Goal: Task Accomplishment & Management: Manage account settings

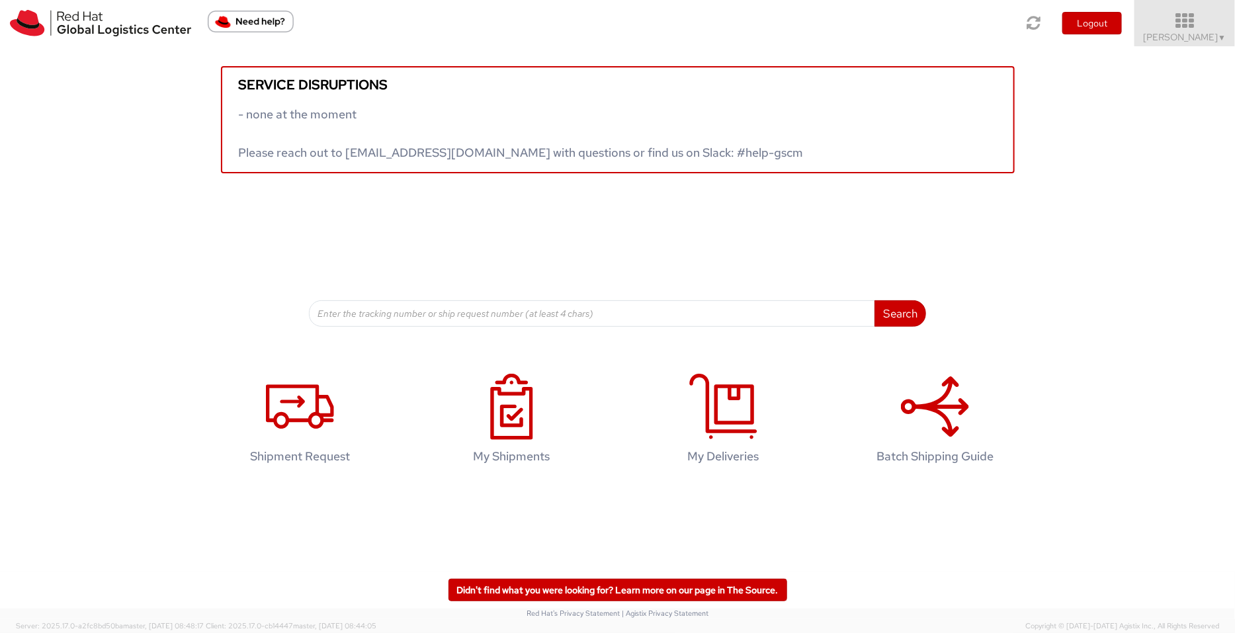
click at [1208, 40] on span "Pallav Sen Gupta ▼" at bounding box center [1184, 37] width 83 height 12
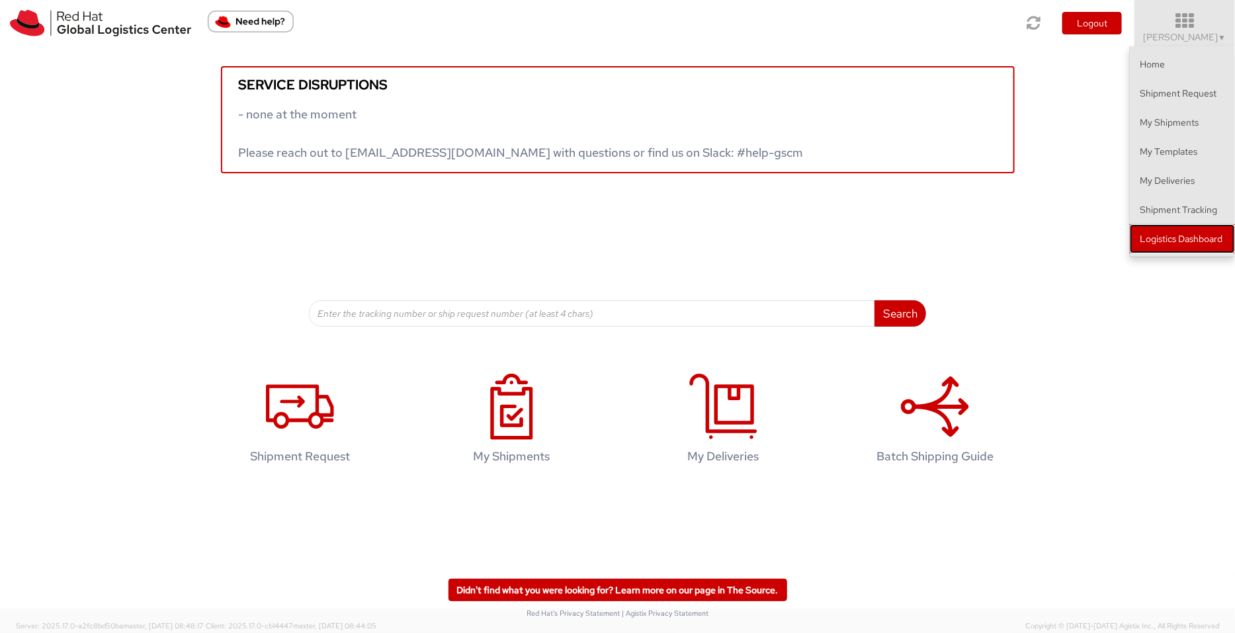
click at [1191, 236] on link "Logistics Dashboard" at bounding box center [1182, 238] width 105 height 29
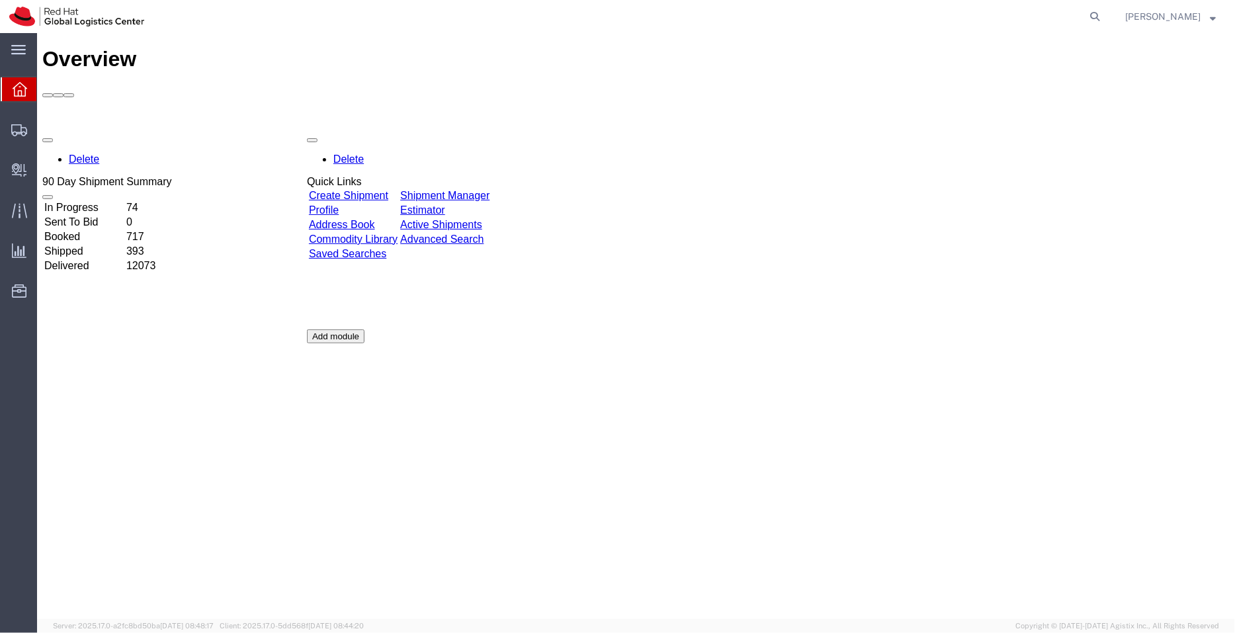
click at [489, 189] on link "Shipment Manager" at bounding box center [443, 194] width 89 height 11
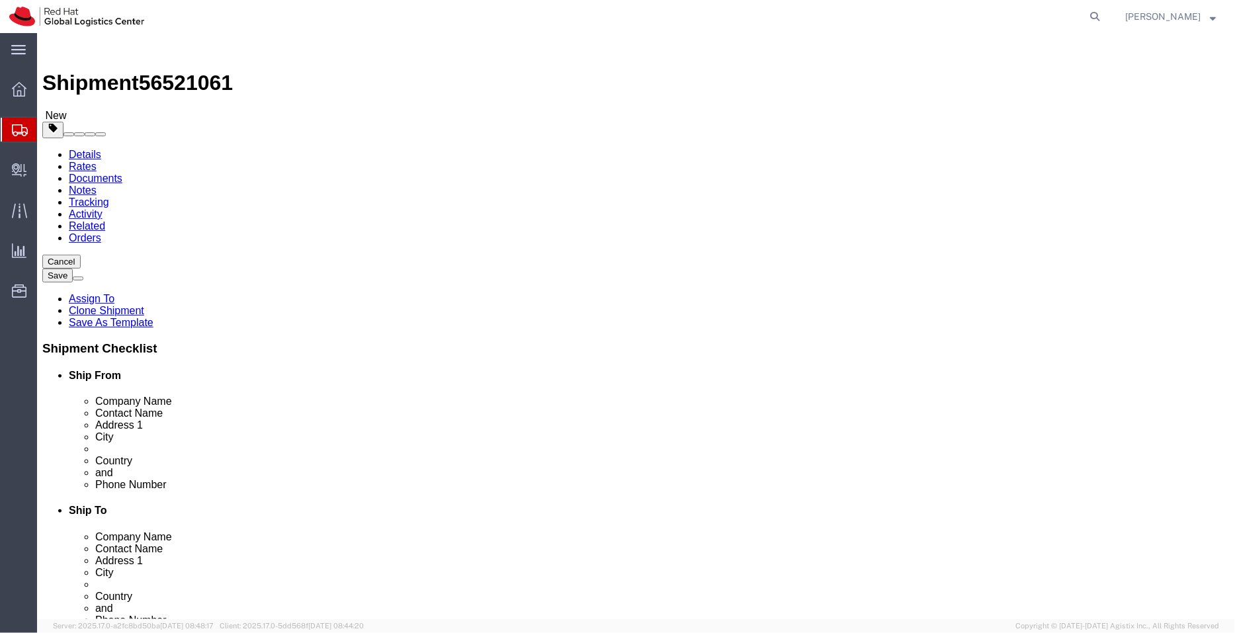
select select "37925"
select select
drag, startPoint x: 684, startPoint y: 300, endPoint x: 588, endPoint y: 302, distance: 95.9
click div "Address 1 Blk 303"
paste input "ack 303 Serangoon Ave 2"
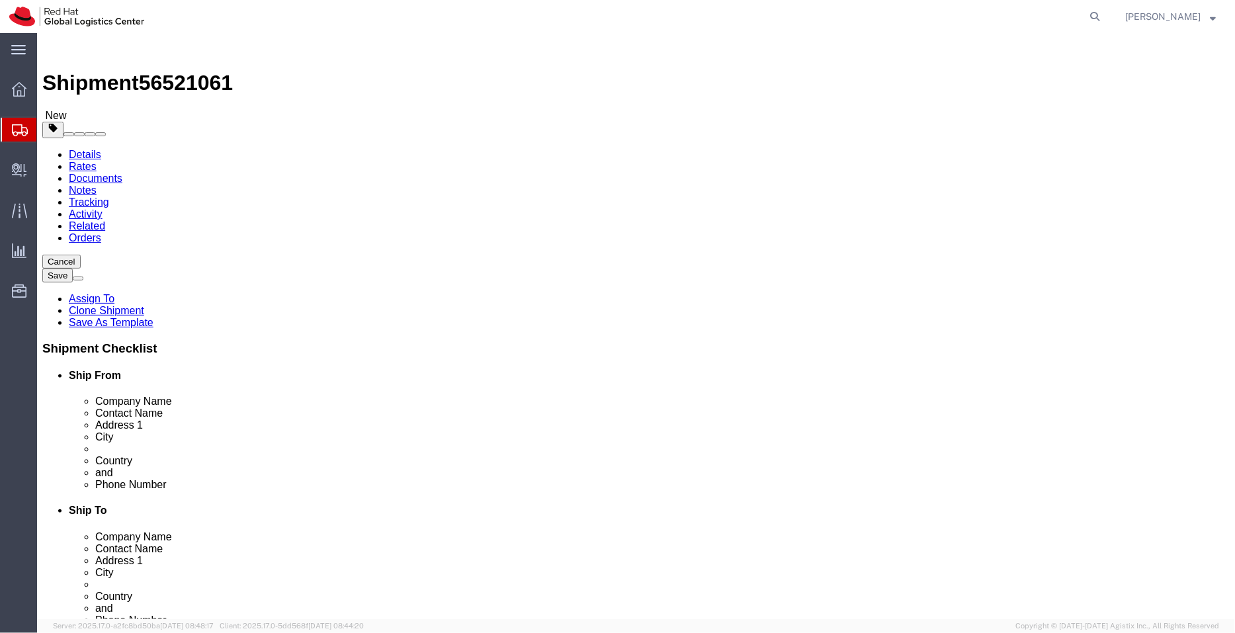
type input "Black 303 Serangoon Ave 2"
select select
click input "text"
paste input "Black 303 Serangoon Ave 2"
drag, startPoint x: 682, startPoint y: 322, endPoint x: 559, endPoint y: 329, distance: 123.2
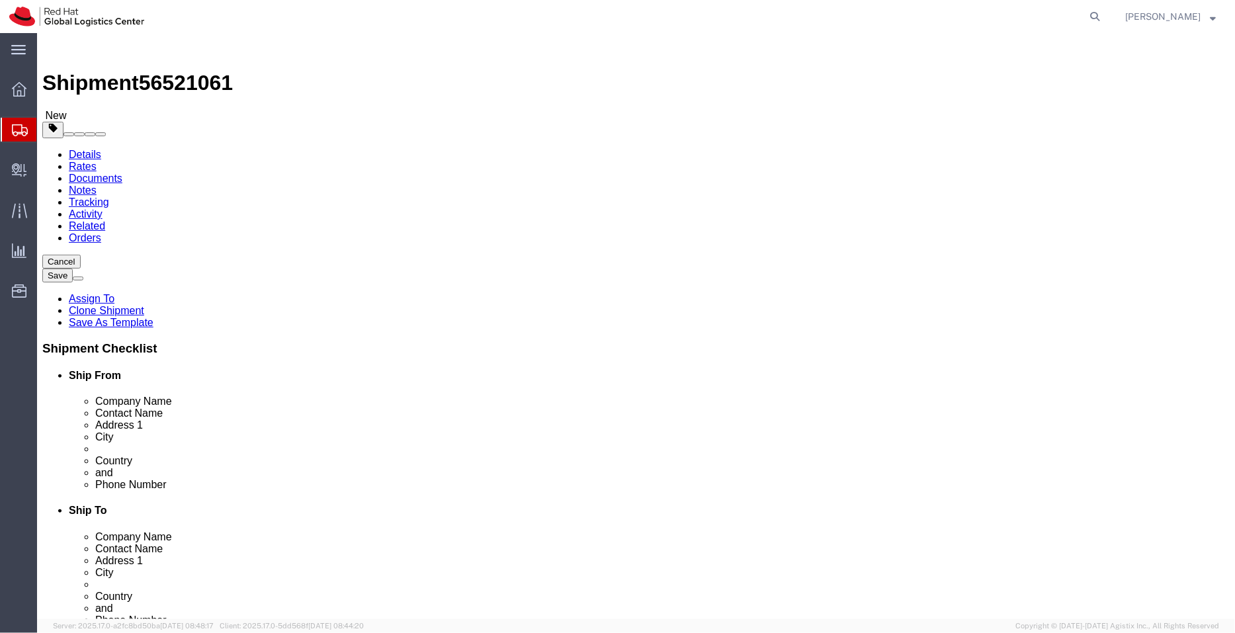
click div "Address 2 Black 303 Serangoon Ave 2"
paste input "#05-254"
type input "#05-254"
click input "swan@redhat.com"
paste input "[EMAIL_ADDRESS][DOMAIN_NAME]"
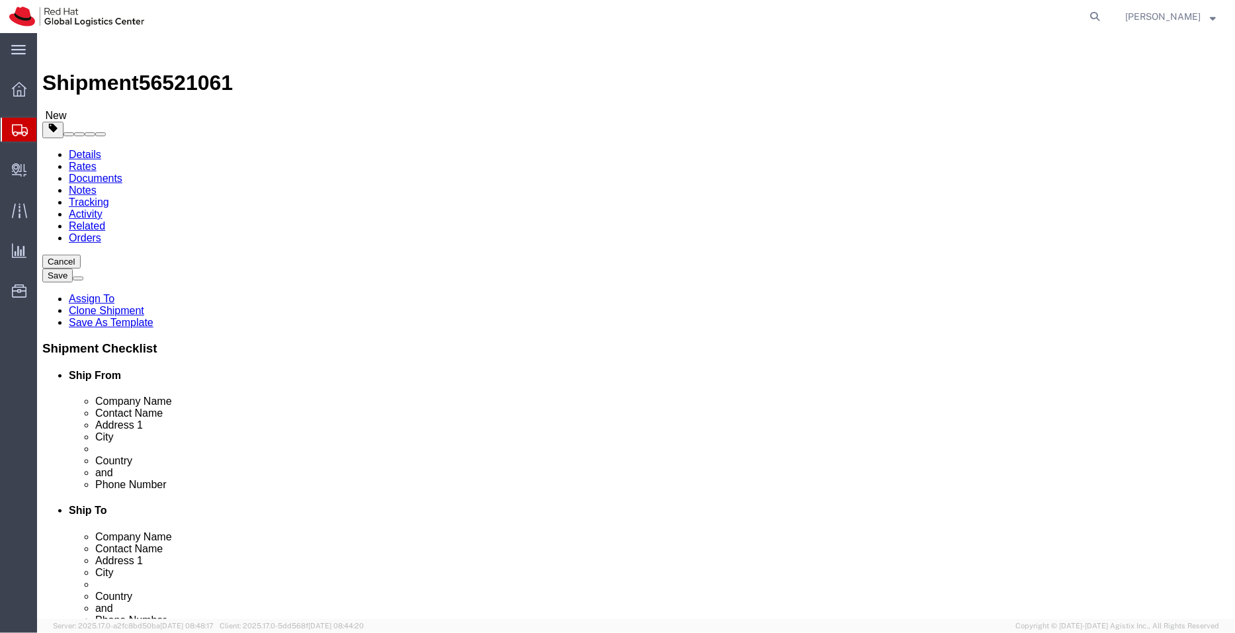
type input "swan@redhat.com,apaclogistics@redhat.com"
click link "ADDITIONAL INFORMATION"
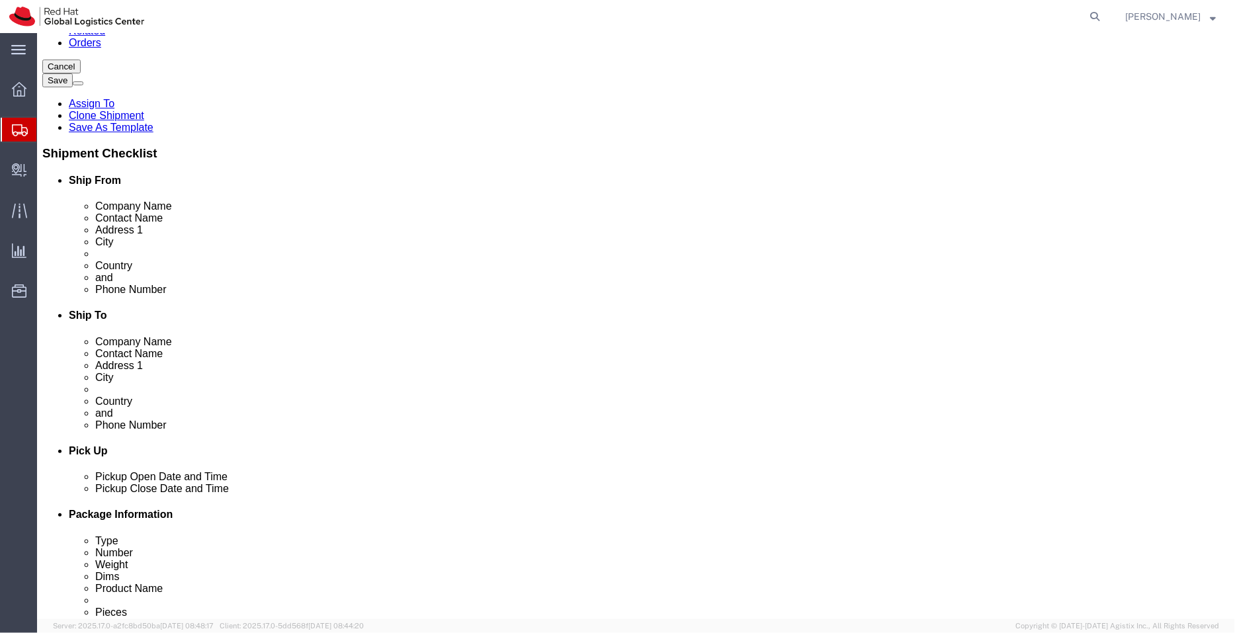
scroll to position [197, 0]
click link "ADDITIONAL INFORMATION"
type input "re"
select select "HOME"
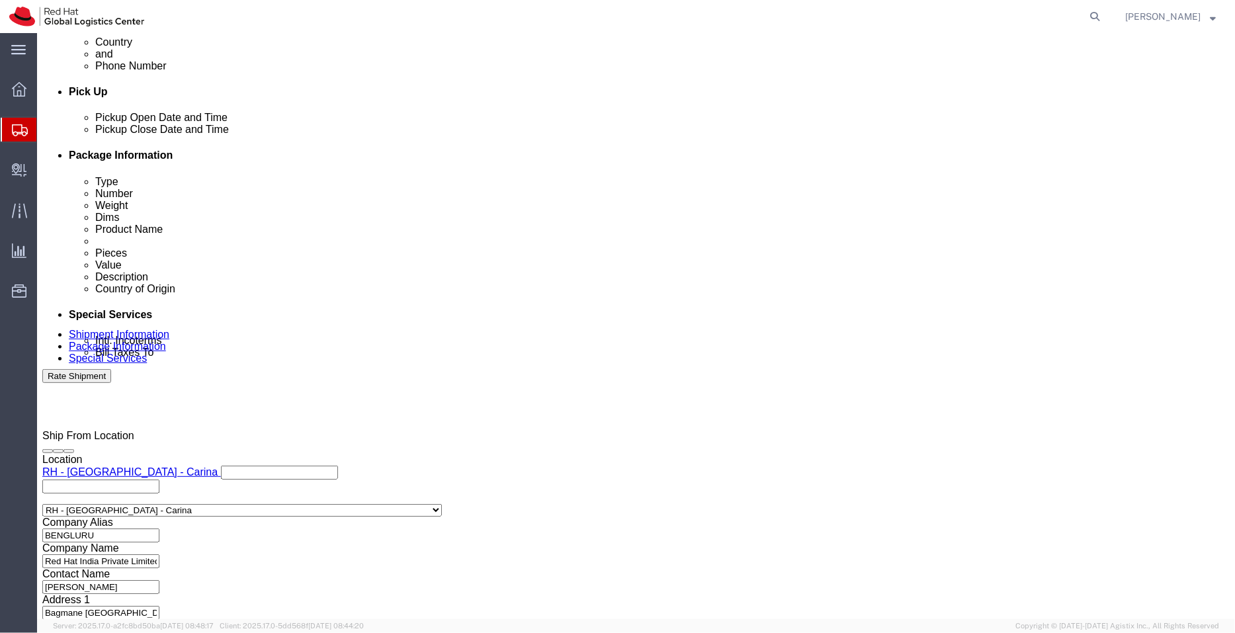
scroll to position [560, 0]
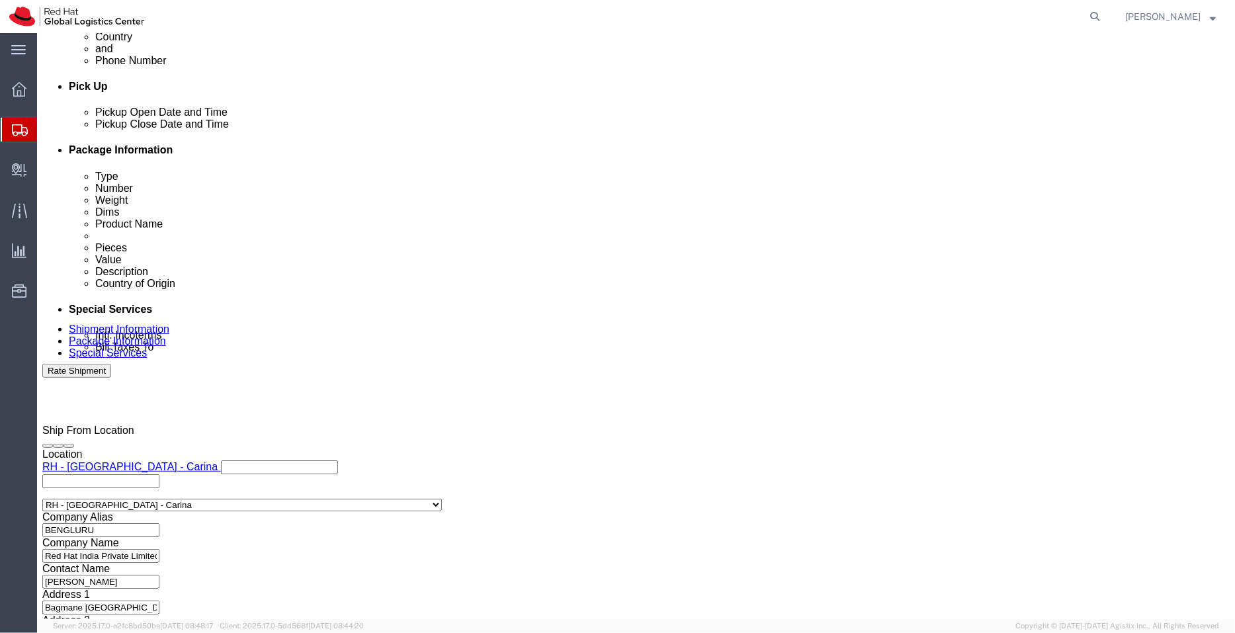
click div "[DATE] 12:00 PM"
type input "4:00 PM"
click button "Apply"
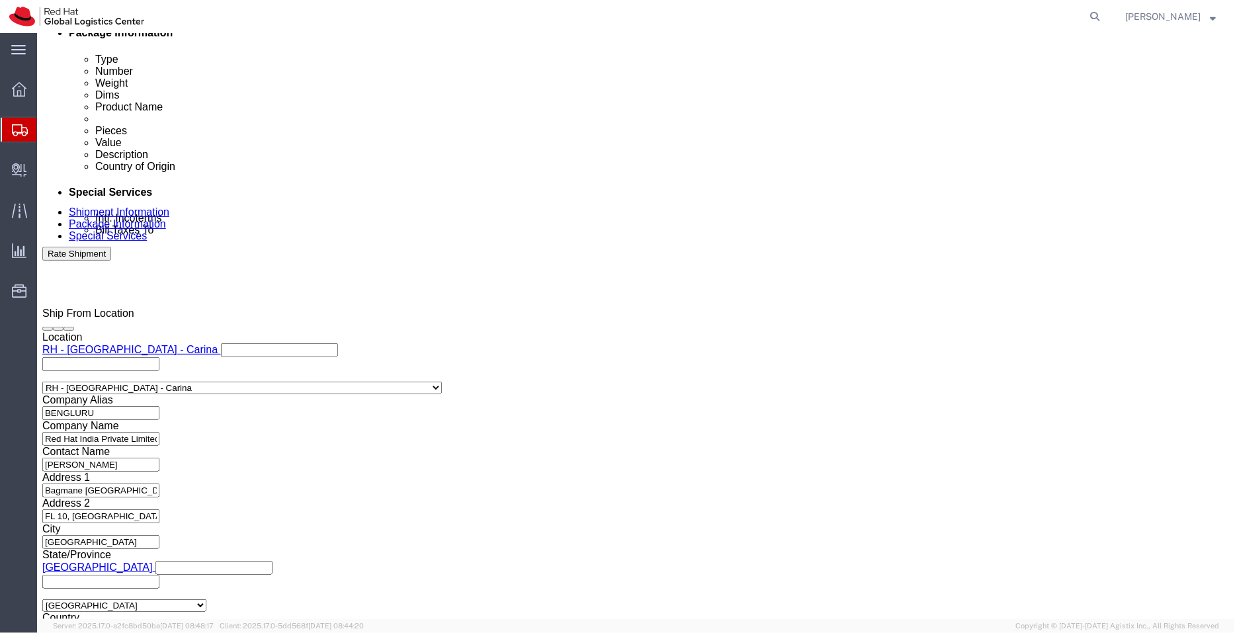
click icon
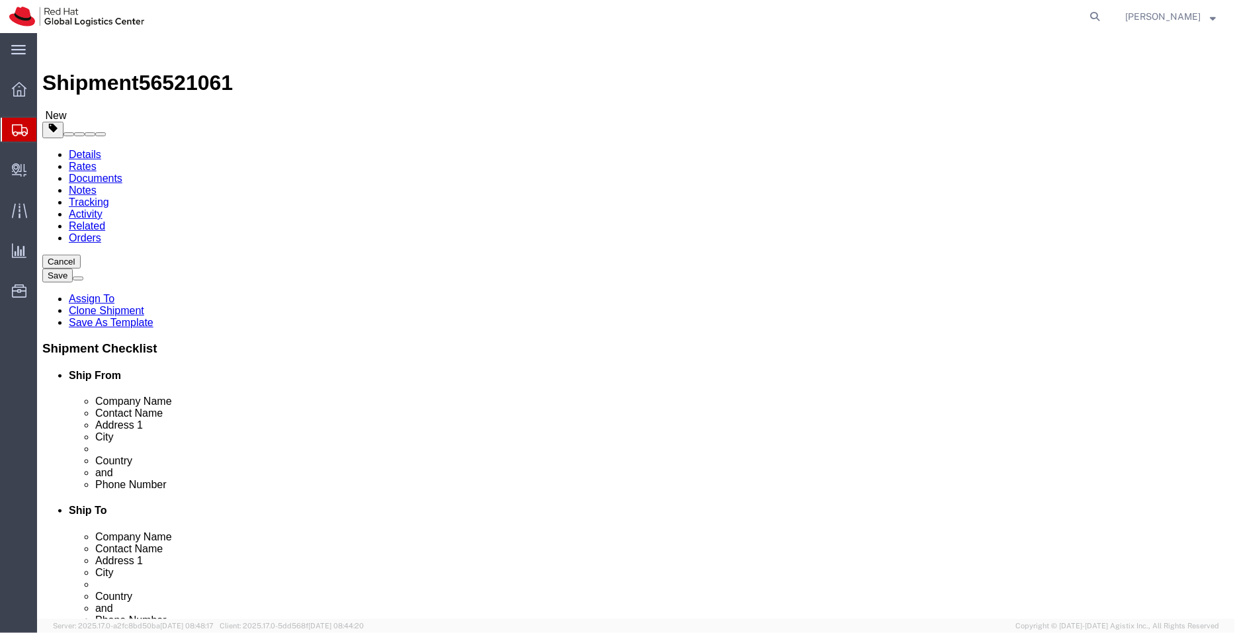
click icon
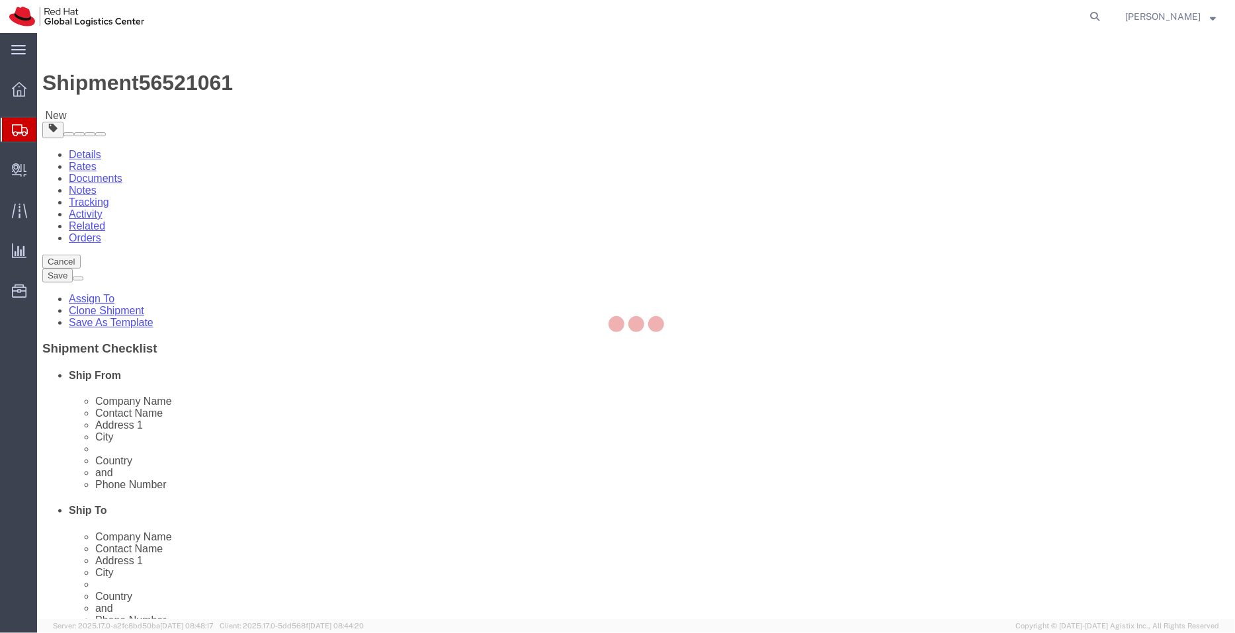
select select "COSTCENTER"
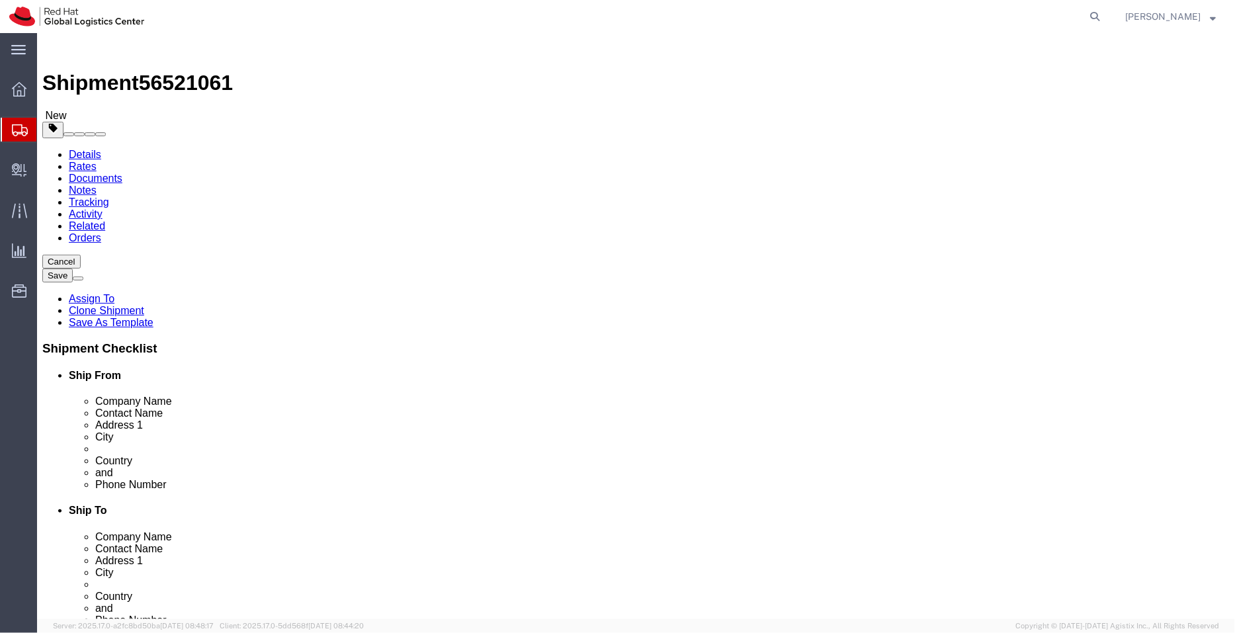
click icon
click dd "25.00 INR"
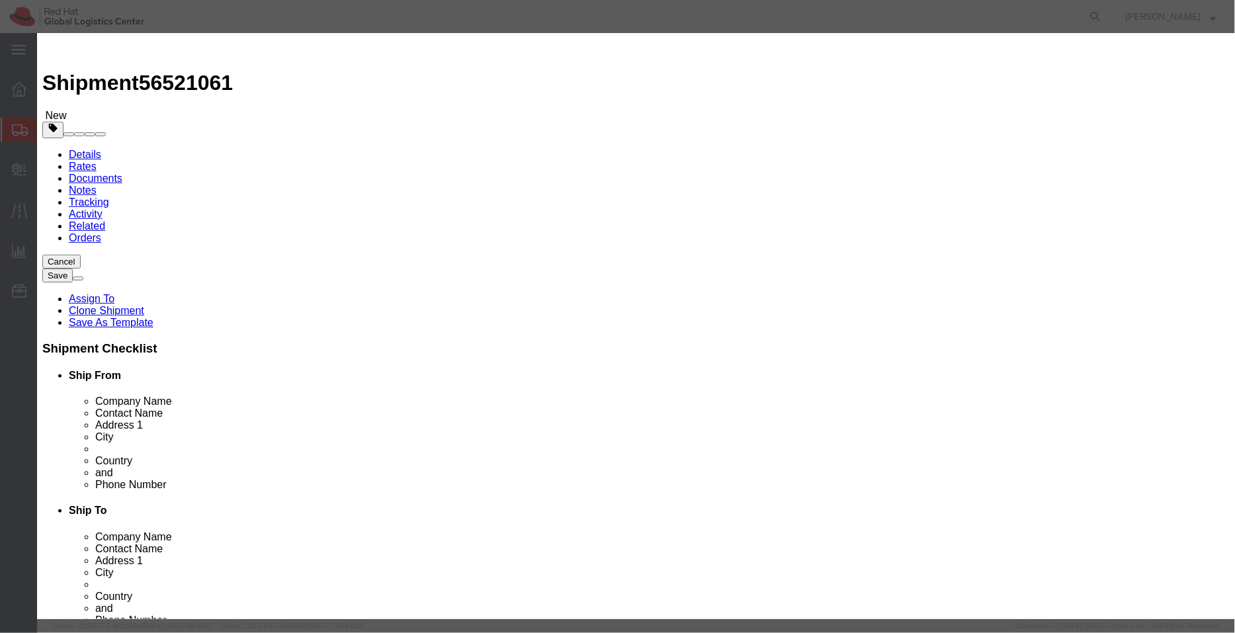
click select "Select ADP AED AFN ALL AMD AOA ARS ATS AUD AWG AZN BAM BBD BDT BGL BGN BHD BIF …"
select select "USD"
click select "Select ADP AED AFN ALL AMD AOA ARS ATS AUD AWG AZN BAM BBD BDT BGL BGN BHD BIF …"
click button "Save & Close"
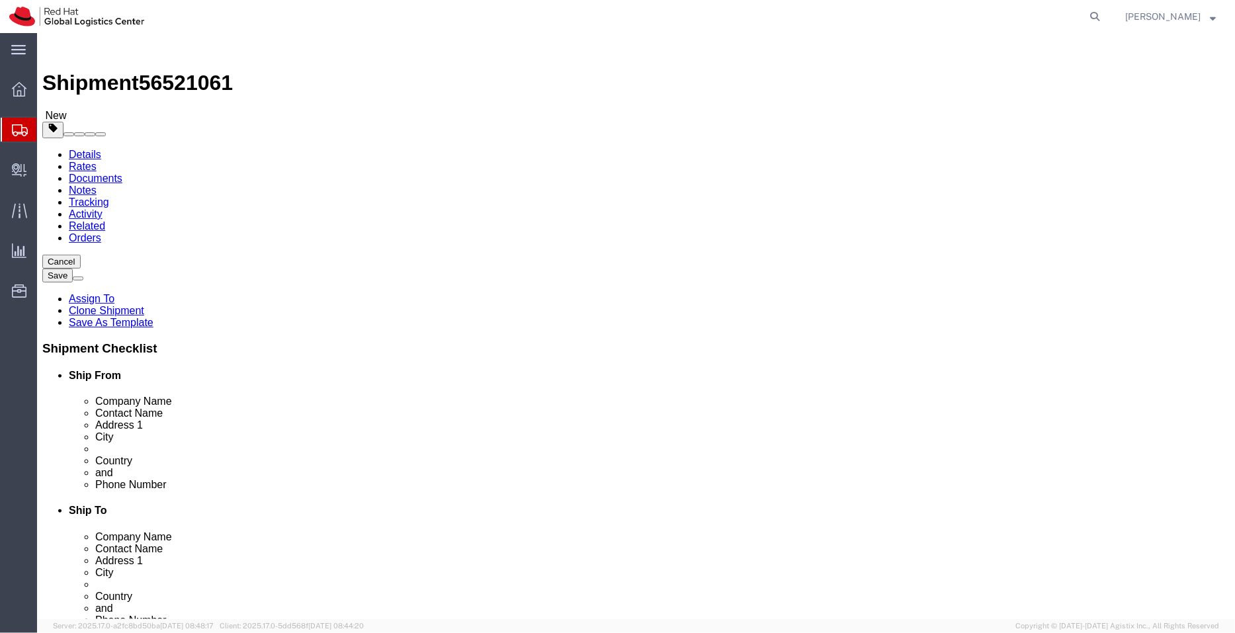
click link "Special Services"
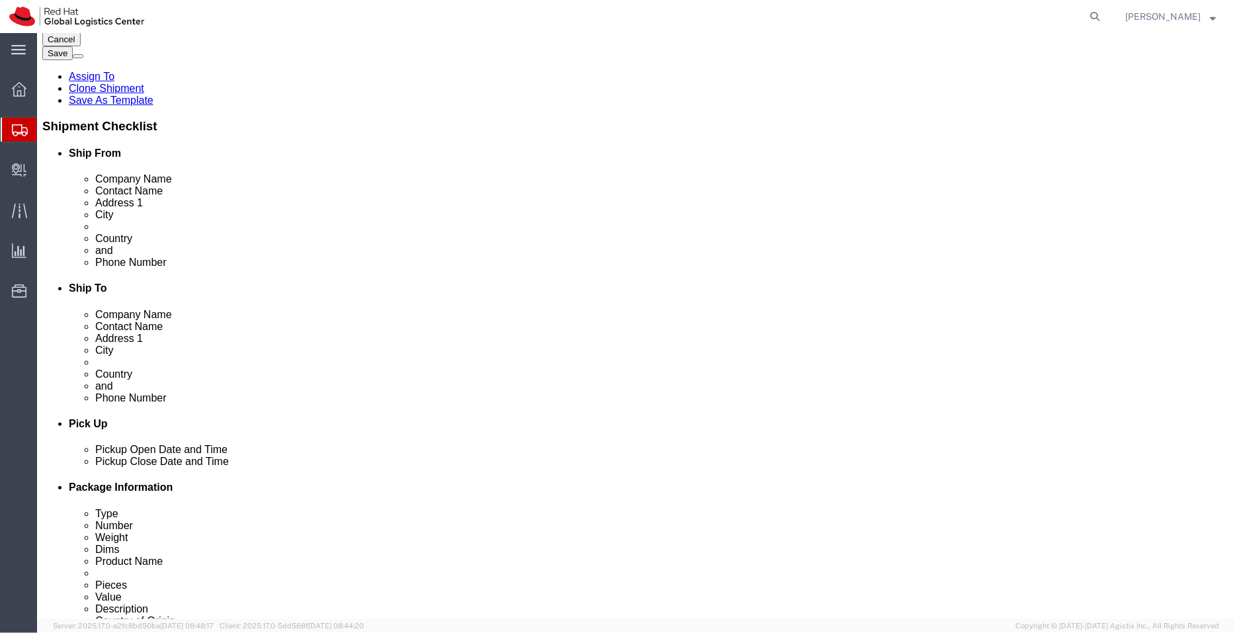
scroll to position [221, 0]
click select "Select Free of Charge Free of Cost NET 30 NET 45 NET 60 See Comment"
select select "FREE_OF_COST"
click select "Select Free of Charge Free of Cost NET 30 NET 45 NET 60 See Comment"
click select "Select Gift Personal Effects Repair/Warranty Return Sample Sold Temporary/Not S…"
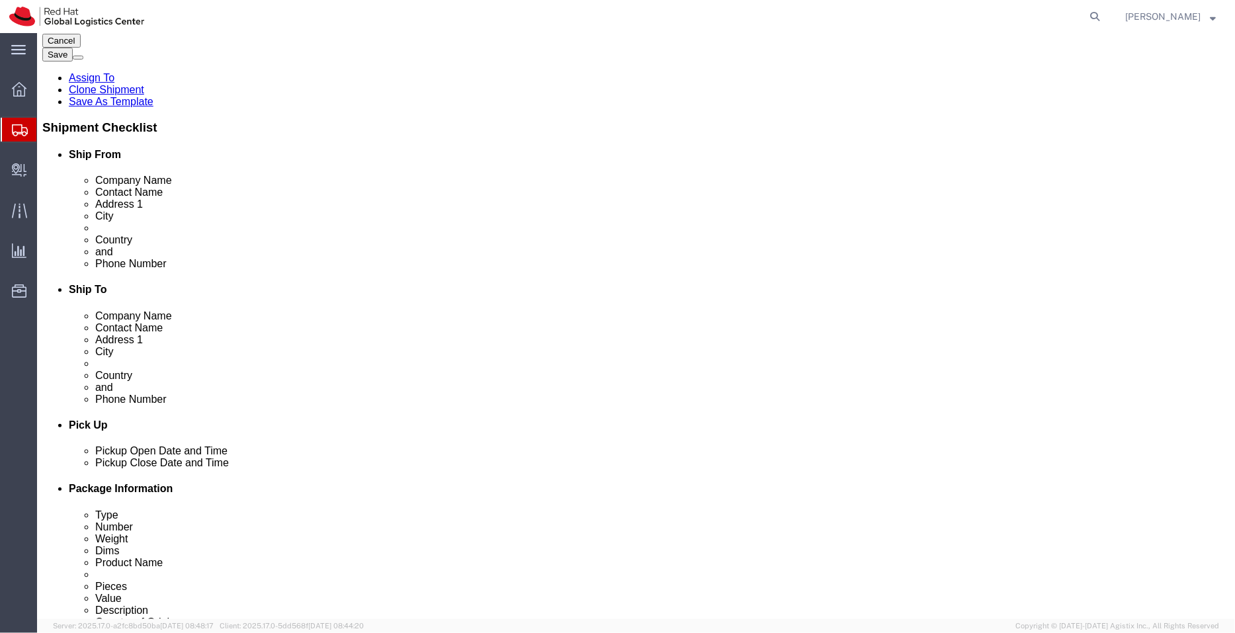
select select "SAMPLE"
click select "Select Gift Personal Effects Repair/Warranty Return Sample Sold Temporary/Not S…"
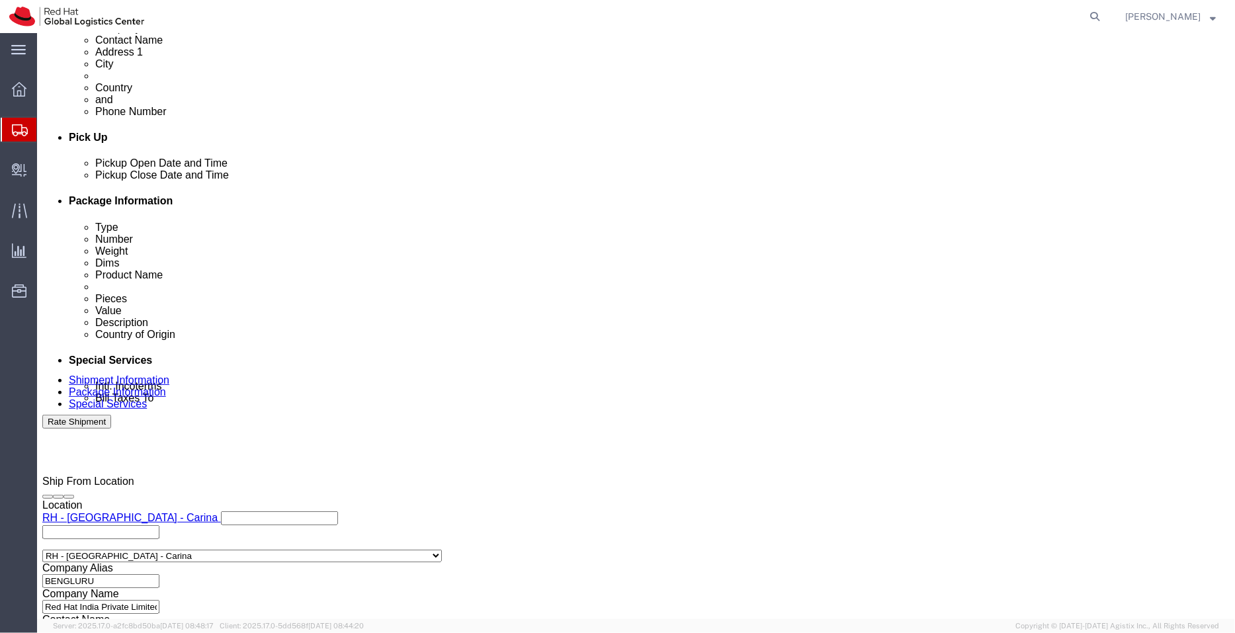
scroll to position [628, 0]
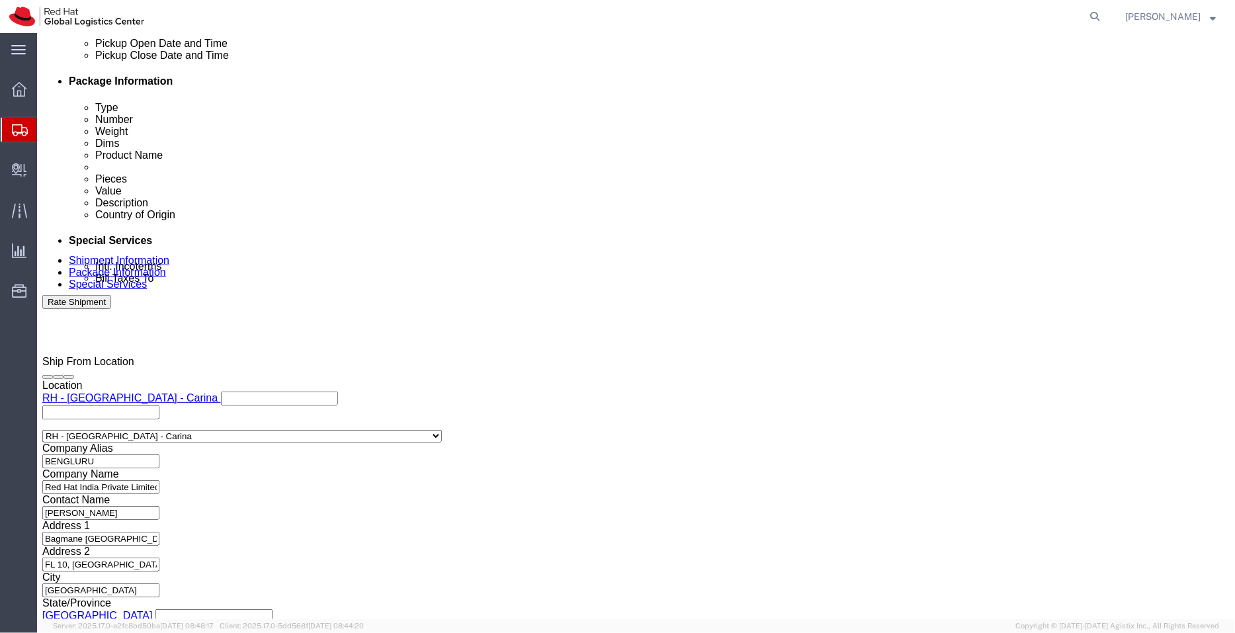
type input "sin"
select select "51051"
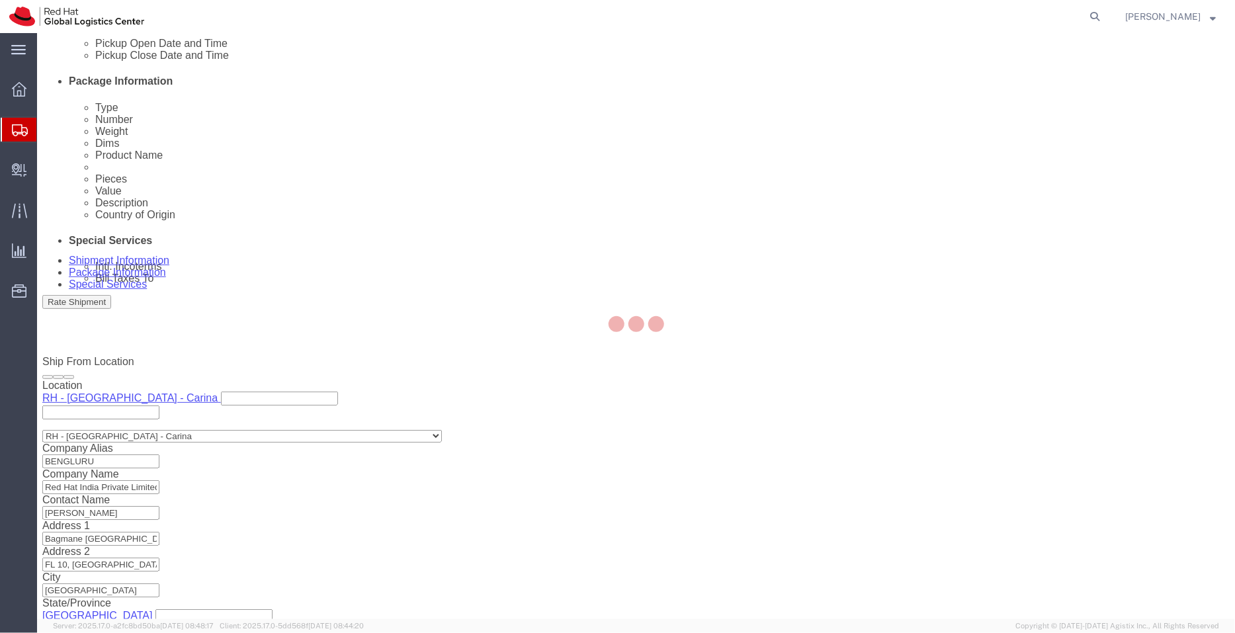
type input "Red Hat Asia Pacific Pte Ltd"
type input "88 Market Street, Level 45"
select select "SG"
type input "65 6490 4200"
type input "CapitaSpring"
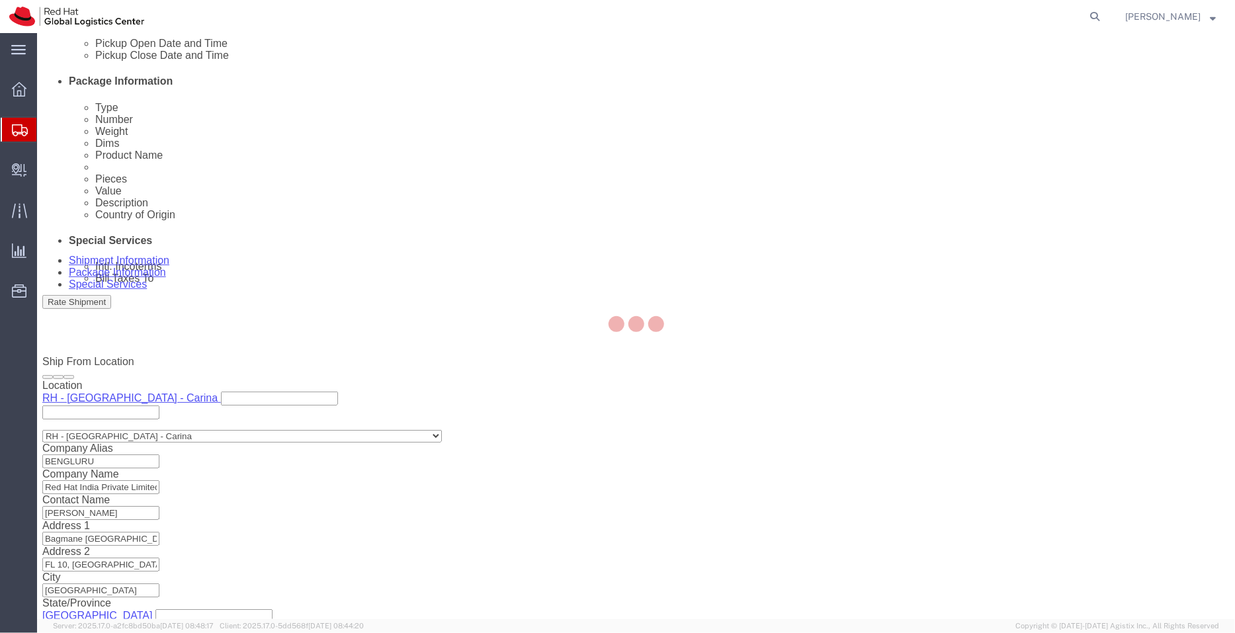
type input "SINGAPORE"
type input "048948"
type input "200004388R"
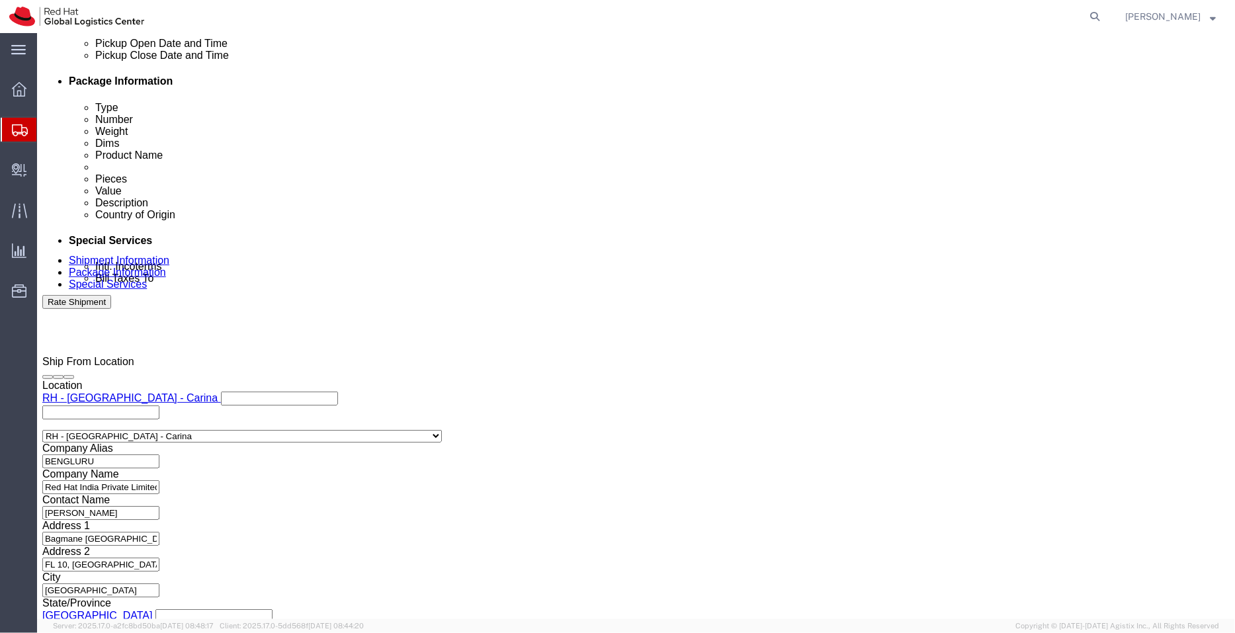
click button "Rate Shipment"
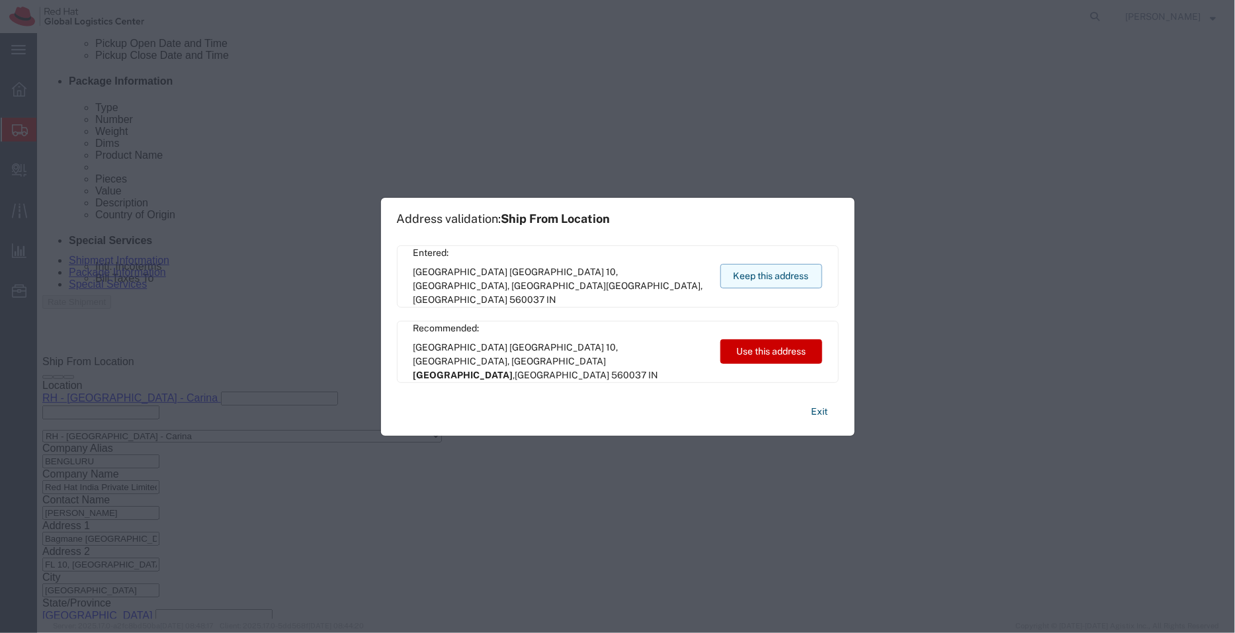
click at [786, 279] on button "Keep this address" at bounding box center [771, 276] width 102 height 24
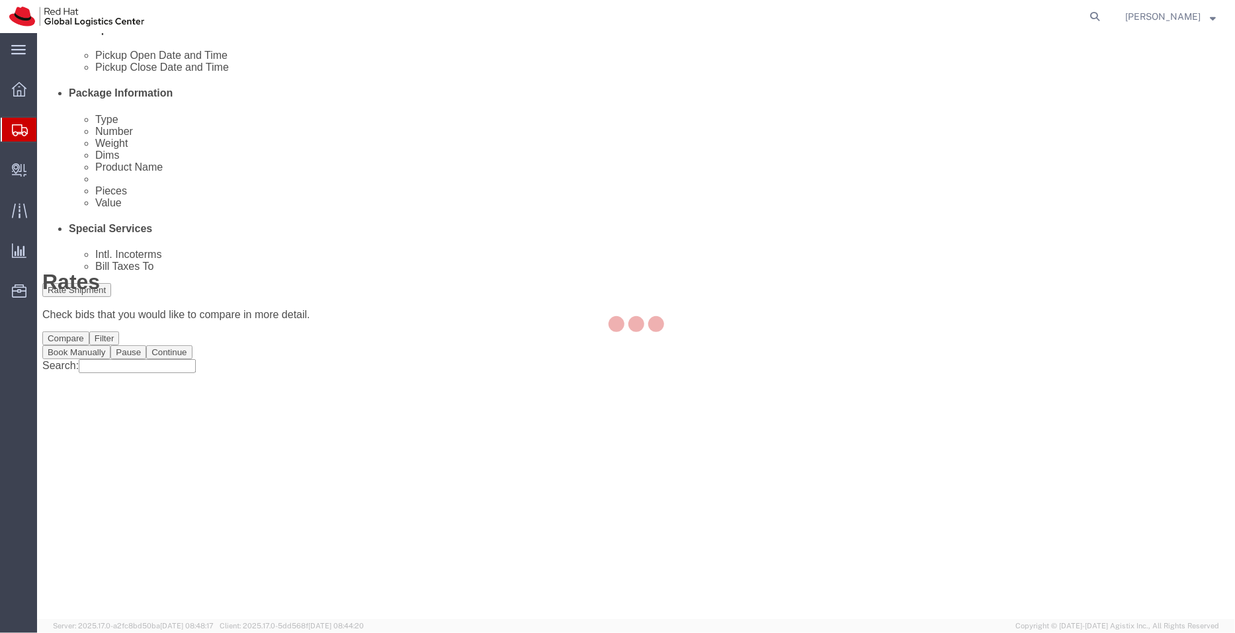
scroll to position [0, 0]
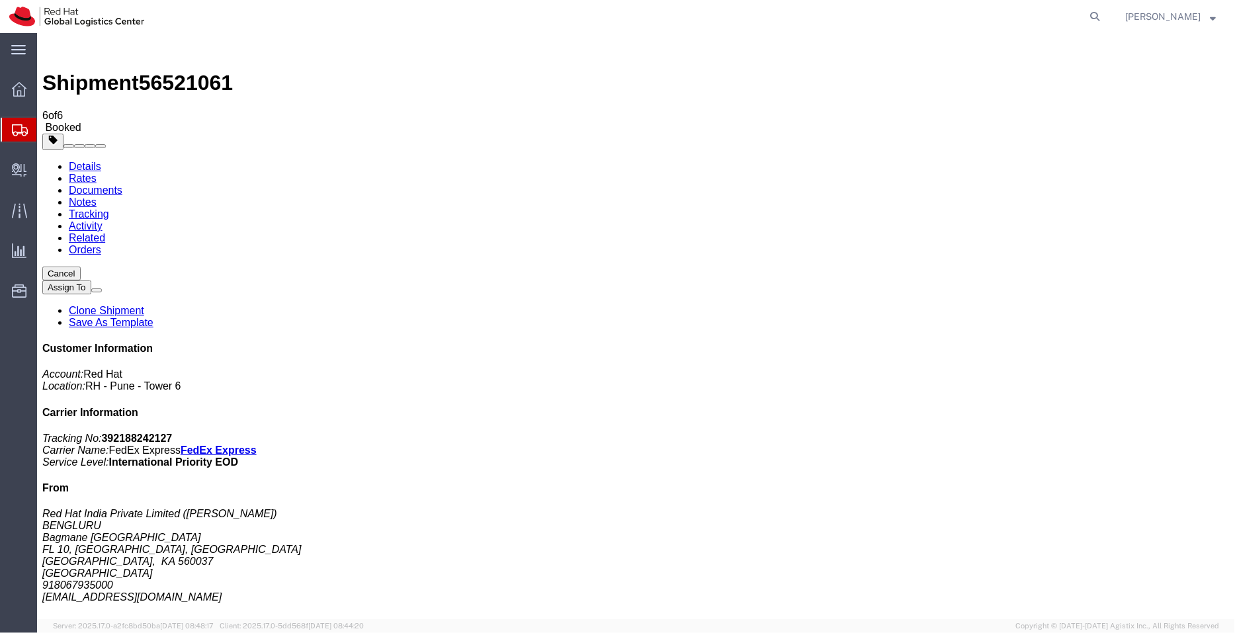
click at [77, 160] on link "Details" at bounding box center [84, 165] width 32 height 11
click link "Schedule pickup request"
drag, startPoint x: 1044, startPoint y: 337, endPoint x: 949, endPoint y: 336, distance: 95.2
click address "Red Hat India Private Limited ([PERSON_NAME]) BENGLURU [STREET_ADDRESS] 9180679…"
copy address "[EMAIL_ADDRESS][DOMAIN_NAME]"
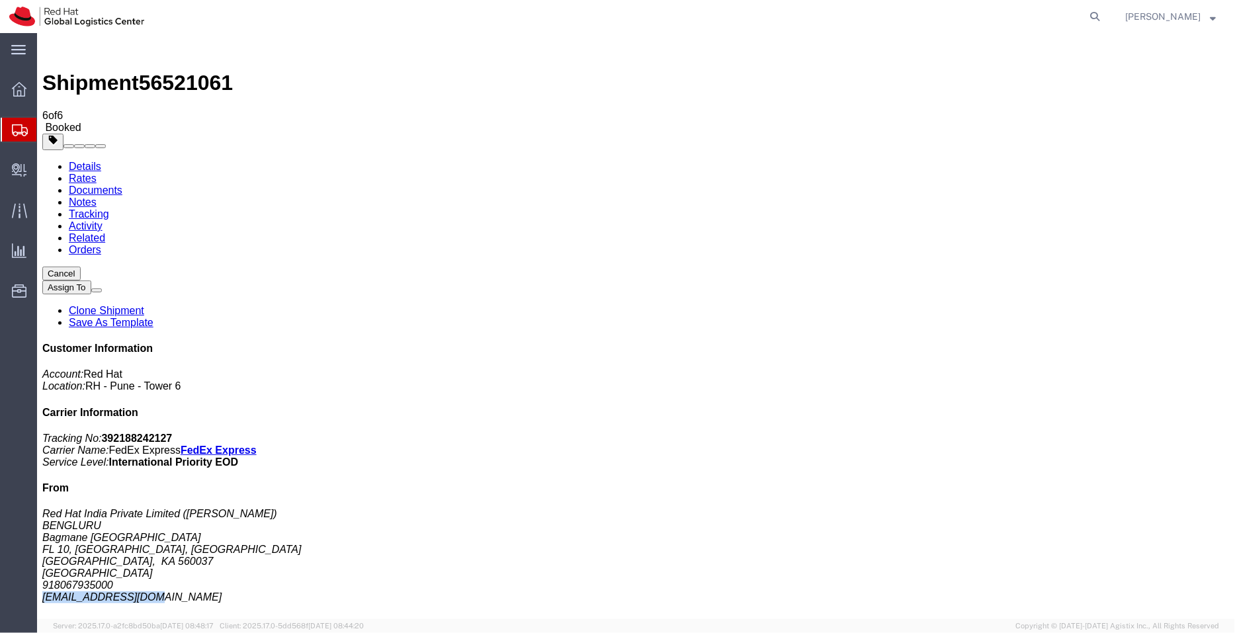
click link "Documents"
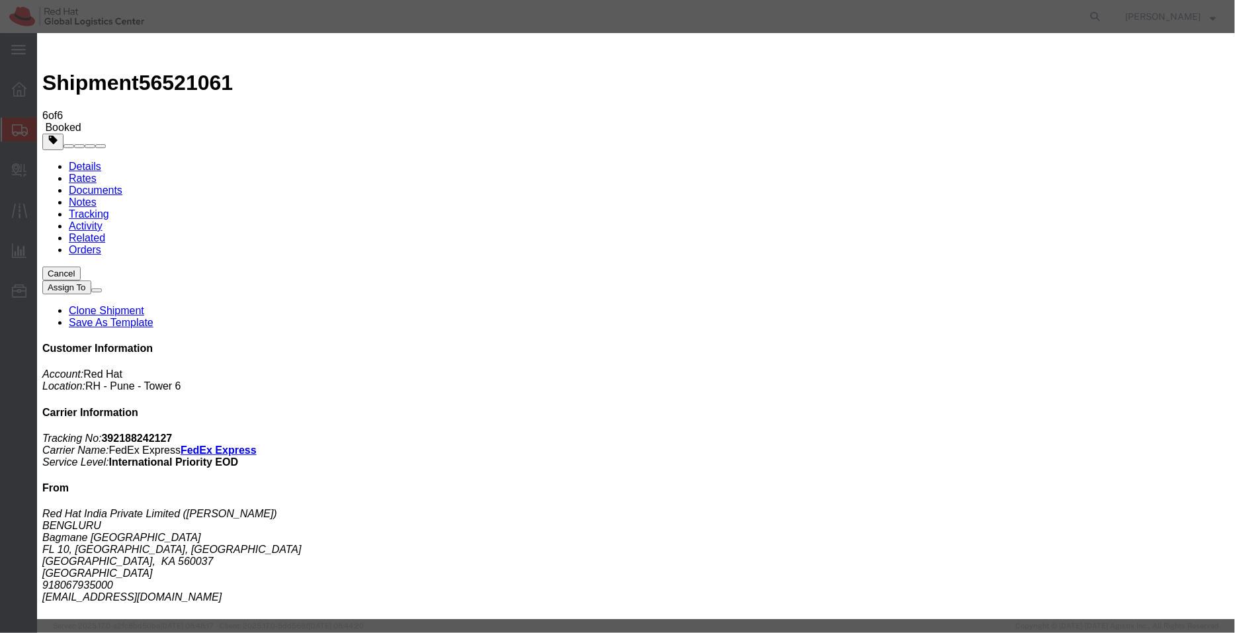
paste input "[EMAIL_ADDRESS][DOMAIN_NAME]"
type input "[EMAIL_ADDRESS][DOMAIN_NAME]"
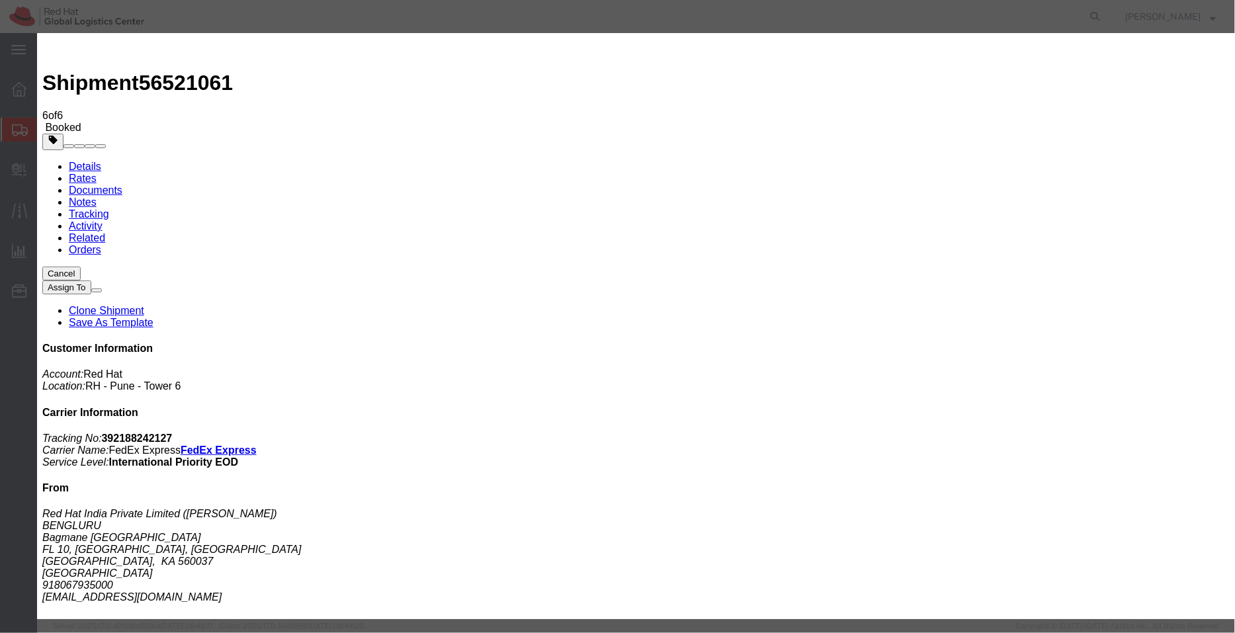
checkbox input "true"
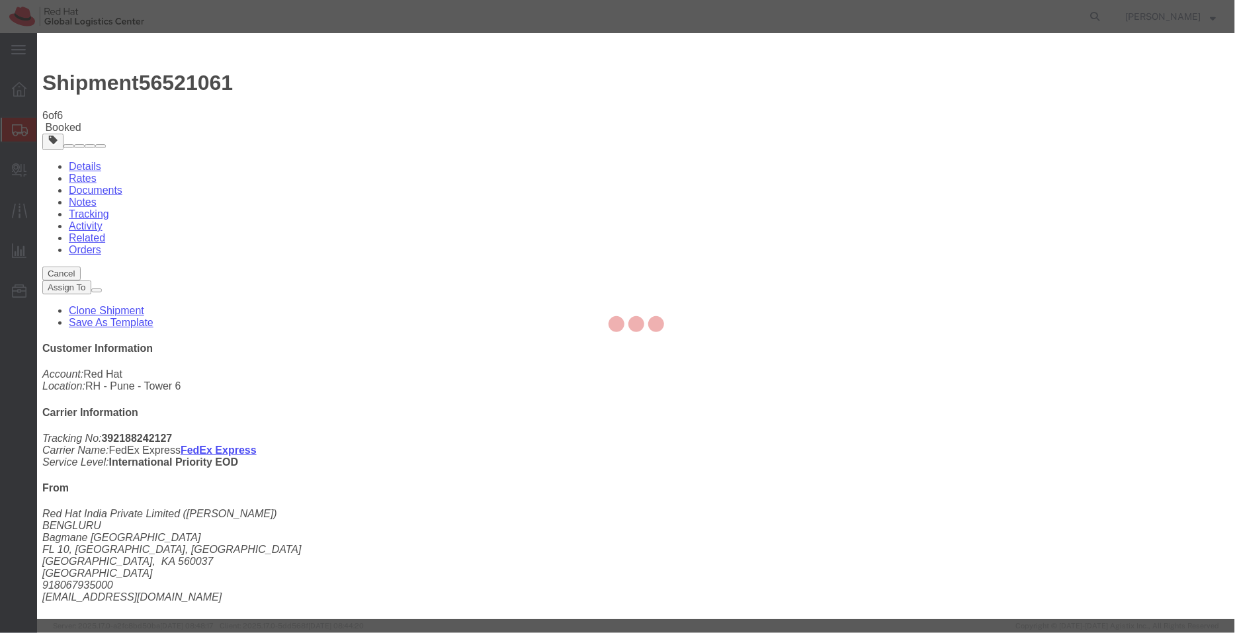
checkbox input "false"
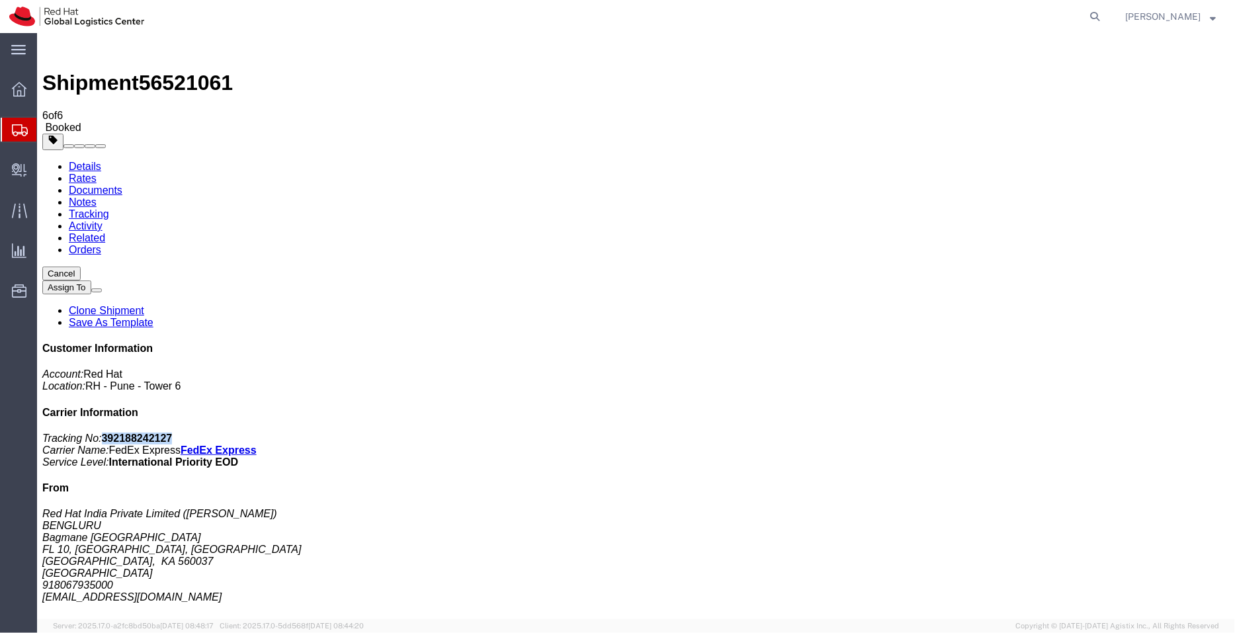
drag, startPoint x: 1116, startPoint y: 204, endPoint x: 1050, endPoint y: 203, distance: 66.8
click at [1050, 432] on p "Tracking No: 392188242127 Carrier Name: FedEx Express FedEx Express Service Lev…" at bounding box center [635, 450] width 1187 height 36
copy b "392188242127"
click at [0, 0] on span "Shipment Manager" at bounding box center [0, 0] width 0 height 0
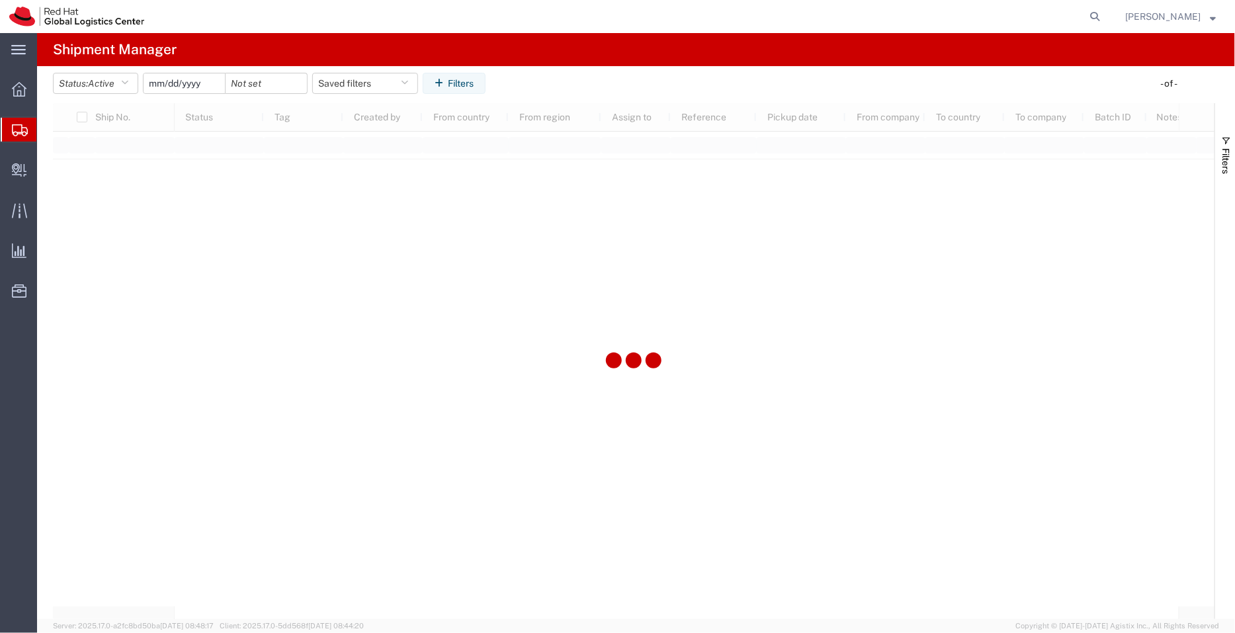
type input "[DATE]"
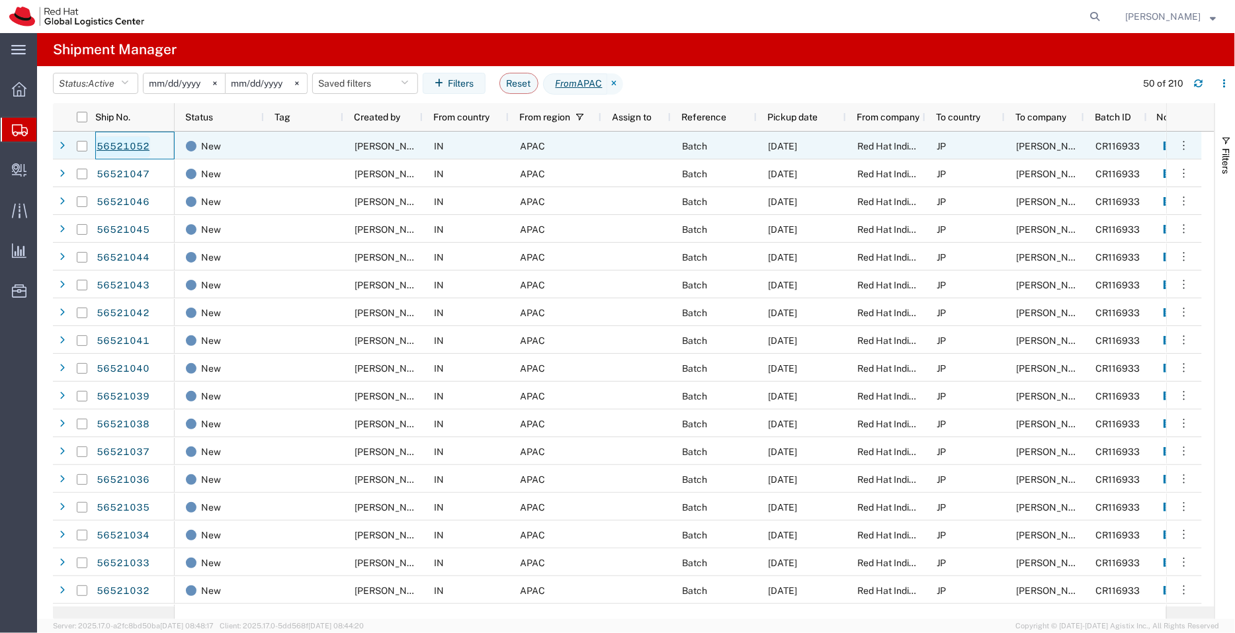
click at [133, 144] on link "56521052" at bounding box center [123, 146] width 54 height 21
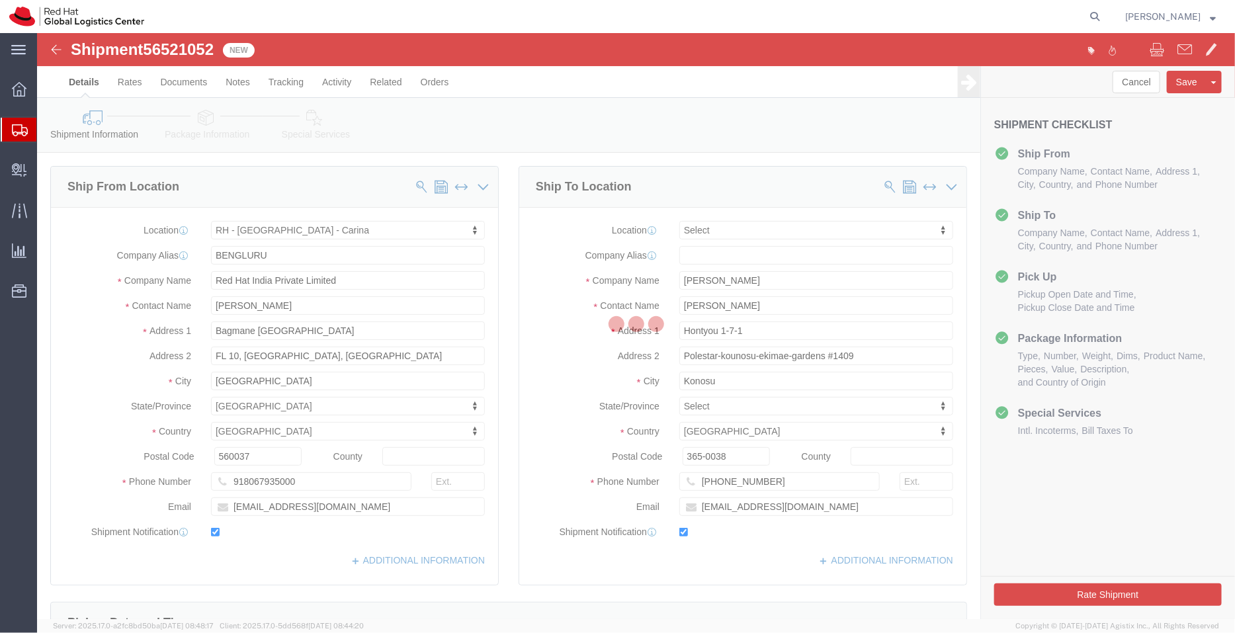
select select "37925"
select select
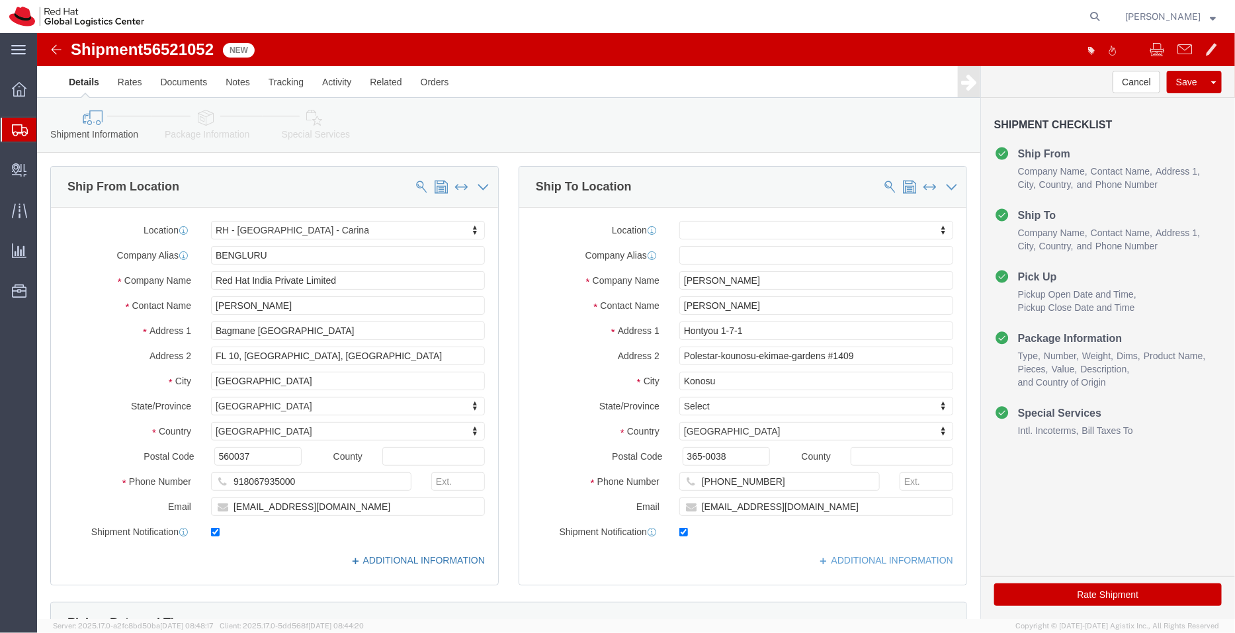
click link "ADDITIONAL INFORMATION"
click div "Shipment Checklist Ship From Company Name Contact Name Address 1 City State/Pro…"
click input "toshima@redhat.com"
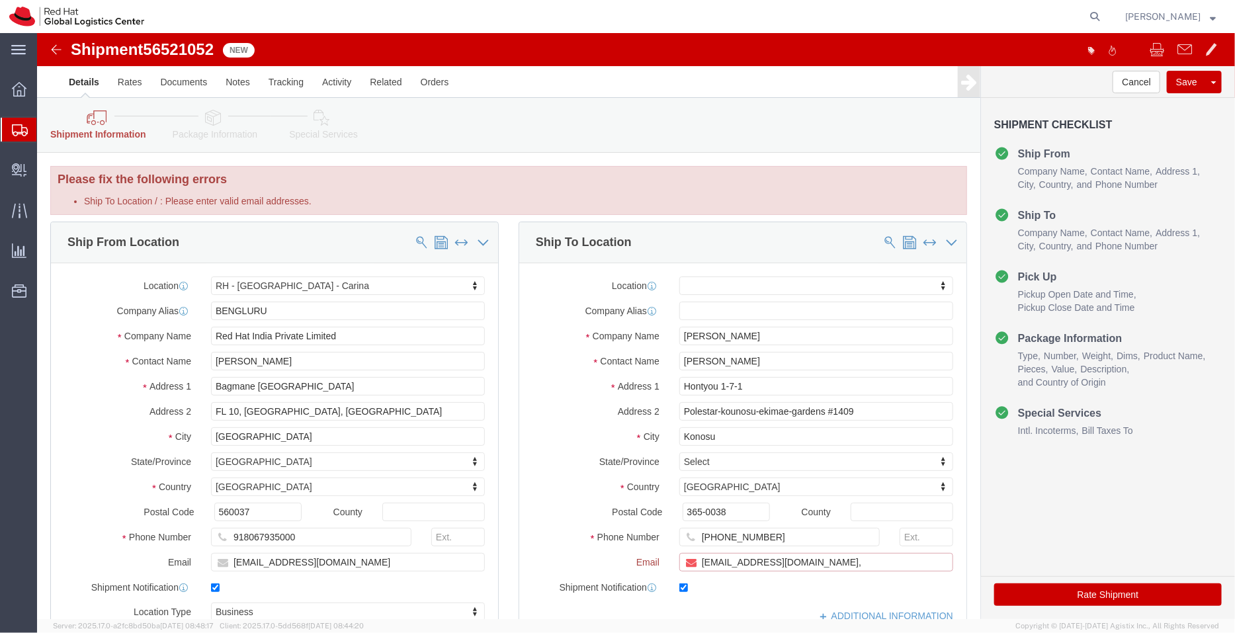
paste input "[EMAIL_ADDRESS][DOMAIN_NAME]"
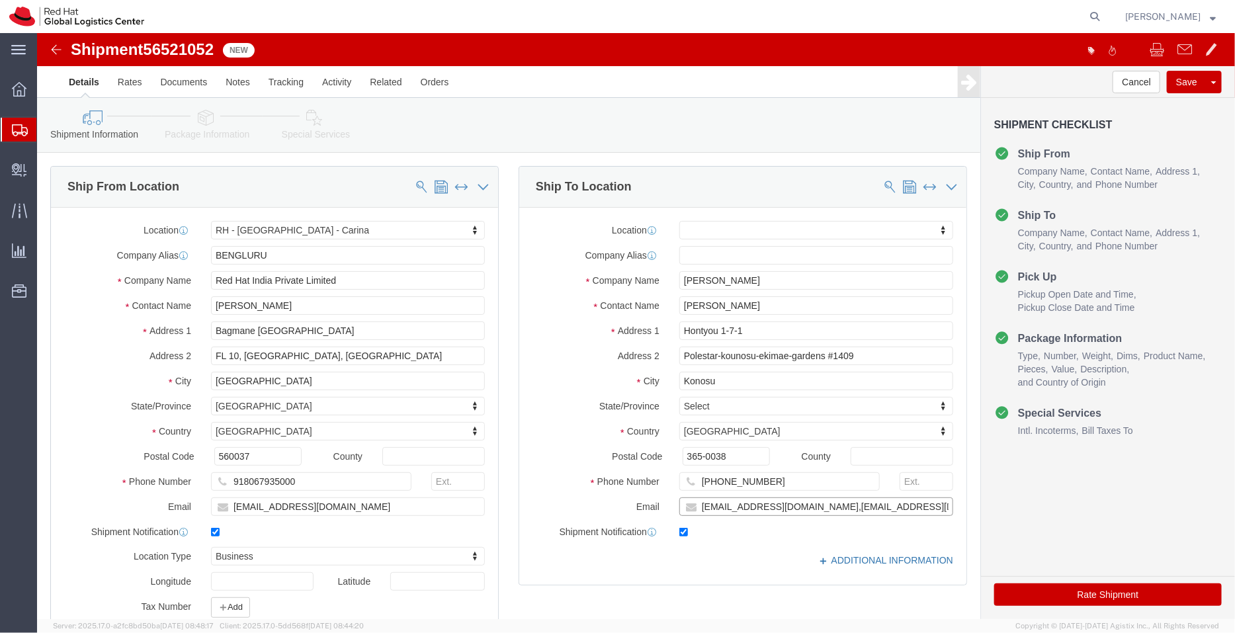
type input "toshima@redhat.com,apaclogistics@redhat.com"
click link "ADDITIONAL INFORMATION"
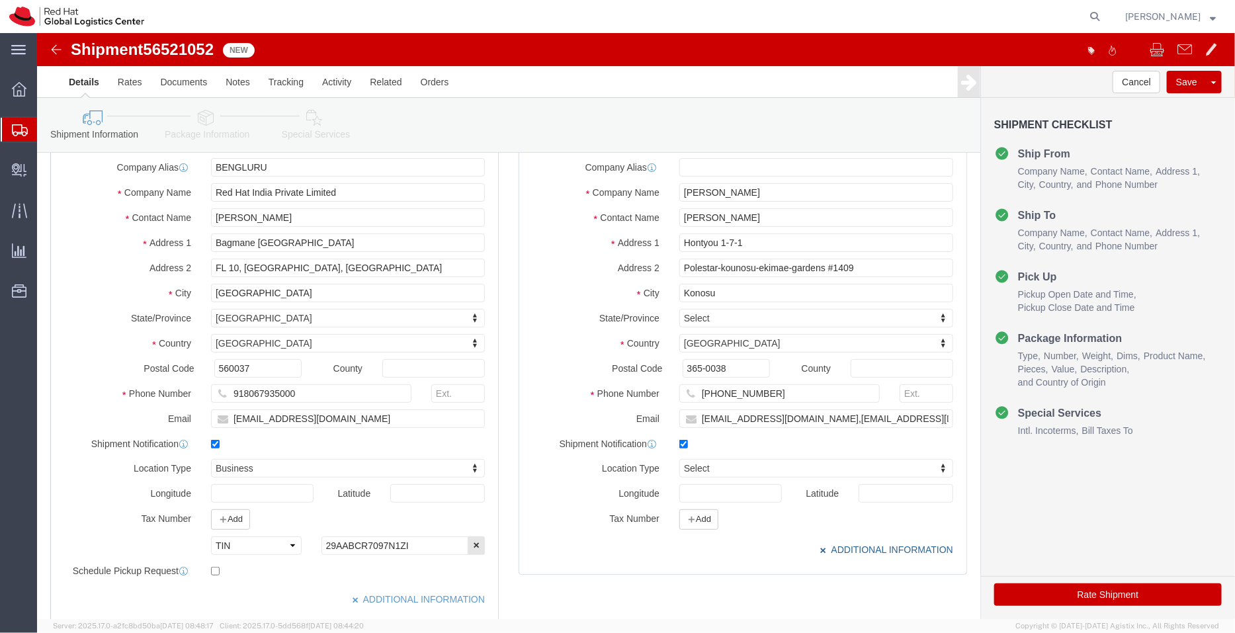
scroll to position [99, 0]
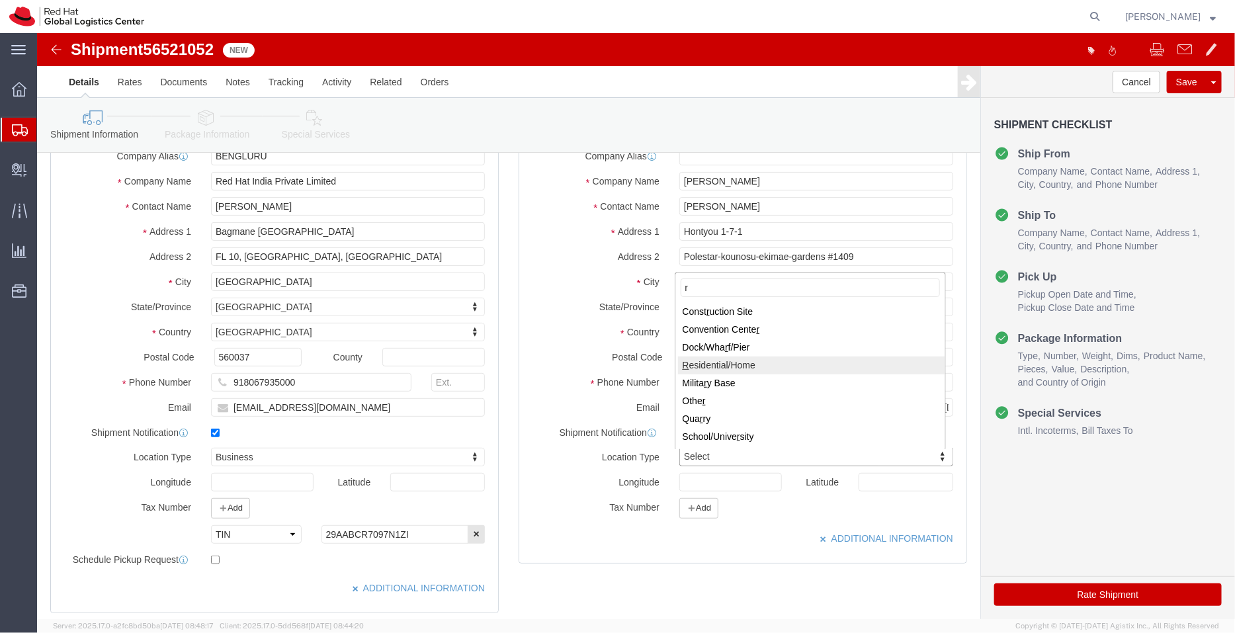
type input "r"
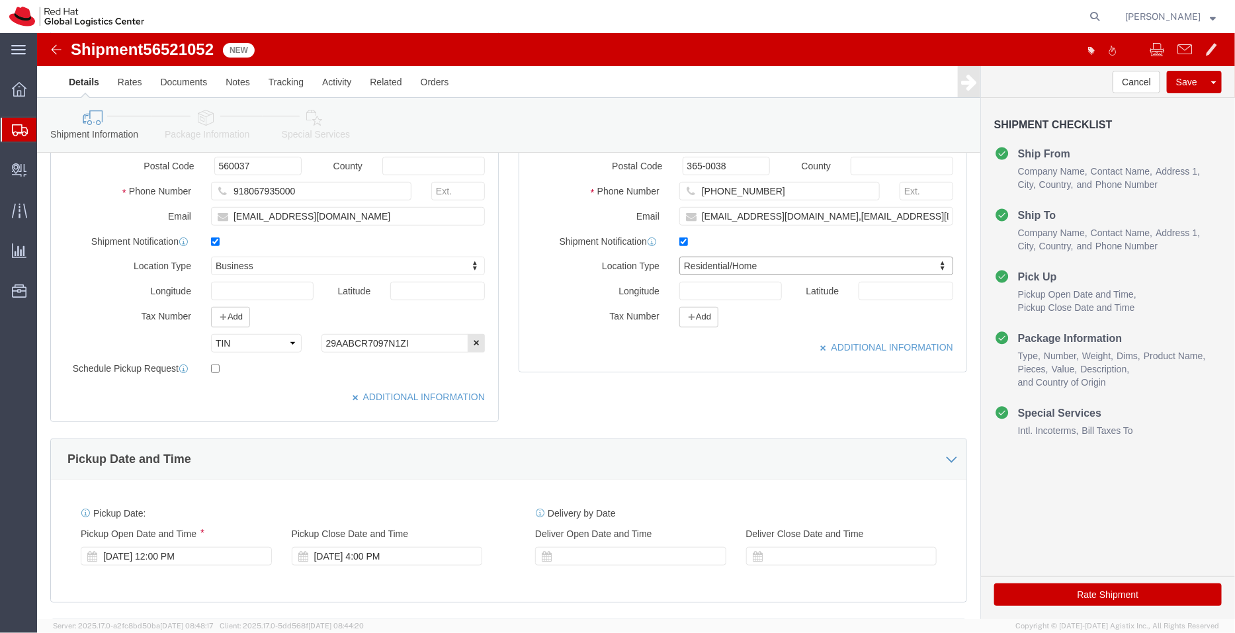
scroll to position [497, 0]
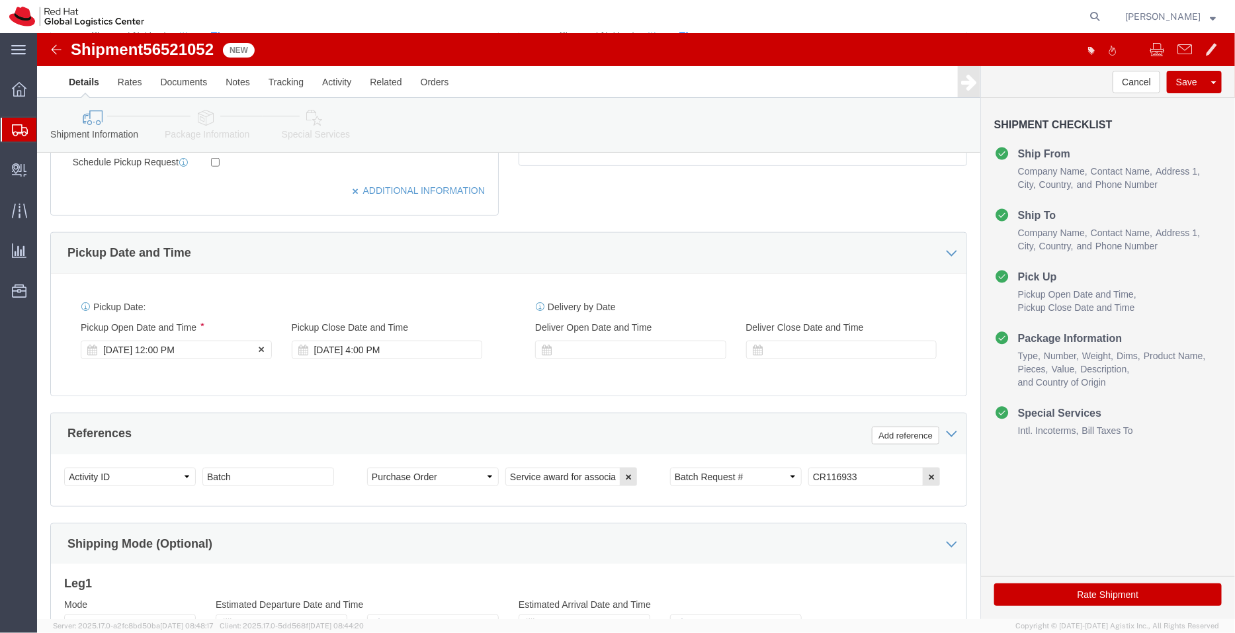
click div "[DATE] 12:00 PM"
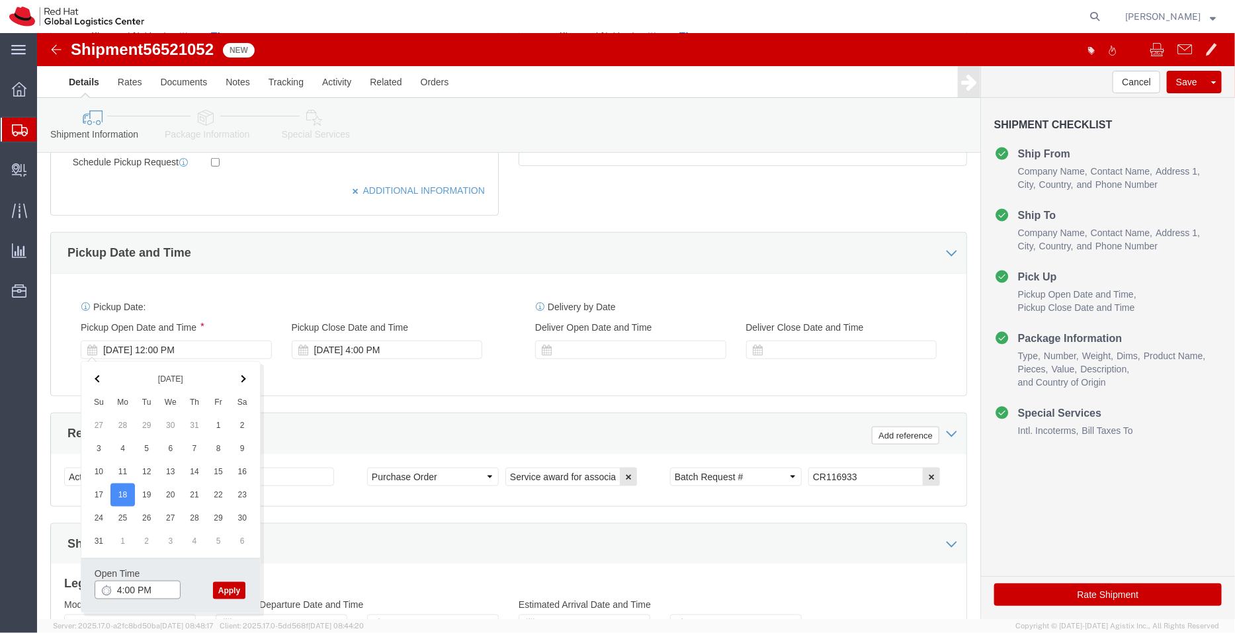
type input "4:00 PM"
click button "Apply"
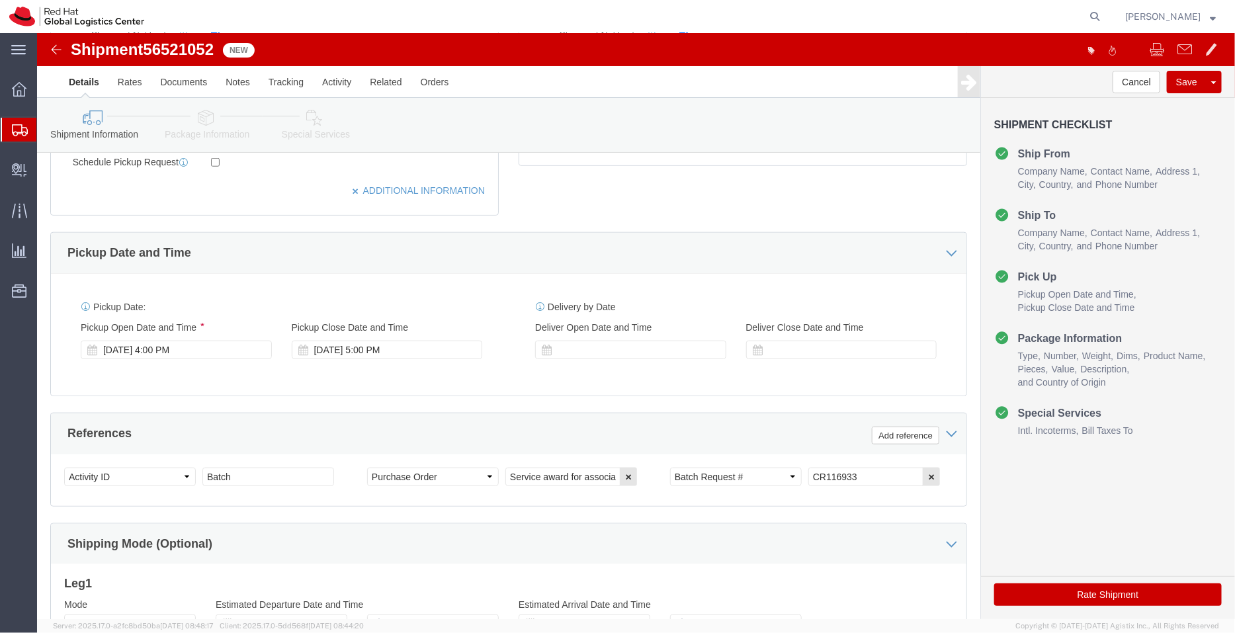
scroll to position [677, 0]
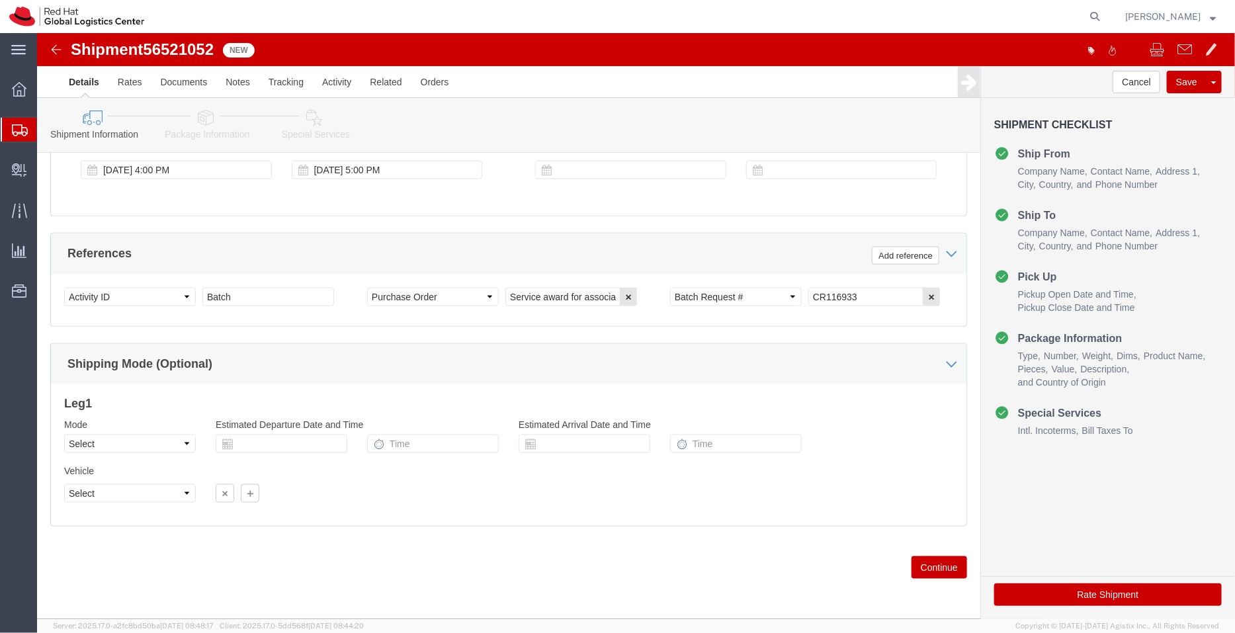
click icon
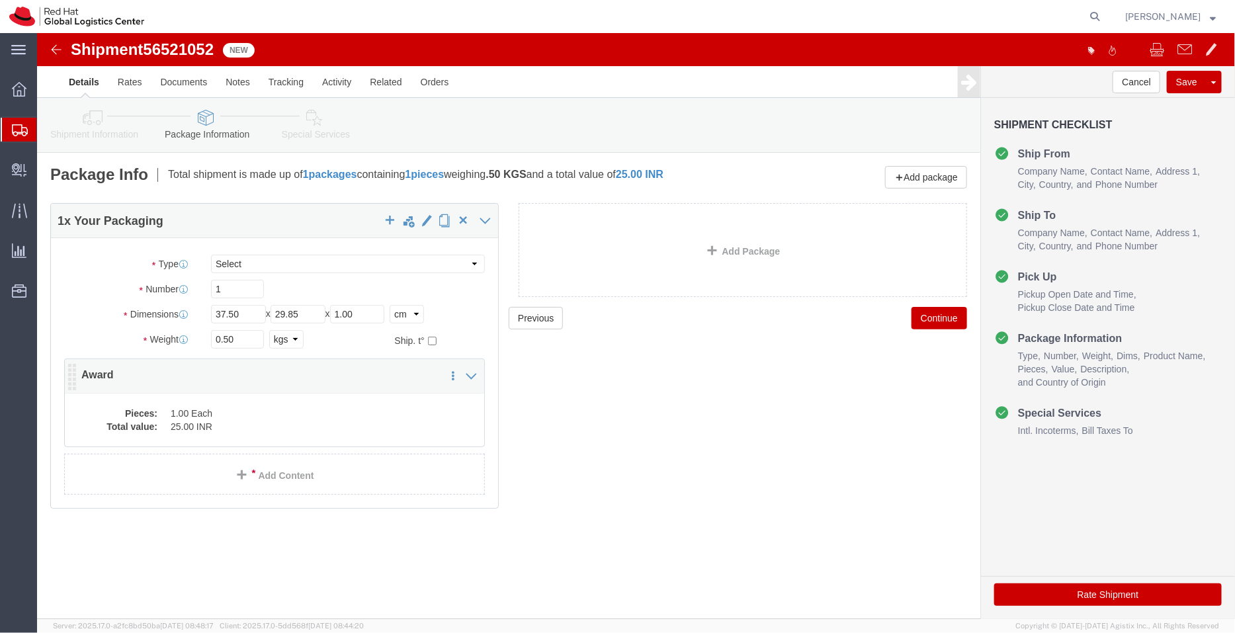
click div "Pieces: 1.00 Each Total value: 25.00 INR"
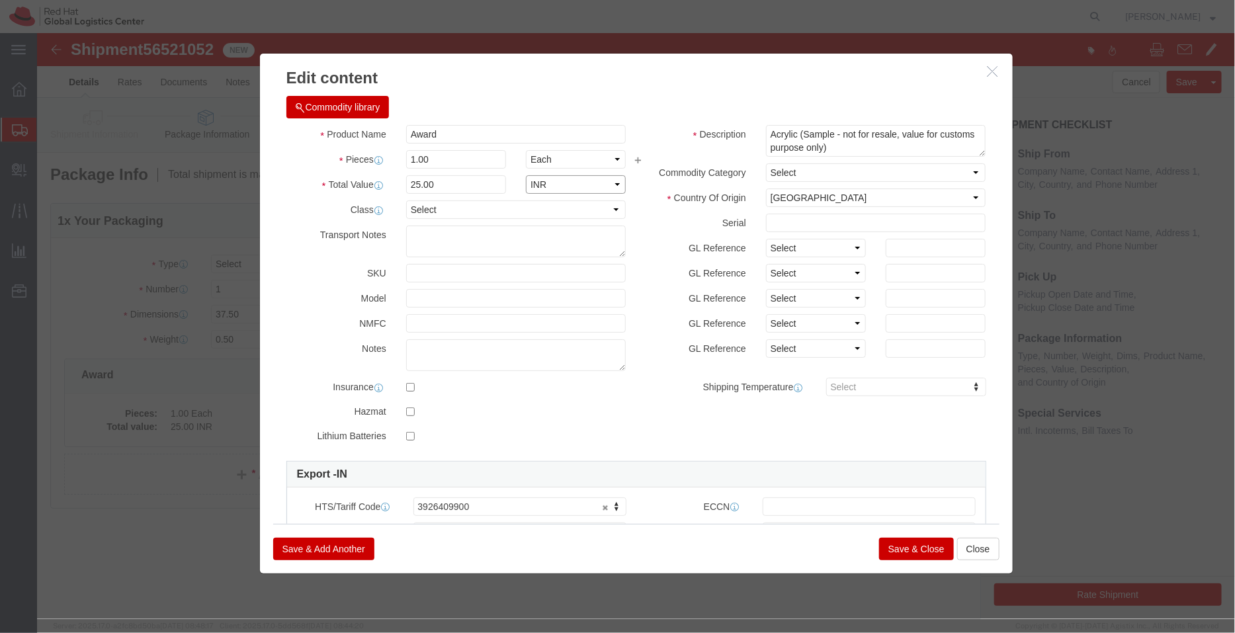
click select "Select ADP AED AFN ALL AMD AOA ARS ATS AUD AWG AZN BAM BBD BDT BGL BGN BHD BIF …"
select select "USD"
click select "Select ADP AED AFN ALL AMD AOA ARS ATS AUD AWG AZN BAM BBD BDT BGL BGN BHD BIF …"
click label "GL Reference"
click button "Save & Close"
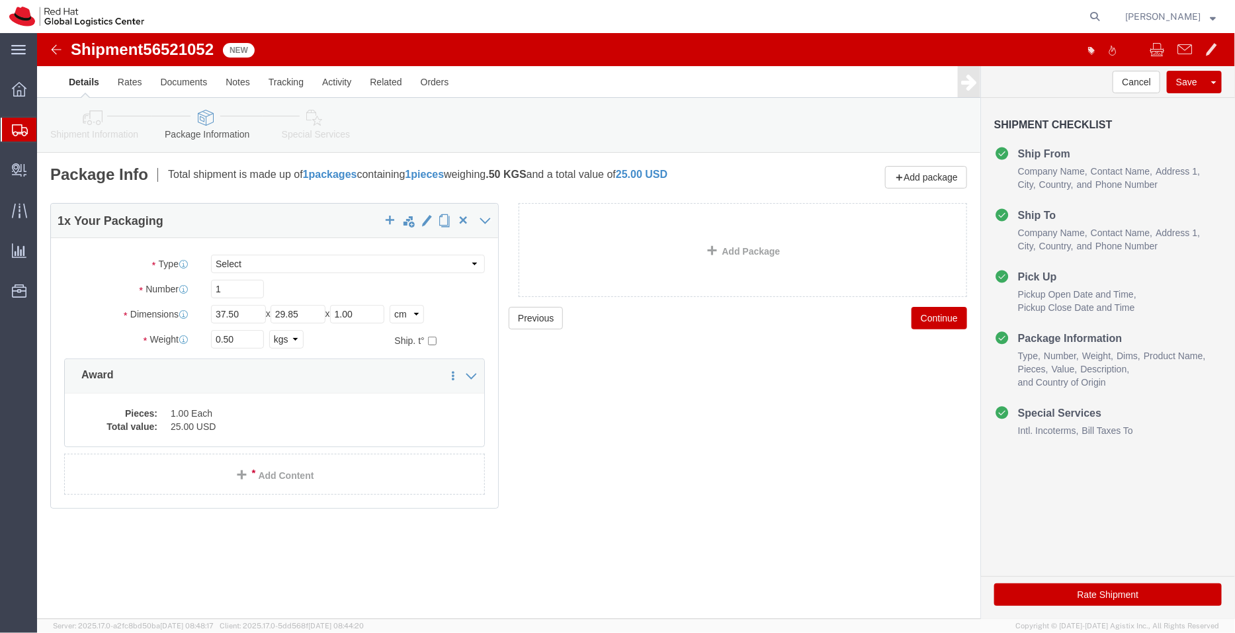
click link "Special Services"
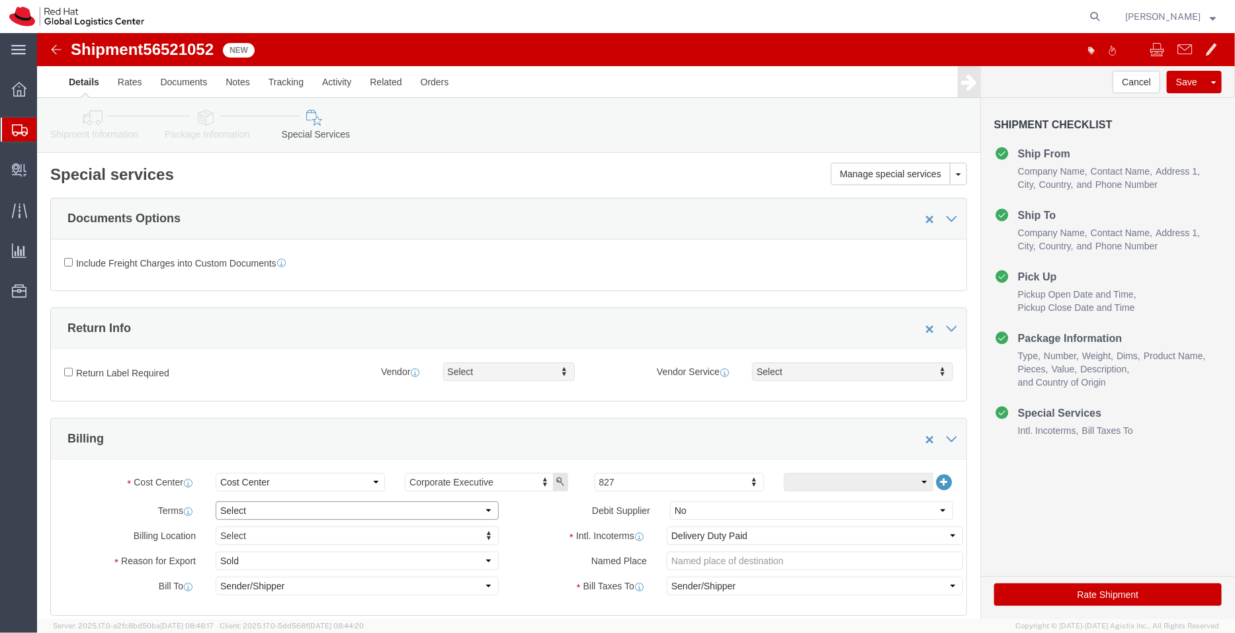
click select "Select Free of Charge Free of Cost NET 30 NET 45 NET 60 See Comment"
select select "FREE_OF_COST"
click select "Select Free of Charge Free of Cost NET 30 NET 45 NET 60 See Comment"
click select "Select Gift Personal Effects Repair/Warranty Return Sample Sold Temporary/Not S…"
select select "SAMPLE"
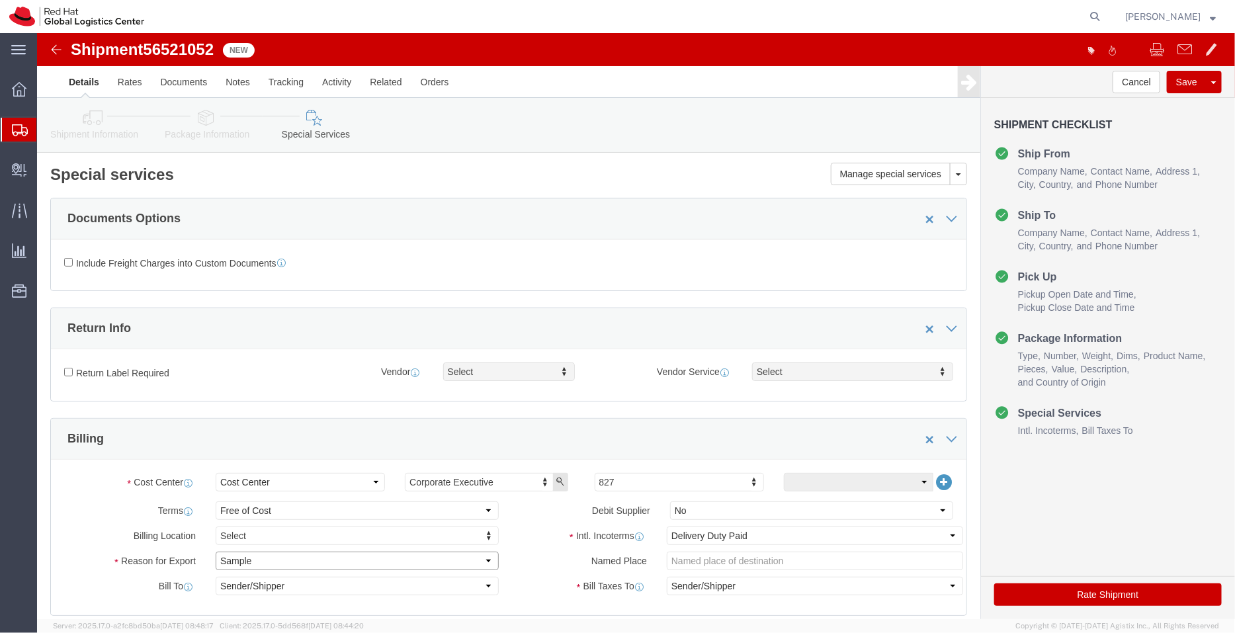
click select "Select Gift Personal Effects Repair/Warranty Return Sample Sold Temporary/Not S…"
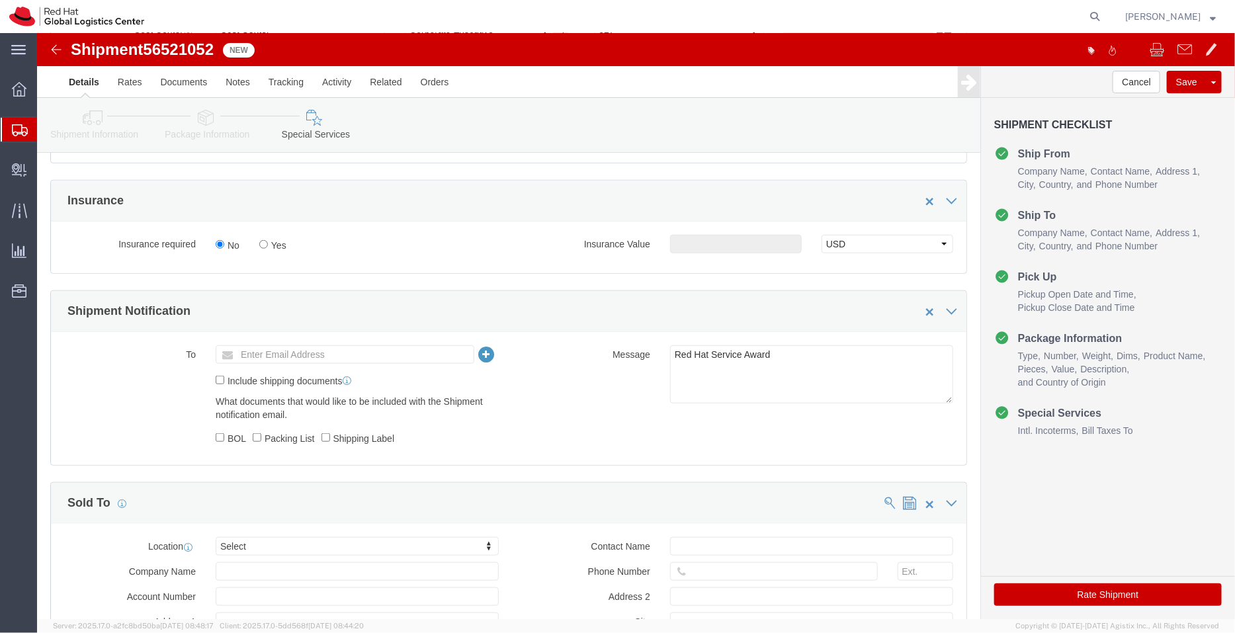
scroll to position [456, 0]
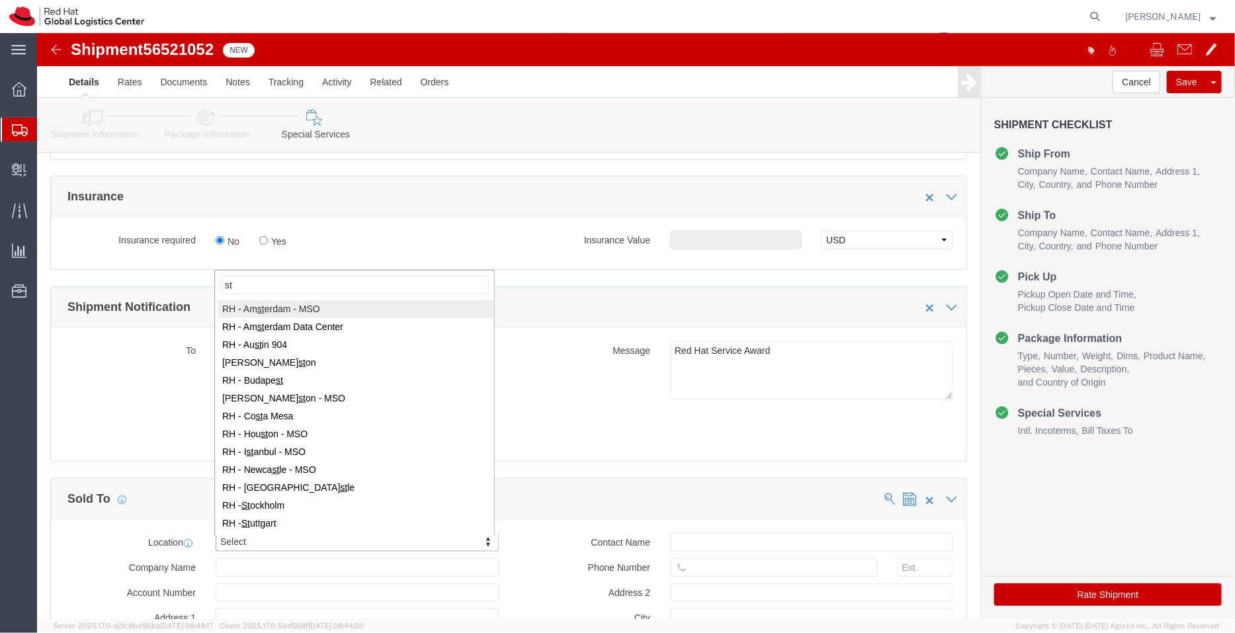
type input "s"
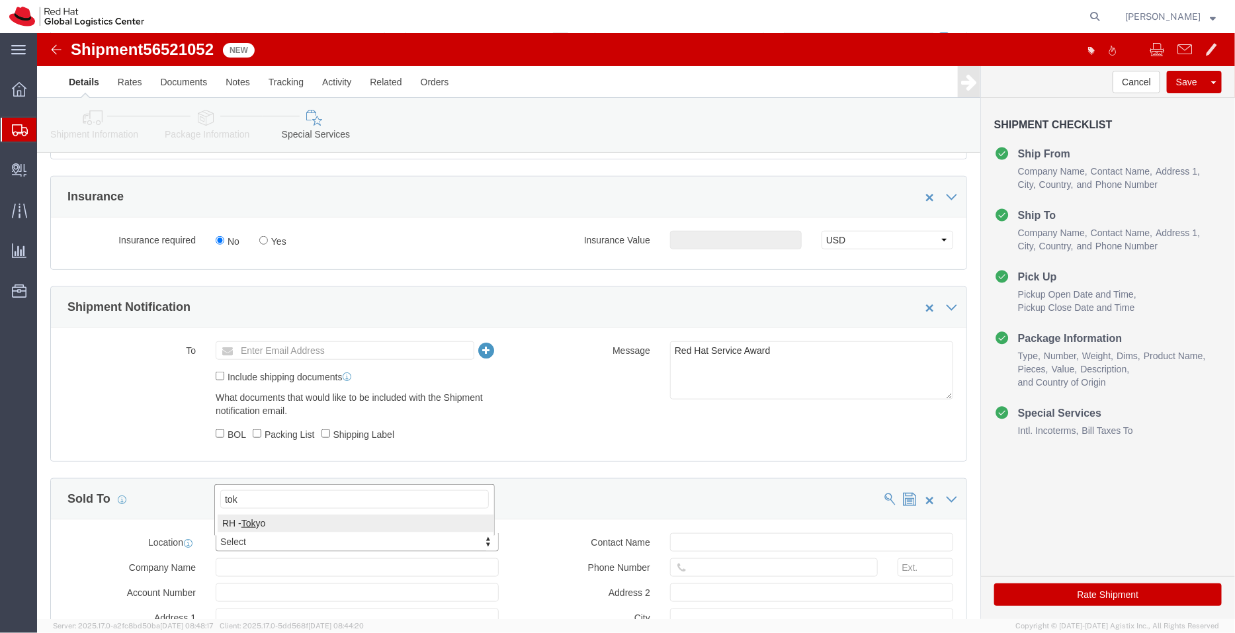
type input "tok"
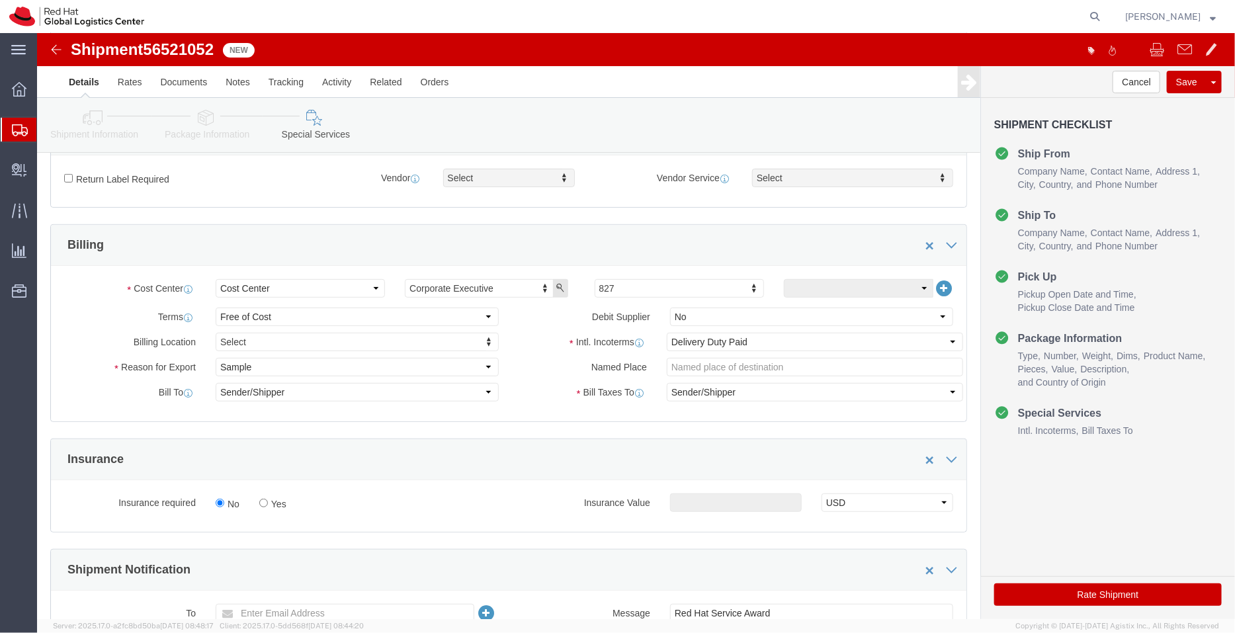
scroll to position [194, 0]
click button "Rate Shipment"
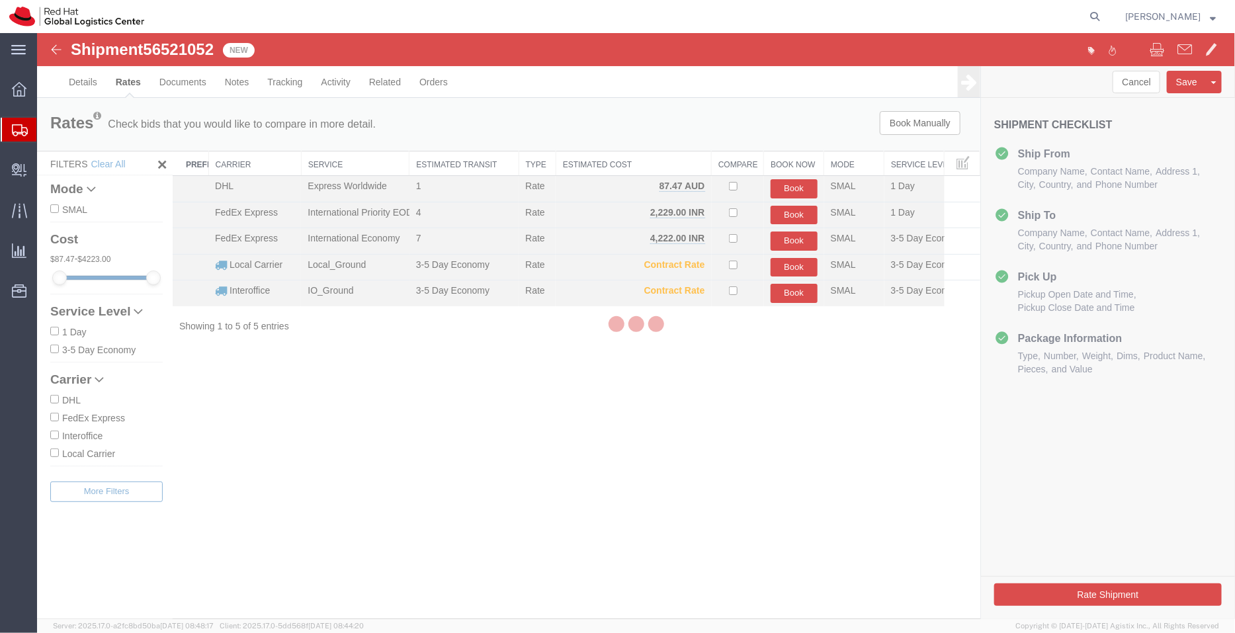
scroll to position [0, 0]
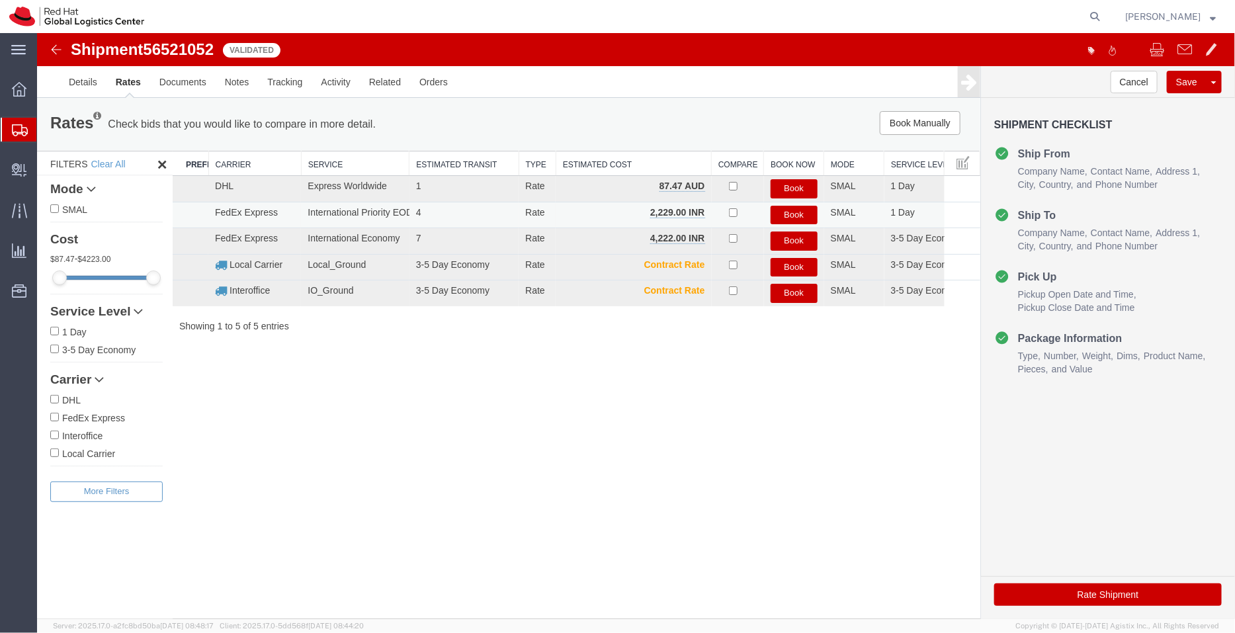
click at [789, 209] on button "Book" at bounding box center [793, 214] width 47 height 19
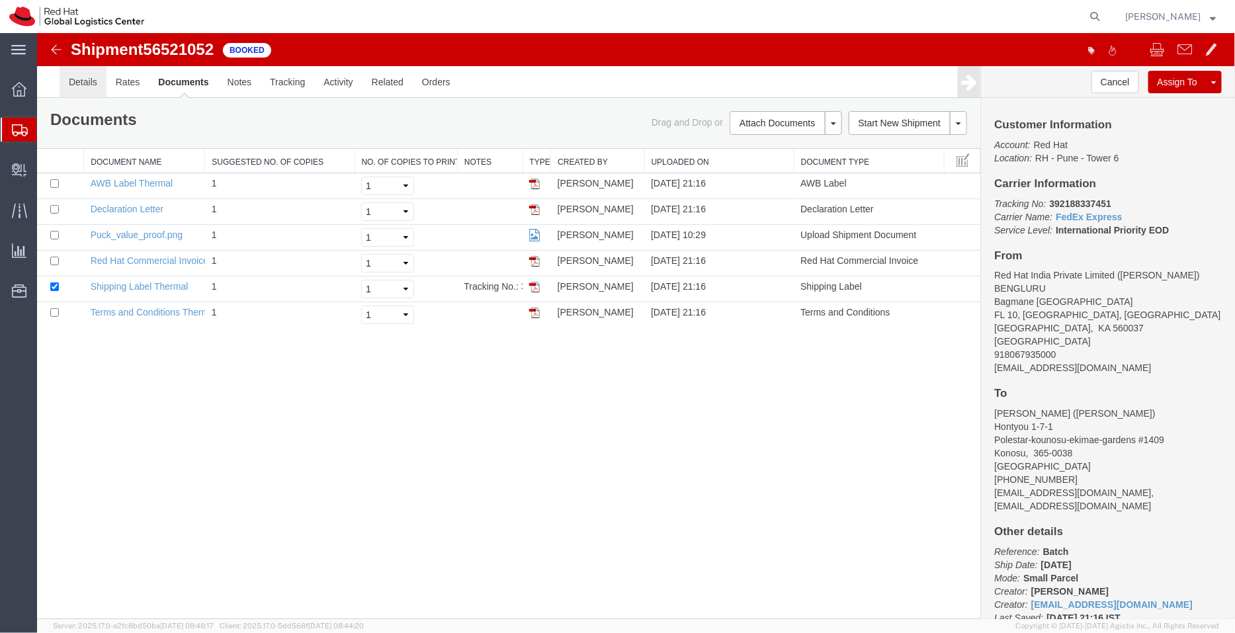
click at [79, 73] on link "Details" at bounding box center [82, 81] width 47 height 32
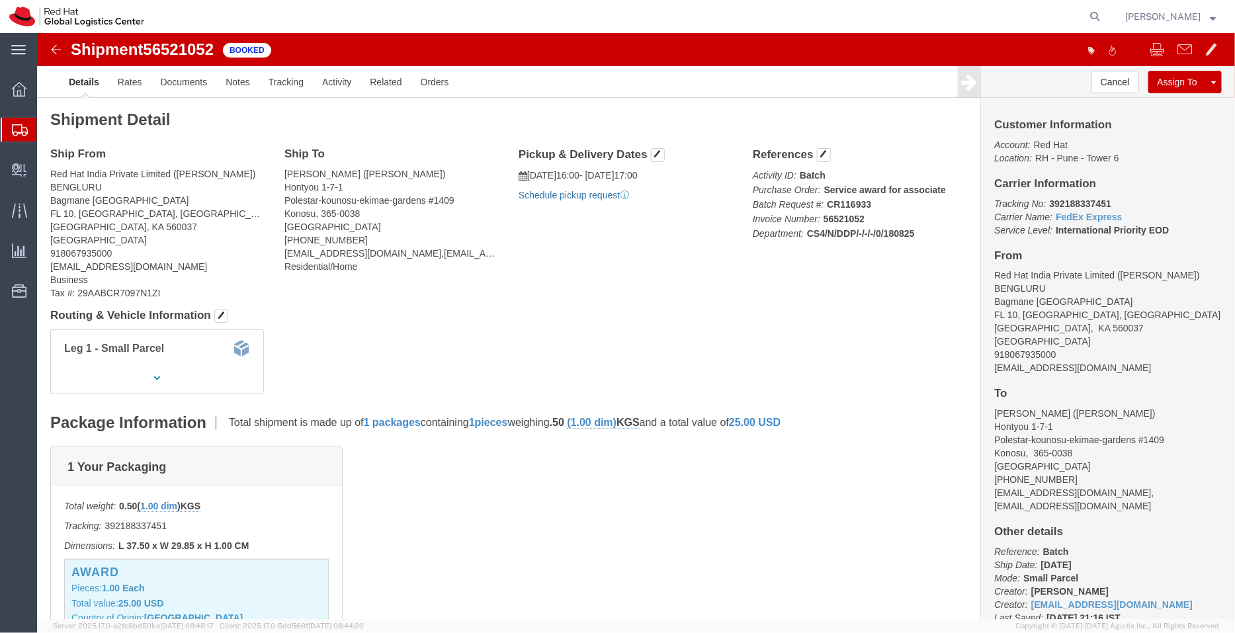
click link "Schedule pickup request"
drag, startPoint x: 1045, startPoint y: 339, endPoint x: 946, endPoint y: 332, distance: 98.8
click div "Customer Information Account: Red Hat Location: RH - Pune - Tower 6 Carrier Inf…"
copy address "[EMAIL_ADDRESS][DOMAIN_NAME]"
click link "Documents"
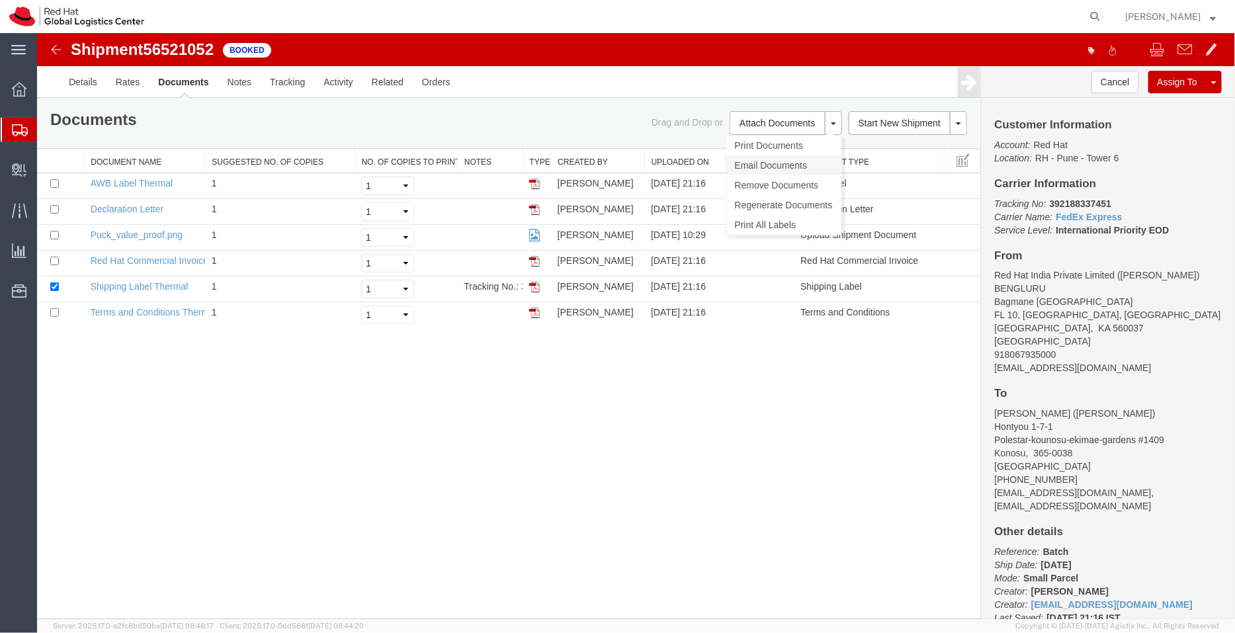
click at [760, 164] on link "Email Documents" at bounding box center [783, 165] width 115 height 20
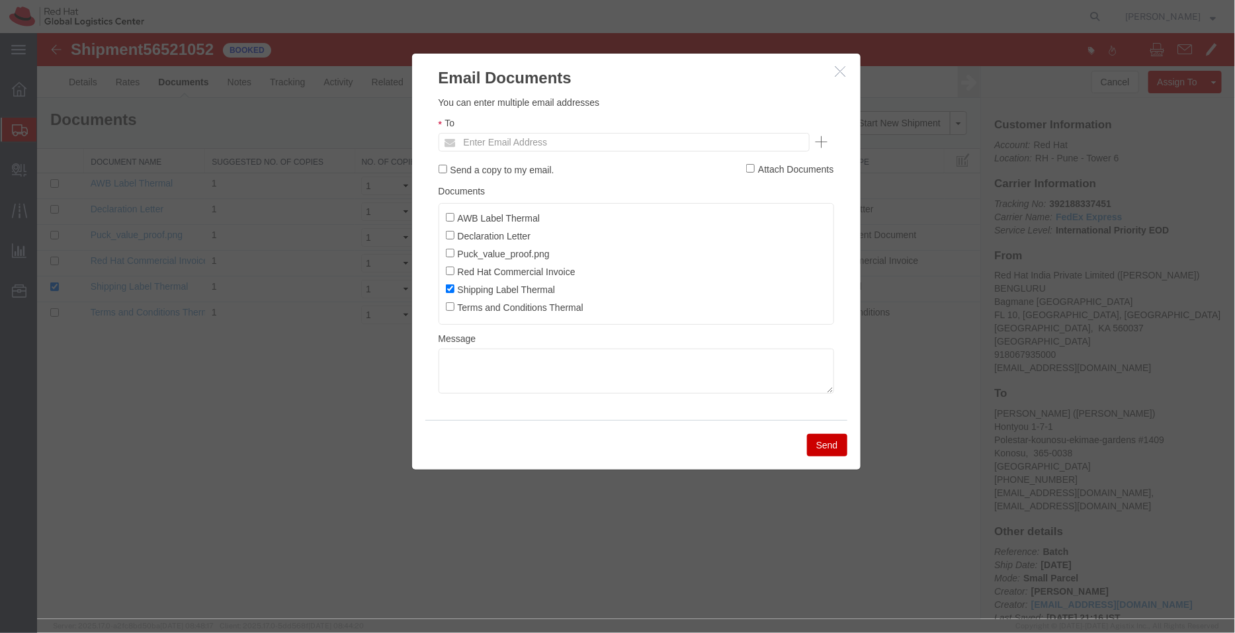
click at [625, 146] on ul "Enter Email Address" at bounding box center [623, 141] width 371 height 19
paste input "[EMAIL_ADDRESS][DOMAIN_NAME]"
type input "[EMAIL_ADDRESS][DOMAIN_NAME]"
click at [446, 216] on input "AWB Label Thermal" at bounding box center [449, 216] width 9 height 9
checkbox input "true"
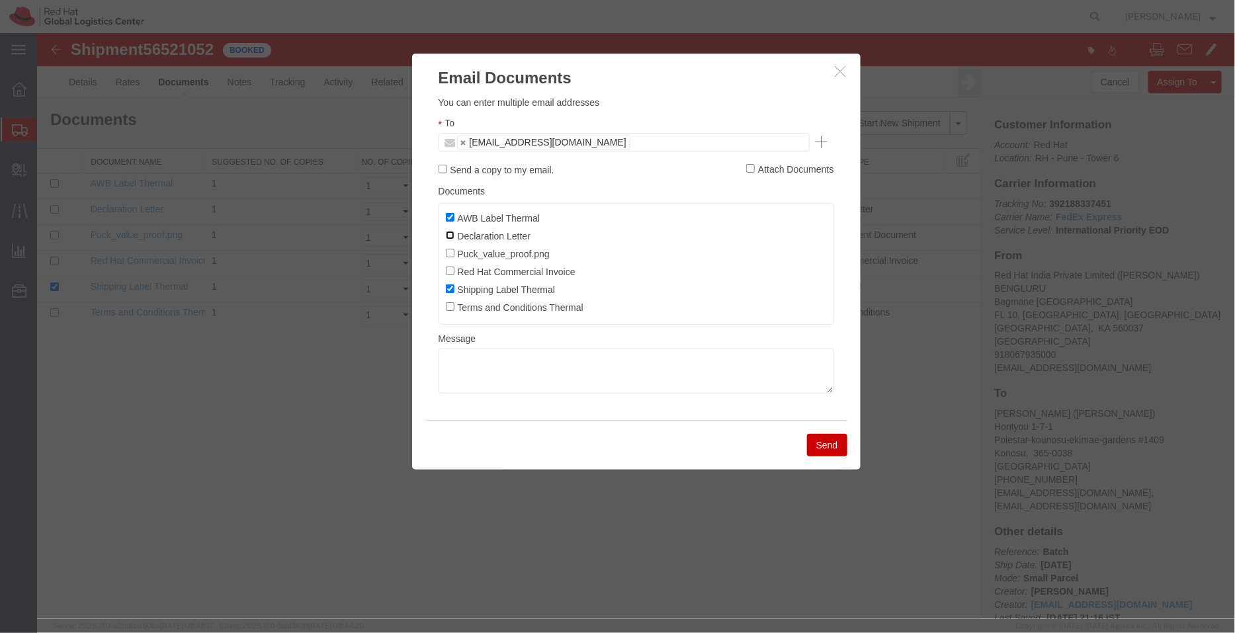
click at [446, 233] on input "Declaration Letter" at bounding box center [449, 234] width 9 height 9
checkbox input "true"
click at [448, 273] on input "Red Hat Commercial Invoice" at bounding box center [449, 270] width 9 height 9
checkbox input "true"
click at [833, 451] on button "Send" at bounding box center [826, 444] width 40 height 22
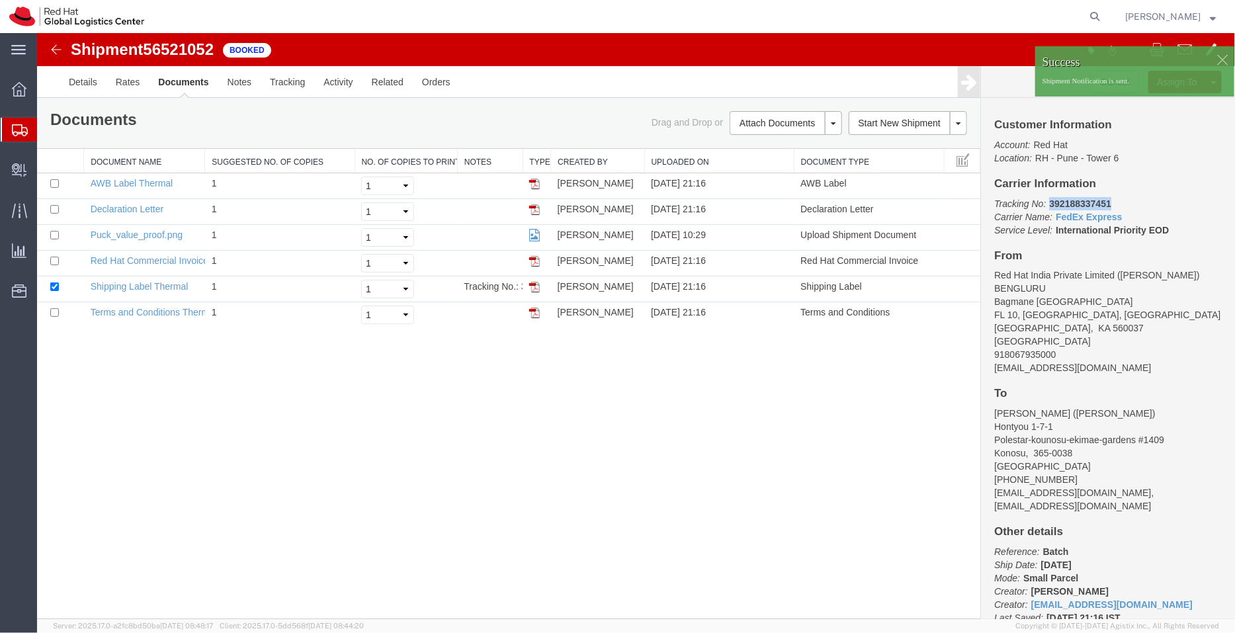
drag, startPoint x: 1154, startPoint y: 235, endPoint x: 1049, endPoint y: 206, distance: 109.3
click at [1049, 206] on p "Tracking No: 392188337451 Carrier Name: FedEx Express FedEx Express Service Lev…" at bounding box center [1107, 216] width 228 height 40
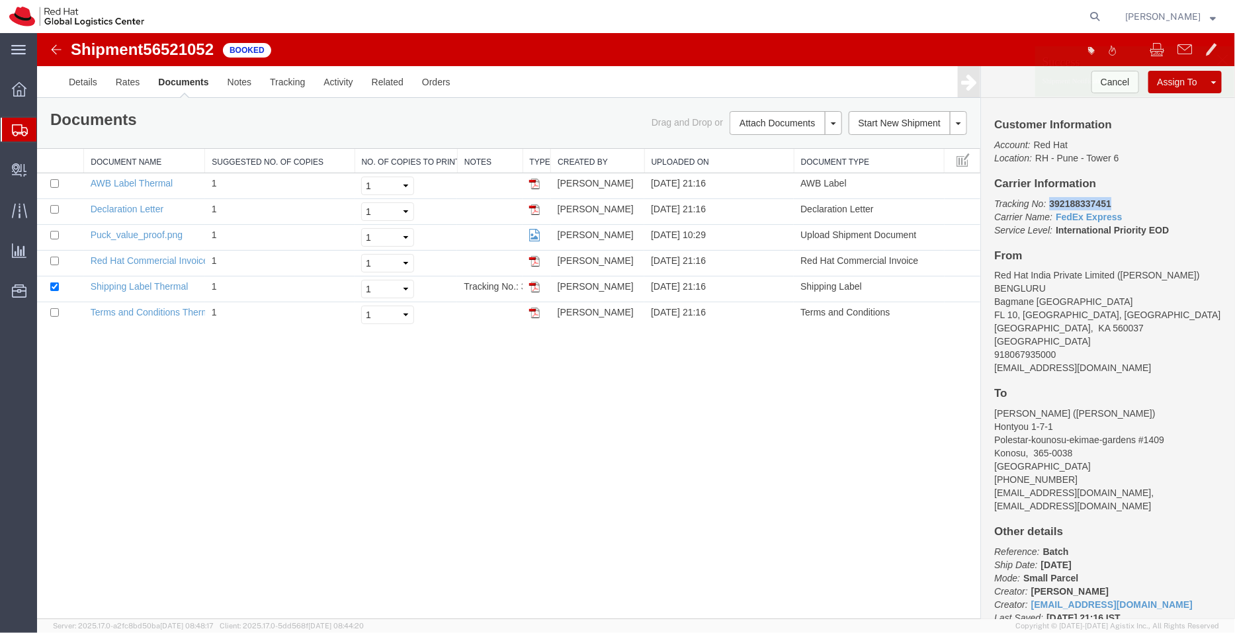
copy b "392188337451"
click at [343, 83] on link "Activity" at bounding box center [337, 81] width 48 height 32
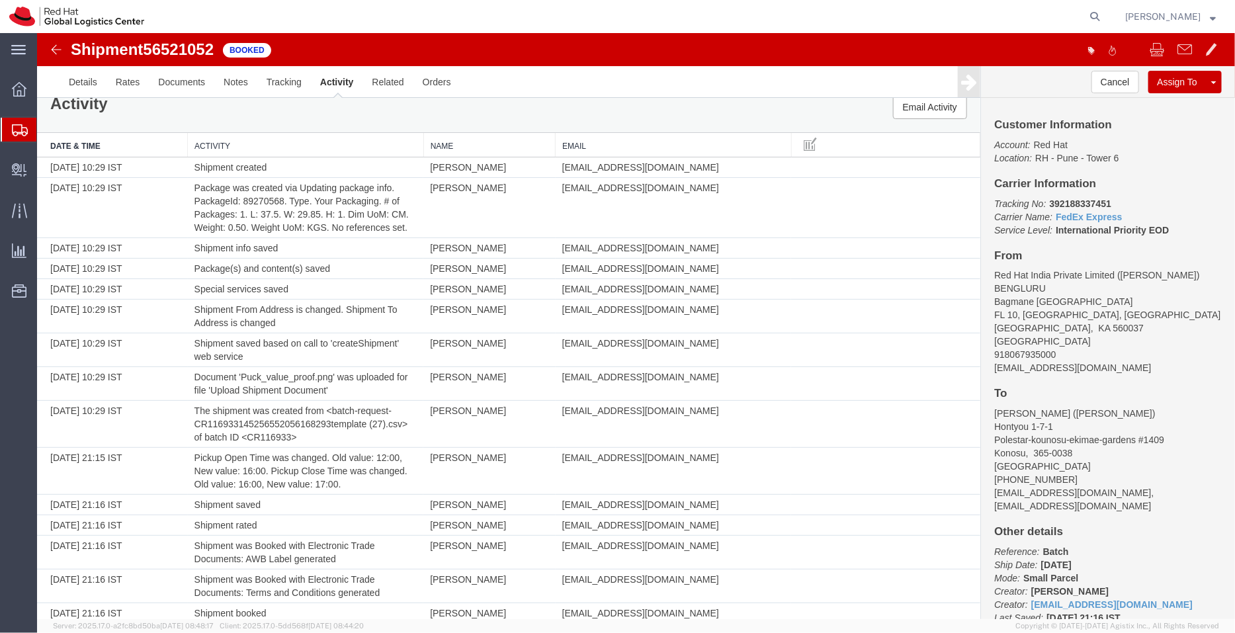
scroll to position [400, 0]
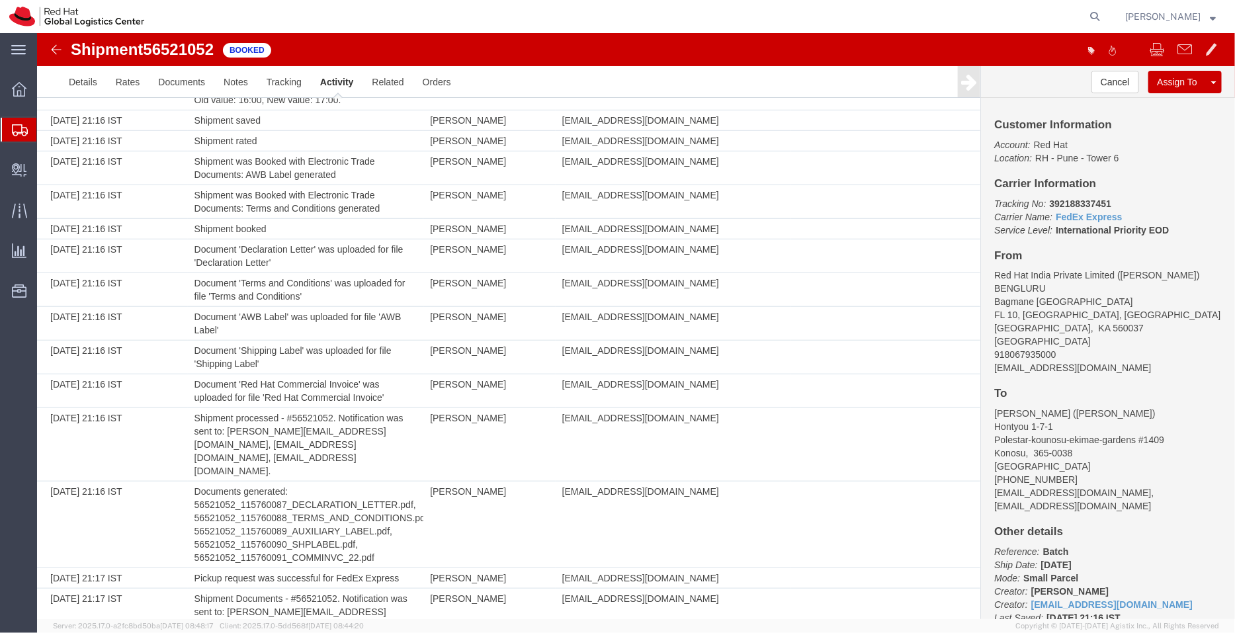
click at [0, 0] on span "Shipment Manager" at bounding box center [0, 0] width 0 height 0
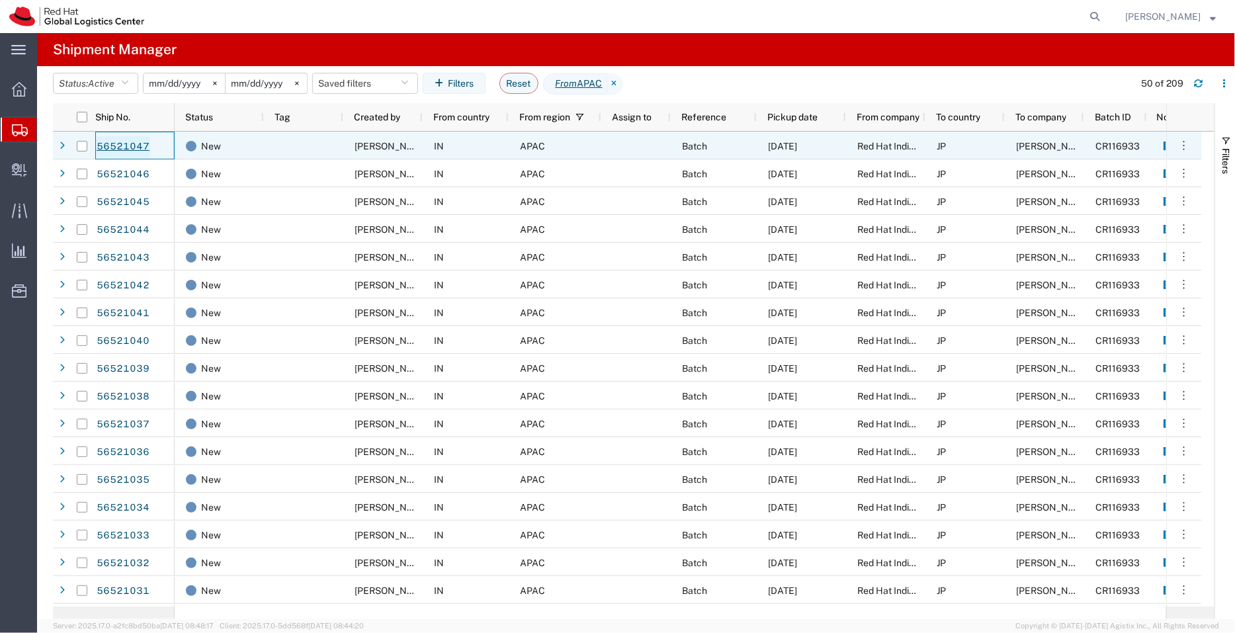
click at [137, 145] on link "56521047" at bounding box center [123, 146] width 54 height 21
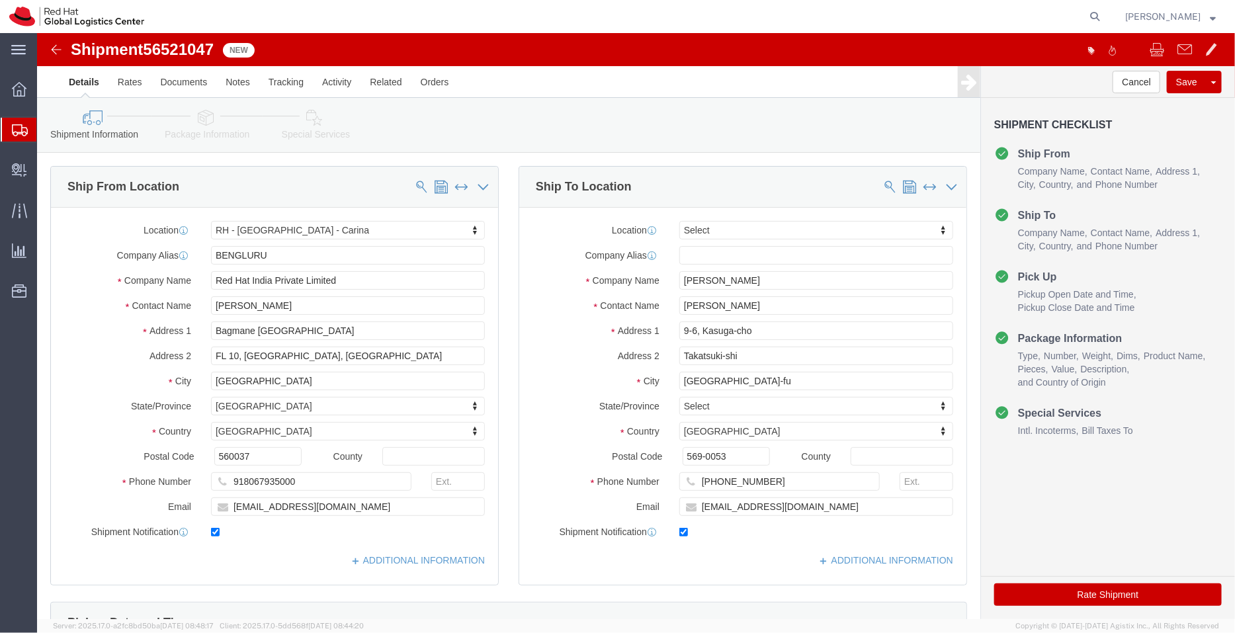
select select "37925"
select select
click input "ktanaka@redhat.com"
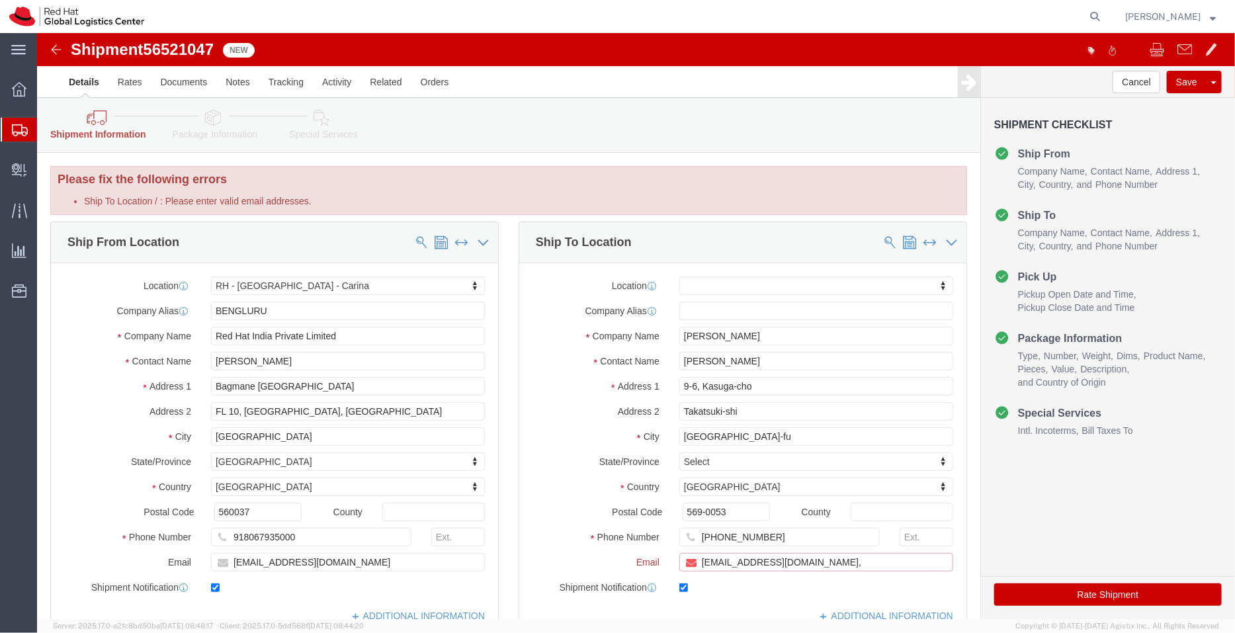
paste input "[EMAIL_ADDRESS][DOMAIN_NAME]"
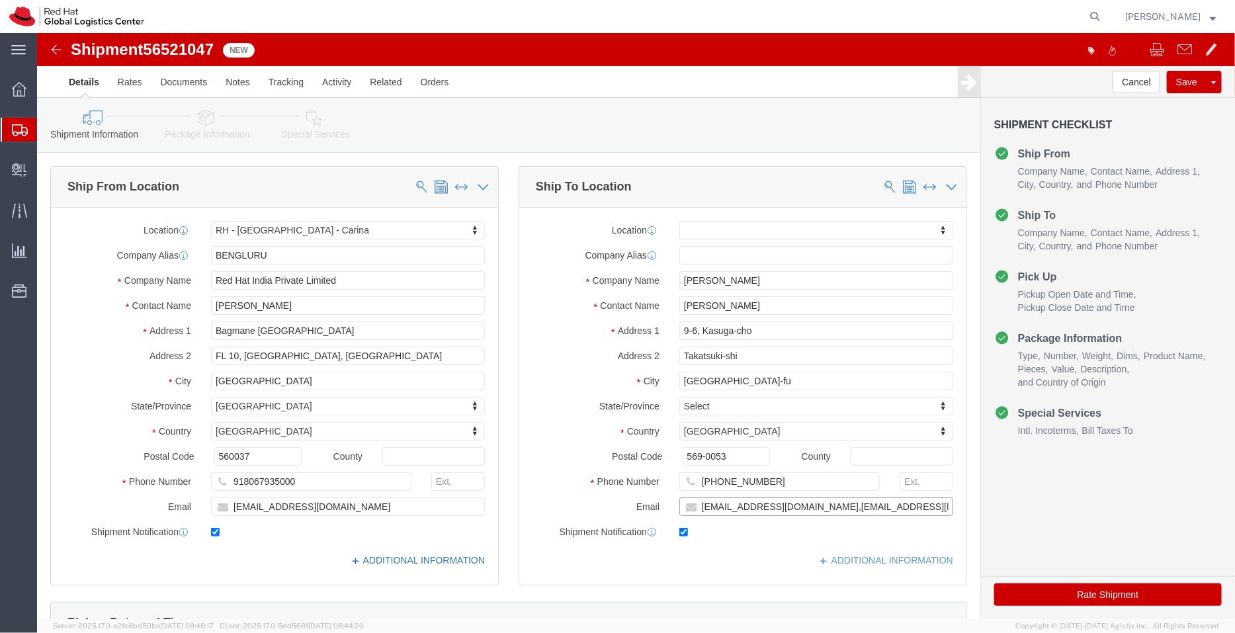
type input "ktanaka@redhat.com,apaclogistics@redhat.com"
click link "ADDITIONAL INFORMATION"
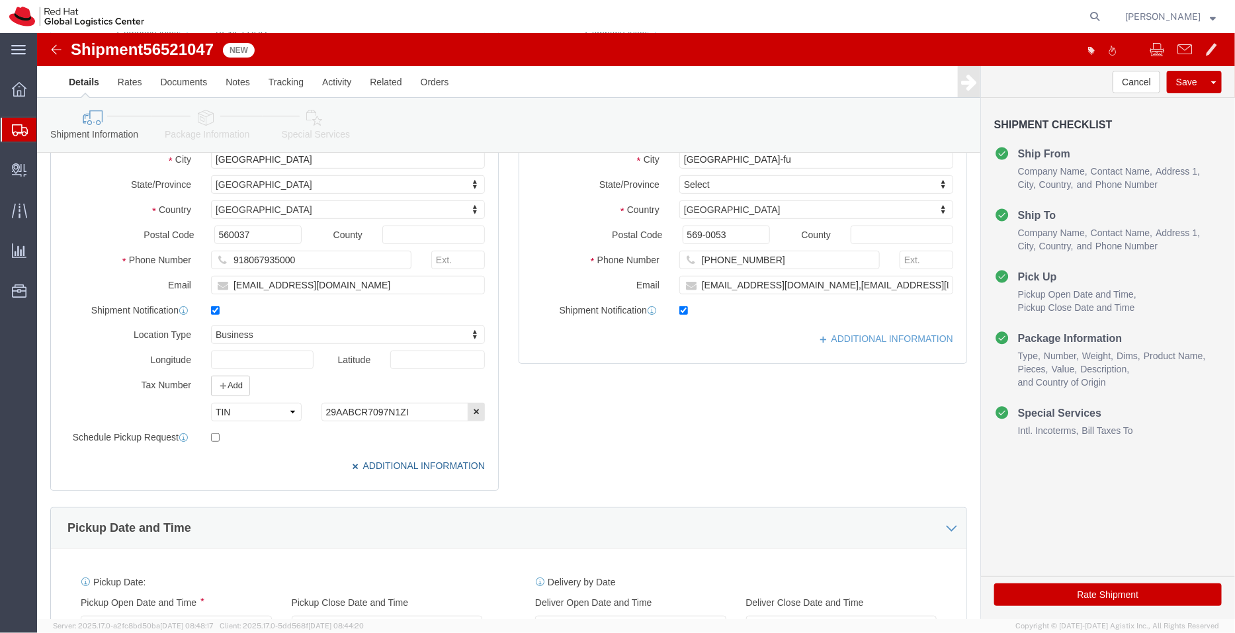
scroll to position [231, 0]
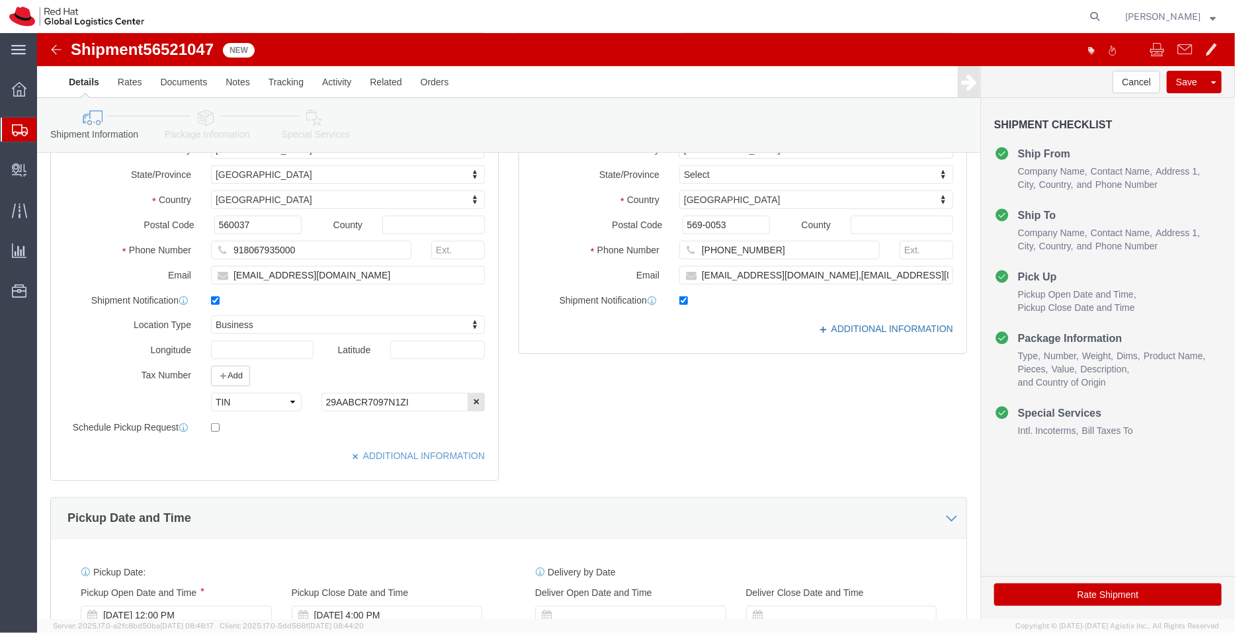
click link "ADDITIONAL INFORMATION"
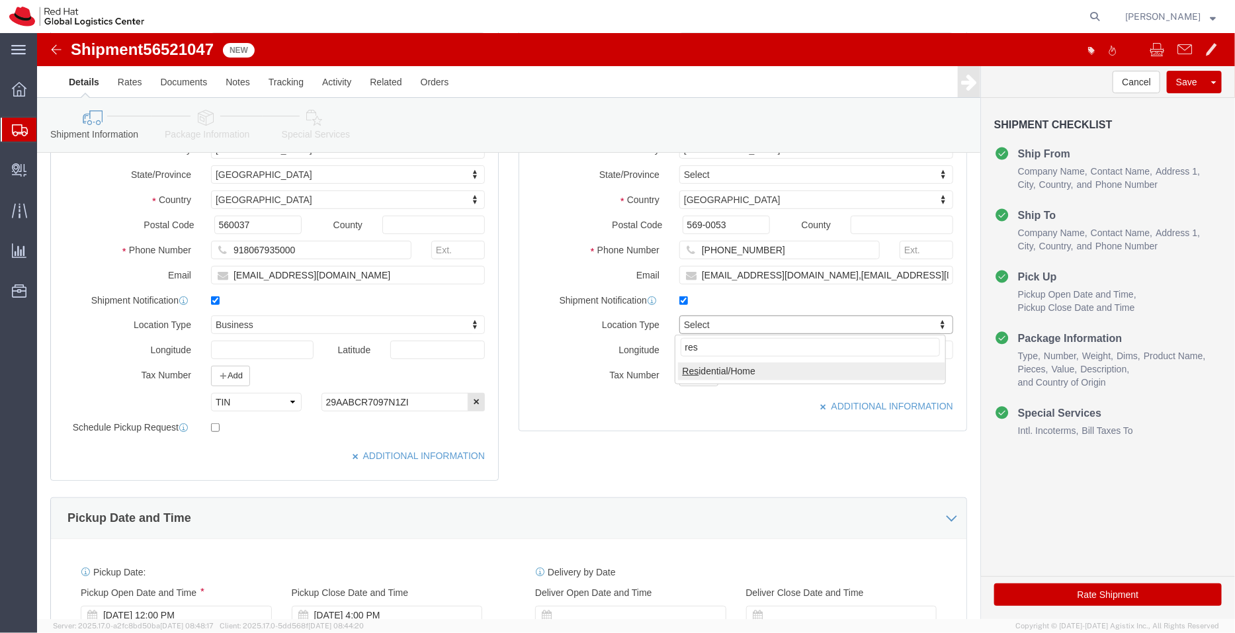
type input "res"
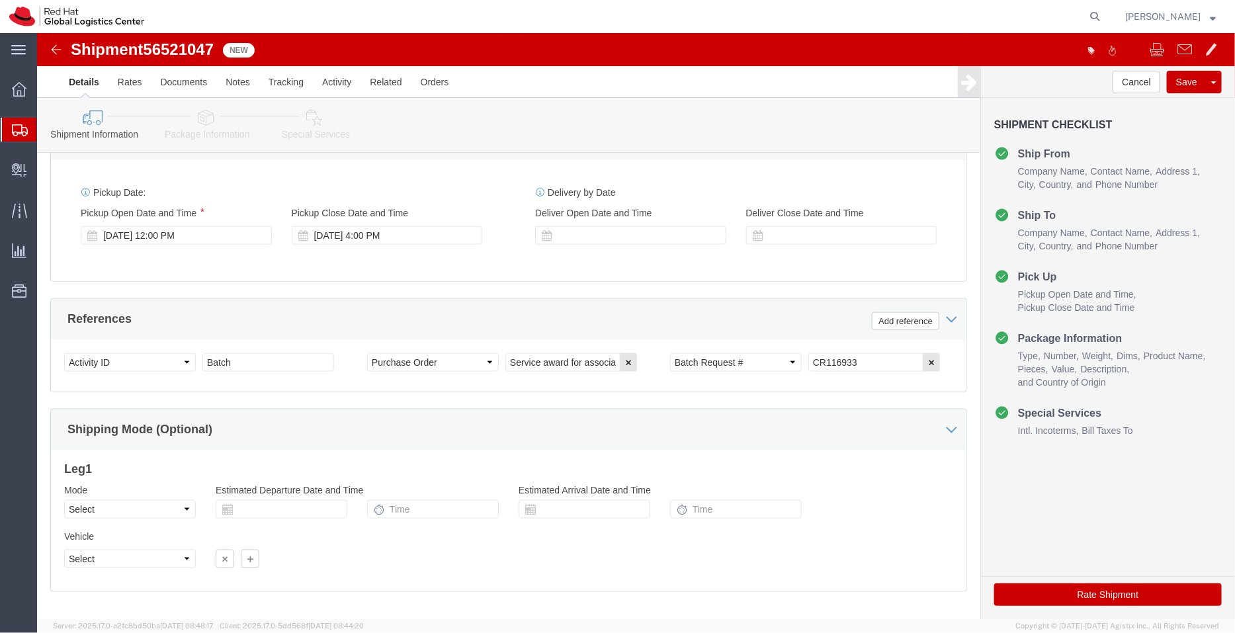
scroll to position [614, 0]
click div "[DATE] 12:00 PM"
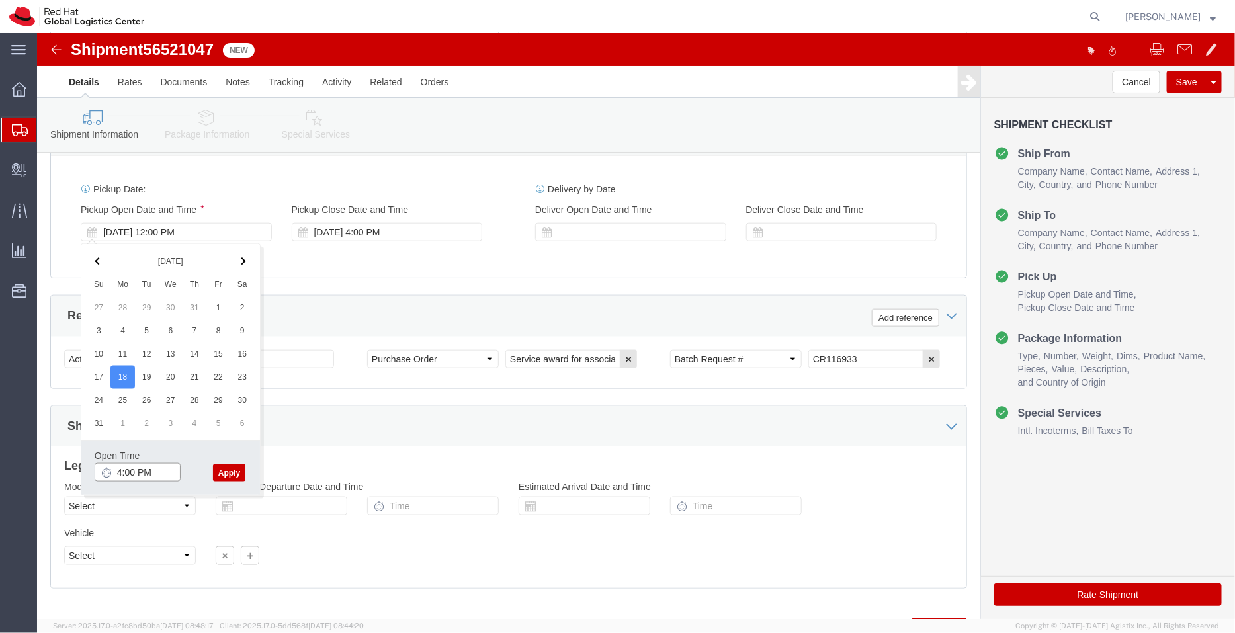
type input "4:00 PM"
click button "Apply"
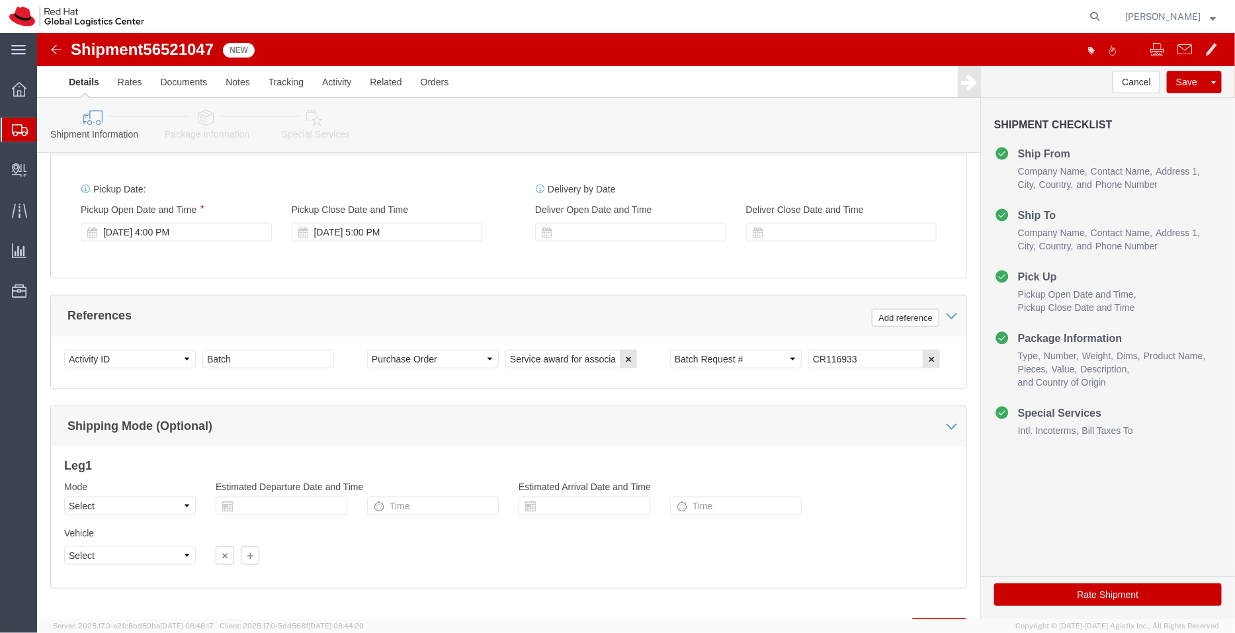
click link "Package Information"
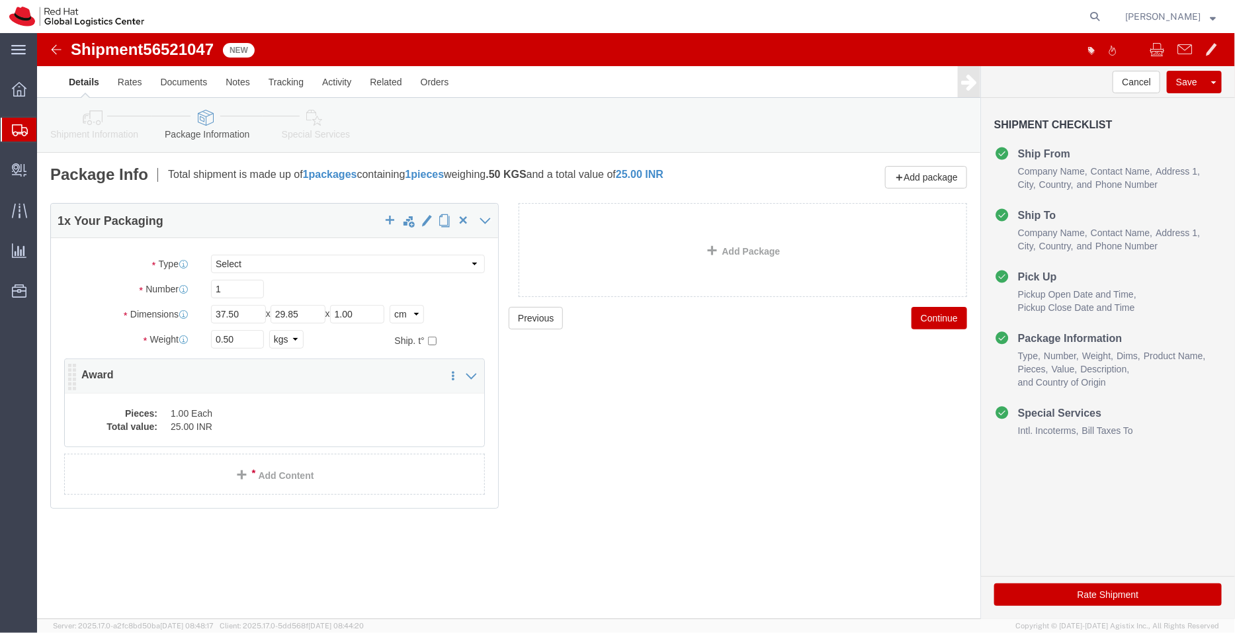
click div "Pieces: 1.00 Each Total value: 25.00 INR"
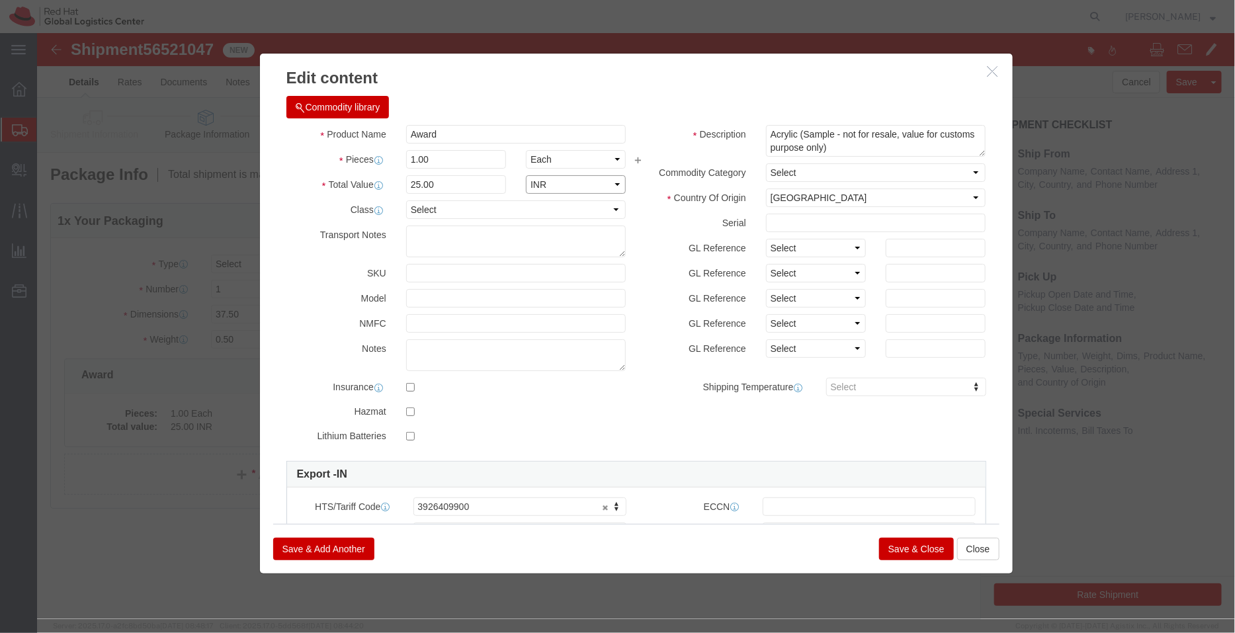
click select "Select ADP AED AFN ALL AMD AOA ARS ATS AUD AWG AZN BAM BBD BDT BGL BGN BHD BIF …"
select select "USD"
click select "Select ADP AED AFN ALL AMD AOA ARS ATS AUD AWG AZN BAM BBD BDT BGL BGN BHD BIF …"
click button "Save & Close"
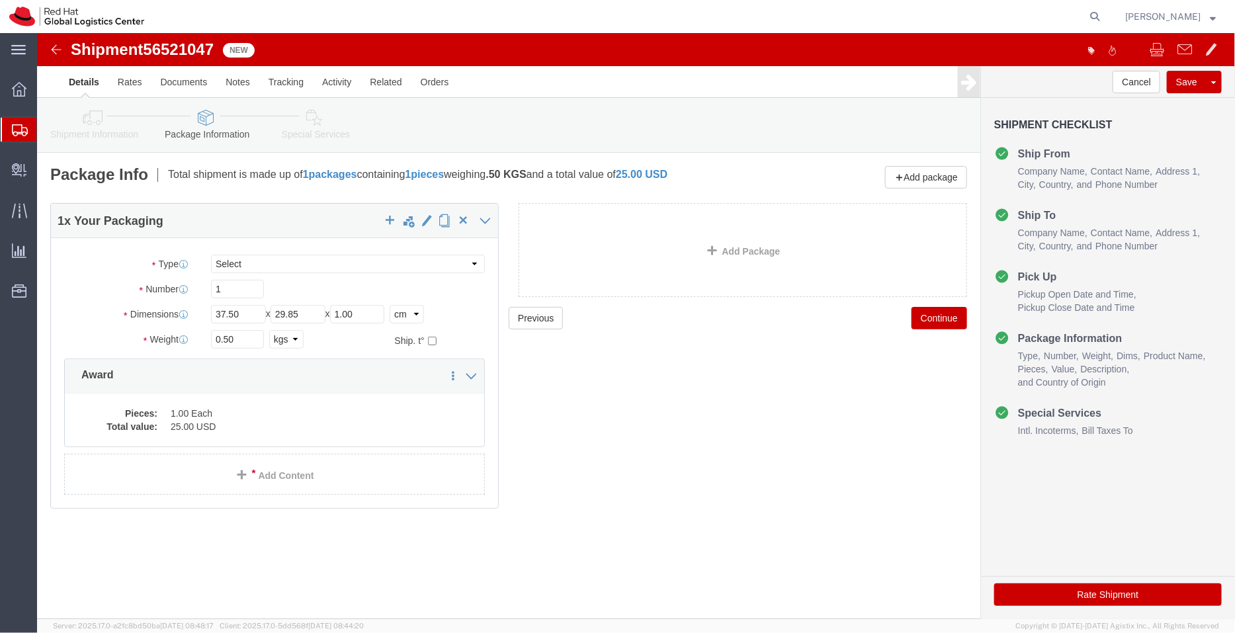
click icon
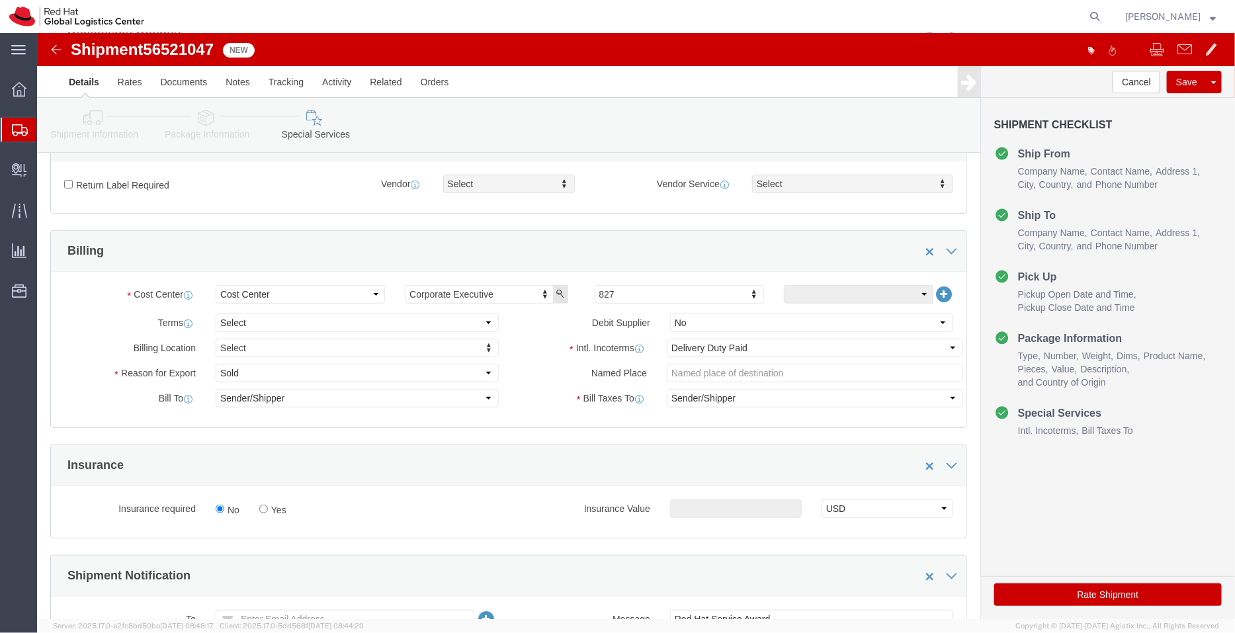
scroll to position [188, 0]
click select "Select Free of Charge Free of Cost NET 30 NET 45 NET 60 See Comment"
select select "FREE_OF_COST"
click select "Select Free of Charge Free of Cost NET 30 NET 45 NET 60 See Comment"
click select "Select Gift Personal Effects Repair/Warranty Return Sample Sold Temporary/Not S…"
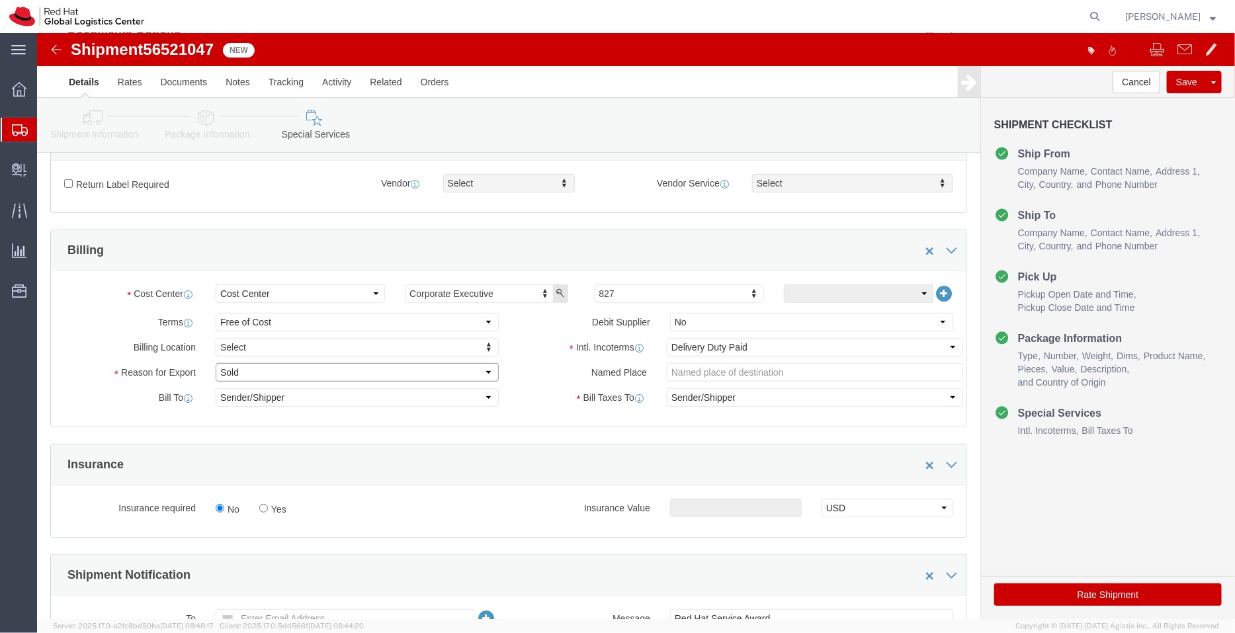
select select "SAMPLE"
click select "Select Gift Personal Effects Repair/Warranty Return Sample Sold Temporary/Not S…"
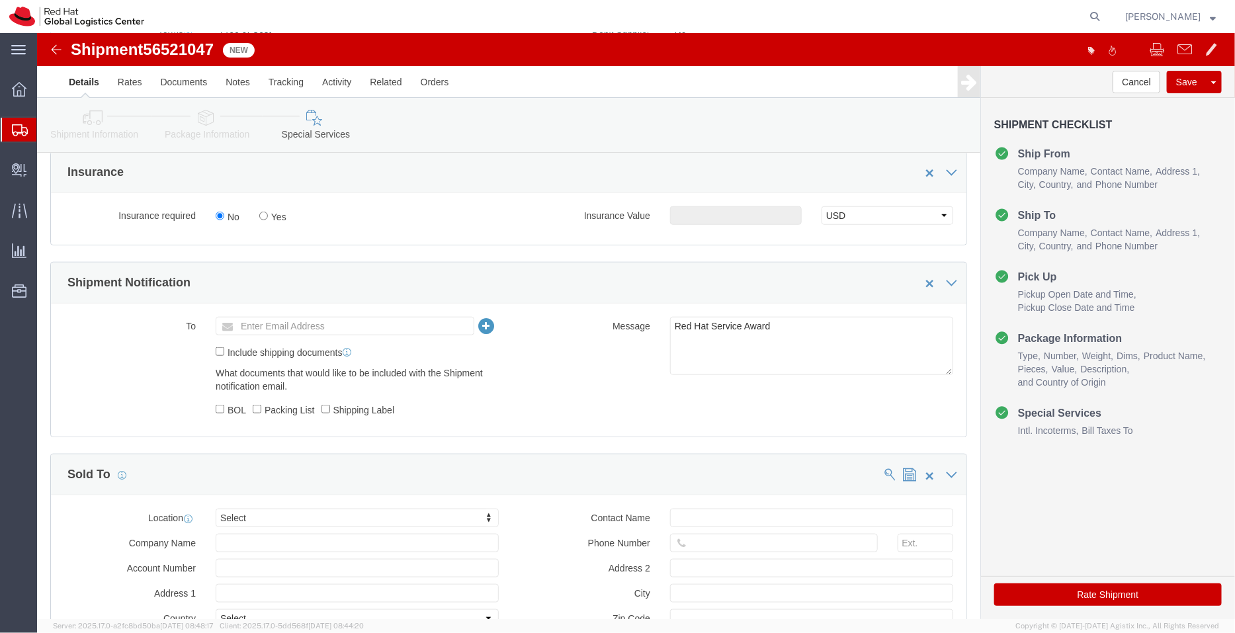
scroll to position [483, 0]
type input "tok"
click icon
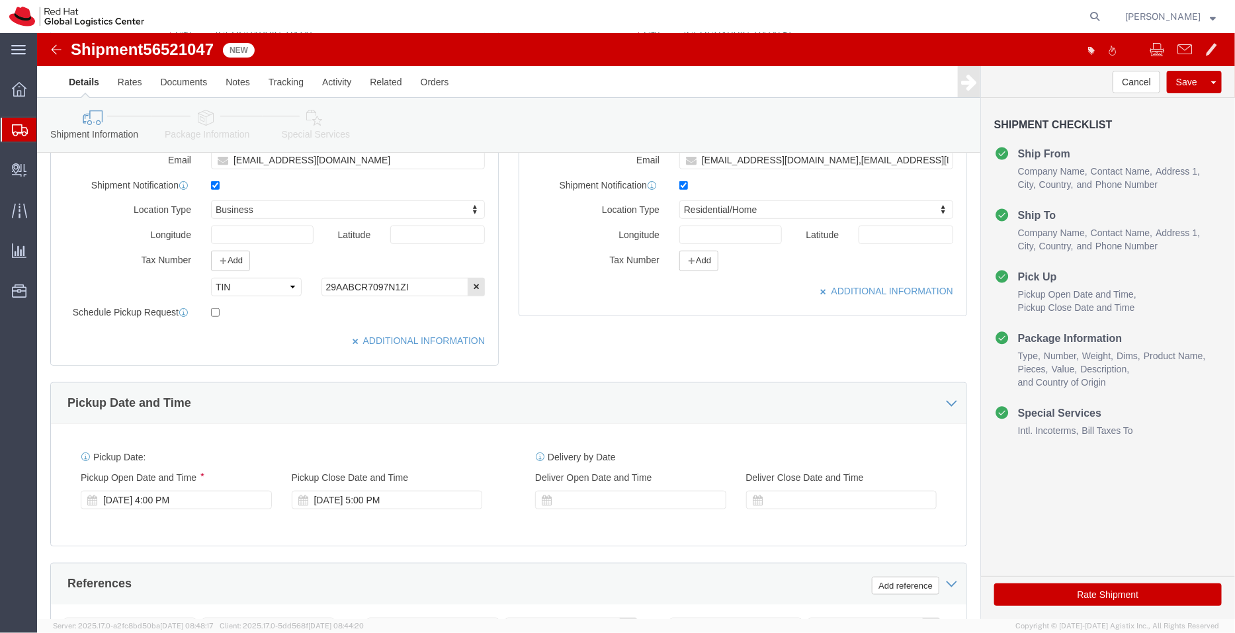
scroll to position [348, 0]
click button "Rate Shipment"
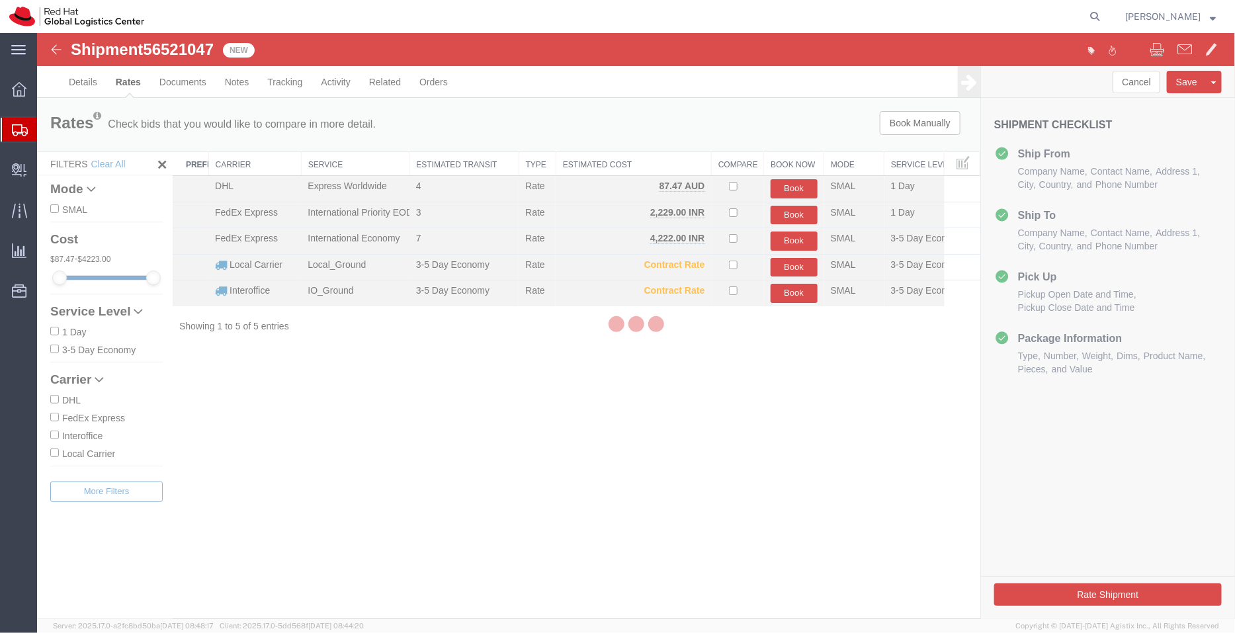
scroll to position [0, 0]
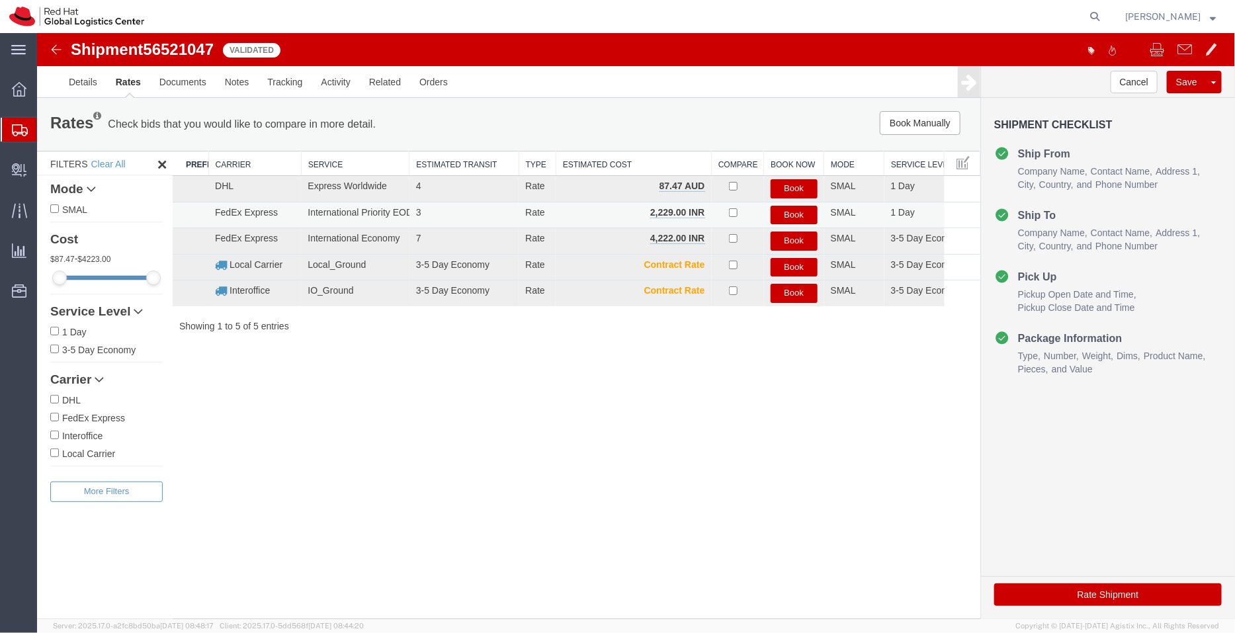
click at [792, 212] on button "Book" at bounding box center [793, 214] width 47 height 19
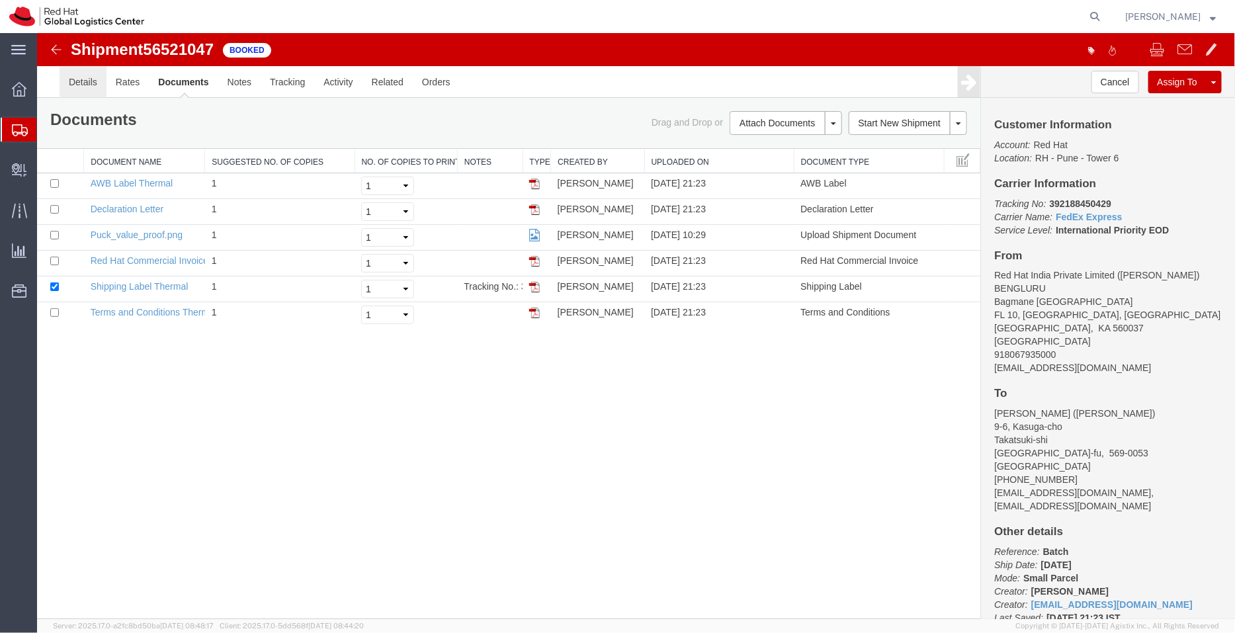
click at [85, 83] on link "Details" at bounding box center [82, 81] width 47 height 32
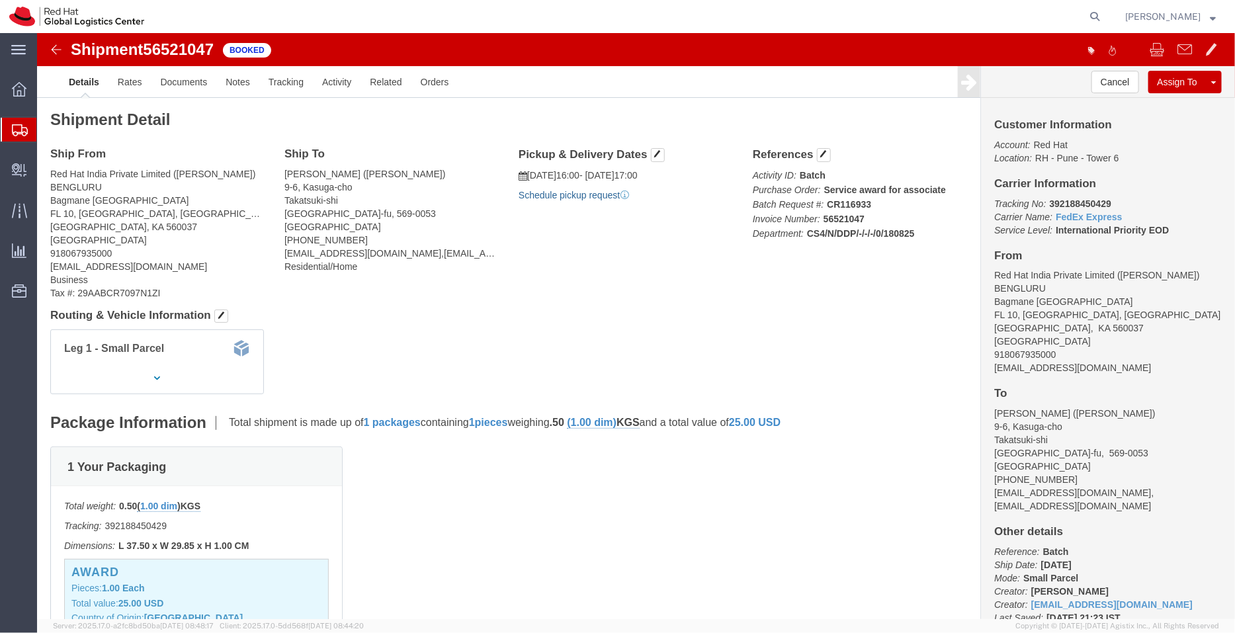
click link "Schedule pickup request"
drag, startPoint x: 1032, startPoint y: 341, endPoint x: 964, endPoint y: 340, distance: 67.5
click address "Red Hat India Private Limited ([PERSON_NAME]) BENGLURU [STREET_ADDRESS] 9180679…"
drag, startPoint x: 1051, startPoint y: 336, endPoint x: 948, endPoint y: 339, distance: 103.2
click div "Customer Information Account: Red Hat Location: RH - Pune - Tower 6 Carrier Inf…"
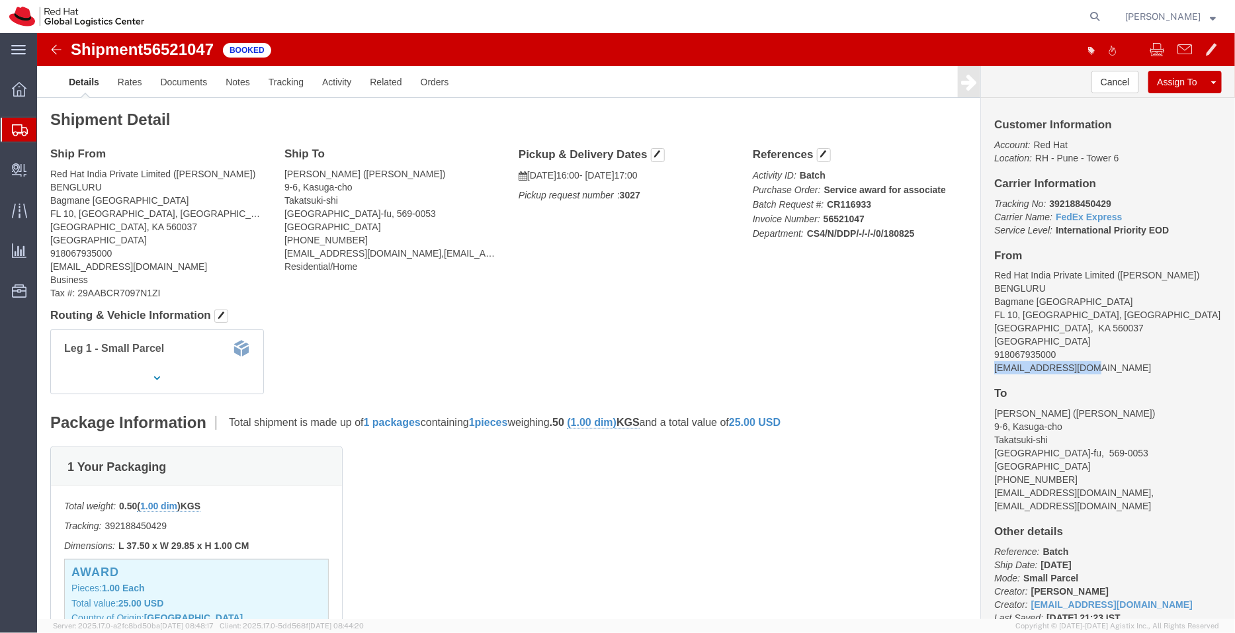
copy address "[EMAIL_ADDRESS][DOMAIN_NAME]"
click link "Documents"
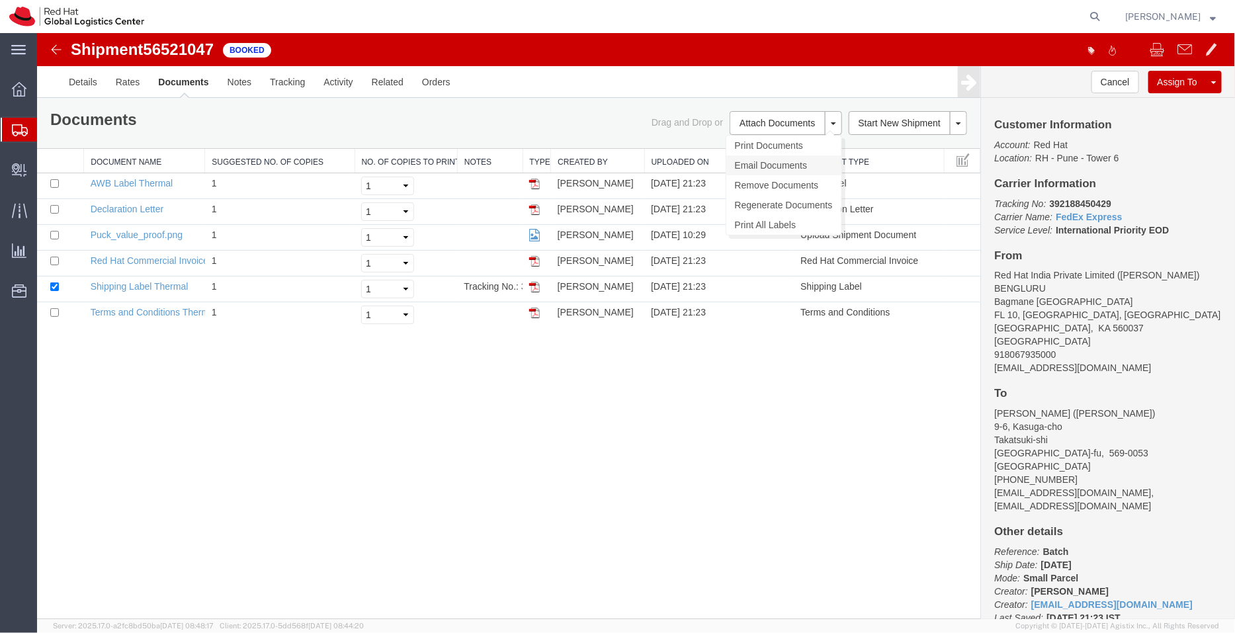
click at [753, 164] on link "Email Documents" at bounding box center [783, 165] width 115 height 20
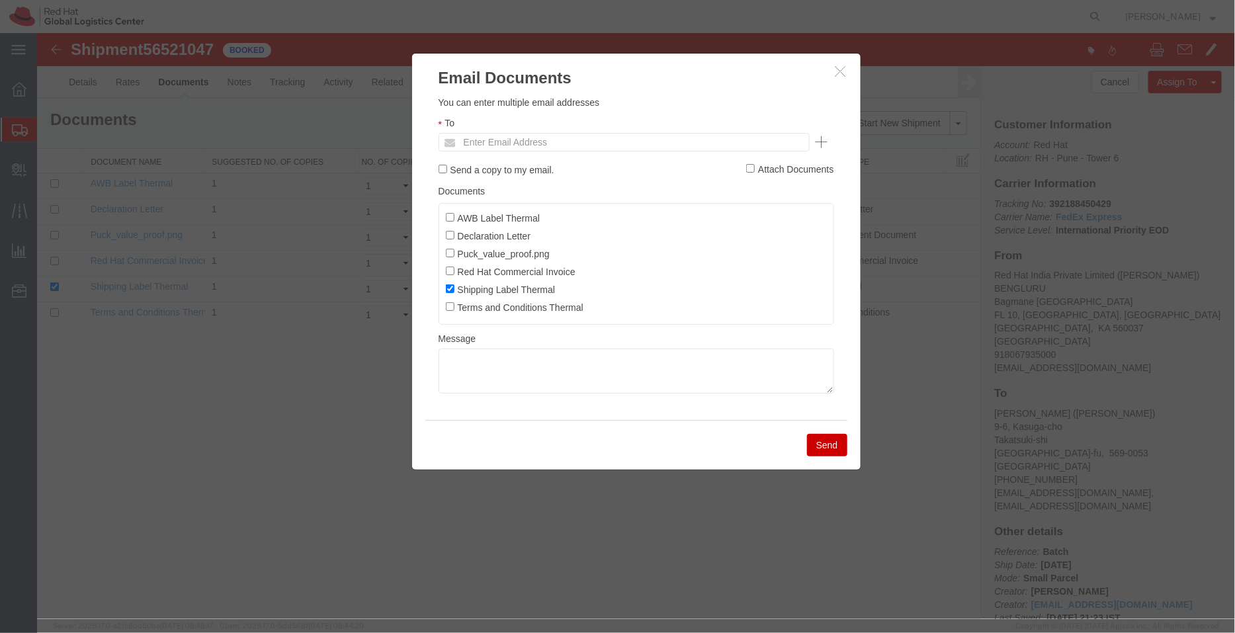
click at [608, 142] on ul "Enter Email Address" at bounding box center [623, 141] width 371 height 19
paste input "[EMAIL_ADDRESS][DOMAIN_NAME]"
type input "[EMAIL_ADDRESS][DOMAIN_NAME]"
click at [450, 214] on input "AWB Label Thermal" at bounding box center [449, 216] width 9 height 9
checkbox input "true"
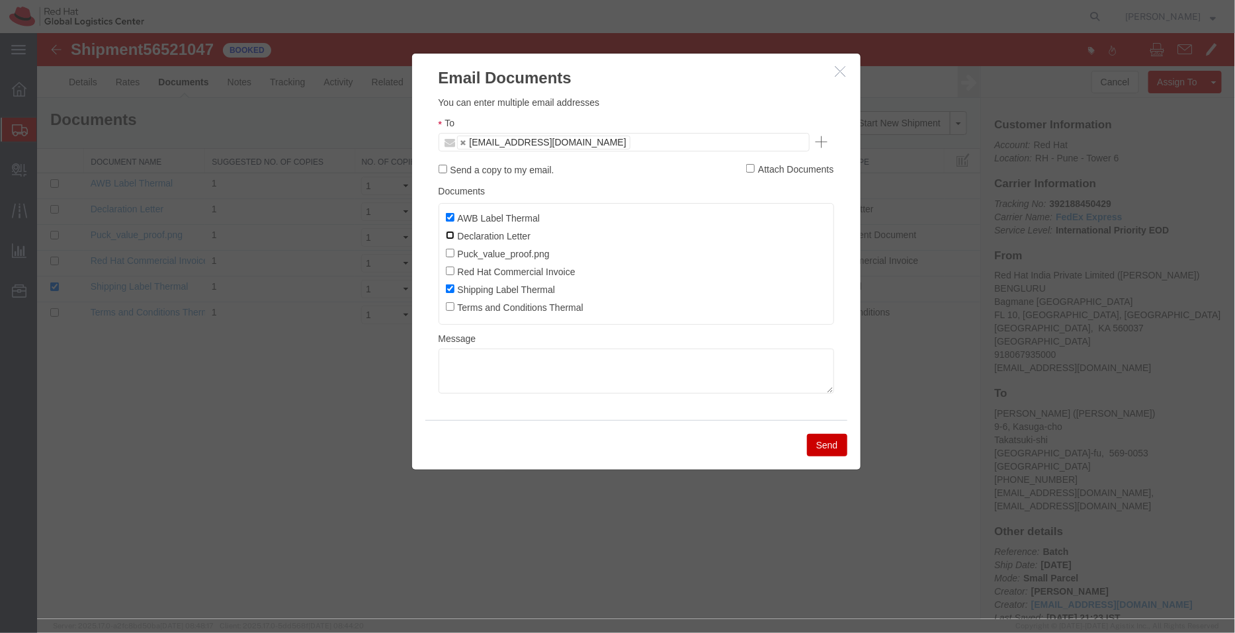
click at [451, 232] on input "Declaration Letter" at bounding box center [449, 234] width 9 height 9
checkbox input "true"
click at [454, 272] on label "Red Hat Commercial Invoice" at bounding box center [510, 270] width 130 height 15
click at [454, 272] on input "Red Hat Commercial Invoice" at bounding box center [449, 270] width 9 height 9
checkbox input "true"
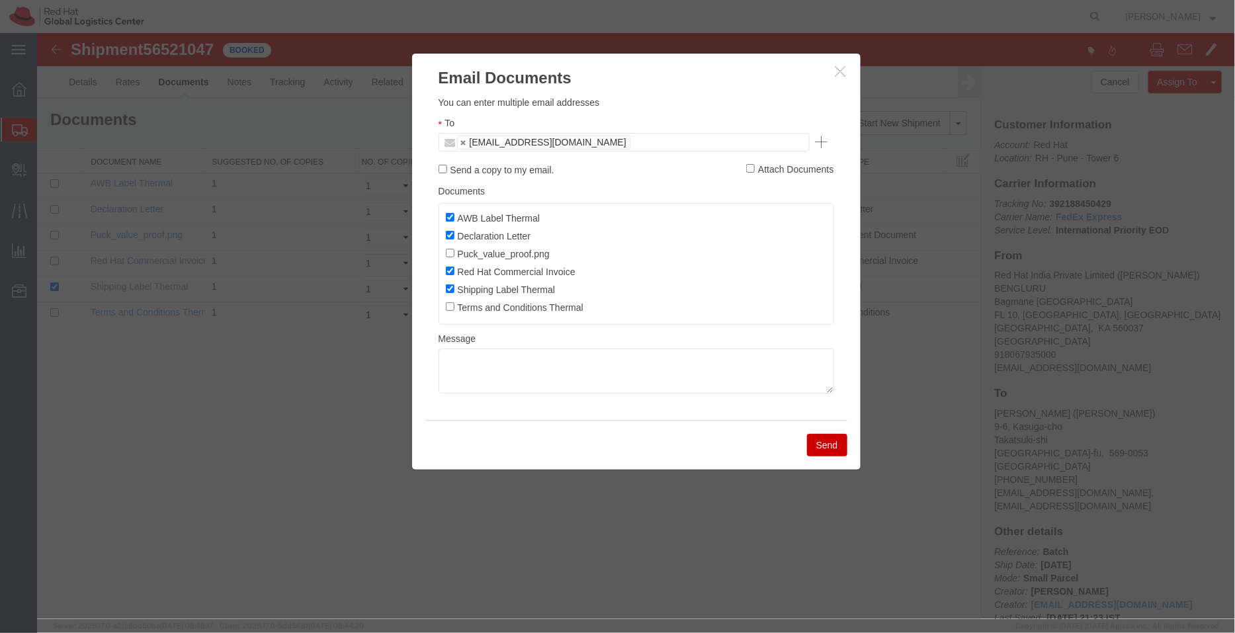
click at [829, 448] on button "Send" at bounding box center [826, 444] width 40 height 22
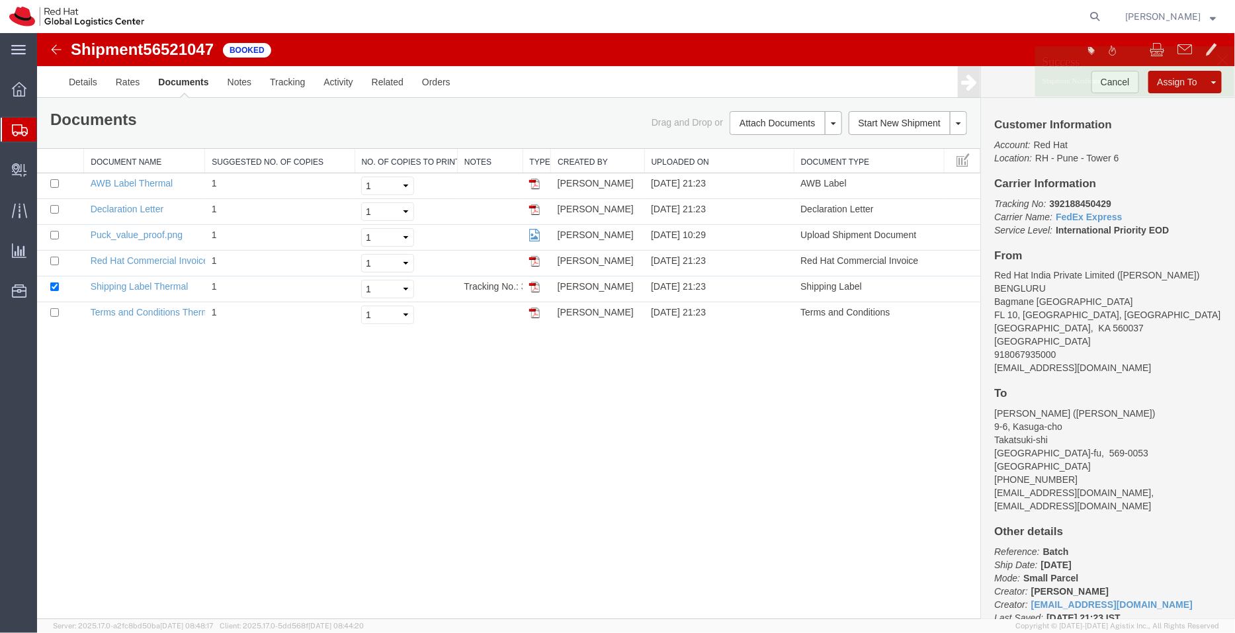
click at [1122, 198] on p "Tracking No: 392188450429 Carrier Name: FedEx Express FedEx Express Service Lev…" at bounding box center [1107, 216] width 228 height 40
drag, startPoint x: 1122, startPoint y: 198, endPoint x: 1048, endPoint y: 205, distance: 75.0
click at [1048, 205] on p "Tracking No: 392188450429 Carrier Name: FedEx Express FedEx Express Service Lev…" at bounding box center [1107, 216] width 228 height 40
copy b "392188450429"
click at [0, 0] on span "Shipment Manager" at bounding box center [0, 0] width 0 height 0
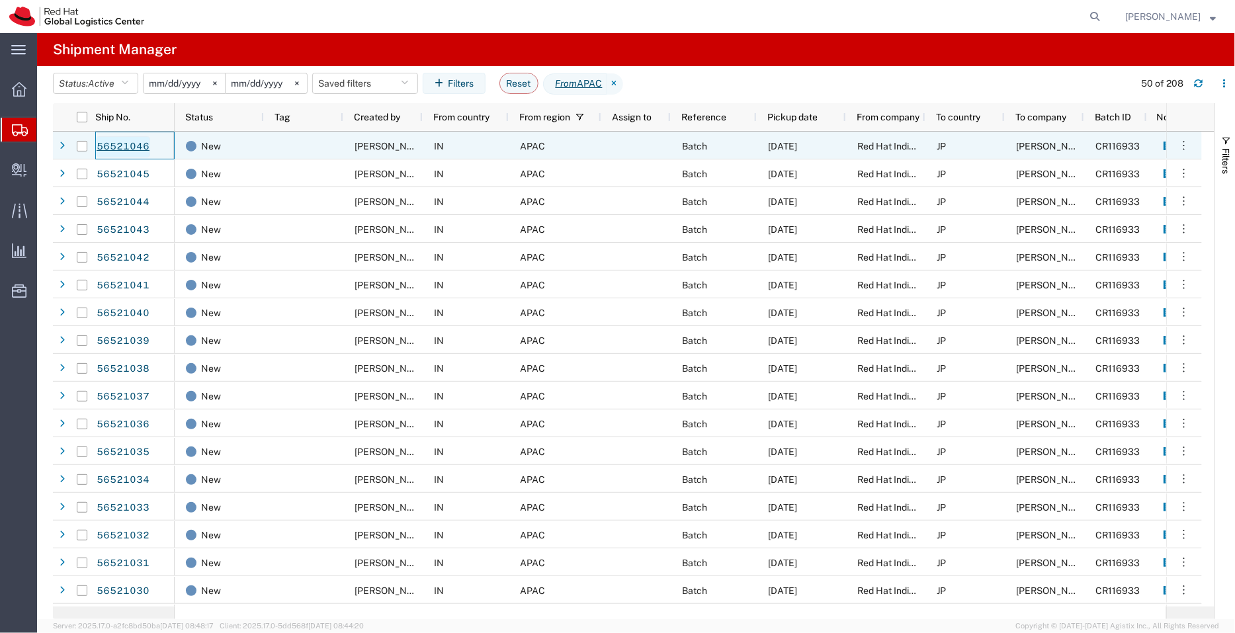
click at [132, 147] on link "56521046" at bounding box center [123, 146] width 54 height 21
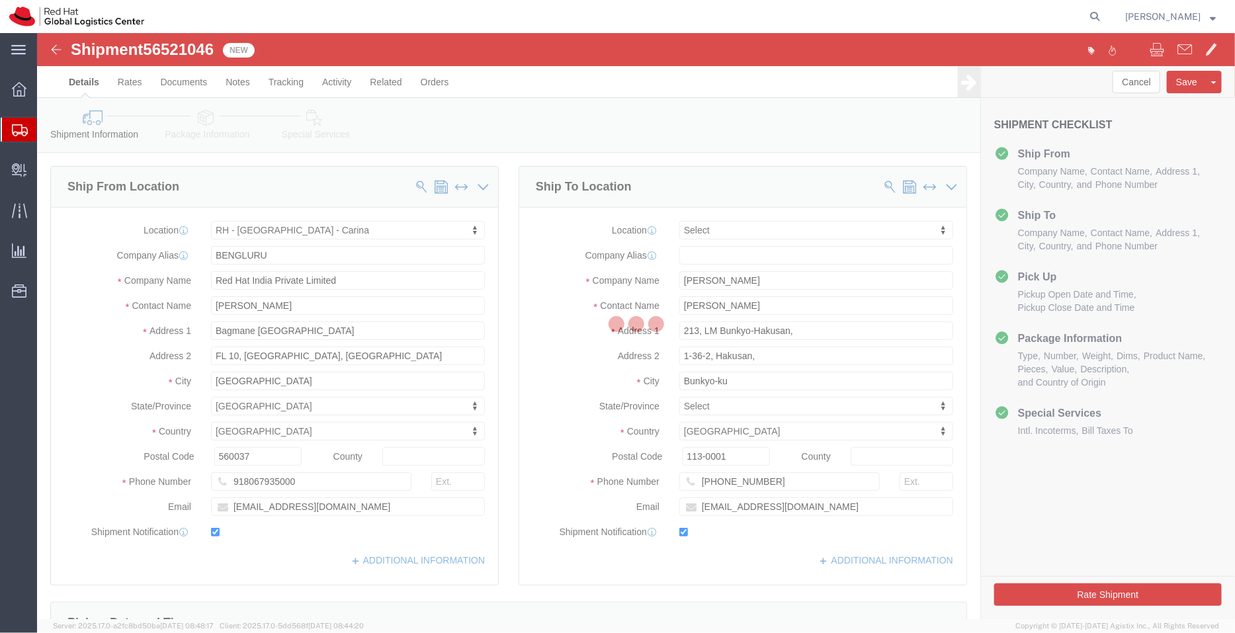
select select "37925"
select select
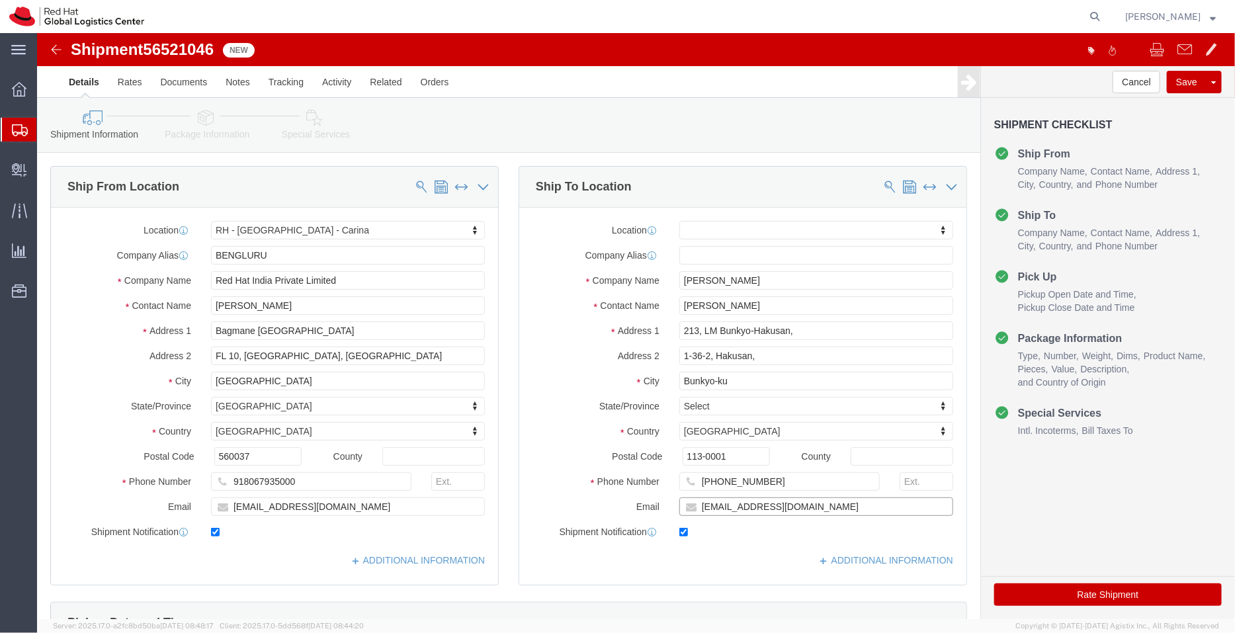
click input "htaira@redhat.com"
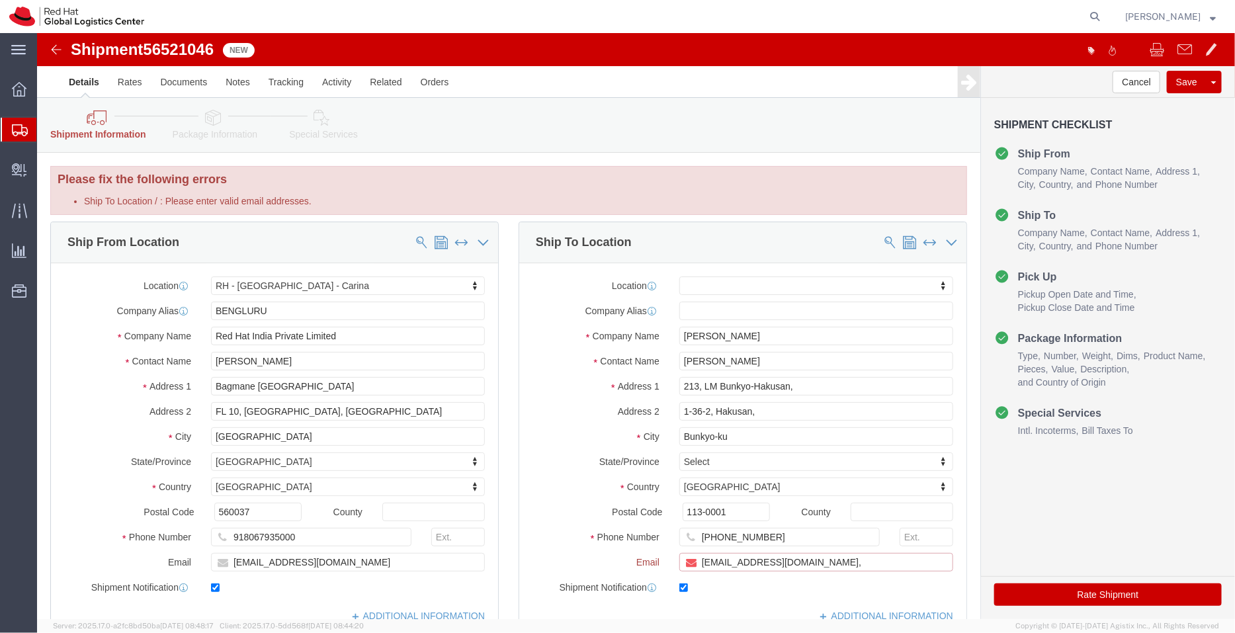
paste input "[EMAIL_ADDRESS][DOMAIN_NAME]"
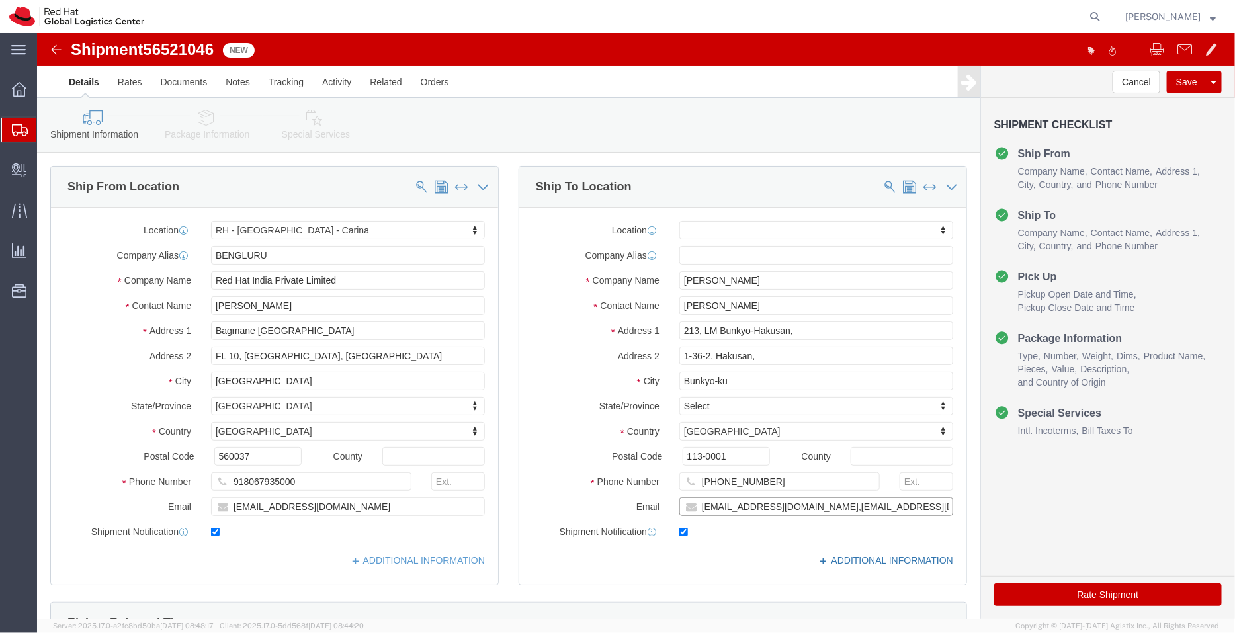
type input "htaira@redhat.com,apaclogistics@redhat.com"
click link "ADDITIONAL INFORMATION"
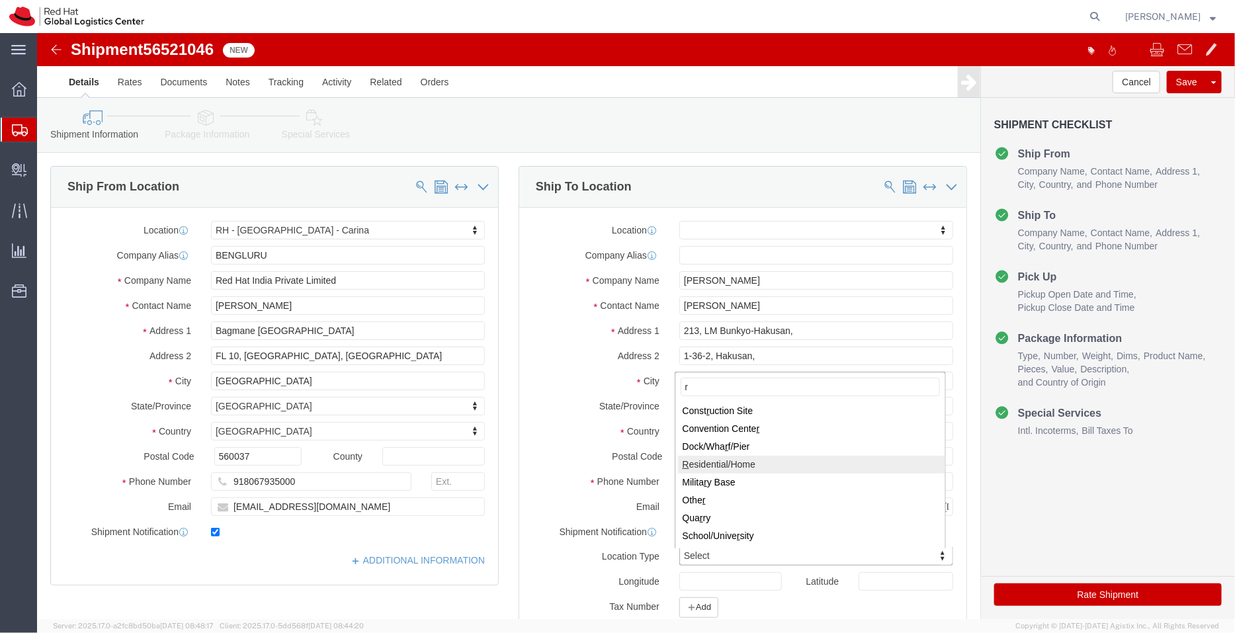
type input "r"
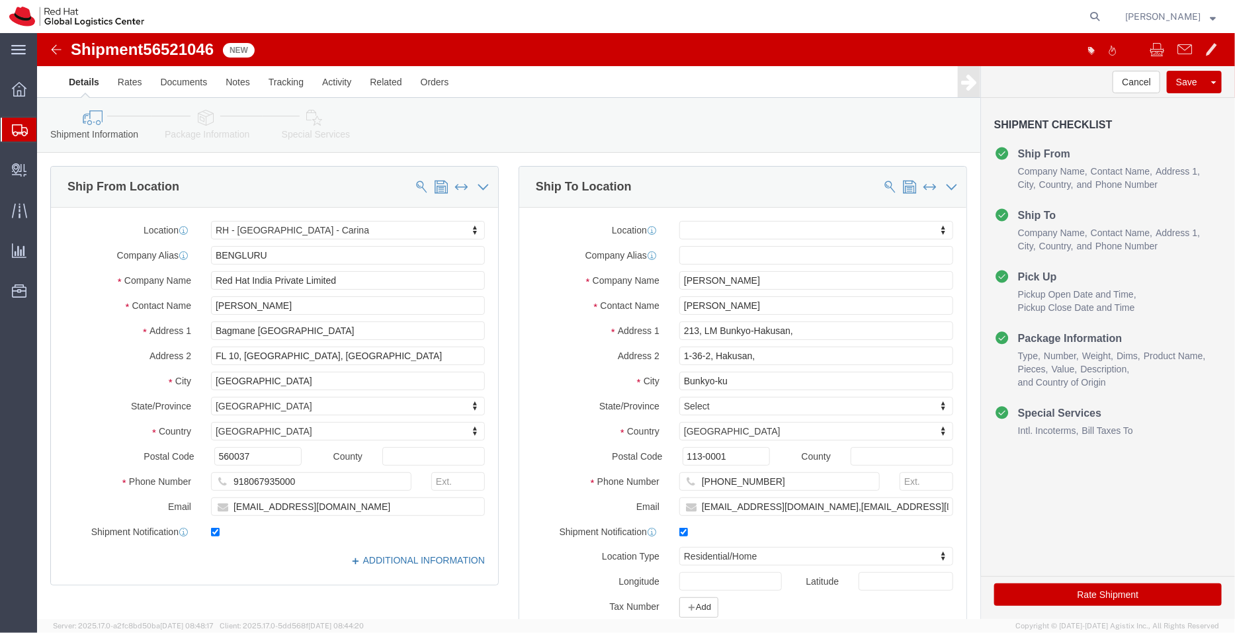
click link "ADDITIONAL INFORMATION"
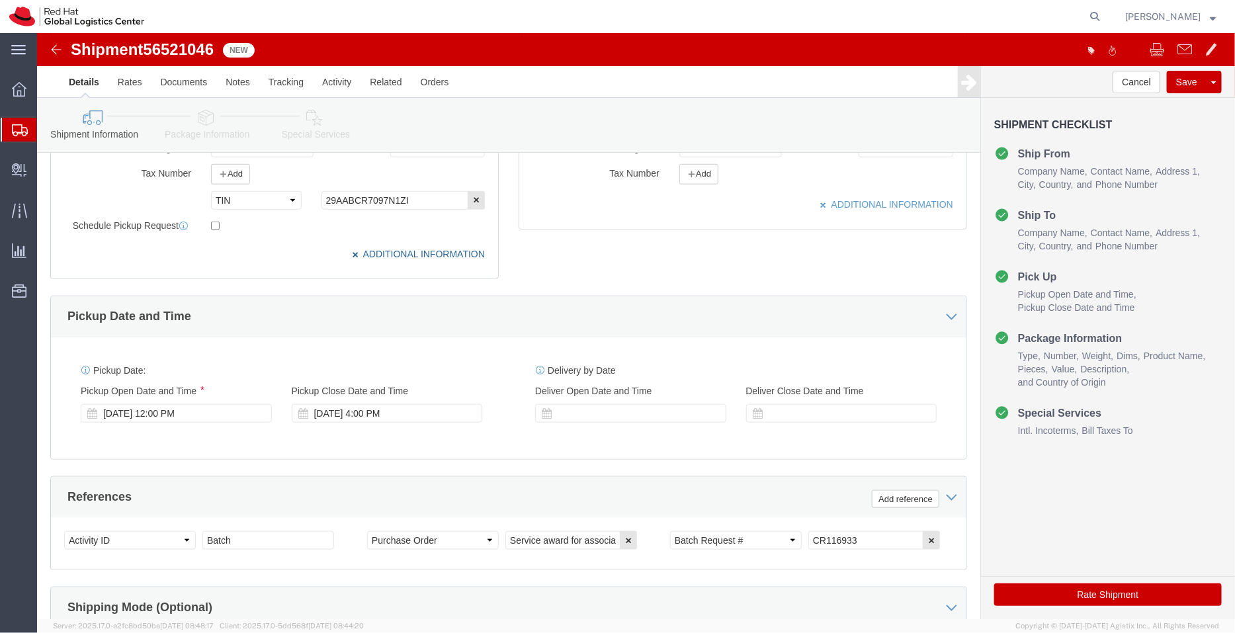
scroll to position [438, 0]
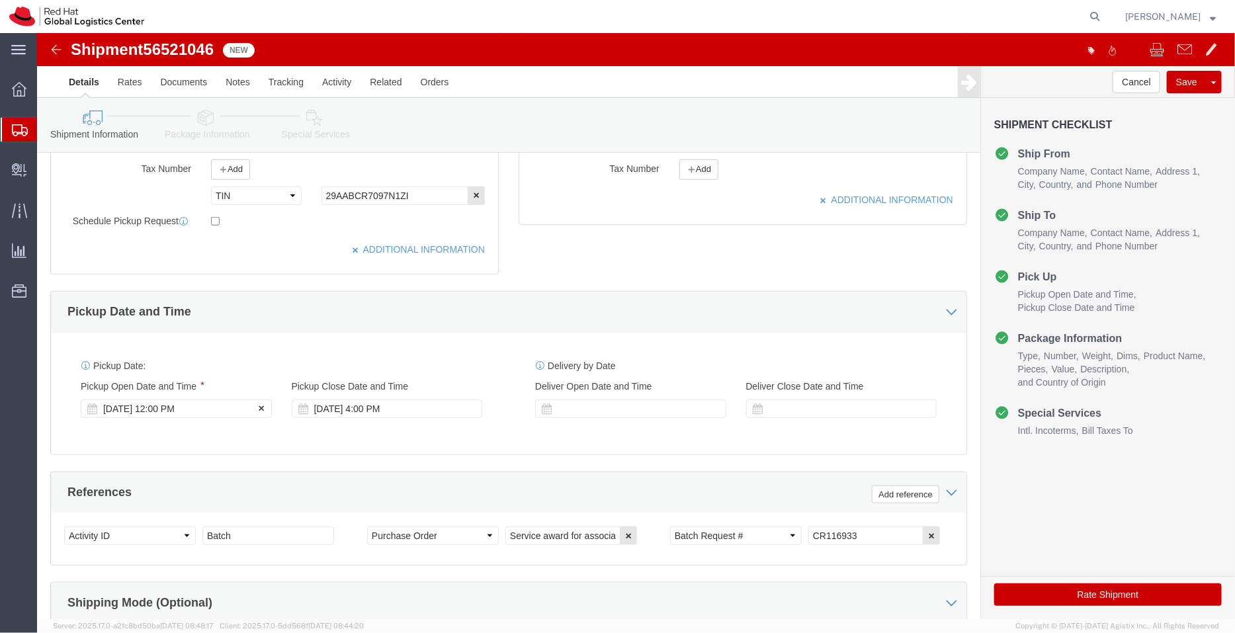
click div "[DATE] 12:00 PM"
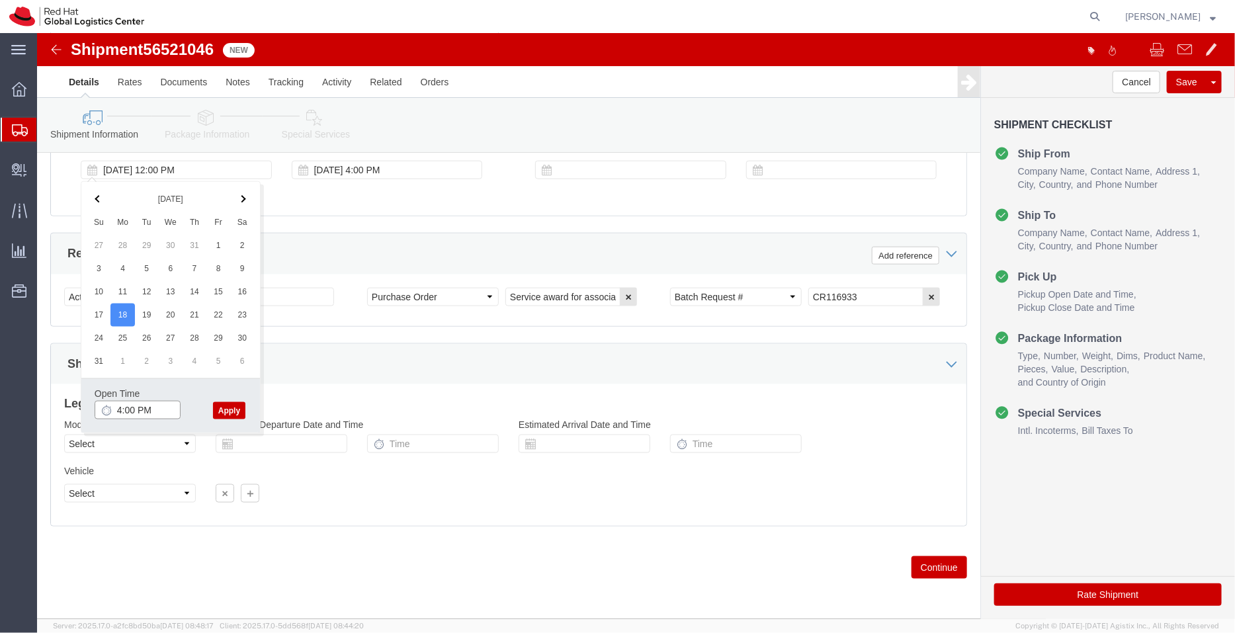
type input "4:00 PM"
click button "Apply"
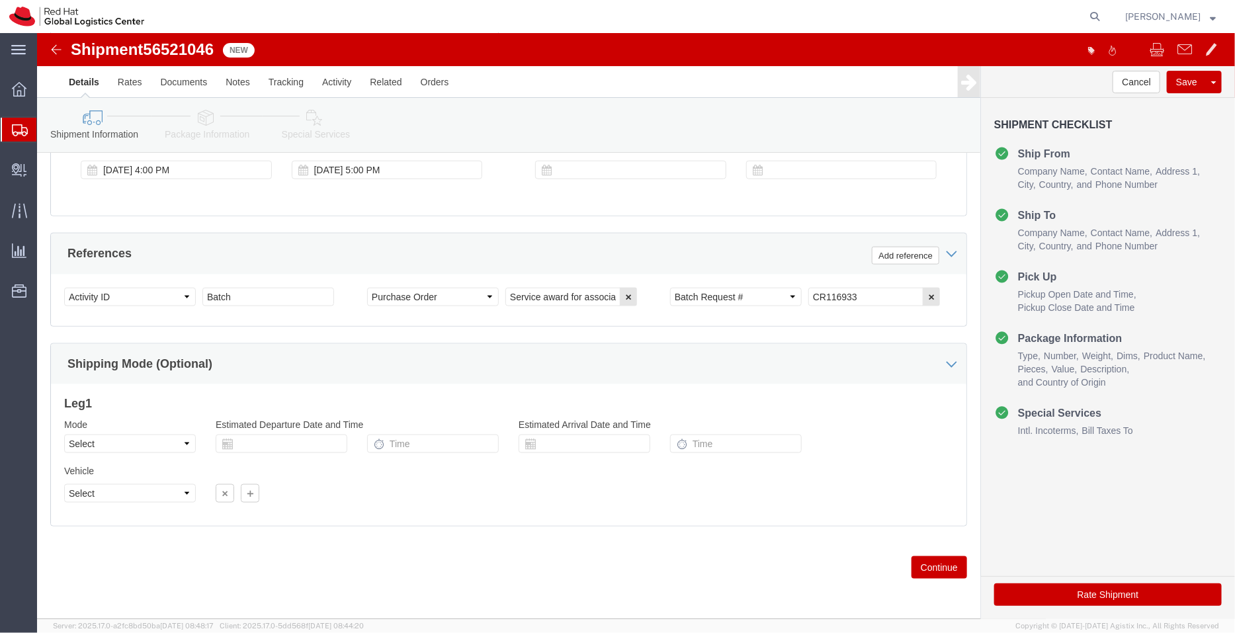
click link "Package Information"
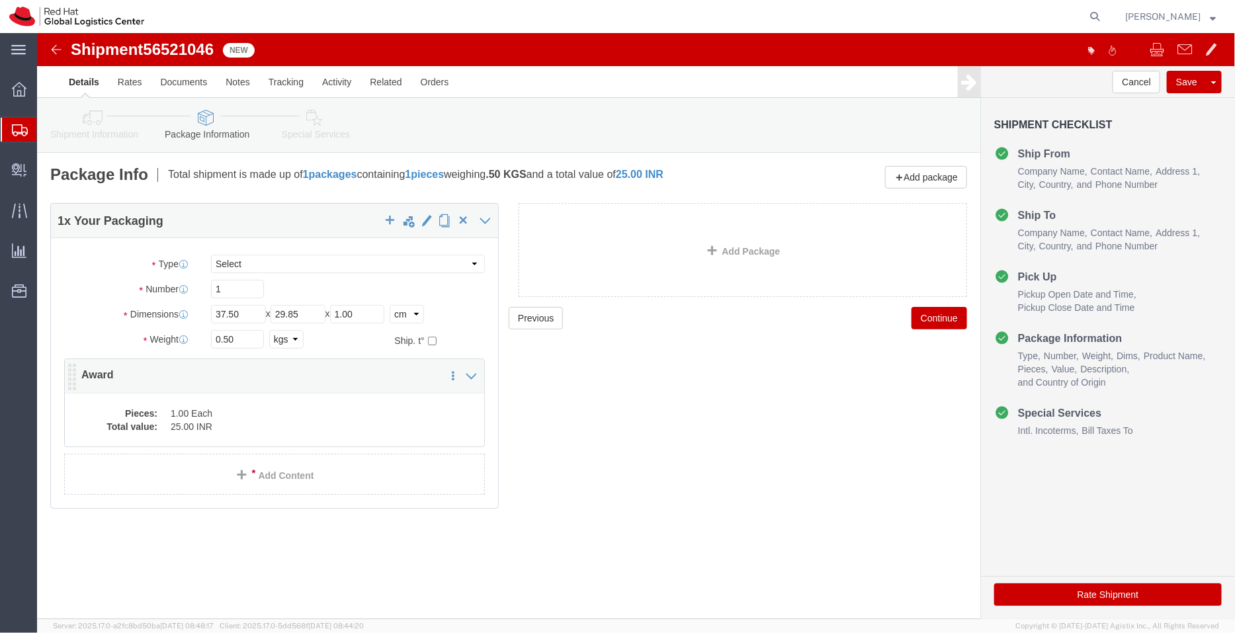
click dd "25.00 INR"
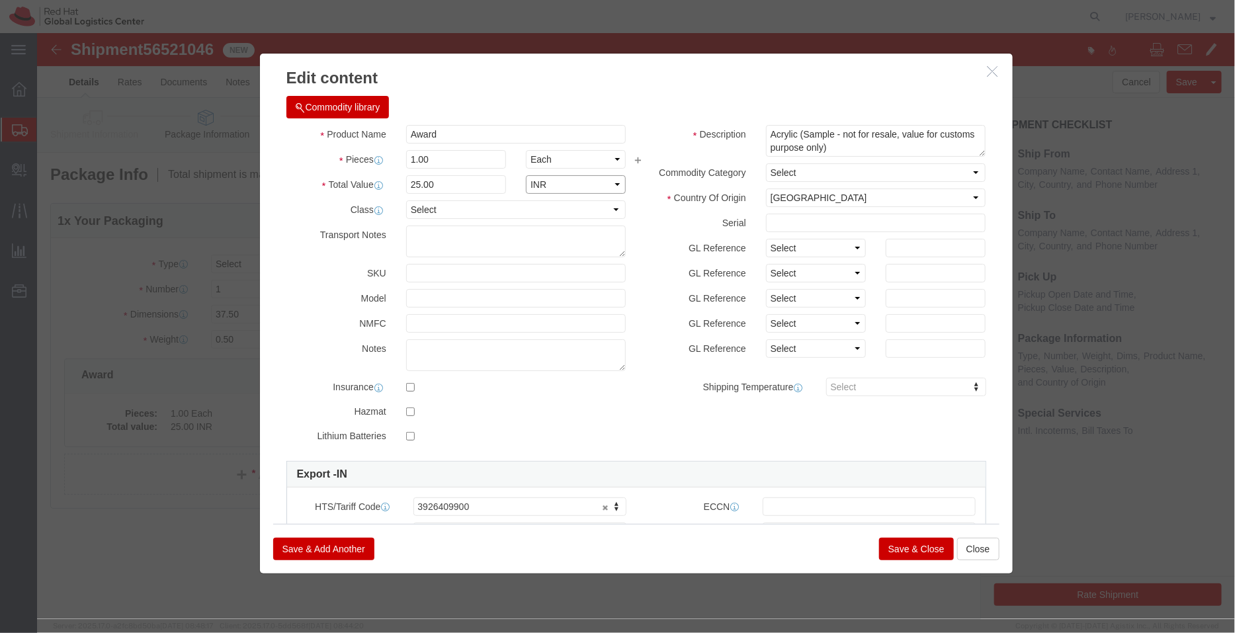
click select "Select ADP AED AFN ALL AMD AOA ARS ATS AUD AWG AZN BAM BBD BDT BGL BGN BHD BIF …"
select select "USD"
click select "Select ADP AED AFN ALL AMD AOA ARS ATS AUD AWG AZN BAM BBD BDT BGL BGN BHD BIF …"
click button "Save & Close"
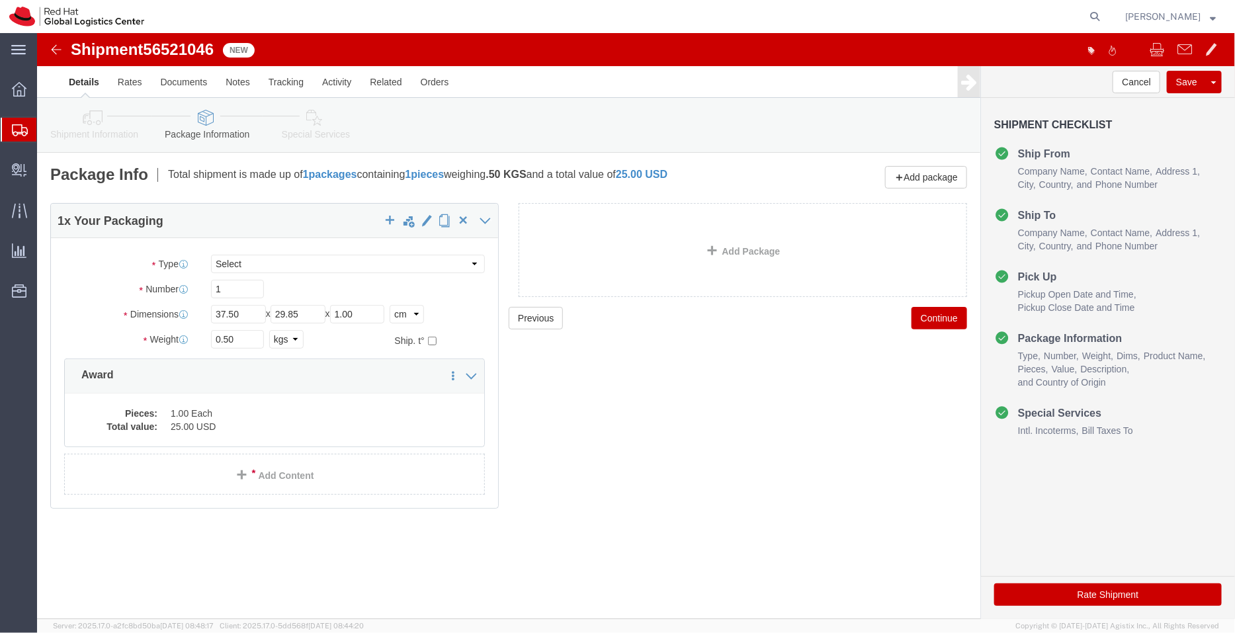
click link "Special Services"
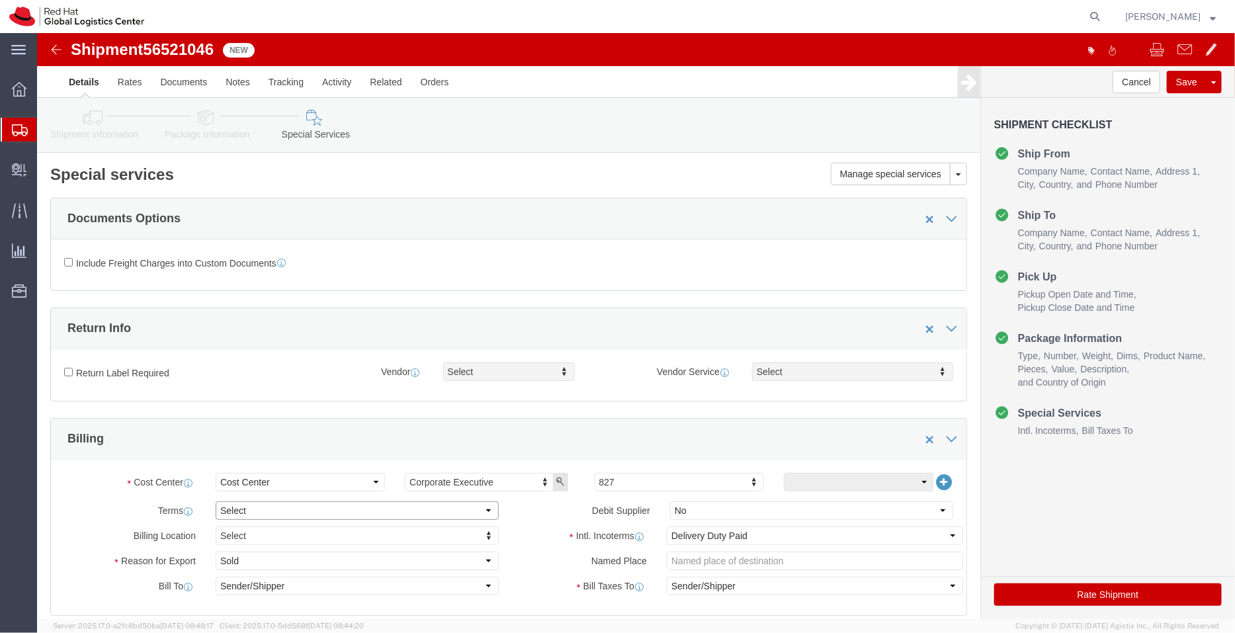
click select "Select Free of Charge Free of Cost NET 30 NET 45 NET 60 See Comment"
select select "FREE_OF_COST"
click select "Select Free of Charge Free of Cost NET 30 NET 45 NET 60 See Comment"
click select "Select Gift Personal Effects Repair/Warranty Return Sample Sold Temporary/Not S…"
select select "SAMPLE"
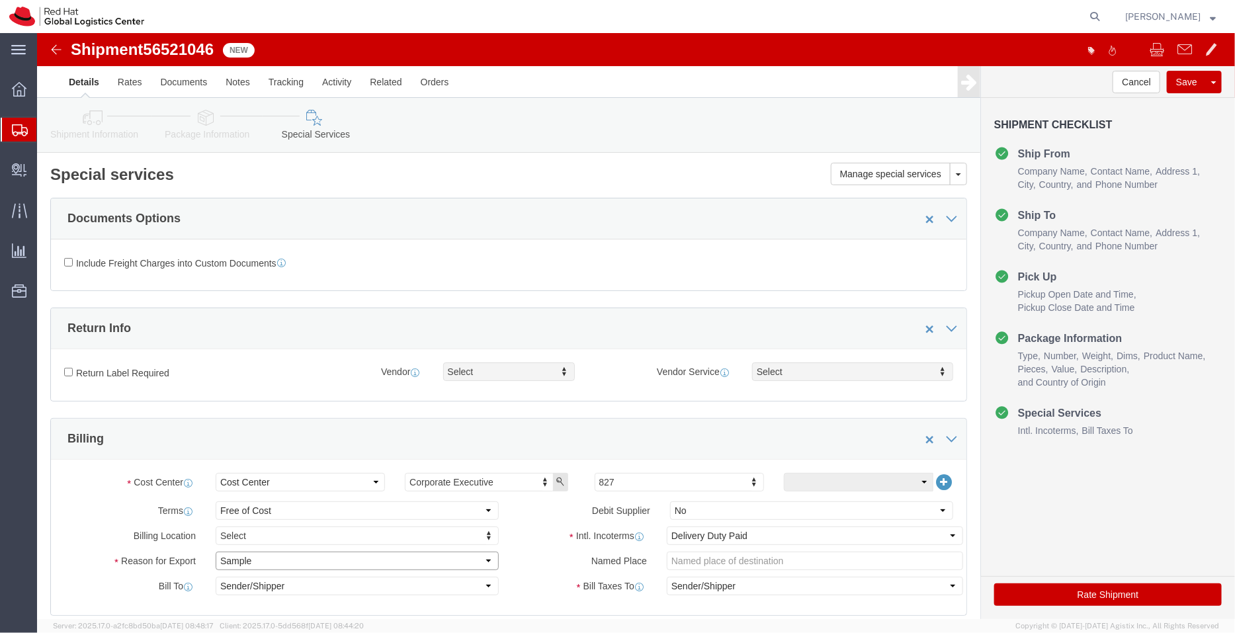
click select "Select Gift Personal Effects Repair/Warranty Return Sample Sold Temporary/Not S…"
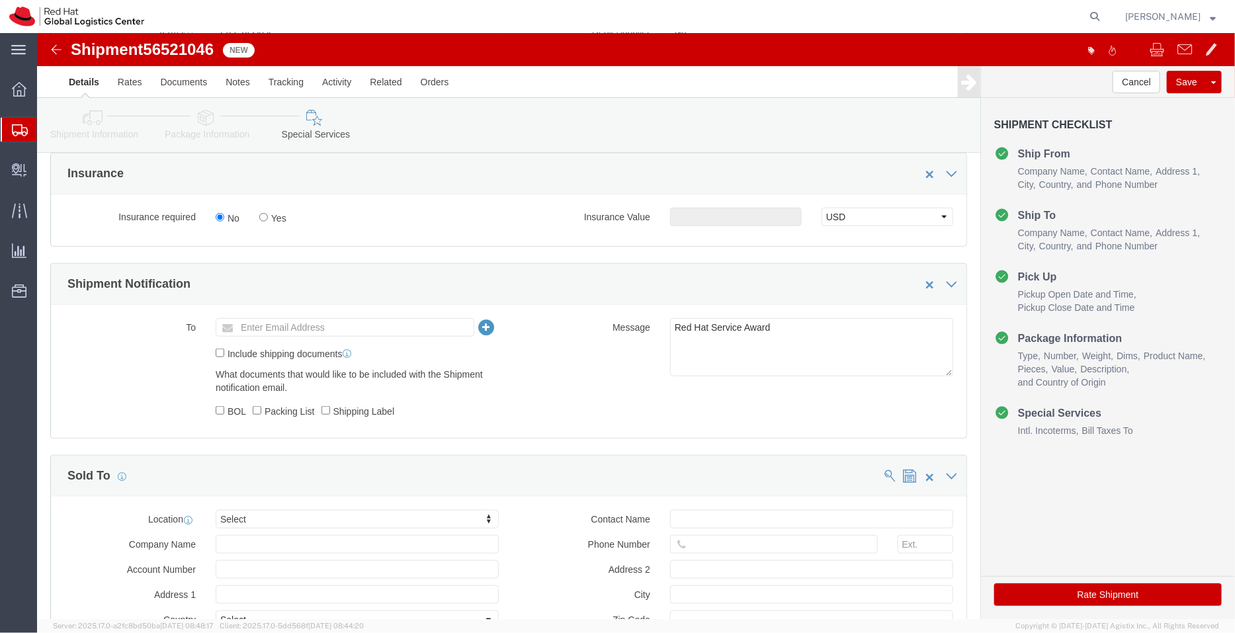
scroll to position [479, 0]
type input "tok"
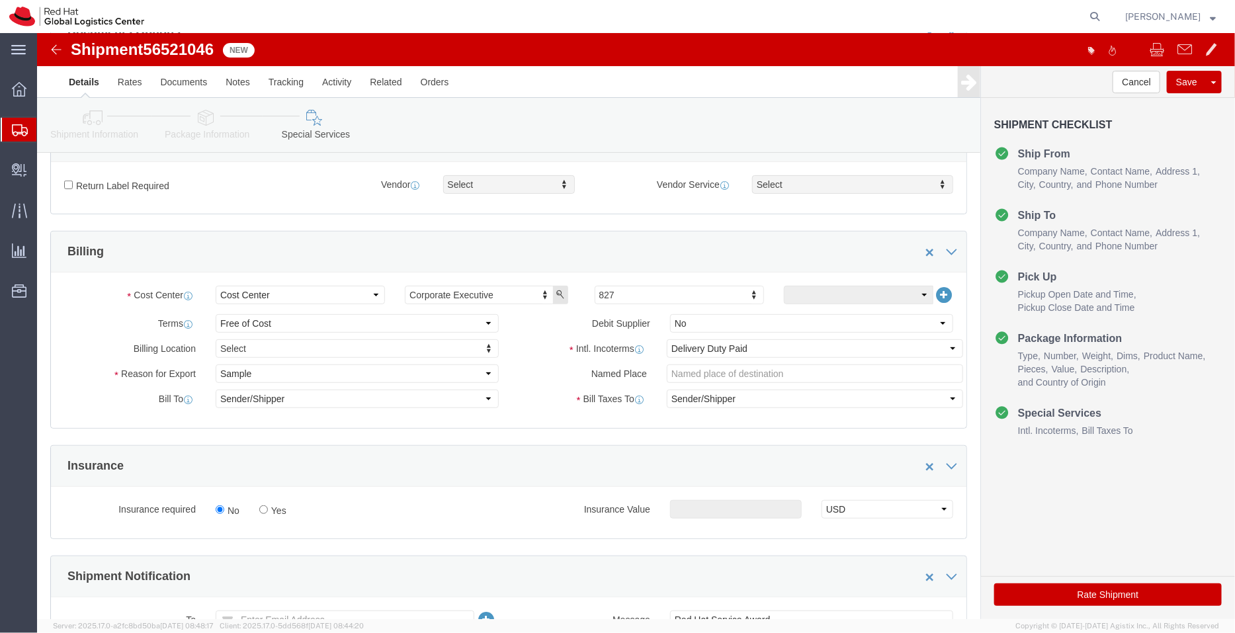
scroll to position [185, 0]
click icon
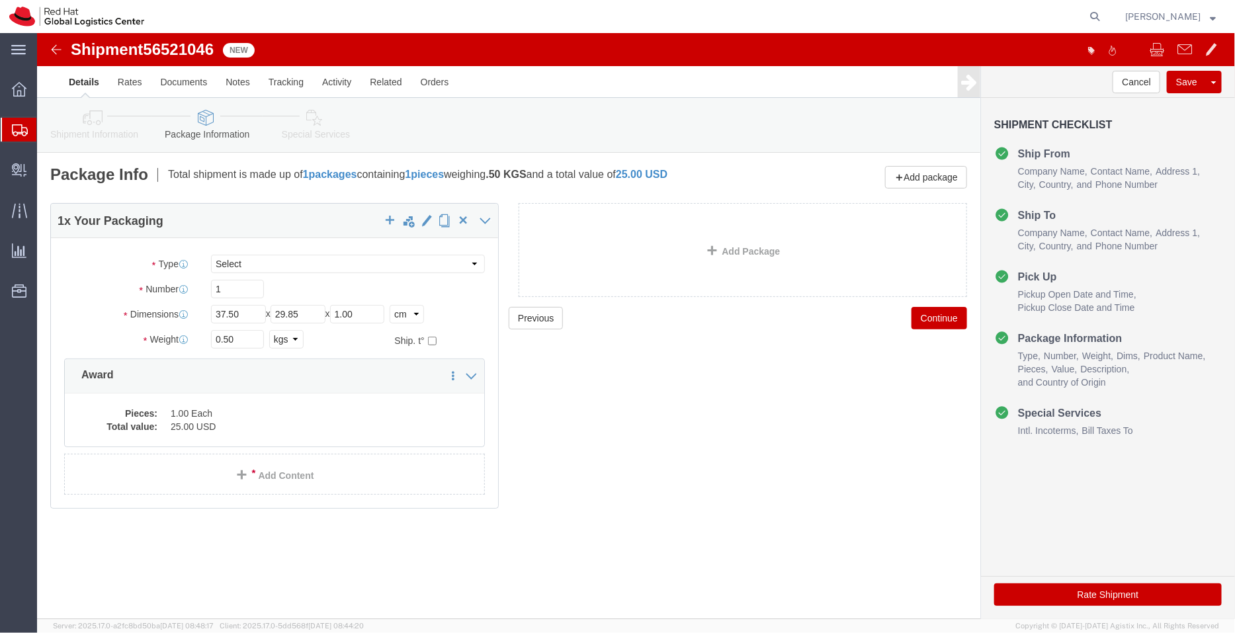
click icon
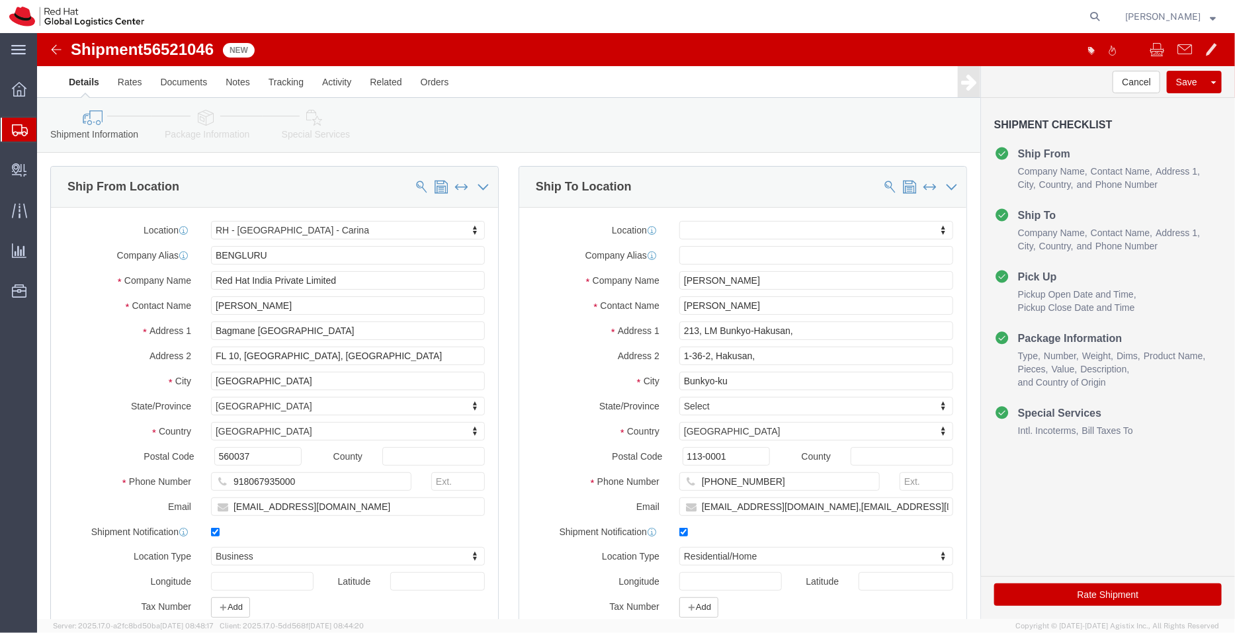
click link "Special Services"
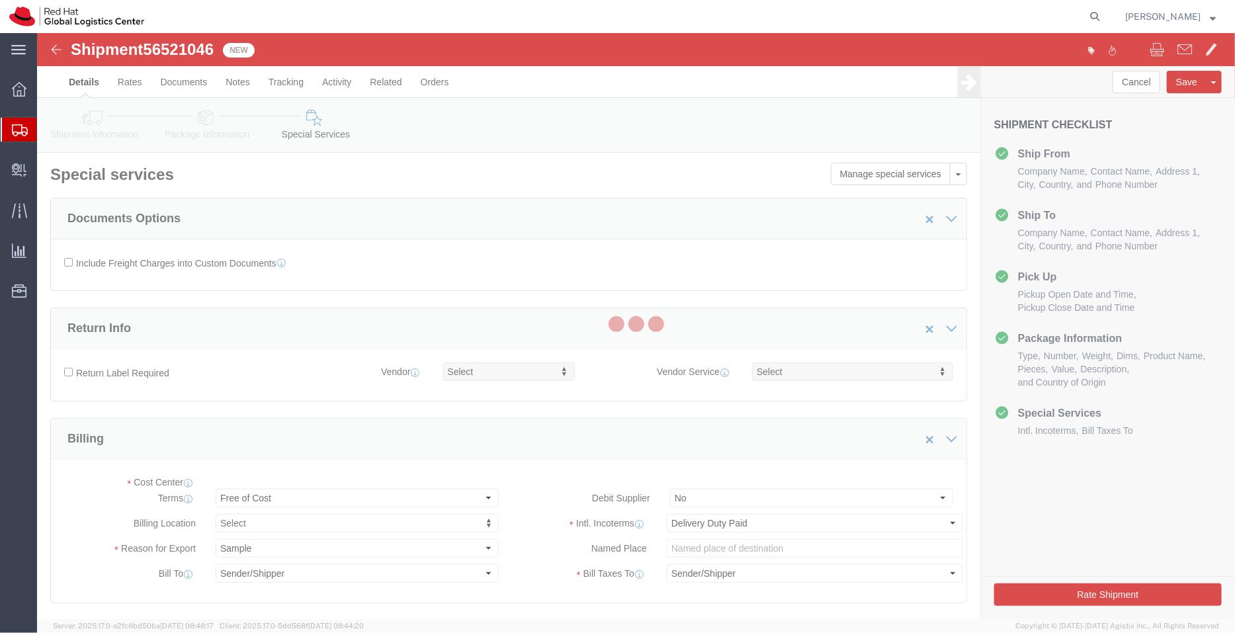
select select "COSTCENTER"
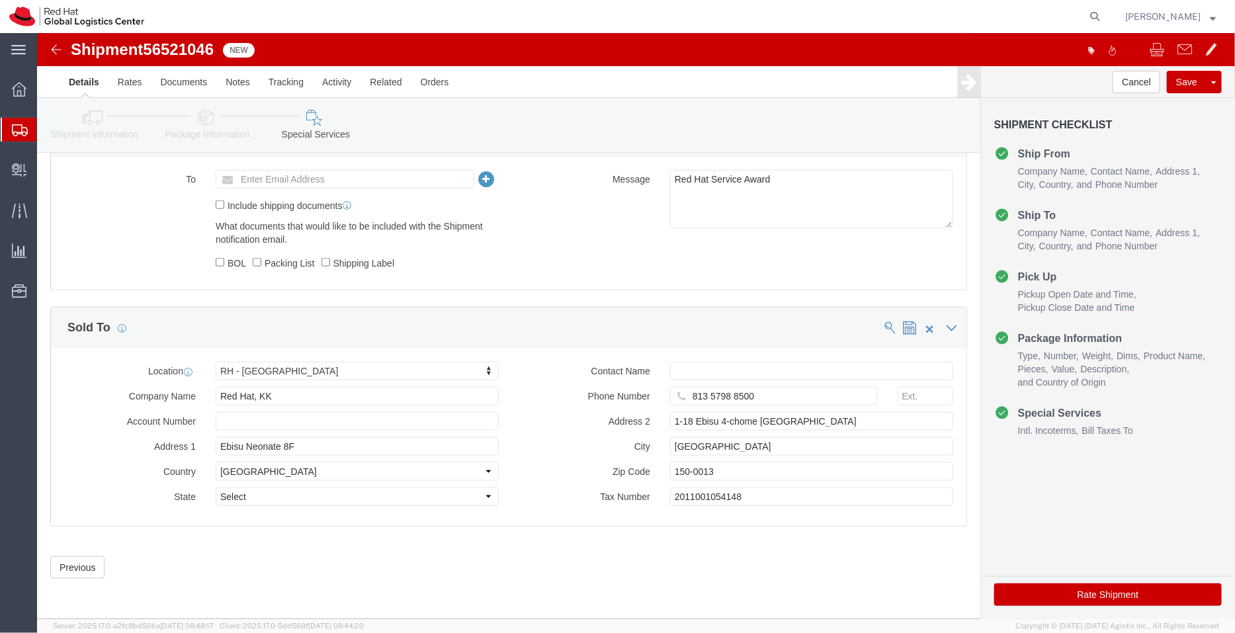
scroll to position [628, 0]
click button "Rate Shipment"
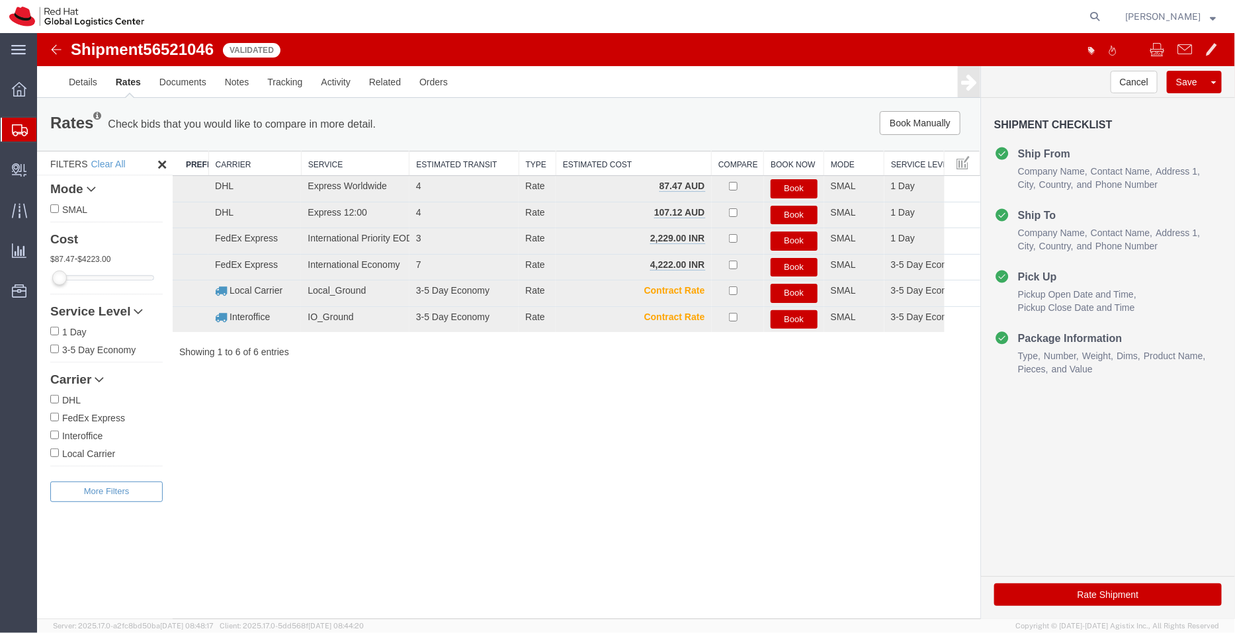
scroll to position [0, 0]
click at [794, 234] on button "Book" at bounding box center [793, 240] width 47 height 19
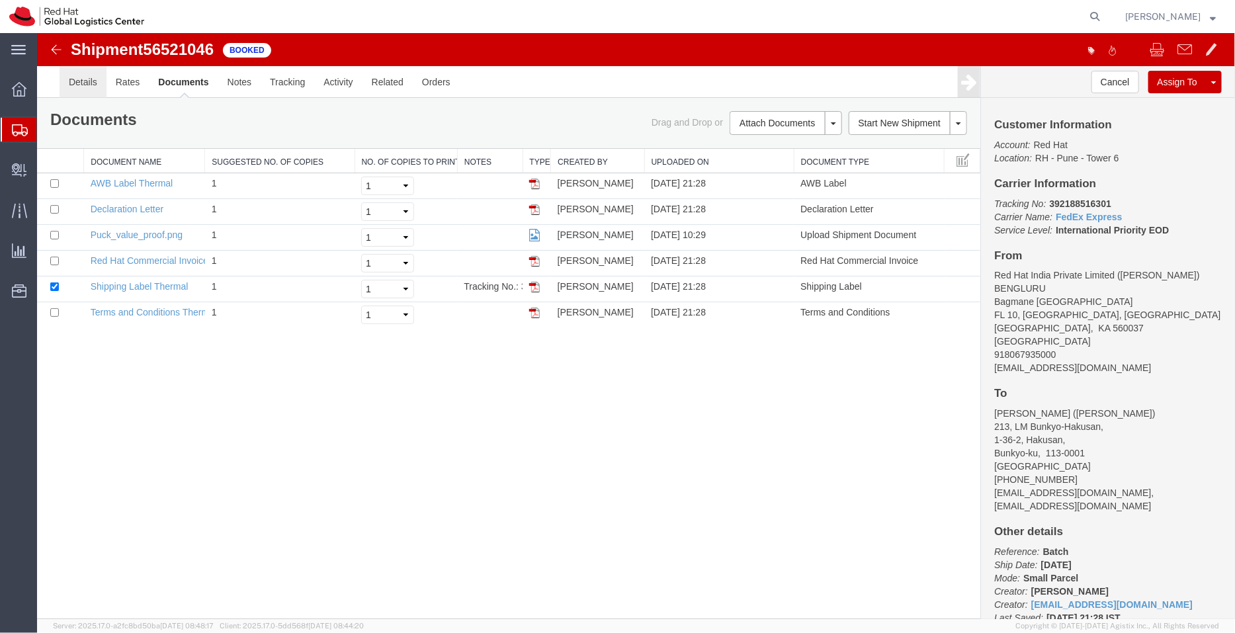
click at [79, 76] on link "Details" at bounding box center [82, 81] width 47 height 32
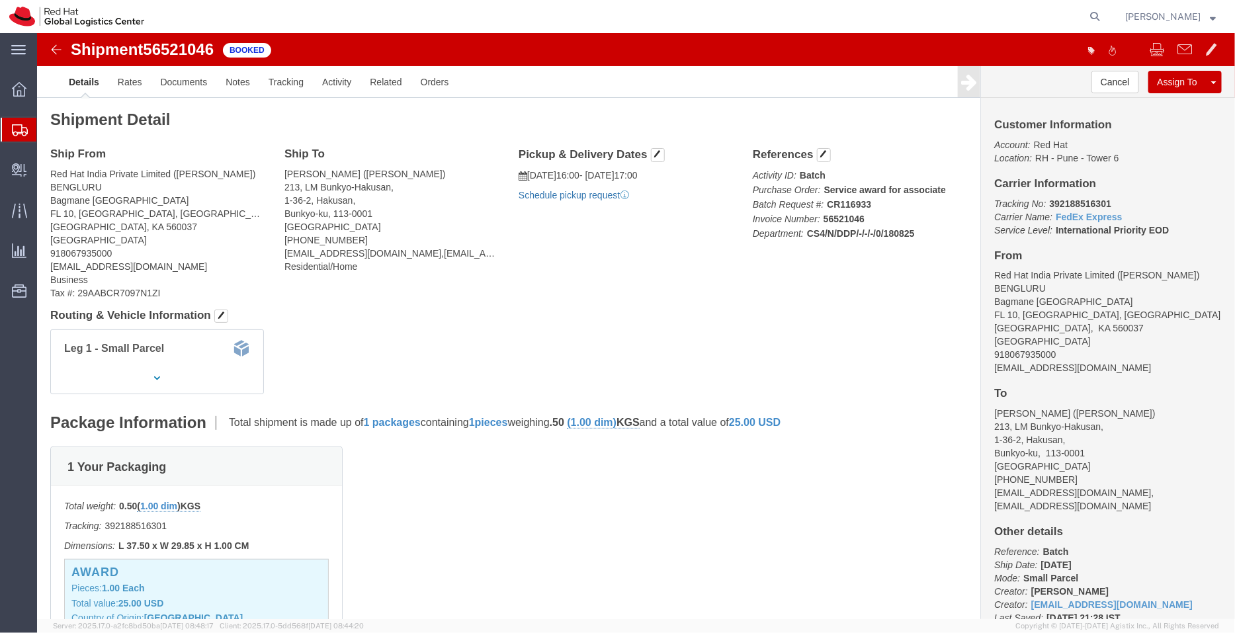
click link "Schedule pickup request"
drag, startPoint x: 1045, startPoint y: 335, endPoint x: 938, endPoint y: 337, distance: 106.5
click div "Customer Information Account: Red Hat Location: RH - Pune - Tower 6 Carrier Inf…"
copy address "[EMAIL_ADDRESS][DOMAIN_NAME]"
click link "Documents"
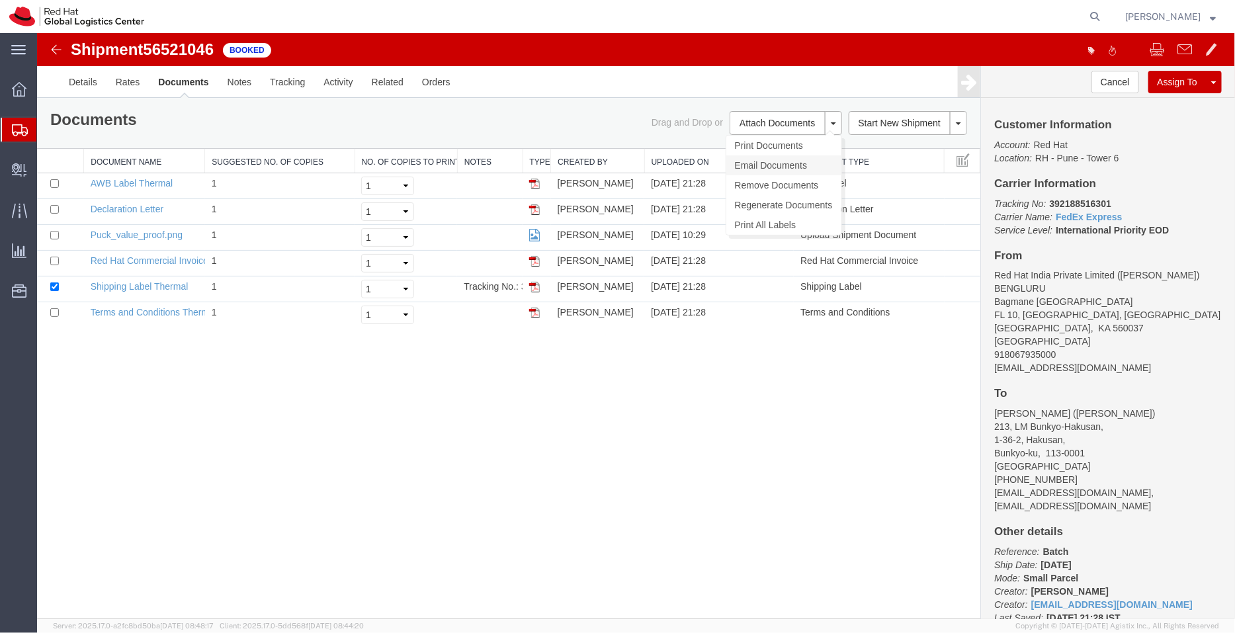
click at [753, 163] on link "Email Documents" at bounding box center [783, 165] width 115 height 20
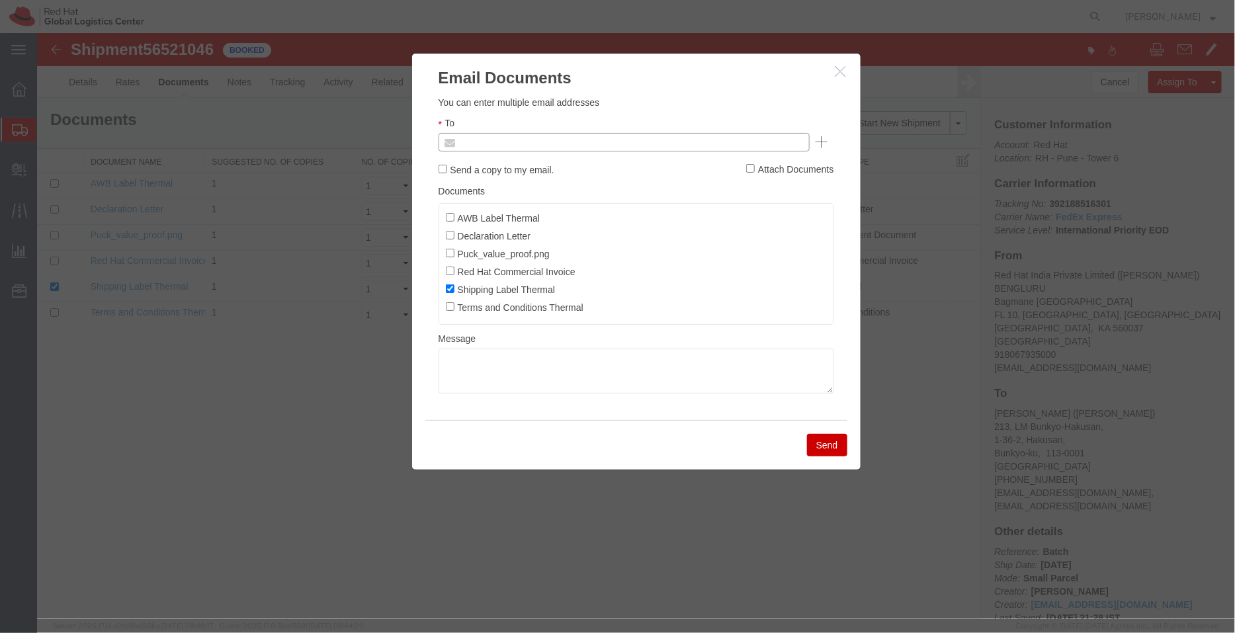
click at [519, 137] on input "text" at bounding box center [533, 141] width 155 height 17
paste input "[EMAIL_ADDRESS][DOMAIN_NAME]"
type input "[EMAIL_ADDRESS][DOMAIN_NAME]"
click at [450, 218] on input "AWB Label Thermal" at bounding box center [449, 216] width 9 height 9
checkbox input "true"
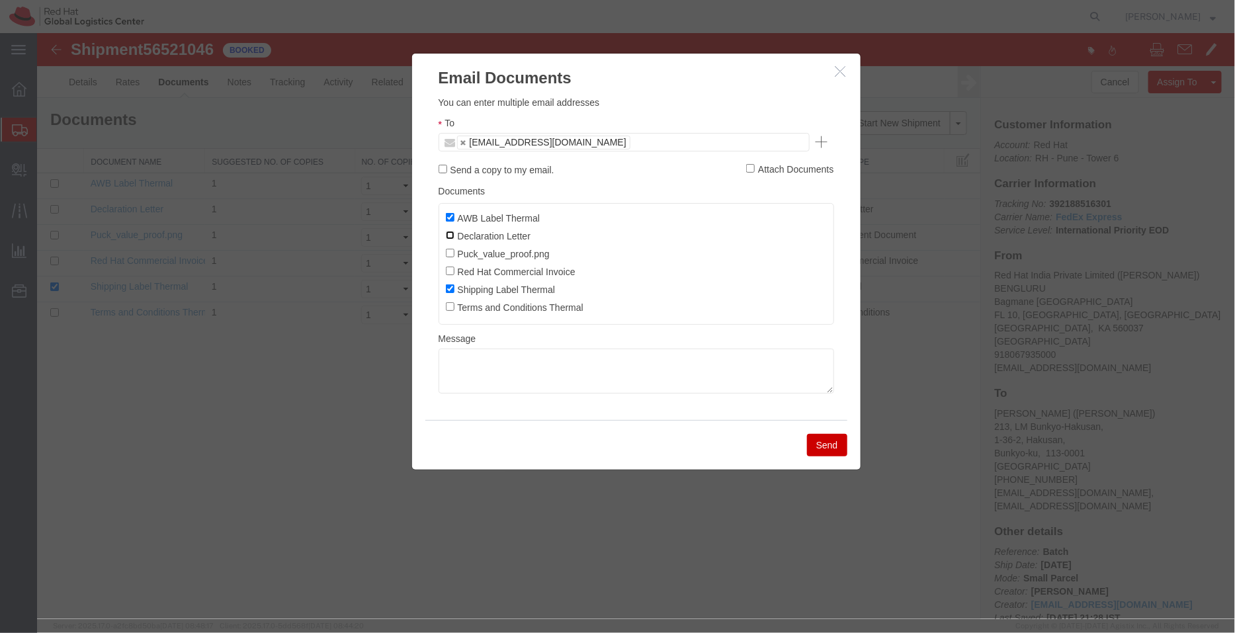
click at [450, 237] on input "Declaration Letter" at bounding box center [449, 234] width 9 height 9
checkbox input "true"
click at [452, 274] on input "Red Hat Commercial Invoice" at bounding box center [449, 270] width 9 height 9
checkbox input "true"
click at [819, 450] on button "Send" at bounding box center [826, 444] width 40 height 22
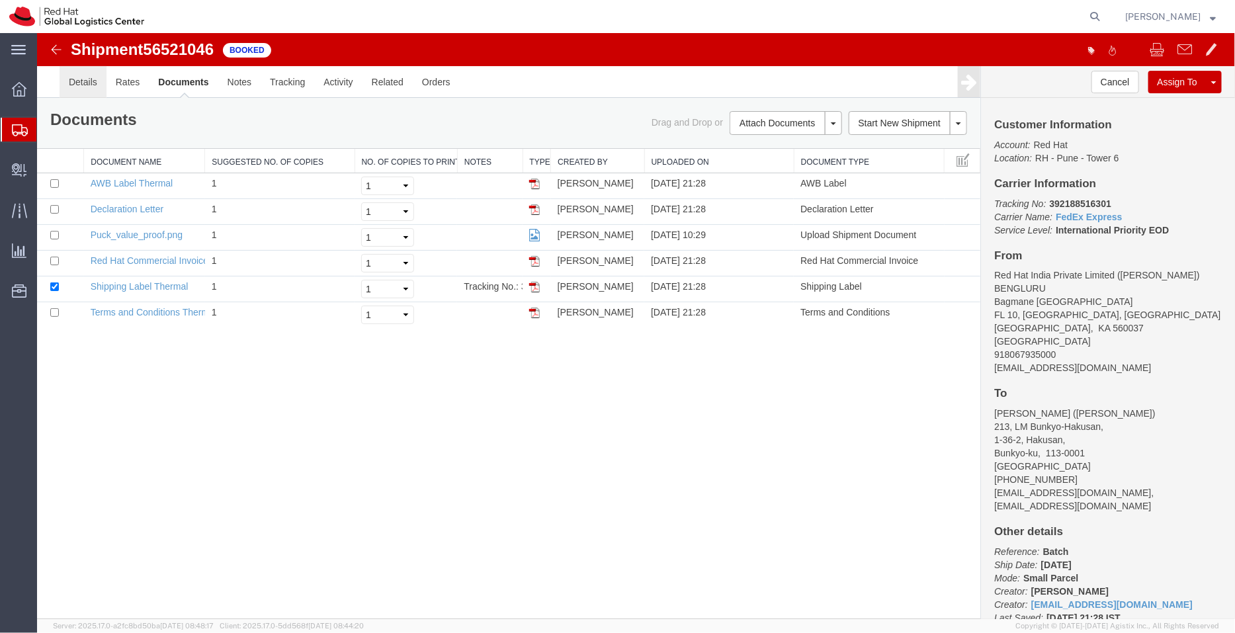
click at [85, 83] on link "Details" at bounding box center [82, 81] width 47 height 32
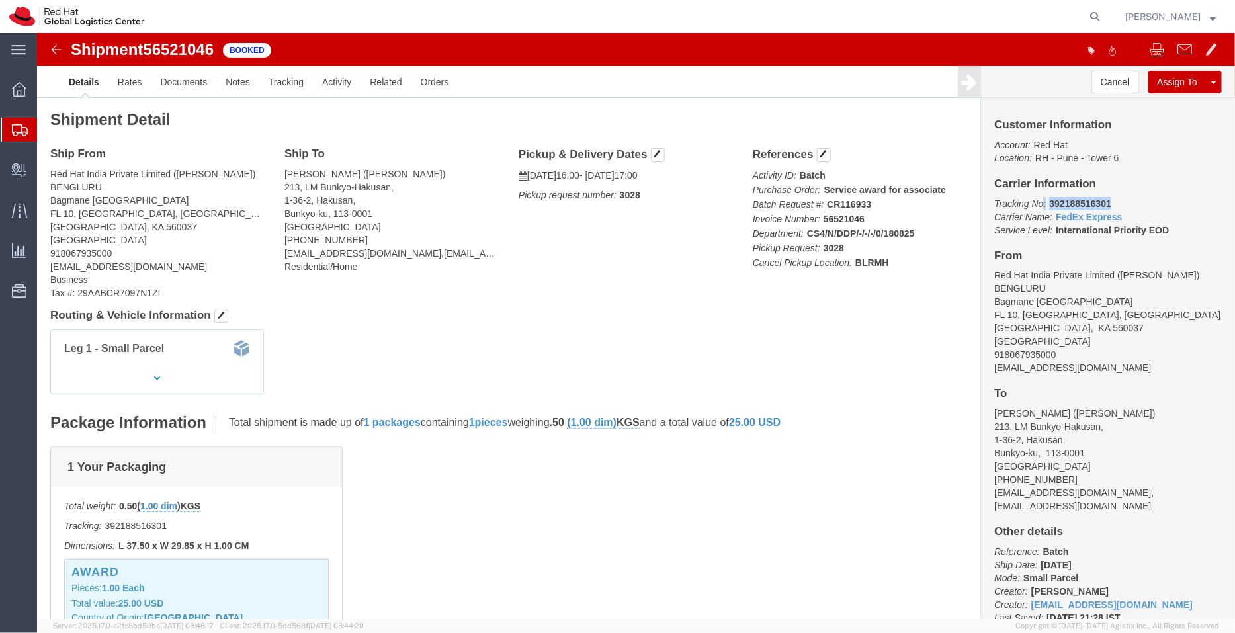
drag, startPoint x: 1066, startPoint y: 170, endPoint x: 999, endPoint y: 173, distance: 66.9
click p "Tracking No: 392188516301 Carrier Name: FedEx Express FedEx Express Service Lev…"
drag, startPoint x: 1067, startPoint y: 165, endPoint x: 1005, endPoint y: 167, distance: 62.9
click p "Tracking No: 392188516301 Carrier Name: FedEx Express FedEx Express Service Lev…"
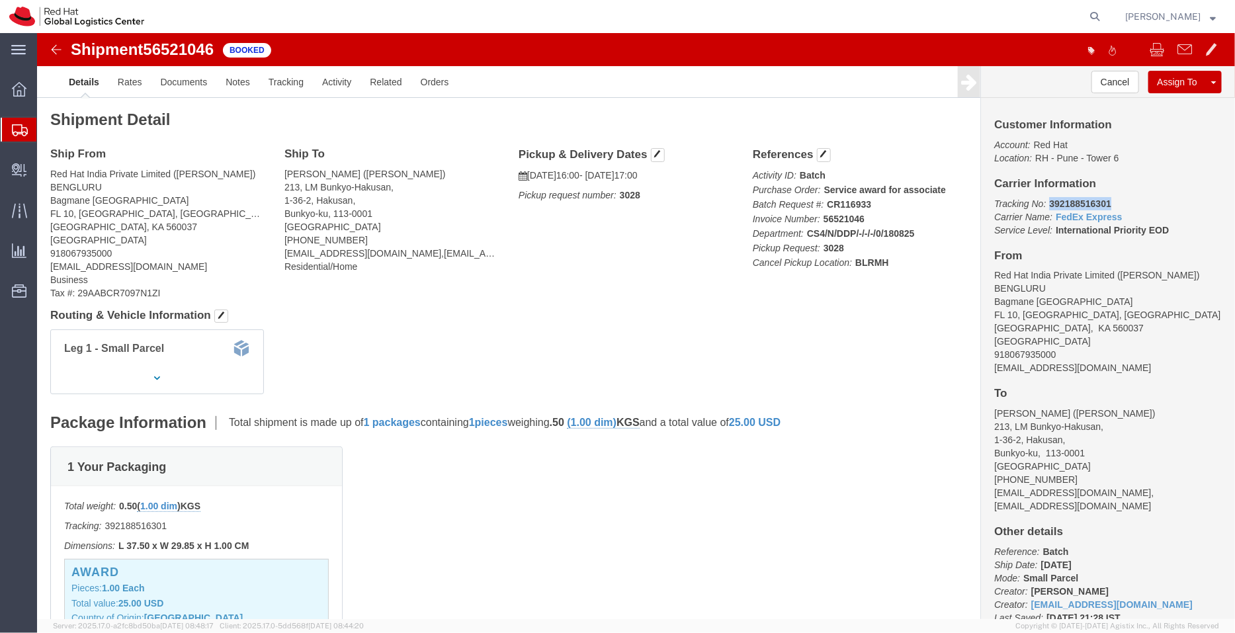
copy b "392188516301"
click at [0, 0] on span "Shipment Manager" at bounding box center [0, 0] width 0 height 0
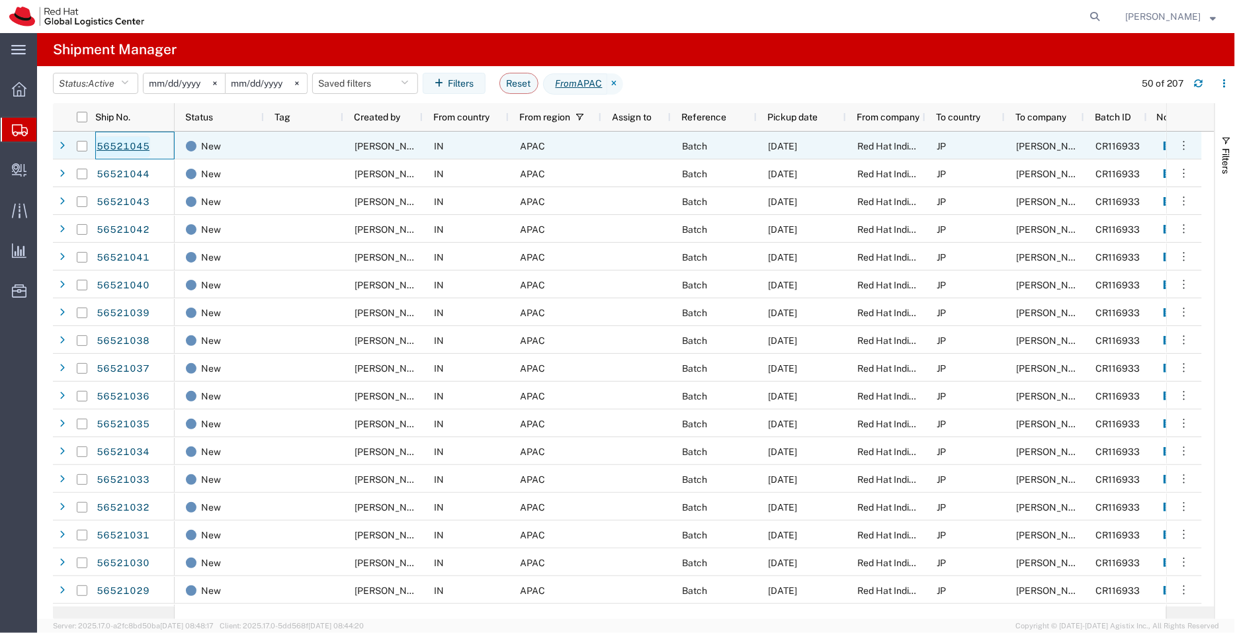
click at [126, 151] on link "56521045" at bounding box center [123, 146] width 54 height 21
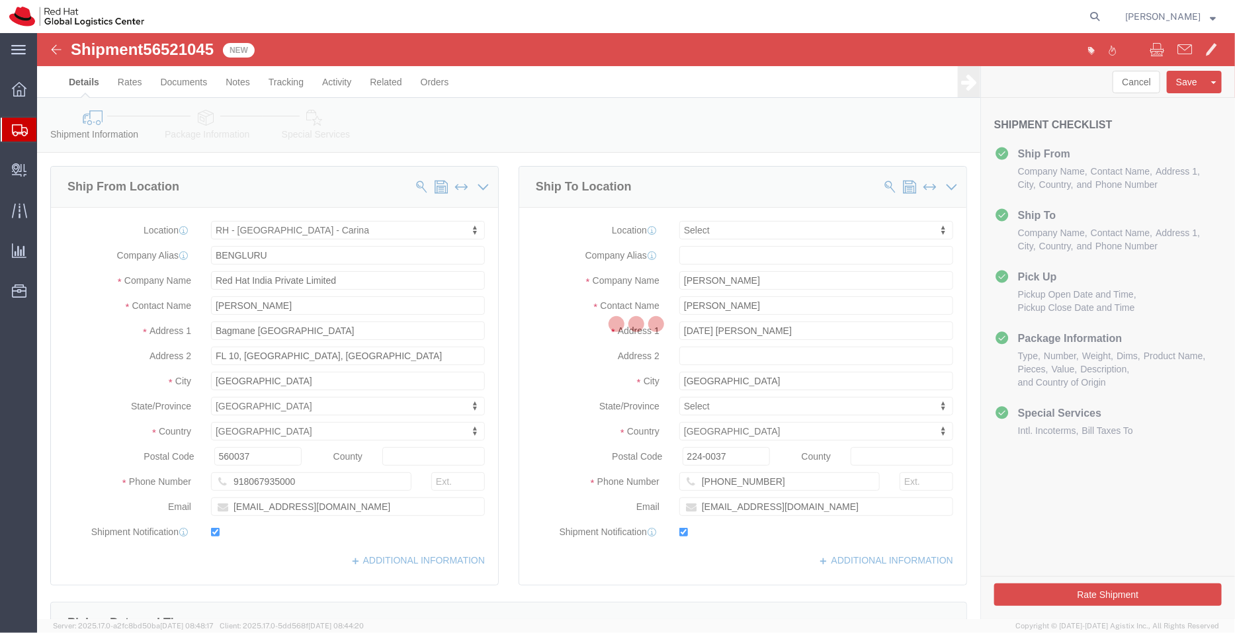
select select "37925"
select select
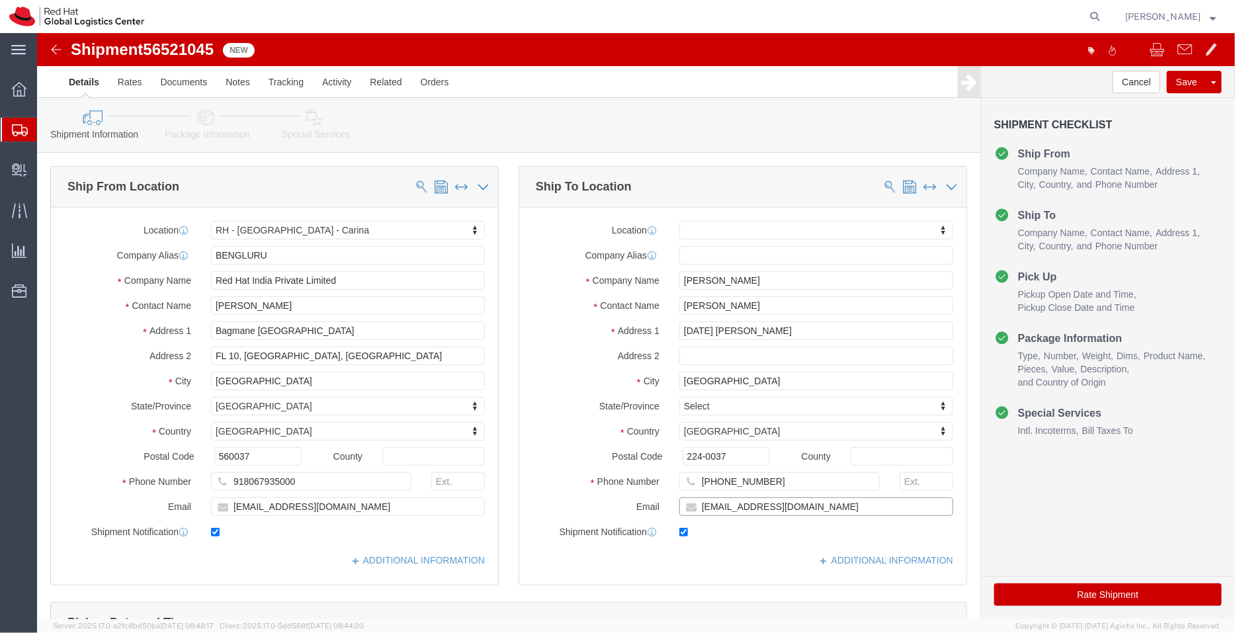
click input "masato@redhat.com"
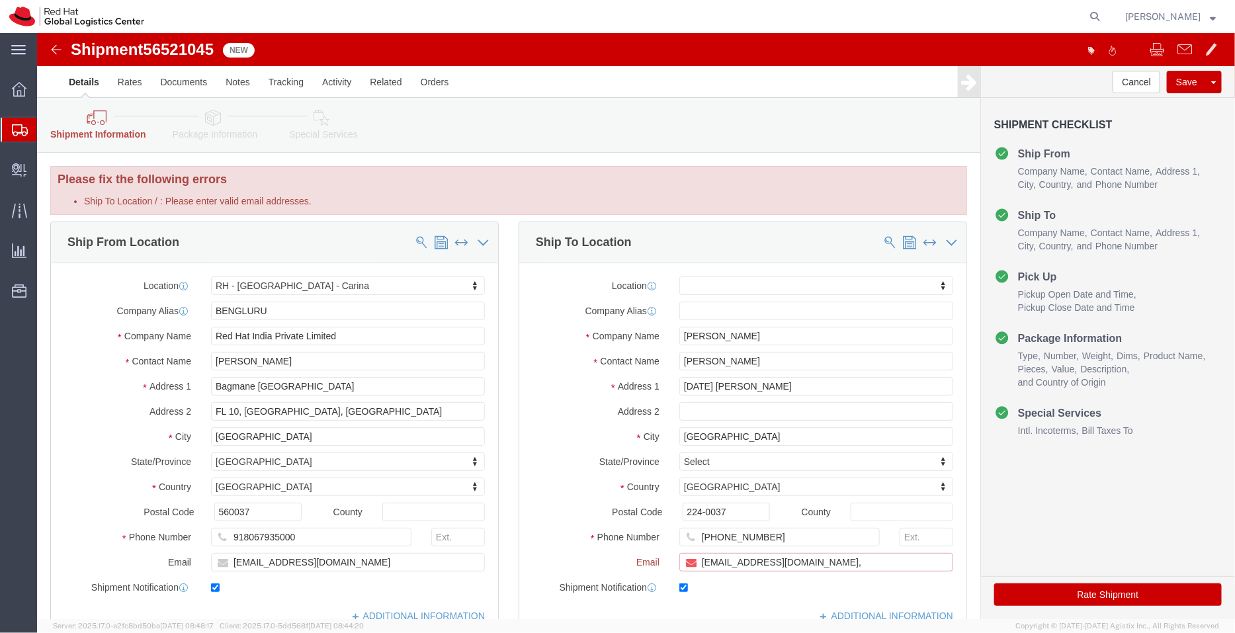
paste input "[EMAIL_ADDRESS][DOMAIN_NAME]"
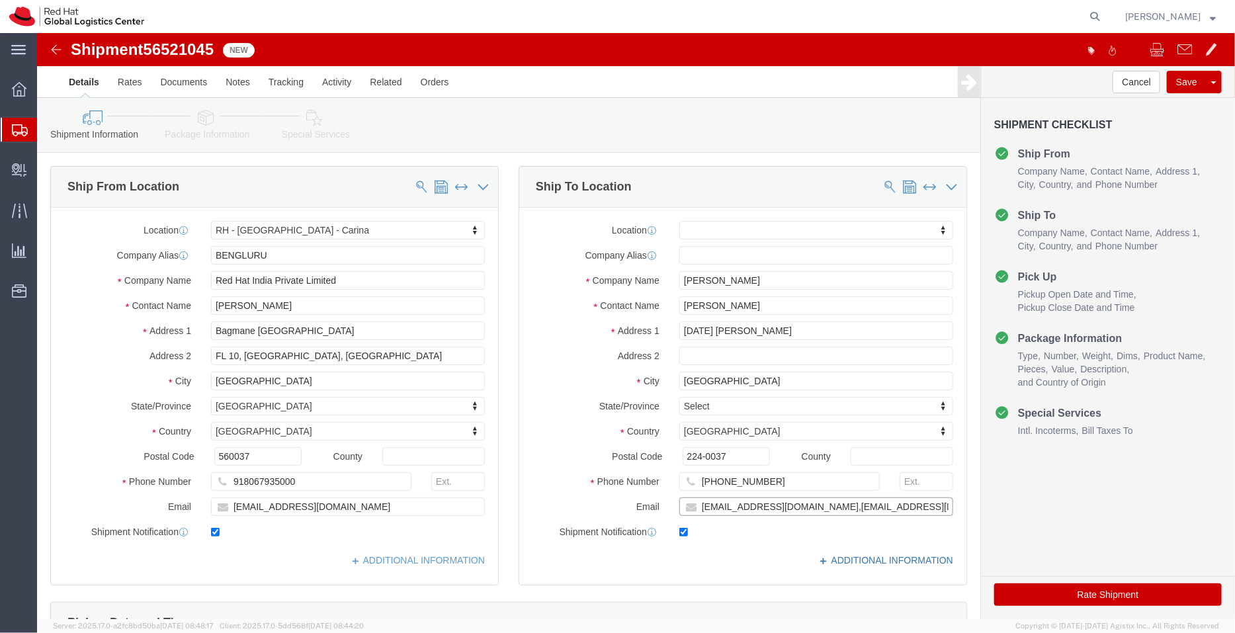
type input "masato@redhat.com,apaclogistics@redhat.com"
click link "ADDITIONAL INFORMATION"
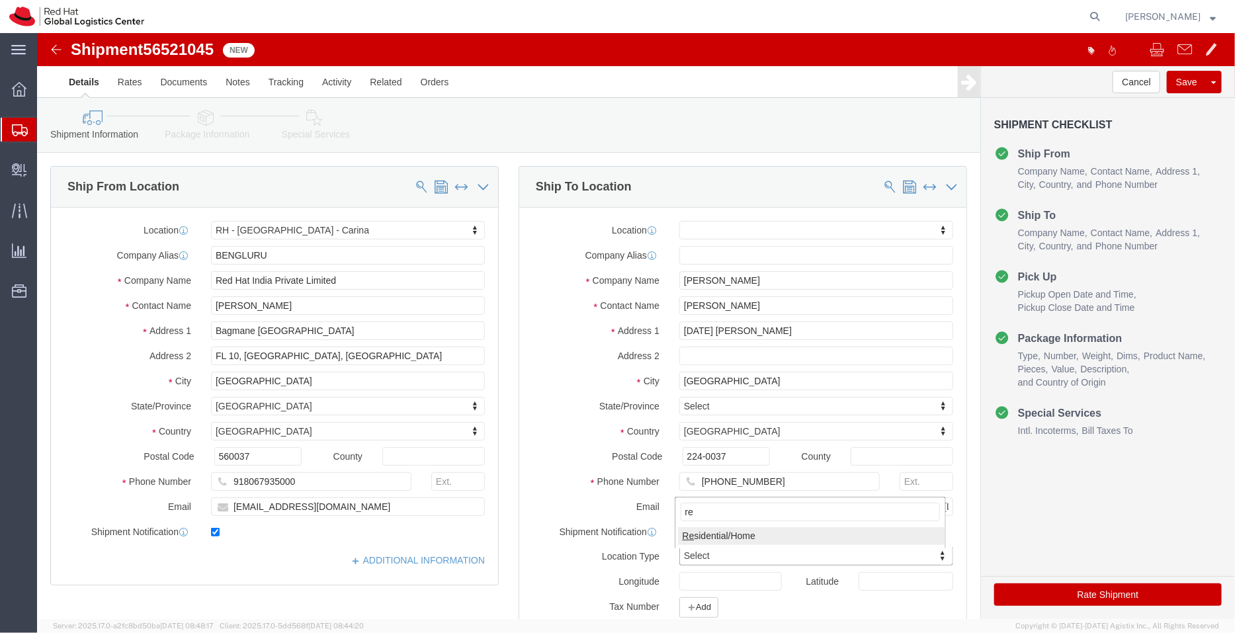
type input "re"
click link "ADDITIONAL INFORMATION"
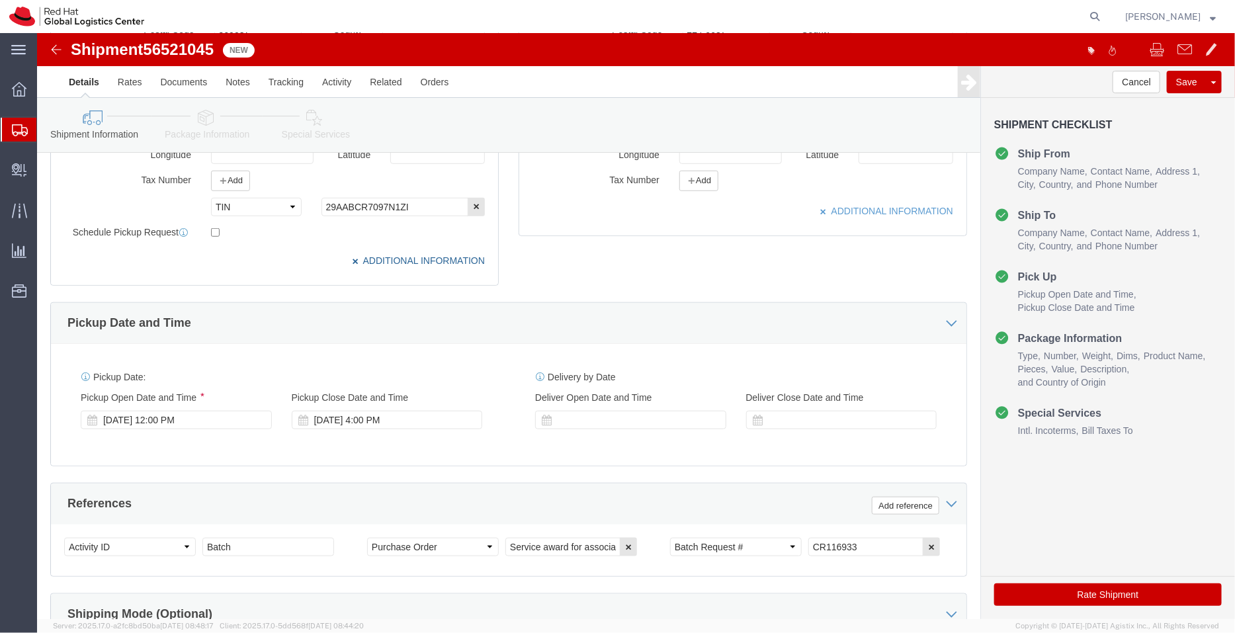
scroll to position [439, 0]
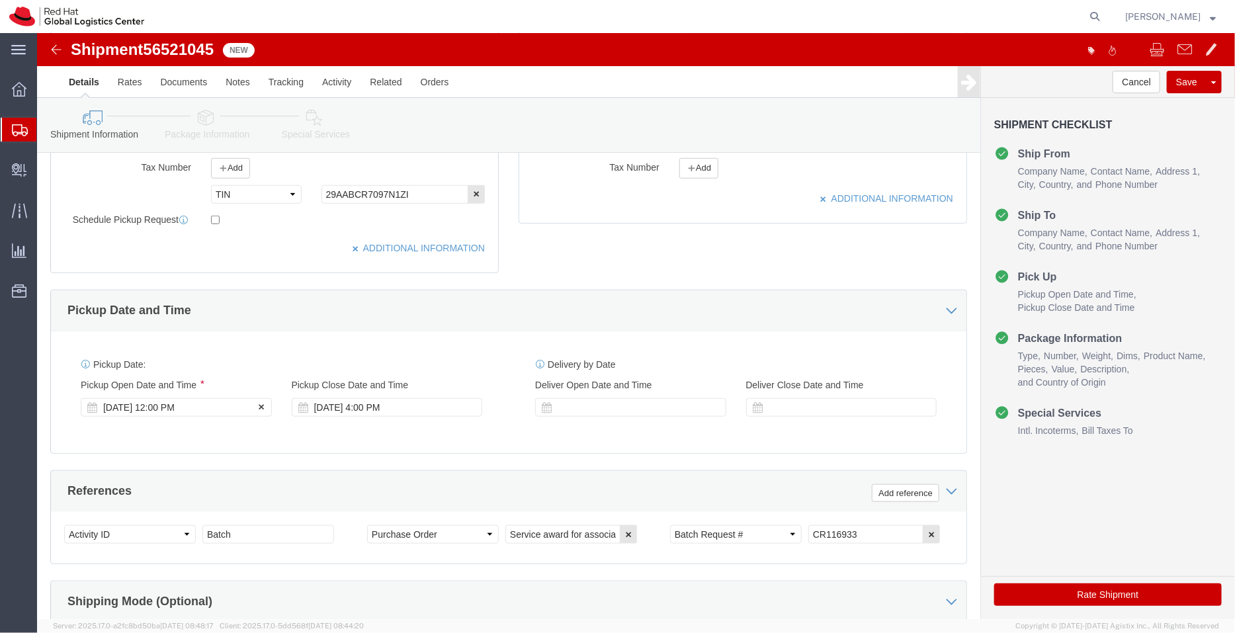
click div "[DATE] 12:00 PM"
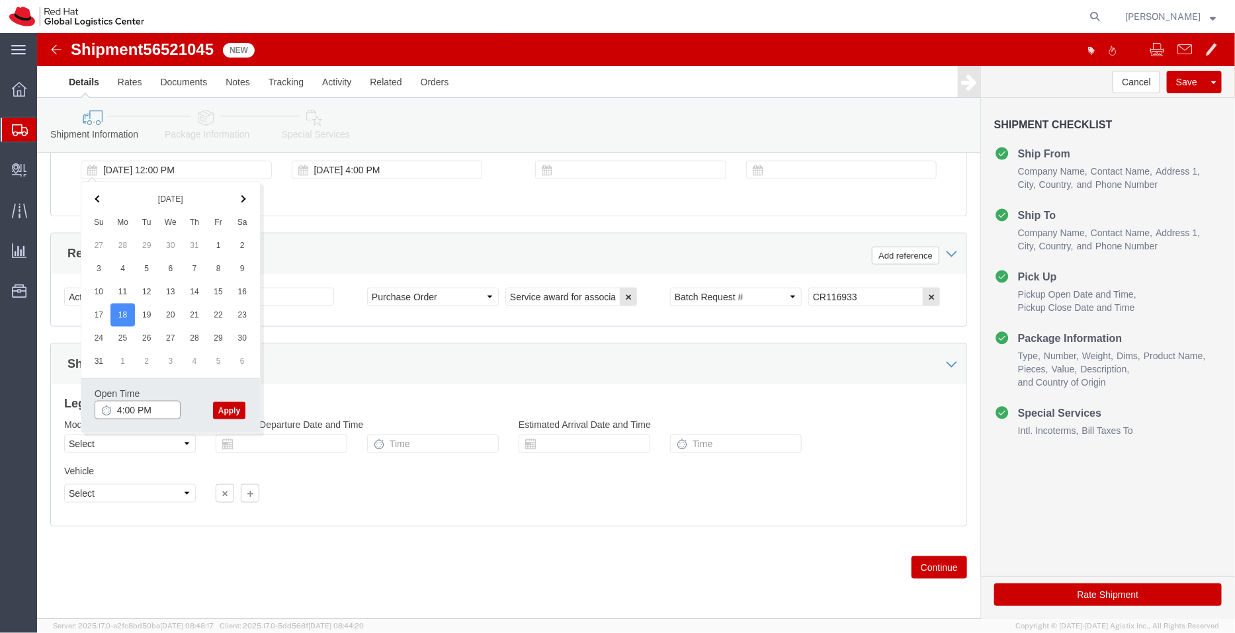
type input "4:00 PM"
click button "Apply"
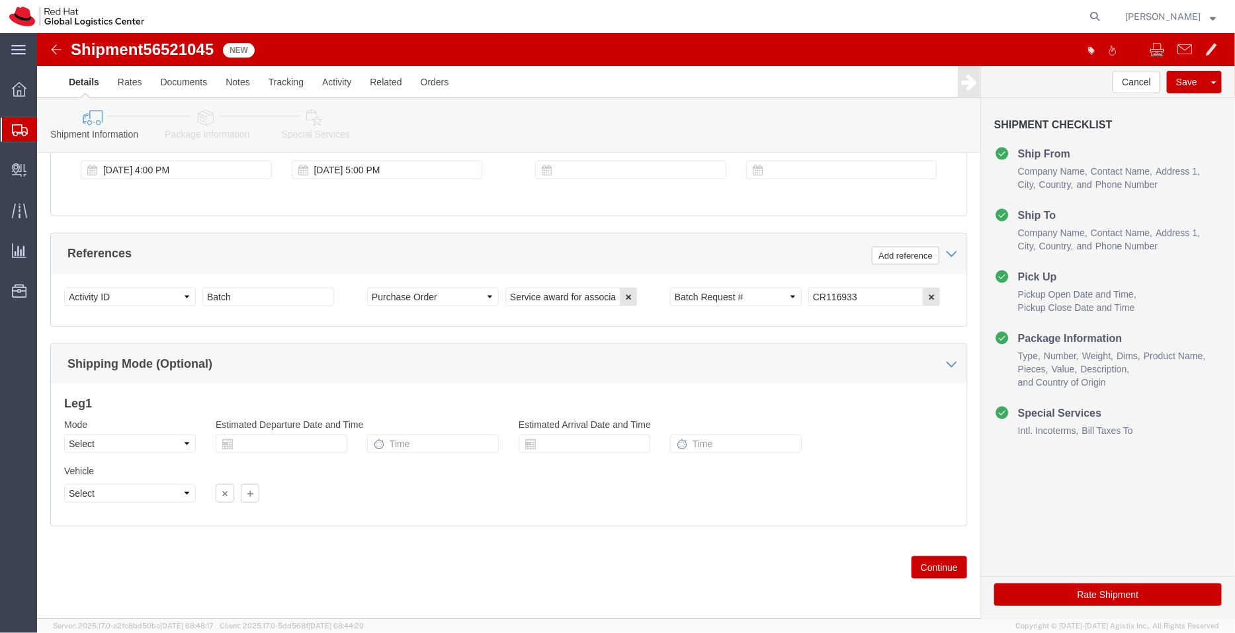
click icon
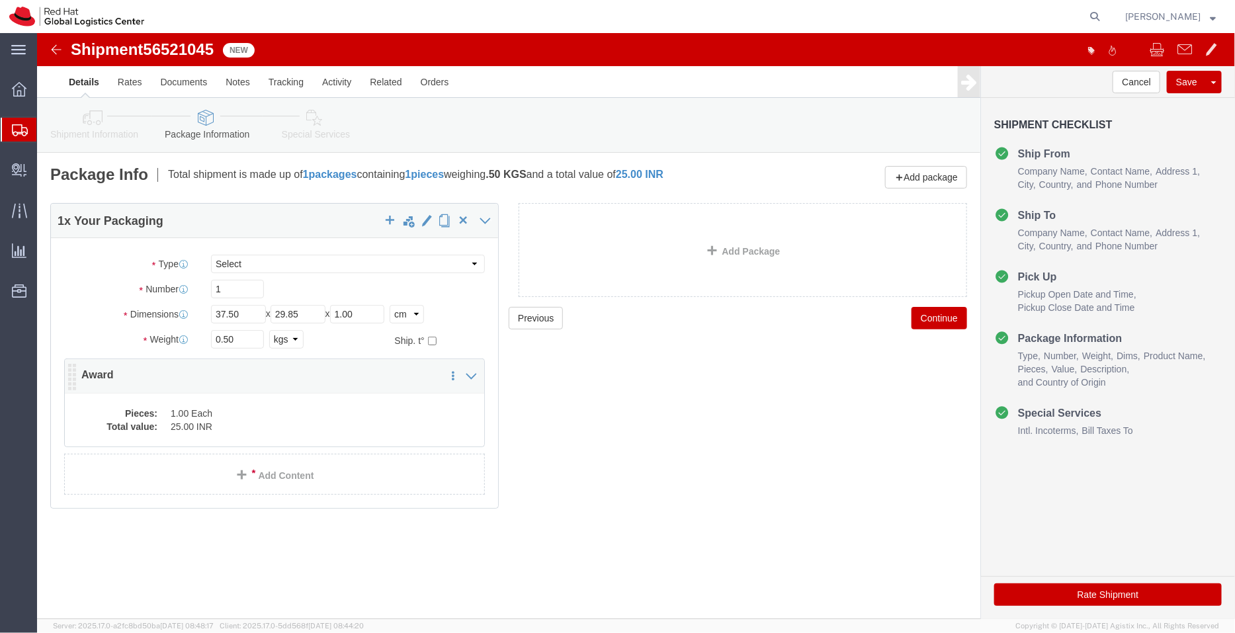
click dd "25.00 INR"
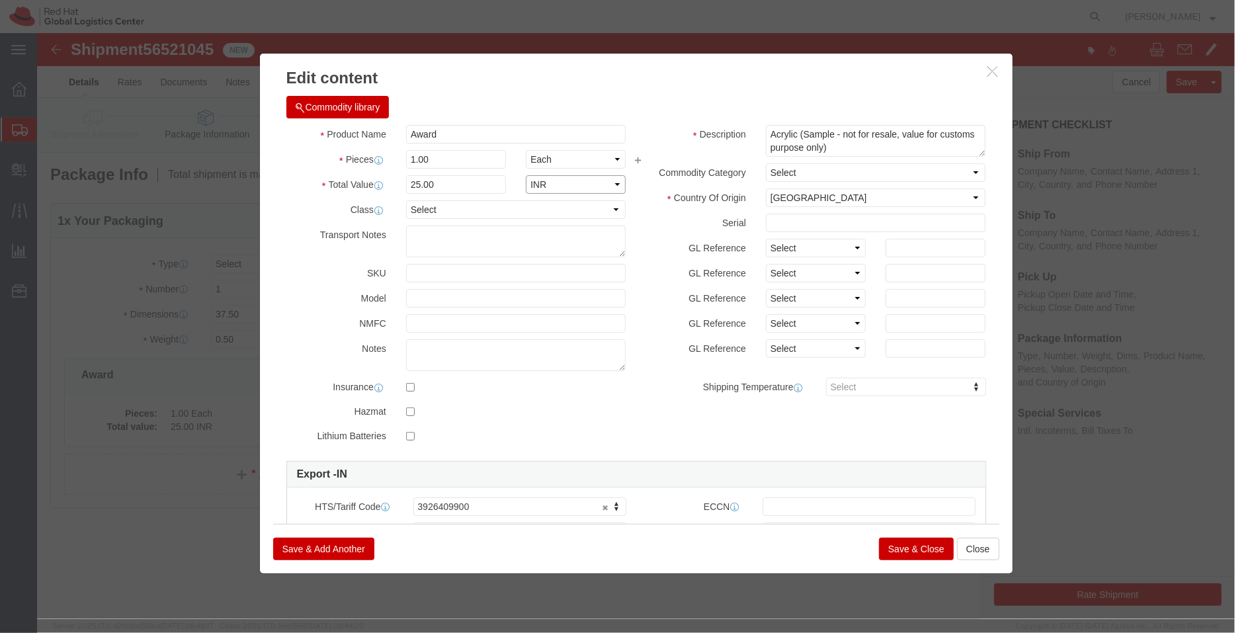
click select "Select ADP AED AFN ALL AMD AOA ARS ATS AUD AWG AZN BAM BBD BDT BGL BGN BHD BIF …"
select select "USD"
click select "Select ADP AED AFN ALL AMD AOA ARS ATS AUD AWG AZN BAM BBD BDT BGL BGN BHD BIF …"
click button "Save & Close"
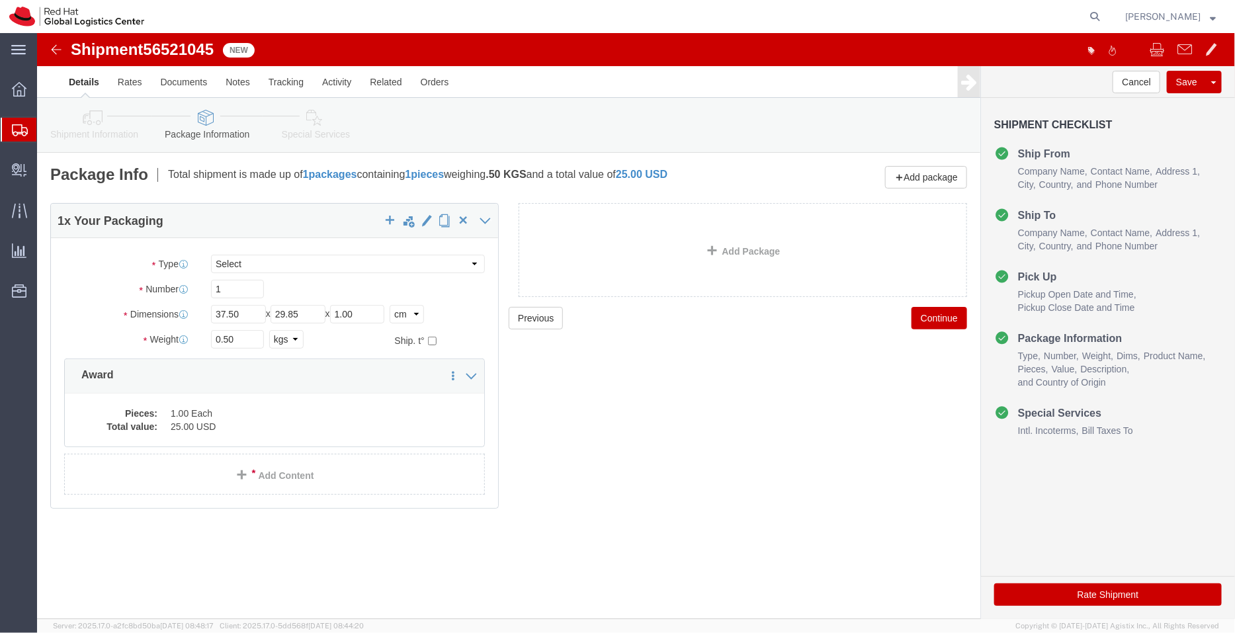
click icon
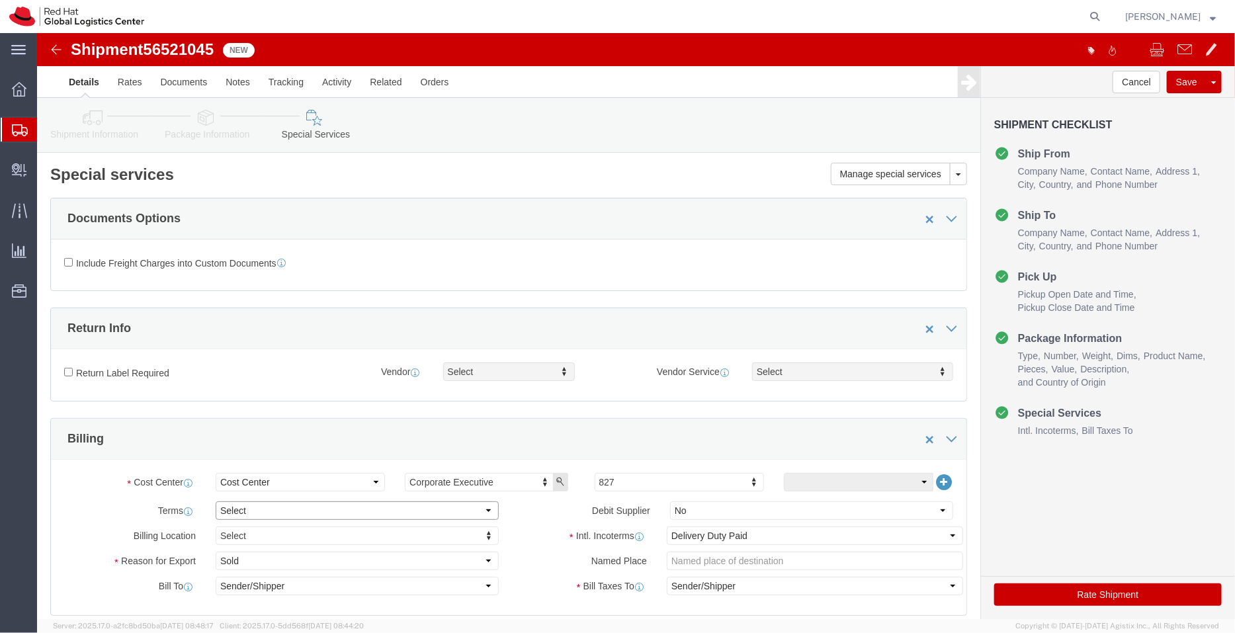
click select "Select Free of Charge Free of Cost NET 30 NET 45 NET 60 See Comment"
select select "FREE_OF_COST"
click select "Select Free of Charge Free of Cost NET 30 NET 45 NET 60 See Comment"
click select "Select Gift Personal Effects Repair/Warranty Return Sample Sold Temporary/Not S…"
select select "SAMPLE"
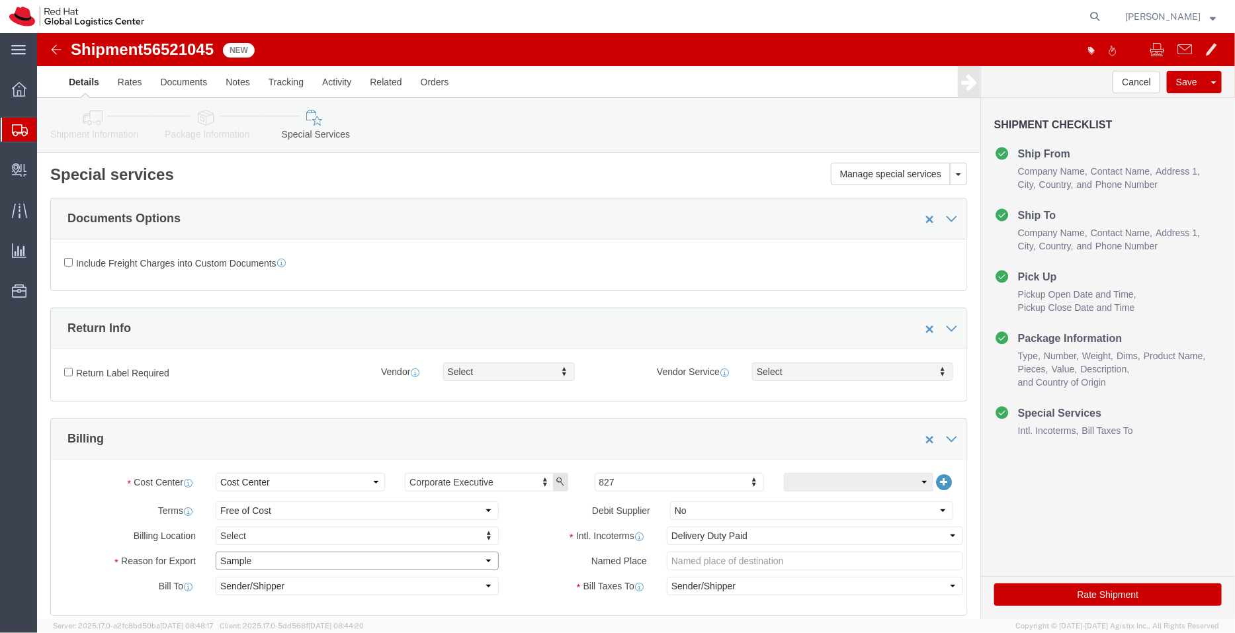
click select "Select Gift Personal Effects Repair/Warranty Return Sample Sold Temporary/Not S…"
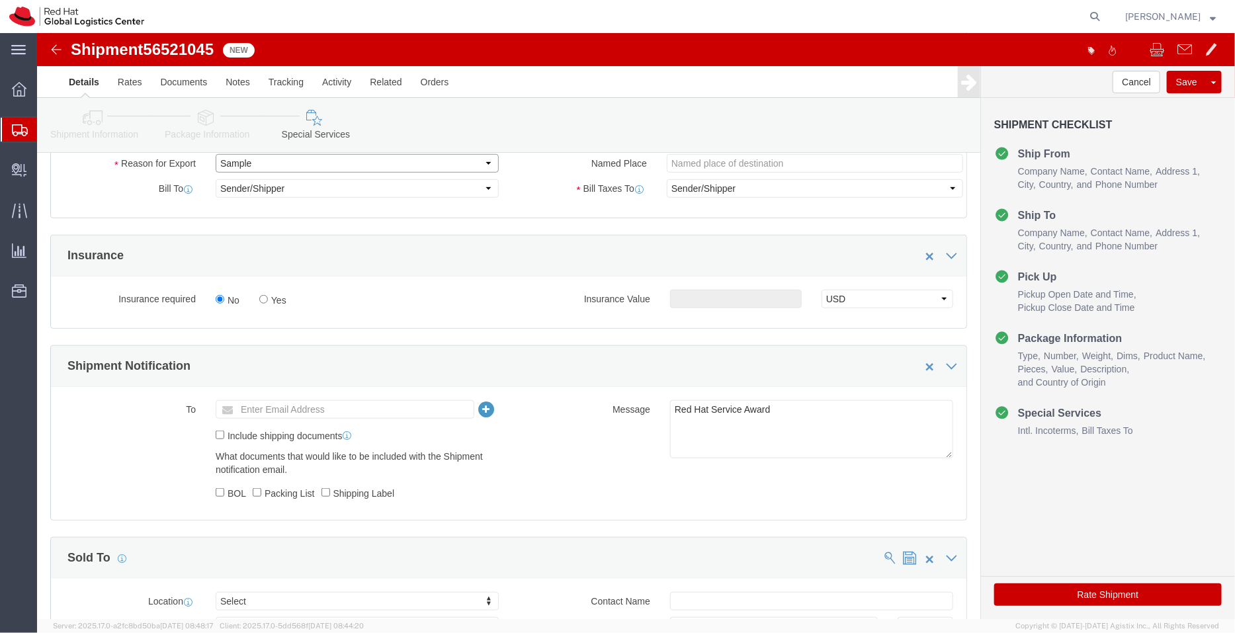
scroll to position [429, 0]
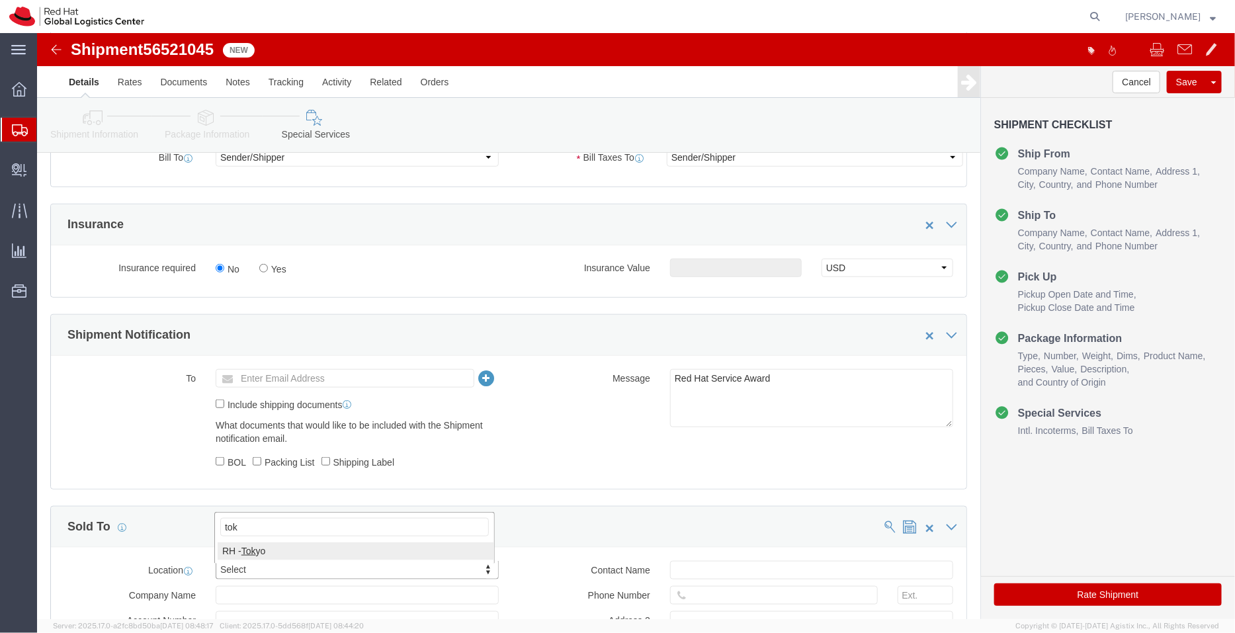
type input "tok"
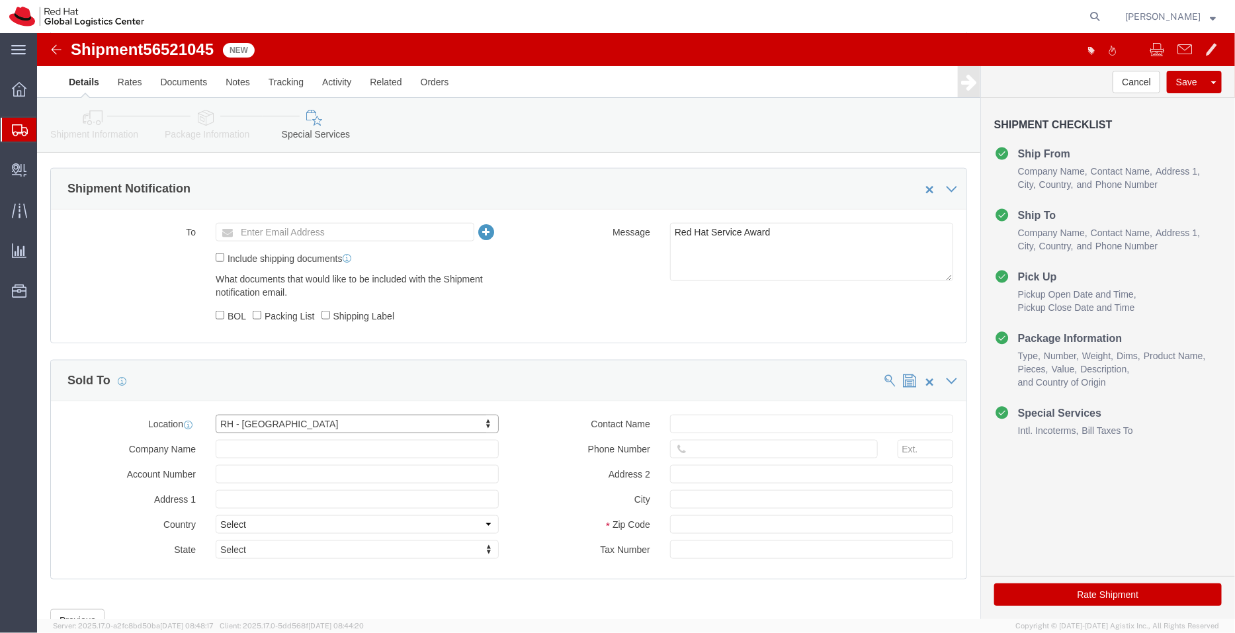
scroll to position [628, 0]
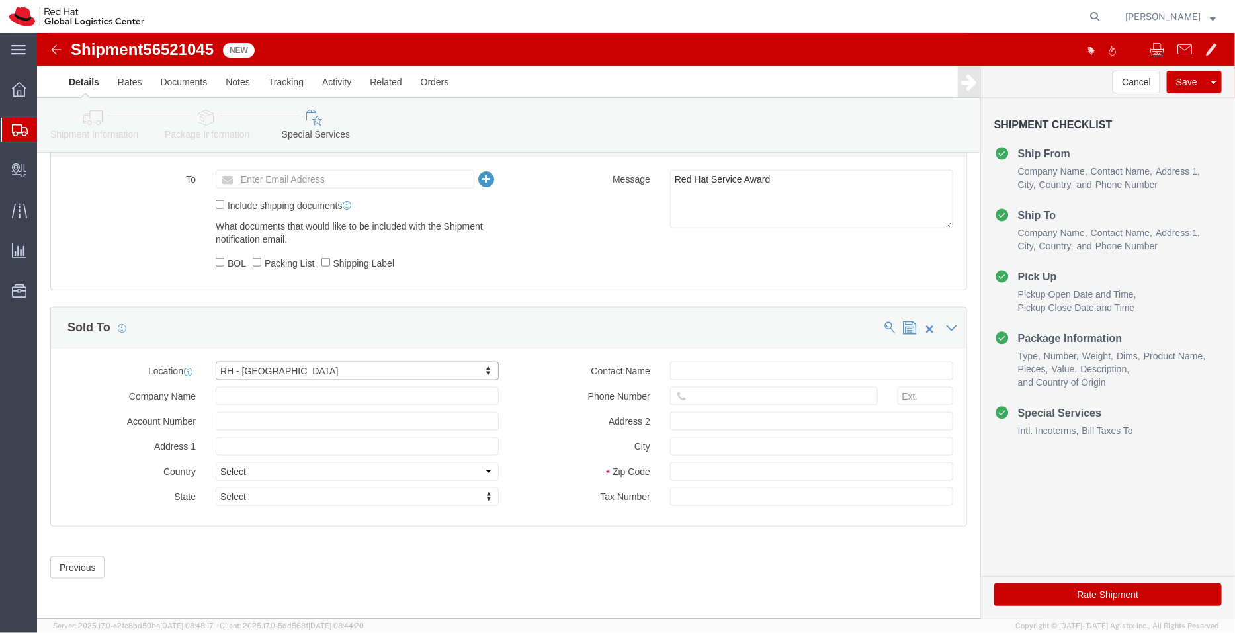
click icon
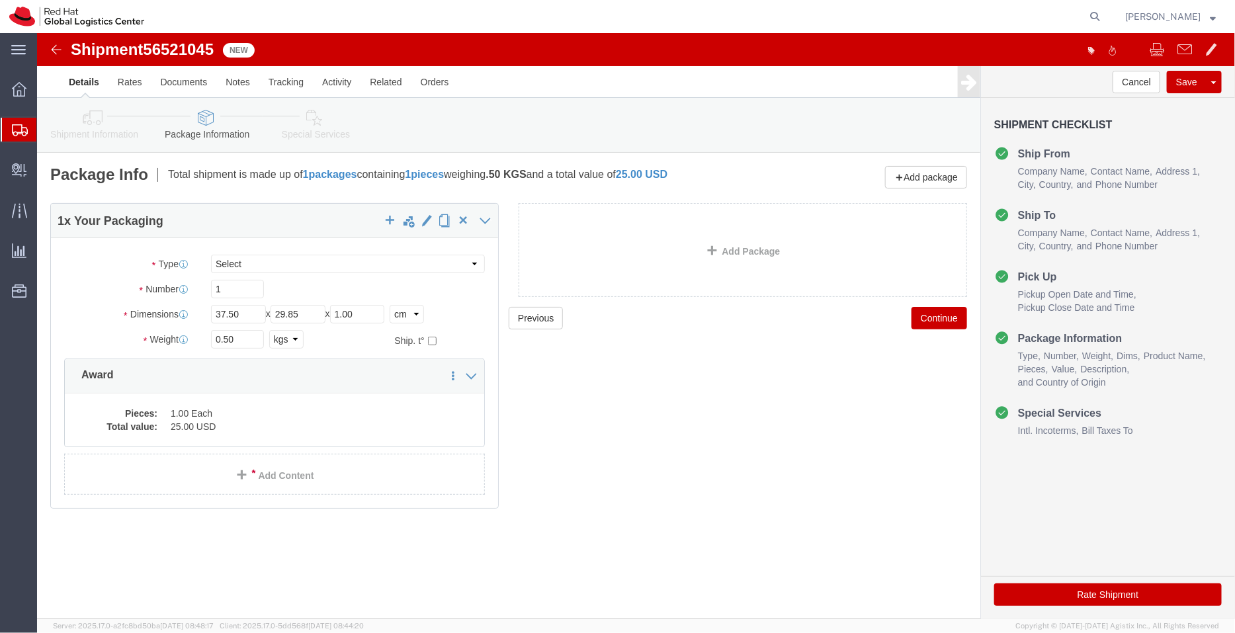
click icon
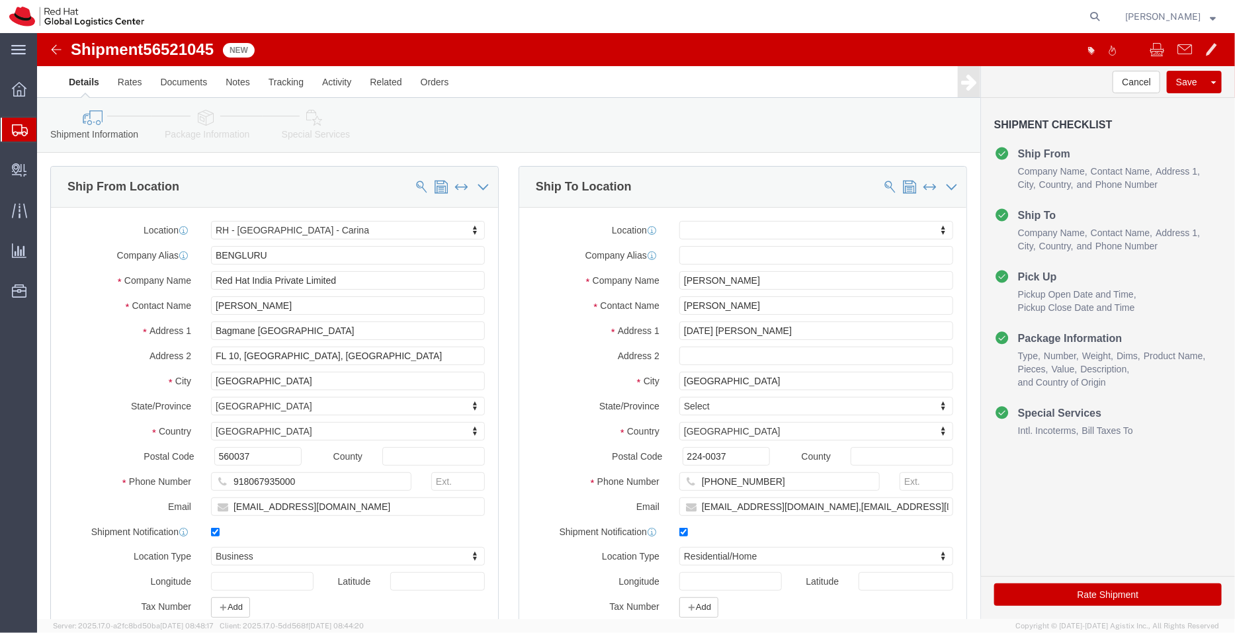
click button "Rate Shipment"
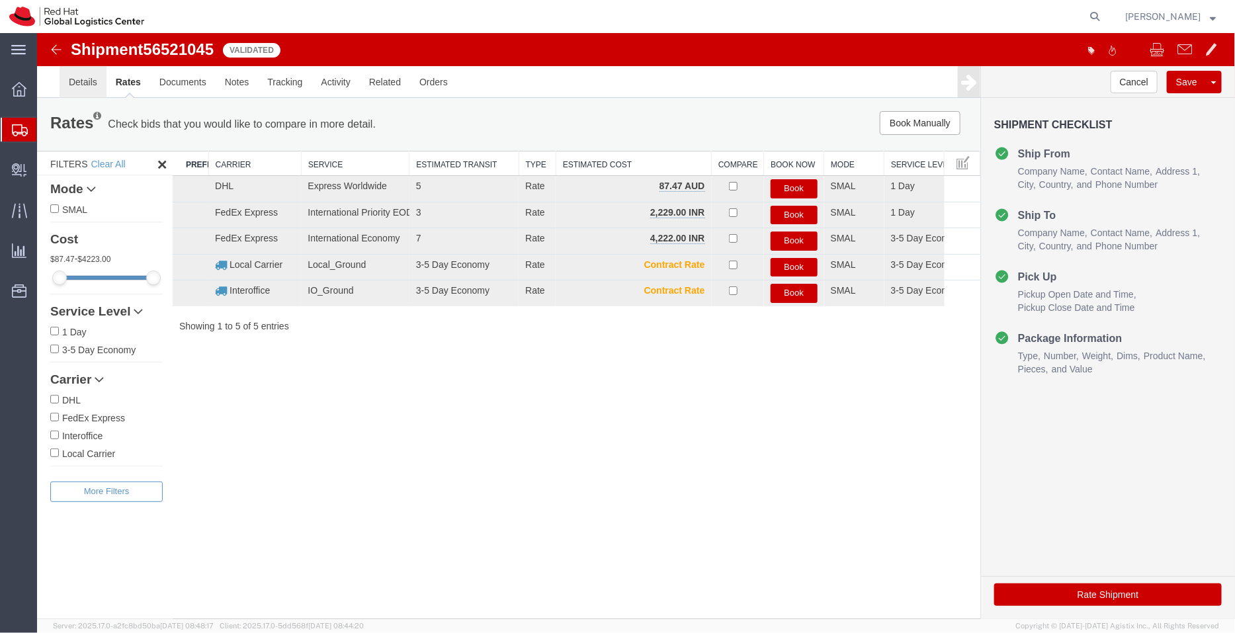
click at [85, 91] on link "Details" at bounding box center [82, 81] width 47 height 32
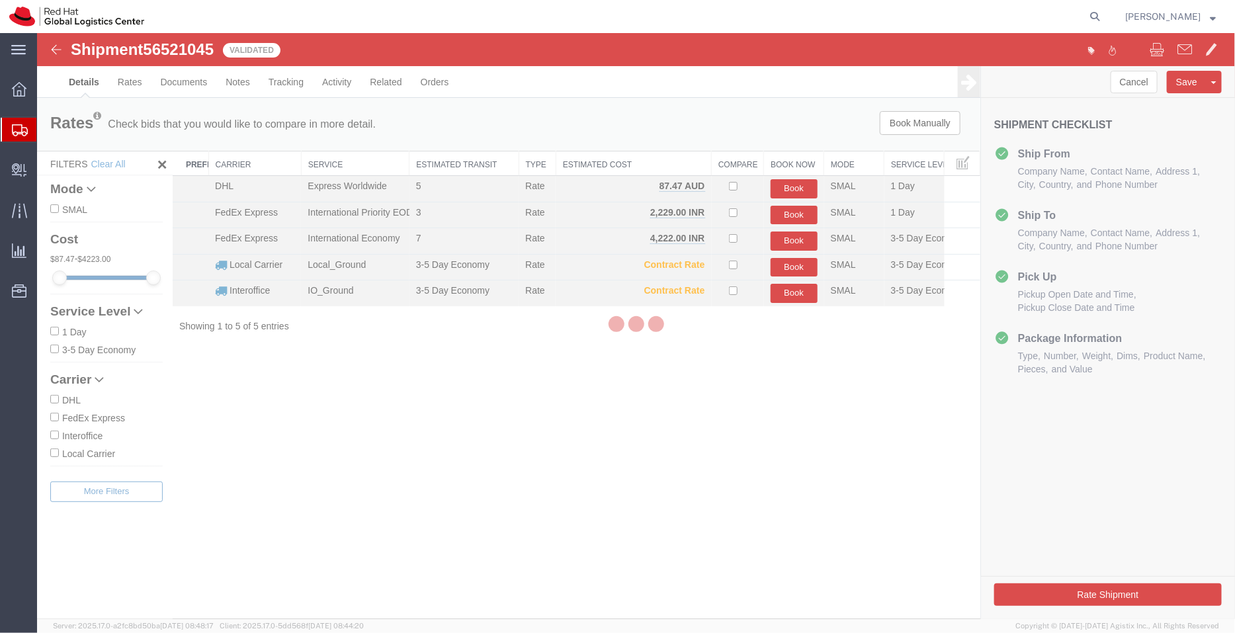
select select "37925"
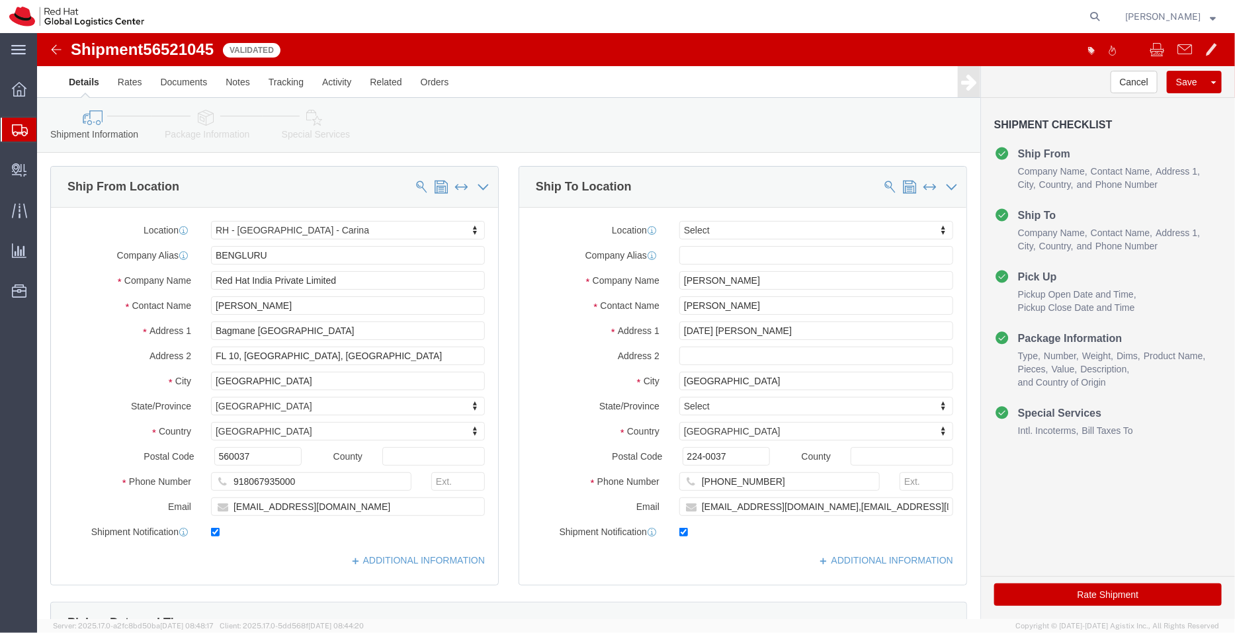
click link "Package Information"
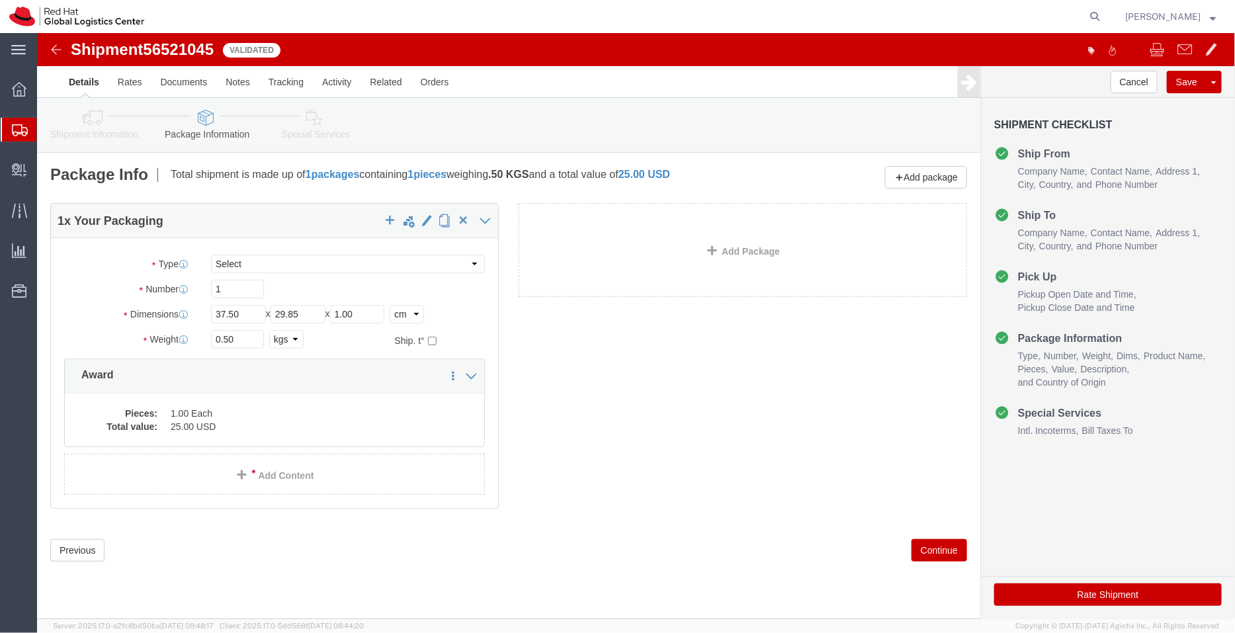
click button "Rate Shipment"
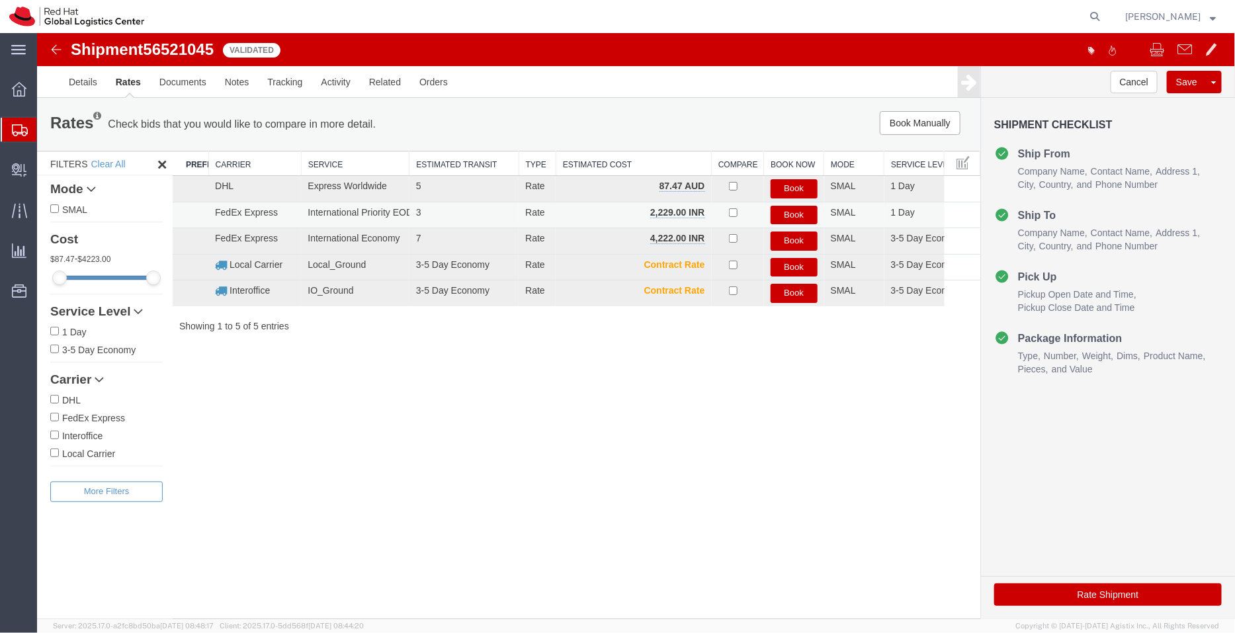
click at [796, 208] on button "Book" at bounding box center [793, 214] width 47 height 19
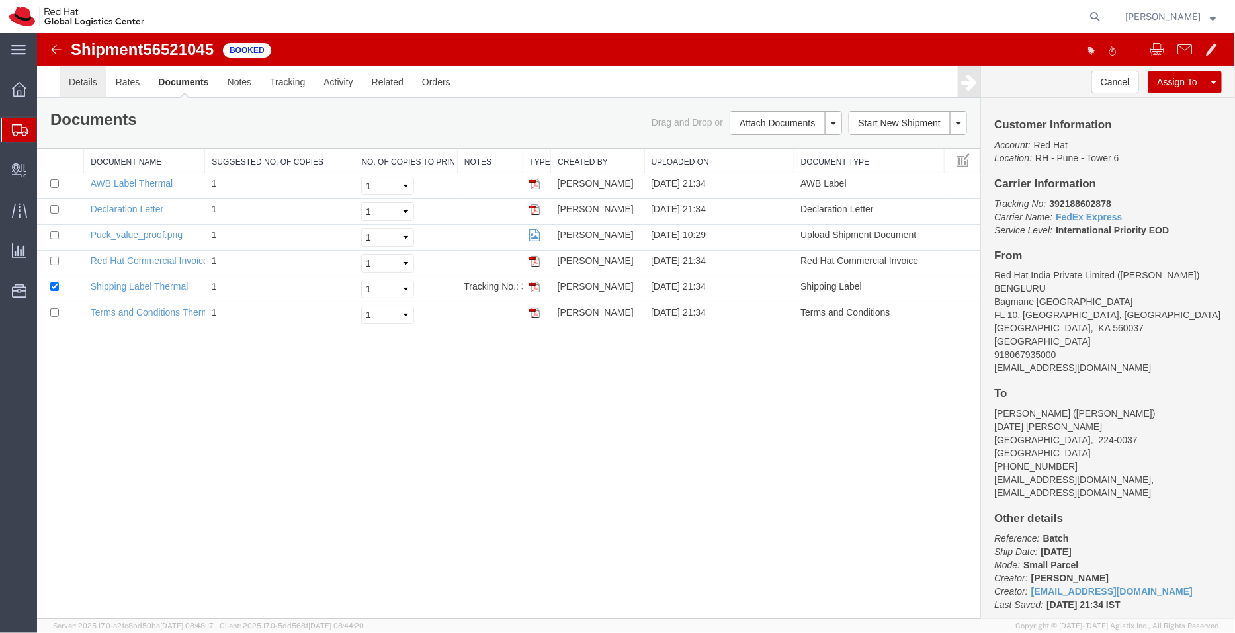
click at [79, 83] on link "Details" at bounding box center [82, 81] width 47 height 32
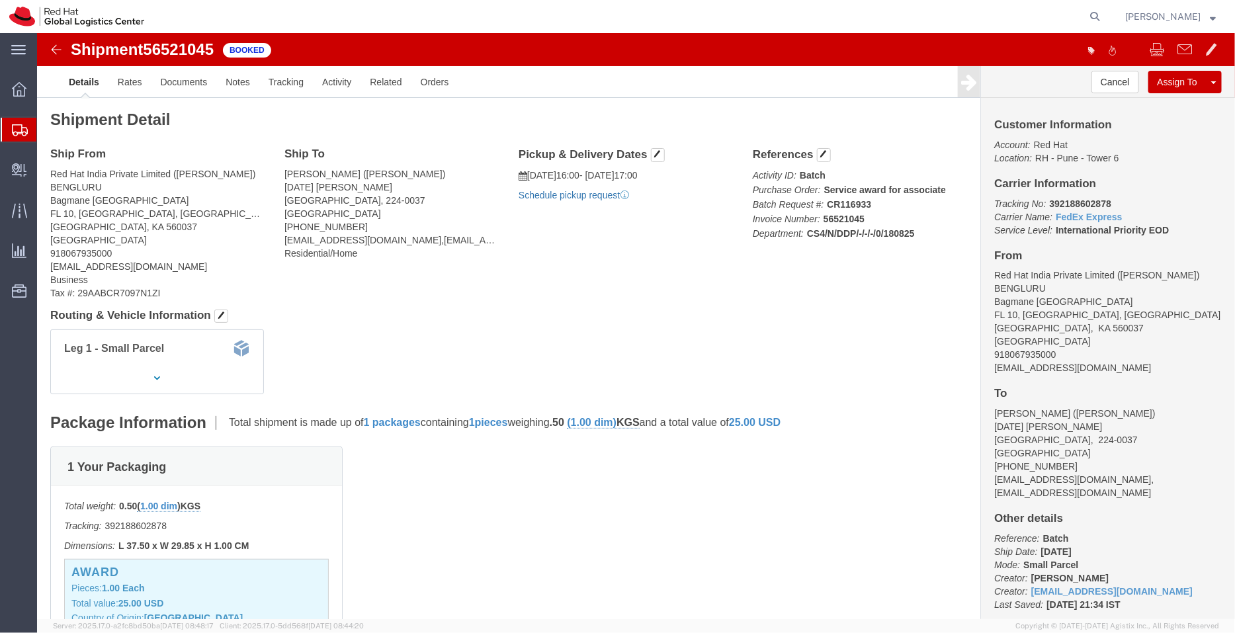
click link "Schedule pickup request"
drag, startPoint x: 1046, startPoint y: 338, endPoint x: 944, endPoint y: 333, distance: 101.3
click div "Customer Information Account: Red Hat Location: RH - Pune - Tower 6 Carrier Inf…"
copy address "[EMAIL_ADDRESS][DOMAIN_NAME]"
click link "Documents"
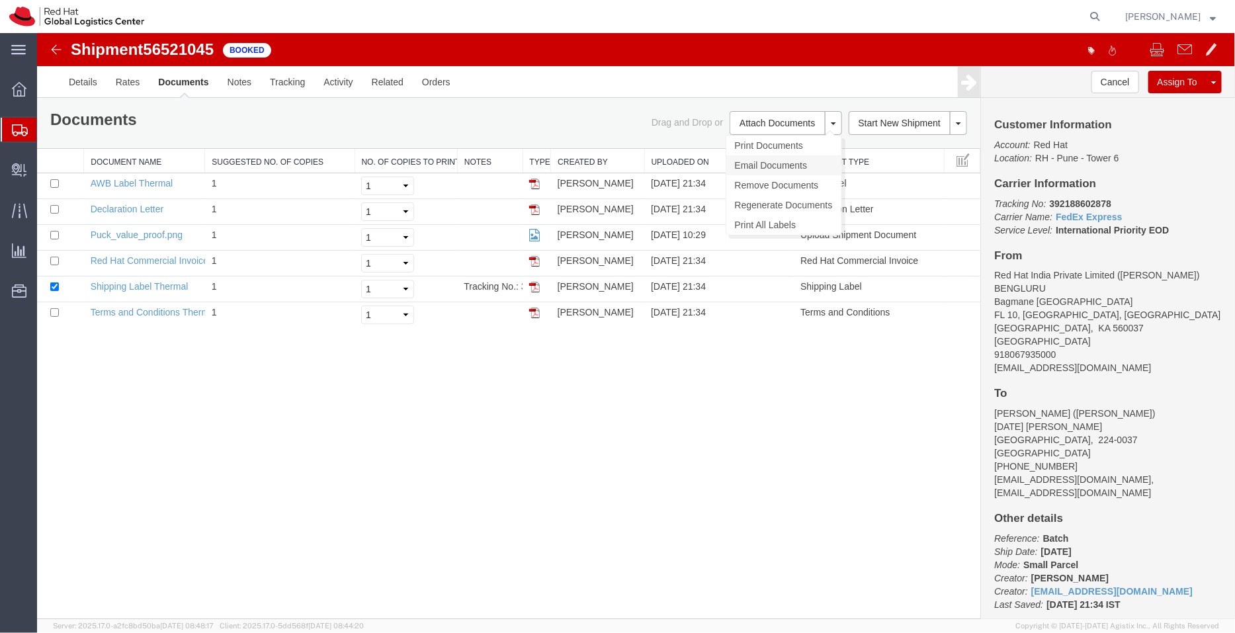
click at [761, 158] on link "Email Documents" at bounding box center [783, 165] width 115 height 20
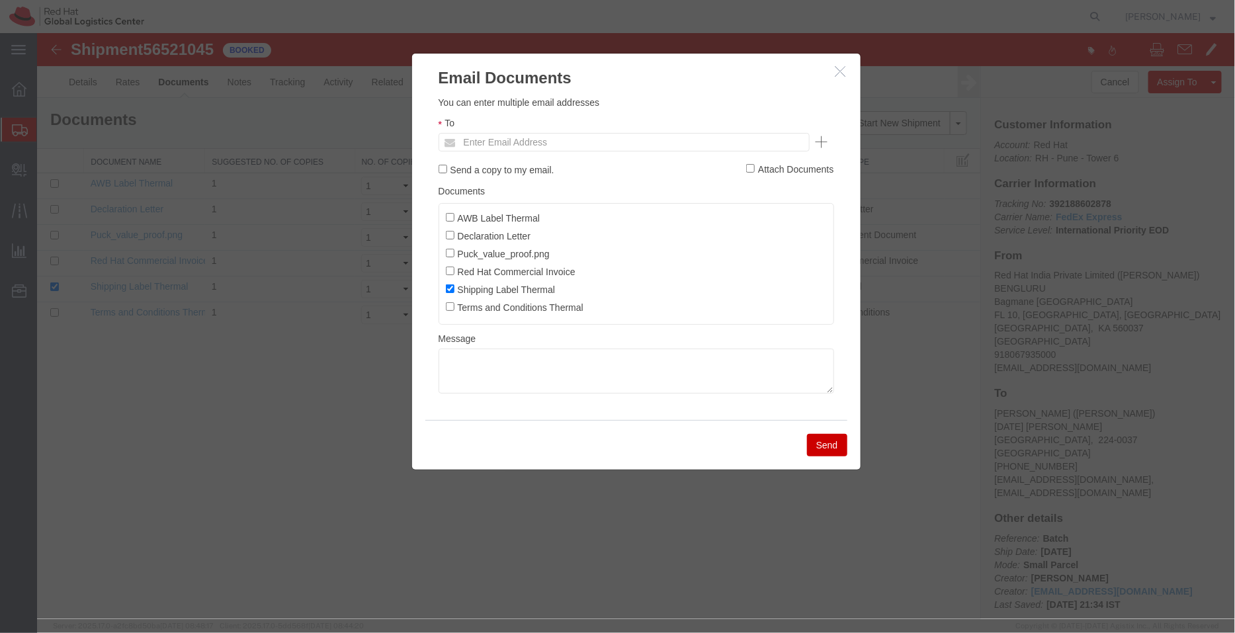
click at [661, 135] on ul "Enter Email Address" at bounding box center [623, 141] width 371 height 19
paste input "[EMAIL_ADDRESS][DOMAIN_NAME]"
type input "[EMAIL_ADDRESS][DOMAIN_NAME]"
click at [446, 217] on input "AWB Label Thermal" at bounding box center [449, 216] width 9 height 9
checkbox input "true"
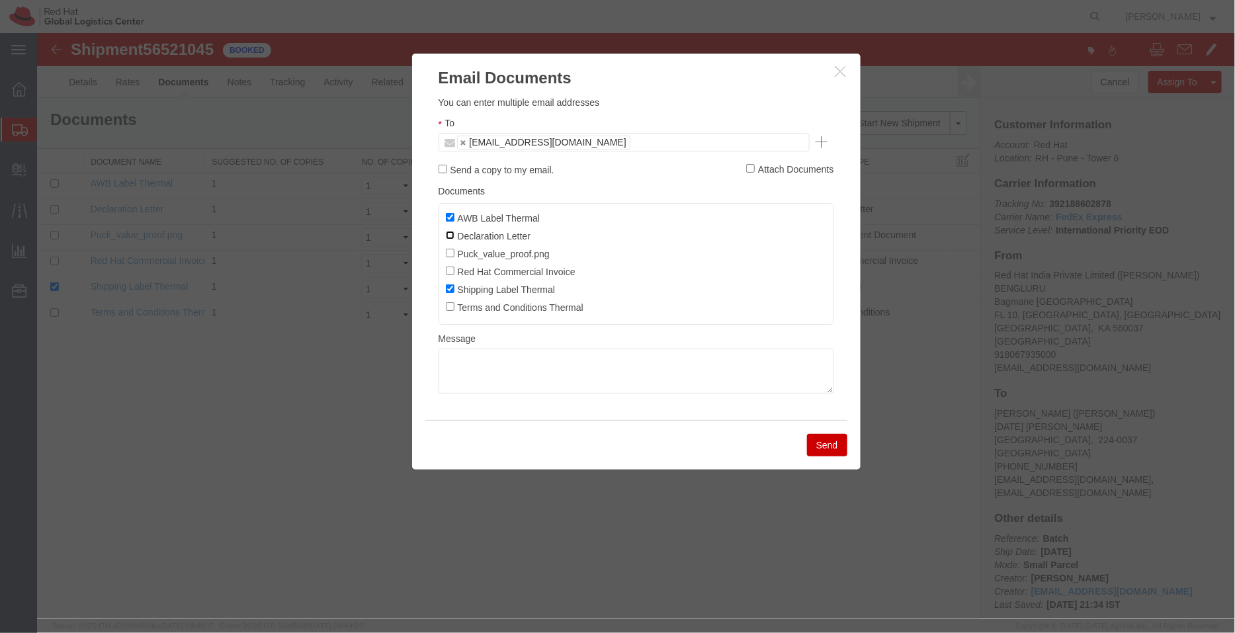
click at [450, 233] on input "Declaration Letter" at bounding box center [449, 234] width 9 height 9
checkbox input "true"
click at [449, 271] on input "Red Hat Commercial Invoice" at bounding box center [449, 270] width 9 height 9
checkbox input "true"
click at [833, 445] on button "Send" at bounding box center [826, 444] width 40 height 22
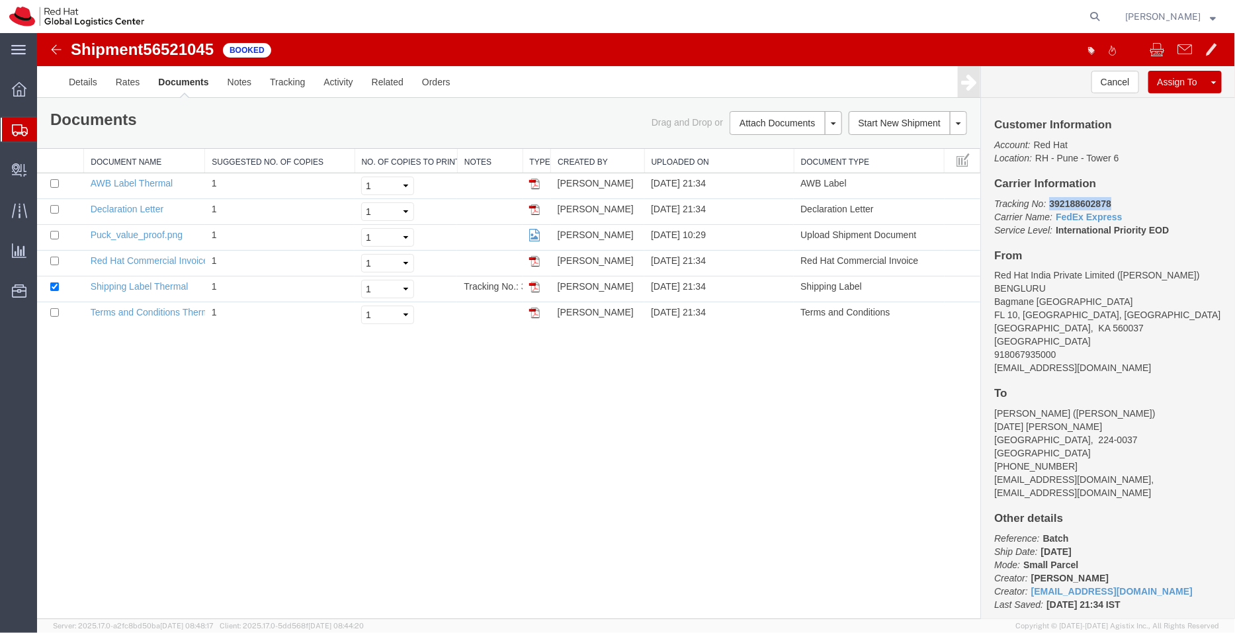
drag, startPoint x: 1112, startPoint y: 205, endPoint x: 1050, endPoint y: 201, distance: 62.3
click at [1050, 201] on p "Tracking No: 392188602878 Carrier Name: FedEx Express FedEx Express Service Lev…" at bounding box center [1107, 216] width 228 height 40
click at [0, 0] on span "Shipment Manager" at bounding box center [0, 0] width 0 height 0
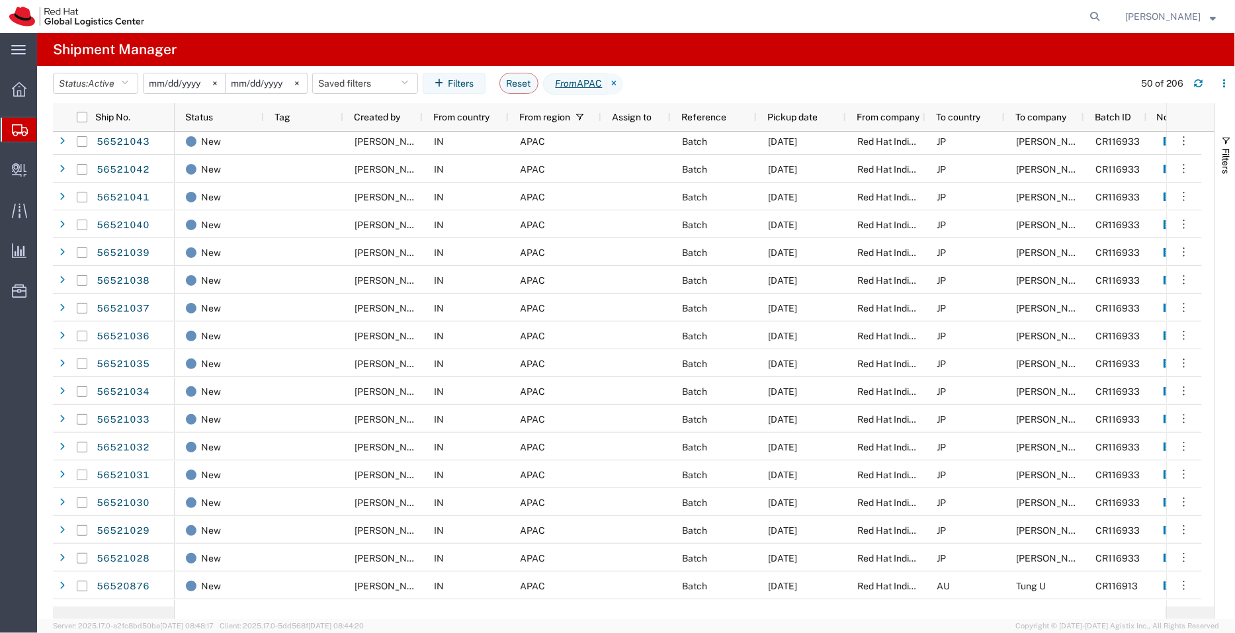
scroll to position [65, 0]
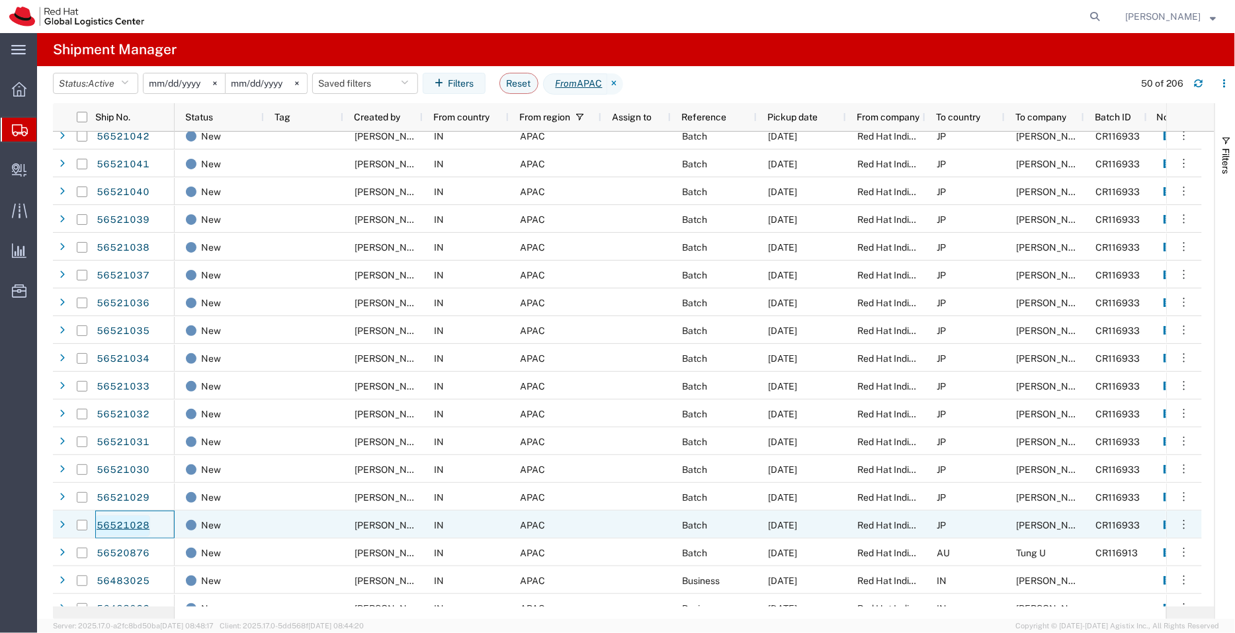
click at [131, 524] on link "56521028" at bounding box center [123, 525] width 54 height 21
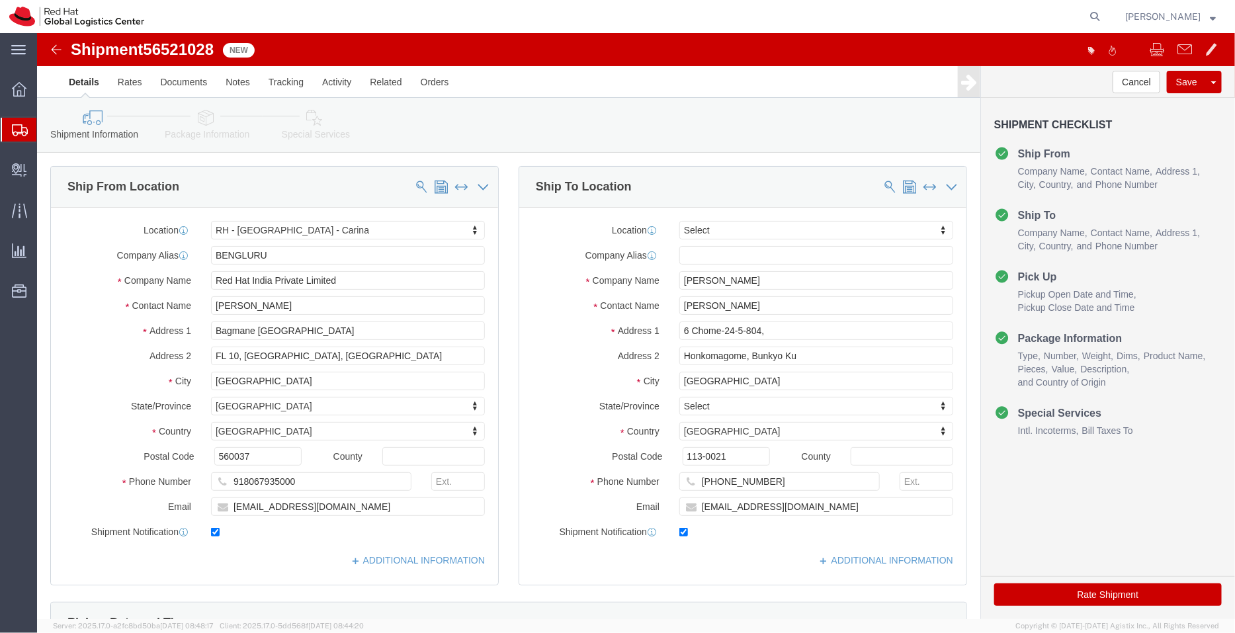
select select "37925"
select select
click input "lilhuang@redhat.com"
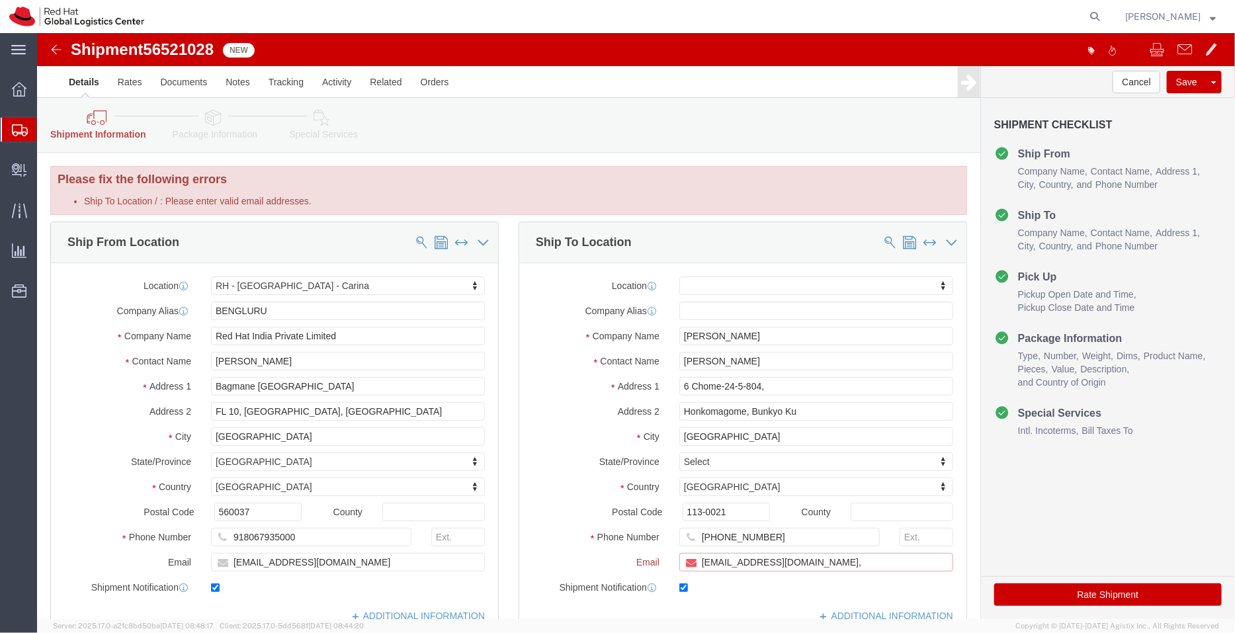
paste input "[EMAIL_ADDRESS][DOMAIN_NAME]"
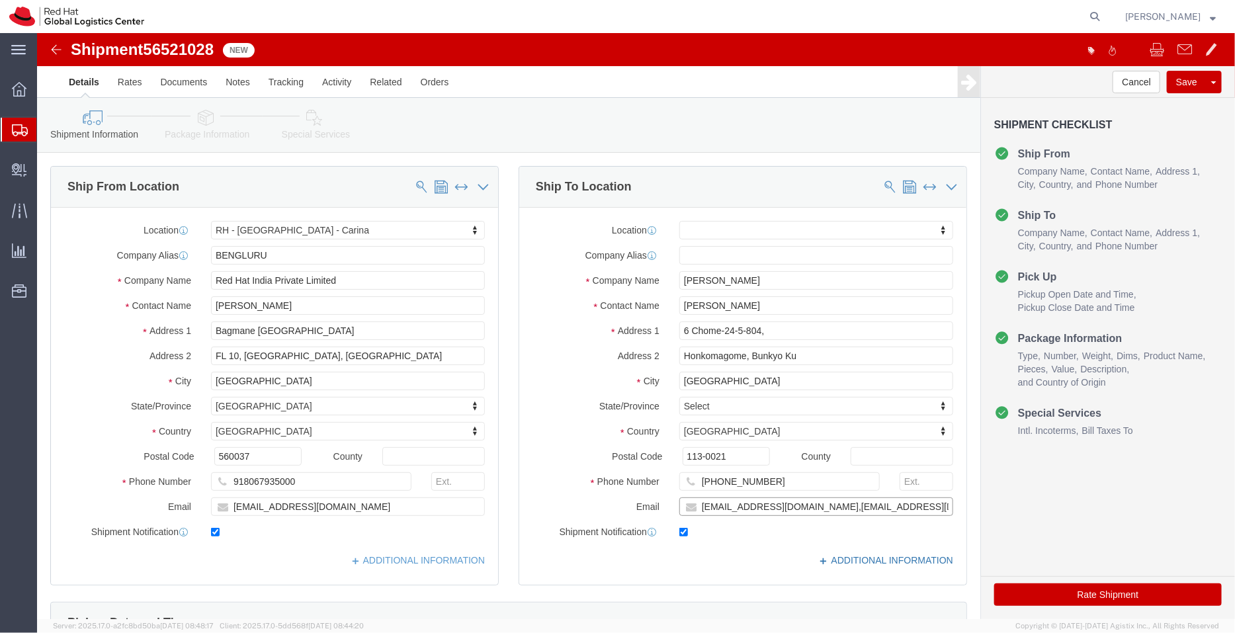
type input "lilhuang@redhat.com,apaclogistics@redhat.com"
click link "ADDITIONAL INFORMATION"
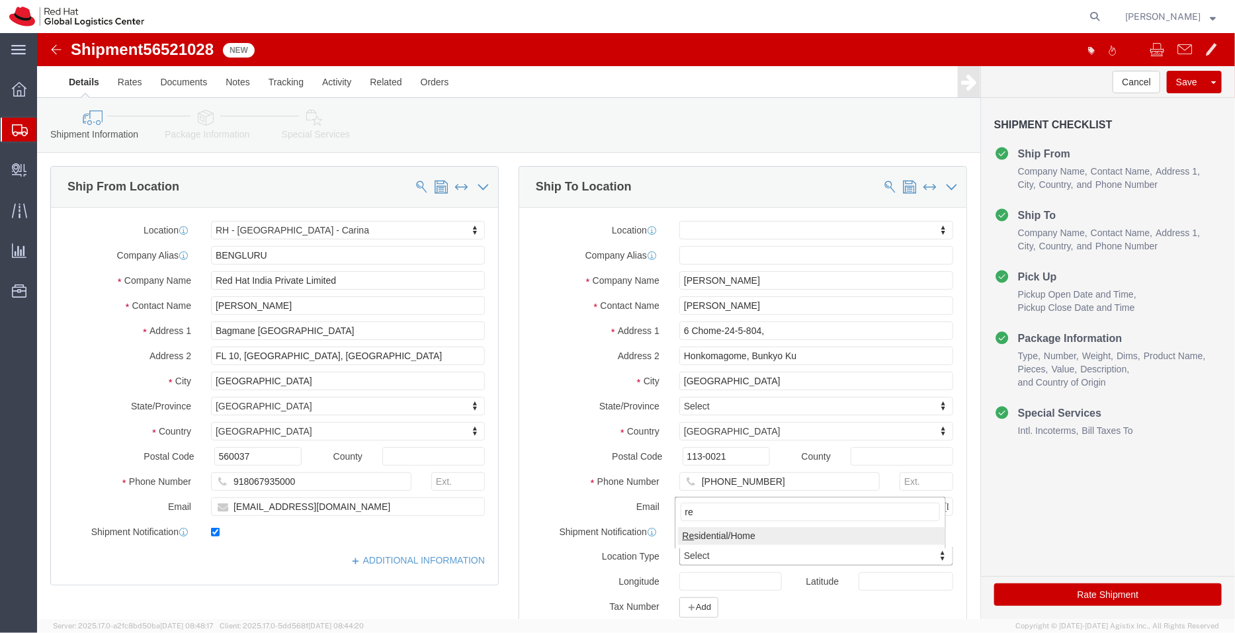
type input "re"
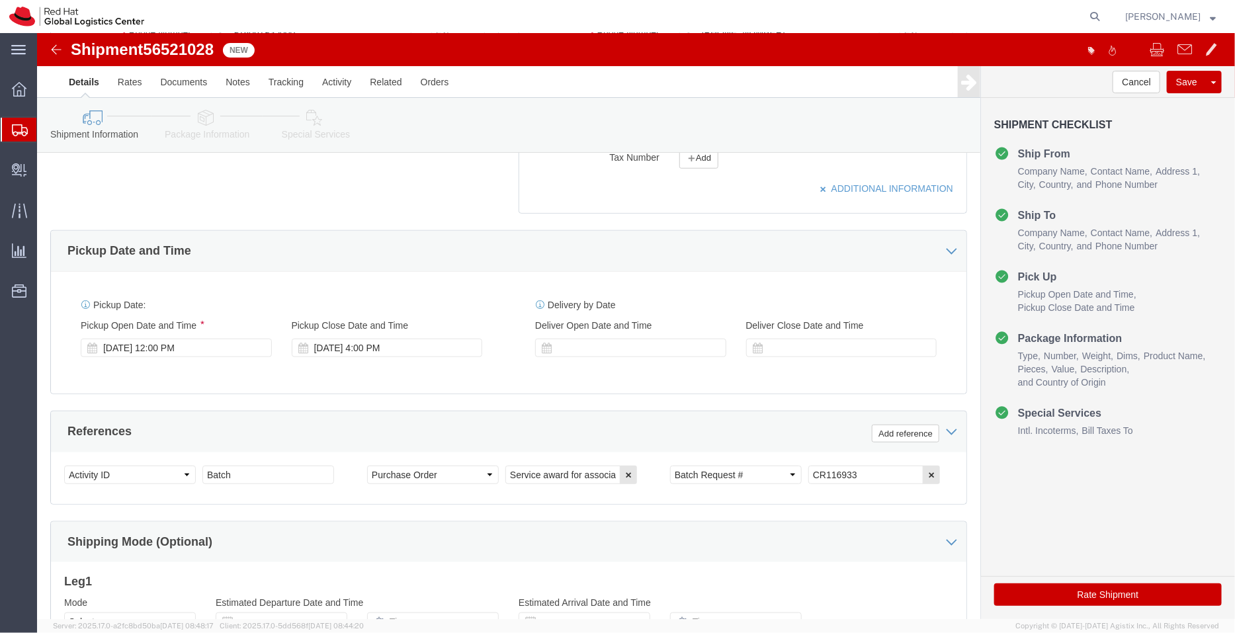
scroll to position [498, 0]
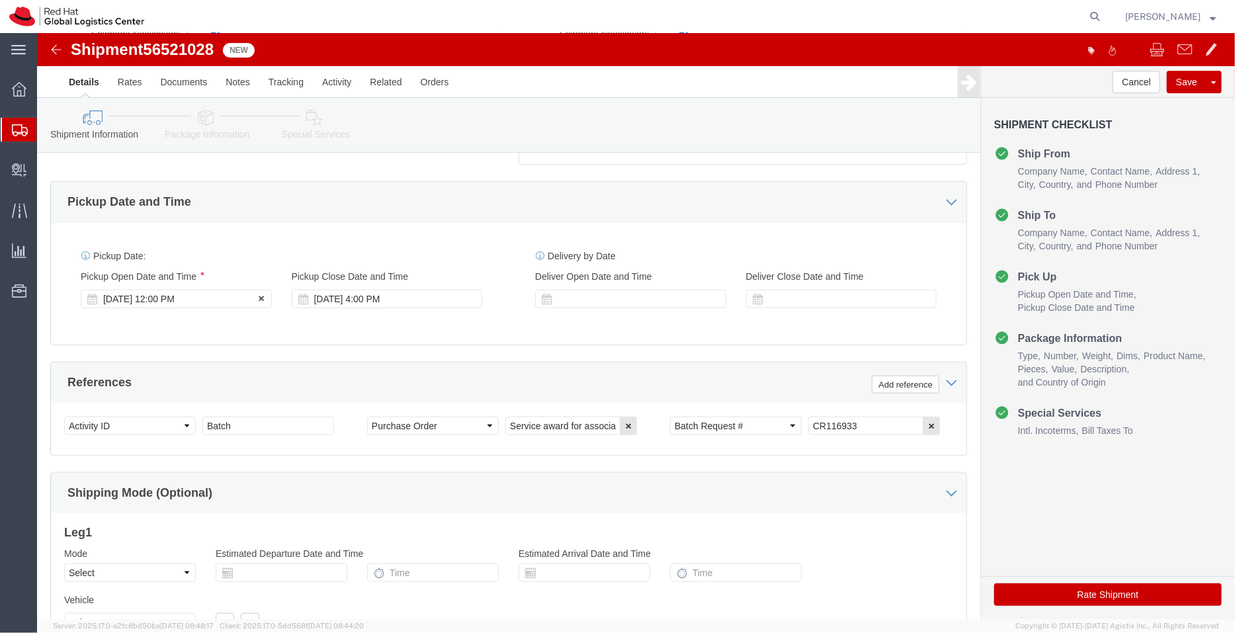
click div "[DATE] 12:00 PM"
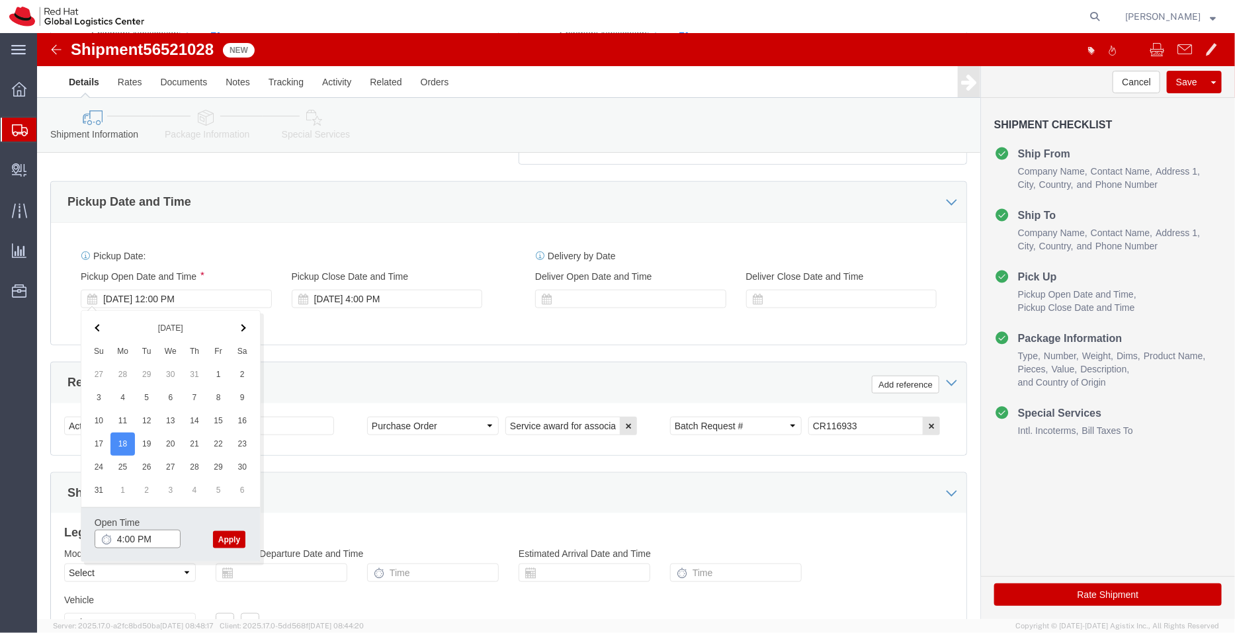
type input "4:00 PM"
click button "Apply"
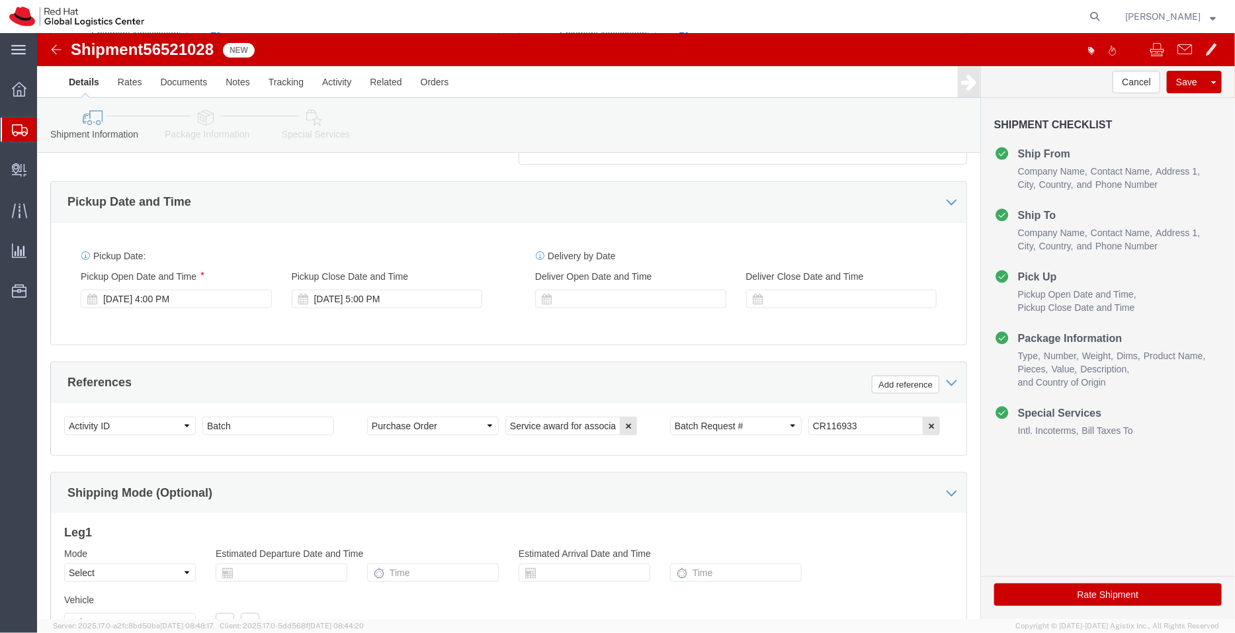
click icon
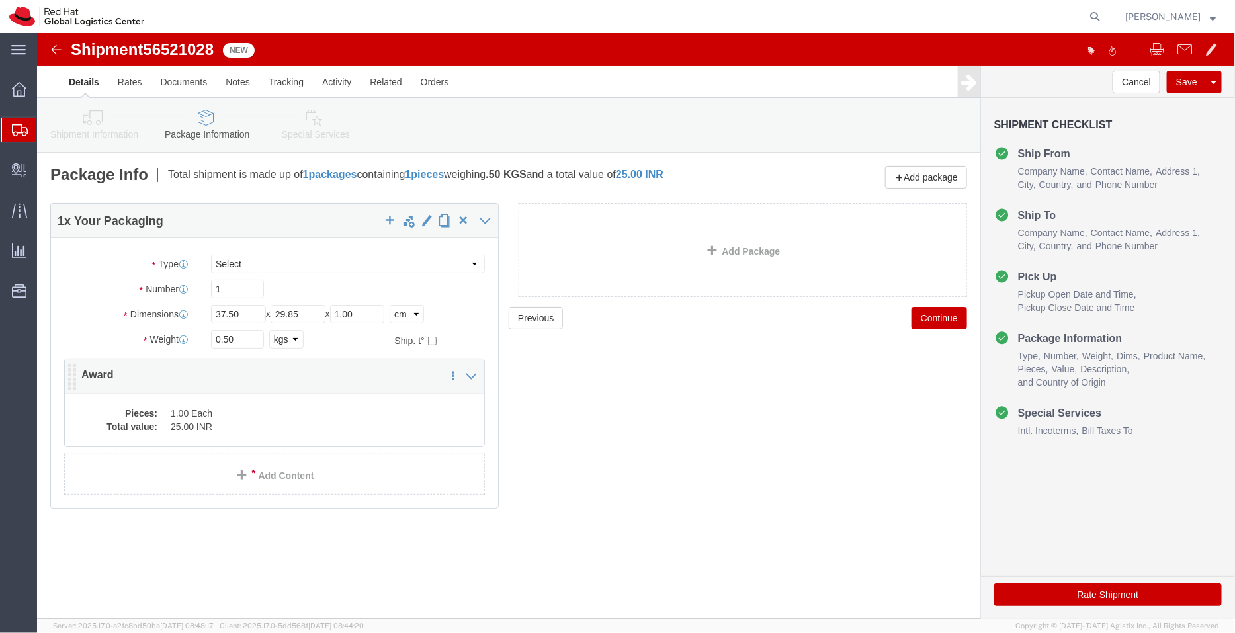
click dd "1.00 Each"
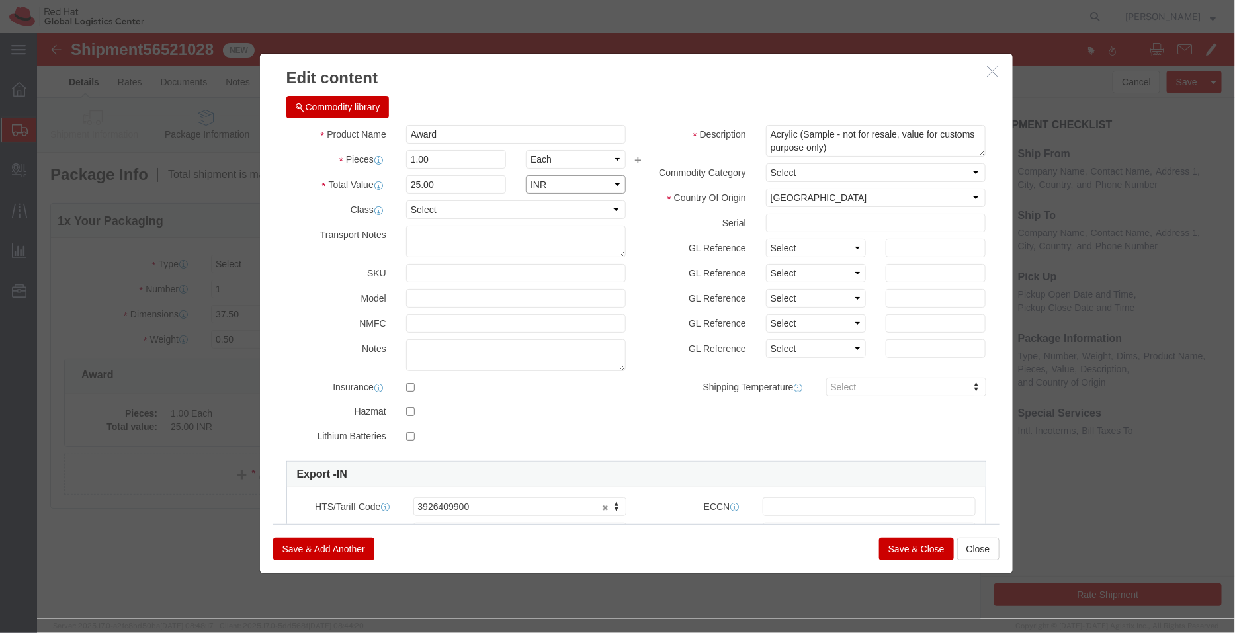
click select "Select ADP AED AFN ALL AMD AOA ARS ATS AUD AWG AZN BAM BBD BDT BGL BGN BHD BIF …"
select select "USD"
click select "Select ADP AED AFN ALL AMD AOA ARS ATS AUD AWG AZN BAM BBD BDT BGL BGN BHD BIF …"
click button "Save & Close"
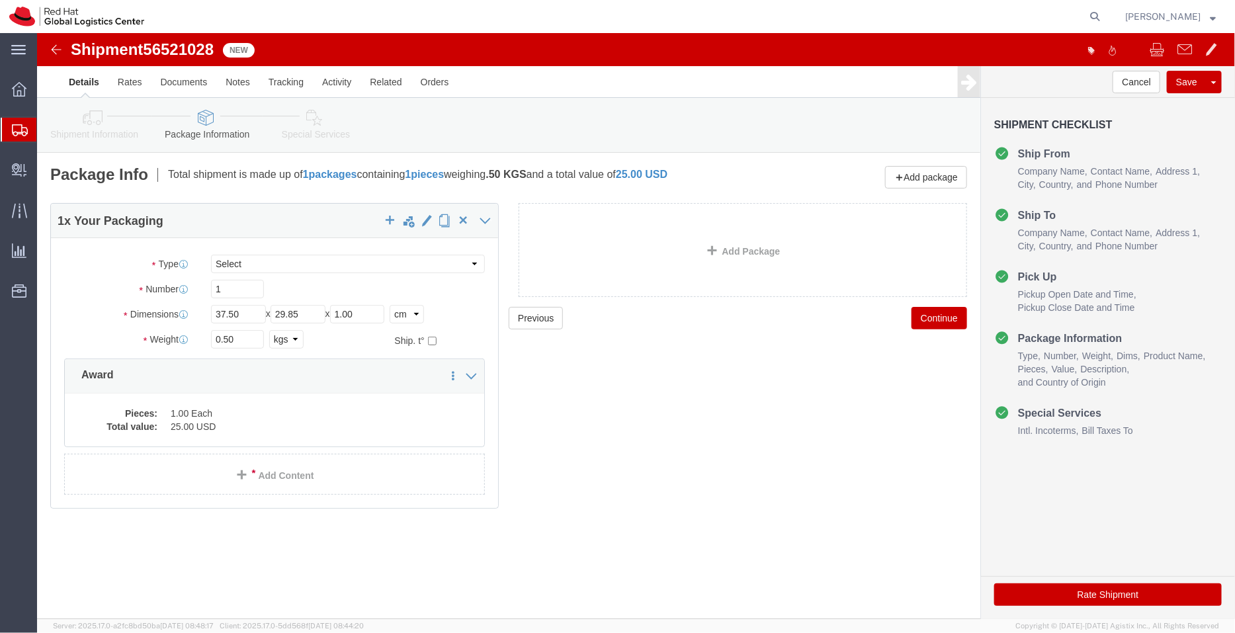
click link "Special Services"
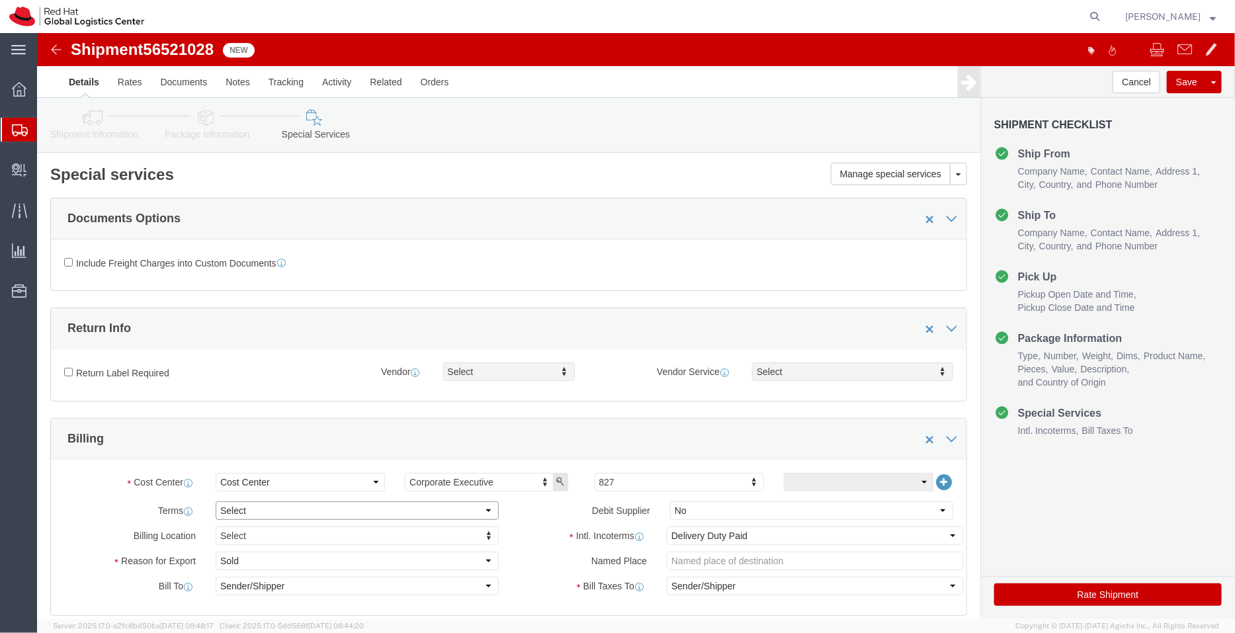
click select "Select Free of Charge Free of Cost NET 30 NET 45 NET 60 See Comment"
select select "FREE_OF_COST"
click select "Select Free of Charge Free of Cost NET 30 NET 45 NET 60 See Comment"
click select "Select Gift Personal Effects Repair/Warranty Return Sample Sold Temporary/Not S…"
select select "SAMPLE"
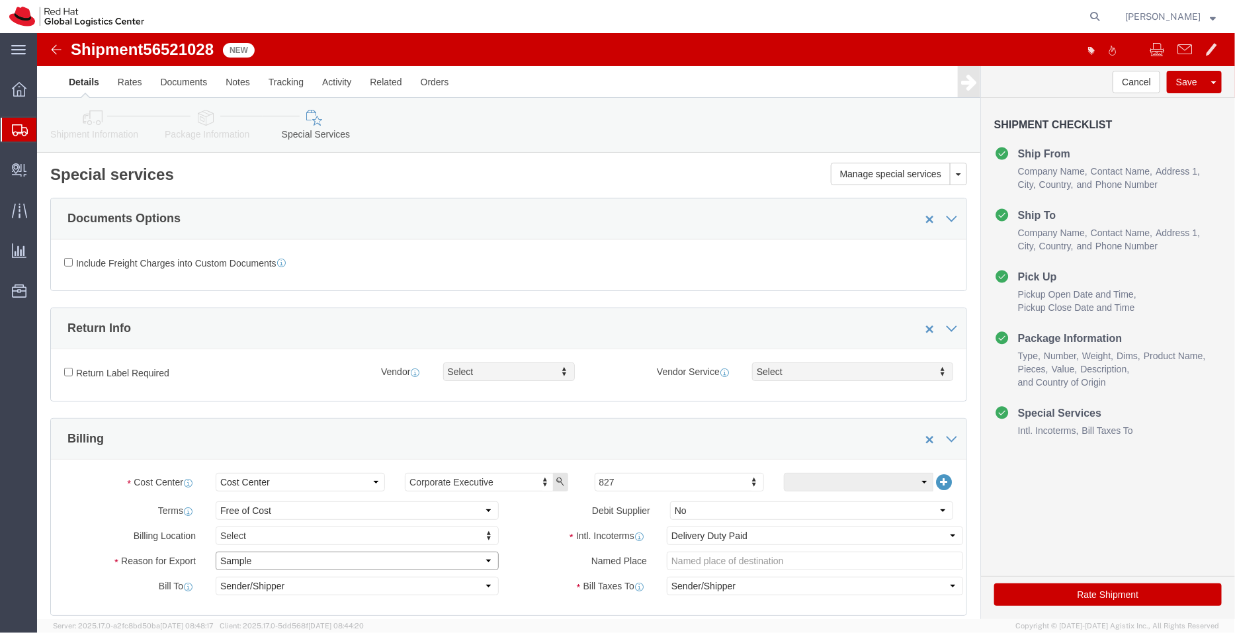
click select "Select Gift Personal Effects Repair/Warranty Return Sample Sold Temporary/Not S…"
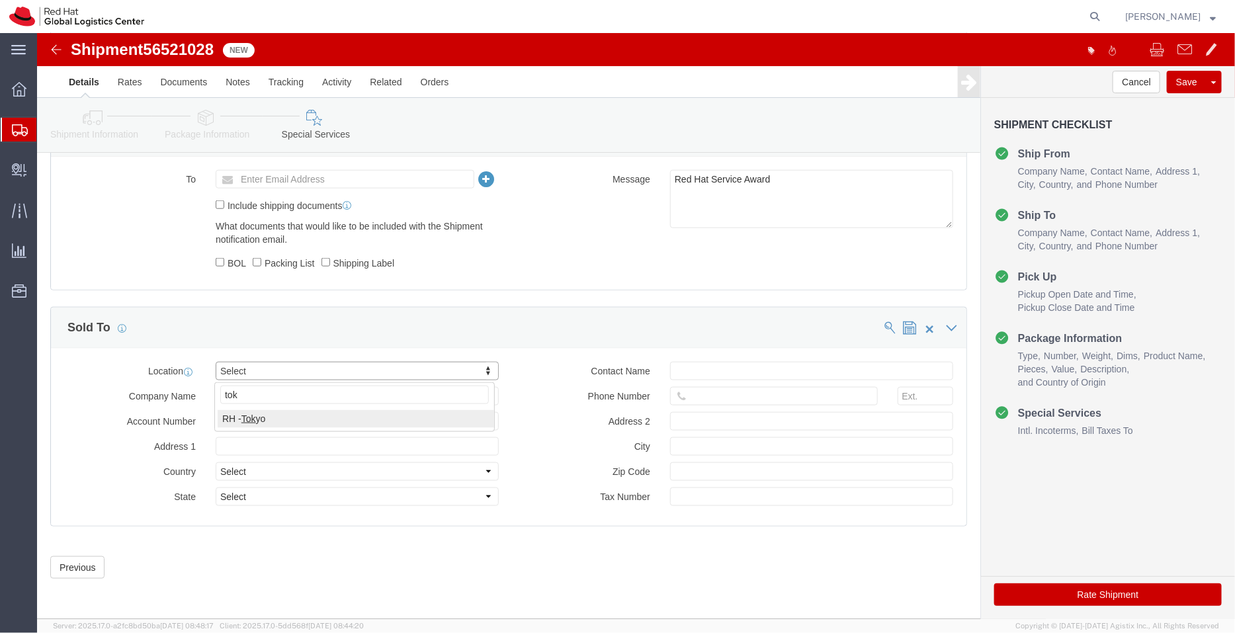
type input "tok"
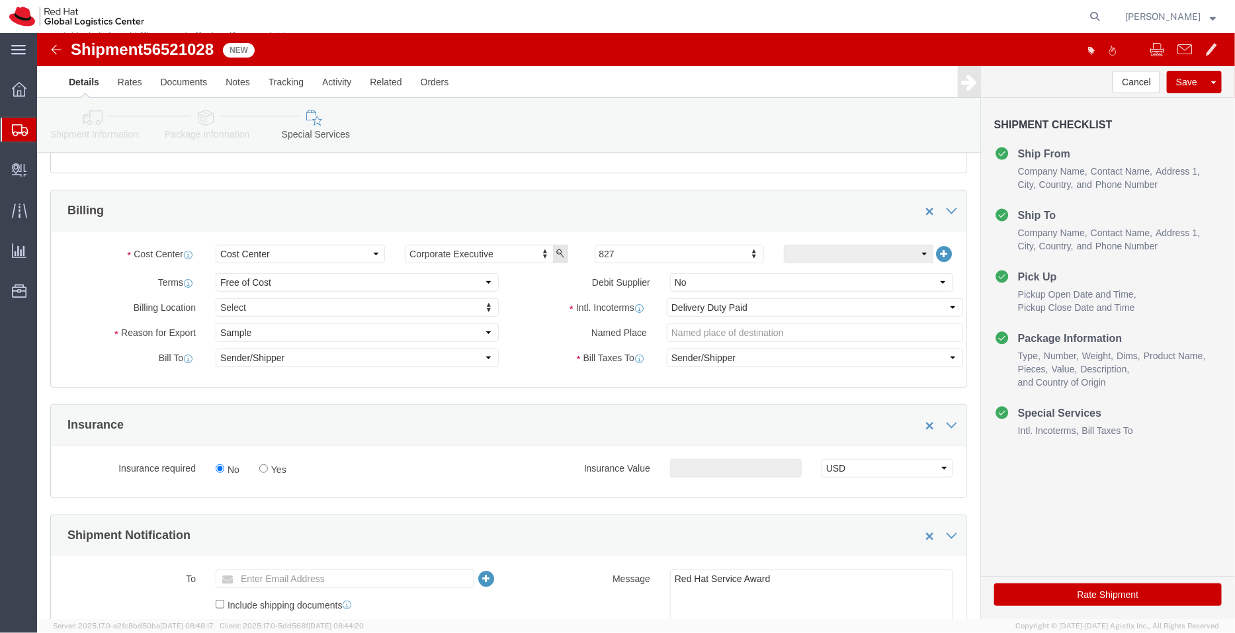
scroll to position [224, 0]
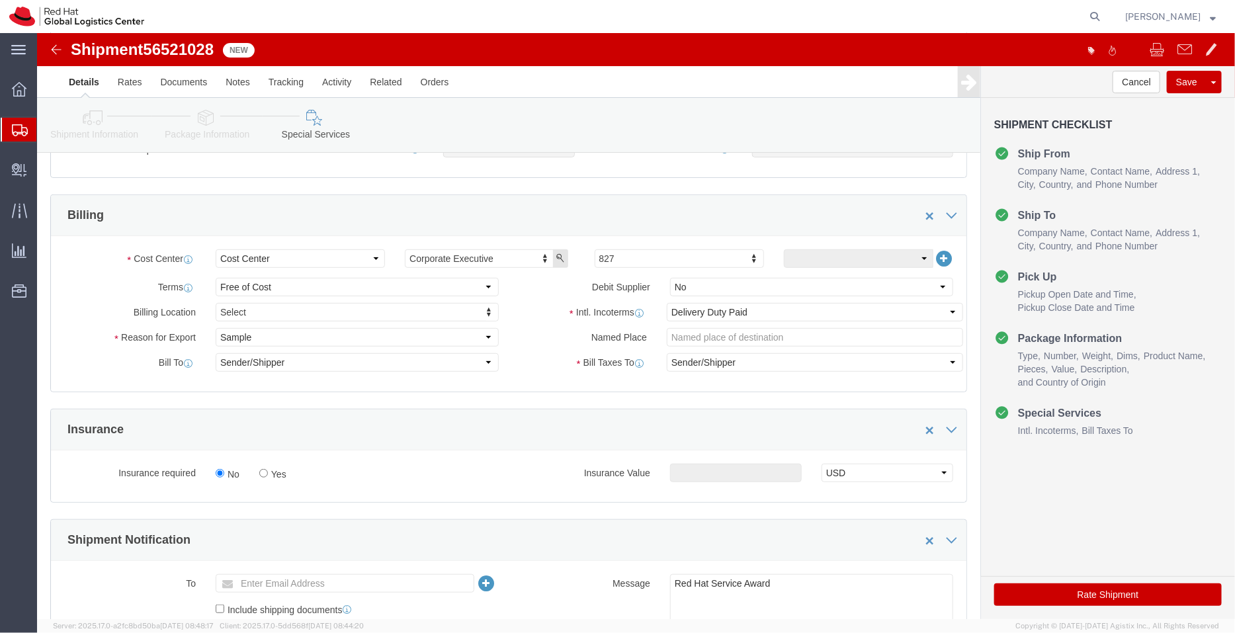
click icon
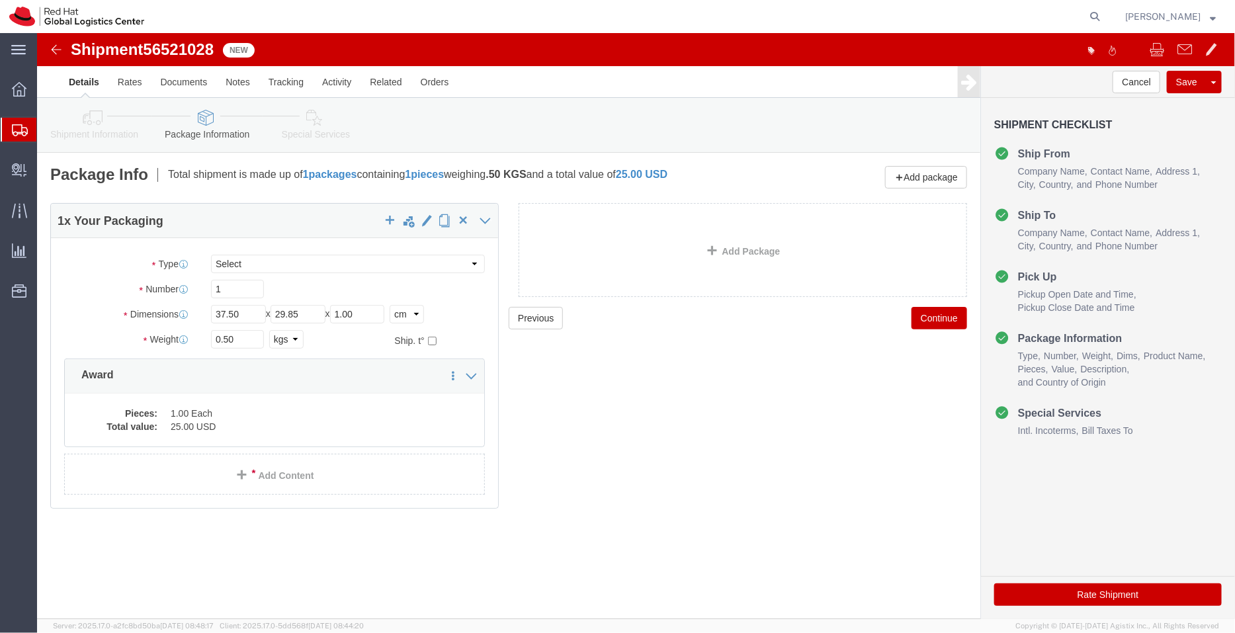
click icon
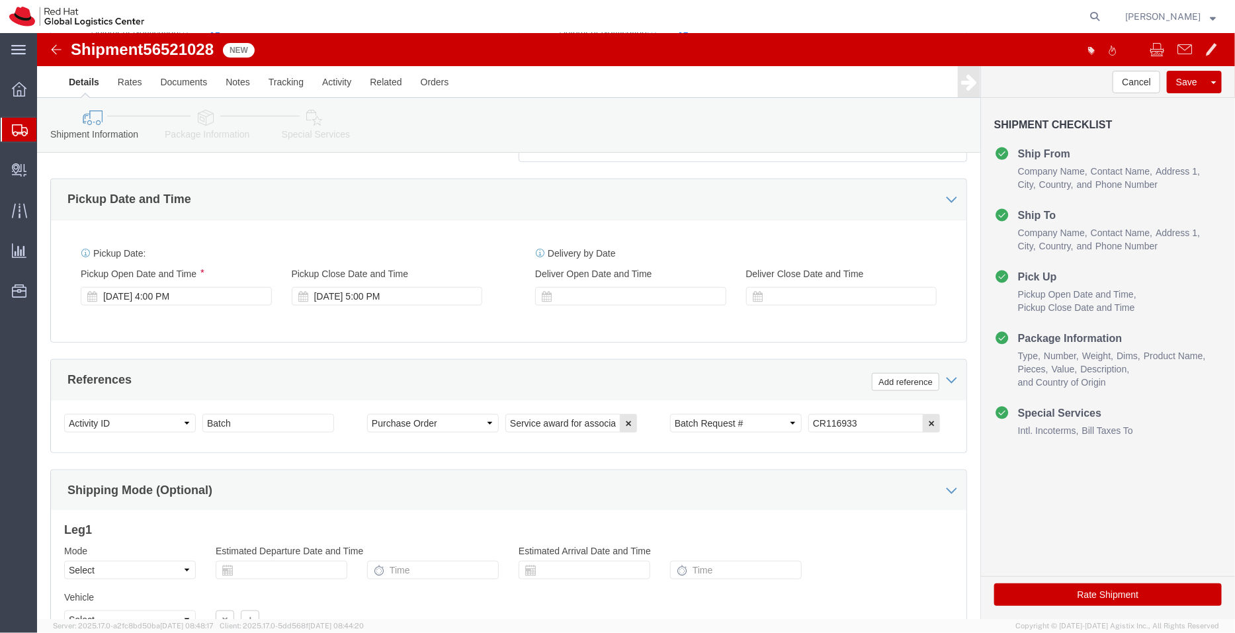
scroll to position [489, 0]
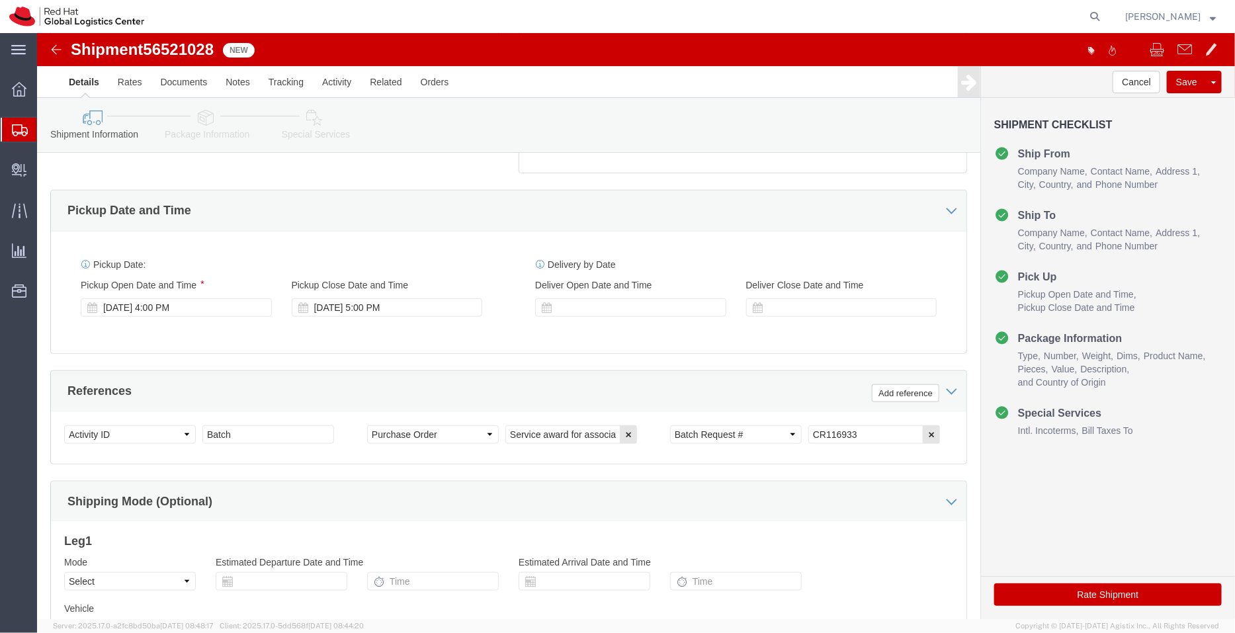
click div "Shipment Checklist Ship From Company Name Contact Name Address 1 City State/Pro…"
click button "Rate Shipment"
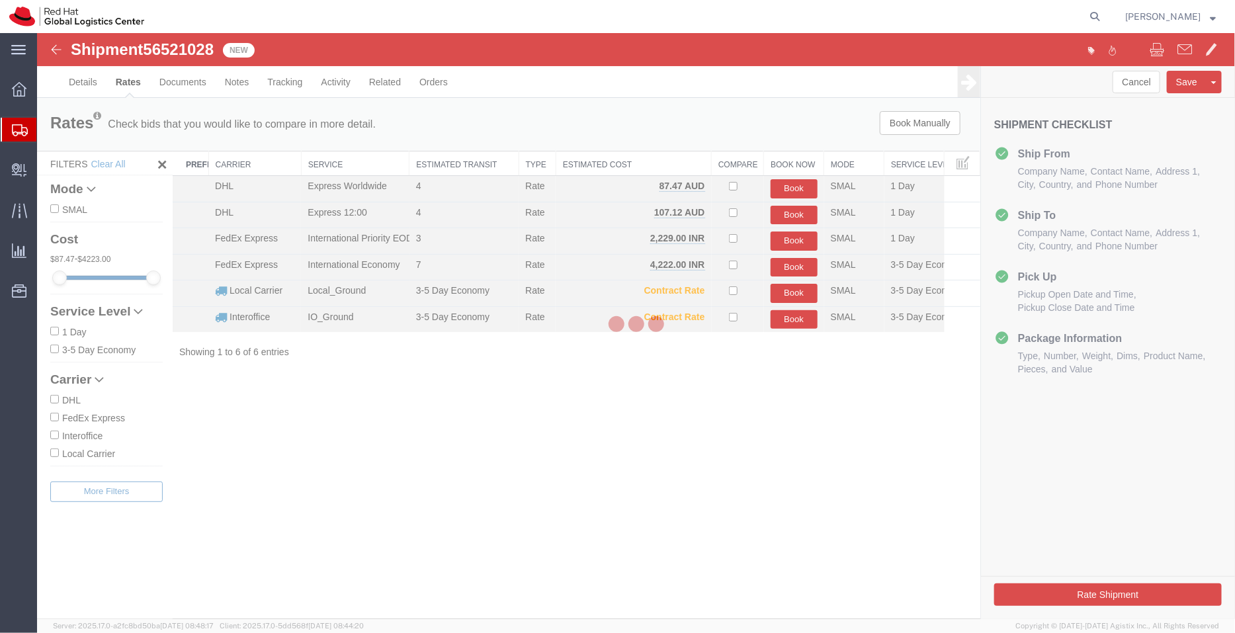
scroll to position [0, 0]
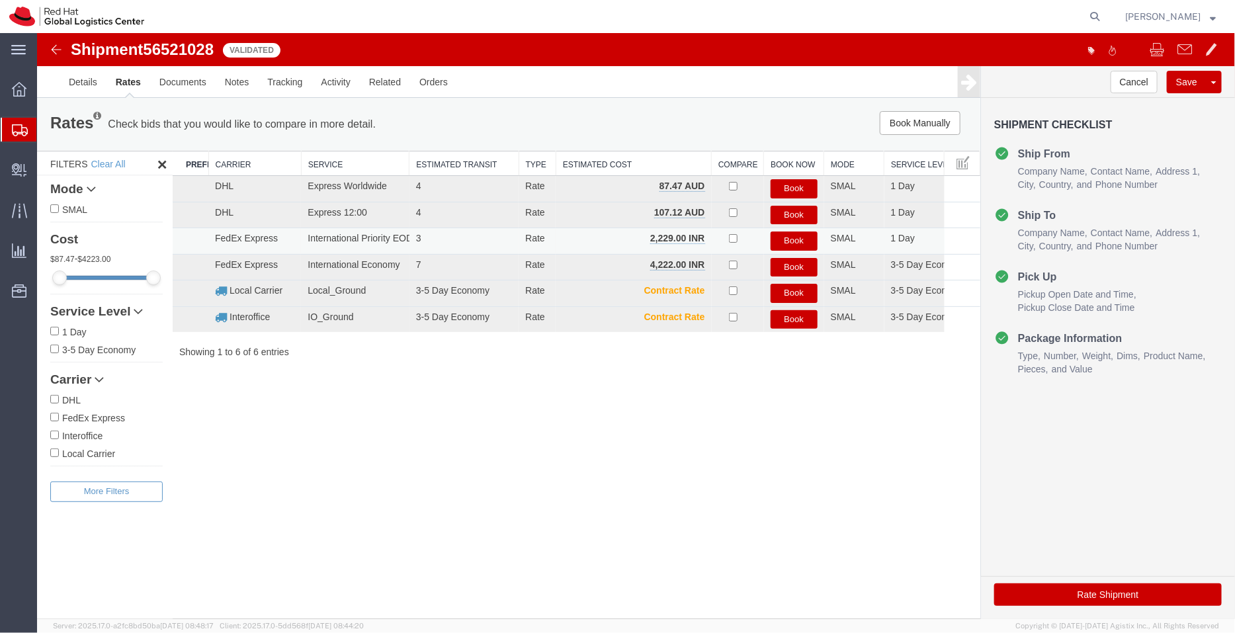
click at [785, 237] on button "Book" at bounding box center [793, 240] width 47 height 19
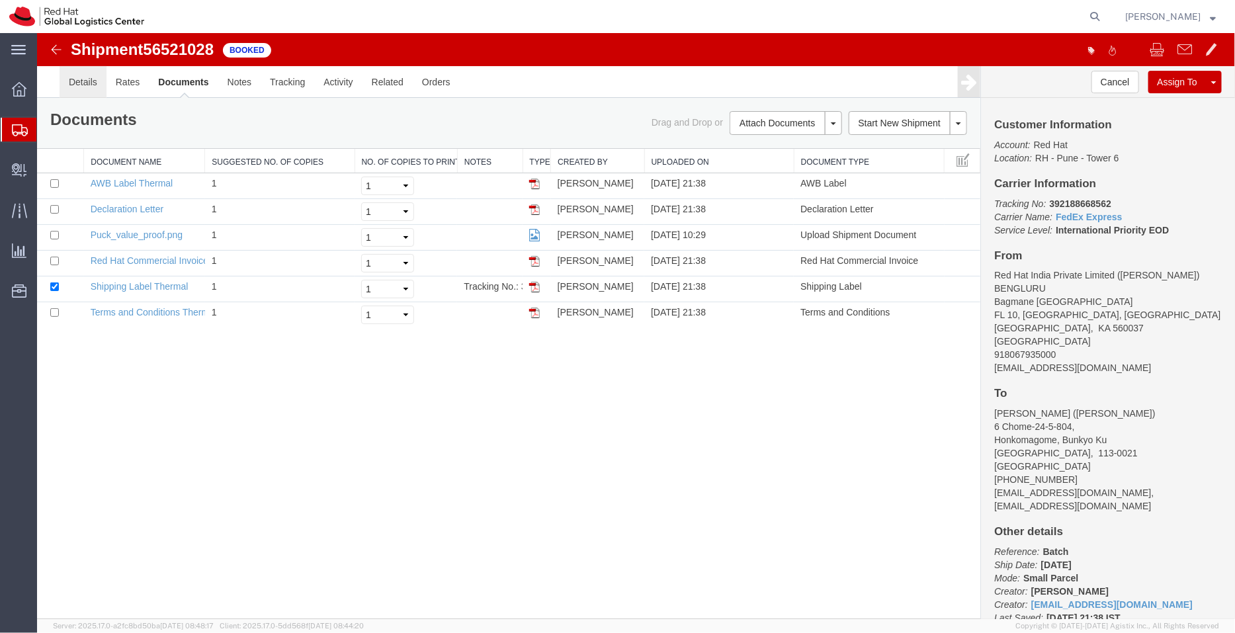
click at [83, 93] on link "Details" at bounding box center [82, 81] width 47 height 32
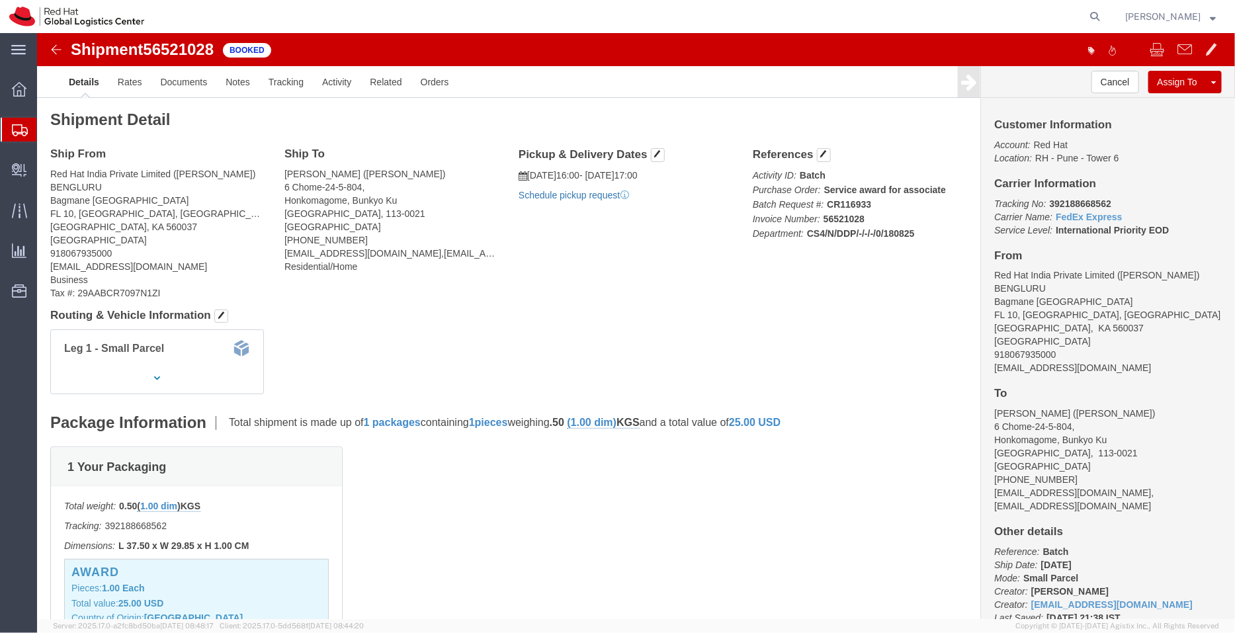
click link "Schedule pickup request"
drag, startPoint x: 1055, startPoint y: 337, endPoint x: 948, endPoint y: 337, distance: 106.5
click div "Customer Information Account: Red Hat Location: RH - Pune - Tower 6 Carrier Inf…"
click link "Documents"
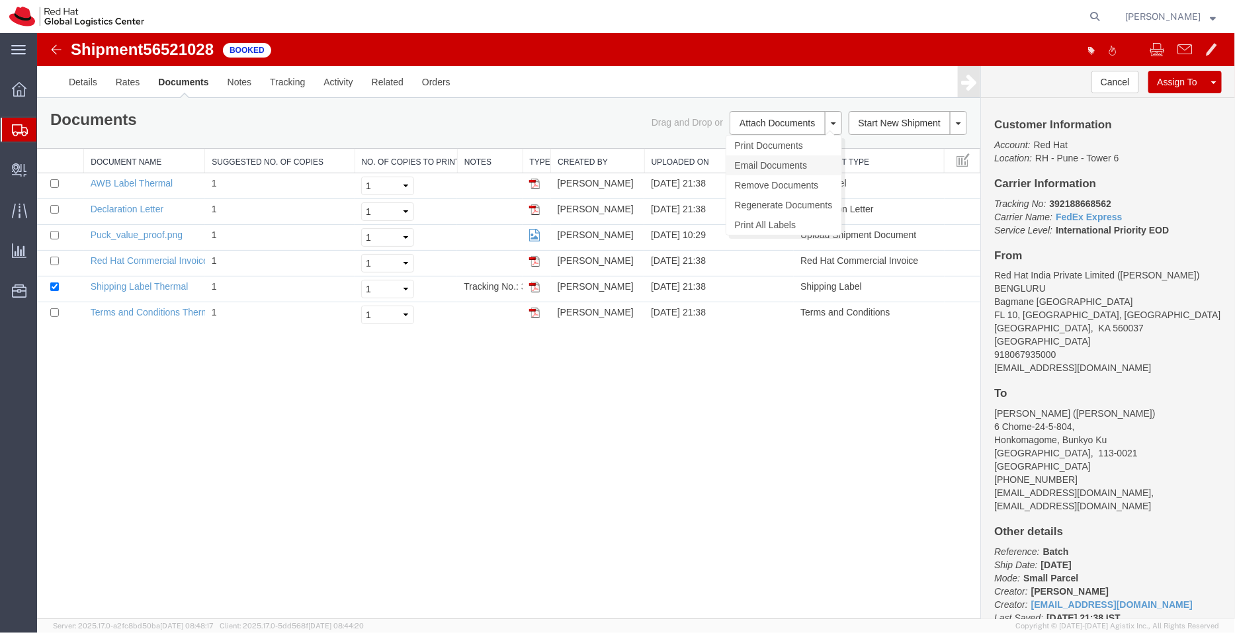
click at [759, 159] on link "Email Documents" at bounding box center [783, 165] width 115 height 20
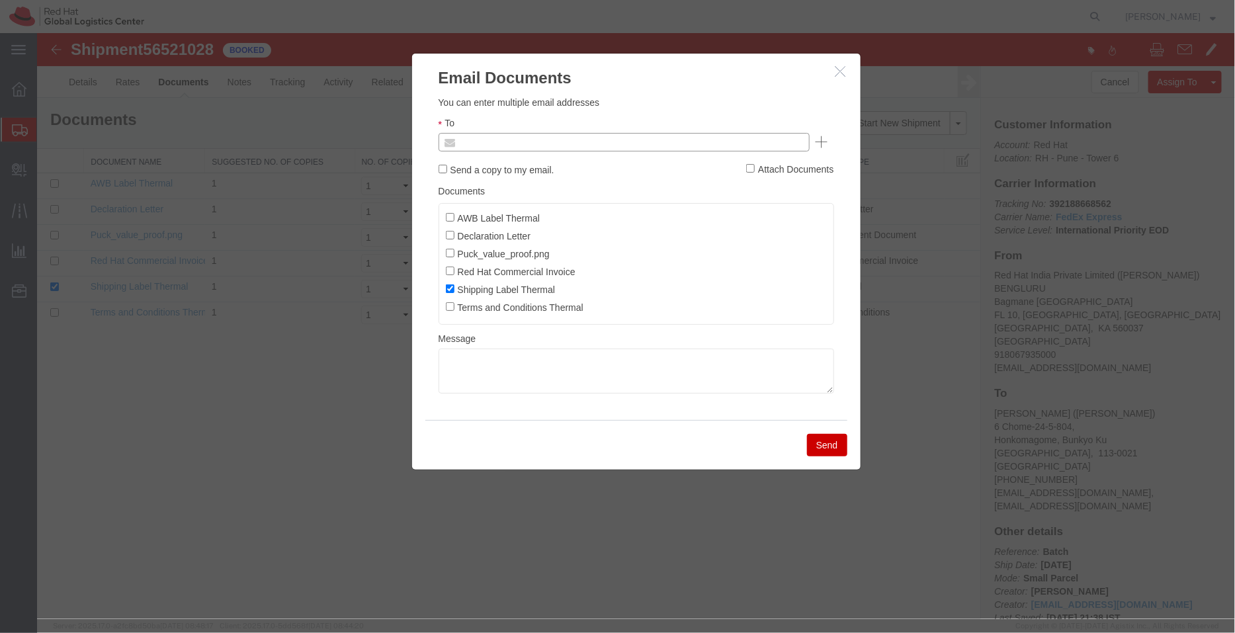
click at [573, 144] on input "text" at bounding box center [533, 141] width 155 height 17
paste input "[EMAIL_ADDRESS][DOMAIN_NAME]"
type input "[EMAIL_ADDRESS][DOMAIN_NAME]"
click at [452, 214] on input "AWB Label Thermal" at bounding box center [449, 216] width 9 height 9
checkbox input "true"
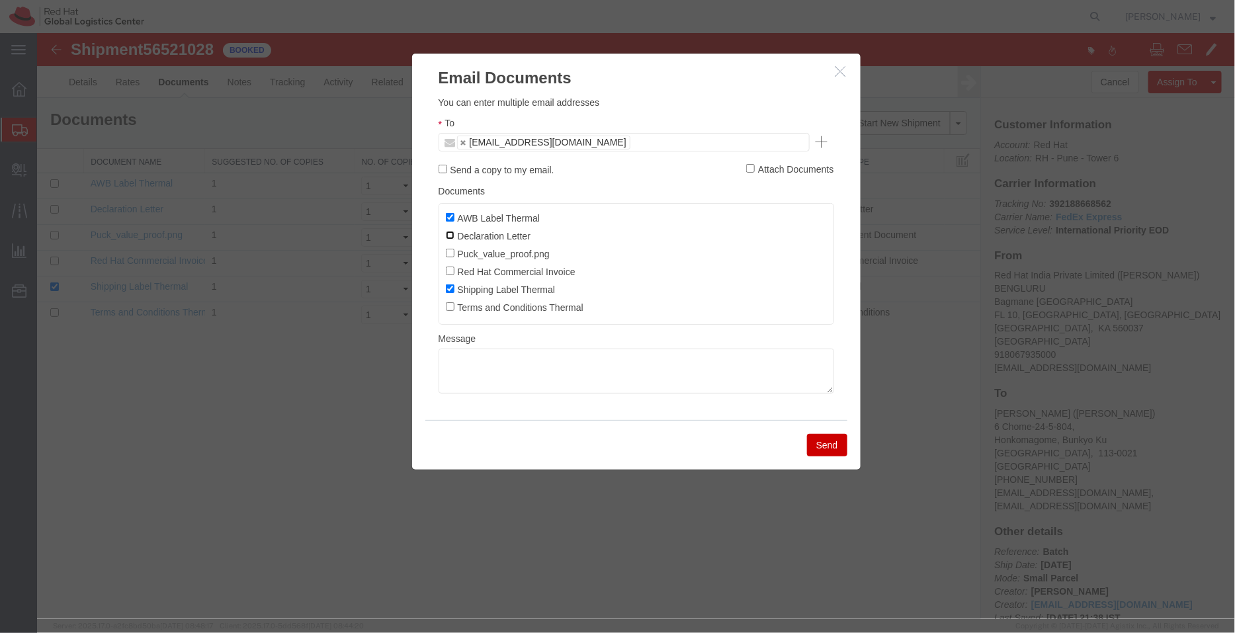
click at [450, 234] on input "Declaration Letter" at bounding box center [449, 234] width 9 height 9
checkbox input "true"
click at [450, 269] on input "Red Hat Commercial Invoice" at bounding box center [449, 270] width 9 height 9
checkbox input "true"
click at [816, 450] on button "Send" at bounding box center [826, 444] width 40 height 22
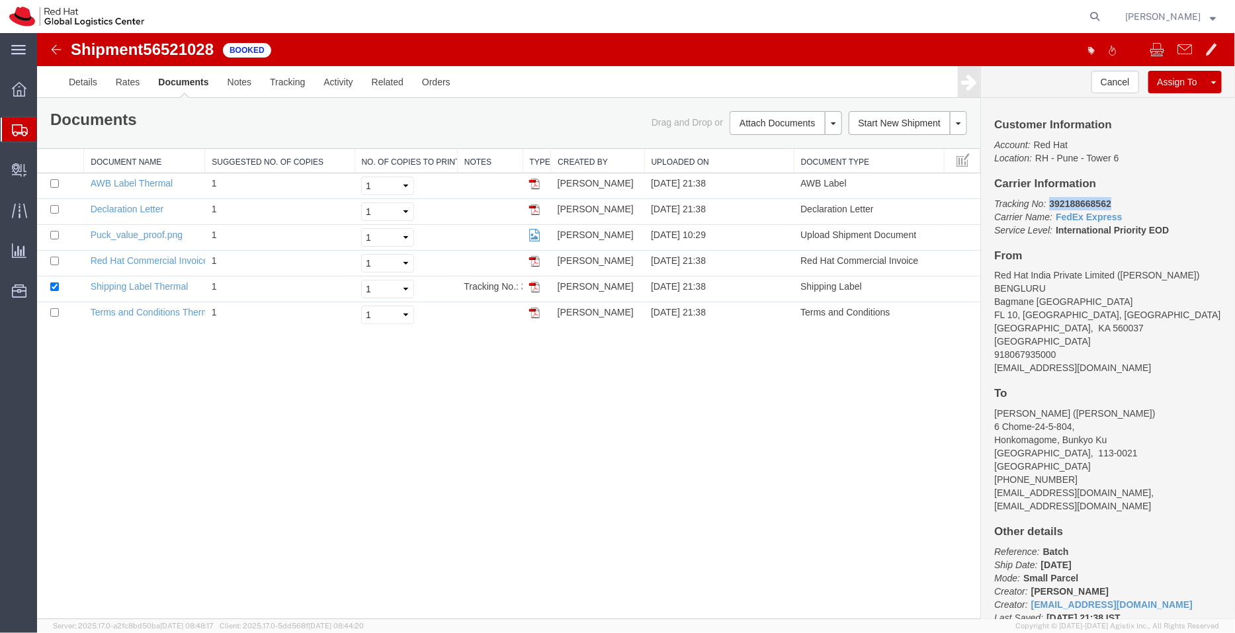
drag, startPoint x: 1114, startPoint y: 198, endPoint x: 1047, endPoint y: 204, distance: 67.1
click at [1047, 204] on p "Tracking No: 392188668562 Carrier Name: FedEx Express FedEx Express Service Lev…" at bounding box center [1107, 216] width 228 height 40
click at [0, 0] on span "Shipment Manager" at bounding box center [0, 0] width 0 height 0
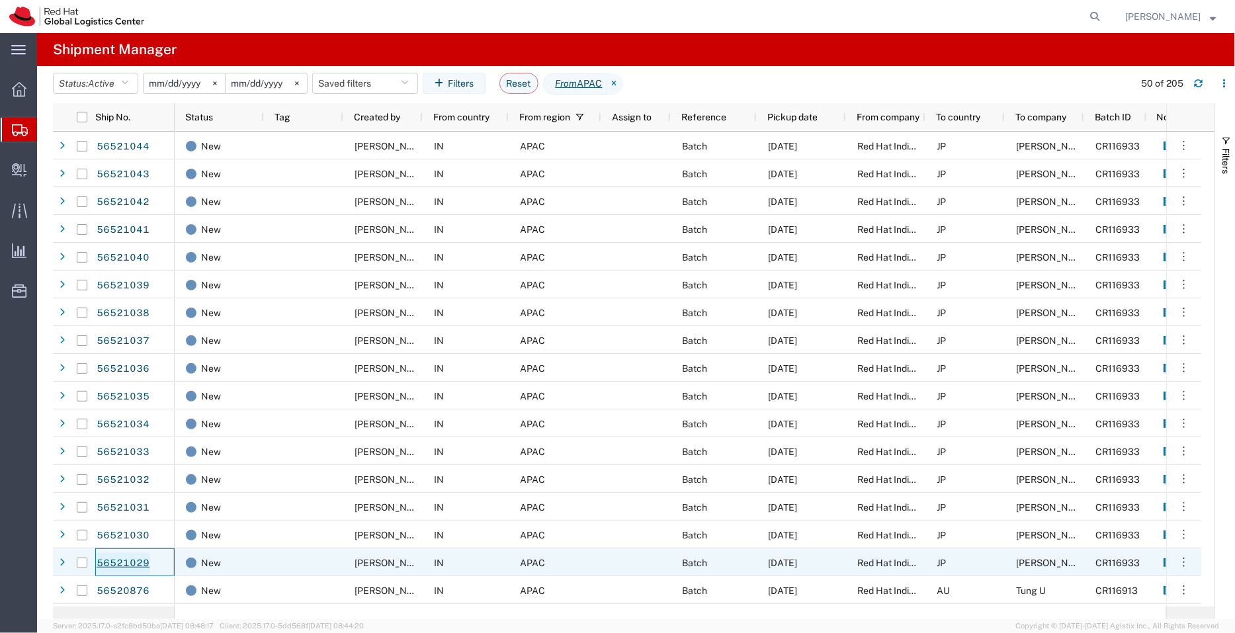
click at [132, 558] on link "56521029" at bounding box center [123, 563] width 54 height 21
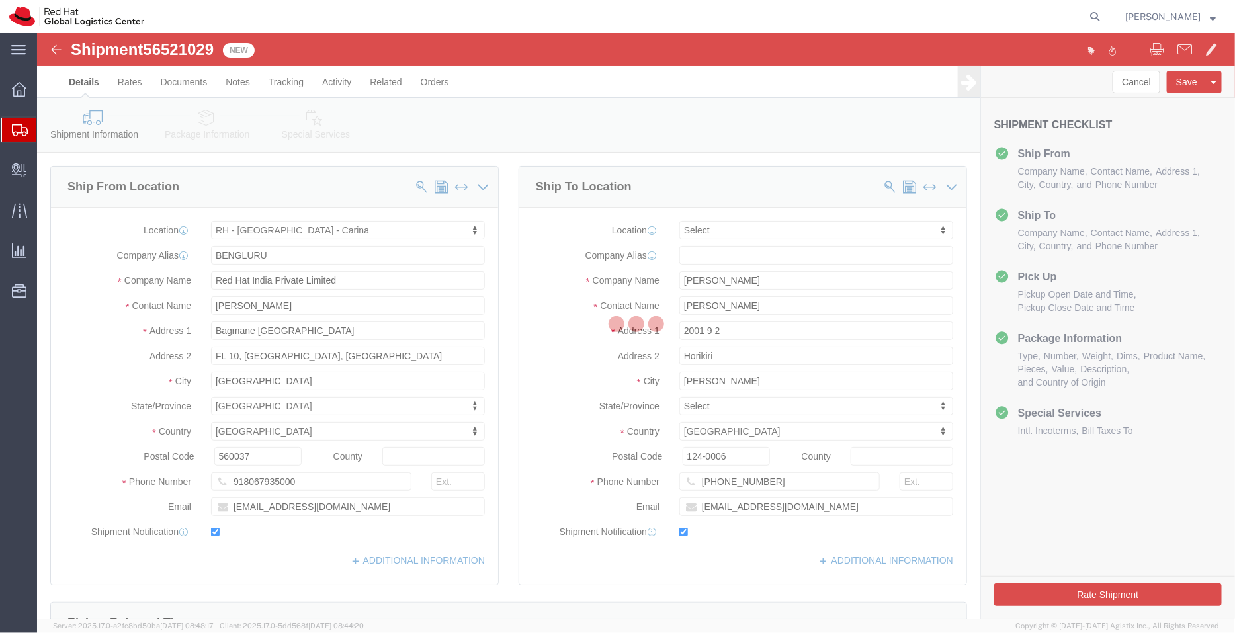
select select "37925"
select select
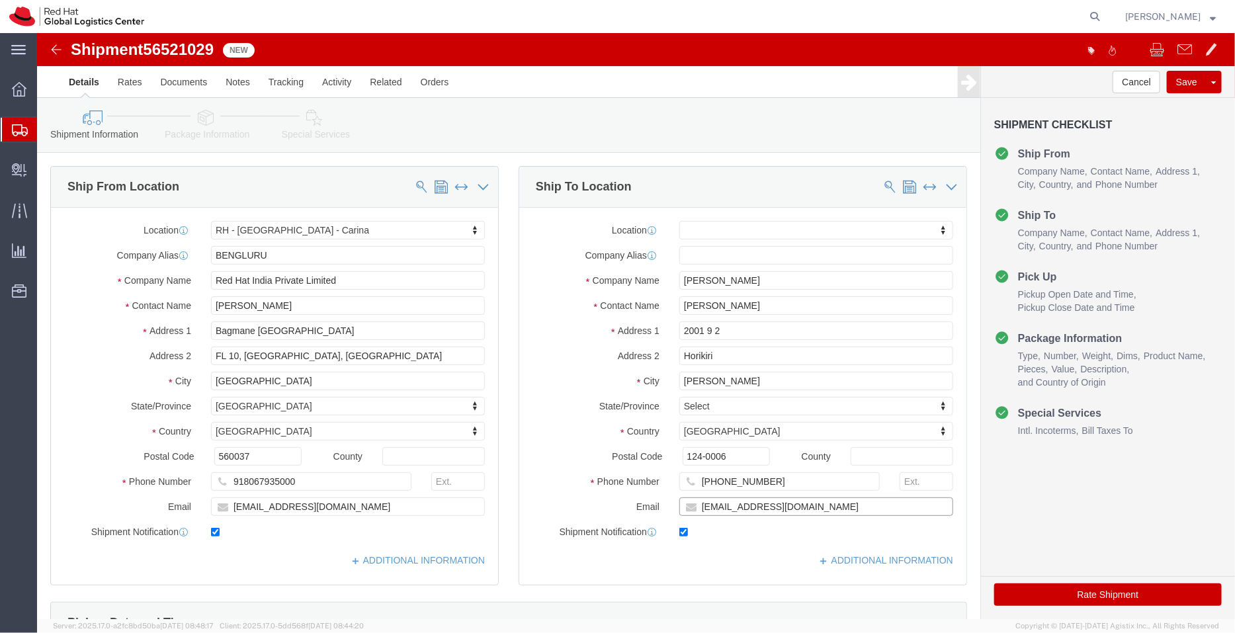
click input "akomiyam@redhat.com"
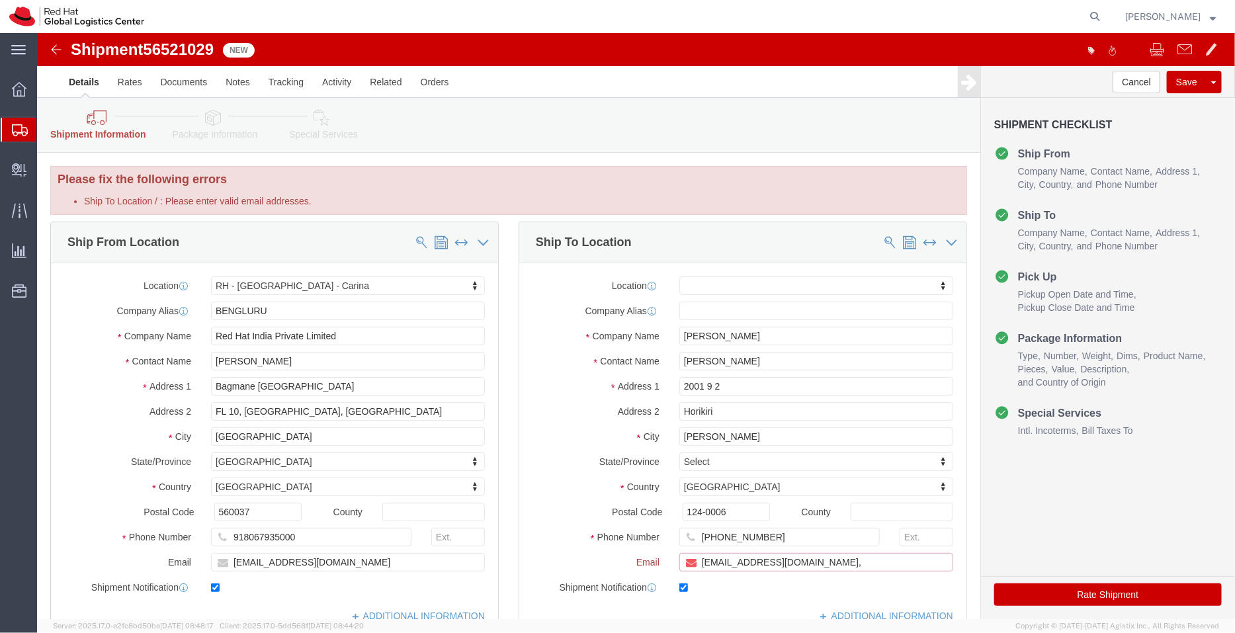
paste input "[EMAIL_ADDRESS][DOMAIN_NAME]"
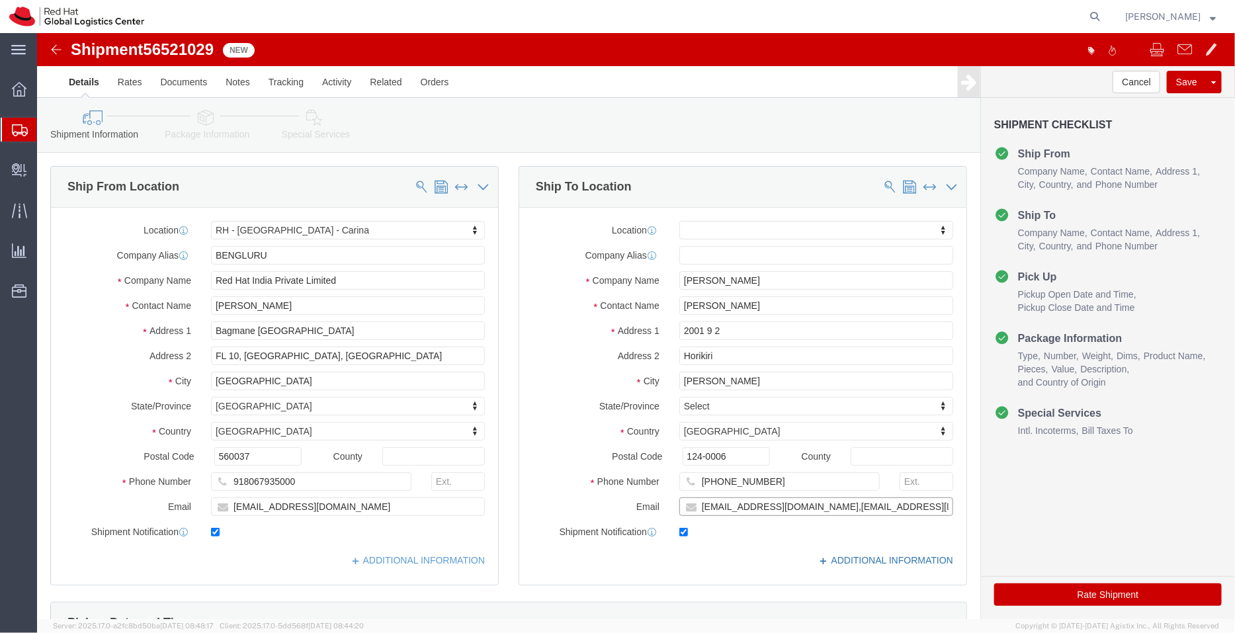
type input "akomiyam@redhat.com,apaclogistics@redhat.com"
click link "ADDITIONAL INFORMATION"
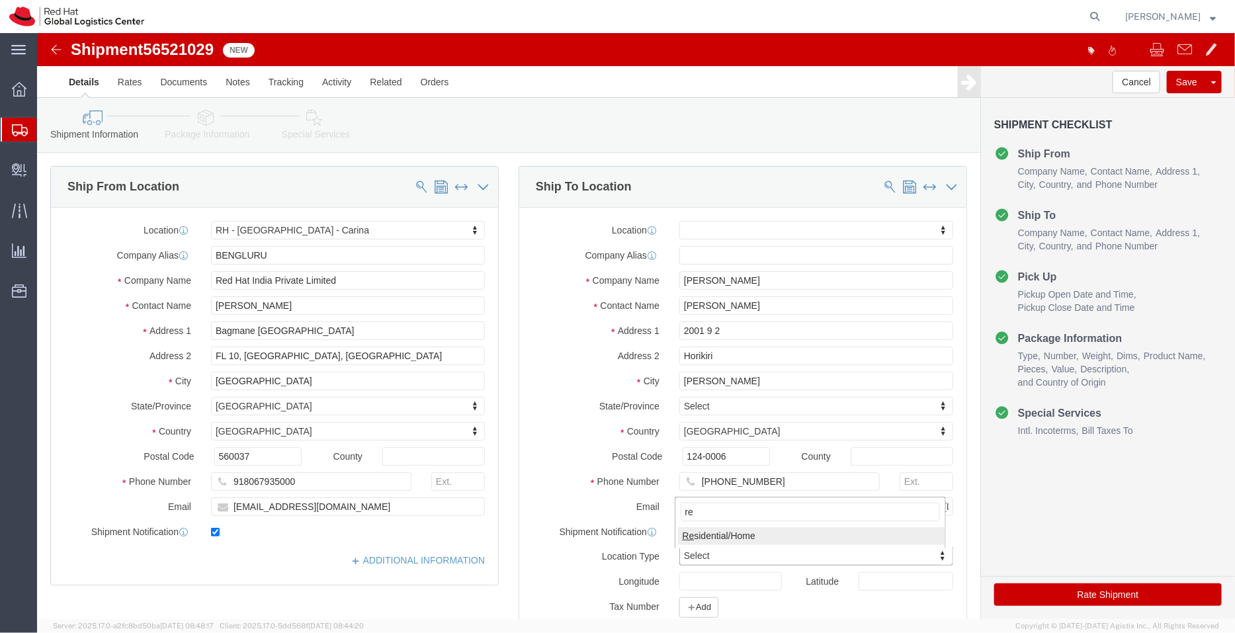
type input "re"
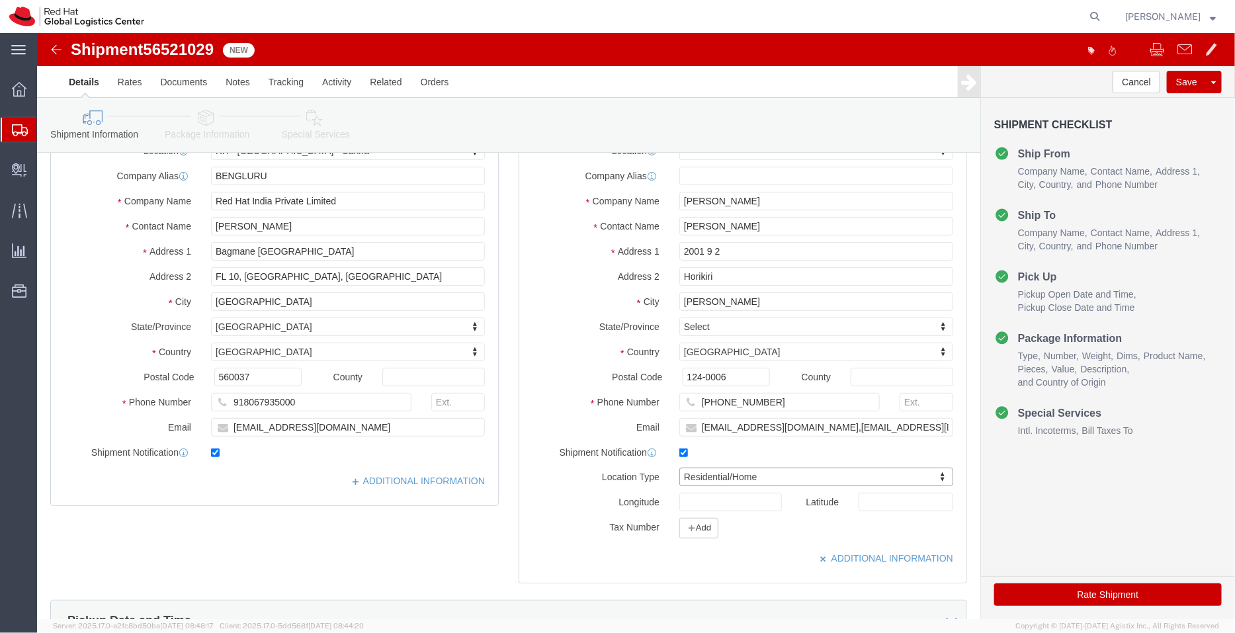
scroll to position [132, 0]
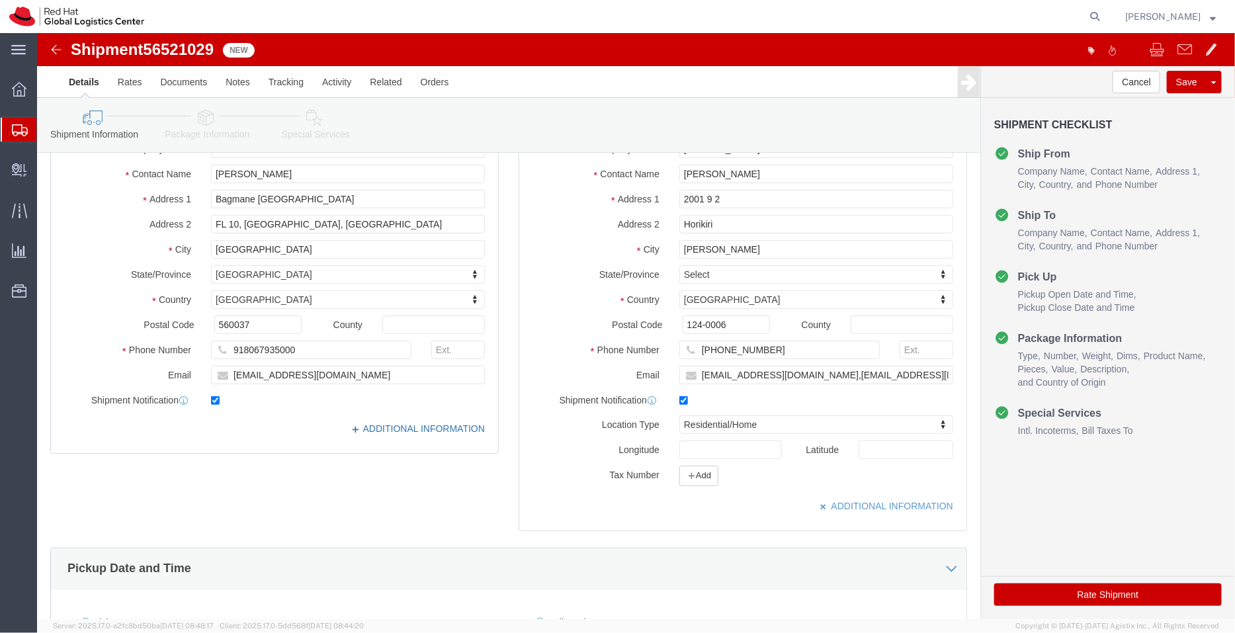
click link "ADDITIONAL INFORMATION"
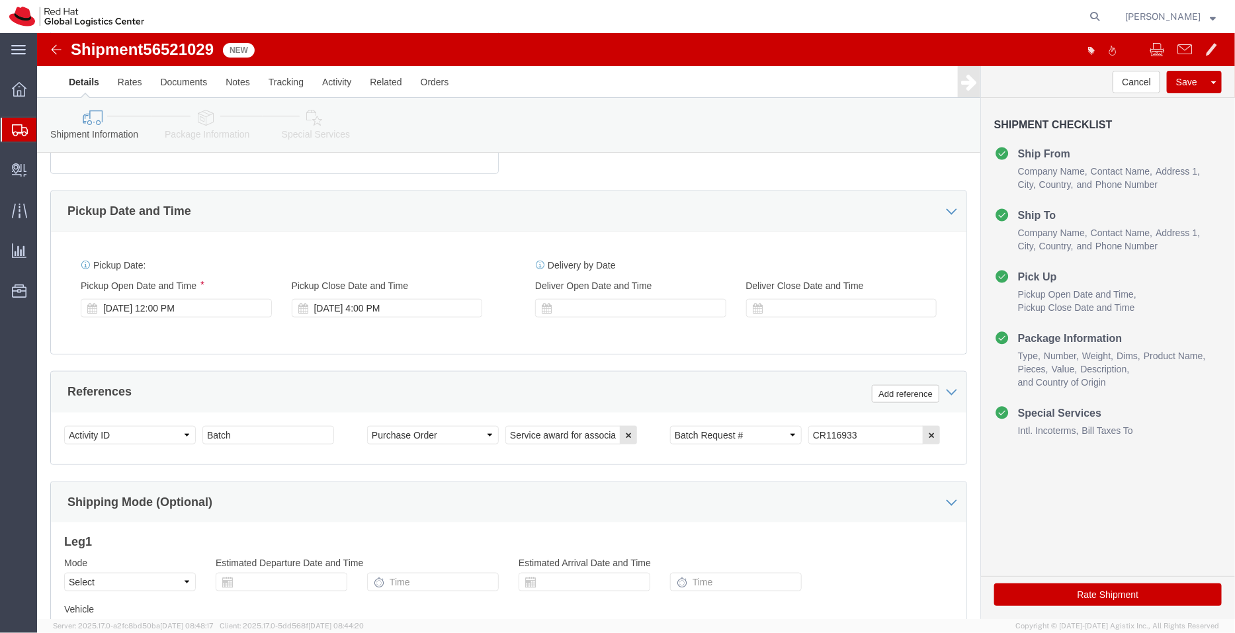
scroll to position [540, 0]
click div "[DATE] 12:00 PM"
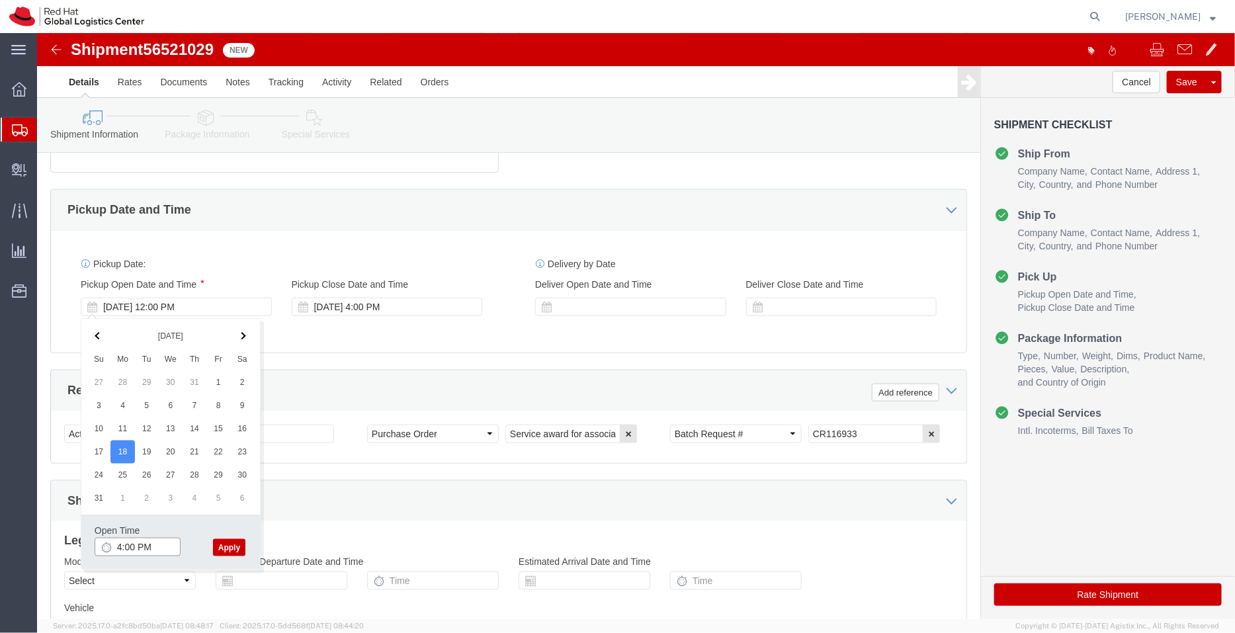
type input "4:00 PM"
click button "Apply"
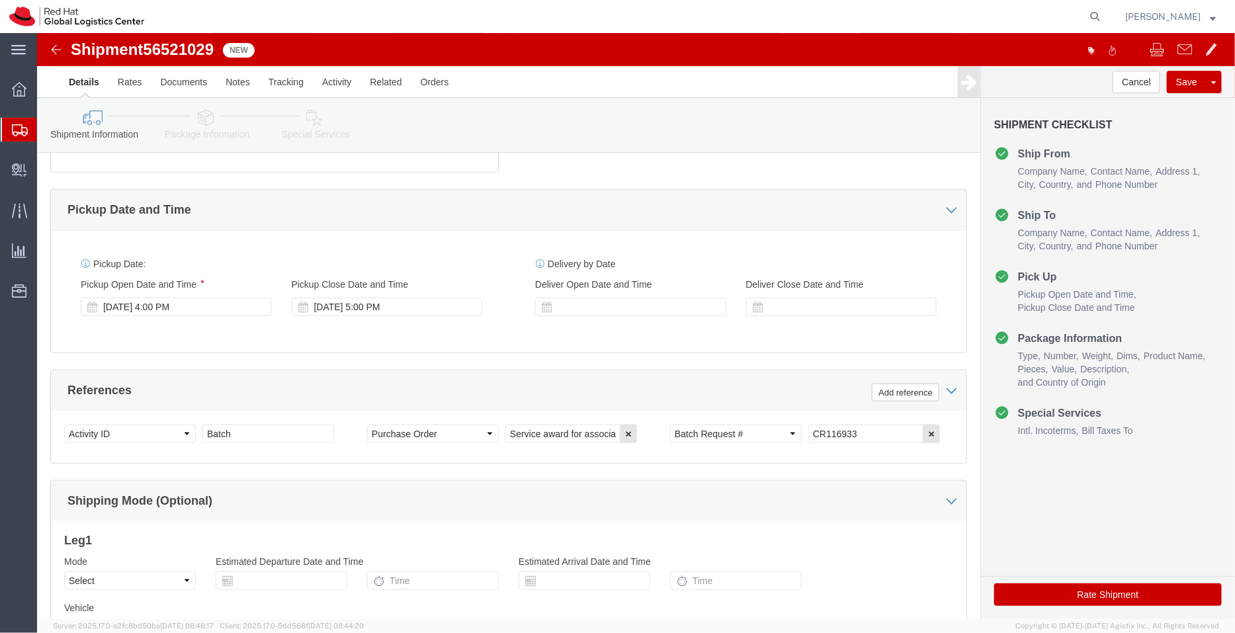
click link "Package Information"
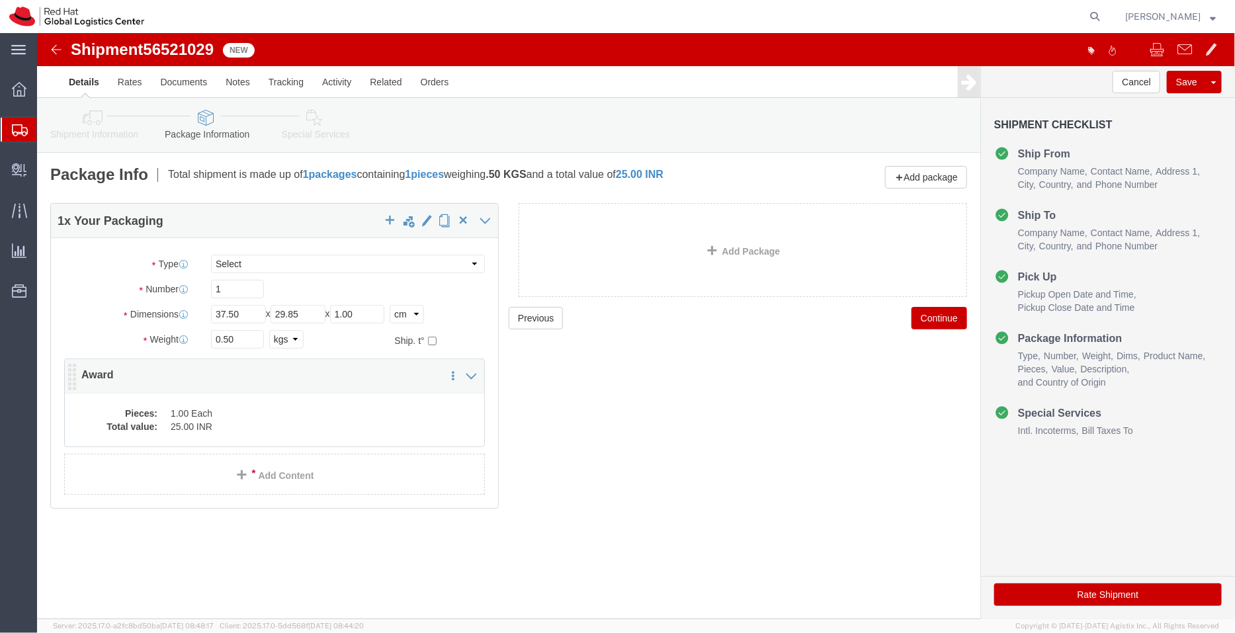
click dd "25.00 INR"
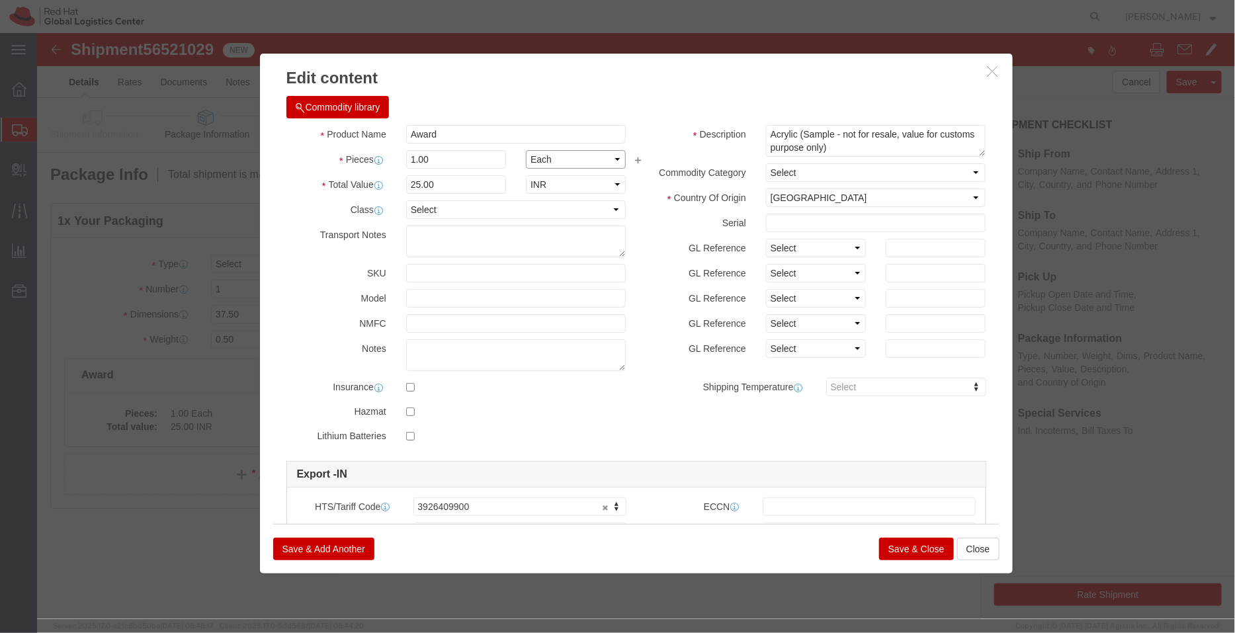
drag, startPoint x: 550, startPoint y: 153, endPoint x: 513, endPoint y: 120, distance: 49.7
click select "Select Bag Barrels 100Board Feet Bottle Box Blister Pack Carats Can Capsule Car…"
select select "EA"
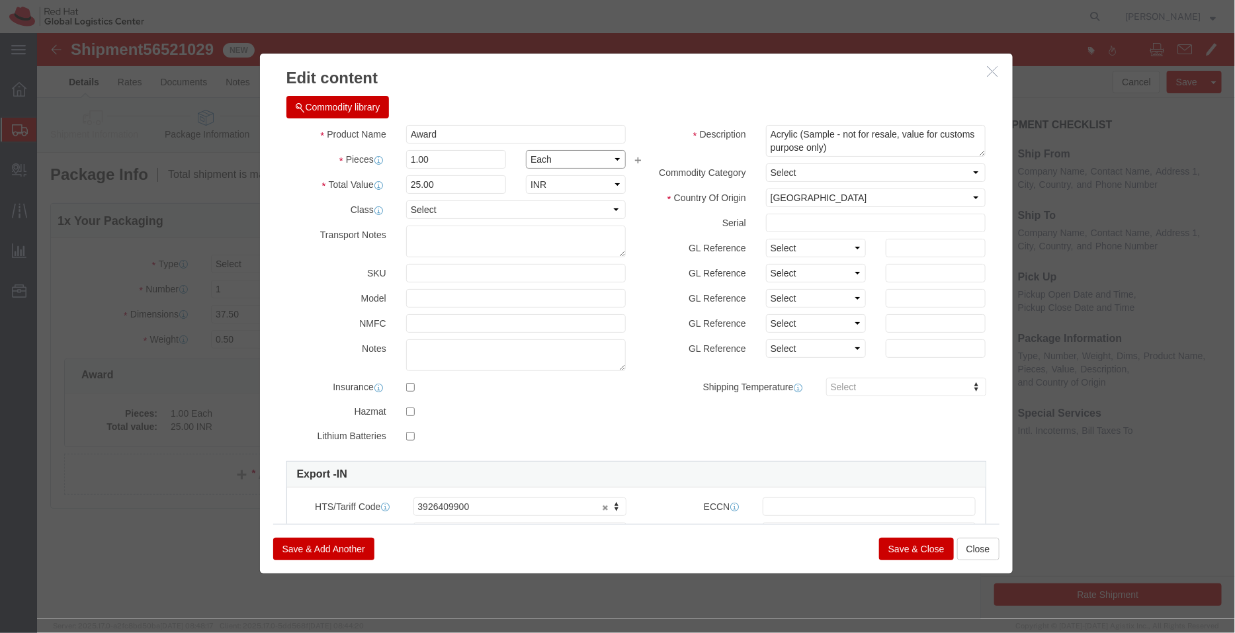
click select "Select Bag Barrels 100Board Feet Bottle Box Blister Pack Carats Can Capsule Car…"
click select "Select ADP AED AFN ALL AMD AOA ARS ATS AUD AWG AZN BAM BBD BDT BGL BGN BHD BIF …"
select select "USD"
click select "Select ADP AED AFN ALL AMD AOA ARS ATS AUD AWG AZN BAM BBD BDT BGL BGN BHD BIF …"
click button "Save & Close"
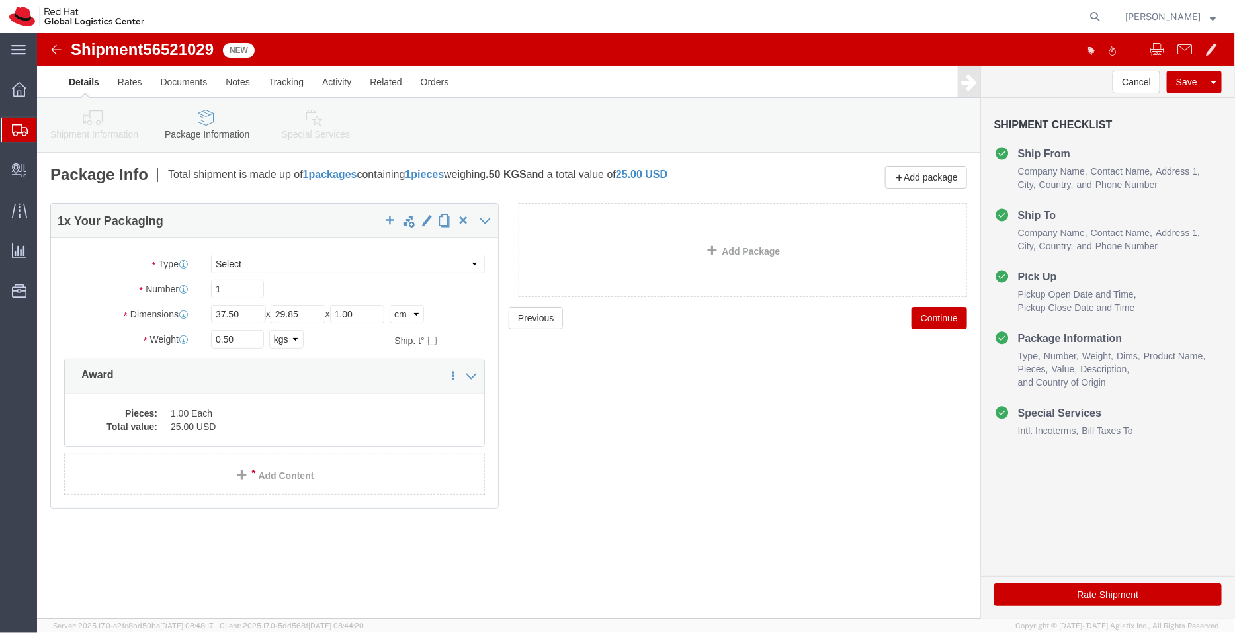
click icon
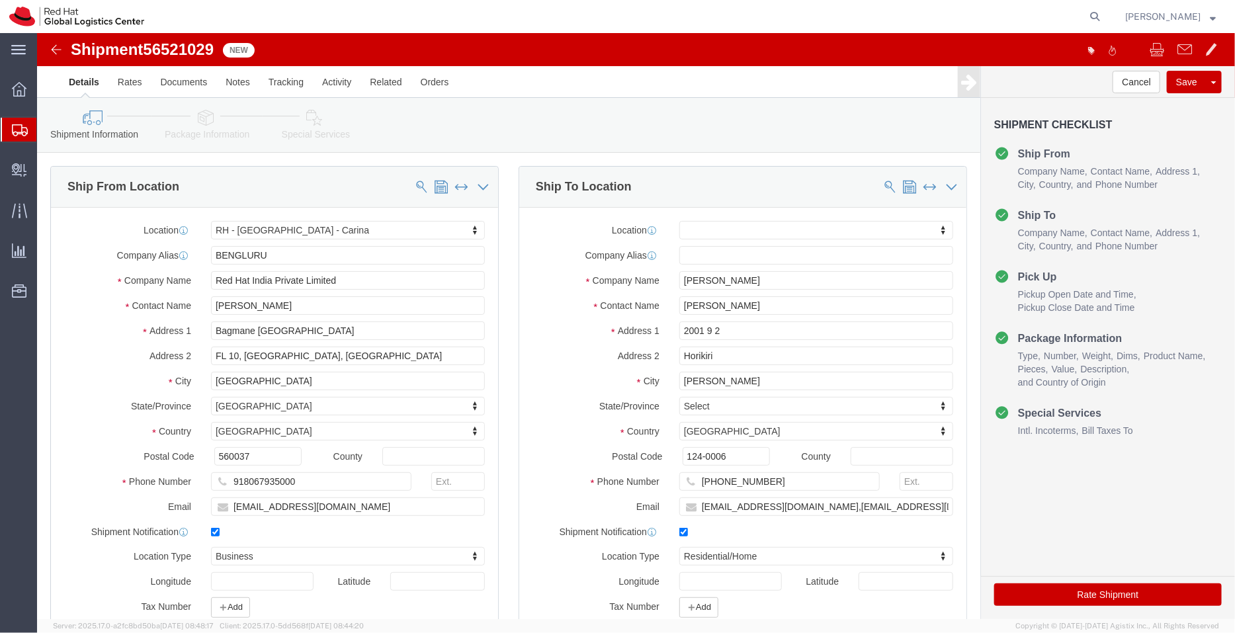
click link "Package Information"
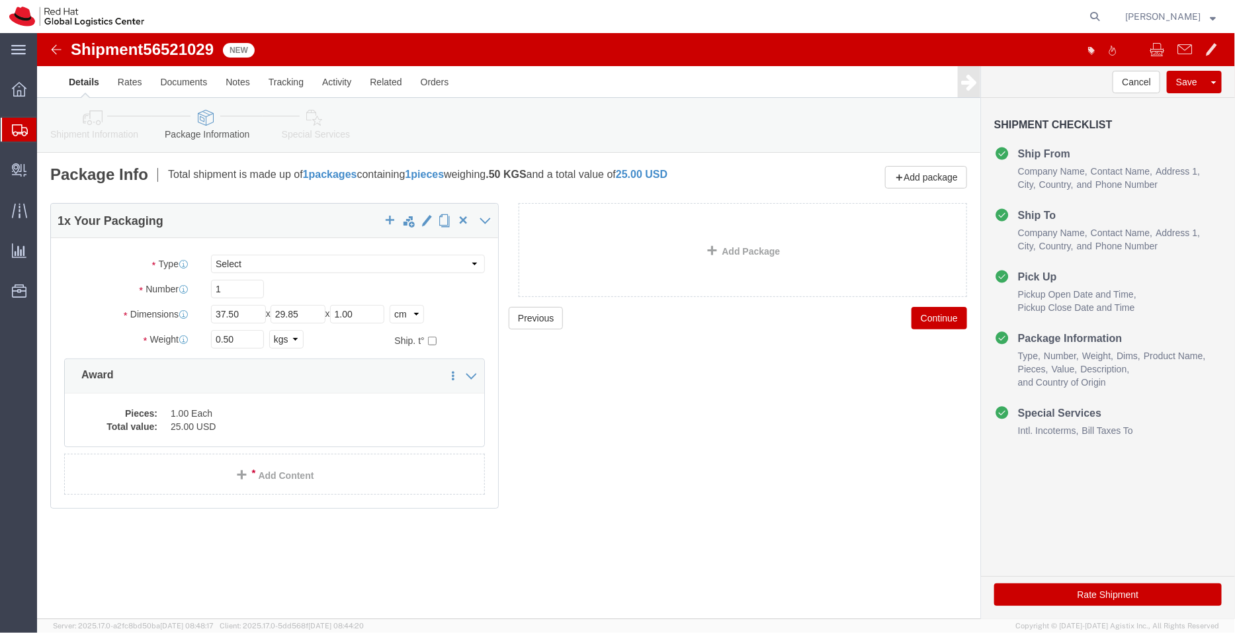
click link "Shipment Information"
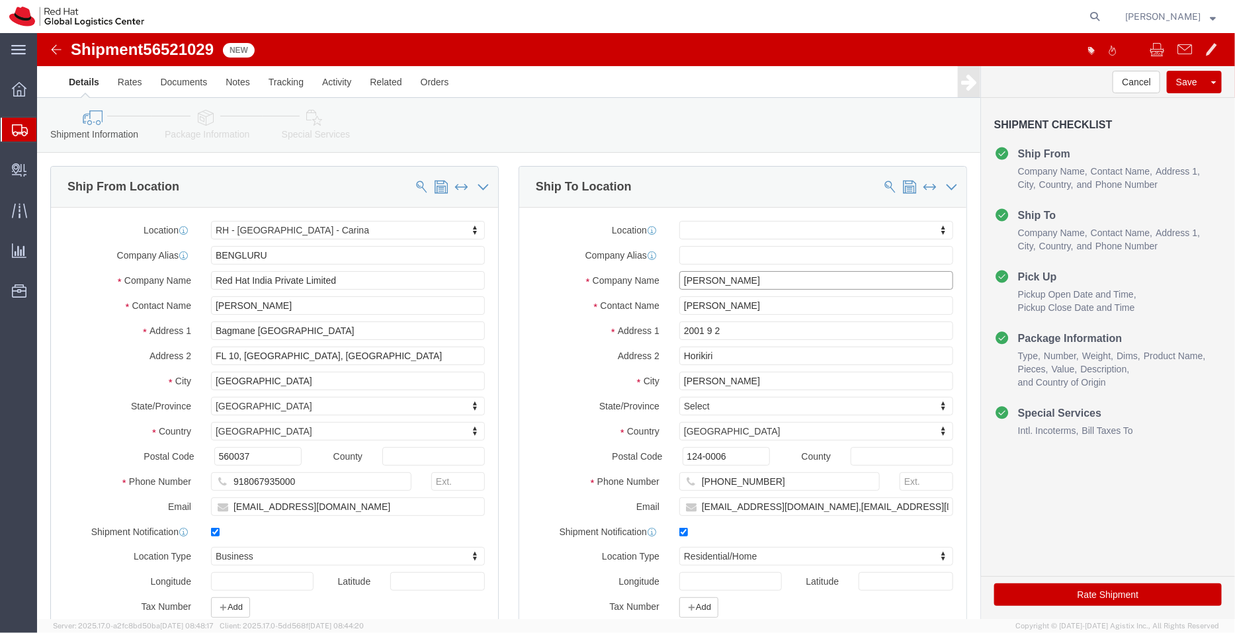
drag, startPoint x: 723, startPoint y: 255, endPoint x: 598, endPoint y: 257, distance: 125.0
click div "Location My Profile Location RH - Amsterdam - MSO RH - Amsterdam Data Center RH…"
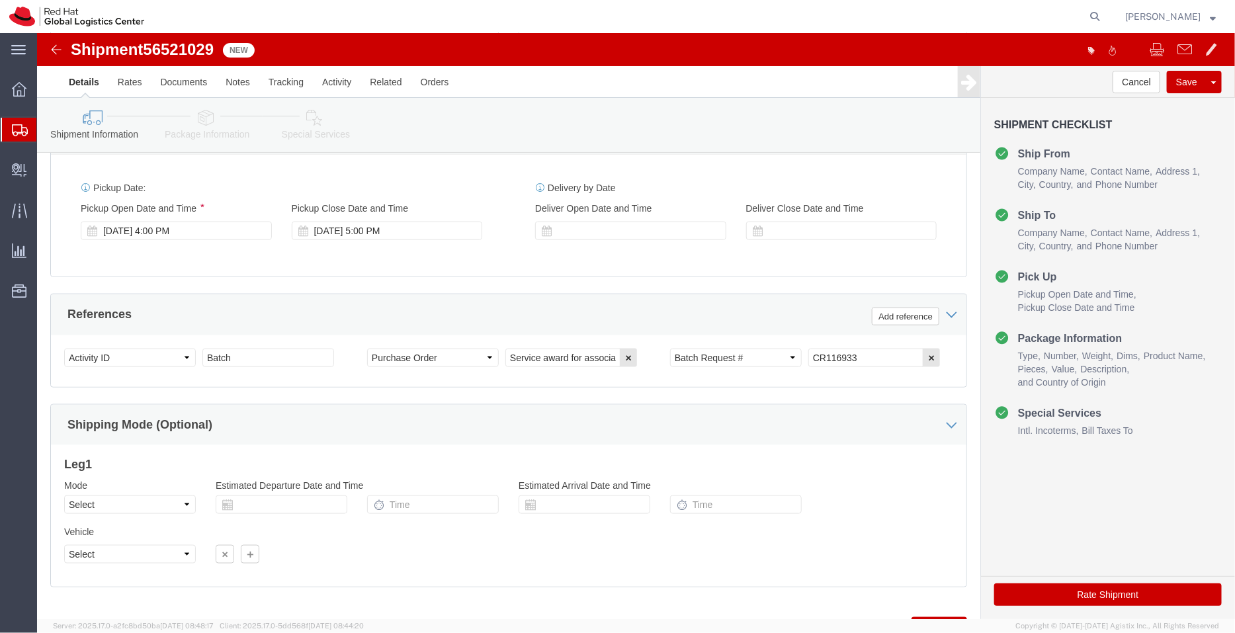
scroll to position [617, 0]
click link "Package Information"
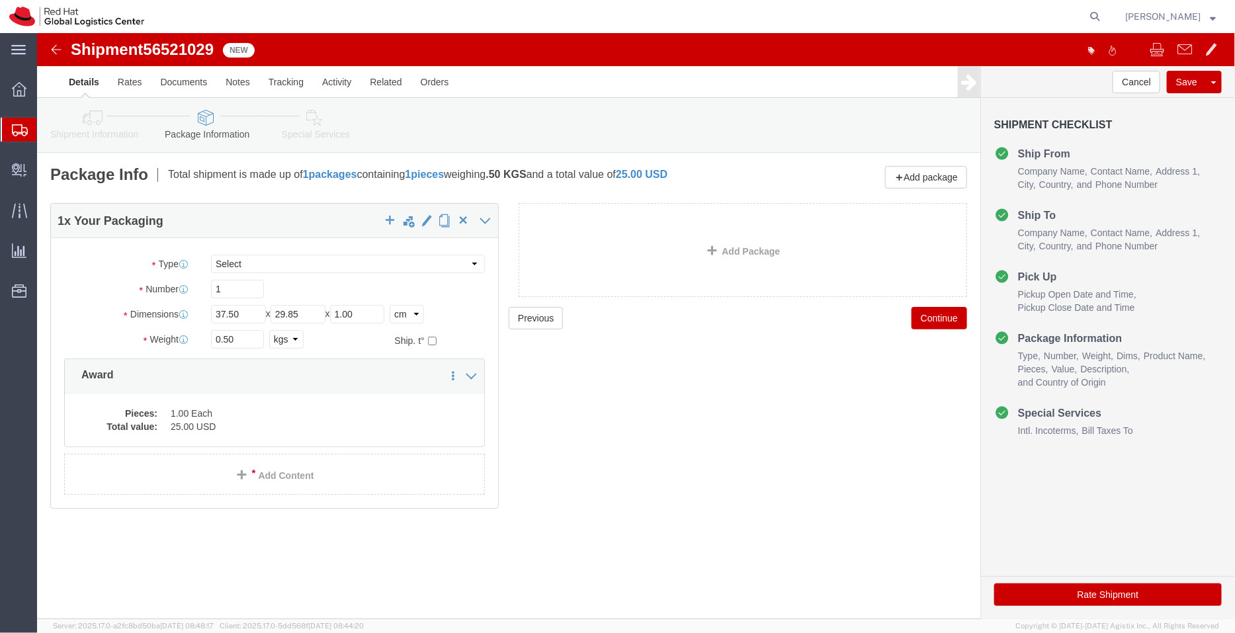
click link "Special Services"
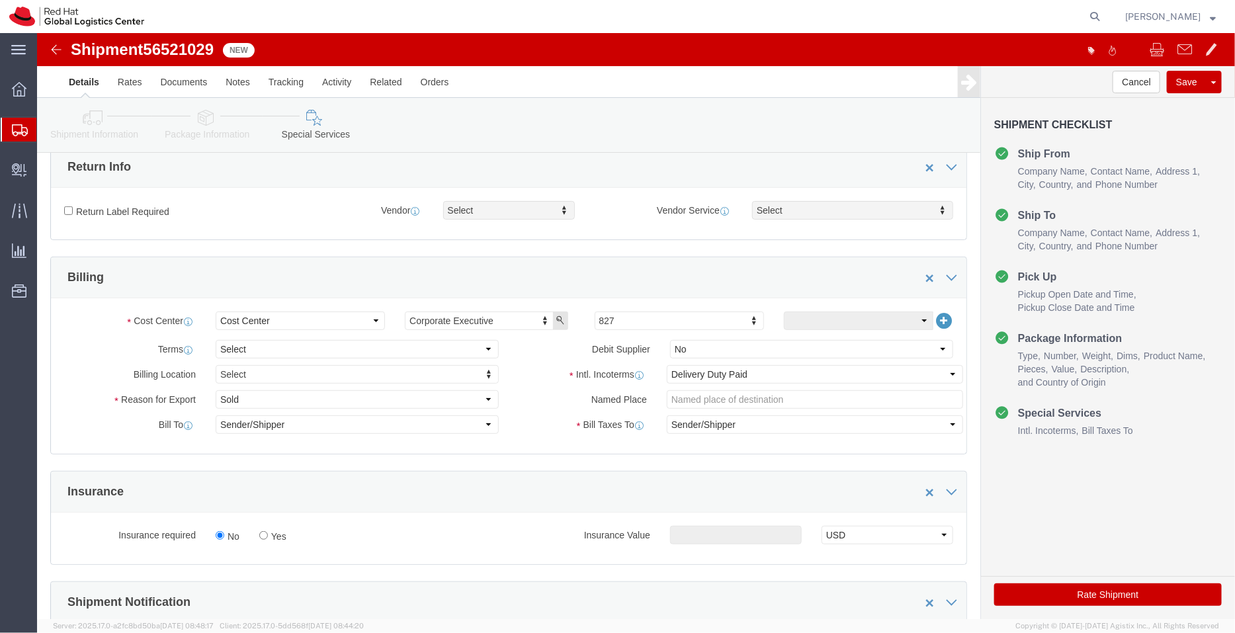
scroll to position [165, 0]
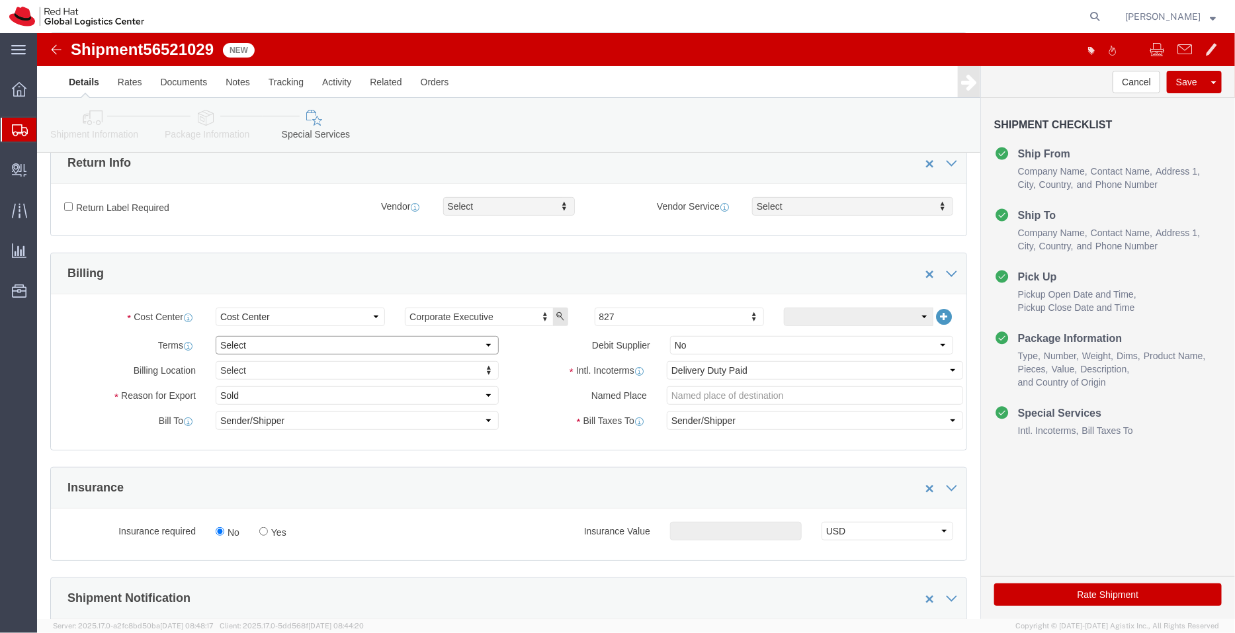
click select "Select Free of Charge Free of Cost NET 30 NET 45 NET 60 See Comment"
select select "FREE_OF_COST"
click select "Select Free of Charge Free of Cost NET 30 NET 45 NET 60 See Comment"
click select "Select Gift Personal Effects Repair/Warranty Return Sample Sold Temporary/Not S…"
select select "SAMPLE"
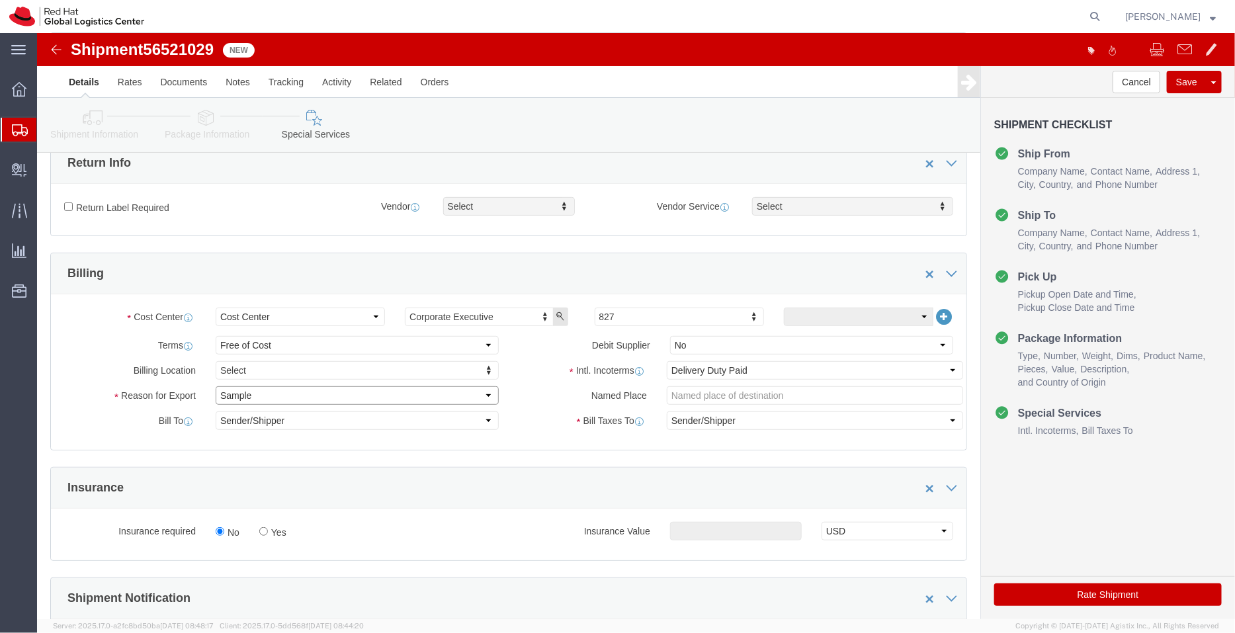
click select "Select Gift Personal Effects Repair/Warranty Return Sample Sold Temporary/Not S…"
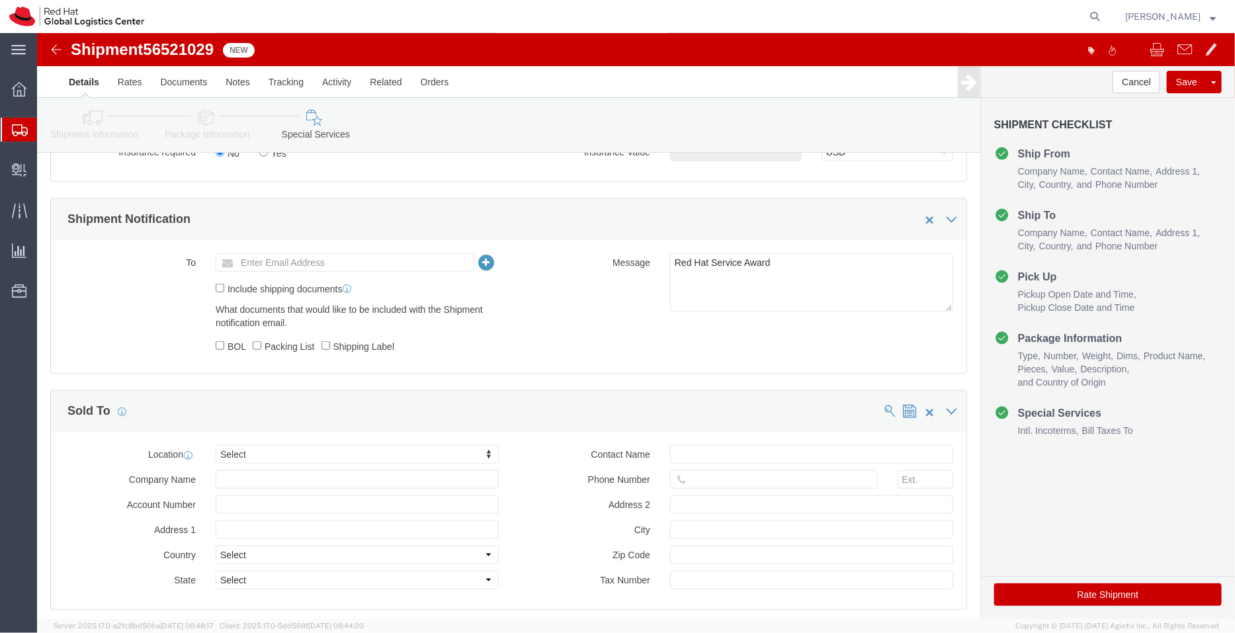
scroll to position [551, 0]
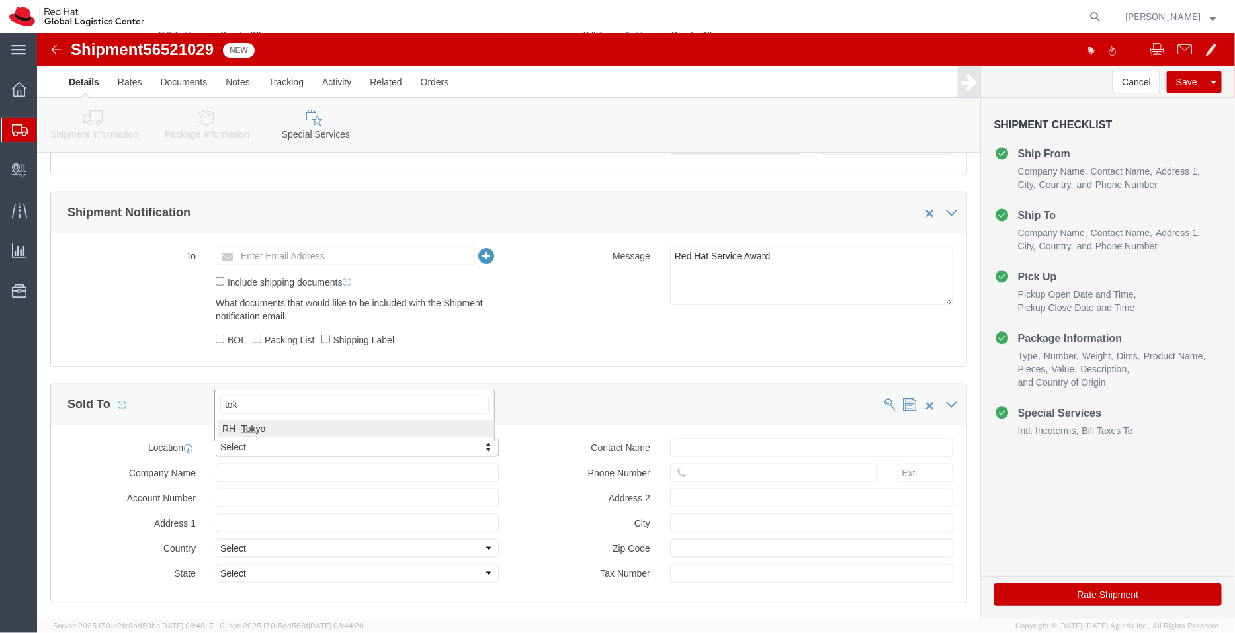
type input "tok"
click button "Rate Shipment"
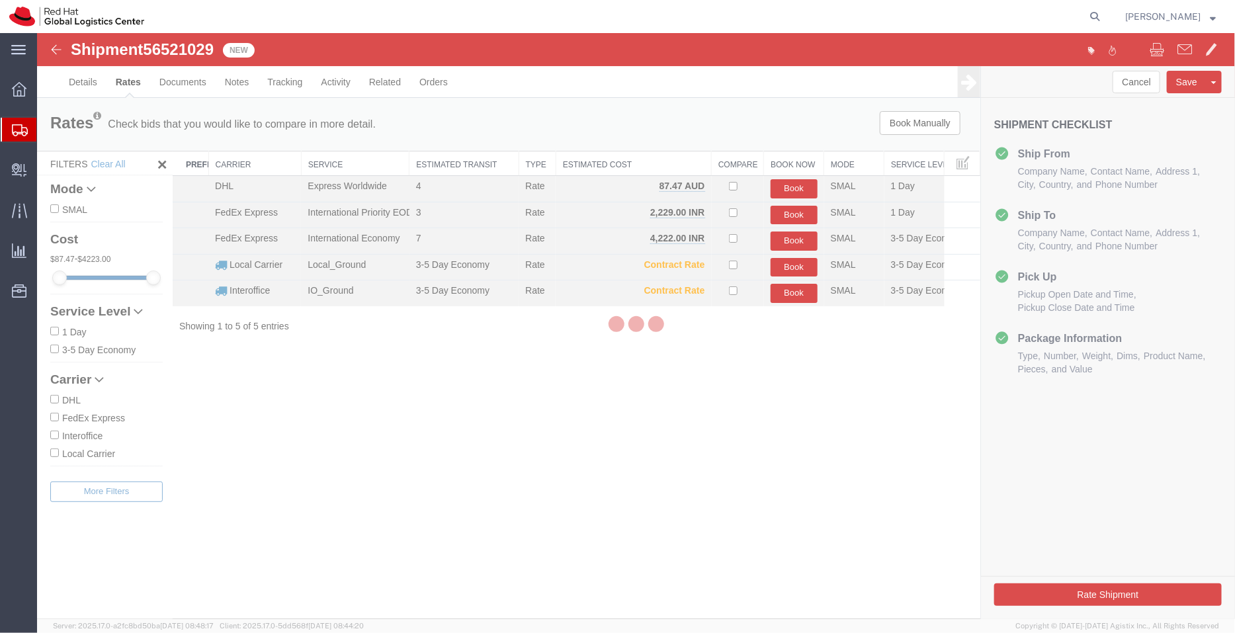
scroll to position [0, 0]
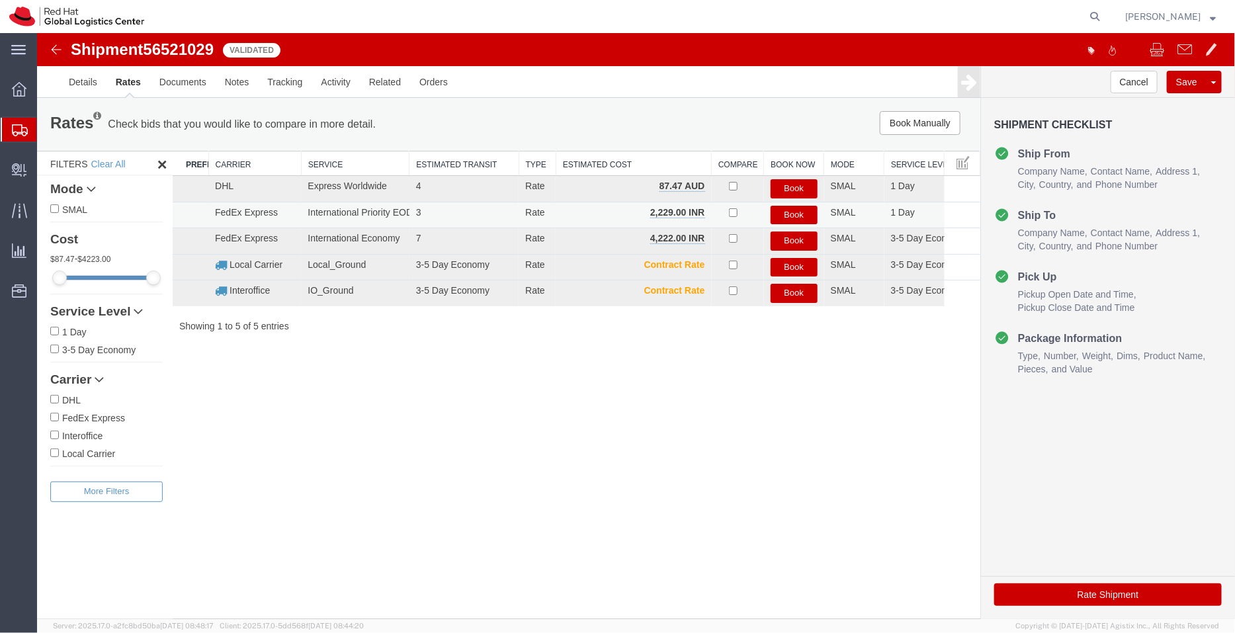
click at [790, 214] on button "Book" at bounding box center [793, 214] width 47 height 19
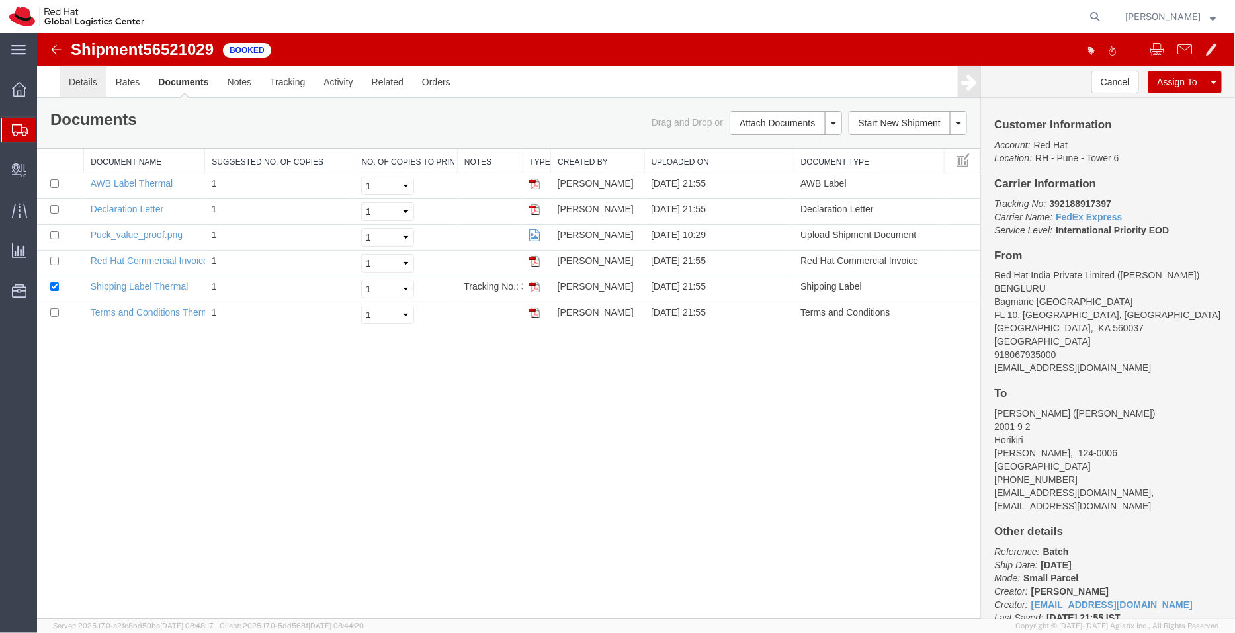
click at [87, 75] on link "Details" at bounding box center [82, 81] width 47 height 32
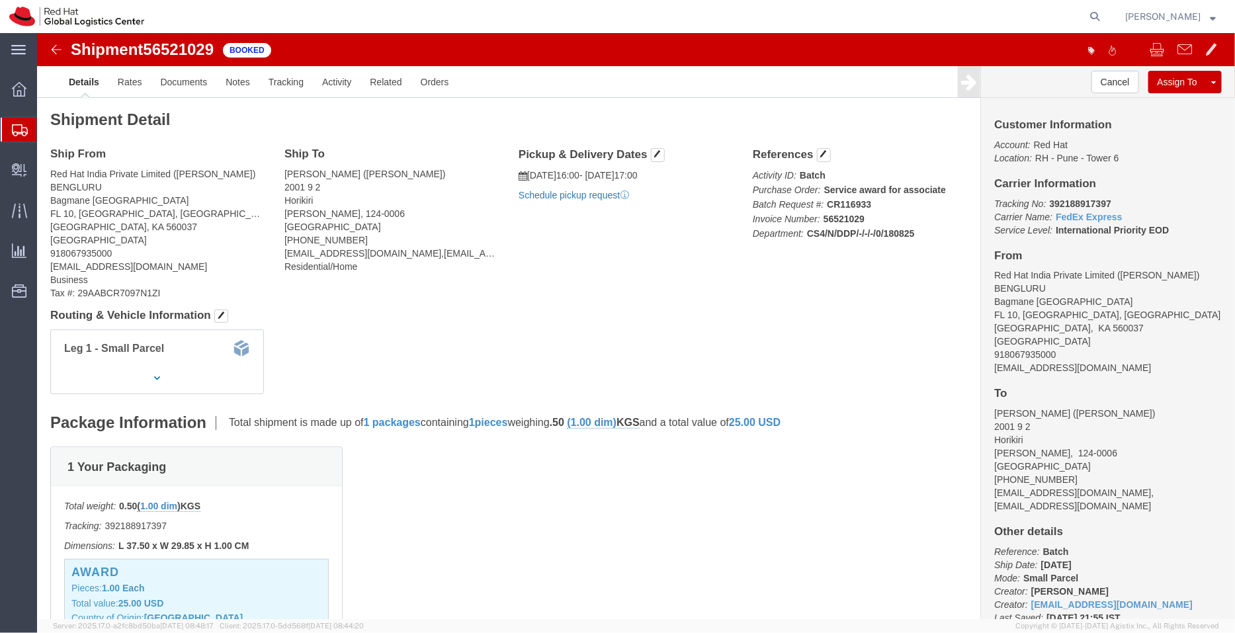
click link "Schedule pickup request"
drag, startPoint x: 1052, startPoint y: 334, endPoint x: 946, endPoint y: 338, distance: 105.9
click div "Customer Information Account: Red Hat Location: RH - Pune - Tower 6 Carrier Inf…"
click link "Documents"
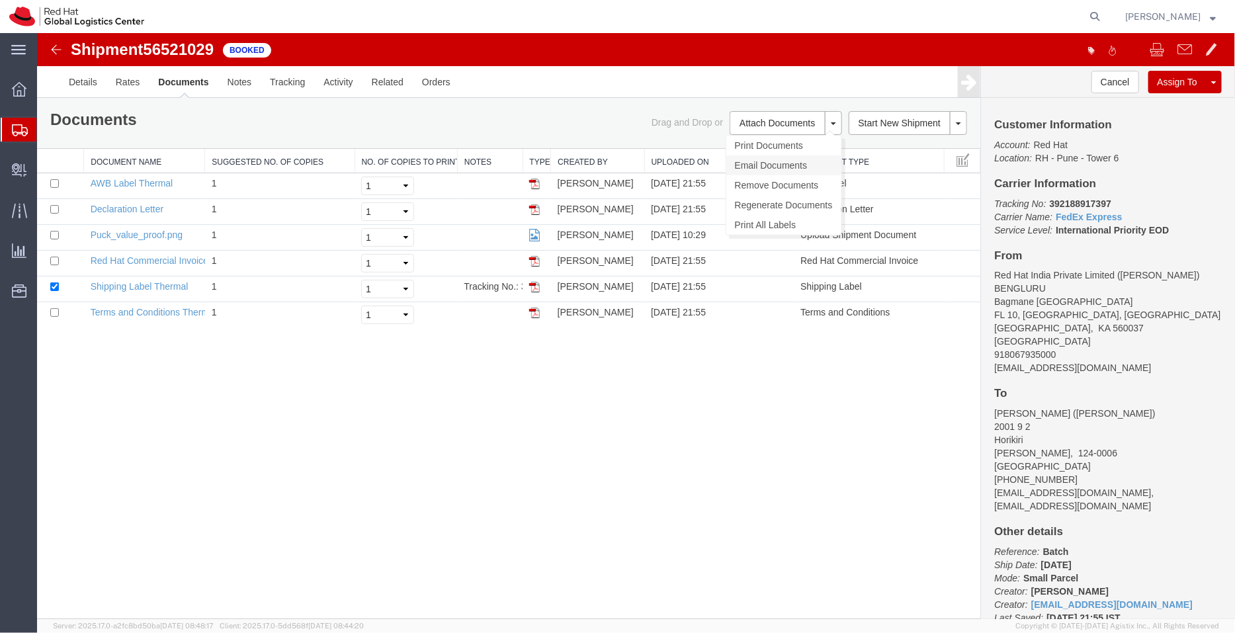
click at [774, 161] on link "Email Documents" at bounding box center [783, 165] width 115 height 20
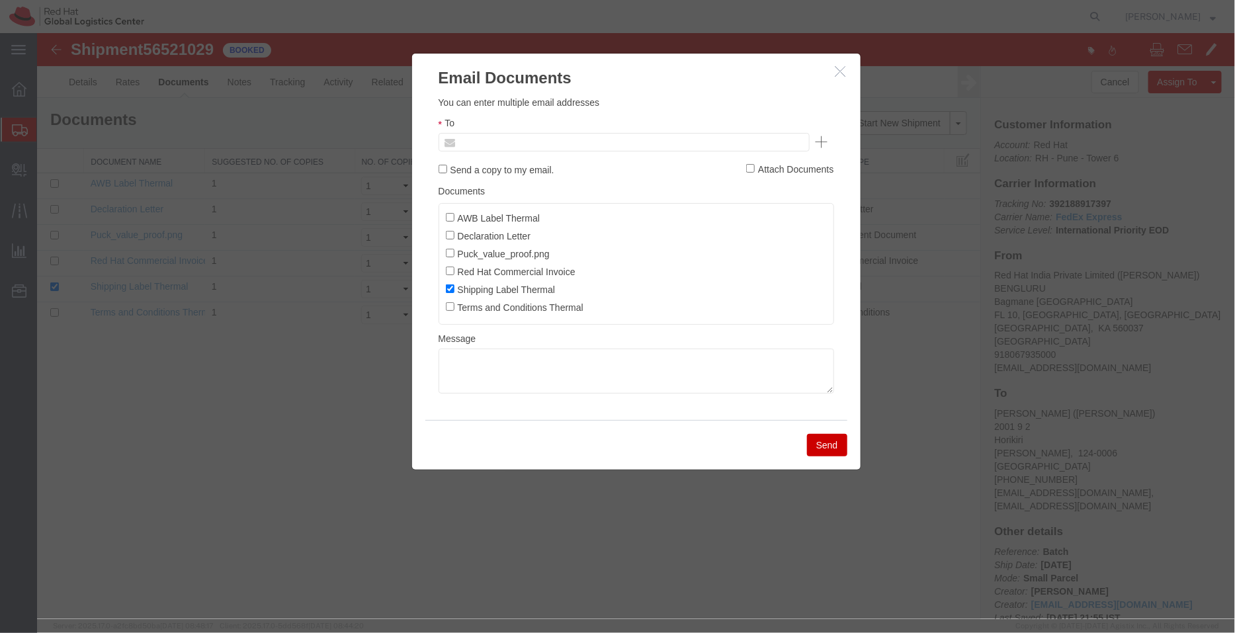
click at [495, 137] on input "text" at bounding box center [533, 141] width 155 height 17
paste input "[EMAIL_ADDRESS][DOMAIN_NAME]"
type input "[EMAIL_ADDRESS][DOMAIN_NAME]"
click at [446, 218] on input "AWB Label Thermal" at bounding box center [449, 216] width 9 height 9
checkbox input "true"
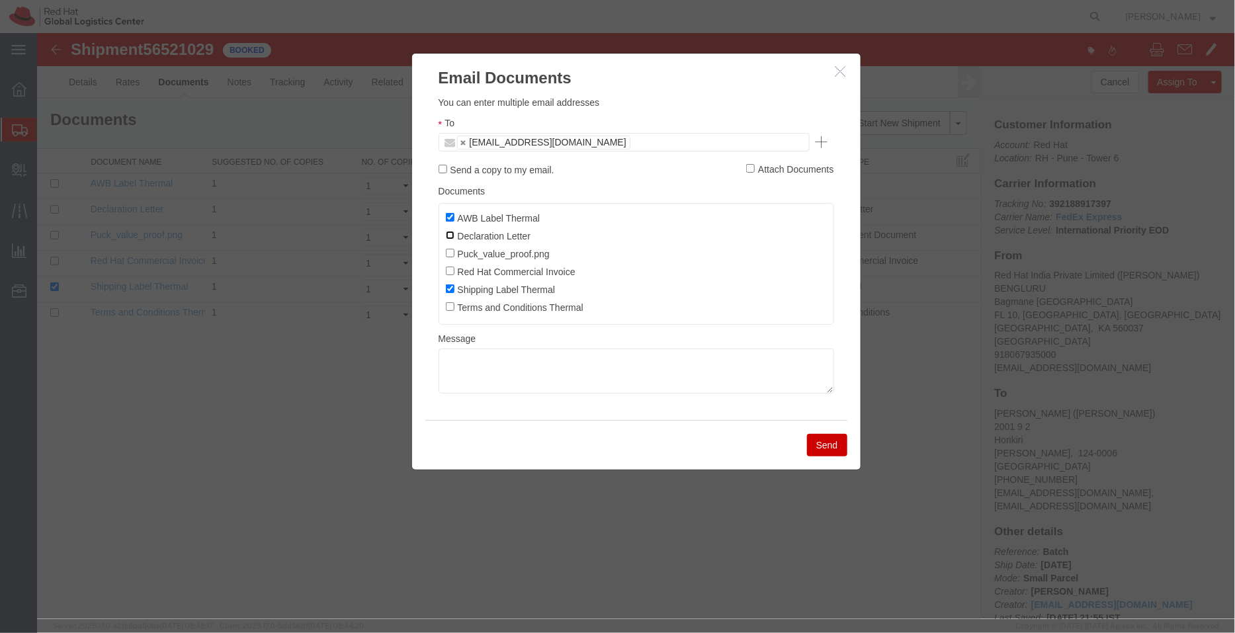
click at [448, 232] on input "Declaration Letter" at bounding box center [449, 234] width 9 height 9
checkbox input "true"
click at [448, 272] on input "Red Hat Commercial Invoice" at bounding box center [449, 270] width 9 height 9
checkbox input "true"
click at [847, 440] on div "Email Documents Please fix the following errors You can enter multiple email ad…" at bounding box center [636, 260] width 450 height 417
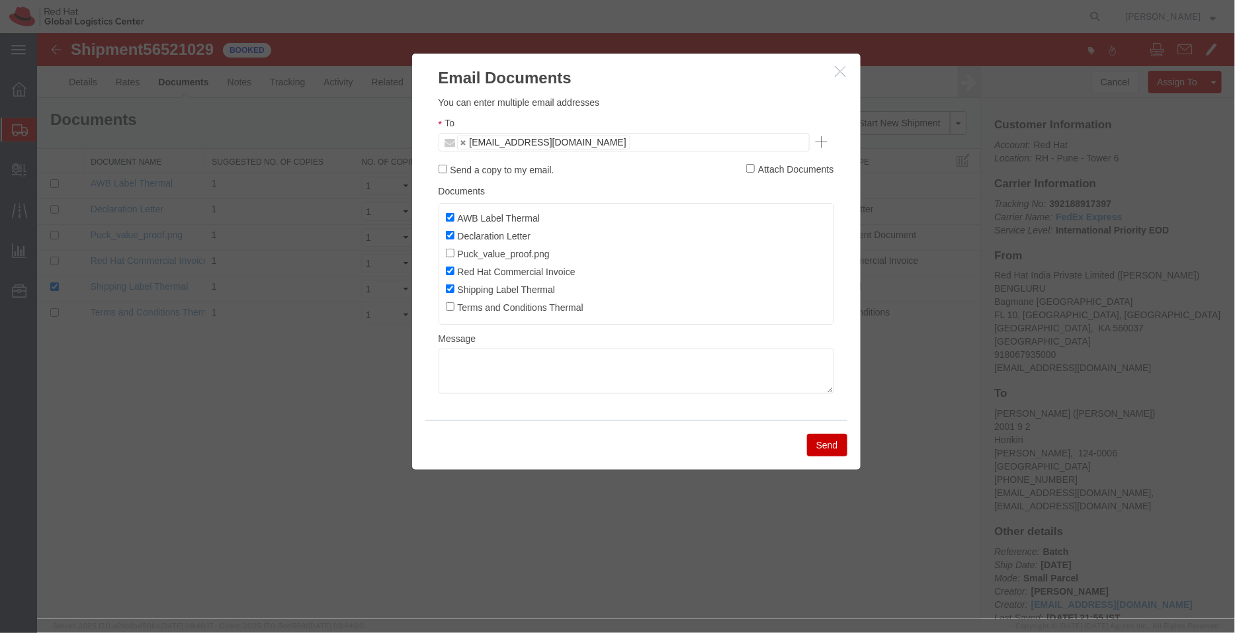
click at [826, 448] on button "Send" at bounding box center [826, 444] width 40 height 22
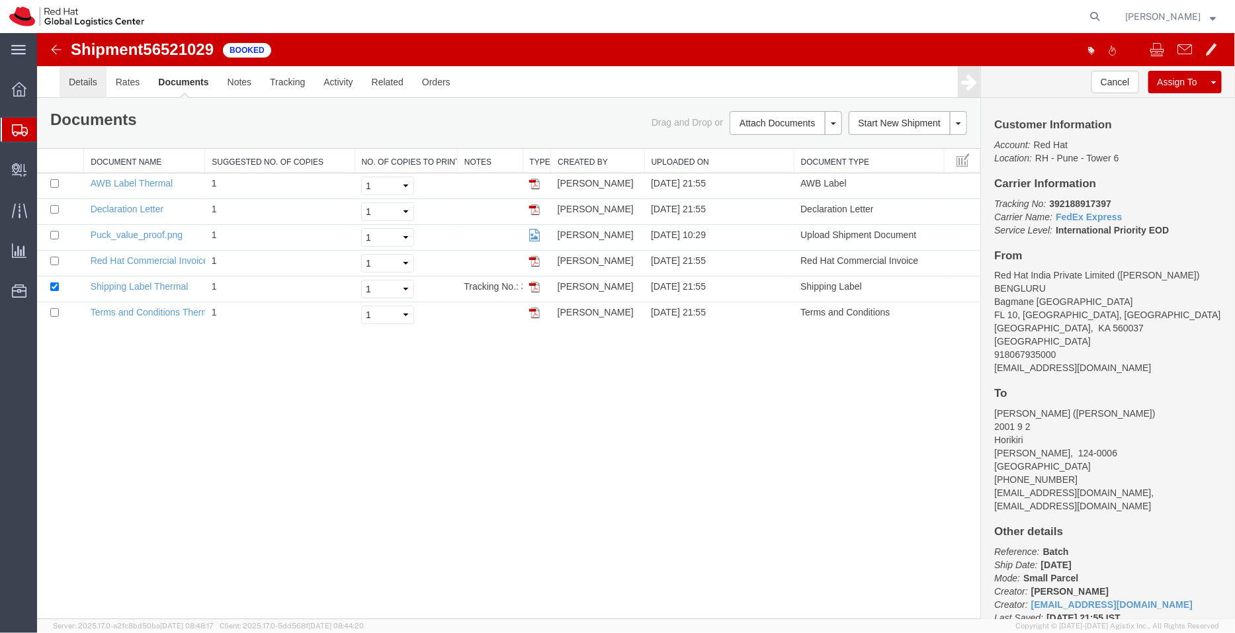
click at [82, 81] on link "Details" at bounding box center [82, 81] width 47 height 32
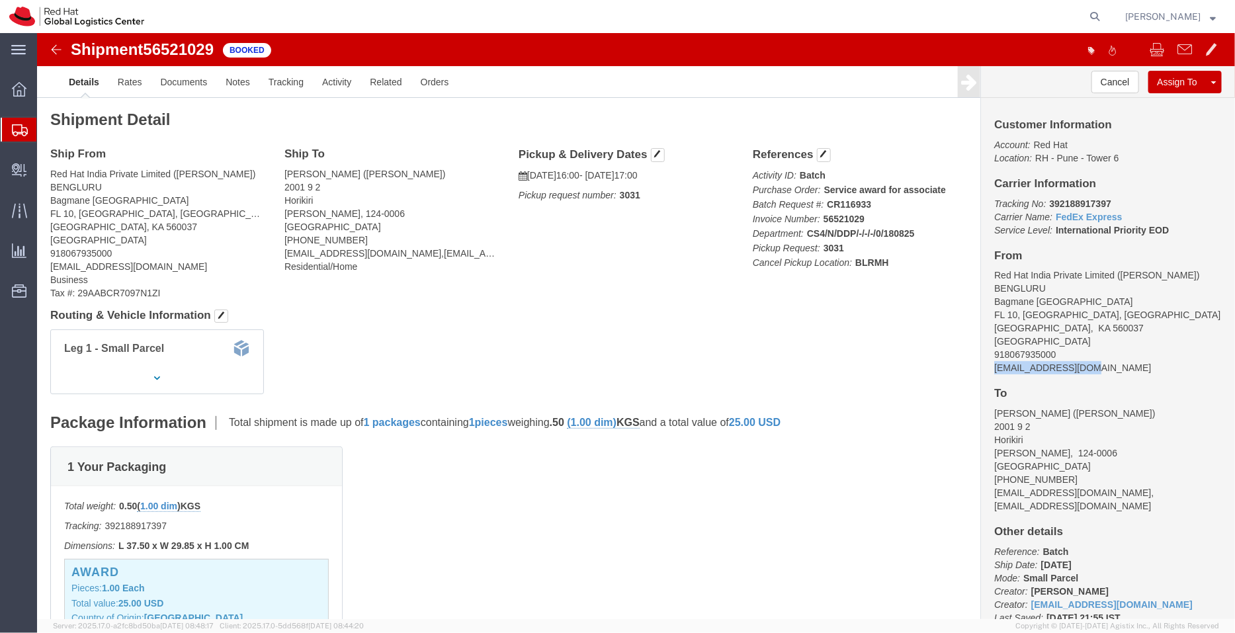
drag, startPoint x: 1054, startPoint y: 337, endPoint x: 945, endPoint y: 335, distance: 108.5
click div "Customer Information Account: Red Hat Location: RH - Pune - Tower 6 Carrier Inf…"
click link "Documents"
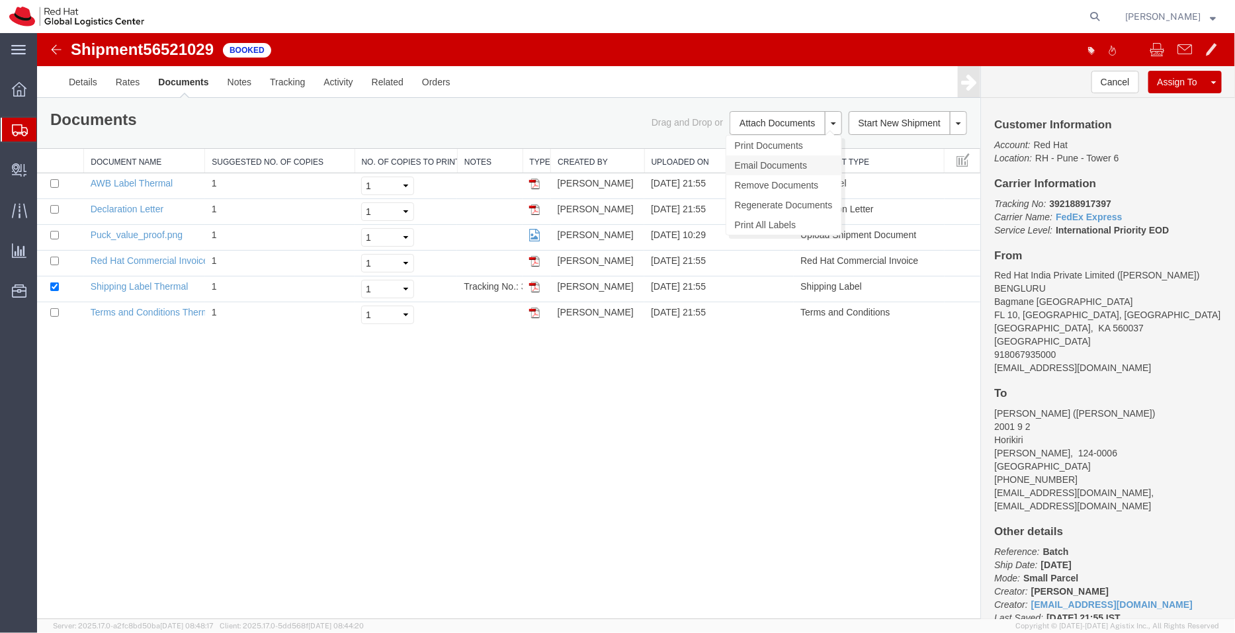
click at [763, 156] on link "Email Documents" at bounding box center [783, 165] width 115 height 20
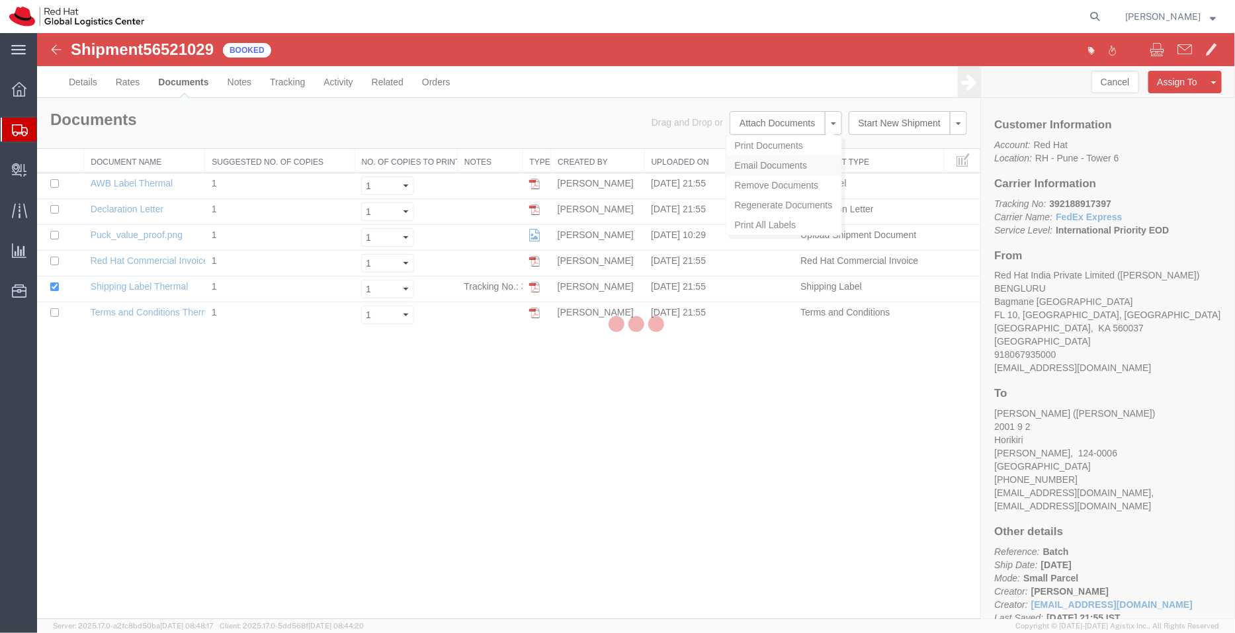
type input "Enter Email Address"
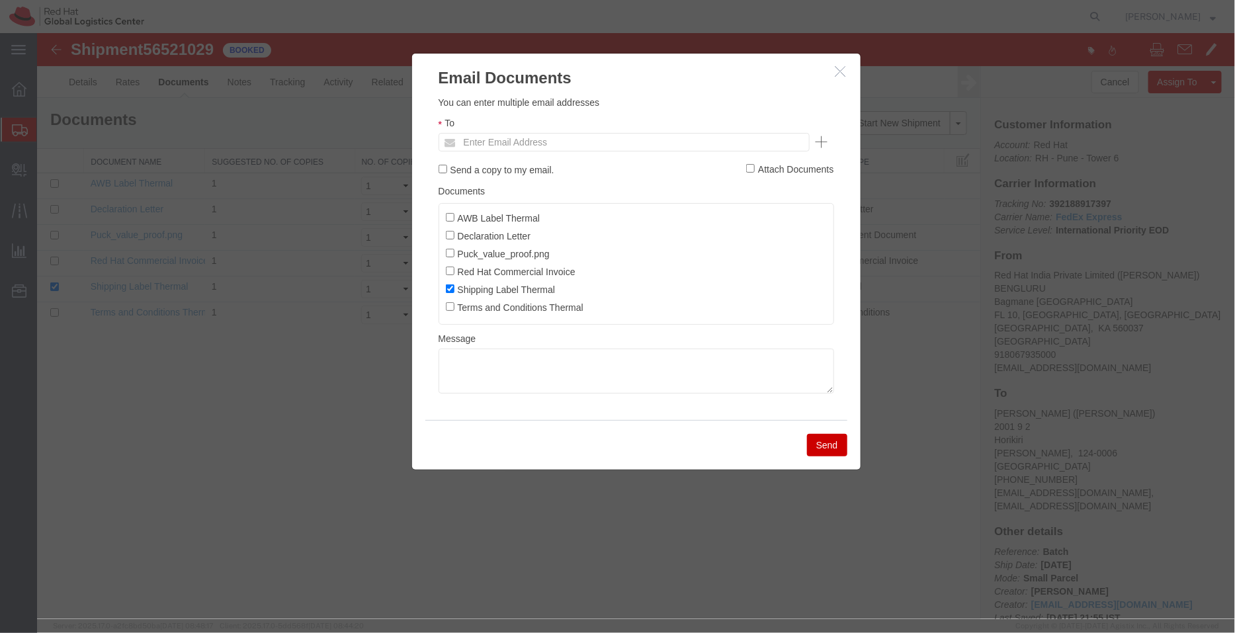
click at [692, 134] on ul "Enter Email Address" at bounding box center [623, 141] width 371 height 19
paste input "[EMAIL_ADDRESS][DOMAIN_NAME]"
type input "[EMAIL_ADDRESS][DOMAIN_NAME]"
click at [446, 216] on input "AWB Label Thermal" at bounding box center [449, 216] width 9 height 9
checkbox input "true"
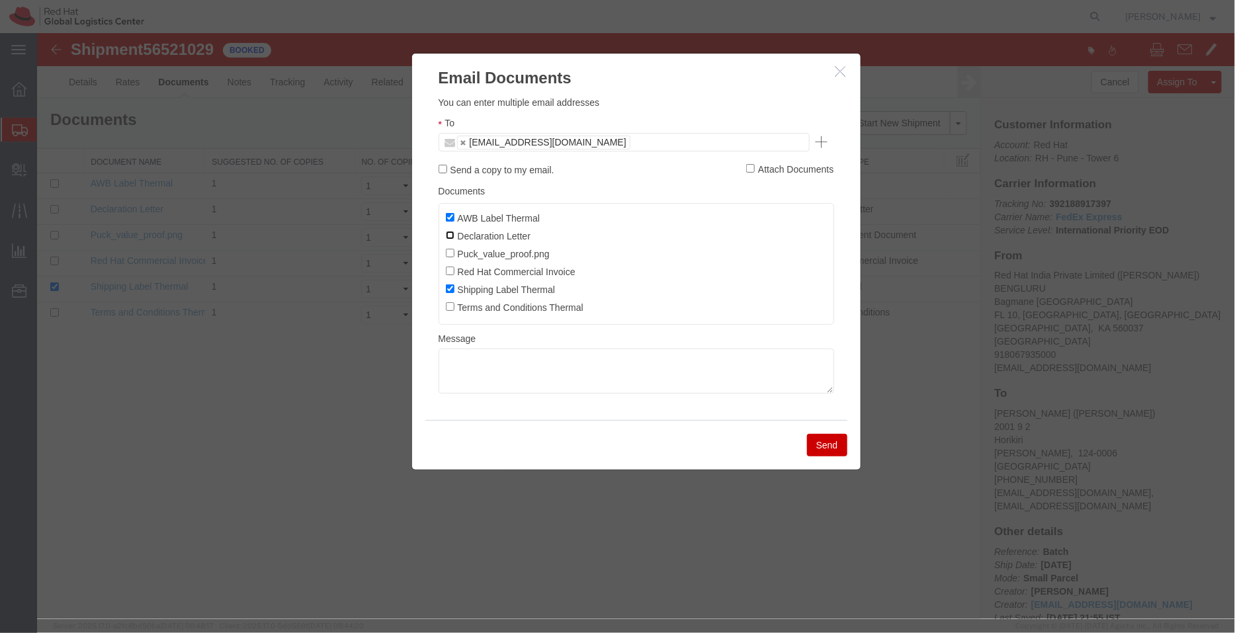
click at [452, 235] on input "Declaration Letter" at bounding box center [449, 234] width 9 height 9
checkbox input "true"
click at [452, 272] on input "Red Hat Commercial Invoice" at bounding box center [449, 270] width 9 height 9
checkbox input "true"
click at [820, 450] on button "Send" at bounding box center [826, 444] width 40 height 22
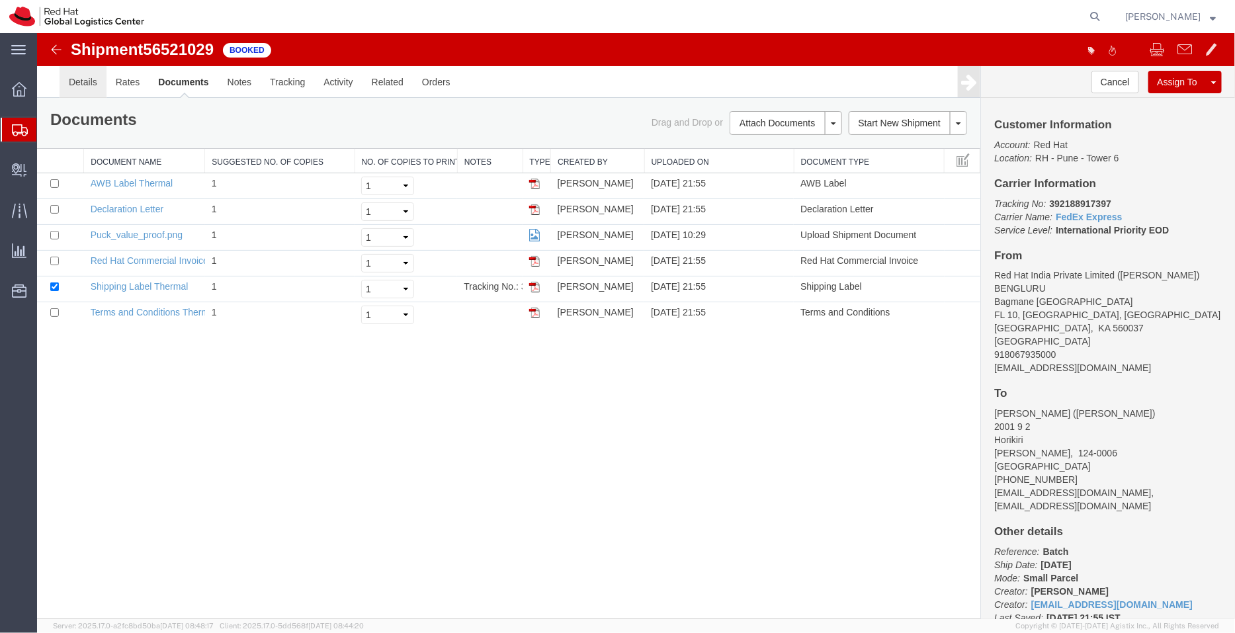
click at [79, 86] on link "Details" at bounding box center [82, 81] width 47 height 32
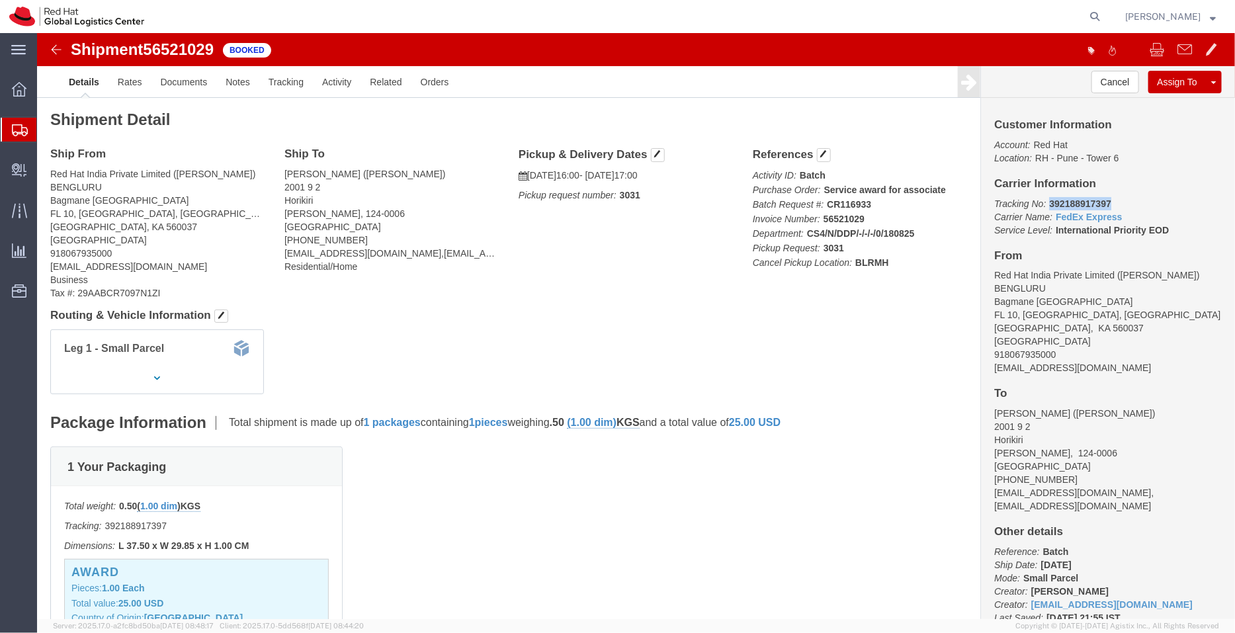
drag, startPoint x: 1071, startPoint y: 170, endPoint x: 1000, endPoint y: 175, distance: 71.6
click p "Tracking No: 392188917397 Carrier Name: FedEx Express FedEx Express Service Lev…"
copy b "392188917397"
click at [0, 0] on span "Shipment Manager" at bounding box center [0, 0] width 0 height 0
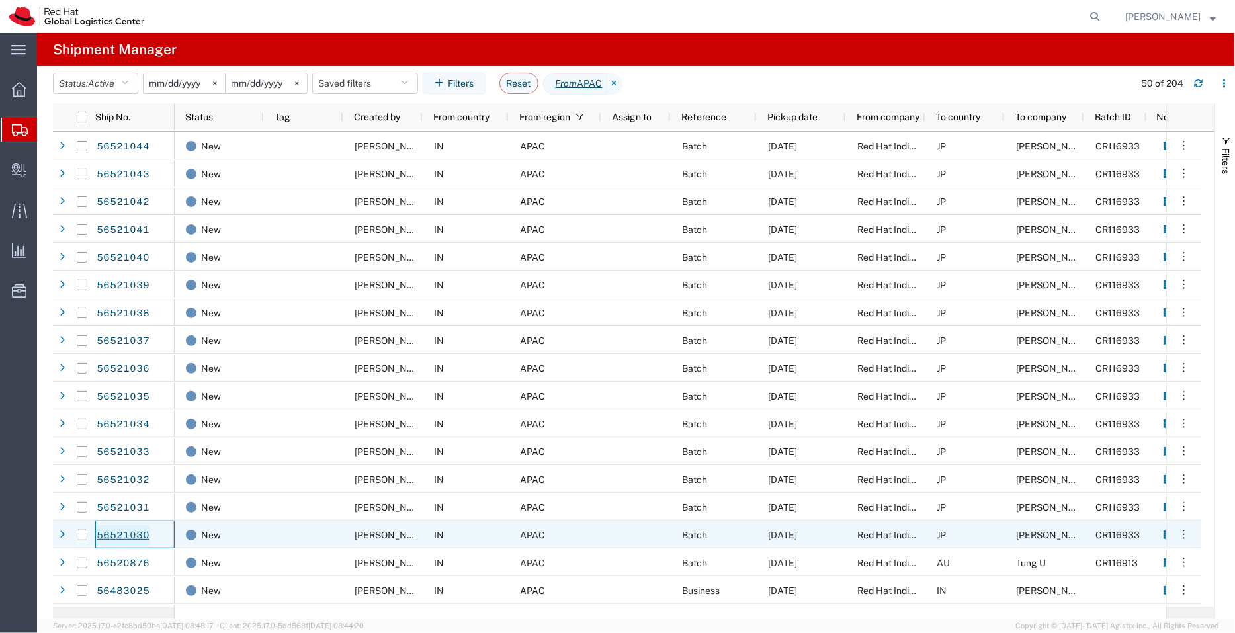
click at [126, 532] on link "56521030" at bounding box center [123, 535] width 54 height 21
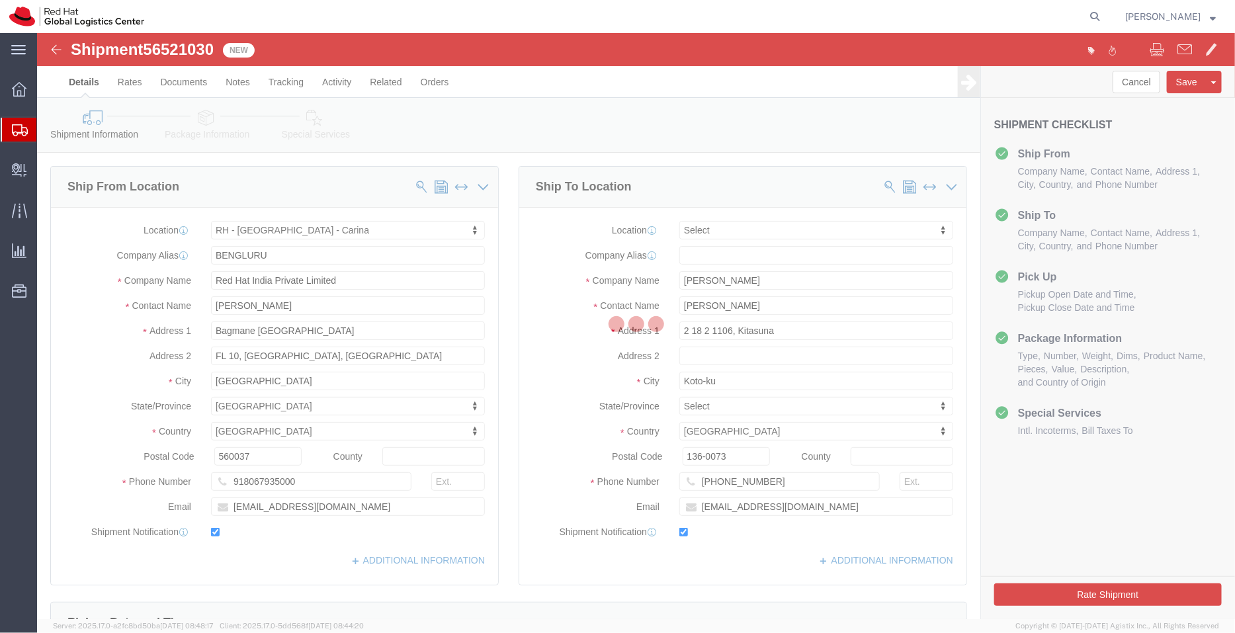
select select "37925"
select select
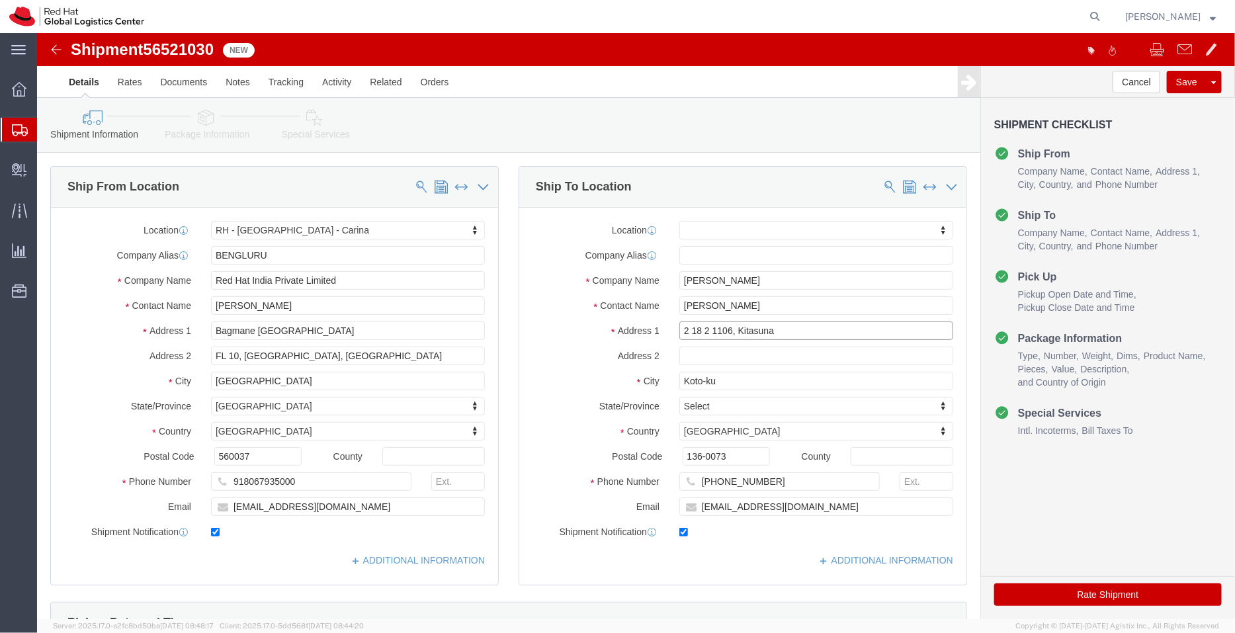
drag, startPoint x: 780, startPoint y: 335, endPoint x: 691, endPoint y: 296, distance: 97.4
click input "2 18 2 1106, Kitasuna"
type input "2 18 2 1106,"
click input "text"
paste input "Kitasuna"
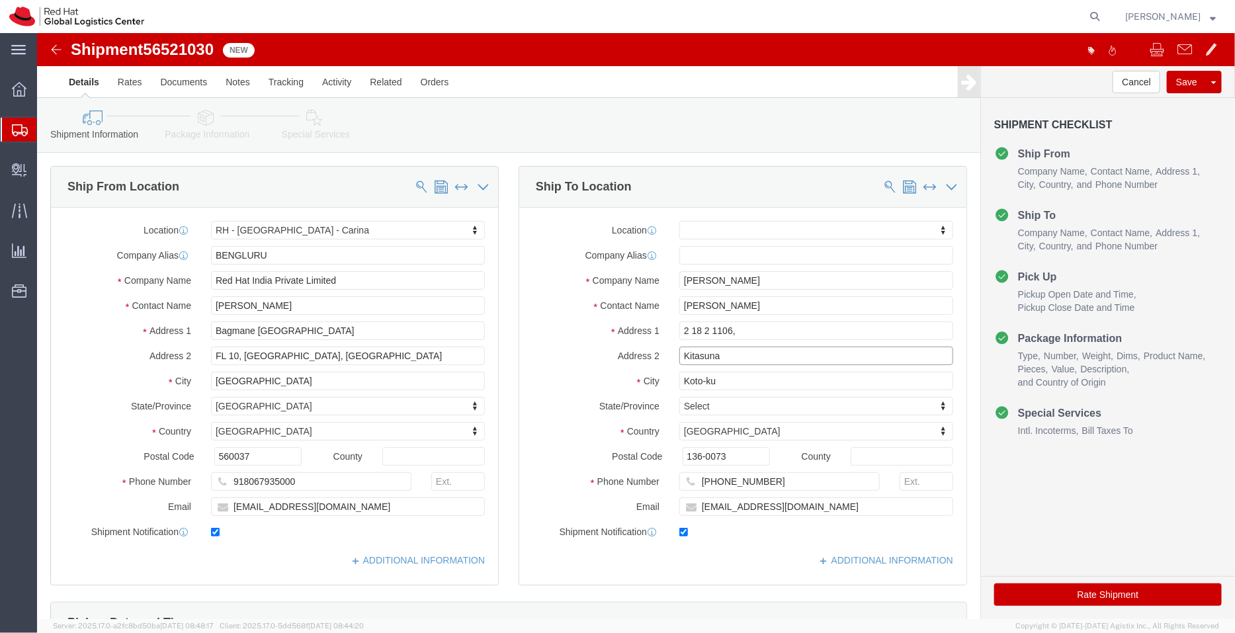
type input "Kitasuna"
click input "migawa@redhat.com"
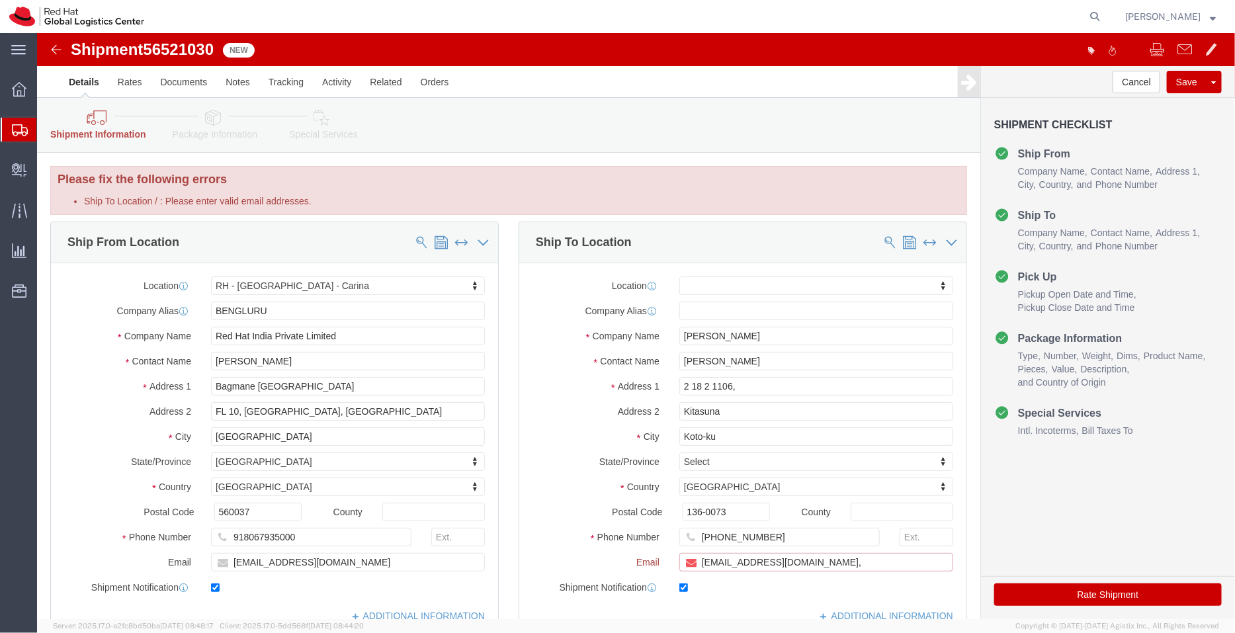
paste input "[EMAIL_ADDRESS][DOMAIN_NAME]"
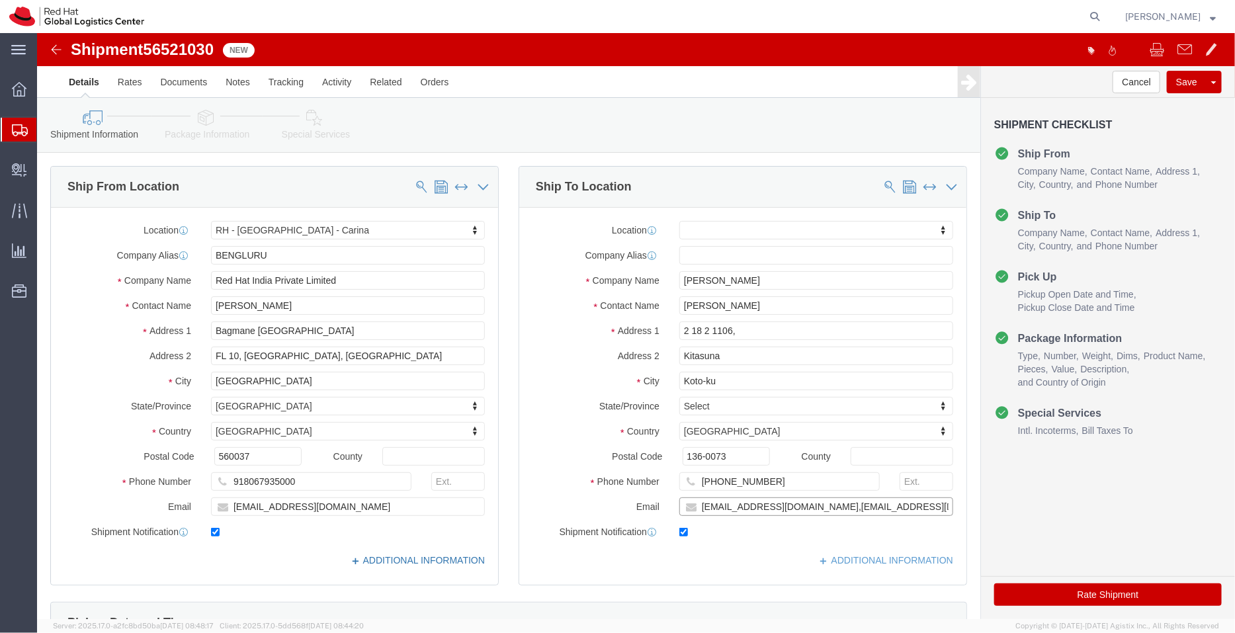
type input "migawa@redhat.com,apaclogistics@redhat.com"
click link "ADDITIONAL INFORMATION"
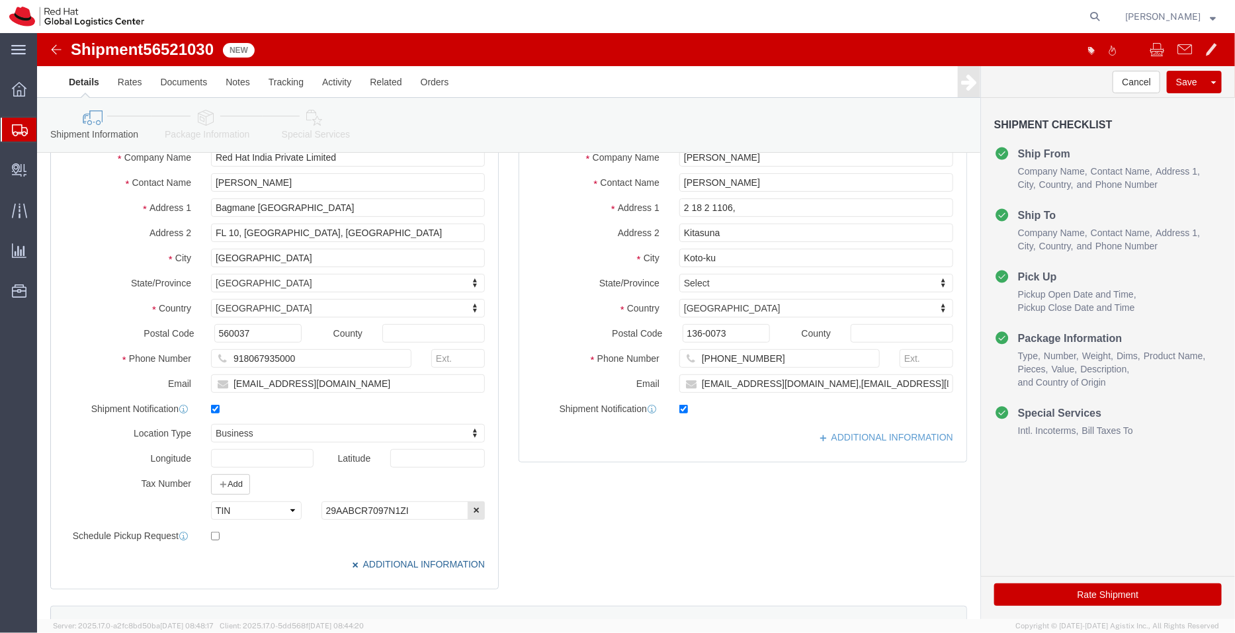
scroll to position [124, 0]
click div "Location My Profile Location [GEOGRAPHIC_DATA] - [GEOGRAPHIC_DATA] - [GEOGRAPHI…"
click link "ADDITIONAL INFORMATION"
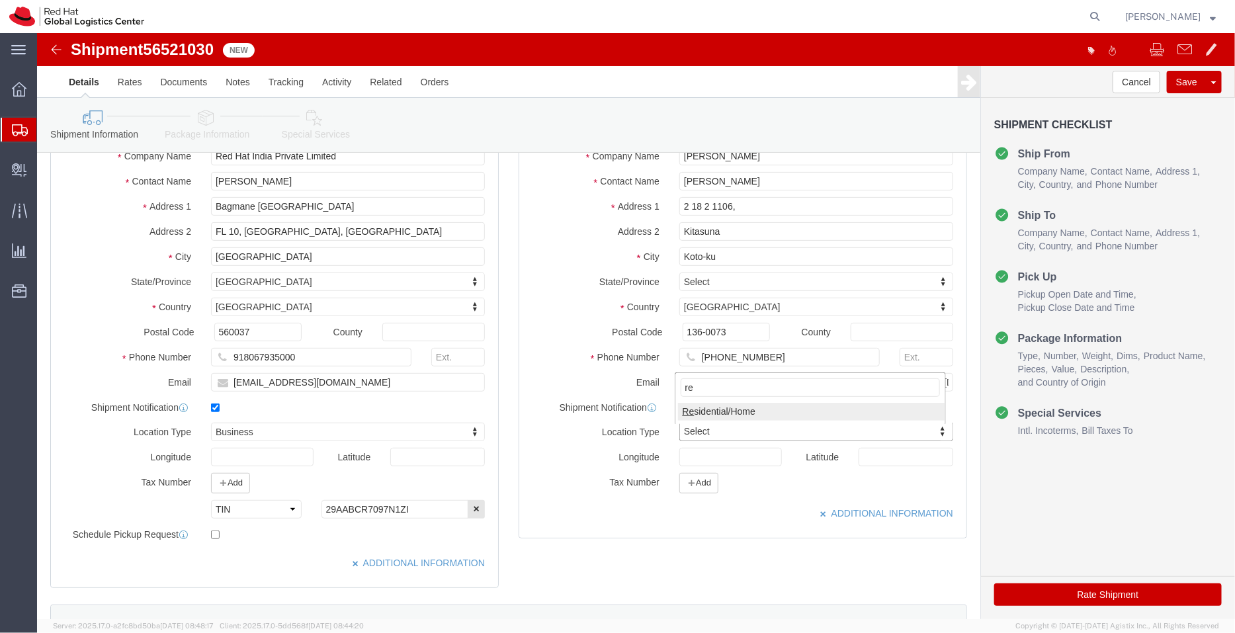
type input "re"
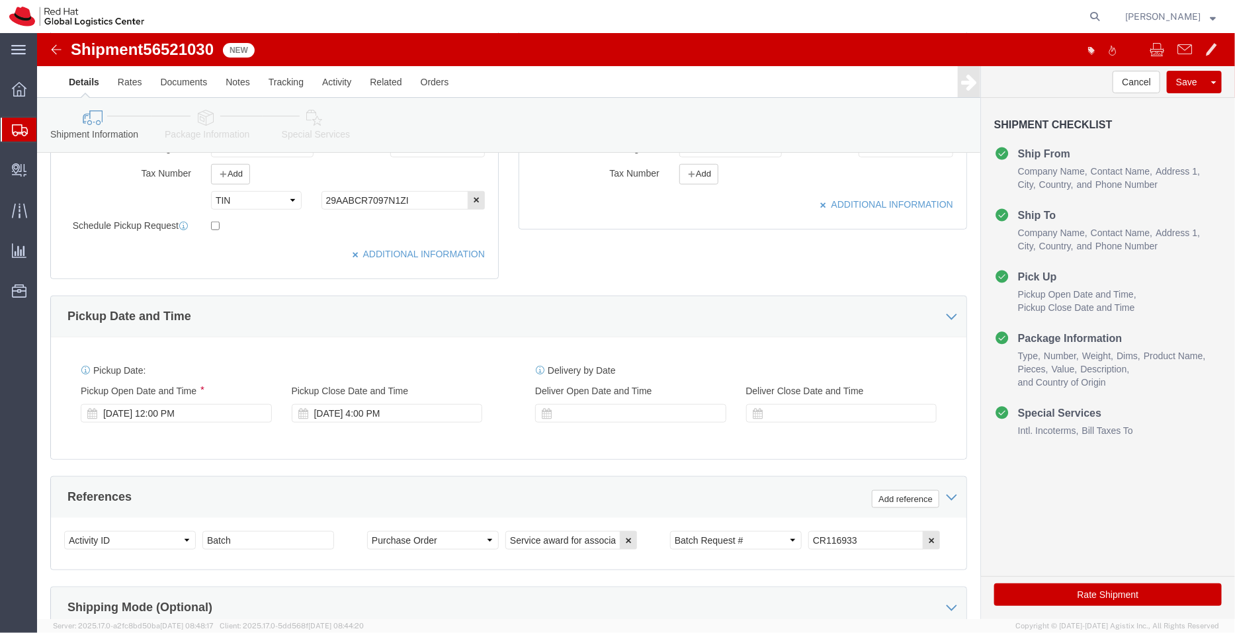
scroll to position [499, 0]
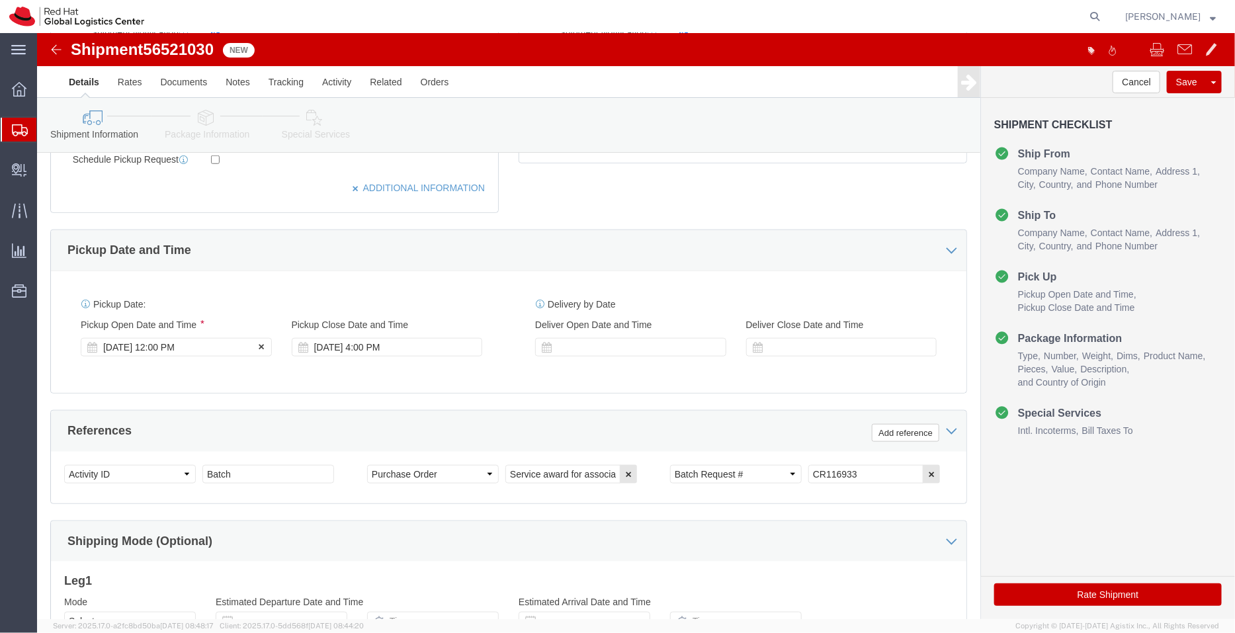
click div "[DATE] 12:00 PM"
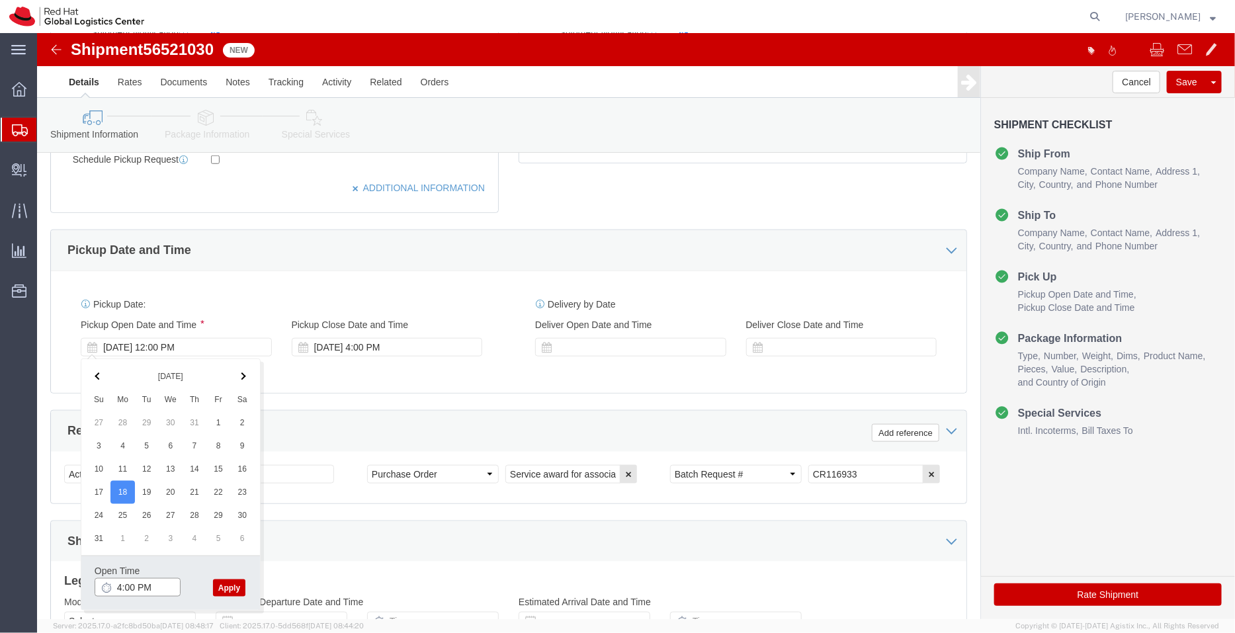
type input "4:00 PM"
click button "Apply"
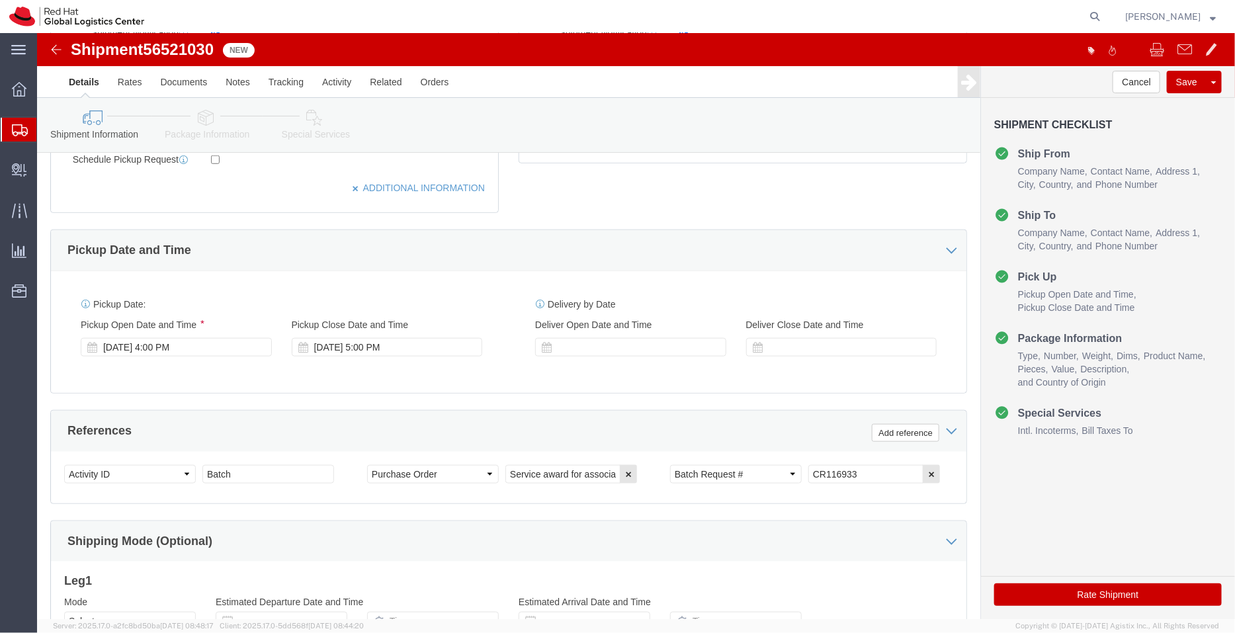
click link "Package Information"
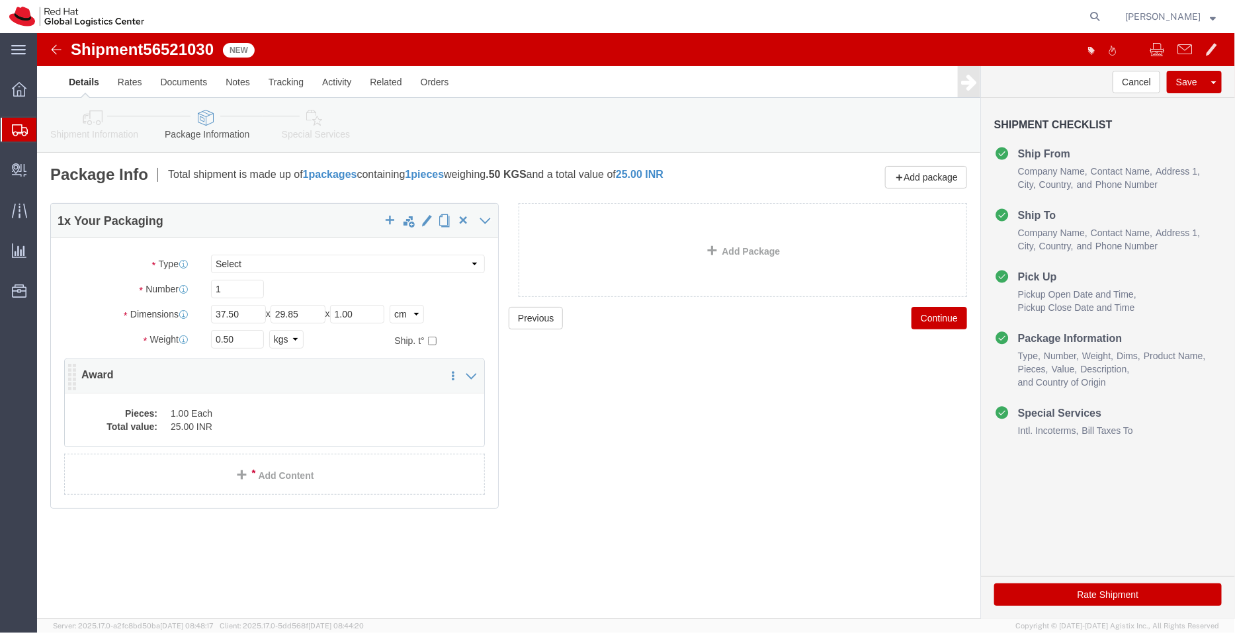
click dd "1.00 Each"
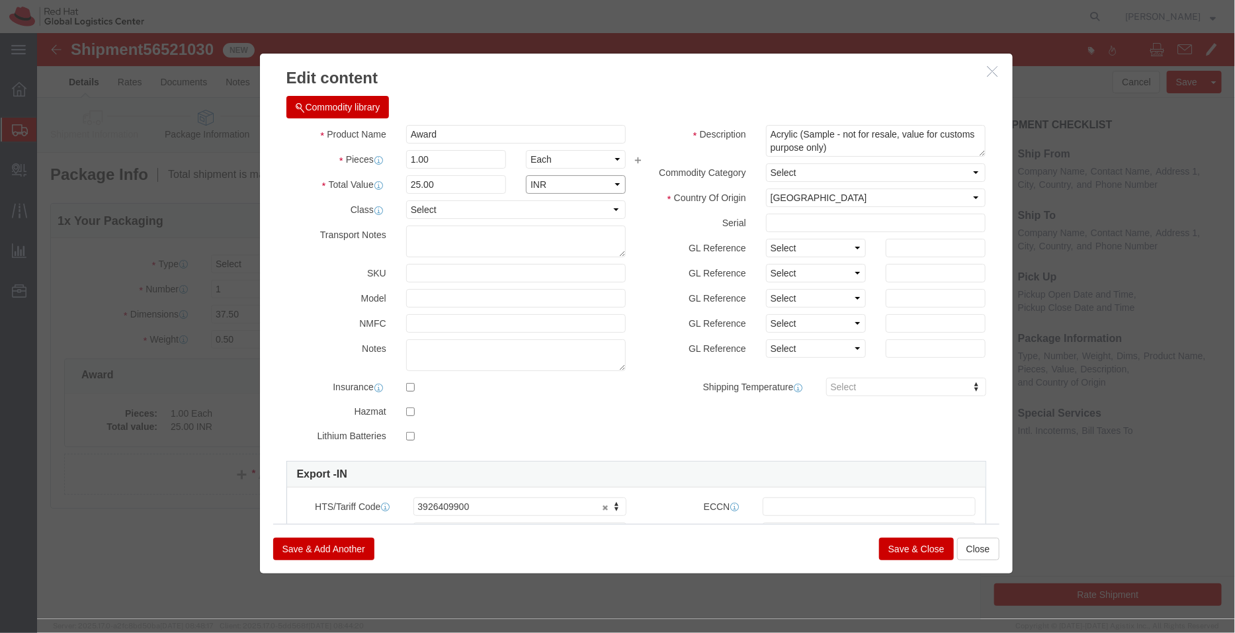
click select "Select ADP AED AFN ALL AMD AOA ARS ATS AUD AWG AZN BAM BBD BDT BGL BGN BHD BIF …"
select select "USD"
click select "Select ADP AED AFN ALL AMD AOA ARS ATS AUD AWG AZN BAM BBD BDT BGL BGN BHD BIF …"
click div "Commodity library"
click button "Save & Close"
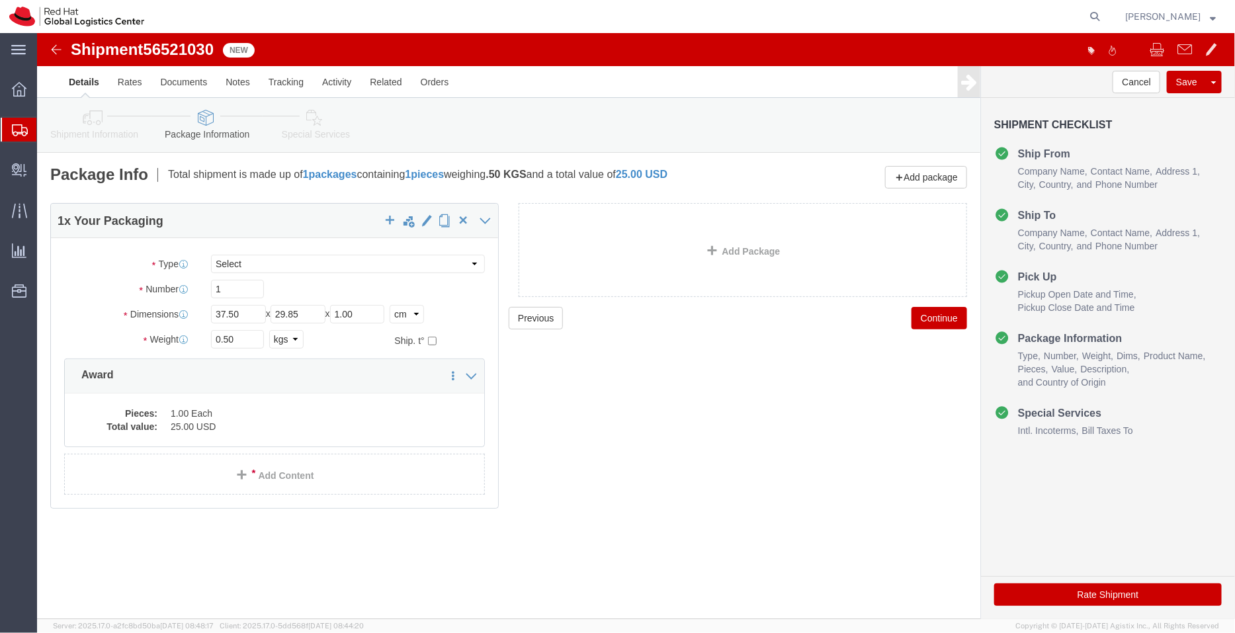
click icon
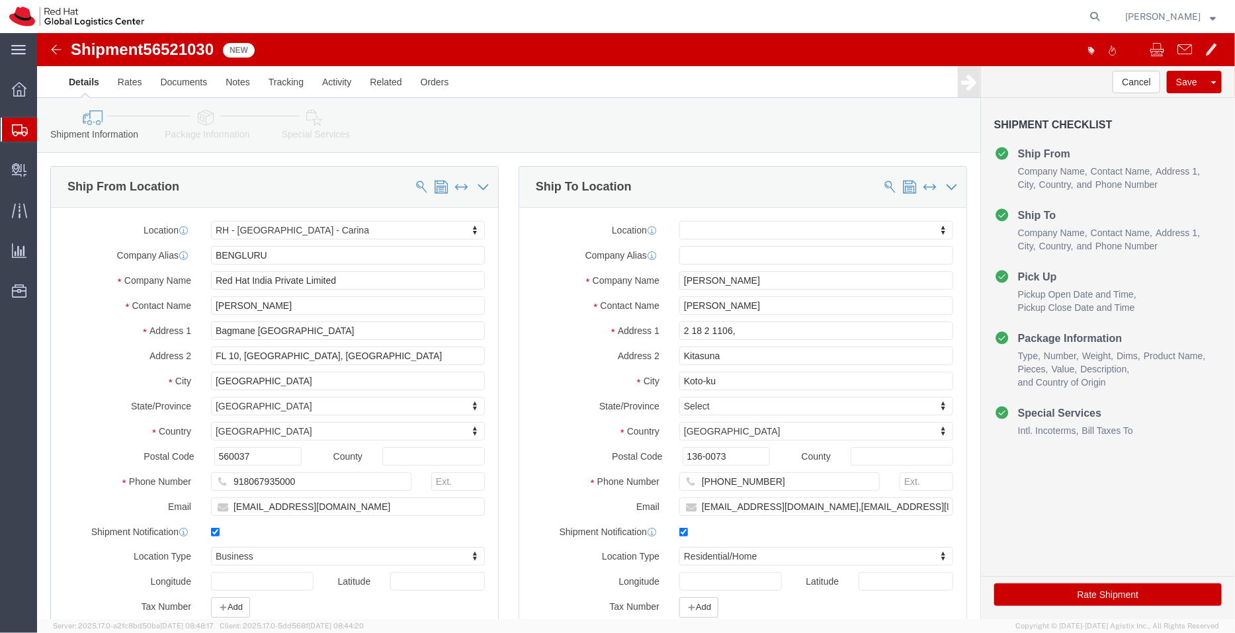
click link "Package Information"
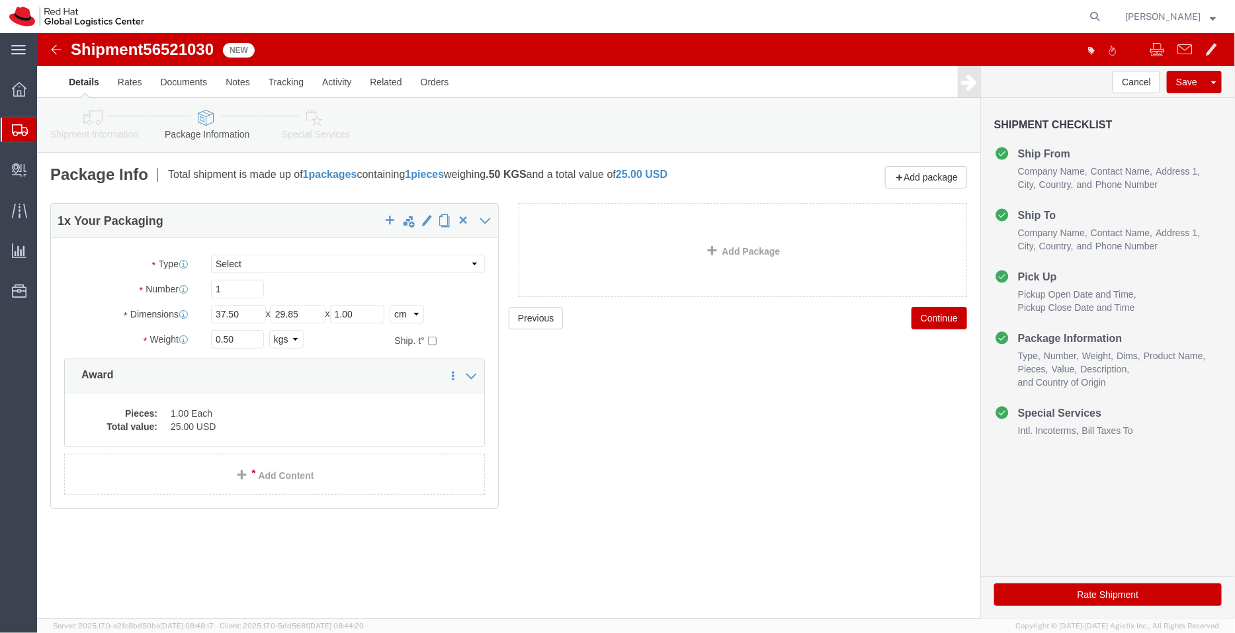
click link "Shipment Information"
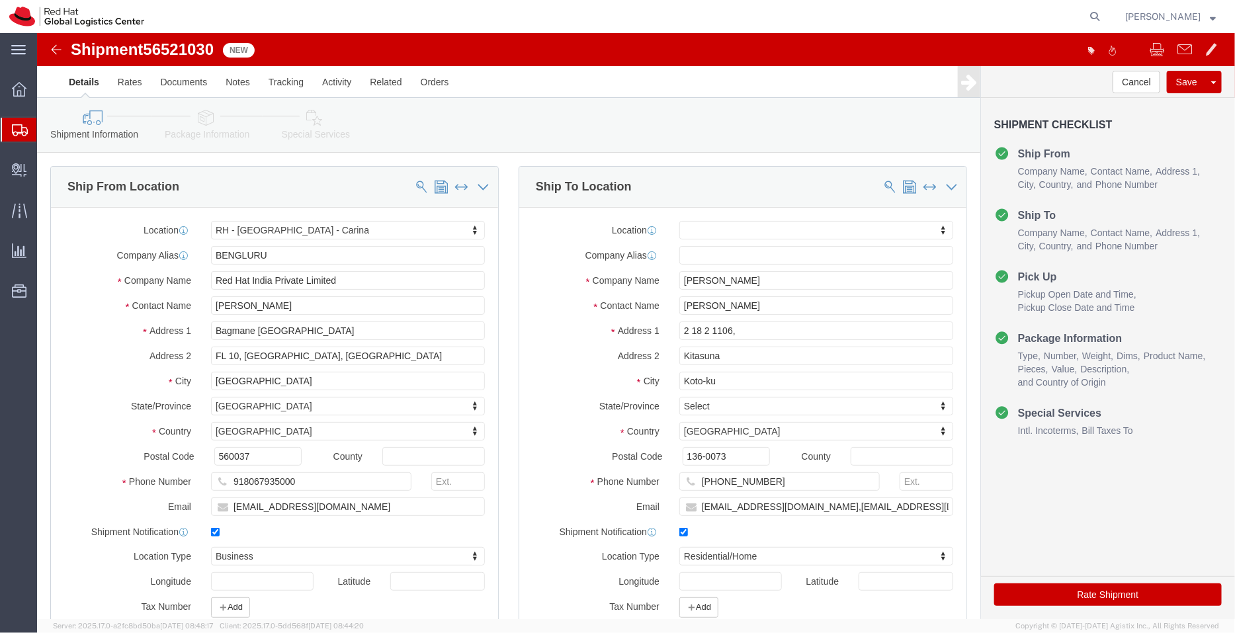
click icon
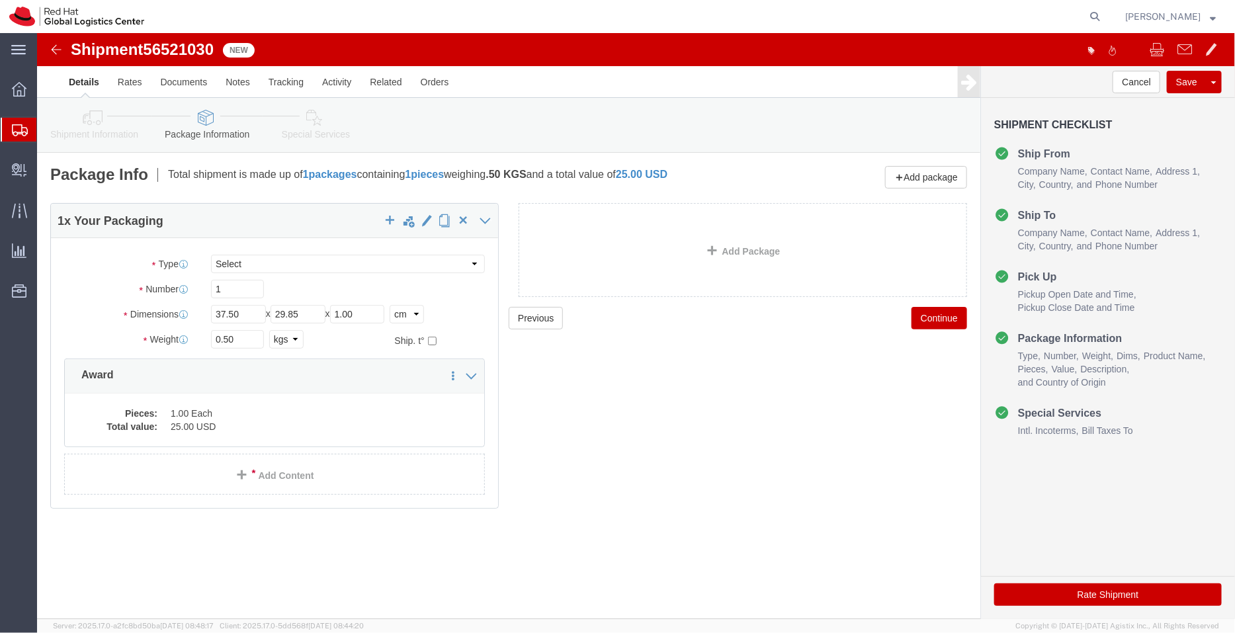
click link "Shipment Information"
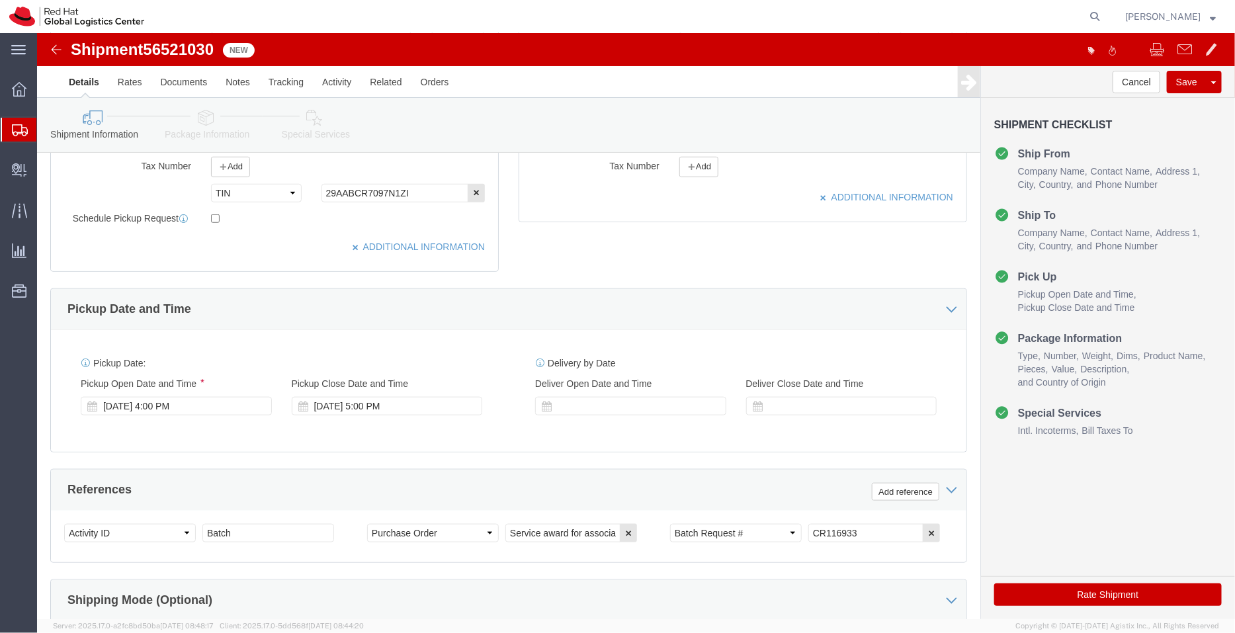
scroll to position [443, 0]
click icon
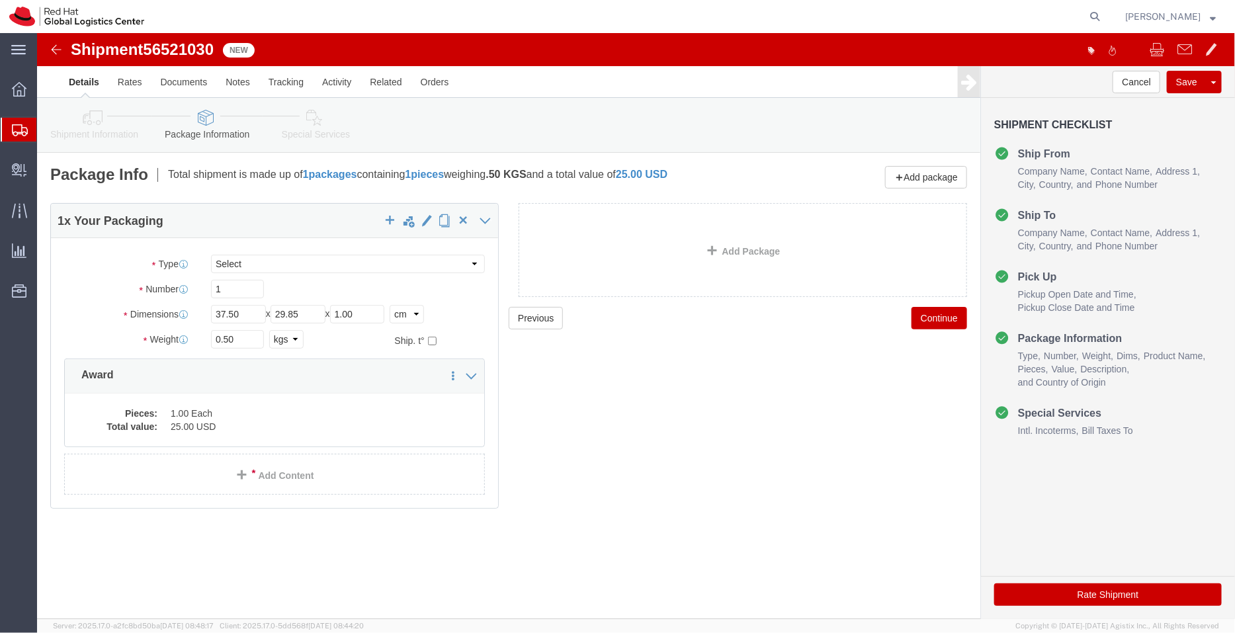
click icon
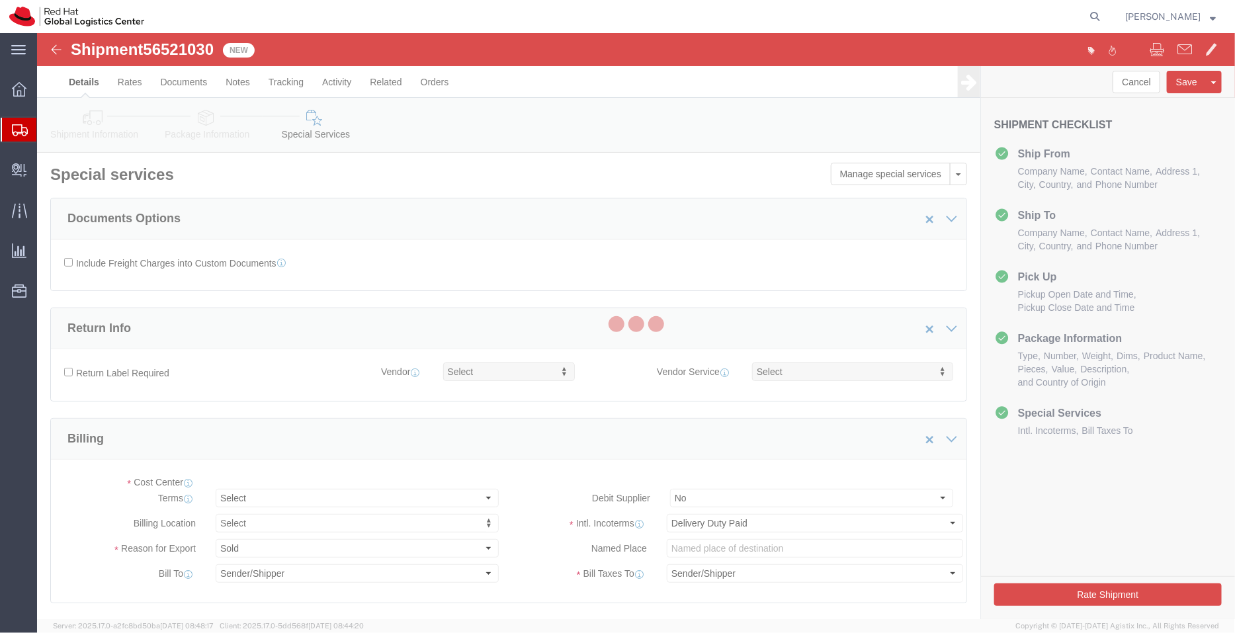
select select "COSTCENTER"
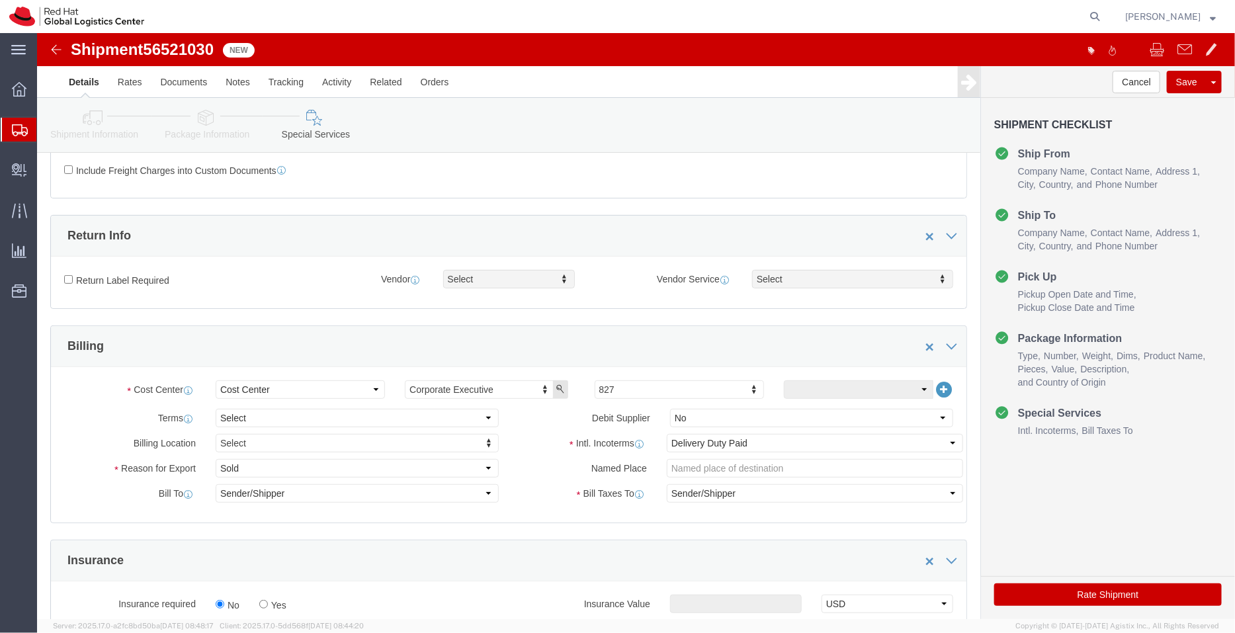
scroll to position [289, 0]
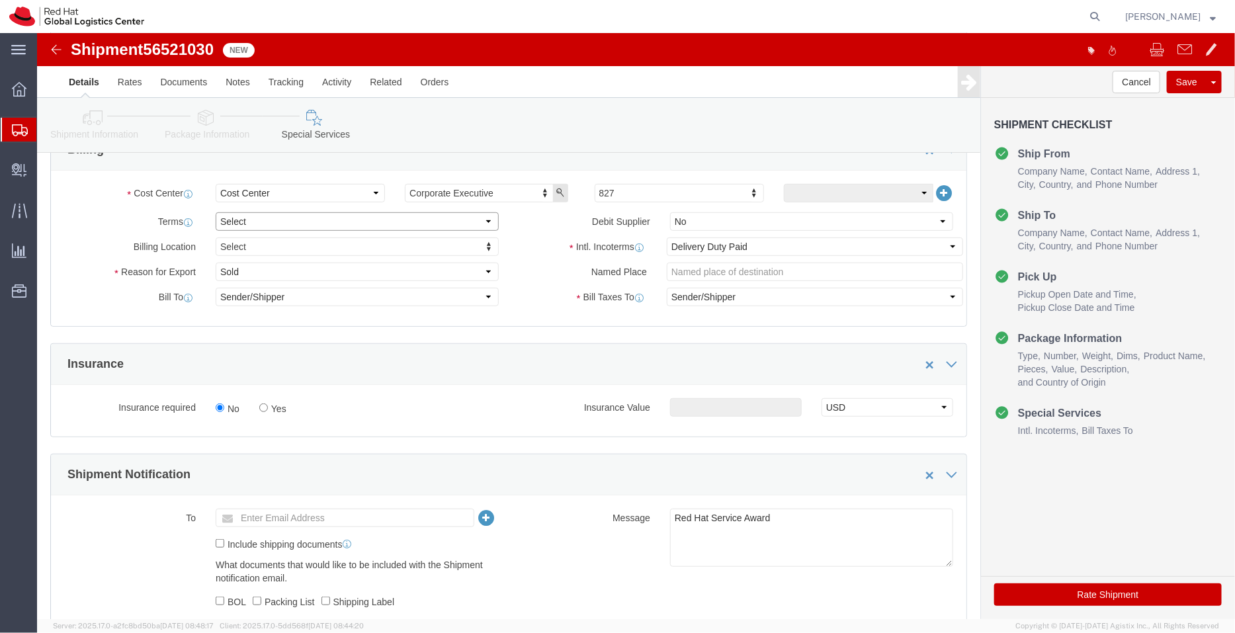
click select "Select Free of Charge Free of Cost NET 30 NET 45 NET 60 See Comment"
select select "FREE_OF_COST"
click select "Select Free of Charge Free of Cost NET 30 NET 45 NET 60 See Comment"
click select "Select Gift Personal Effects Repair/Warranty Return Sample Sold Temporary/Not S…"
select select "SAMPLE"
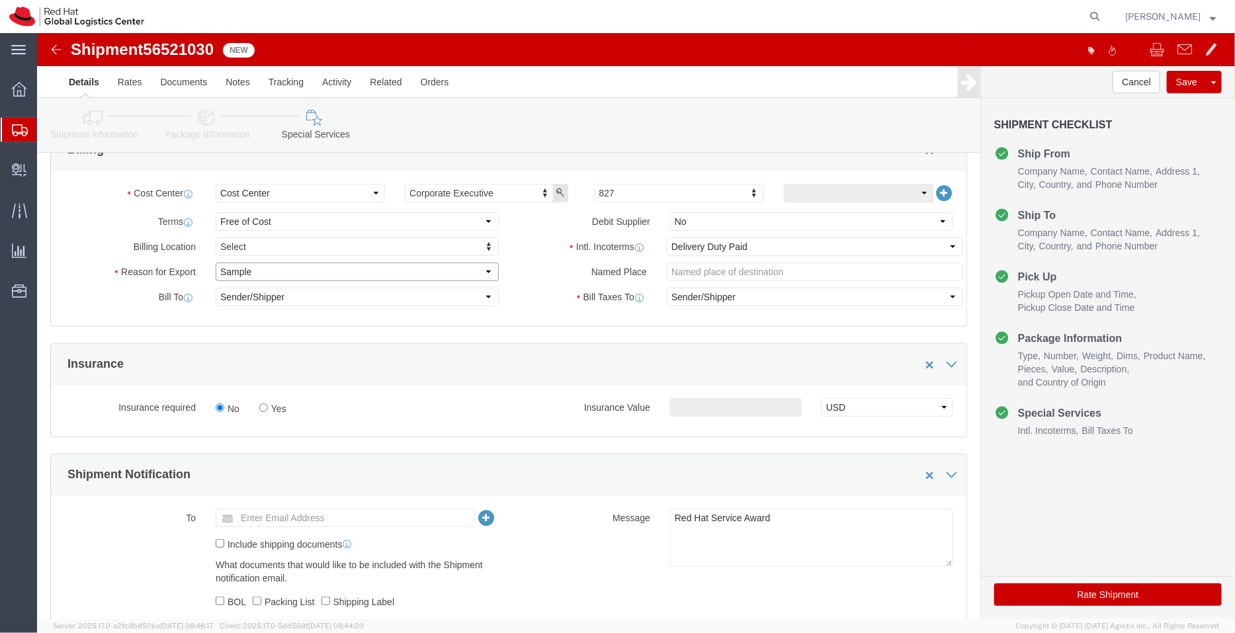
click select "Select Gift Personal Effects Repair/Warranty Return Sample Sold Temporary/Not S…"
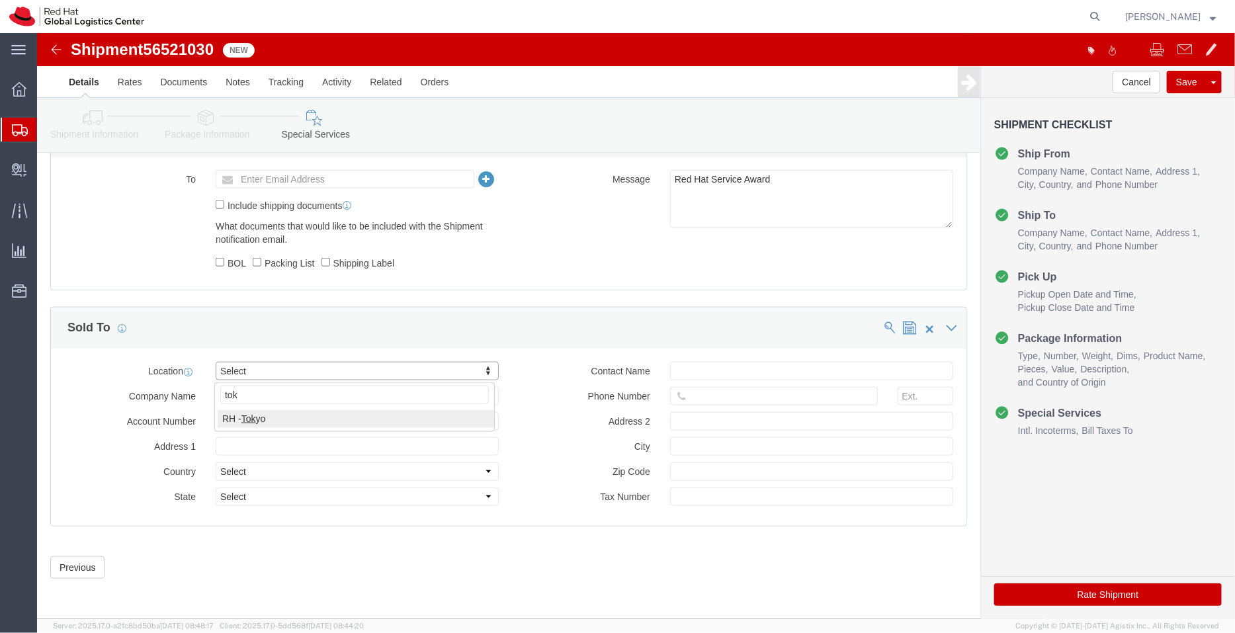
type input "tok"
select select "38034"
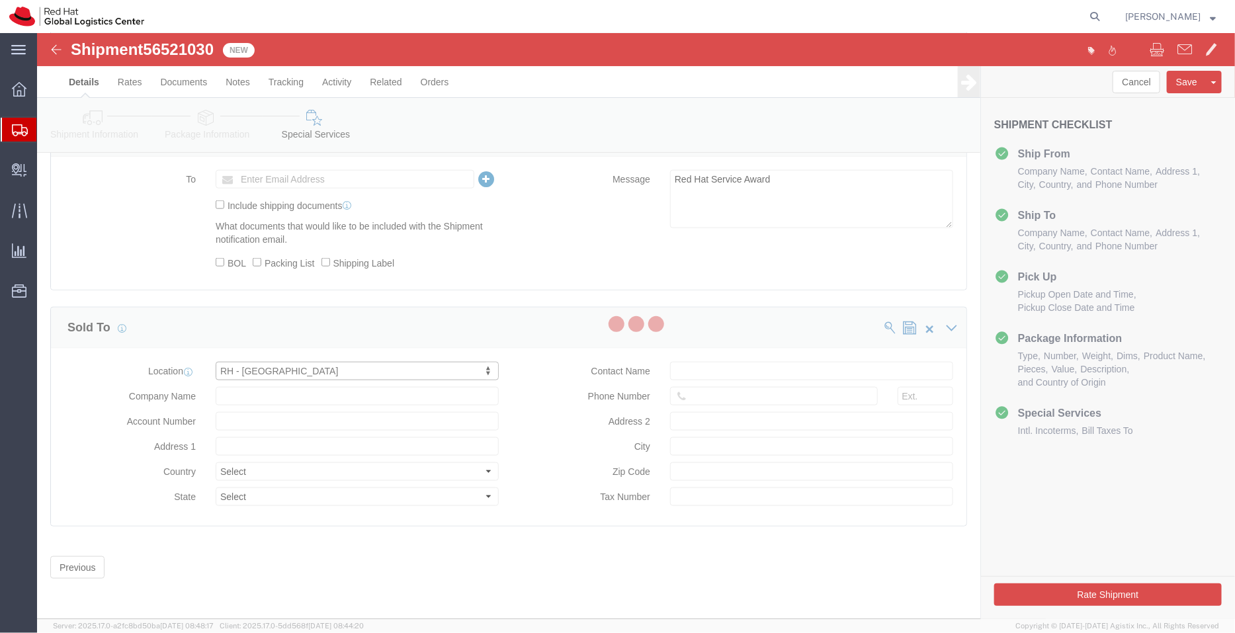
type input "Red Hat, KK"
type input "Ebisu Neonate 8F"
select select "JP"
type input "813 5798 8500"
type input "1-18 Ebisu 4-chome [GEOGRAPHIC_DATA]"
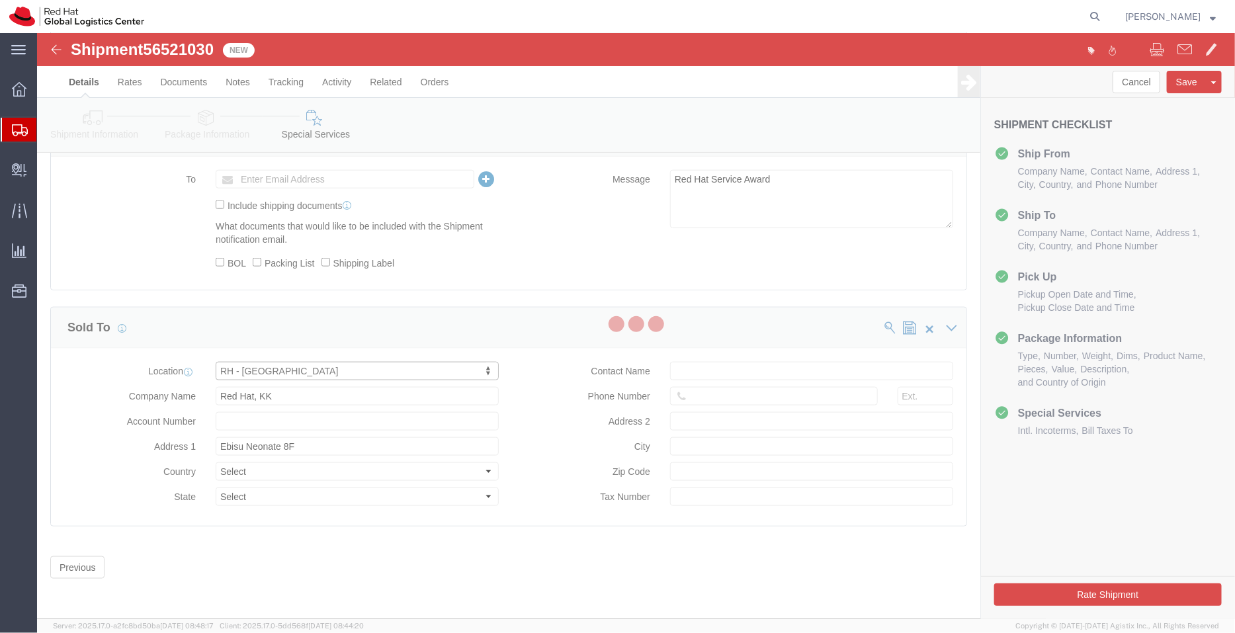
type input "TOKYO"
type input "150-0013"
type input "2011001054148"
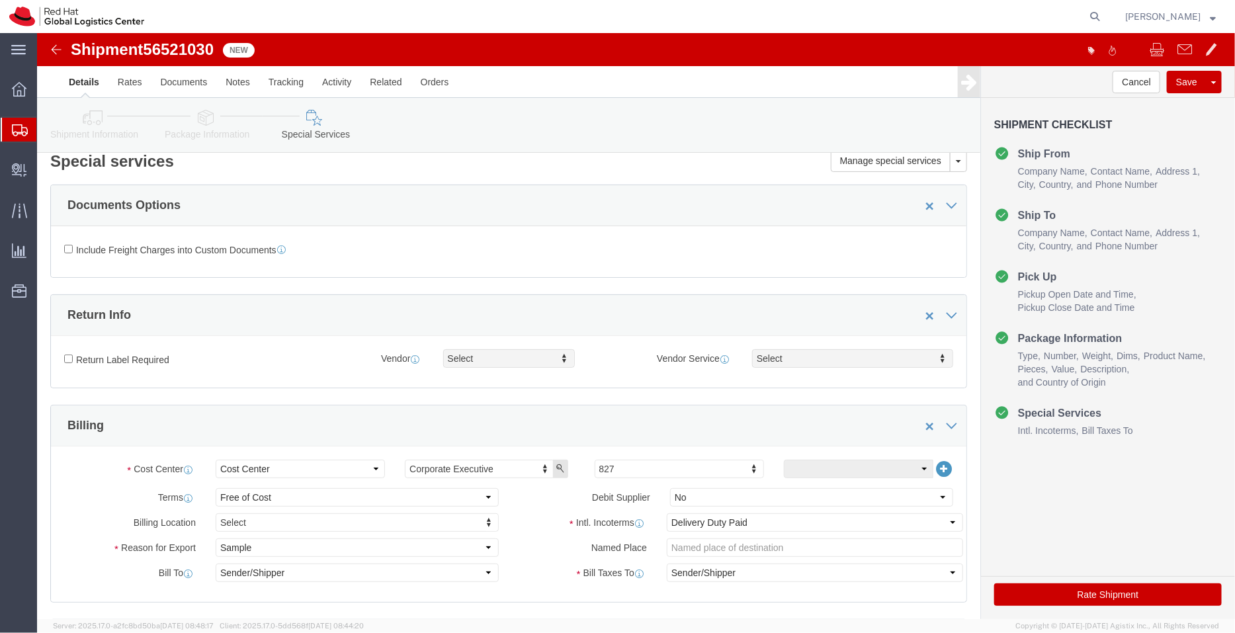
scroll to position [0, 0]
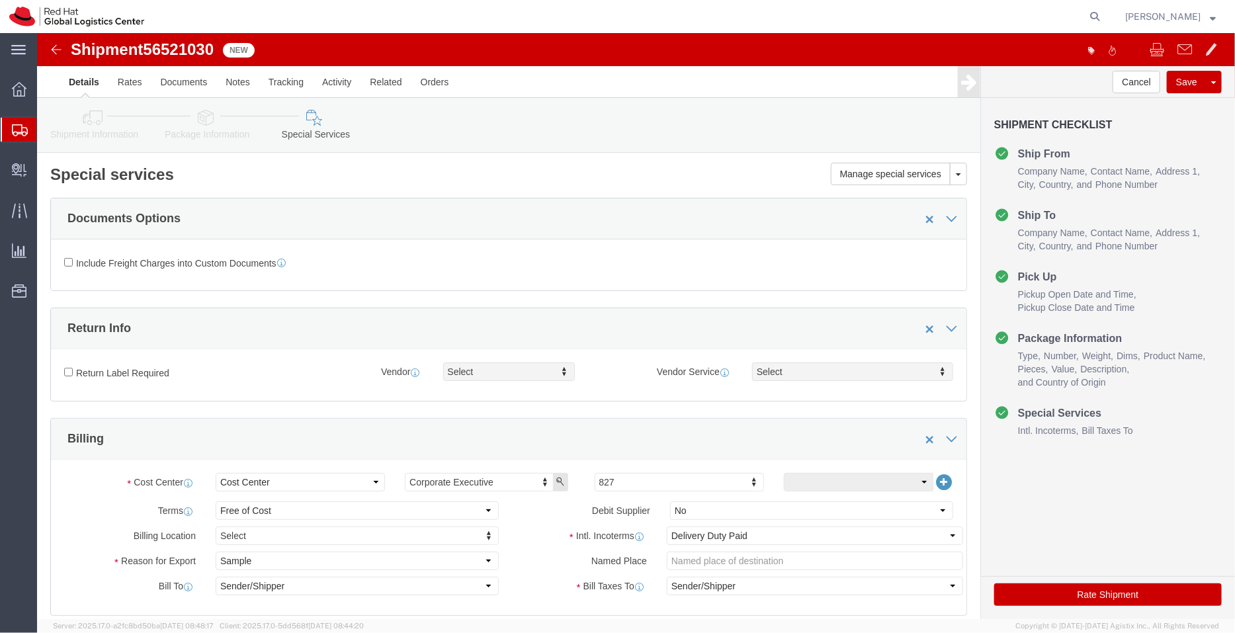
click icon
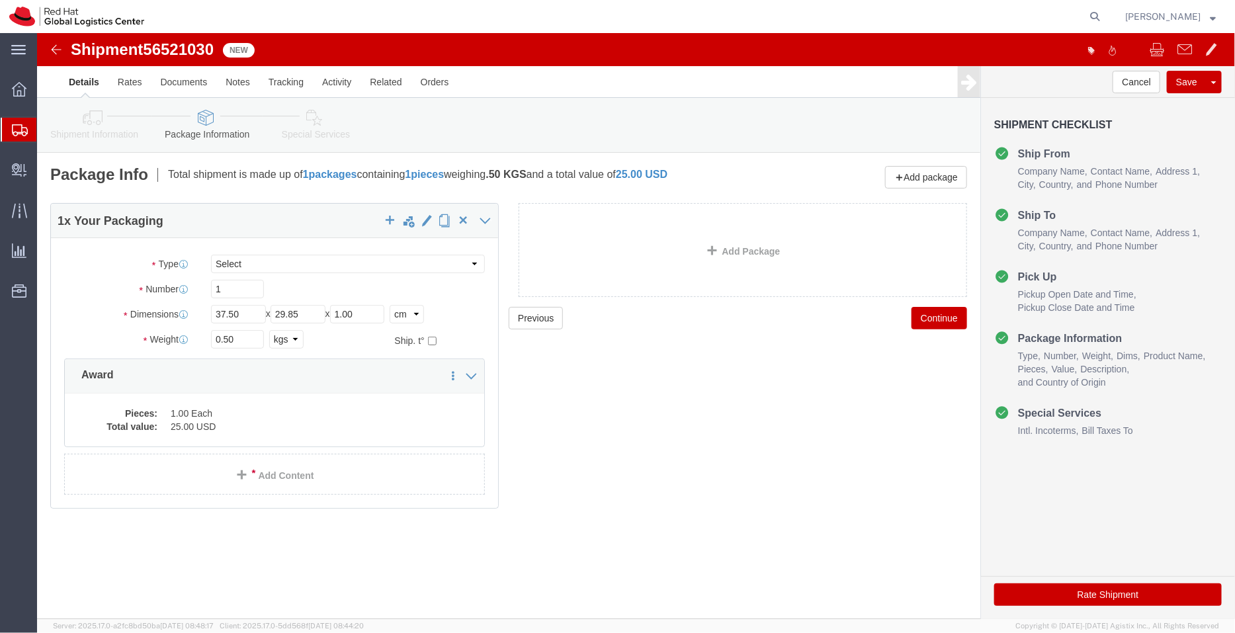
click link "Shipment Information"
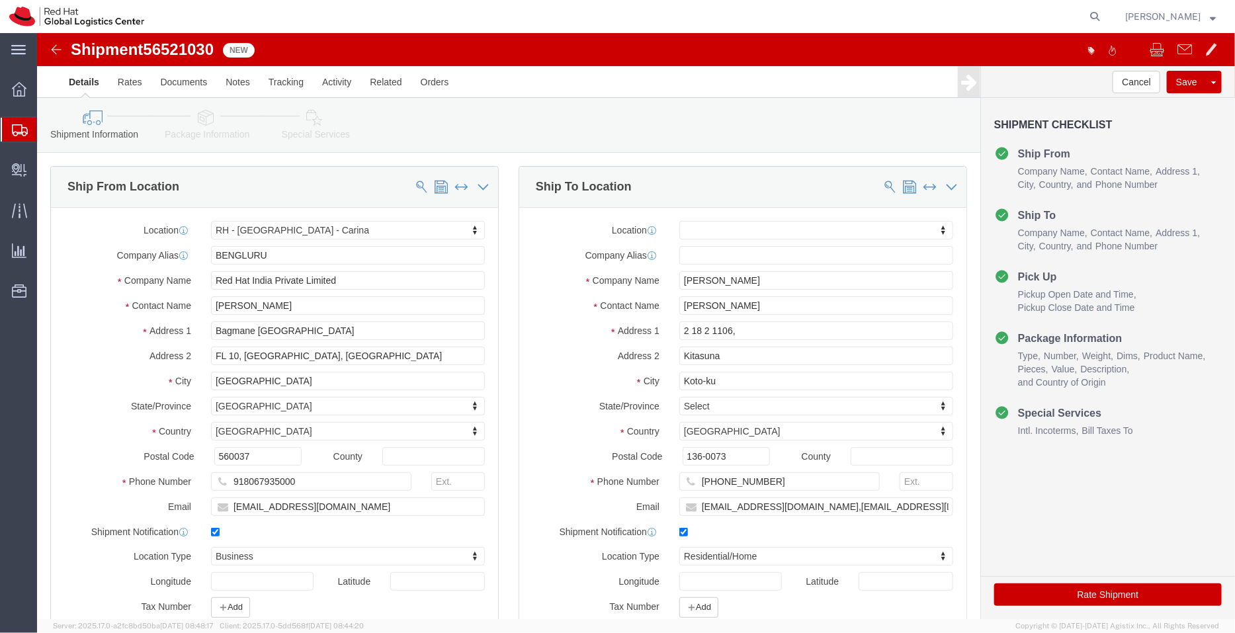
click icon
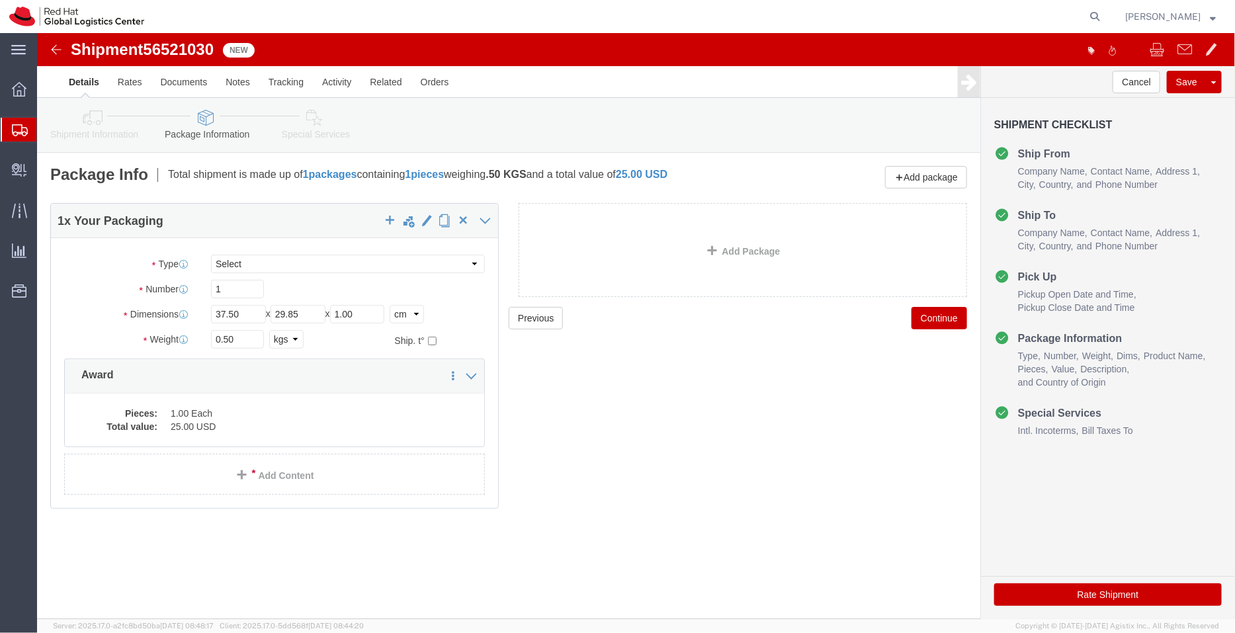
click icon
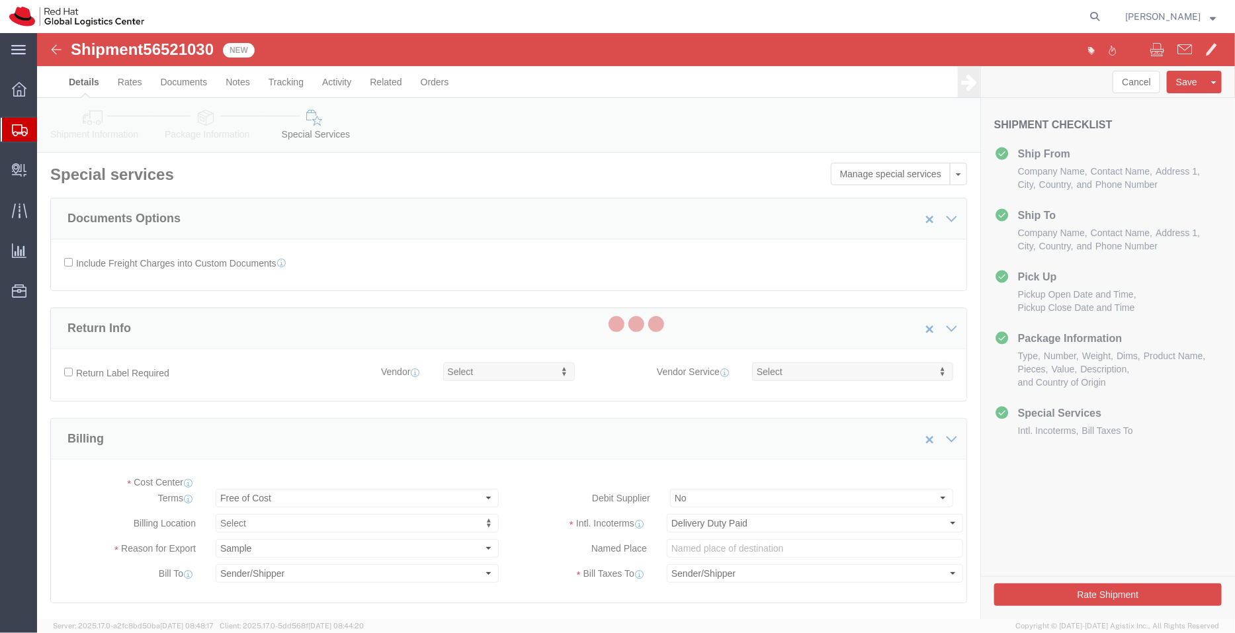
select select "COSTCENTER"
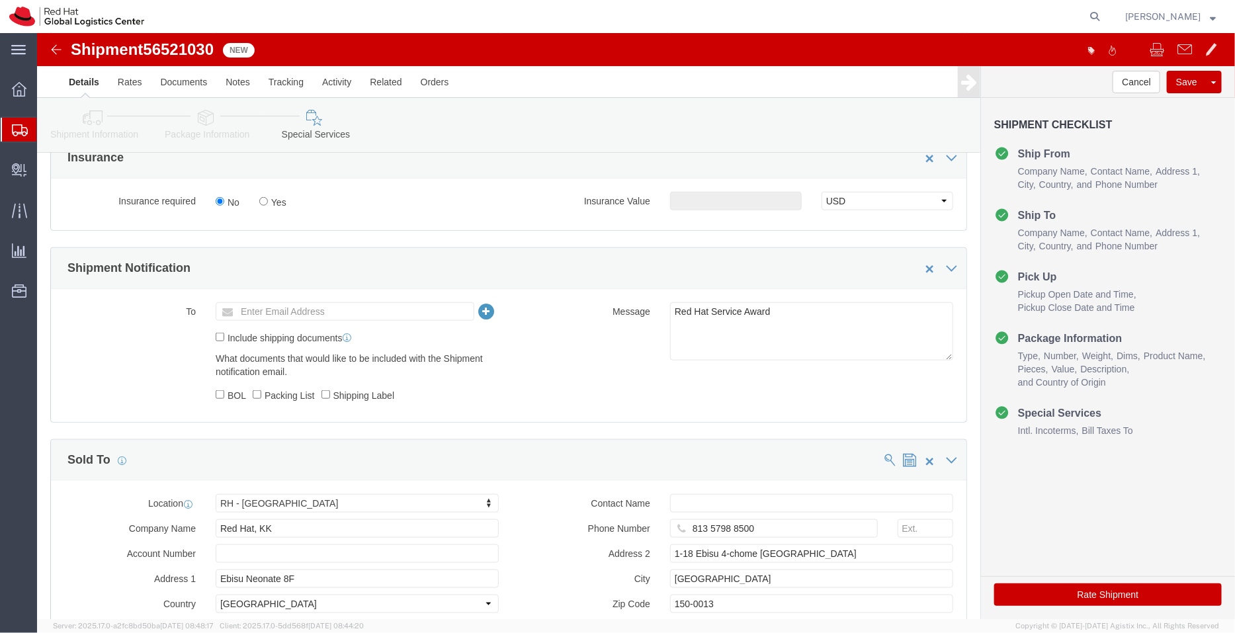
scroll to position [577, 0]
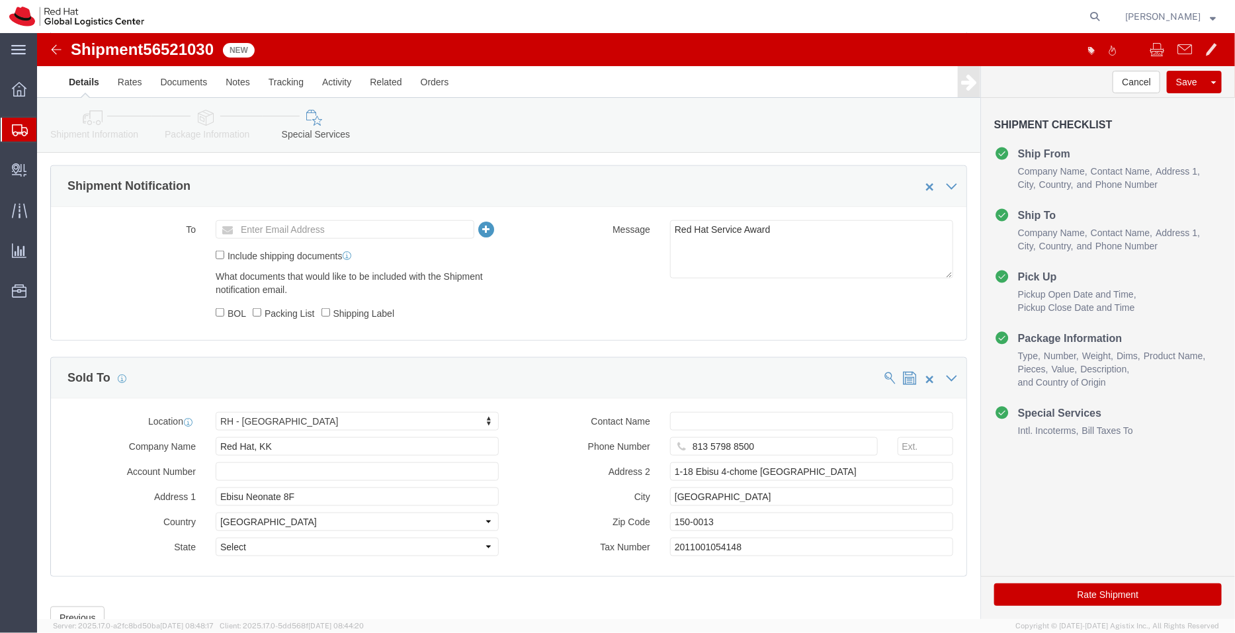
click button "Rate Shipment"
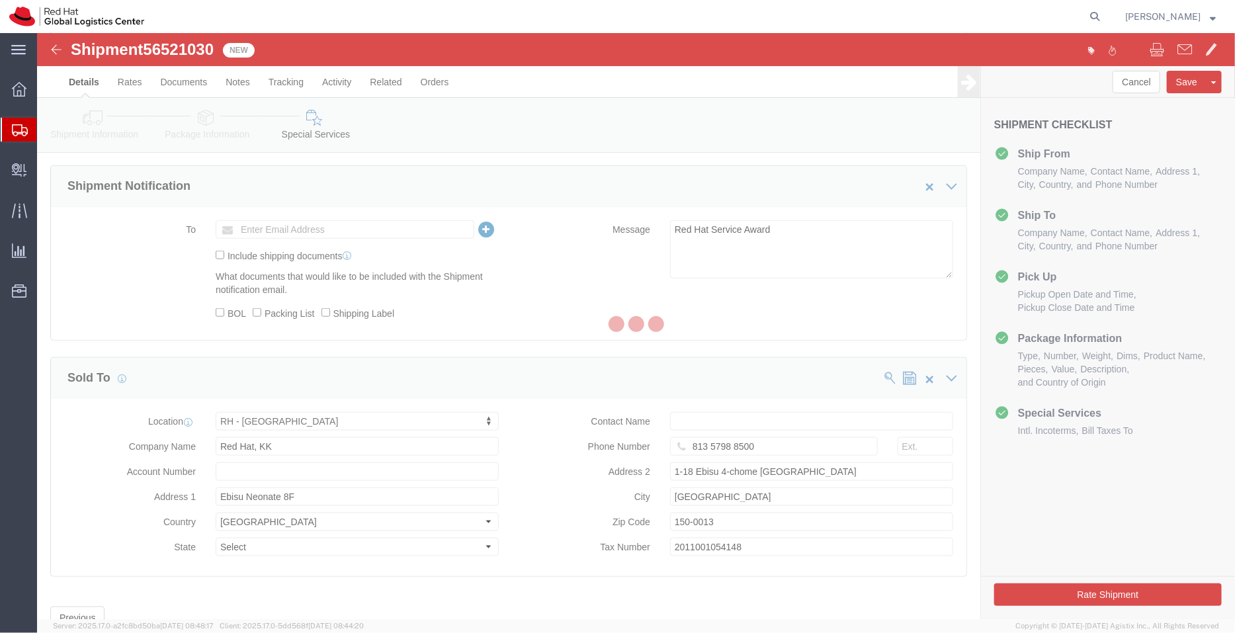
scroll to position [0, 0]
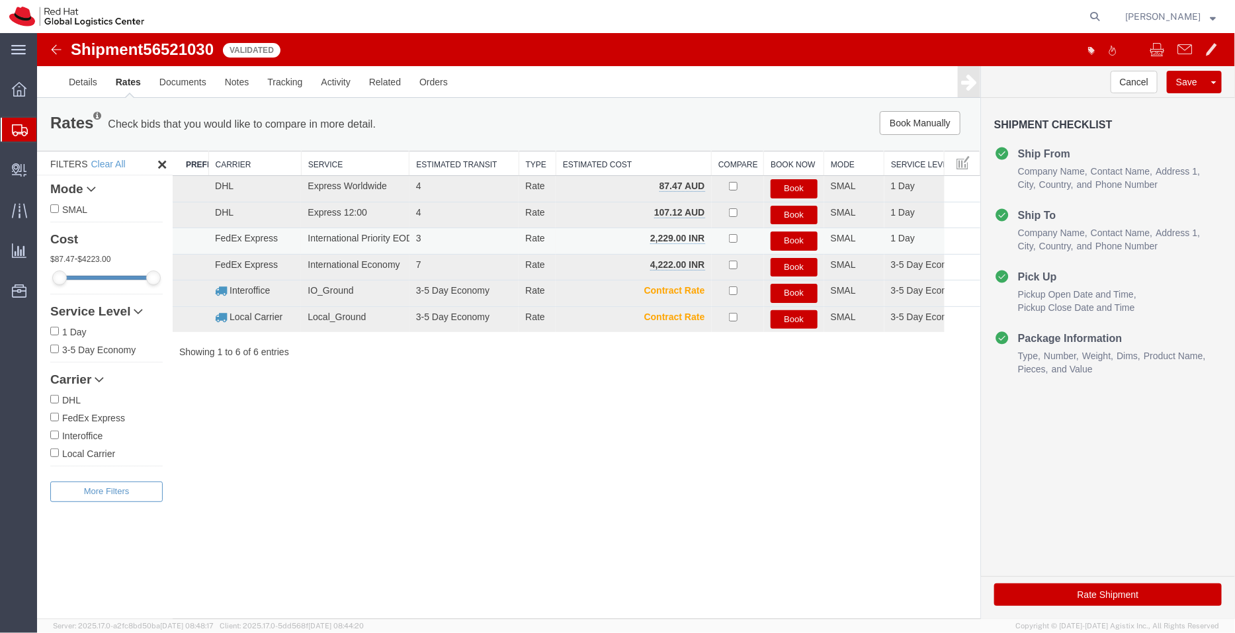
click at [803, 239] on button "Book" at bounding box center [793, 240] width 47 height 19
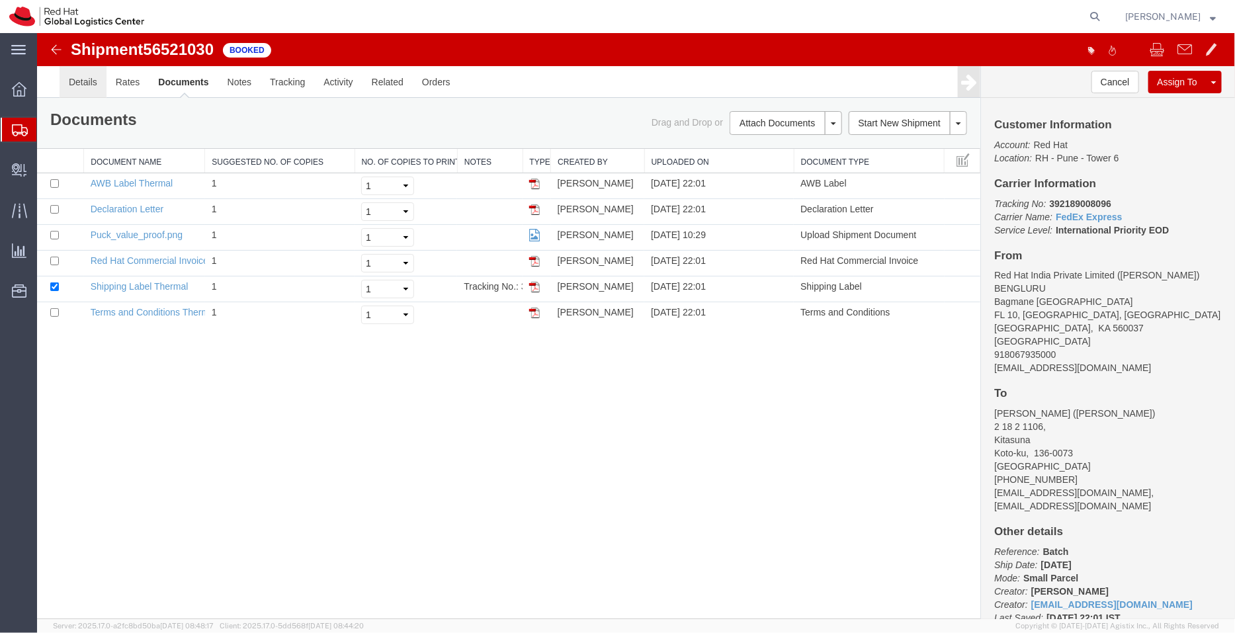
click at [87, 85] on link "Details" at bounding box center [82, 81] width 47 height 32
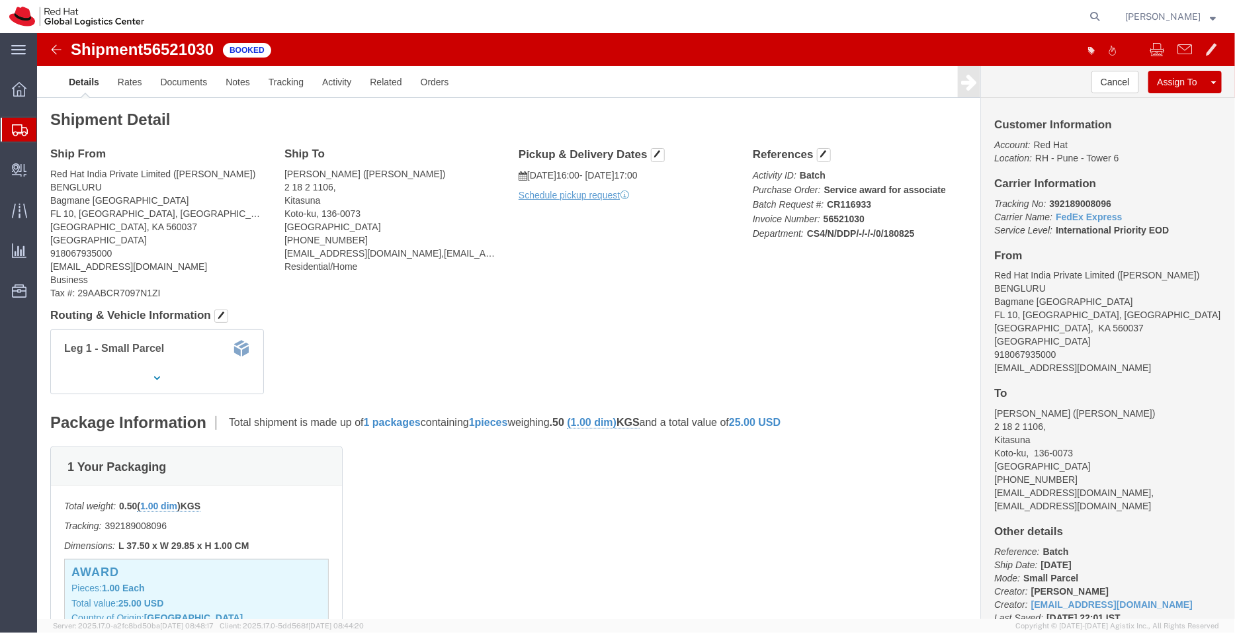
click p "Schedule pickup request"
click link "Schedule pickup request"
drag, startPoint x: 1059, startPoint y: 337, endPoint x: 948, endPoint y: 335, distance: 111.8
click div "Customer Information Account: Red Hat Location: RH - Pune - Tower 6 Carrier Inf…"
copy address "[EMAIL_ADDRESS][DOMAIN_NAME]"
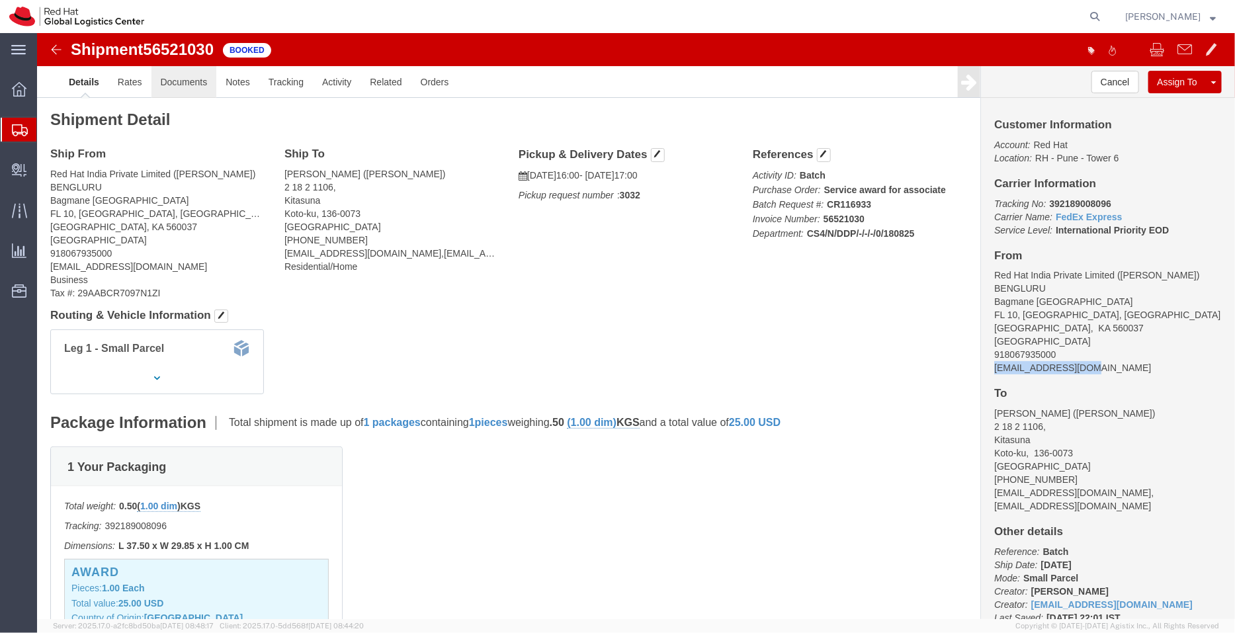
click link "Documents"
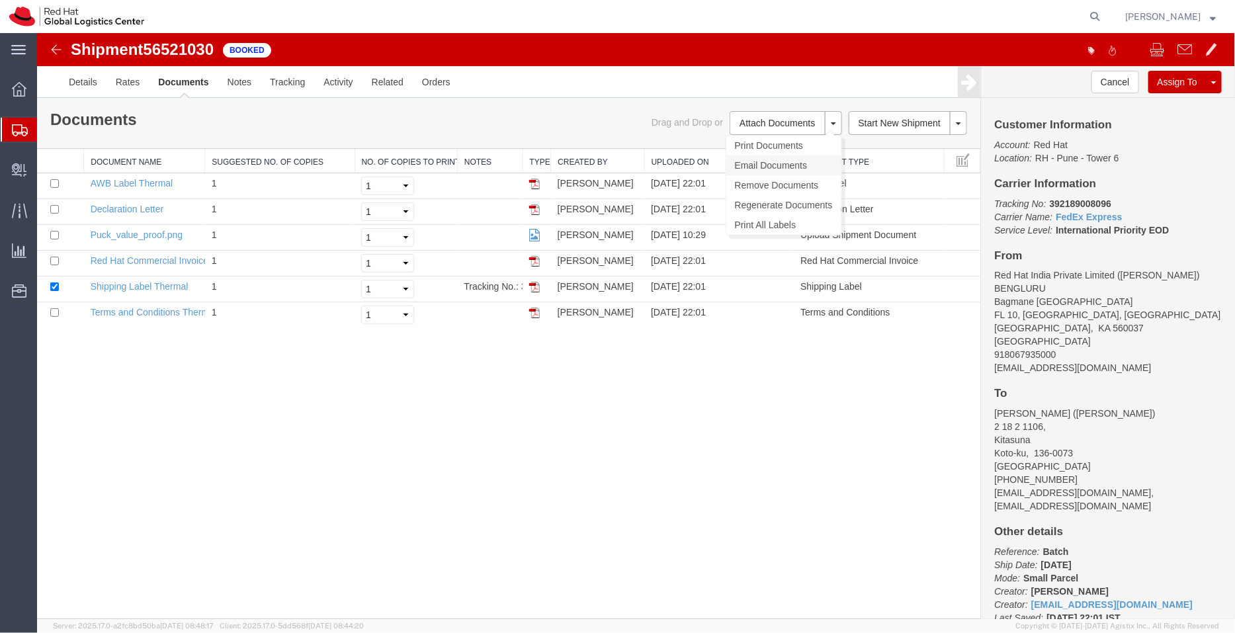
click at [770, 169] on link "Email Documents" at bounding box center [783, 165] width 115 height 20
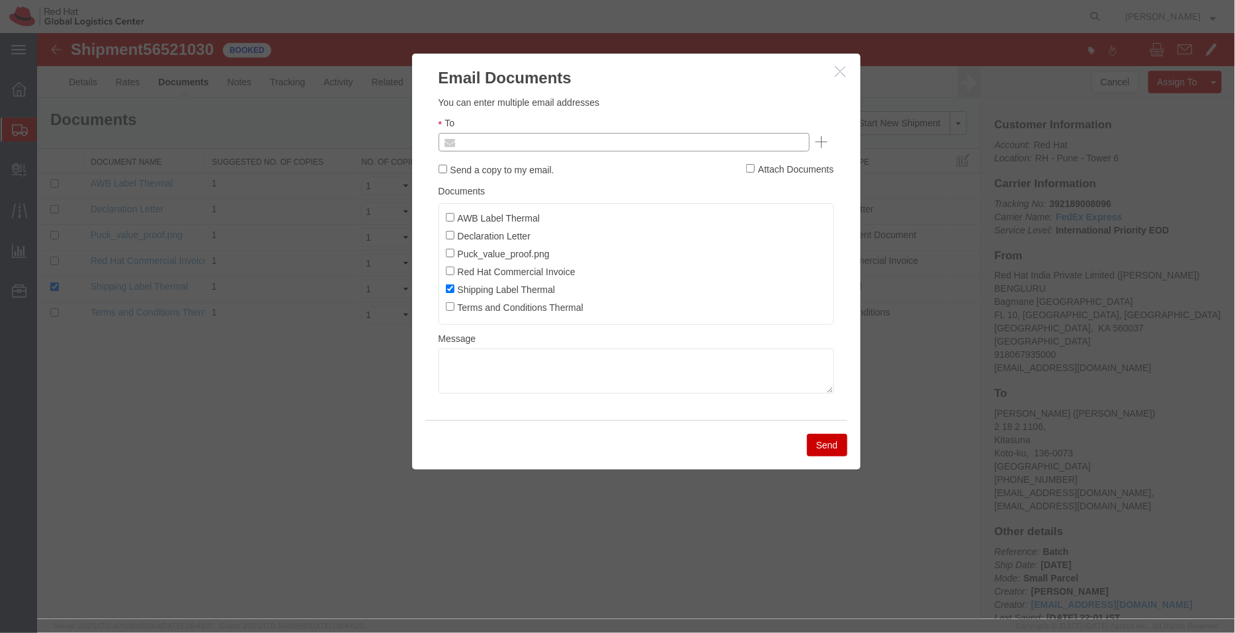
click at [551, 140] on input "text" at bounding box center [533, 141] width 155 height 17
paste input "[EMAIL_ADDRESS][DOMAIN_NAME]"
type input "[EMAIL_ADDRESS][DOMAIN_NAME]"
paste input "[EMAIL_ADDRESS][DOMAIN_NAME]"
type input "[EMAIL_ADDRESS][DOMAIN_NAME]"
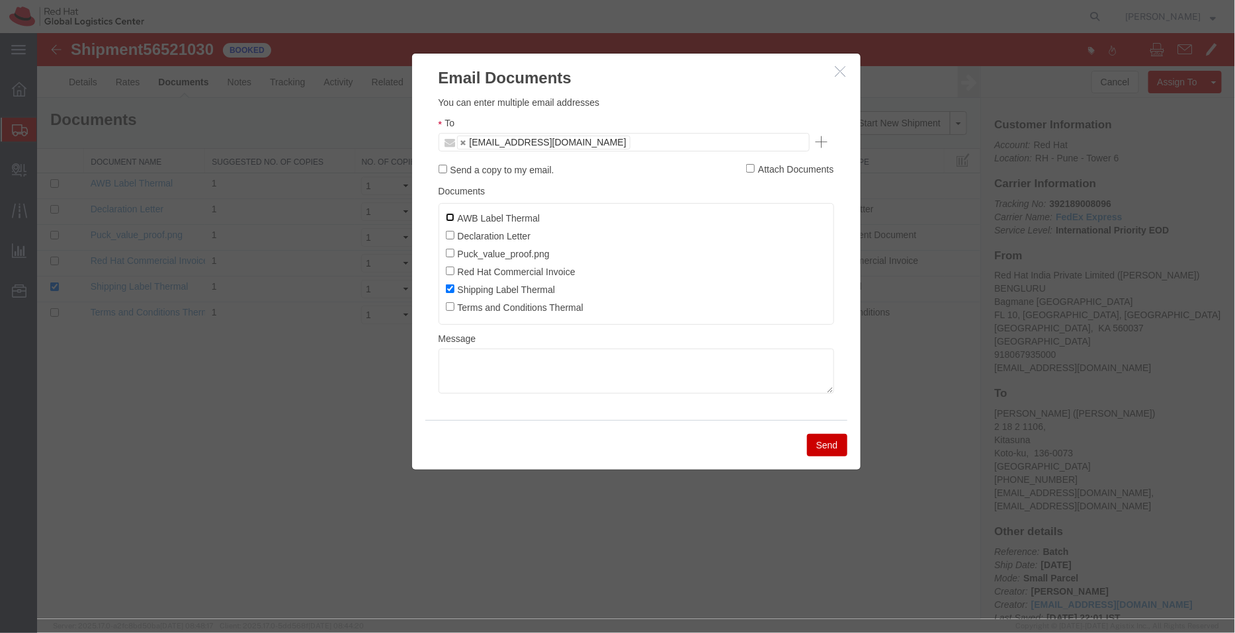
click at [451, 216] on input "AWB Label Thermal" at bounding box center [449, 216] width 9 height 9
checkbox input "true"
click at [451, 229] on label "Declaration Letter" at bounding box center [487, 235] width 85 height 15
click at [451, 230] on input "Declaration Letter" at bounding box center [449, 234] width 9 height 9
checkbox input "true"
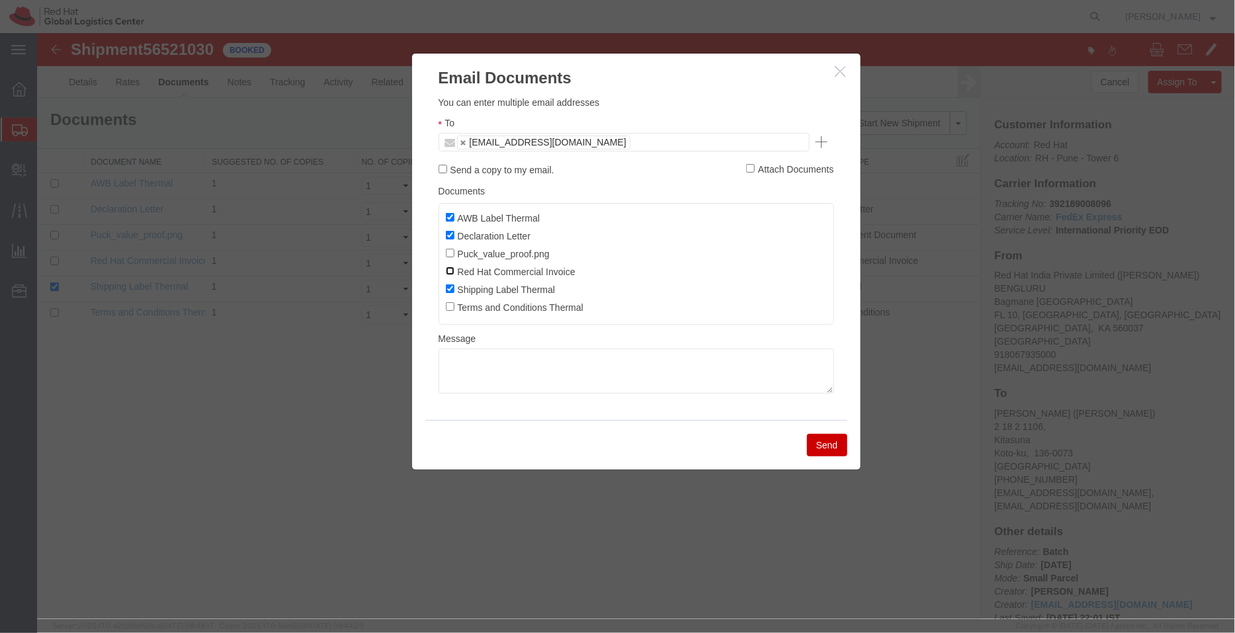
click at [452, 271] on input "Red Hat Commercial Invoice" at bounding box center [449, 270] width 9 height 9
checkbox input "true"
click at [832, 447] on button "Send" at bounding box center [826, 444] width 40 height 22
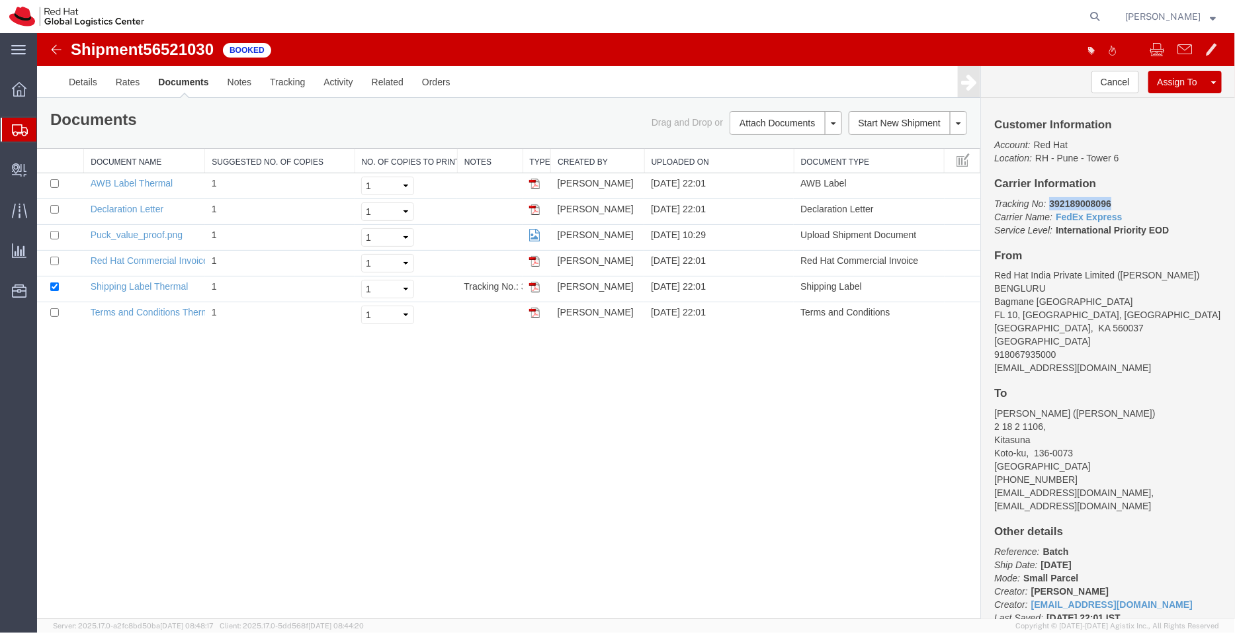
drag, startPoint x: 1117, startPoint y: 203, endPoint x: 1048, endPoint y: 202, distance: 68.8
click at [1048, 202] on p "Tracking No: 392189008096 Carrier Name: FedEx Express FedEx Express Service Lev…" at bounding box center [1107, 216] width 228 height 40
copy b "392189008096"
click at [70, 79] on link "Details" at bounding box center [82, 81] width 47 height 32
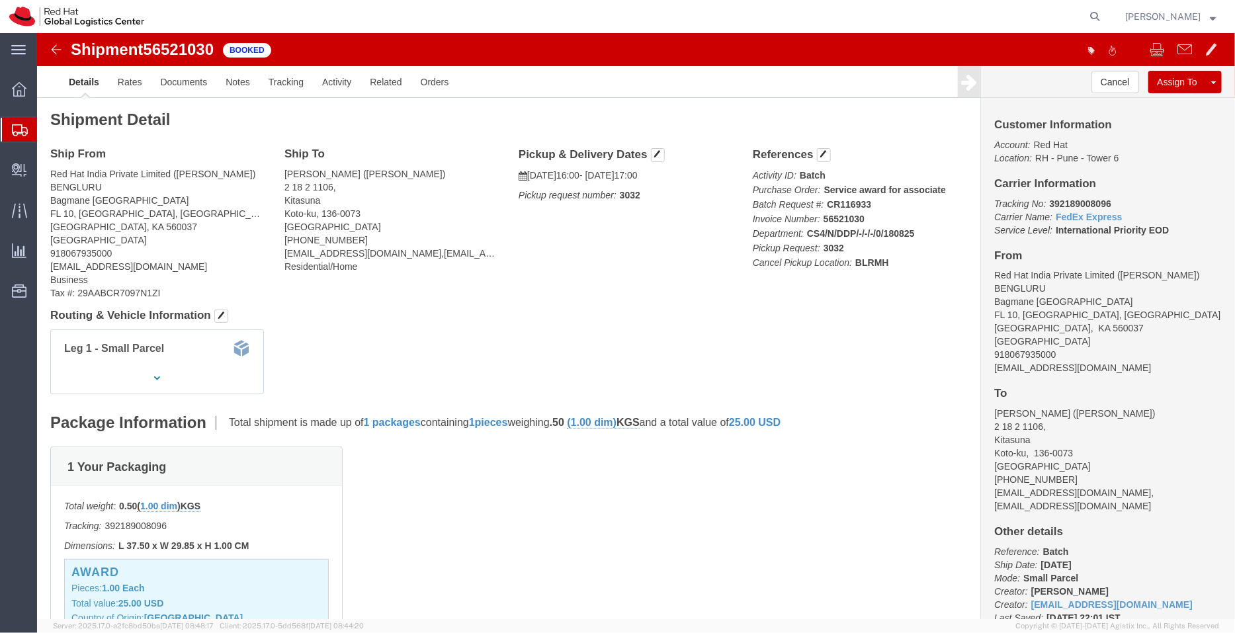
click at [0, 0] on span "Shipment Manager" at bounding box center [0, 0] width 0 height 0
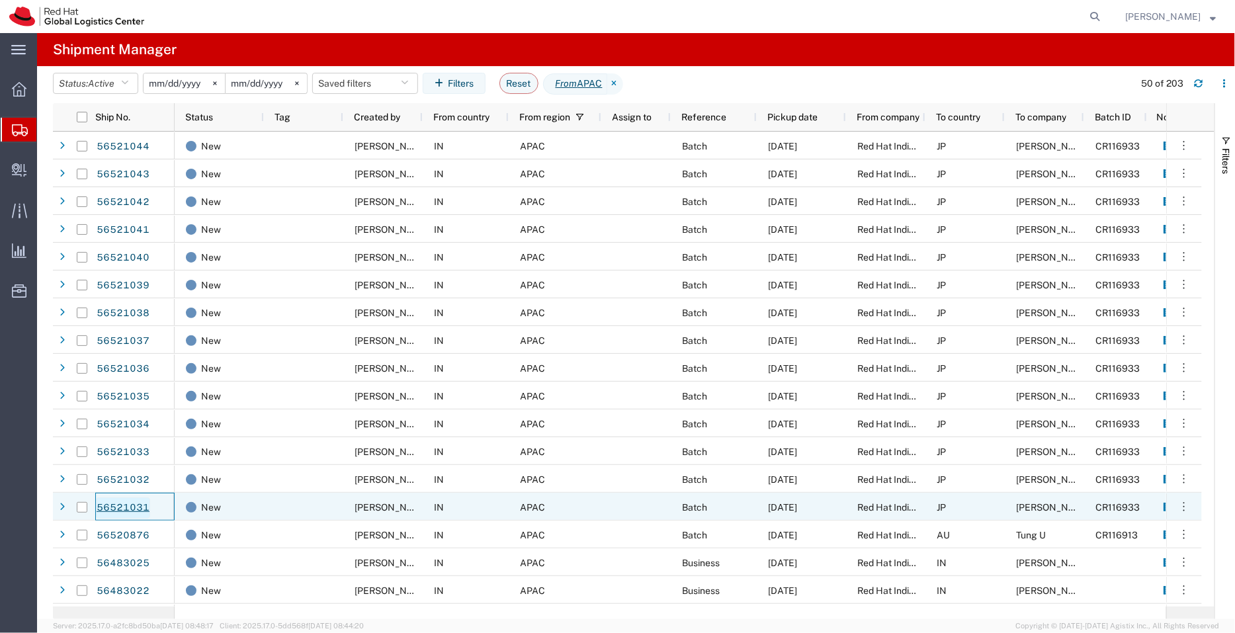
click at [130, 503] on link "56521031" at bounding box center [123, 507] width 54 height 21
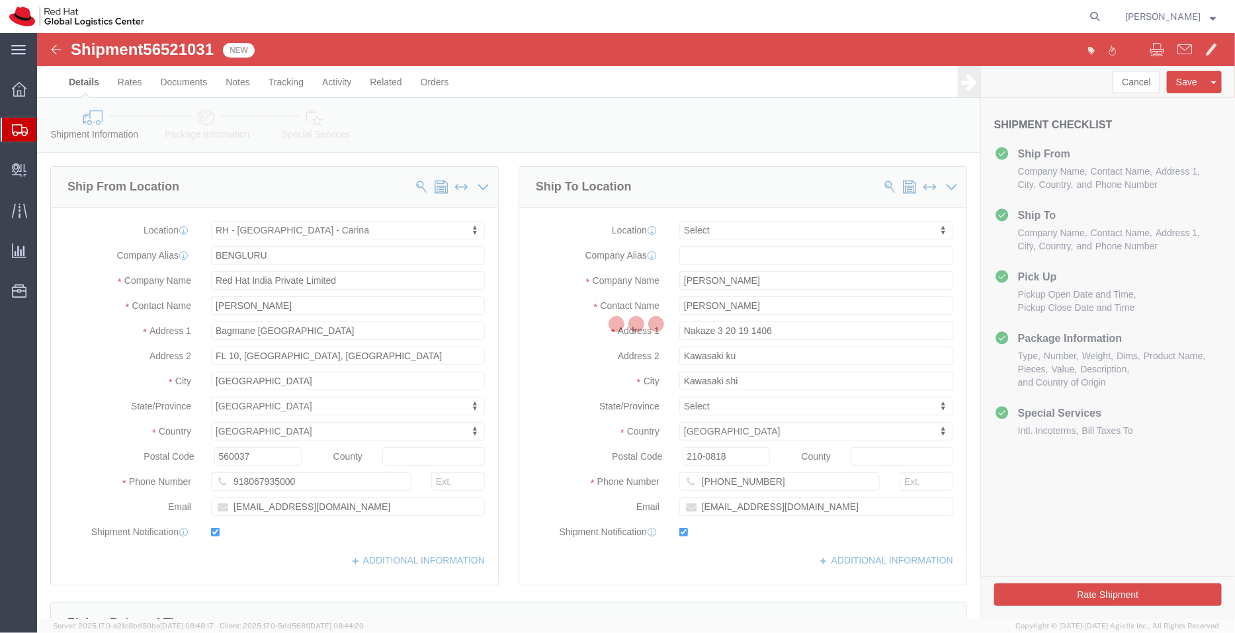
select select "37925"
select select
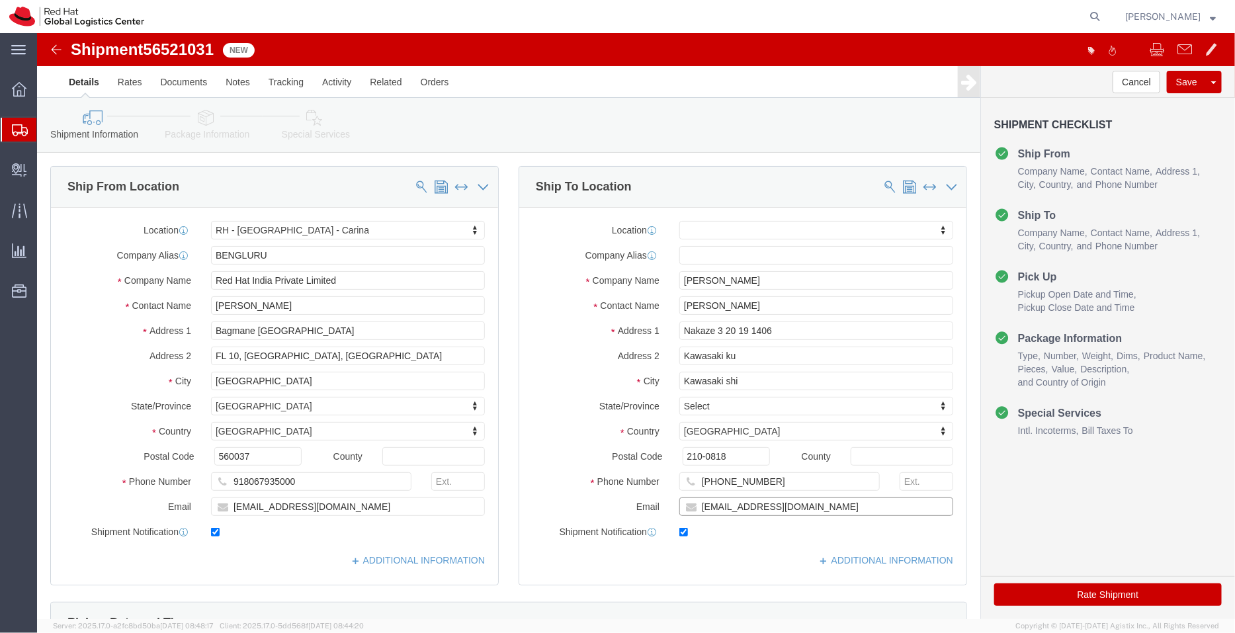
click input "tiida@redhat.com"
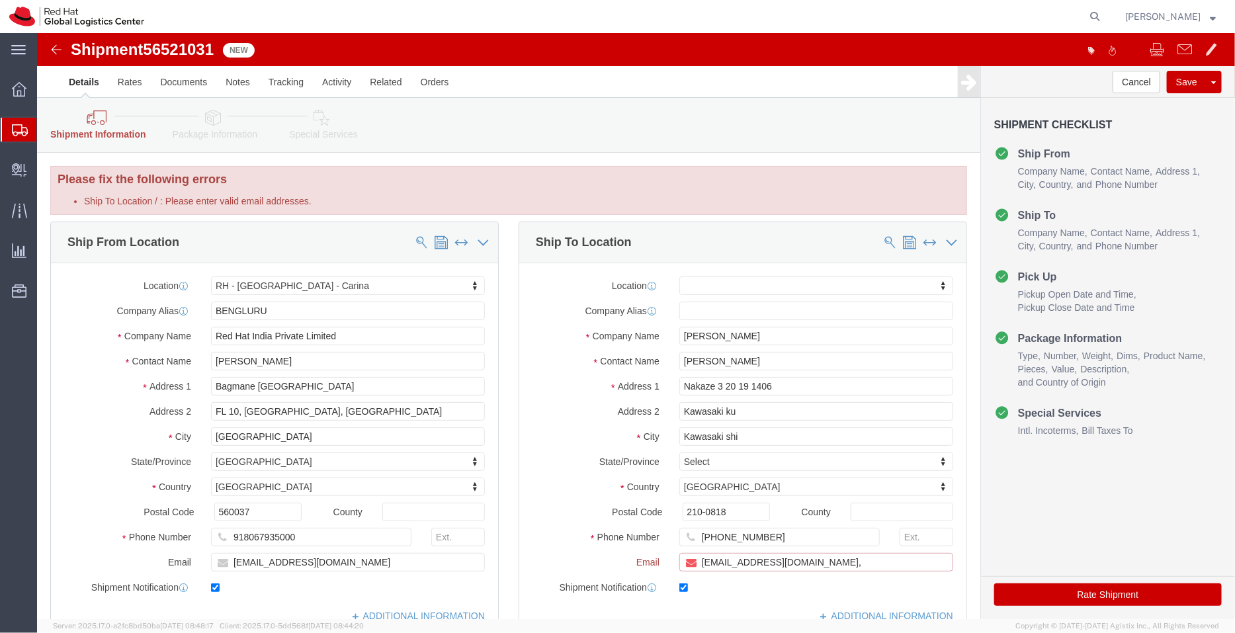
paste input "[EMAIL_ADDRESS][DOMAIN_NAME]"
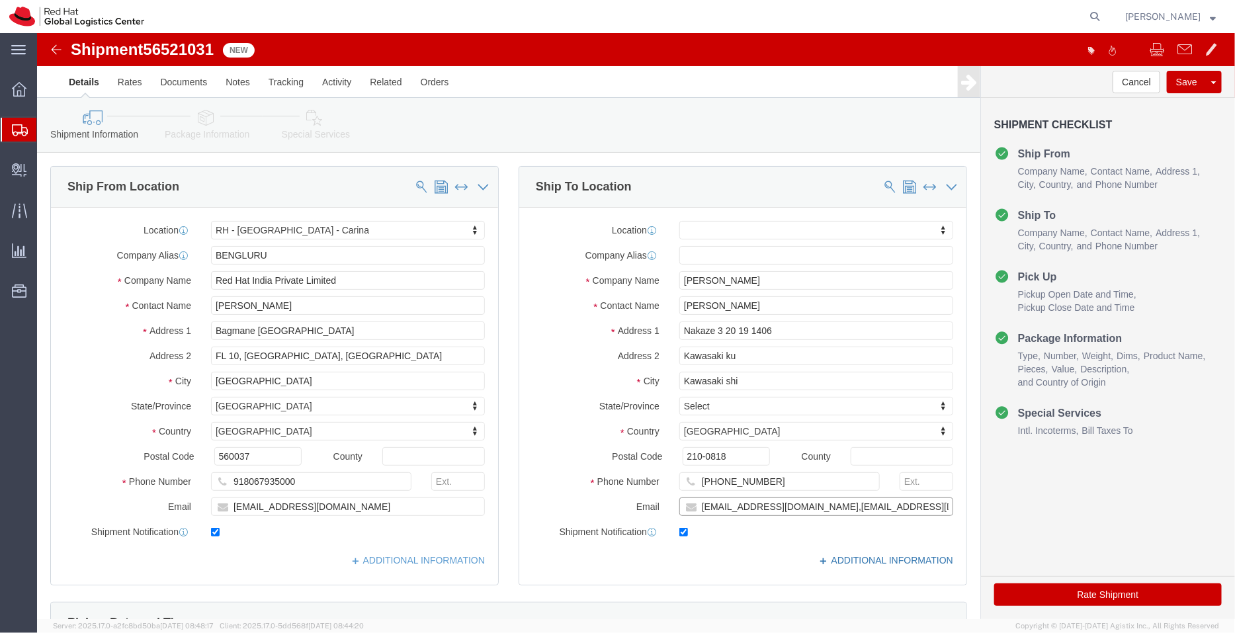
type input "tiida@redhat.com,apaclogistics@redhat.com"
click link "ADDITIONAL INFORMATION"
click div "Location My Profile Location [GEOGRAPHIC_DATA] - [GEOGRAPHIC_DATA] - [GEOGRAPHI…"
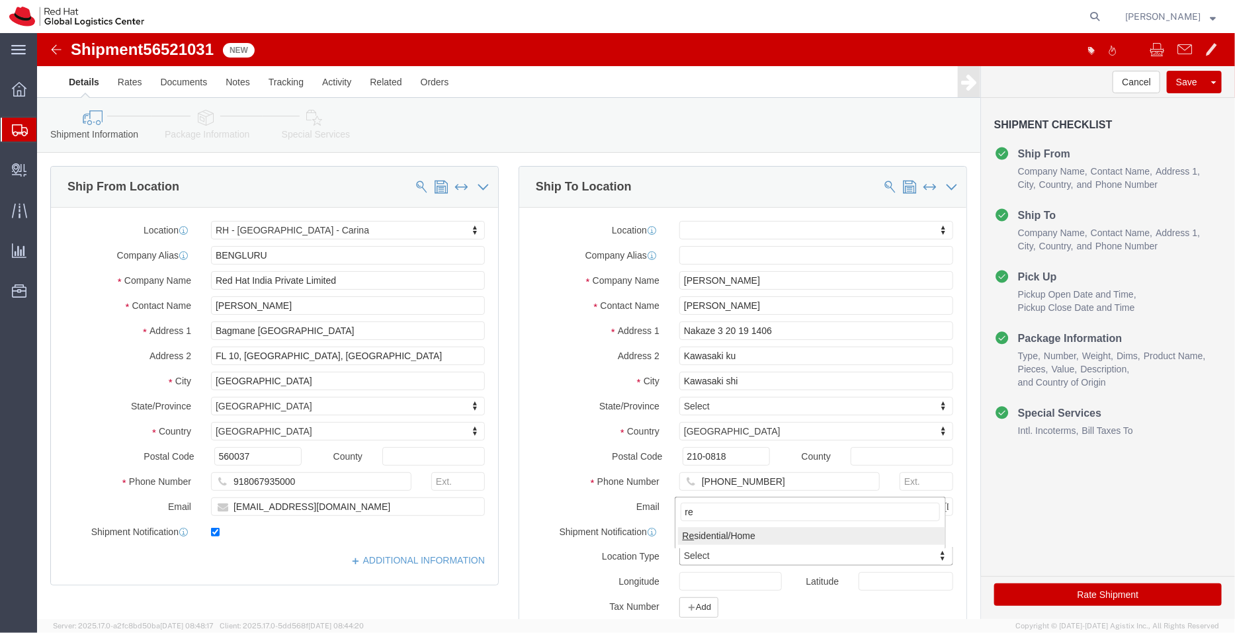
type input "re"
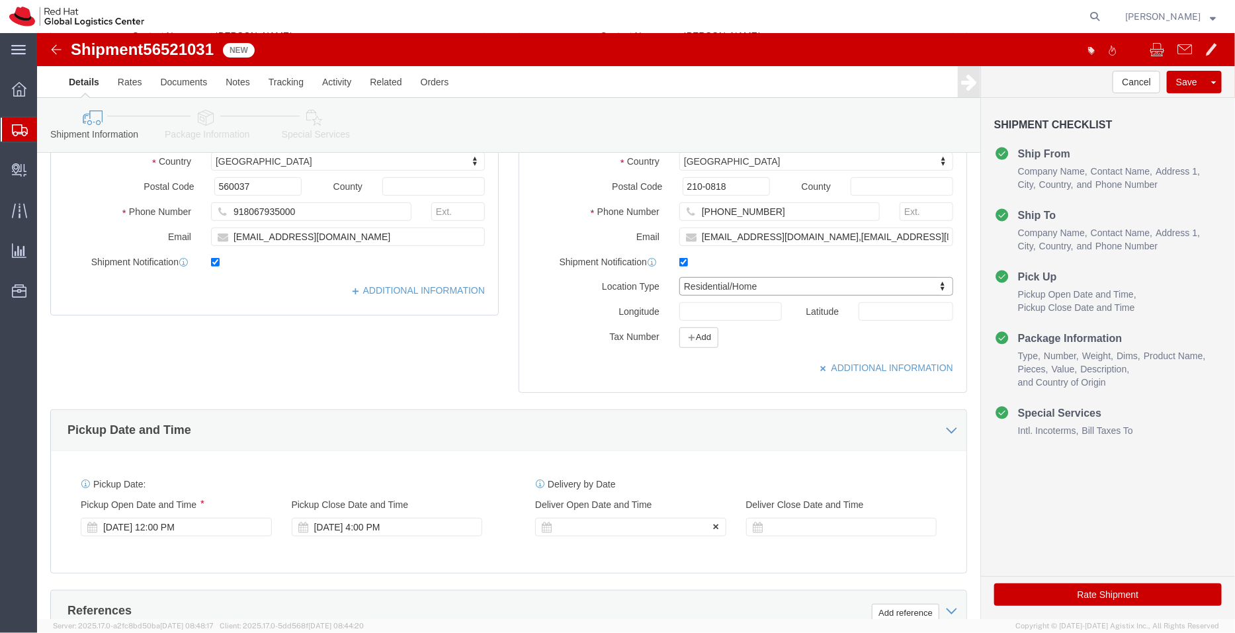
scroll to position [270, 0]
click div "[DATE] 12:00 PM"
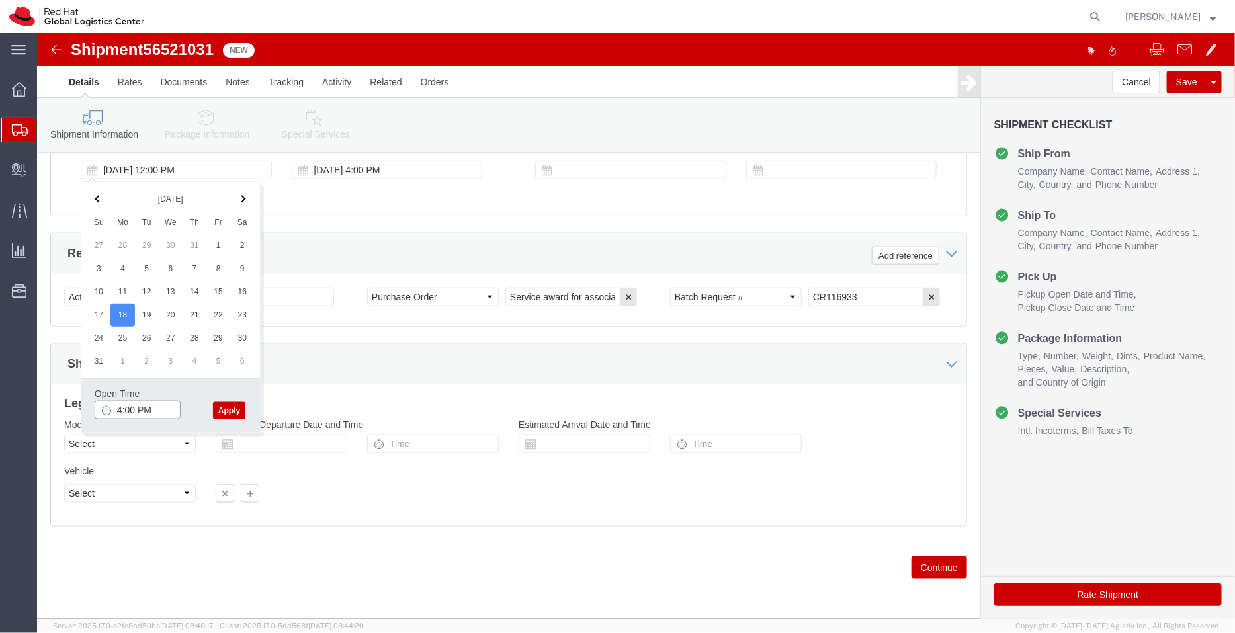
type input "4:00 PM"
click button "Apply"
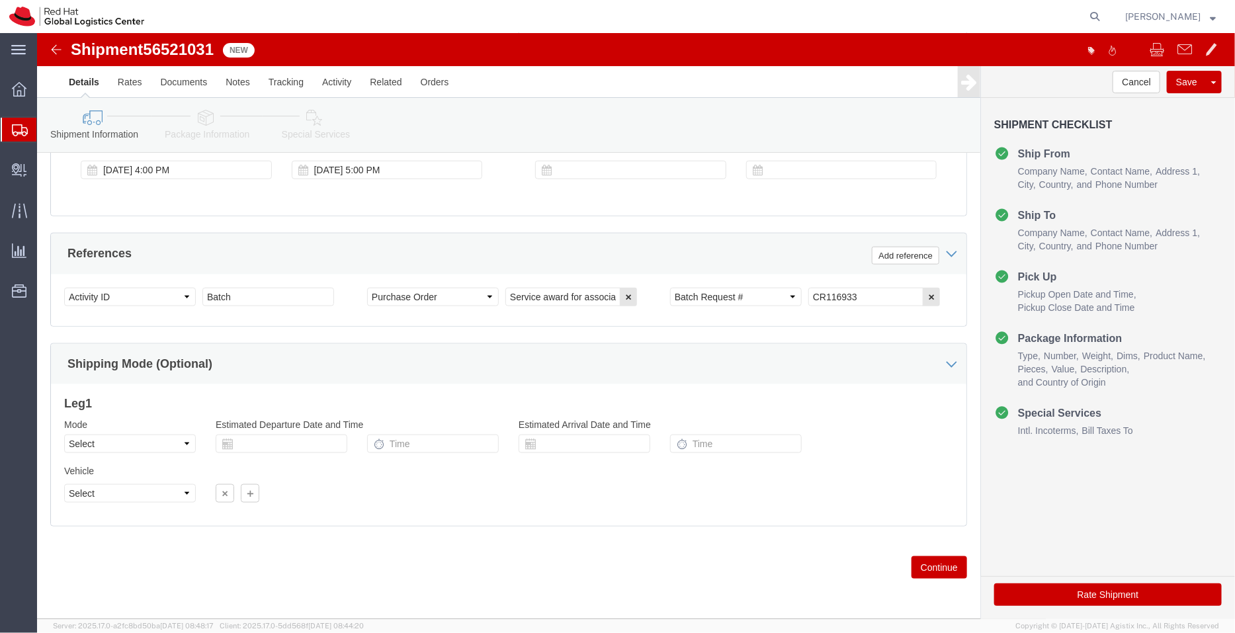
click icon
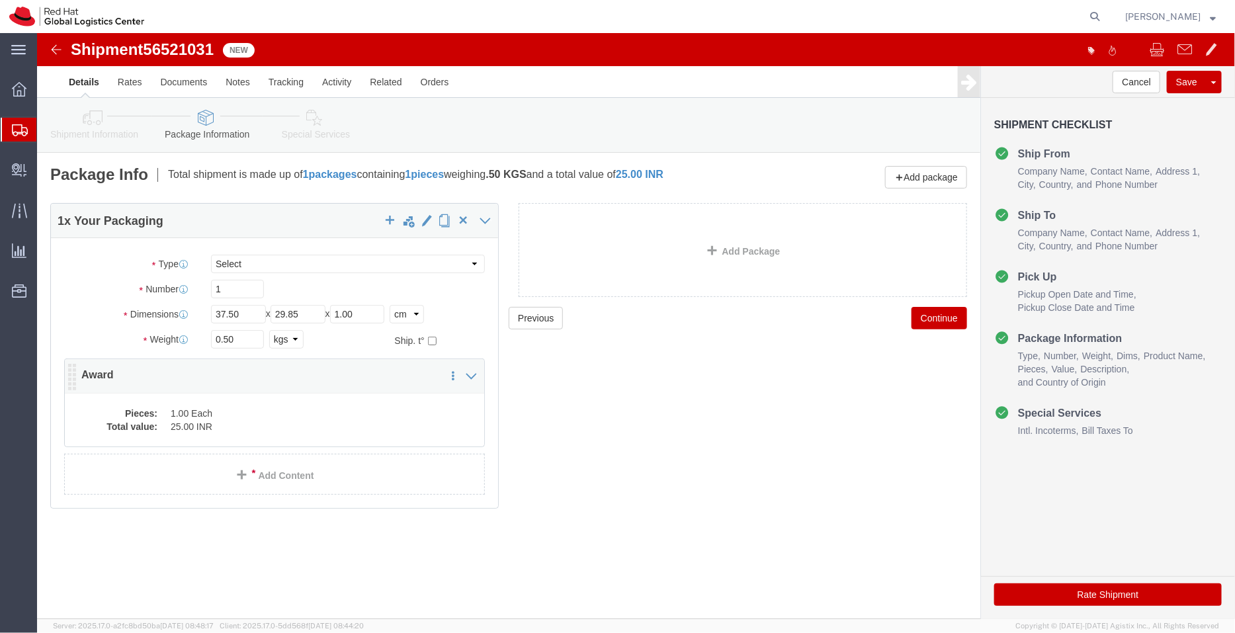
click dd "25.00 INR"
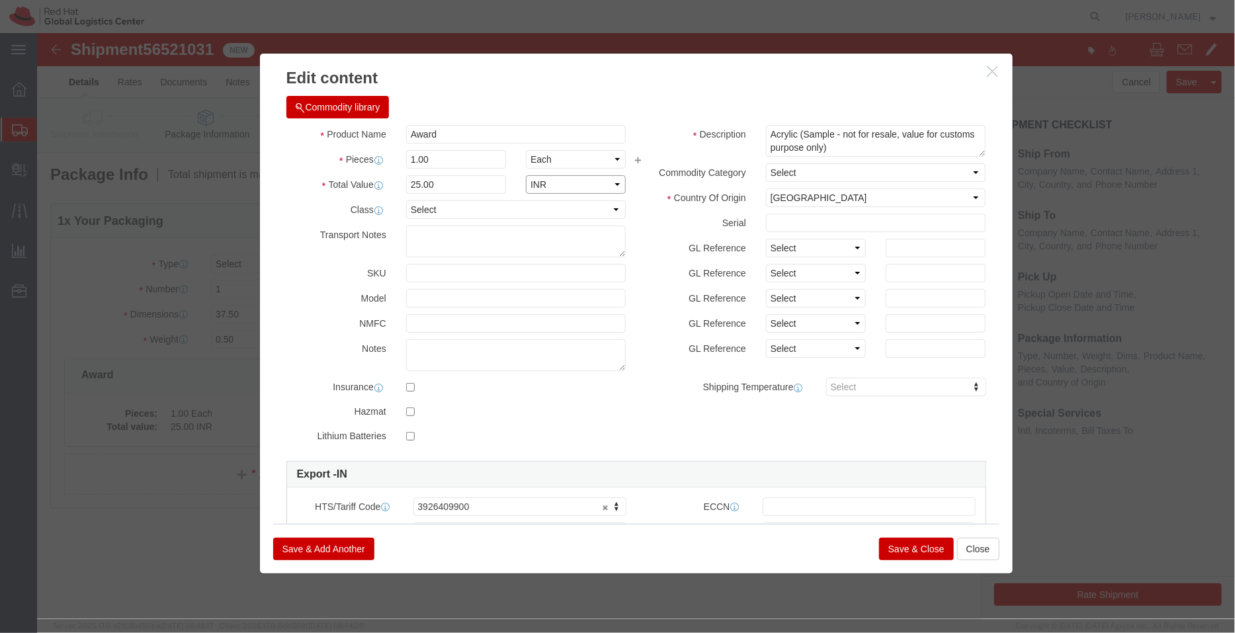
click select "Select ADP AED AFN ALL AMD AOA ARS ATS AUD AWG AZN BAM BBD BDT BGL BGN BHD BIF …"
select select "USD"
click select "Select ADP AED AFN ALL AMD AOA ARS ATS AUD AWG AZN BAM BBD BDT BGL BGN BHD BIF …"
click button "Save & Close"
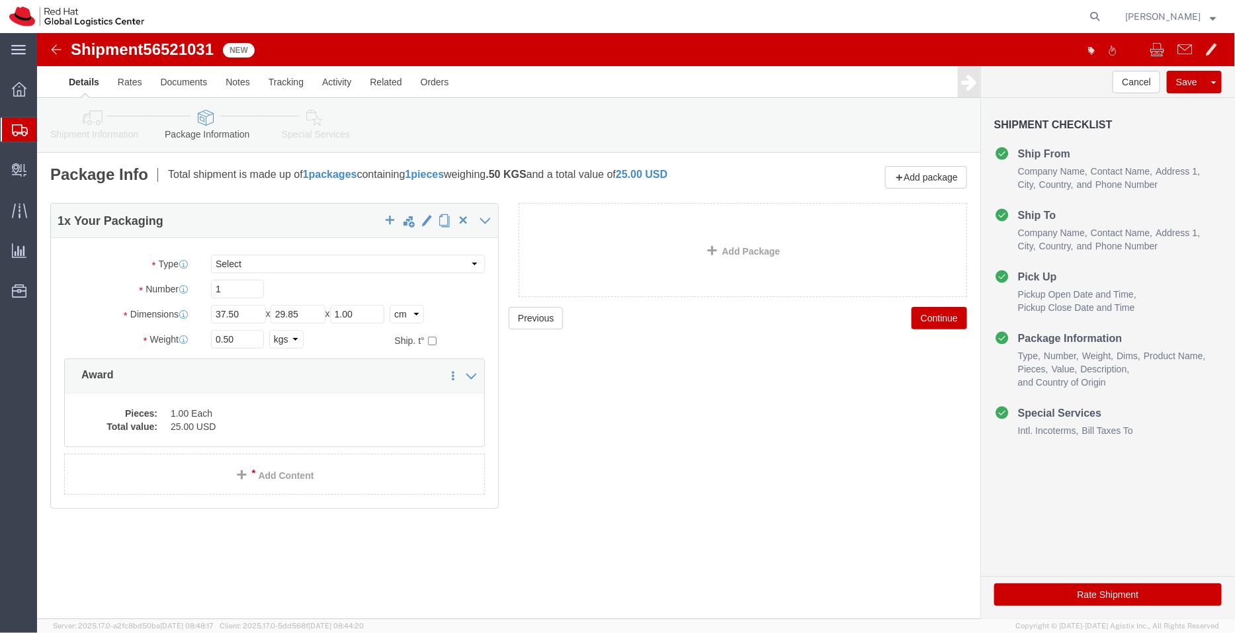
click link "Shipment Information"
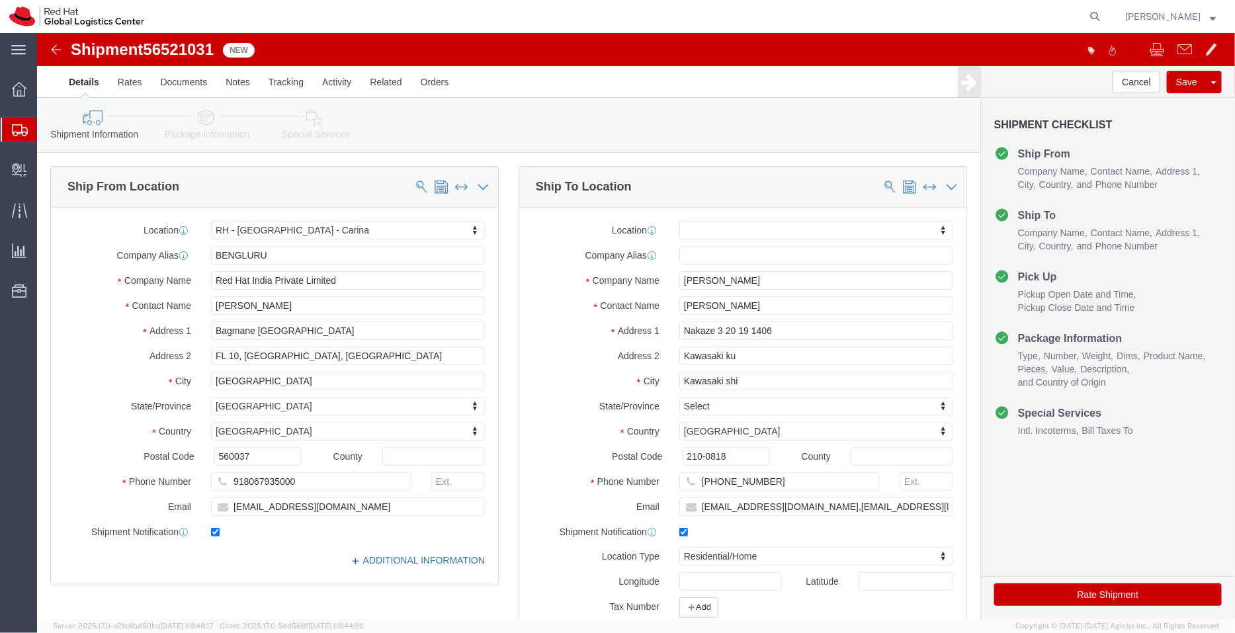
click link "ADDITIONAL INFORMATION"
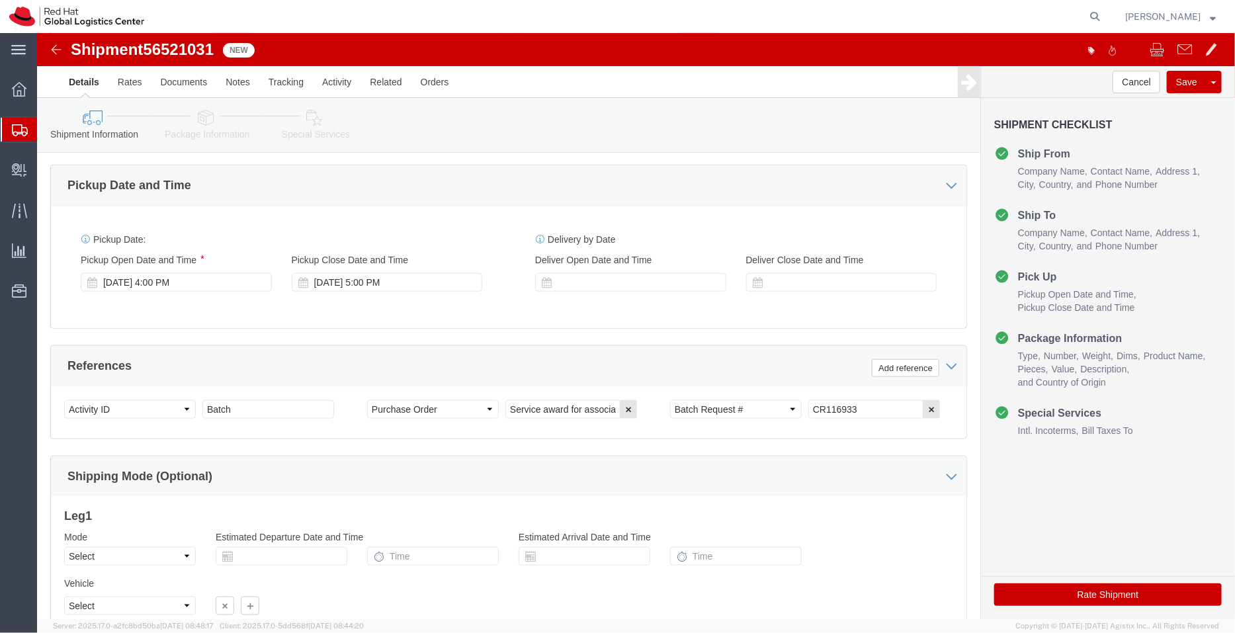
scroll to position [588, 0]
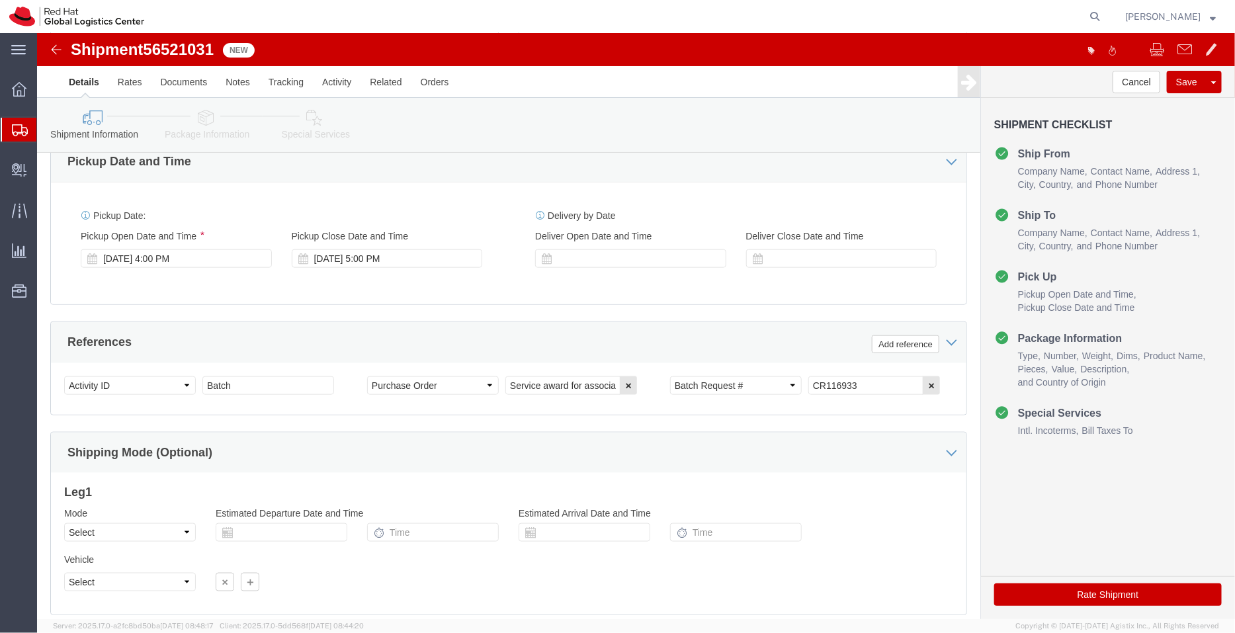
click icon
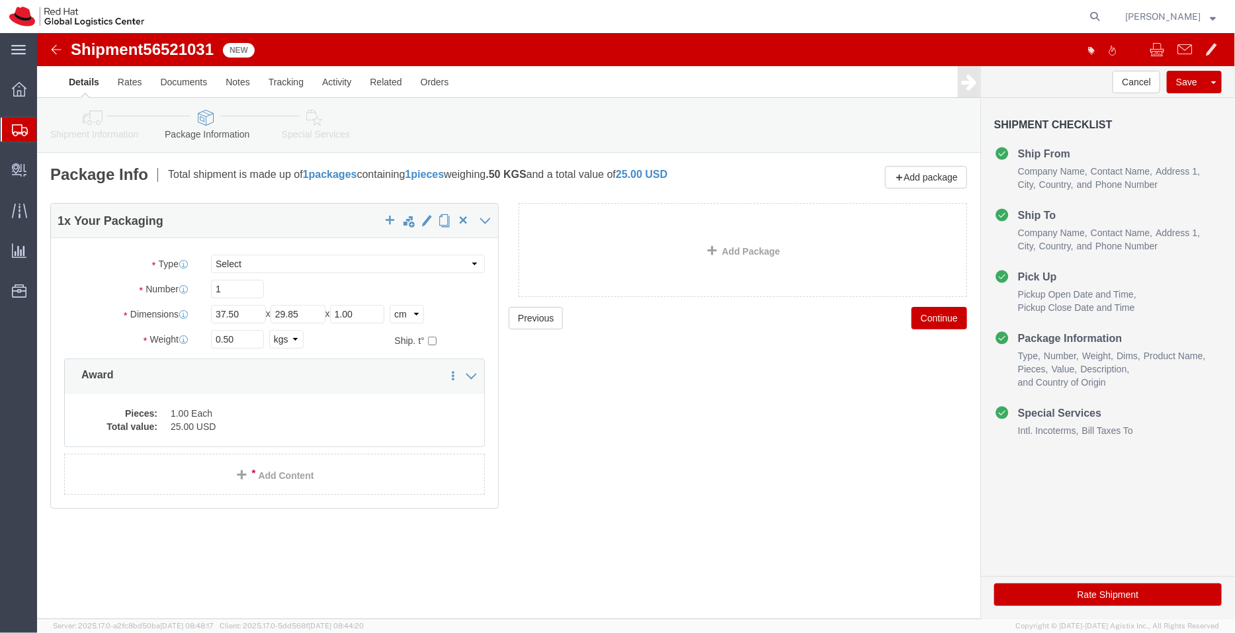
click icon
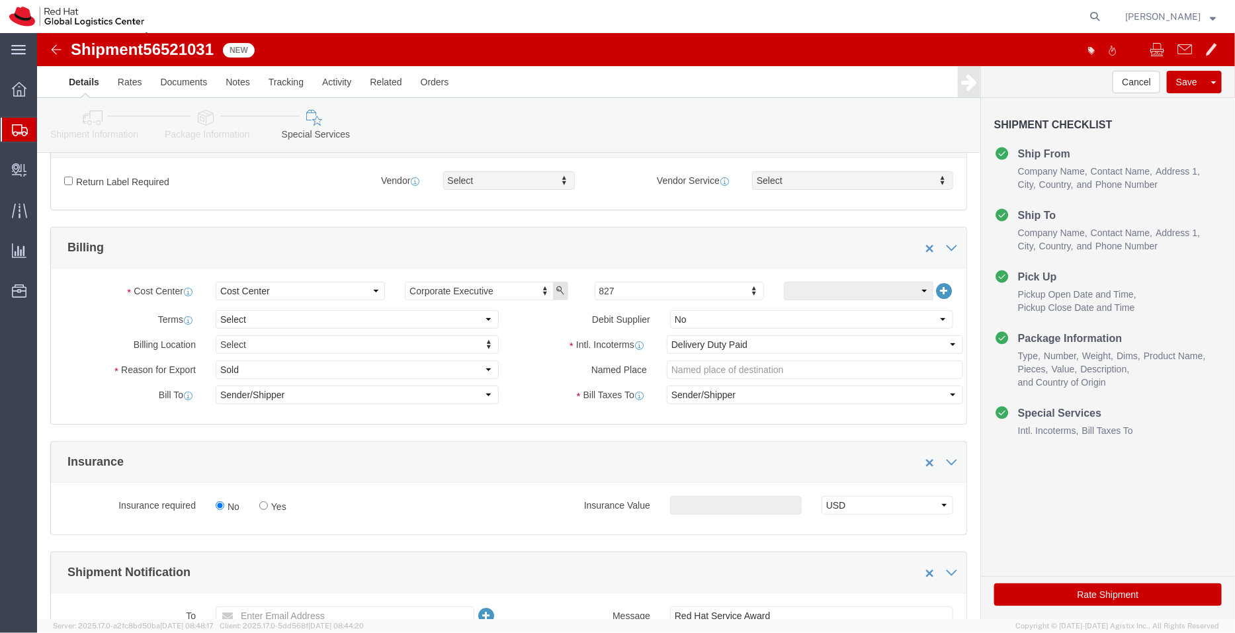
scroll to position [269, 0]
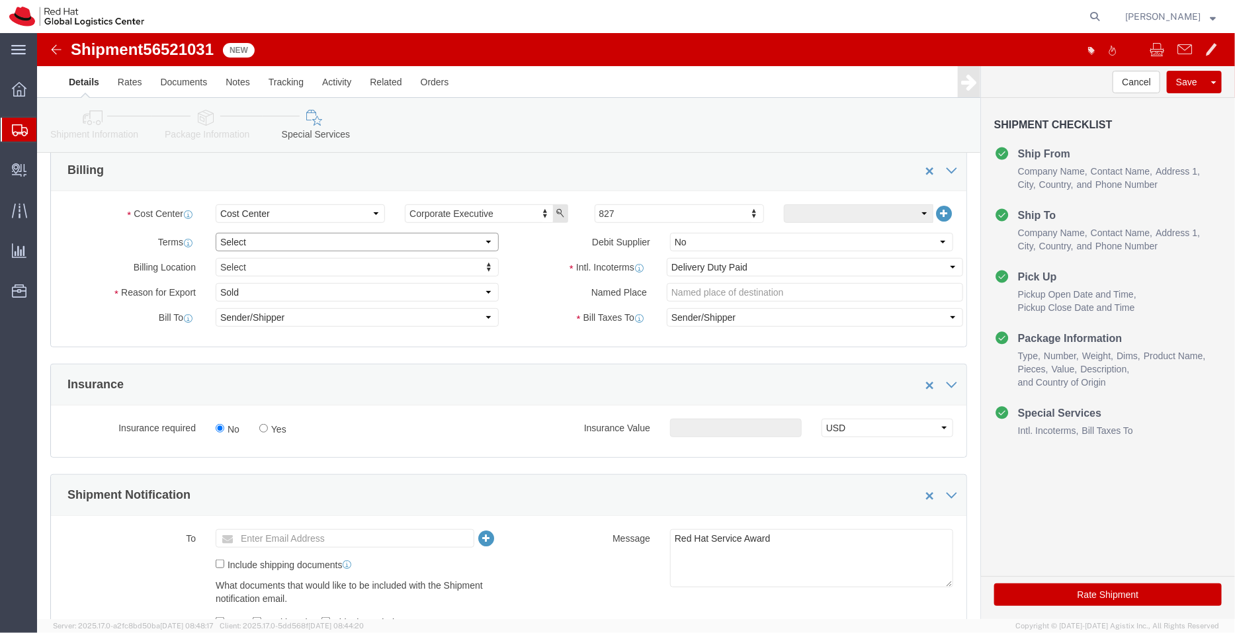
click select "Select Free of Charge Free of Cost NET 30 NET 45 NET 60 See Comment"
select select "FREE_OF_COST"
click select "Select Free of Charge Free of Cost NET 30 NET 45 NET 60 See Comment"
click select "Select Gift Personal Effects Repair/Warranty Return Sample Sold Temporary/Not S…"
select select "SAMPLE"
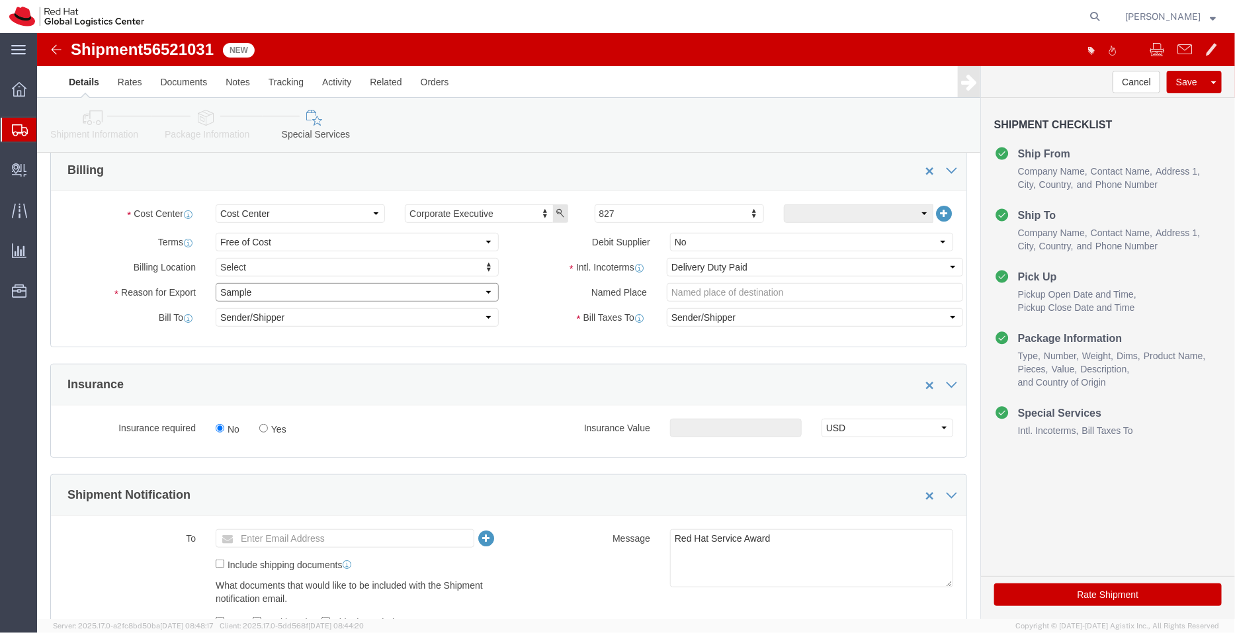
click select "Select Gift Personal Effects Repair/Warranty Return Sample Sold Temporary/Not S…"
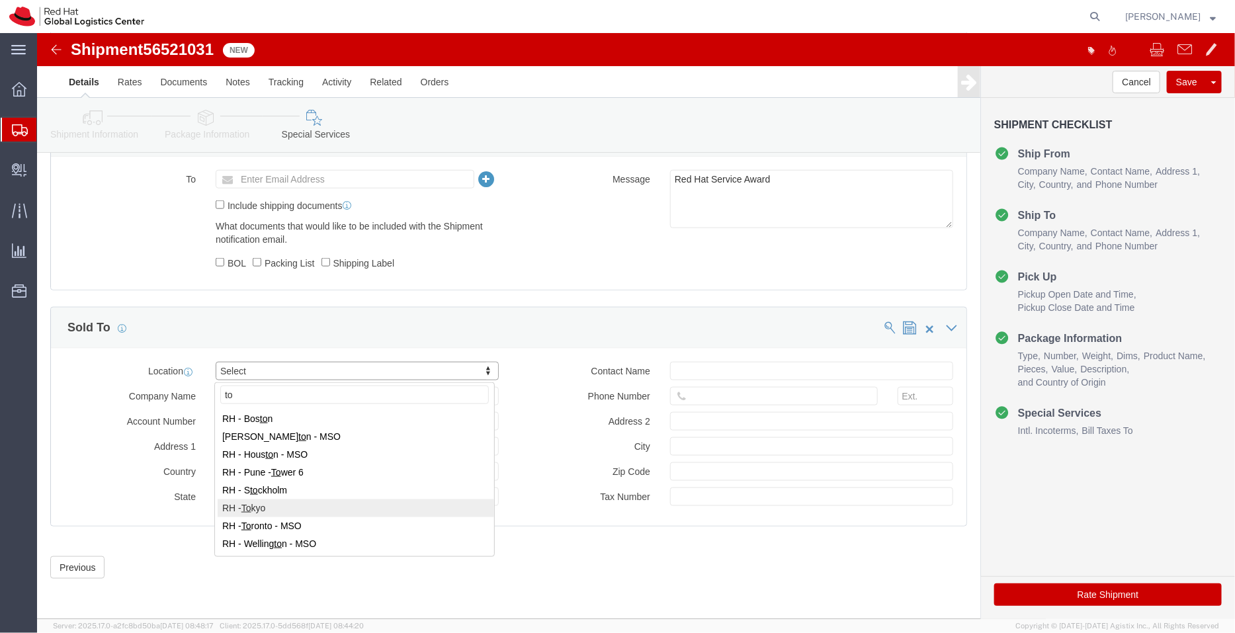
type input "to"
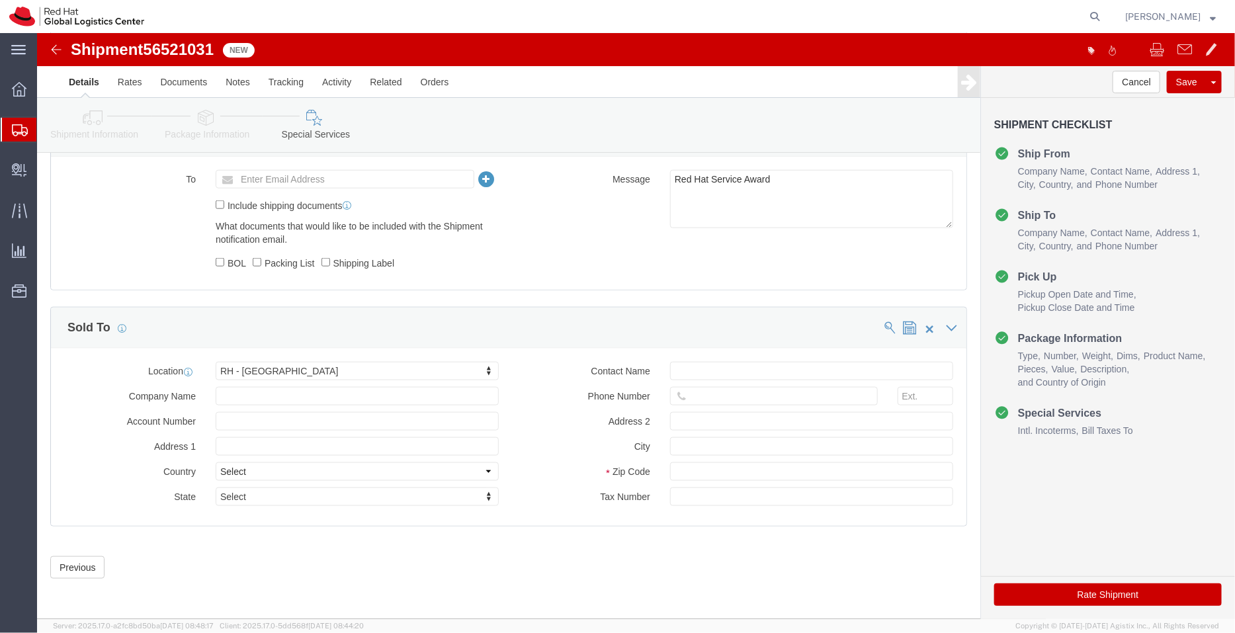
click button "Rate Shipment"
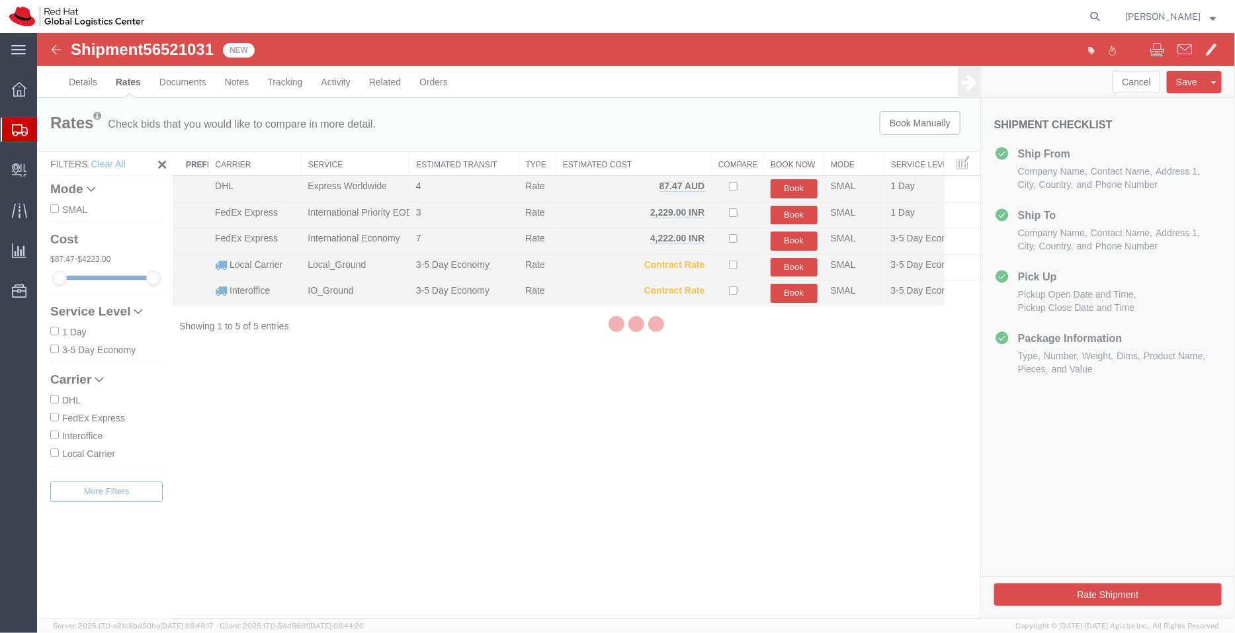
scroll to position [0, 0]
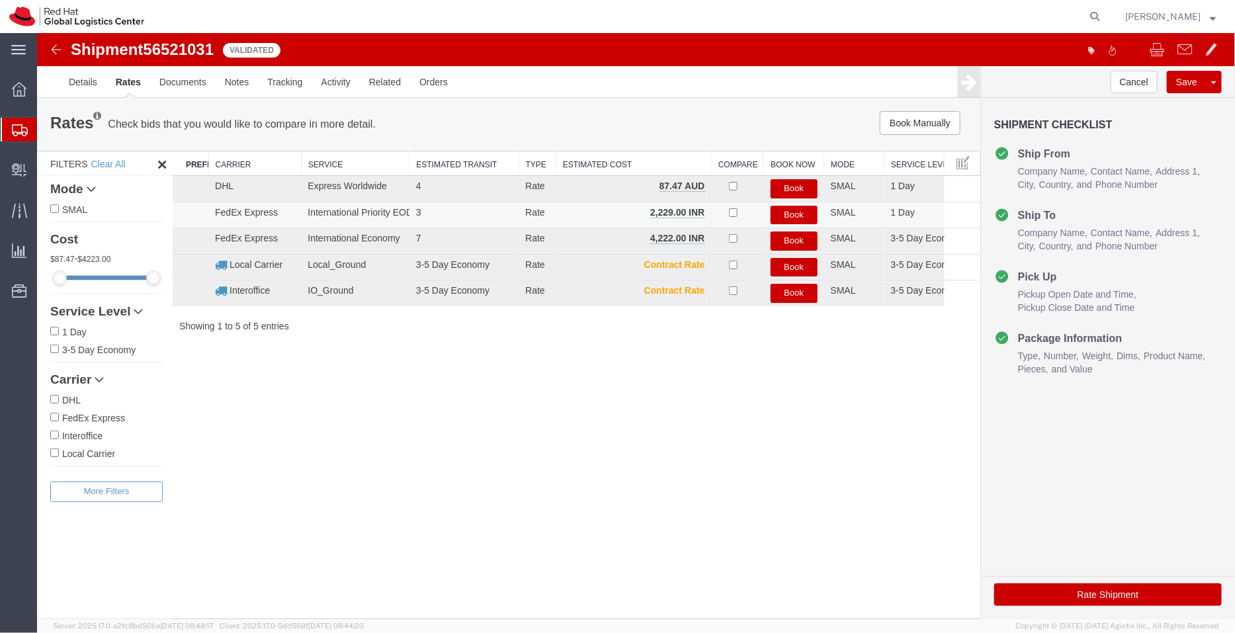
click at [793, 212] on button "Book" at bounding box center [793, 214] width 47 height 19
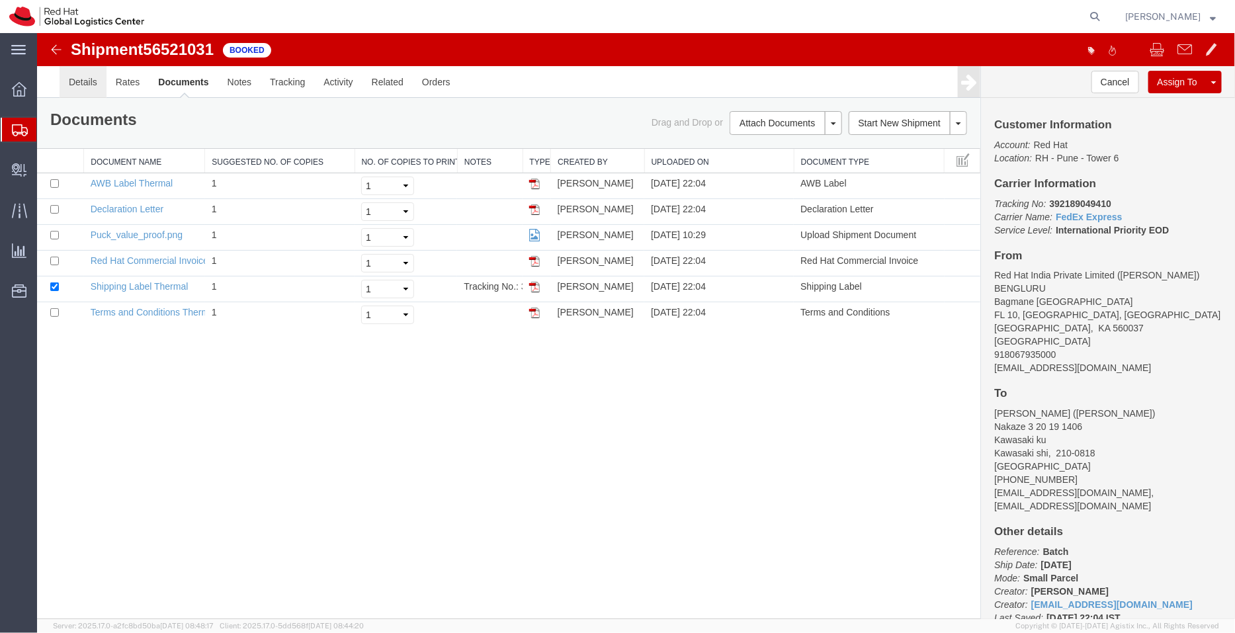
click at [86, 80] on link "Details" at bounding box center [82, 81] width 47 height 32
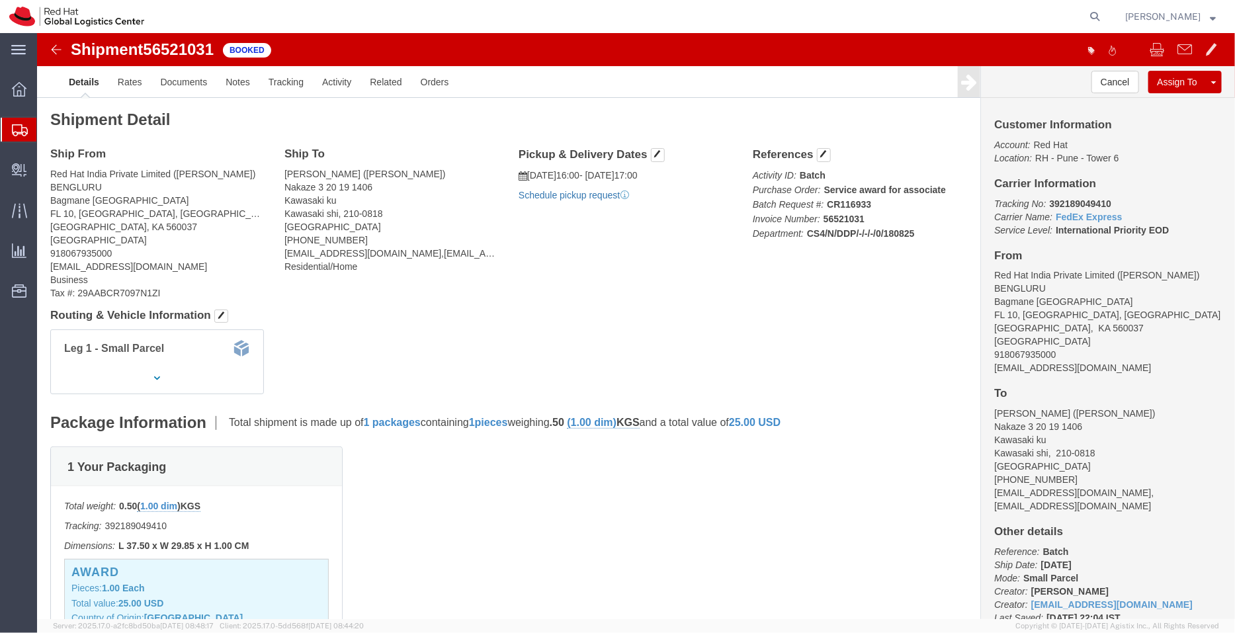
click link "Schedule pickup request"
drag, startPoint x: 1048, startPoint y: 339, endPoint x: 946, endPoint y: 332, distance: 101.4
click div "Customer Information Account: Red Hat Location: RH - Pune - Tower 6 Carrier Inf…"
copy address "[EMAIL_ADDRESS][DOMAIN_NAME]"
click link "Documents"
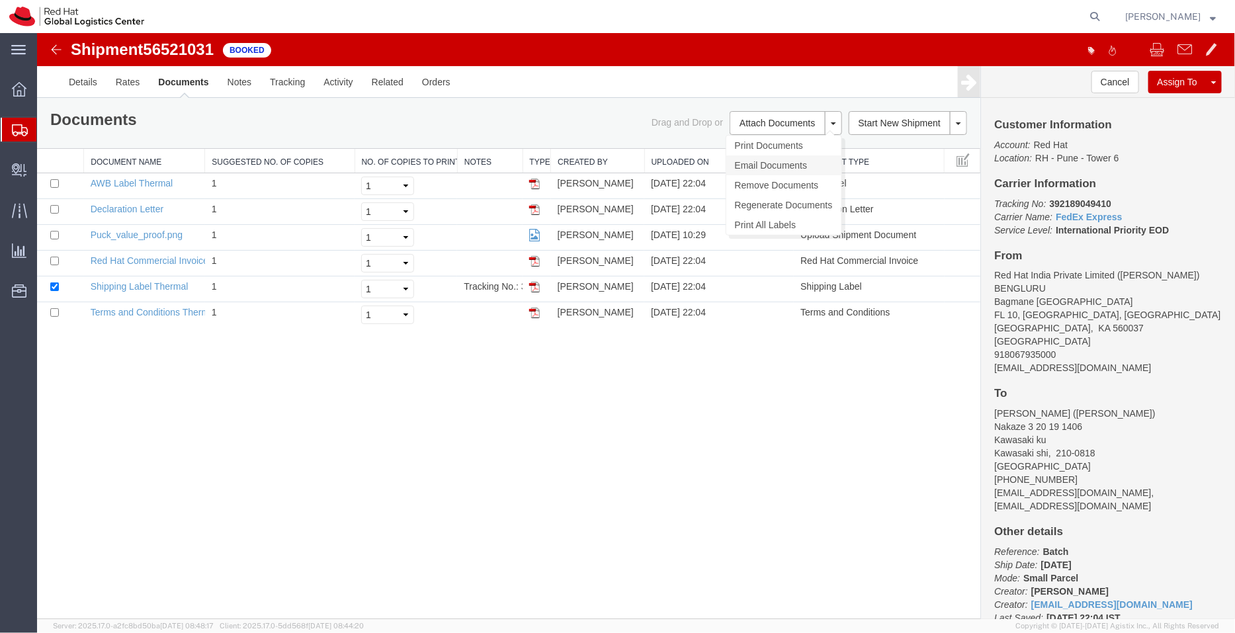
click at [767, 156] on link "Email Documents" at bounding box center [783, 165] width 115 height 20
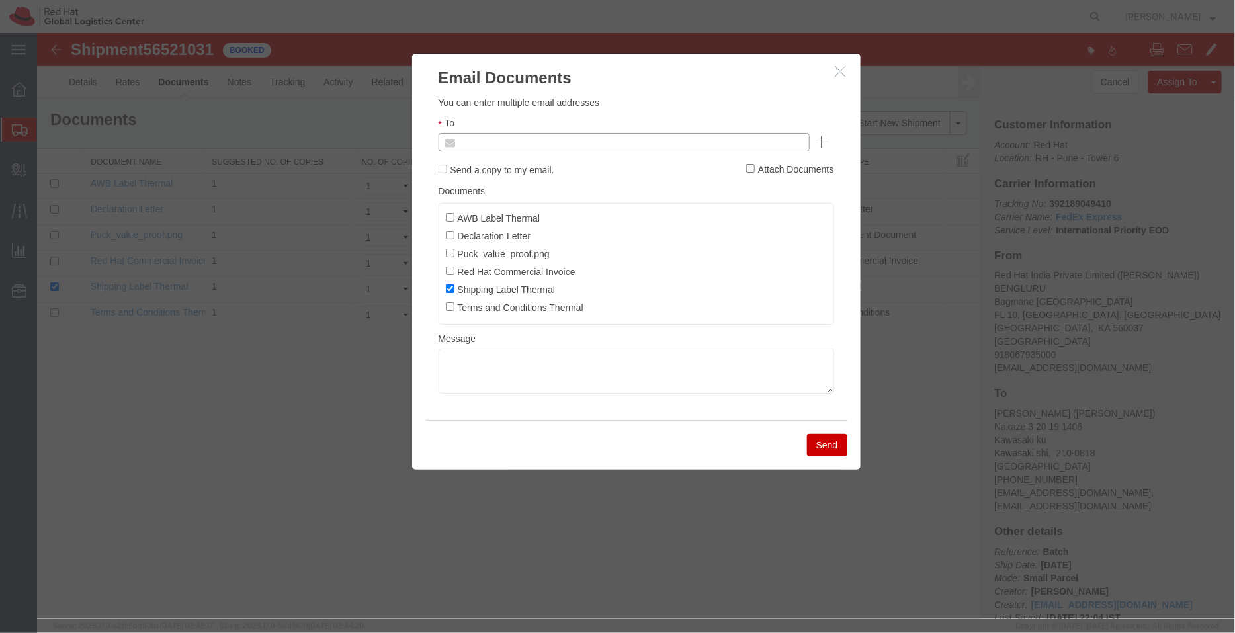
click at [524, 136] on input "text" at bounding box center [533, 141] width 155 height 17
paste input "[EMAIL_ADDRESS][DOMAIN_NAME]"
type input "[EMAIL_ADDRESS][DOMAIN_NAME]"
click at [449, 212] on input "AWB Label Thermal" at bounding box center [449, 216] width 9 height 9
checkbox input "true"
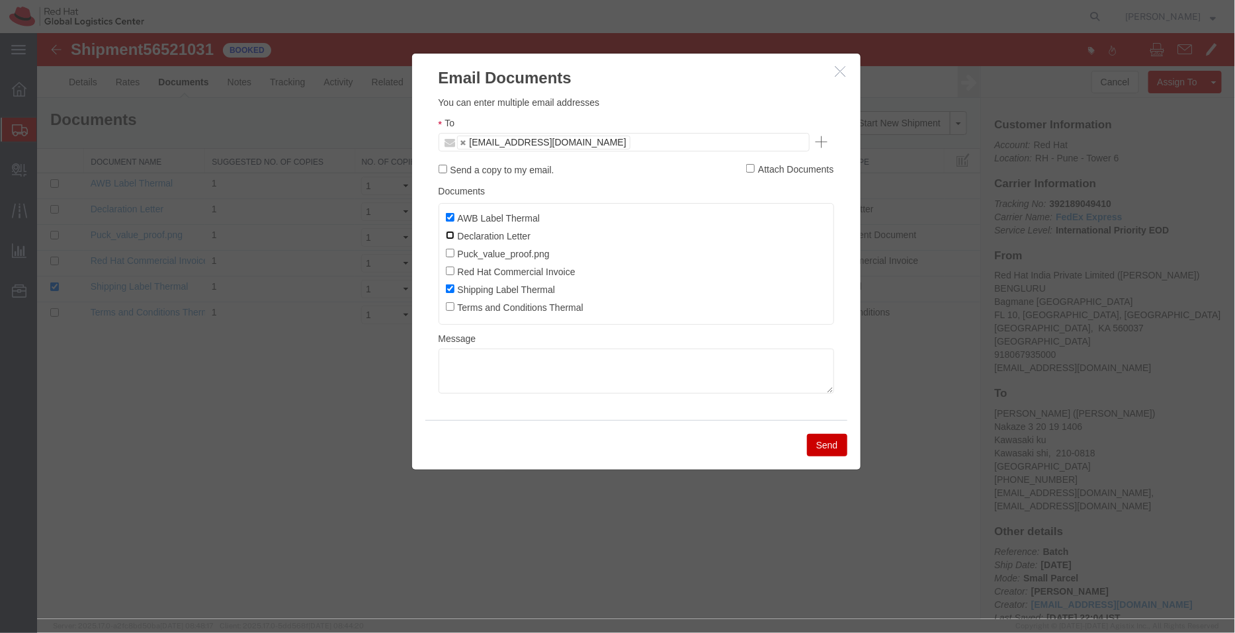
click at [449, 235] on input "Declaration Letter" at bounding box center [449, 234] width 9 height 9
checkbox input "true"
click at [452, 274] on input "Red Hat Commercial Invoice" at bounding box center [449, 270] width 9 height 9
checkbox input "true"
click at [823, 443] on button "Send" at bounding box center [826, 444] width 40 height 22
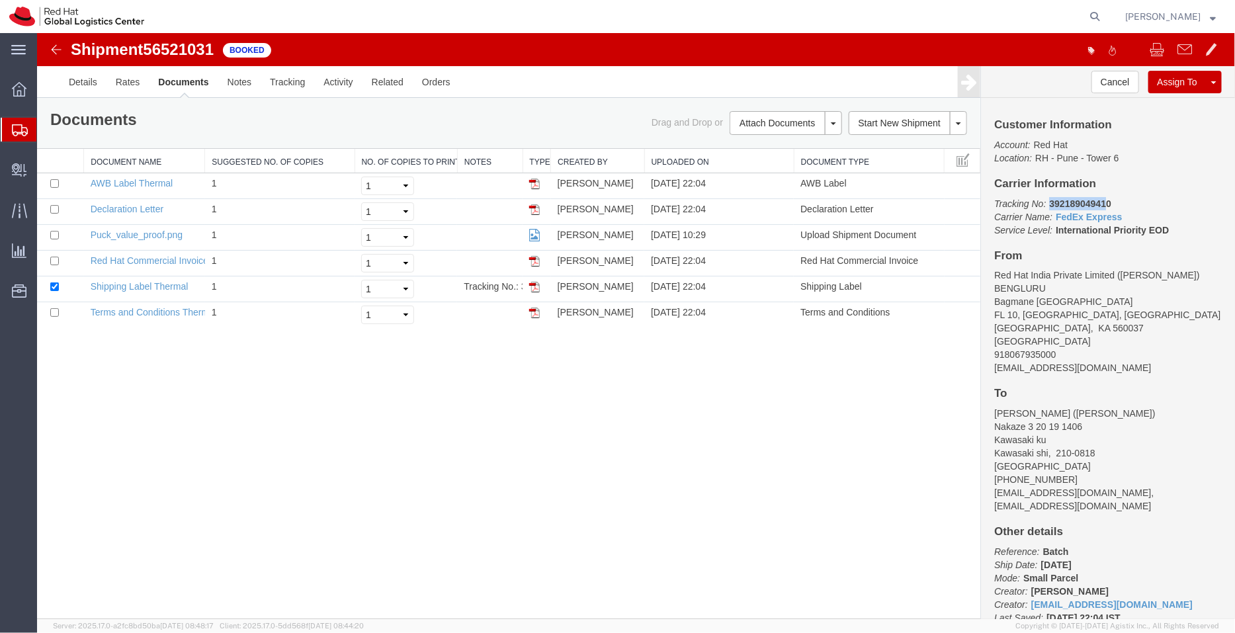
drag, startPoint x: 1105, startPoint y: 202, endPoint x: 1051, endPoint y: 202, distance: 54.2
click at [1051, 202] on b "392189049410" at bounding box center [1079, 203] width 62 height 11
drag, startPoint x: 1112, startPoint y: 200, endPoint x: 1047, endPoint y: 200, distance: 65.5
click at [1047, 200] on p "Tracking No: 392189049410 Carrier Name: FedEx Express FedEx Express Service Lev…" at bounding box center [1107, 216] width 228 height 40
copy b "392189049410"
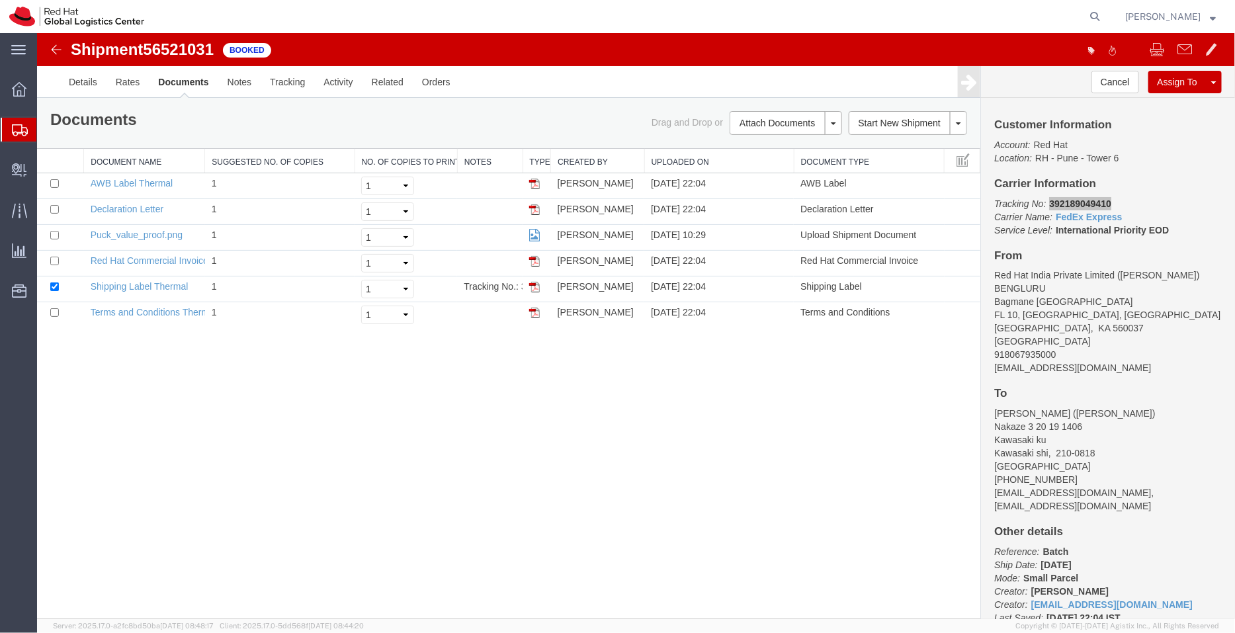
click at [0, 0] on span "Shipment Manager" at bounding box center [0, 0] width 0 height 0
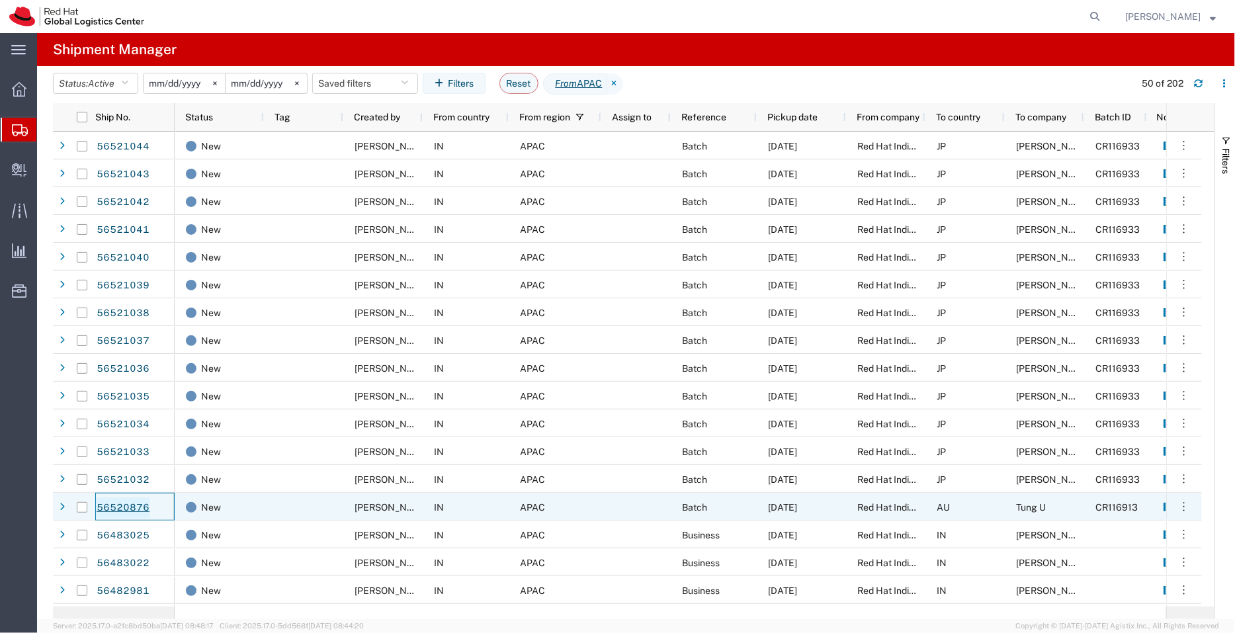
click at [111, 501] on link "56520876" at bounding box center [123, 507] width 54 height 21
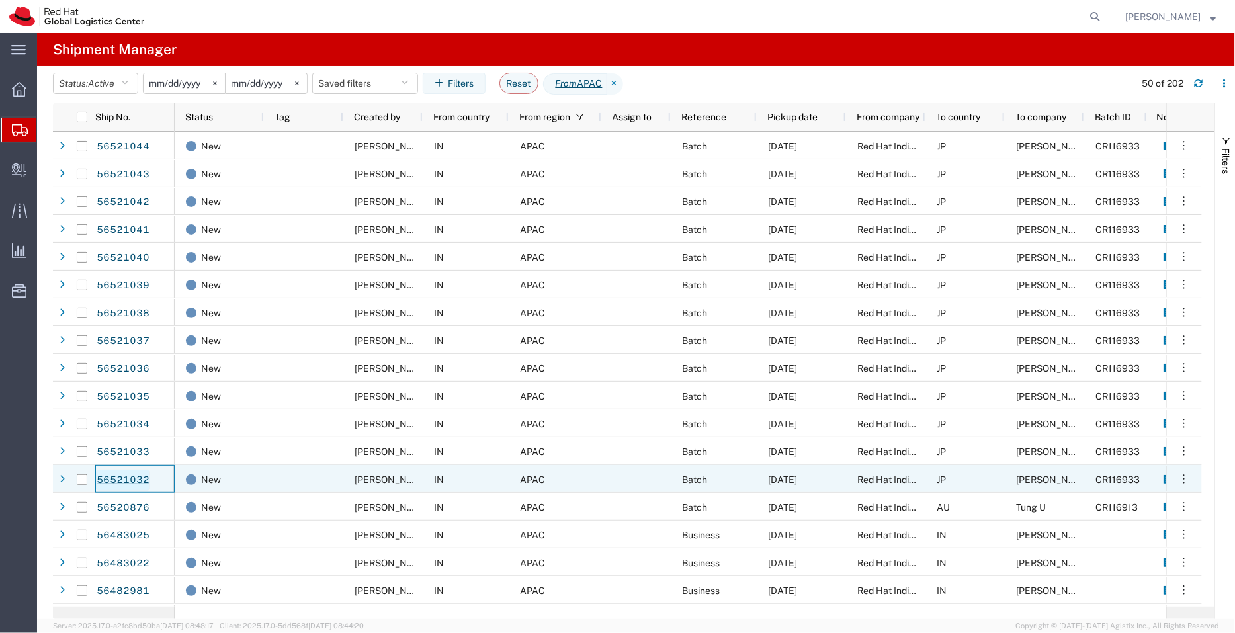
click at [127, 473] on link "56521032" at bounding box center [123, 480] width 54 height 21
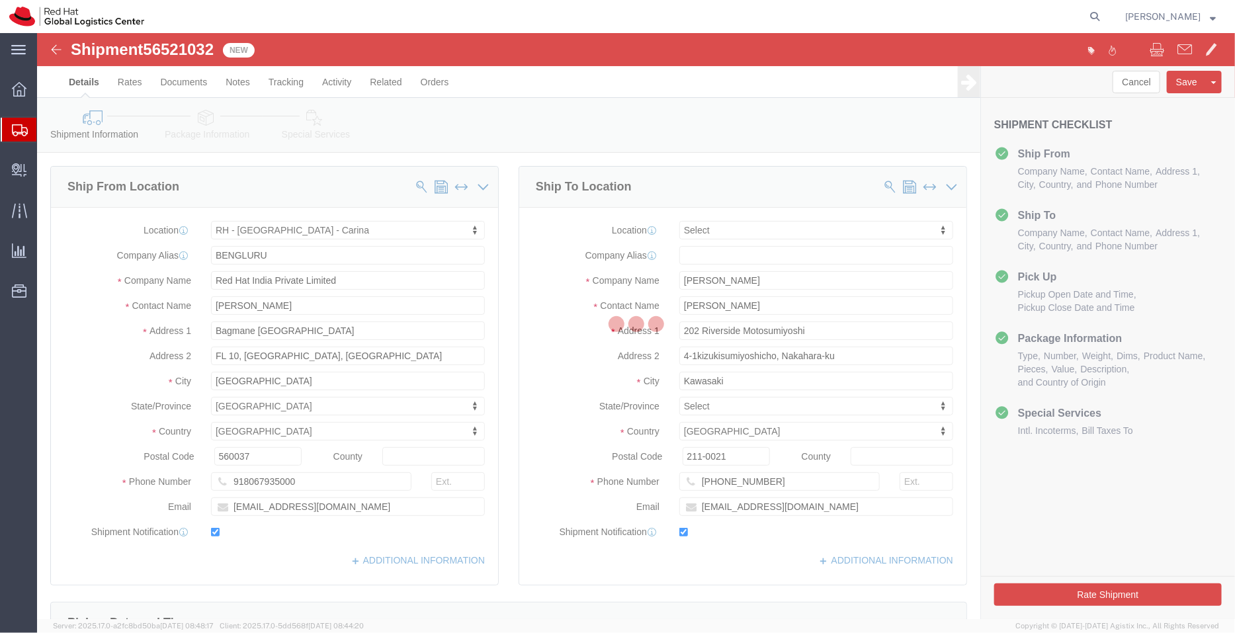
select select "37925"
select select
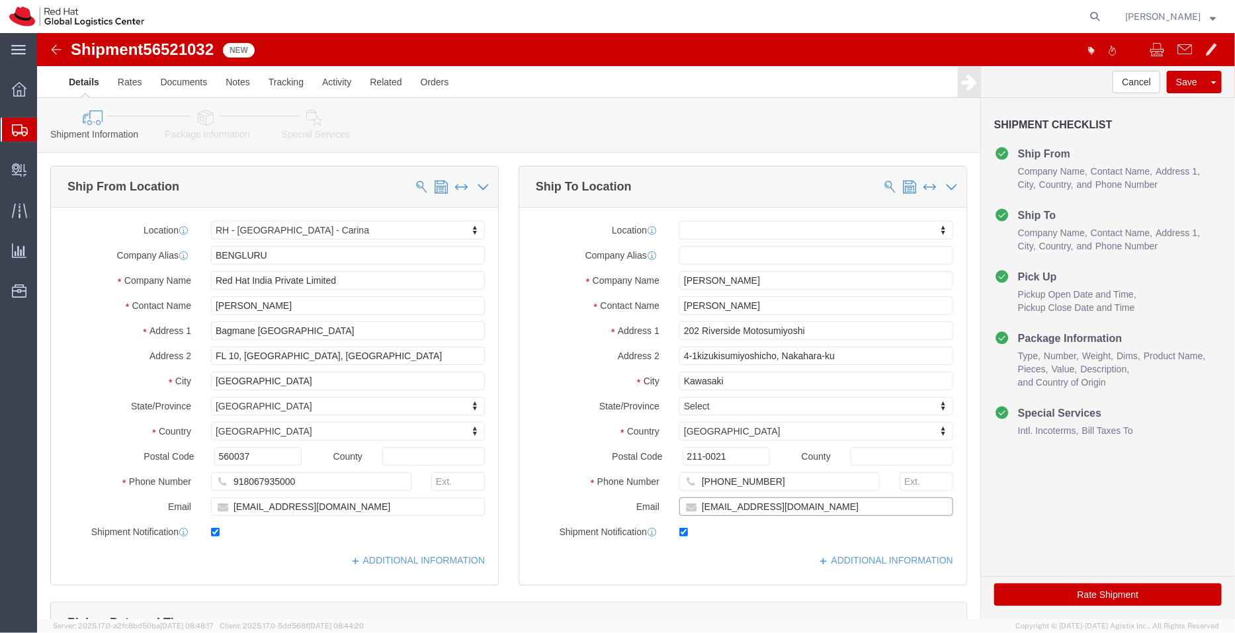
click input "nimahash@redhat.com"
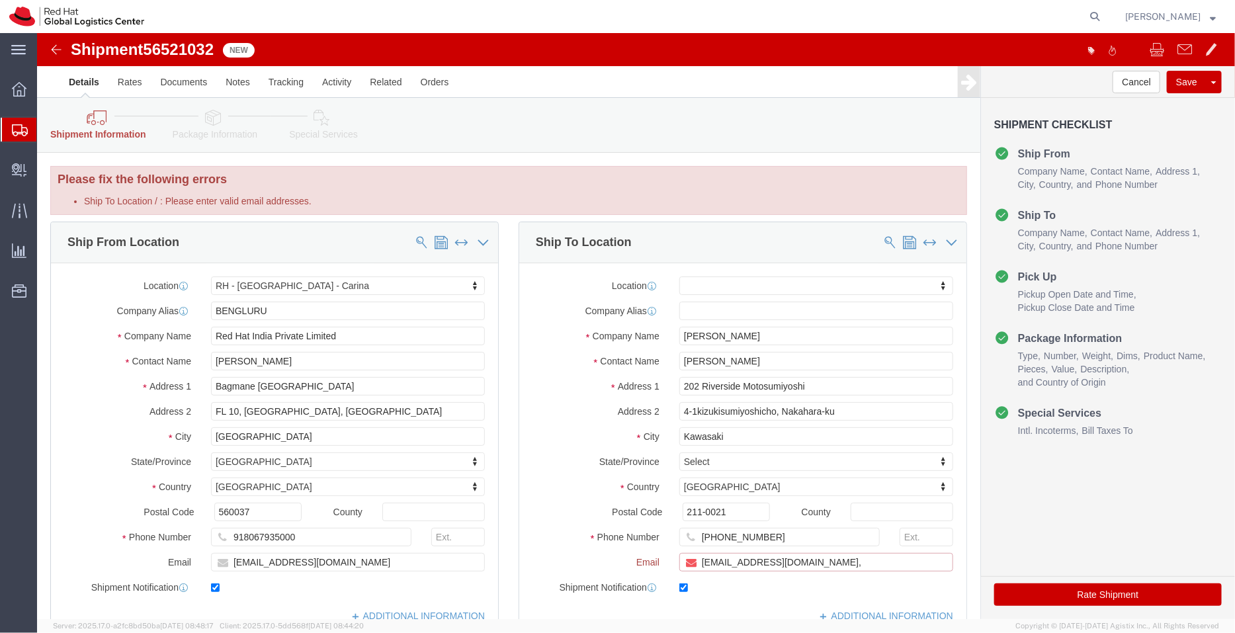
paste input "[EMAIL_ADDRESS][DOMAIN_NAME]"
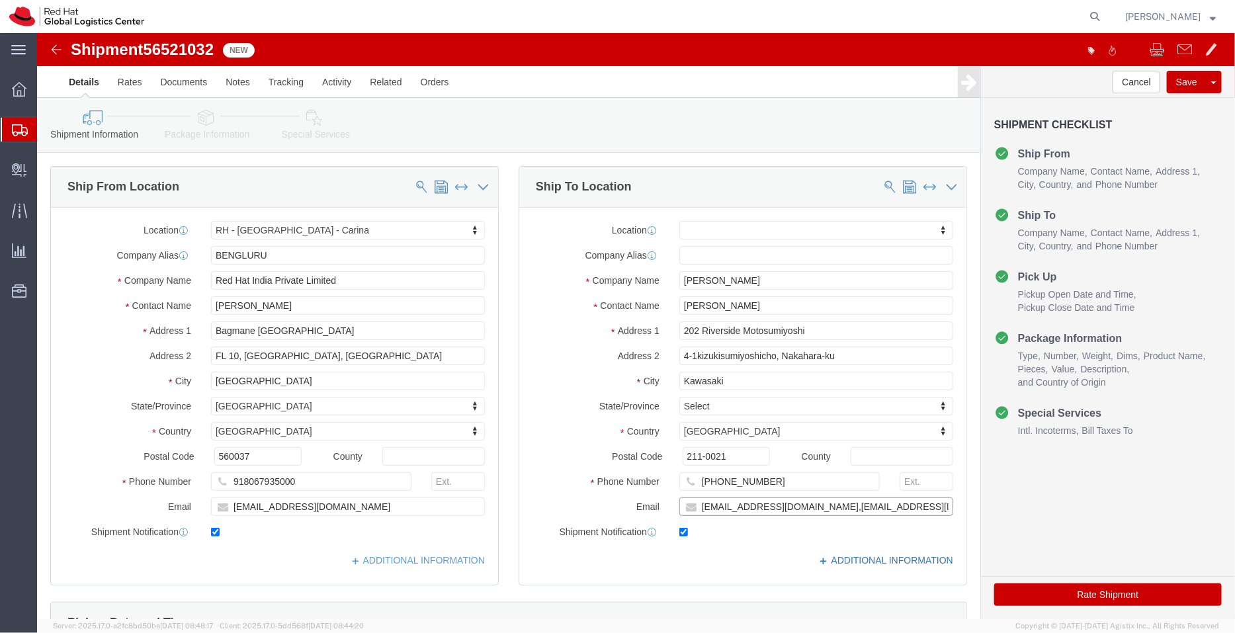
type input "nimahash@redhat.com,apaclogistics@redhat.com"
click link "ADDITIONAL INFORMATION"
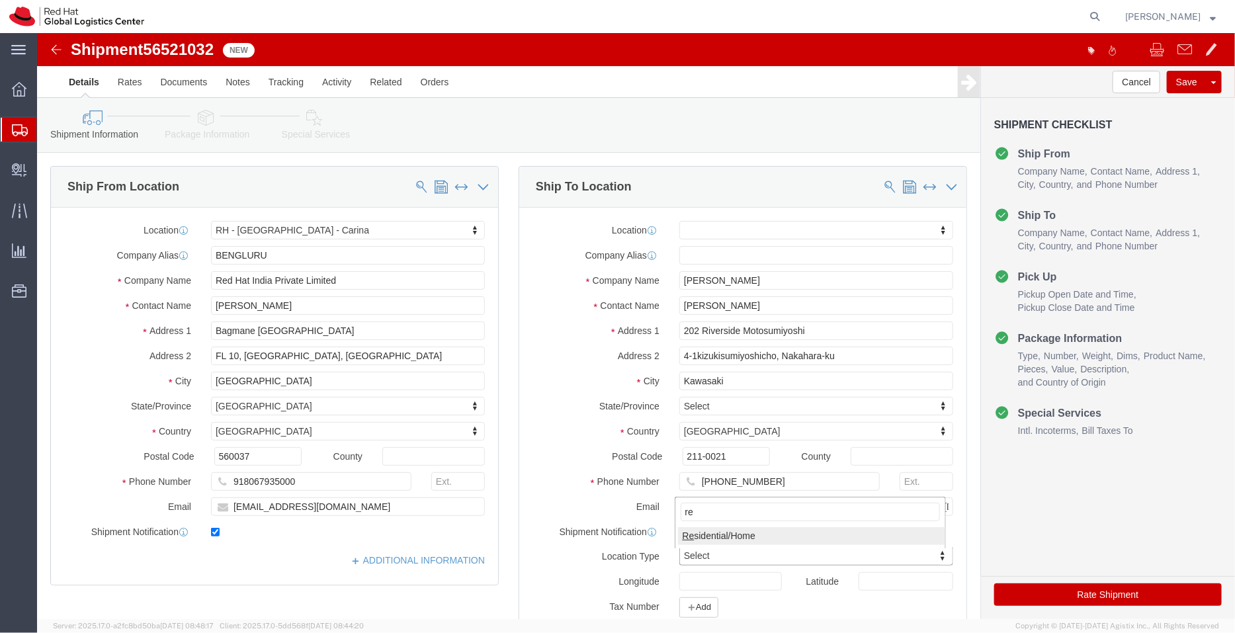
type input "re"
click link "ADDITIONAL INFORMATION"
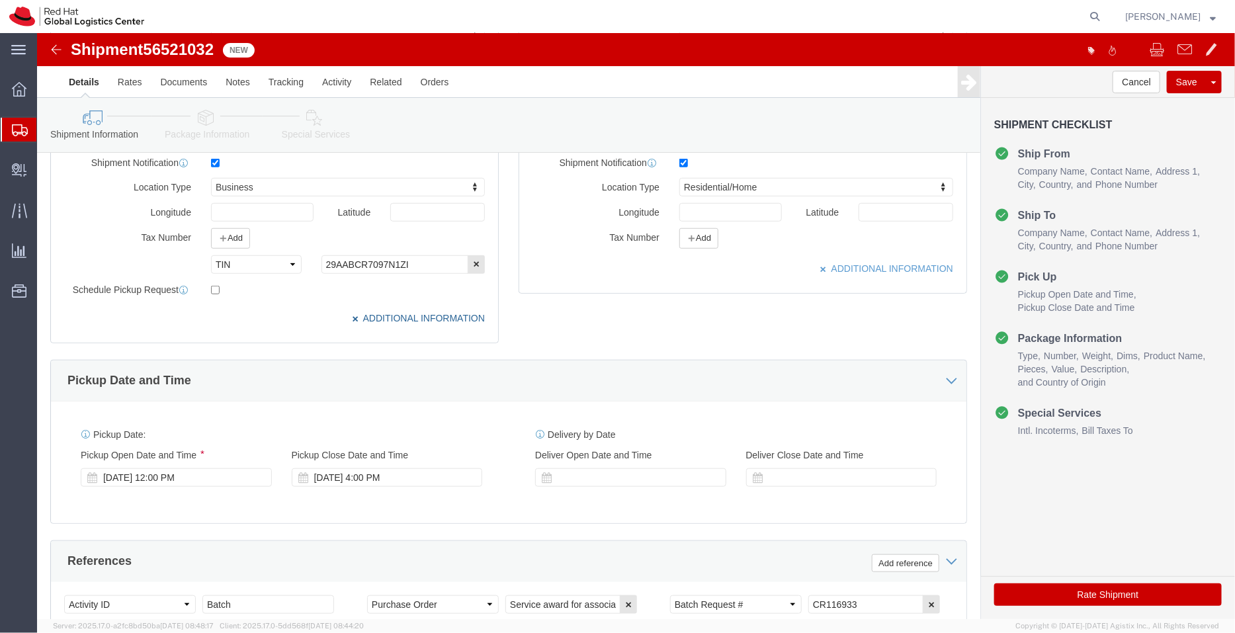
scroll to position [372, 0]
click div "[DATE] 12:00 PM"
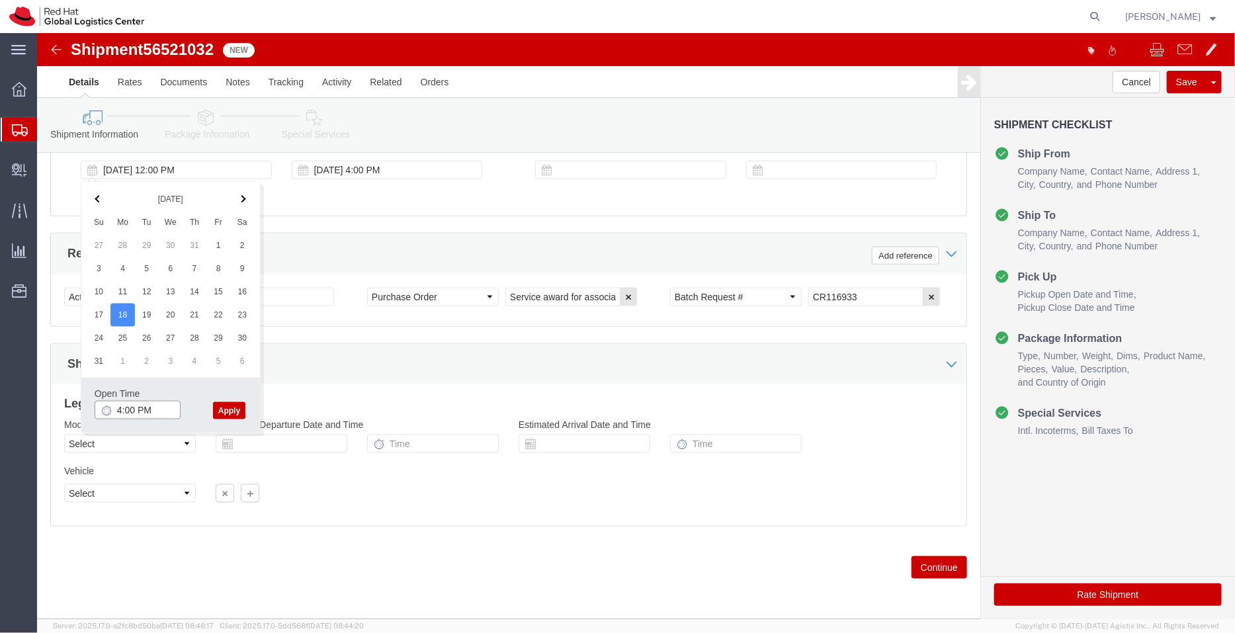
type input "4:00 PM"
click button "Apply"
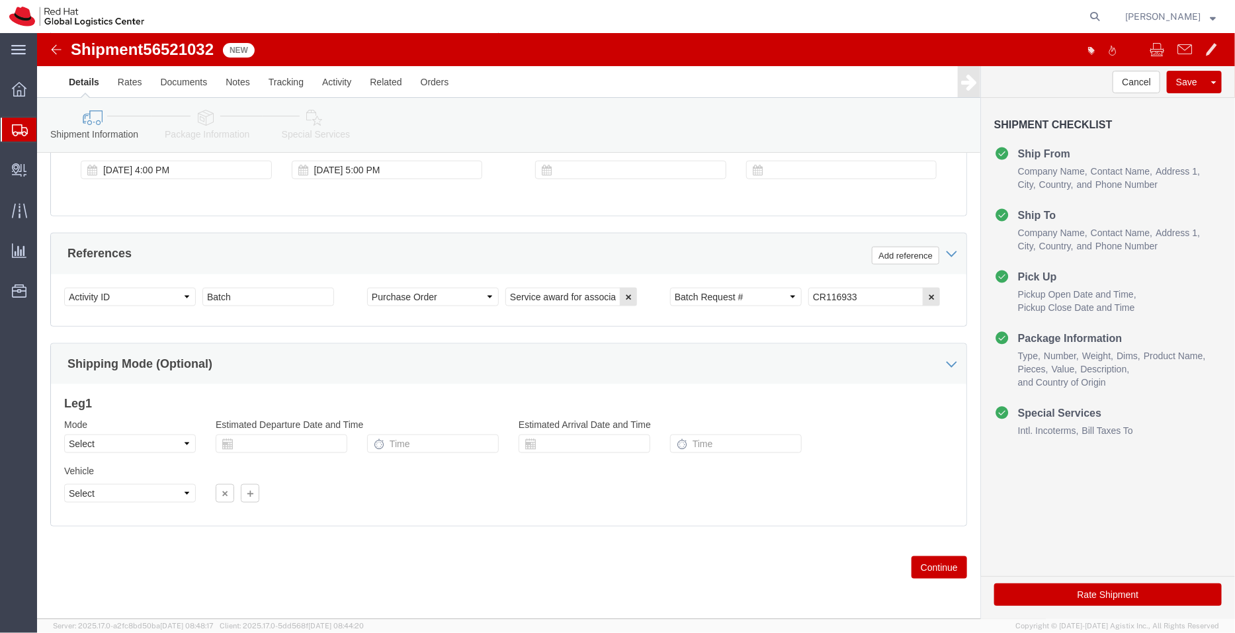
click icon
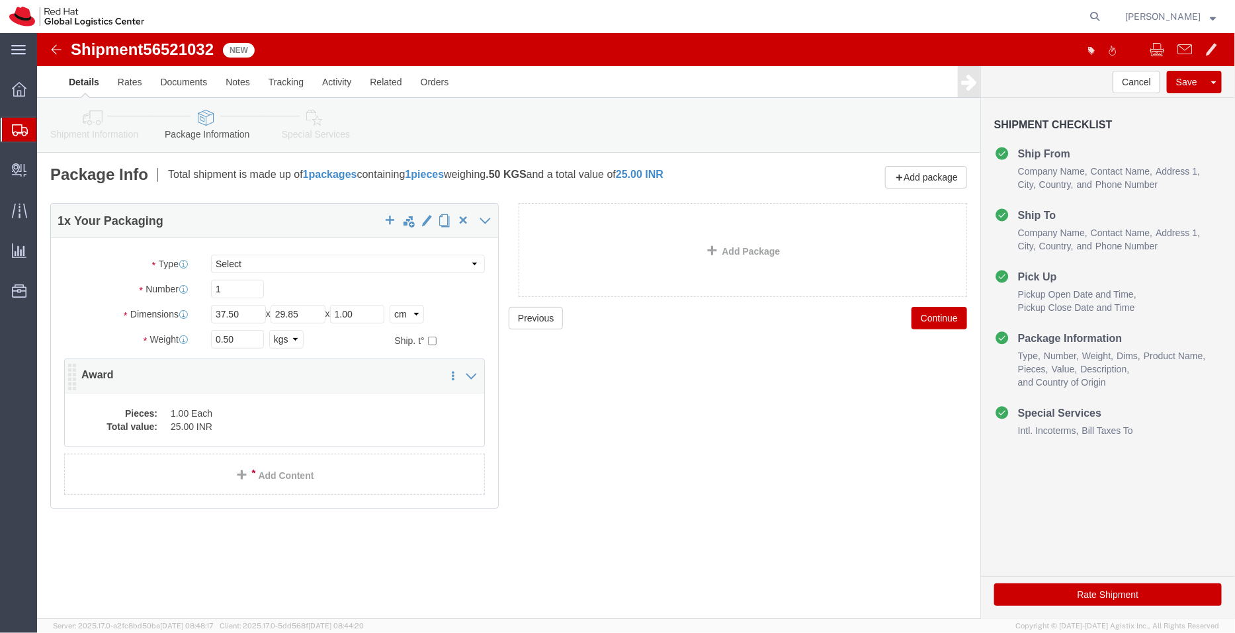
click dd "1.00 Each"
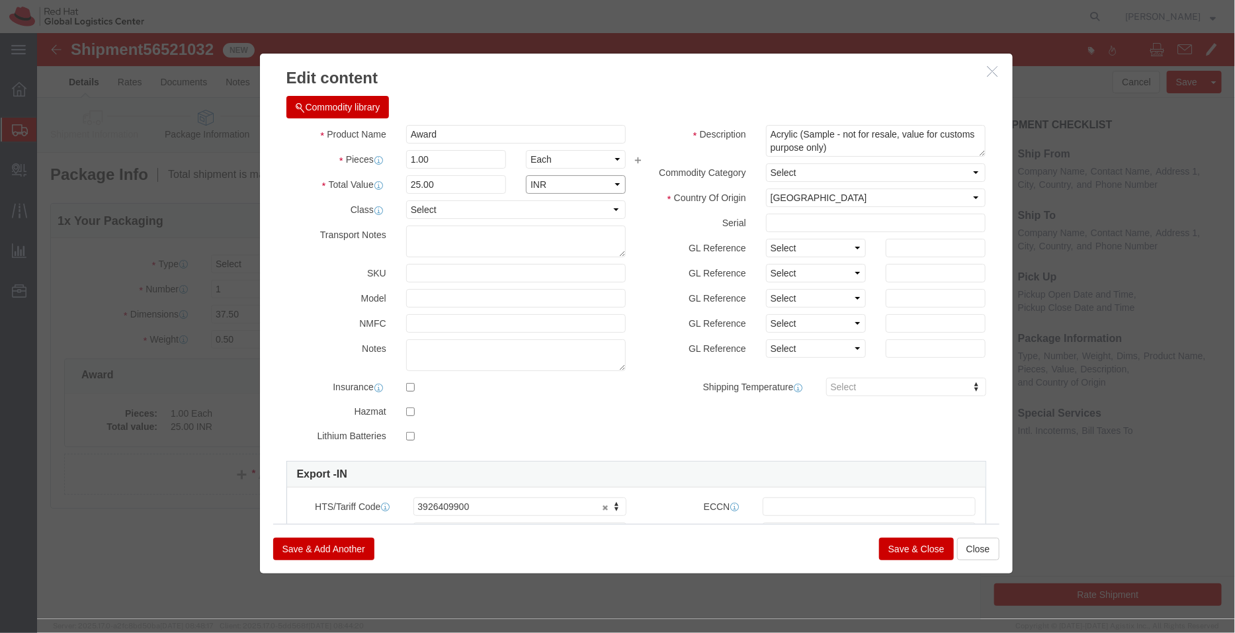
click select "Select ADP AED AFN ALL AMD AOA ARS ATS AUD AWG AZN BAM BBD BDT BGL BGN BHD BIF …"
select select "USD"
click select "Select ADP AED AFN ALL AMD AOA ARS ATS AUD AWG AZN BAM BBD BDT BGL BGN BHD BIF …"
click button "Save & Close"
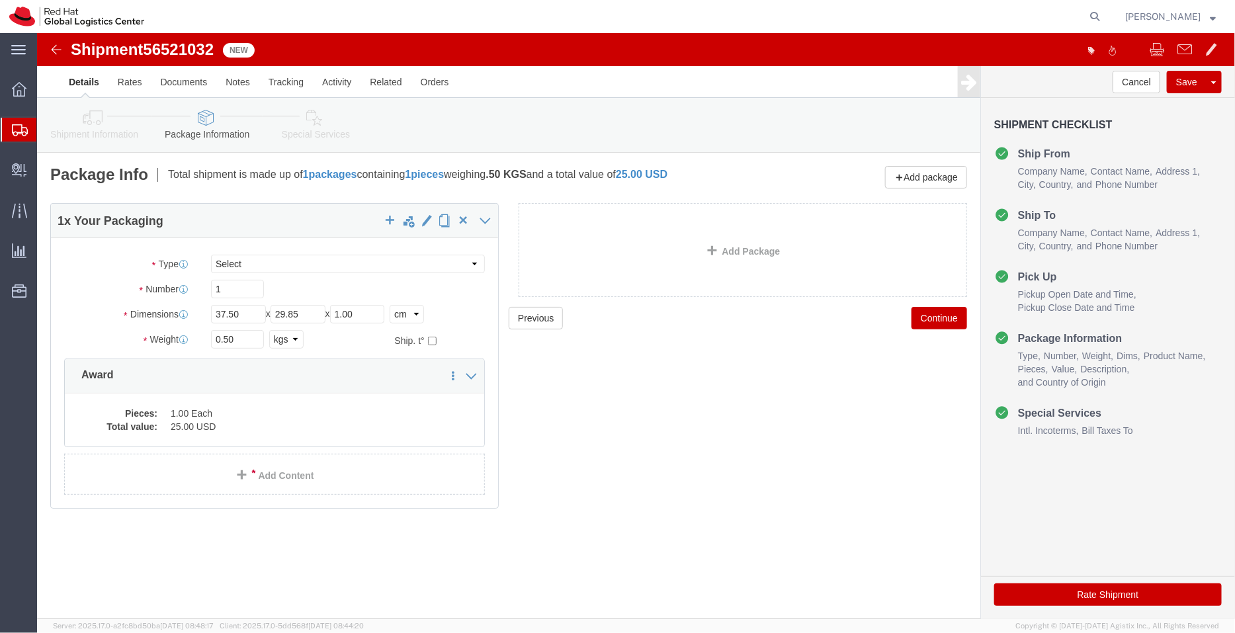
click icon
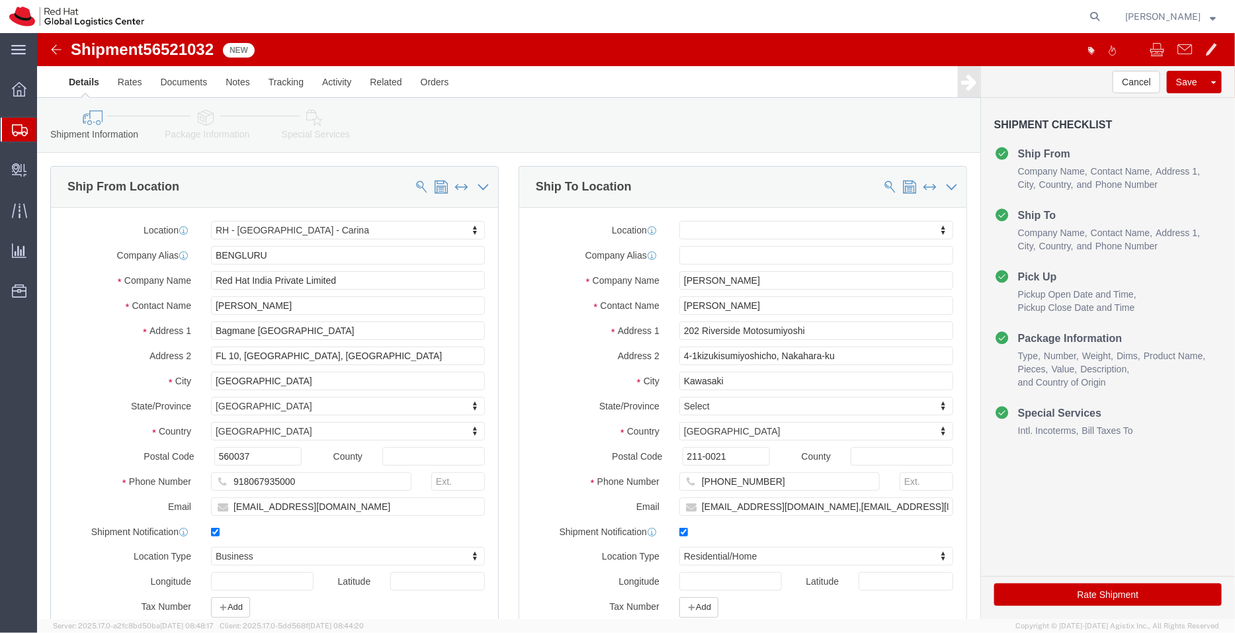
click div "Shipment Information Package Information Special Services"
click icon
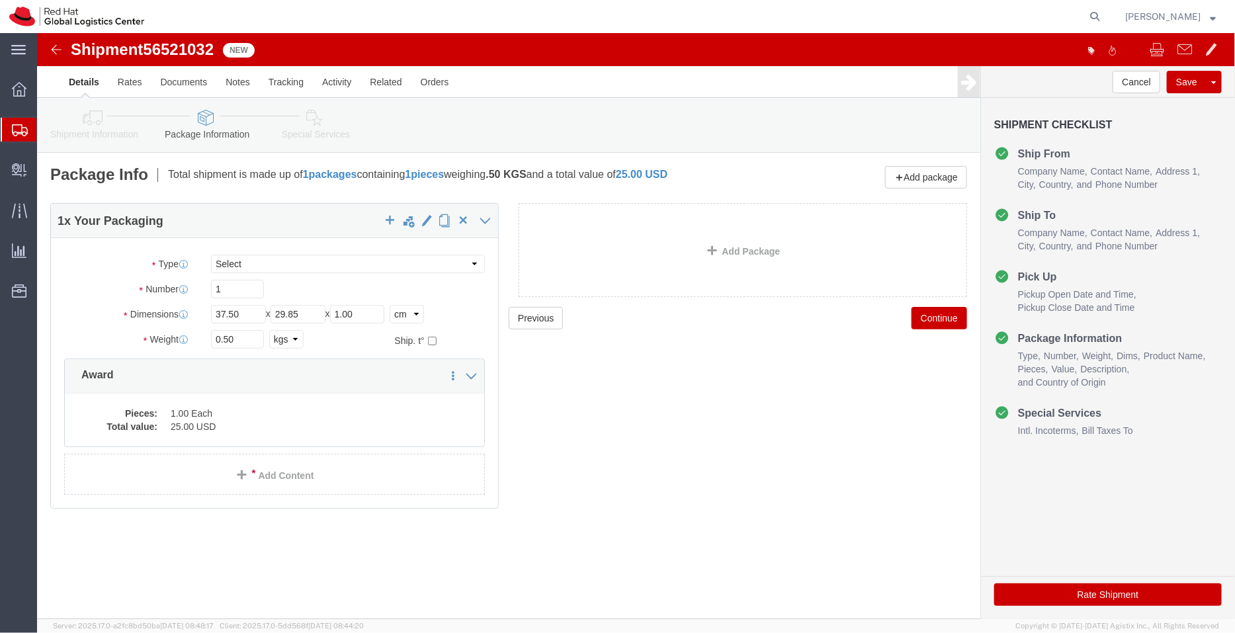
click icon
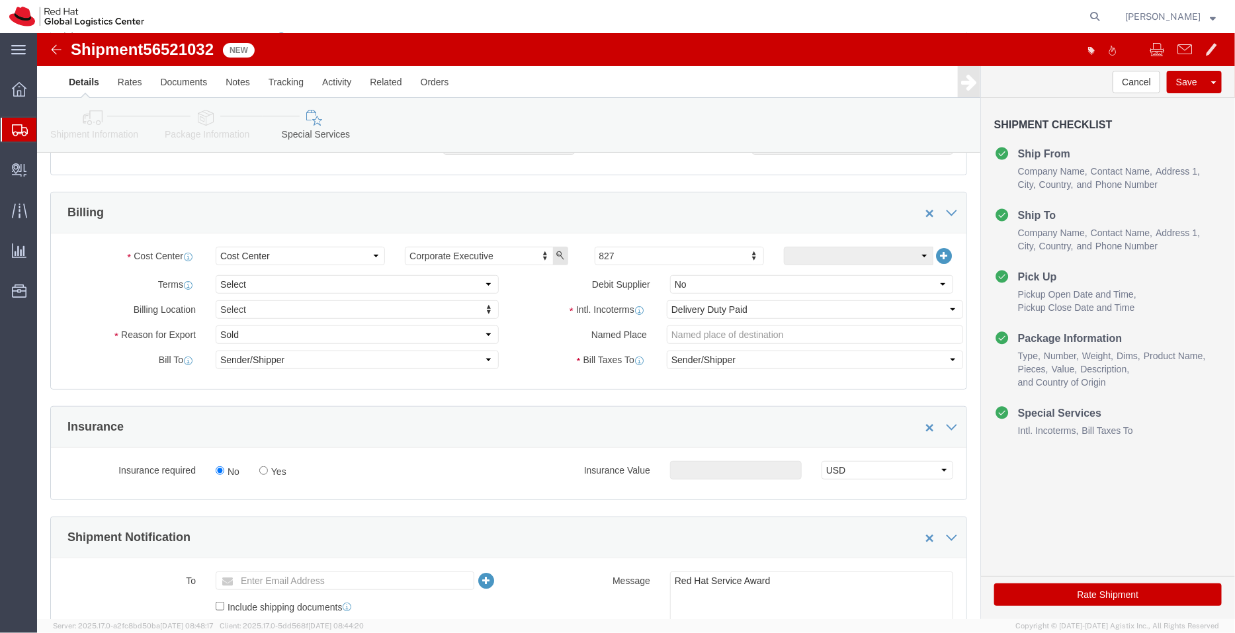
scroll to position [227, 0]
click select "Select Free of Charge Free of Cost NET 30 NET 45 NET 60 See Comment"
select select "FREE_OF_COST"
click select "Select Free of Charge Free of Cost NET 30 NET 45 NET 60 See Comment"
click select "Select Gift Personal Effects Repair/Warranty Return Sample Sold Temporary/Not S…"
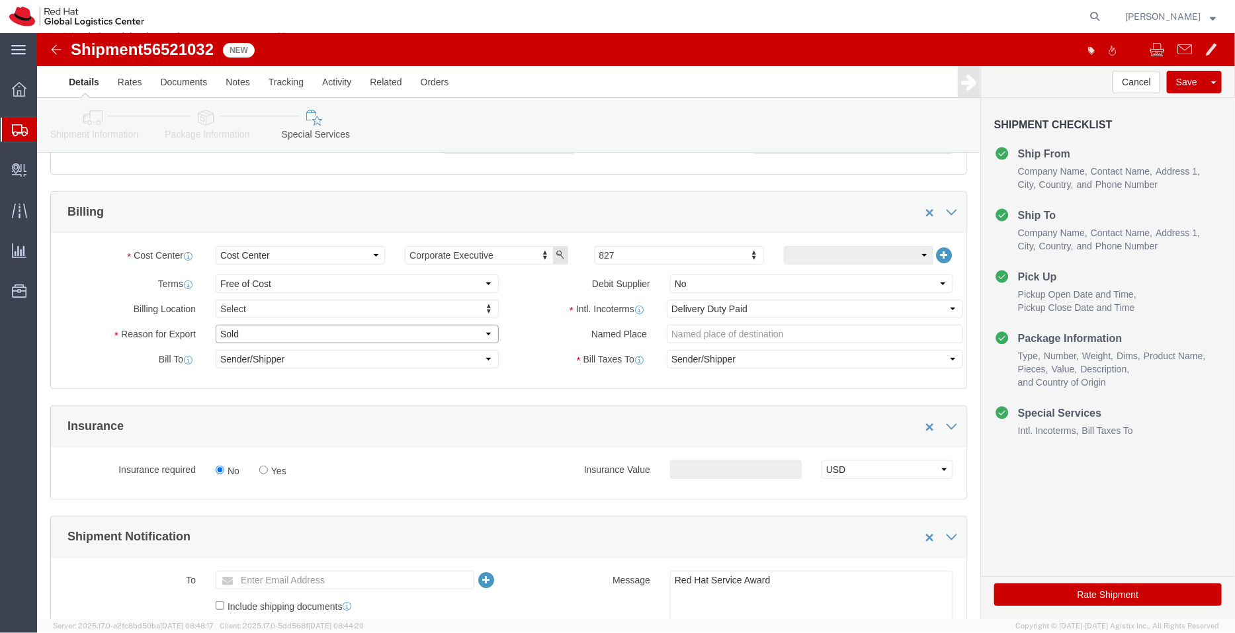
select select "SAMPLE"
click select "Select Gift Personal Effects Repair/Warranty Return Sample Sold Temporary/Not S…"
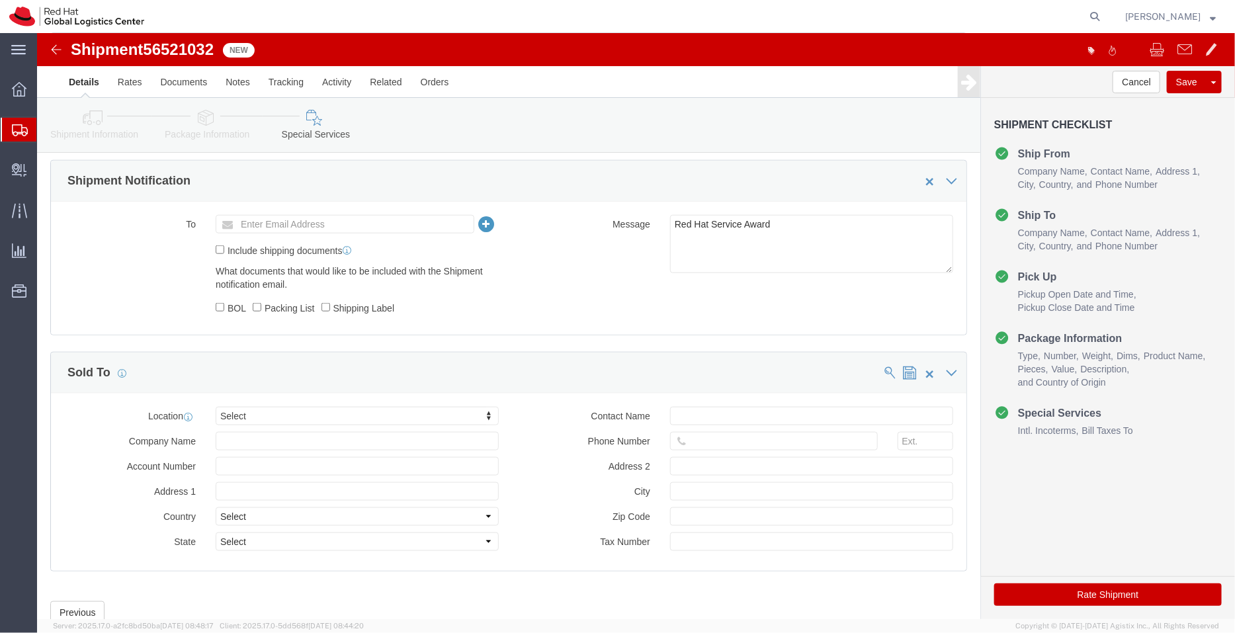
scroll to position [625, 0]
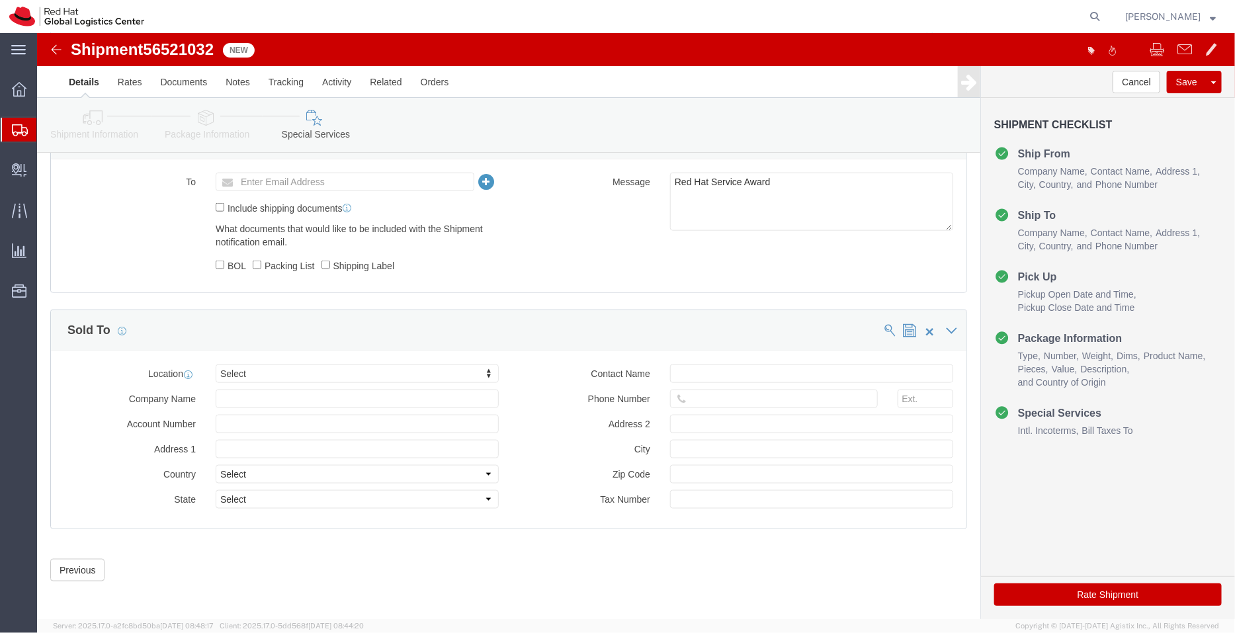
click div "Shipment Checklist Ship From Company Name Contact Name Address 1 City State/Pro…"
type input "tok"
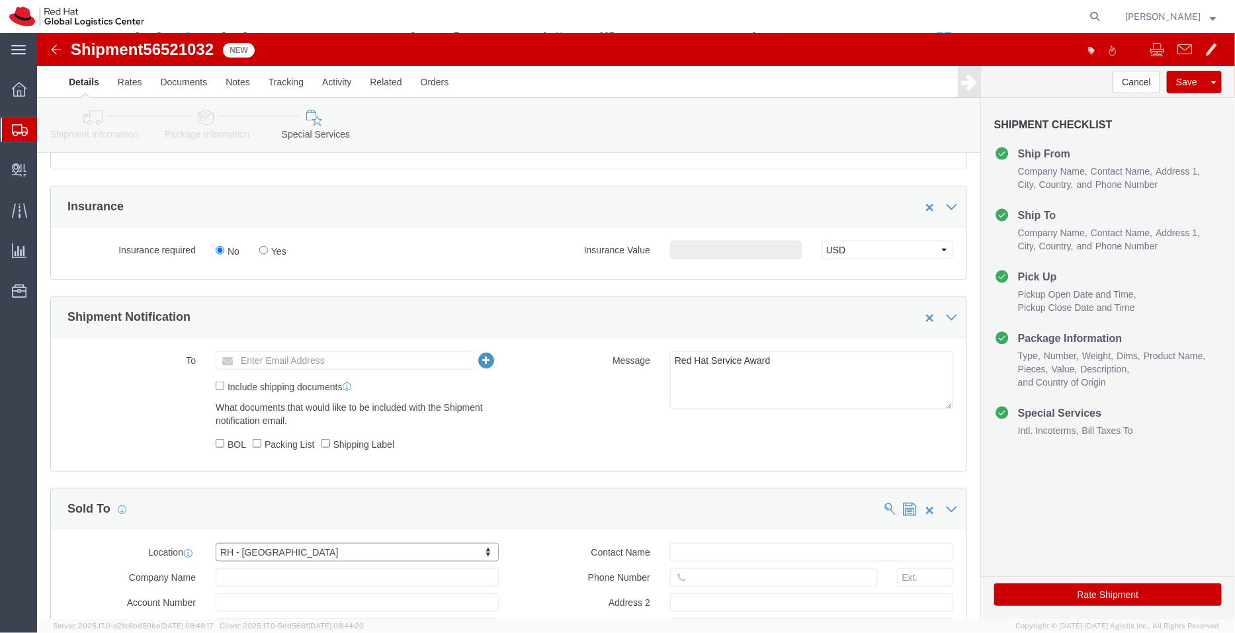
scroll to position [156, 0]
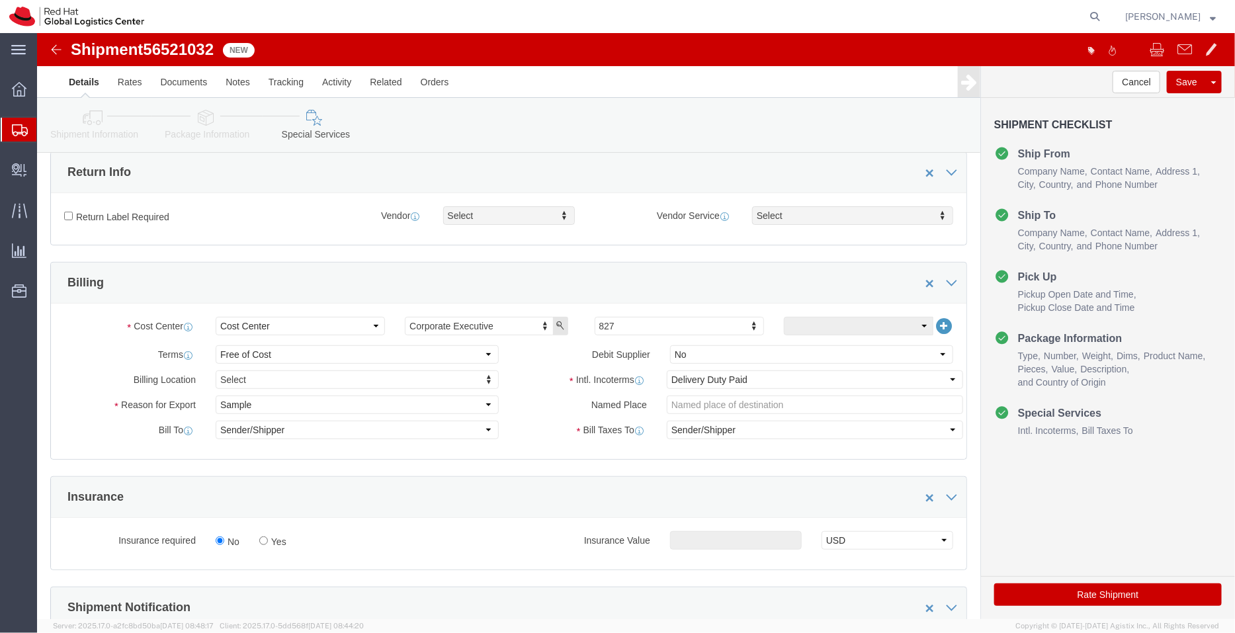
click ul "Ship From Company Name Contact Name Address 1 City State/Province Country Posta…"
click icon
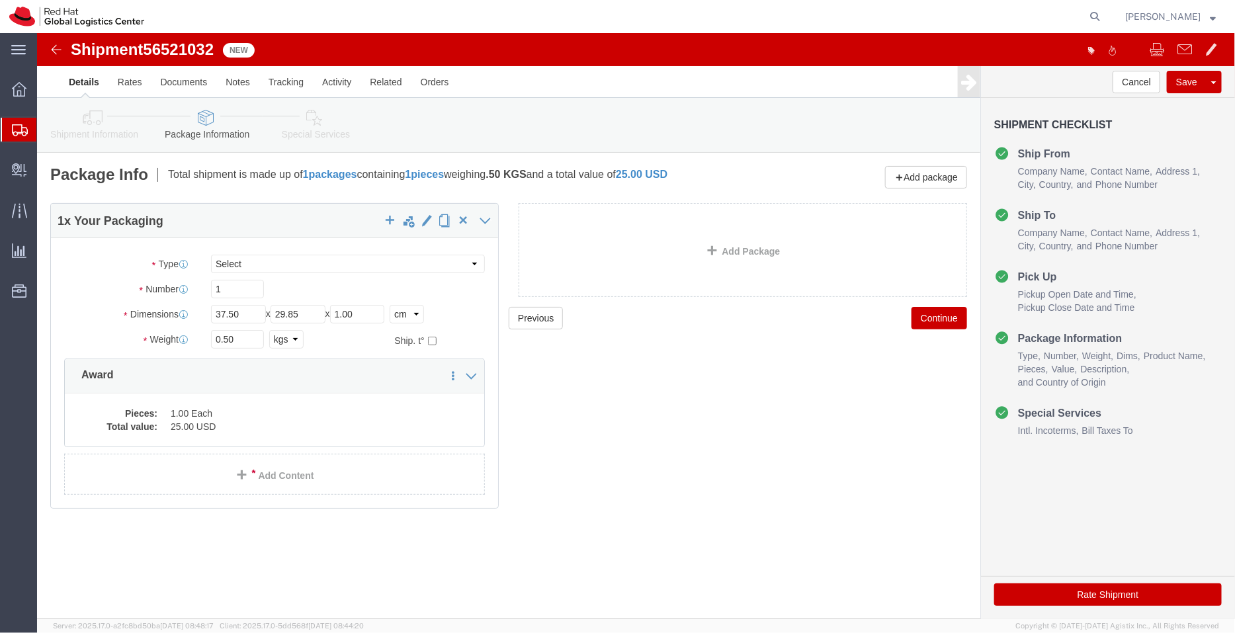
click div "Shipment Information Package Information Special Services"
click link "Shipment Information"
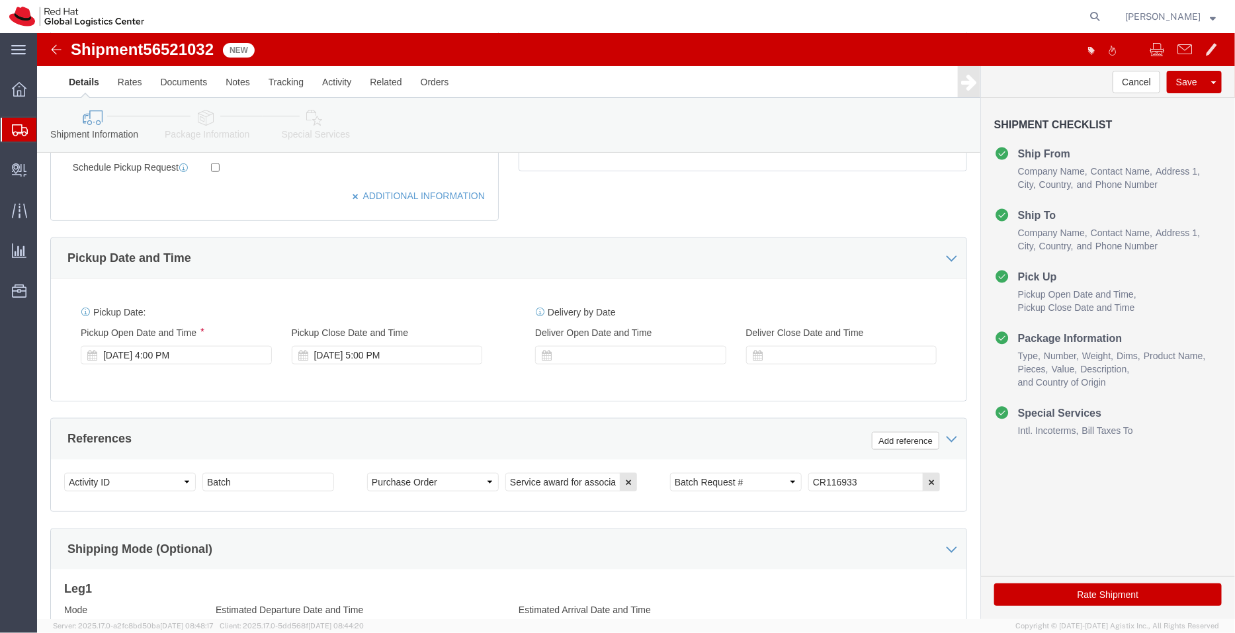
scroll to position [677, 0]
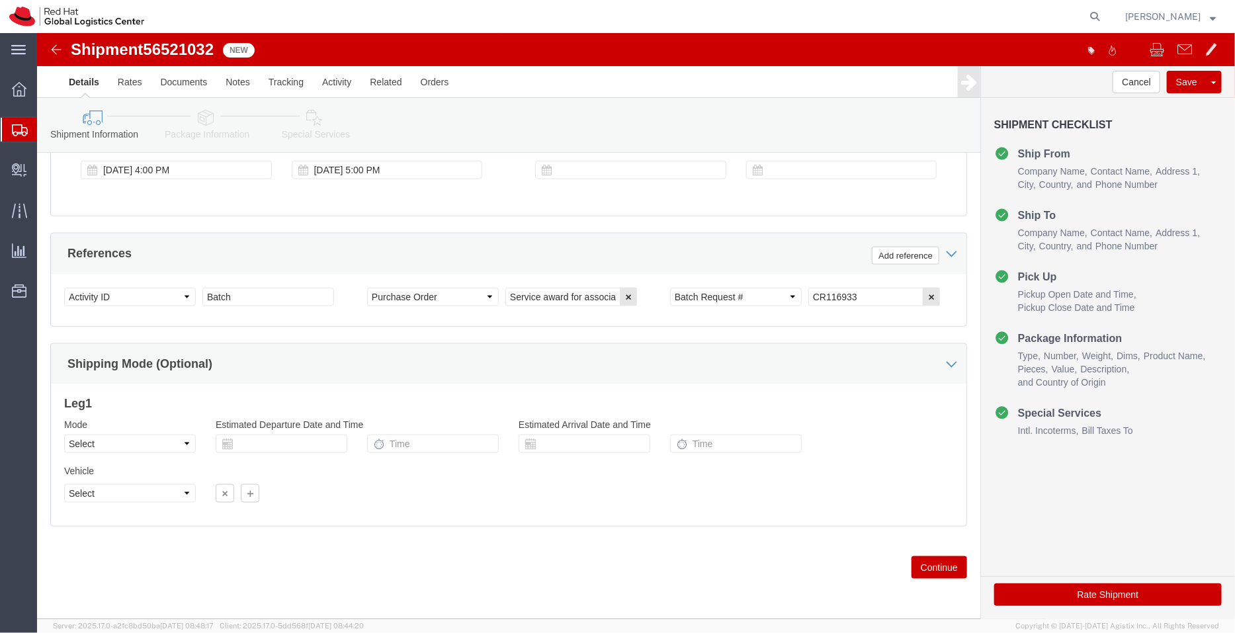
click link "Package Information"
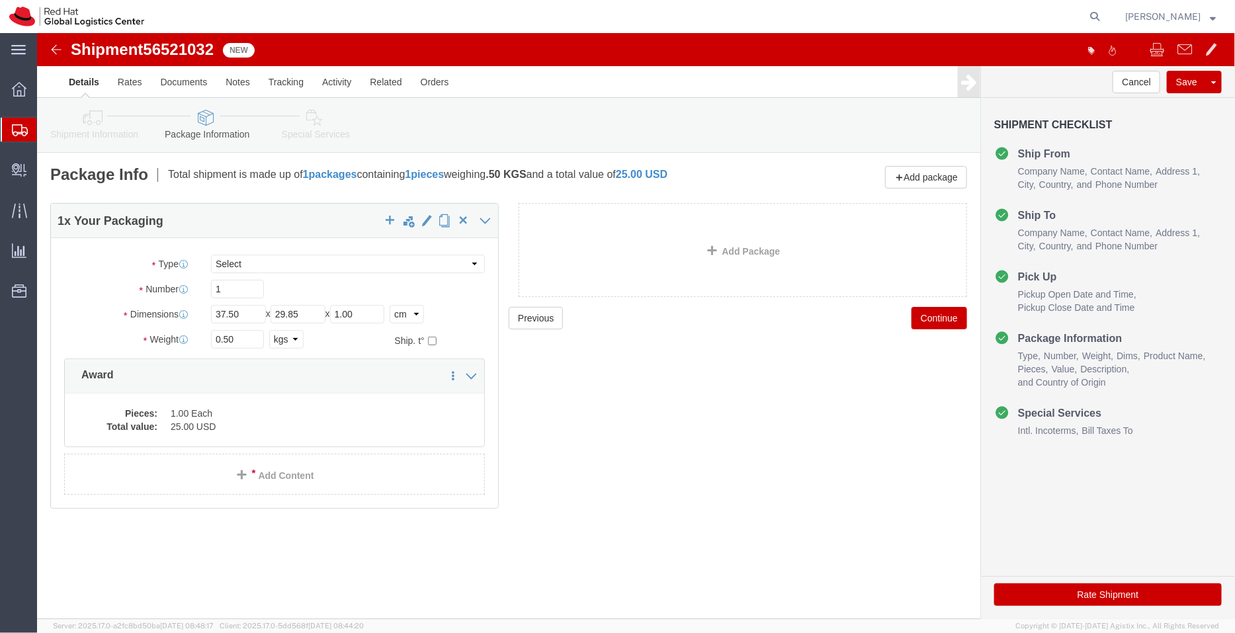
click icon
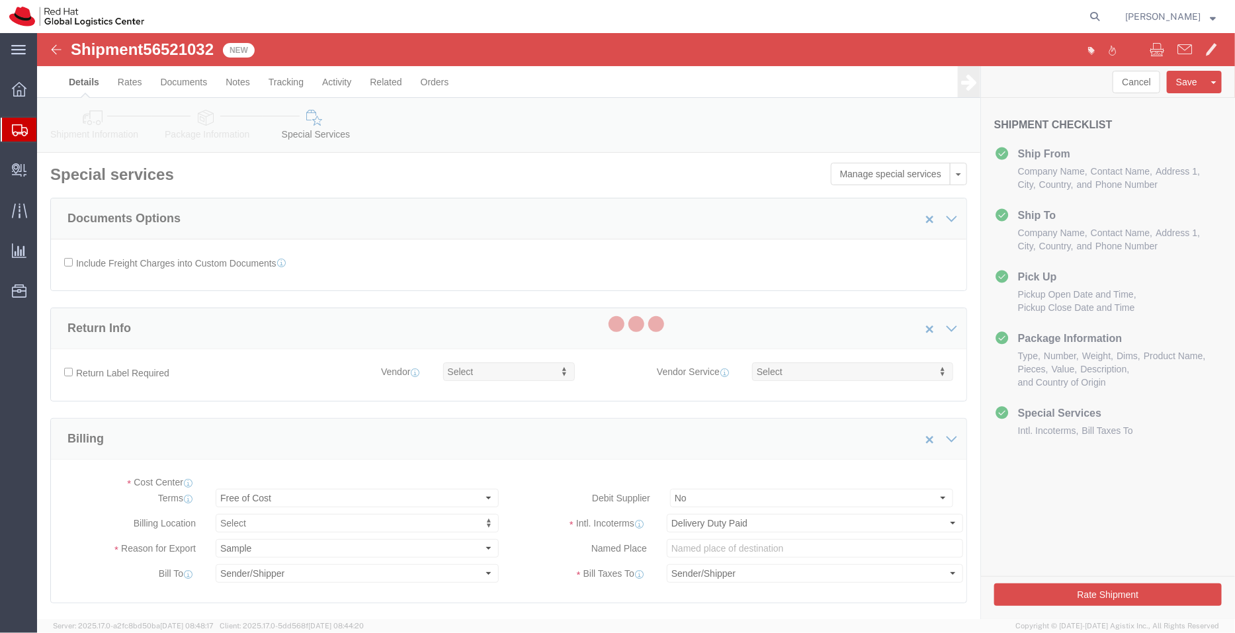
select select "COSTCENTER"
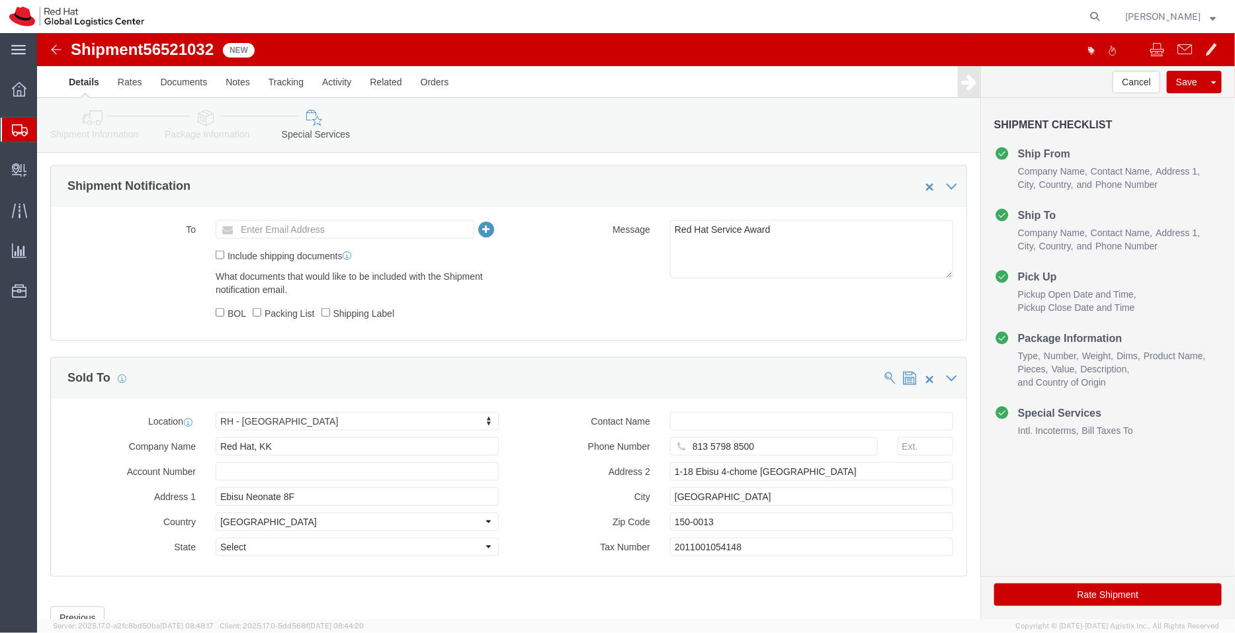
scroll to position [585, 0]
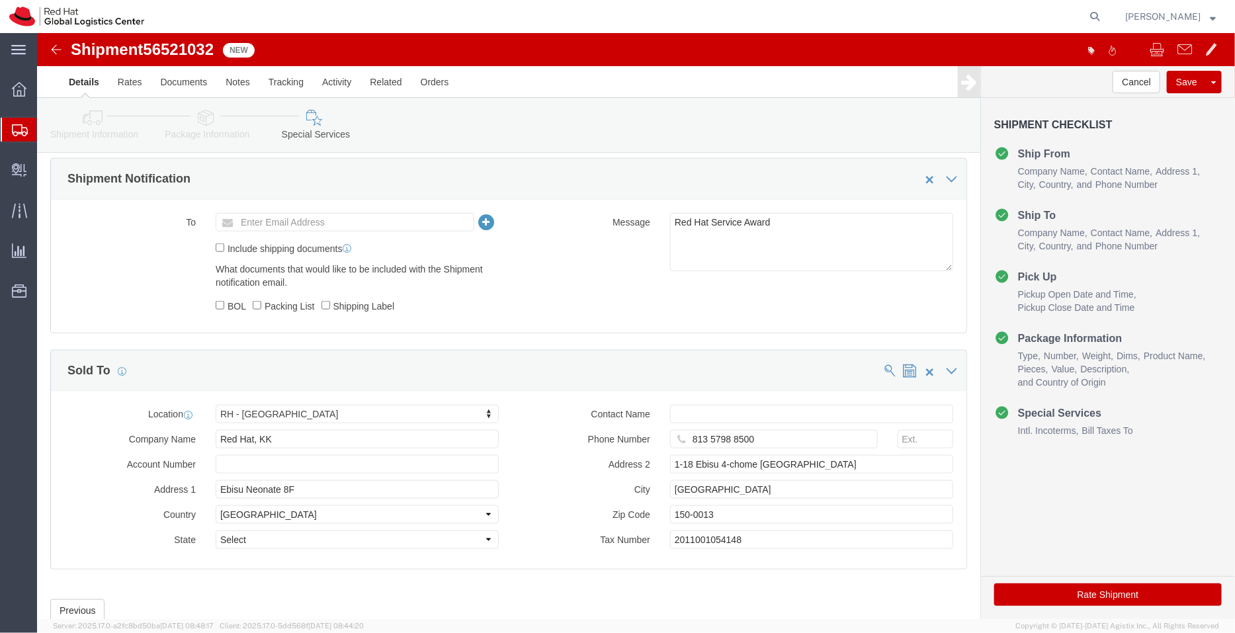
click button "Rate Shipment"
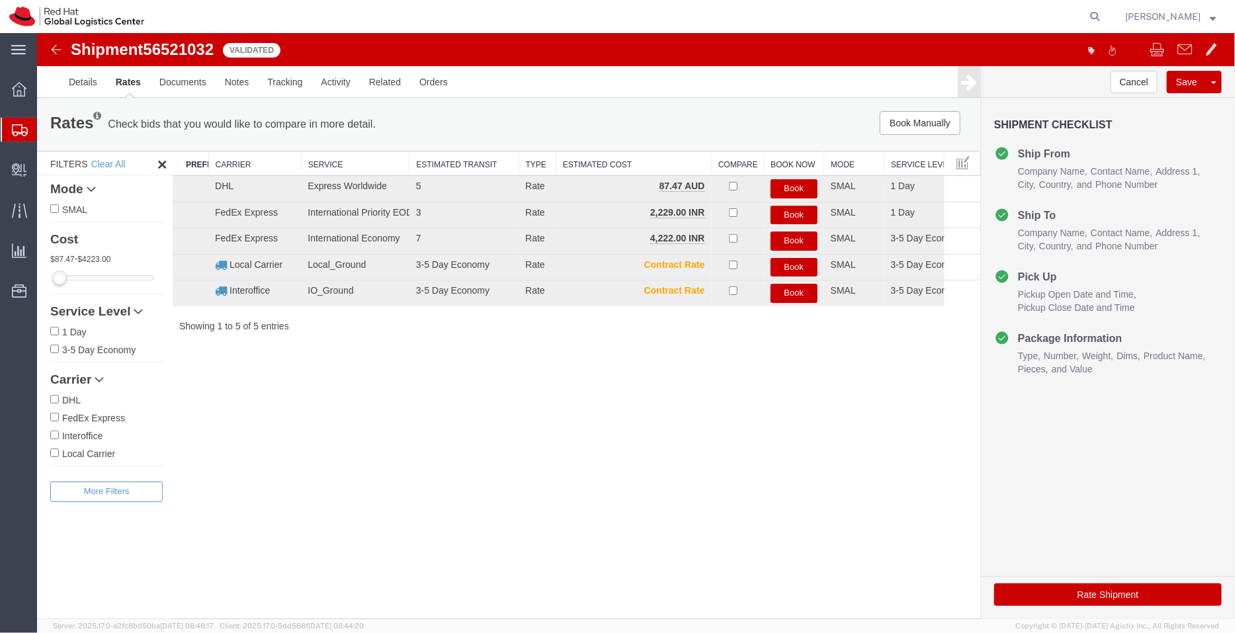
scroll to position [0, 0]
click at [794, 216] on button "Book" at bounding box center [793, 214] width 47 height 19
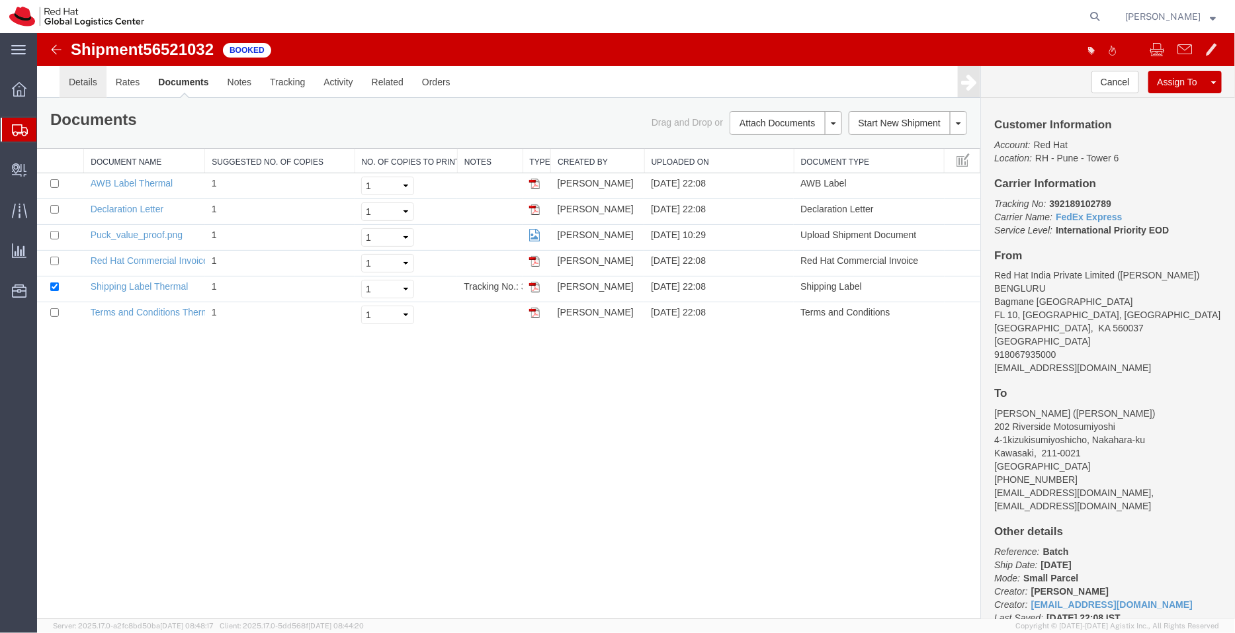
click at [84, 92] on link "Details" at bounding box center [82, 81] width 47 height 32
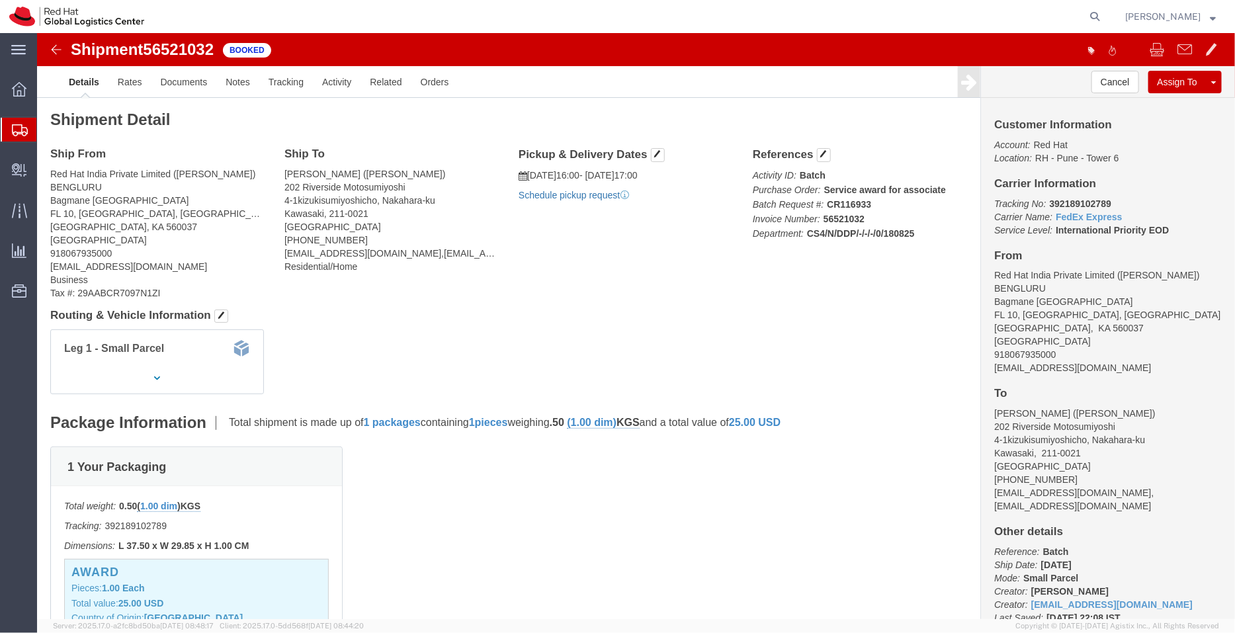
click link "Schedule pickup request"
drag, startPoint x: 1043, startPoint y: 340, endPoint x: 948, endPoint y: 337, distance: 94.6
click div "Customer Information Account: Red Hat Location: RH - Pune - Tower 6 Carrier Inf…"
copy address "[EMAIL_ADDRESS][DOMAIN_NAME]"
click link "Documents"
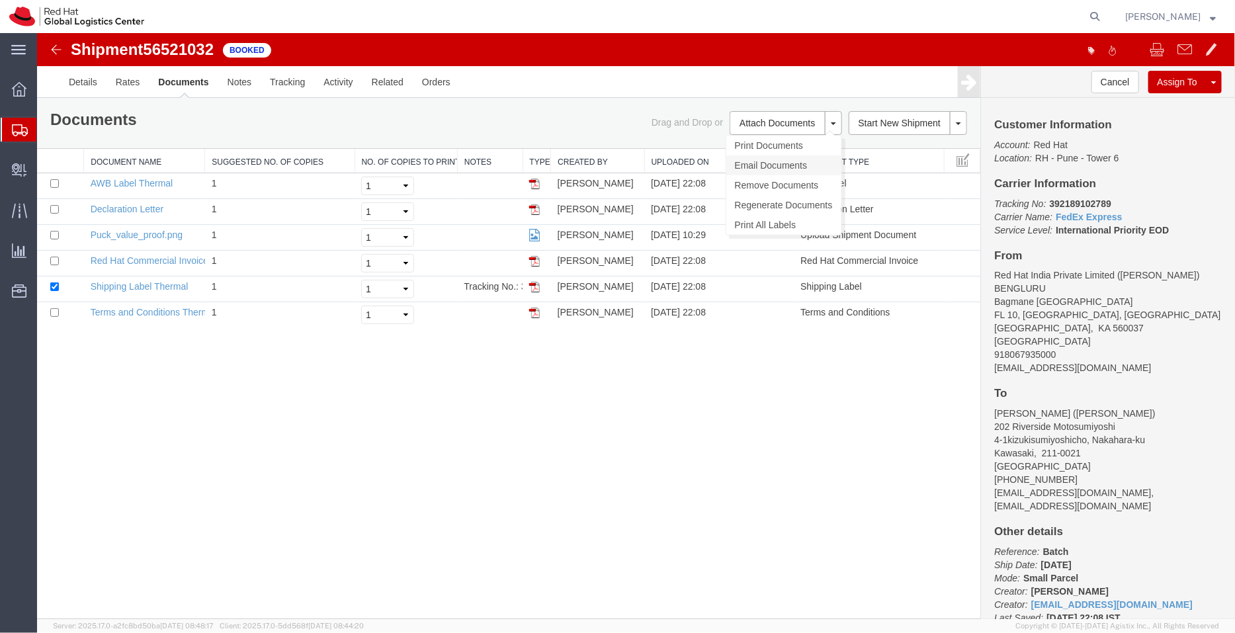
click at [770, 160] on link "Email Documents" at bounding box center [783, 165] width 115 height 20
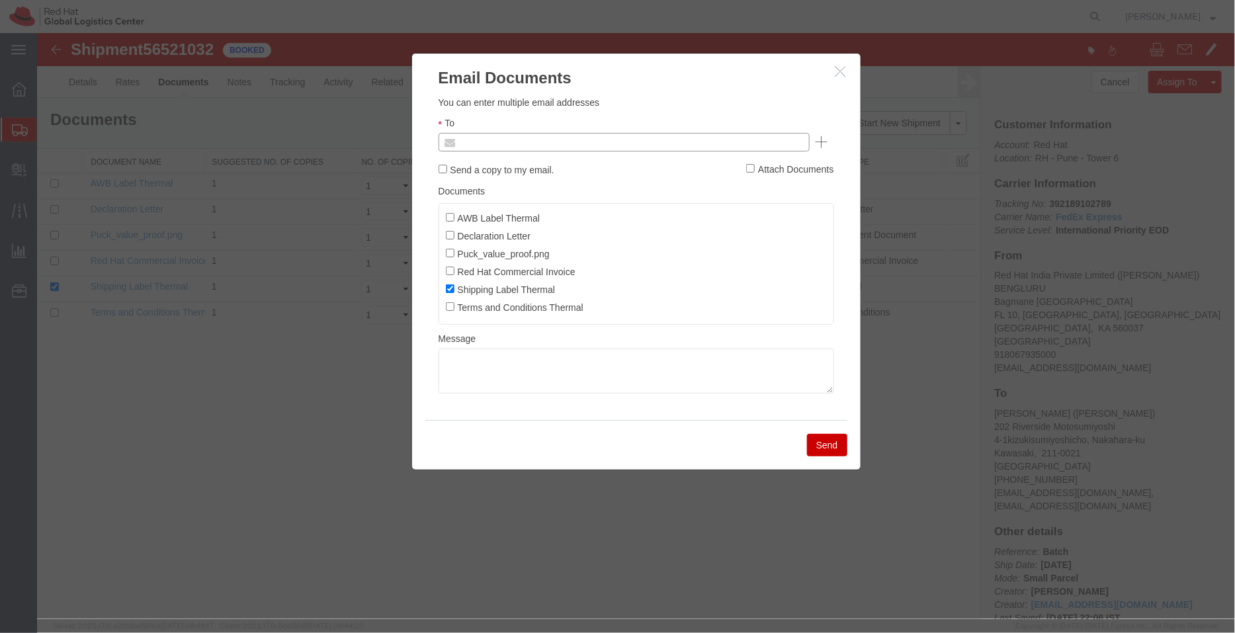
click at [547, 139] on input "text" at bounding box center [533, 141] width 155 height 17
paste input "[EMAIL_ADDRESS][DOMAIN_NAME]"
type input "[EMAIL_ADDRESS][DOMAIN_NAME]"
click at [450, 213] on input "AWB Label Thermal" at bounding box center [449, 216] width 9 height 9
checkbox input "true"
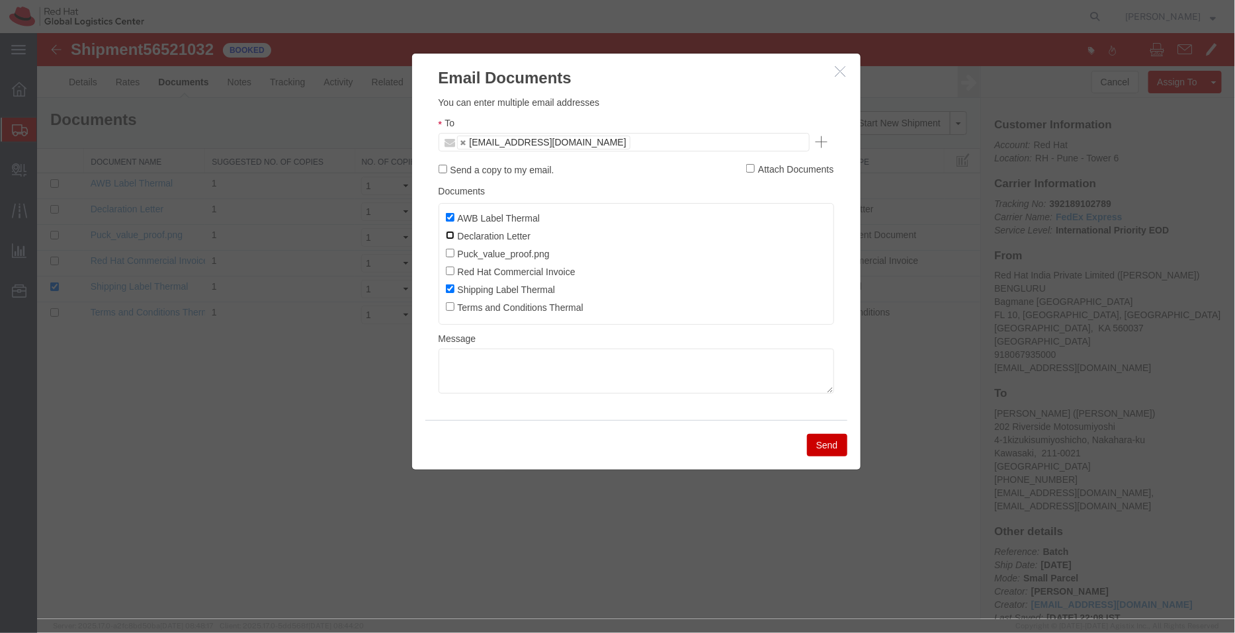
click at [450, 237] on input "Declaration Letter" at bounding box center [449, 234] width 9 height 9
checkbox input "true"
click at [449, 269] on input "Red Hat Commercial Invoice" at bounding box center [449, 270] width 9 height 9
checkbox input "true"
click at [830, 444] on button "Send" at bounding box center [826, 444] width 40 height 22
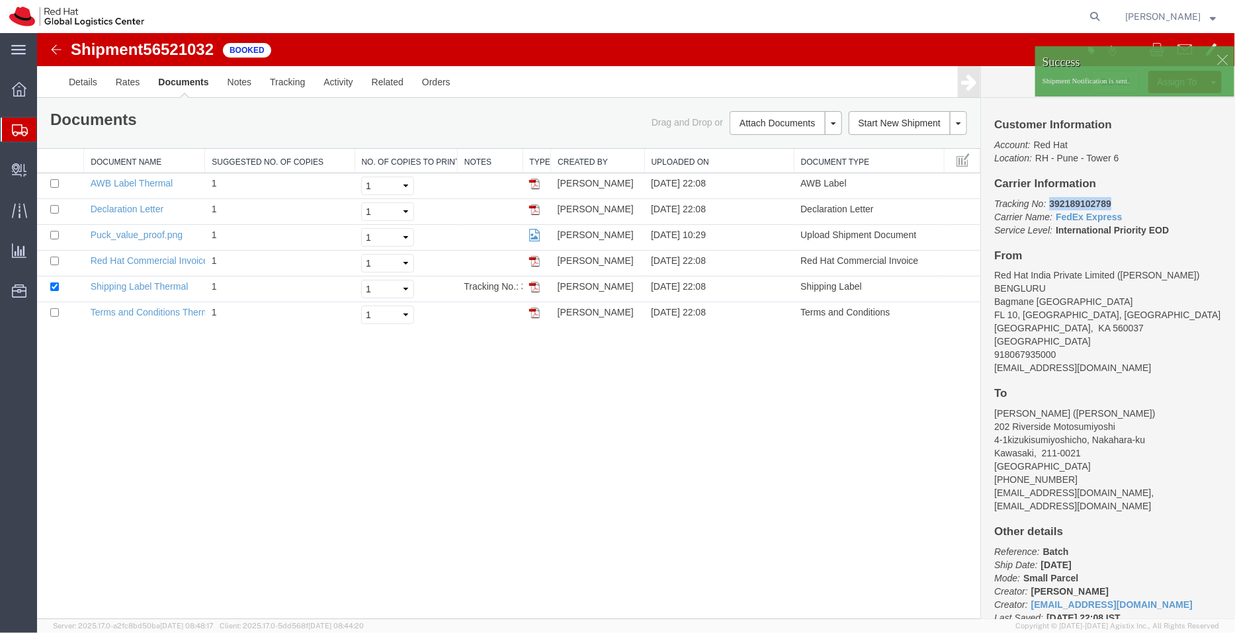
drag, startPoint x: 1116, startPoint y: 204, endPoint x: 1050, endPoint y: 202, distance: 66.2
click at [1050, 202] on p "Tracking No: 392189102789 Carrier Name: FedEx Express FedEx Express Service Lev…" at bounding box center [1107, 216] width 228 height 40
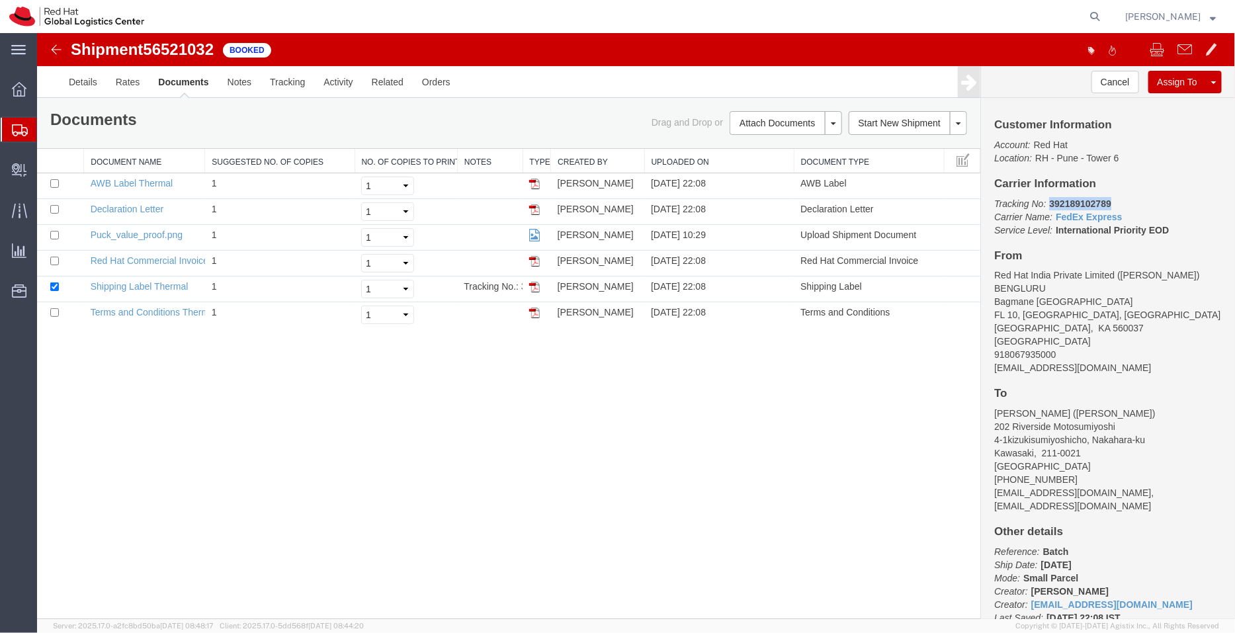
copy b "392189102789"
click at [81, 87] on link "Details" at bounding box center [82, 81] width 47 height 32
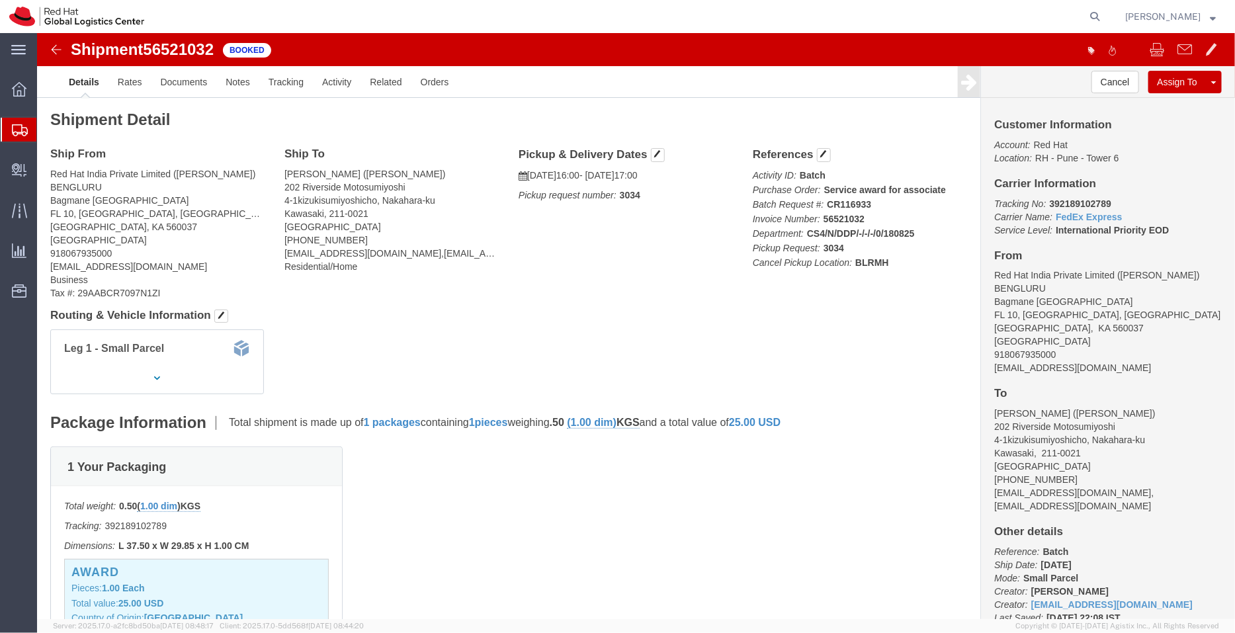
click at [0, 0] on span "Shipment Manager" at bounding box center [0, 0] width 0 height 0
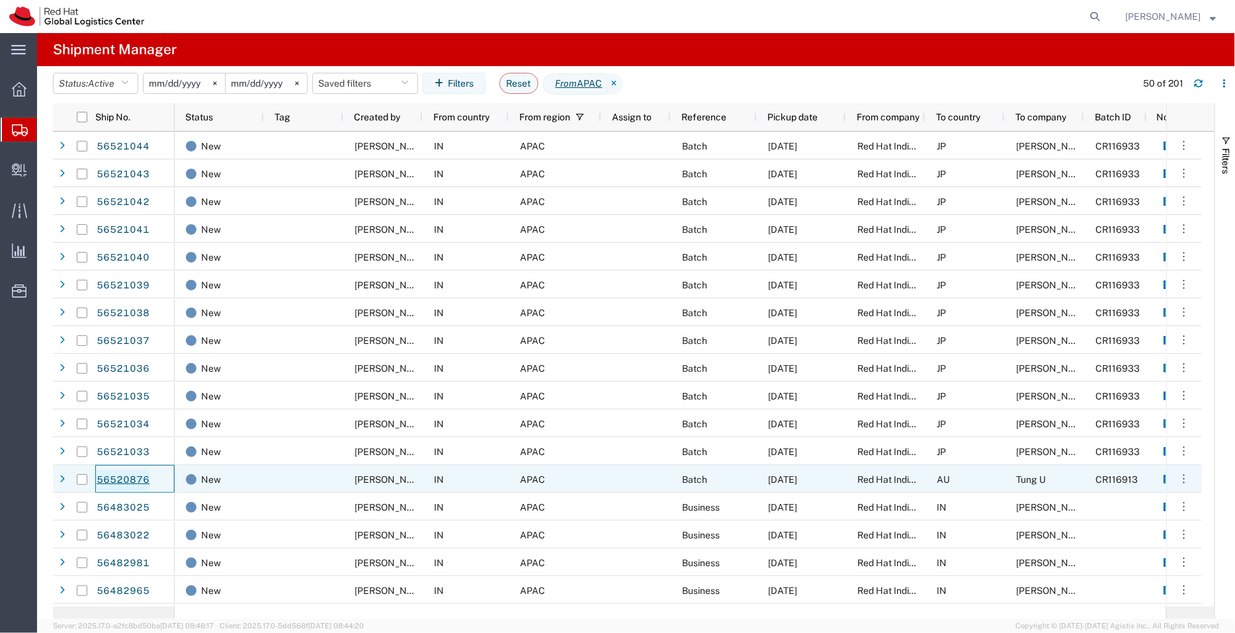
click at [136, 479] on link "56520876" at bounding box center [123, 480] width 54 height 21
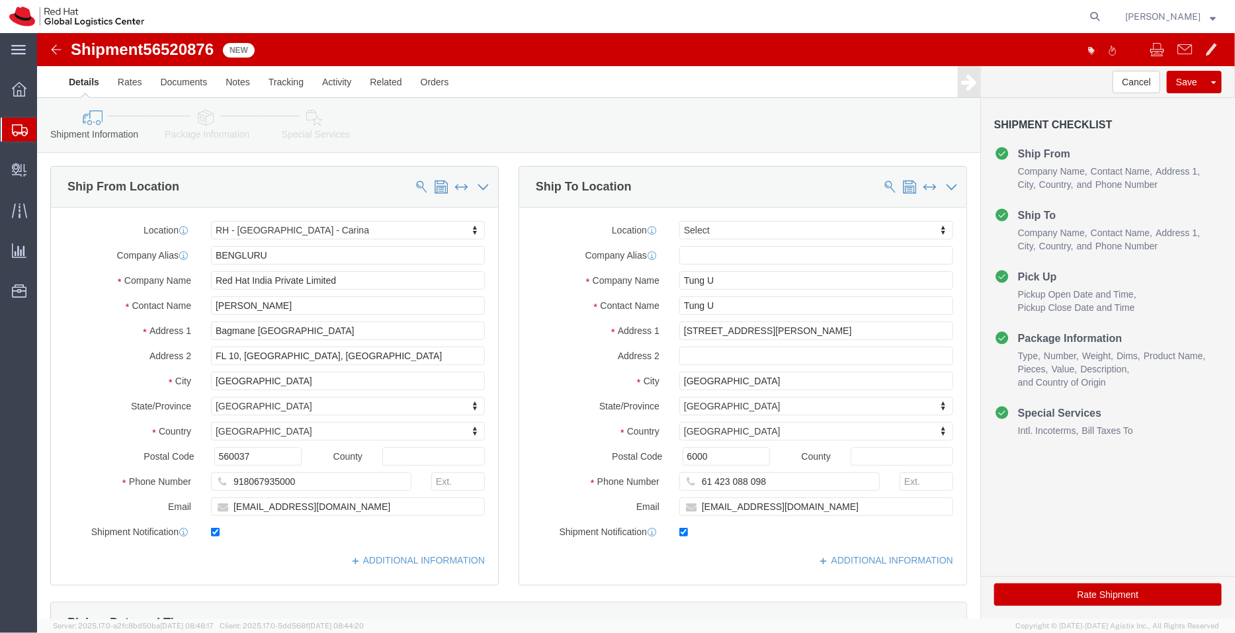
select select "37925"
select select
click at [0, 0] on span "Shipment Manager" at bounding box center [0, 0] width 0 height 0
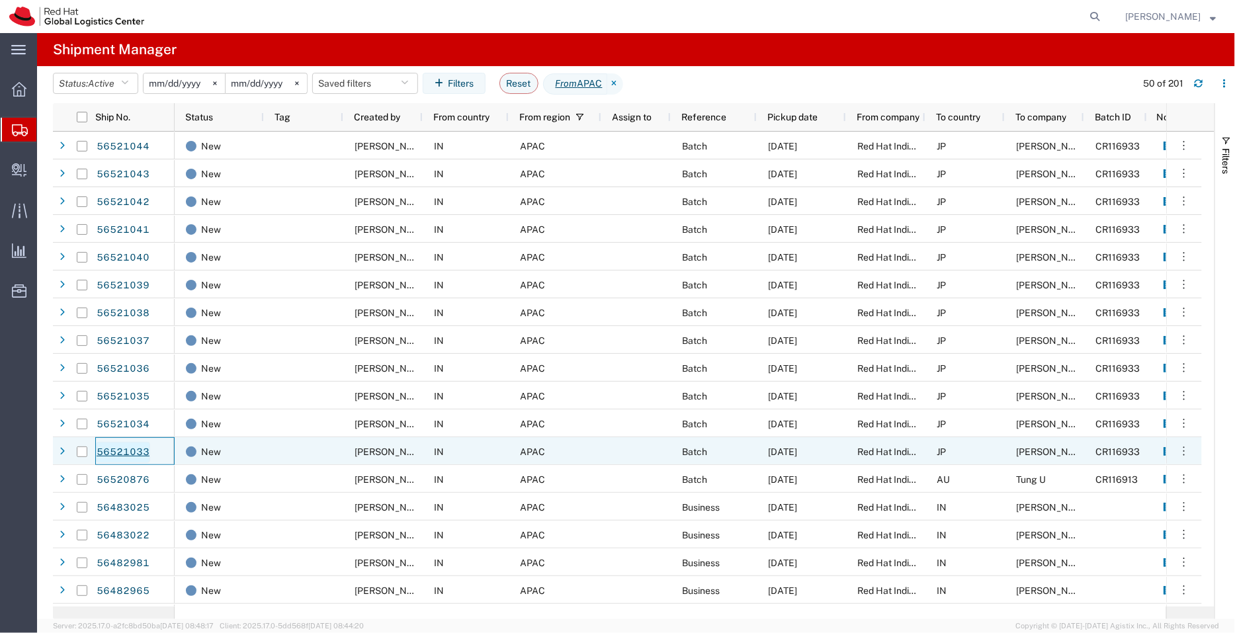
click at [117, 452] on link "56521033" at bounding box center [123, 452] width 54 height 21
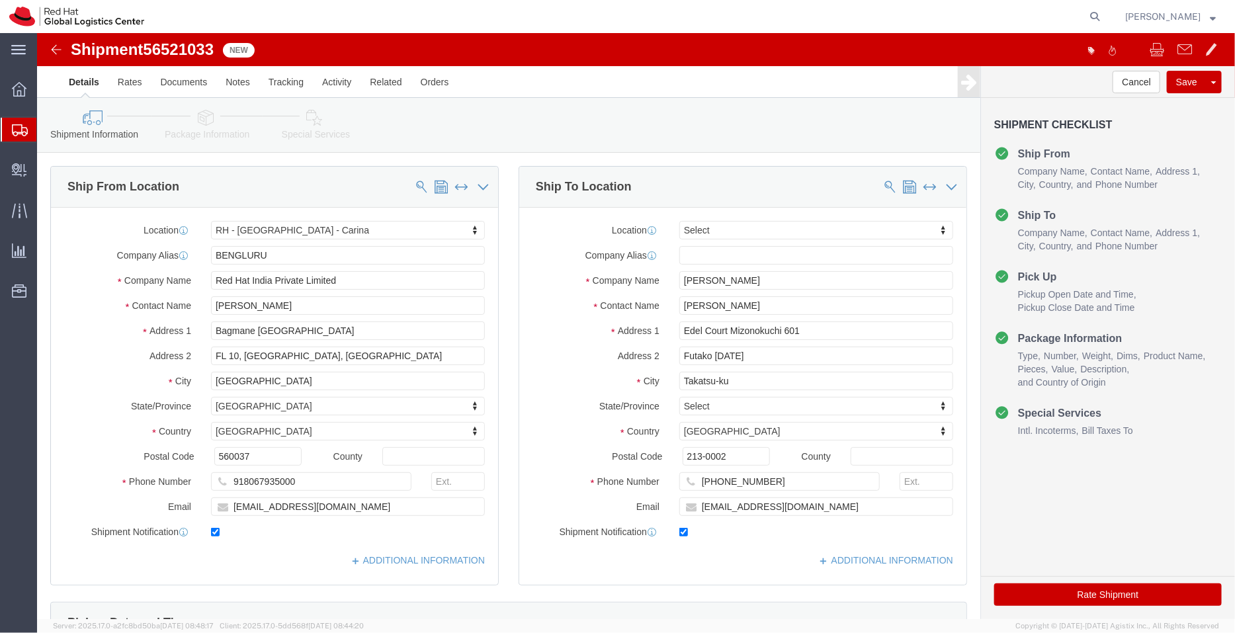
select select "37925"
select select
click link "ADDITIONAL INFORMATION"
click input "ntsuyosh@redhat.com"
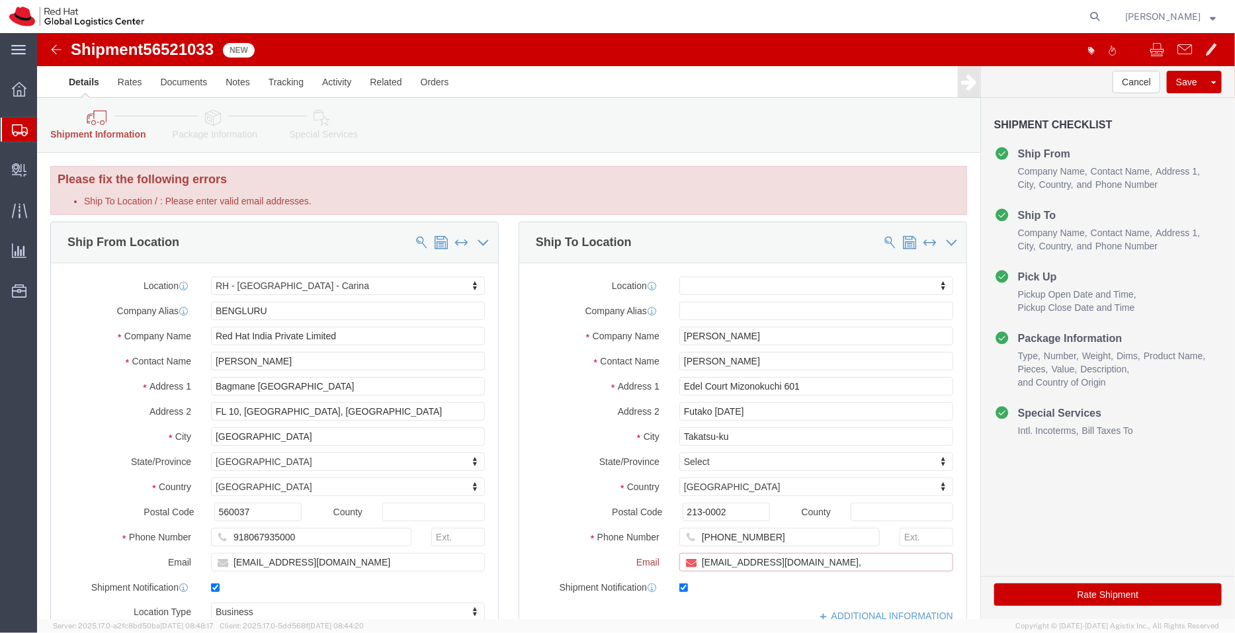
paste input "[EMAIL_ADDRESS][DOMAIN_NAME]"
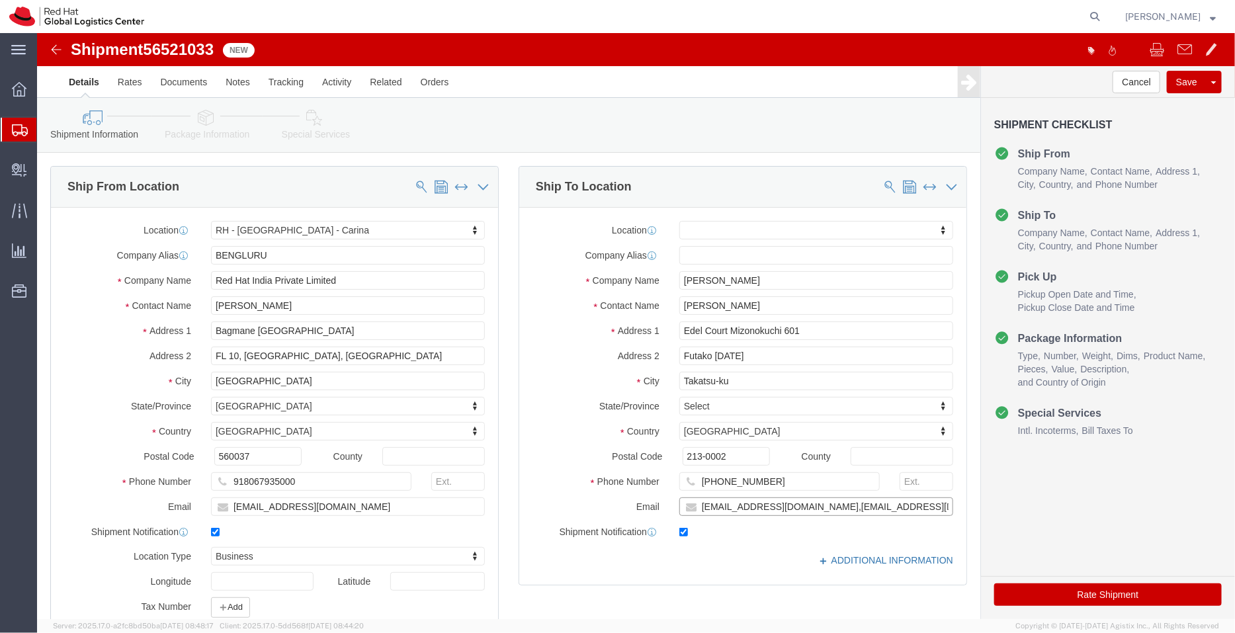
type input "ntsuyosh@redhat.com,apaclogistics@redhat.com"
click link "ADDITIONAL INFORMATION"
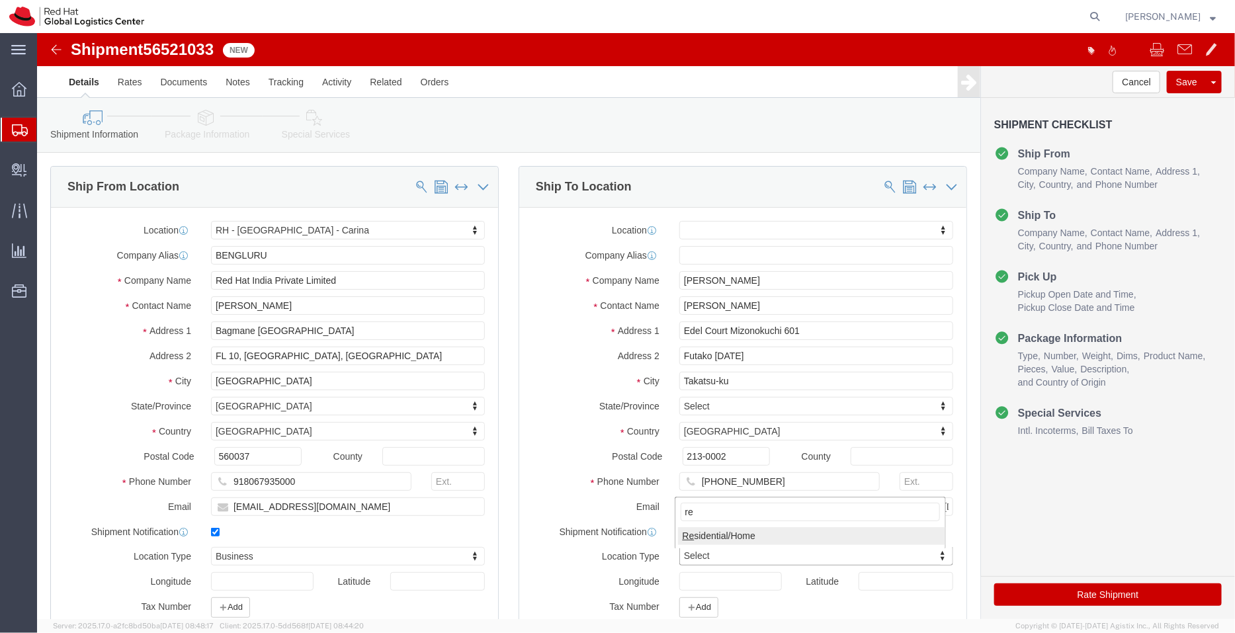
type input "re"
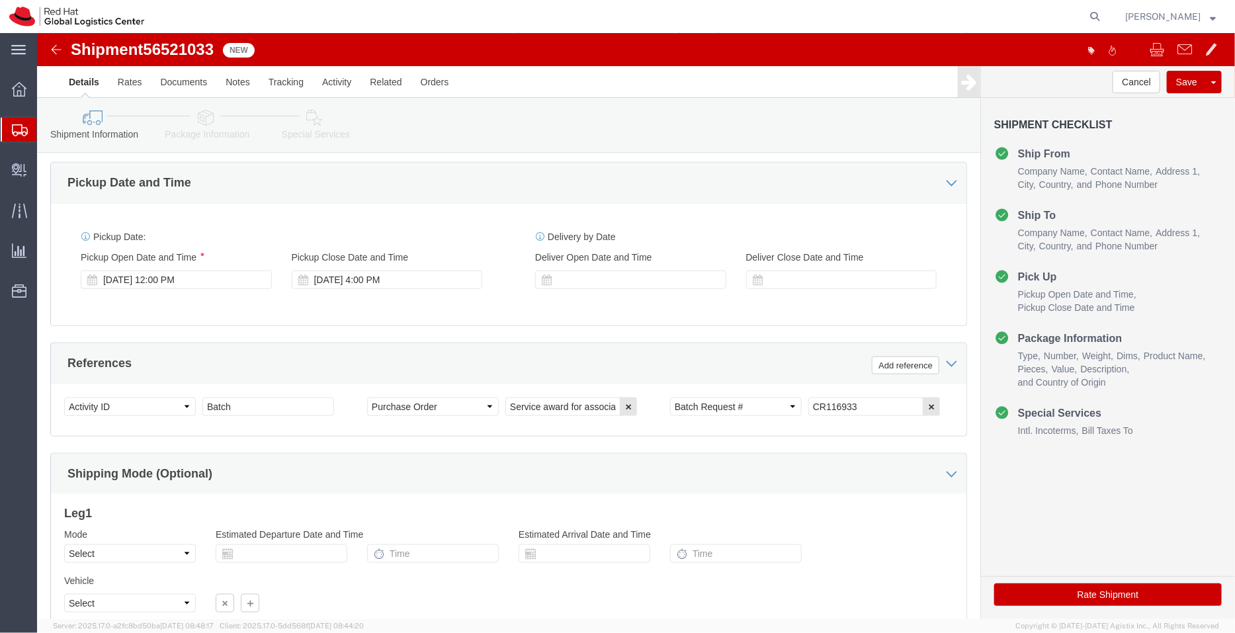
scroll to position [580, 0]
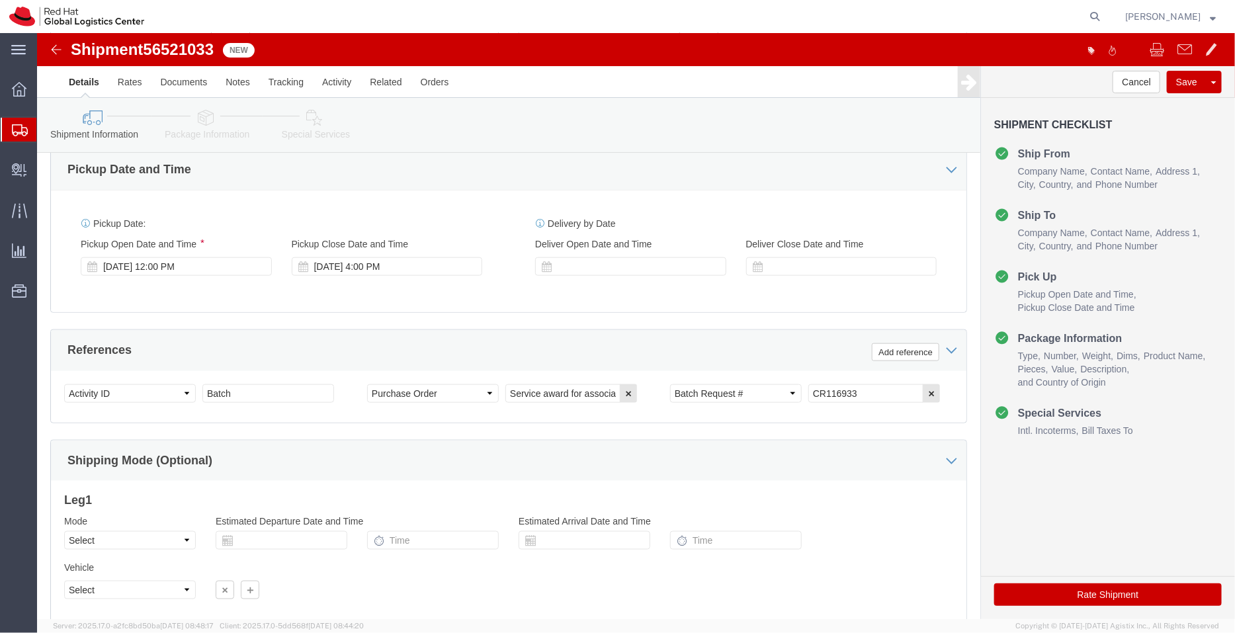
click div "Cancel Save Assign To Clone Shipment Save As Template Shipment Checklist Ship F…"
click div "[DATE] 12:00 PM"
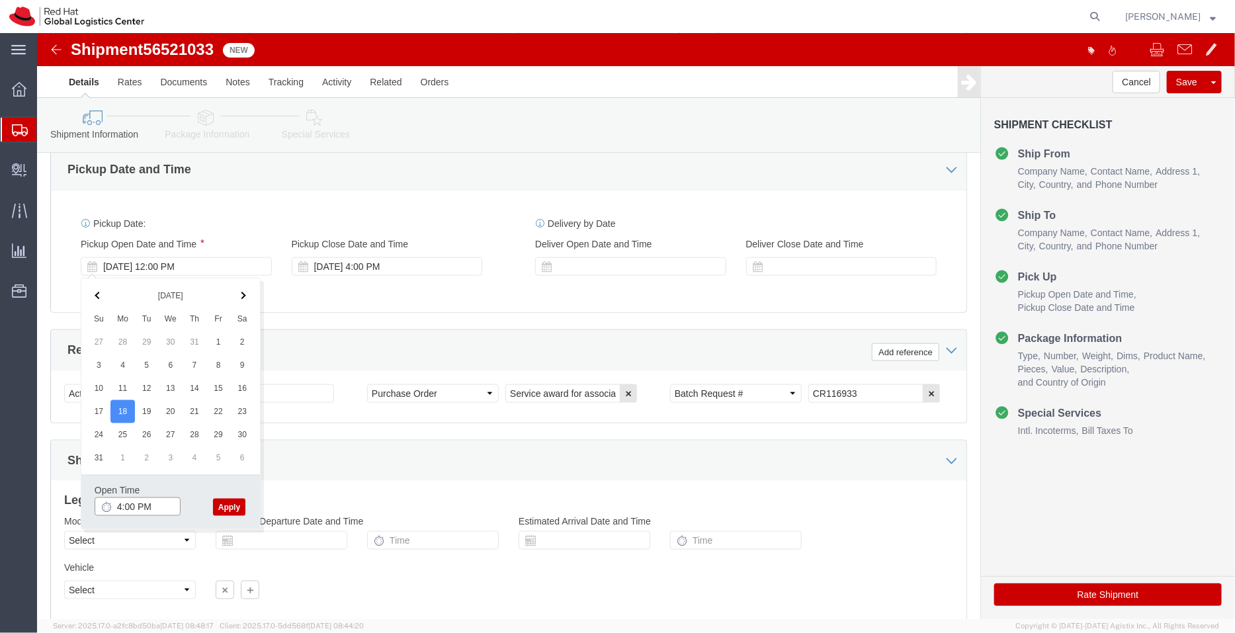
type input "4:00 PM"
click button "Apply"
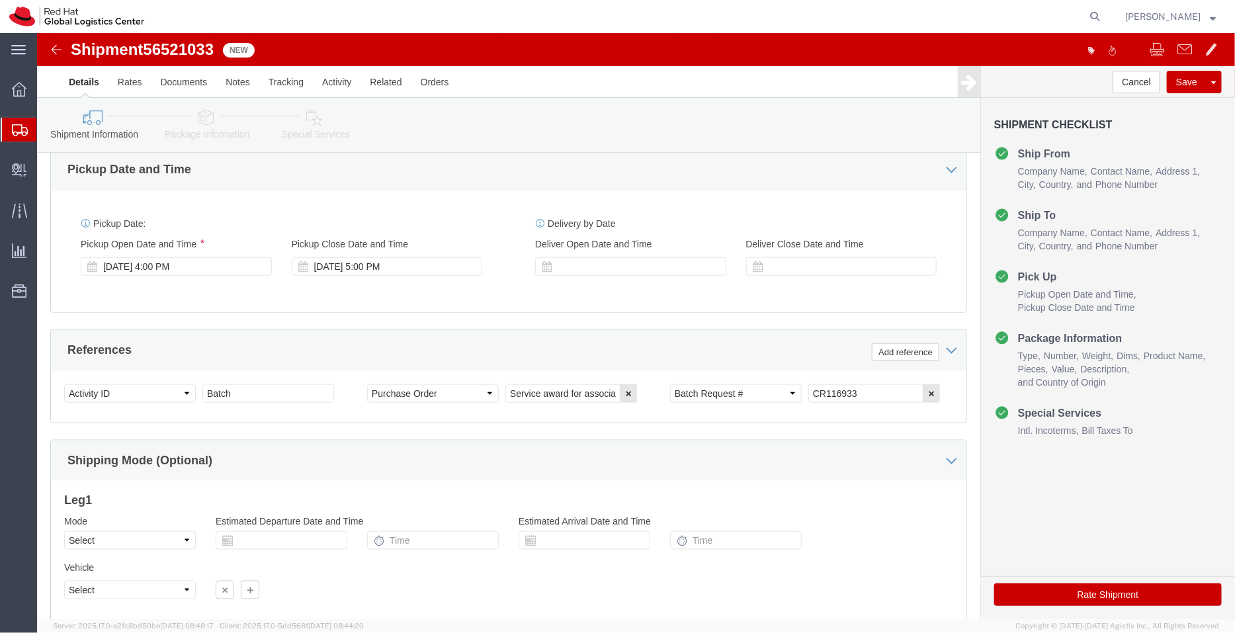
click icon
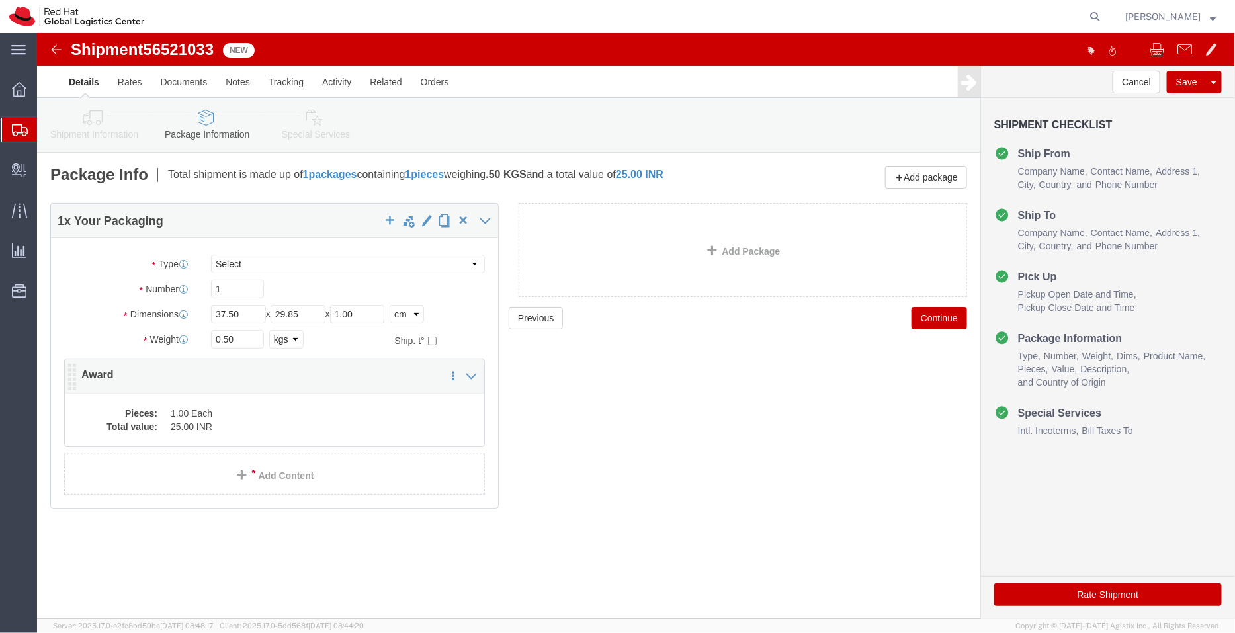
click dd "25.00 INR"
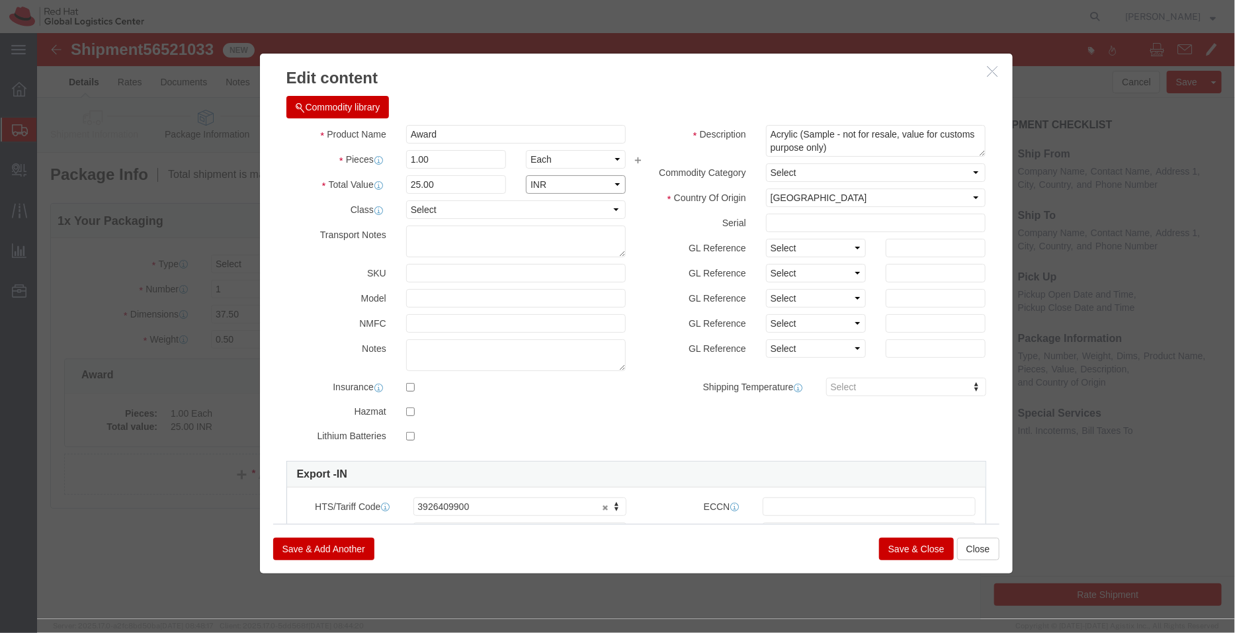
click select "Select ADP AED AFN ALL AMD AOA ARS ATS AUD AWG AZN BAM BBD BDT BGL BGN BHD BIF …"
select select "USD"
click select "Select ADP AED AFN ALL AMD AOA ARS ATS AUD AWG AZN BAM BBD BDT BGL BGN BHD BIF …"
click button "Save & Close"
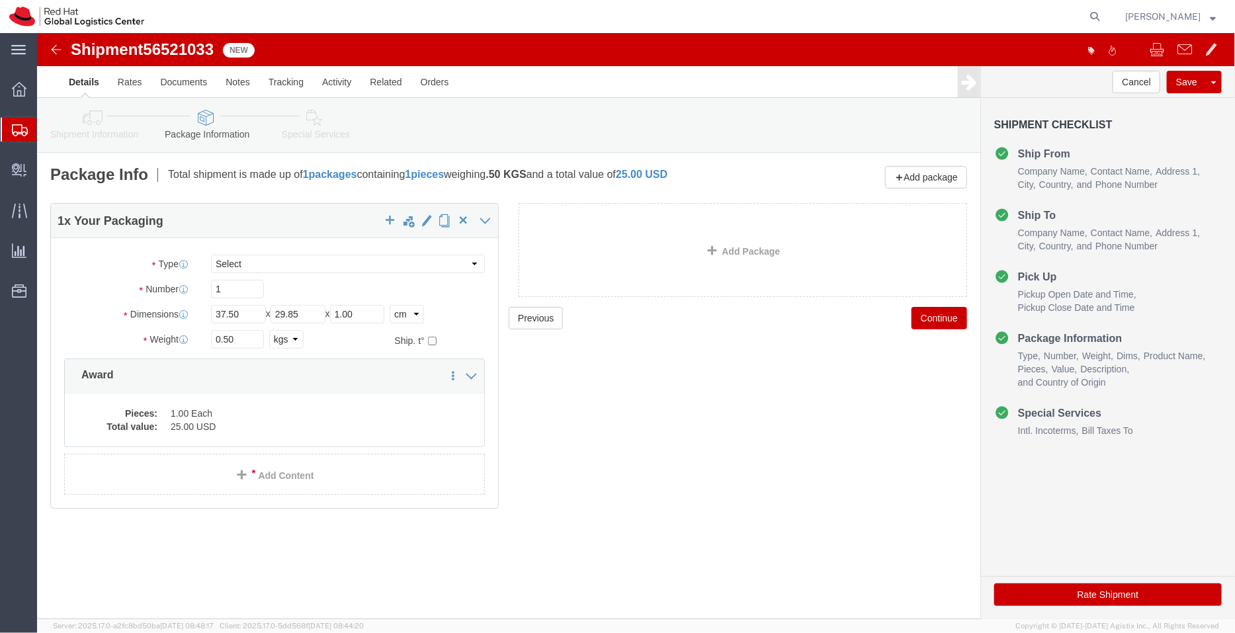
click icon
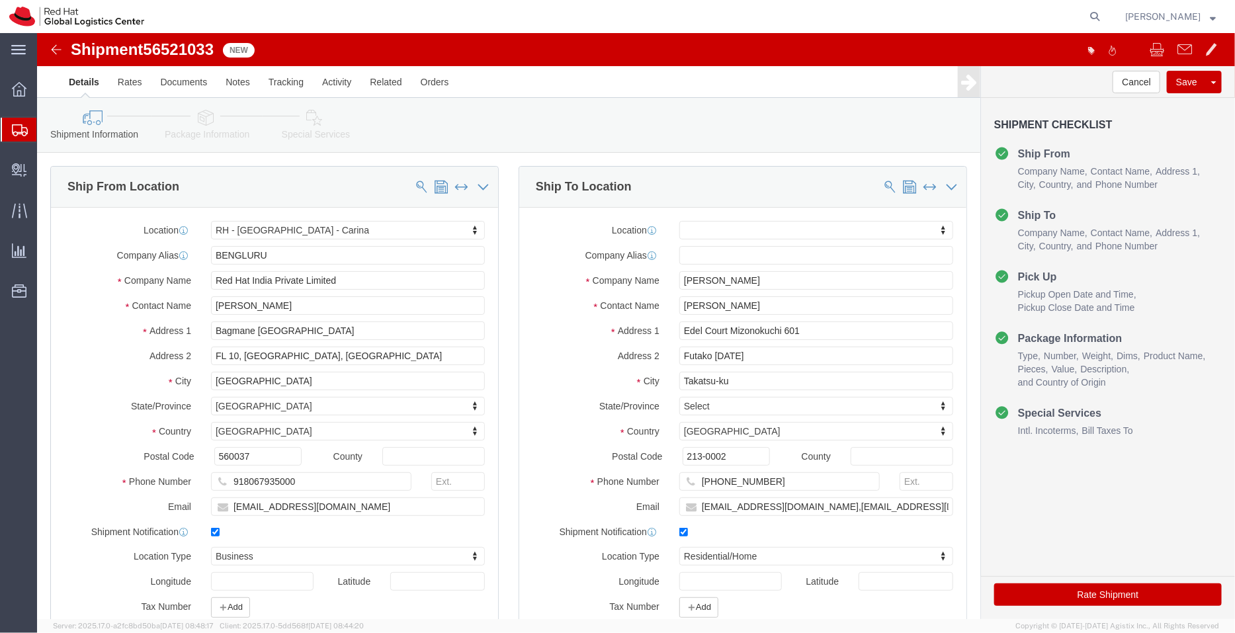
click icon
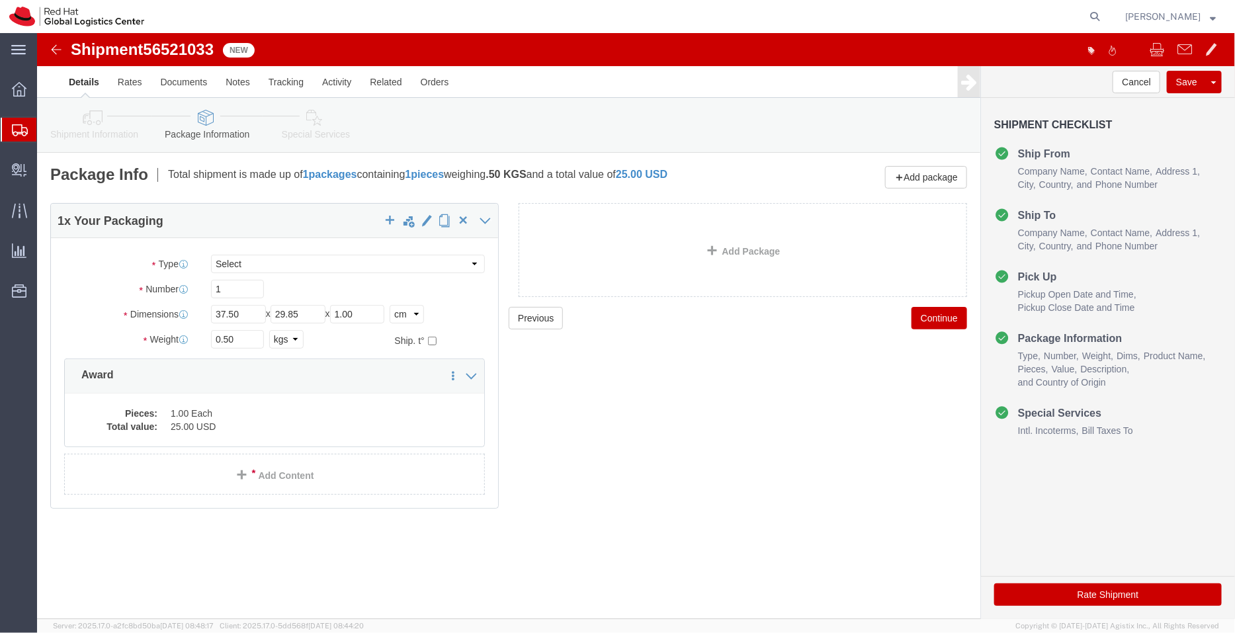
click link "Special Services"
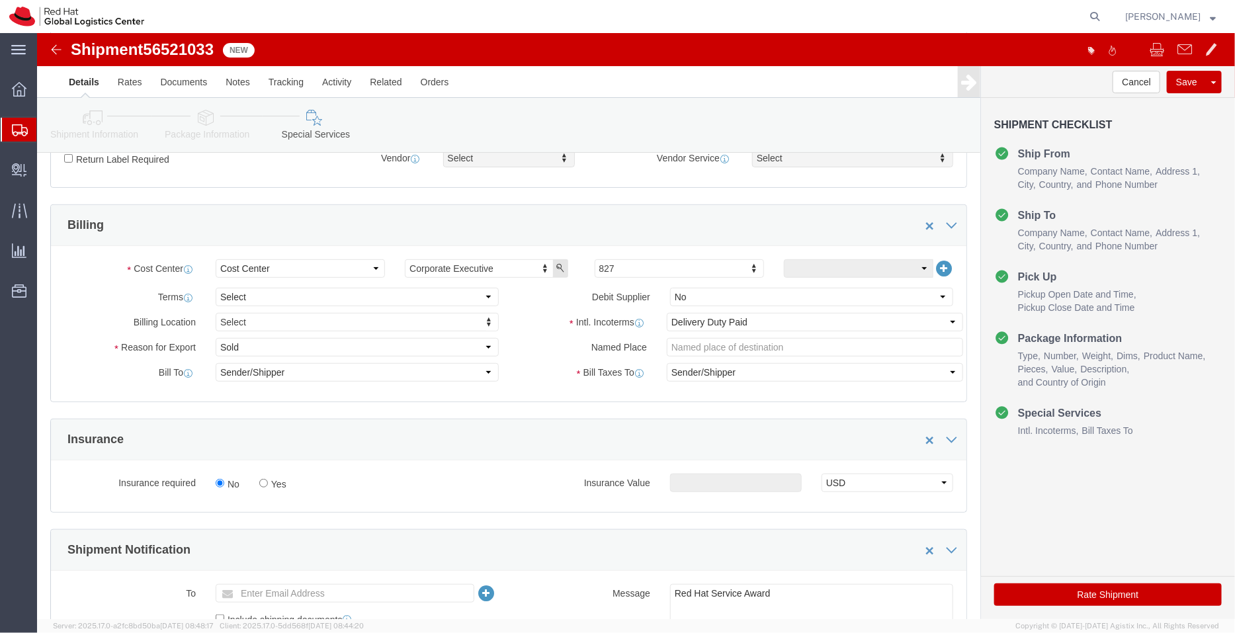
scroll to position [237, 0]
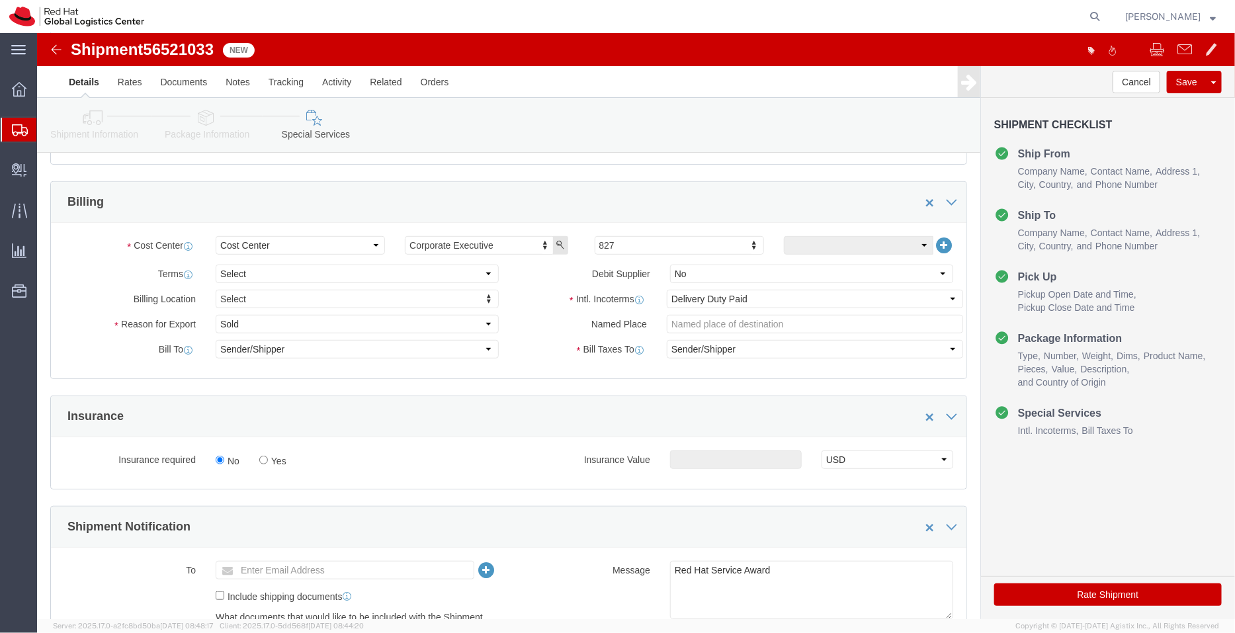
click li "Postal Code and"
click select "Select Free of Charge Free of Cost NET 30 NET 45 NET 60 See Comment"
select select "FREE_OF_COST"
click select "Select Free of Charge Free of Cost NET 30 NET 45 NET 60 See Comment"
click select "Select Gift Personal Effects Repair/Warranty Return Sample Sold Temporary/Not S…"
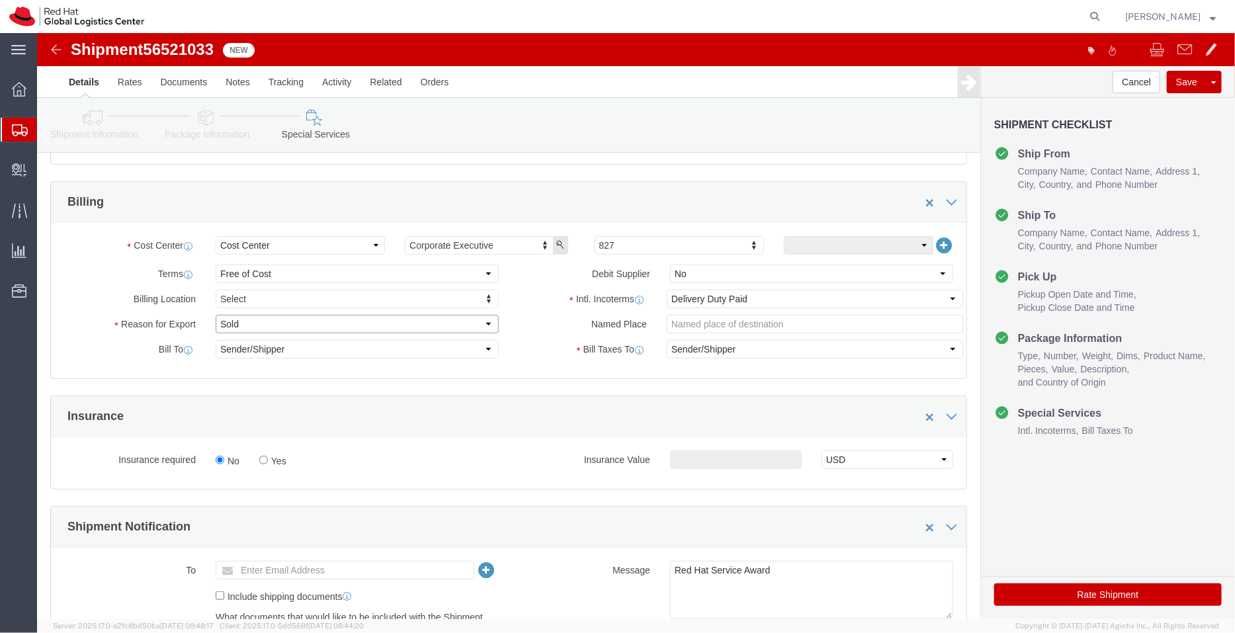
select select "SAMPLE"
click select "Select Gift Personal Effects Repair/Warranty Return Sample Sold Temporary/Not S…"
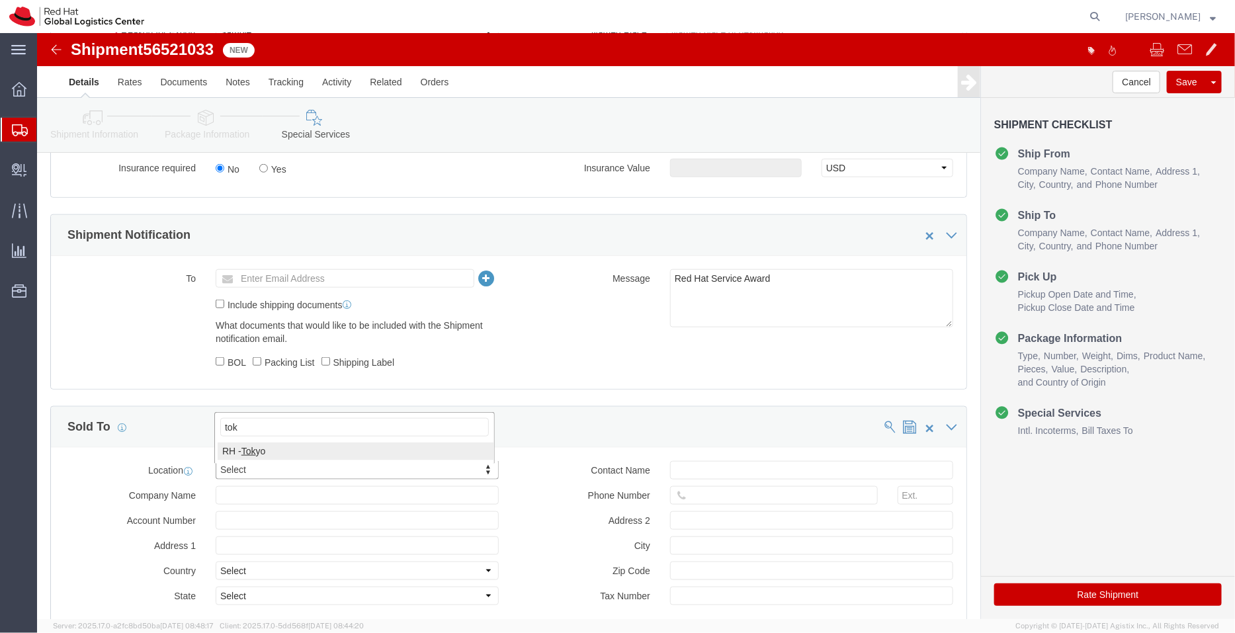
type input "tok"
click button "Rate Shipment"
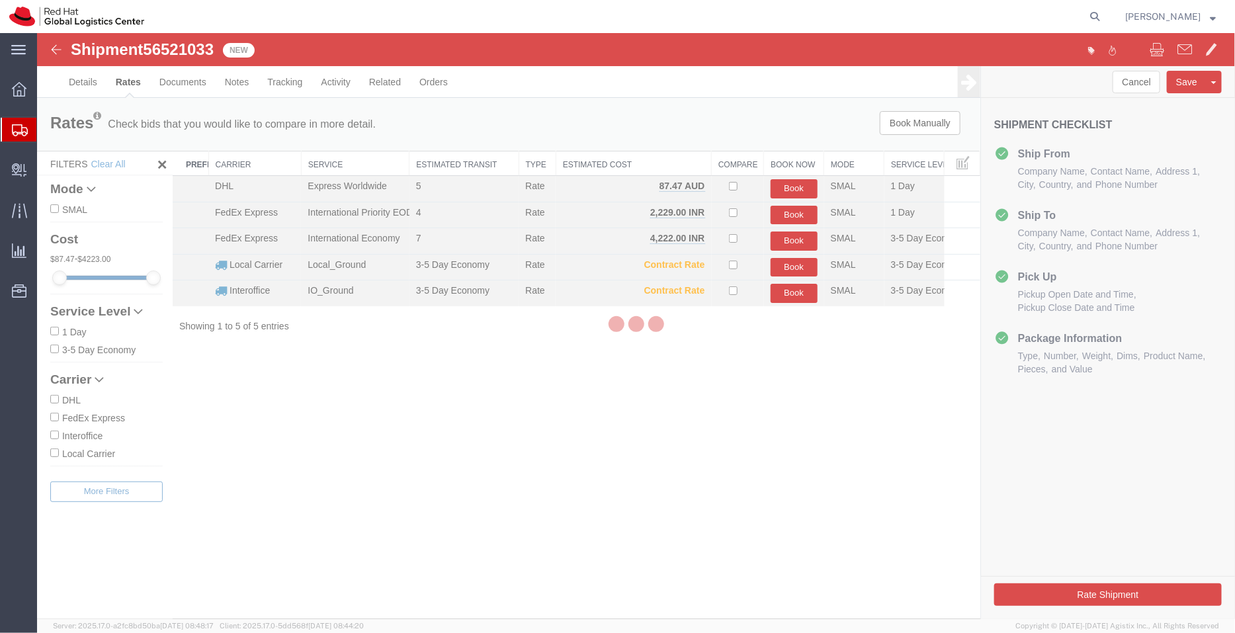
scroll to position [0, 0]
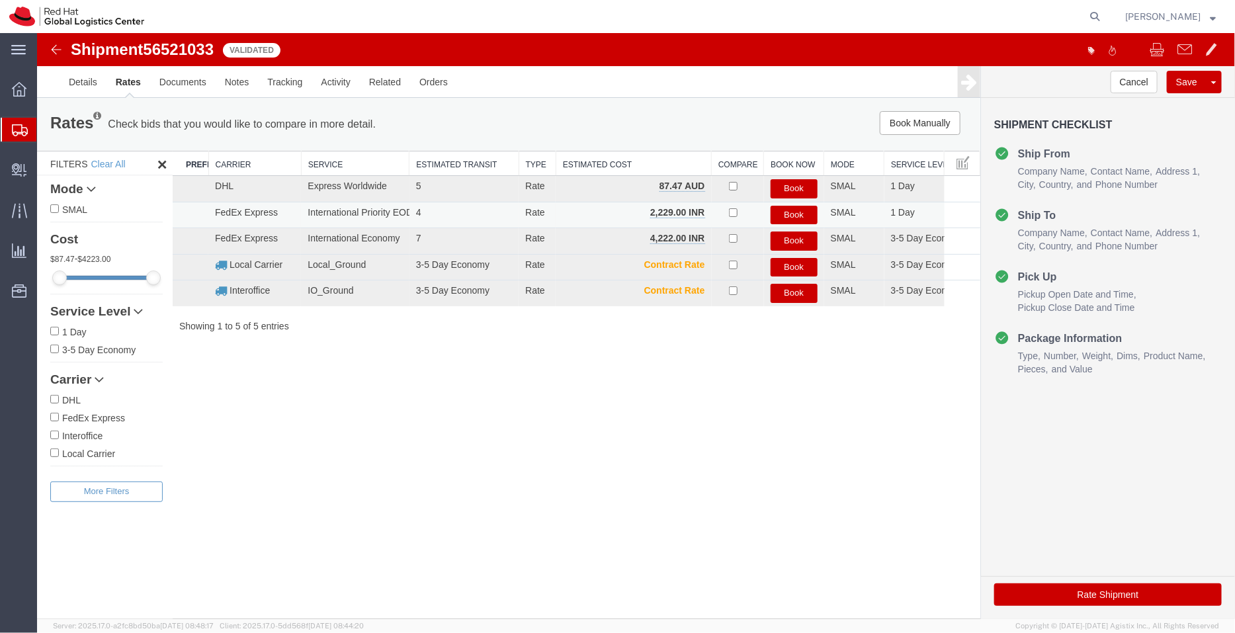
click at [795, 209] on button "Book" at bounding box center [793, 214] width 47 height 19
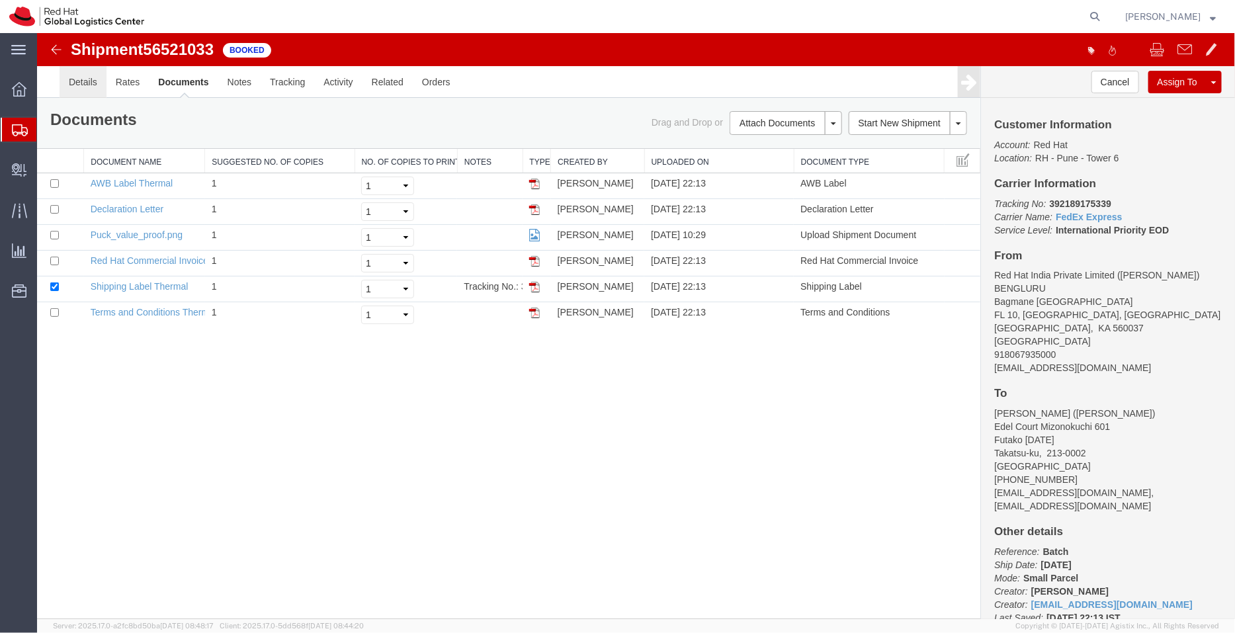
click at [89, 83] on link "Details" at bounding box center [82, 81] width 47 height 32
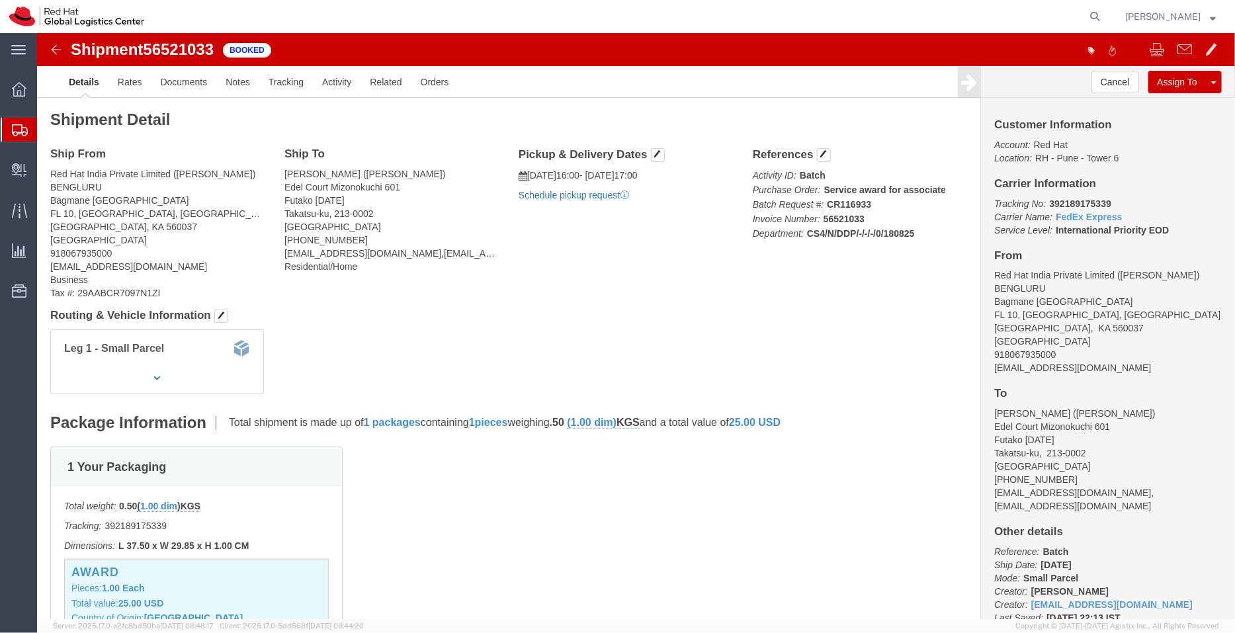
click link "Schedule pickup request"
drag, startPoint x: 1076, startPoint y: 167, endPoint x: 1003, endPoint y: 170, distance: 72.8
click p "Tracking No: 392189175339 Carrier Name: FedEx Express FedEx Express Service Lev…"
copy b "392189175339"
click at [0, 0] on span "Shipment Manager" at bounding box center [0, 0] width 0 height 0
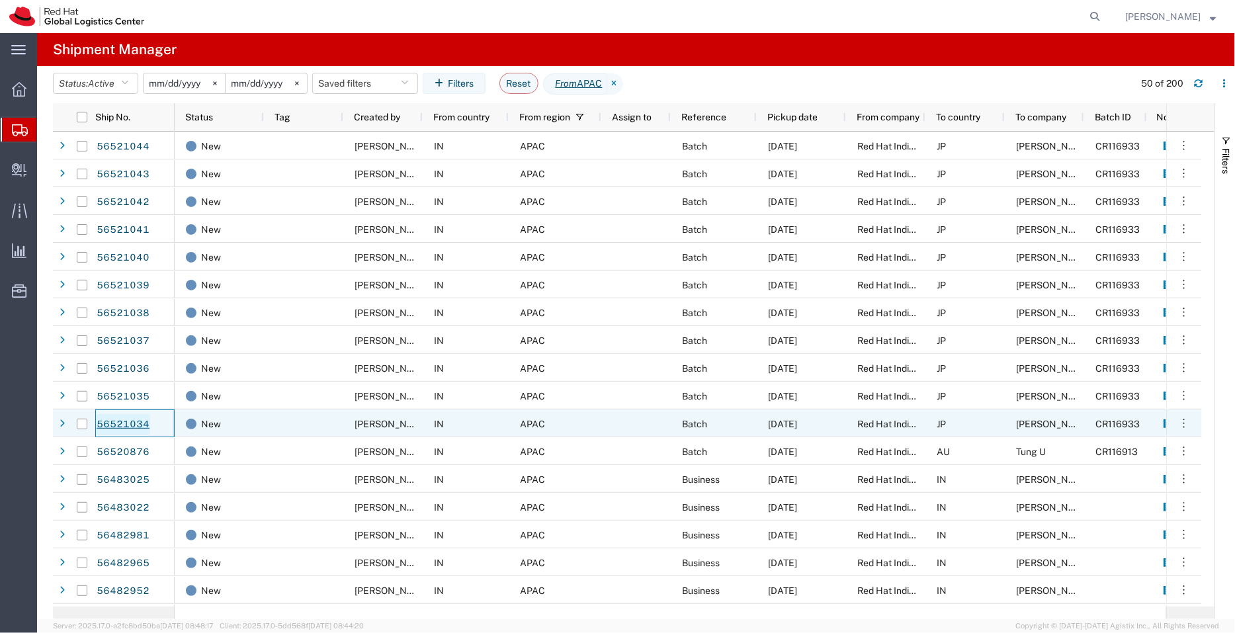
click at [132, 421] on link "56521034" at bounding box center [123, 424] width 54 height 21
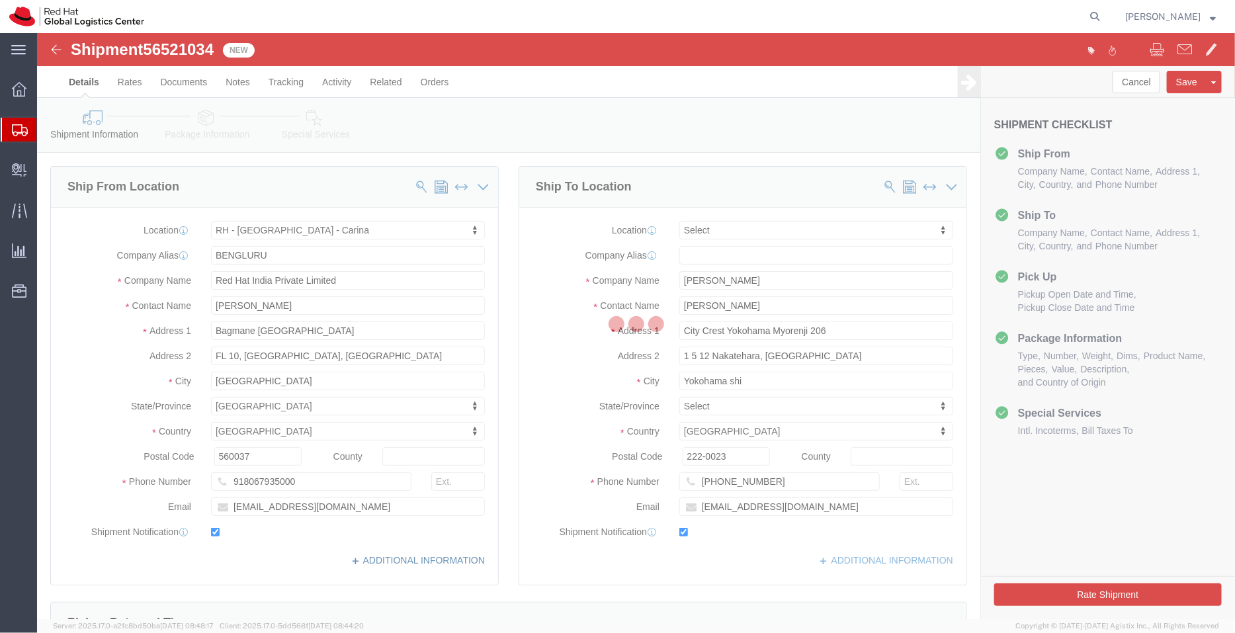
select select "37925"
select select
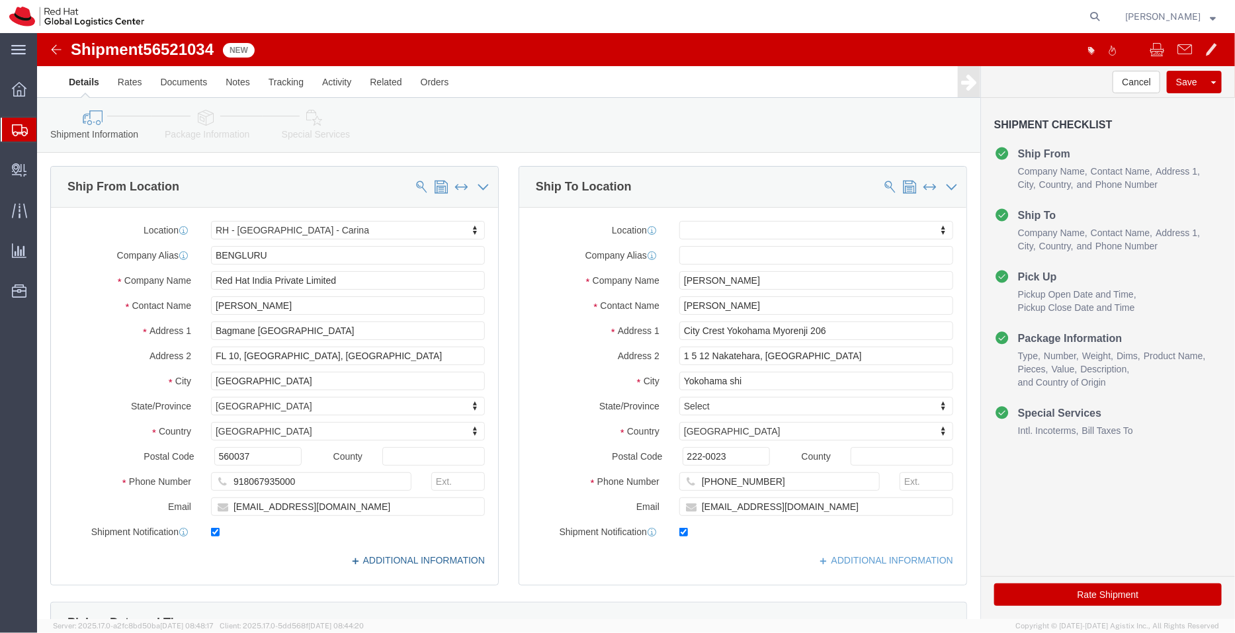
click link "ADDITIONAL INFORMATION"
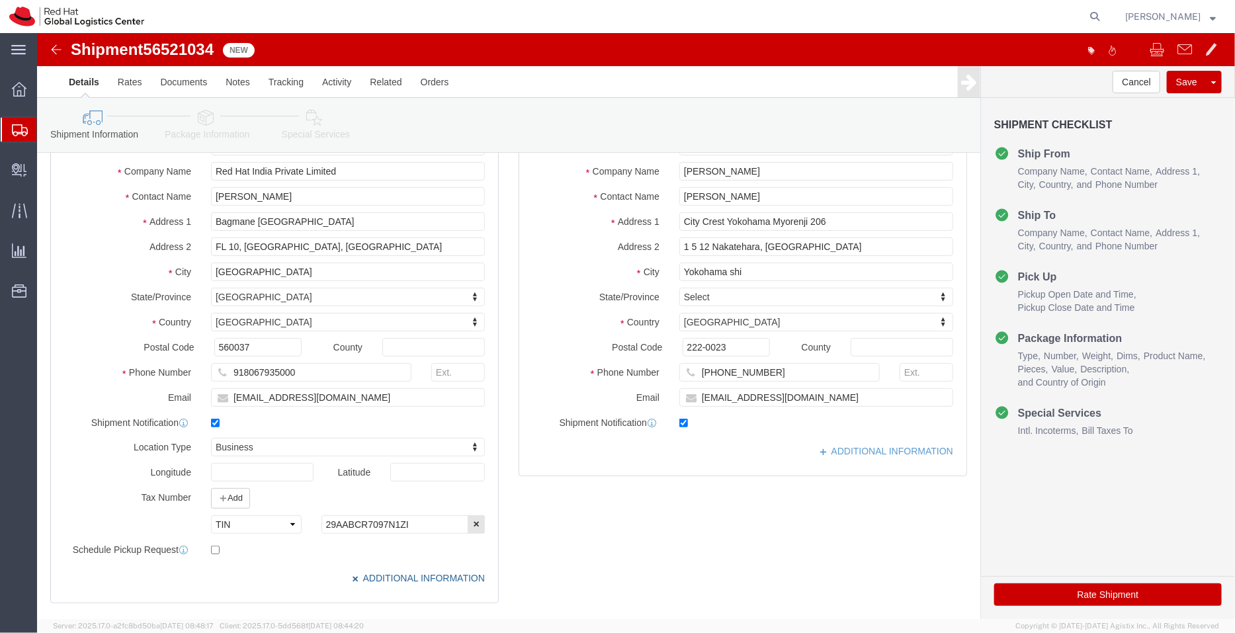
scroll to position [120, 0]
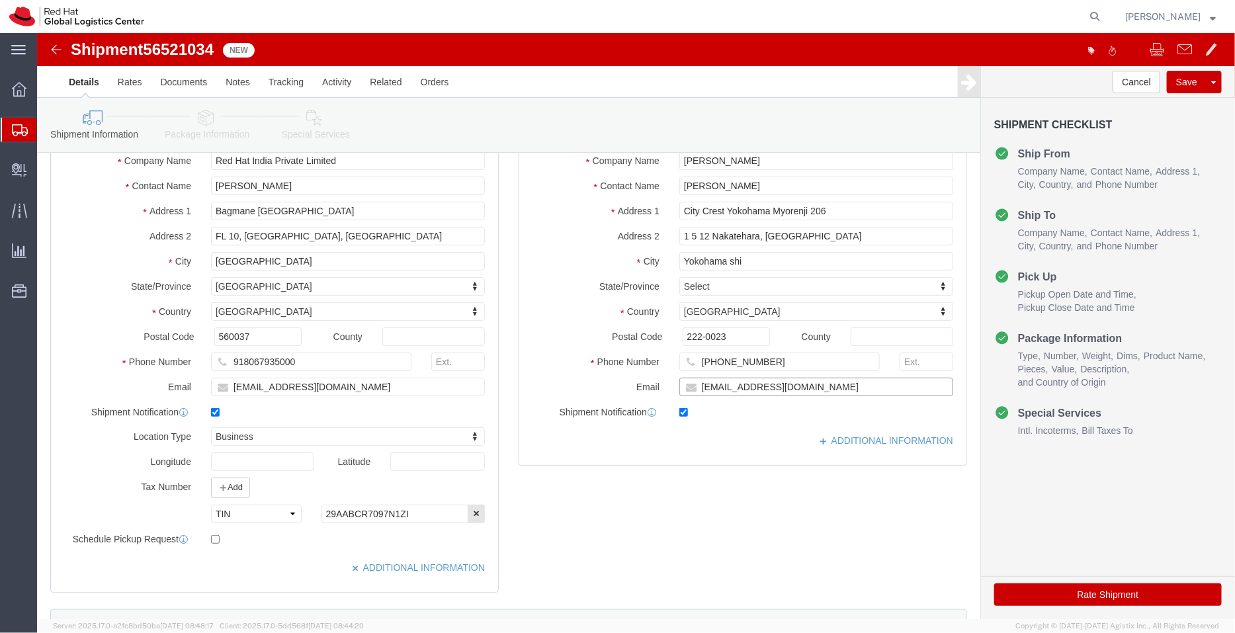
click input "takassat@redhat.com"
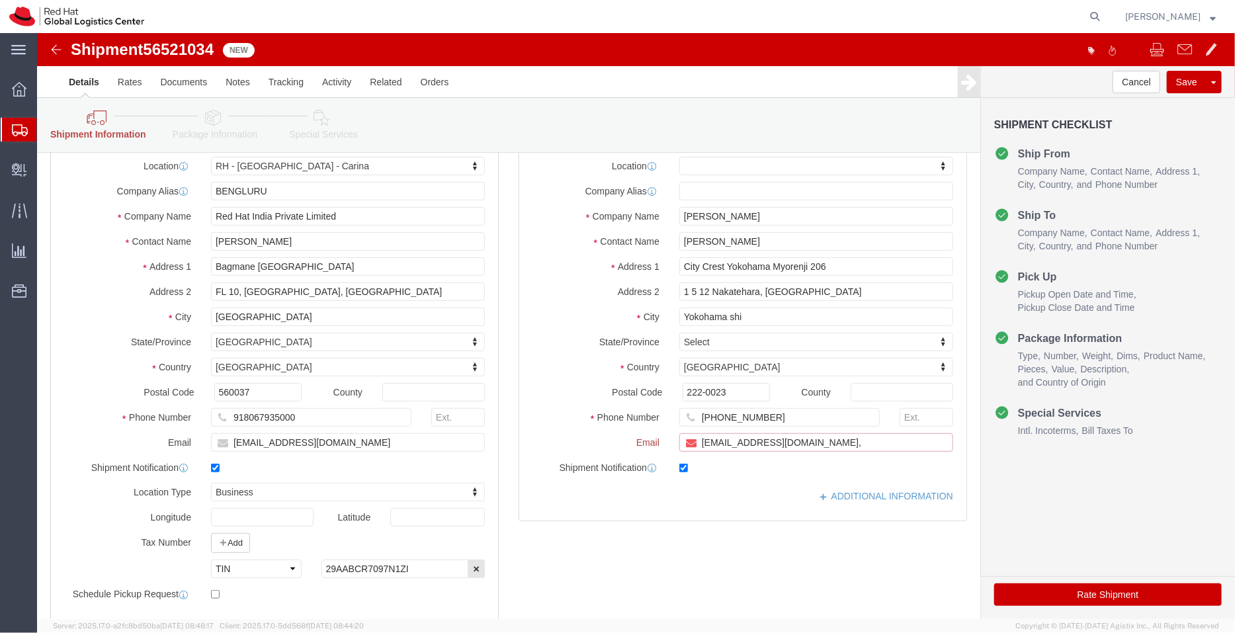
scroll to position [175, 0]
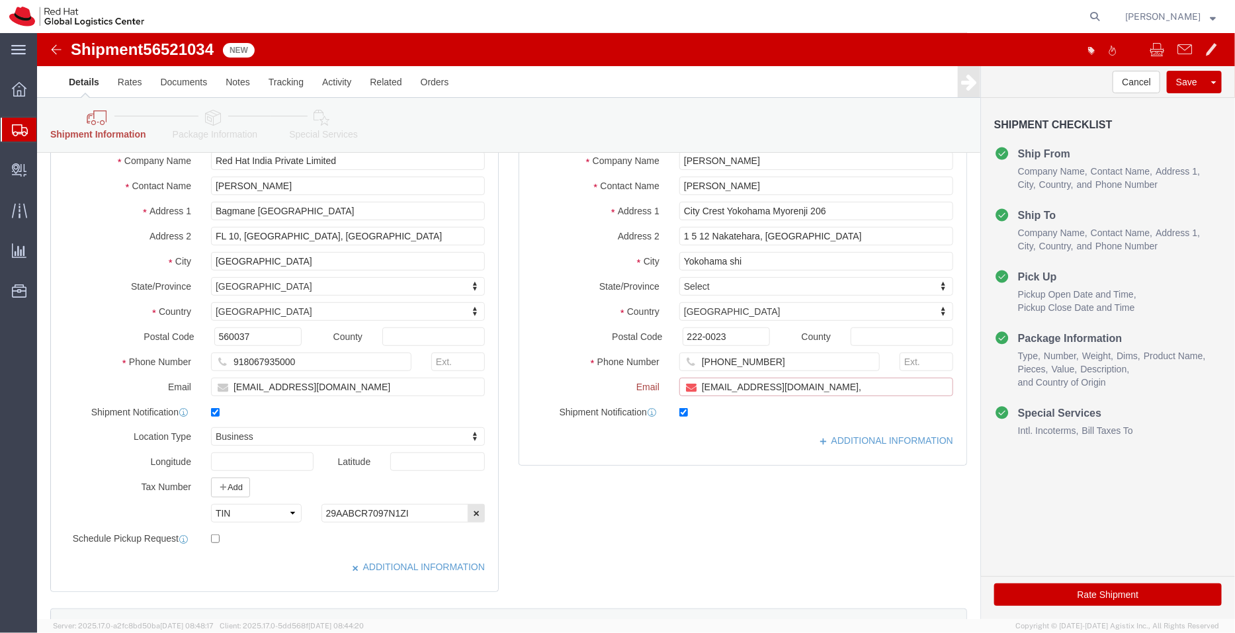
paste input "[EMAIL_ADDRESS][DOMAIN_NAME]"
type input "takassat@redhat.com,apaclogistics@redhat.com"
click link "ADDITIONAL INFORMATION"
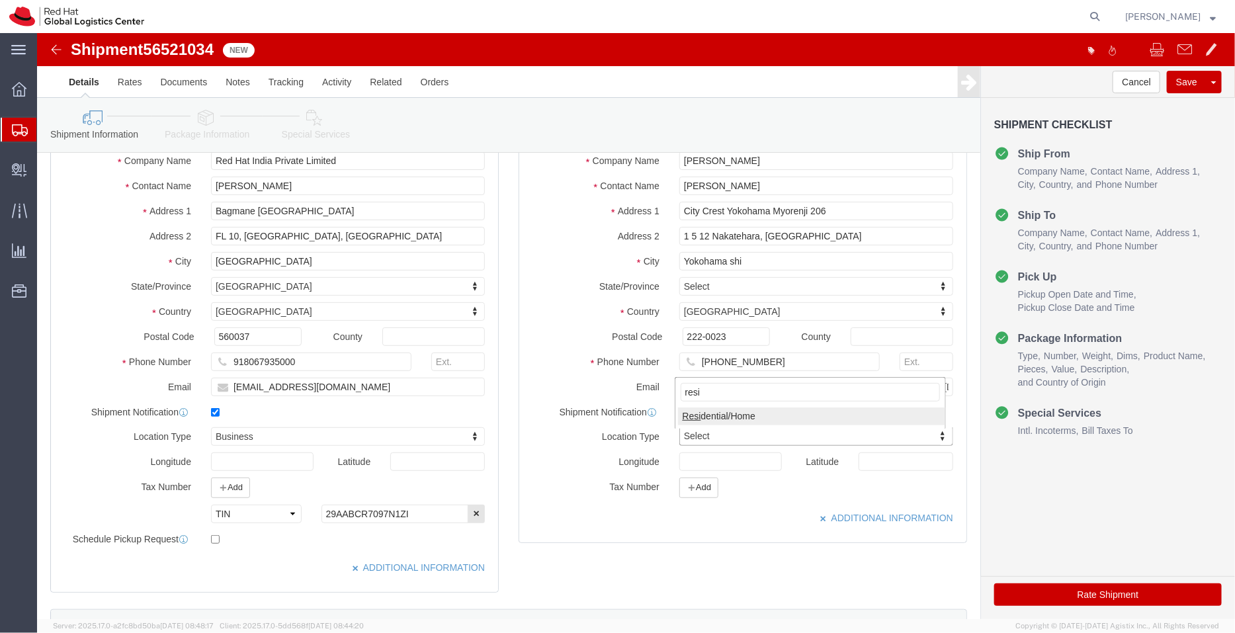
type input "resi"
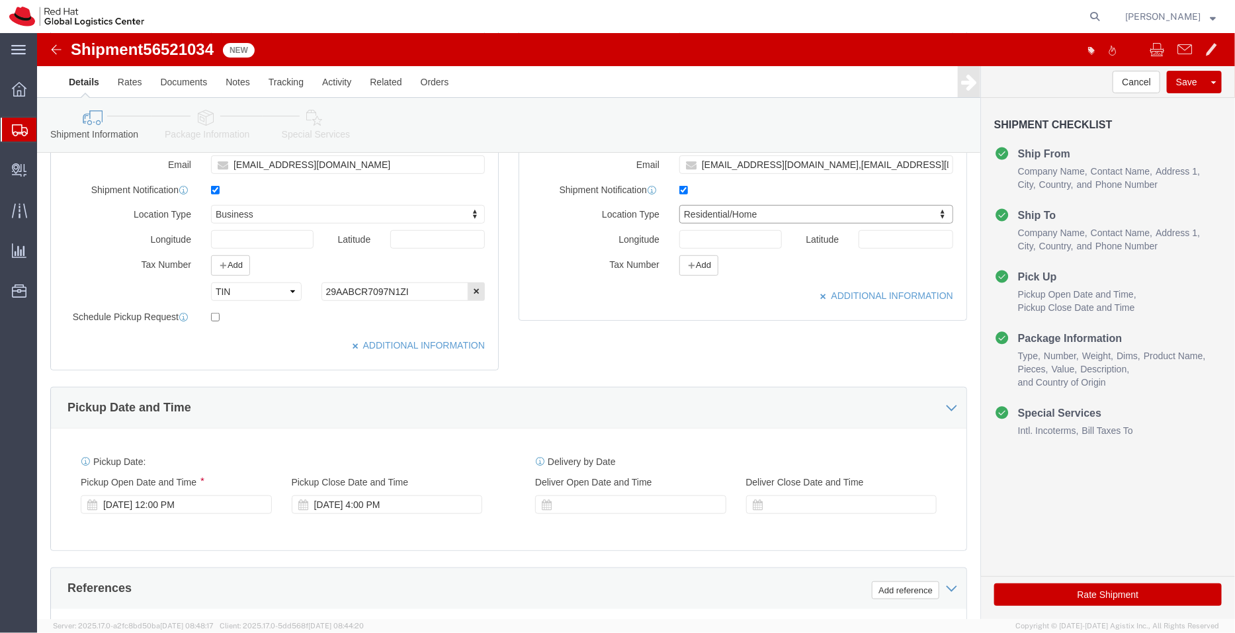
scroll to position [397, 0]
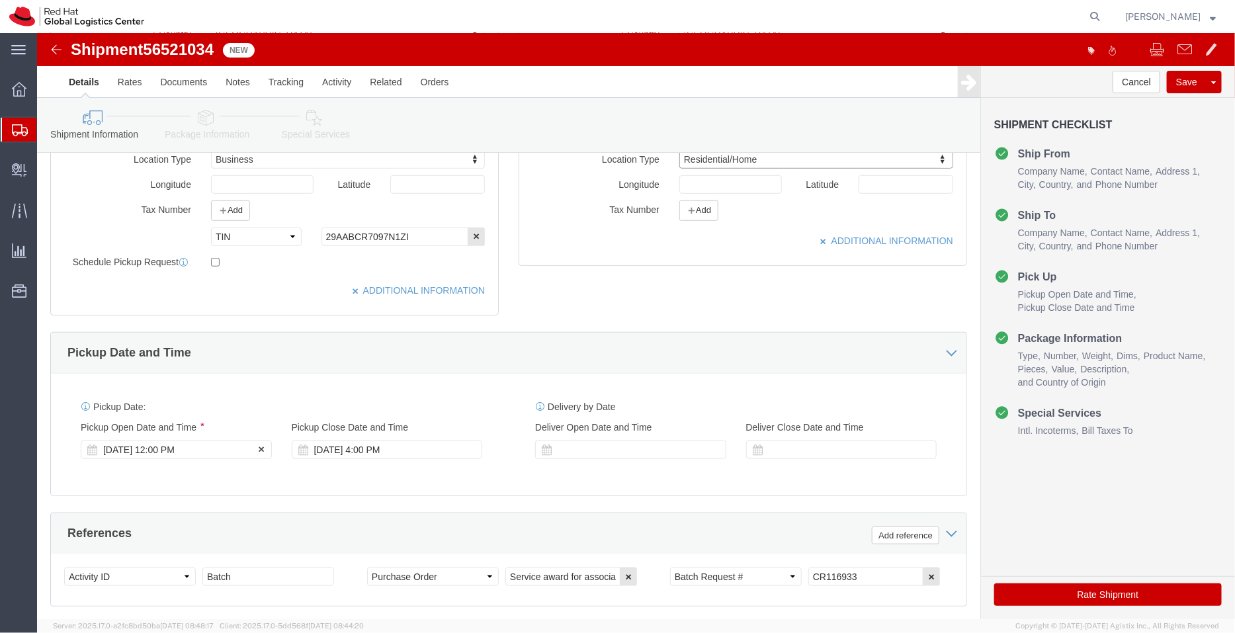
click div "[DATE] 12:00 PM"
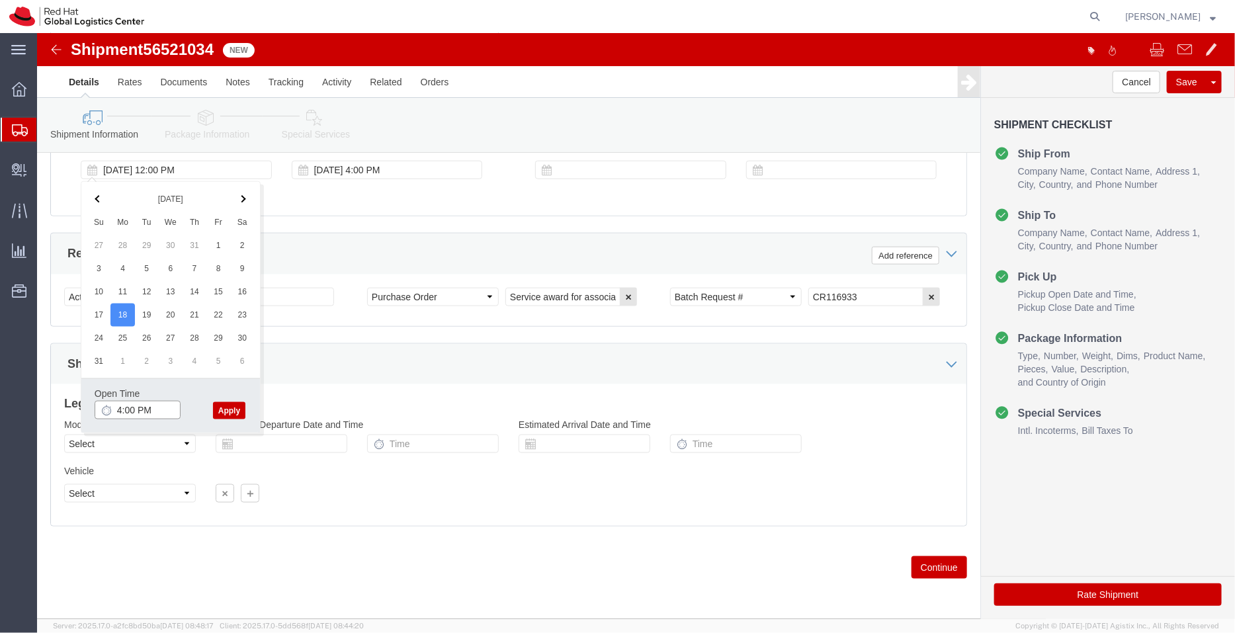
type input "4:00 PM"
click button "Apply"
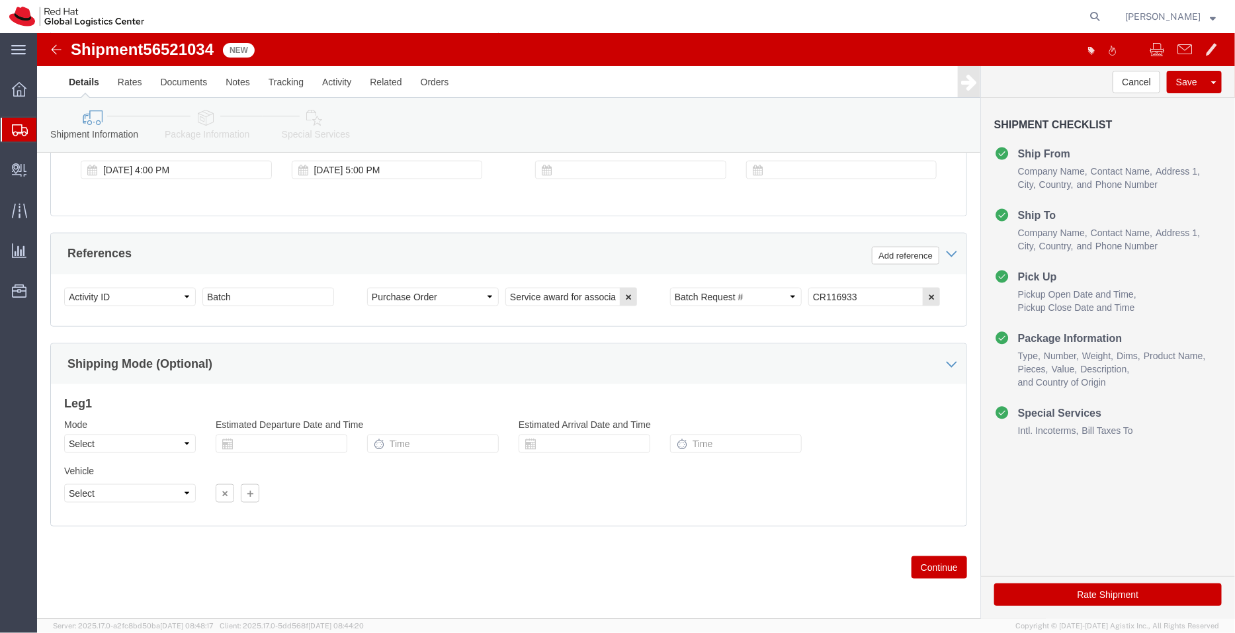
click icon
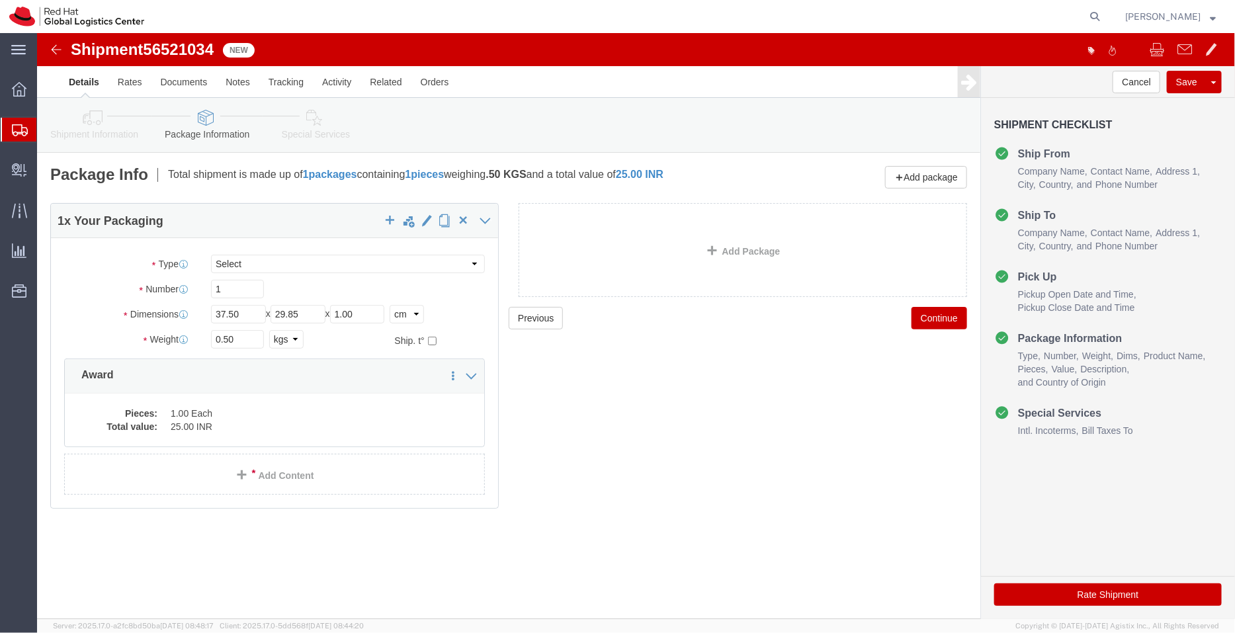
click icon
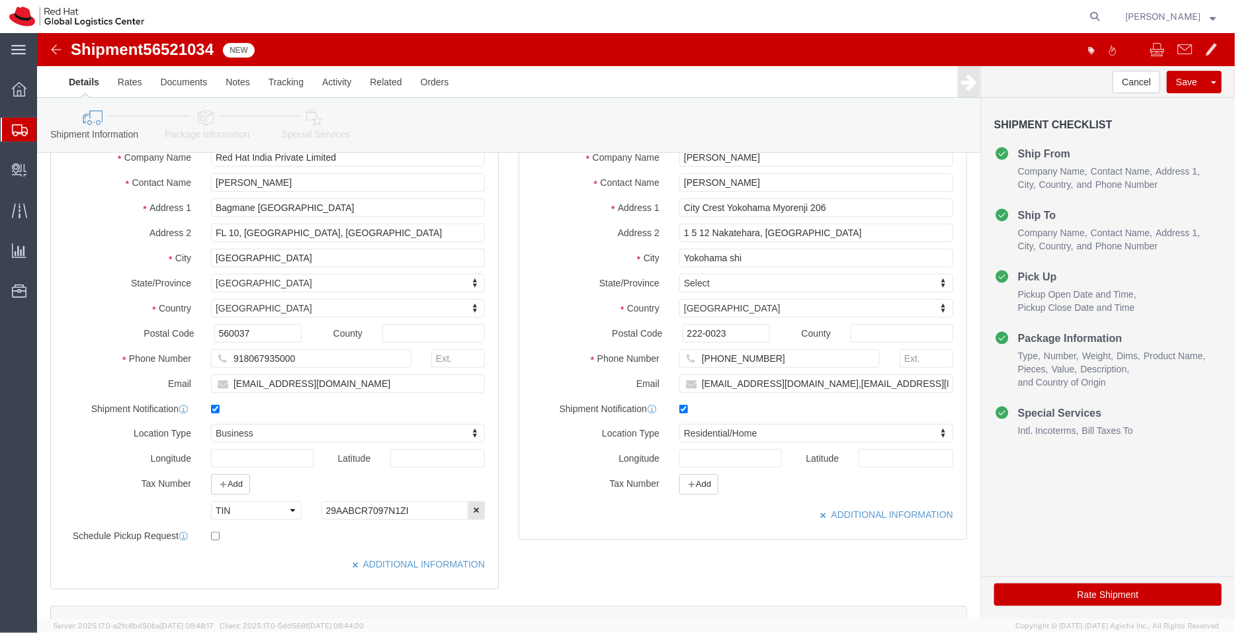
scroll to position [106, 0]
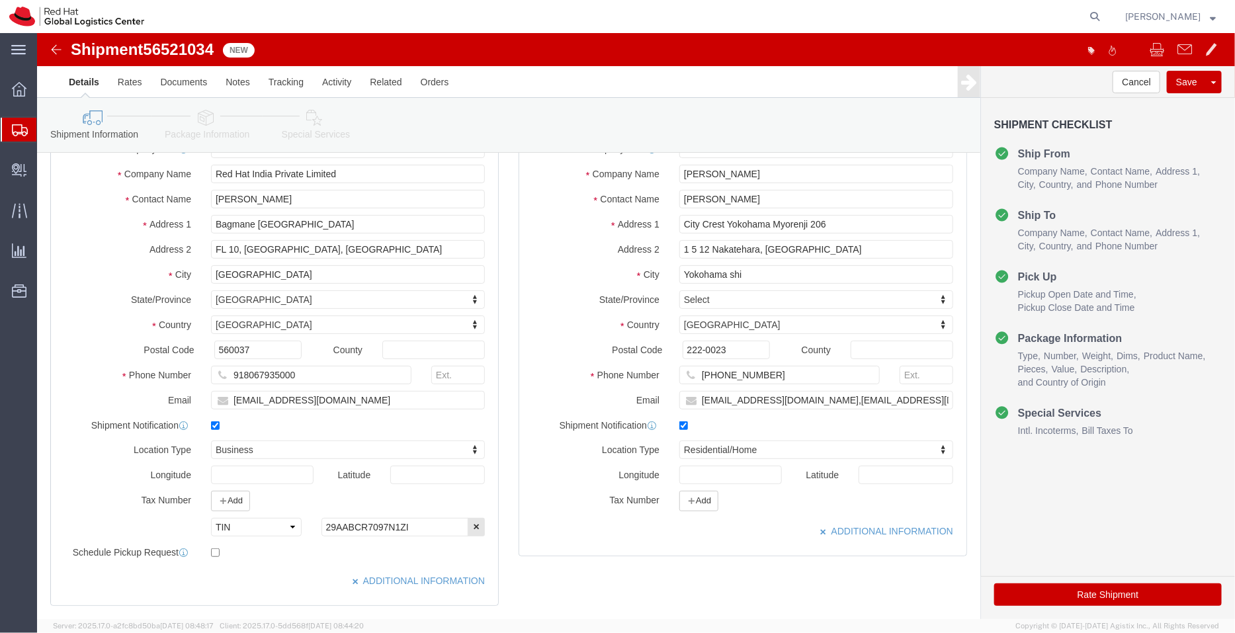
click icon
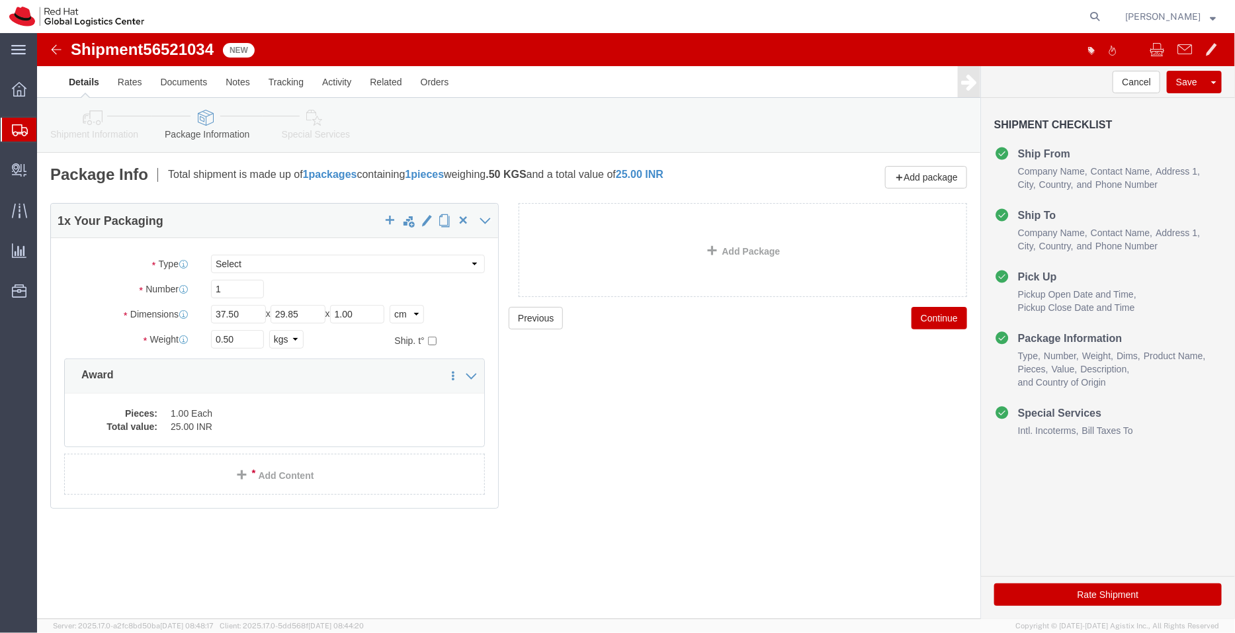
click icon
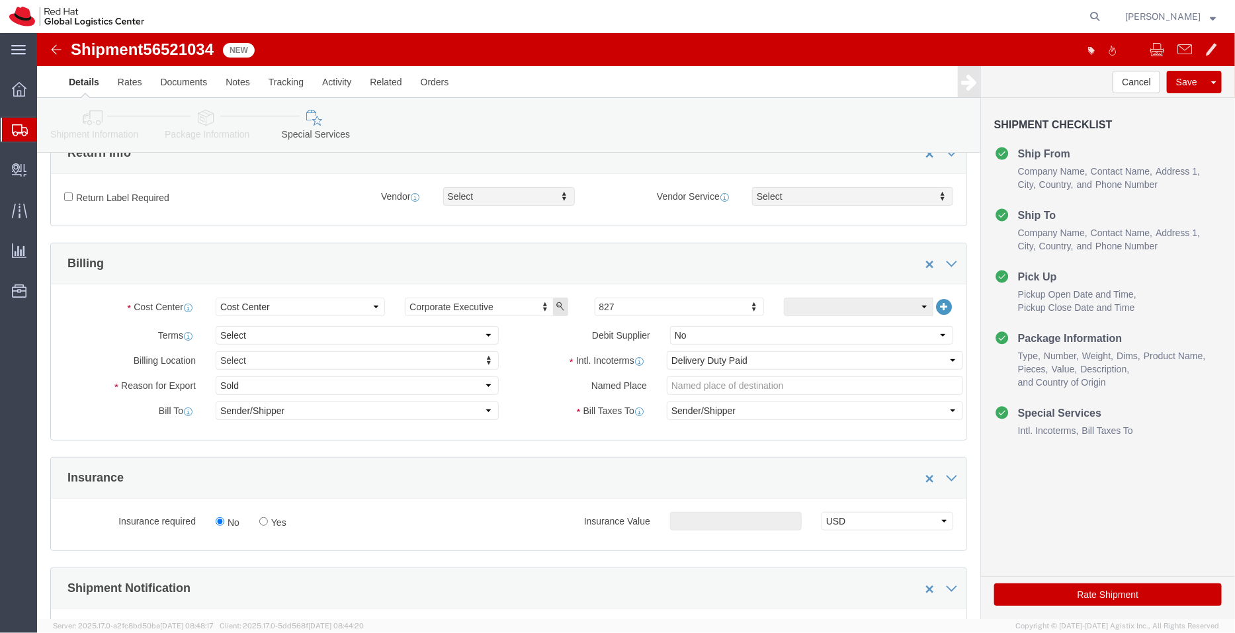
scroll to position [241, 0]
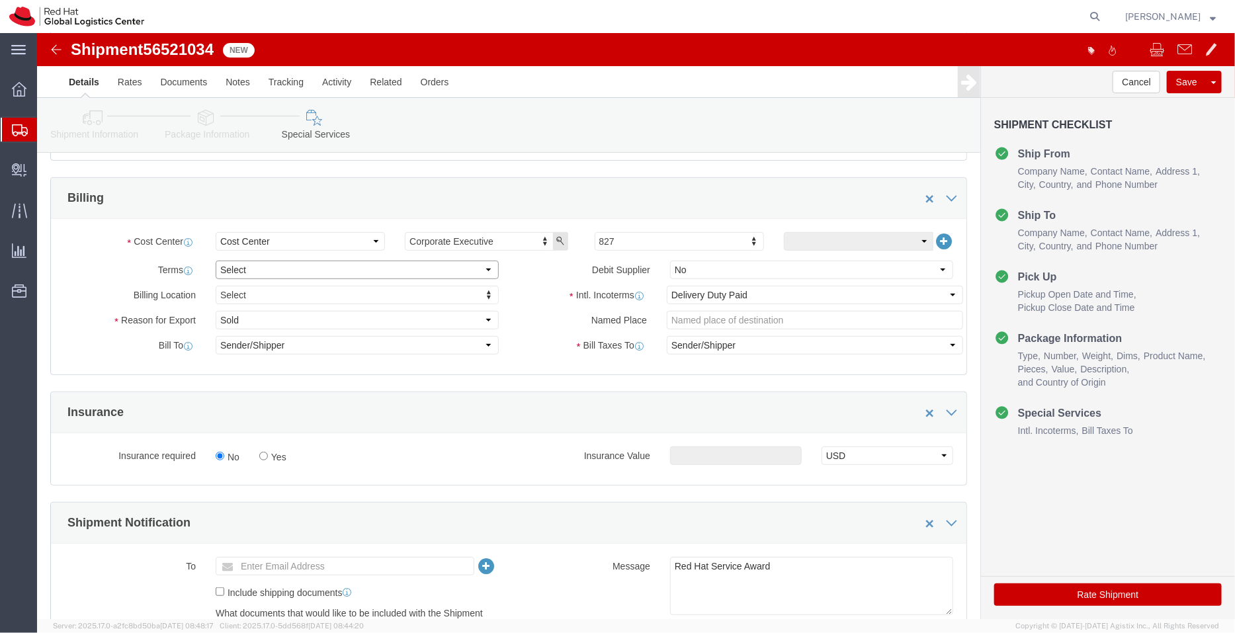
click select "Select Free of Charge Free of Cost NET 30 NET 45 NET 60 See Comment"
select select "FREE_OF_COST"
click select "Select Free of Charge Free of Cost NET 30 NET 45 NET 60 See Comment"
click select "Select Gift Personal Effects Repair/Warranty Return Sample Sold Temporary/Not S…"
select select "SAMPLE"
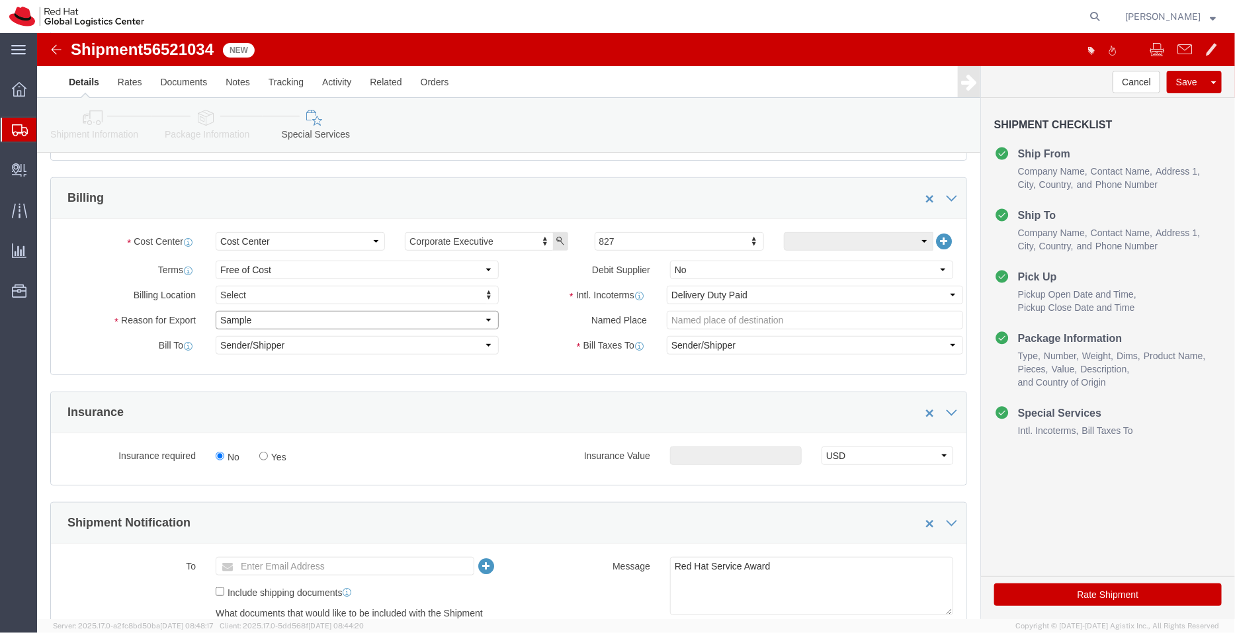
click select "Select Gift Personal Effects Repair/Warranty Return Sample Sold Temporary/Not S…"
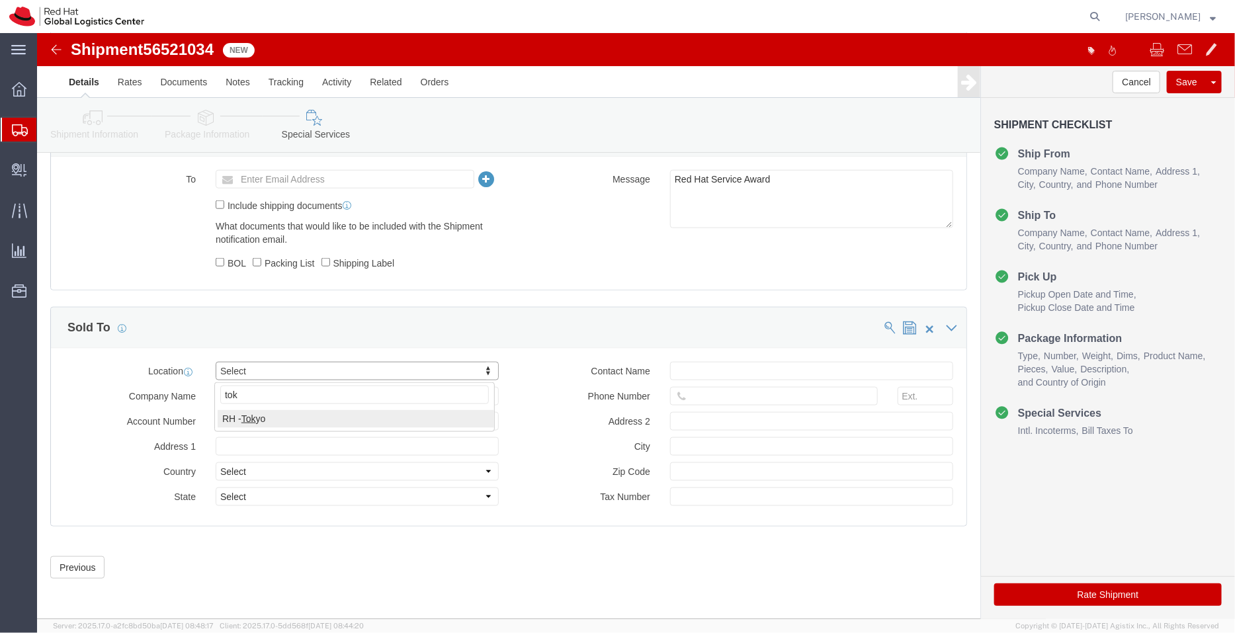
type input "tok"
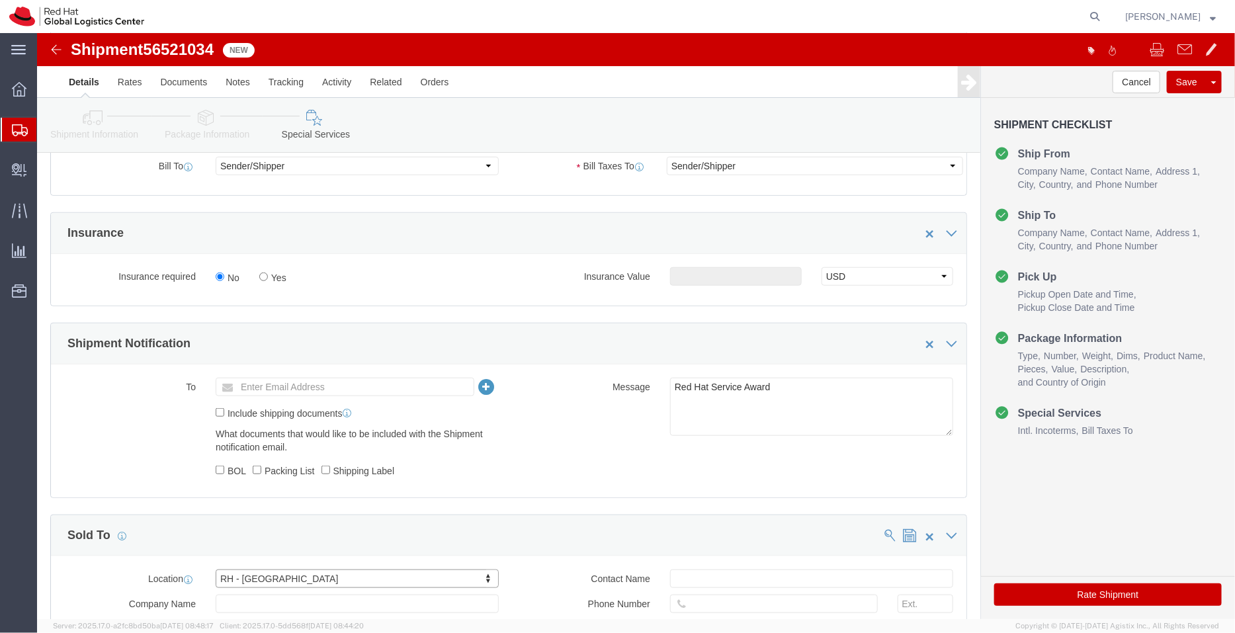
scroll to position [420, 0]
click button "Rate Shipment"
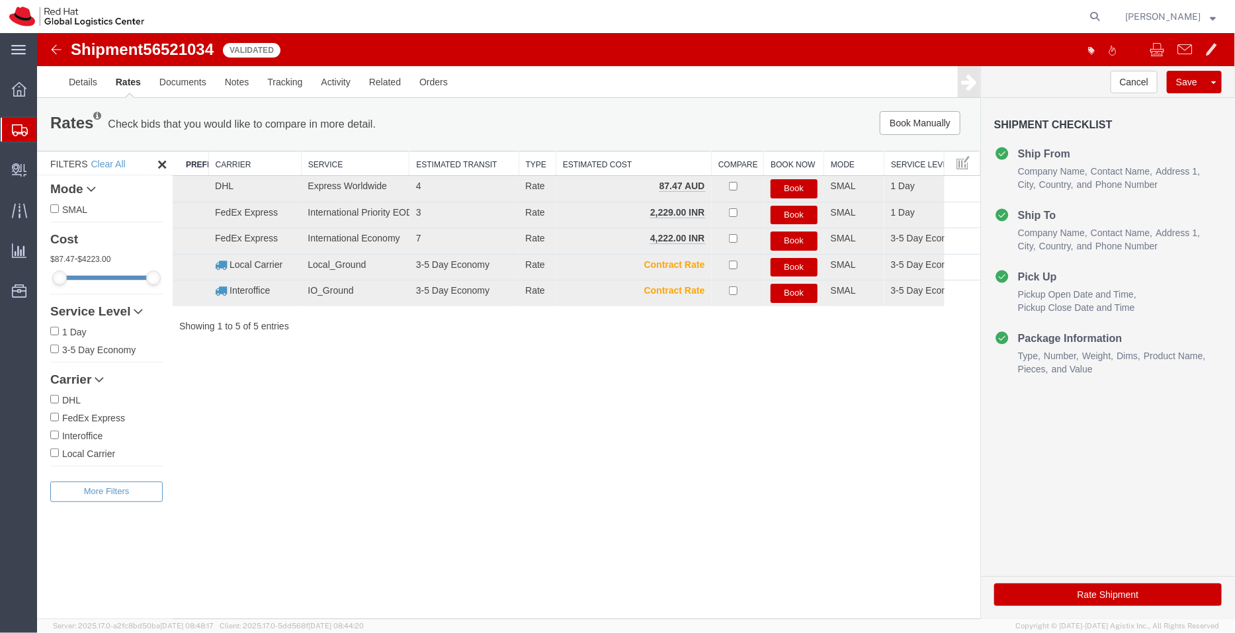
scroll to position [0, 0]
click at [809, 212] on button "Book" at bounding box center [793, 214] width 47 height 19
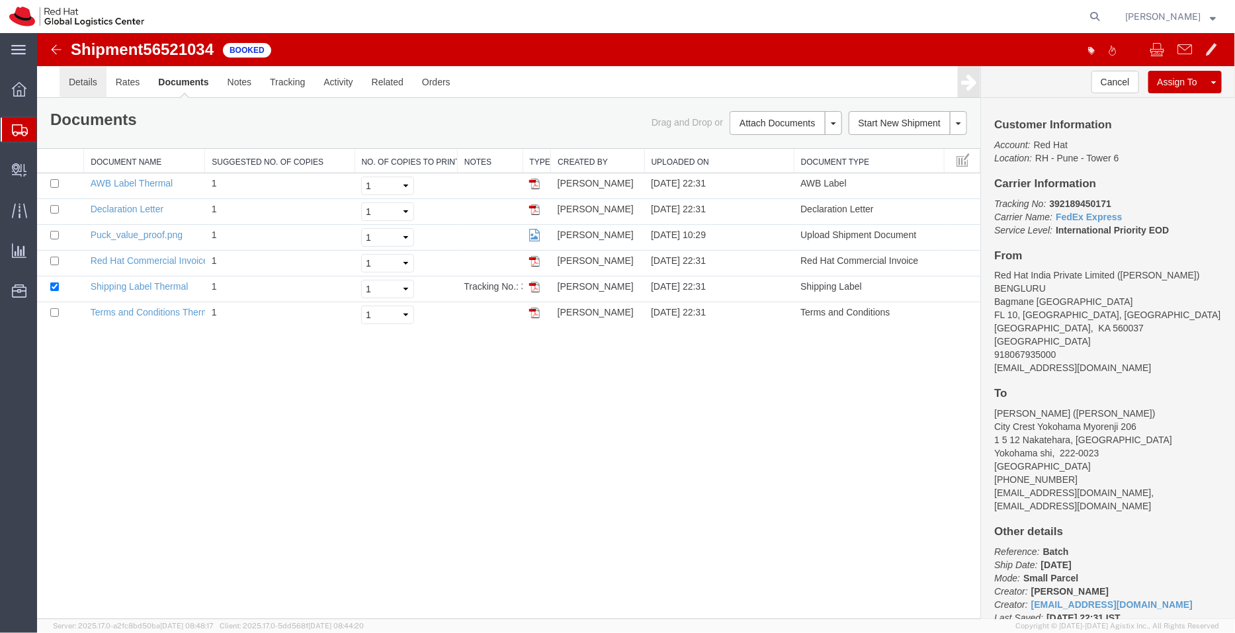
click at [87, 79] on link "Details" at bounding box center [82, 81] width 47 height 32
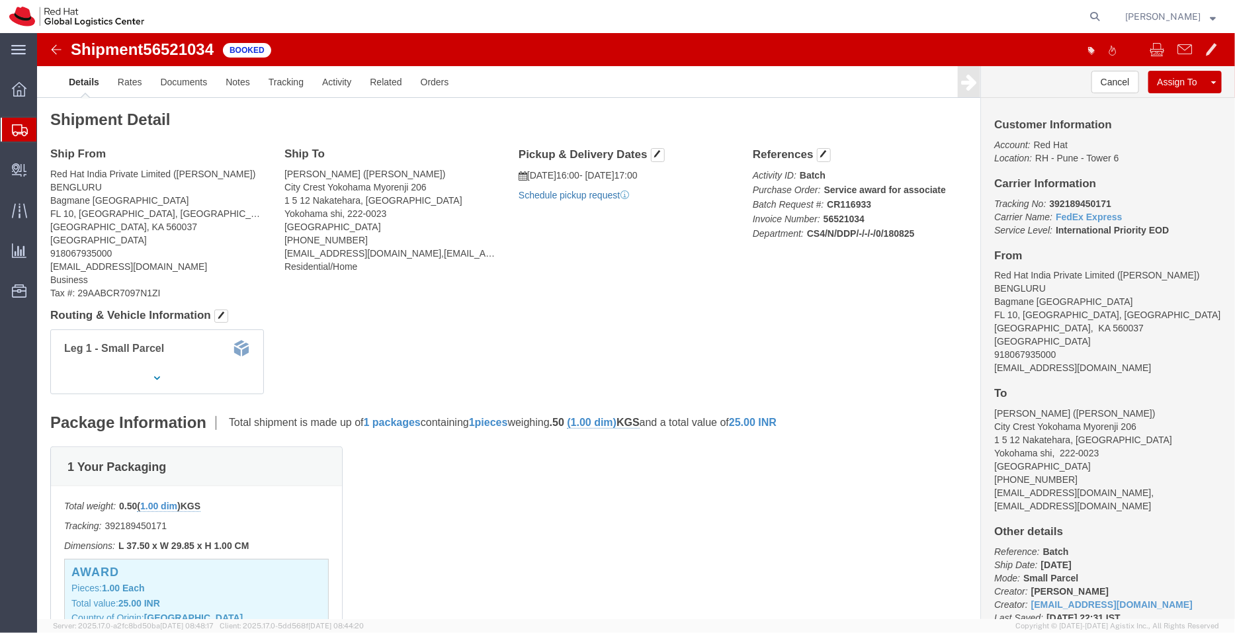
click link "Schedule pickup request"
drag, startPoint x: 1075, startPoint y: 172, endPoint x: 1003, endPoint y: 170, distance: 71.5
click p "Tracking No: 392189450171 Carrier Name: FedEx Express FedEx Express Service Lev…"
copy b "392189450171"
drag, startPoint x: 1050, startPoint y: 339, endPoint x: 946, endPoint y: 339, distance: 104.5
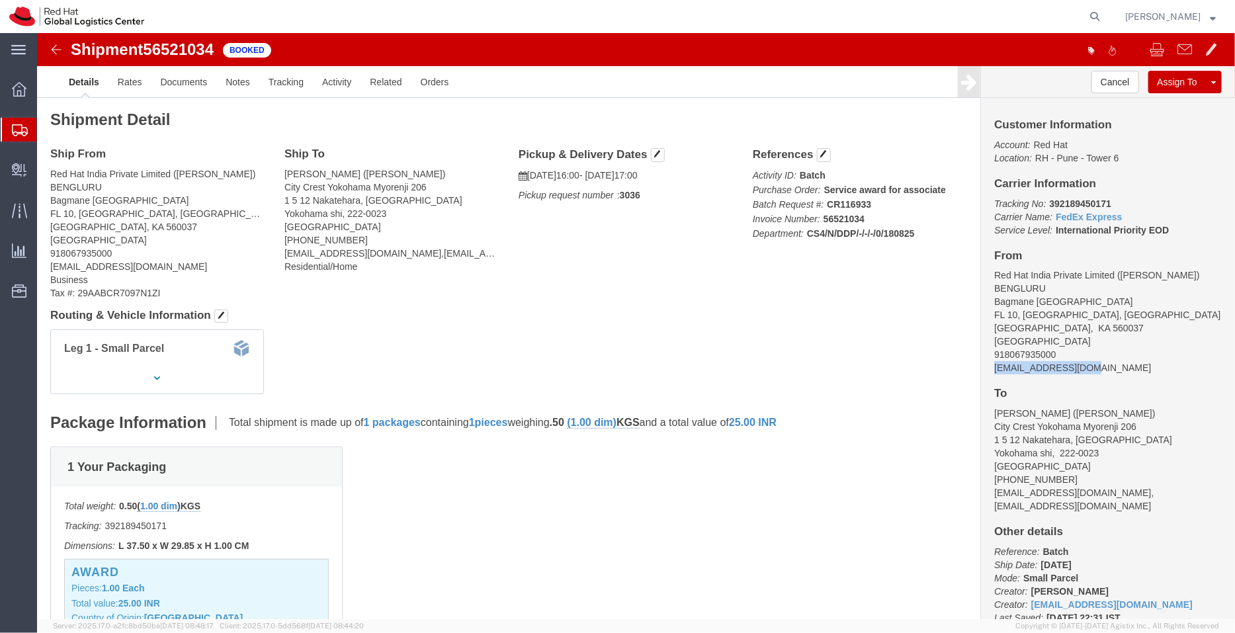
click div "Customer Information Account: Red Hat Location: RH - Pune - Tower 6 Carrier Inf…"
copy address "[EMAIL_ADDRESS][DOMAIN_NAME]"
click link "Documents"
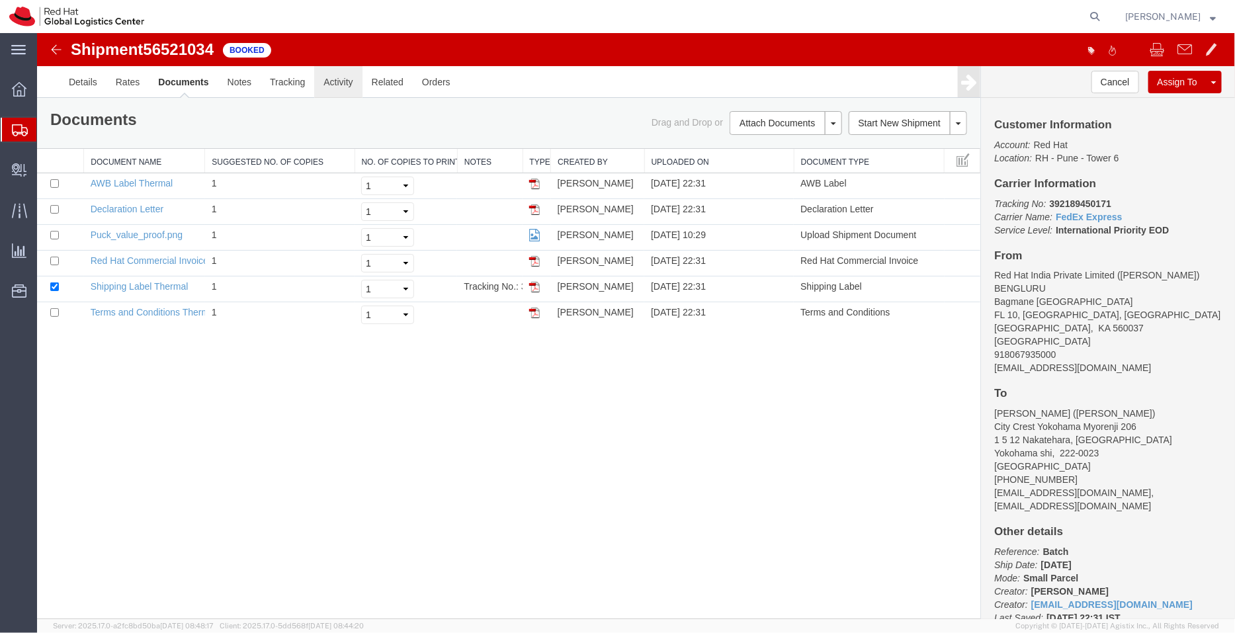
click at [337, 83] on link "Activity" at bounding box center [337, 81] width 48 height 32
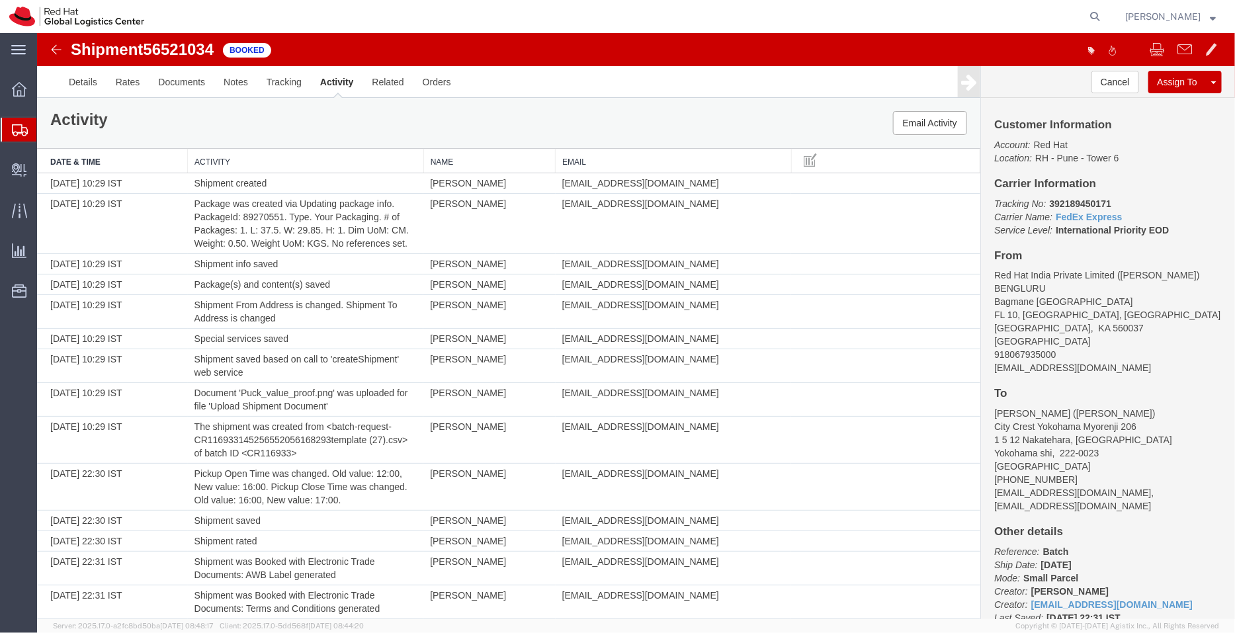
scroll to position [387, 0]
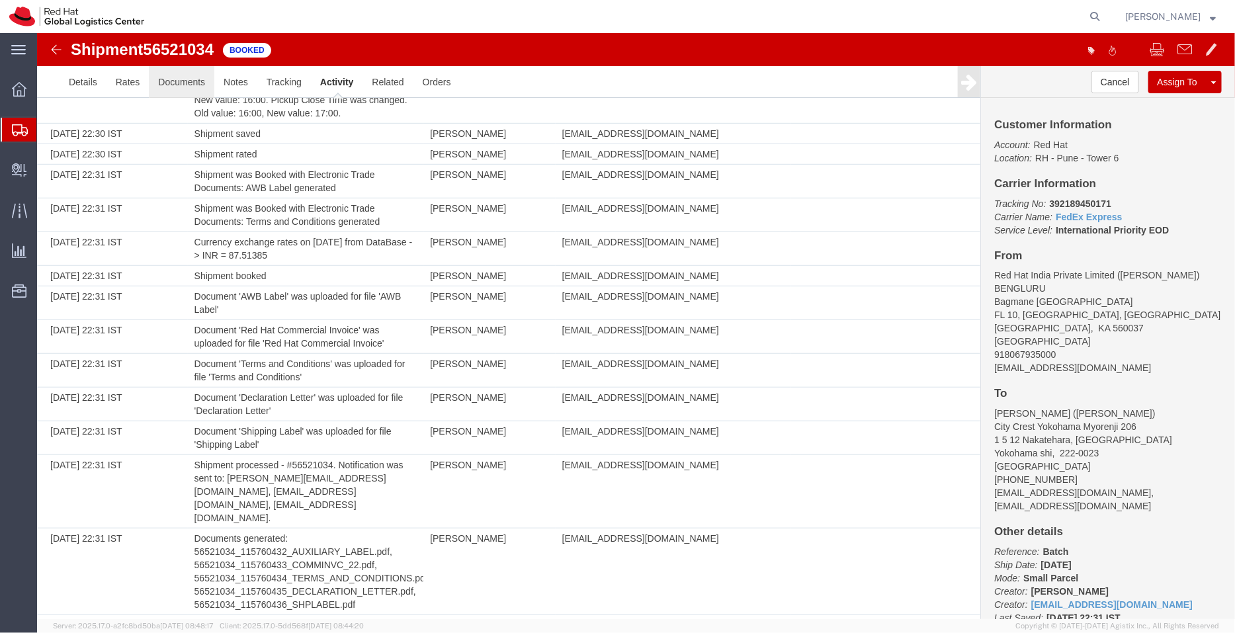
click at [181, 79] on link "Documents" at bounding box center [180, 81] width 65 height 32
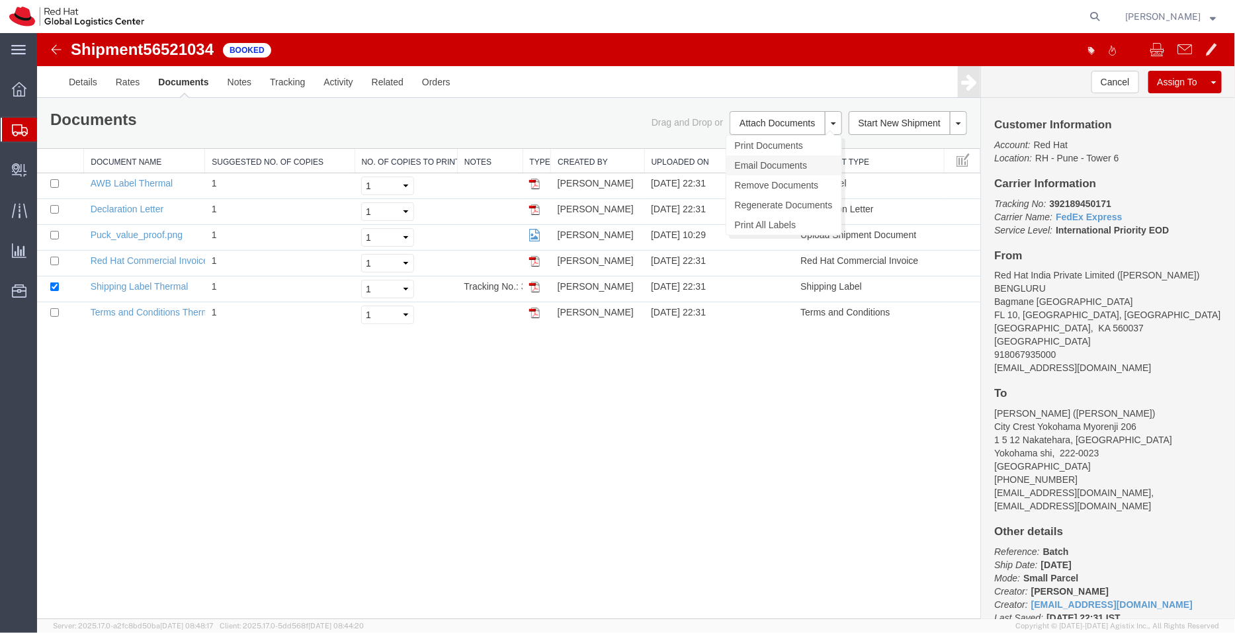
click at [771, 164] on link "Email Documents" at bounding box center [783, 165] width 115 height 20
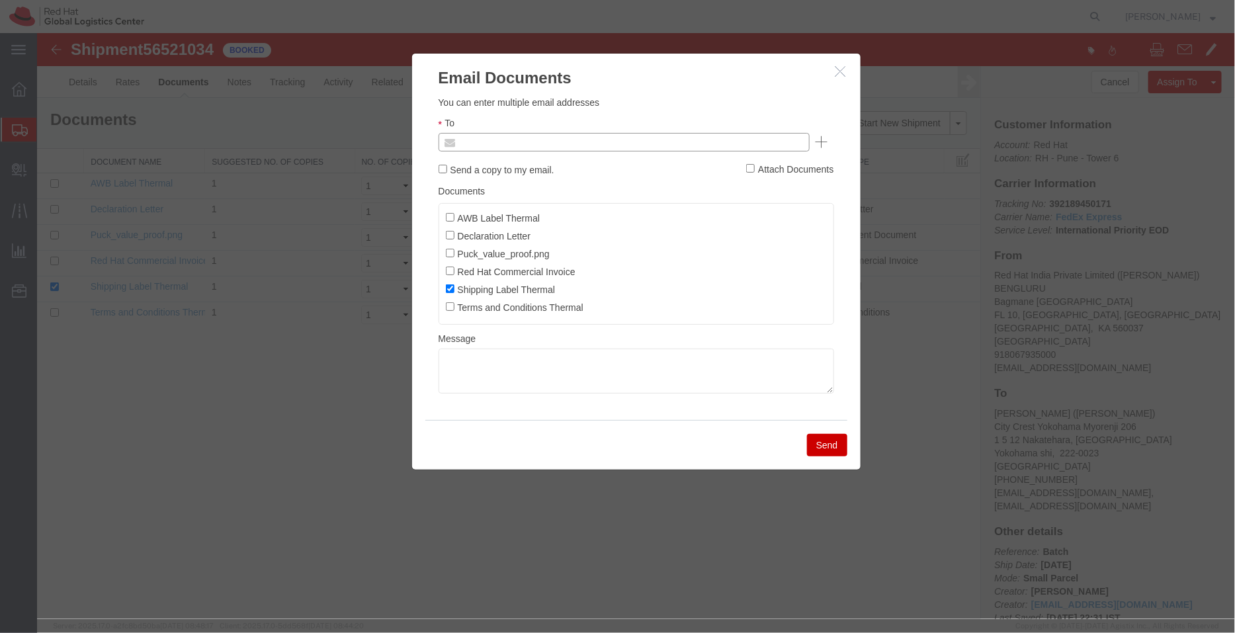
click at [571, 149] on input "text" at bounding box center [533, 141] width 155 height 17
paste input "[EMAIL_ADDRESS][DOMAIN_NAME]"
type input "[EMAIL_ADDRESS][DOMAIN_NAME]"
click at [445, 215] on input "AWB Label Thermal" at bounding box center [449, 216] width 9 height 9
checkbox input "true"
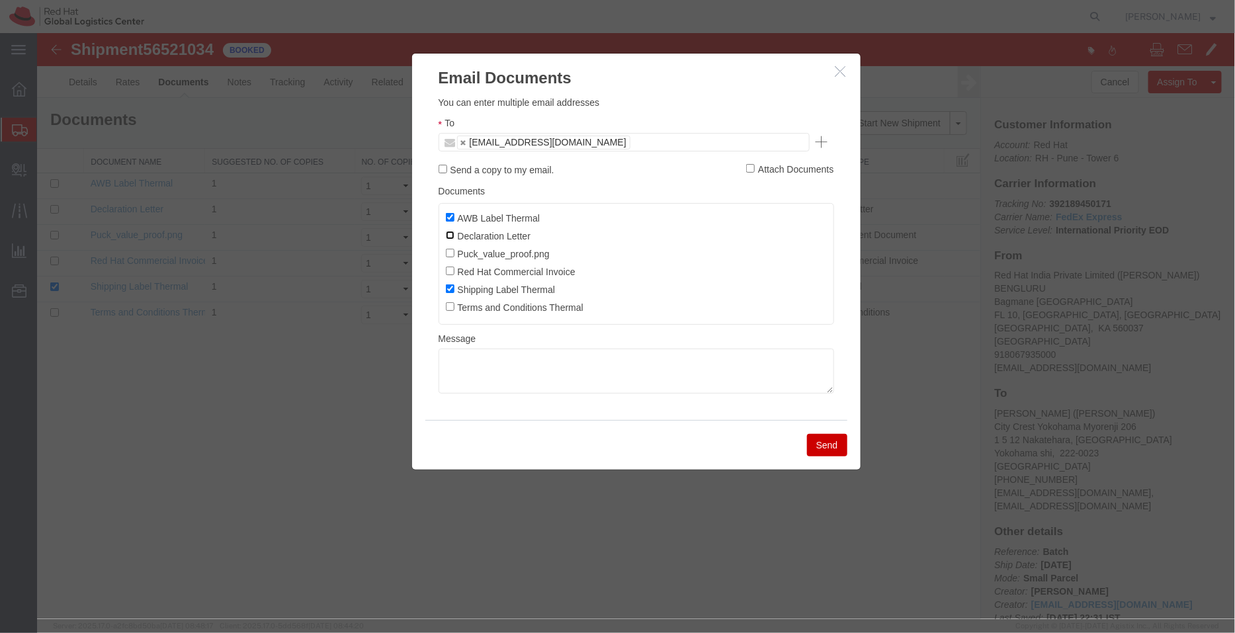
click at [449, 233] on input "Declaration Letter" at bounding box center [449, 234] width 9 height 9
checkbox input "true"
click at [448, 274] on input "Red Hat Commercial Invoice" at bounding box center [449, 270] width 9 height 9
checkbox input "true"
click at [819, 444] on button "Send" at bounding box center [826, 444] width 40 height 22
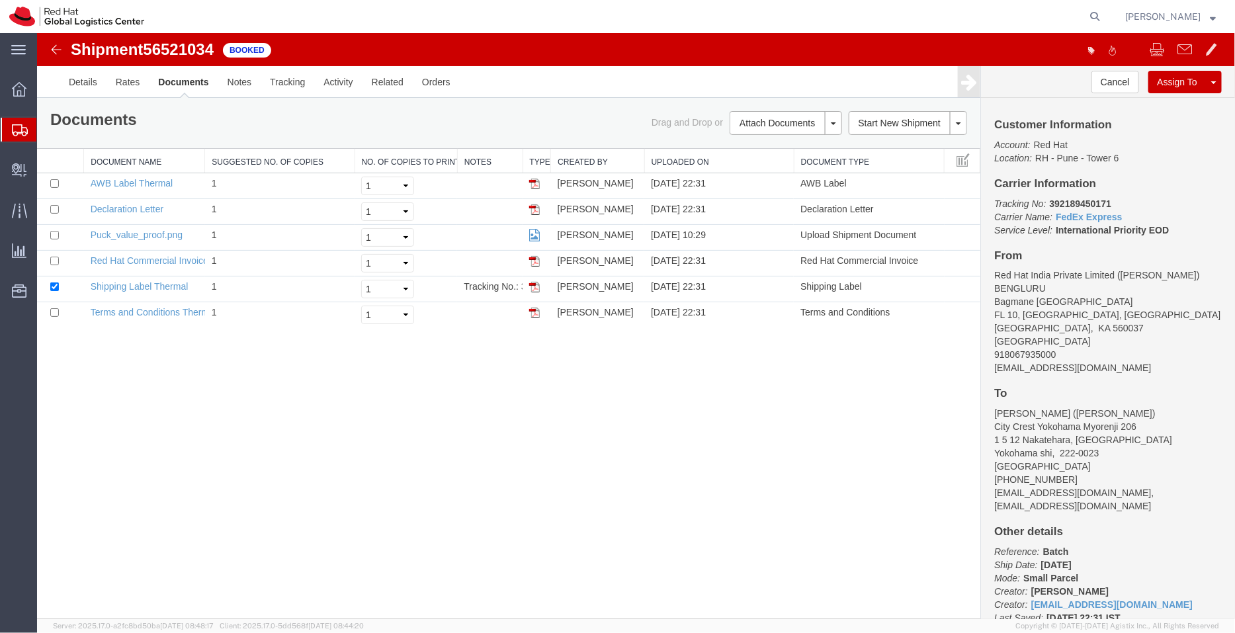
click at [0, 0] on span "Shipment Manager" at bounding box center [0, 0] width 0 height 0
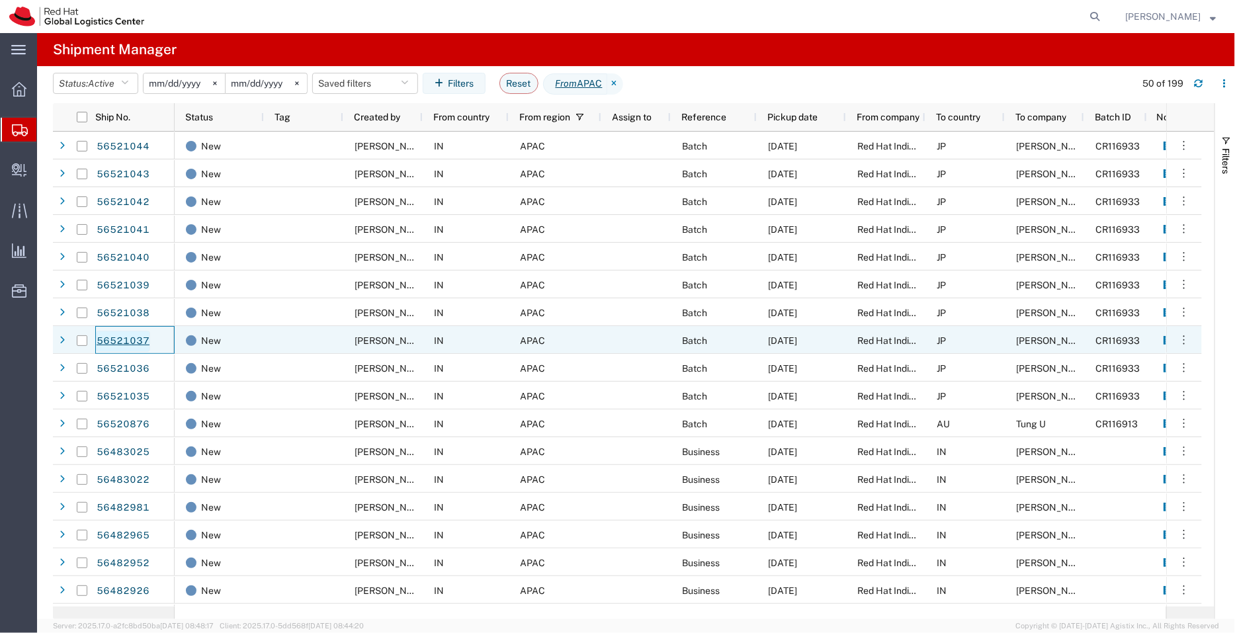
click at [127, 335] on link "56521037" at bounding box center [123, 341] width 54 height 21
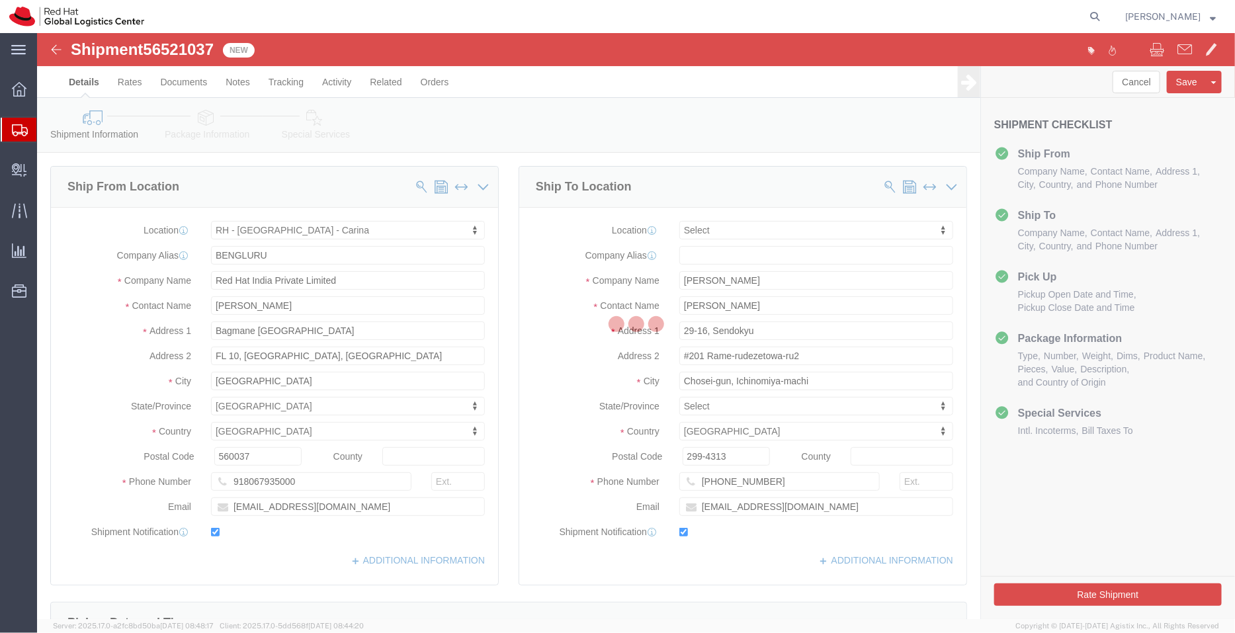
click at [806, 511] on div at bounding box center [636, 326] width 1198 height 586
select select "37925"
select select
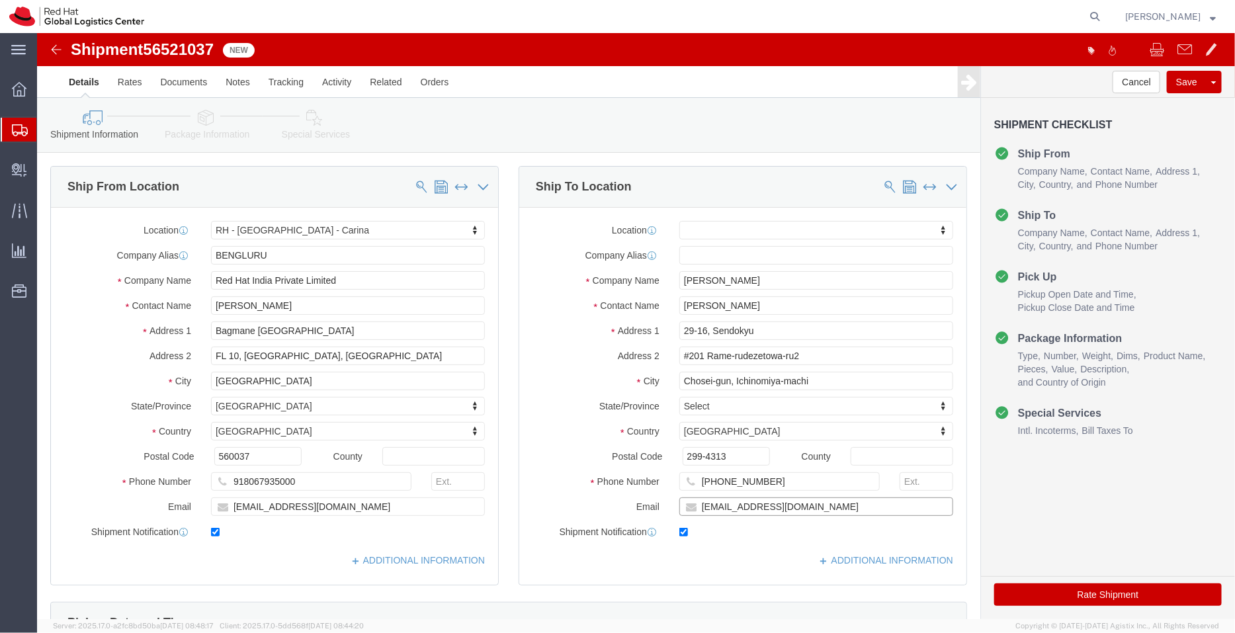
click input "htabata@redhat.com"
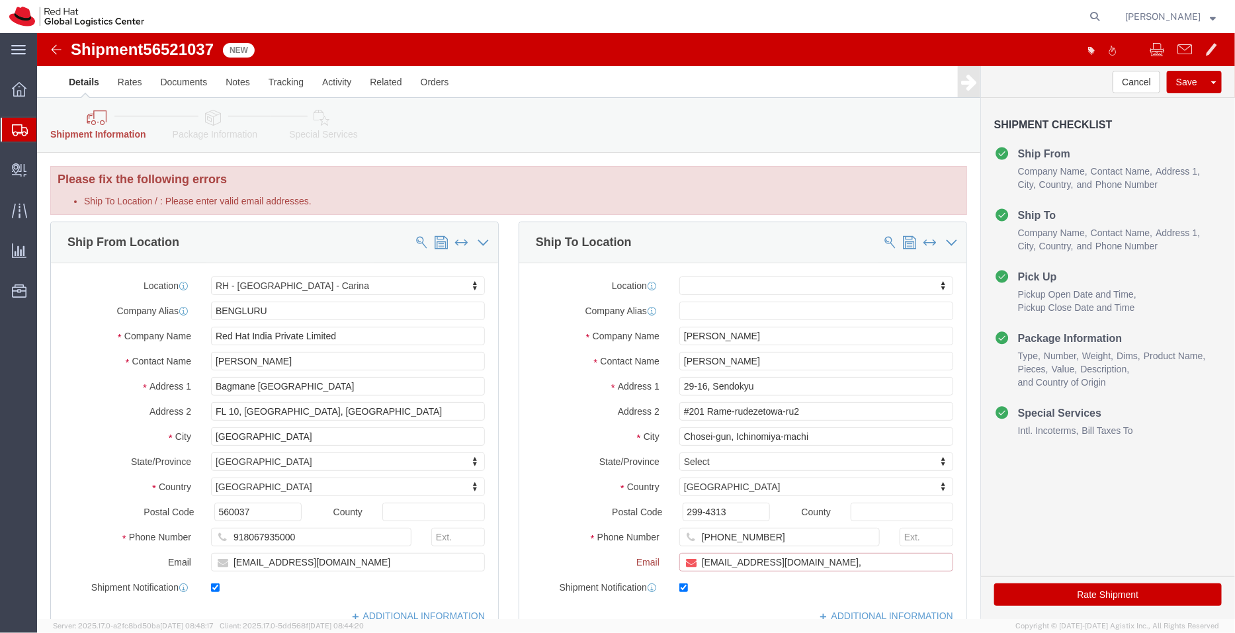
paste input "[EMAIL_ADDRESS][DOMAIN_NAME]"
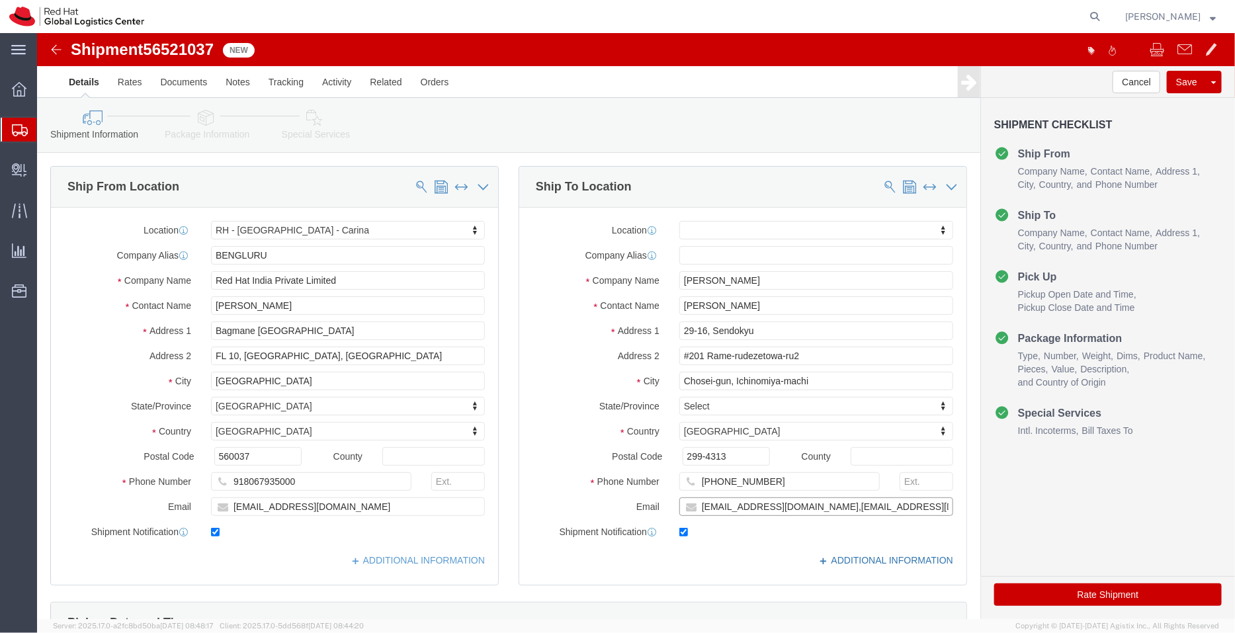
type input "htabata@redhat.com,apaclogistics@redhat.com"
click link "ADDITIONAL INFORMATION"
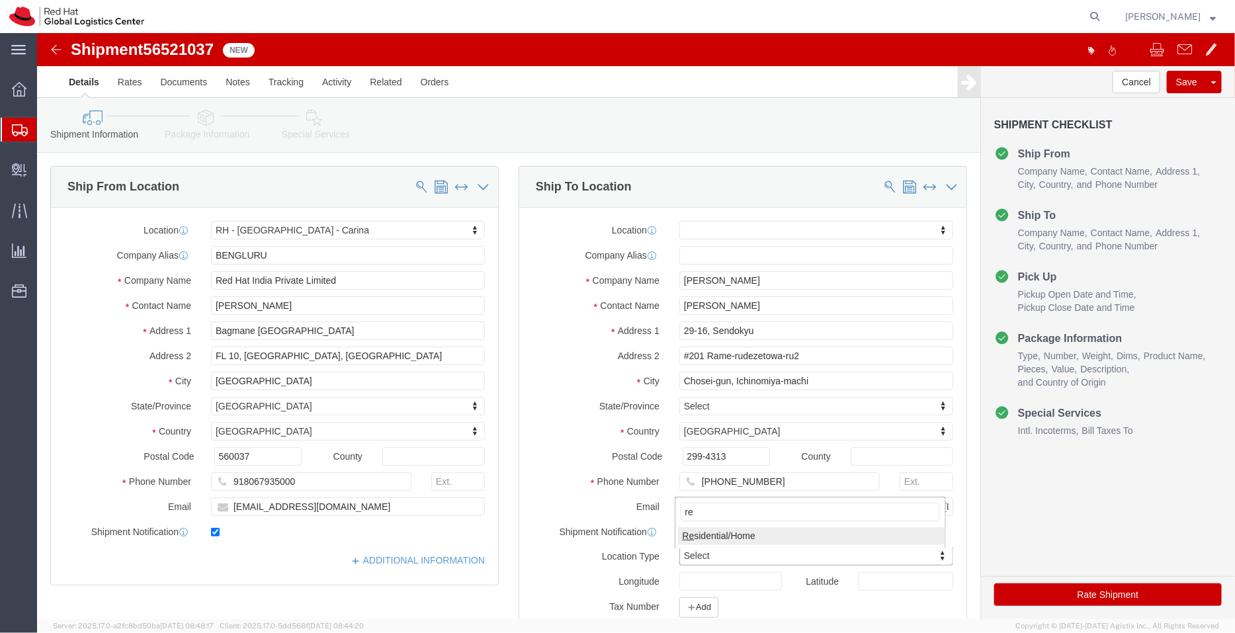
type input "re"
click link "ADDITIONAL INFORMATION"
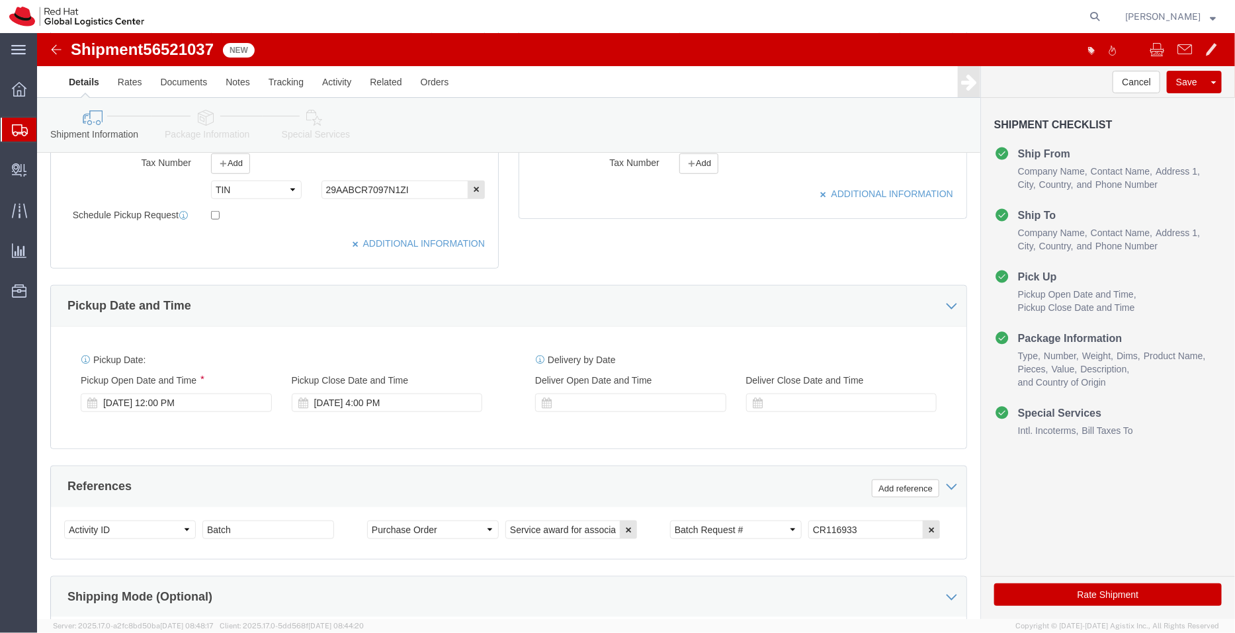
scroll to position [452, 0]
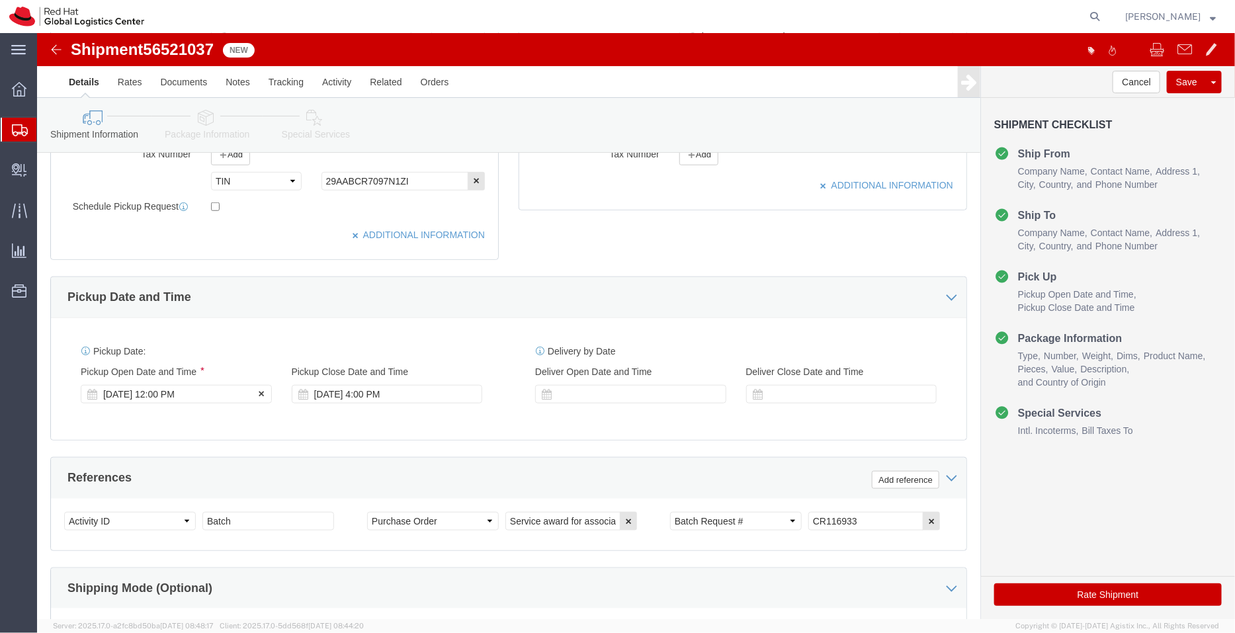
click div "[DATE] 12:00 PM"
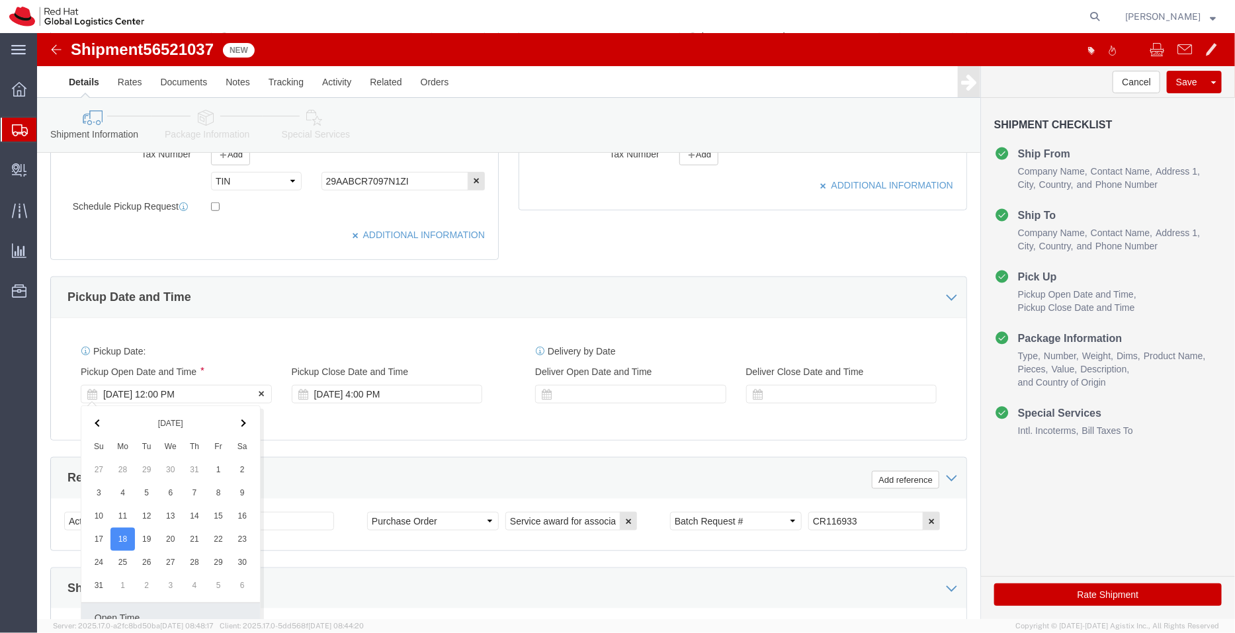
scroll to position [677, 0]
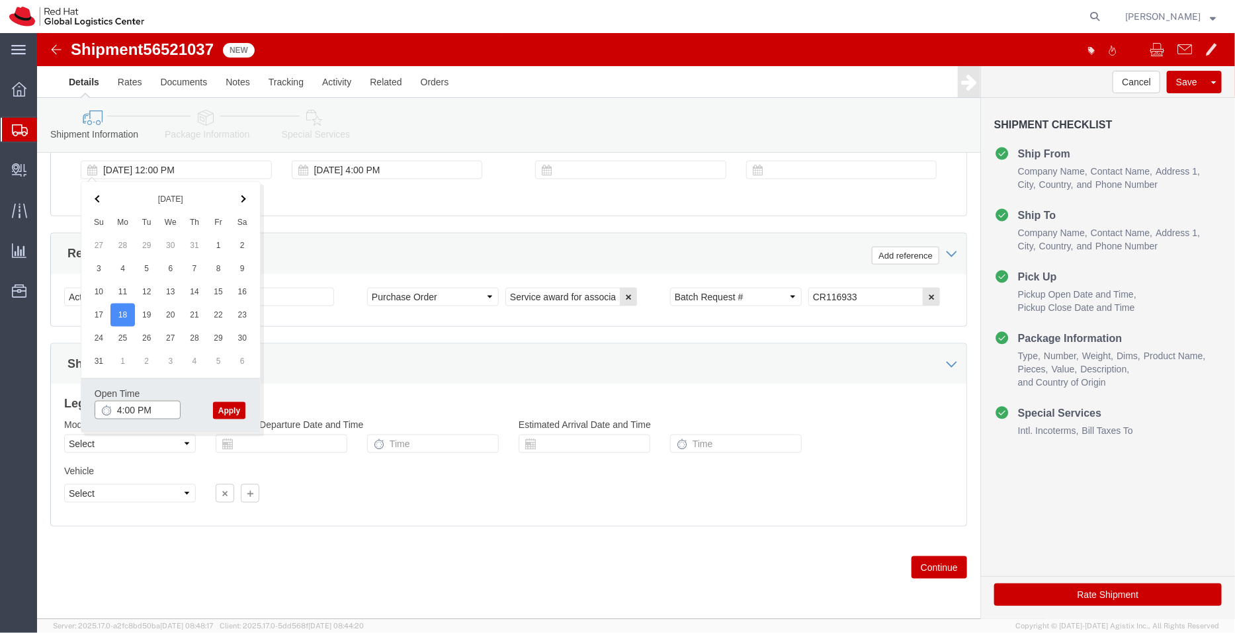
type input "4:00 PM"
click button "Apply"
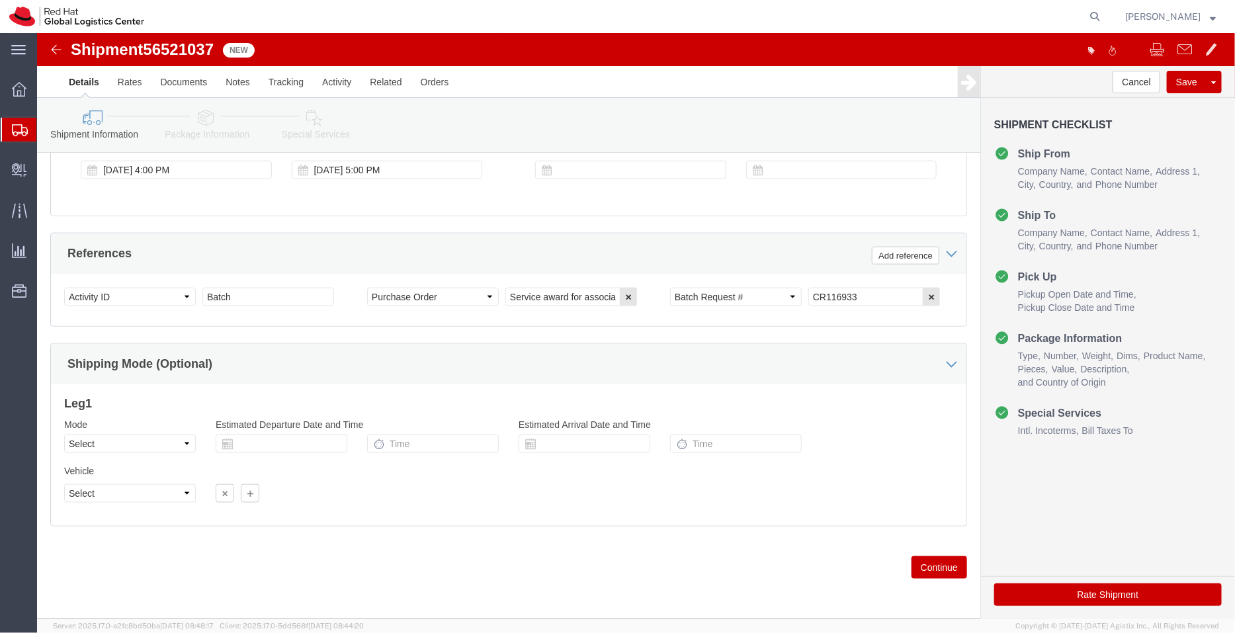
click icon
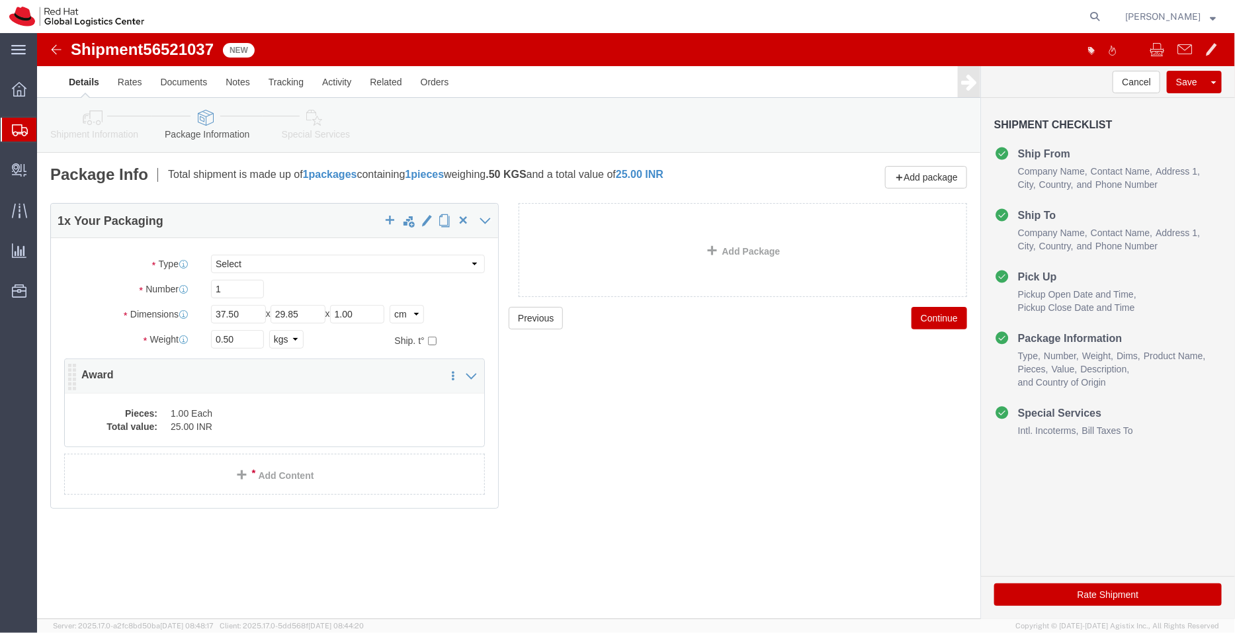
click dd "1.00 Each"
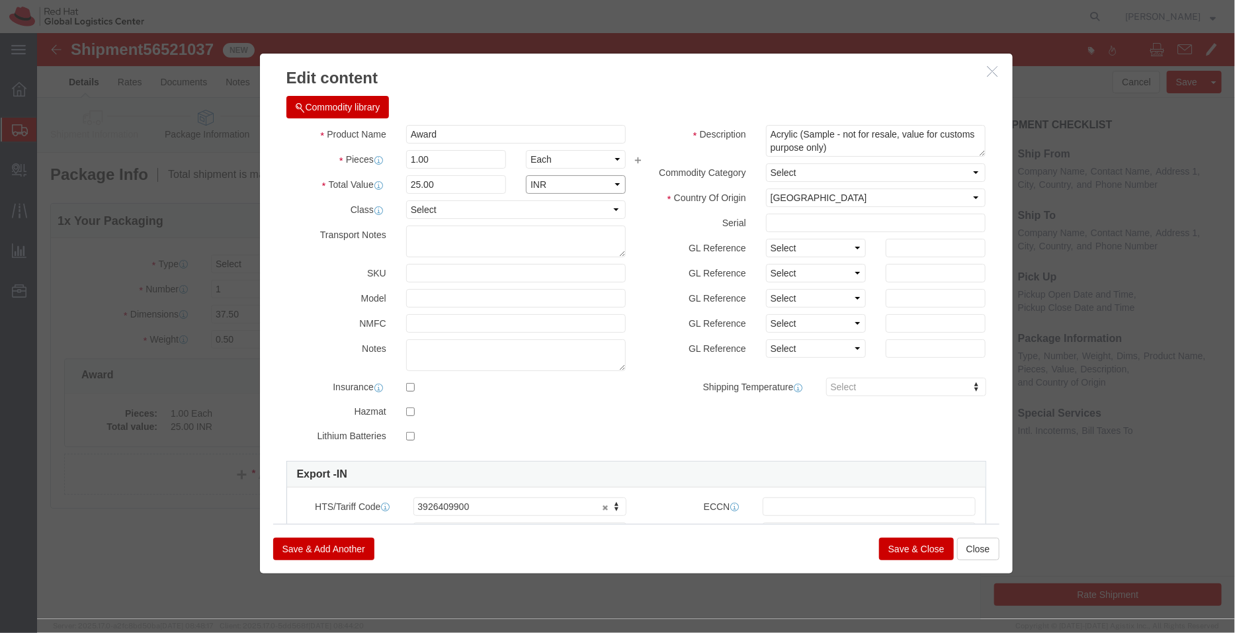
click select "Select ADP AED AFN ALL AMD AOA ARS ATS AUD AWG AZN BAM BBD BDT BGL BGN BHD BIF …"
select select "USD"
click select "Select ADP AED AFN ALL AMD AOA ARS ATS AUD AWG AZN BAM BBD BDT BGL BGN BHD BIF …"
click button "Save & Close"
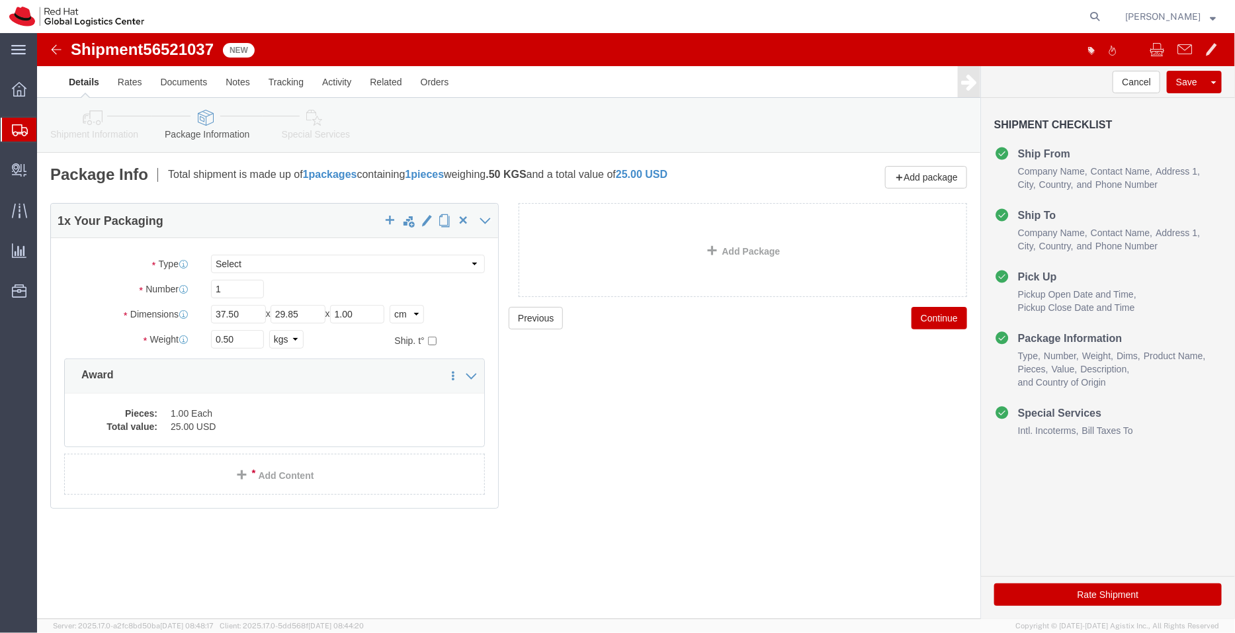
click icon
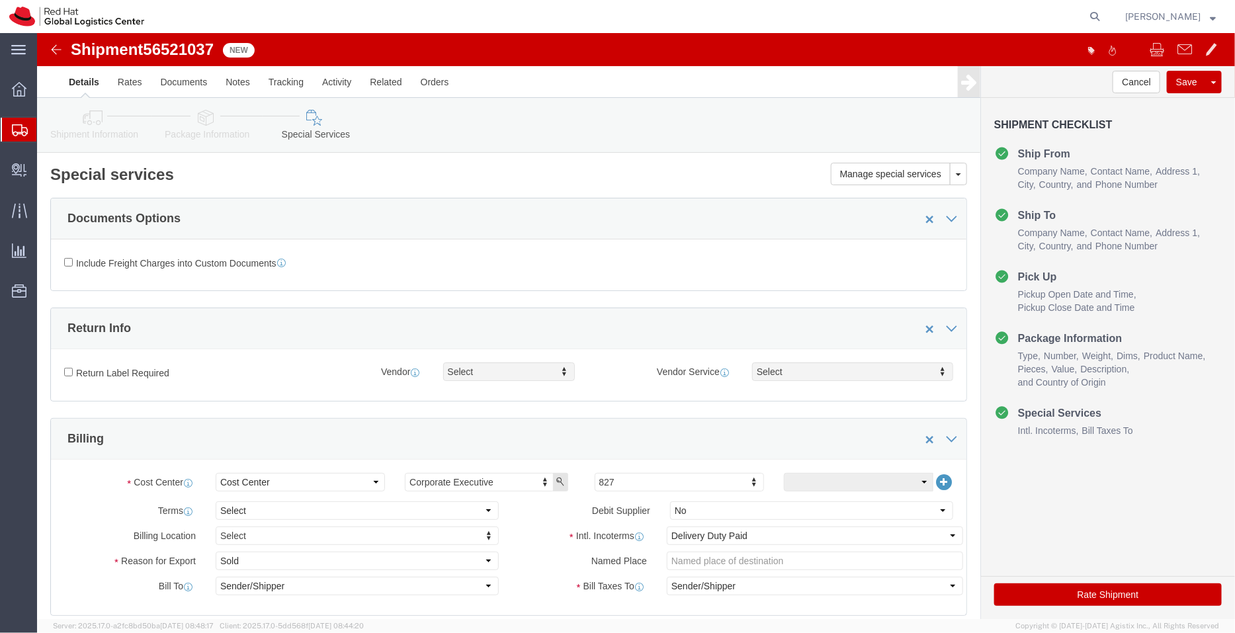
scroll to position [220, 0]
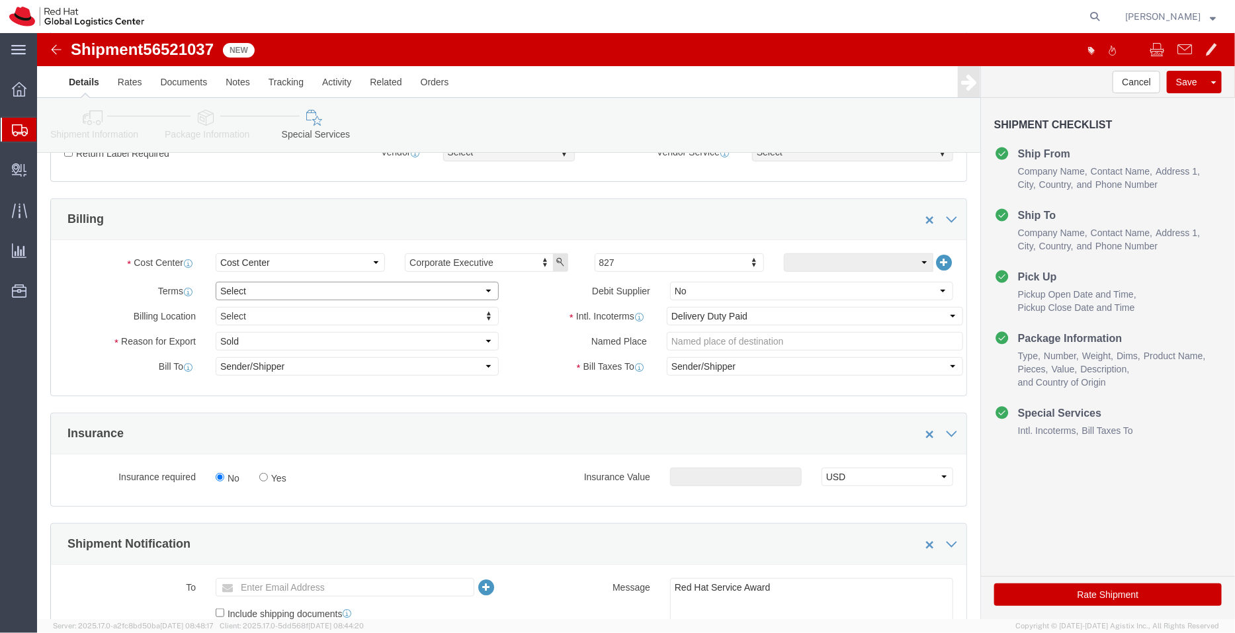
click select "Select Free of Charge Free of Cost NET 30 NET 45 NET 60 See Comment"
select select "FREE_OF_COST"
click select "Select Free of Charge Free of Cost NET 30 NET 45 NET 60 See Comment"
click select "Select Gift Personal Effects Repair/Warranty Return Sample Sold Temporary/Not S…"
select select "SAMPLE"
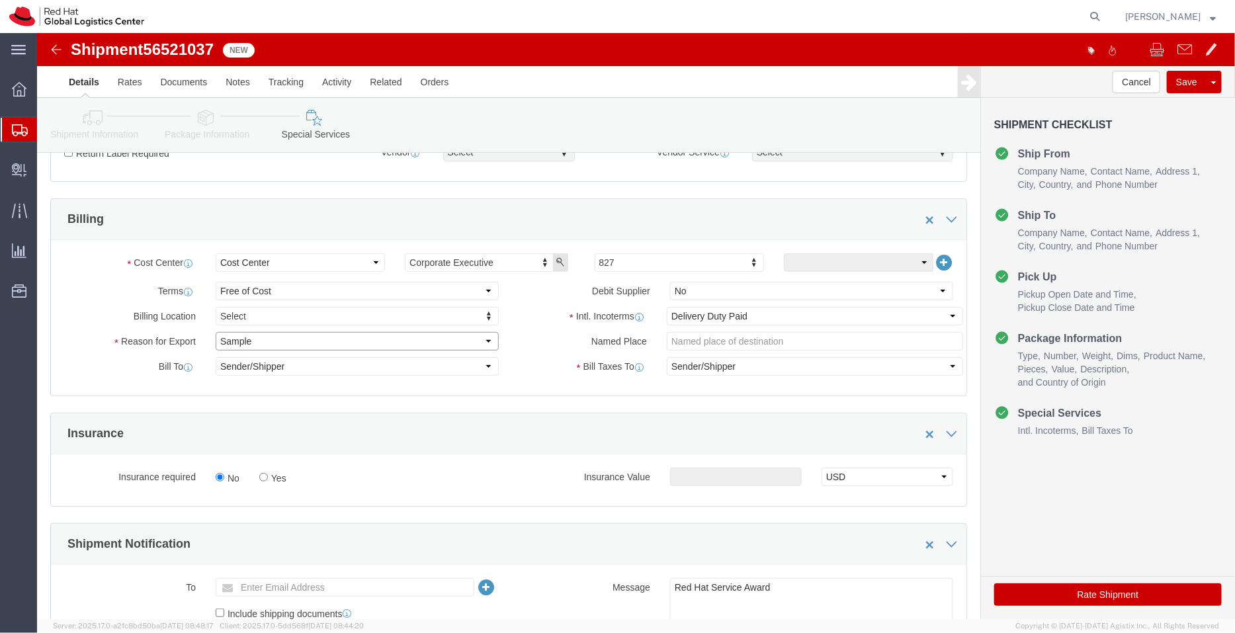
click select "Select Gift Personal Effects Repair/Warranty Return Sample Sold Temporary/Not S…"
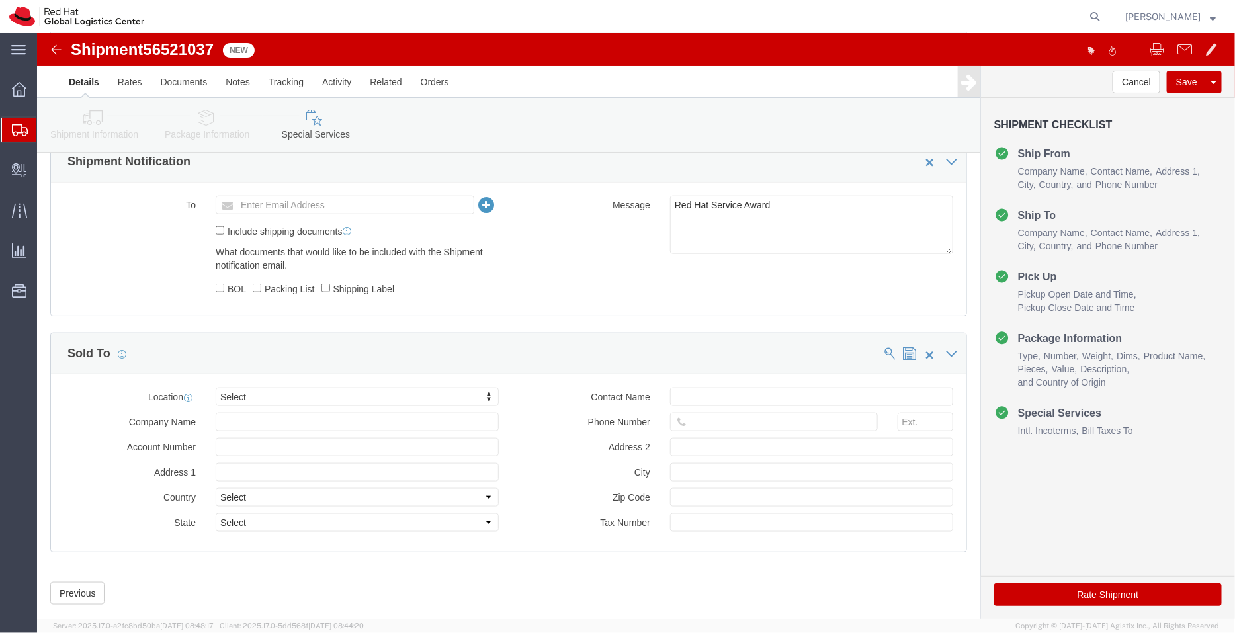
scroll to position [625, 0]
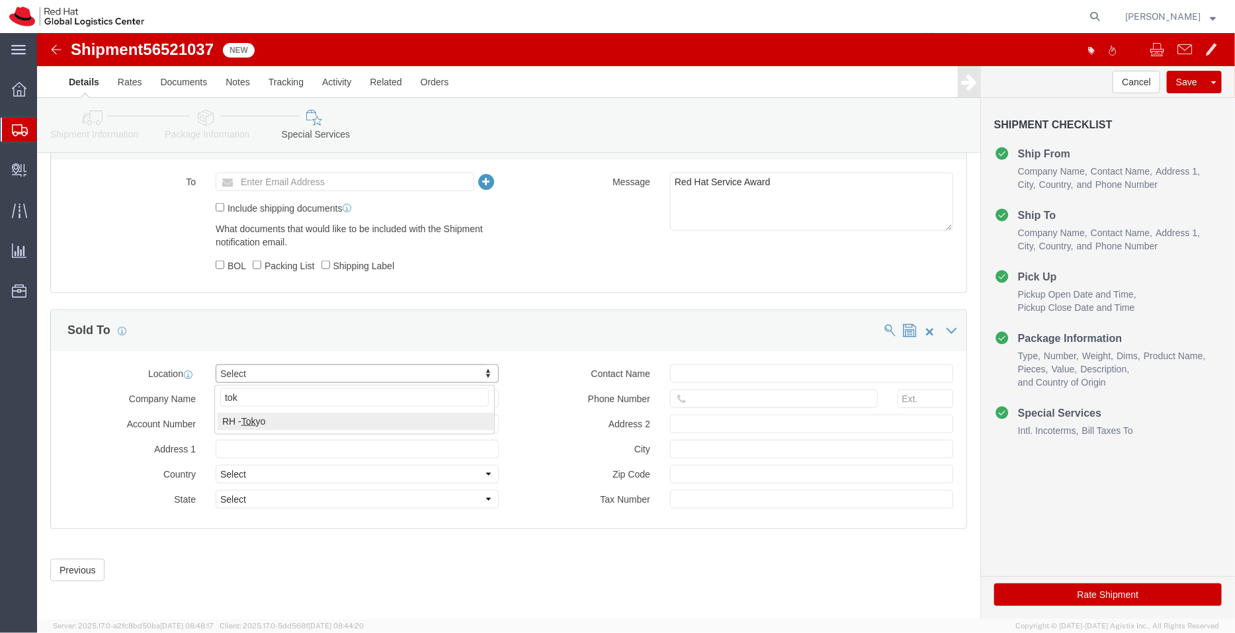
type input "tok"
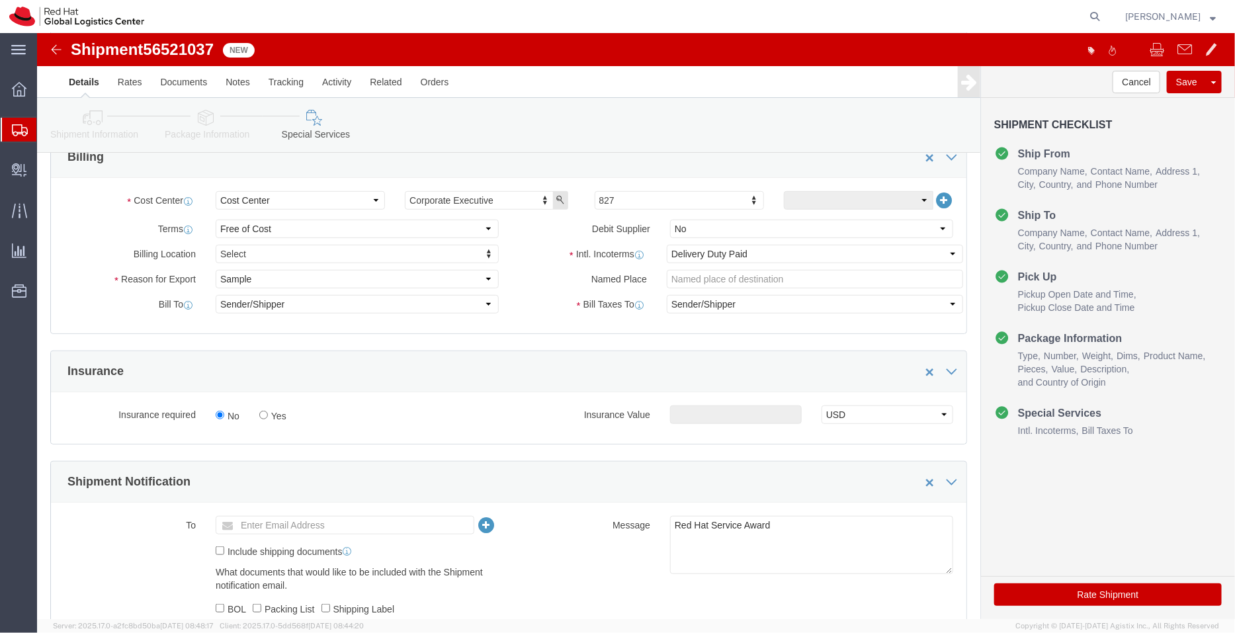
scroll to position [237, 0]
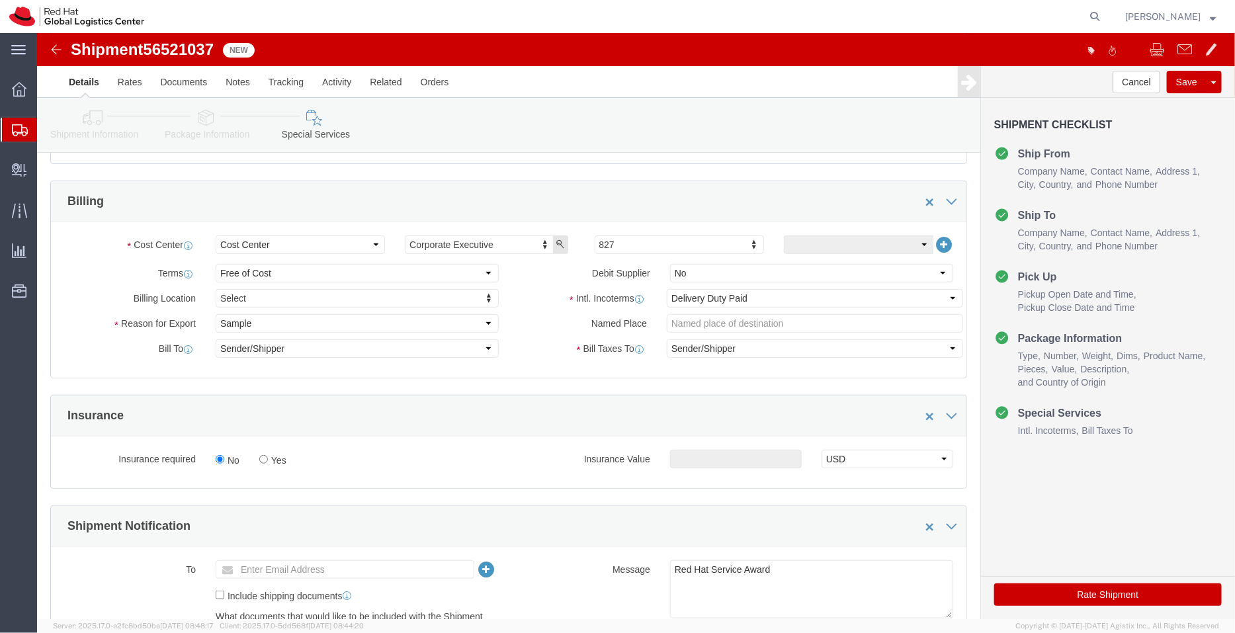
click icon
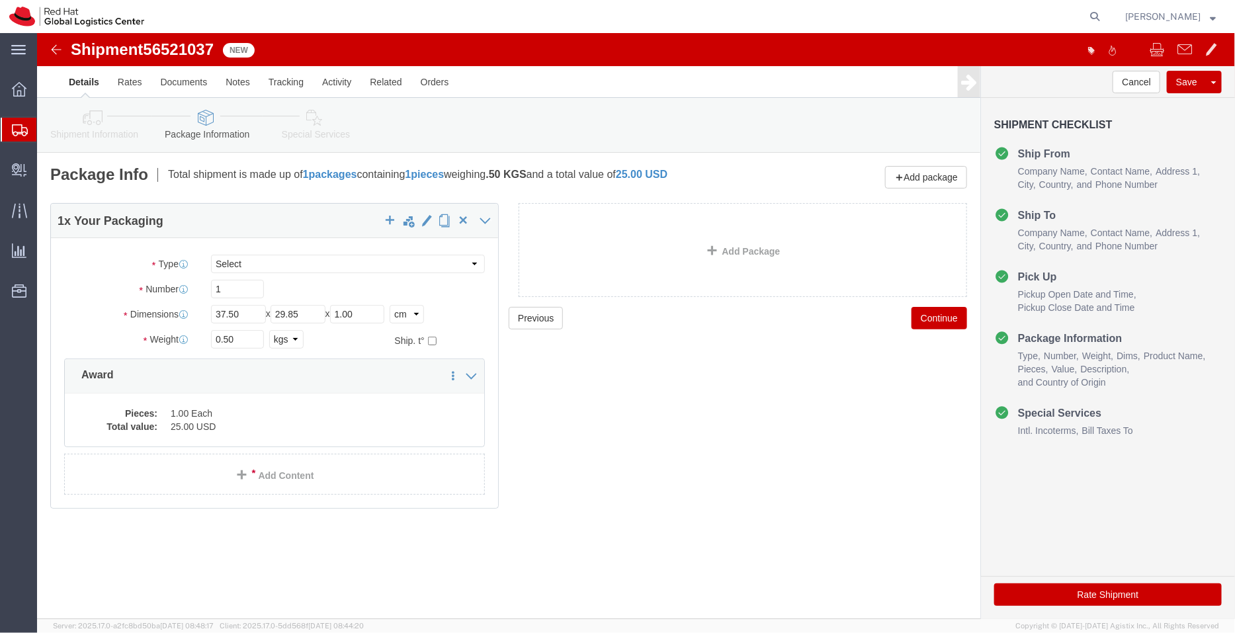
click icon
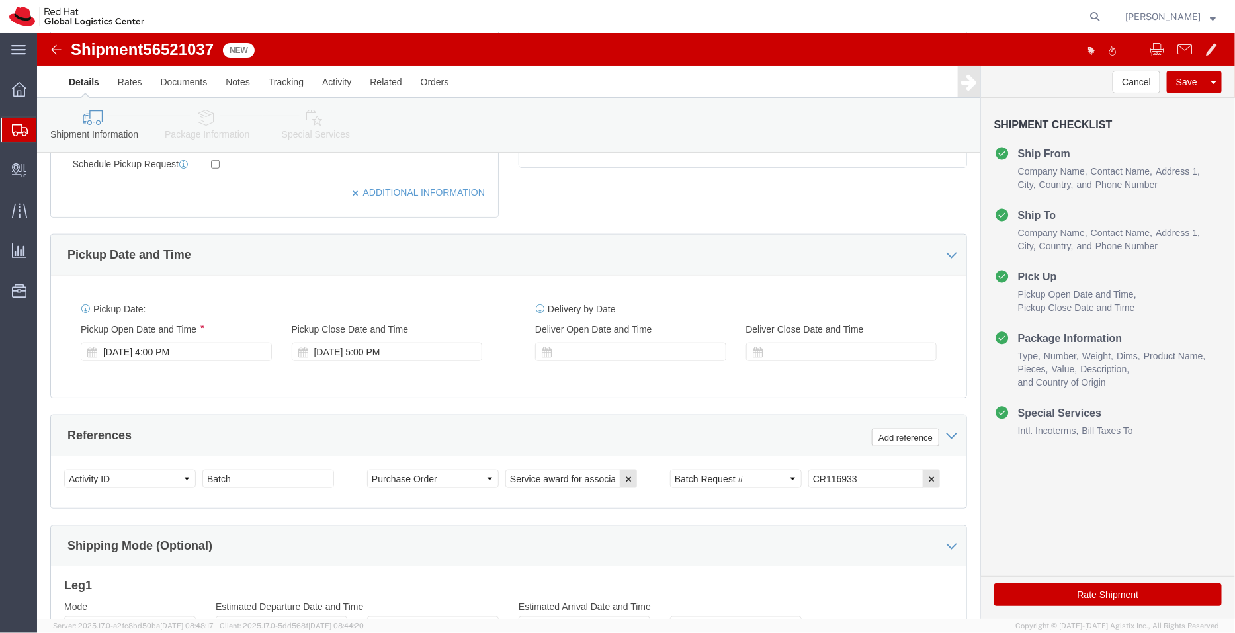
scroll to position [501, 0]
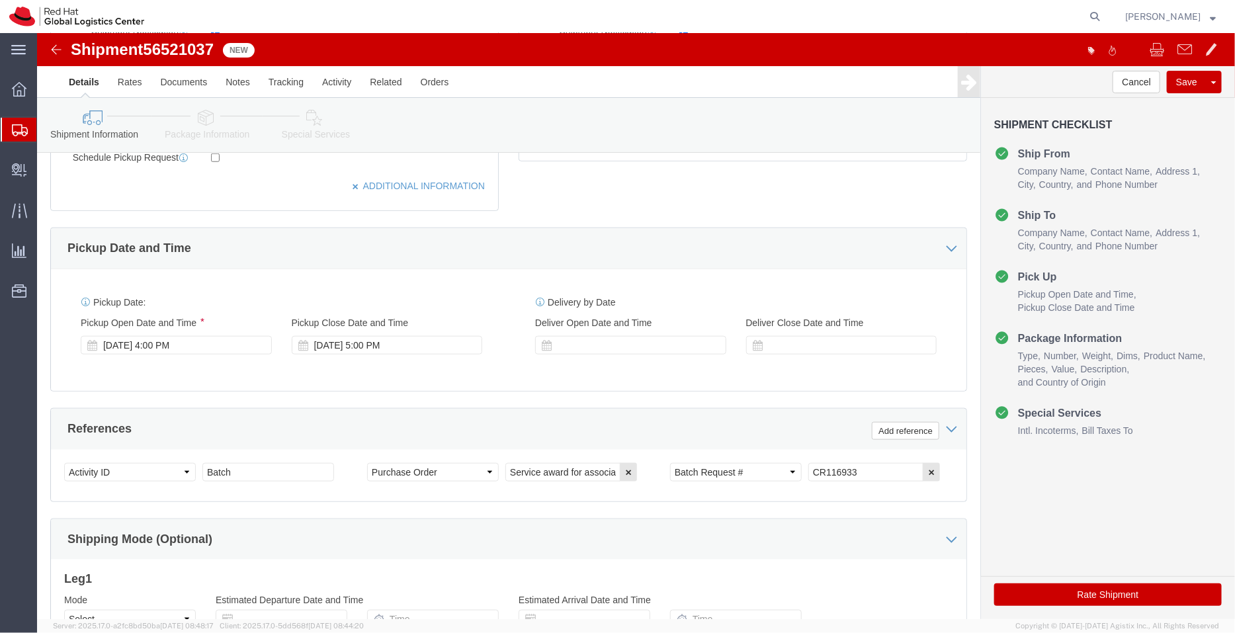
click button "Rate Shipment"
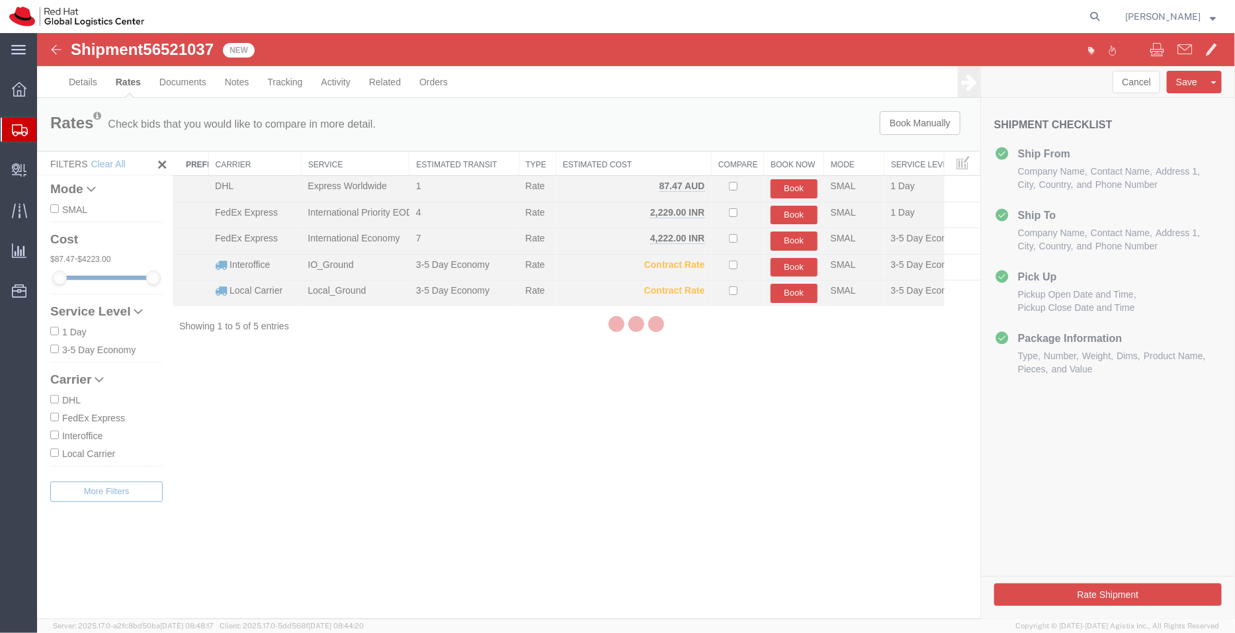
scroll to position [0, 0]
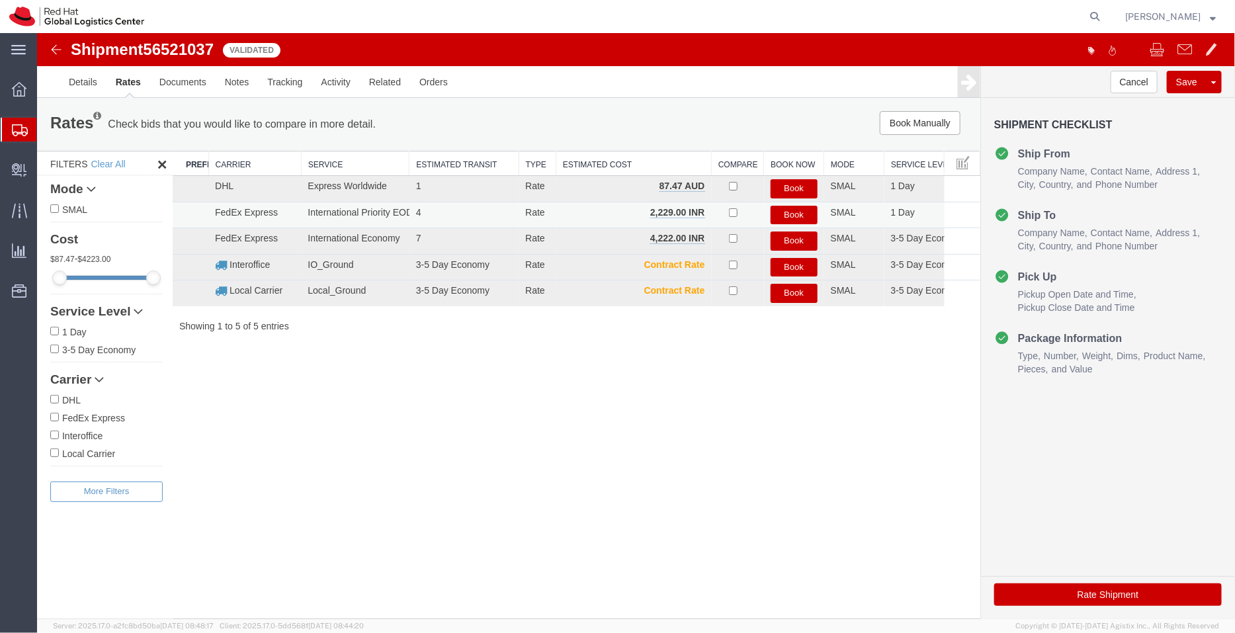
click at [797, 214] on button "Book" at bounding box center [793, 214] width 47 height 19
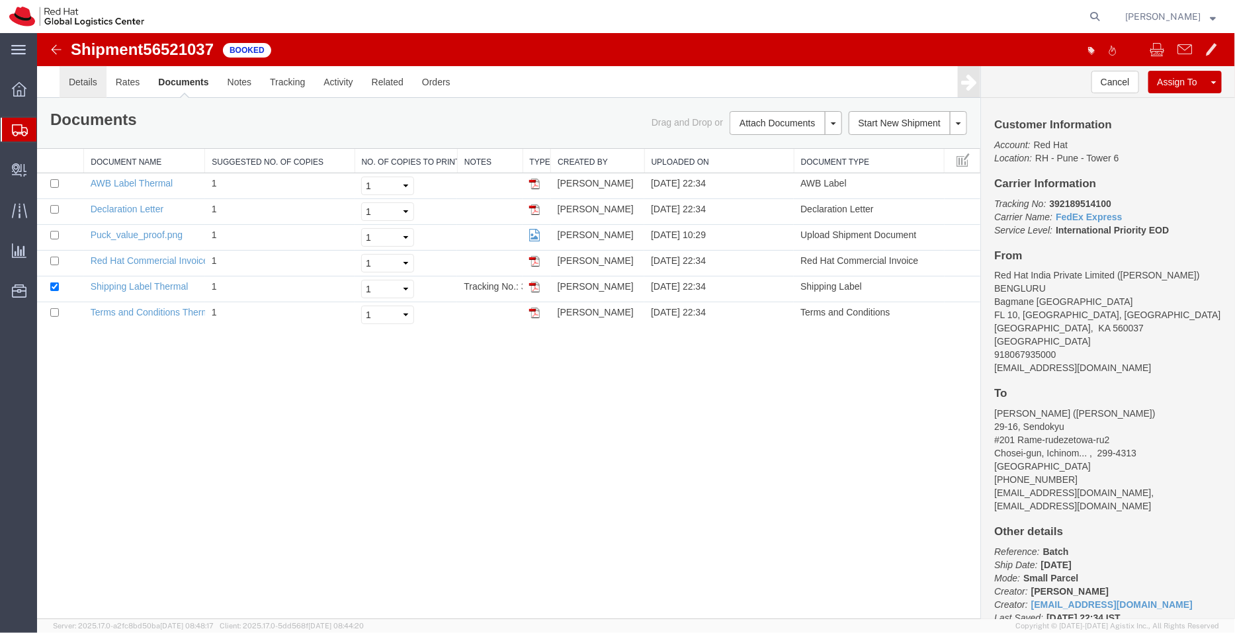
click at [89, 79] on link "Details" at bounding box center [82, 81] width 47 height 32
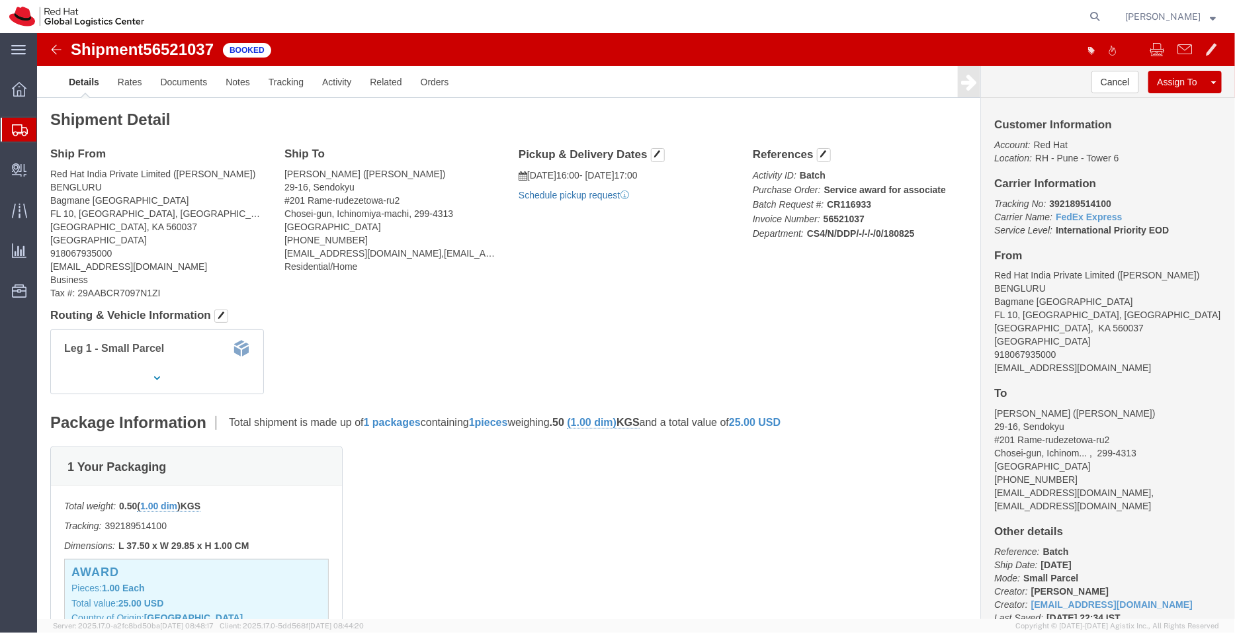
click link "Schedule pickup request"
drag, startPoint x: 1050, startPoint y: 339, endPoint x: 944, endPoint y: 332, distance: 106.7
click div "Customer Information Account: Red Hat Location: RH - Pune - Tower 6 Carrier Inf…"
click link "Documents"
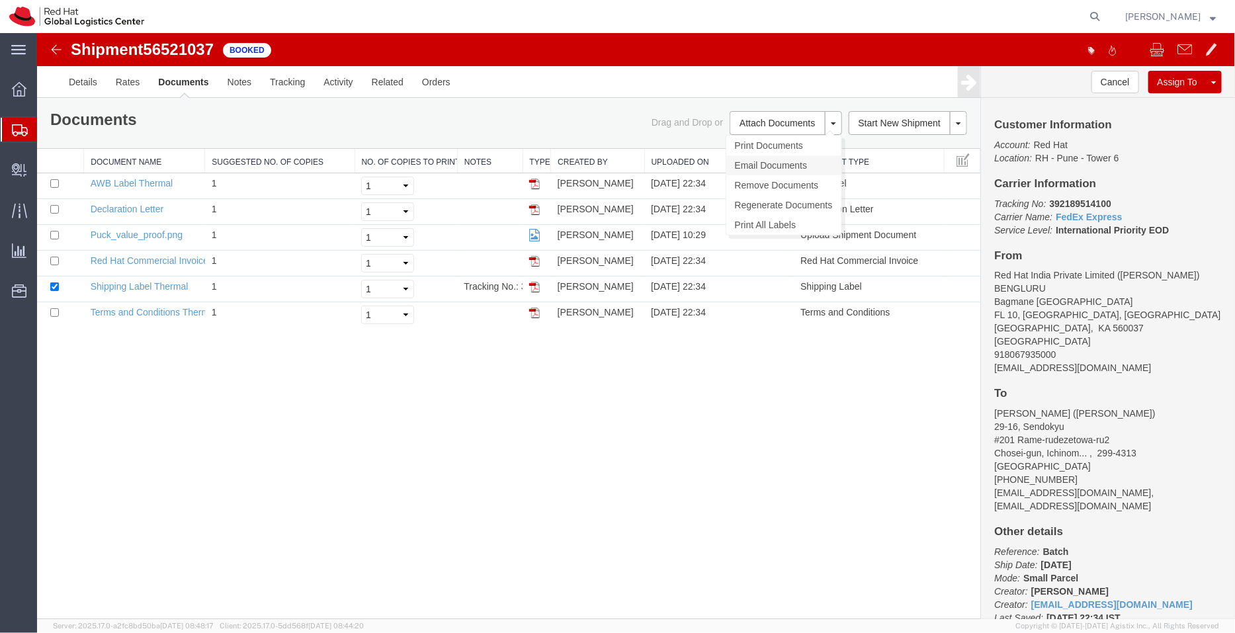
click at [765, 163] on link "Email Documents" at bounding box center [783, 165] width 115 height 20
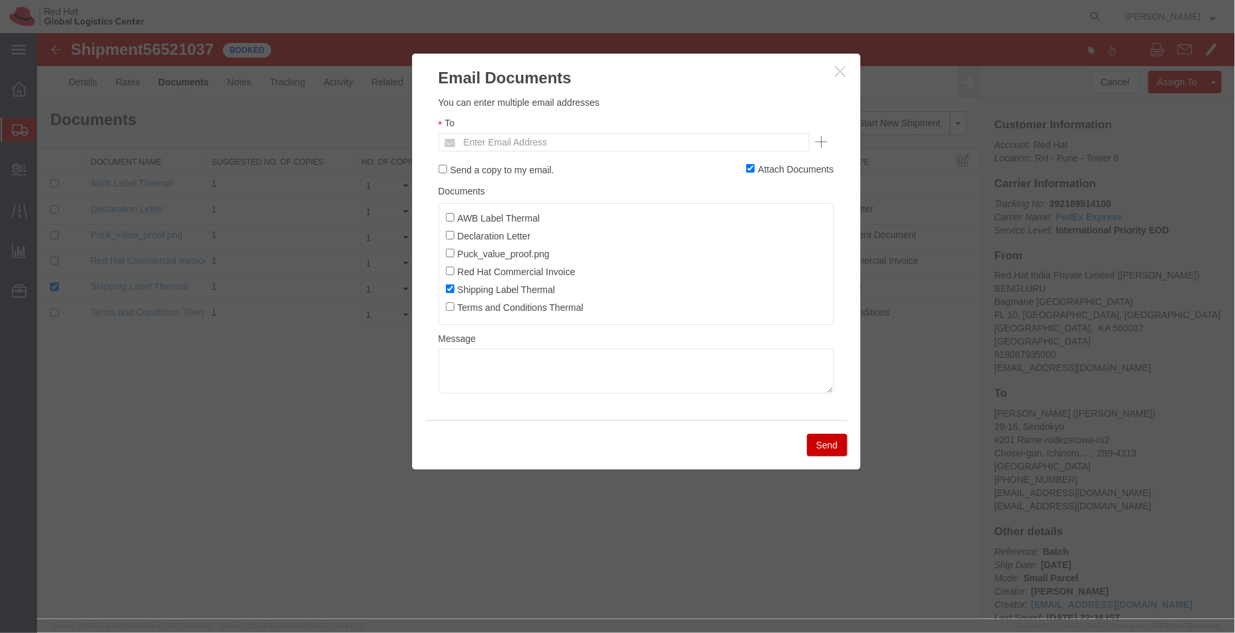
click at [643, 145] on ul "Enter Email Address" at bounding box center [623, 141] width 371 height 19
paste input "[EMAIL_ADDRESS][DOMAIN_NAME]"
type input "[EMAIL_ADDRESS][DOMAIN_NAME]"
click at [447, 220] on input "AWB Label Thermal" at bounding box center [449, 216] width 9 height 9
checkbox input "true"
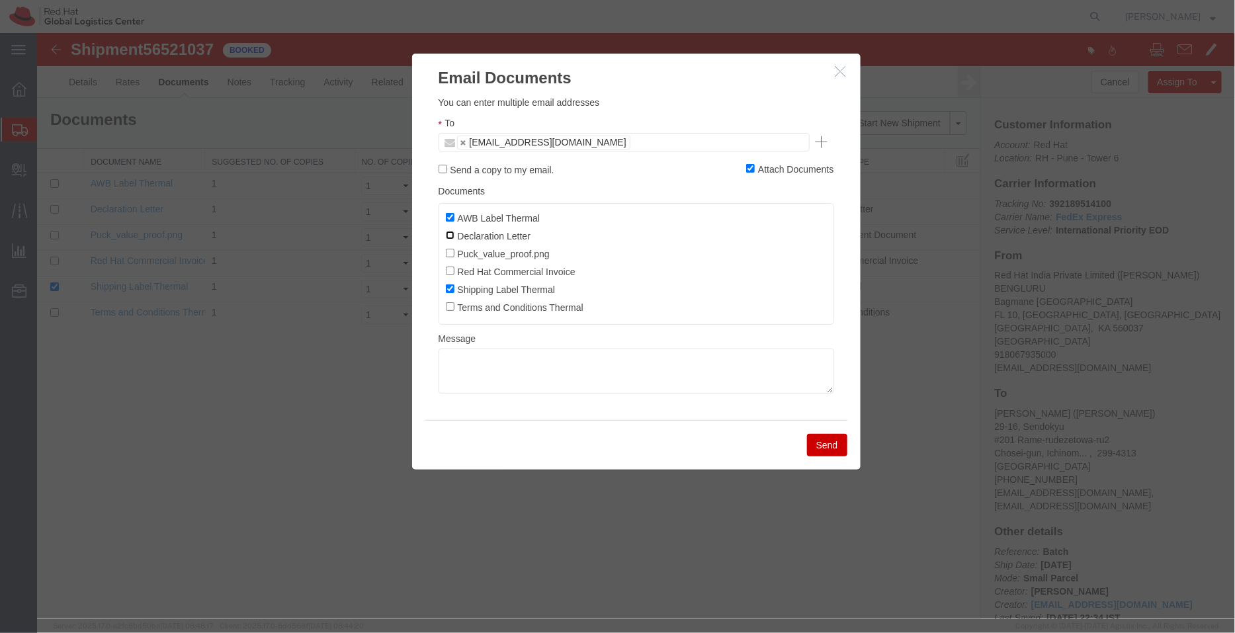
click at [447, 233] on input "Declaration Letter" at bounding box center [449, 234] width 9 height 9
checkbox input "true"
click at [449, 274] on input "Red Hat Commercial Invoice" at bounding box center [449, 270] width 9 height 9
checkbox input "true"
click at [829, 440] on button "Send" at bounding box center [826, 444] width 40 height 22
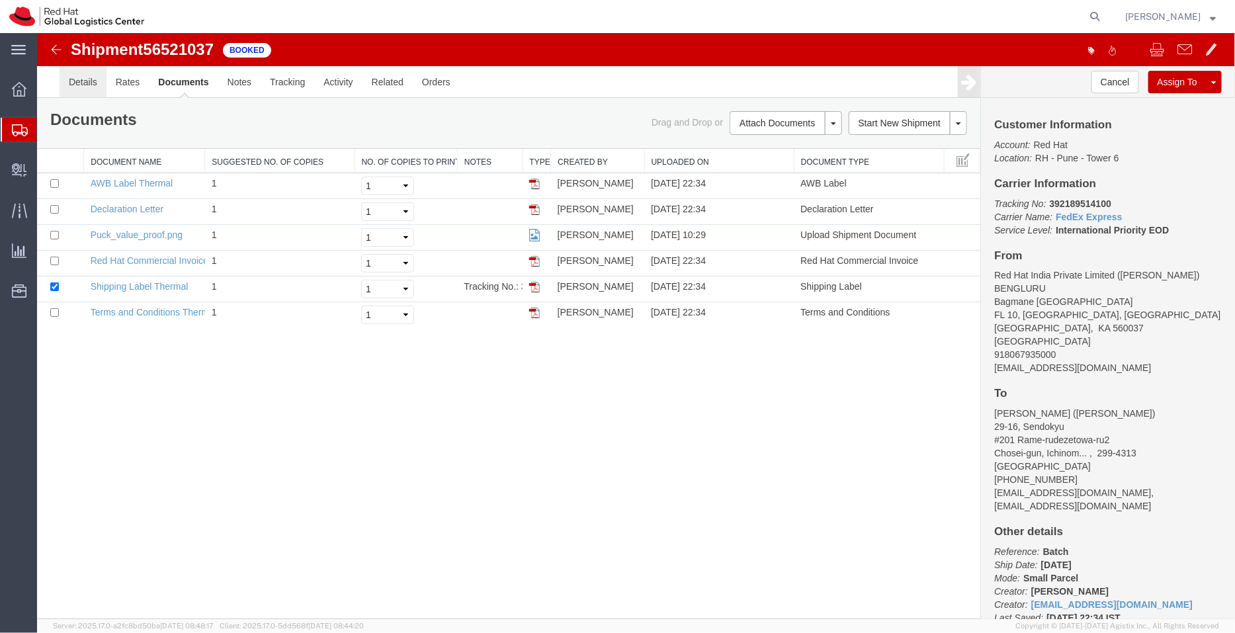
click at [93, 84] on link "Details" at bounding box center [82, 81] width 47 height 32
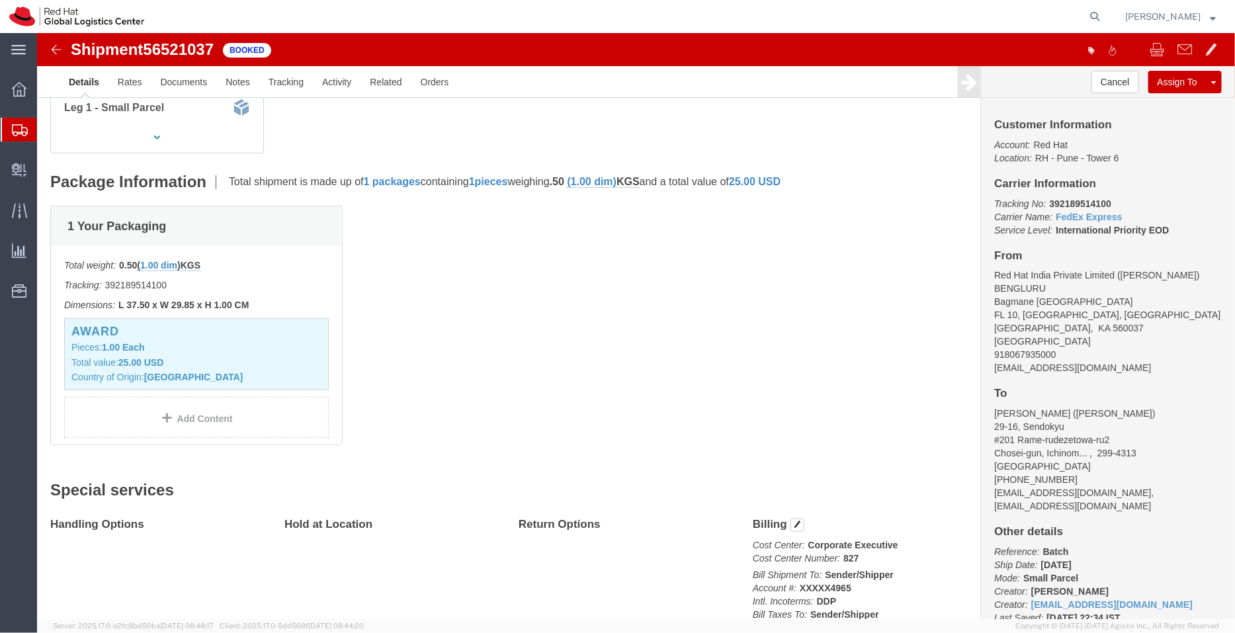
scroll to position [249, 0]
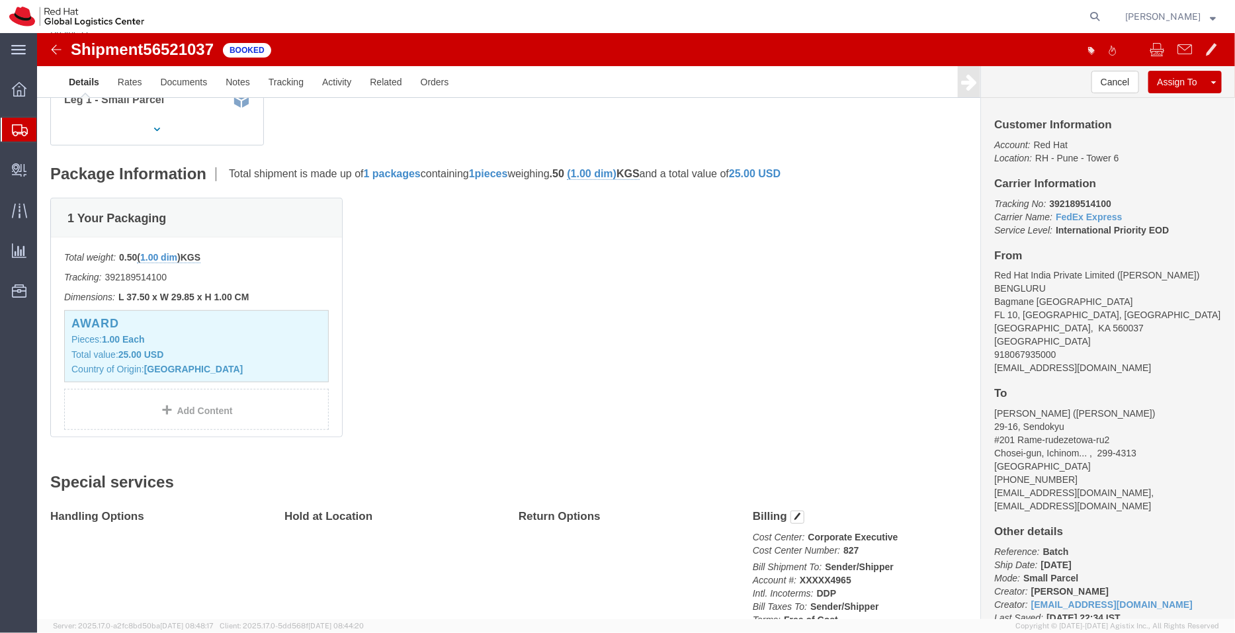
click at [1102, 24] on form at bounding box center [1095, 16] width 21 height 33
click at [1095, 17] on icon at bounding box center [1094, 16] width 19 height 19
paste input "392189450171"
click at [1095, 17] on icon at bounding box center [1094, 16] width 19 height 19
type input "392189450171"
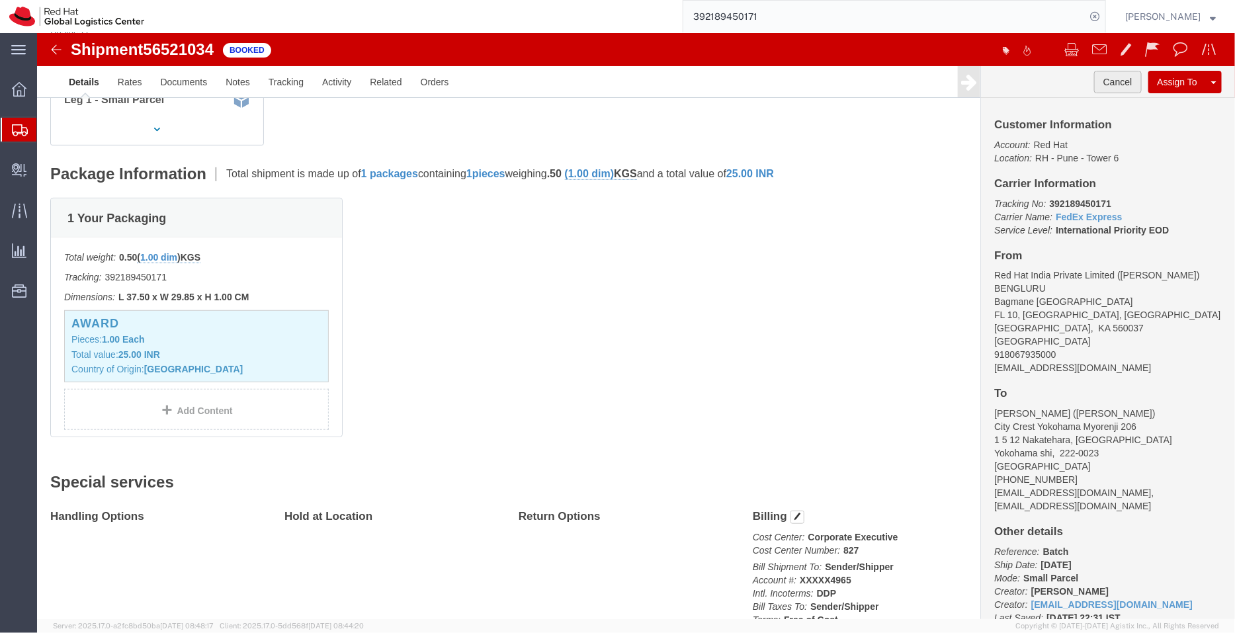
click button "Cancel"
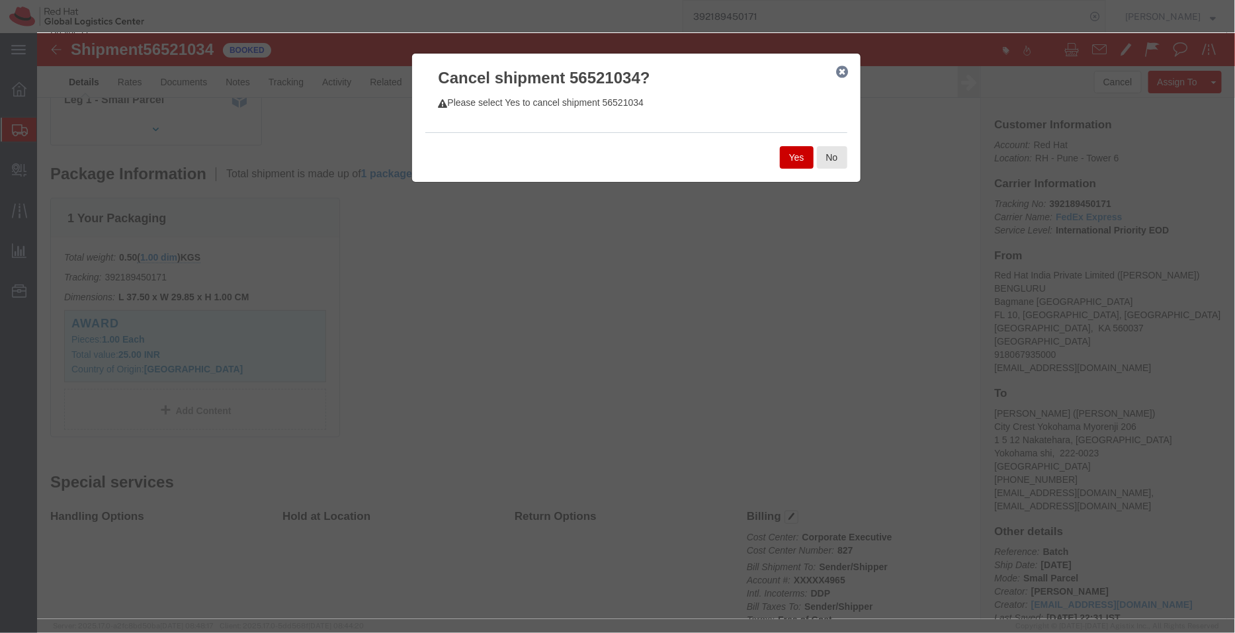
click button "Yes"
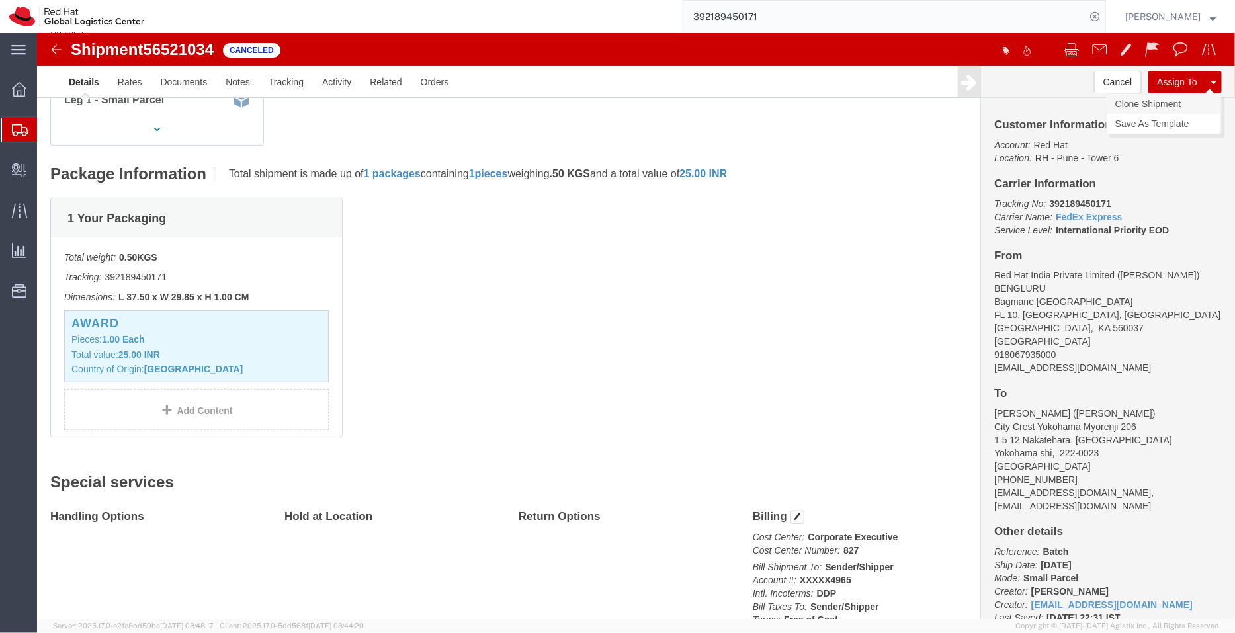
click link "Clone Shipment"
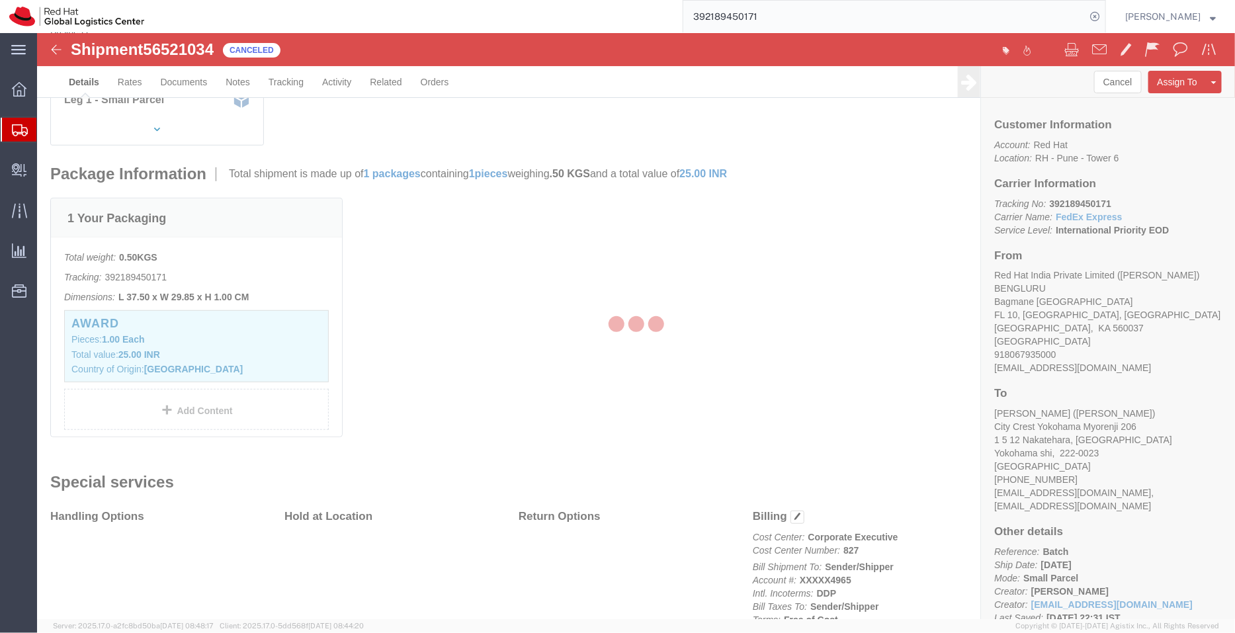
select select "37925"
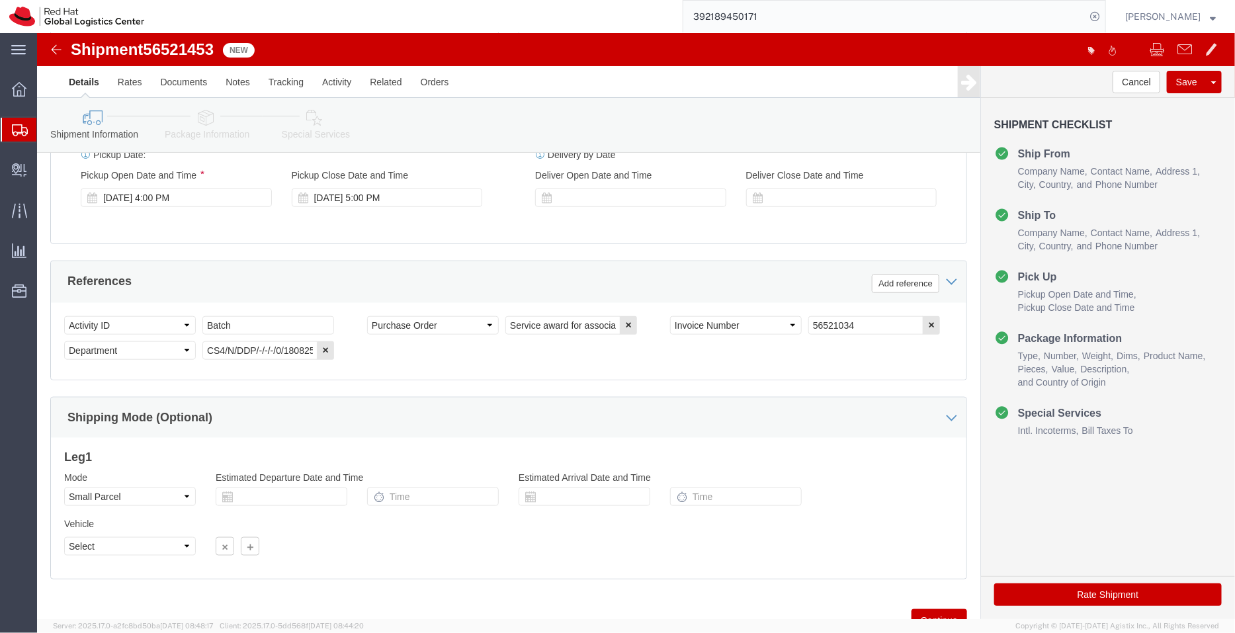
scroll to position [525, 0]
click icon "button"
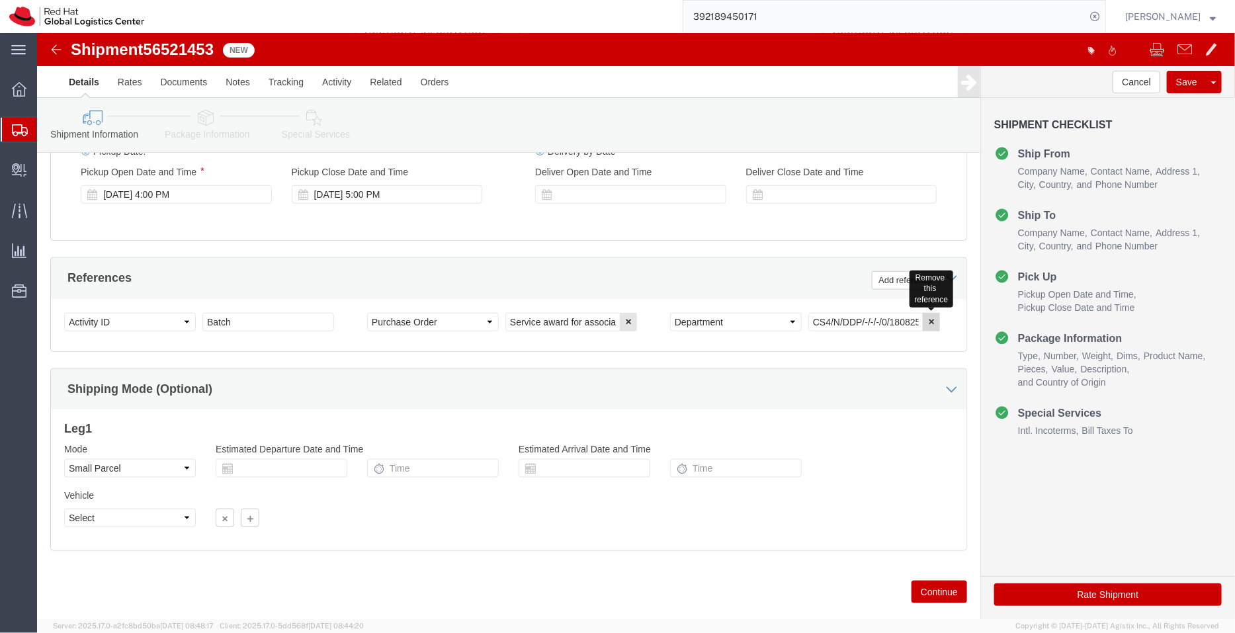
click icon "button"
click link "Package Information"
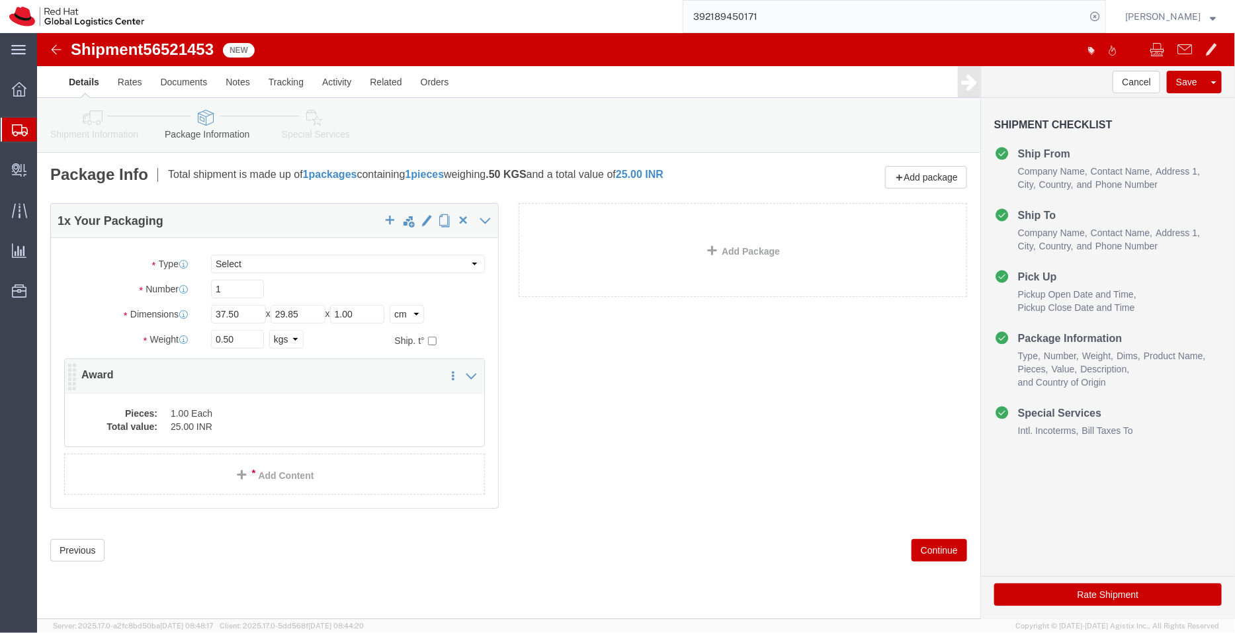
click div "Pieces: 1.00 Each Total value: 25.00 INR"
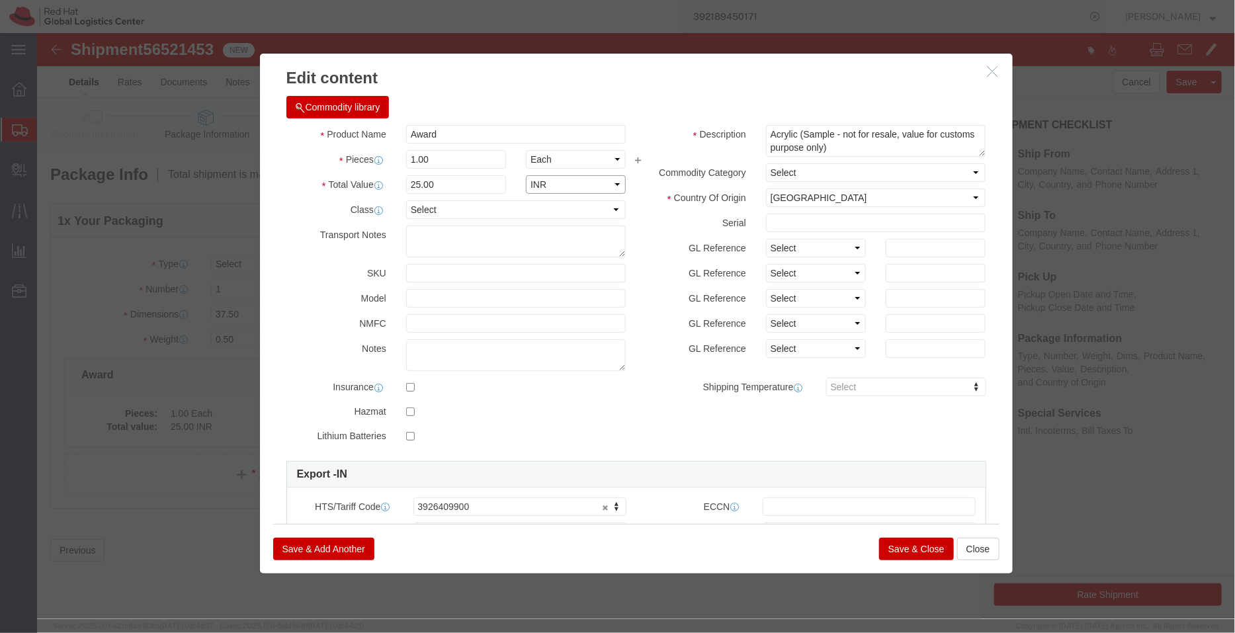
click select "Select ADP AED AFN ALL AMD AOA ARS ATS AUD AWG AZN BAM BBD BDT BGL BGN BHD BIF …"
select select "USD"
click select "Select ADP AED AFN ALL AMD AOA ARS ATS AUD AWG AZN BAM BBD BDT BGL BGN BHD BIF …"
click button "Save & Close"
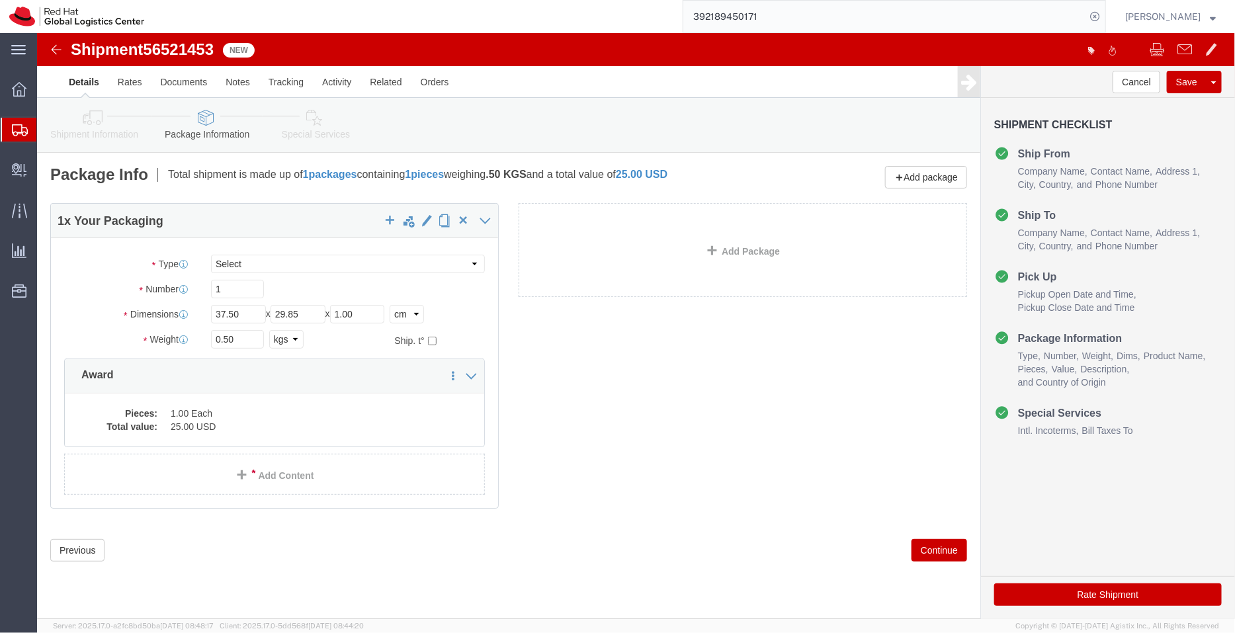
click icon
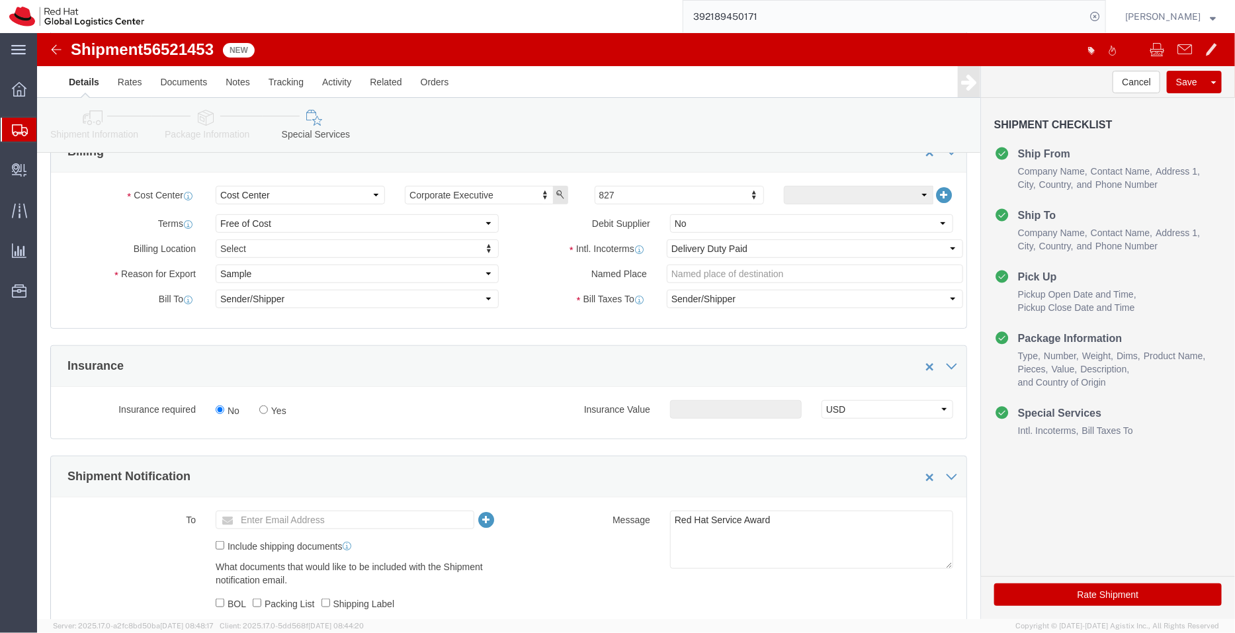
scroll to position [628, 0]
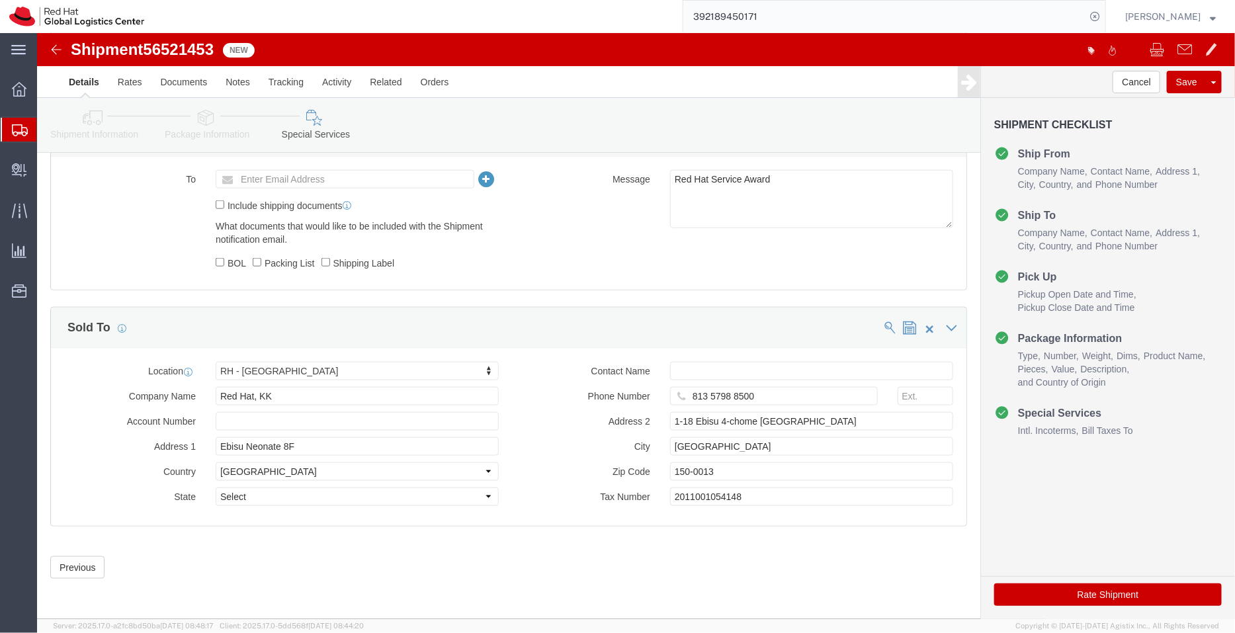
click button "Rate Shipment"
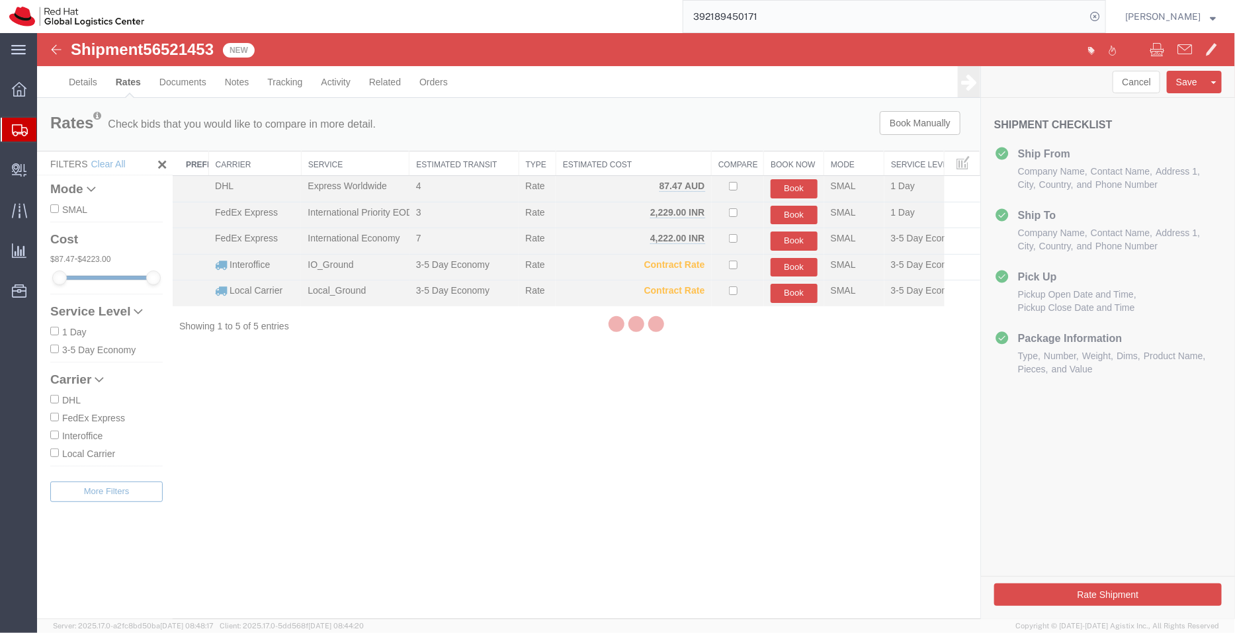
scroll to position [0, 0]
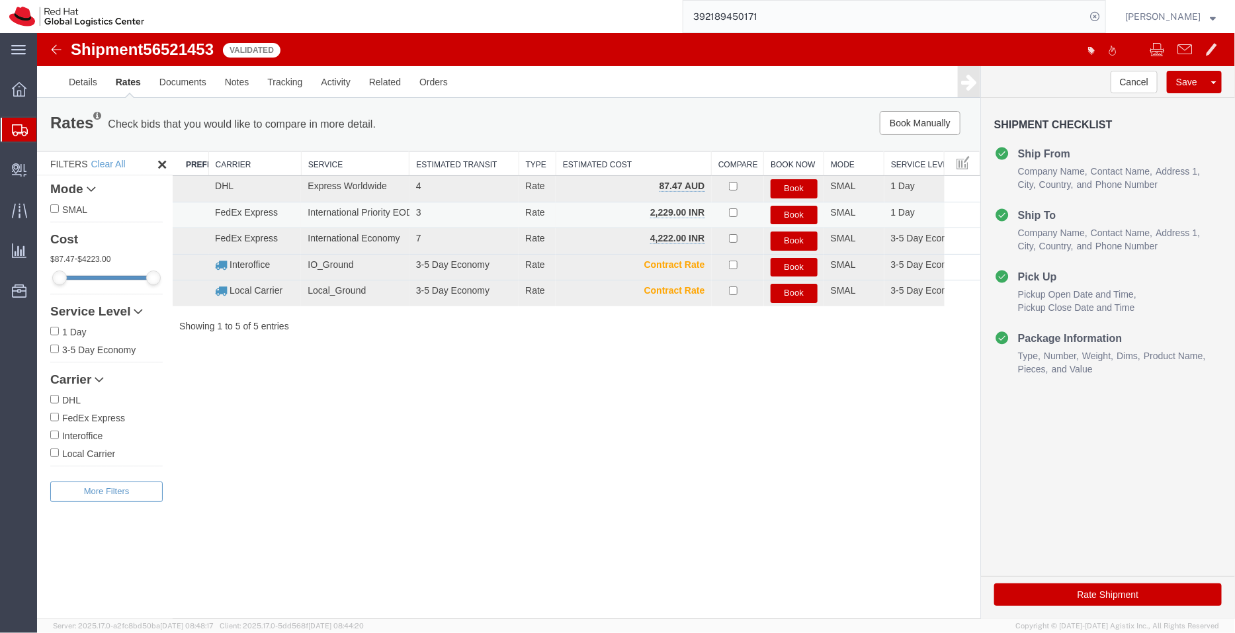
click at [788, 216] on button "Book" at bounding box center [793, 214] width 47 height 19
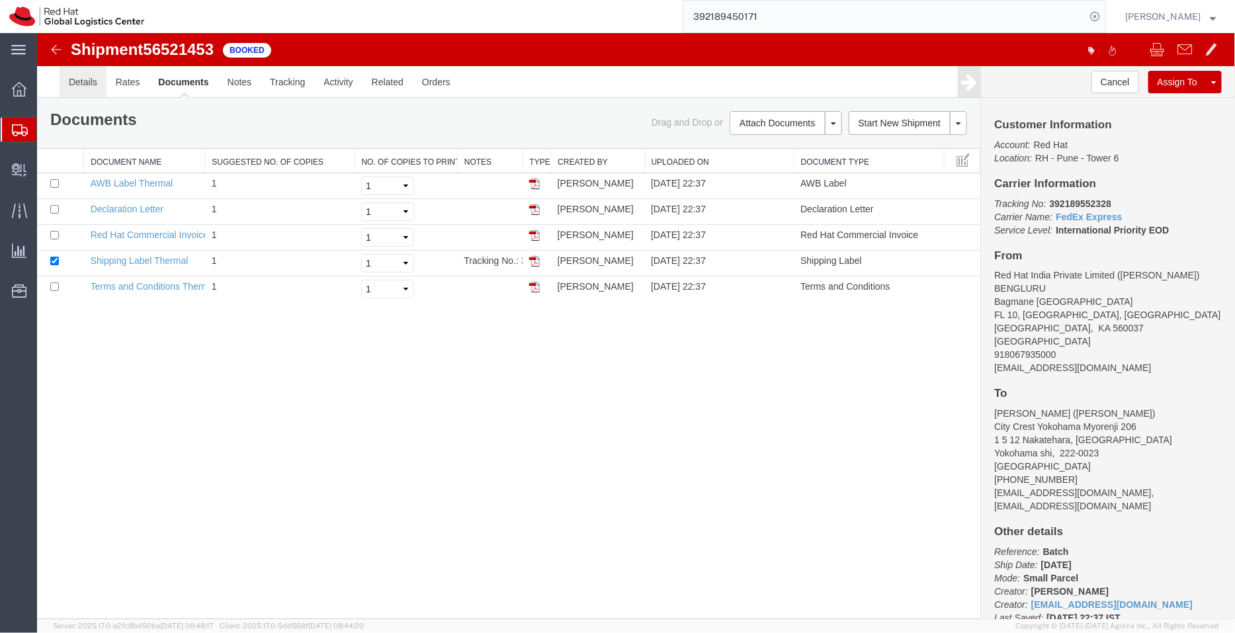
click at [74, 80] on link "Details" at bounding box center [82, 81] width 47 height 32
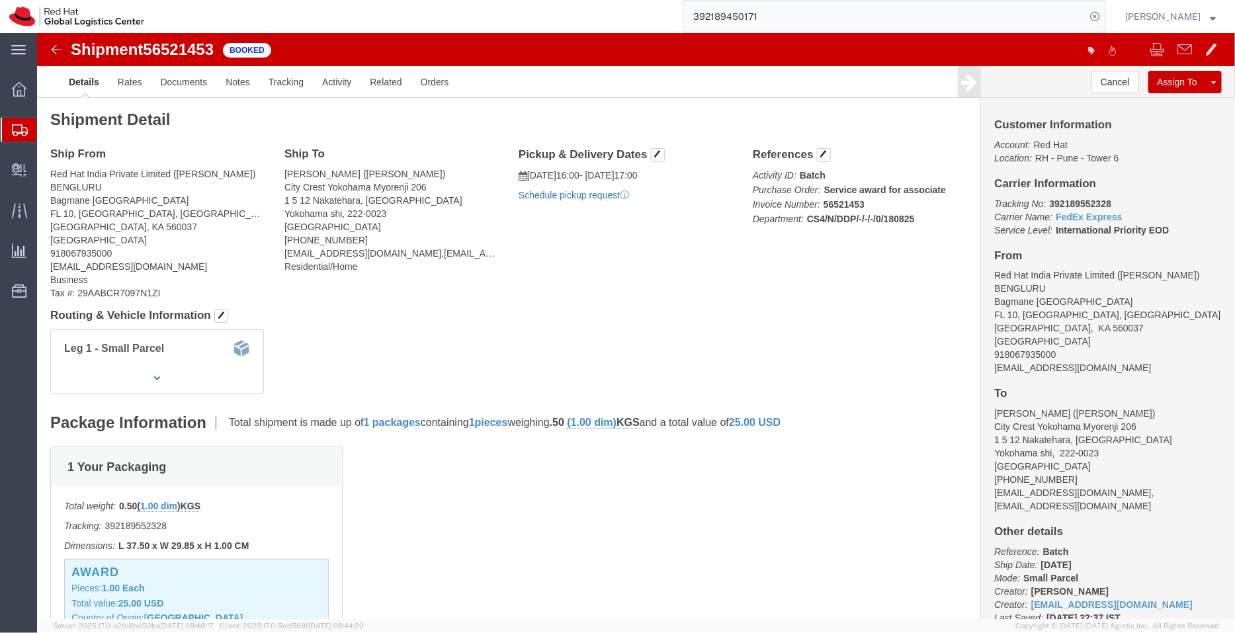
click link "Schedule pickup request"
drag, startPoint x: 1111, startPoint y: 206, endPoint x: 1004, endPoint y: 176, distance: 111.4
click p "Tracking No: 392189552328 Carrier Name: FedEx Express FedEx Express Service Lev…"
copy b "392189552328"
drag, startPoint x: 1057, startPoint y: 332, endPoint x: 945, endPoint y: 335, distance: 111.8
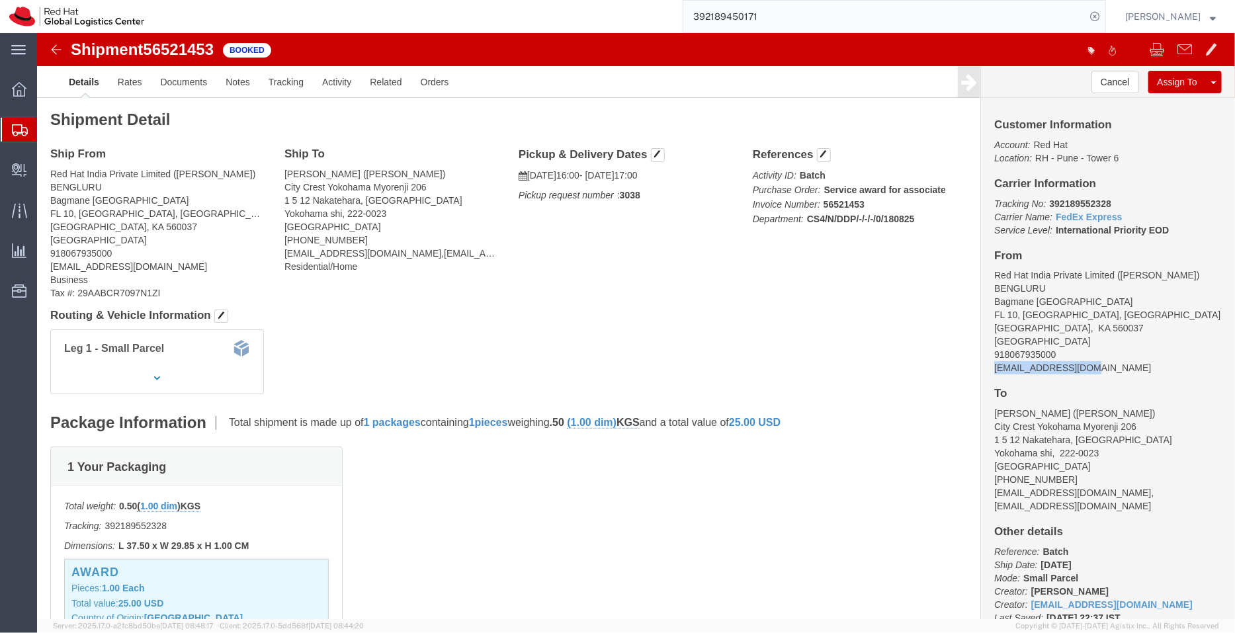
click div "Customer Information Account: Red Hat Location: RH - Pune - Tower 6 Carrier Inf…"
copy address "[EMAIL_ADDRESS][DOMAIN_NAME]"
click link "Documents"
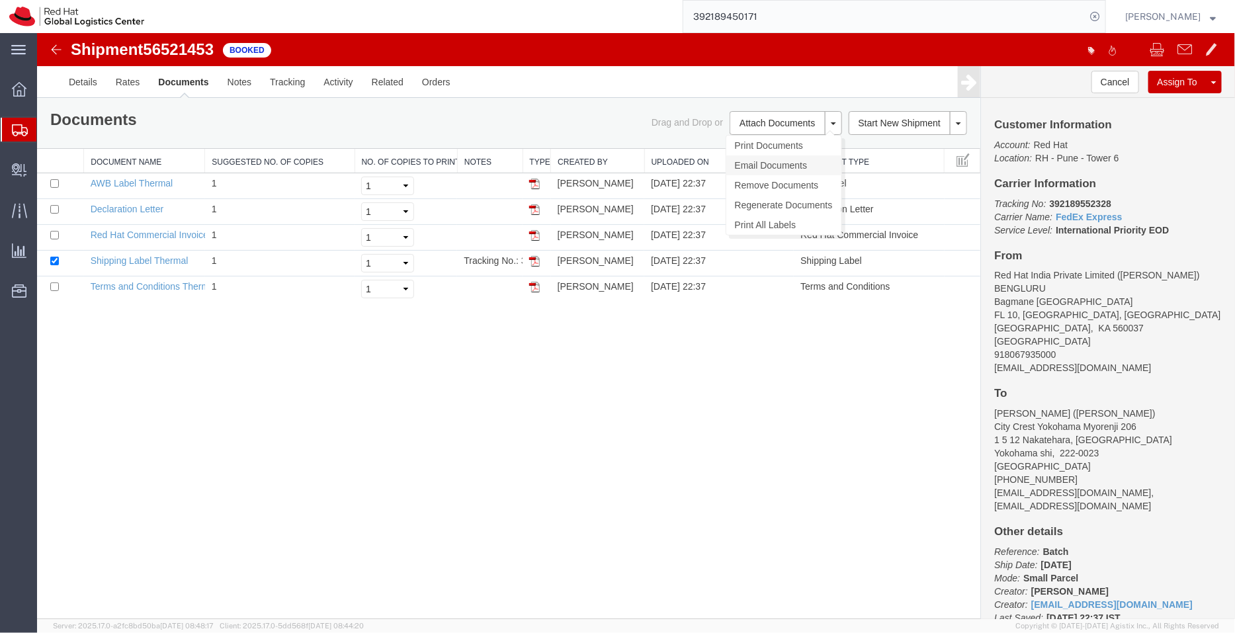
click at [767, 166] on link "Email Documents" at bounding box center [783, 165] width 115 height 20
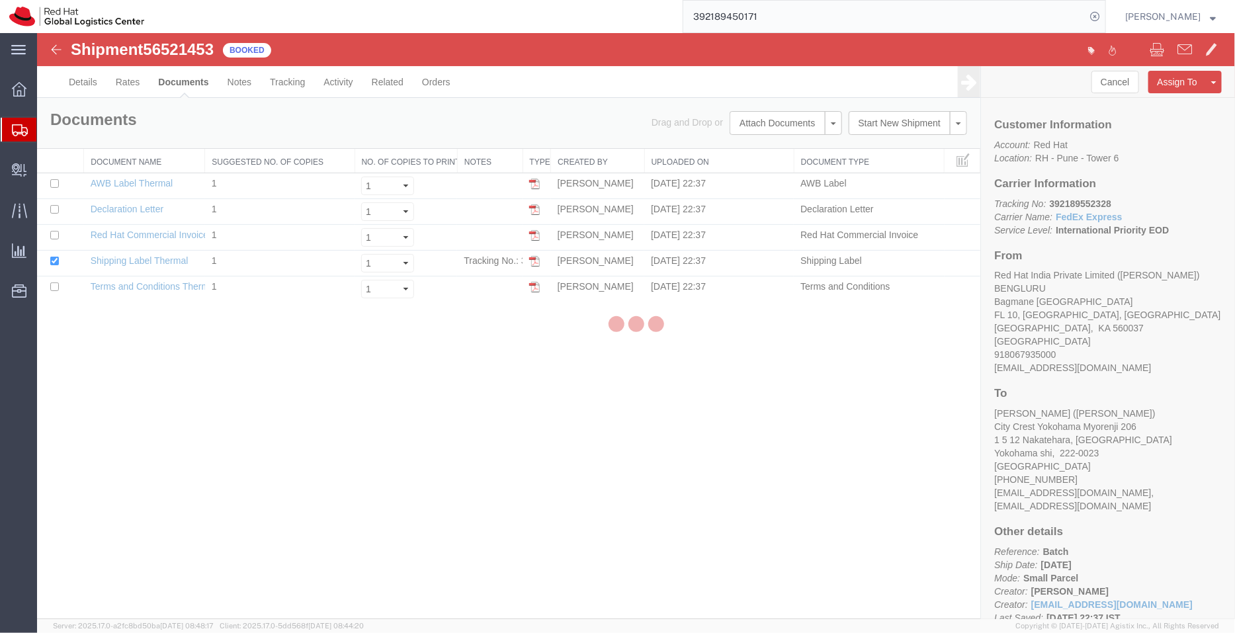
checkbox input "true"
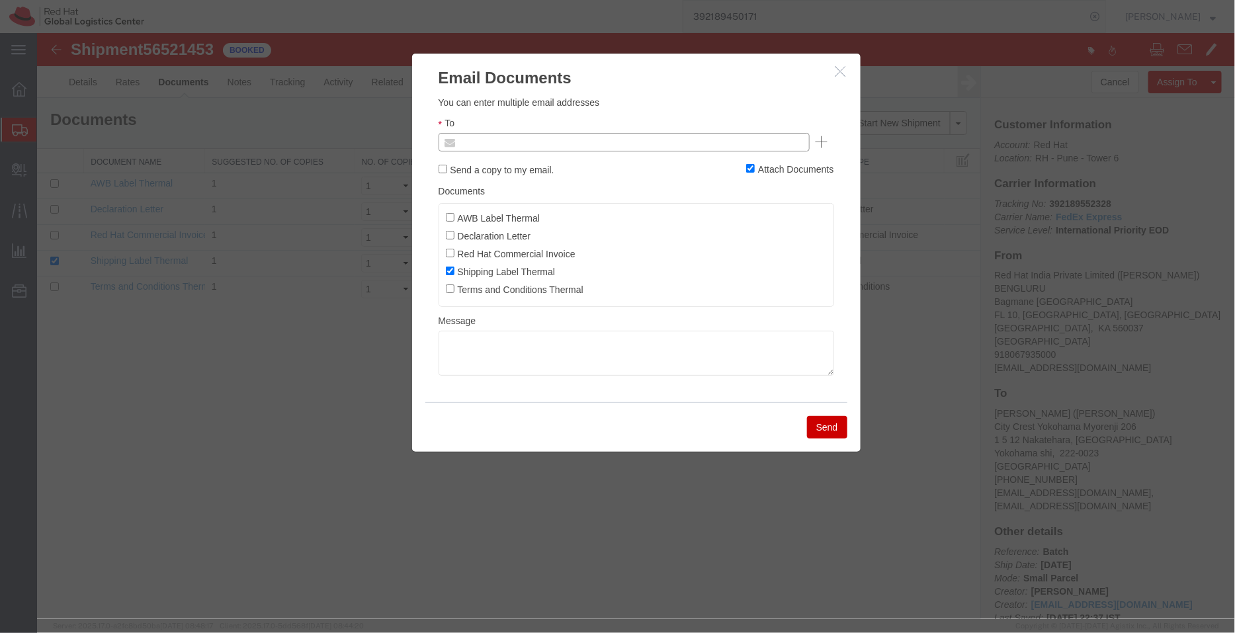
click at [540, 140] on input "text" at bounding box center [533, 141] width 155 height 17
paste input "[EMAIL_ADDRESS][DOMAIN_NAME]"
type input "[EMAIL_ADDRESS][DOMAIN_NAME]"
click at [450, 218] on input "AWB Label Thermal" at bounding box center [449, 216] width 9 height 9
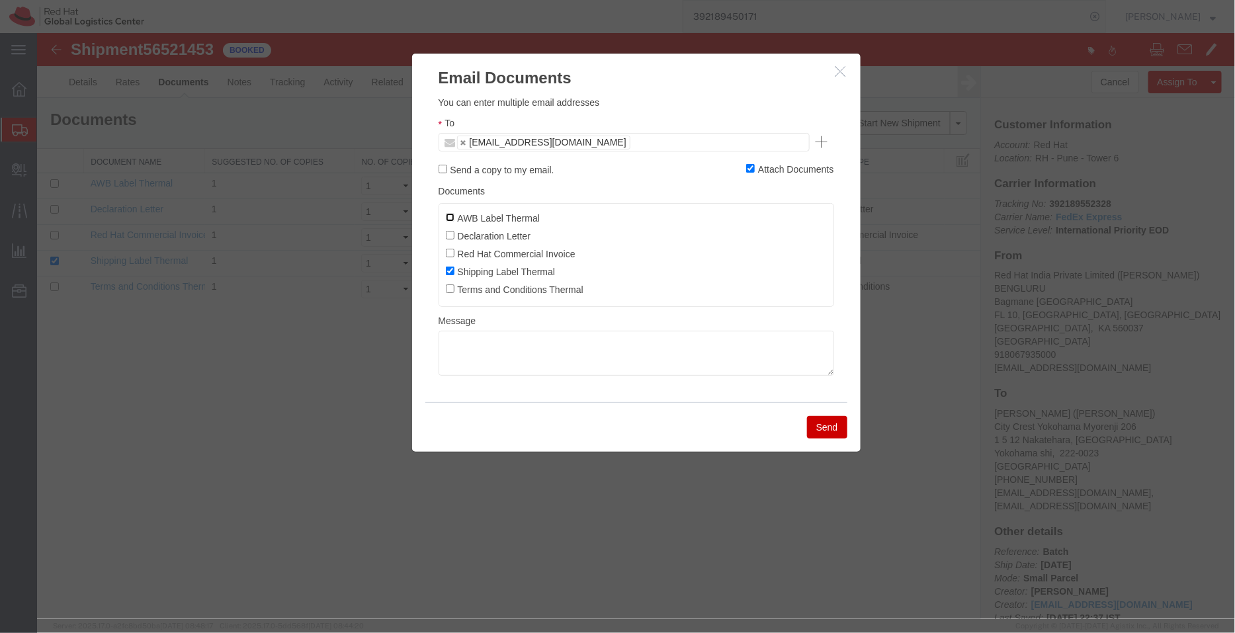
checkbox input "true"
click at [451, 240] on label "Declaration Letter" at bounding box center [487, 235] width 85 height 15
click at [451, 239] on input "Declaration Letter" at bounding box center [449, 234] width 9 height 9
checkbox input "true"
click at [449, 253] on input "Red Hat Commercial Invoice" at bounding box center [449, 252] width 9 height 9
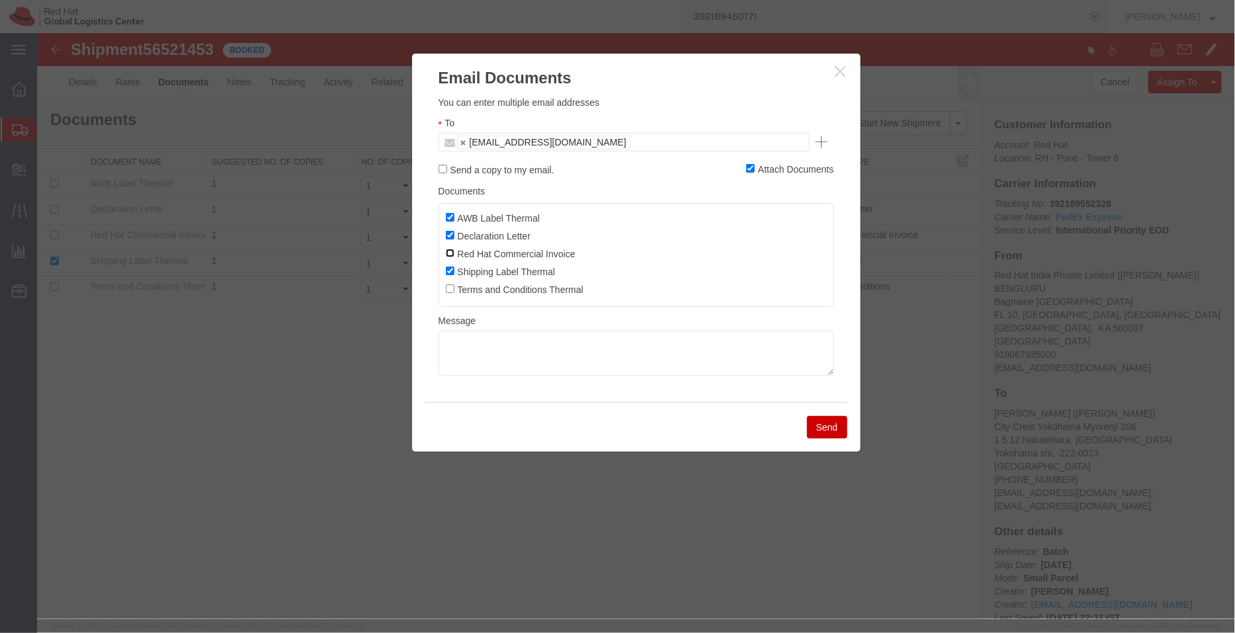
checkbox input "true"
click at [829, 424] on button "Send" at bounding box center [826, 426] width 40 height 22
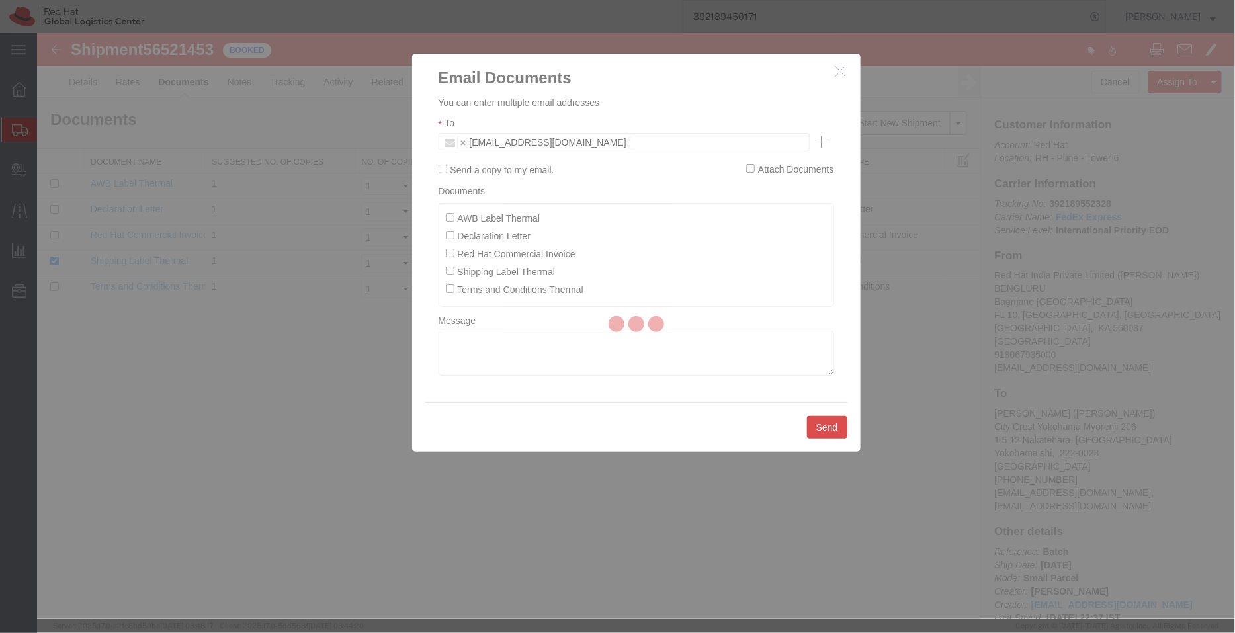
checkbox input "false"
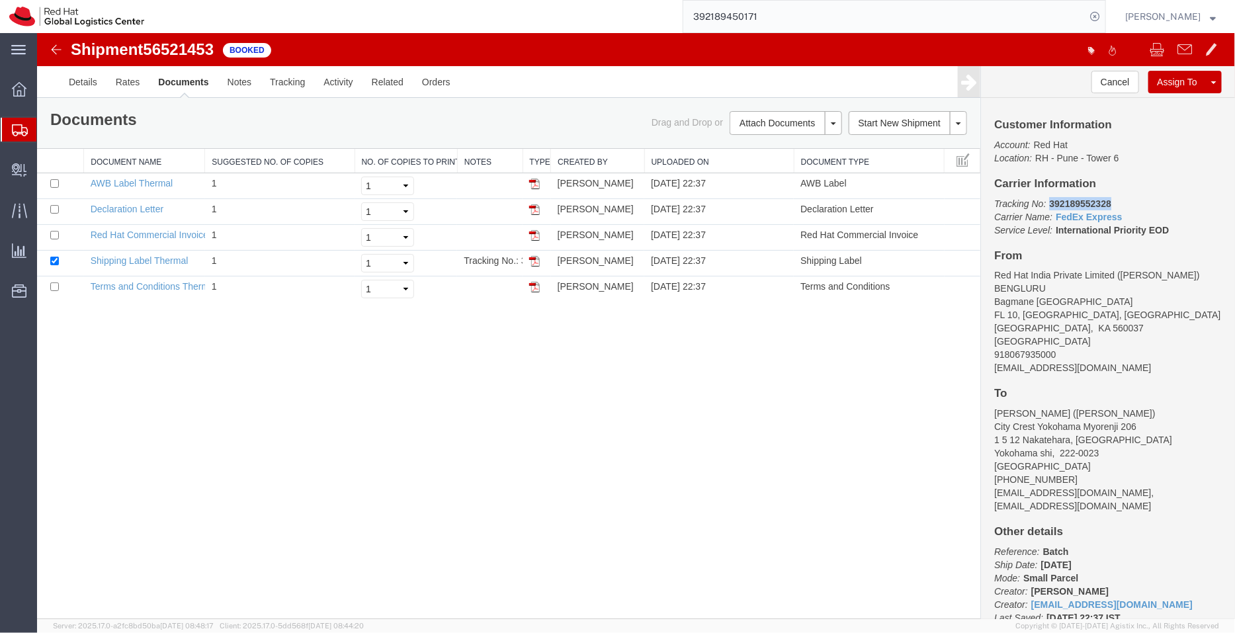
drag, startPoint x: 1120, startPoint y: 198, endPoint x: 1048, endPoint y: 202, distance: 72.2
click at [1048, 202] on p "Tracking No: 392189552328 Carrier Name: FedEx Express FedEx Express Service Lev…" at bounding box center [1107, 216] width 228 height 40
copy b "392189552328"
click at [0, 0] on span "Shipment Manager" at bounding box center [0, 0] width 0 height 0
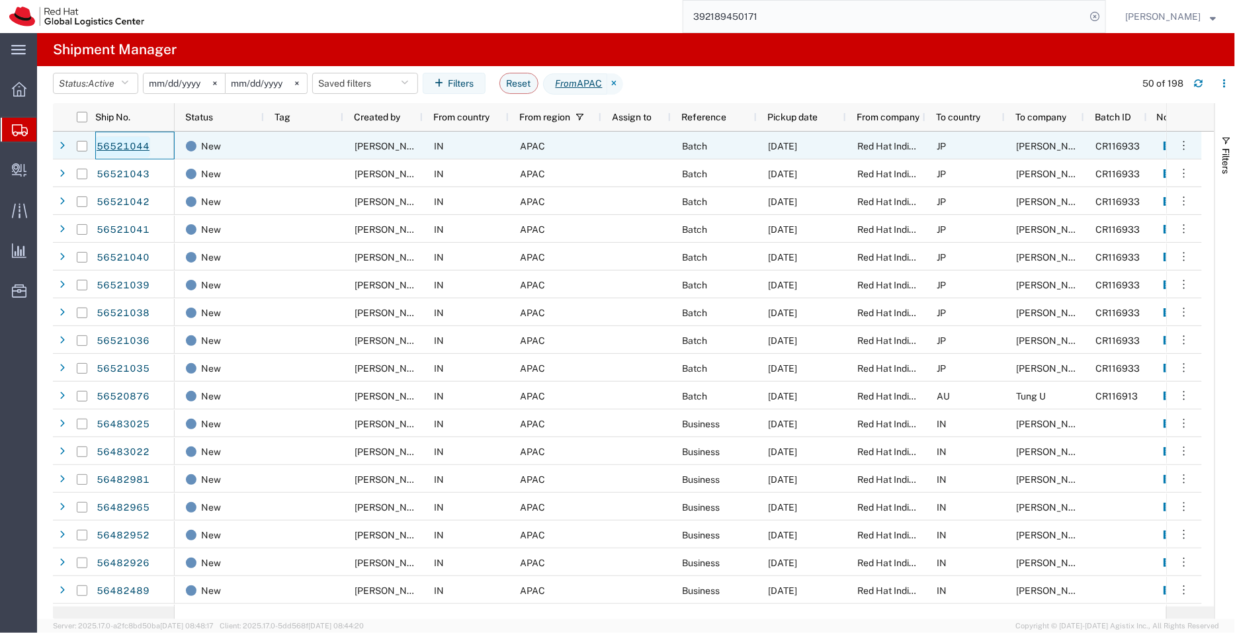
click at [110, 144] on link "56521044" at bounding box center [123, 146] width 54 height 21
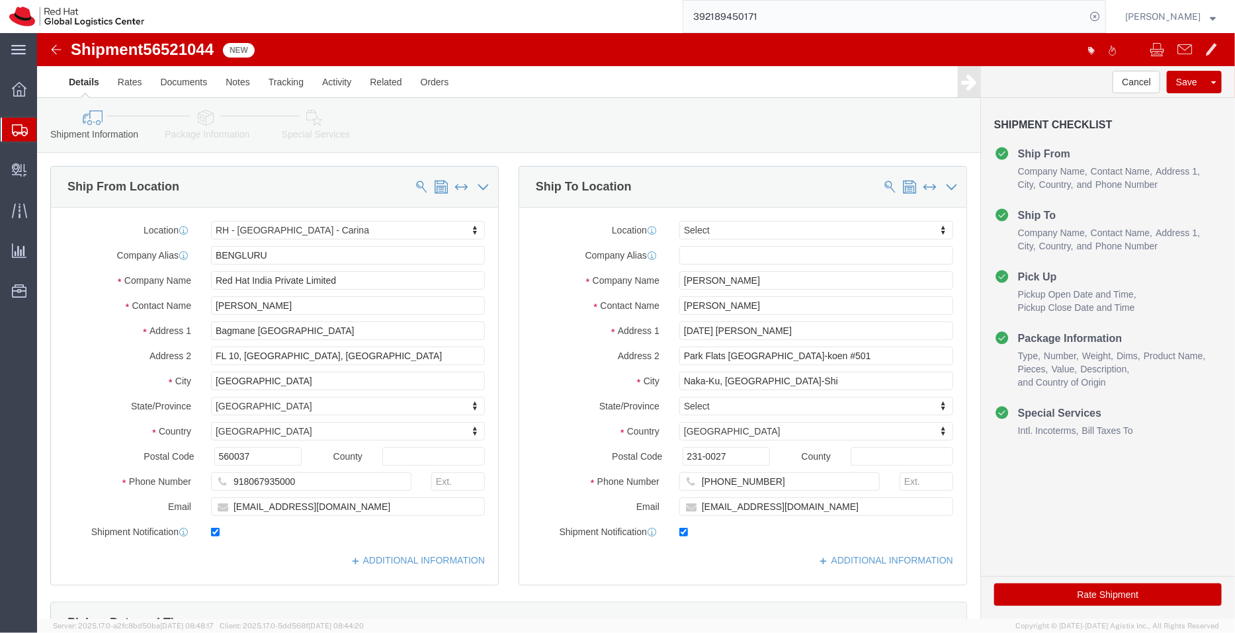
select select "37925"
select select
click input "mtakayam@redhat.com"
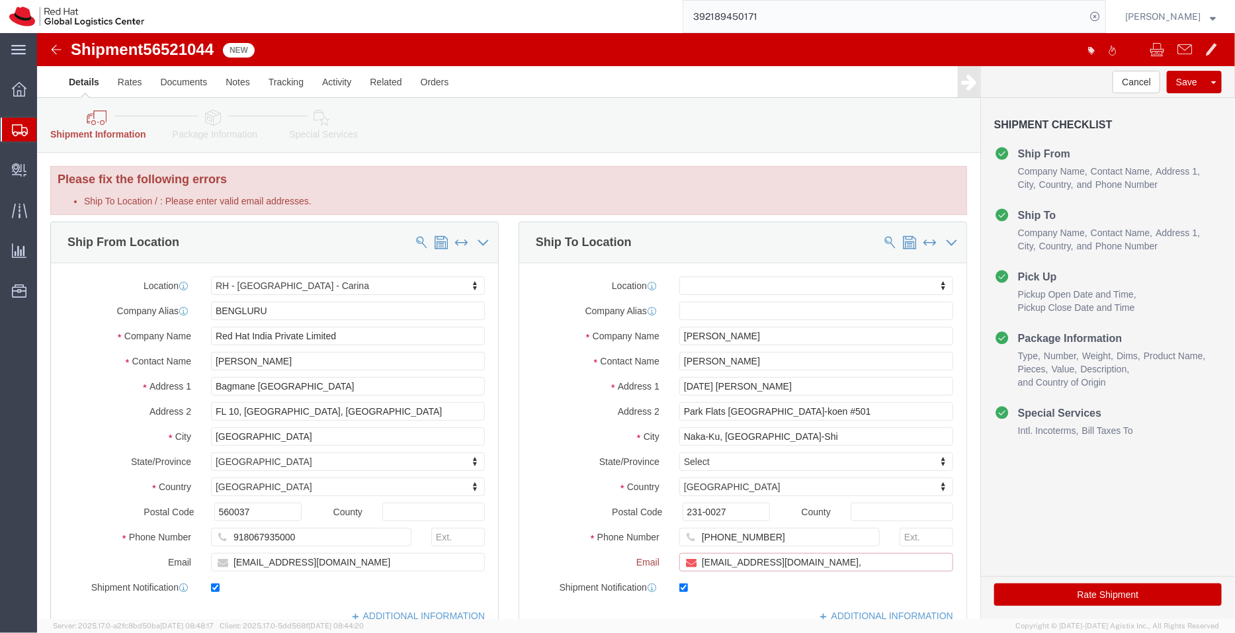
paste input "[EMAIL_ADDRESS][DOMAIN_NAME]"
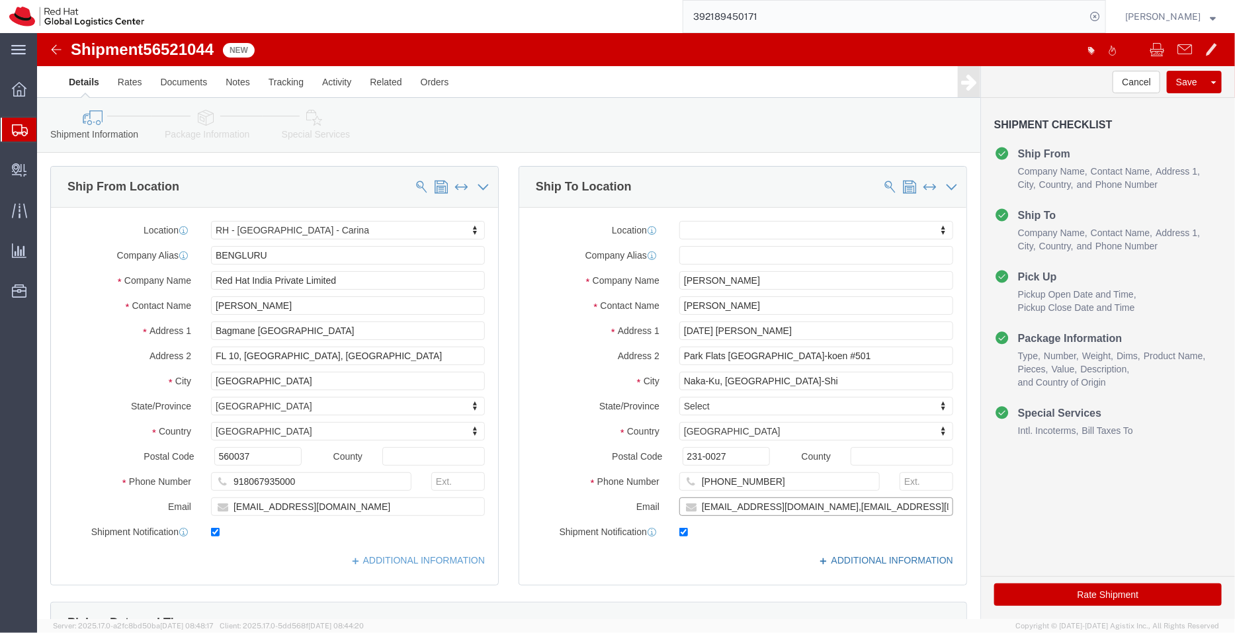
type input "mtakayam@redhat.com,apaclogistics@redhat.com"
click link "ADDITIONAL INFORMATION"
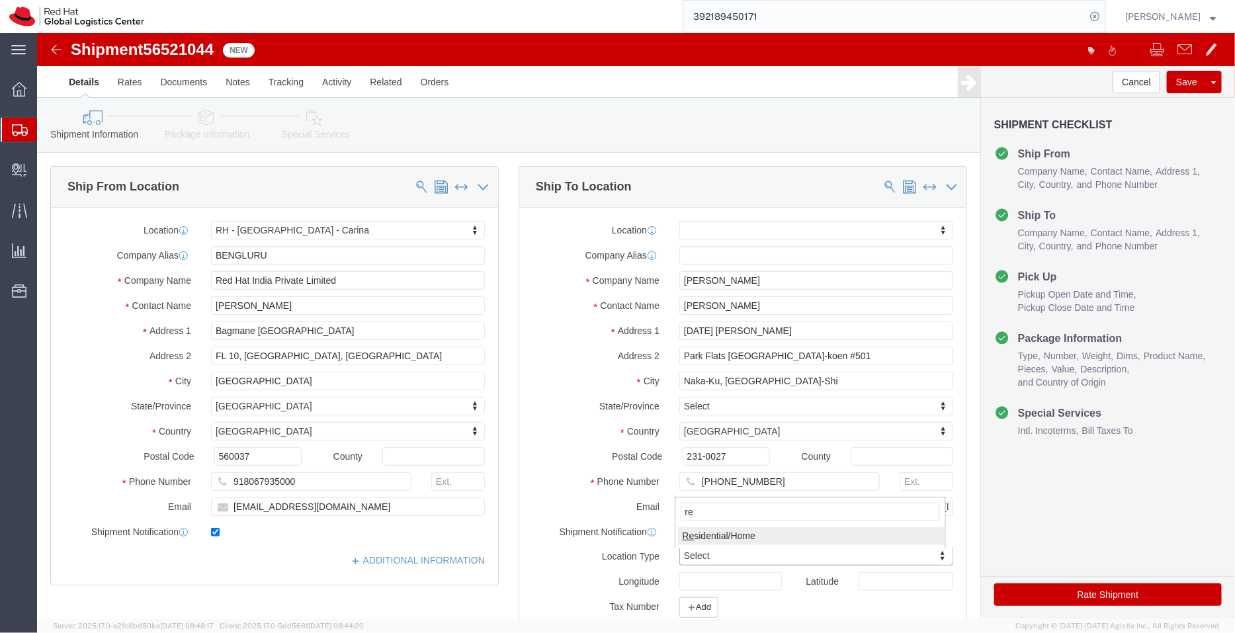
type input "re"
click link "ADDITIONAL INFORMATION"
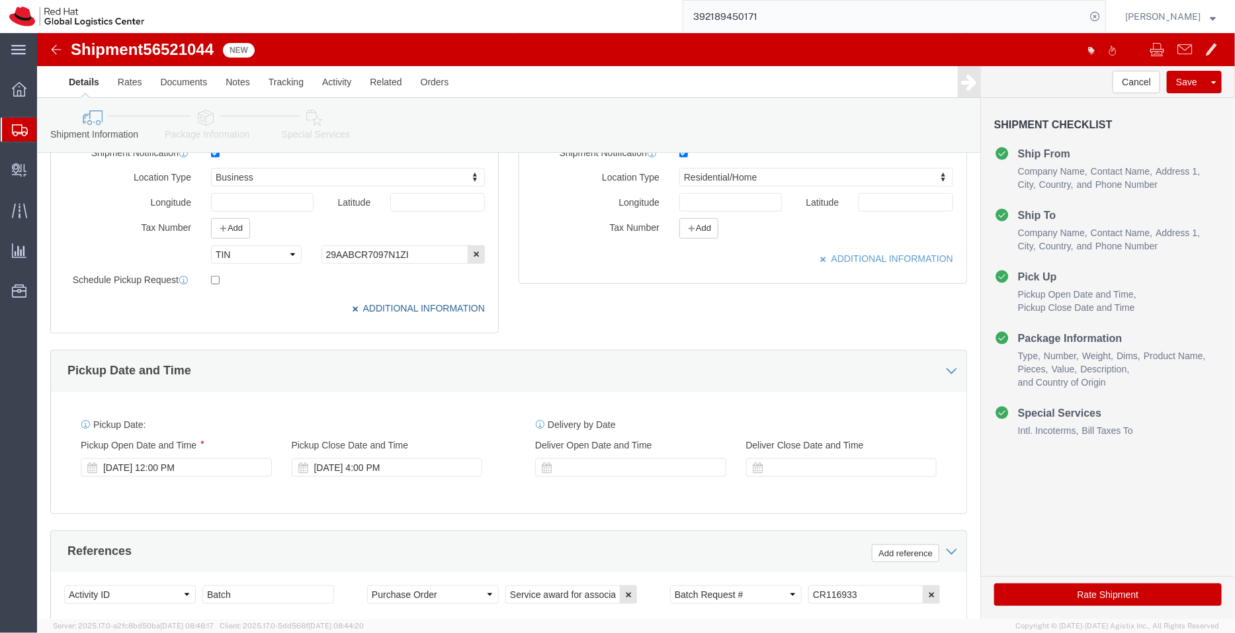
scroll to position [384, 0]
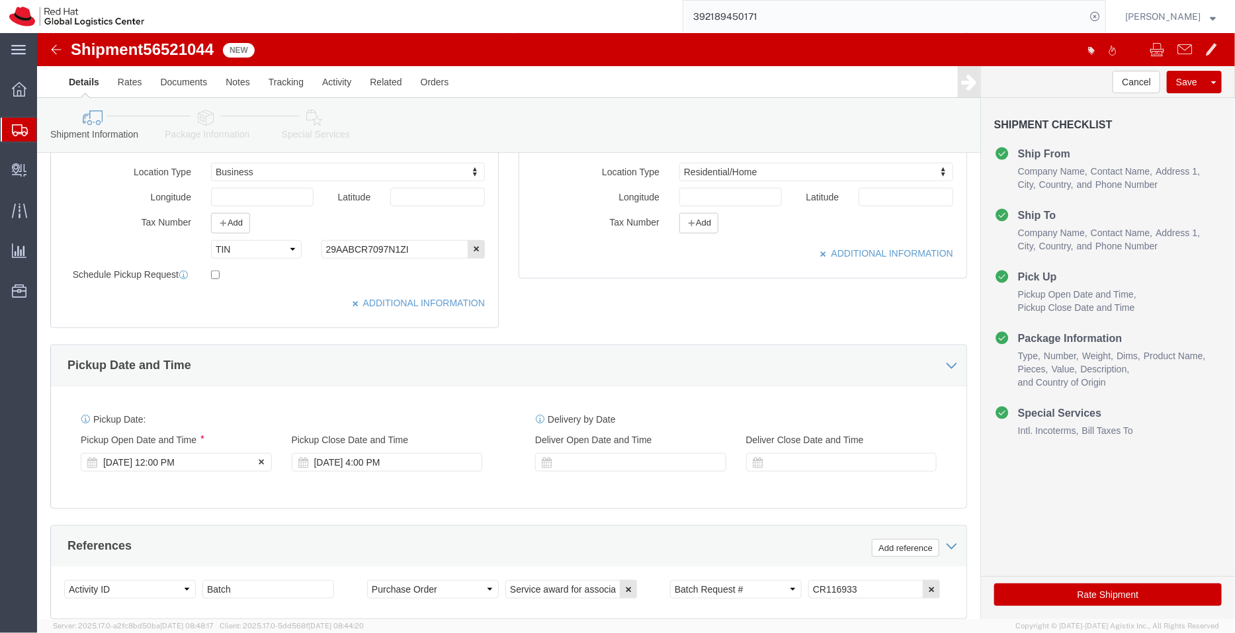
click div "[DATE] 12:00 PM"
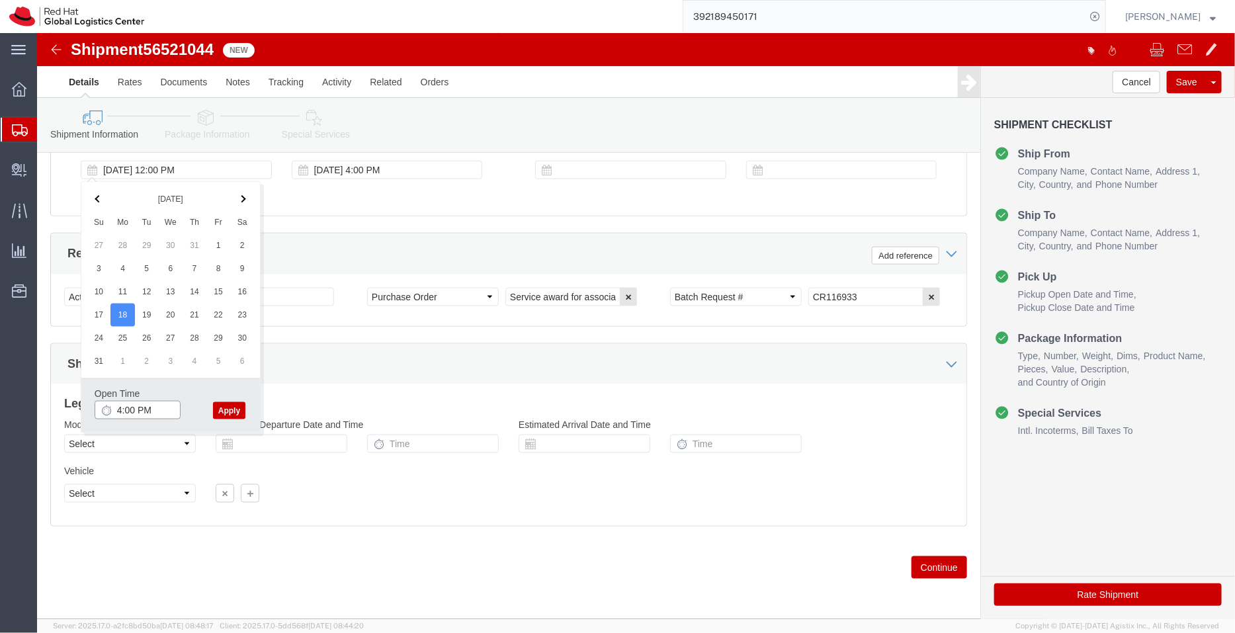
type input "4:00 PM"
click button "Apply"
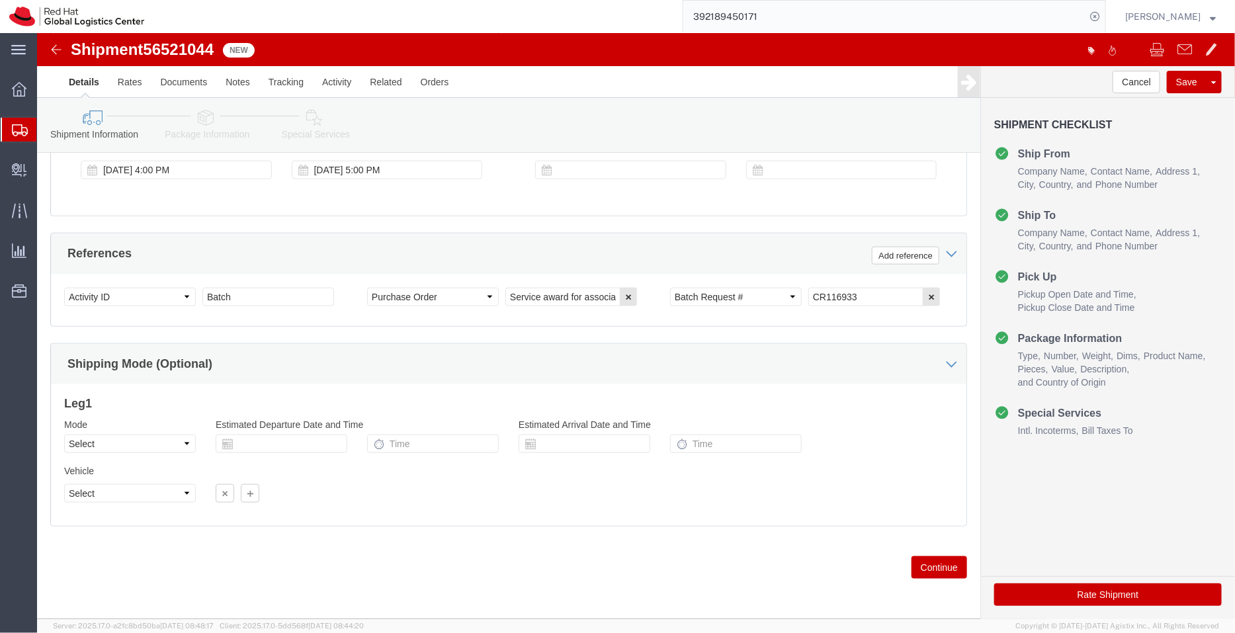
click icon
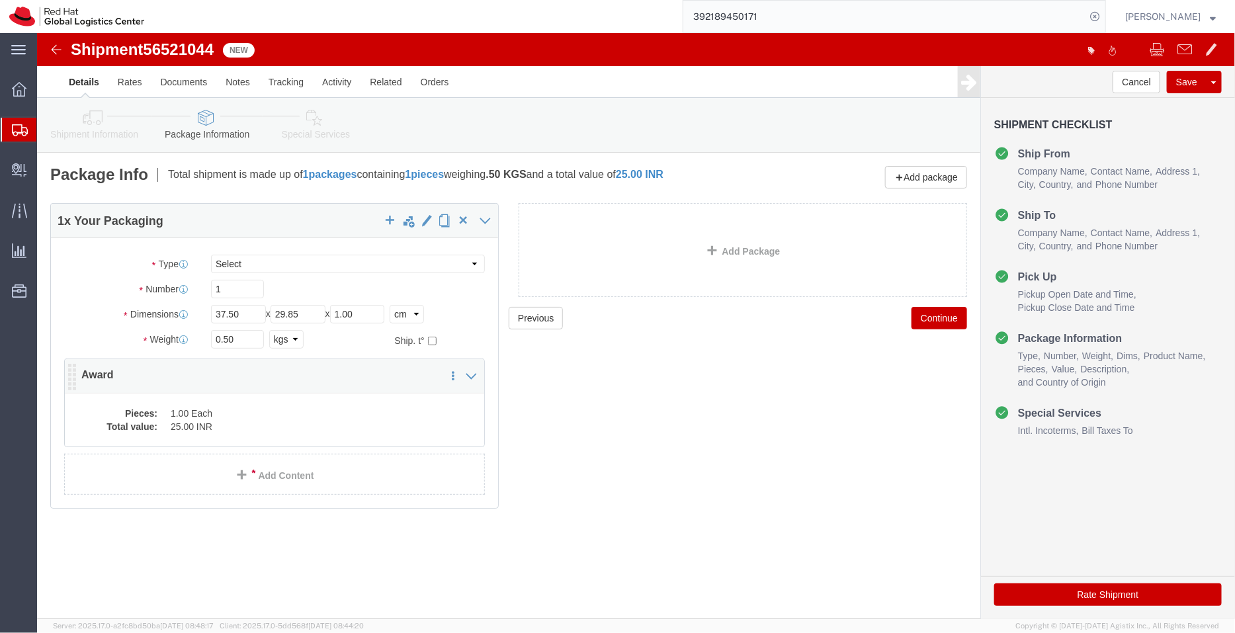
click dd "25.00 INR"
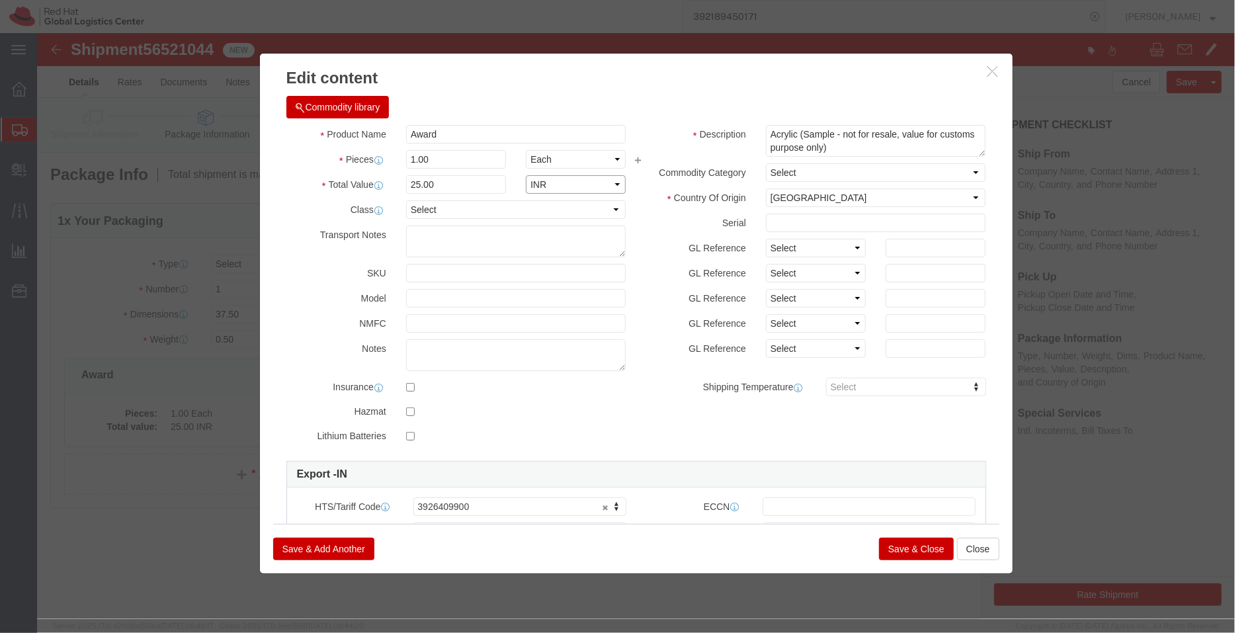
click select "Select ADP AED AFN ALL AMD AOA ARS ATS AUD AWG AZN BAM BBD BDT BGL BGN BHD BIF …"
select select "USD"
click select "Select ADP AED AFN ALL AMD AOA ARS ATS AUD AWG AZN BAM BBD BDT BGL BGN BHD BIF …"
click button "Save & Close"
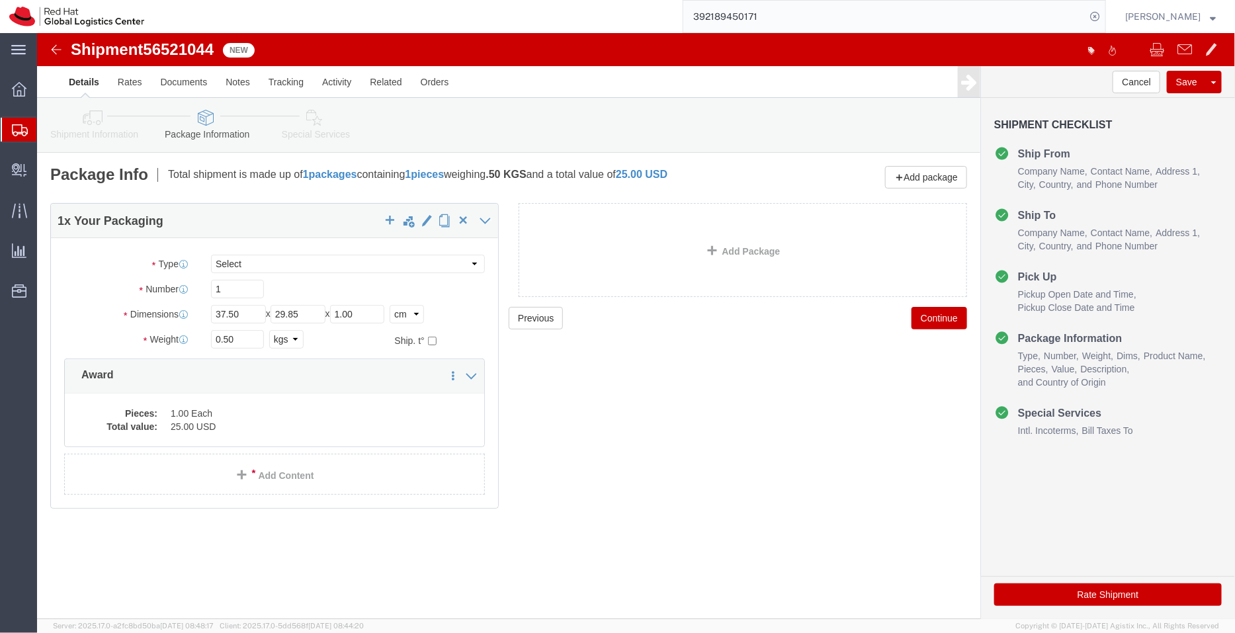
click icon
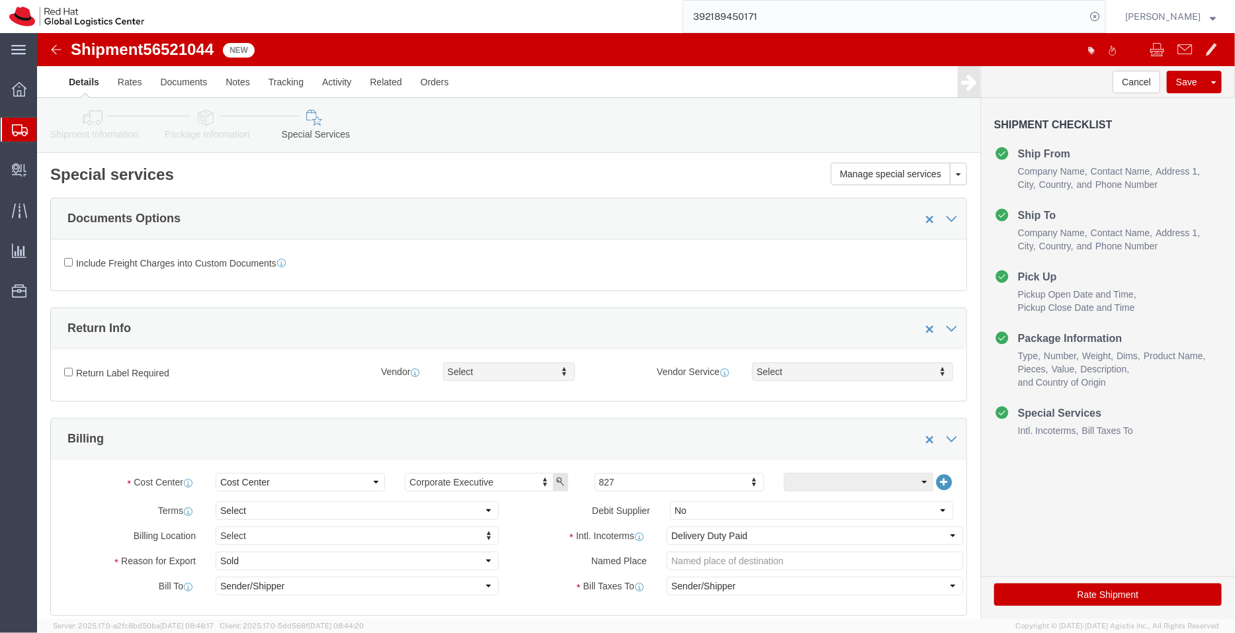
scroll to position [272, 0]
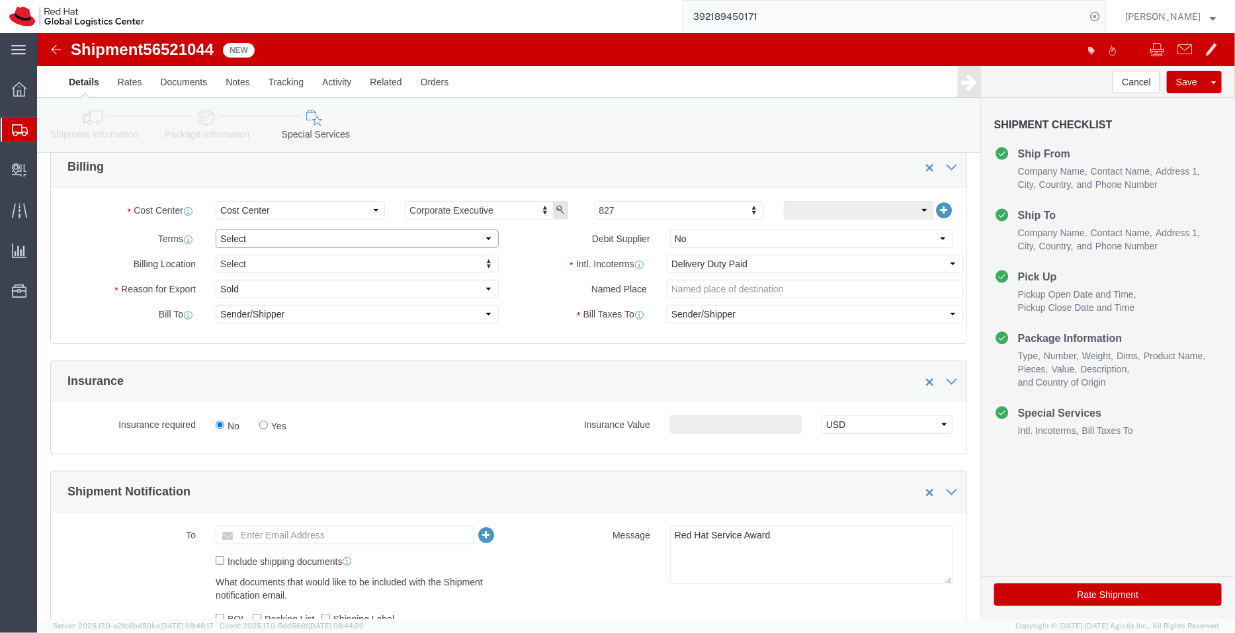
click select "Select Free of Charge Free of Cost NET 30 NET 45 NET 60 See Comment"
select select "FREE_OF_COST"
click select "Select Free of Charge Free of Cost NET 30 NET 45 NET 60 See Comment"
click select "Select Gift Personal Effects Repair/Warranty Return Sample Sold Temporary/Not S…"
select select "SAMPLE"
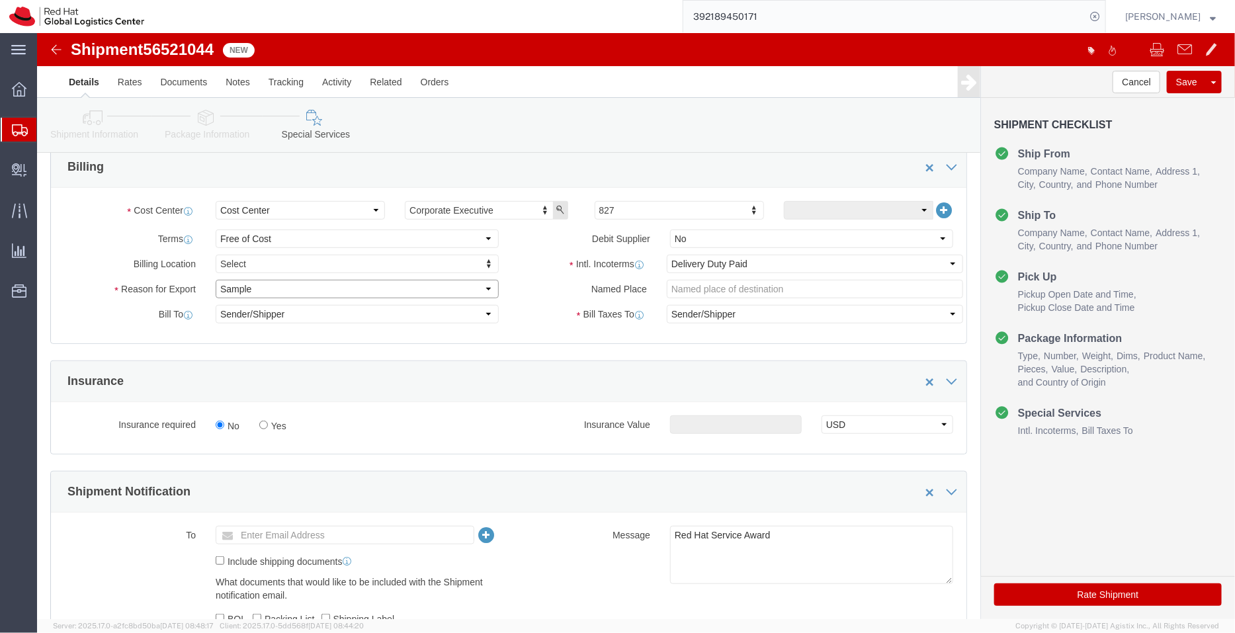
click select "Select Gift Personal Effects Repair/Warranty Return Sample Sold Temporary/Not S…"
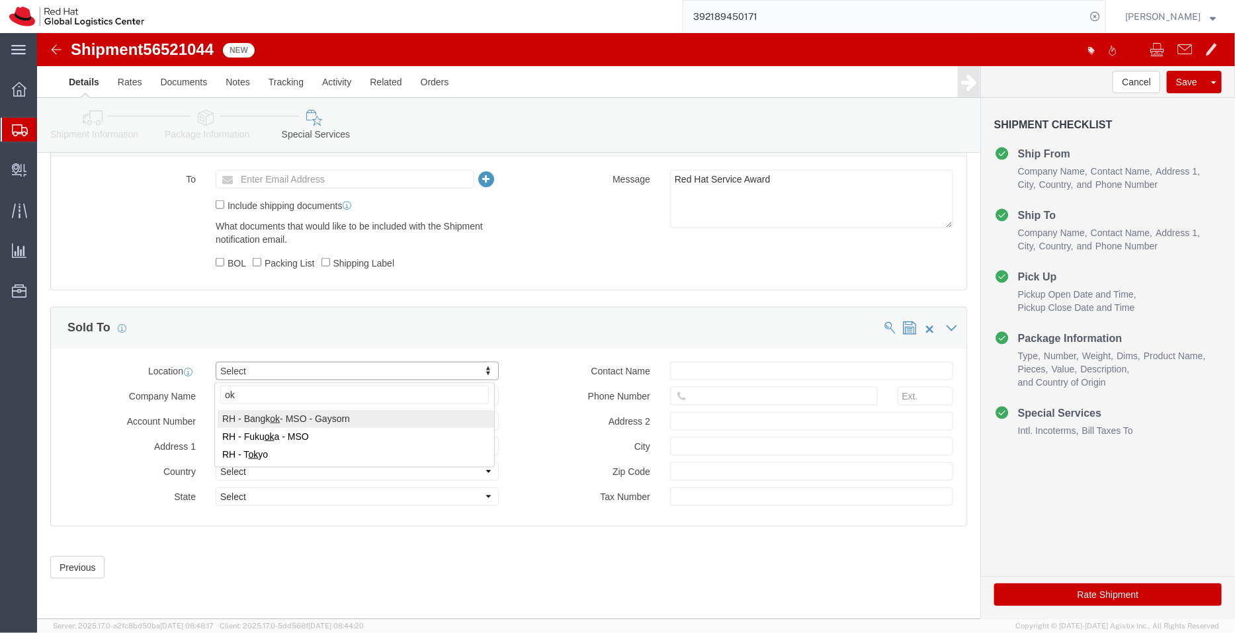
type input "o"
type input "tok"
click button "Rate Shipment"
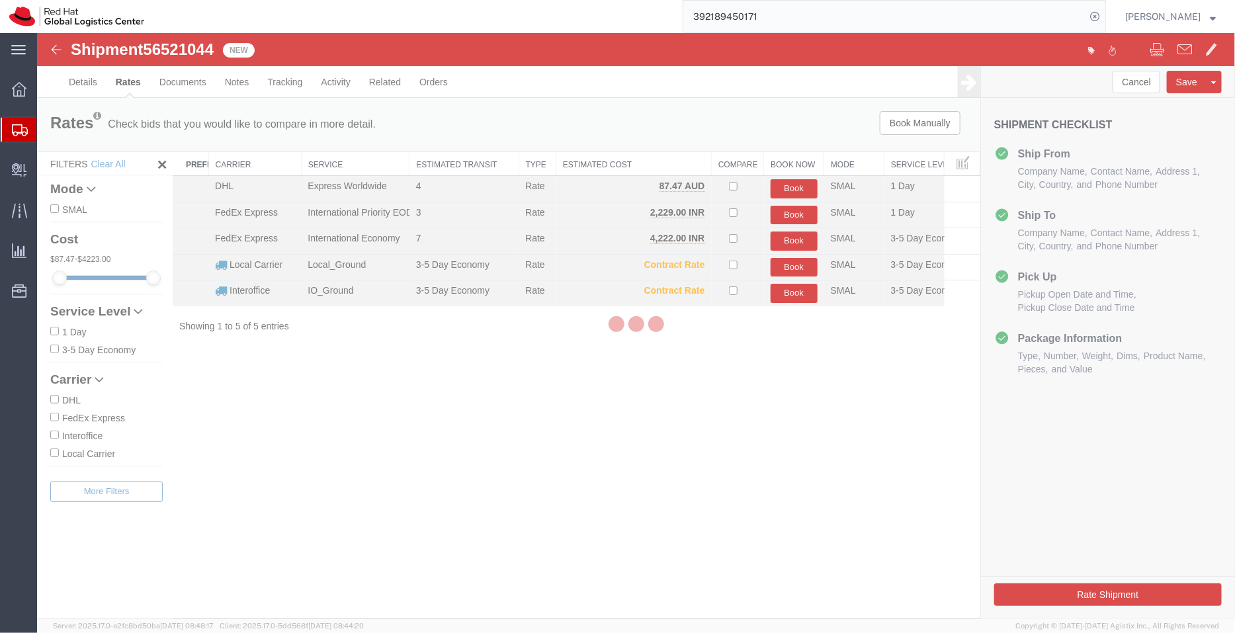
scroll to position [0, 0]
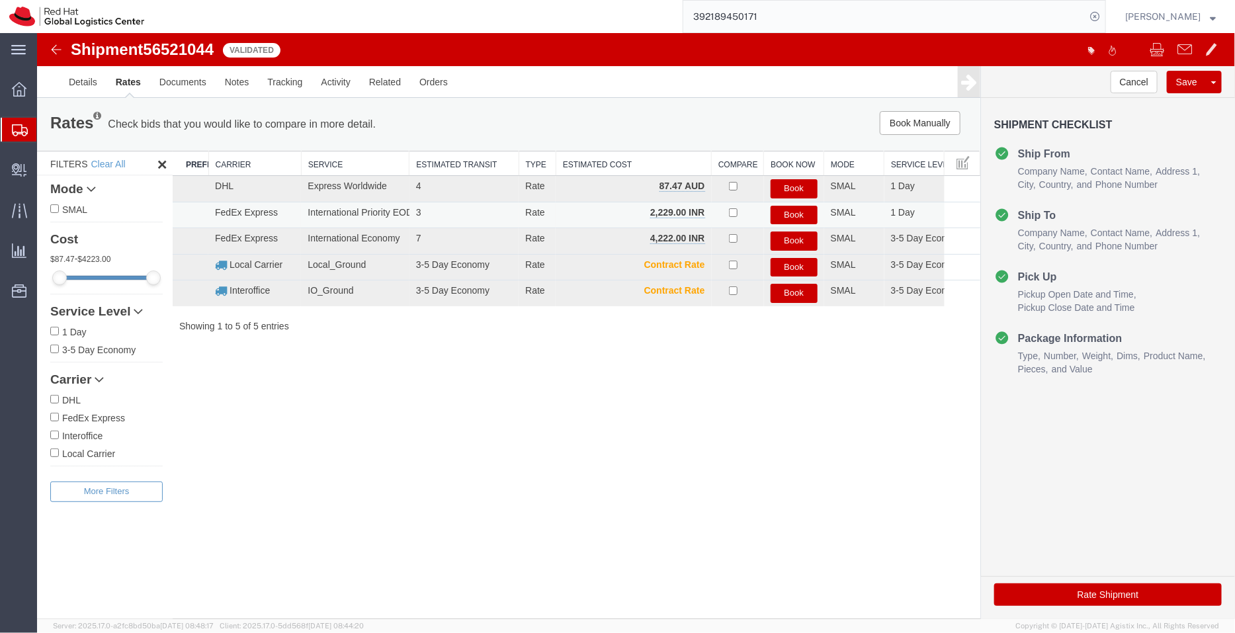
click at [793, 211] on button "Book" at bounding box center [793, 214] width 47 height 19
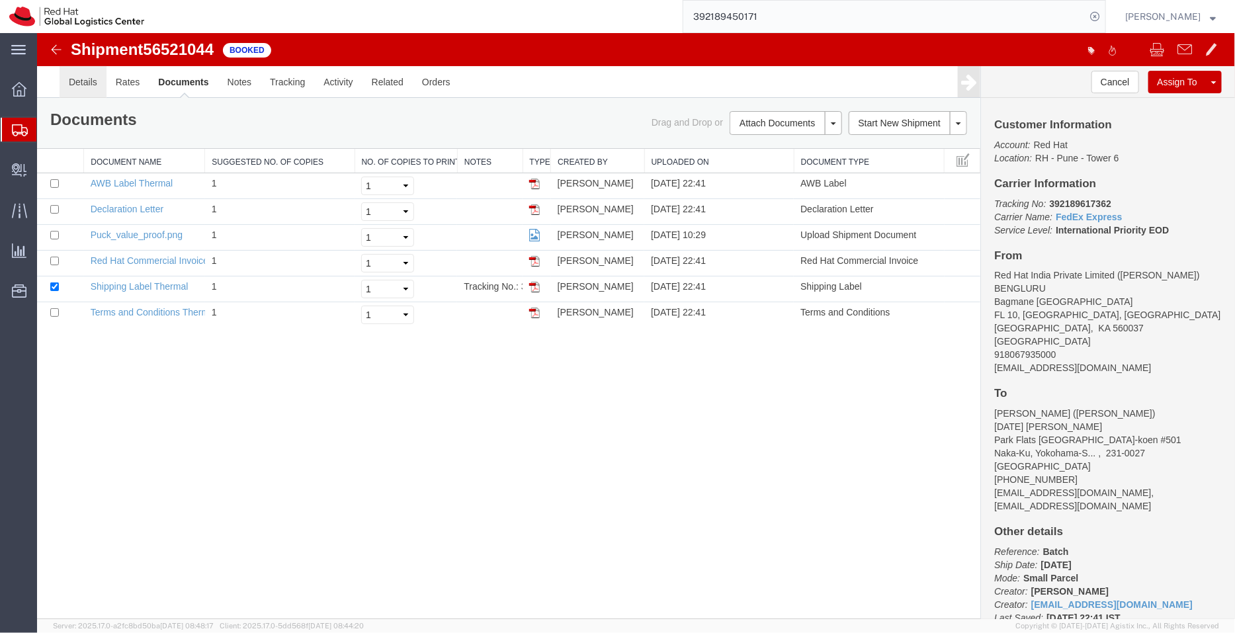
click at [82, 90] on link "Details" at bounding box center [82, 81] width 47 height 32
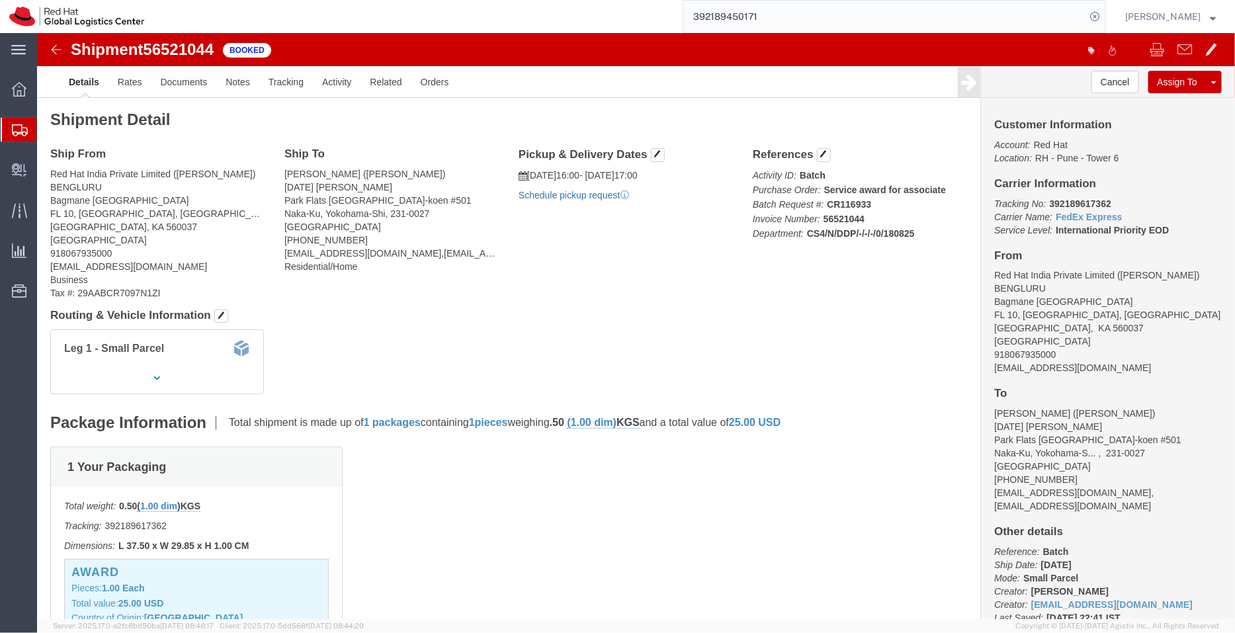
click link "Schedule pickup request"
drag, startPoint x: 1048, startPoint y: 329, endPoint x: 939, endPoint y: 336, distance: 108.7
click div "Customer Information Account: Red Hat Location: RH - Pune - Tower 6 Carrier Inf…"
copy address "[EMAIL_ADDRESS][DOMAIN_NAME]"
click link "Documents"
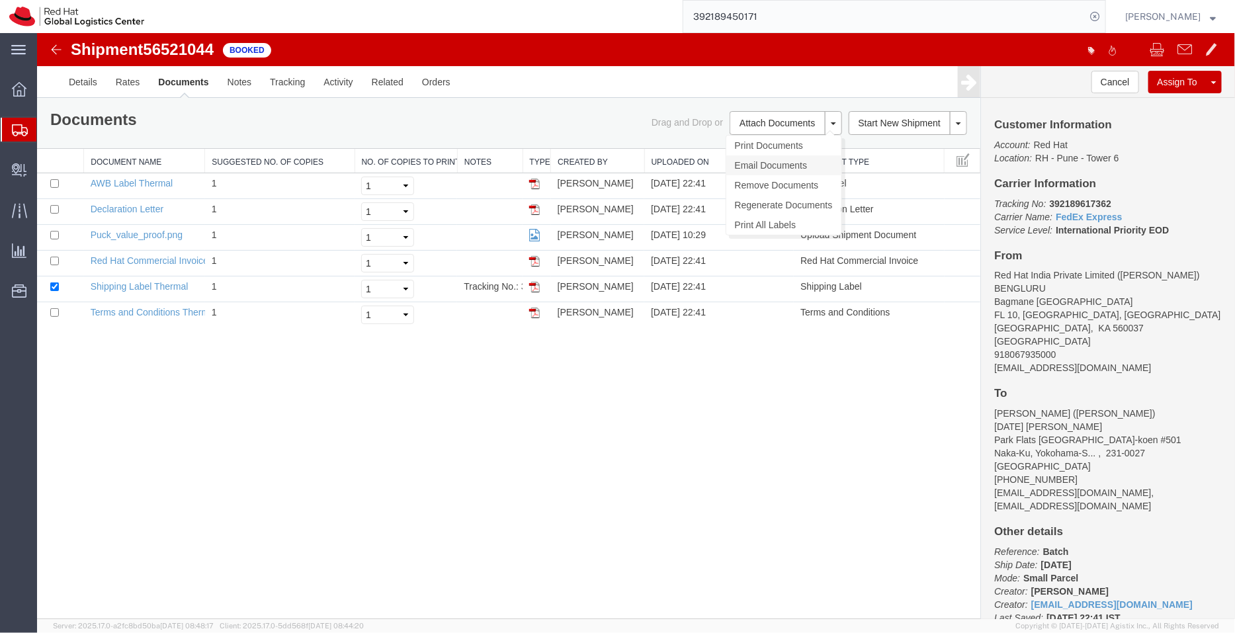
click at [772, 160] on link "Email Documents" at bounding box center [783, 165] width 115 height 20
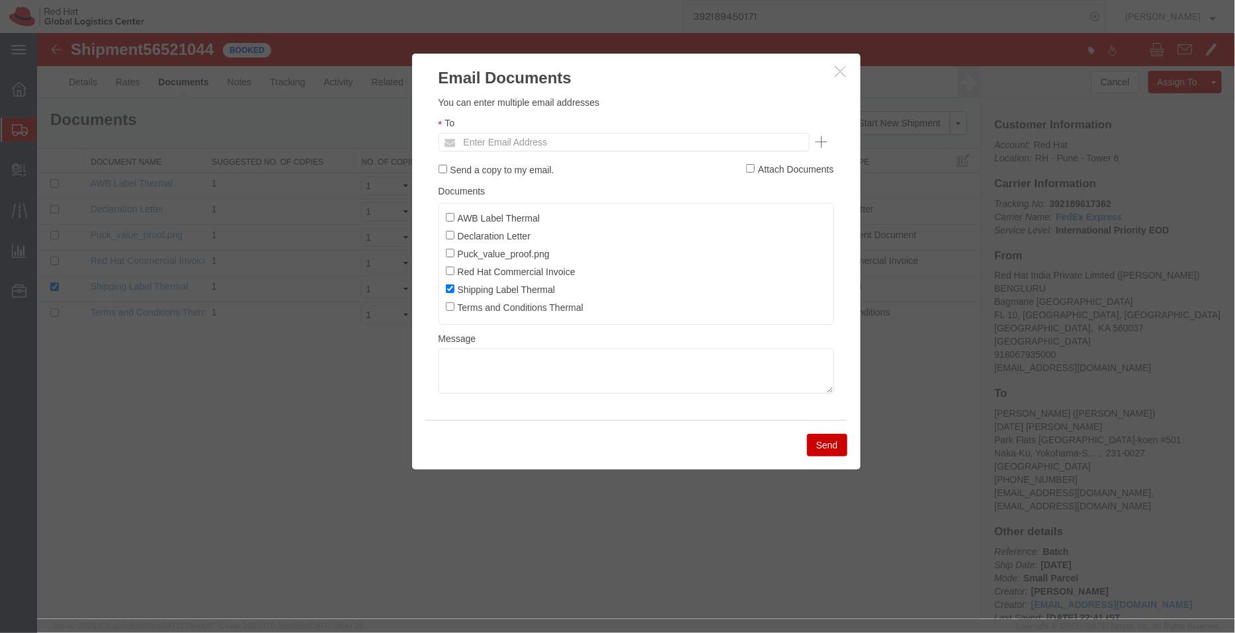
click at [632, 131] on div "To Enter Email Address" at bounding box center [635, 133] width 395 height 36
click at [632, 138] on ul "Enter Email Address" at bounding box center [623, 141] width 371 height 19
paste input "[EMAIL_ADDRESS][DOMAIN_NAME]"
type input "[EMAIL_ADDRESS][DOMAIN_NAME]"
click at [448, 216] on input "AWB Label Thermal" at bounding box center [449, 216] width 9 height 9
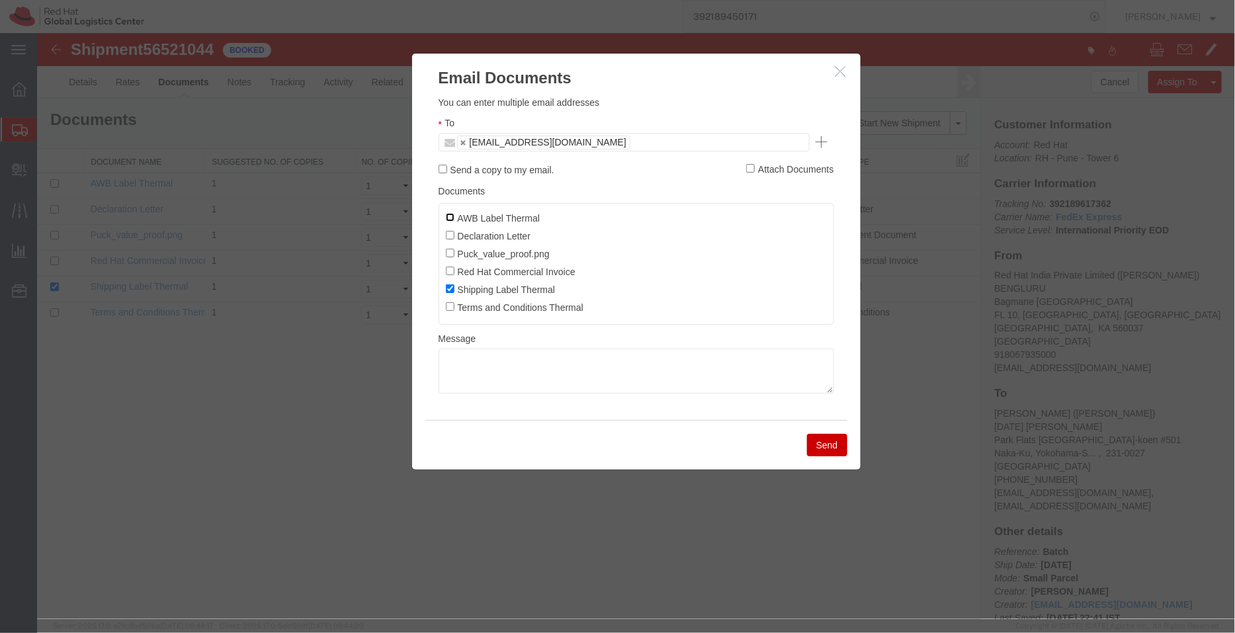
checkbox input "true"
click at [451, 237] on input "Declaration Letter" at bounding box center [449, 234] width 9 height 9
checkbox input "true"
click at [446, 274] on input "Red Hat Commercial Invoice" at bounding box center [449, 270] width 9 height 9
checkbox input "true"
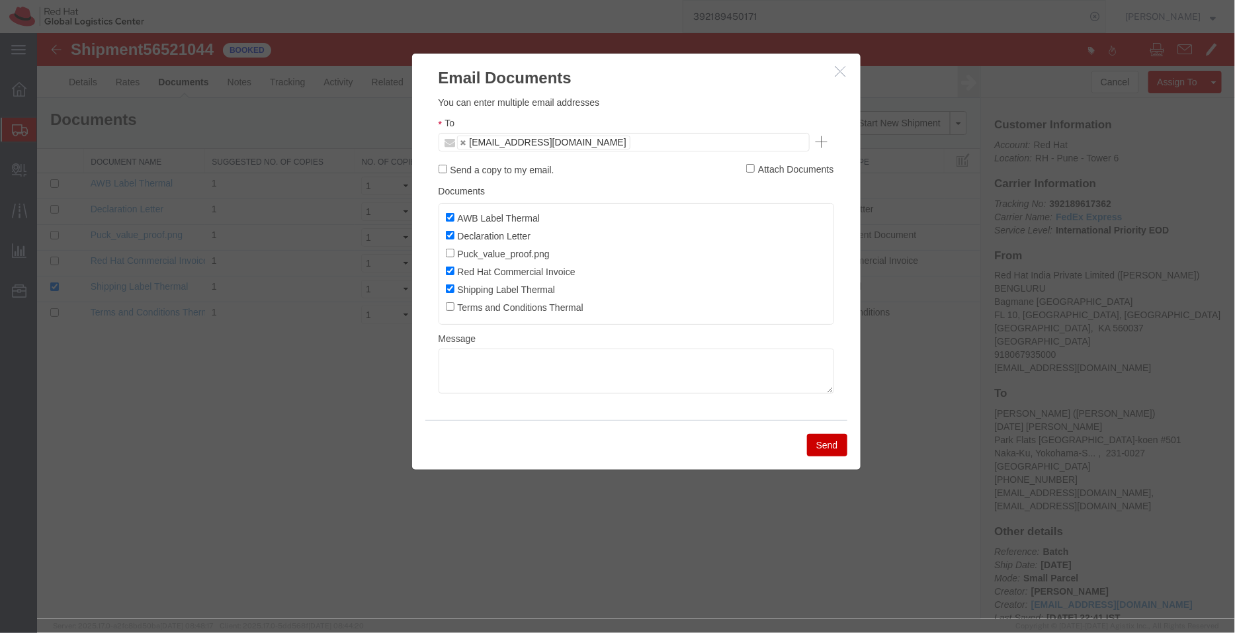
click at [831, 443] on button "Send" at bounding box center [826, 444] width 40 height 22
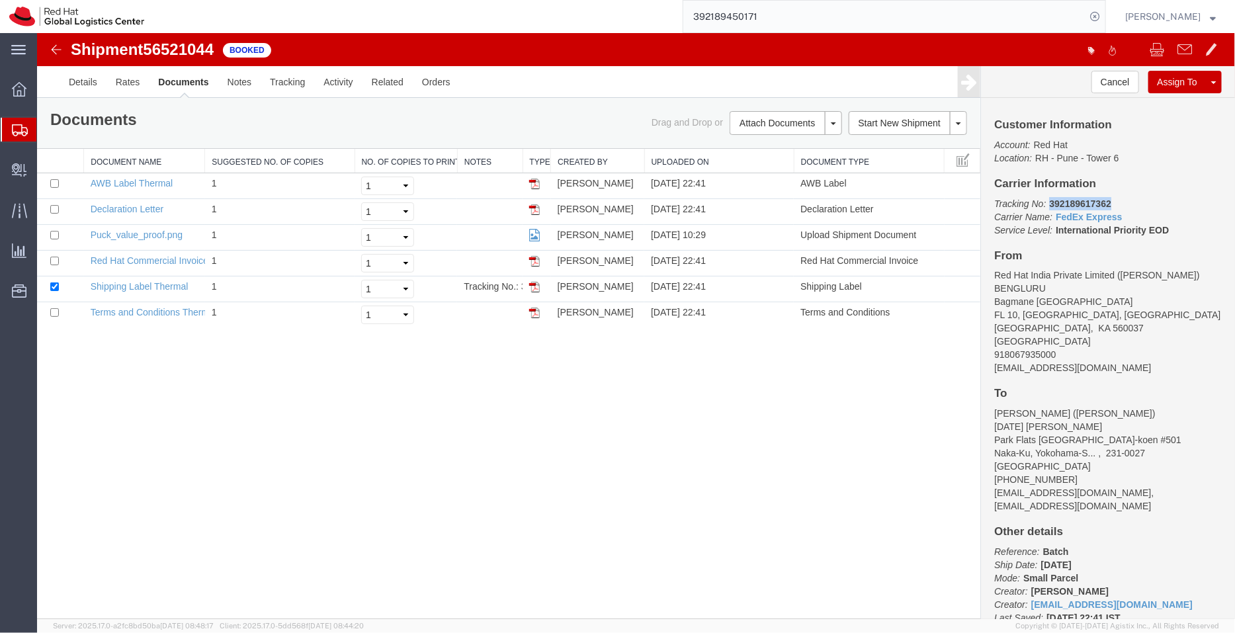
drag, startPoint x: 1112, startPoint y: 199, endPoint x: 1048, endPoint y: 198, distance: 64.2
click at [1048, 198] on p "Tracking No: 392189617362 Carrier Name: FedEx Express FedEx Express Service Lev…" at bounding box center [1107, 216] width 228 height 40
copy b "392189617362"
click at [0, 0] on span "Shipment Manager" at bounding box center [0, 0] width 0 height 0
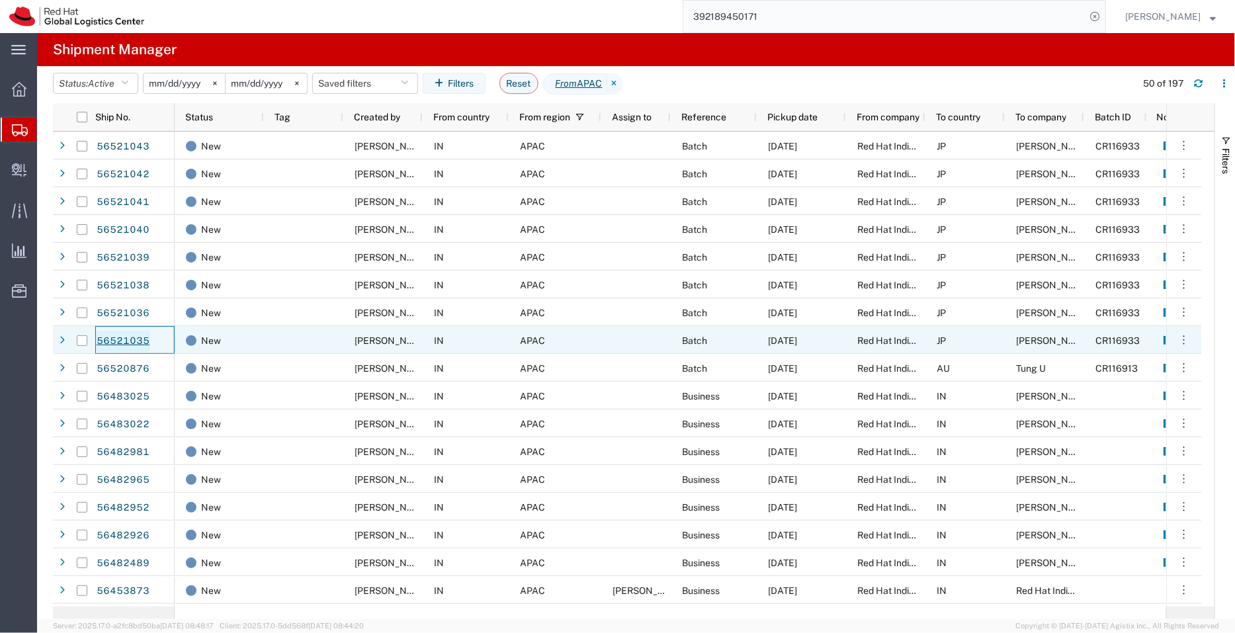
click at [132, 341] on link "56521035" at bounding box center [123, 341] width 54 height 21
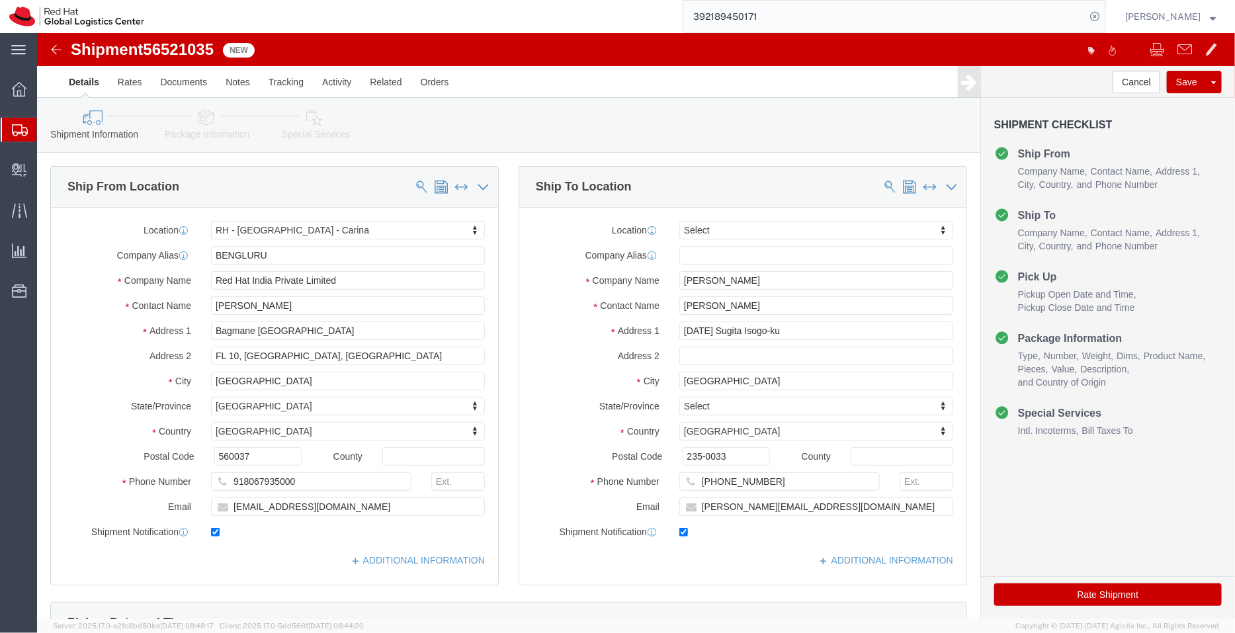
select select "37925"
select select
click input "tokumura@redhat.com"
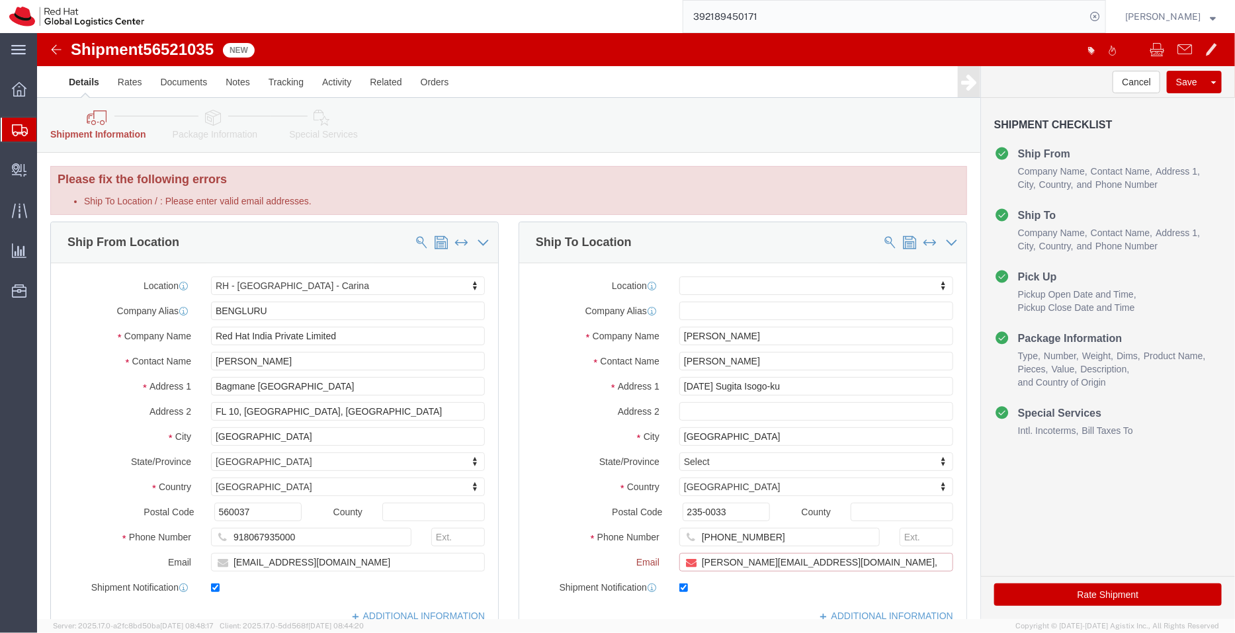
paste input "[EMAIL_ADDRESS][DOMAIN_NAME]"
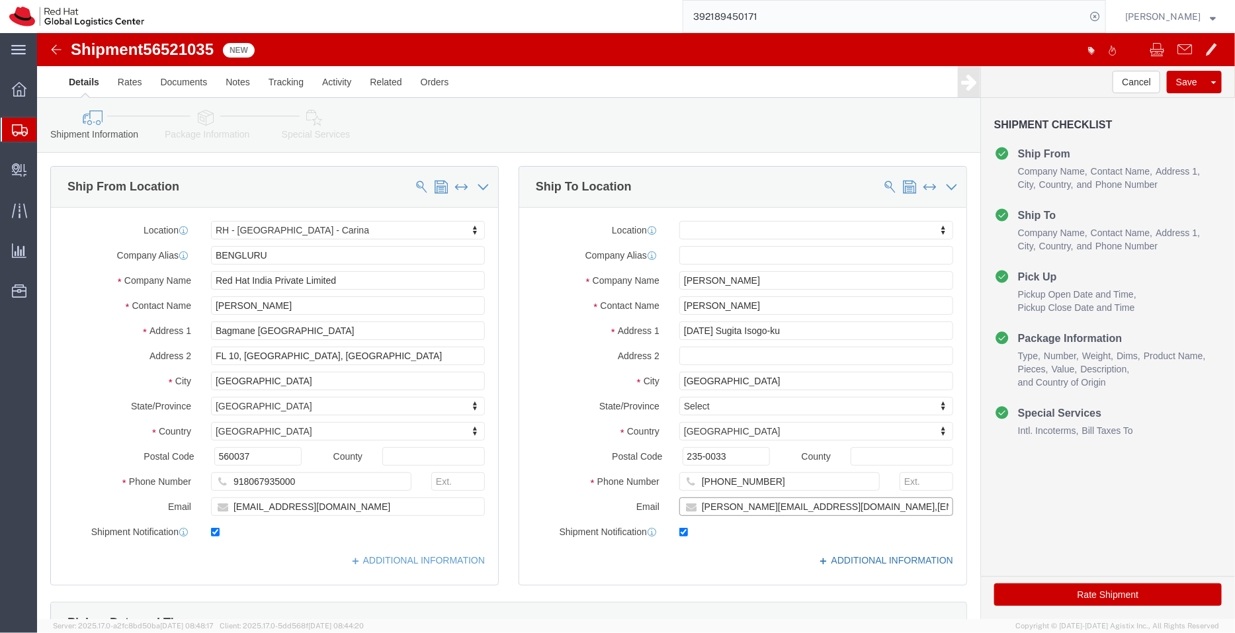
type input "tokumura@redhat.com,apaclogistics@redhat.com"
click link "ADDITIONAL INFORMATION"
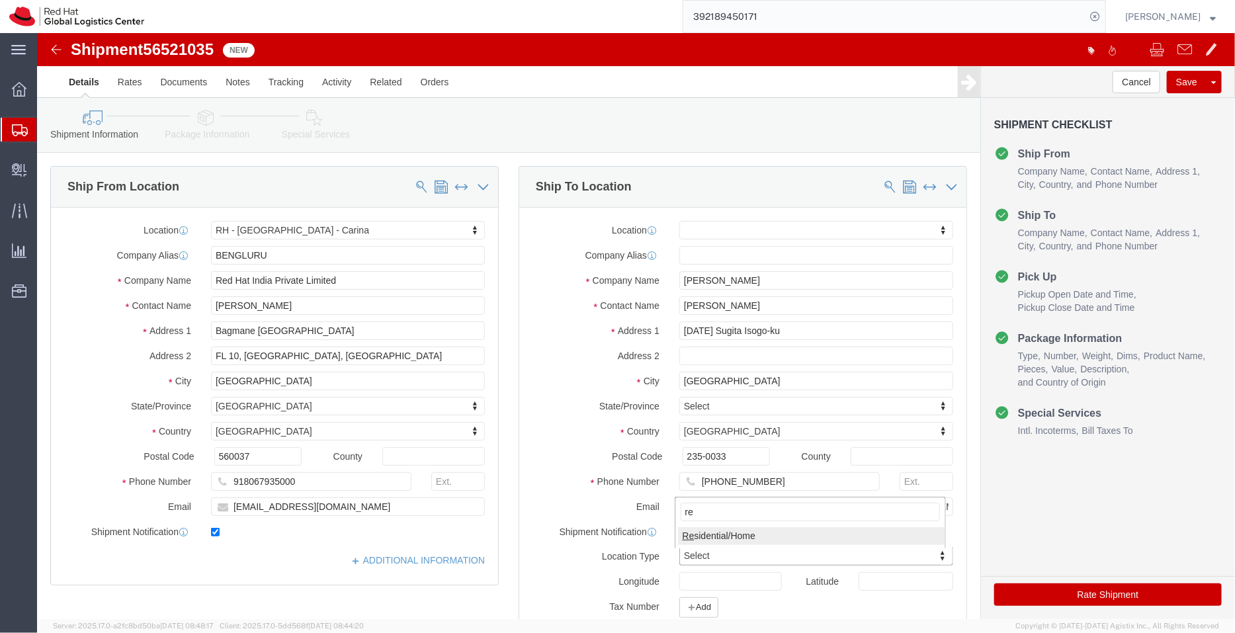
type input "re"
click link "ADDITIONAL INFORMATION"
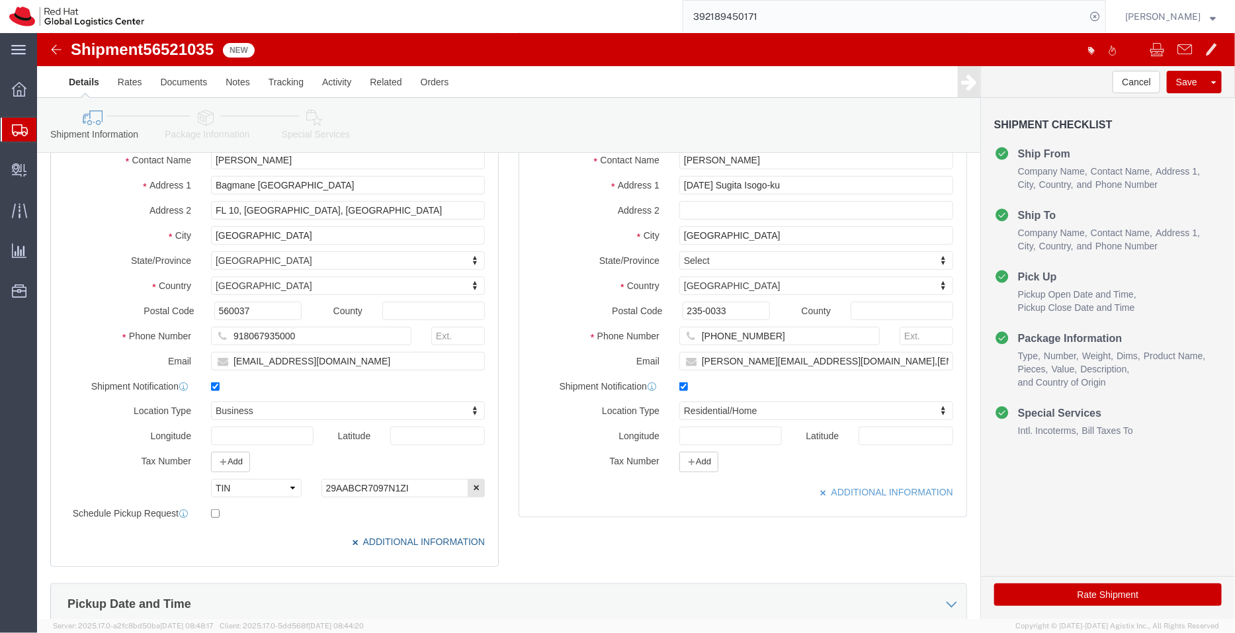
scroll to position [433, 0]
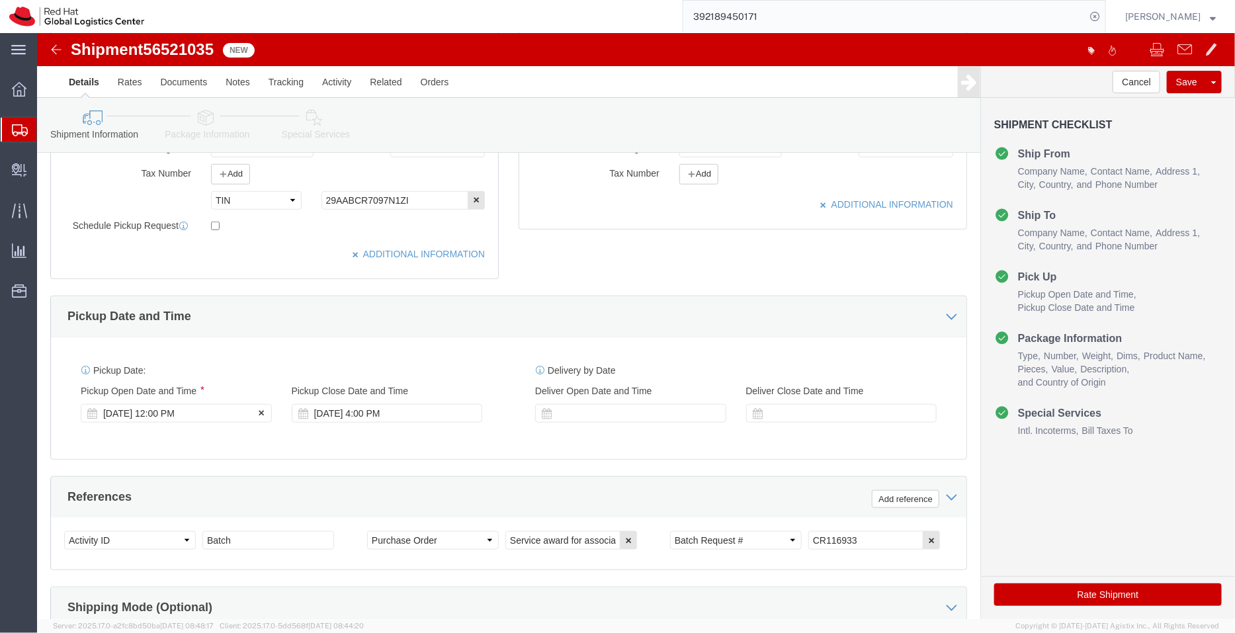
click div "[DATE] 12:00 PM"
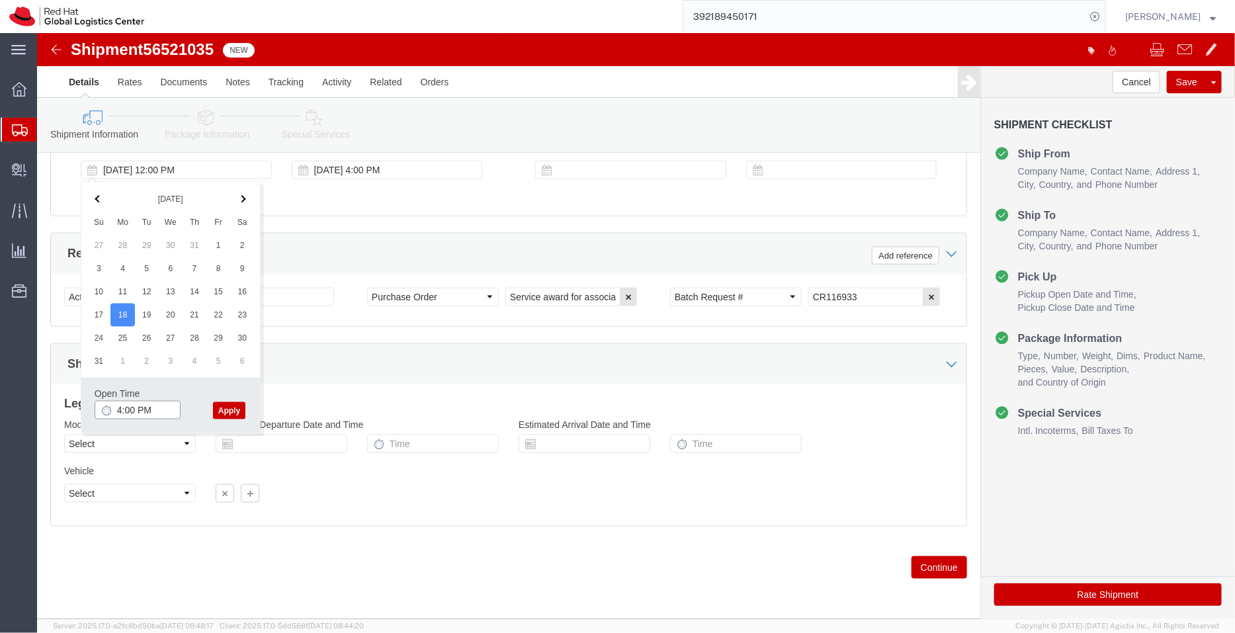
type input "4:00 PM"
click button "Apply"
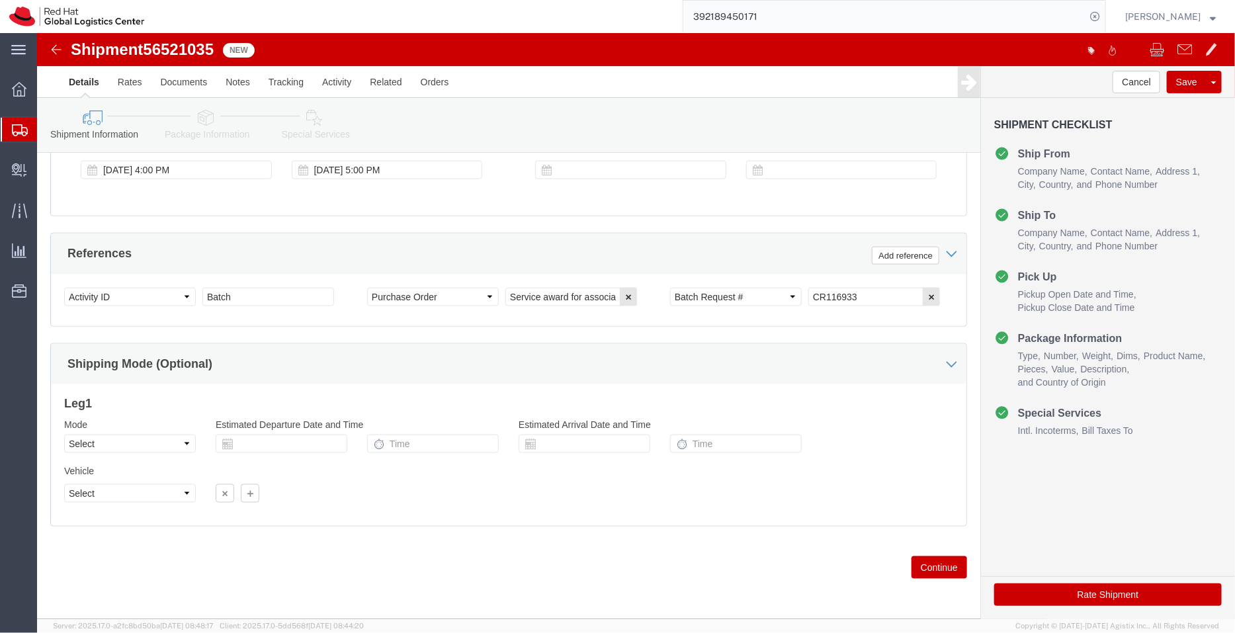
click icon
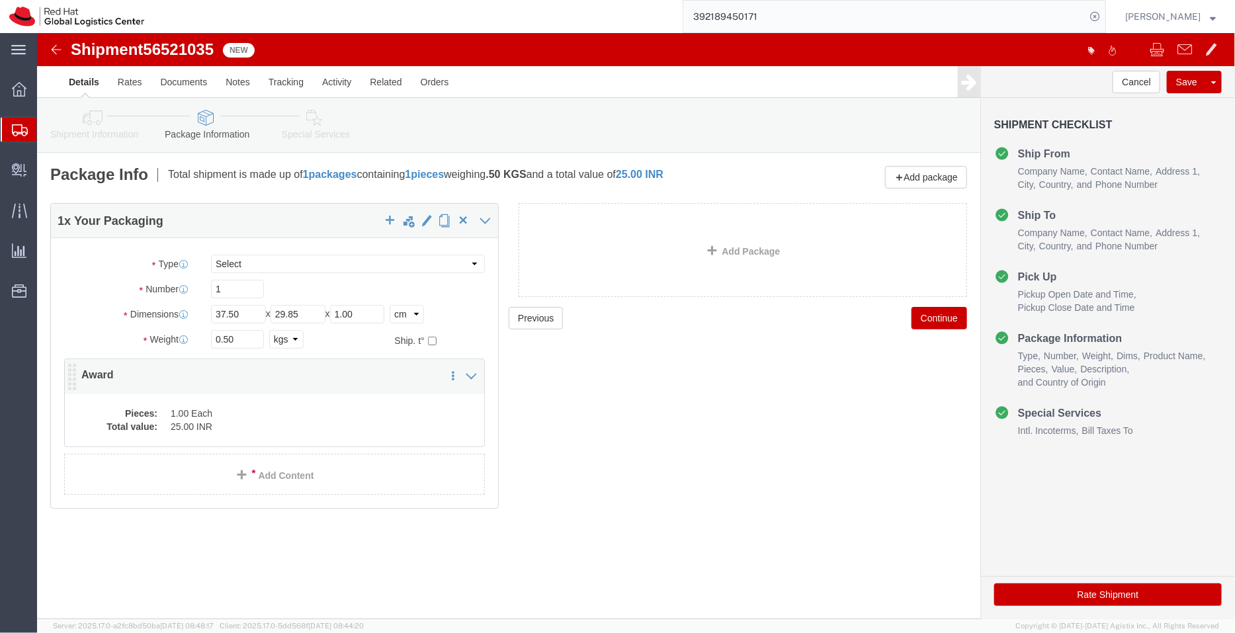
click dd "25.00 INR"
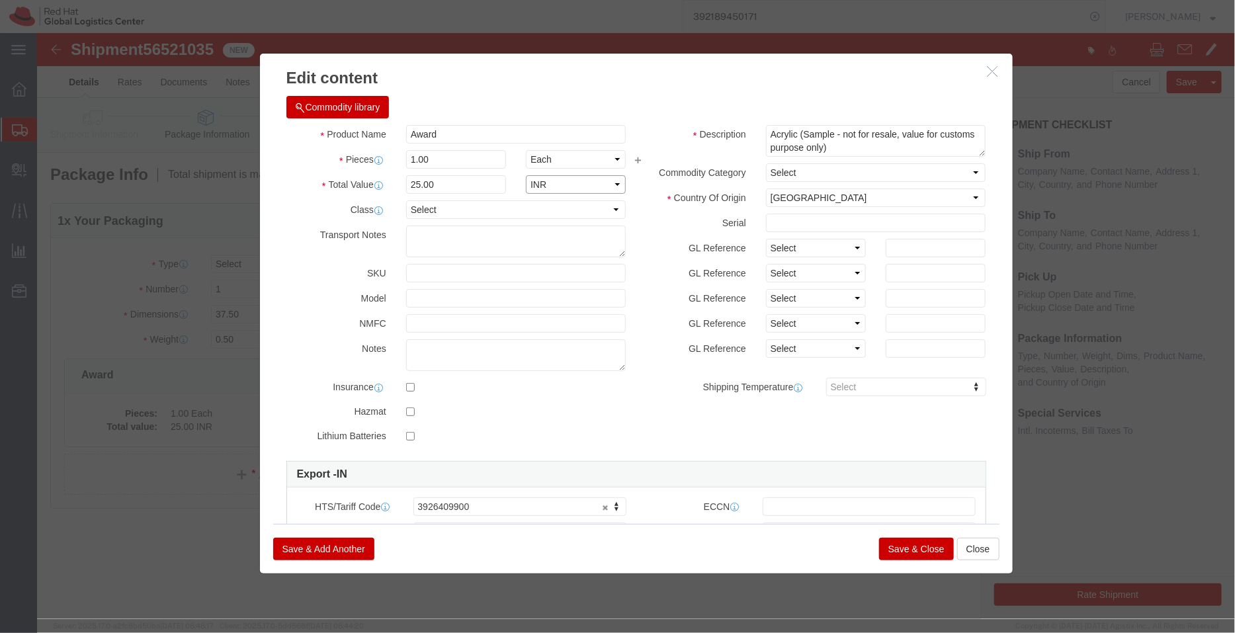
click select "Select ADP AED AFN ALL AMD AOA ARS ATS AUD AWG AZN BAM BBD BDT BGL BGN BHD BIF …"
select select "USD"
click select "Select ADP AED AFN ALL AMD AOA ARS ATS AUD AWG AZN BAM BBD BDT BGL BGN BHD BIF …"
click div "Save & Add Another Save & Close Close"
click button "Save & Close"
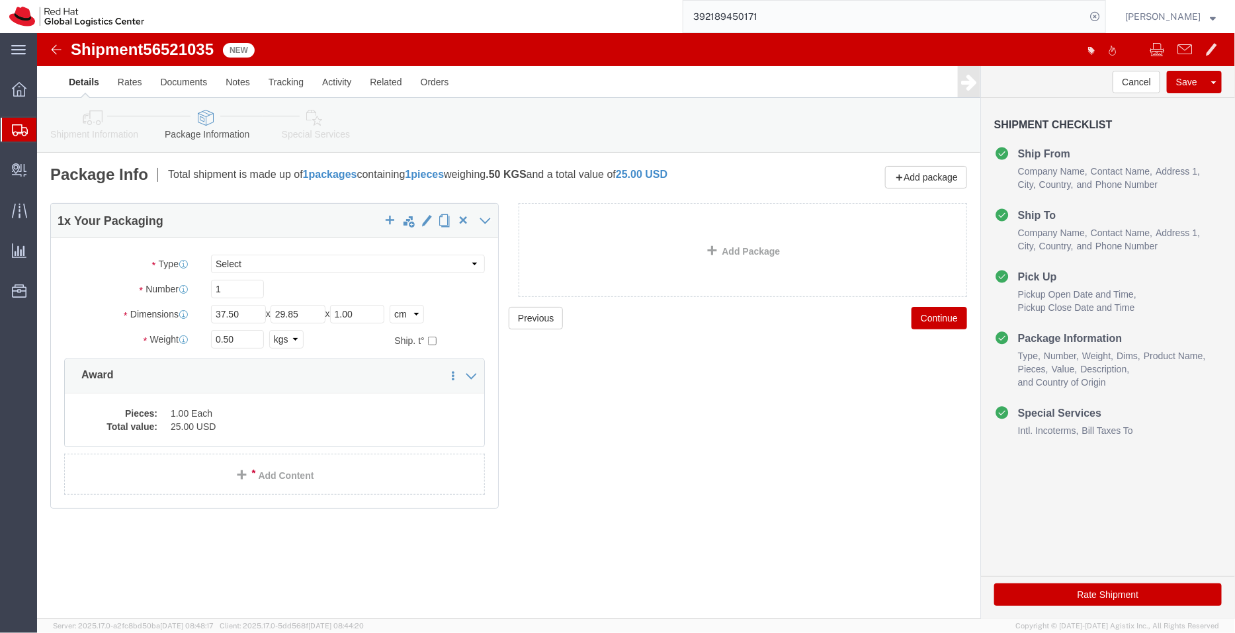
click icon
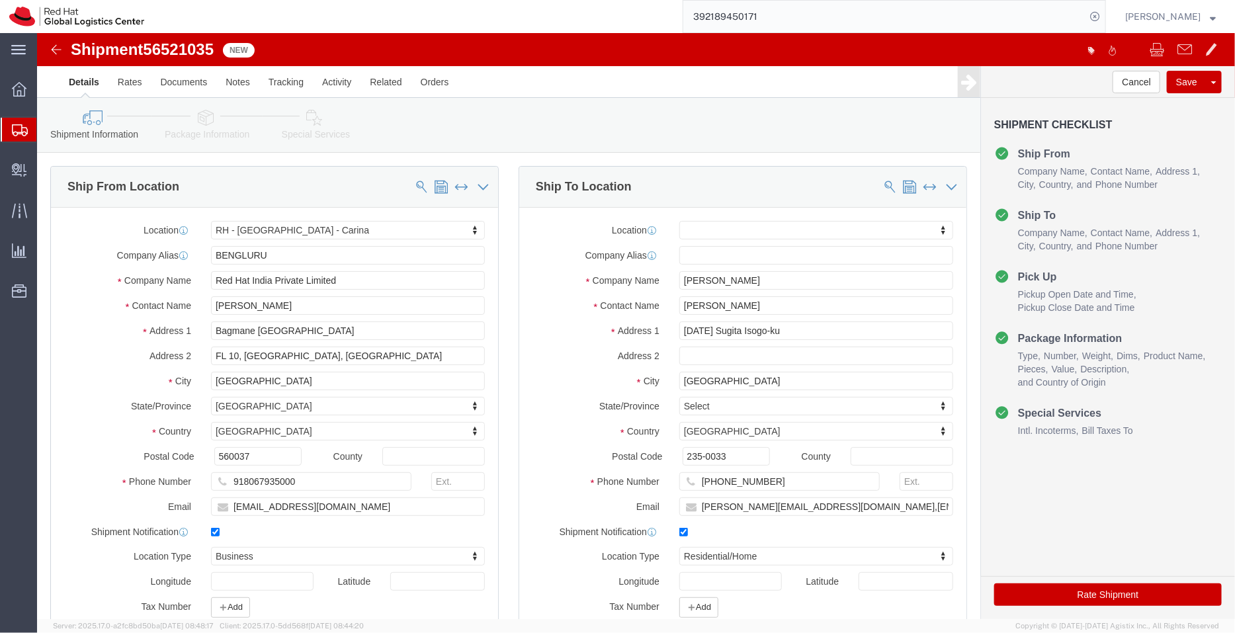
click link "Package Information"
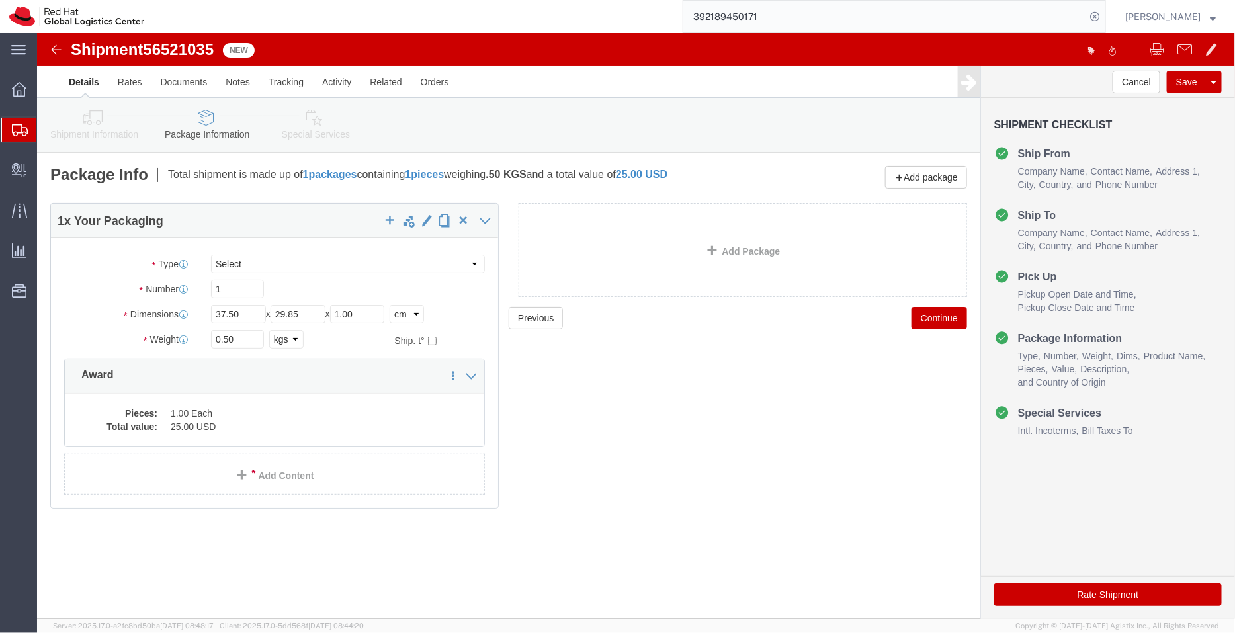
click link "Special Services"
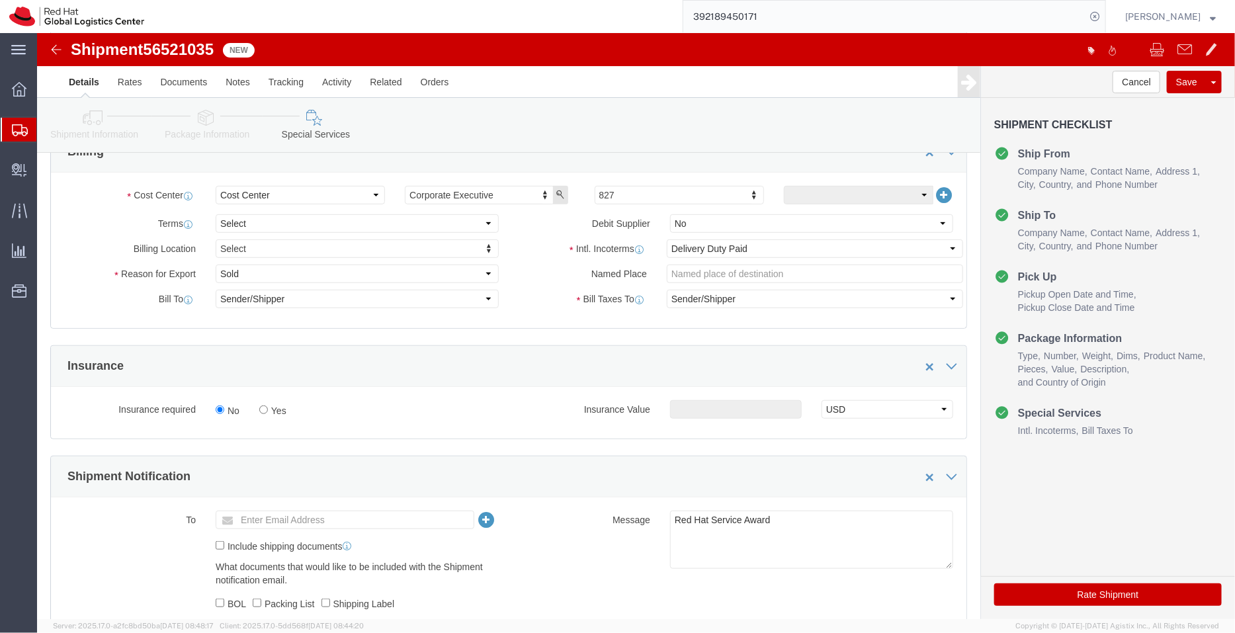
scroll to position [331, 0]
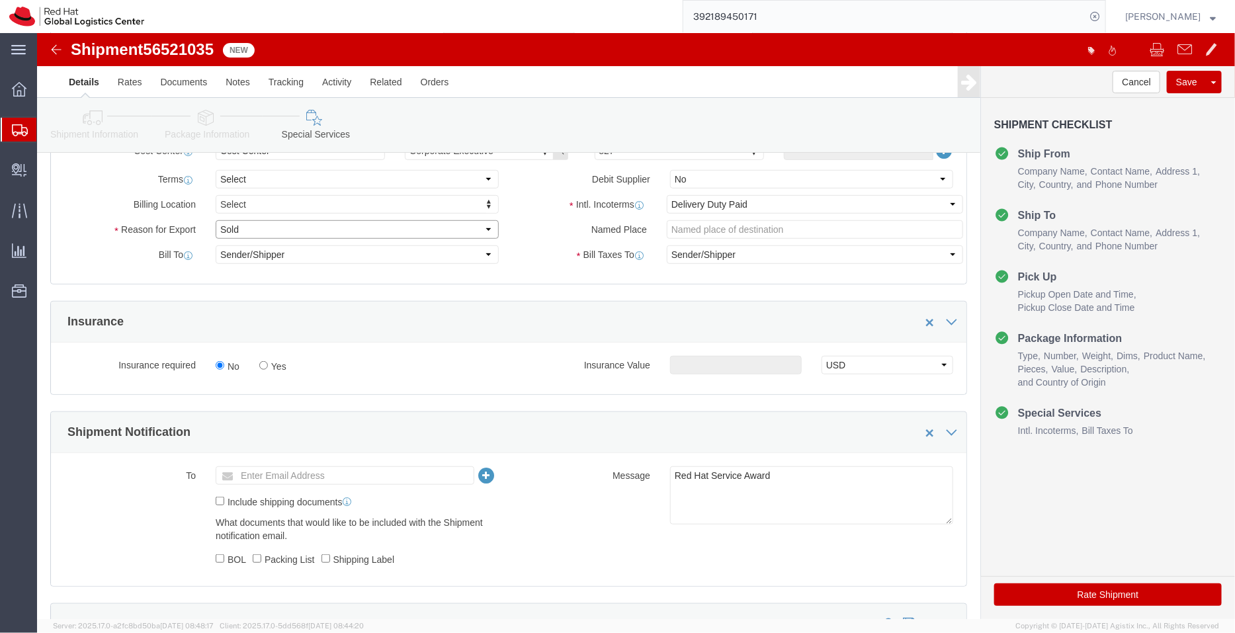
click select "Select Gift Personal Effects Repair/Warranty Return Sample Sold Temporary/Not S…"
select select "SAMPLE"
click select "Select Gift Personal Effects Repair/Warranty Return Sample Sold Temporary/Not S…"
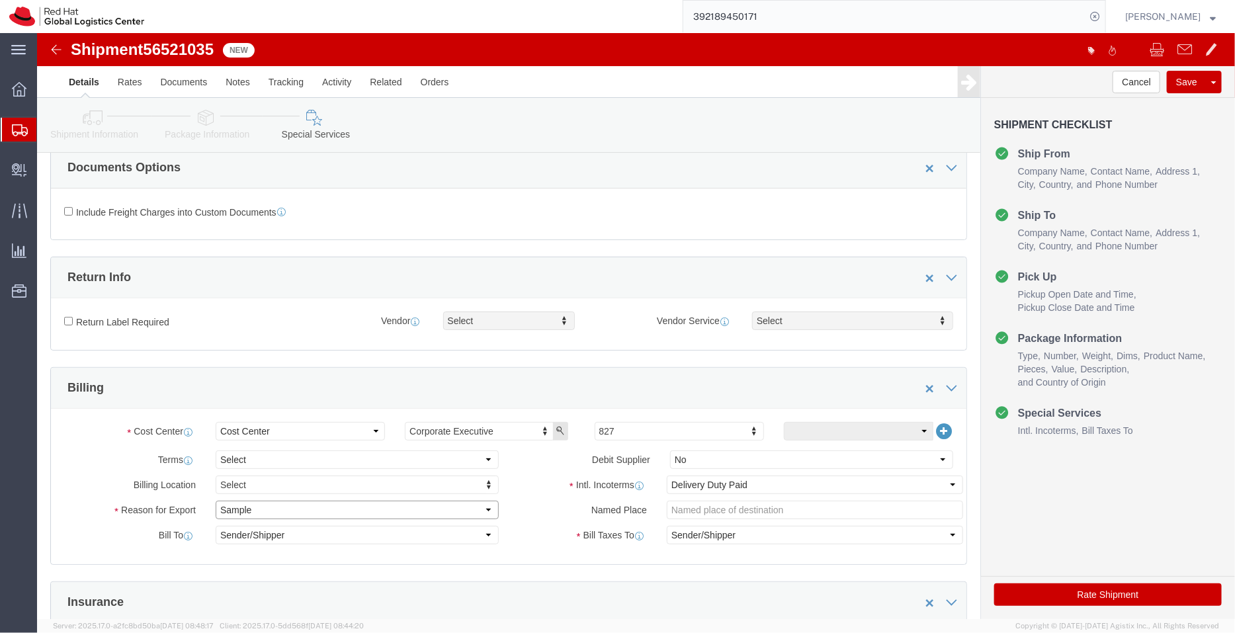
scroll to position [44, 0]
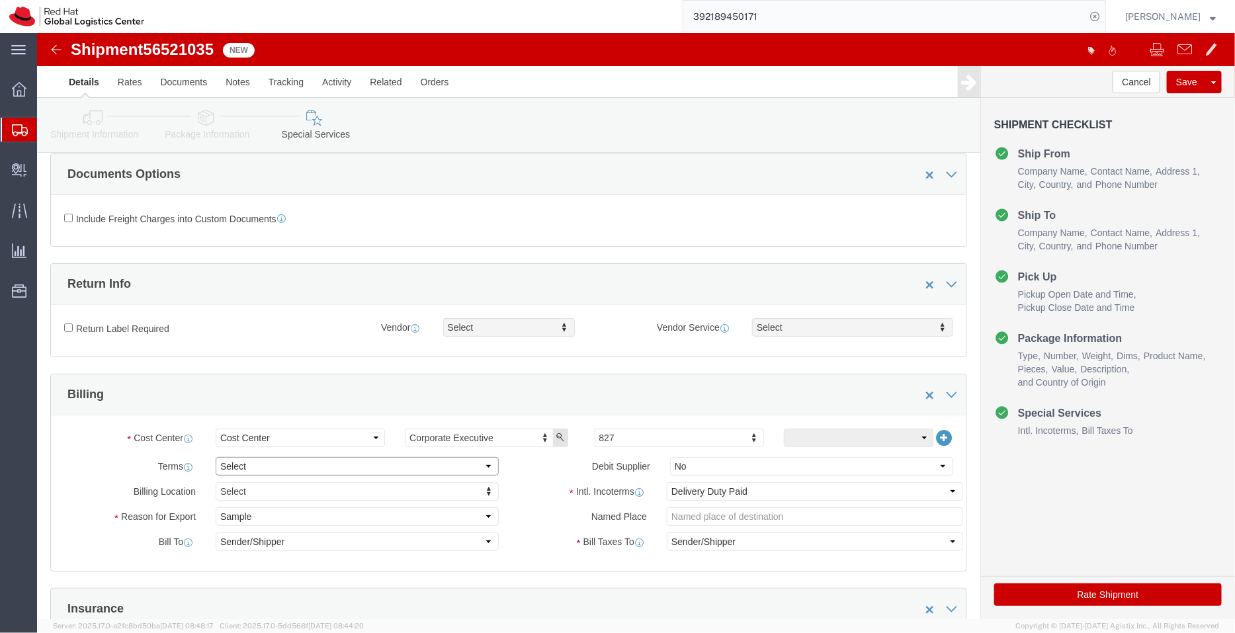
click select "Select Free of Charge Free of Cost NET 30 NET 45 NET 60 See Comment"
select select "FREE_OF_COST"
click select "Select Free of Charge Free of Cost NET 30 NET 45 NET 60 See Comment"
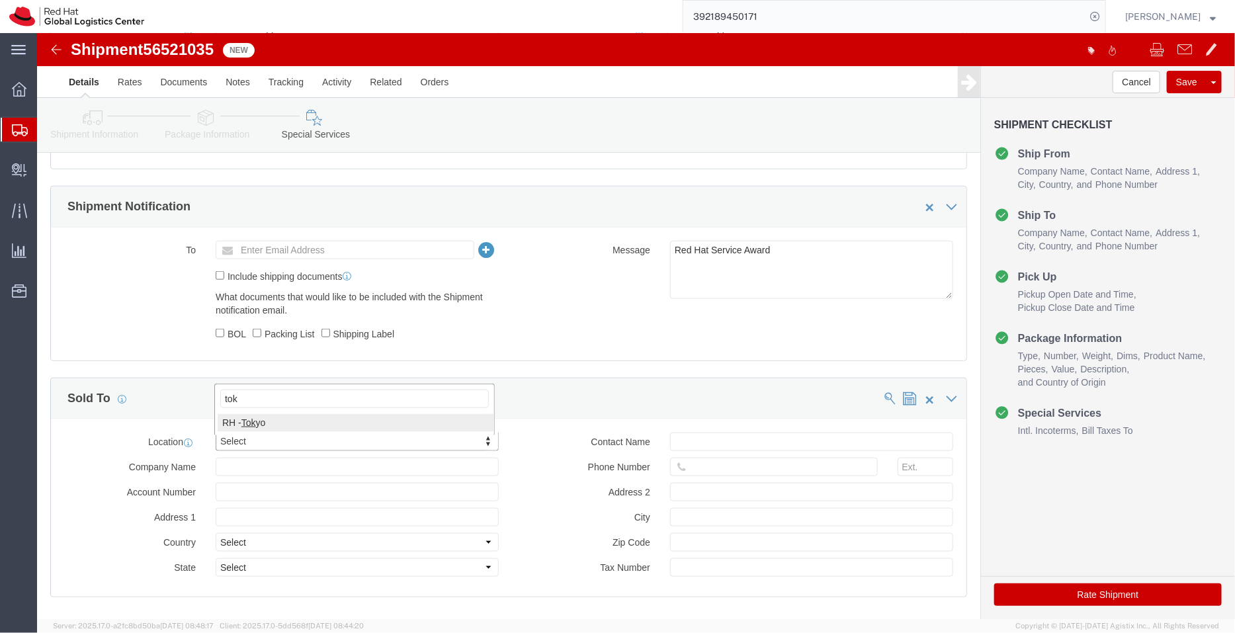
type input "tok"
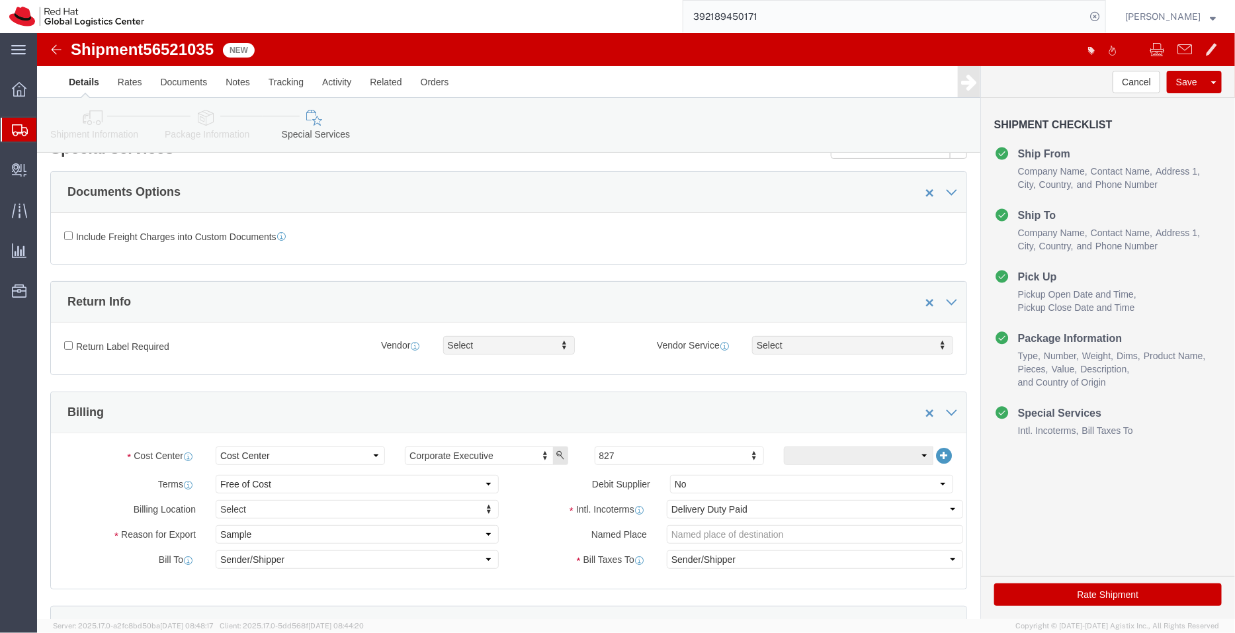
scroll to position [0, 0]
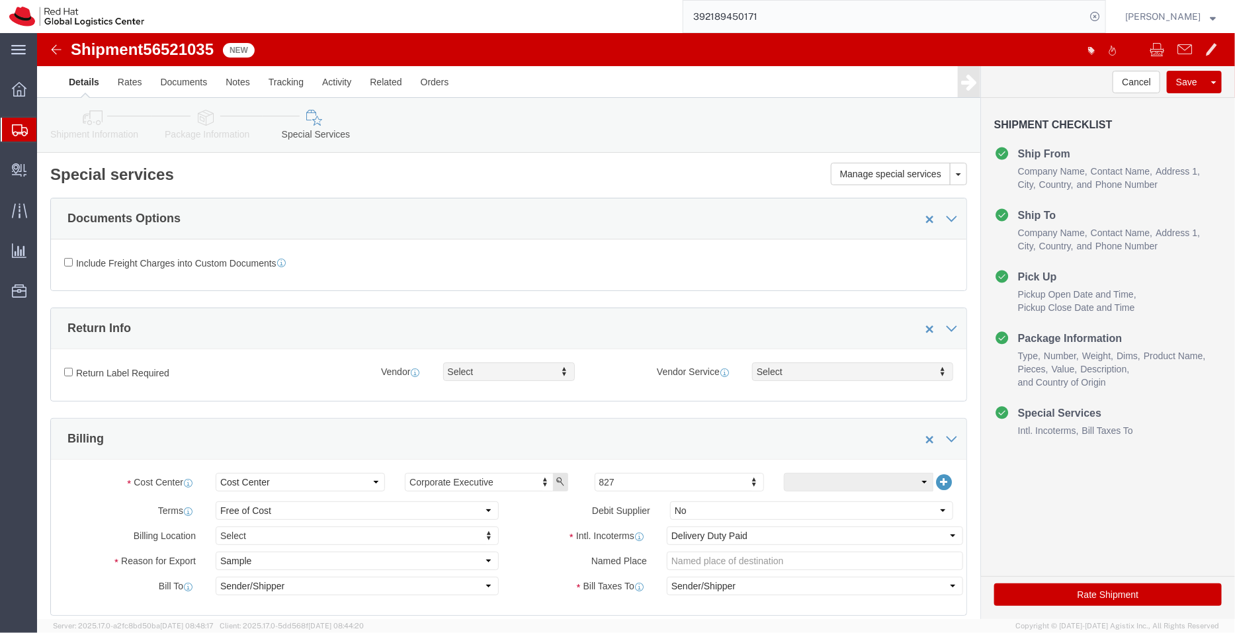
click icon
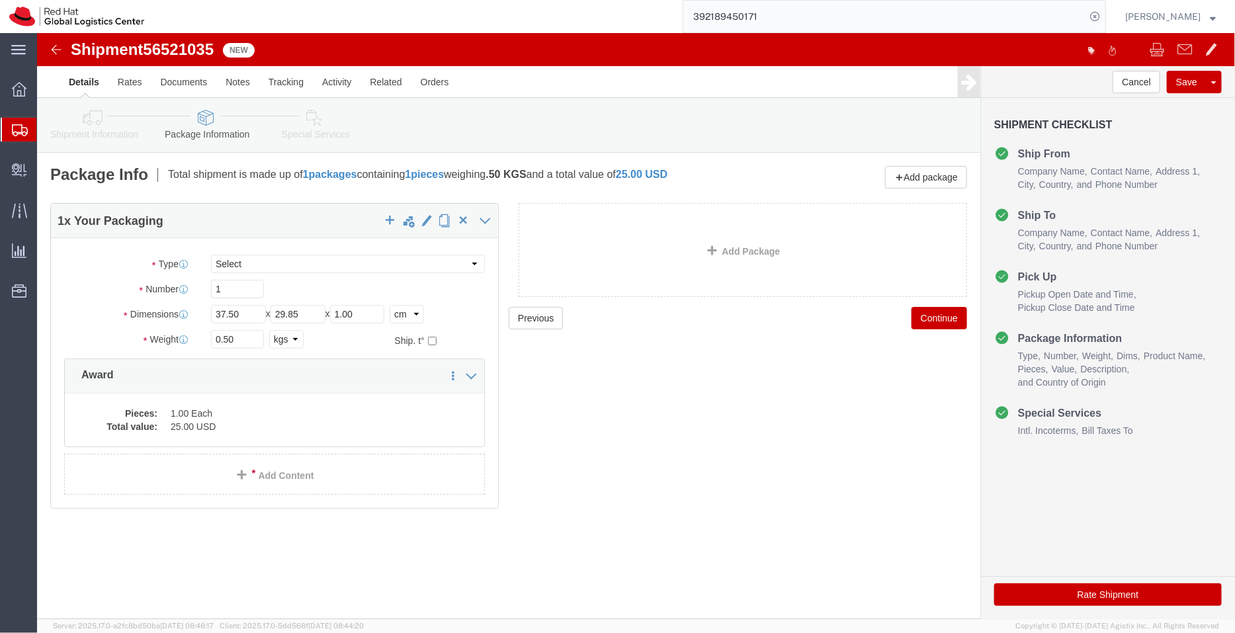
click icon
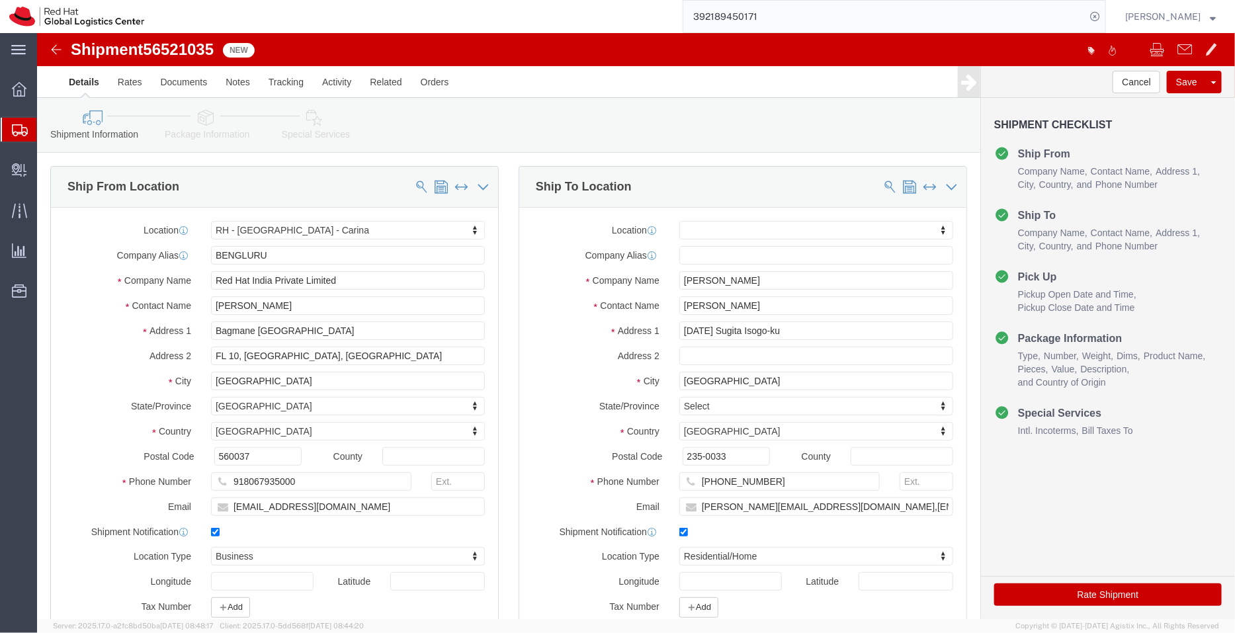
click button "Rate Shipment"
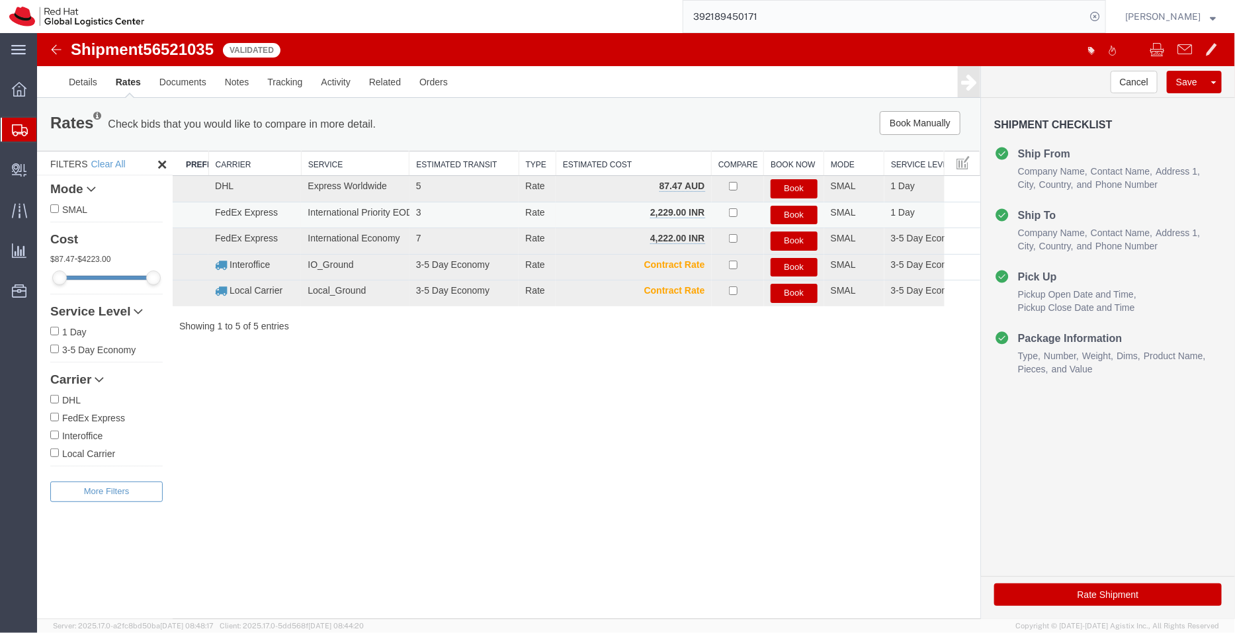
click at [792, 214] on button "Book" at bounding box center [793, 214] width 47 height 19
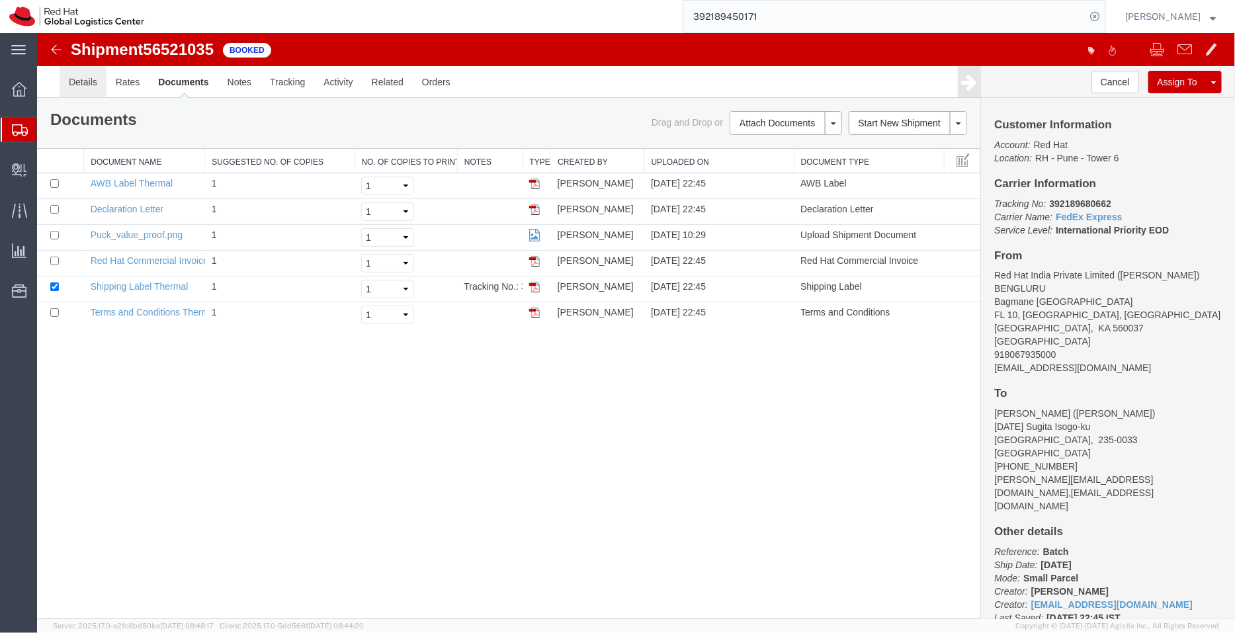
click at [67, 81] on link "Details" at bounding box center [82, 81] width 47 height 32
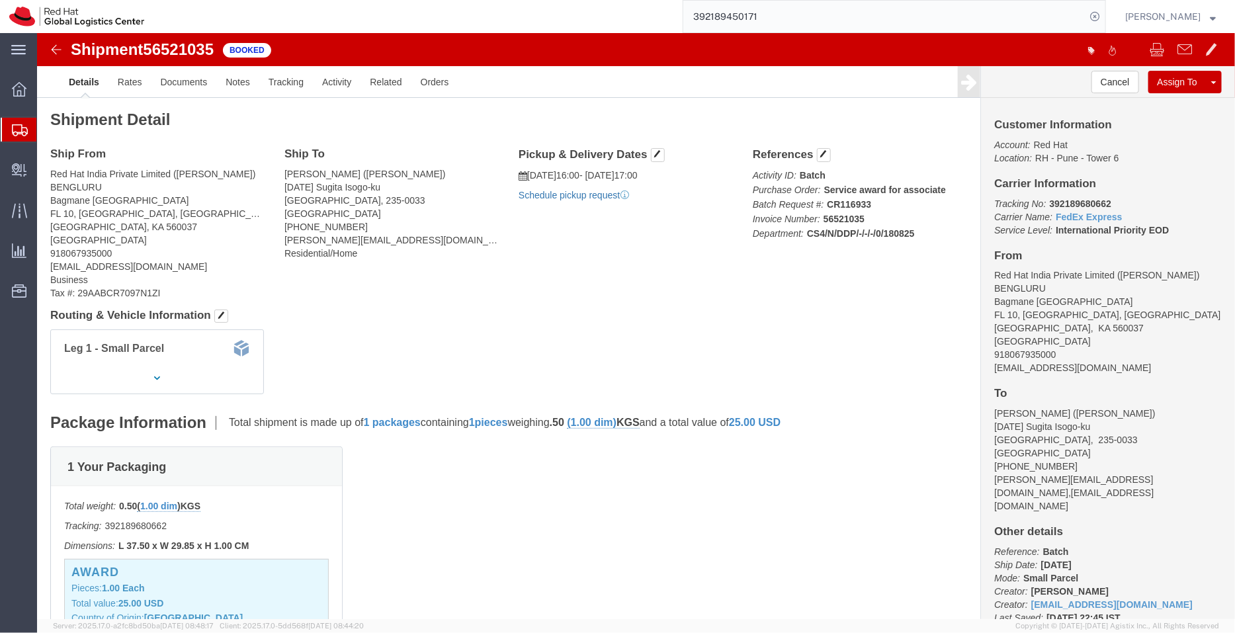
click link "Schedule pickup request"
drag, startPoint x: 1057, startPoint y: 335, endPoint x: 948, endPoint y: 341, distance: 108.6
click div "Customer Information Account: Red Hat Location: RH - Pune - Tower 6 Carrier Inf…"
copy address "[EMAIL_ADDRESS][DOMAIN_NAME]"
click link "Documents"
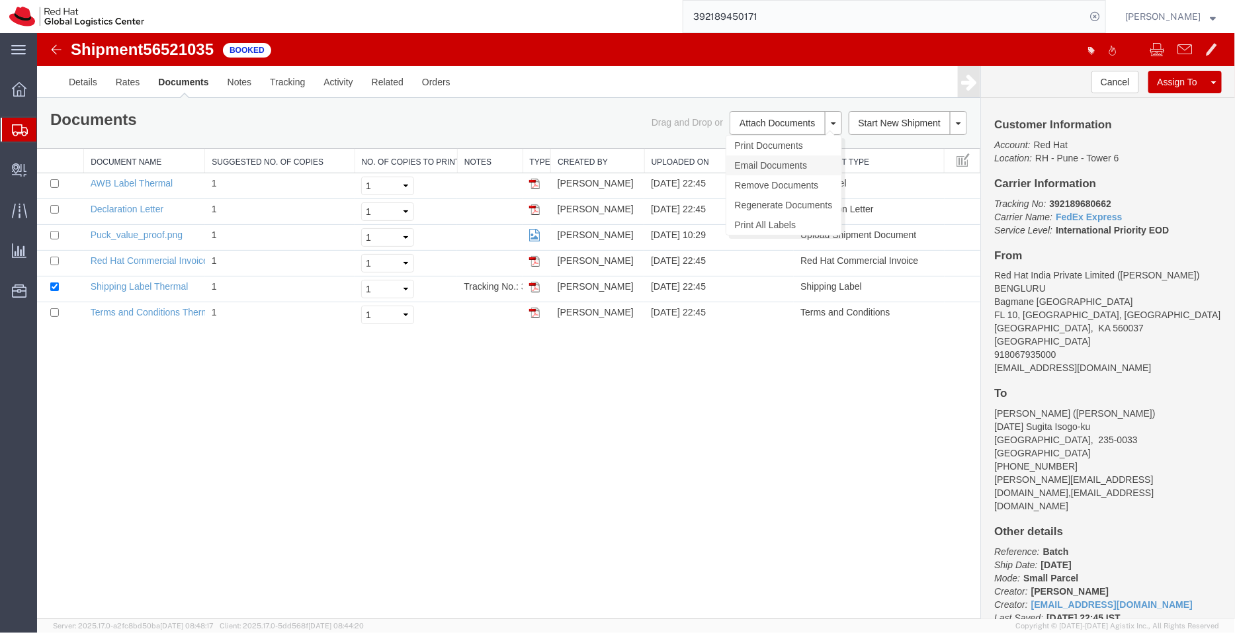
click at [759, 161] on link "Email Documents" at bounding box center [783, 165] width 115 height 20
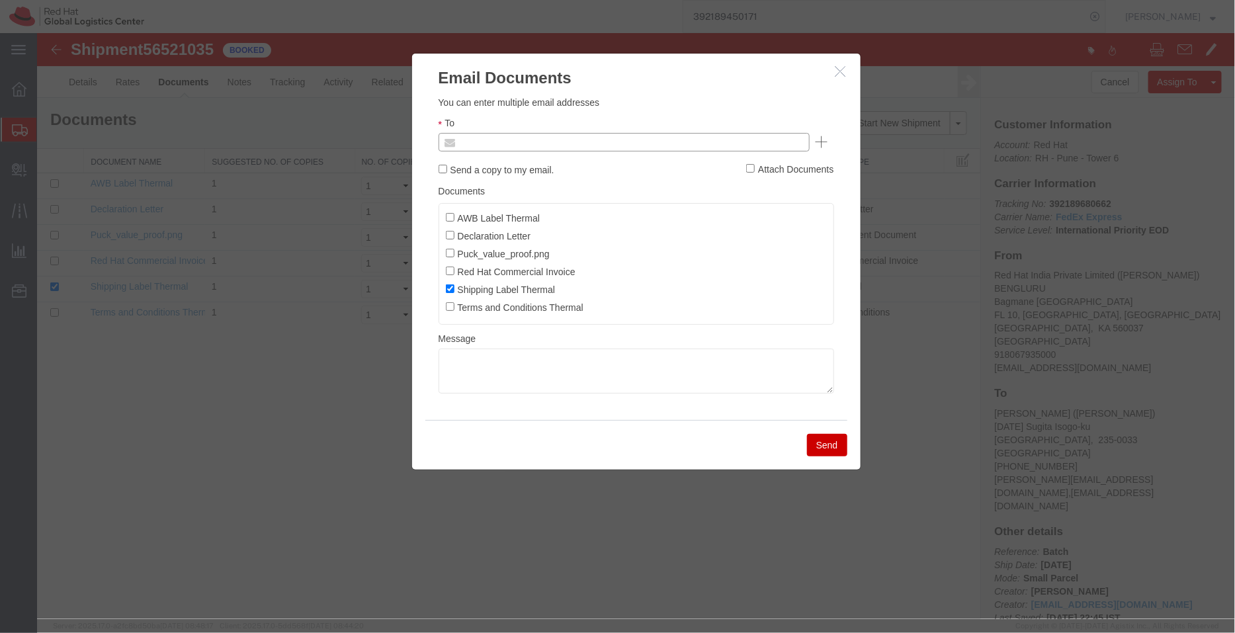
click at [574, 147] on input "text" at bounding box center [533, 141] width 155 height 17
paste input "[EMAIL_ADDRESS][DOMAIN_NAME]"
type input "[EMAIL_ADDRESS][DOMAIN_NAME]"
click at [449, 214] on input "AWB Label Thermal" at bounding box center [449, 216] width 9 height 9
checkbox input "true"
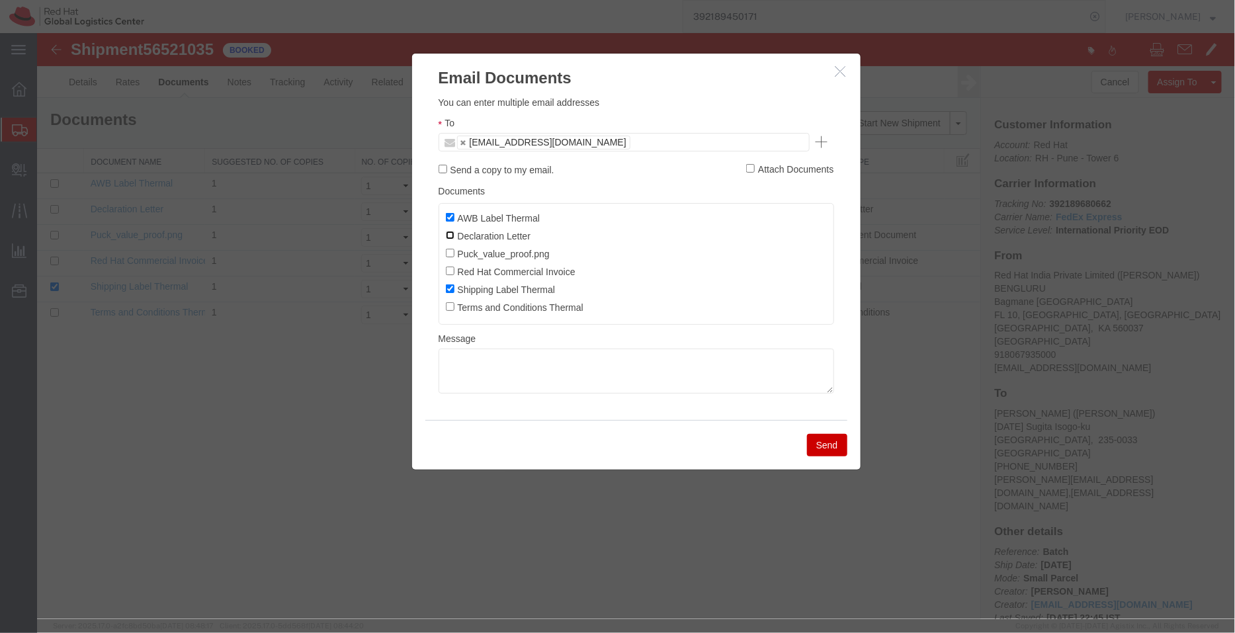
click at [451, 233] on input "Declaration Letter" at bounding box center [449, 234] width 9 height 9
checkbox input "true"
click at [450, 267] on label "Red Hat Commercial Invoice" at bounding box center [510, 270] width 130 height 15
click at [450, 267] on input "Red Hat Commercial Invoice" at bounding box center [449, 270] width 9 height 9
checkbox input "true"
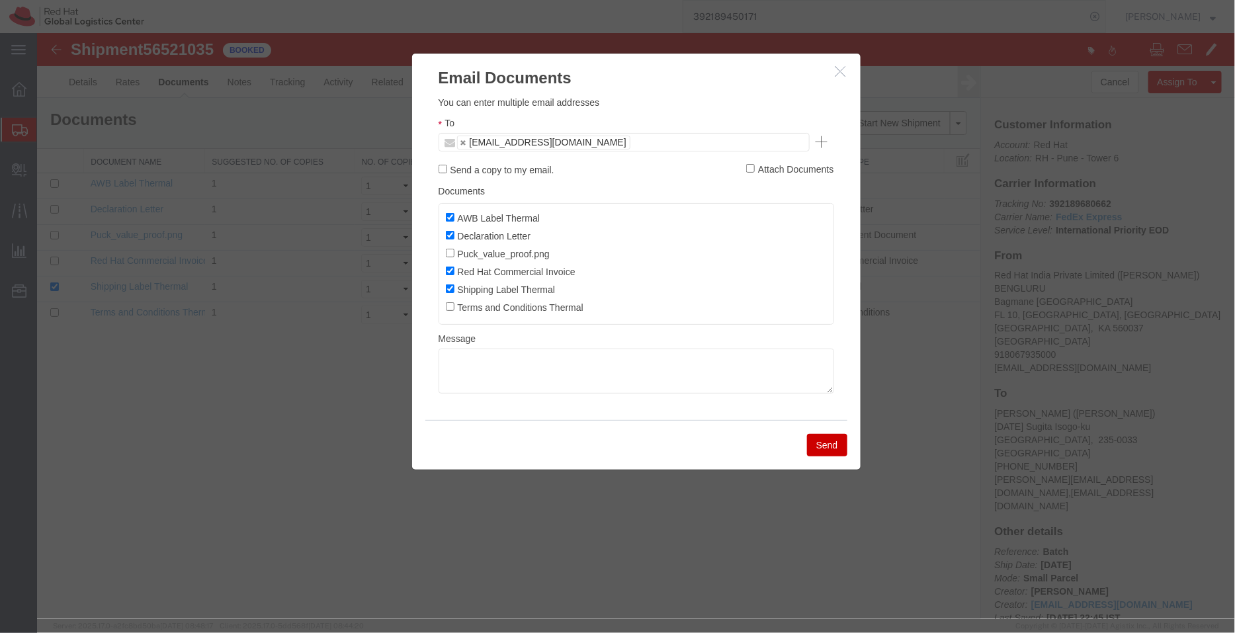
click at [837, 444] on button "Send" at bounding box center [826, 444] width 40 height 22
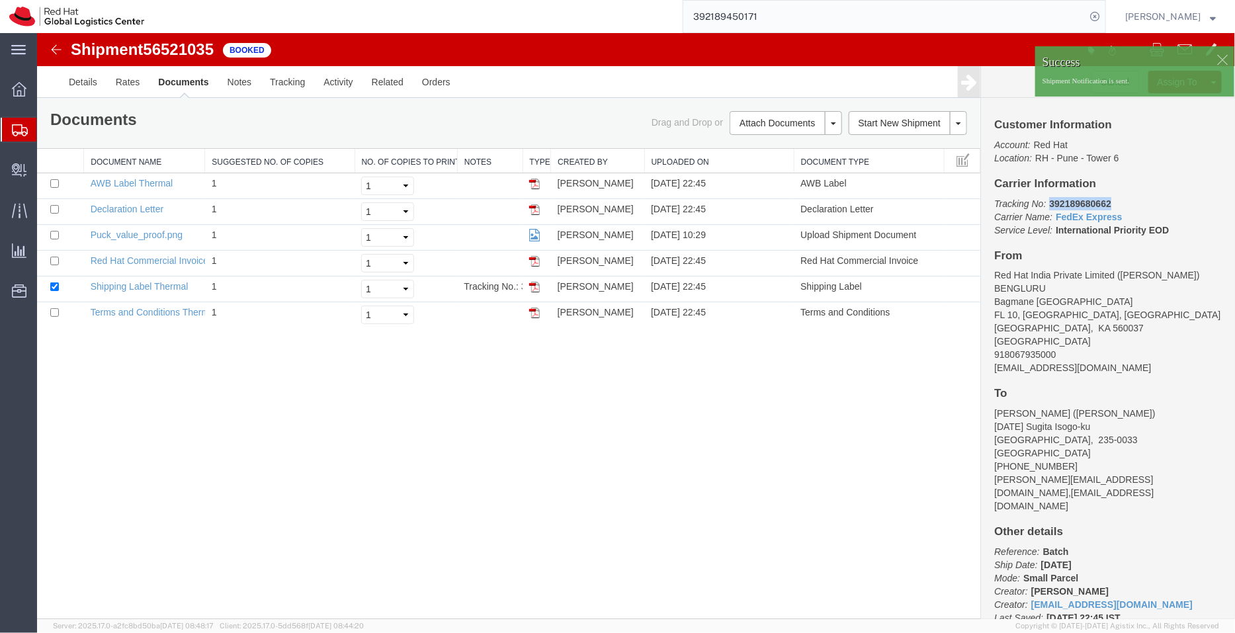
drag, startPoint x: 1118, startPoint y: 207, endPoint x: 1045, endPoint y: 202, distance: 73.6
click at [1045, 202] on p "Tracking No: 392189680662 Carrier Name: FedEx Express FedEx Express Service Lev…" at bounding box center [1107, 216] width 228 height 40
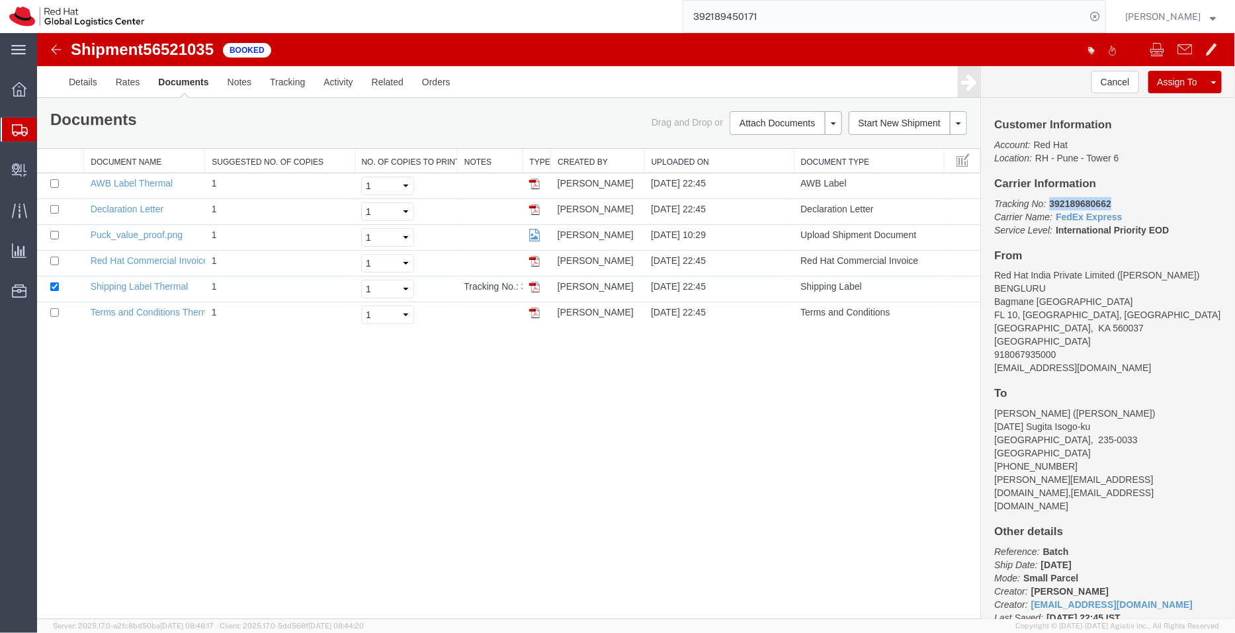
copy b "392189680662"
click at [327, 75] on link "Activity" at bounding box center [337, 81] width 48 height 32
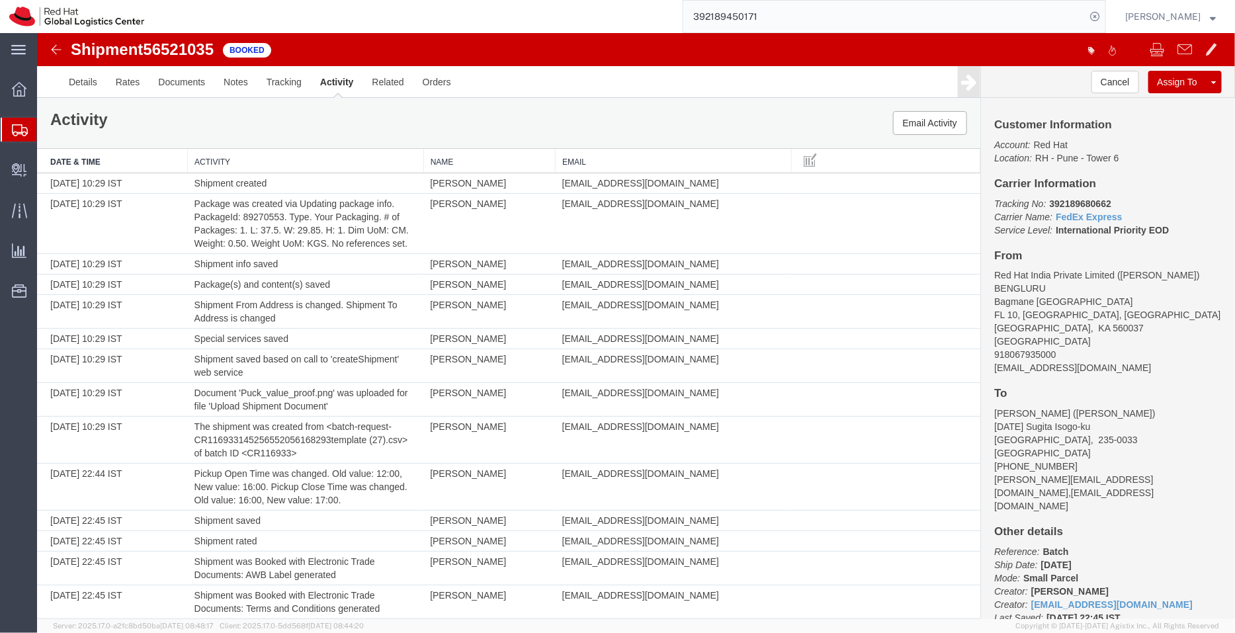
scroll to position [400, 0]
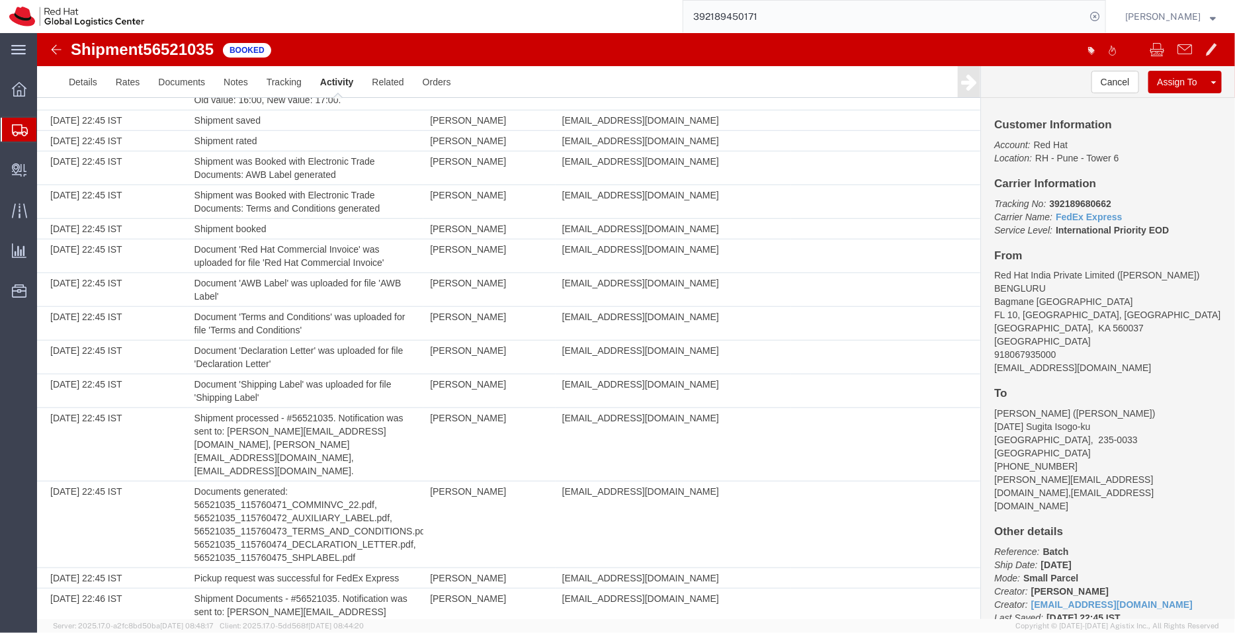
click at [0, 0] on span "Shipment Manager" at bounding box center [0, 0] width 0 height 0
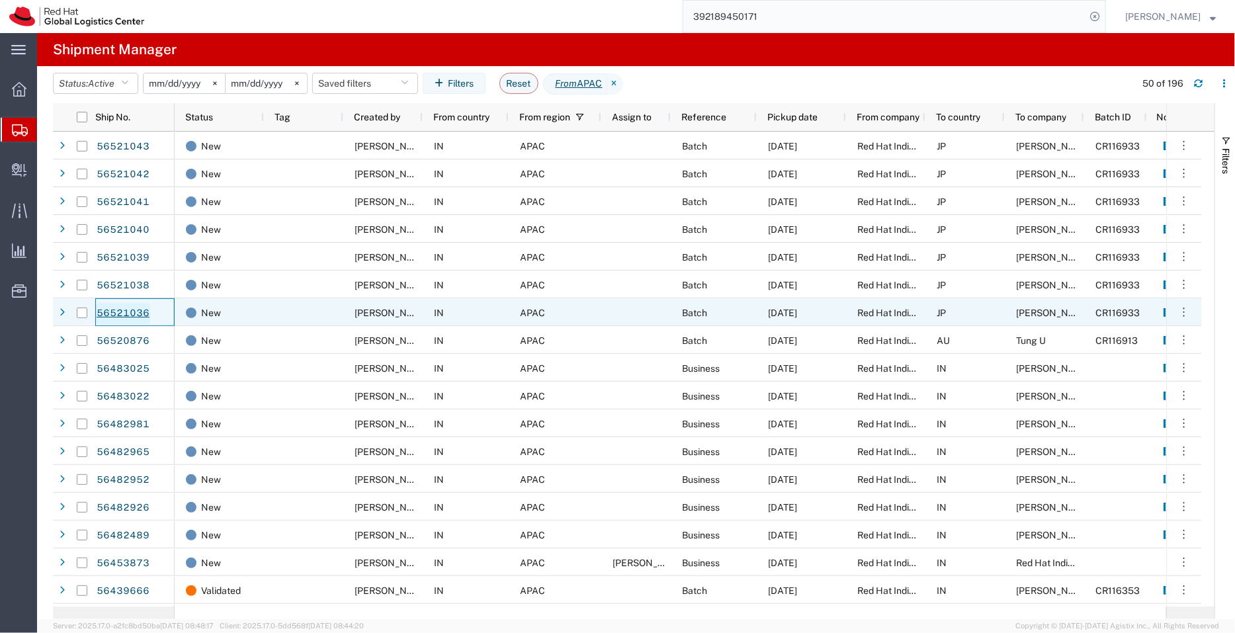
click at [133, 310] on link "56521036" at bounding box center [123, 313] width 54 height 21
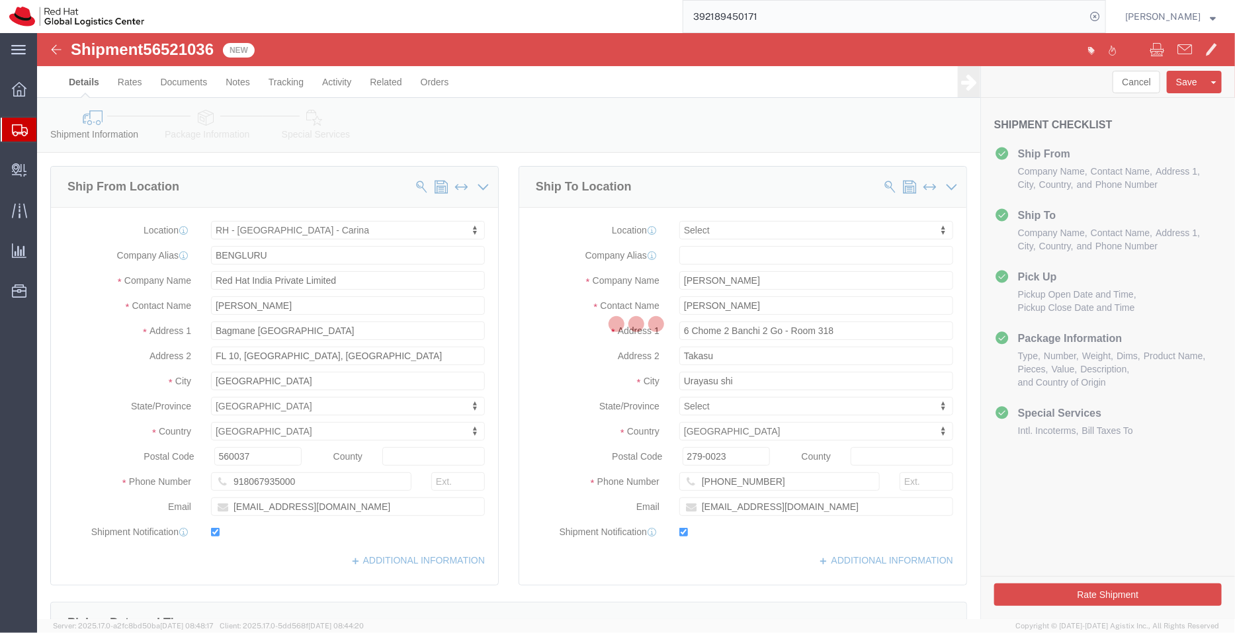
select select "37925"
select select
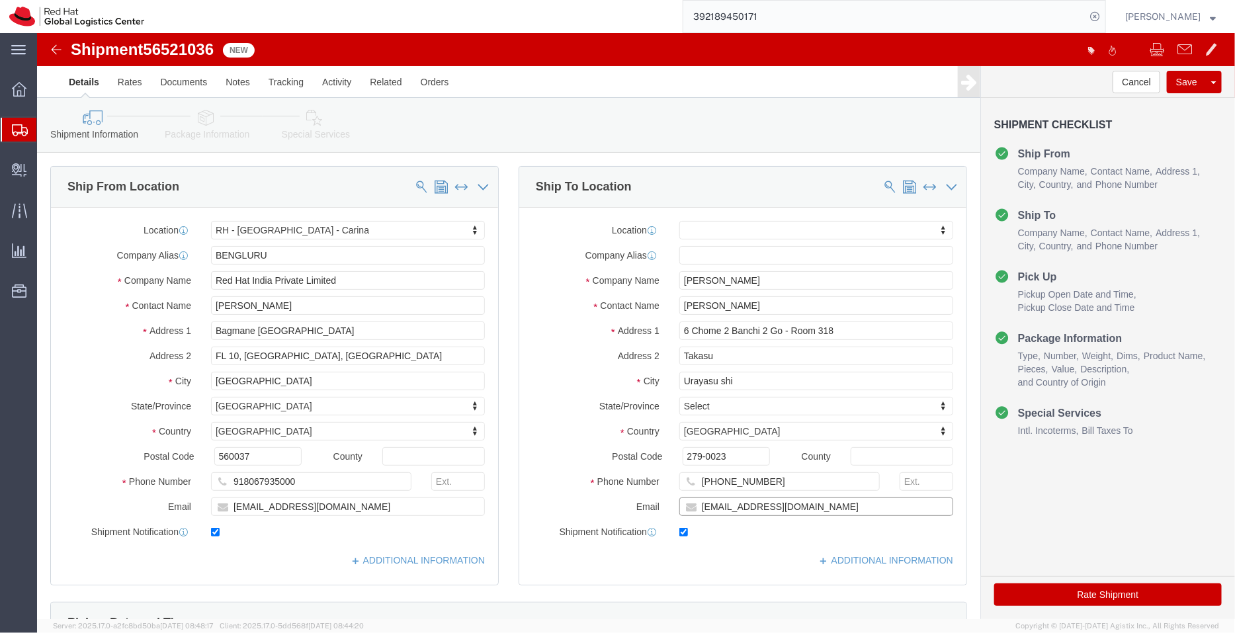
click input "kazsato@redhat.com"
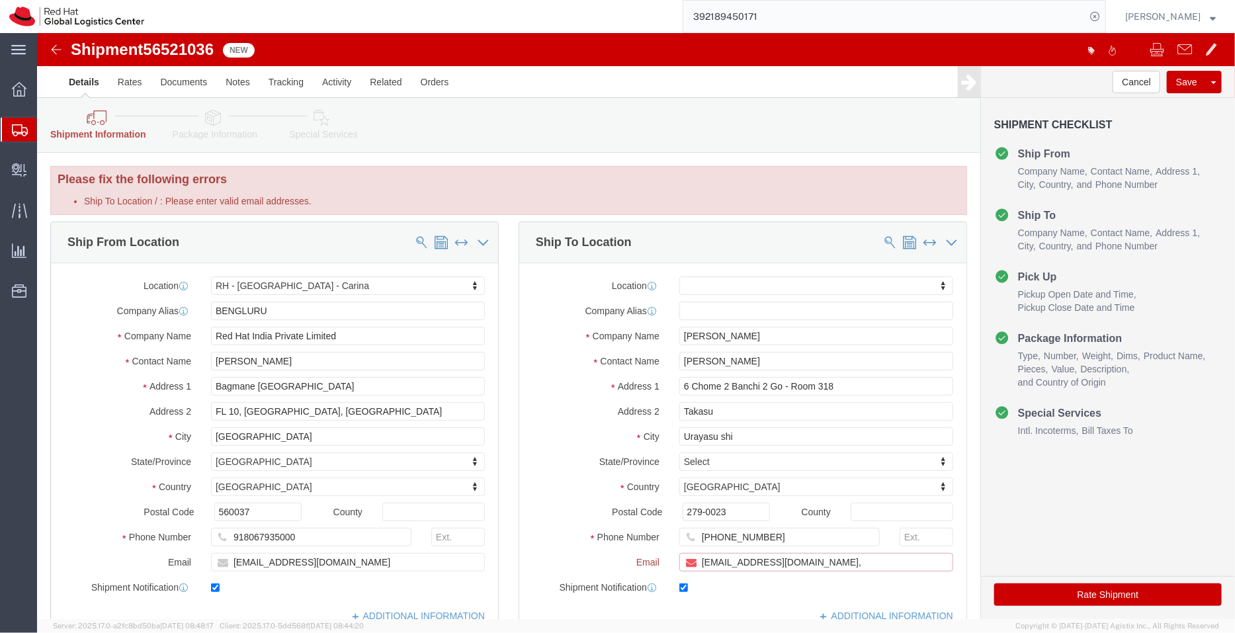
paste input "[EMAIL_ADDRESS][DOMAIN_NAME]"
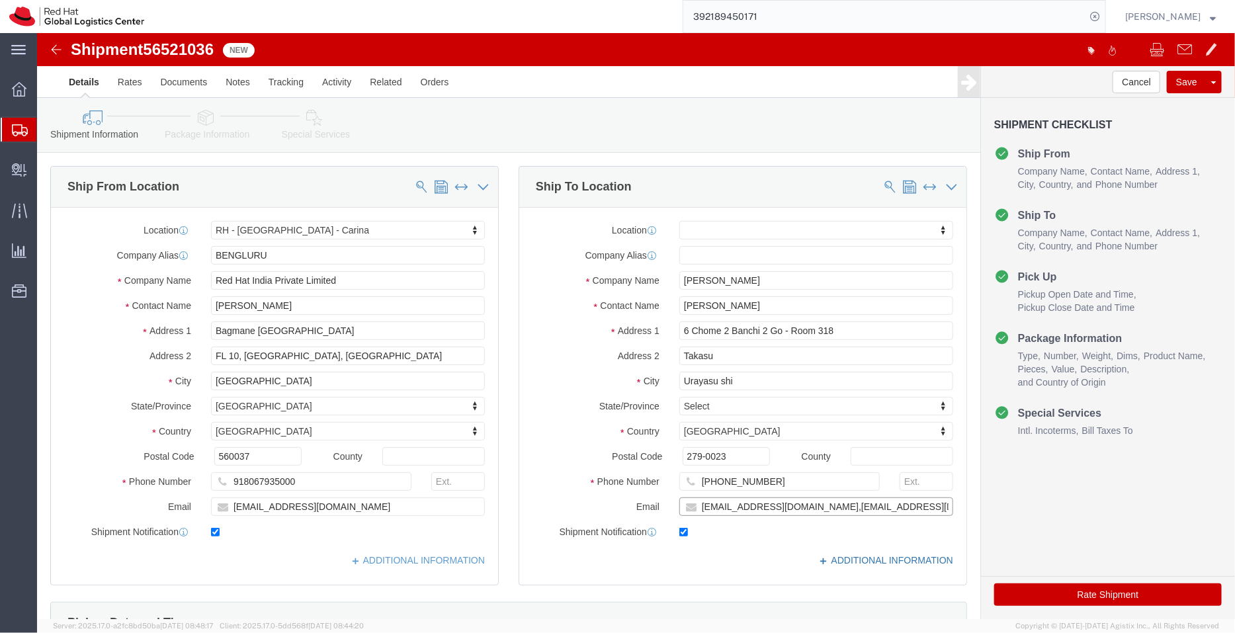
type input "kazsato@redhat.com,apaclogistics@redhat.com"
click link "ADDITIONAL INFORMATION"
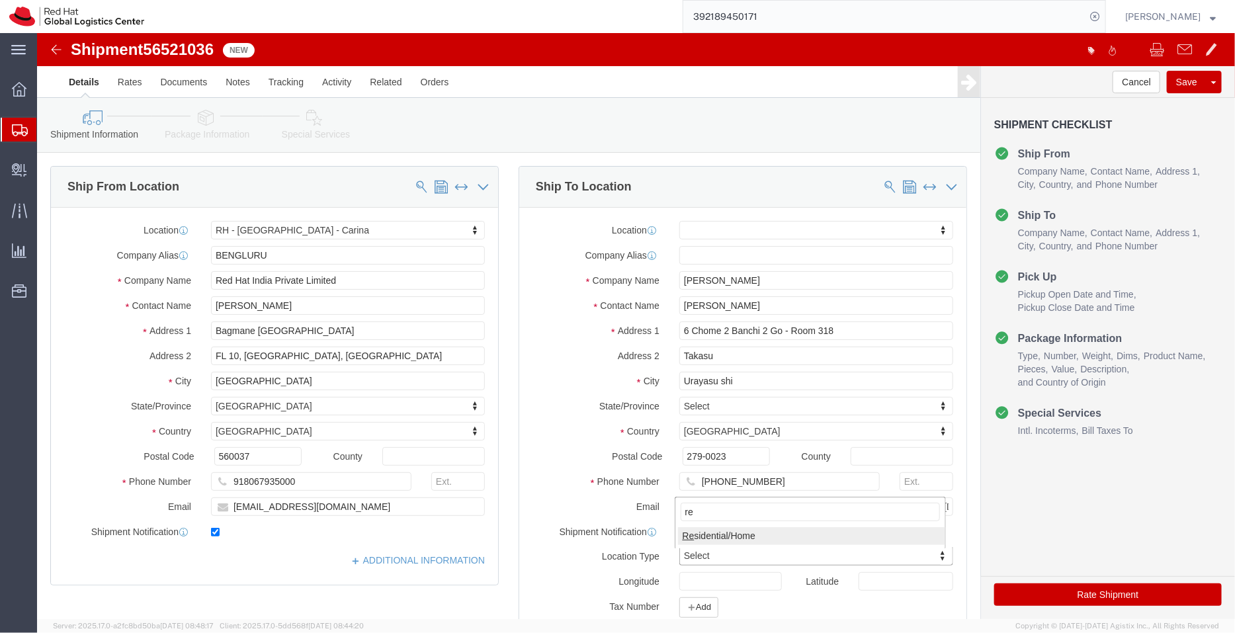
type input "re"
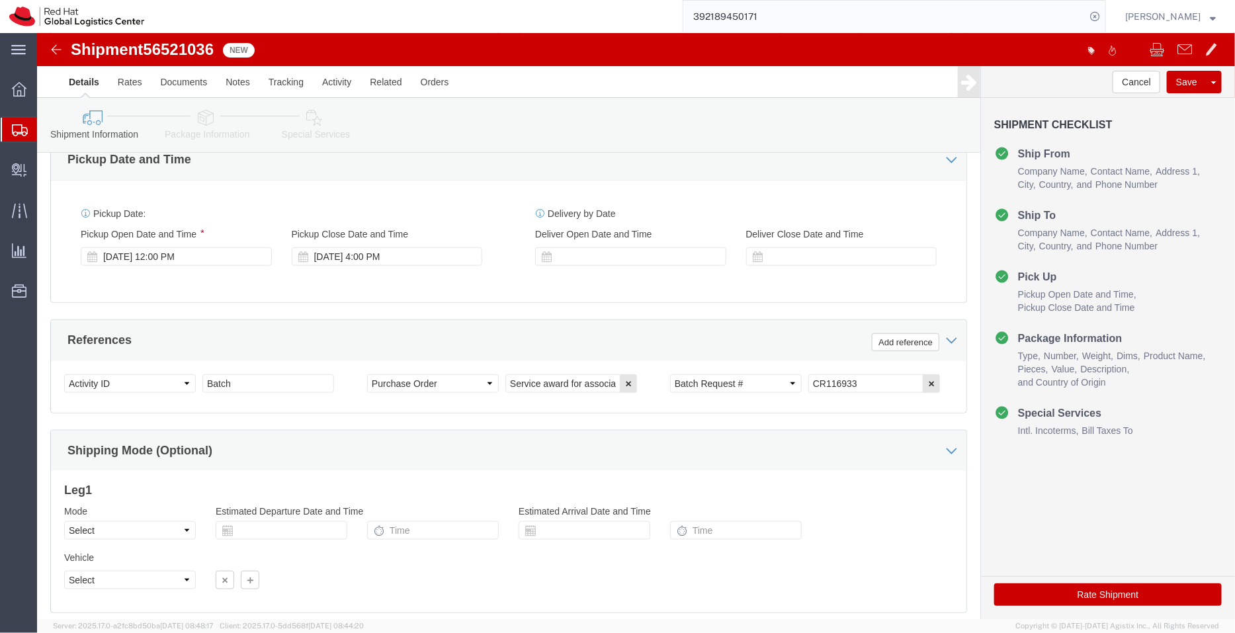
scroll to position [545, 0]
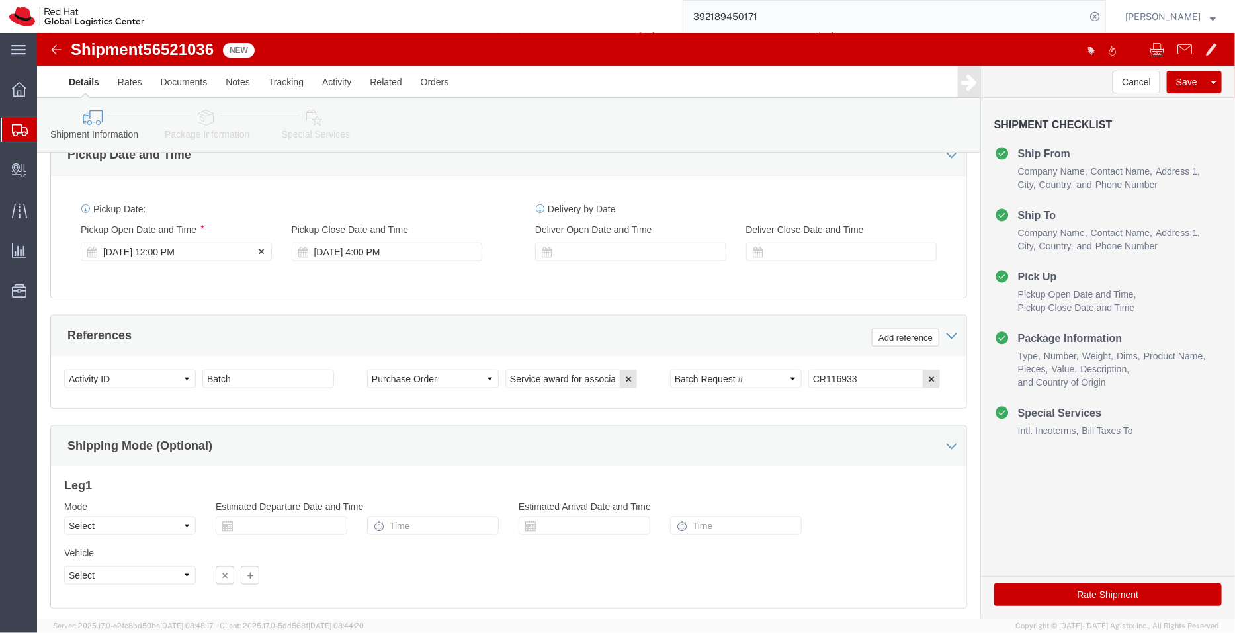
click div "[DATE] 12:00 PM"
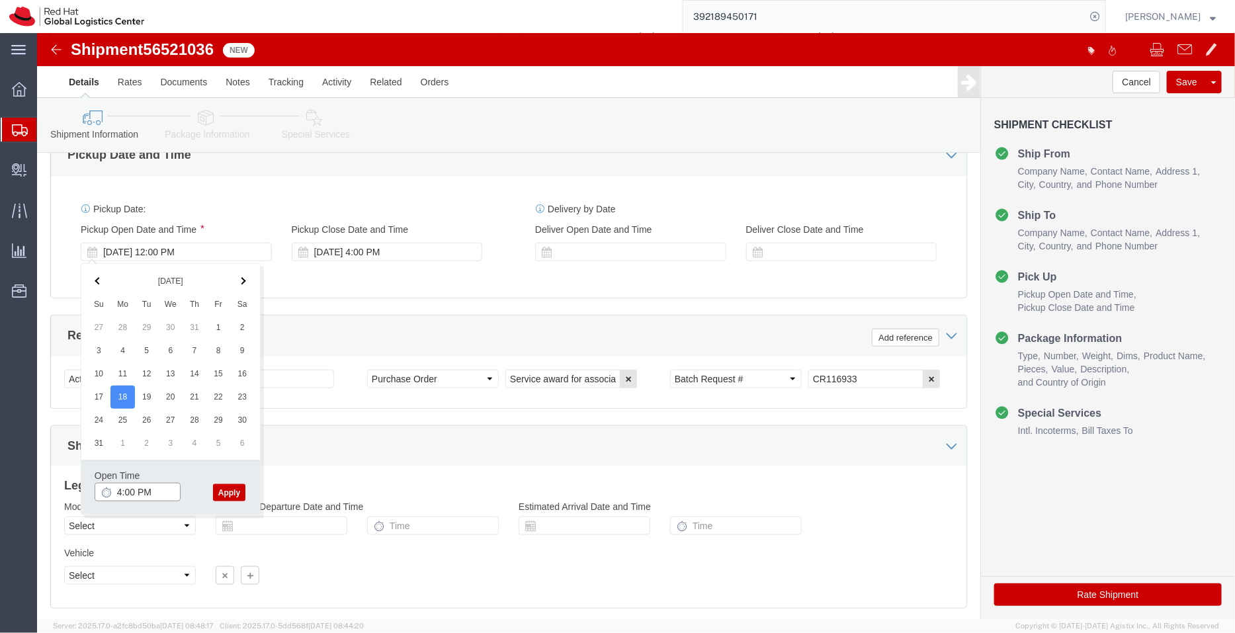
type input "4:00 PM"
click button "Apply"
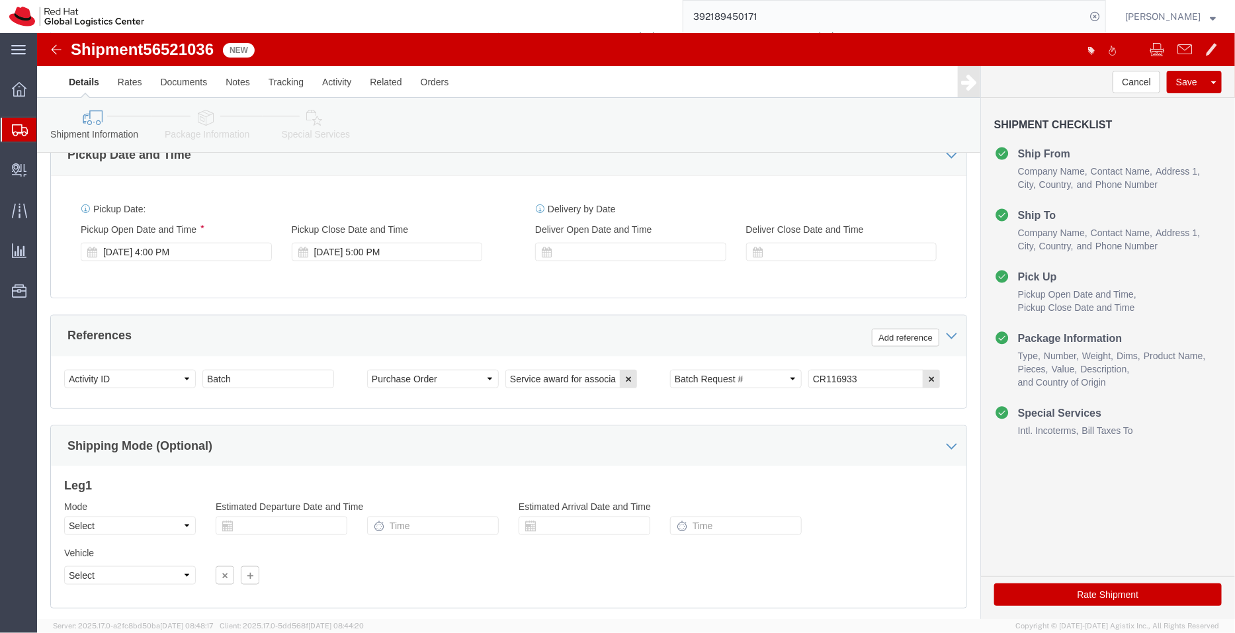
click h3 "Leg 1"
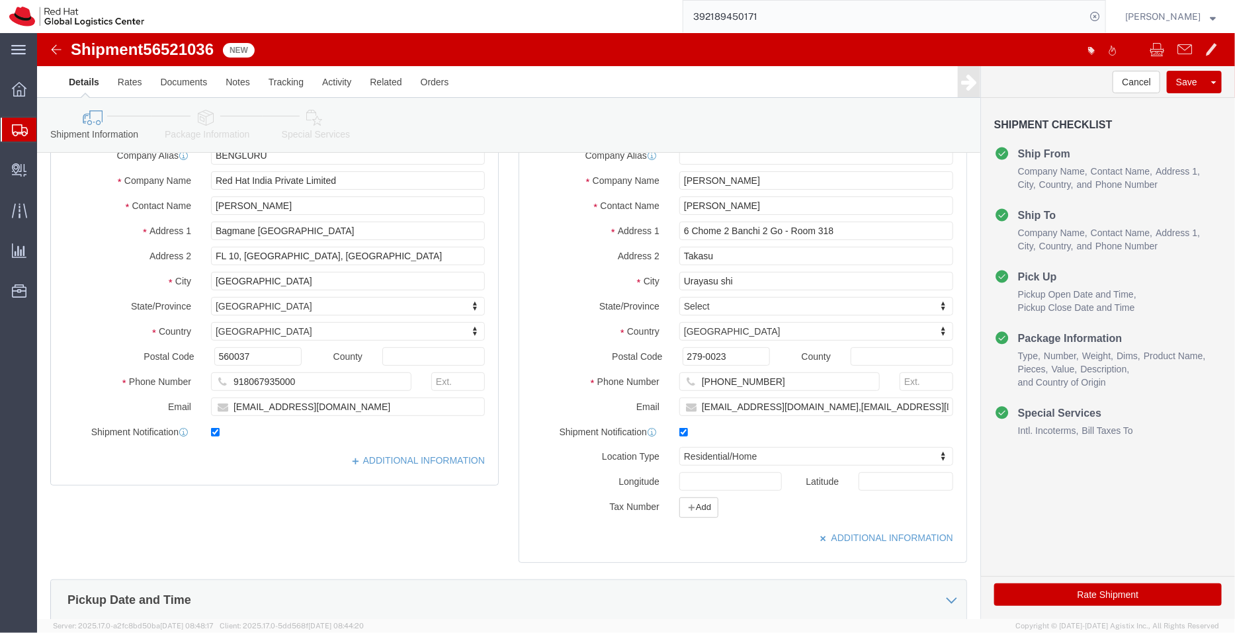
scroll to position [91, 0]
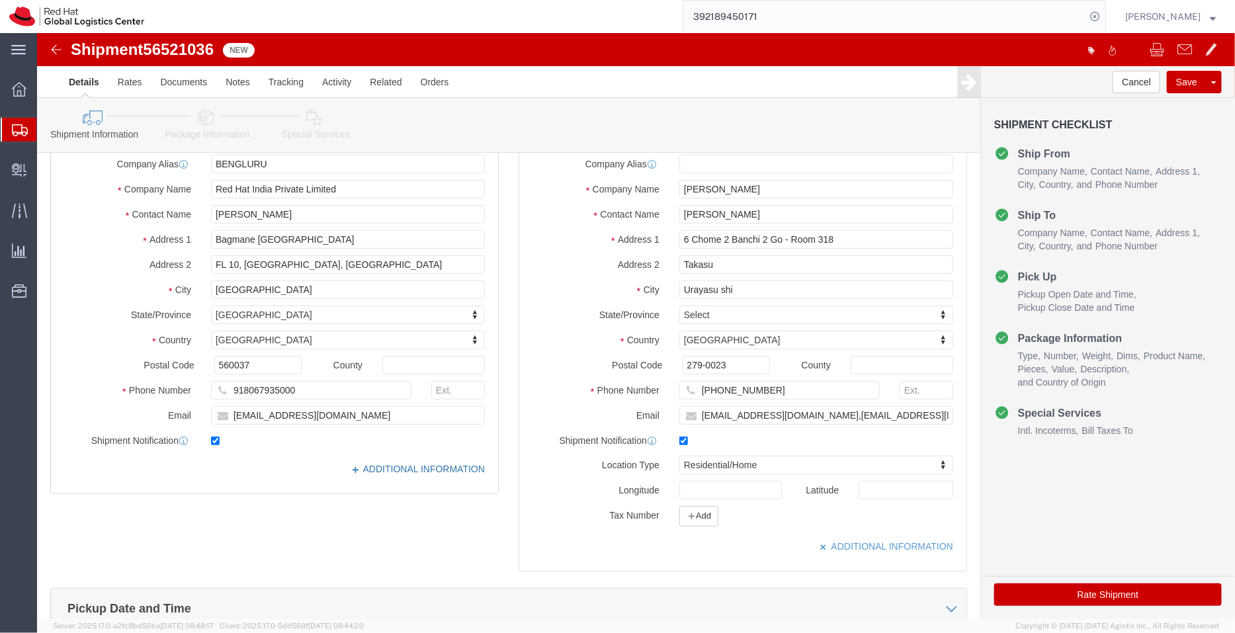
click link "ADDITIONAL INFORMATION"
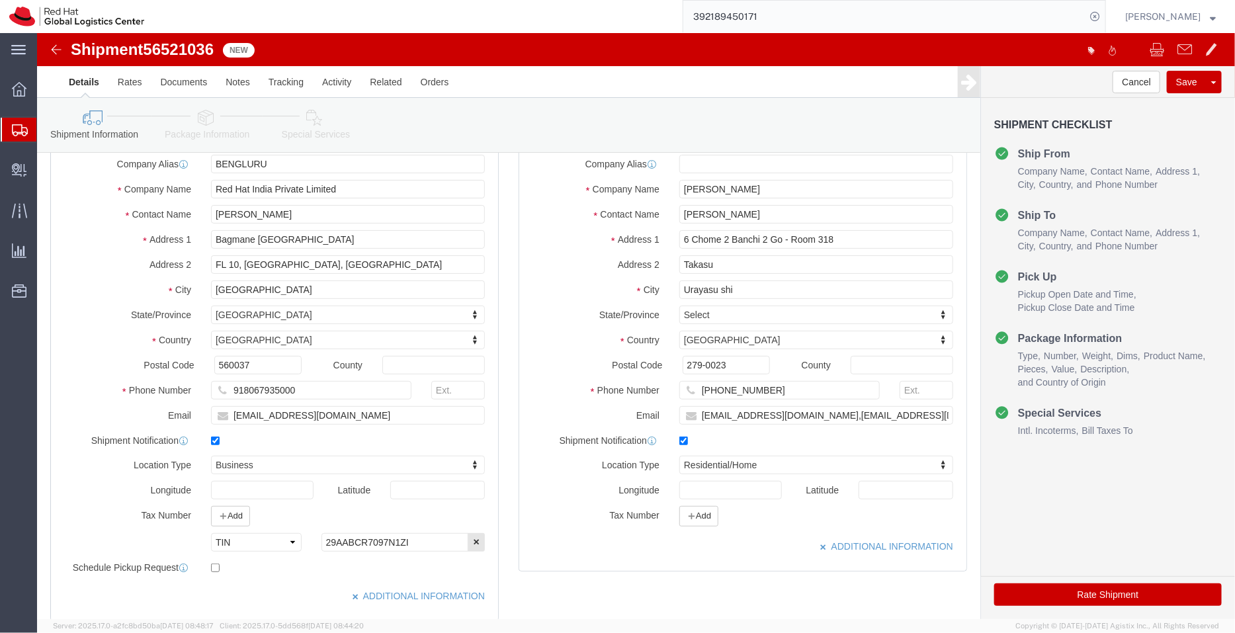
click link "Package Information"
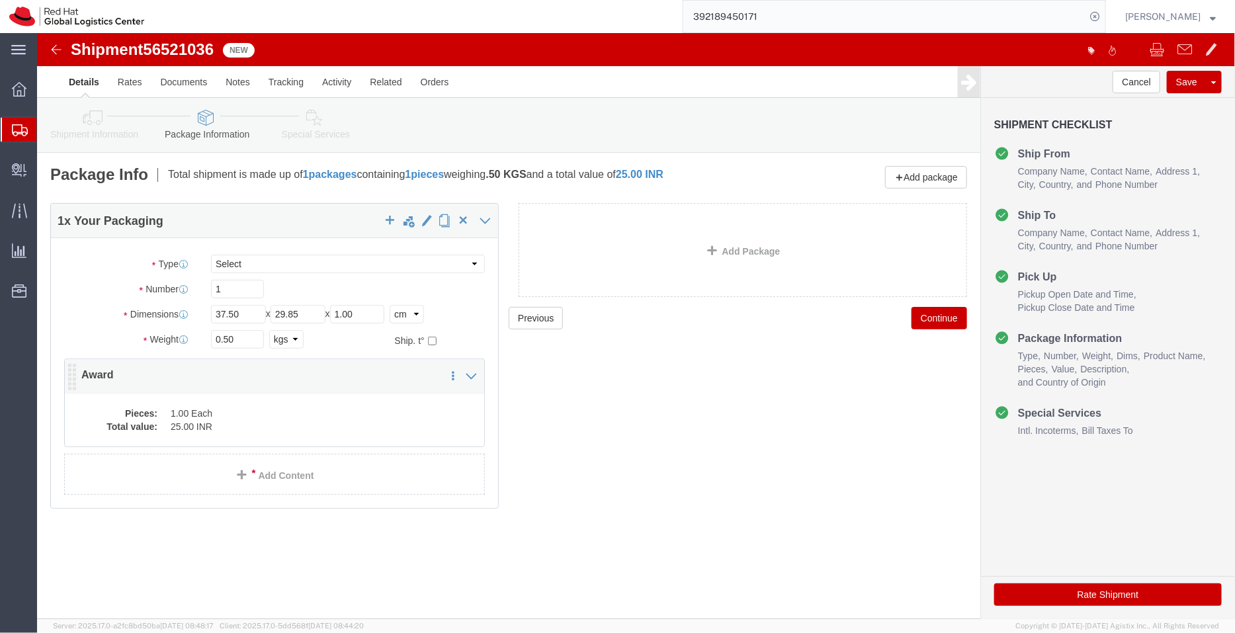
click dd "25.00 INR"
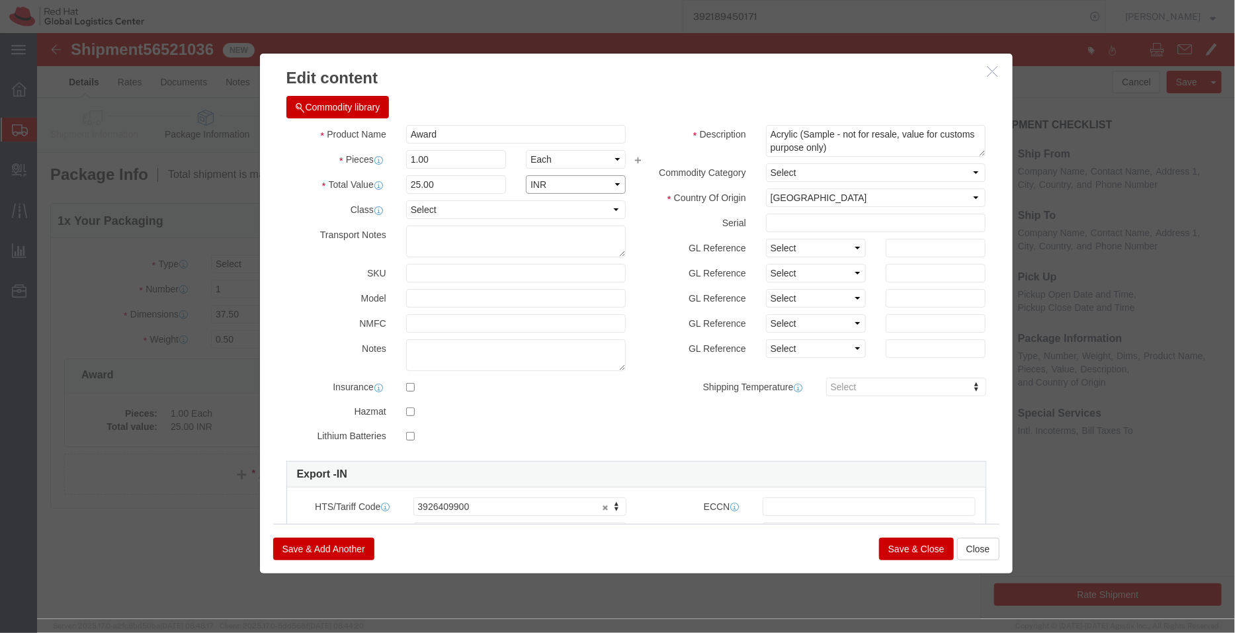
drag, startPoint x: 552, startPoint y: 187, endPoint x: 515, endPoint y: 153, distance: 49.7
click select "Select ADP AED AFN ALL AMD AOA ARS ATS AUD AWG AZN BAM BBD BDT BGL BGN BHD BIF …"
select select "USD"
click select "Select ADP AED AFN ALL AMD AOA ARS ATS AUD AWG AZN BAM BBD BDT BGL BGN BHD BIF …"
click button "Save & Close"
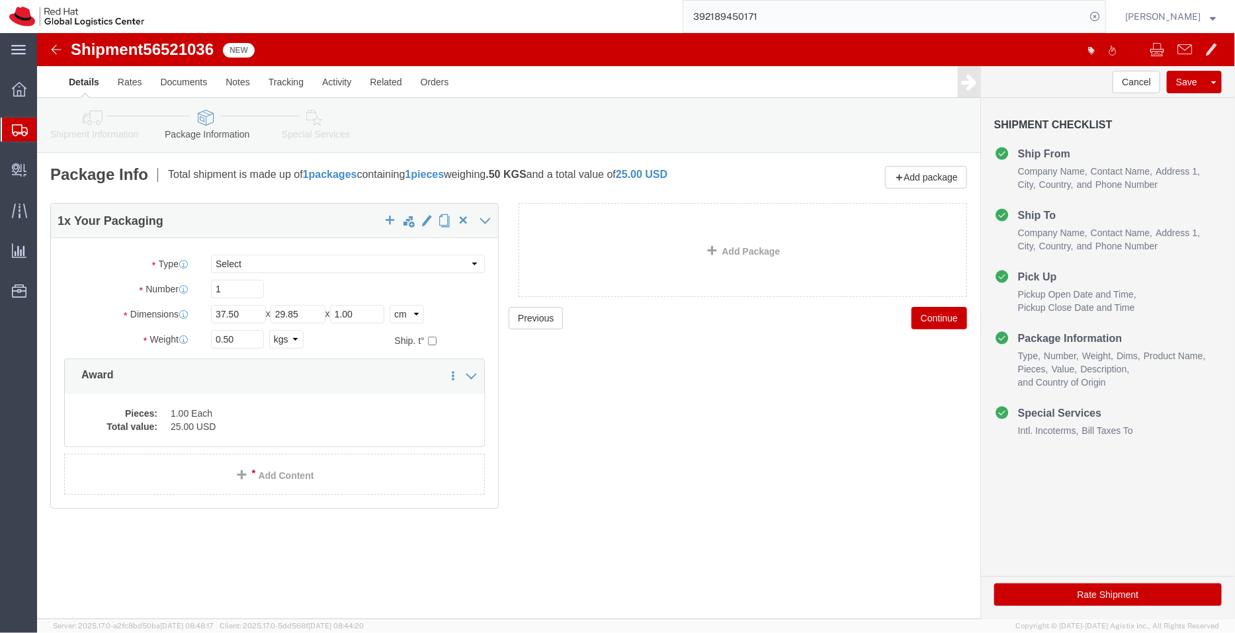
click link "Special Services"
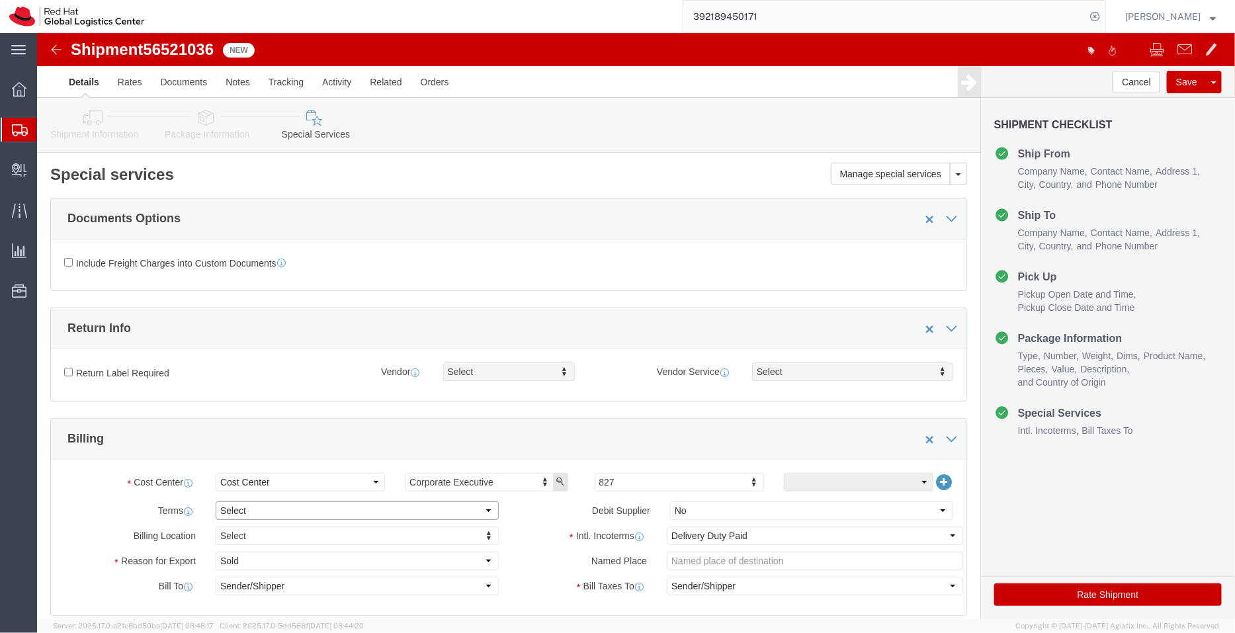
click select "Select Free of Charge Free of Cost NET 30 NET 45 NET 60 See Comment"
select select "FREE_OF_COST"
click select "Select Free of Charge Free of Cost NET 30 NET 45 NET 60 See Comment"
click select "Select Gift Personal Effects Repair/Warranty Return Sample Sold Temporary/Not S…"
select select "SAMPLE"
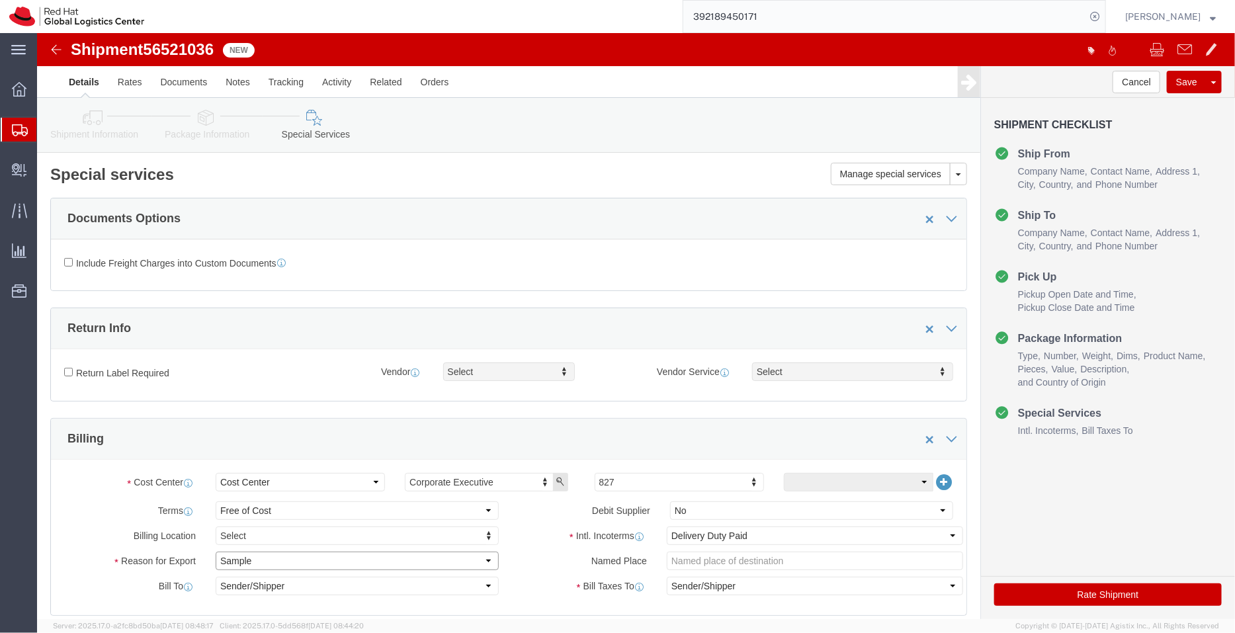
click select "Select Gift Personal Effects Repair/Warranty Return Sample Sold Temporary/Not S…"
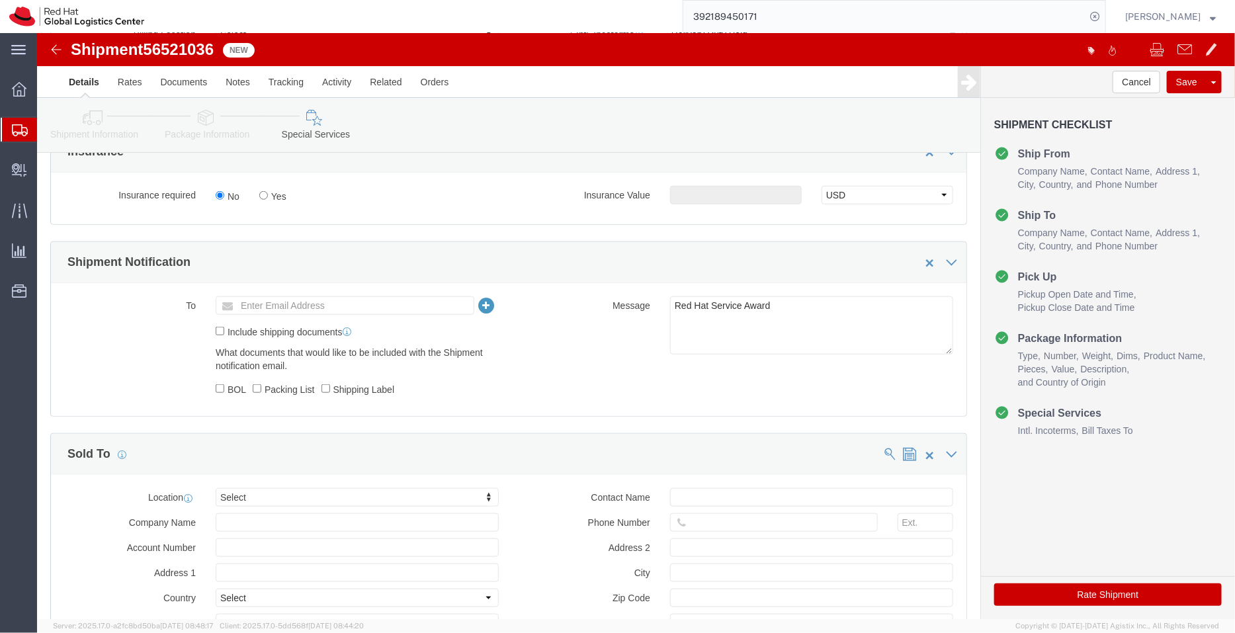
scroll to position [515, 0]
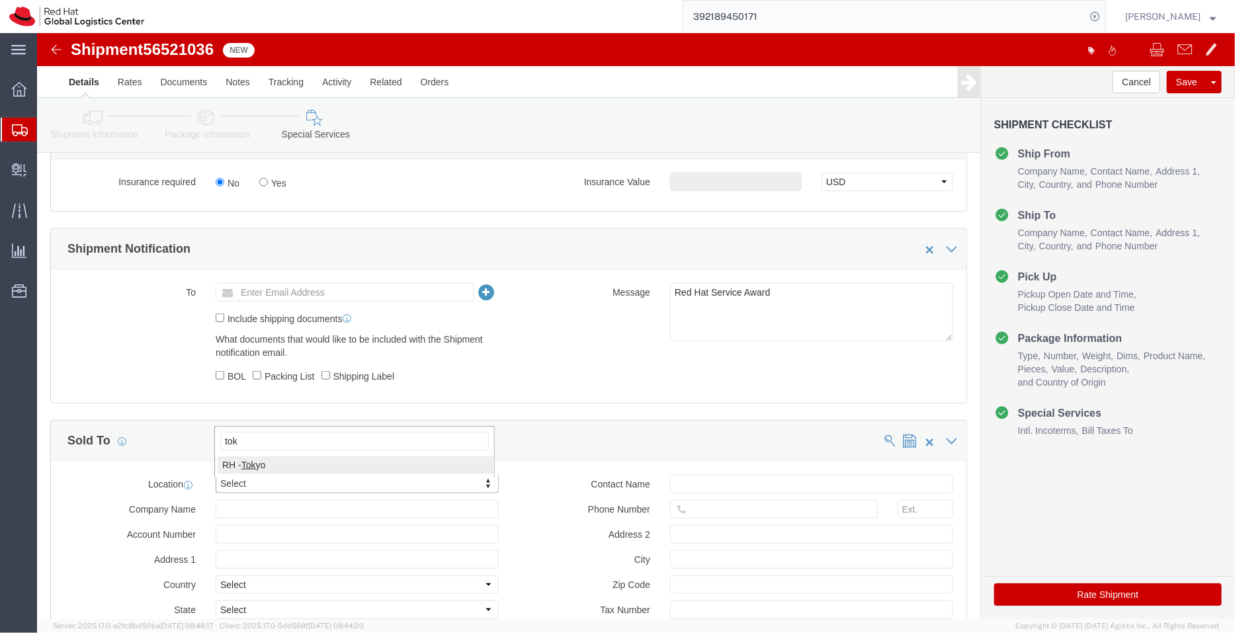
type input "tok"
click button "Rate Shipment"
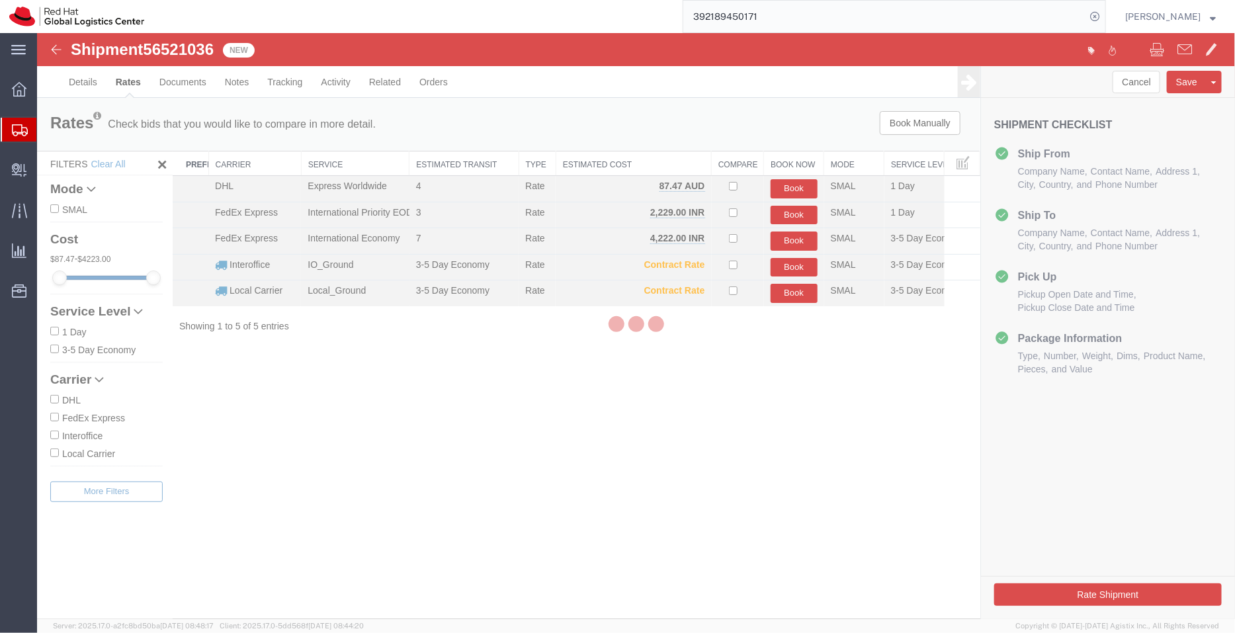
scroll to position [0, 0]
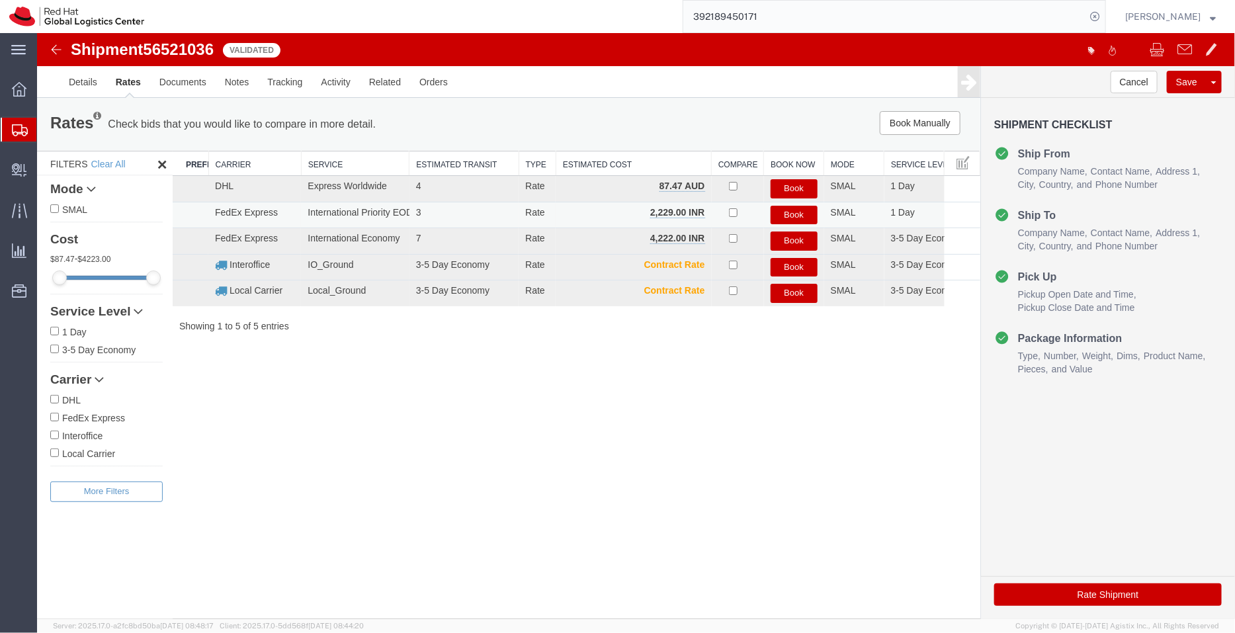
click at [786, 210] on button "Book" at bounding box center [793, 214] width 47 height 19
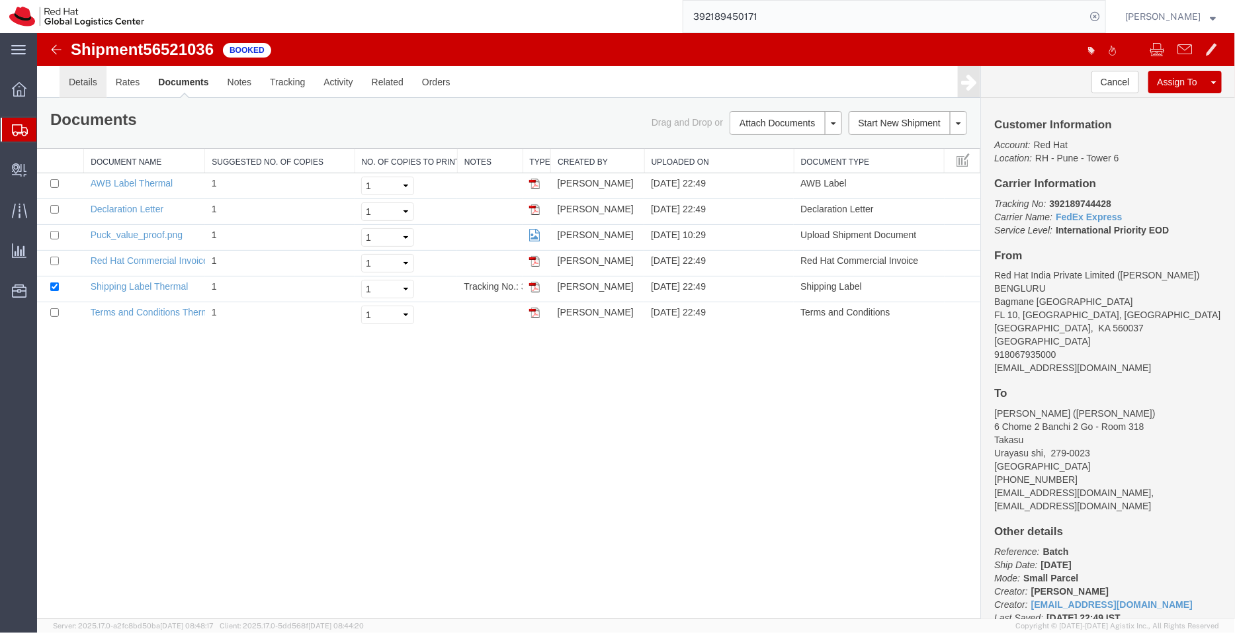
click at [85, 77] on link "Details" at bounding box center [82, 81] width 47 height 32
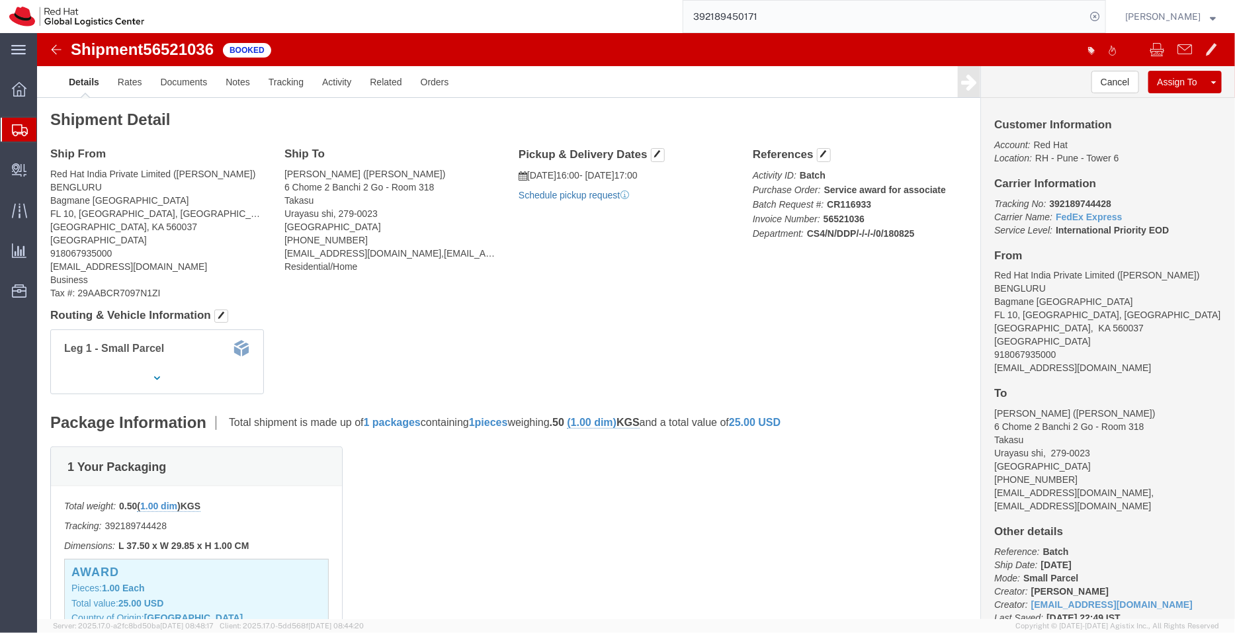
click link "Schedule pickup request"
drag, startPoint x: 1054, startPoint y: 332, endPoint x: 948, endPoint y: 339, distance: 106.0
click div "Customer Information Account: Red Hat Location: RH - Pune - Tower 6 Carrier Inf…"
copy address "[EMAIL_ADDRESS][DOMAIN_NAME]"
click link "Documents"
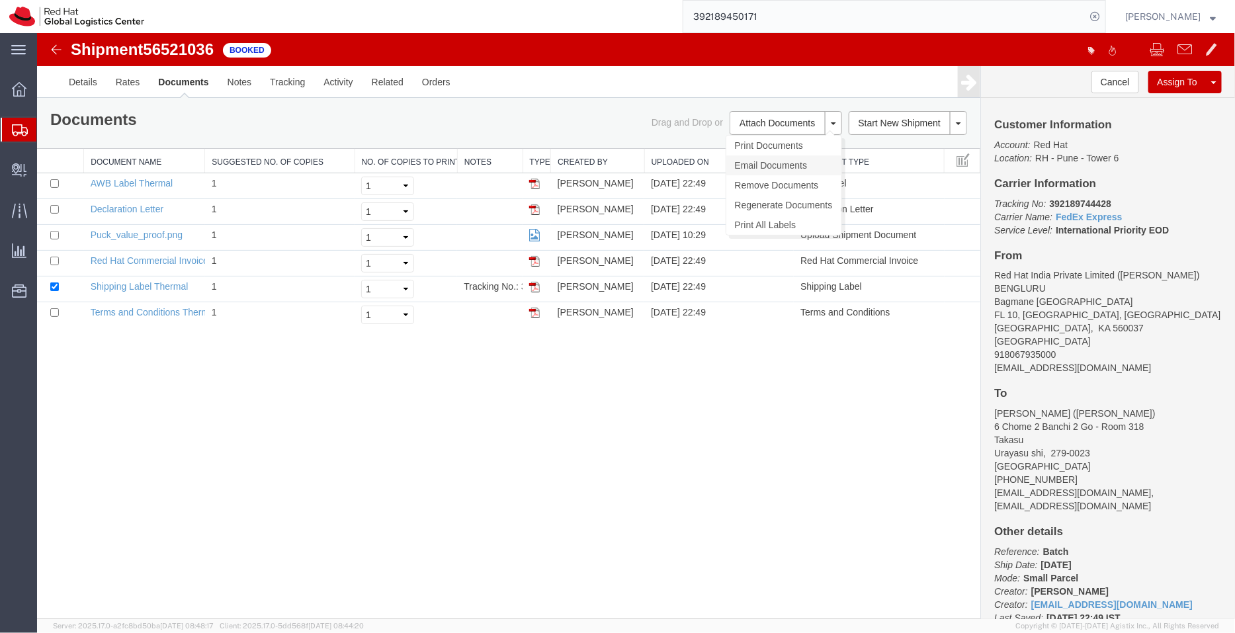
click at [778, 157] on link "Email Documents" at bounding box center [783, 165] width 115 height 20
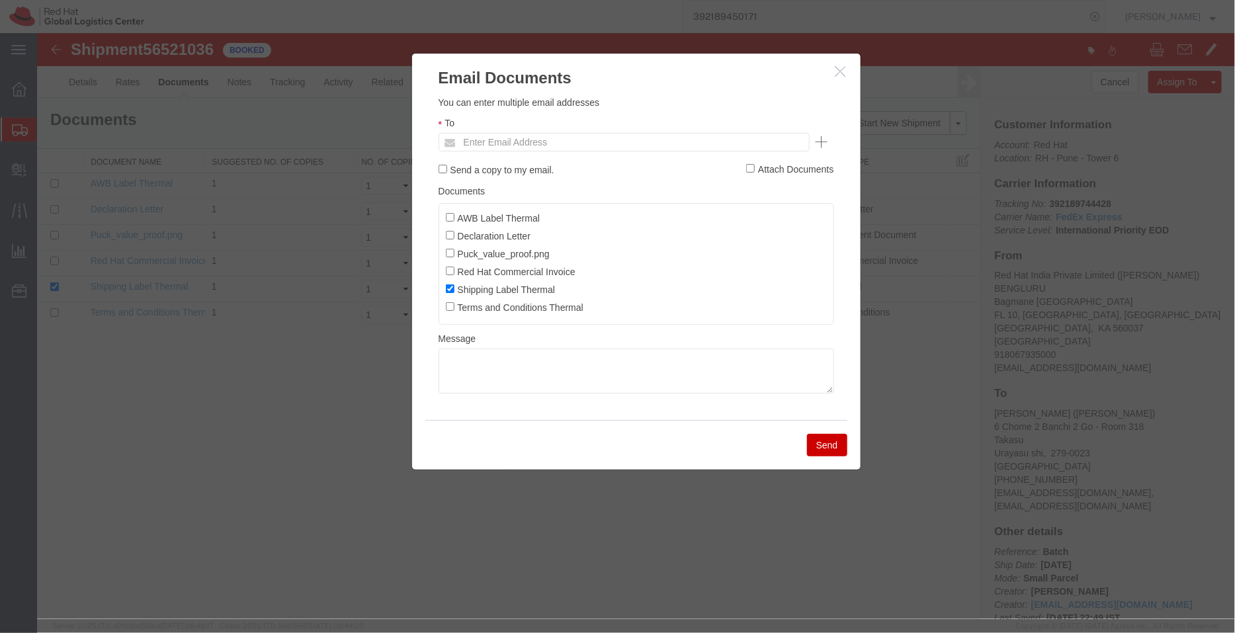
click at [625, 145] on ul "Enter Email Address" at bounding box center [623, 141] width 371 height 19
paste input "[EMAIL_ADDRESS][DOMAIN_NAME]"
type input "[EMAIL_ADDRESS][DOMAIN_NAME]"
click at [449, 232] on input "Declaration Letter" at bounding box center [449, 234] width 9 height 9
checkbox input "true"
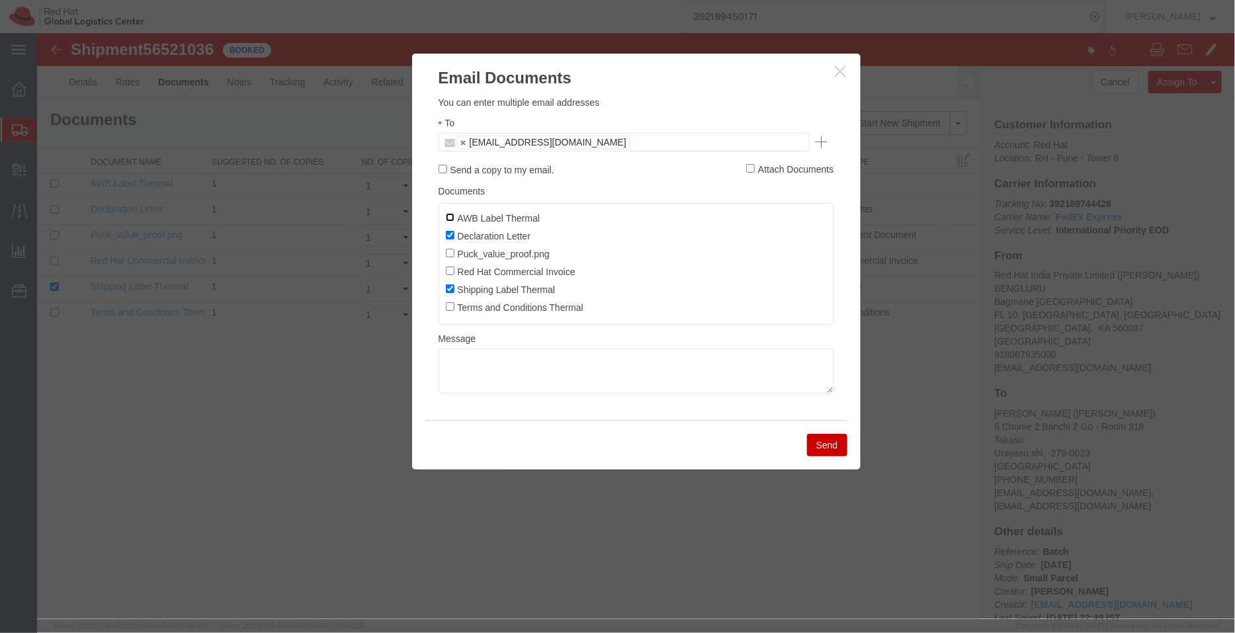
click at [452, 212] on input "AWB Label Thermal" at bounding box center [449, 216] width 9 height 9
checkbox input "true"
click at [448, 272] on input "Red Hat Commercial Invoice" at bounding box center [449, 270] width 9 height 9
checkbox input "true"
click at [823, 442] on button "Send" at bounding box center [826, 444] width 40 height 22
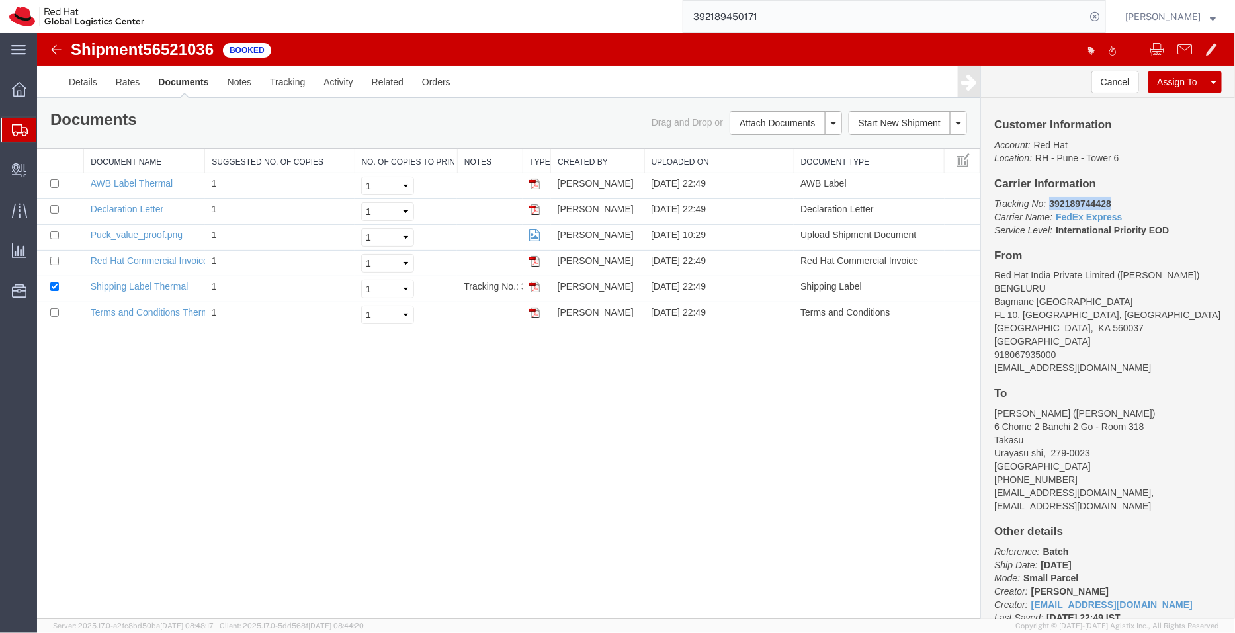
click at [1051, 198] on p "Tracking No: 392189744428 Carrier Name: FedEx Express FedEx Express Service Lev…" at bounding box center [1107, 216] width 228 height 40
copy b "392189744428"
click at [84, 80] on link "Details" at bounding box center [82, 81] width 47 height 32
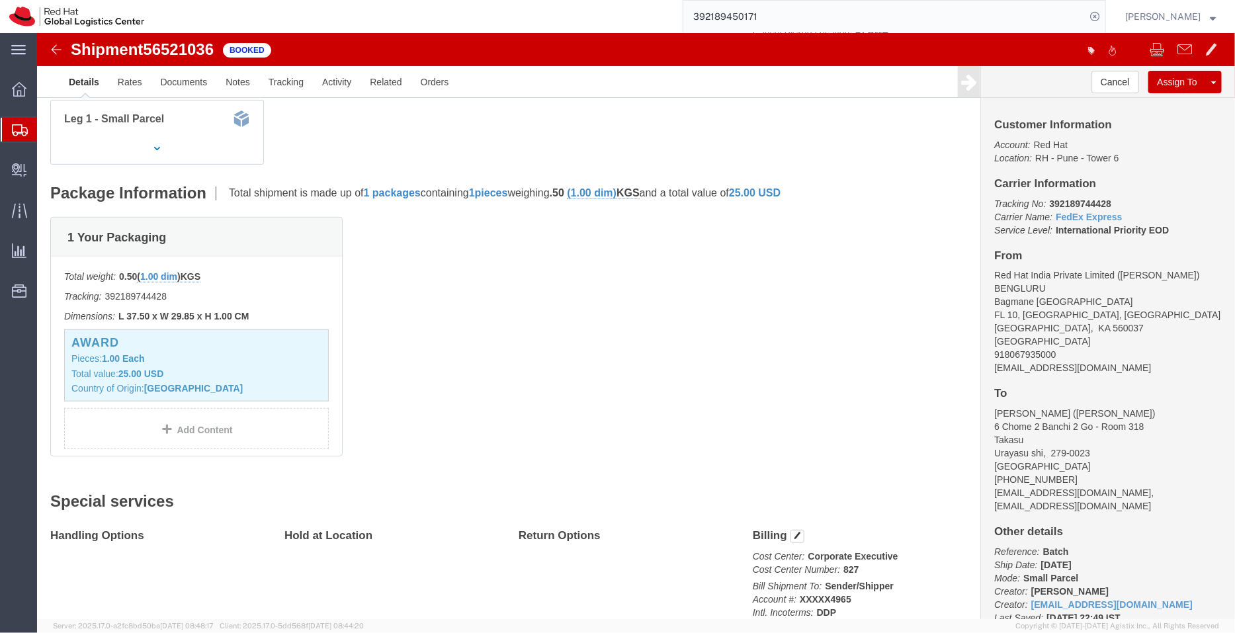
scroll to position [427, 0]
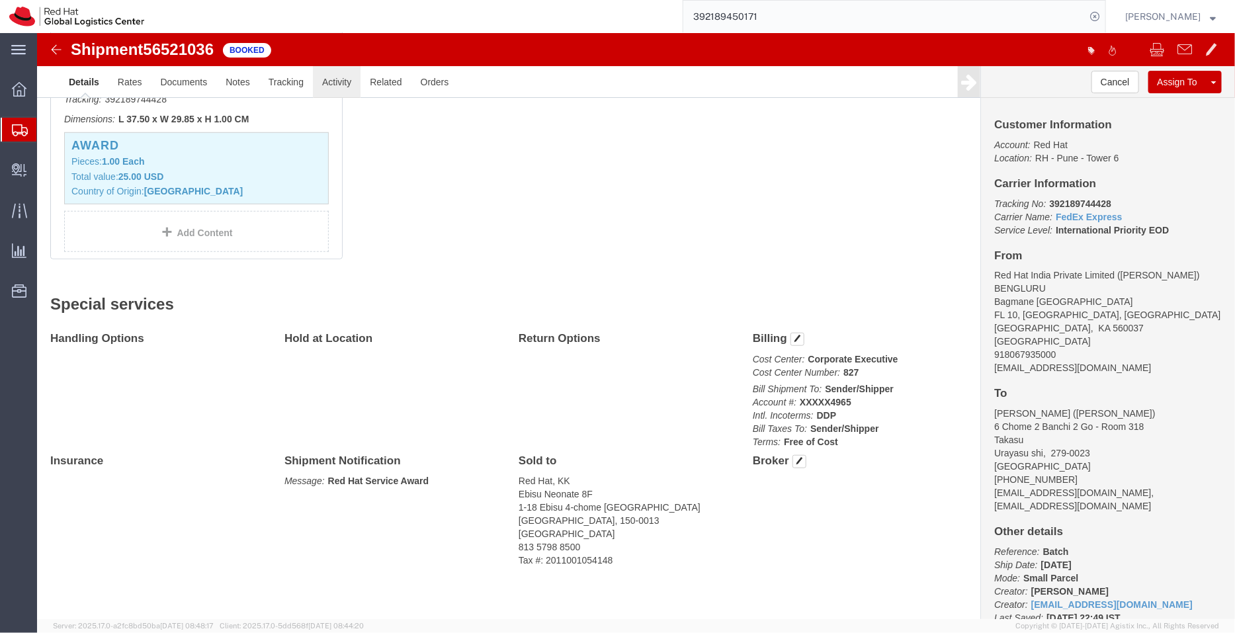
click link "Activity"
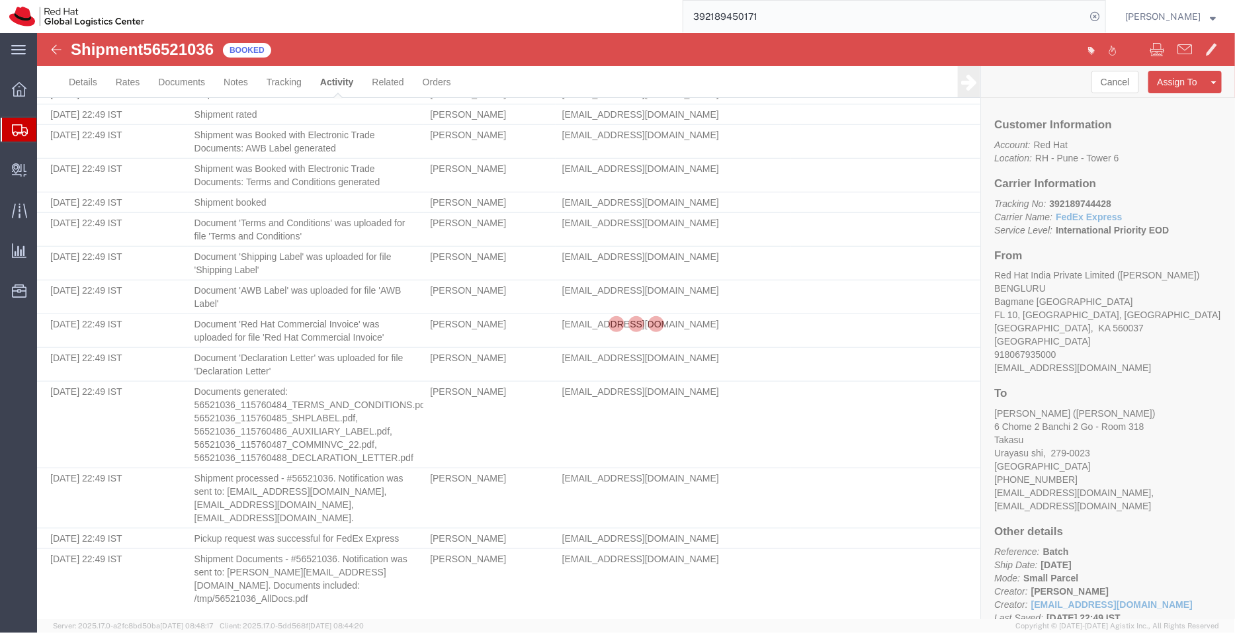
scroll to position [400, 0]
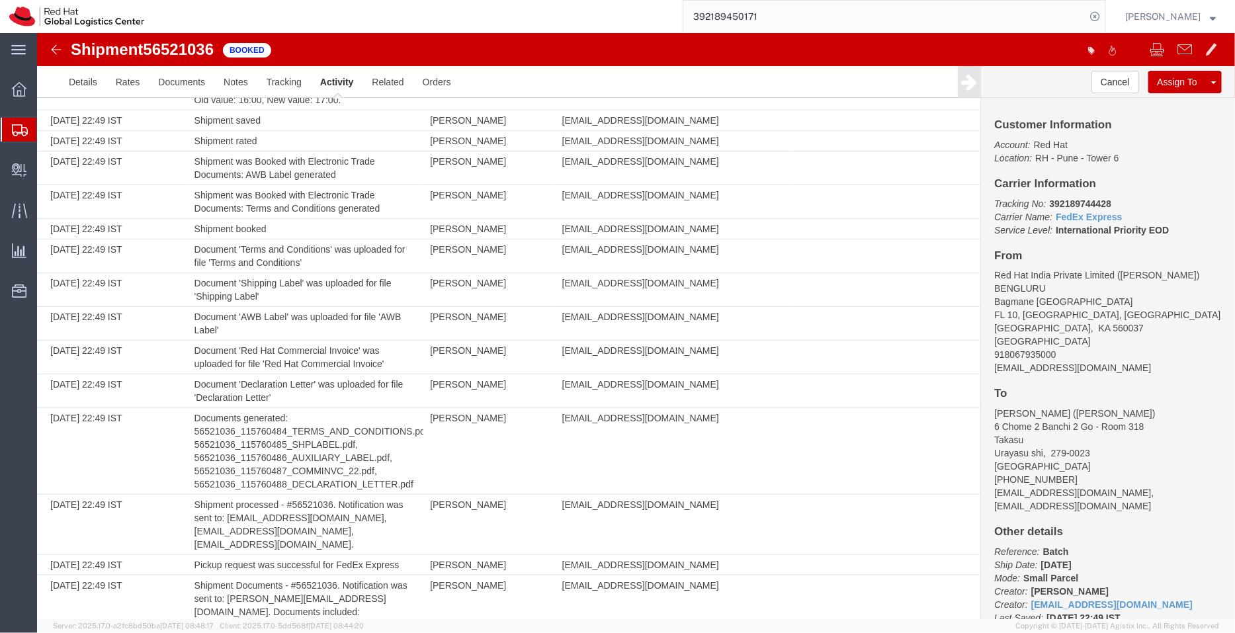
click at [0, 0] on span "Shipment Manager" at bounding box center [0, 0] width 0 height 0
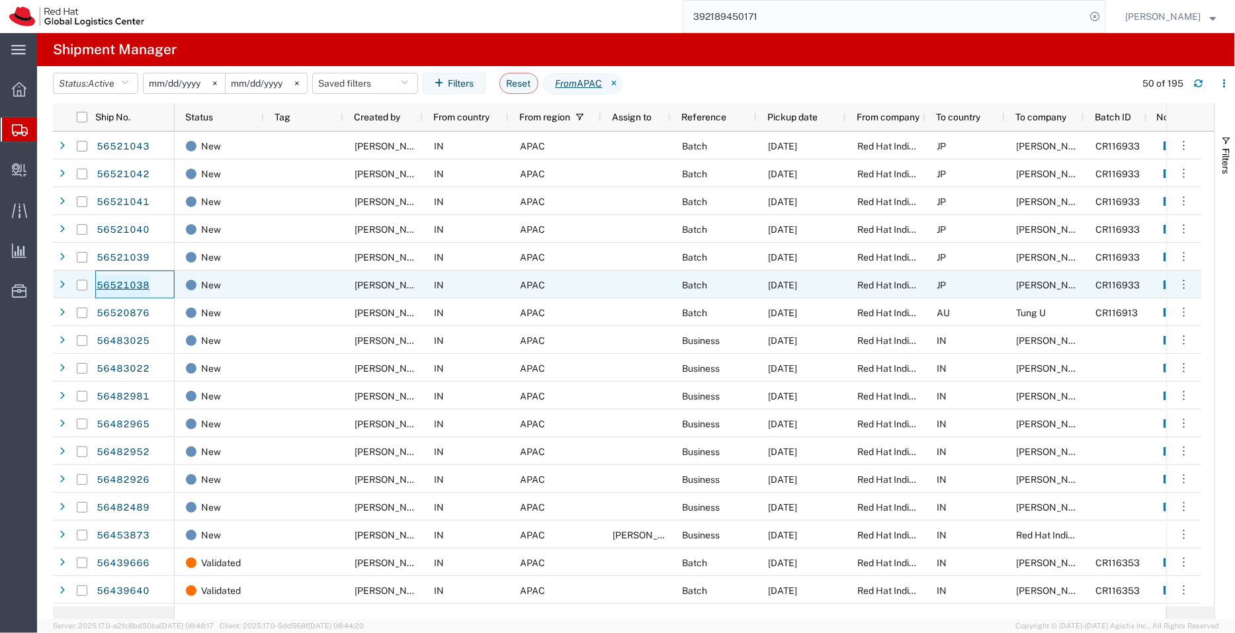
click at [129, 282] on link "56521038" at bounding box center [123, 285] width 54 height 21
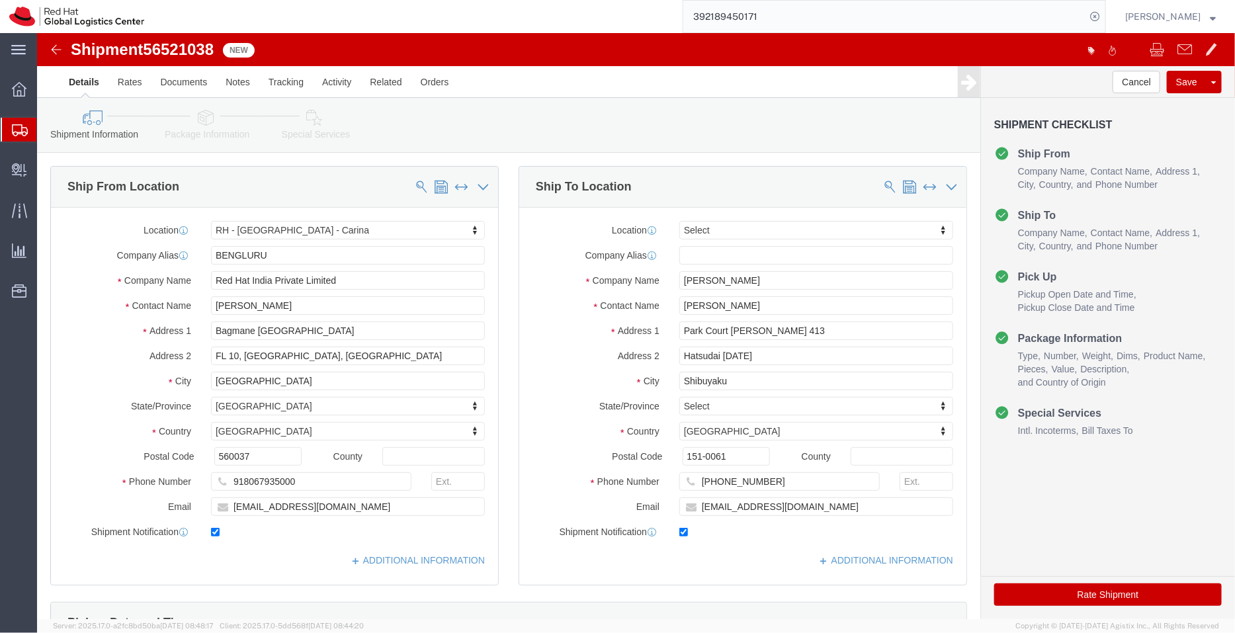
select select "37925"
select select
click input "ytakiguc@redhat.com"
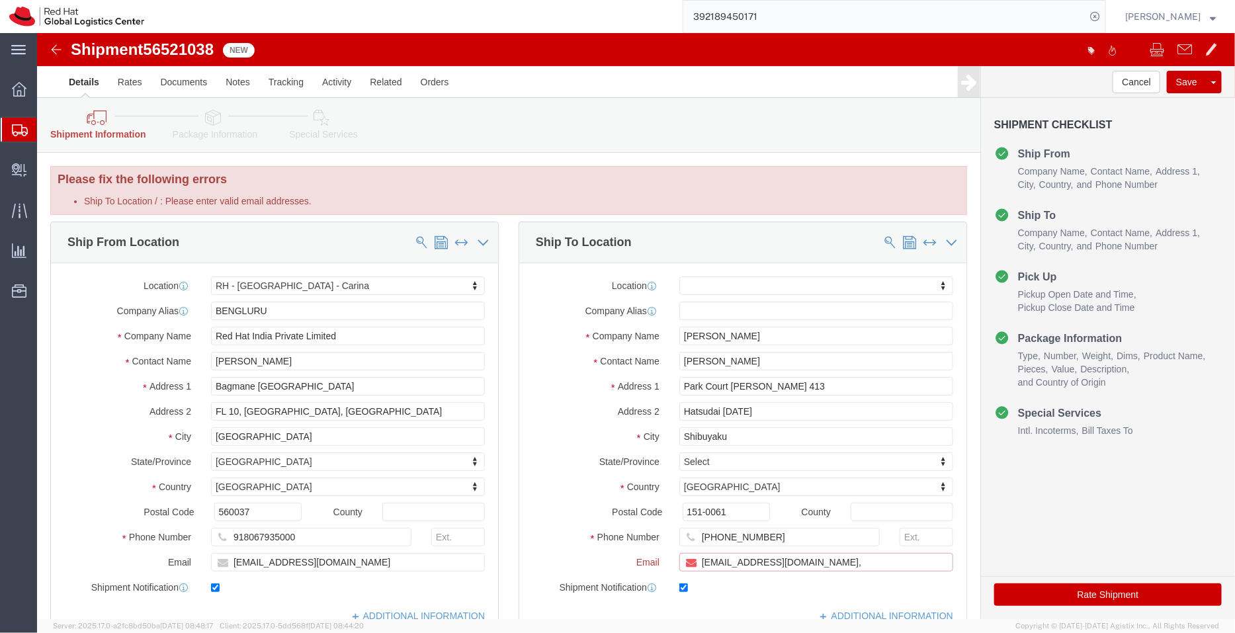
paste input "[EMAIL_ADDRESS][DOMAIN_NAME]"
type input "ytakiguc@redhat.com,apaclogistics@redhat.com"
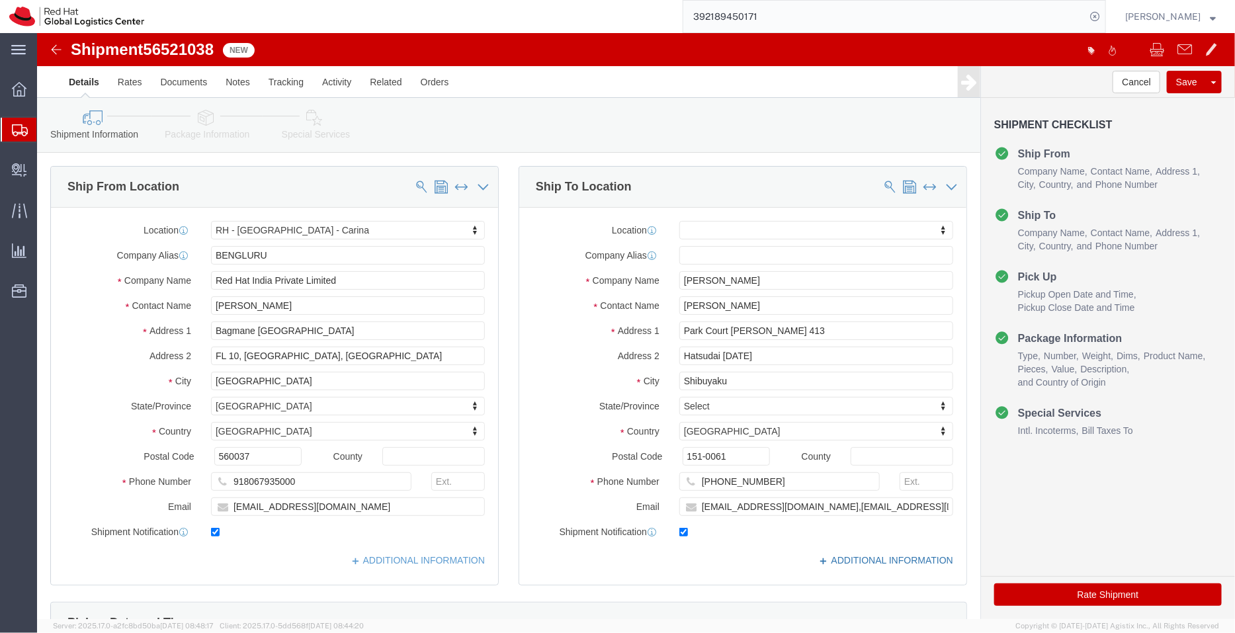
click link "ADDITIONAL INFORMATION"
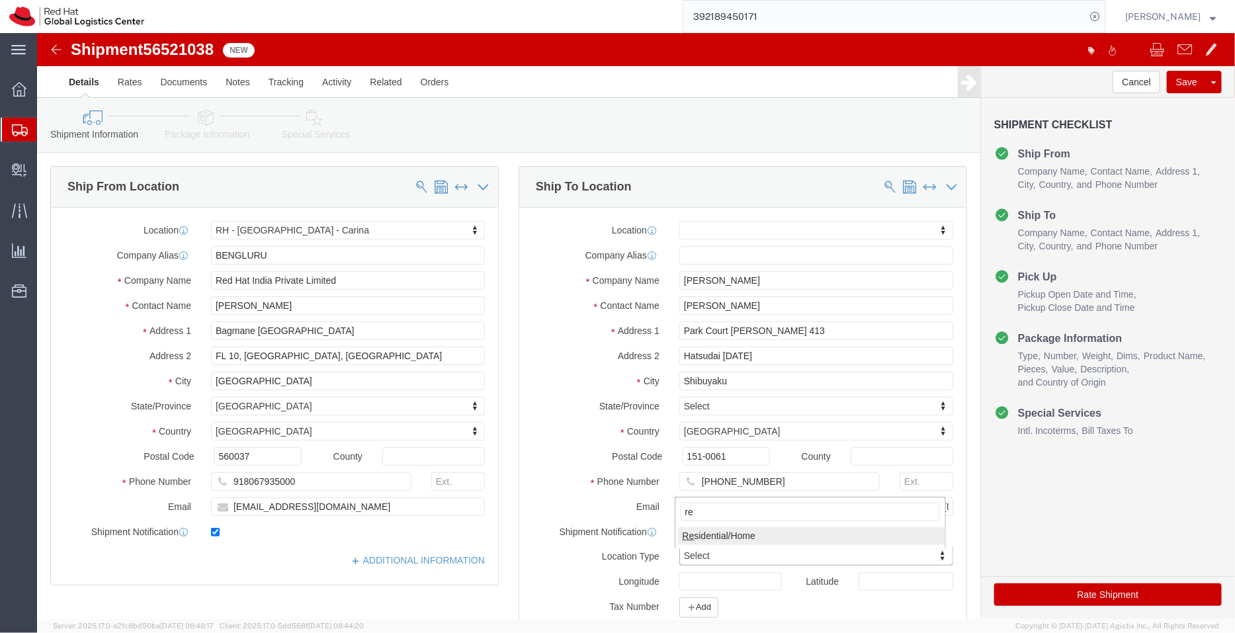
type input "re"
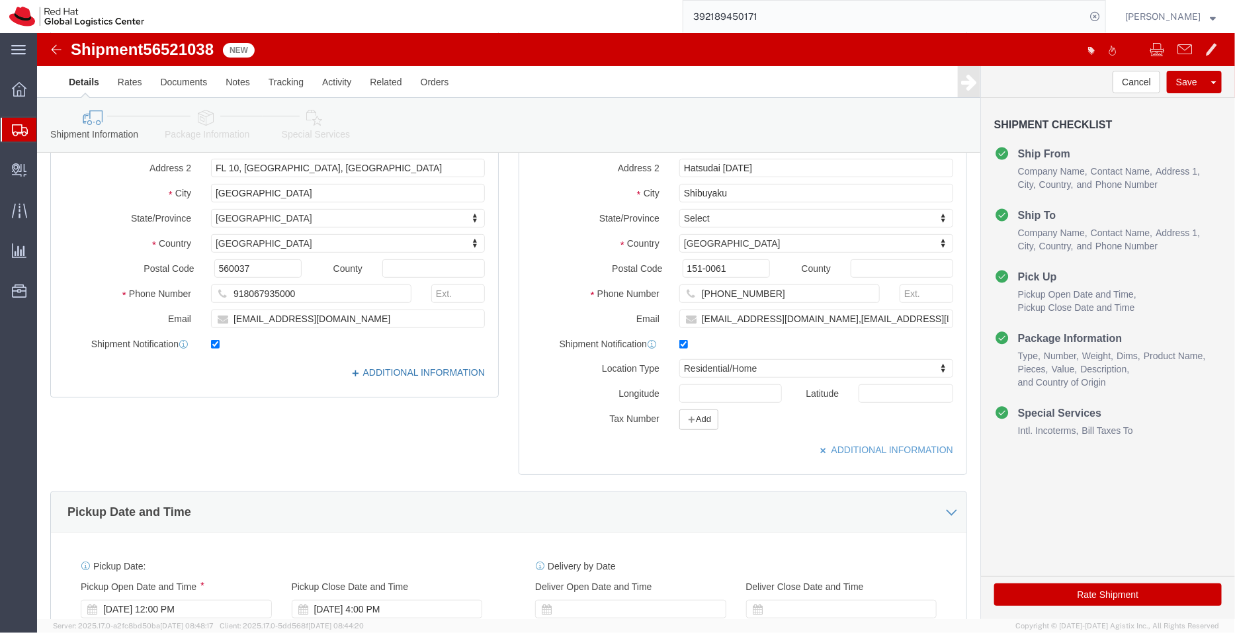
click link "ADDITIONAL INFORMATION"
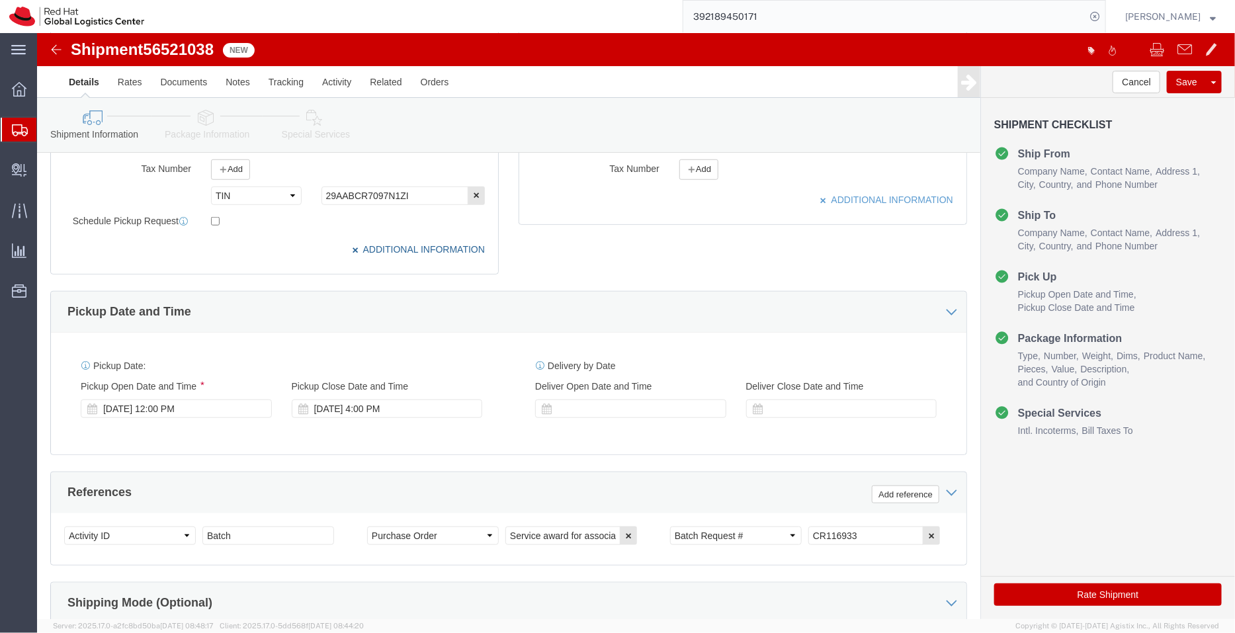
scroll to position [439, 0]
click div "[DATE] 12:00 PM"
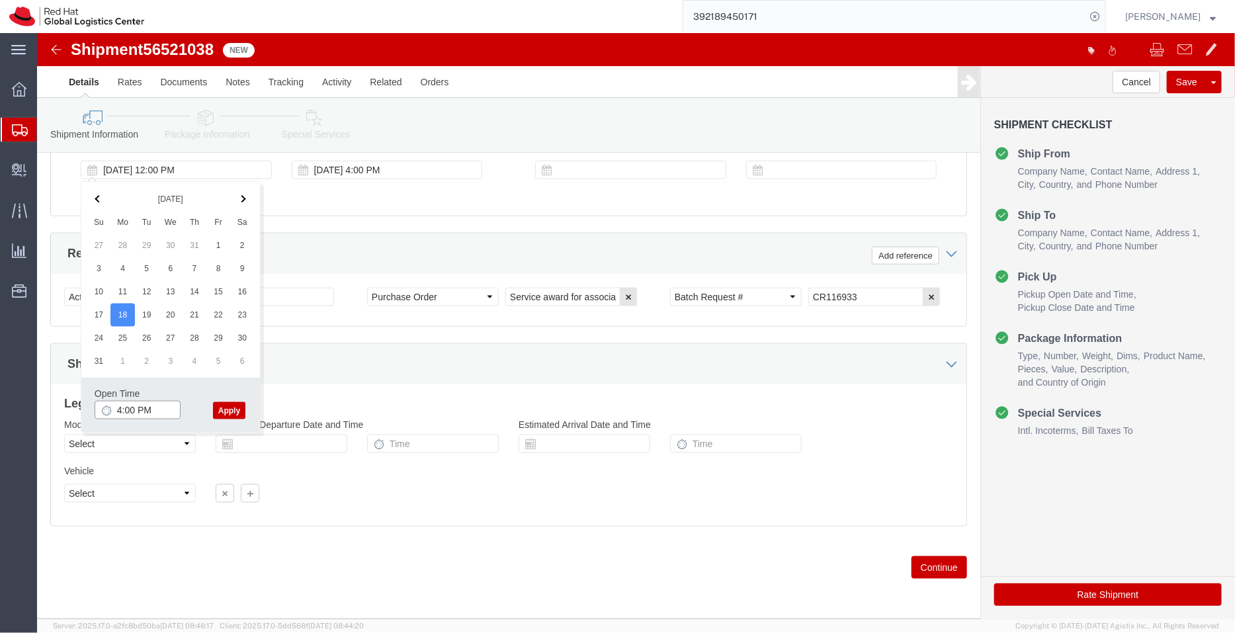
type input "4:00 PM"
click button "Apply"
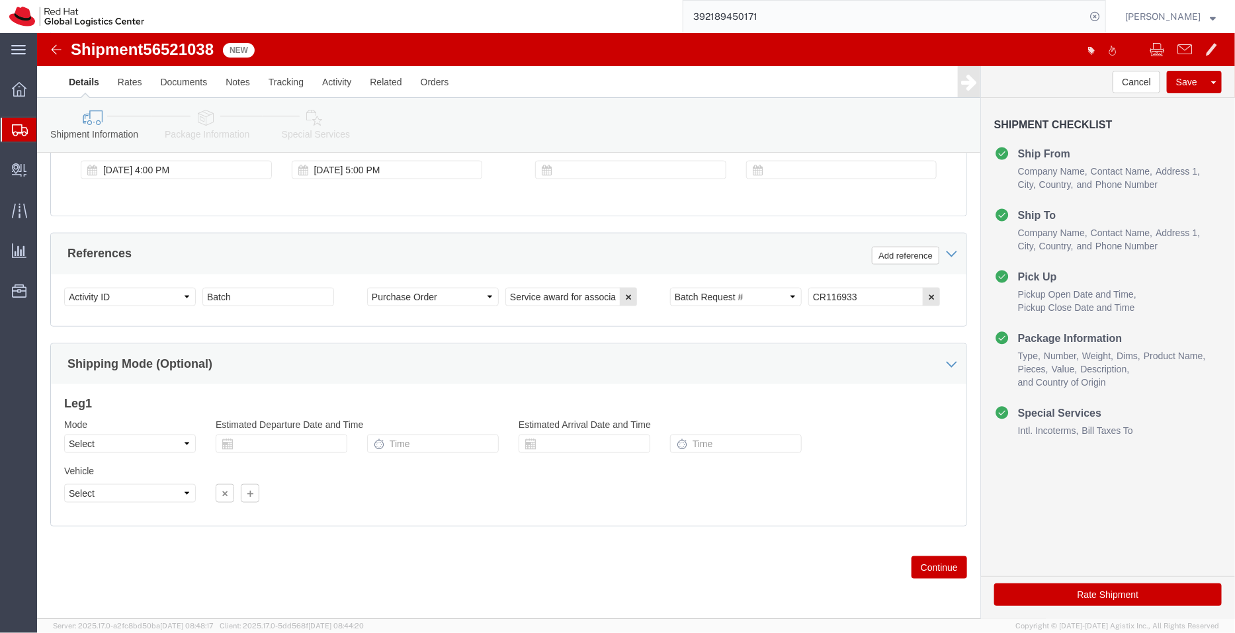
click icon
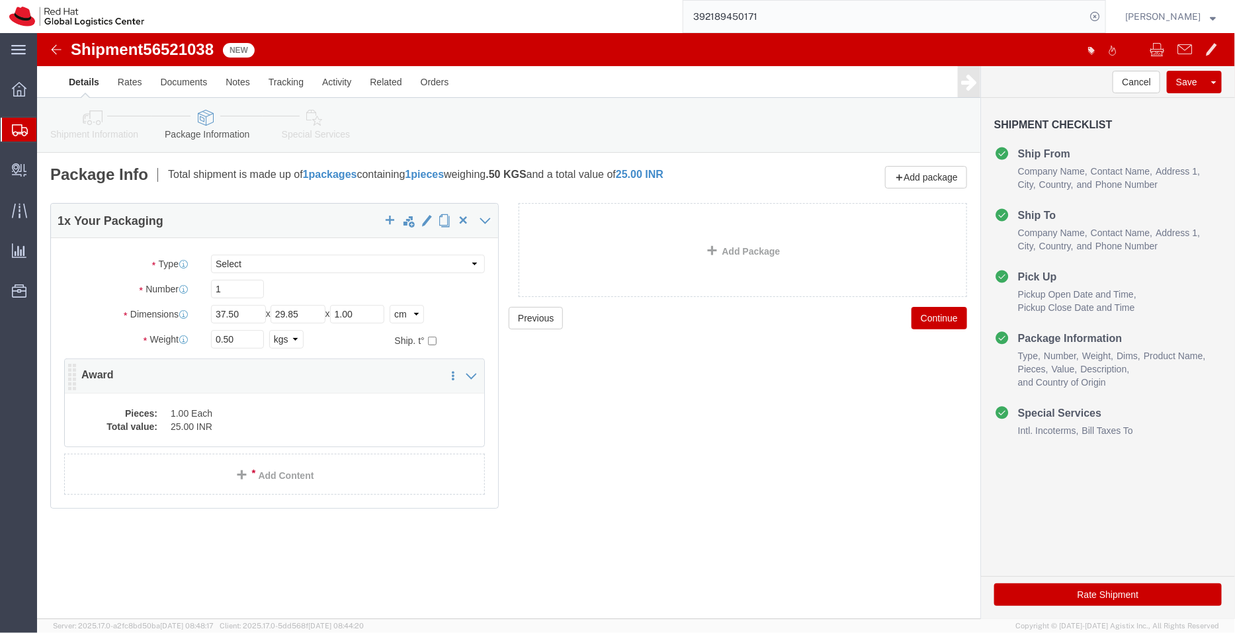
click dd "1.00 Each"
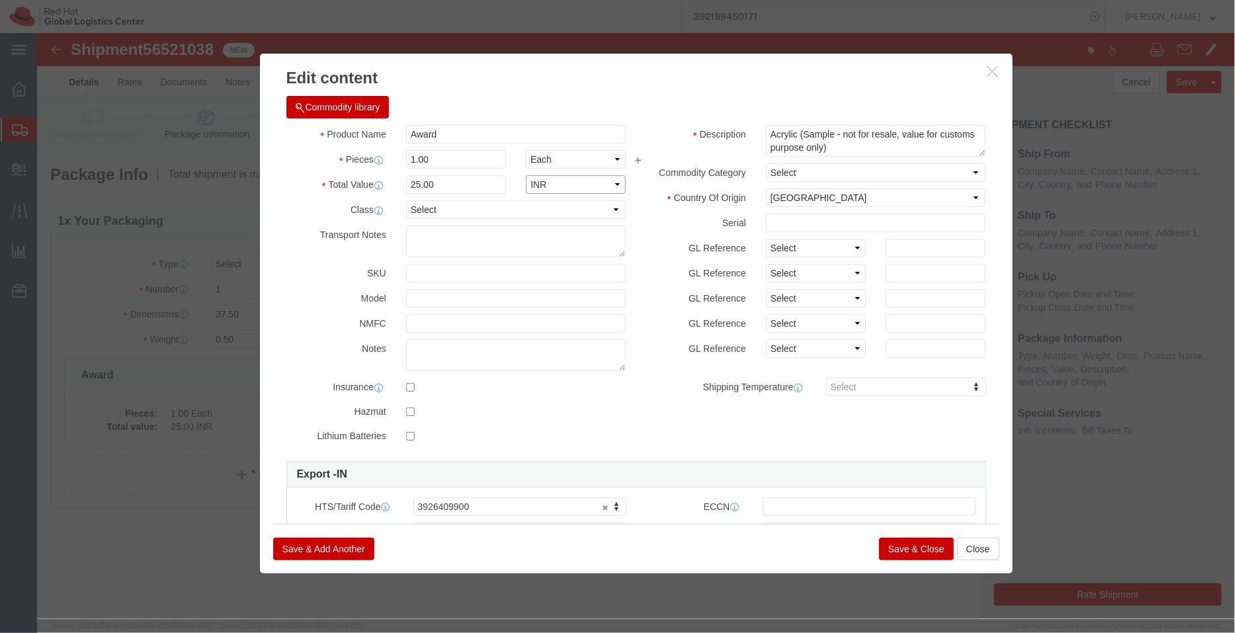
click select "Select ADP AED AFN ALL AMD AOA ARS ATS AUD AWG AZN BAM BBD BDT BGL BGN BHD BIF …"
select select "USD"
click select "Select ADP AED AFN ALL AMD AOA ARS ATS AUD AWG AZN BAM BBD BDT BGL BGN BHD BIF …"
click button "Save & Close"
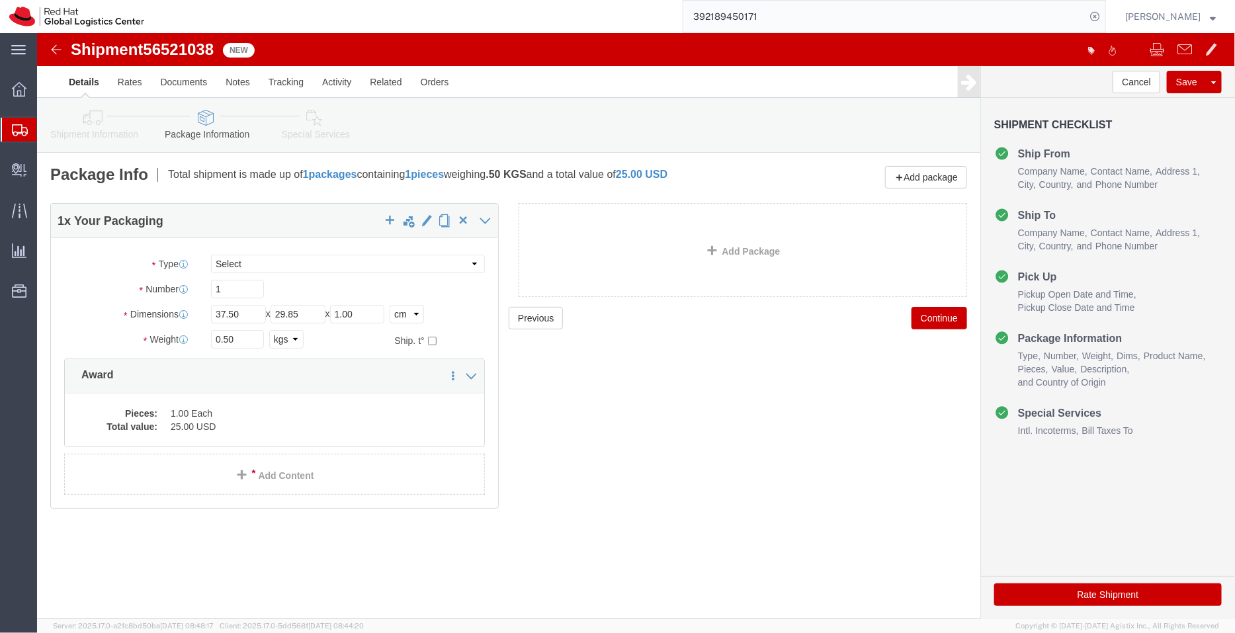
click link "Special Services"
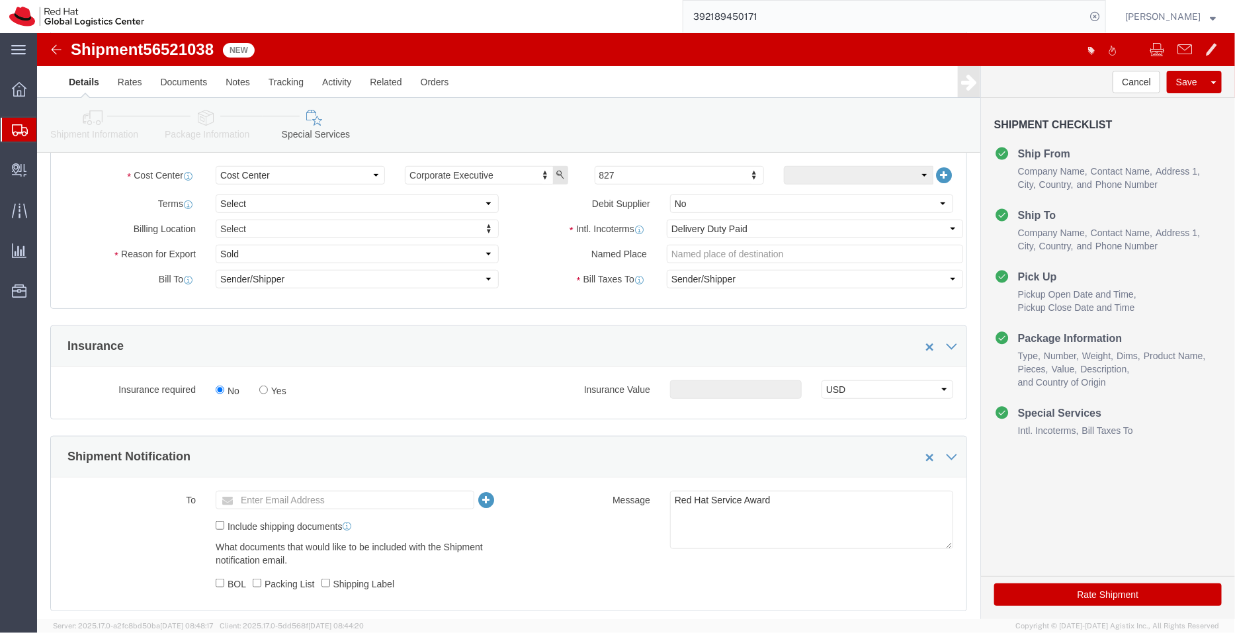
scroll to position [310, 0]
click select "Select Free of Charge Free of Cost NET 30 NET 45 NET 60 See Comment"
select select "FREE_OF_COST"
click select "Select Free of Charge Free of Cost NET 30 NET 45 NET 60 See Comment"
click select "Select Gift Personal Effects Repair/Warranty Return Sample Sold Temporary/Not S…"
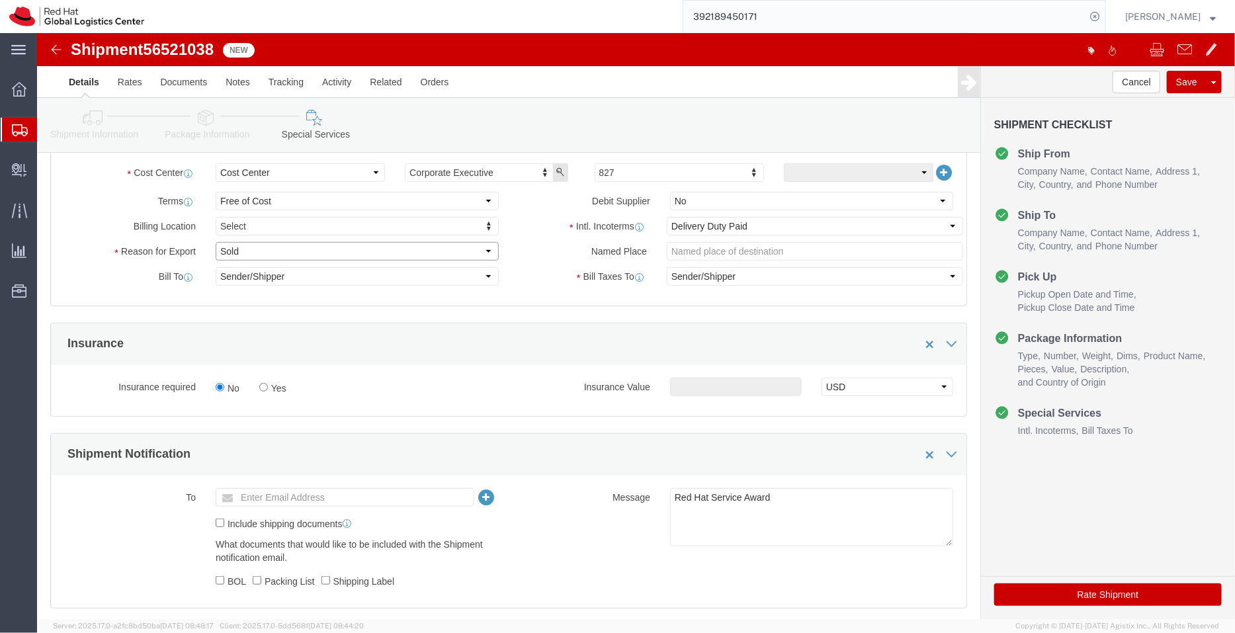
select select "SAMPLE"
click select "Select Gift Personal Effects Repair/Warranty Return Sample Sold Temporary/Not S…"
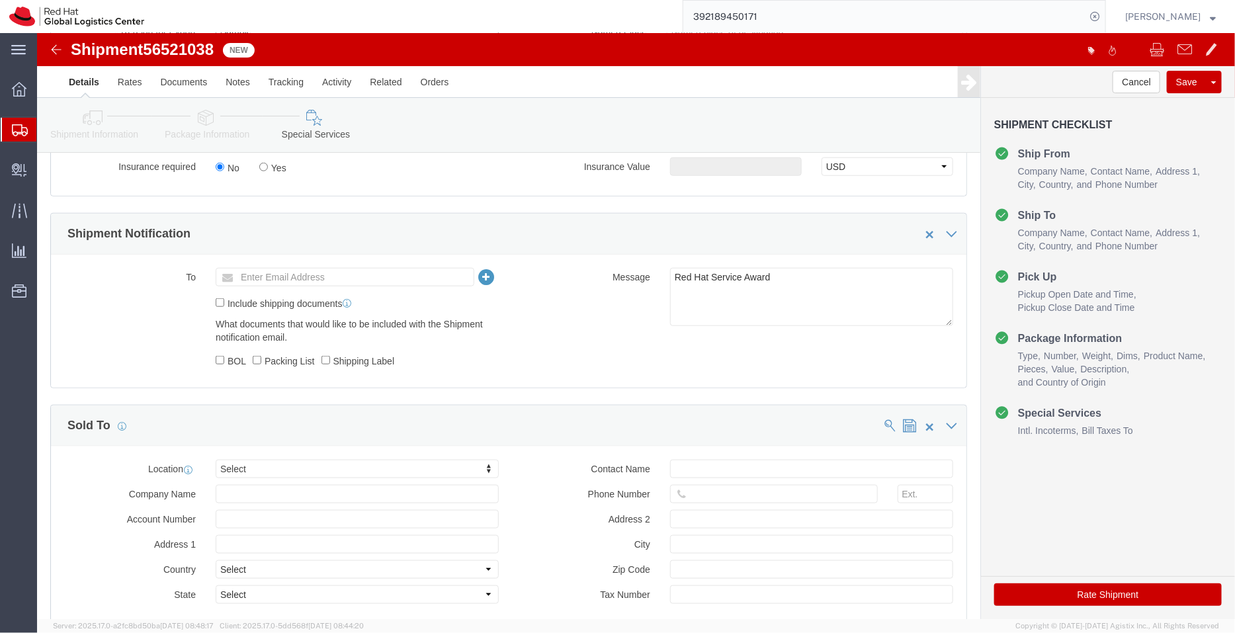
scroll to position [628, 0]
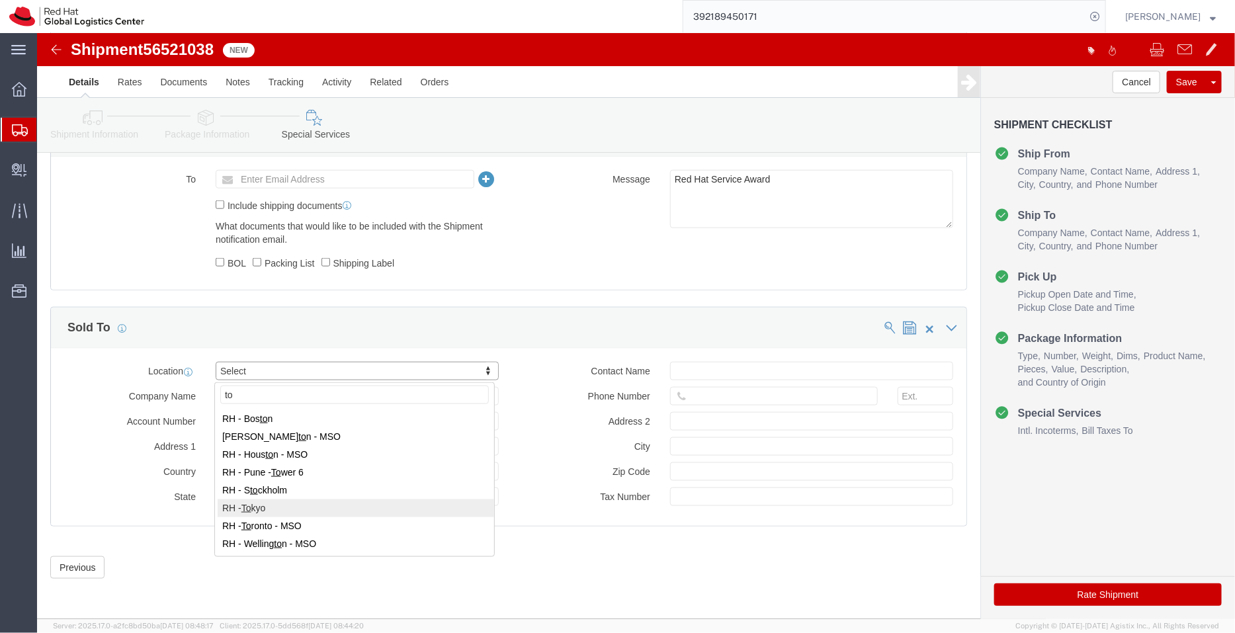
type input "to"
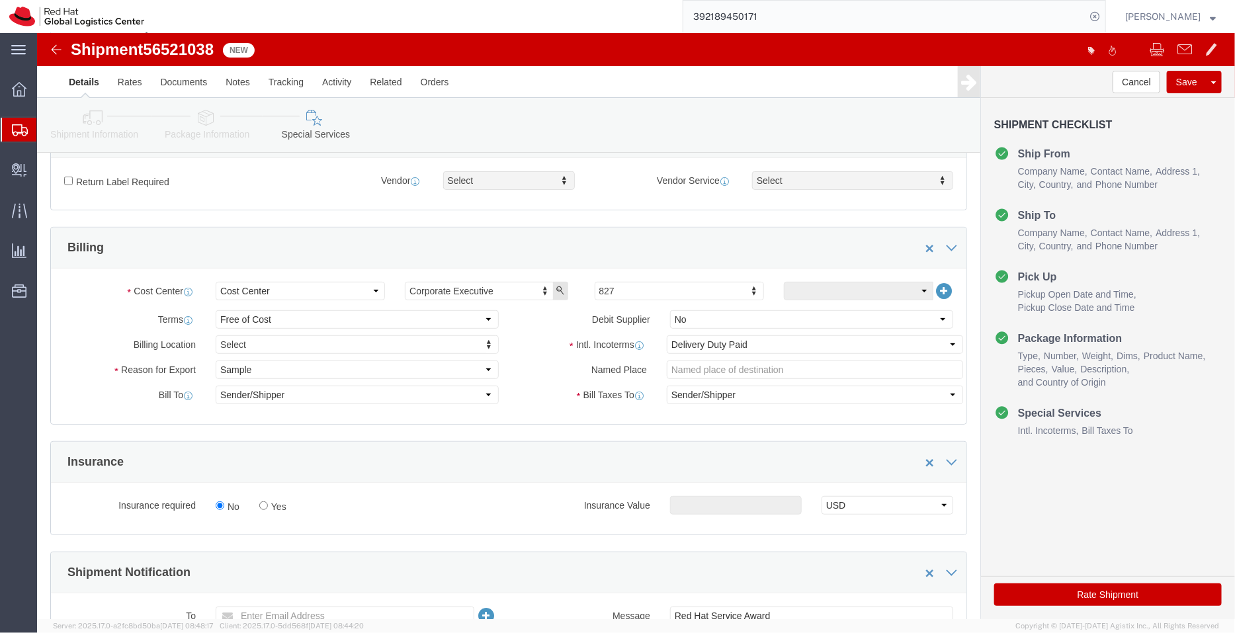
scroll to position [181, 0]
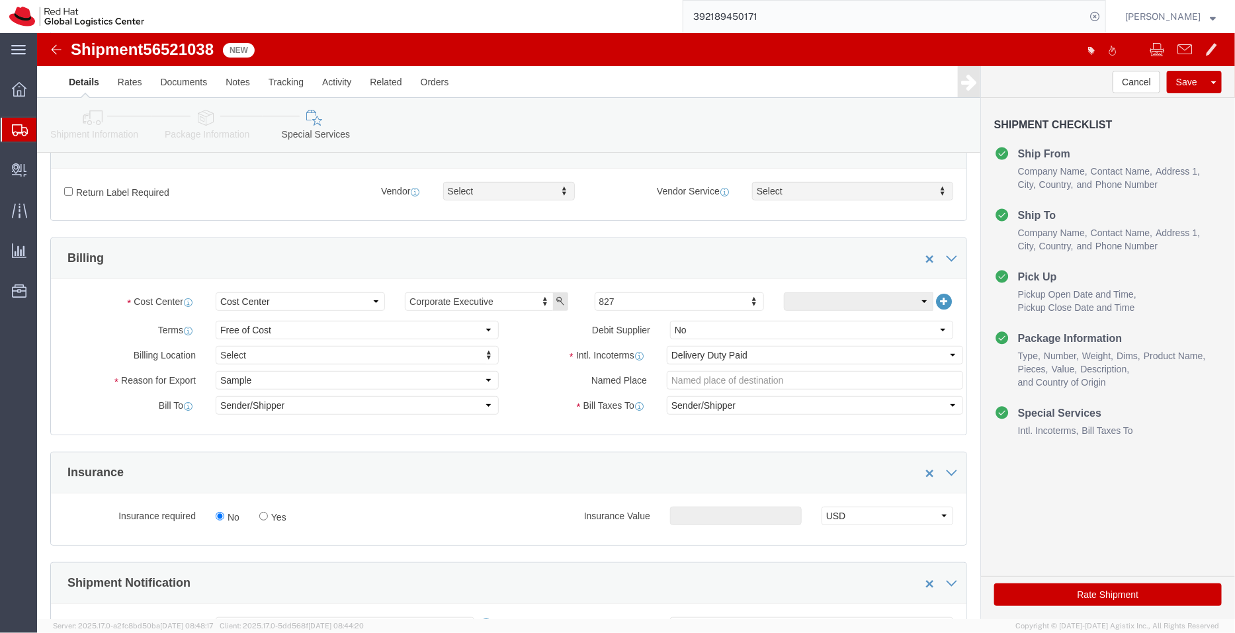
click button "Rate Shipment"
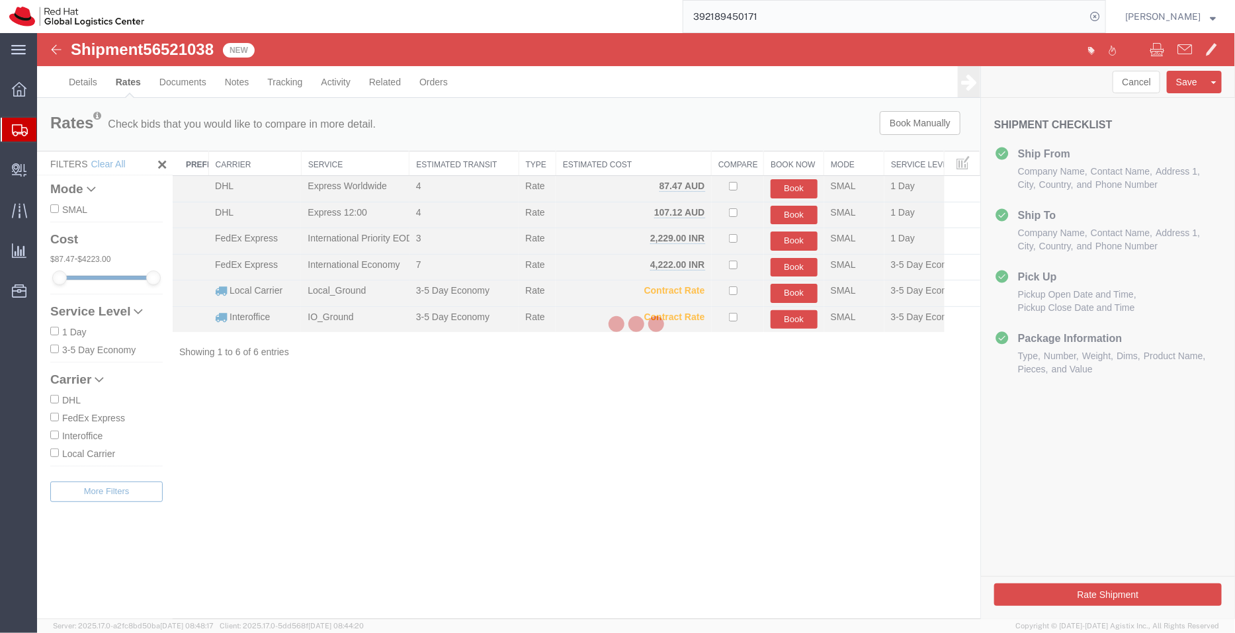
scroll to position [0, 0]
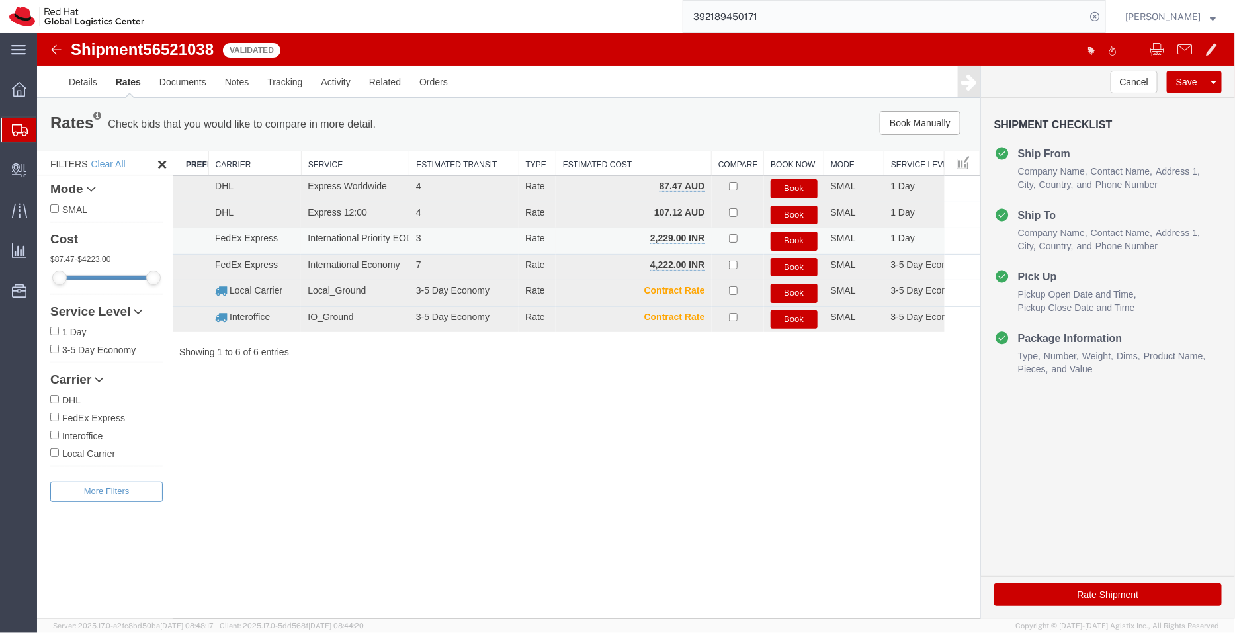
click at [794, 237] on button "Book" at bounding box center [793, 240] width 47 height 19
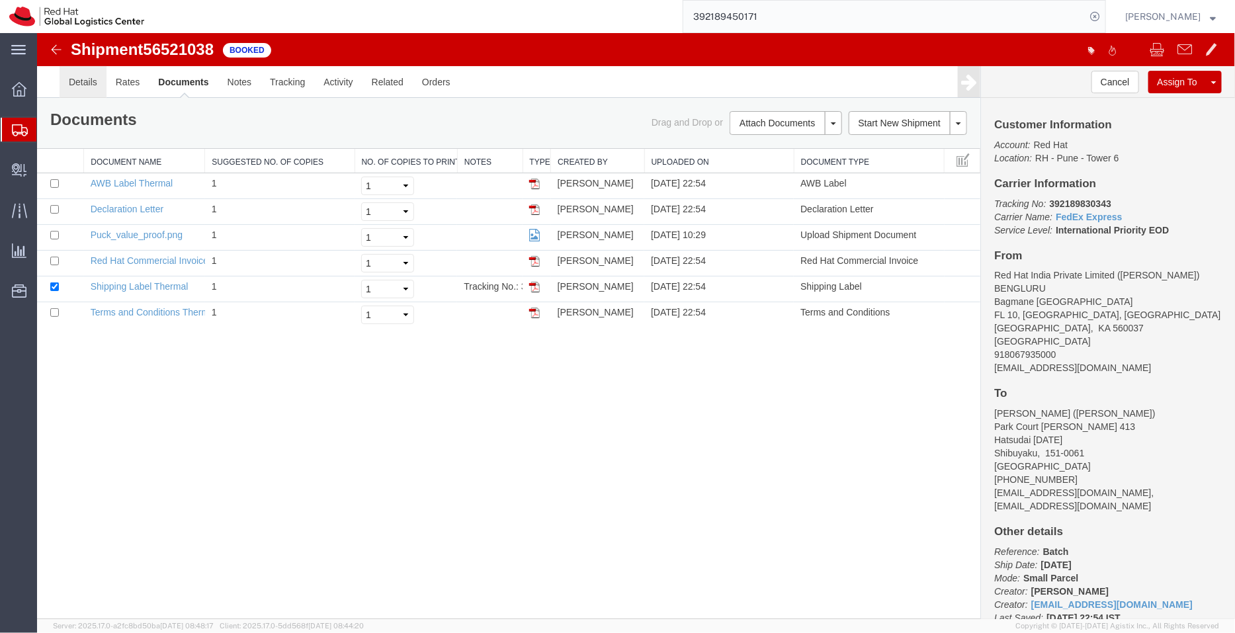
click at [82, 87] on link "Details" at bounding box center [82, 81] width 47 height 32
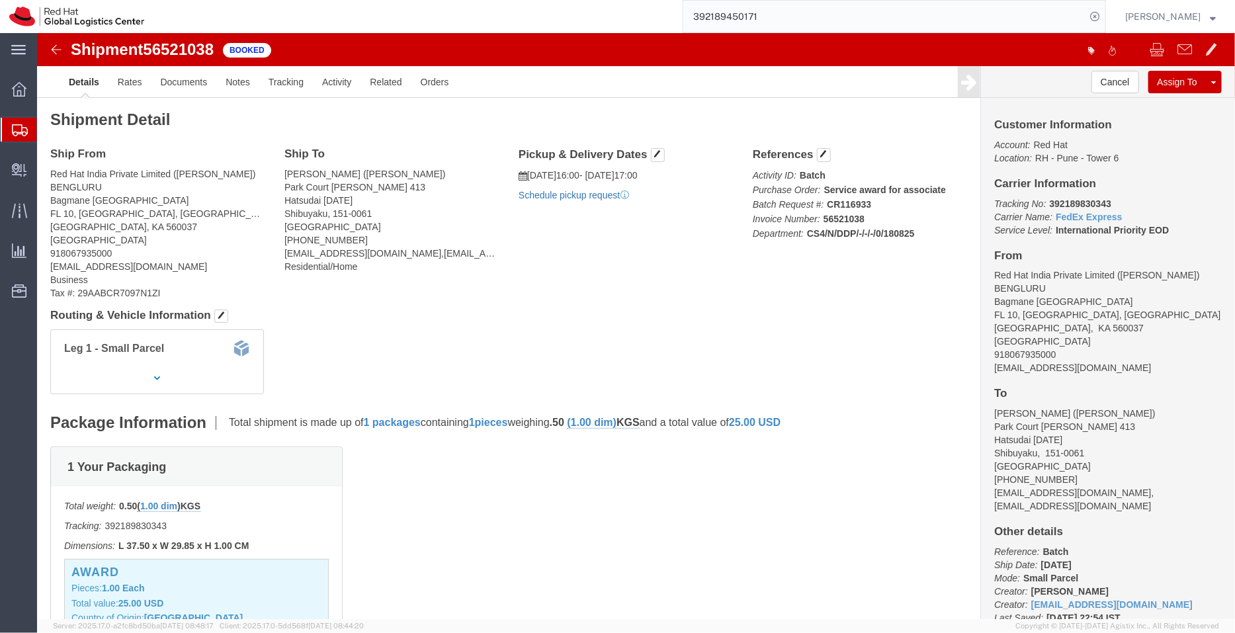
click link "Schedule pickup request"
drag, startPoint x: 1056, startPoint y: 336, endPoint x: 946, endPoint y: 341, distance: 110.5
click div "Customer Information Account: Red Hat Location: RH - Pune - Tower 6 Carrier Inf…"
click link "Documents"
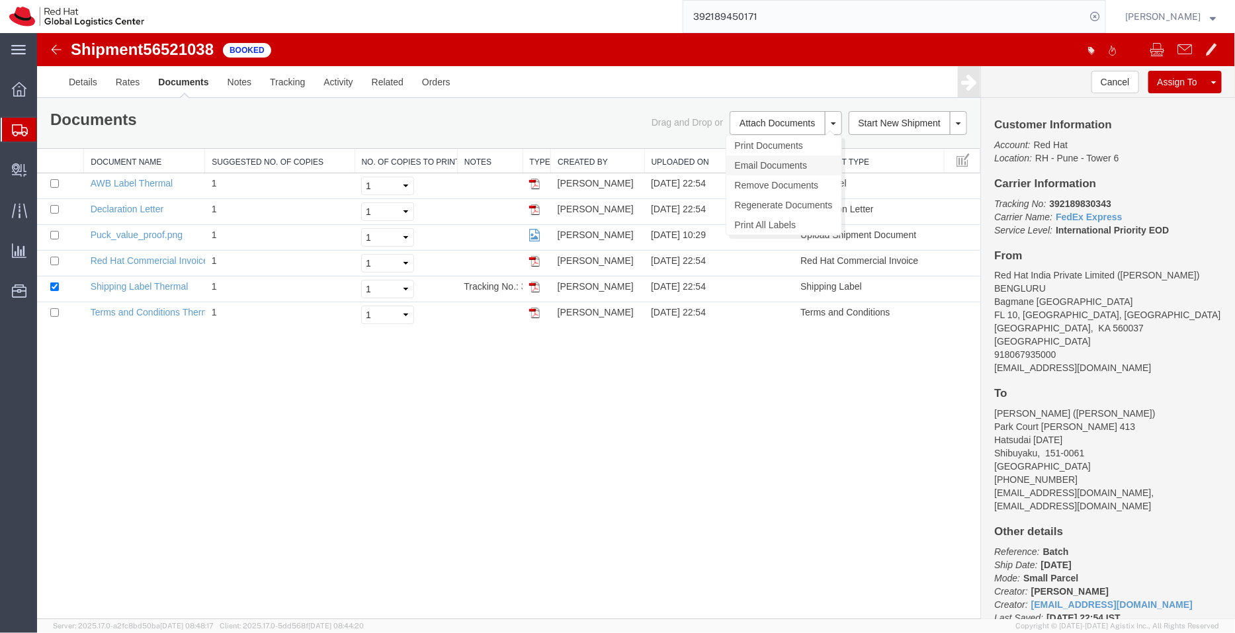
click at [774, 164] on link "Email Documents" at bounding box center [783, 165] width 115 height 20
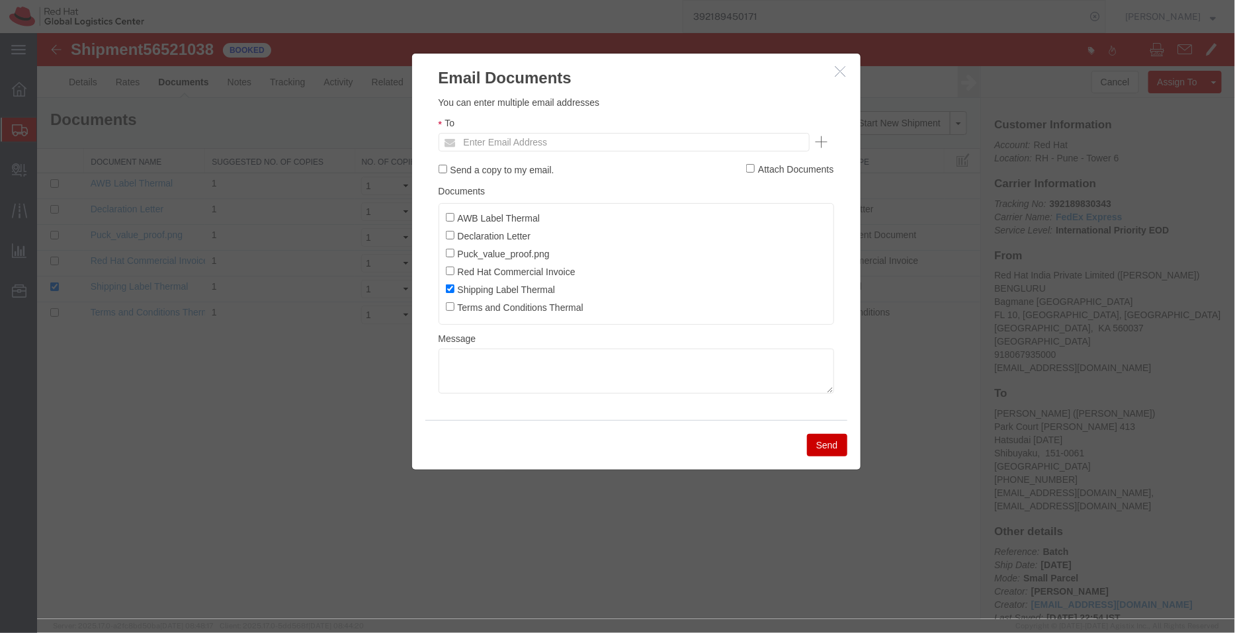
click at [633, 143] on ul "Enter Email Address" at bounding box center [623, 141] width 371 height 19
paste input "[EMAIL_ADDRESS][DOMAIN_NAME]"
type input "[EMAIL_ADDRESS][DOMAIN_NAME]"
click at [447, 212] on label "AWB Label Thermal" at bounding box center [492, 217] width 95 height 15
click at [447, 212] on input "AWB Label Thermal" at bounding box center [449, 216] width 9 height 9
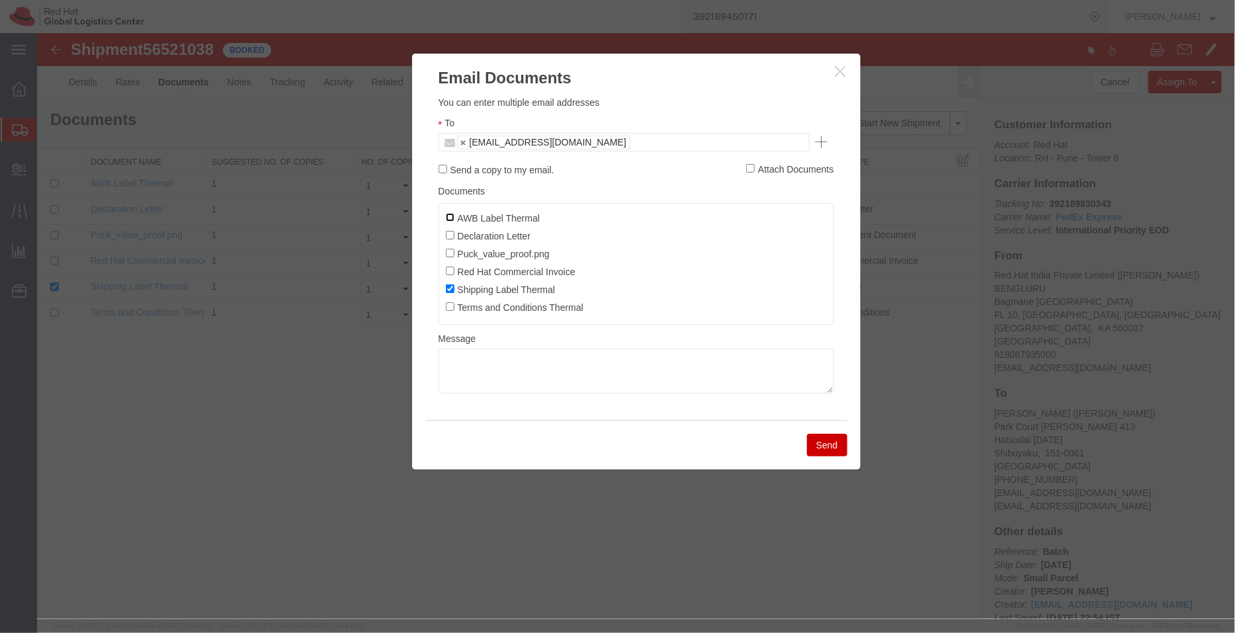
checkbox input "true"
click at [449, 235] on input "Declaration Letter" at bounding box center [449, 234] width 9 height 9
checkbox input "true"
click at [450, 269] on input "Red Hat Commercial Invoice" at bounding box center [449, 270] width 9 height 9
checkbox input "true"
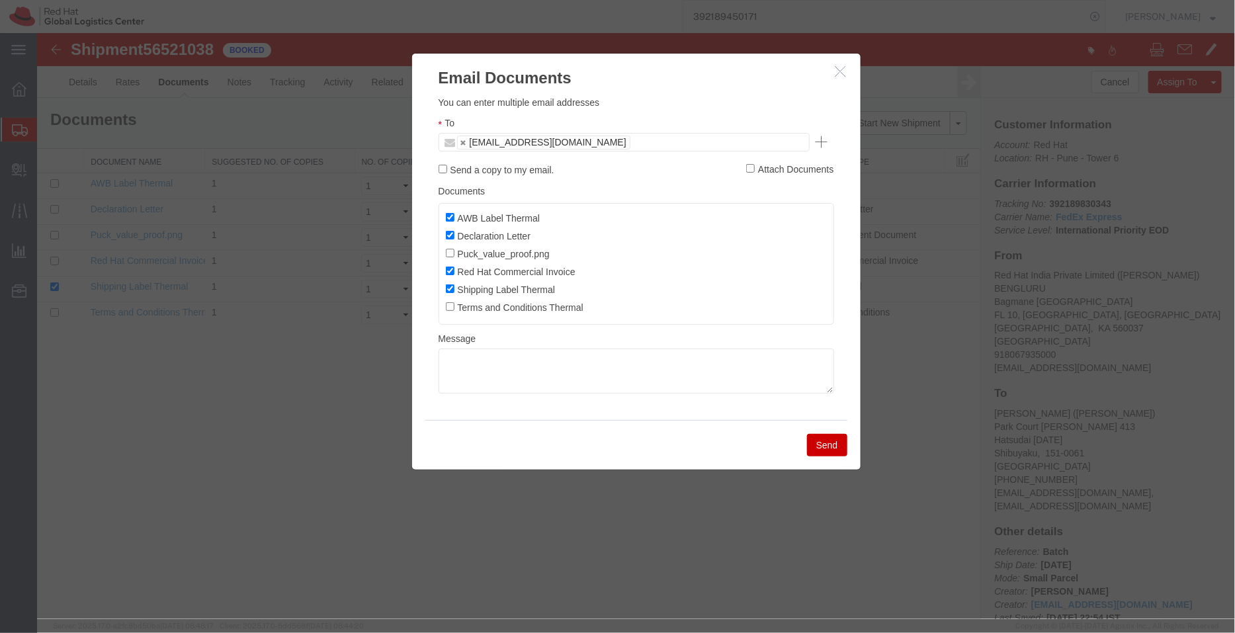
click at [843, 443] on button "Send" at bounding box center [826, 444] width 40 height 22
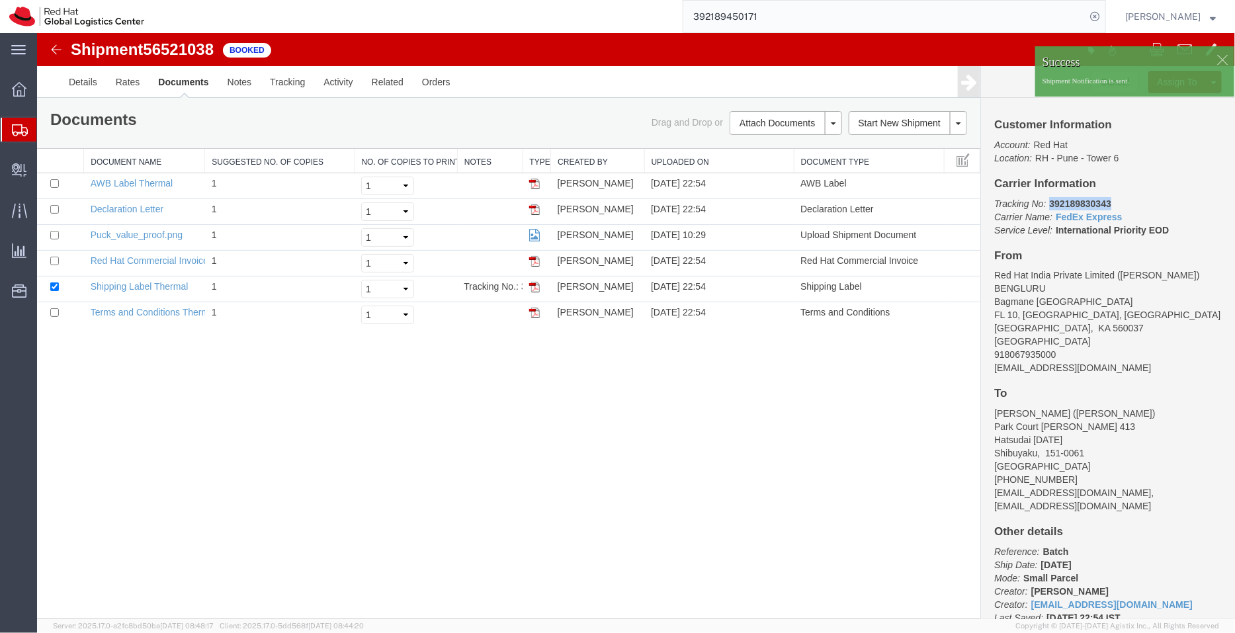
drag, startPoint x: 1124, startPoint y: 204, endPoint x: 1048, endPoint y: 198, distance: 77.0
click at [1048, 198] on p "Tracking No: 392189830343 Carrier Name: FedEx Express FedEx Express Service Lev…" at bounding box center [1107, 216] width 228 height 40
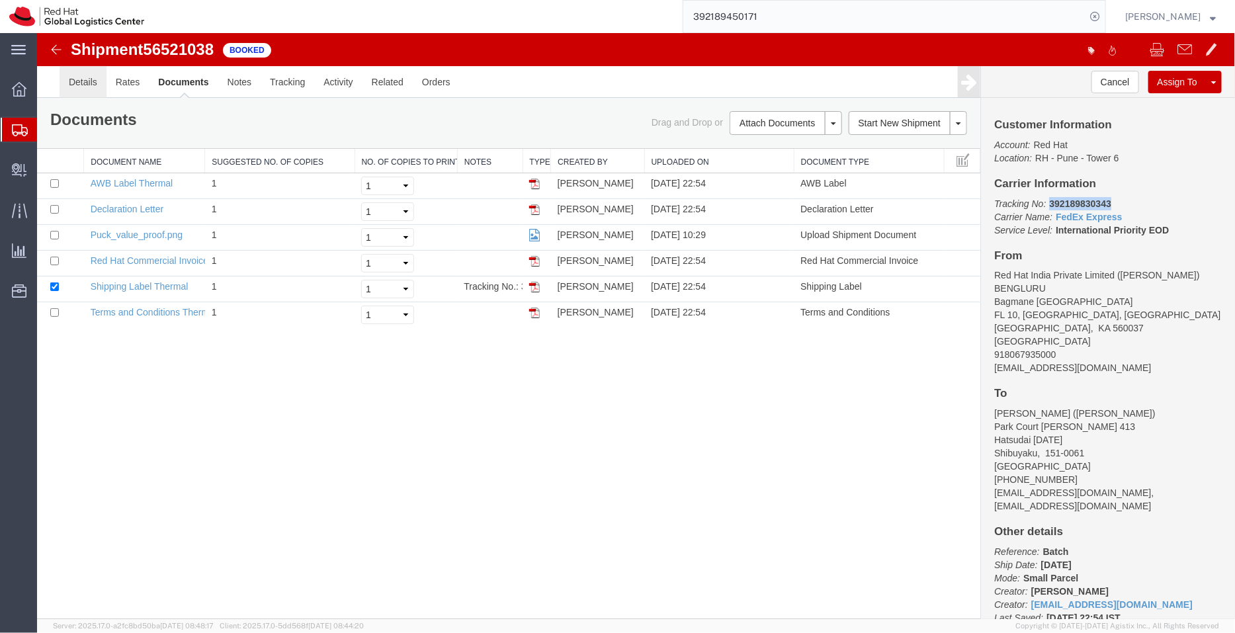
click at [85, 79] on link "Details" at bounding box center [82, 81] width 47 height 32
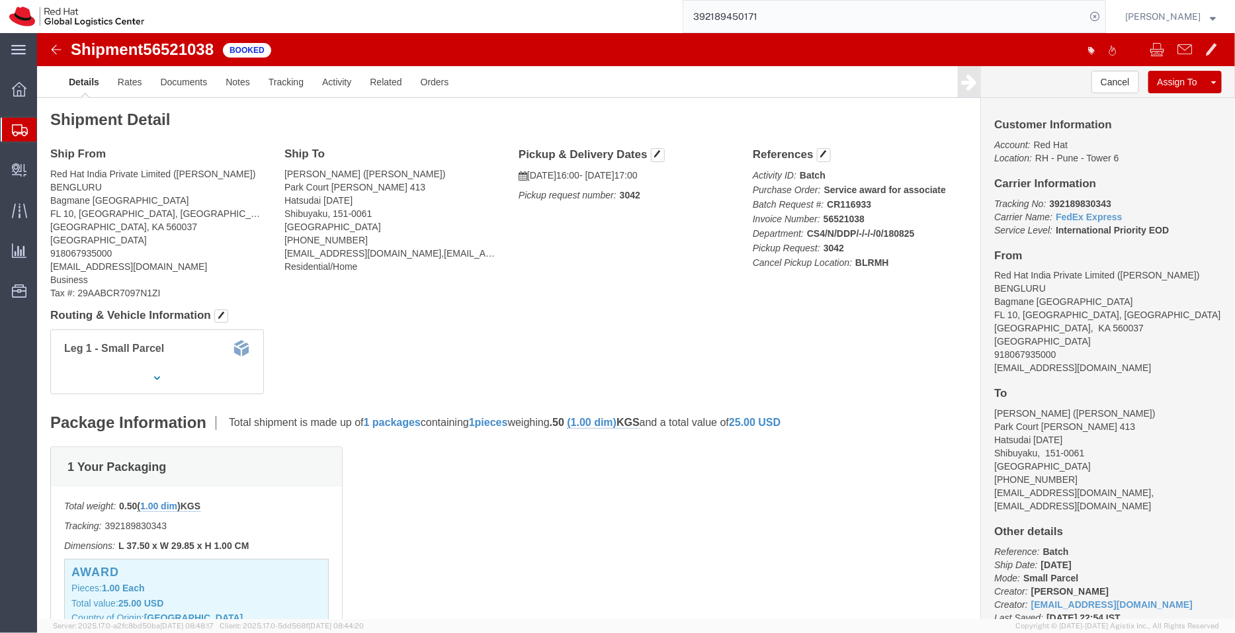
click div "Leg 1 - Small Parcel"
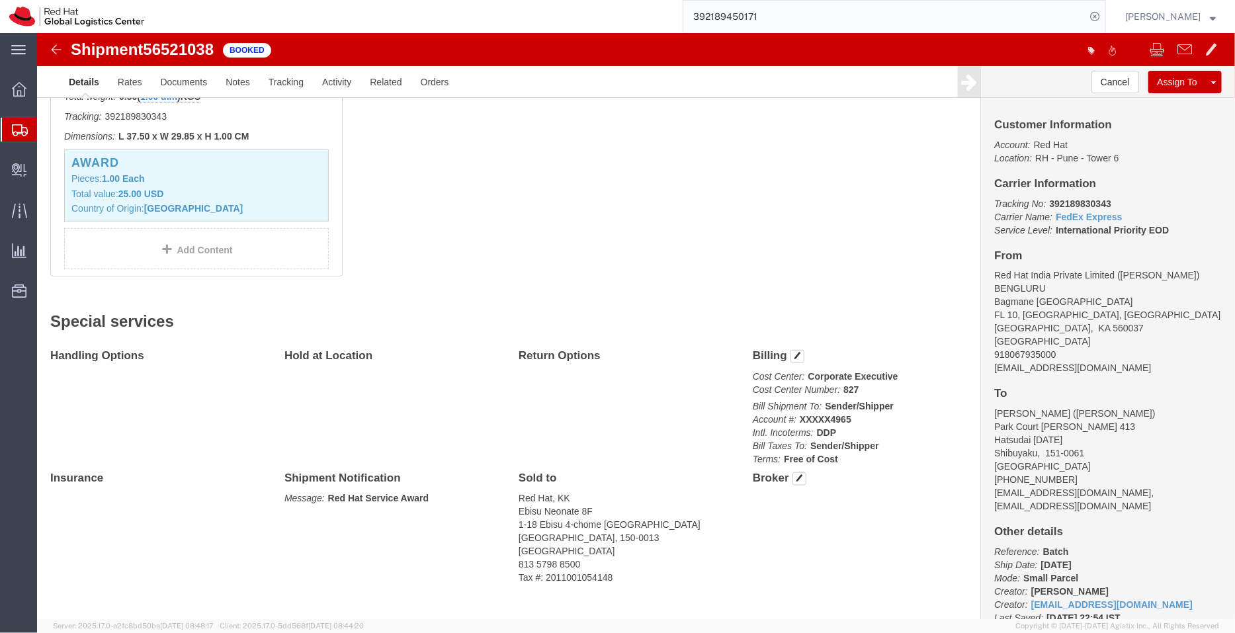
scroll to position [427, 0]
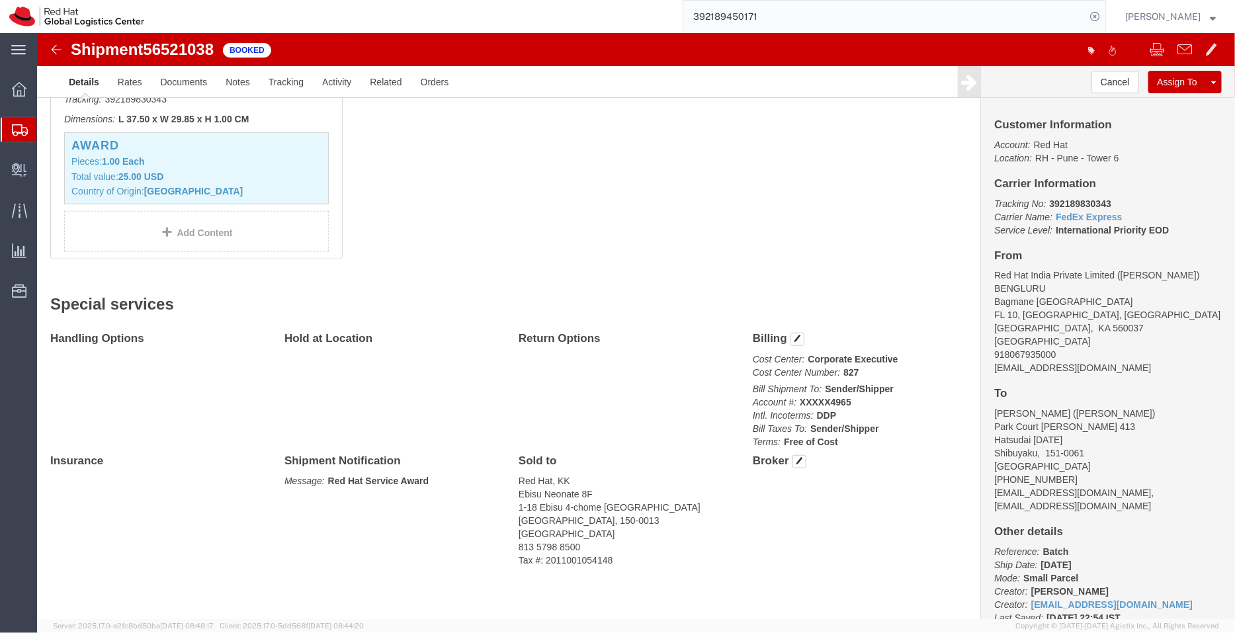
click at [0, 0] on span "Shipment Manager" at bounding box center [0, 0] width 0 height 0
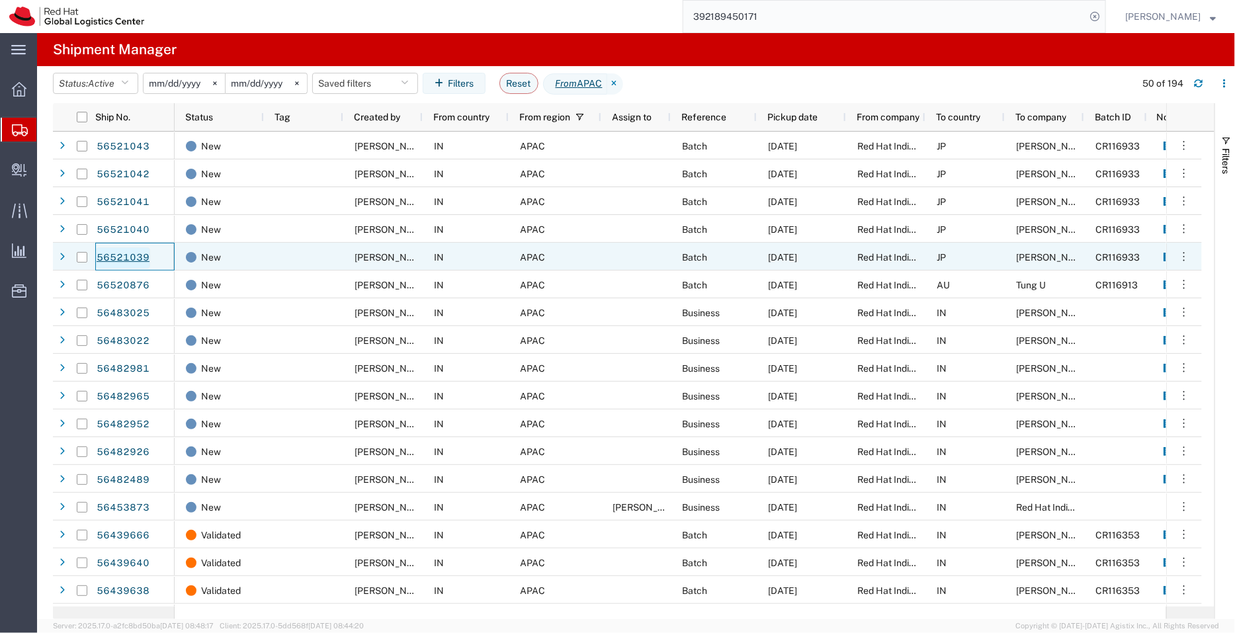
click at [137, 257] on link "56521039" at bounding box center [123, 257] width 54 height 21
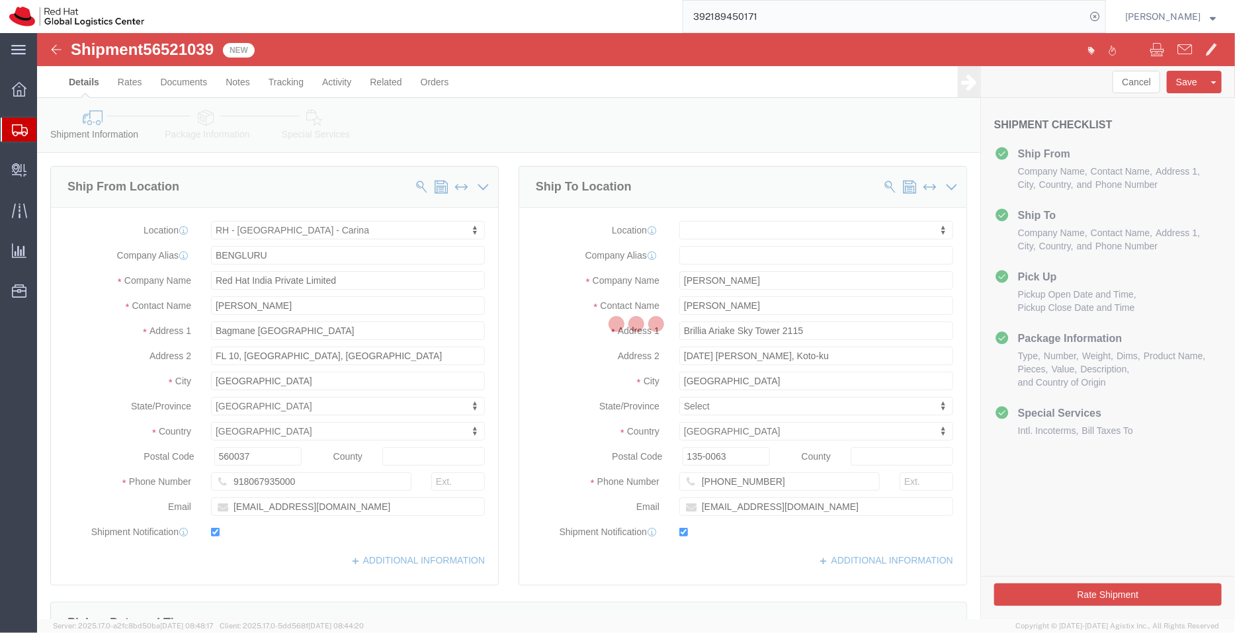
select select "37925"
select select
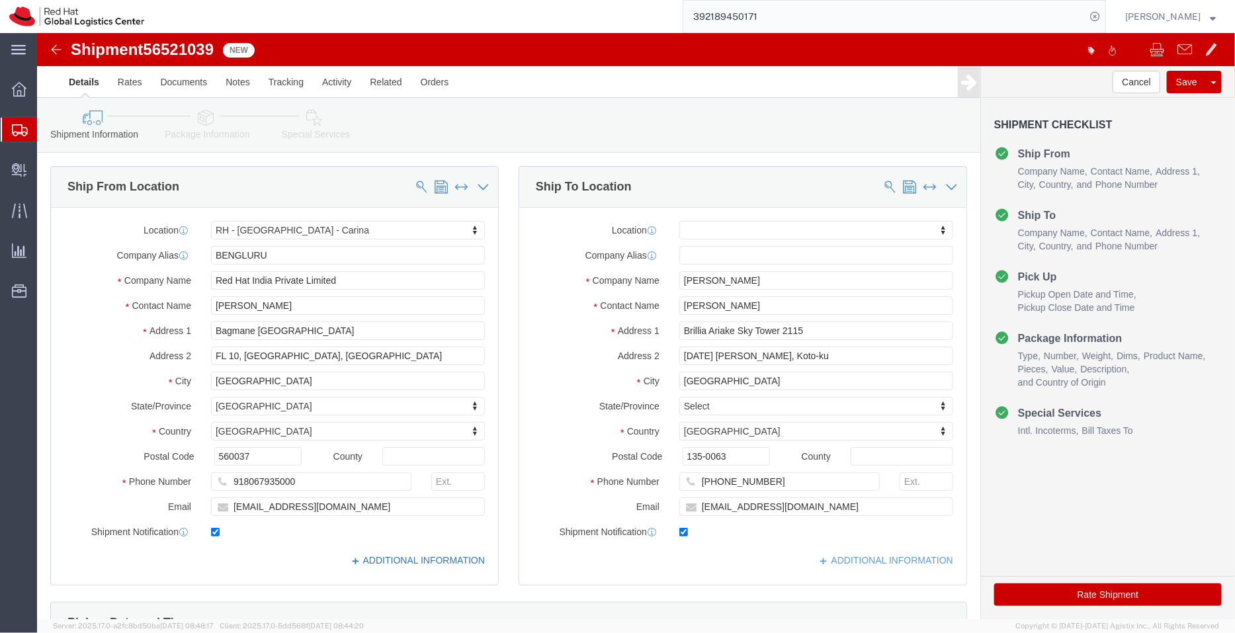
click link "ADDITIONAL INFORMATION"
click input "omatsuha@redhat.com"
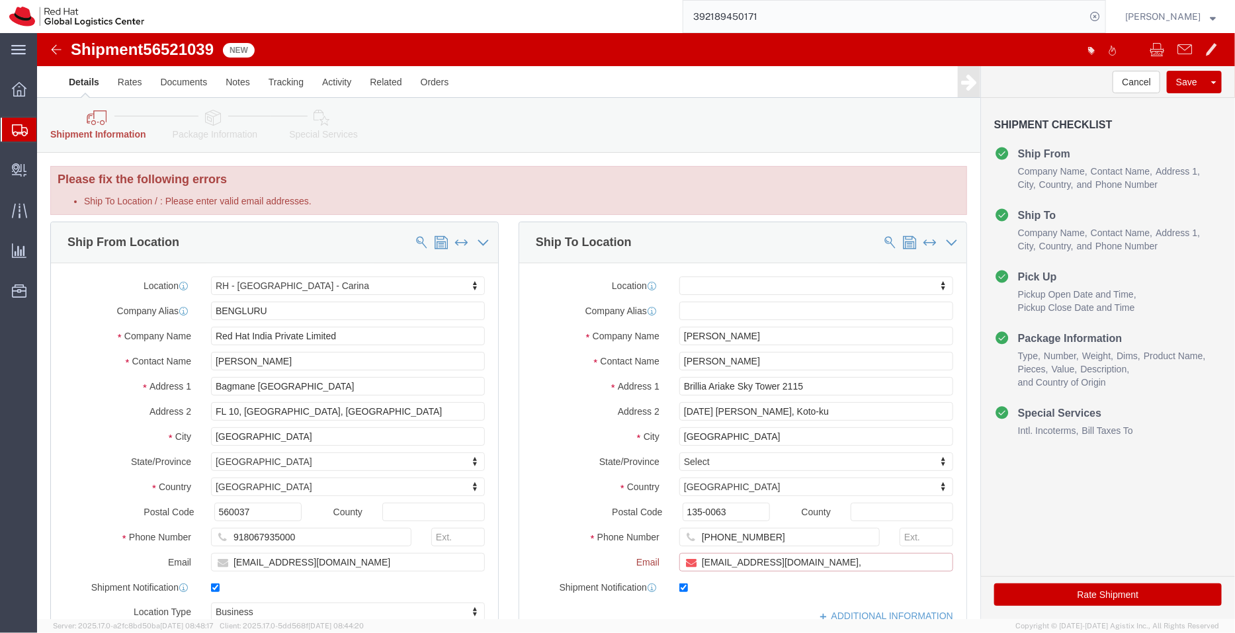
paste input "[EMAIL_ADDRESS][DOMAIN_NAME]"
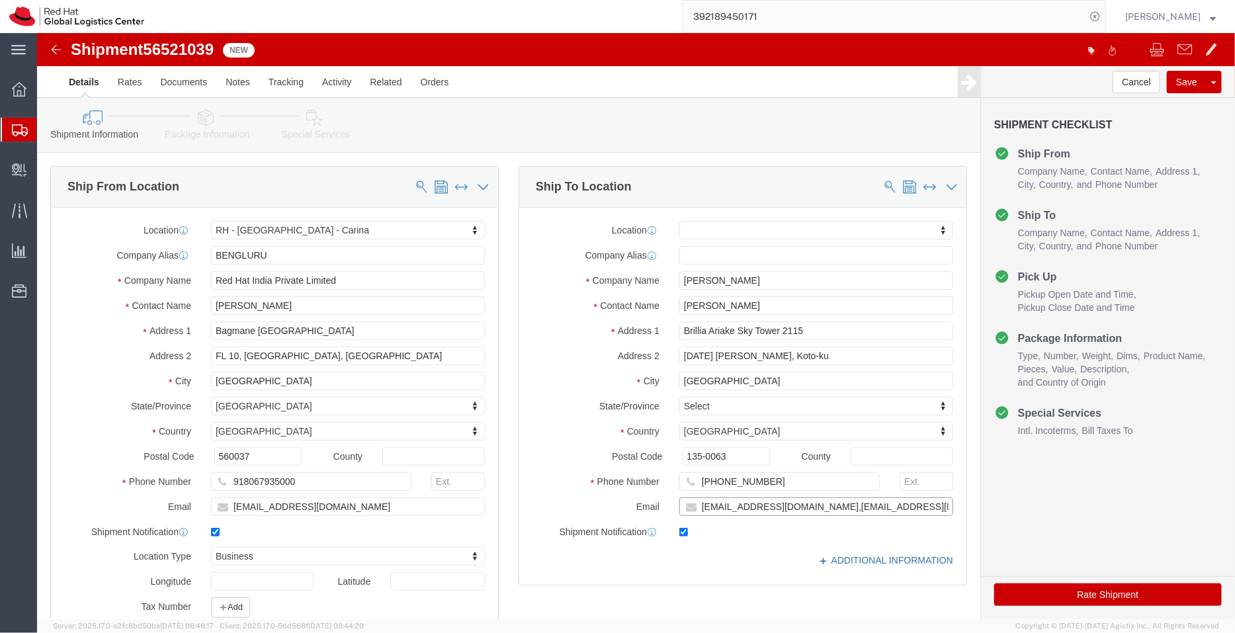
type input "omatsuha@redhat.com,apaclogistics@redhat.com"
click link "ADDITIONAL INFORMATION"
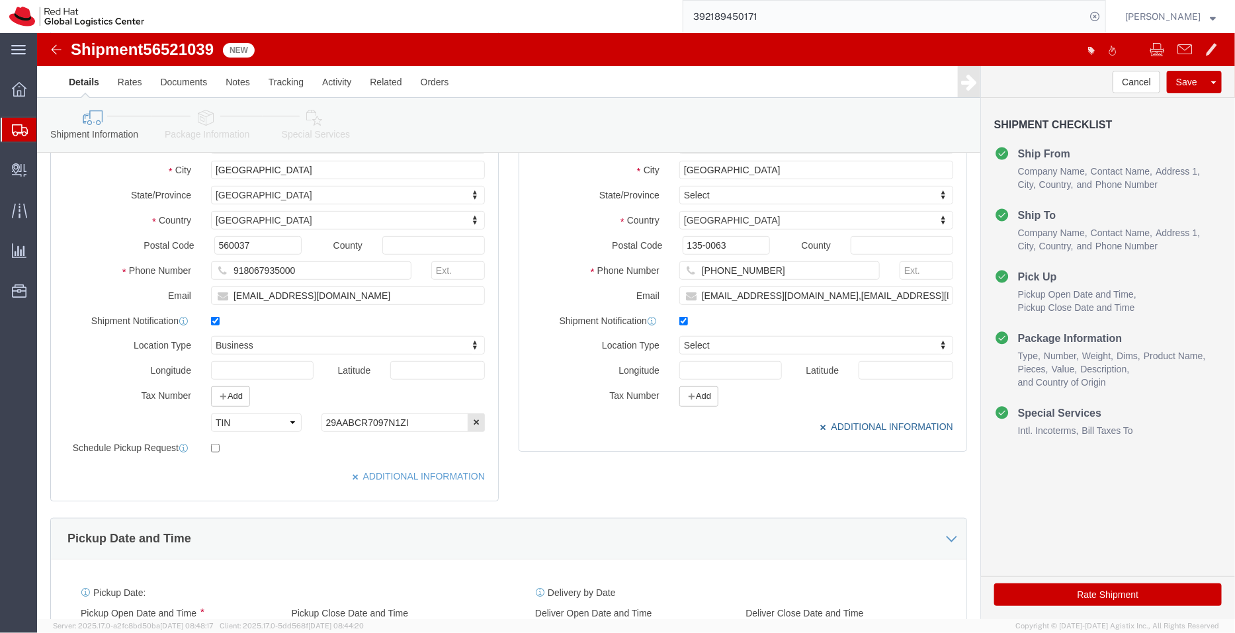
scroll to position [215, 0]
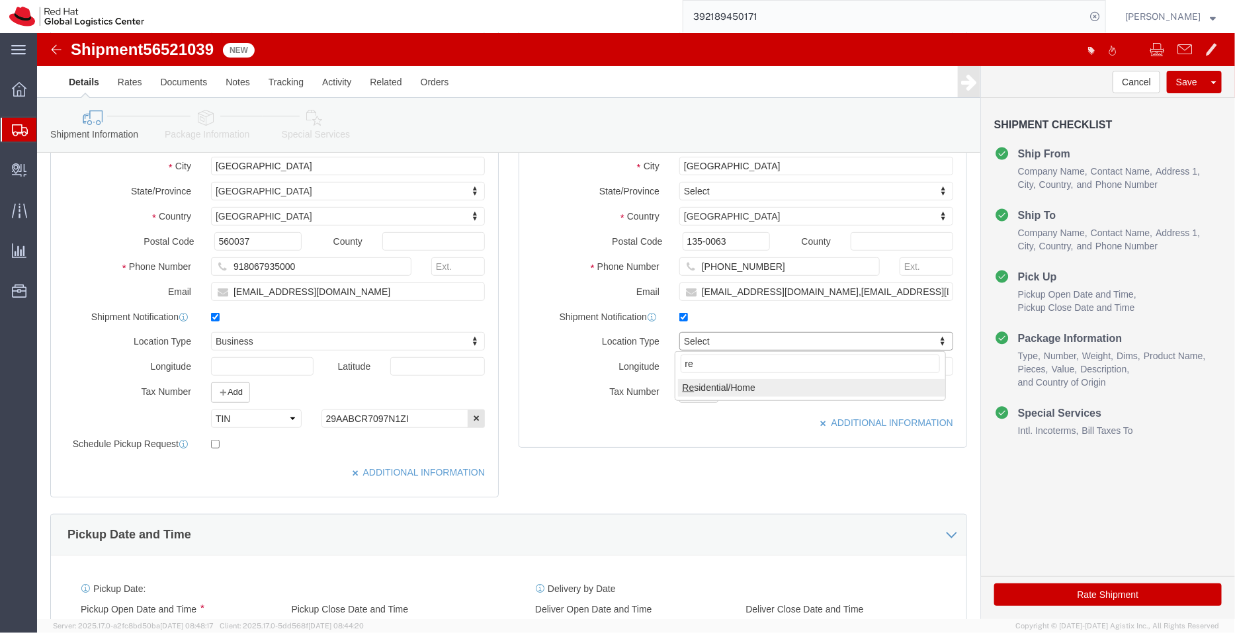
type input "re"
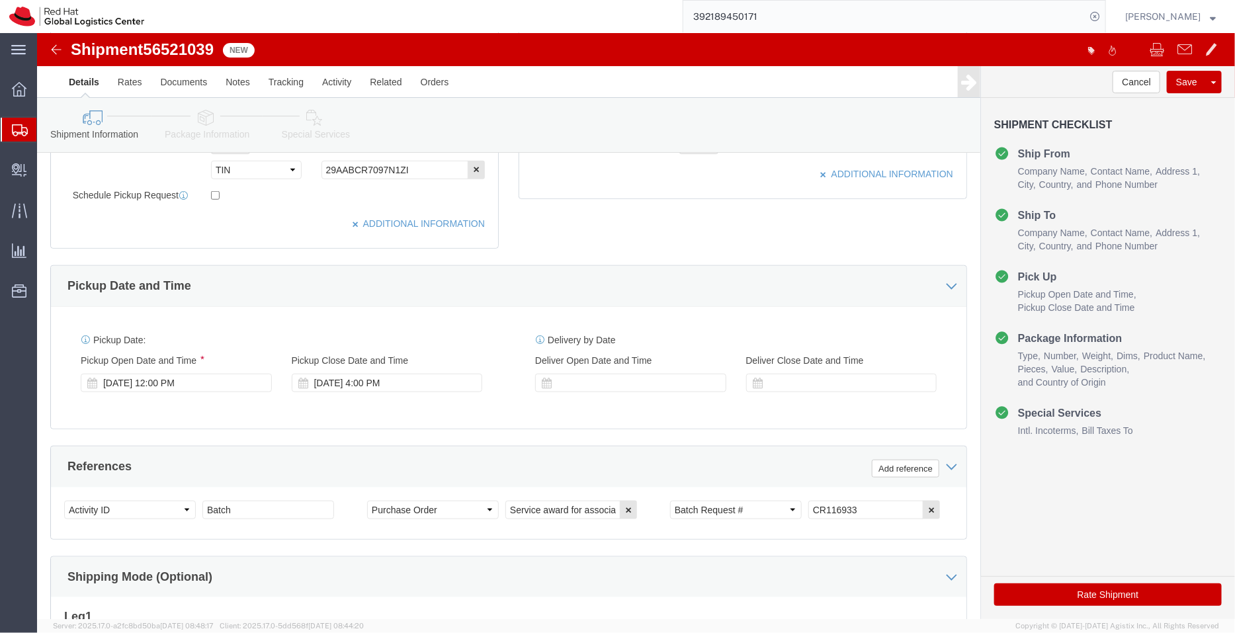
scroll to position [485, 0]
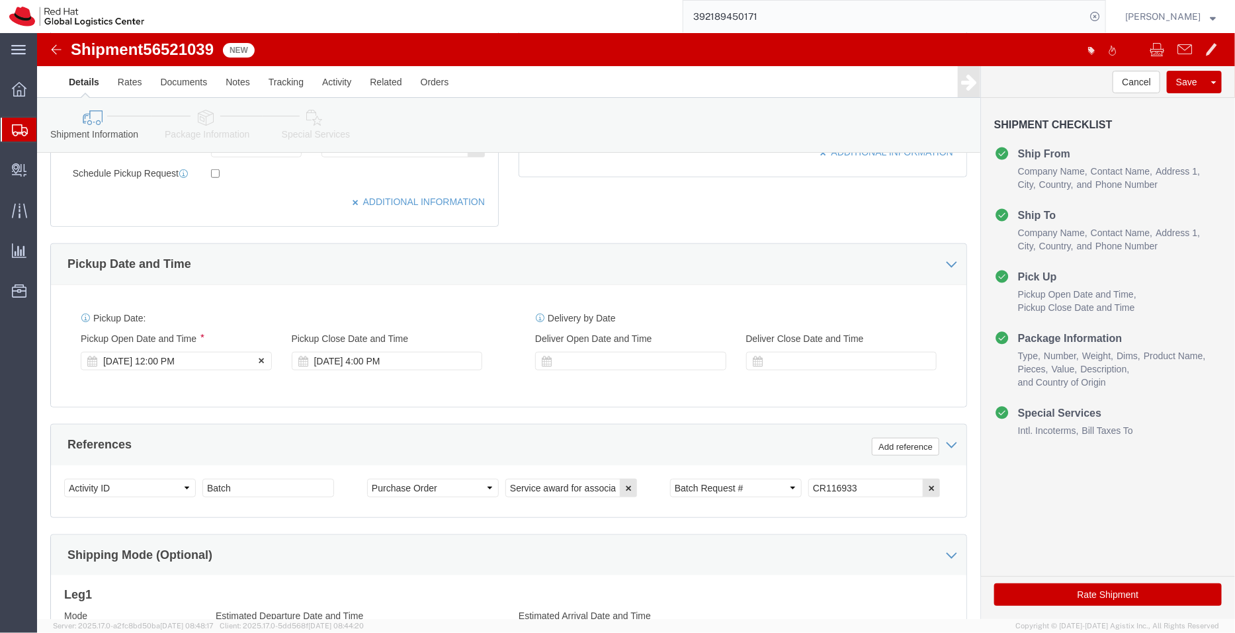
click div "[DATE] 12:00 PM"
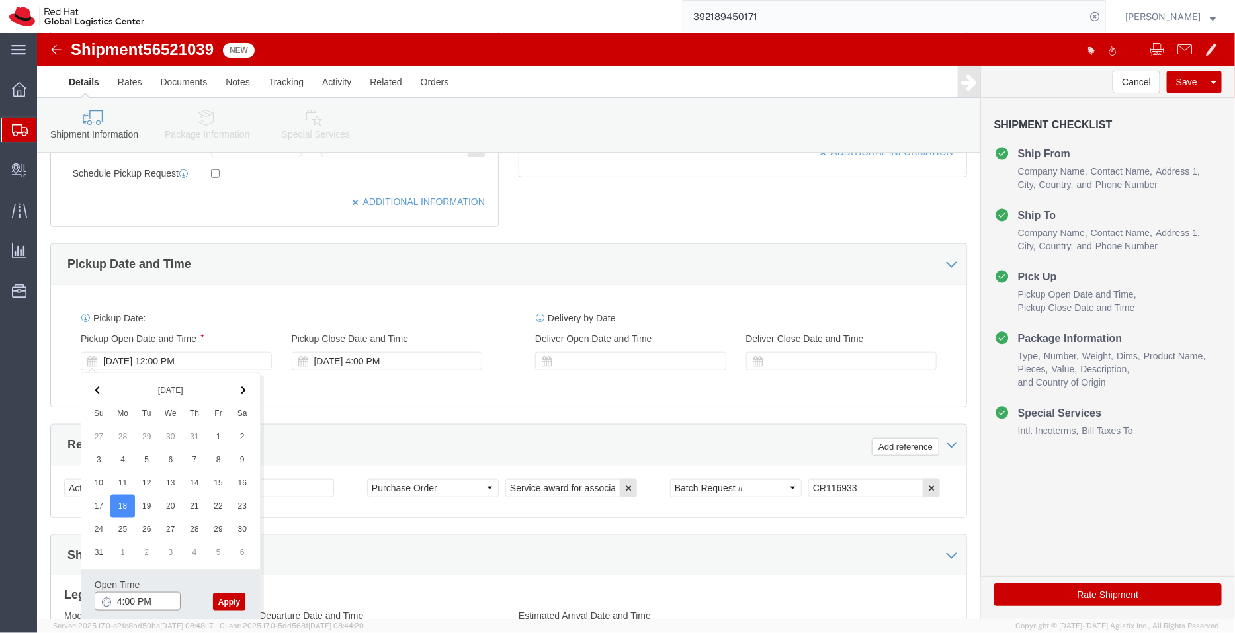
type input "4:00 PM"
click button "Apply"
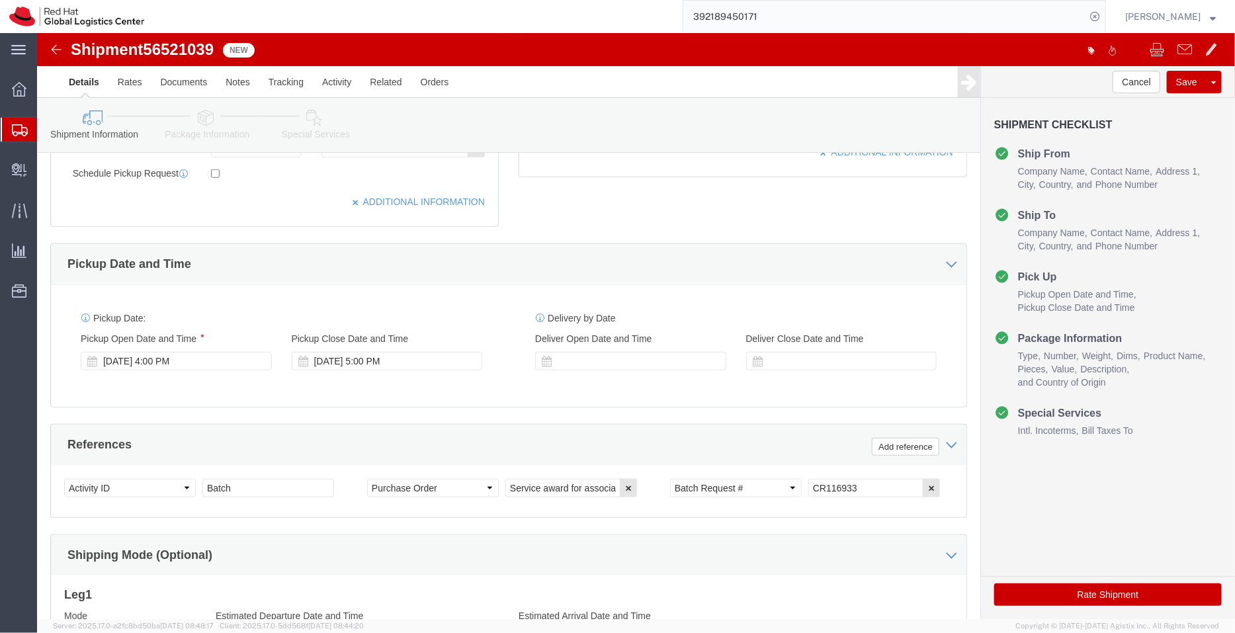
scroll to position [677, 0]
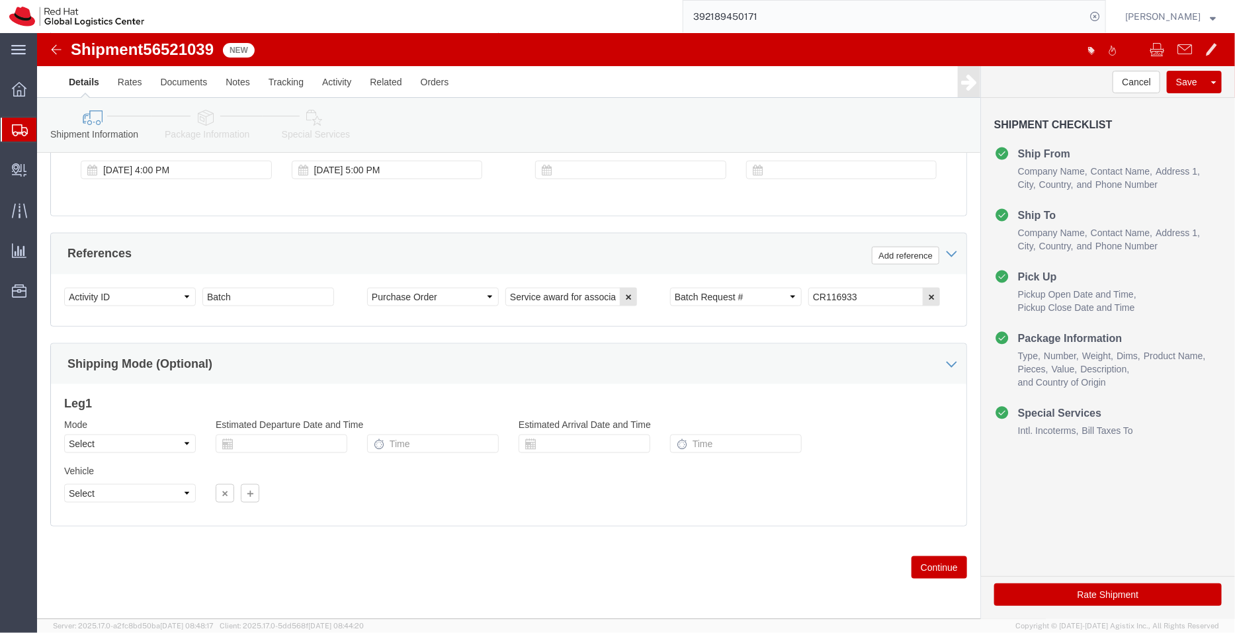
click icon
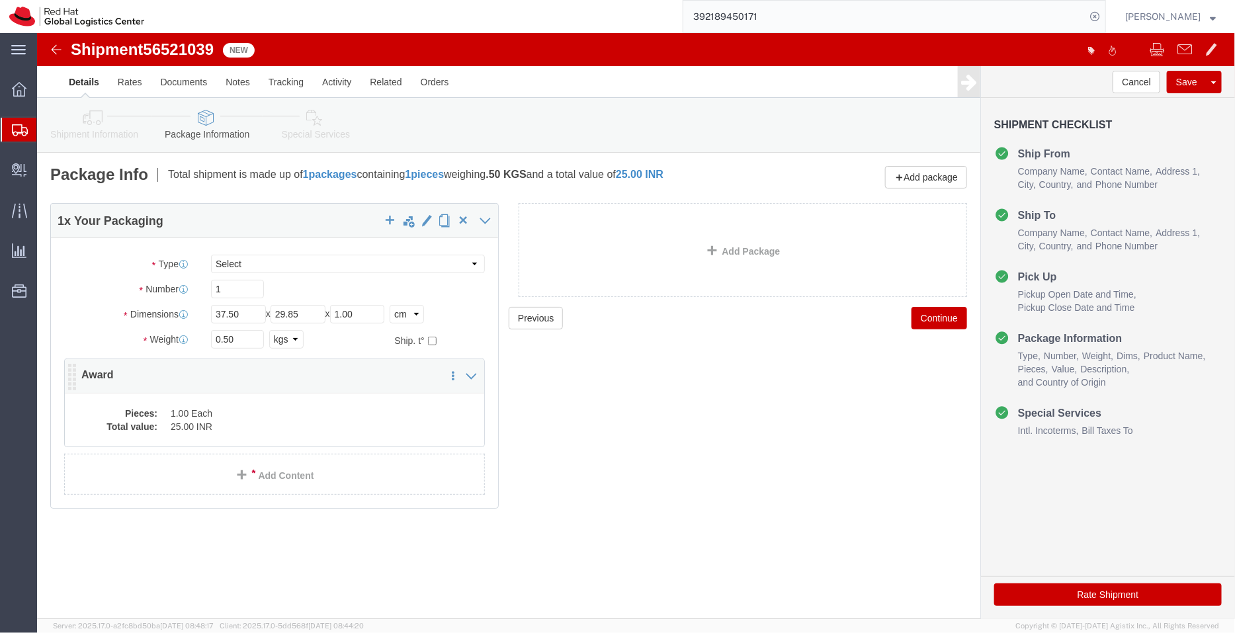
click dd "1.00 Each"
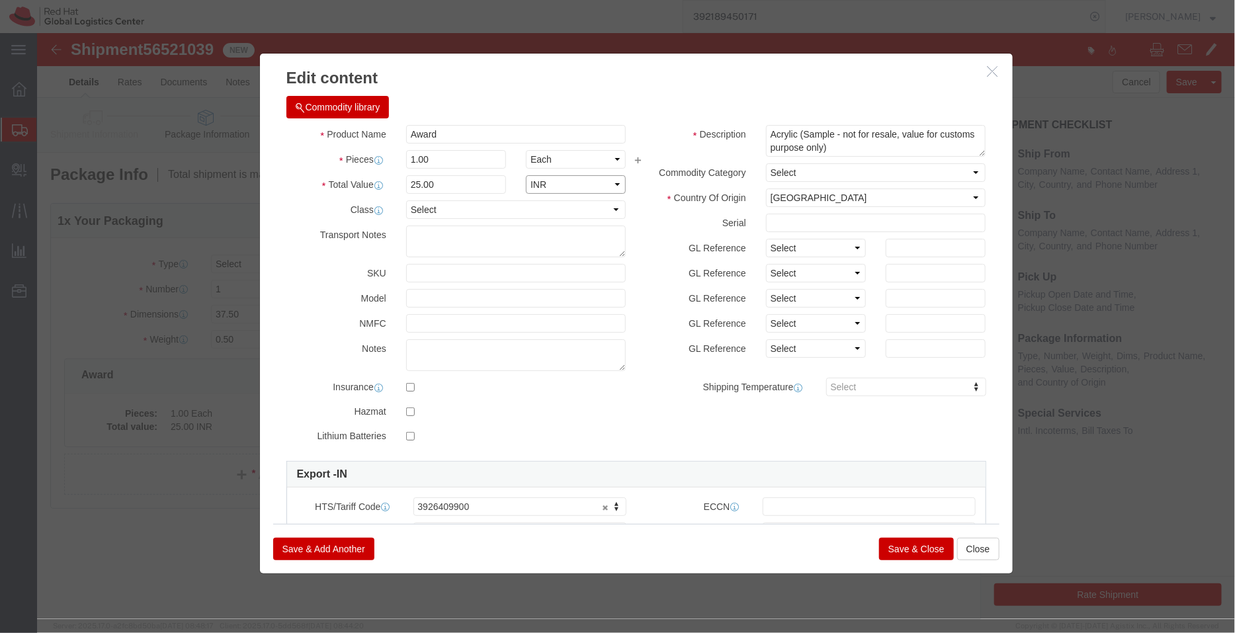
click select "Select ADP AED AFN ALL AMD AOA ARS ATS AUD AWG AZN BAM BBD BDT BGL BGN BHD BIF …"
select select "USD"
click select "Select ADP AED AFN ALL AMD AOA ARS ATS AUD AWG AZN BAM BBD BDT BGL BGN BHD BIF …"
click button "Save & Close"
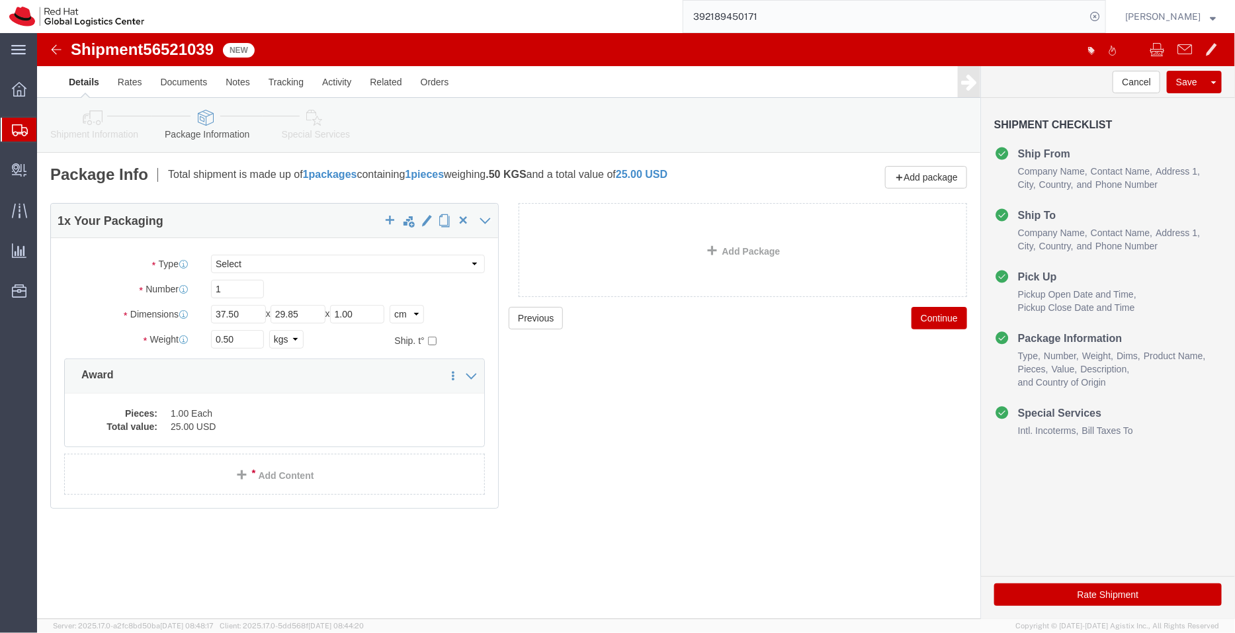
click icon
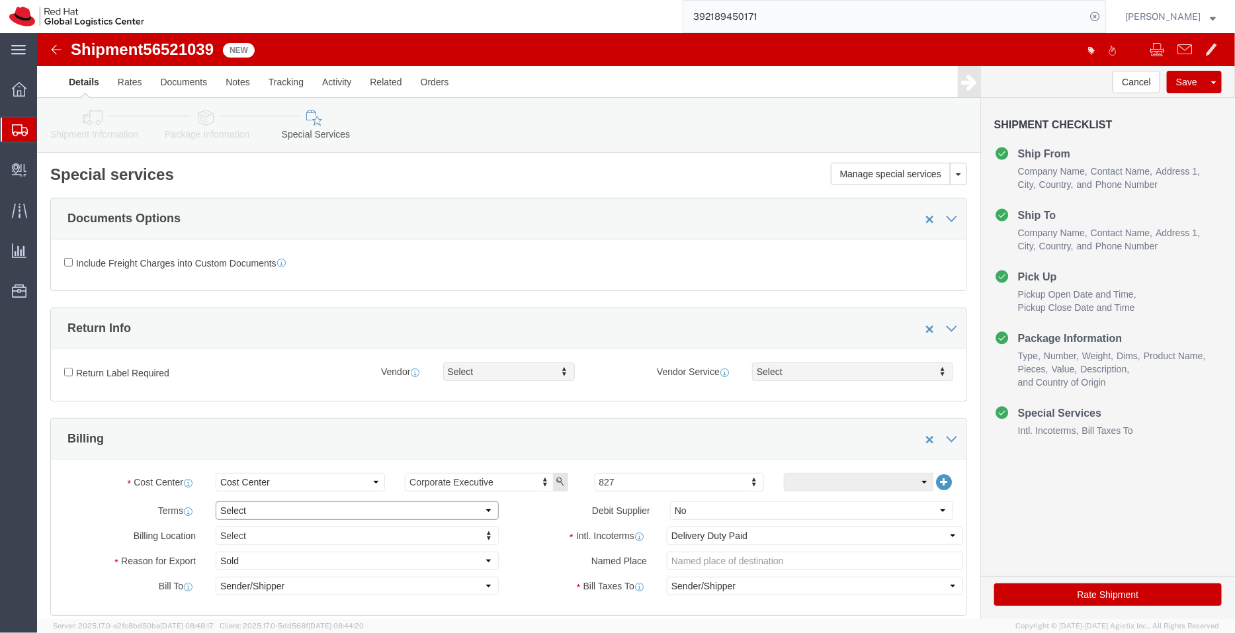
click select "Select Free of Charge Free of Cost NET 30 NET 45 NET 60 See Comment"
select select "FREE_OF_COST"
click select "Select Free of Charge Free of Cost NET 30 NET 45 NET 60 See Comment"
click select "Select Gift Personal Effects Repair/Warranty Return Sample Sold Temporary/Not S…"
select select "SAMPLE"
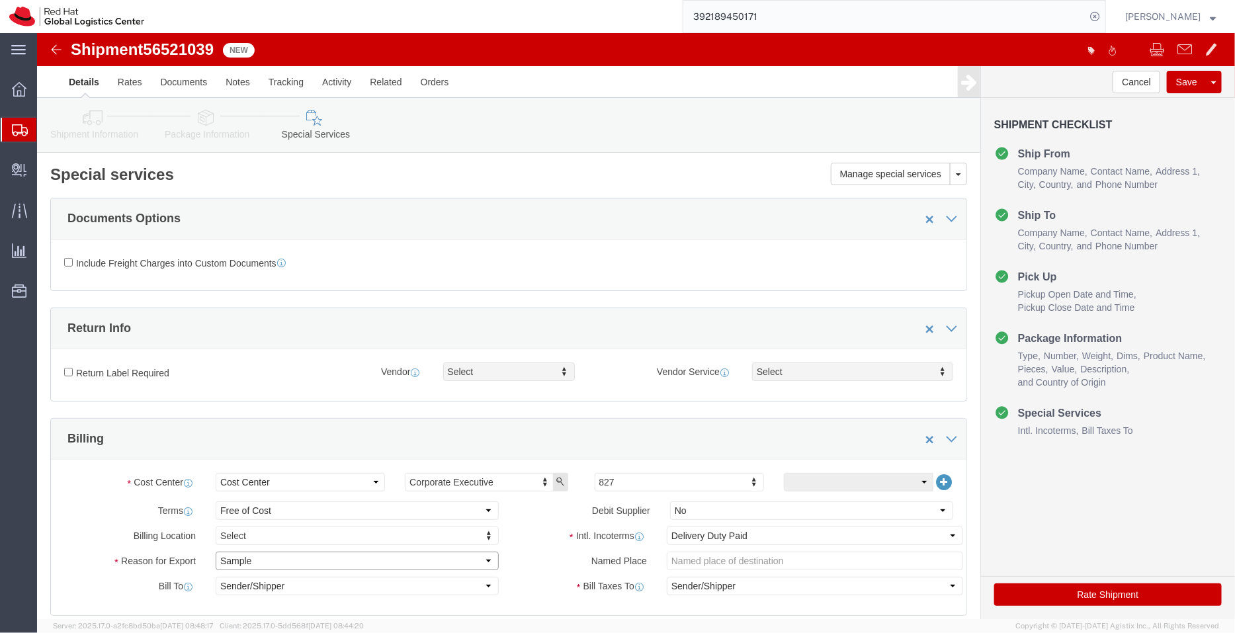
click select "Select Gift Personal Effects Repair/Warranty Return Sample Sold Temporary/Not S…"
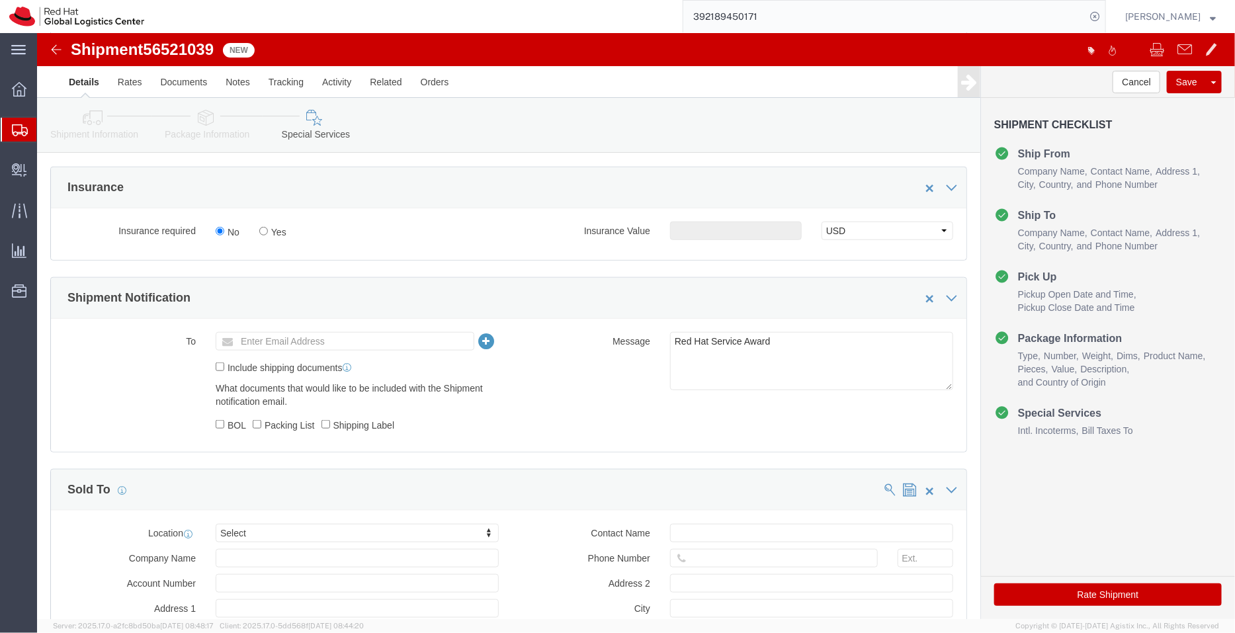
scroll to position [587, 0]
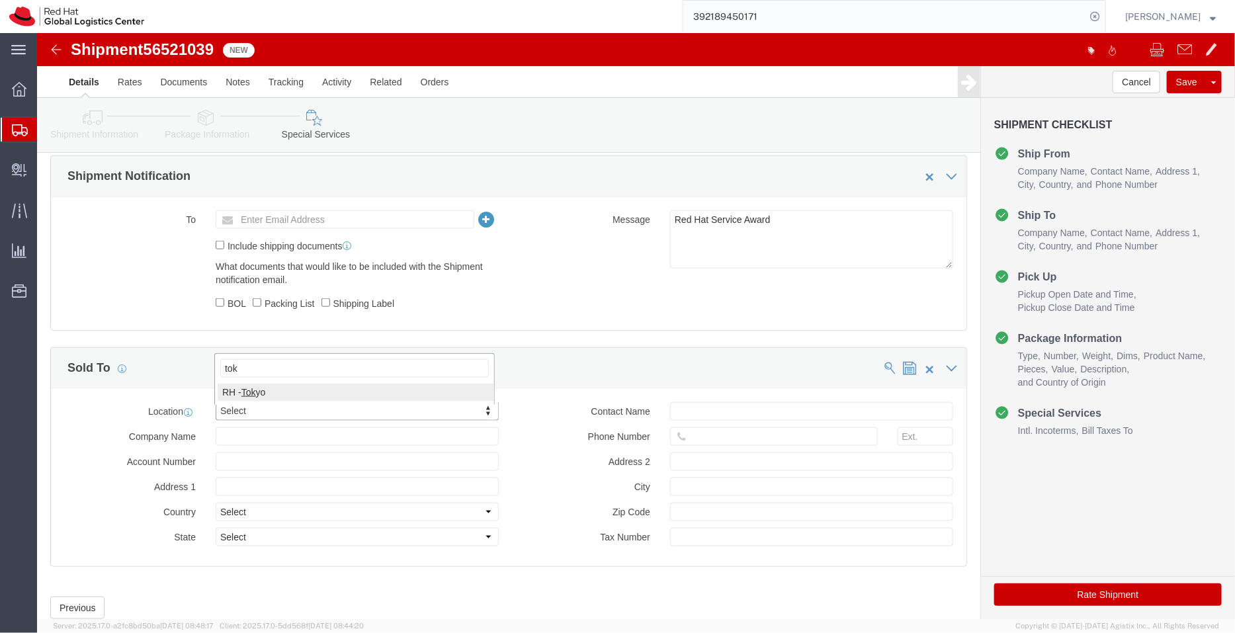
type input "tok"
click button "Rate Shipment"
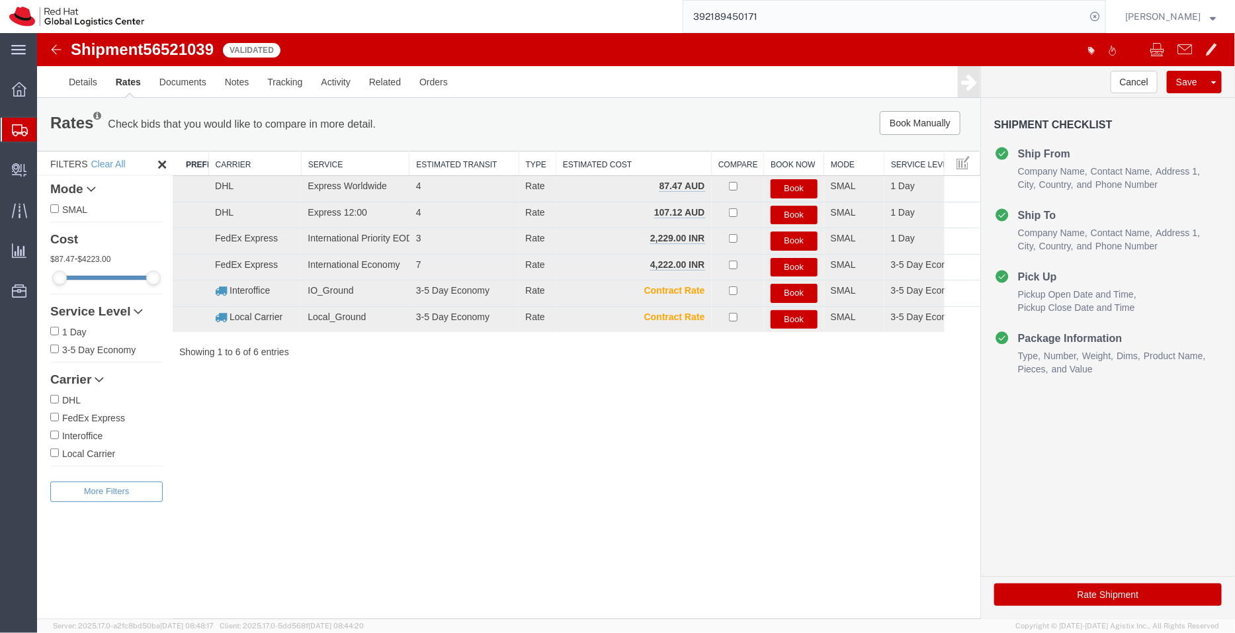
scroll to position [0, 0]
click at [802, 242] on button "Book" at bounding box center [793, 240] width 47 height 19
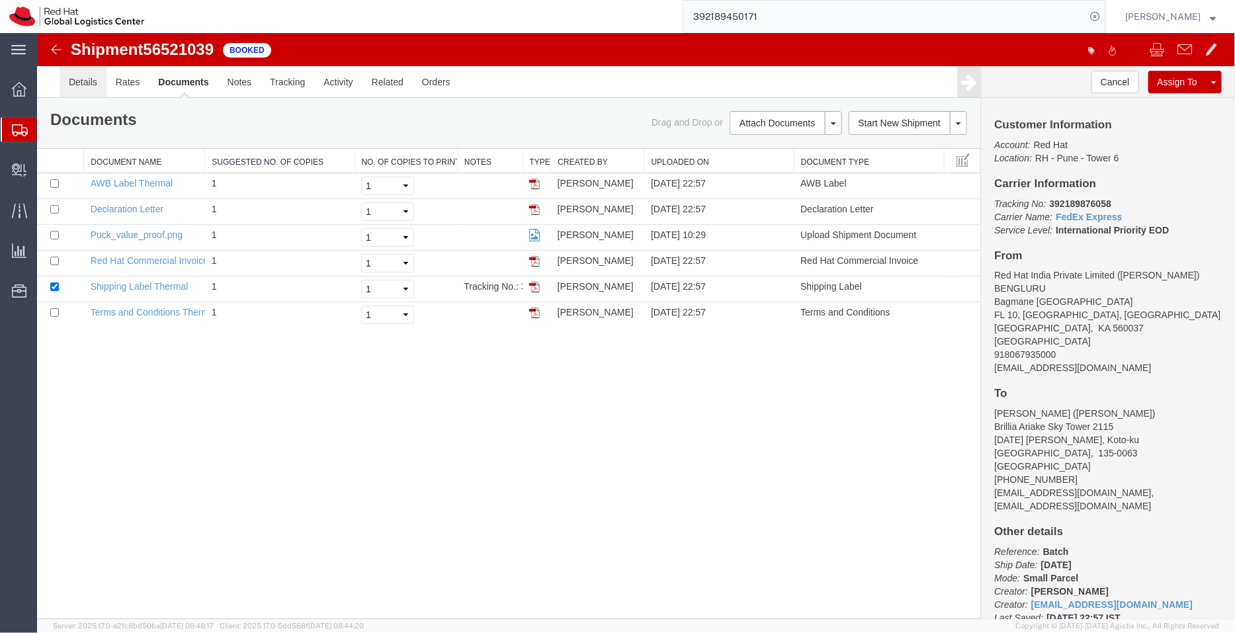
click at [84, 72] on link "Details" at bounding box center [82, 81] width 47 height 32
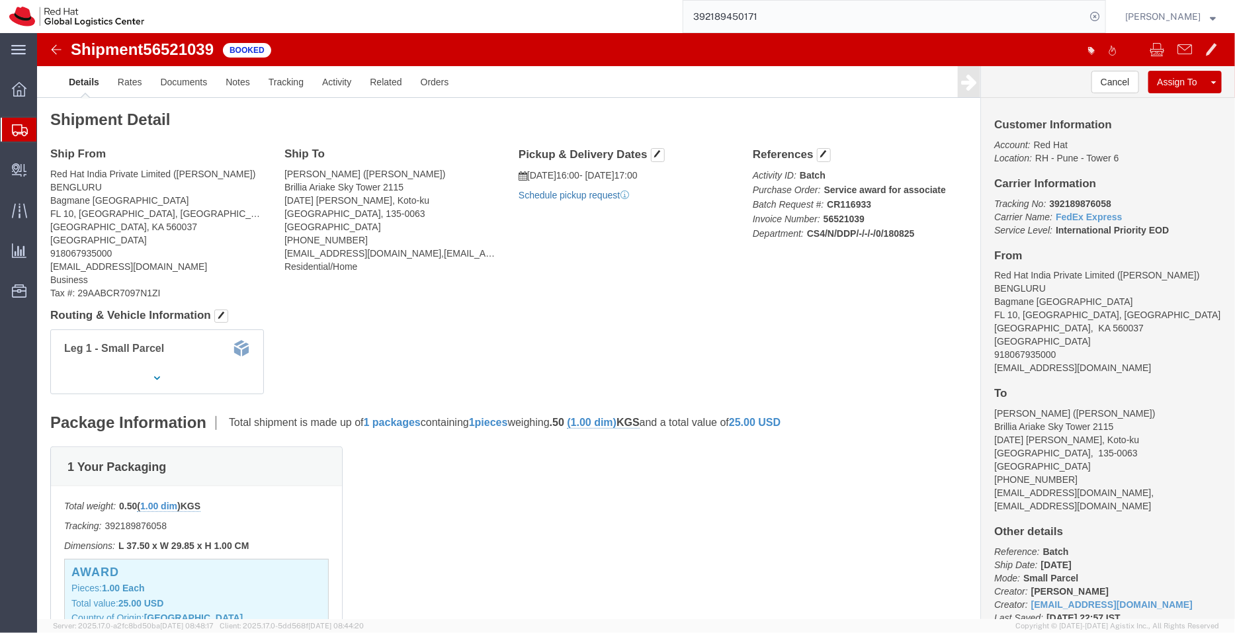
click link "Schedule pickup request"
drag, startPoint x: 1059, startPoint y: 339, endPoint x: 948, endPoint y: 334, distance: 111.2
click div "Customer Information Account: Red Hat Location: RH - Pune - Tower 6 Carrier Inf…"
click link "Documents"
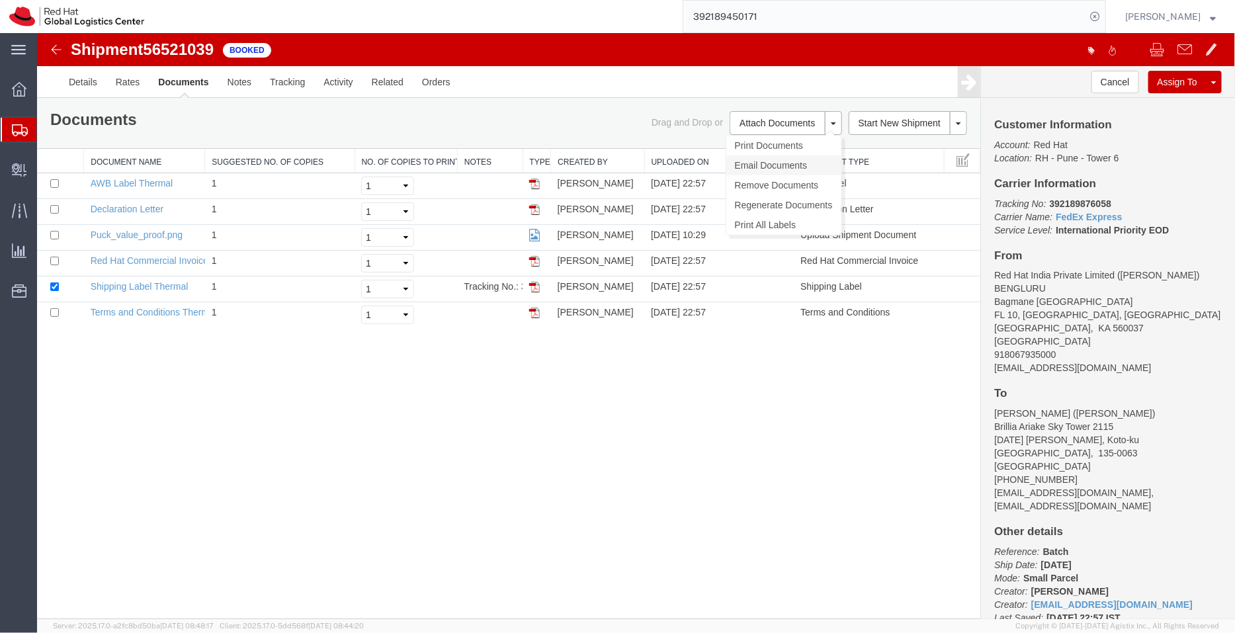
click at [792, 159] on link "Email Documents" at bounding box center [783, 165] width 115 height 20
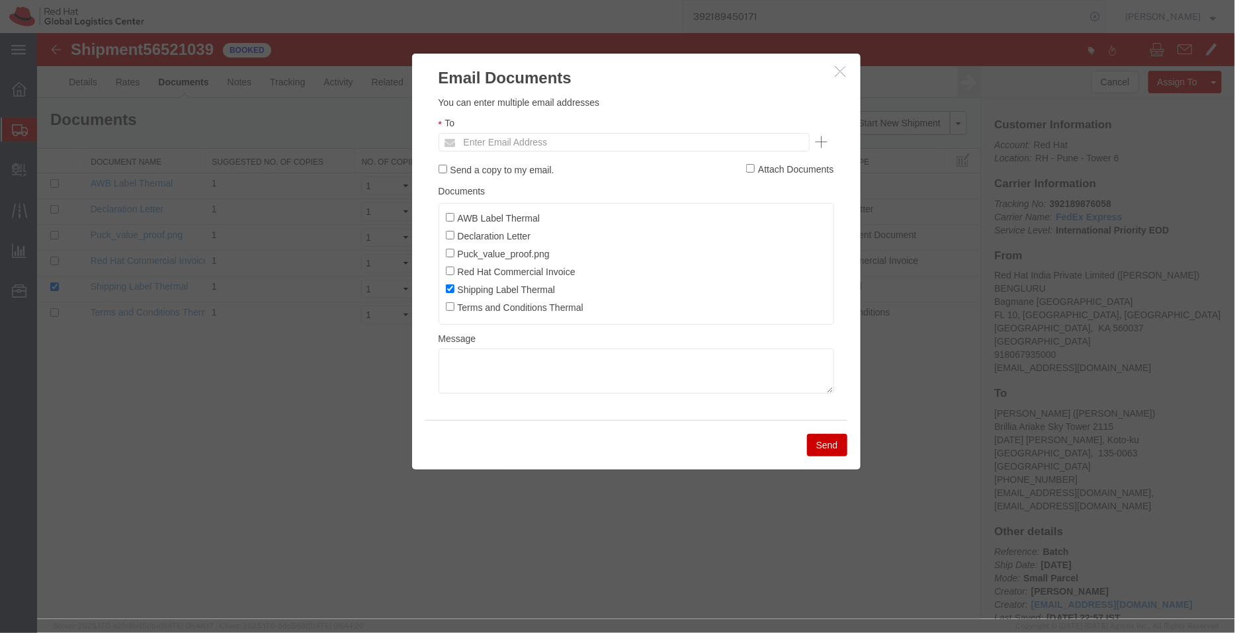
click at [614, 142] on ul "Enter Email Address" at bounding box center [623, 141] width 371 height 19
paste input "[EMAIL_ADDRESS][DOMAIN_NAME]"
type input "[EMAIL_ADDRESS][DOMAIN_NAME]"
click at [453, 216] on label "AWB Label Thermal" at bounding box center [492, 217] width 95 height 15
click at [453, 216] on input "AWB Label Thermal" at bounding box center [449, 216] width 9 height 9
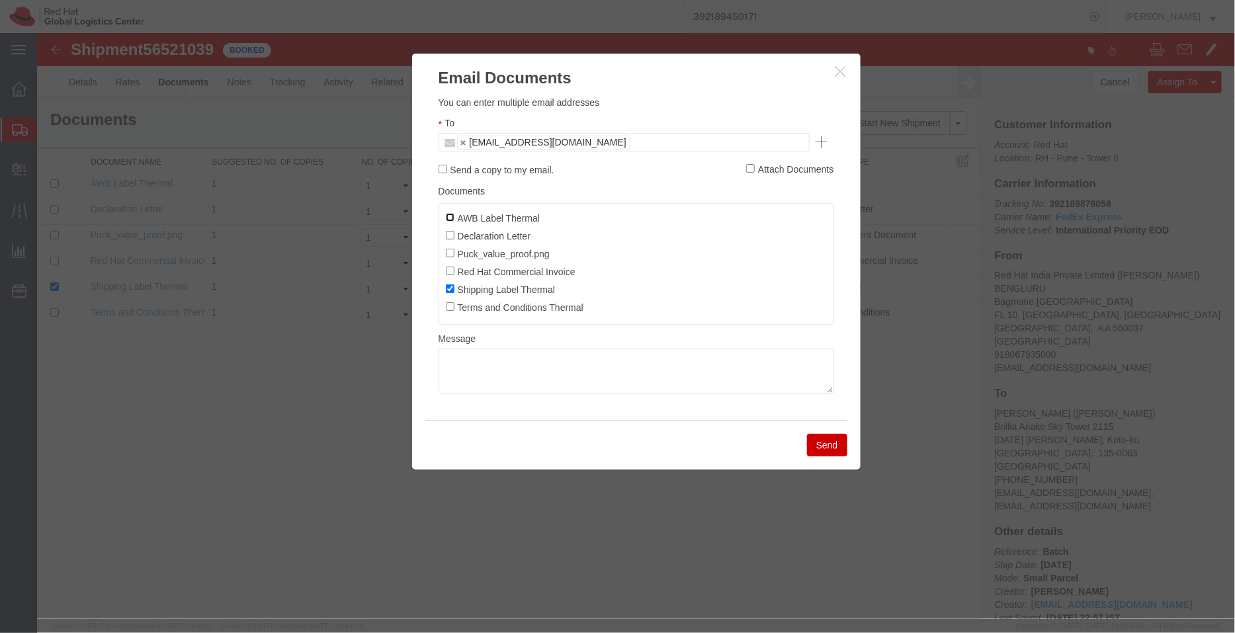
checkbox input "true"
click at [457, 233] on label "Declaration Letter" at bounding box center [487, 235] width 85 height 15
click at [454, 233] on input "Declaration Letter" at bounding box center [449, 234] width 9 height 9
checkbox input "true"
click at [454, 274] on label "Red Hat Commercial Invoice" at bounding box center [510, 270] width 130 height 15
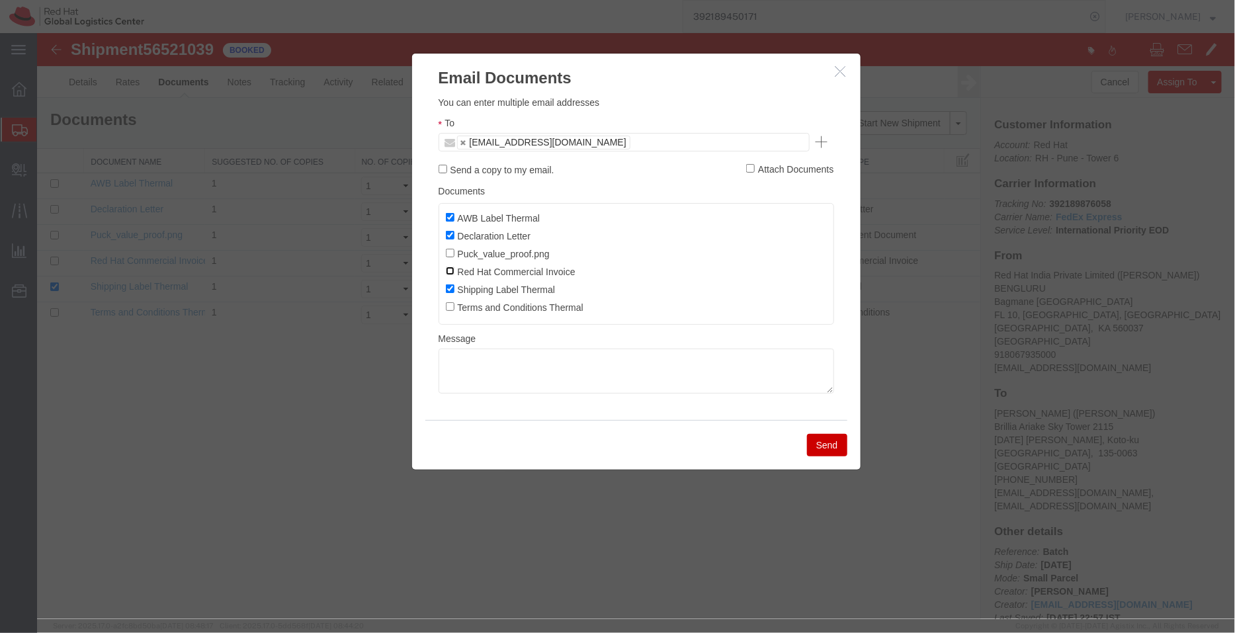
click at [454, 274] on input "Red Hat Commercial Invoice" at bounding box center [449, 270] width 9 height 9
checkbox input "true"
click at [835, 452] on button "Send" at bounding box center [826, 444] width 40 height 22
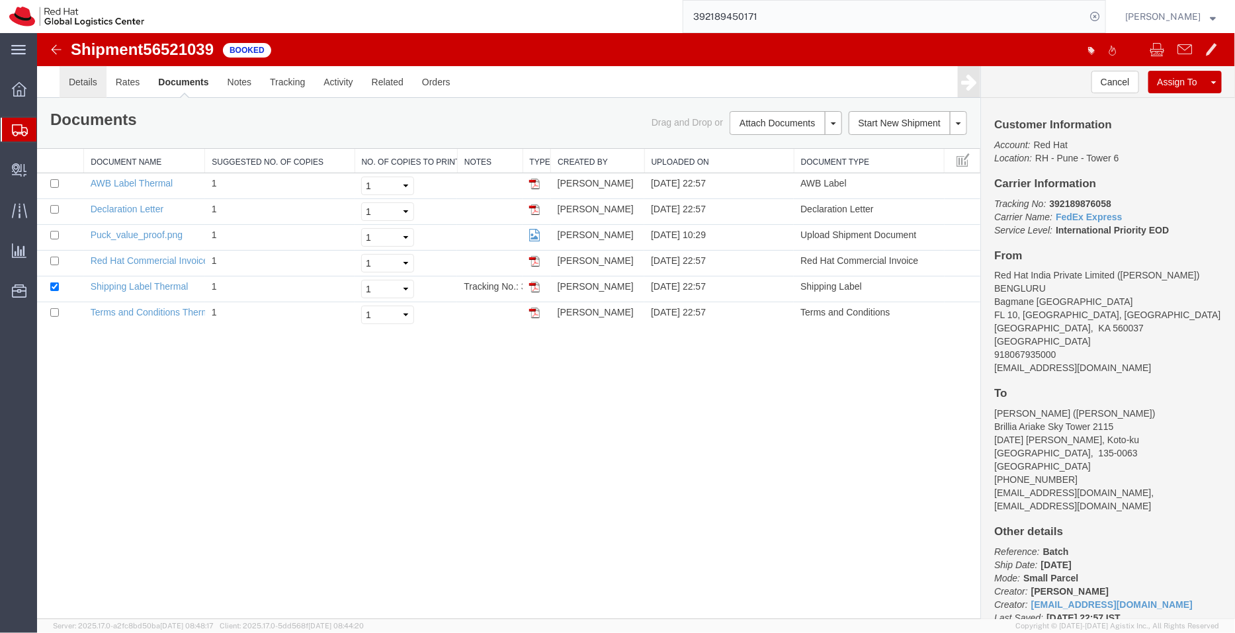
click at [61, 83] on link "Details" at bounding box center [82, 81] width 47 height 32
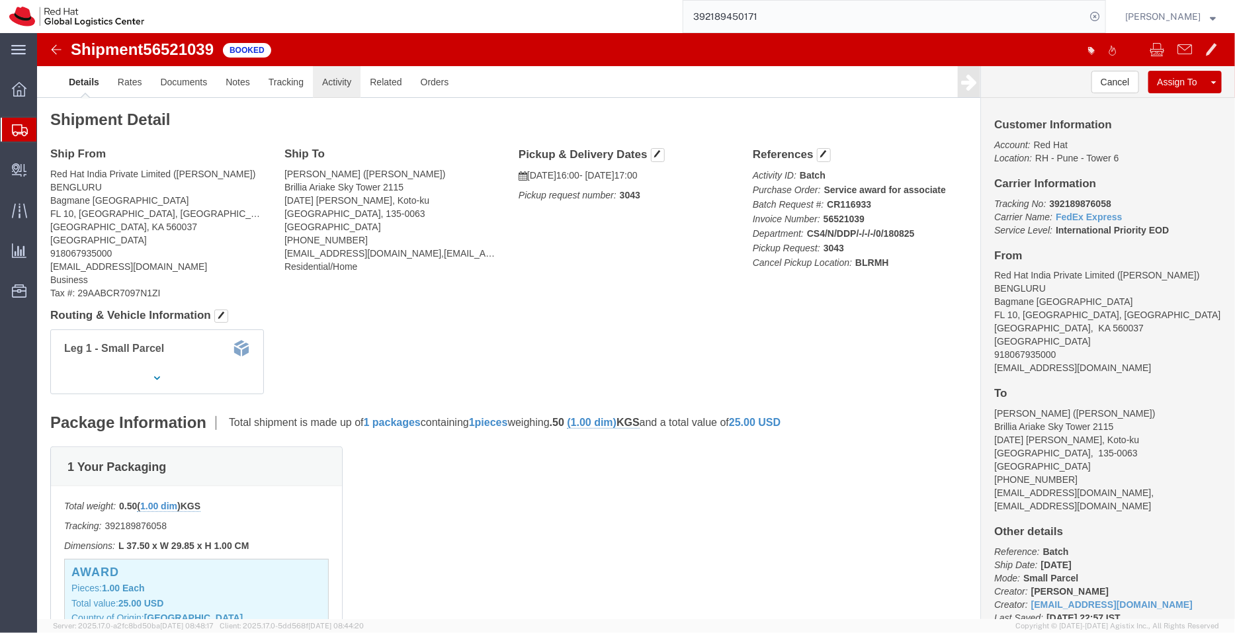
click link "Activity"
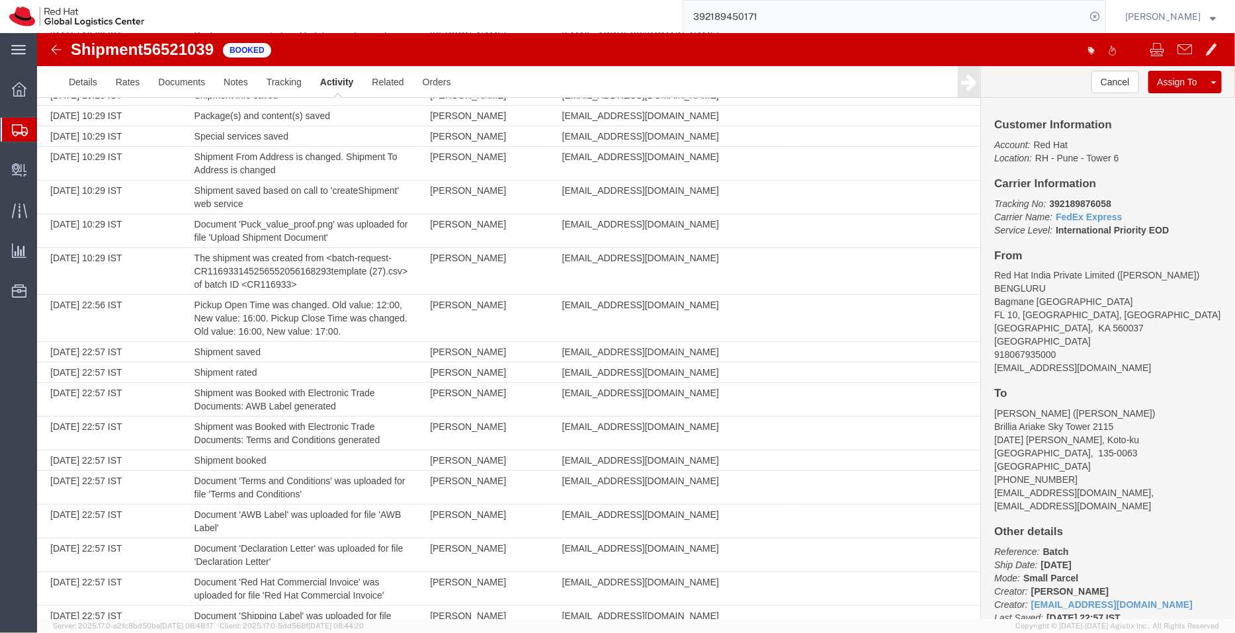
scroll to position [400, 0]
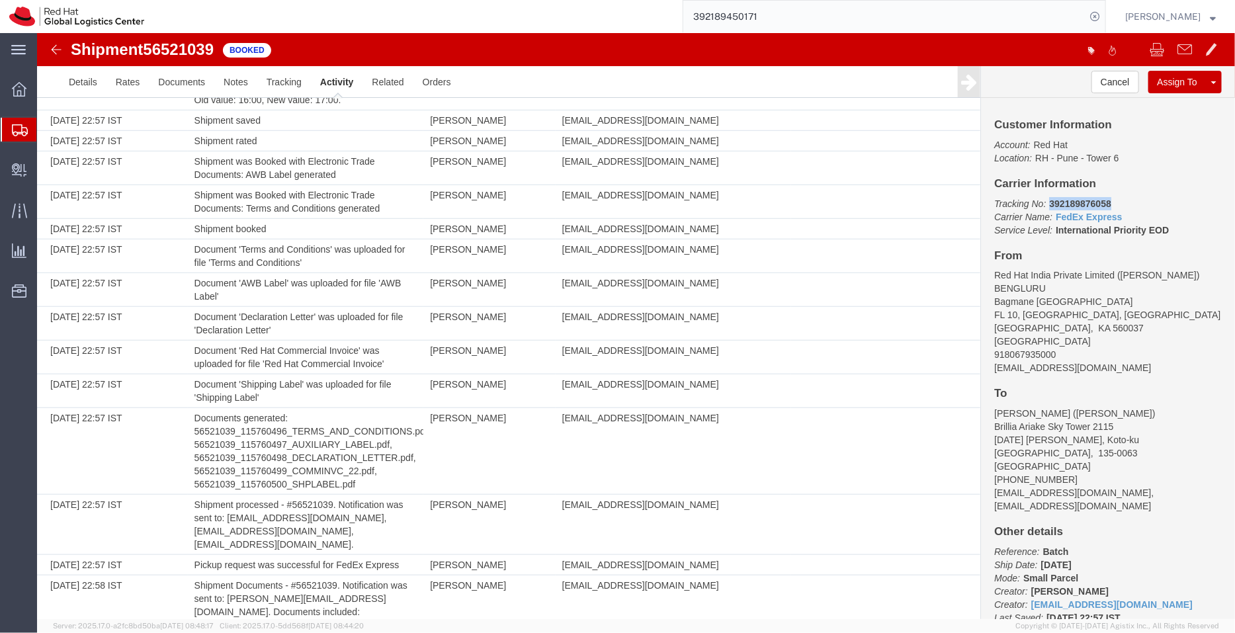
drag, startPoint x: 1117, startPoint y: 199, endPoint x: 1038, endPoint y: 200, distance: 79.4
click at [1038, 200] on p "Tracking No: 392189876058 Carrier Name: FedEx Express FedEx Express Service Lev…" at bounding box center [1107, 216] width 228 height 40
click at [0, 0] on span "Shipment Manager" at bounding box center [0, 0] width 0 height 0
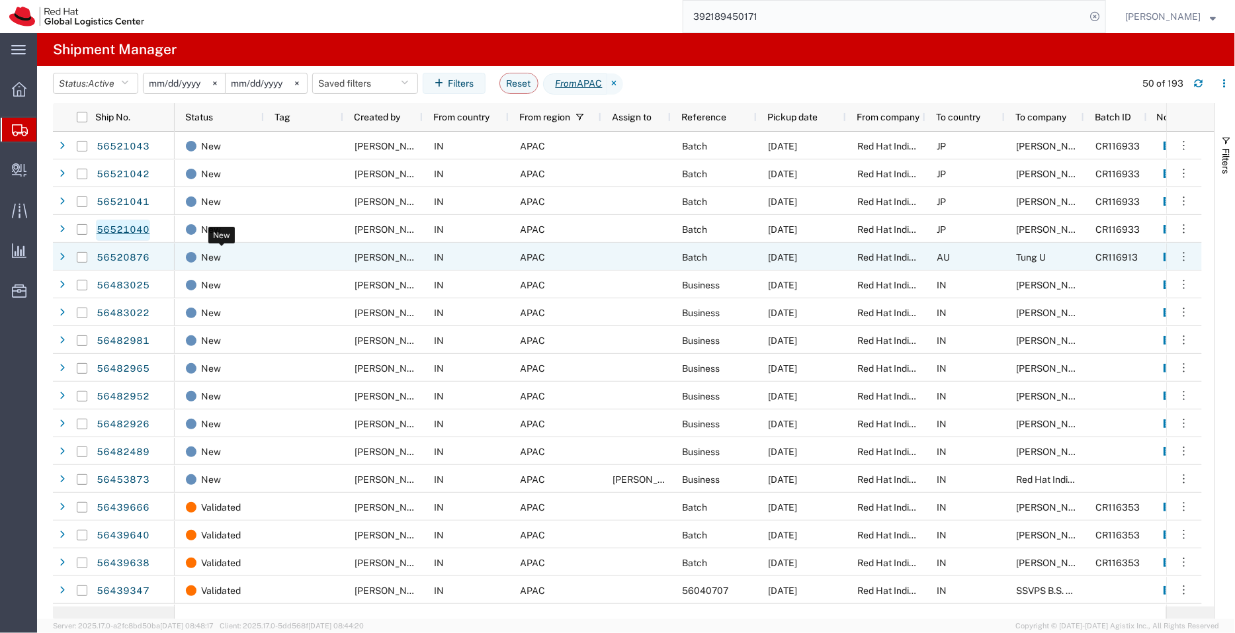
click at [128, 229] on link "56521040" at bounding box center [123, 230] width 54 height 21
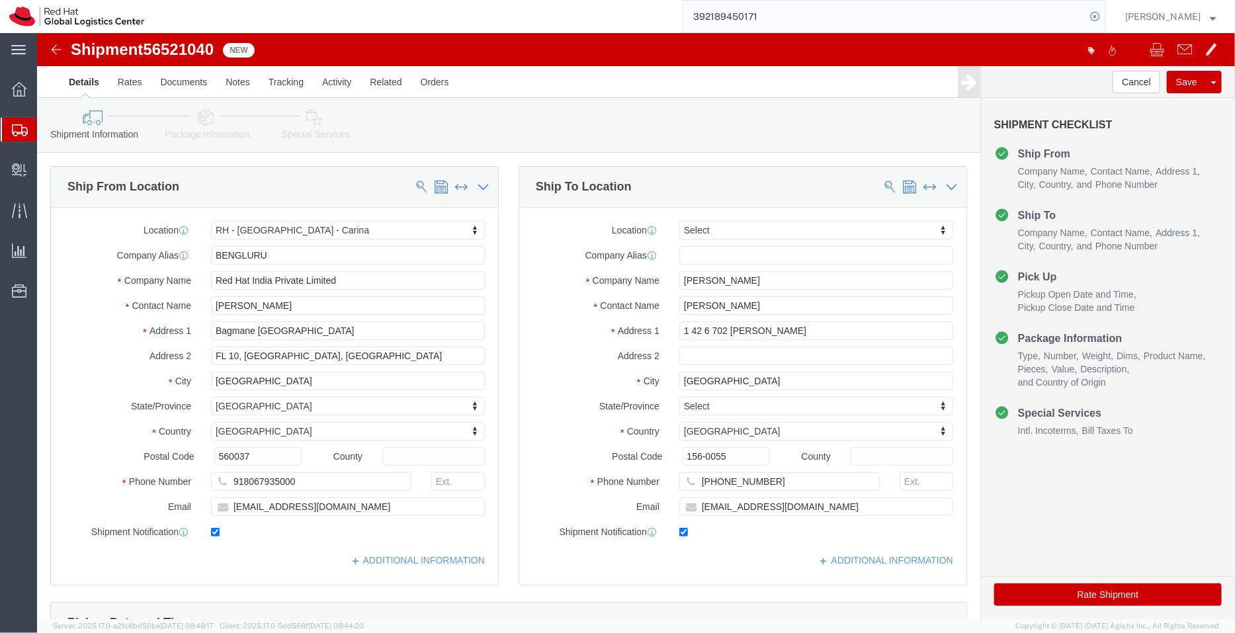
select select "37925"
select select
click input "hchiku@redhat.com"
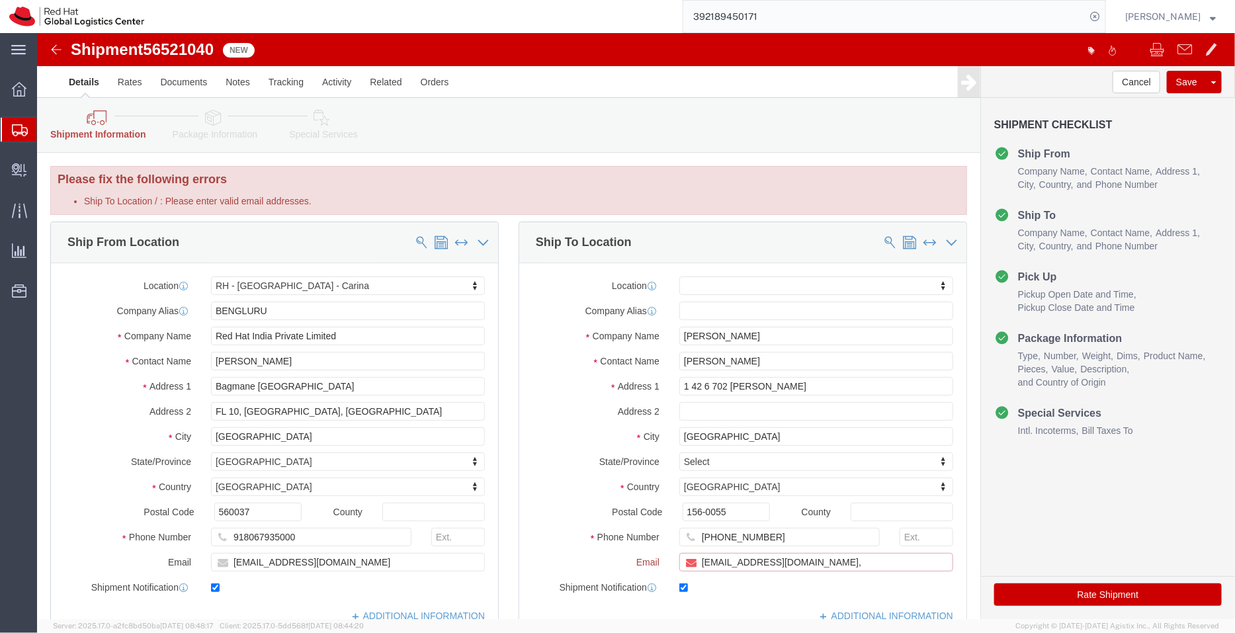
paste input "[EMAIL_ADDRESS][DOMAIN_NAME]"
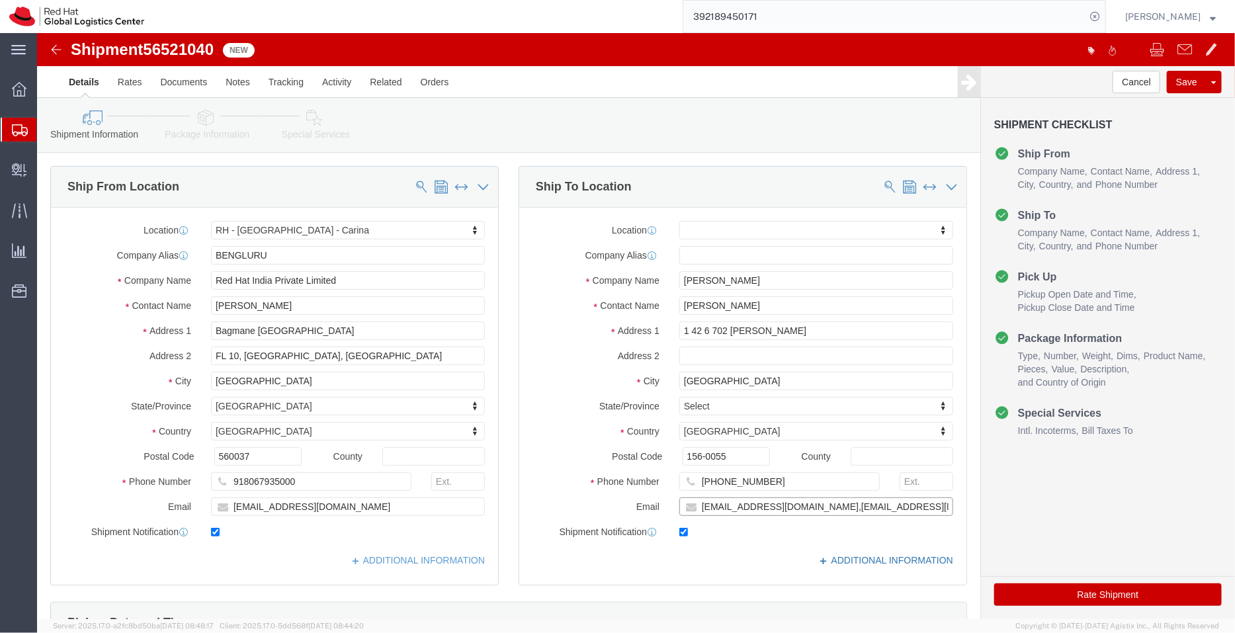
type input "hchiku@redhat.com,apaclogistics@redhat.com"
click link "ADDITIONAL INFORMATION"
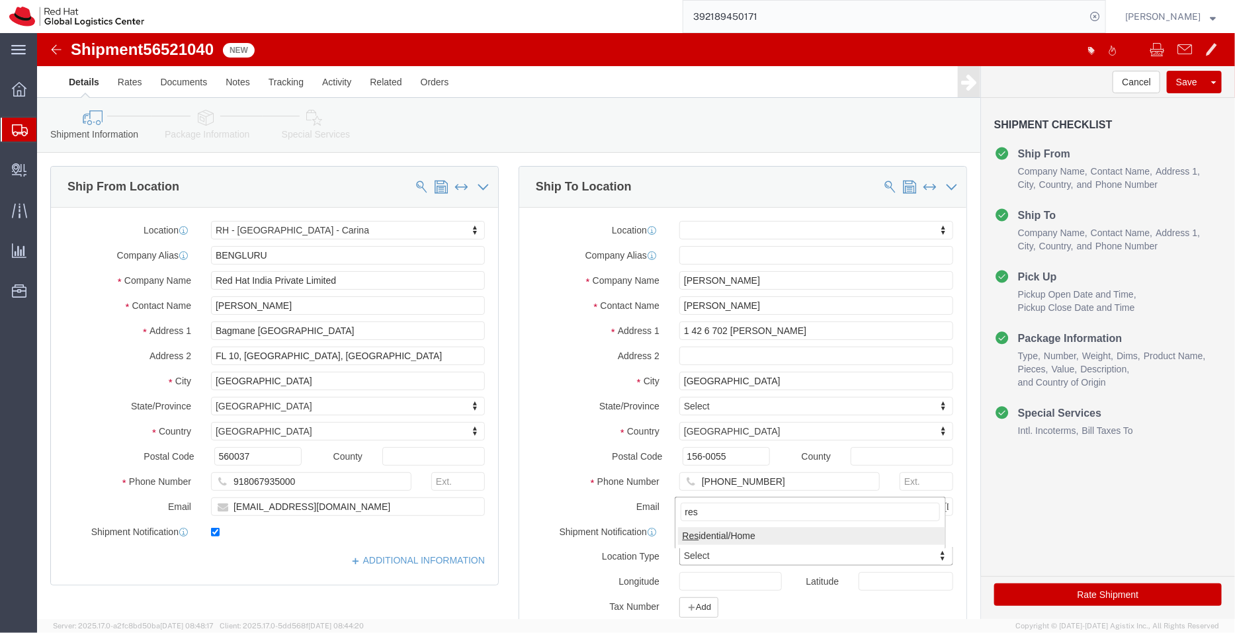
type input "res"
click div "Shipment Information Package Information Special Services"
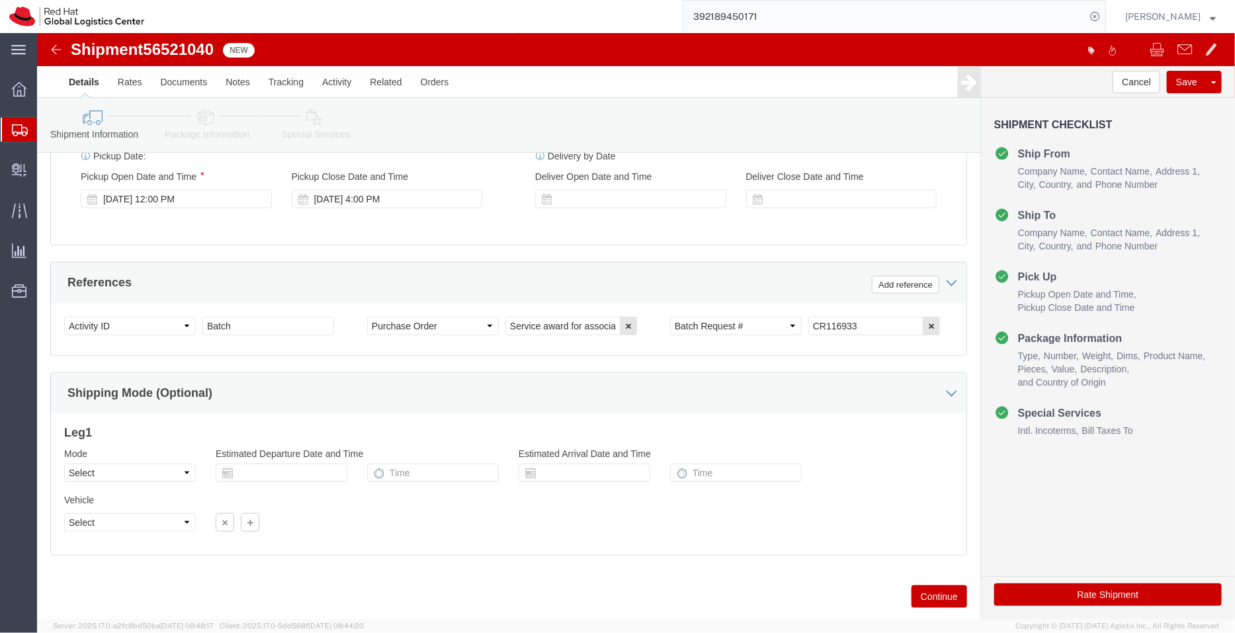
scroll to position [613, 0]
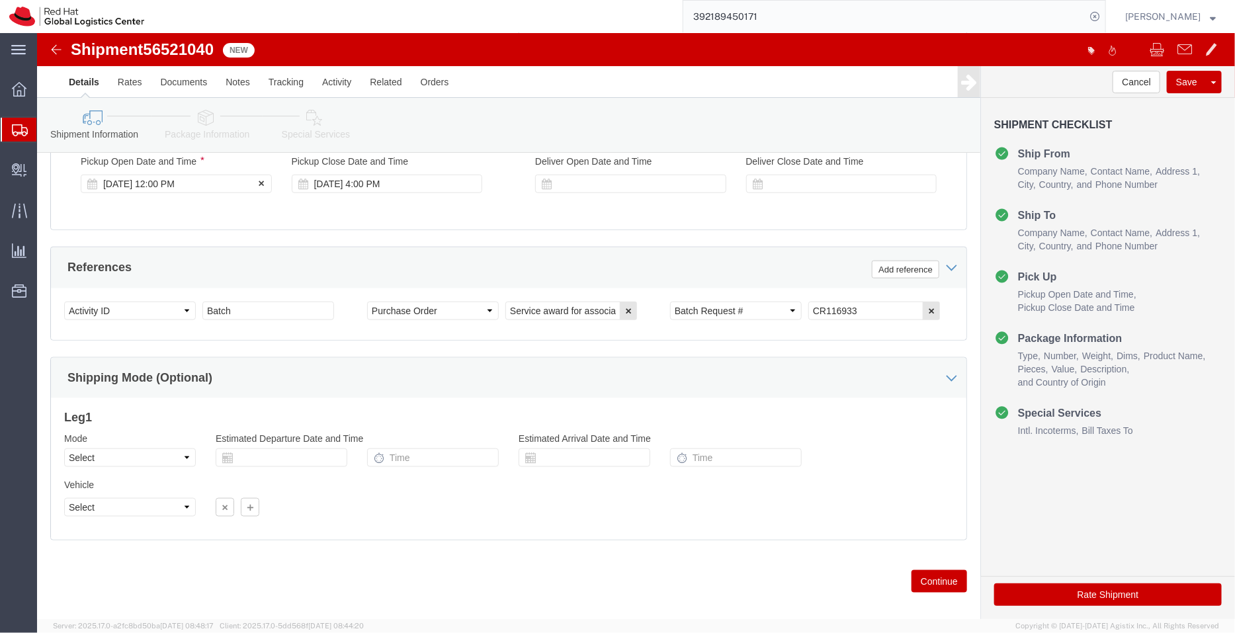
click div "[DATE] 12:00 PM"
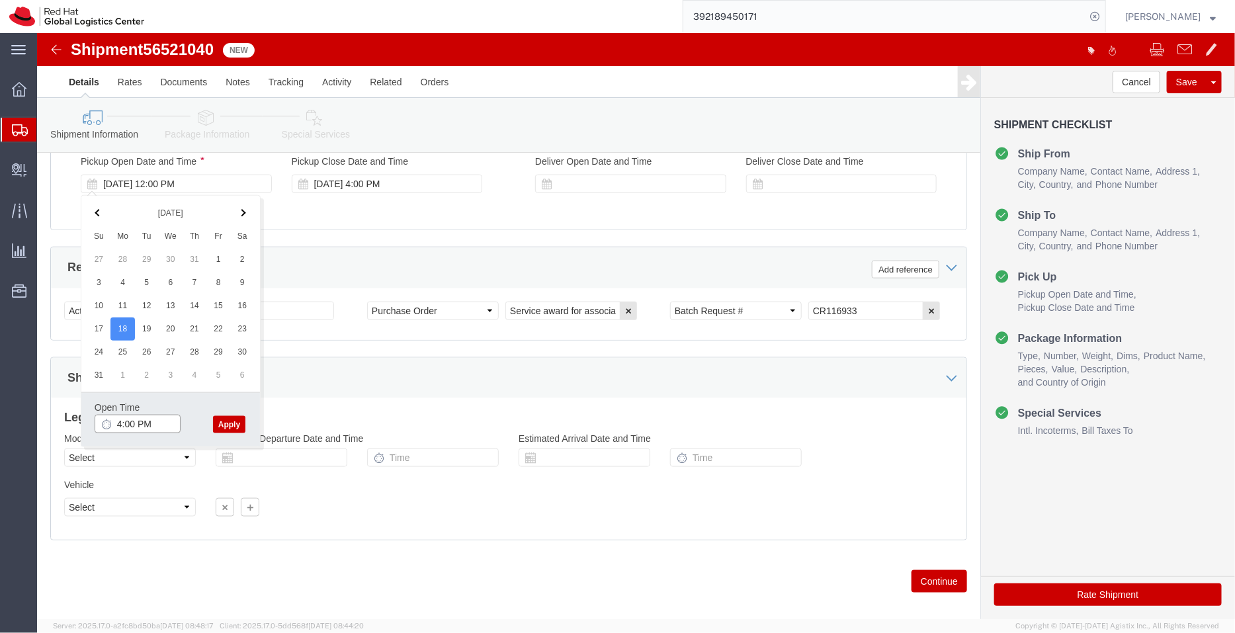
type input "4:00 PM"
click button "Apply"
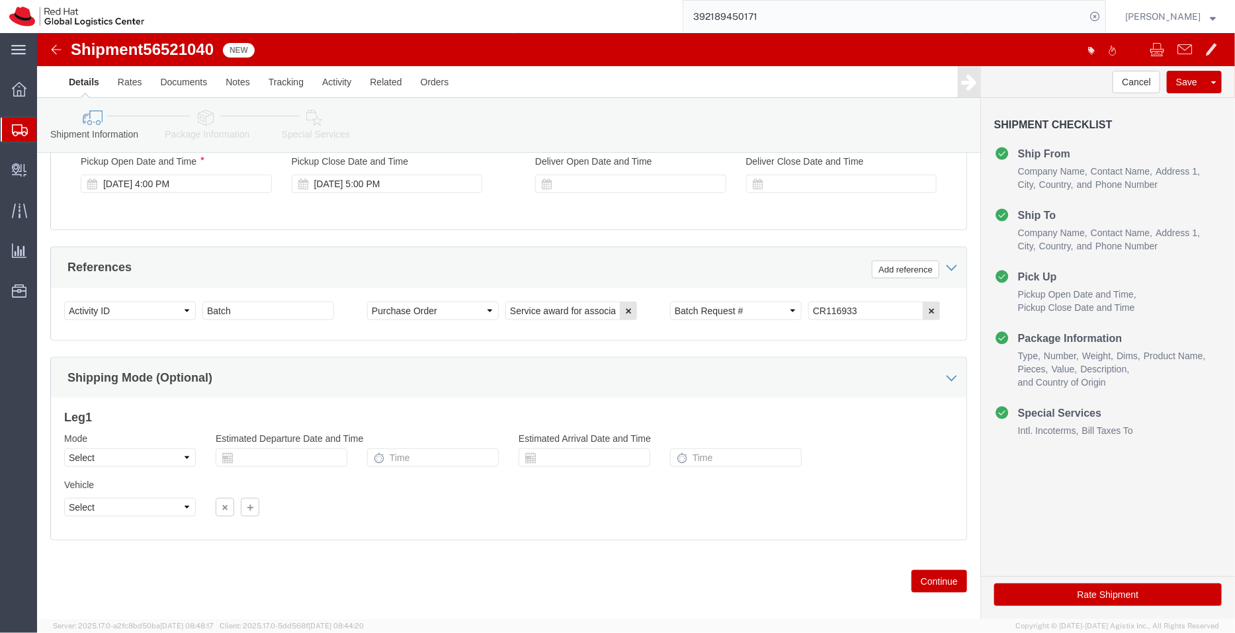
click icon
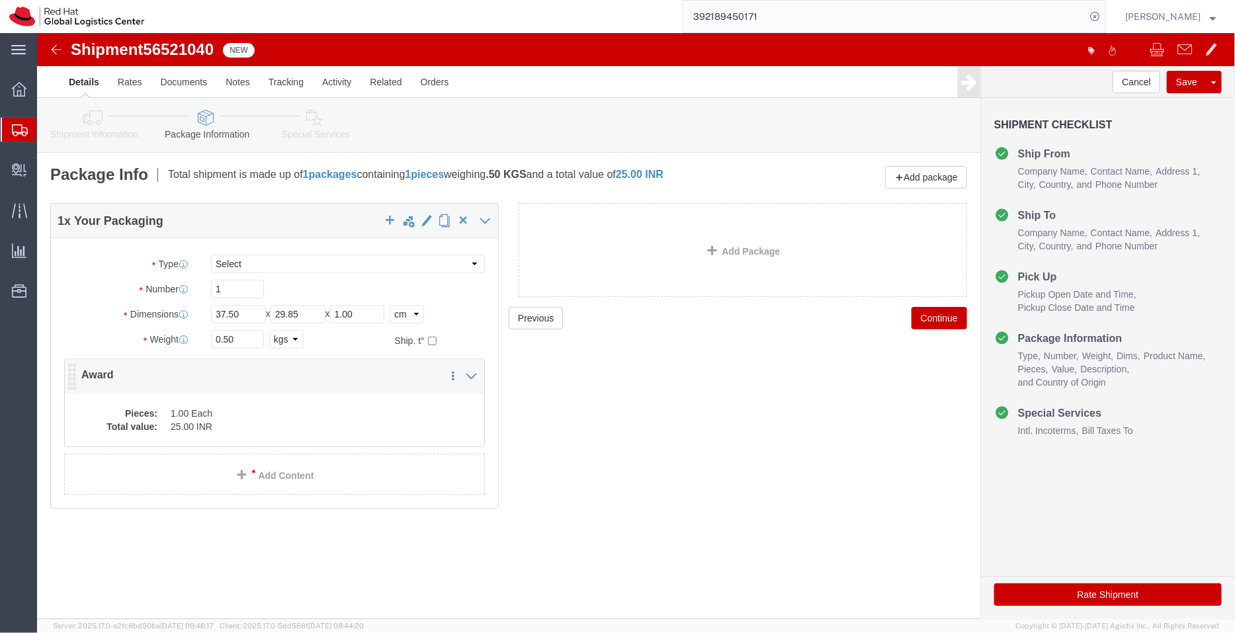
click dd "25.00 INR"
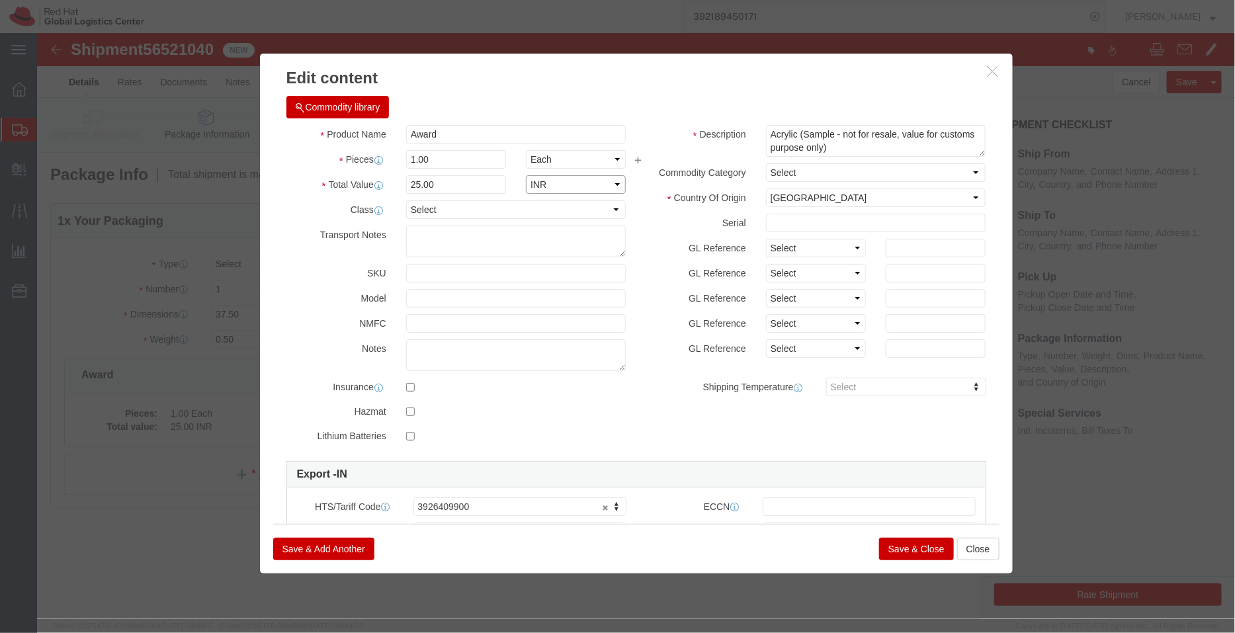
click select "Select ADP AED AFN ALL AMD AOA ARS ATS AUD AWG AZN BAM BBD BDT BGL BGN BHD BIF …"
select select "USD"
click select "Select ADP AED AFN ALL AMD AOA ARS ATS AUD AWG AZN BAM BBD BDT BGL BGN BHD BIF …"
click button "Save & Close"
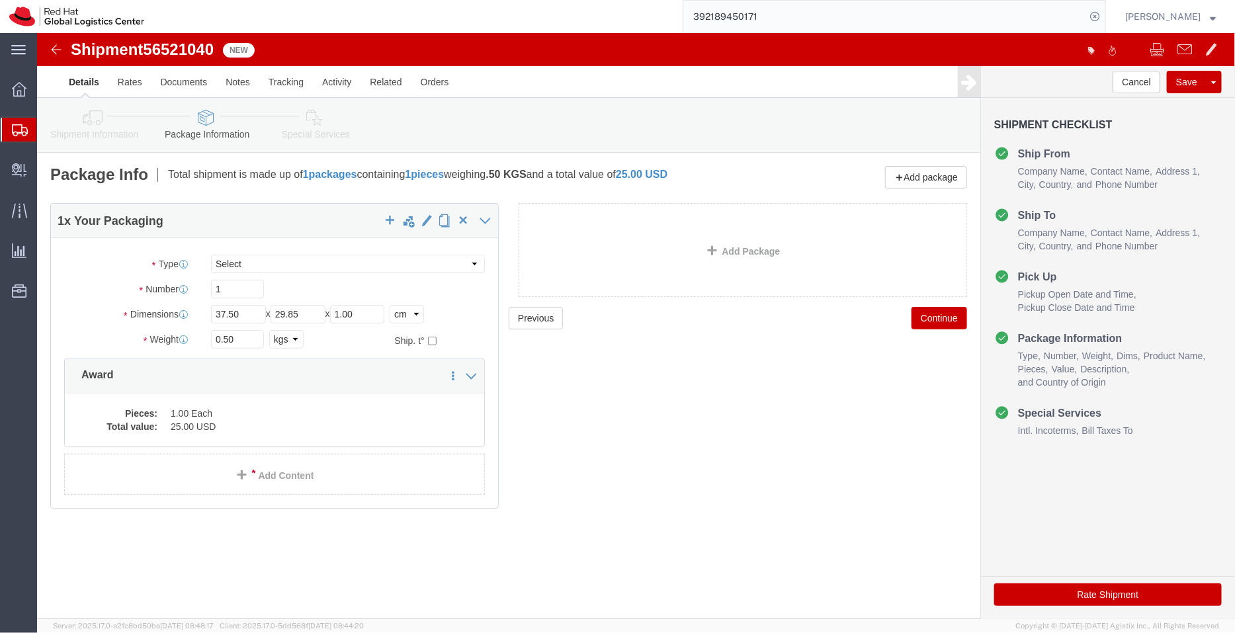
click icon
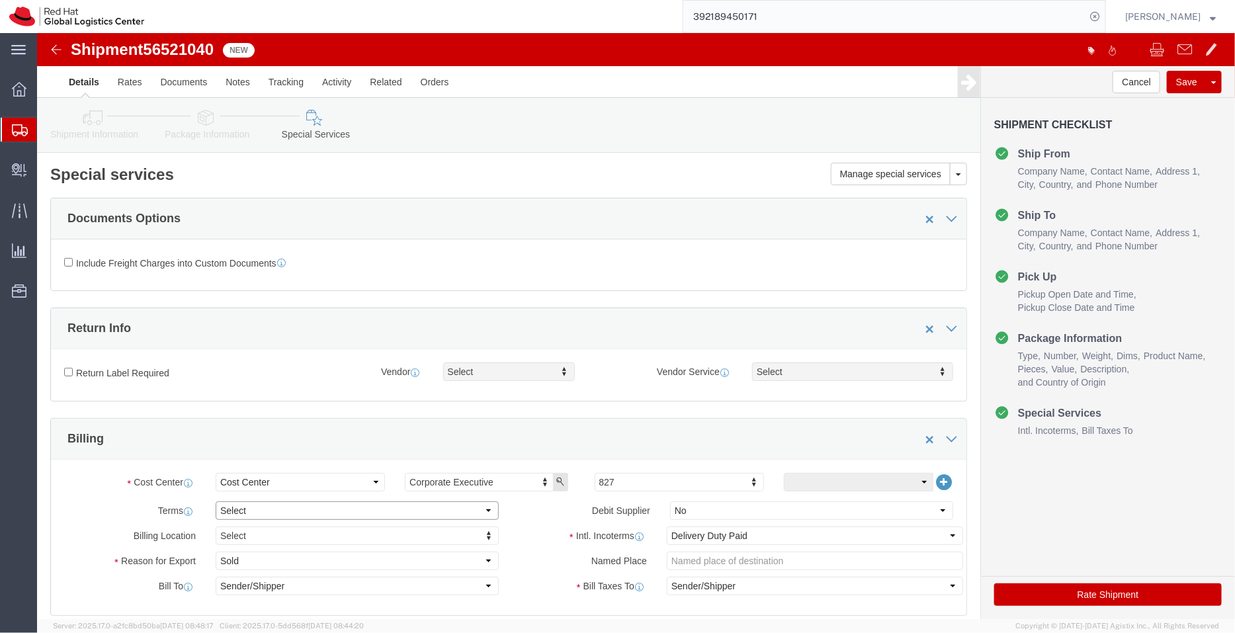
click select "Select Free of Charge Free of Cost NET 30 NET 45 NET 60 See Comment"
select select "FREE_OF_COST"
click select "Select Free of Charge Free of Cost NET 30 NET 45 NET 60 See Comment"
click select "Select Gift Personal Effects Repair/Warranty Return Sample Sold Temporary/Not S…"
select select "SAMPLE"
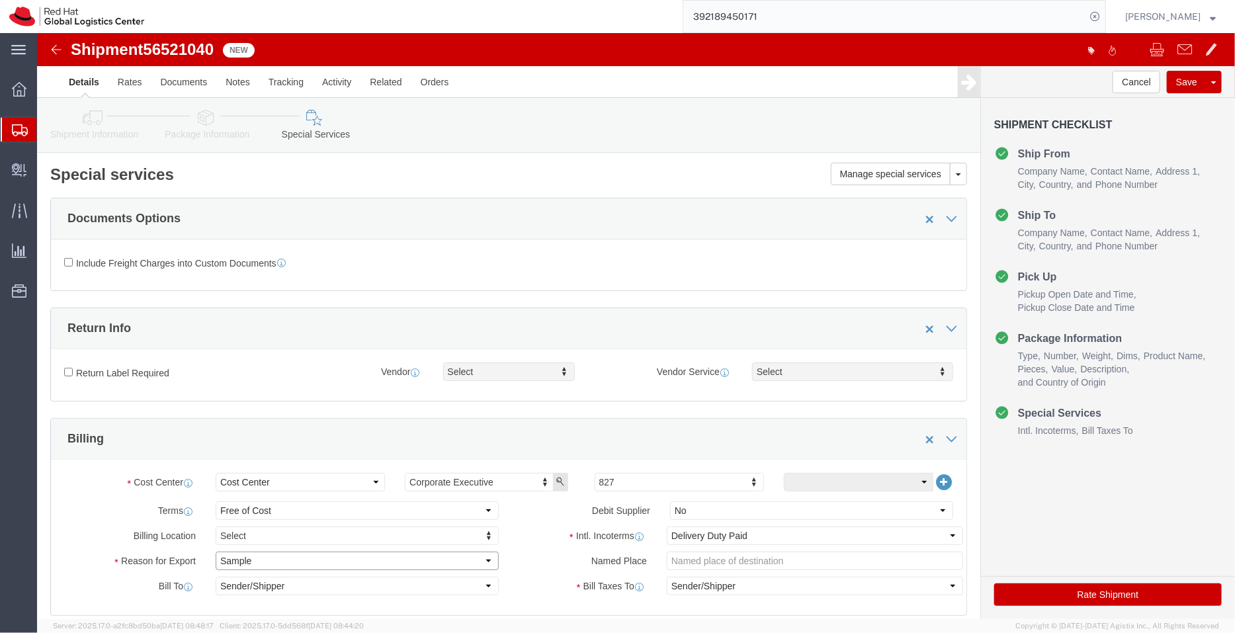
click select "Select Gift Personal Effects Repair/Warranty Return Sample Sold Temporary/Not S…"
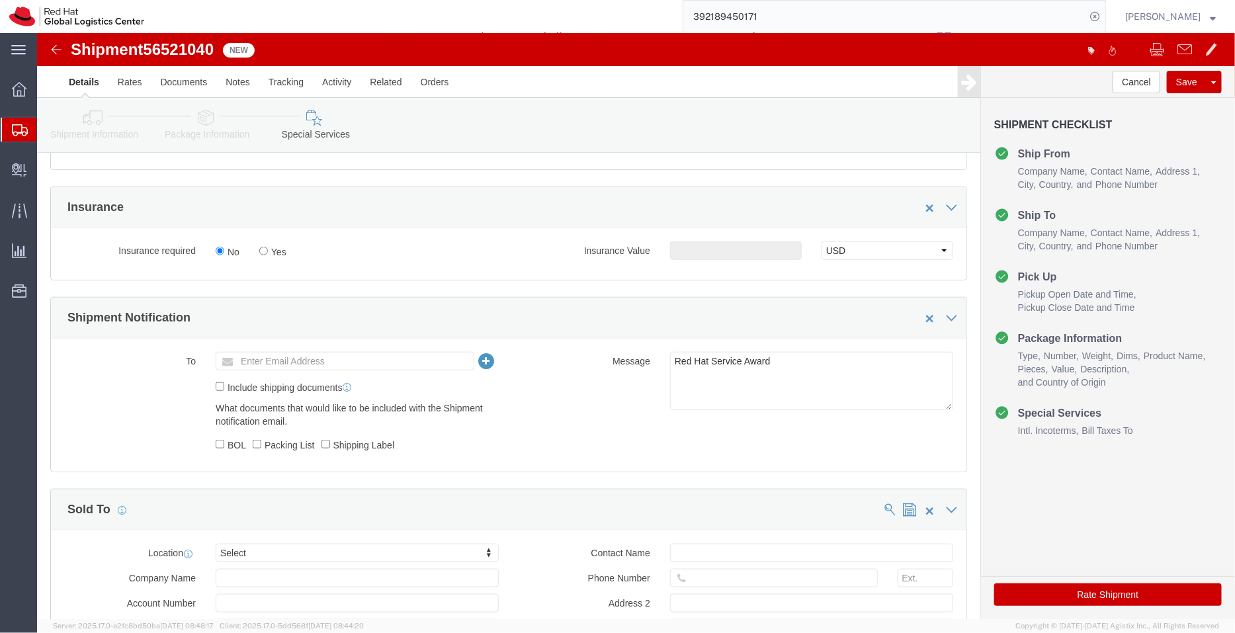
scroll to position [495, 0]
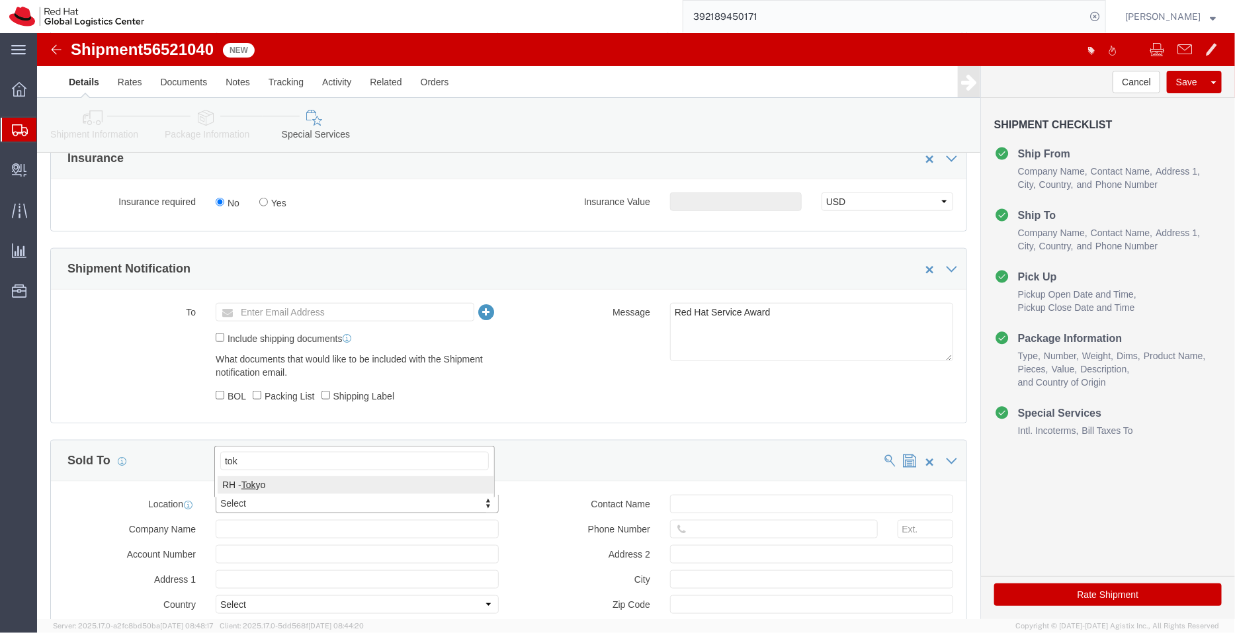
type input "tok"
click button "Rate Shipment"
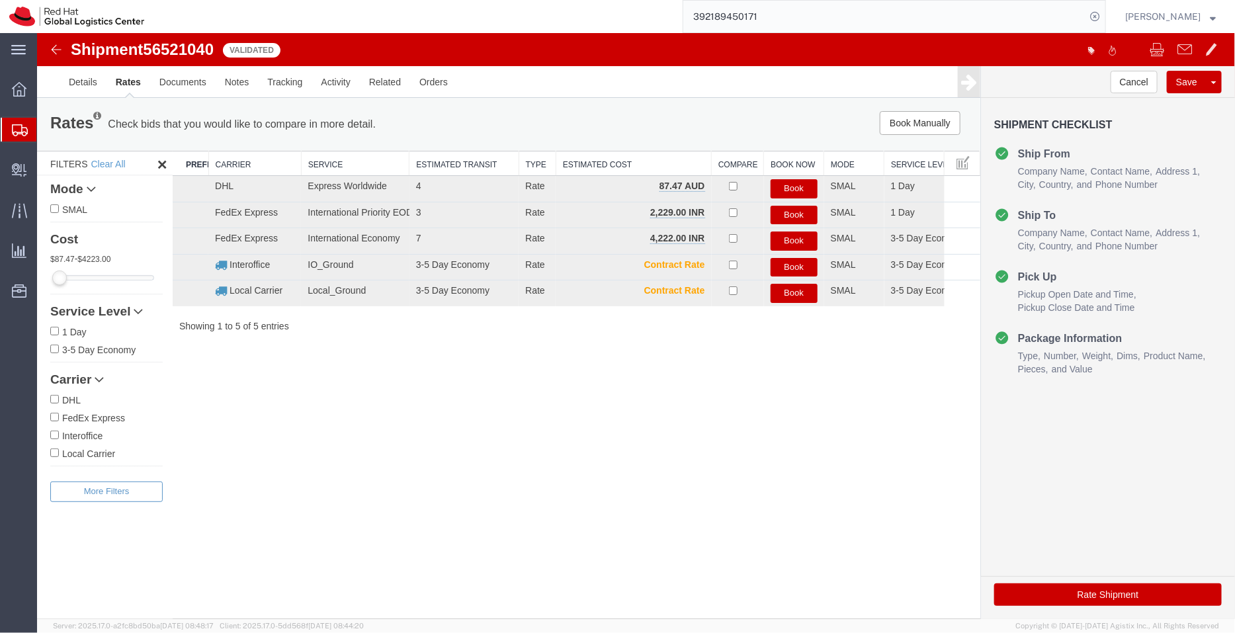
scroll to position [0, 0]
click at [791, 214] on button "Book" at bounding box center [793, 214] width 47 height 19
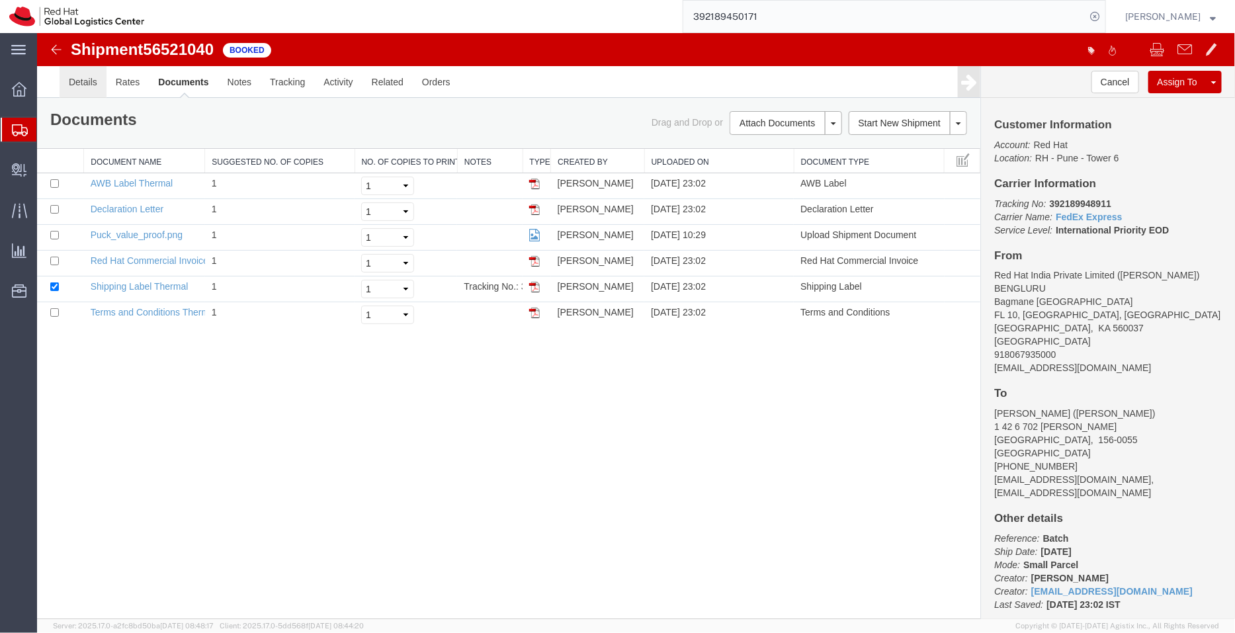
click at [85, 89] on link "Details" at bounding box center [82, 81] width 47 height 32
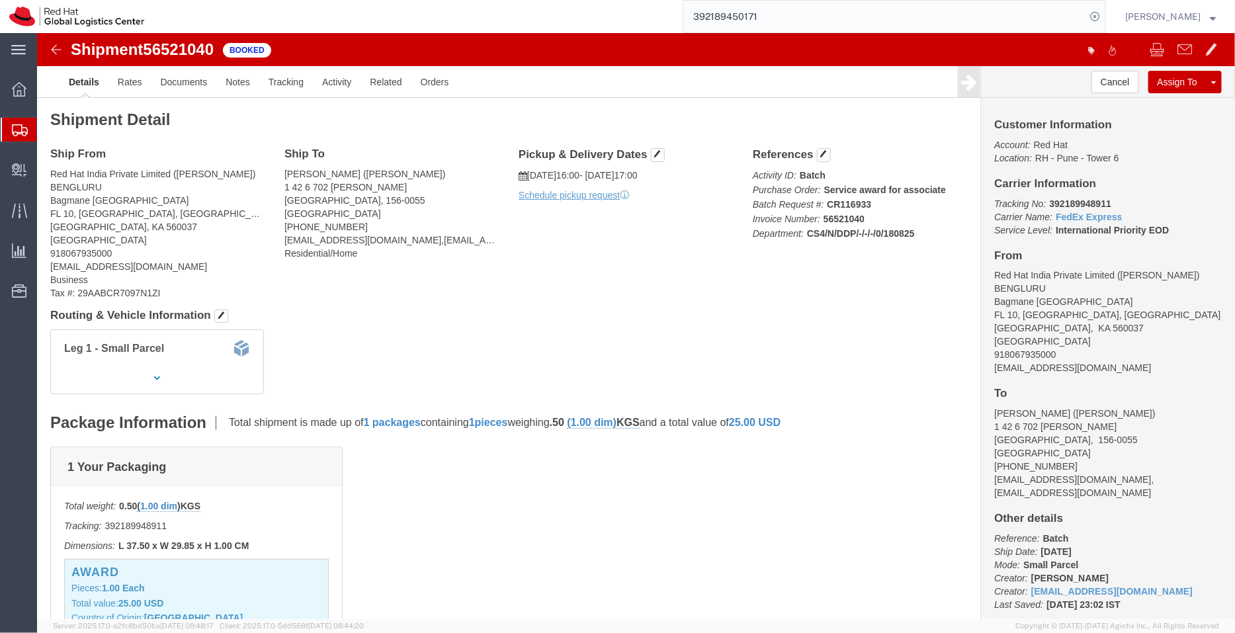
click div "Pickup & Delivery Dates 08/18/2025 16:00 - 08/18/2025 17:00 Schedule pickup req…"
click link "Schedule pickup request"
drag, startPoint x: 1050, startPoint y: 331, endPoint x: 947, endPoint y: 338, distance: 103.4
click div "Customer Information Account: Red Hat Location: RH - Pune - Tower 6 Carrier Inf…"
click link "Documents"
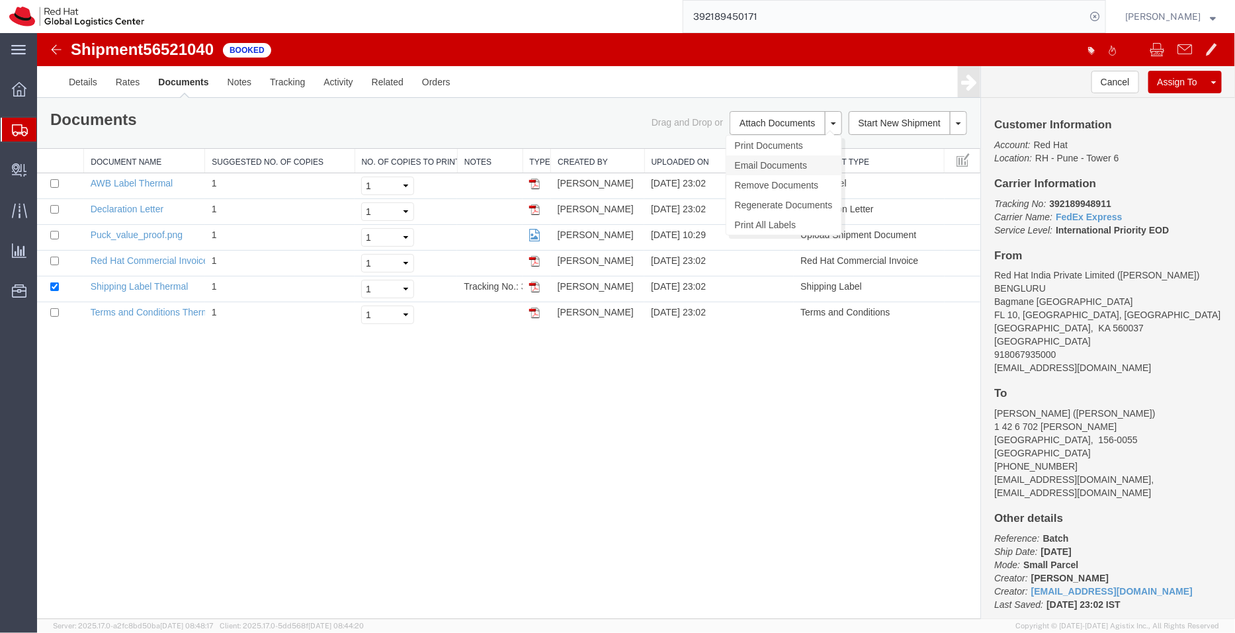
click at [767, 158] on link "Email Documents" at bounding box center [783, 165] width 115 height 20
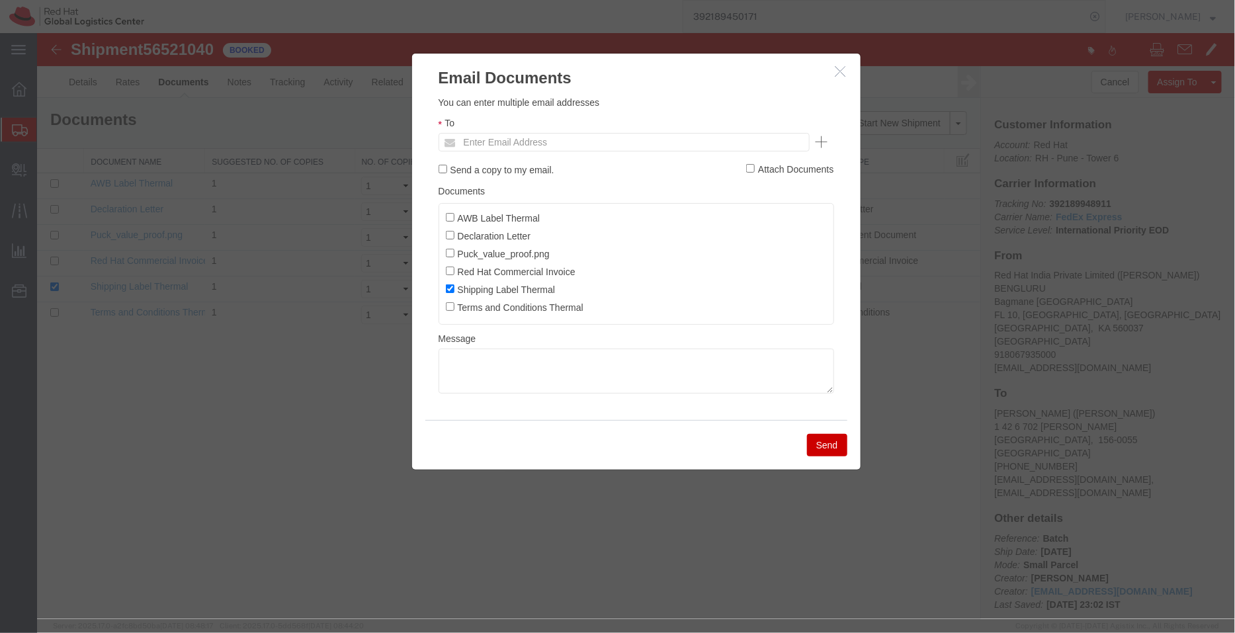
click at [632, 141] on ul "Enter Email Address" at bounding box center [623, 141] width 371 height 19
paste input "[EMAIL_ADDRESS][DOMAIN_NAME]"
type input "[EMAIL_ADDRESS][DOMAIN_NAME]"
click at [448, 218] on input "AWB Label Thermal" at bounding box center [449, 216] width 9 height 9
checkbox input "true"
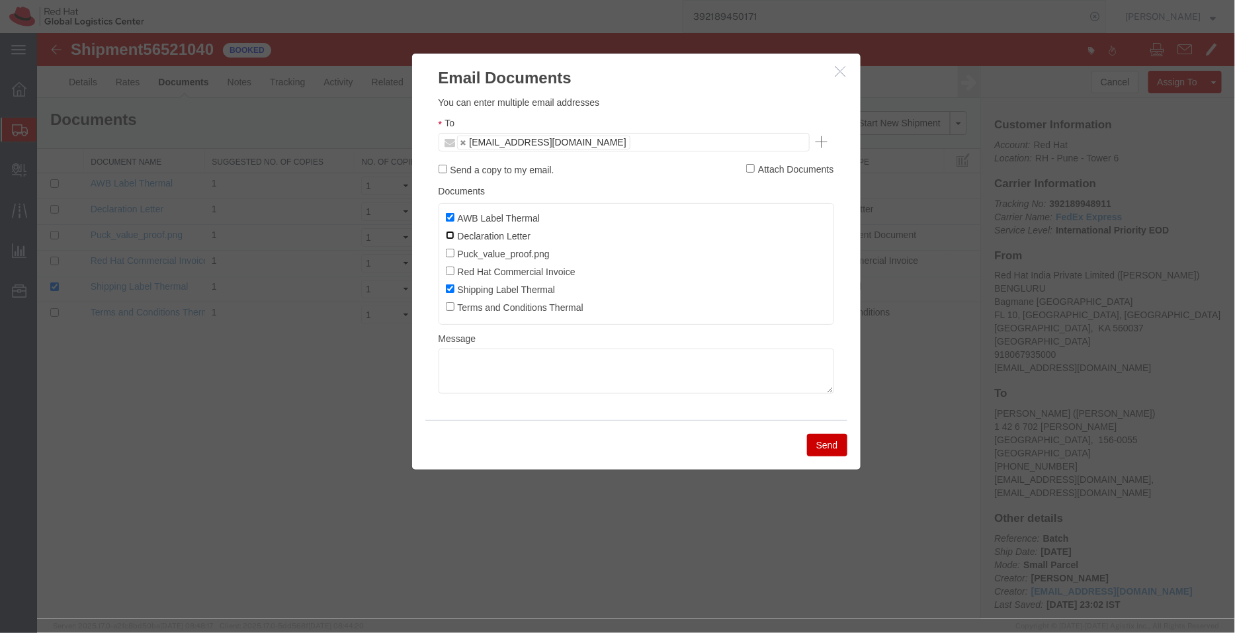
click at [450, 232] on input "Declaration Letter" at bounding box center [449, 234] width 9 height 9
checkbox input "true"
click at [446, 274] on input "Red Hat Commercial Invoice" at bounding box center [449, 270] width 9 height 9
checkbox input "true"
click at [829, 450] on button "Send" at bounding box center [826, 444] width 40 height 22
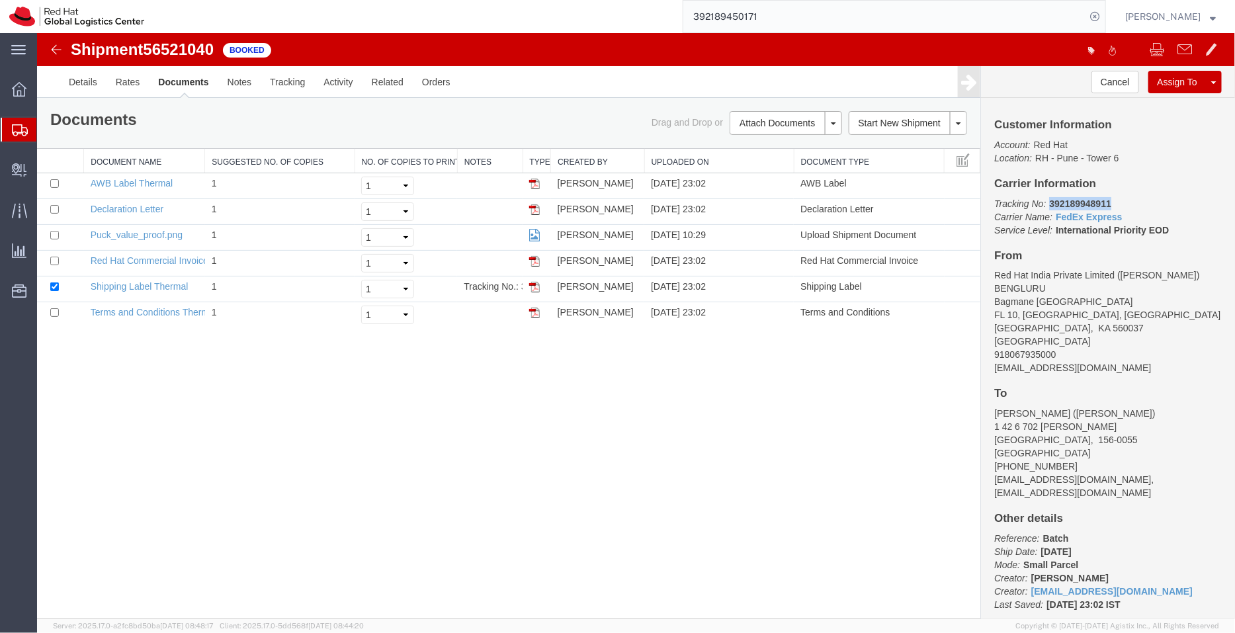
drag, startPoint x: 1112, startPoint y: 206, endPoint x: 1051, endPoint y: 204, distance: 60.9
click at [1051, 204] on p "Tracking No: 392189948911 Carrier Name: FedEx Express FedEx Express Service Lev…" at bounding box center [1107, 216] width 228 height 40
click at [75, 81] on link "Details" at bounding box center [82, 81] width 47 height 32
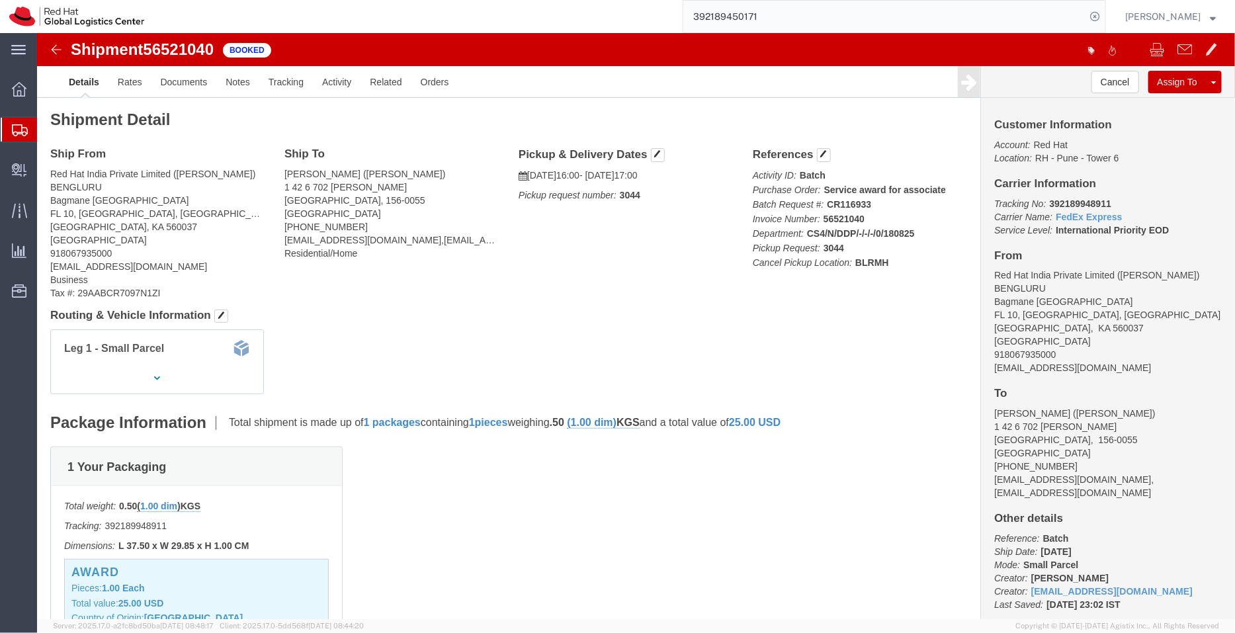
click at [0, 0] on span "Shipment Manager" at bounding box center [0, 0] width 0 height 0
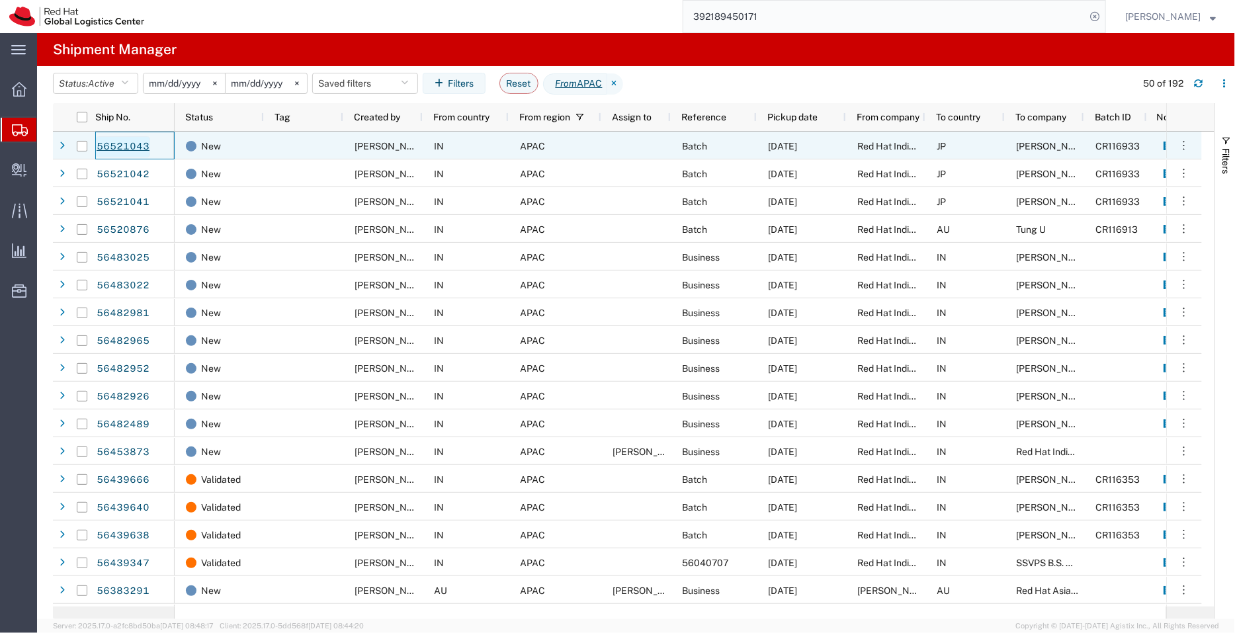
click at [117, 147] on link "56521043" at bounding box center [123, 146] width 54 height 21
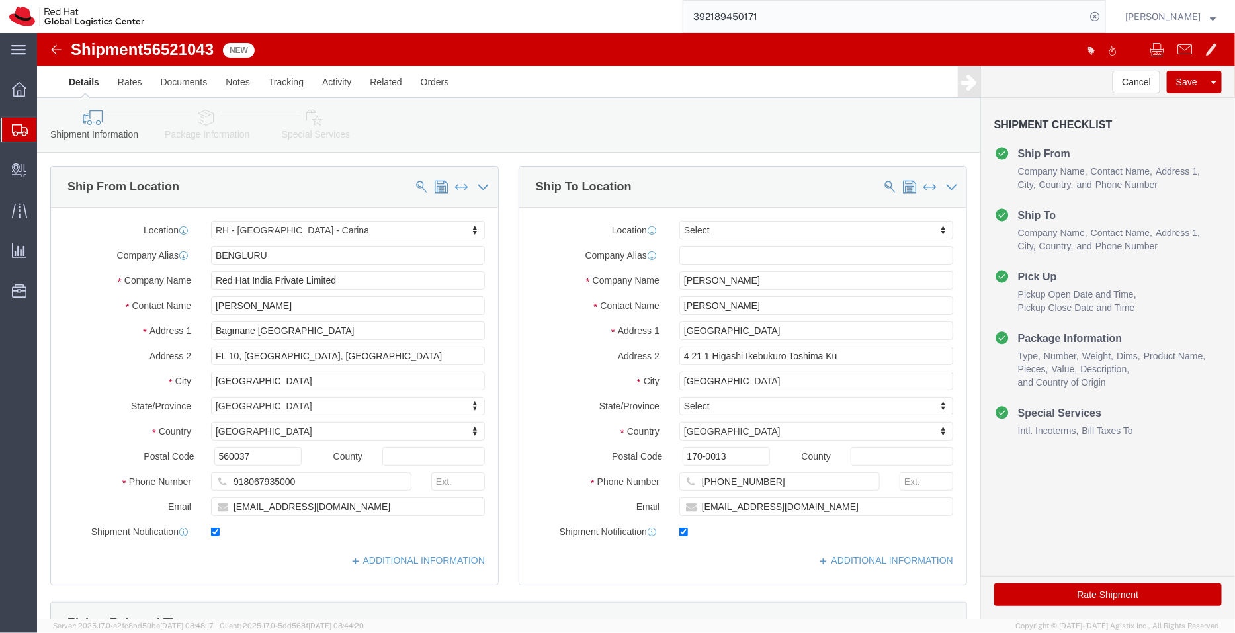
select select "37925"
select select
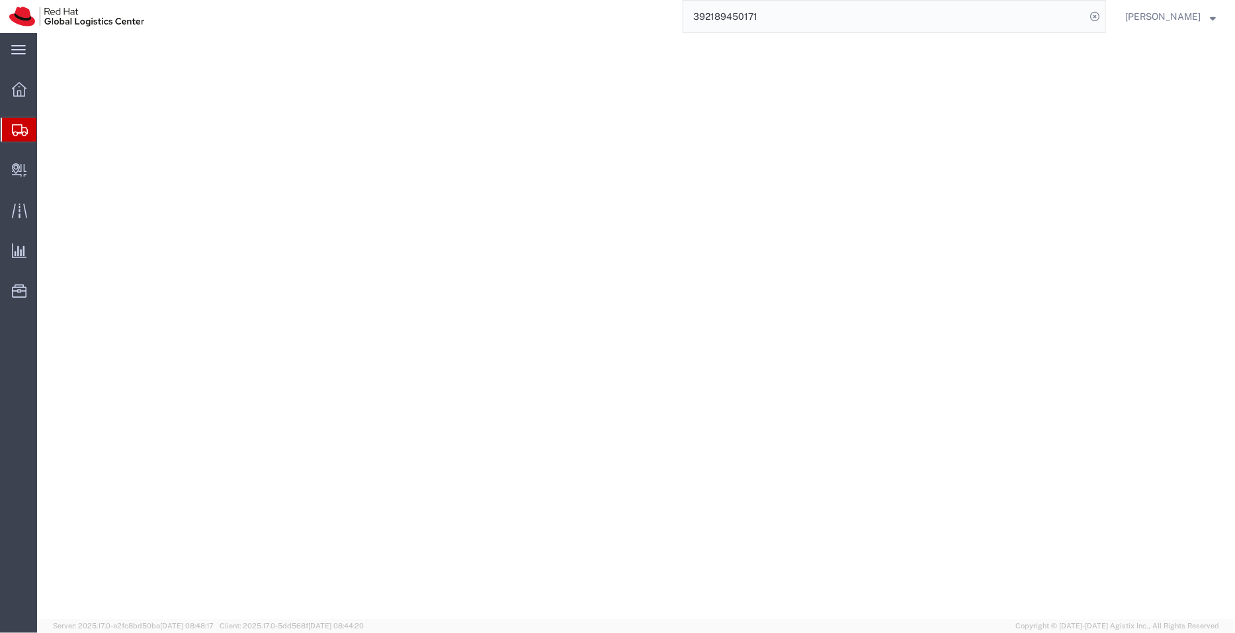
select select "37925"
select select
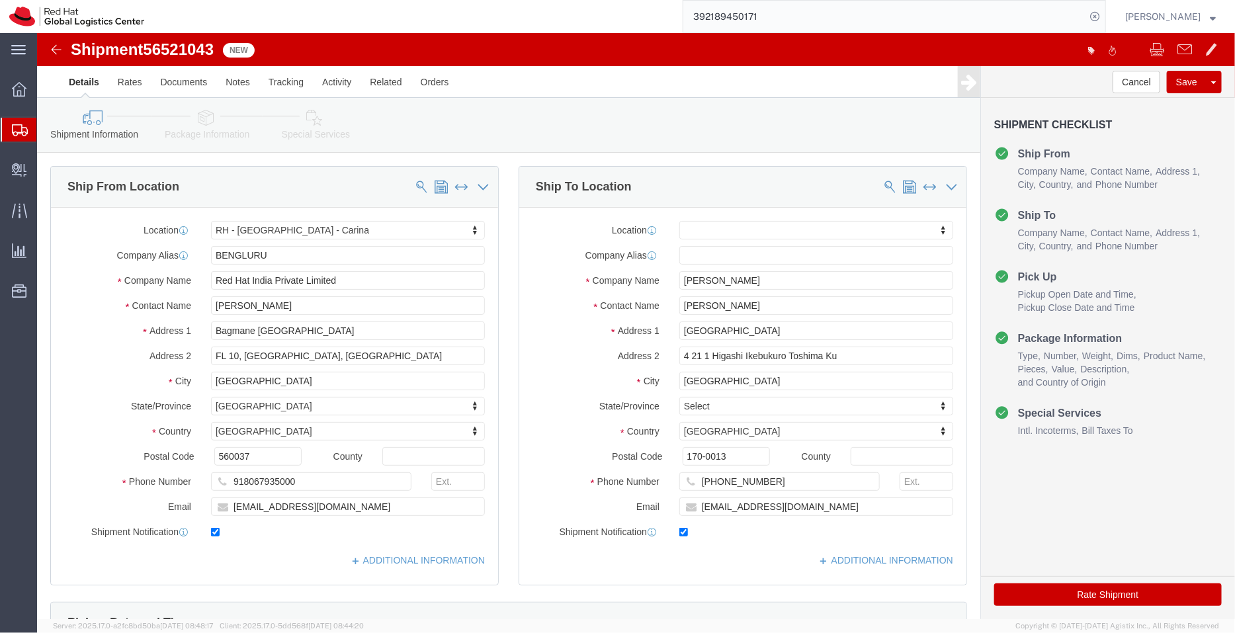
click div "[PHONE_NUMBER]"
click input "[EMAIL_ADDRESS][DOMAIN_NAME]"
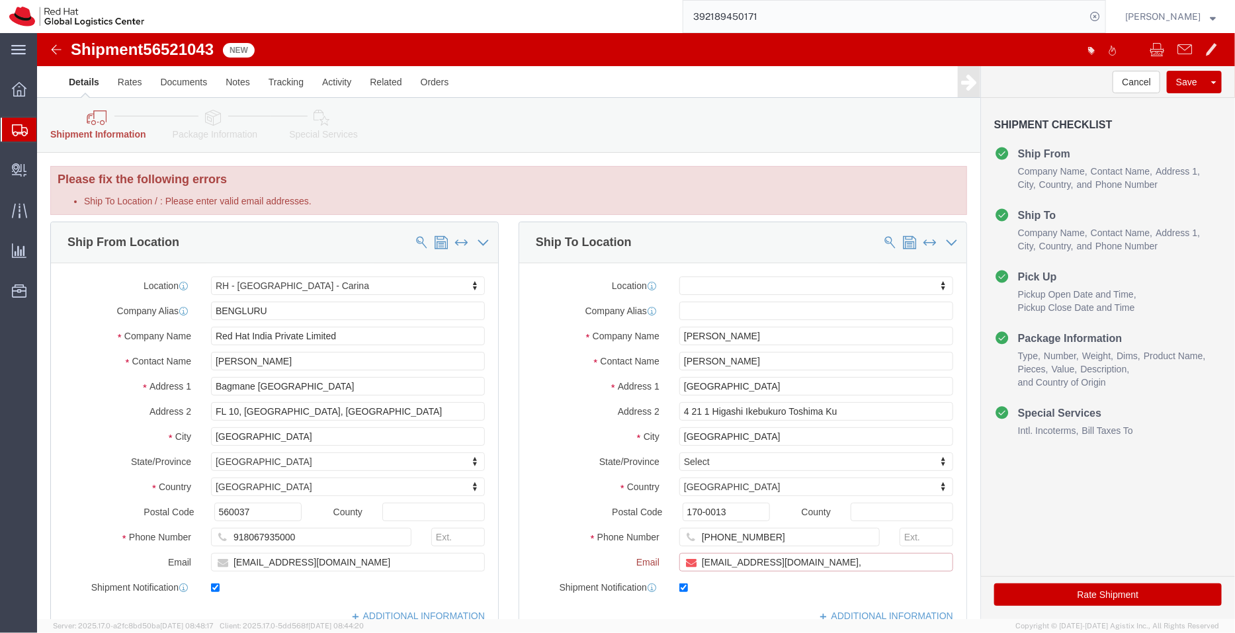
paste input "[EMAIL_ADDRESS][DOMAIN_NAME]"
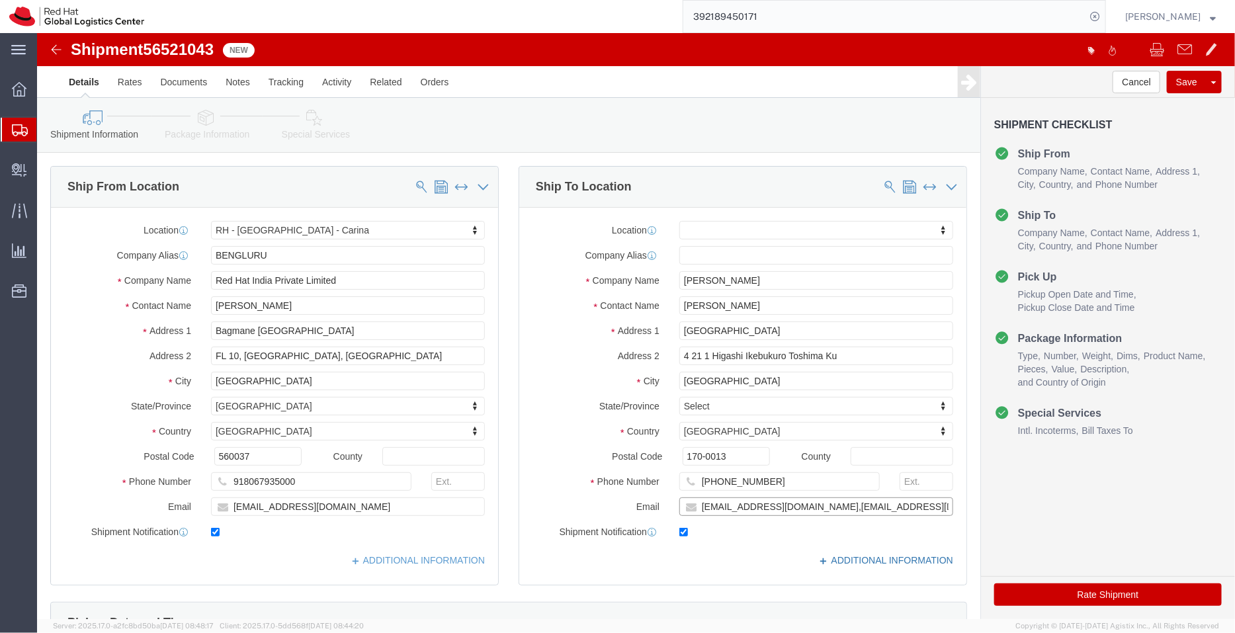
type input "[EMAIL_ADDRESS][DOMAIN_NAME],[EMAIL_ADDRESS][DOMAIN_NAME]"
click link "ADDITIONAL INFORMATION"
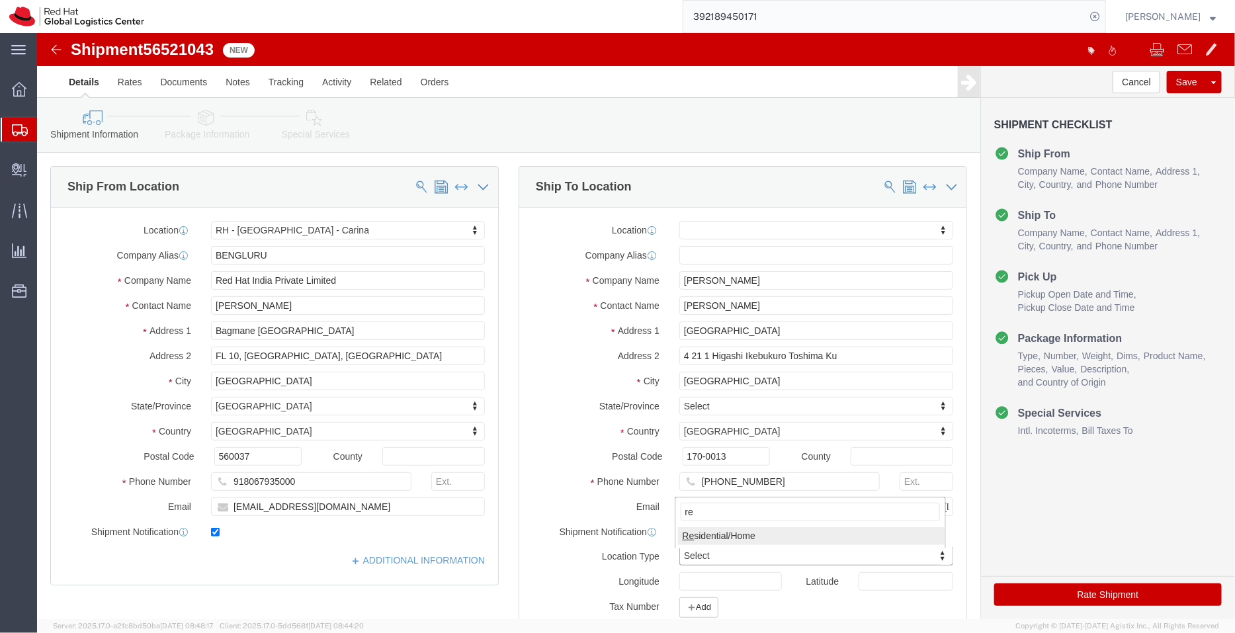
type input "re"
click link "ADDITIONAL INFORMATION"
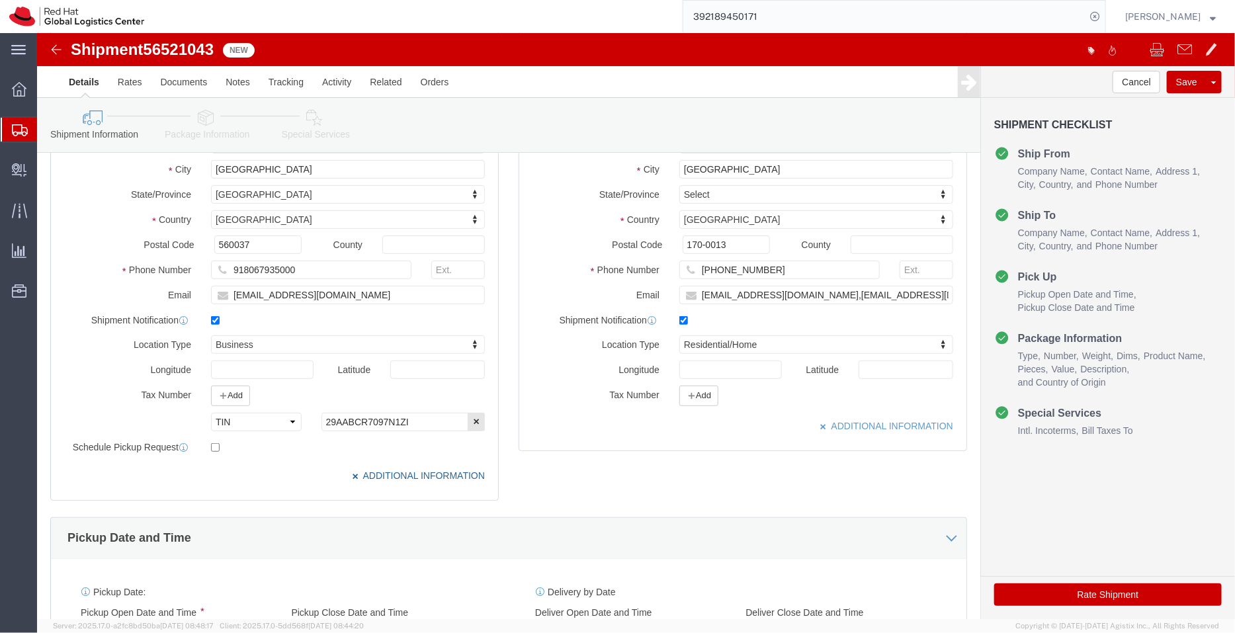
scroll to position [508, 0]
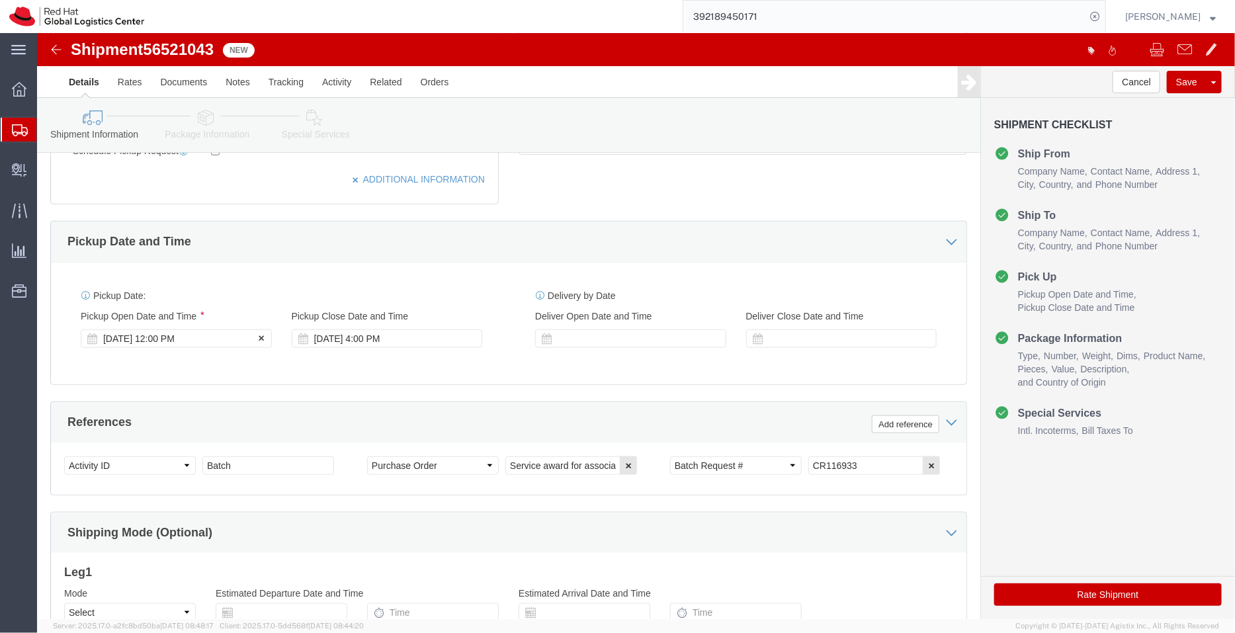
click div "[DATE] 12:00 PM"
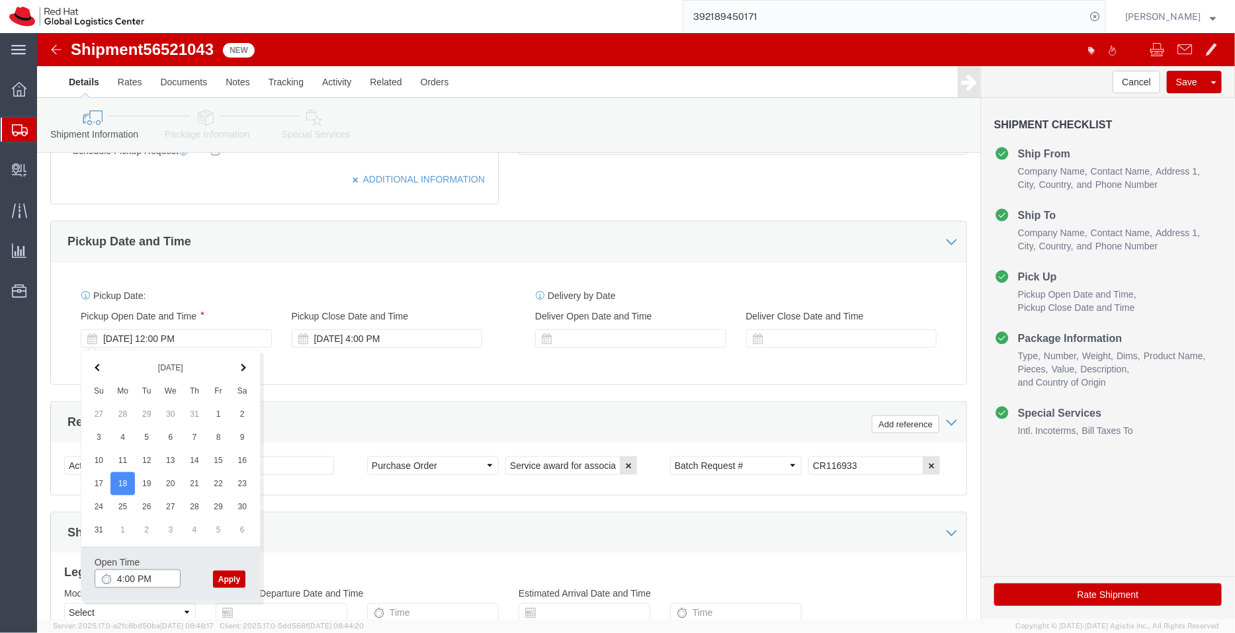
type input "4:00 PM"
click button "Apply"
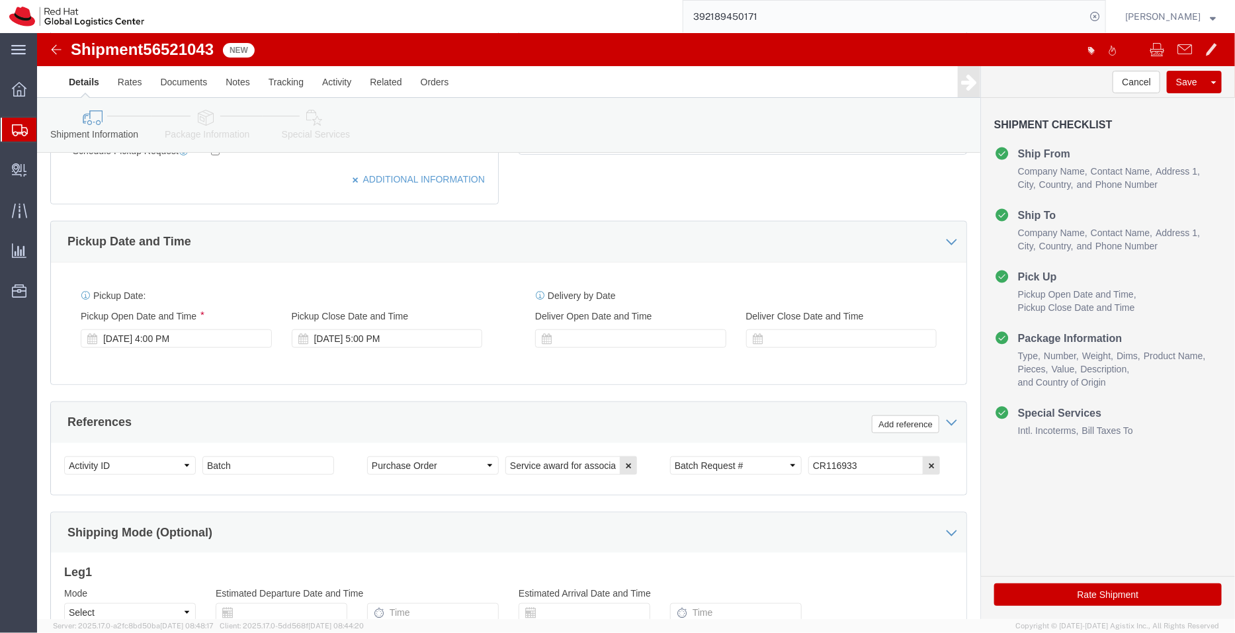
click link "Package Information"
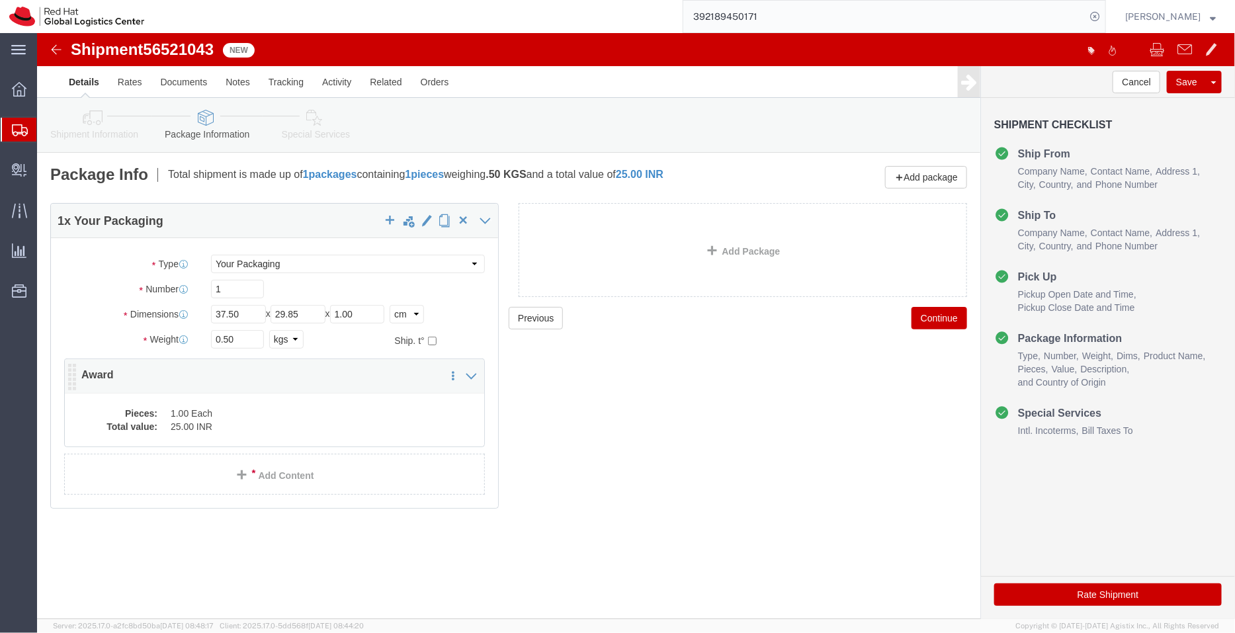
click dd "25.00 INR"
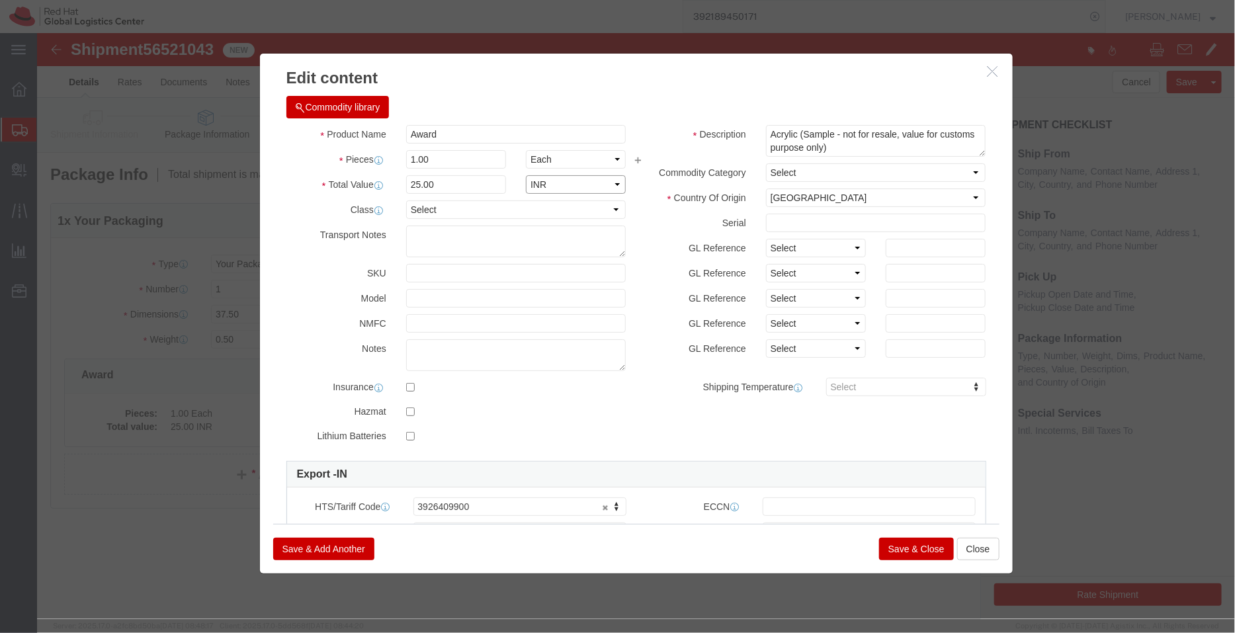
click select "Select ADP AED AFN ALL AMD AOA ARS ATS AUD AWG AZN BAM BBD BDT BGL BGN BHD BIF …"
select select "USD"
click select "Select ADP AED AFN ALL AMD AOA ARS ATS AUD AWG AZN BAM BBD BDT BGL BGN BHD BIF …"
click button "Save & Close"
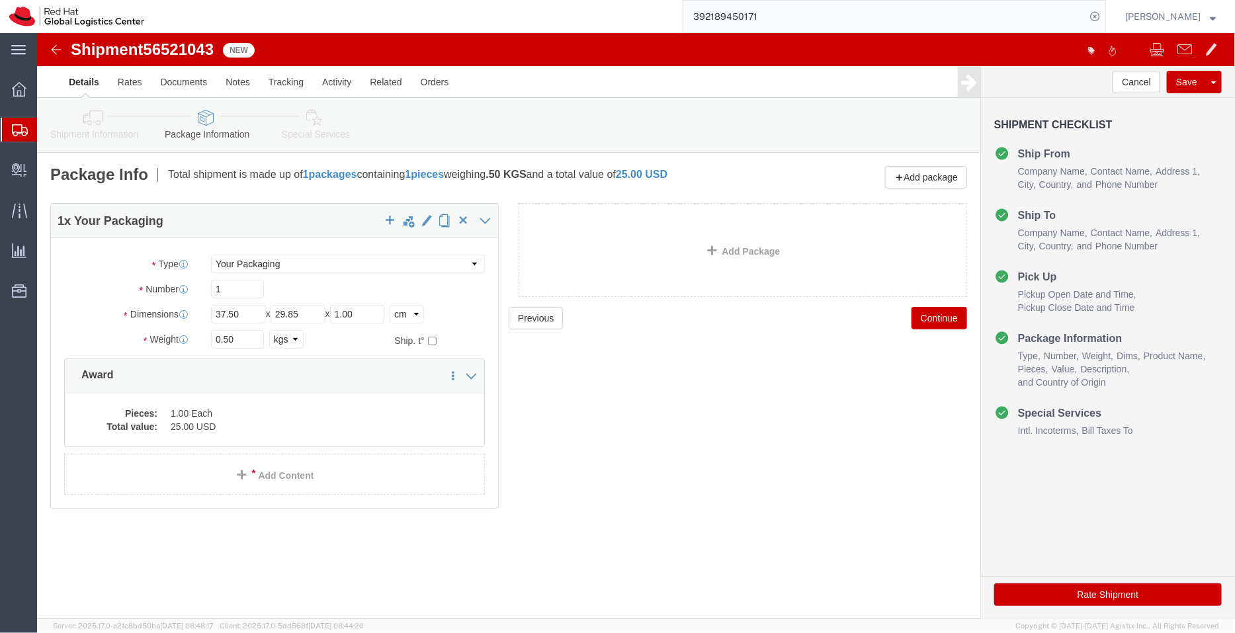
click link "Special Services"
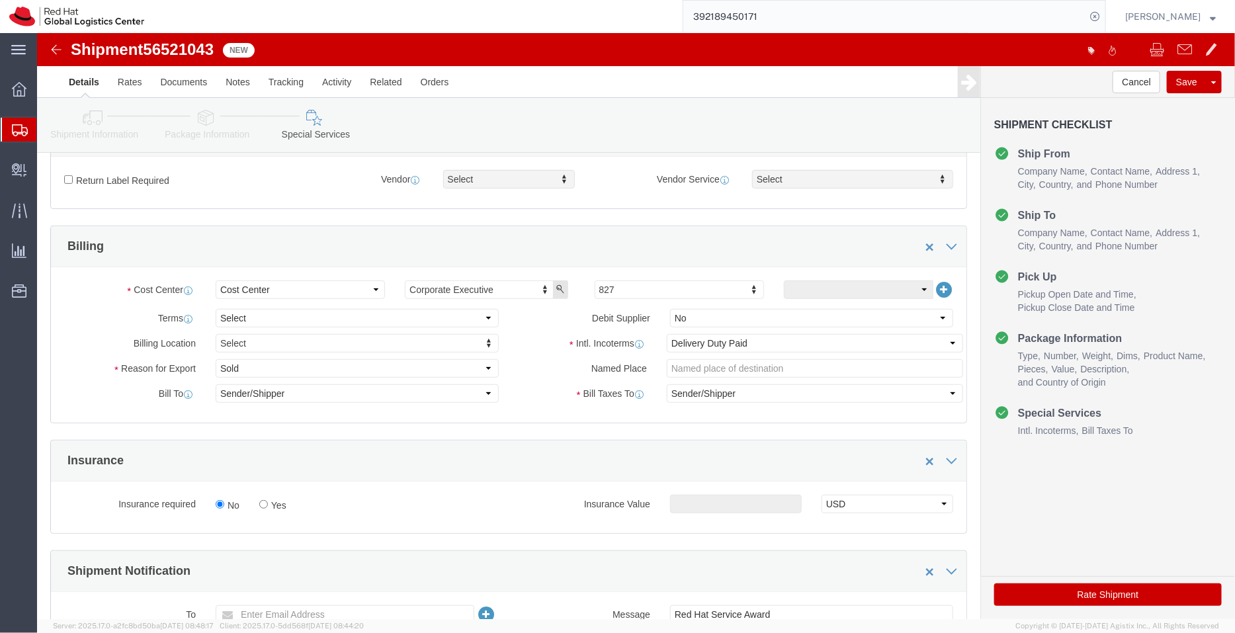
scroll to position [196, 0]
click select "Select Free of Charge Free of Cost NET 30 NET 45 NET 60 See Comment"
select select "FREE_OF_COST"
click select "Select Free of Charge Free of Cost NET 30 NET 45 NET 60 See Comment"
click select "Select Gift Personal Effects Repair/Warranty Return Sample Sold Temporary/Not S…"
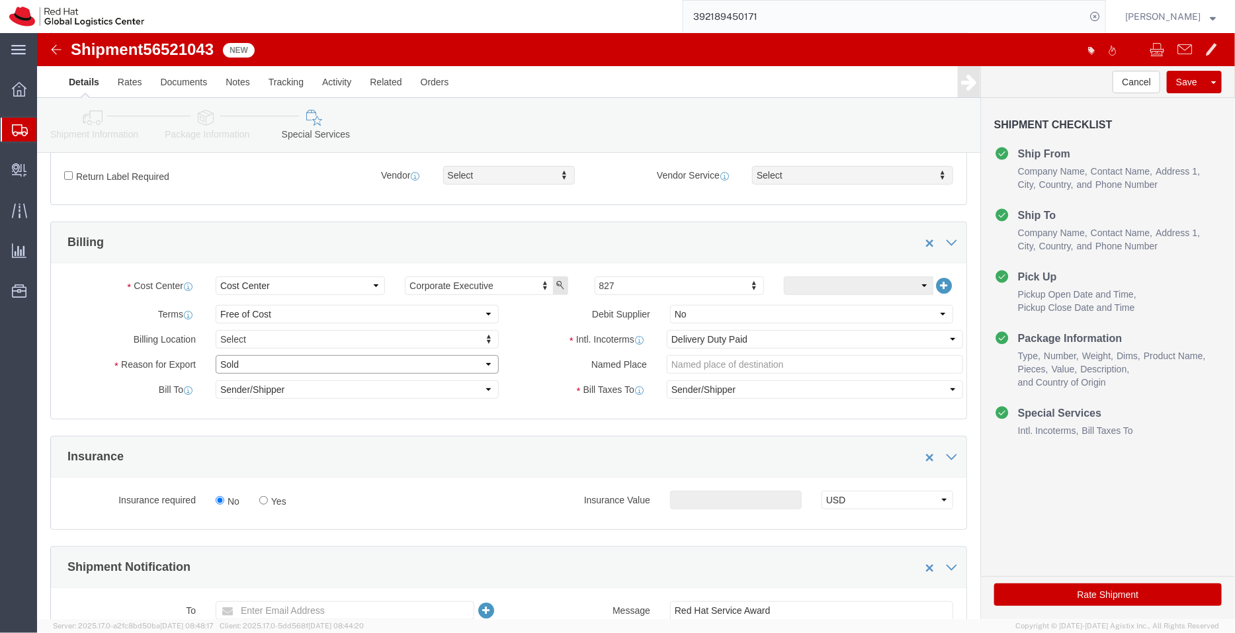
select select "SAMPLE"
click select "Select Gift Personal Effects Repair/Warranty Return Sample Sold Temporary/Not S…"
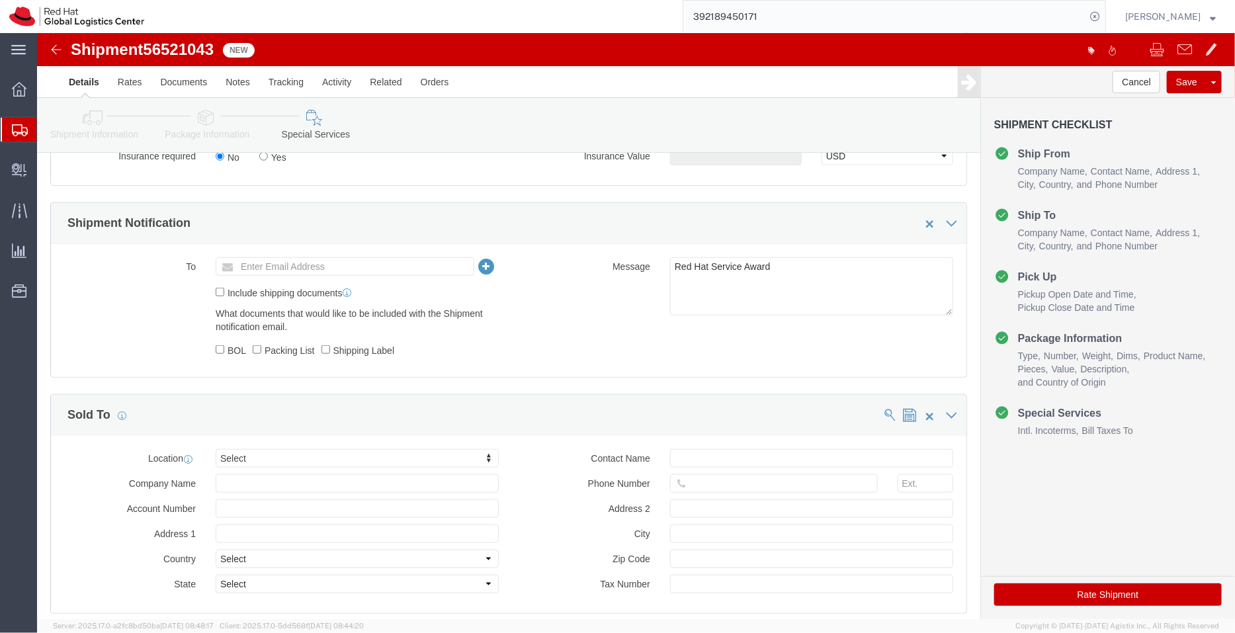
scroll to position [628, 0]
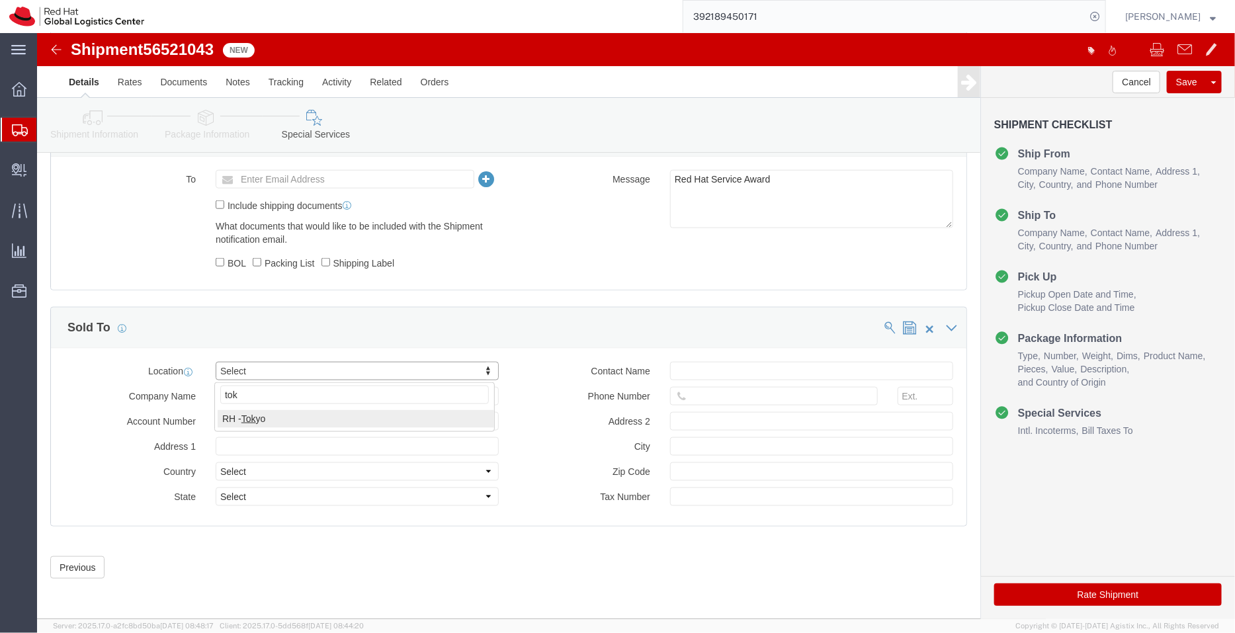
type input "tok"
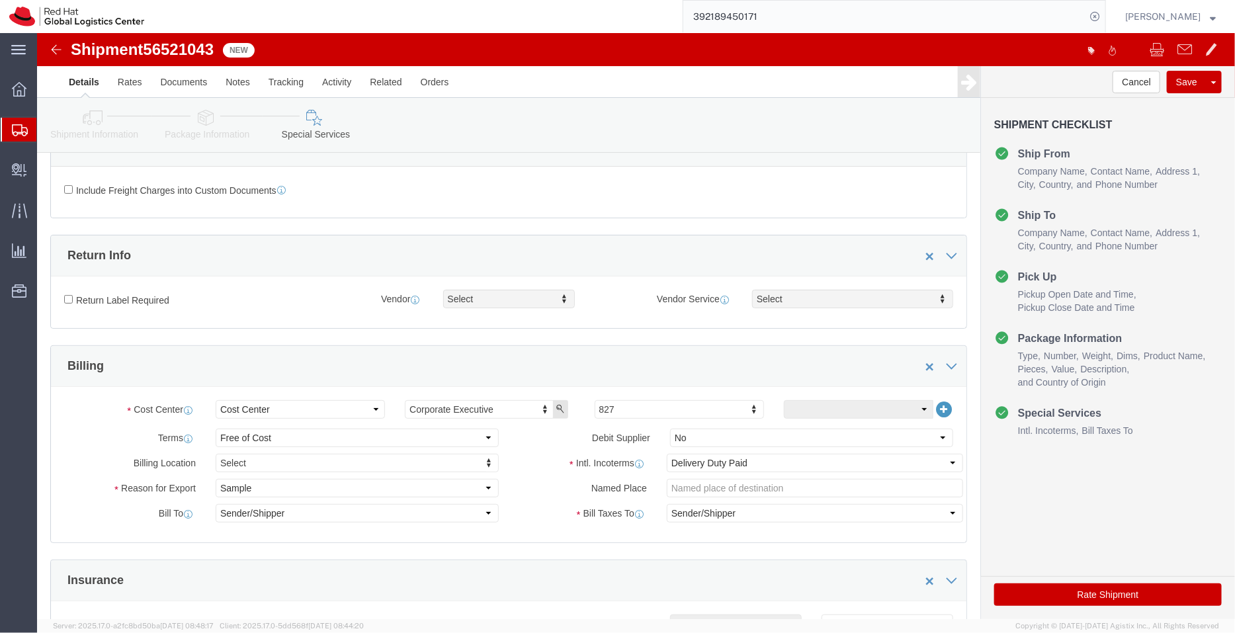
scroll to position [70, 0]
click icon
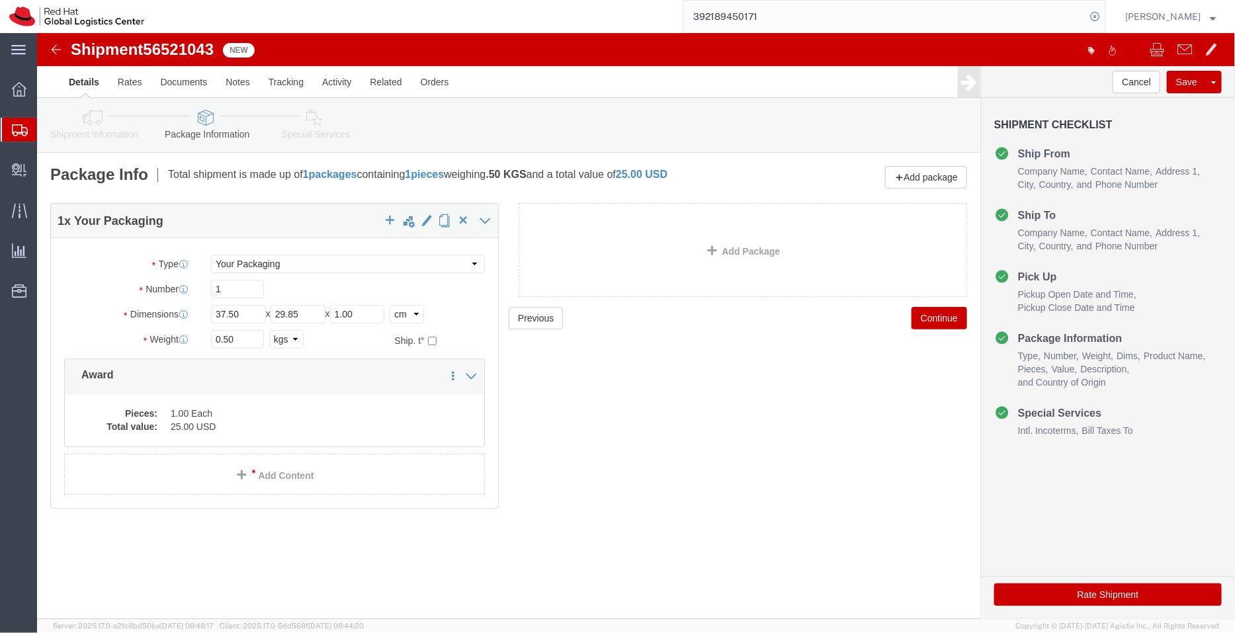
click button "Rate Shipment"
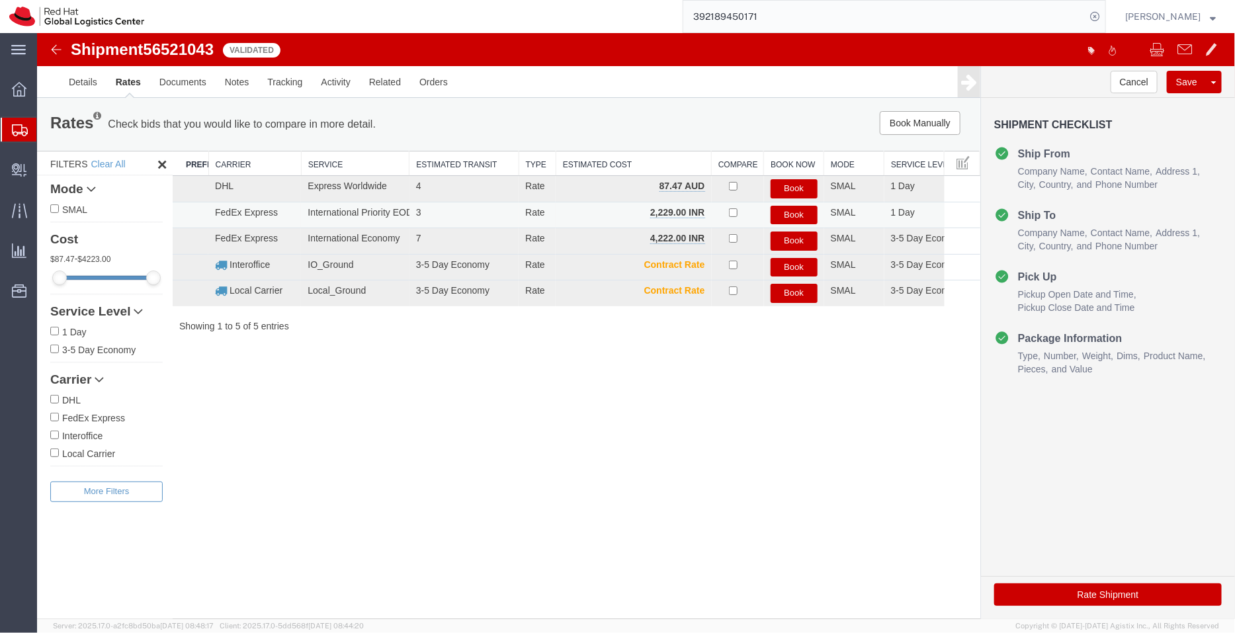
click at [792, 214] on button "Book" at bounding box center [793, 214] width 47 height 19
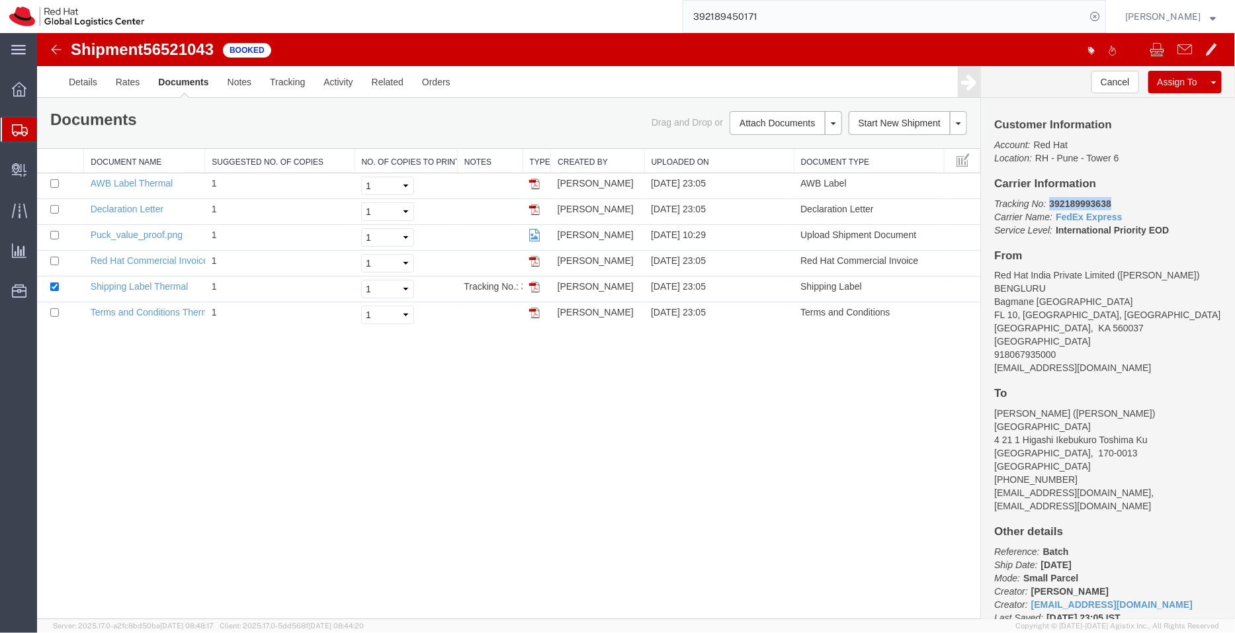
drag, startPoint x: 1117, startPoint y: 196, endPoint x: 1050, endPoint y: 202, distance: 67.0
click at [1050, 202] on p "Tracking No: 392189993638 Carrier Name: FedEx Express FedEx Express Service Lev…" at bounding box center [1107, 216] width 228 height 40
copy b "392189993638"
click at [91, 87] on link "Details" at bounding box center [82, 81] width 47 height 32
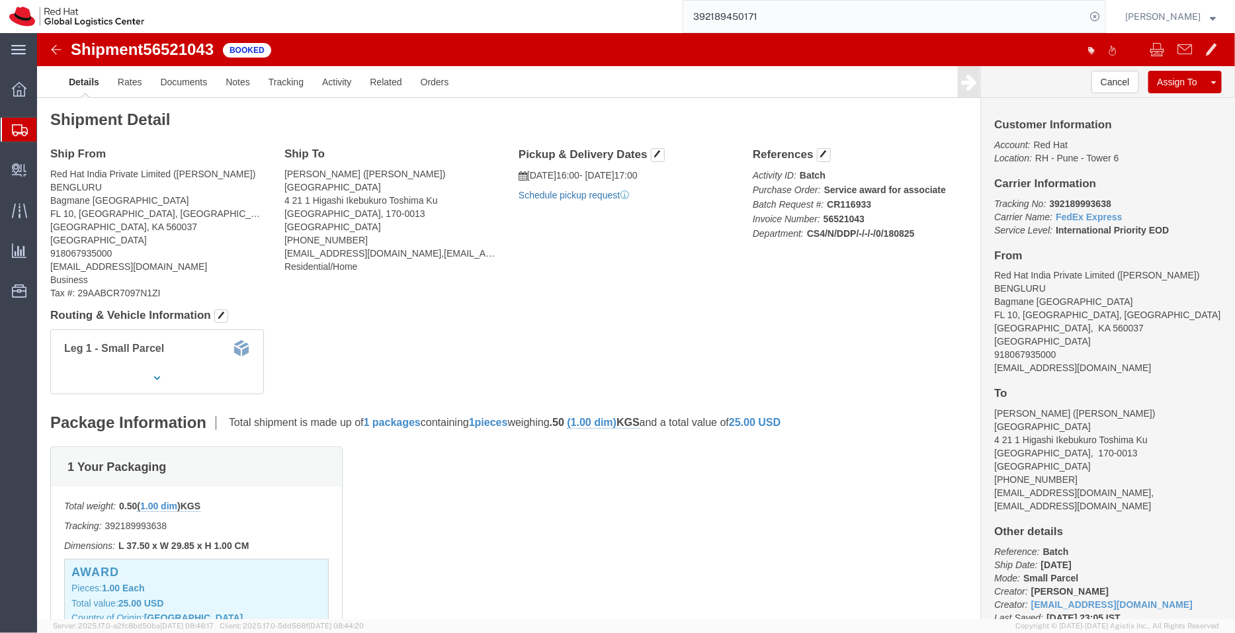
click link "Schedule pickup request"
drag, startPoint x: 1091, startPoint y: 372, endPoint x: 944, endPoint y: 334, distance: 151.7
click div "Customer Information Account: Red Hat Location: [GEOGRAPHIC_DATA] 6 Carrier Inf…"
copy address "[EMAIL_ADDRESS][DOMAIN_NAME]"
click link "Documents"
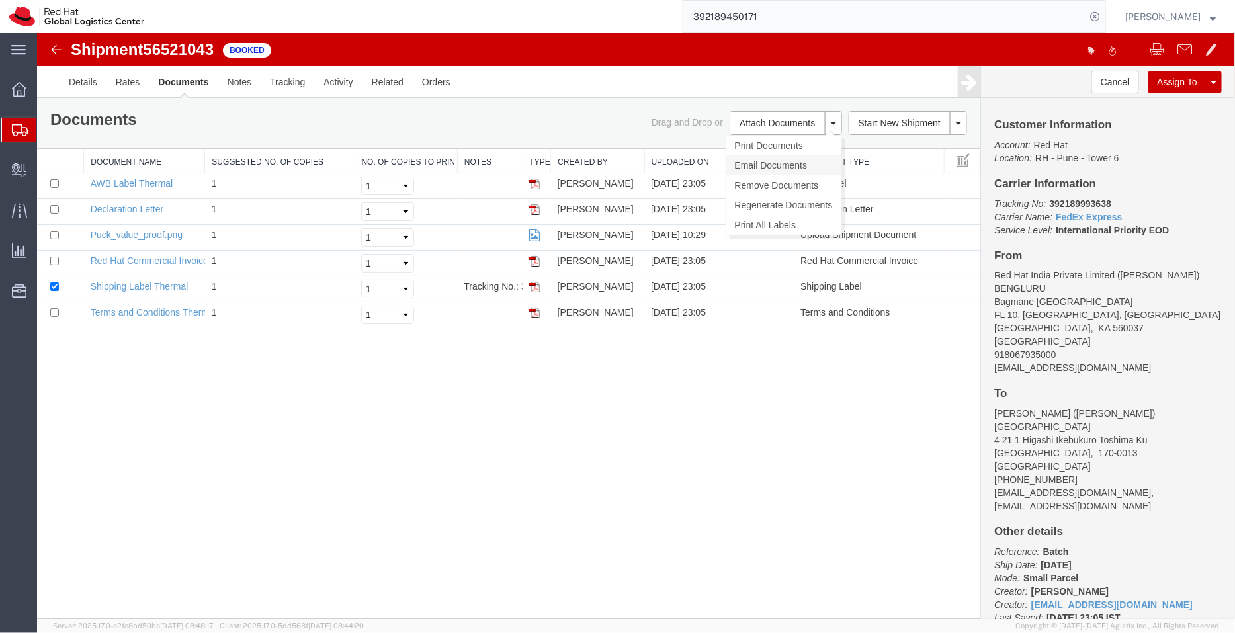
click at [770, 157] on link "Email Documents" at bounding box center [783, 165] width 115 height 20
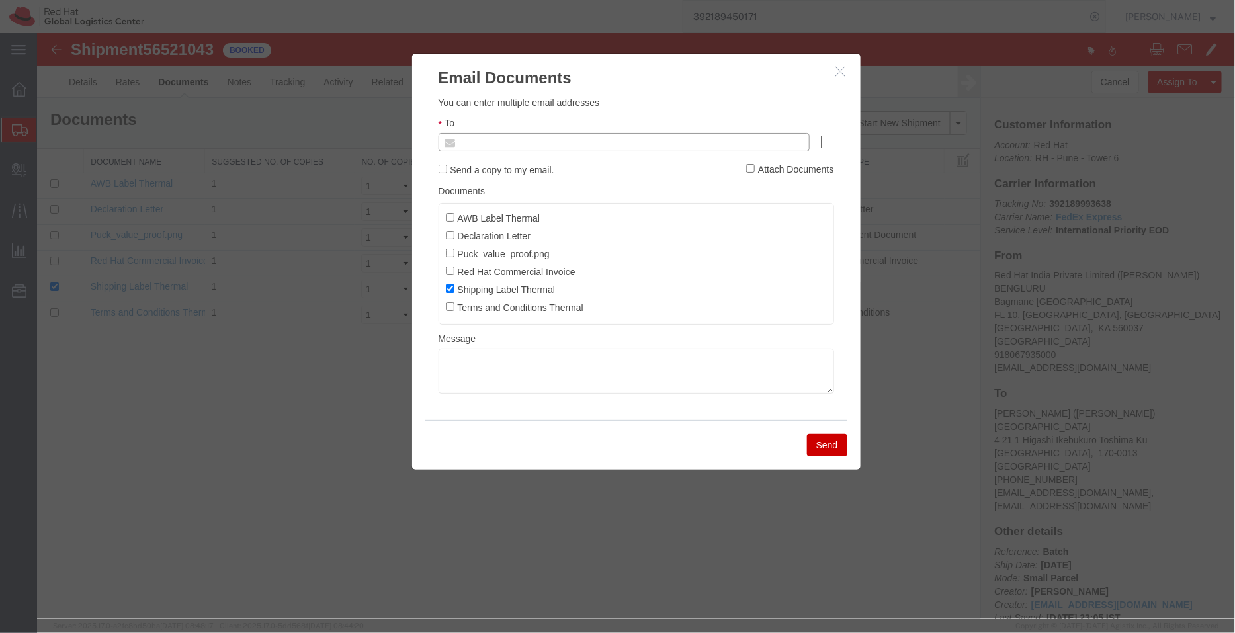
click at [595, 143] on input "text" at bounding box center [533, 141] width 155 height 17
paste input "[EMAIL_ADDRESS][DOMAIN_NAME]"
type input "[EMAIL_ADDRESS][DOMAIN_NAME]"
click at [452, 216] on input "AWB Label Thermal" at bounding box center [449, 216] width 9 height 9
checkbox input "true"
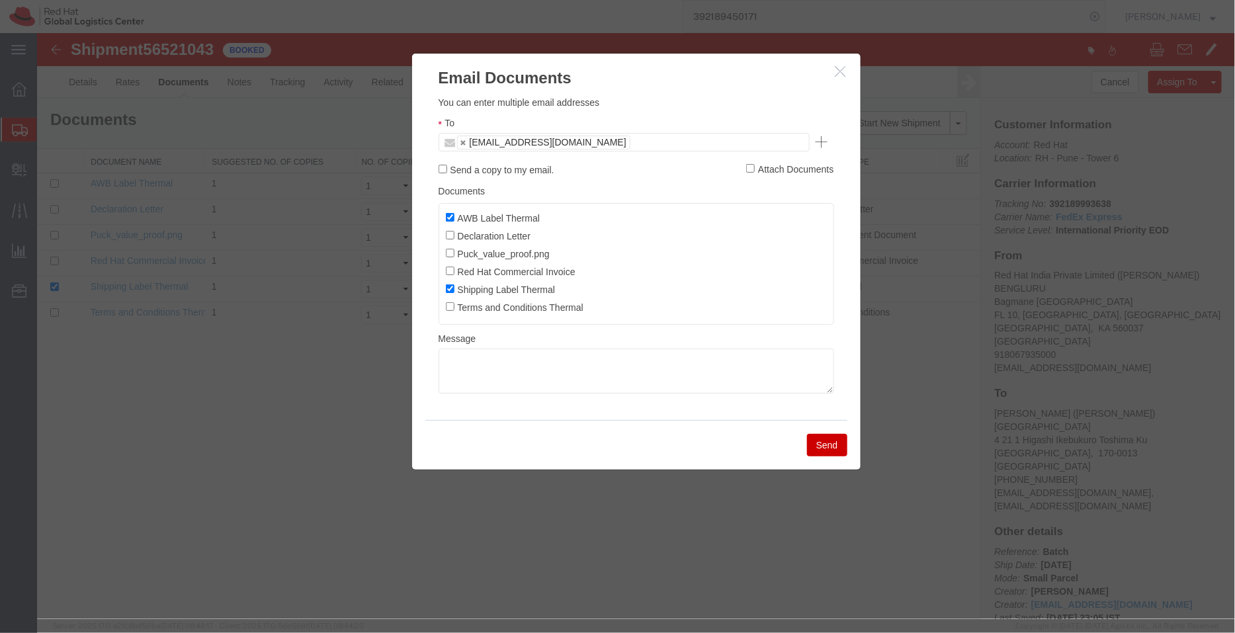
click at [450, 239] on label "Declaration Letter" at bounding box center [487, 235] width 85 height 15
click at [450, 239] on input "Declaration Letter" at bounding box center [449, 234] width 9 height 9
checkbox input "true"
click at [450, 267] on input "Red Hat Commercial Invoice" at bounding box center [449, 270] width 9 height 9
checkbox input "true"
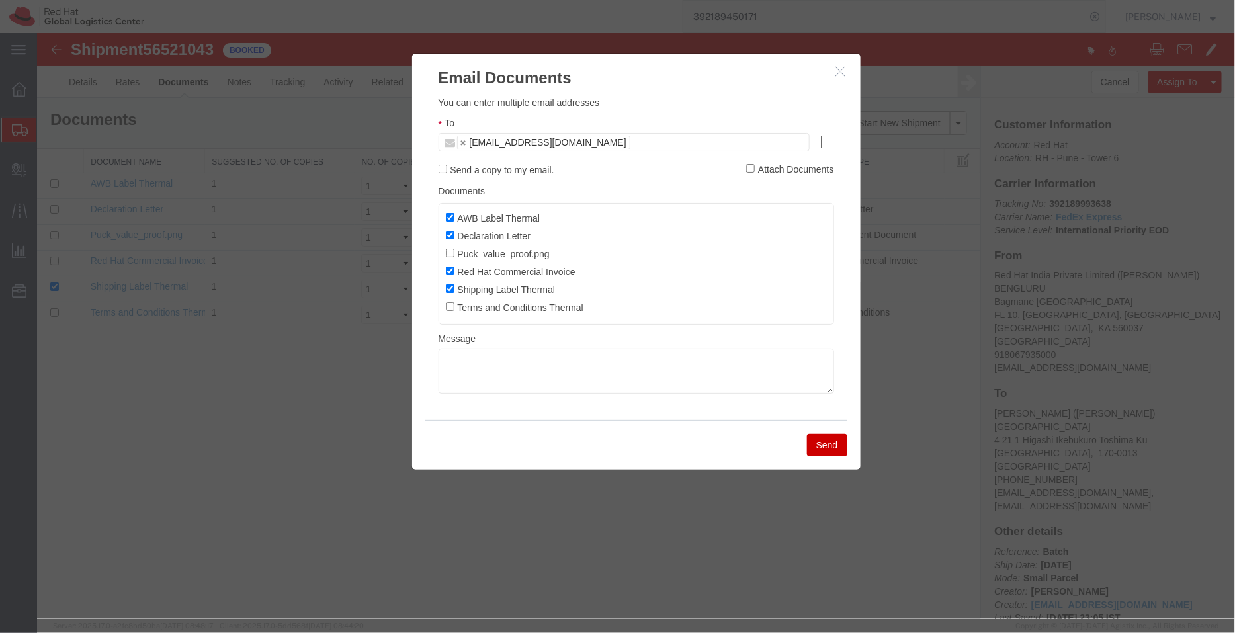
click at [839, 444] on button "Send" at bounding box center [826, 444] width 40 height 22
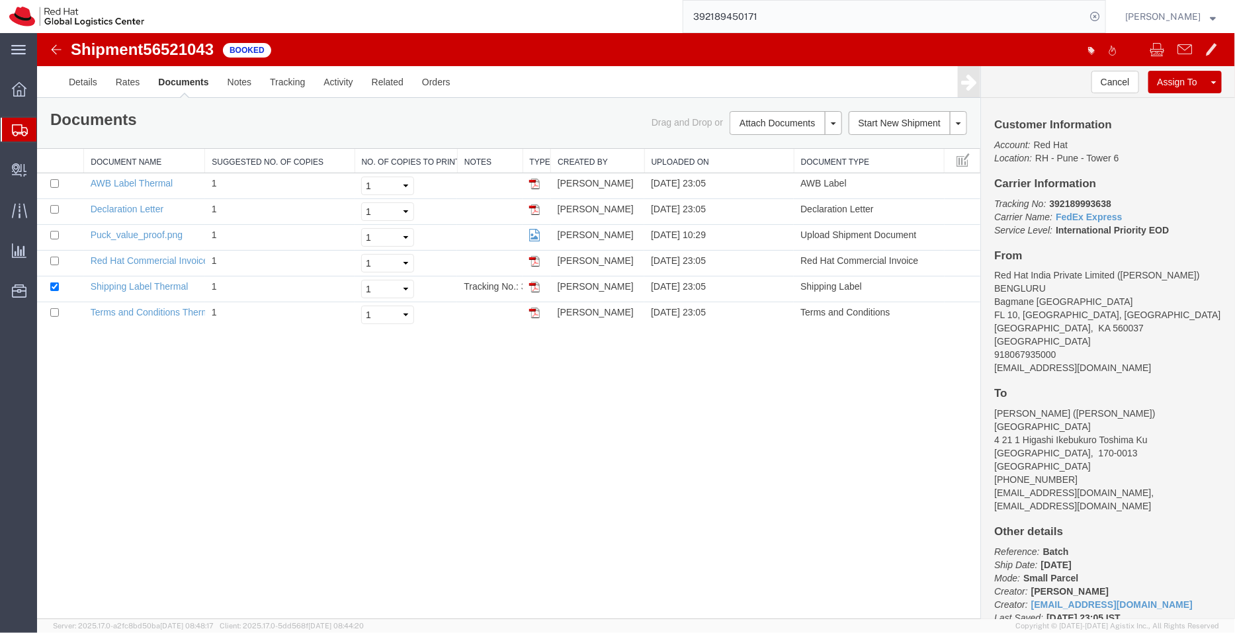
click at [0, 0] on span "Shipment Manager" at bounding box center [0, 0] width 0 height 0
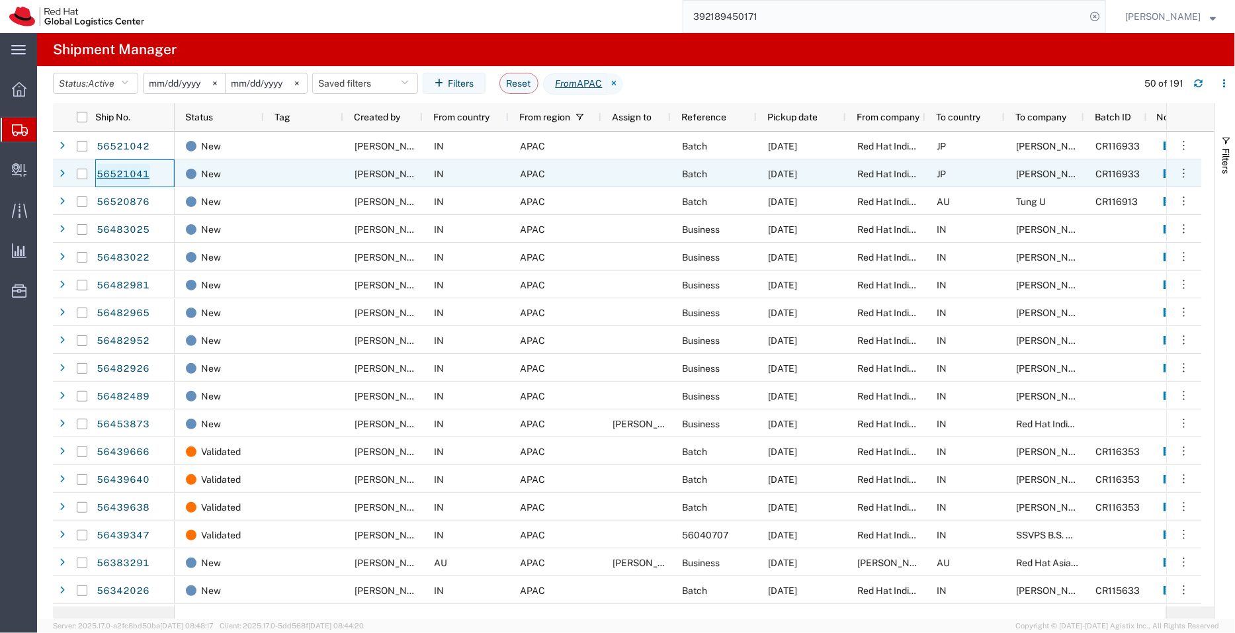
click at [126, 175] on link "56521041" at bounding box center [123, 174] width 54 height 21
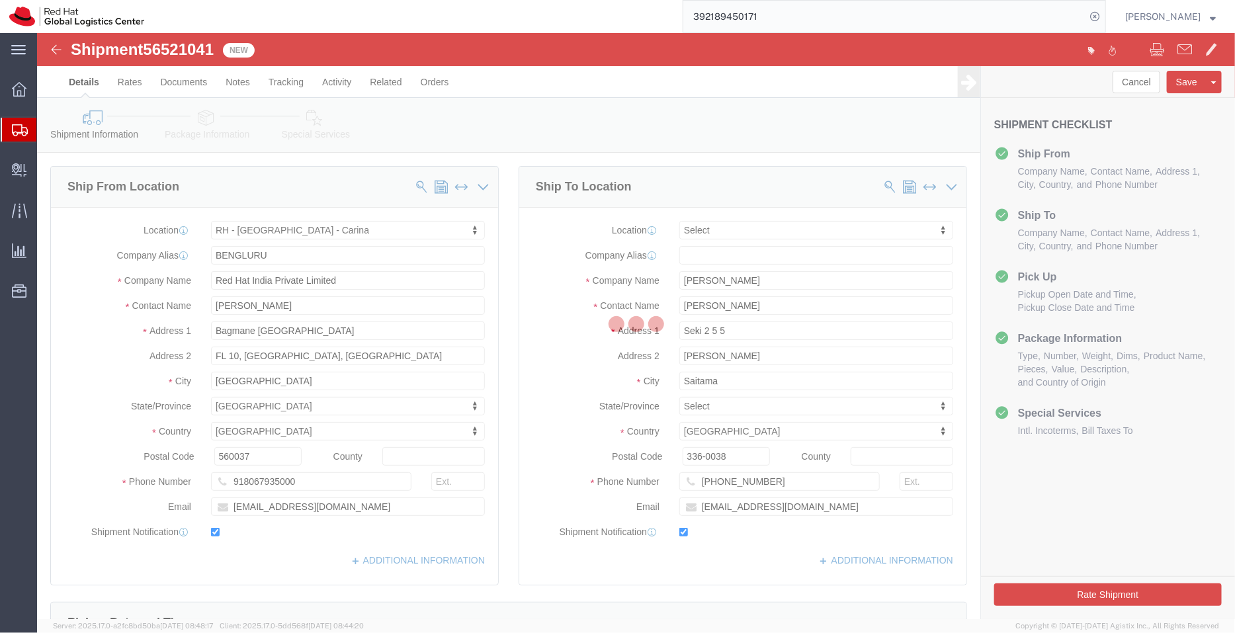
click at [797, 500] on div at bounding box center [636, 326] width 1198 height 586
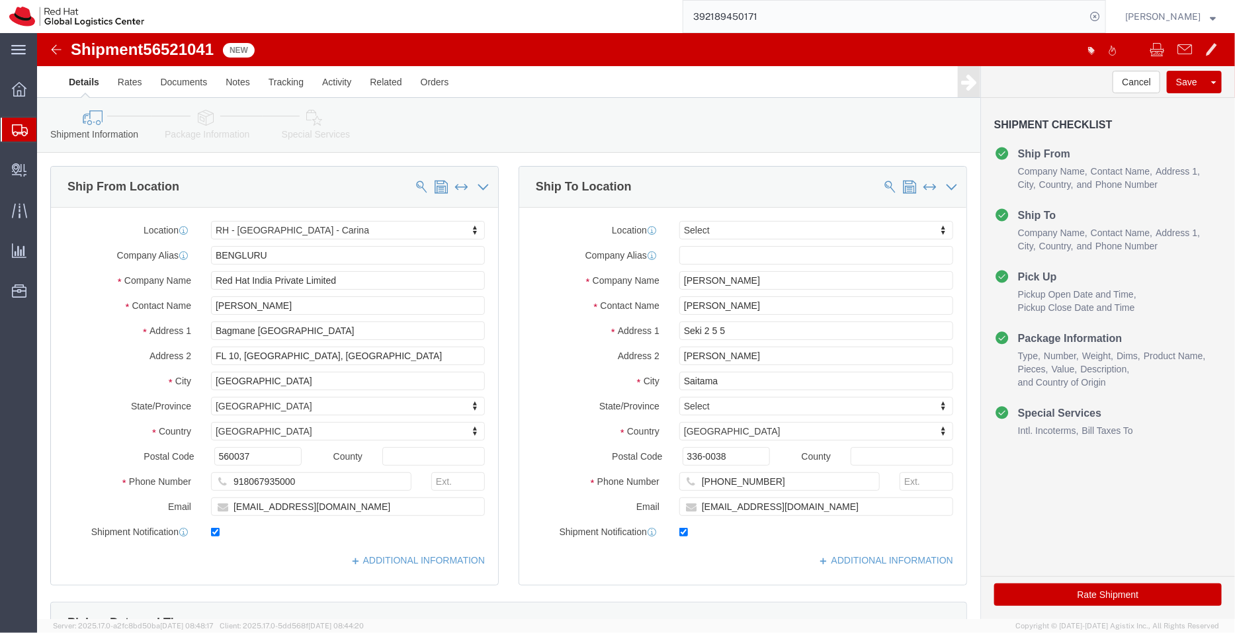
select select "37925"
select select
click input "[EMAIL_ADDRESS][DOMAIN_NAME]"
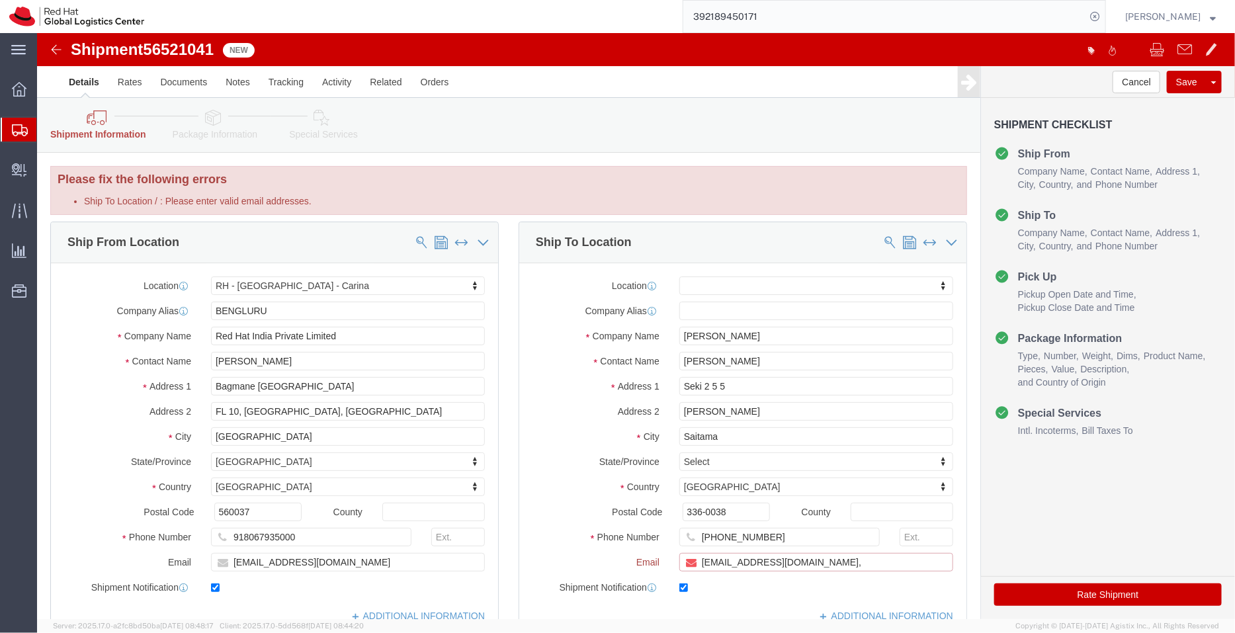
paste input "[EMAIL_ADDRESS][DOMAIN_NAME]"
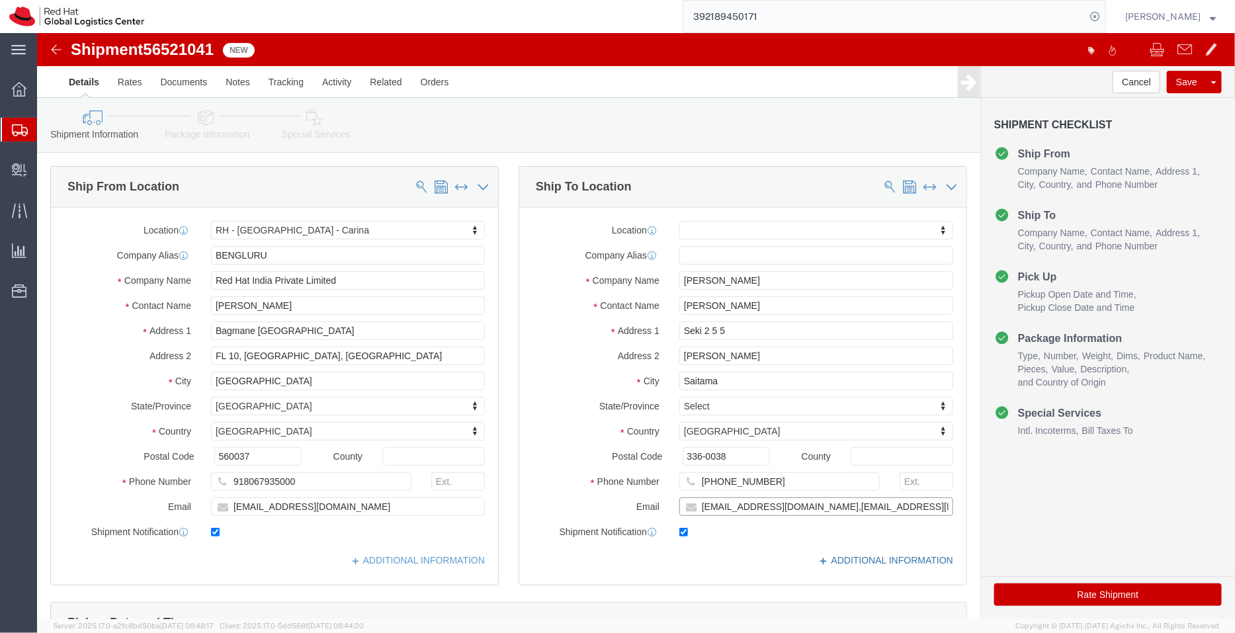
type input "[EMAIL_ADDRESS][DOMAIN_NAME],[EMAIL_ADDRESS][DOMAIN_NAME]"
click link "ADDITIONAL INFORMATION"
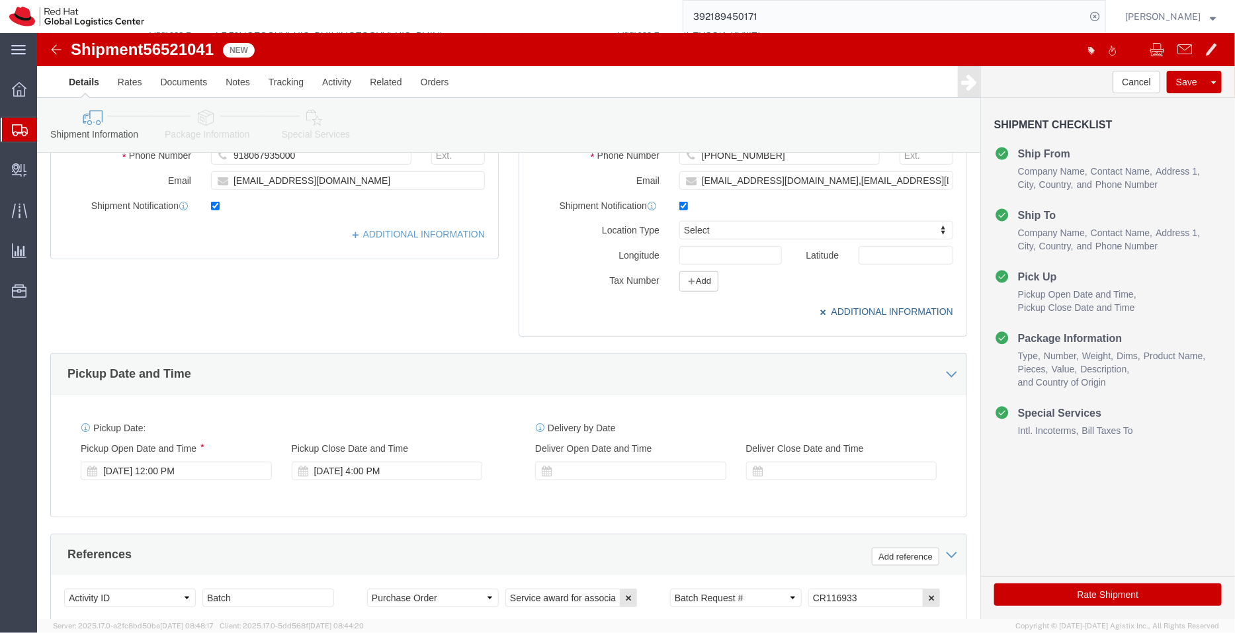
scroll to position [328, 0]
type input "re"
click div "Location [GEOGRAPHIC_DATA] - [GEOGRAPHIC_DATA] - Carina My Profile Location [GE…"
click link "ADDITIONAL INFORMATION"
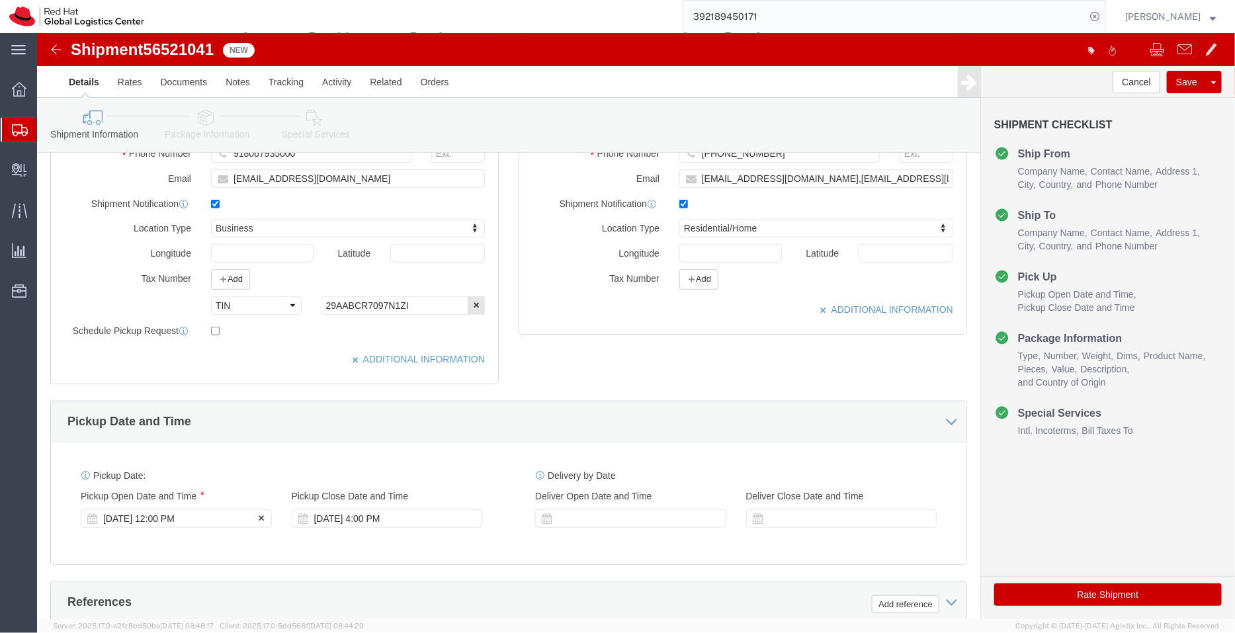
click div "[DATE] 12:00 PM"
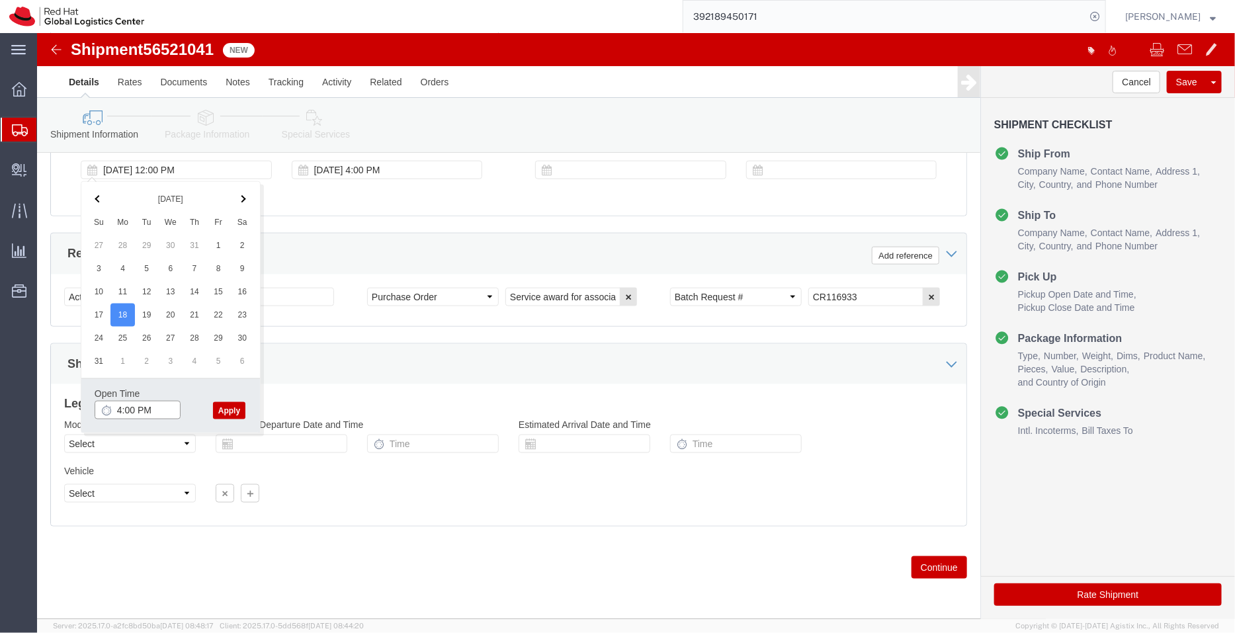
type input "4:00 PM"
click button "Apply"
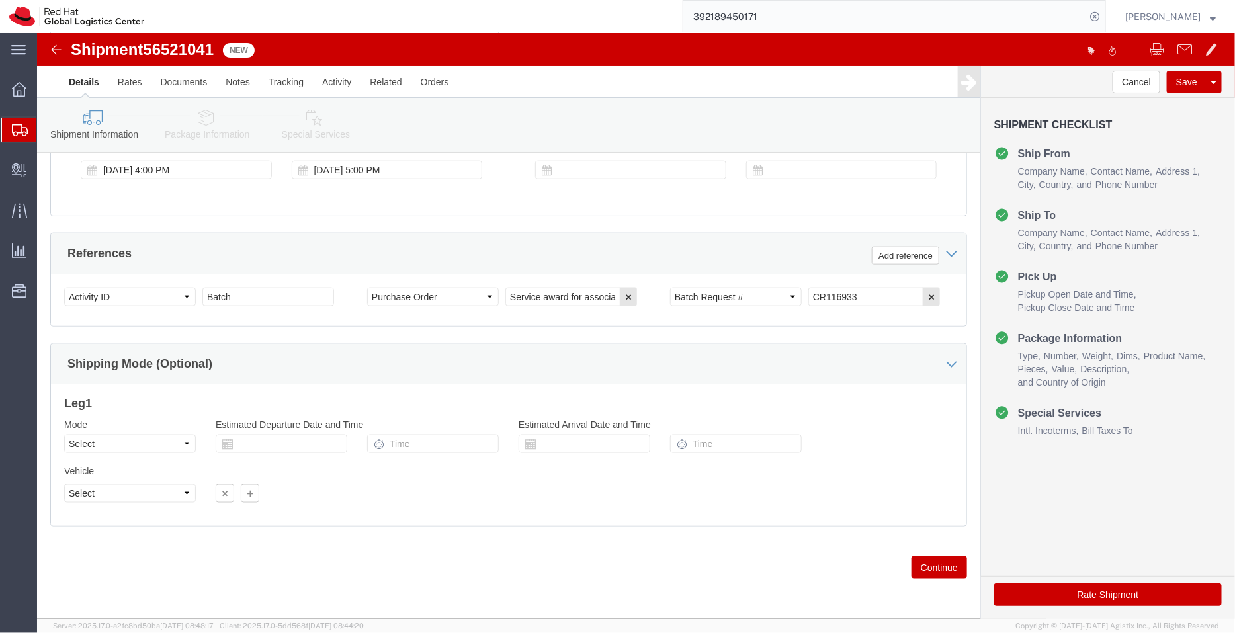
click icon
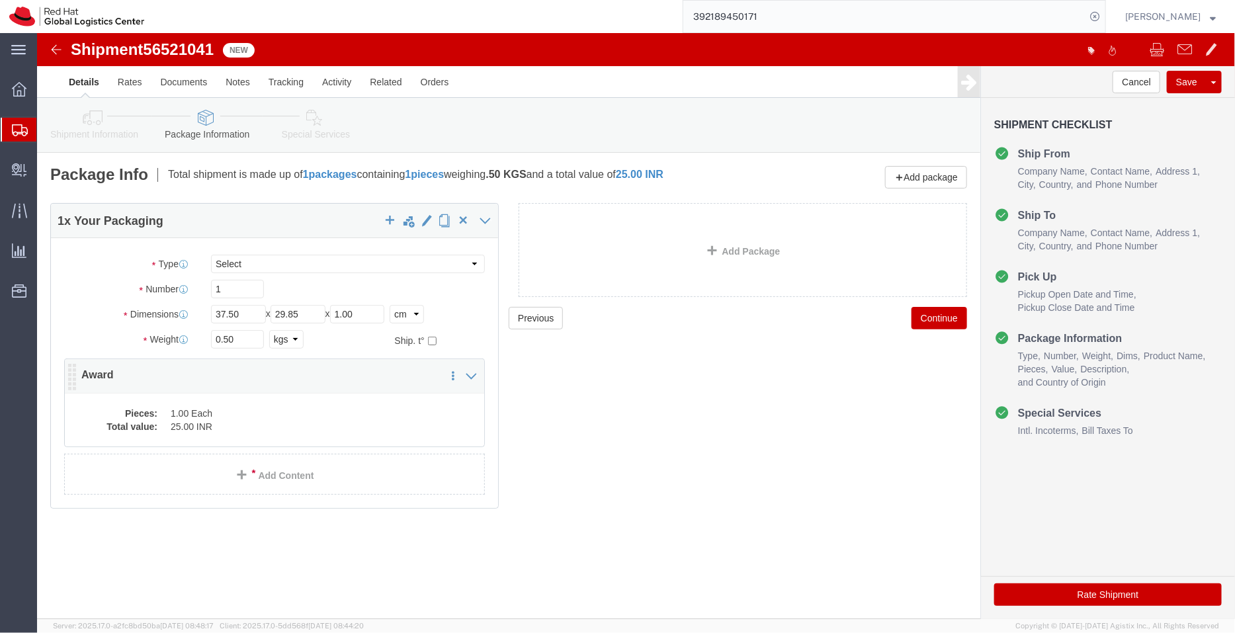
click dd "1.00 Each"
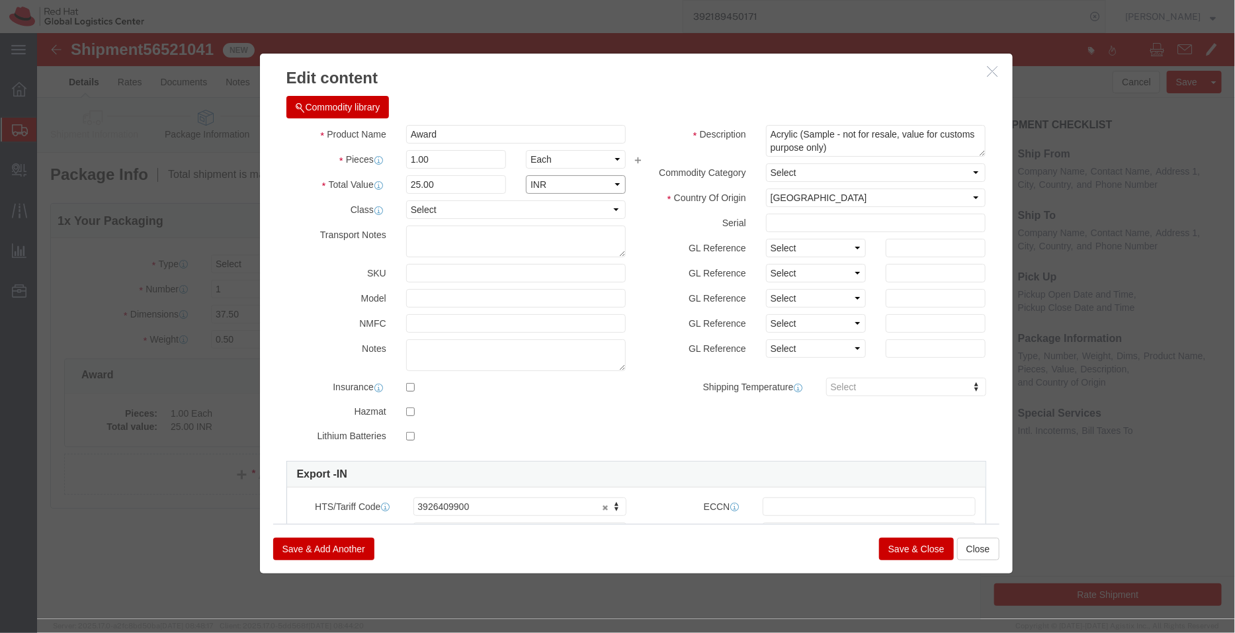
drag, startPoint x: 566, startPoint y: 185, endPoint x: 529, endPoint y: 152, distance: 49.7
click select "Select ADP AED AFN ALL AMD AOA ARS ATS AUD AWG AZN BAM BBD BDT BGL BGN BHD BIF …"
select select "USD"
drag, startPoint x: 529, startPoint y: 152, endPoint x: 849, endPoint y: 541, distance: 503.3
click select "Select ADP AED AFN ALL AMD AOA ARS ATS AUD AWG AZN BAM BBD BDT BGL BGN BHD BIF …"
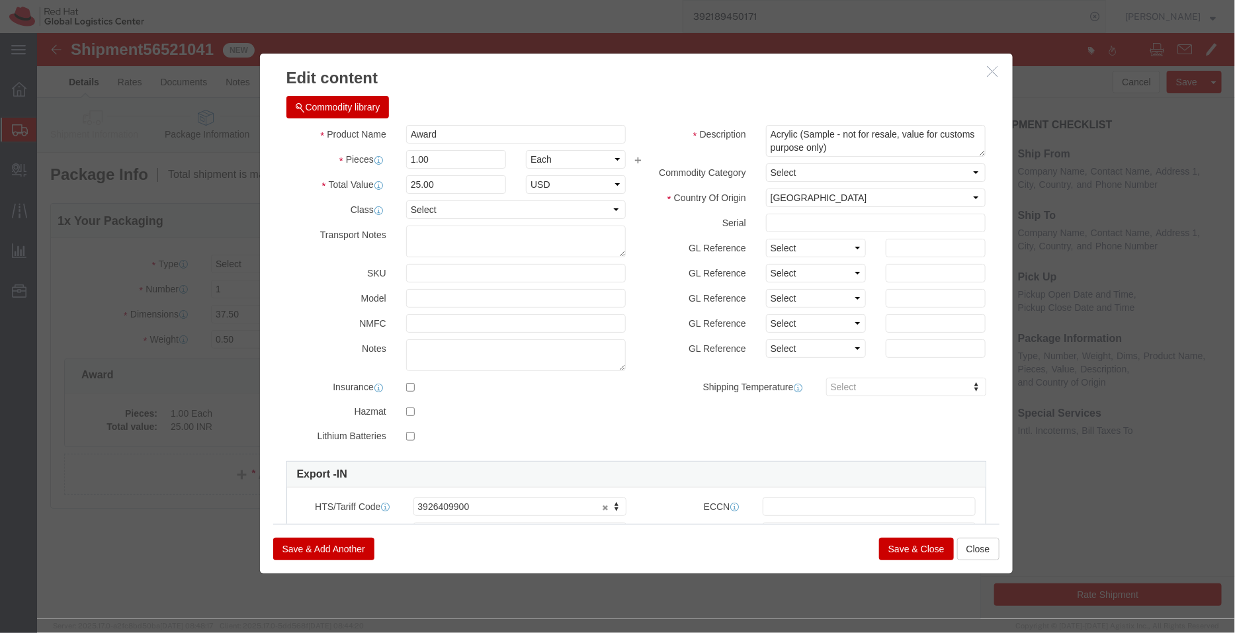
click button "Save & Close"
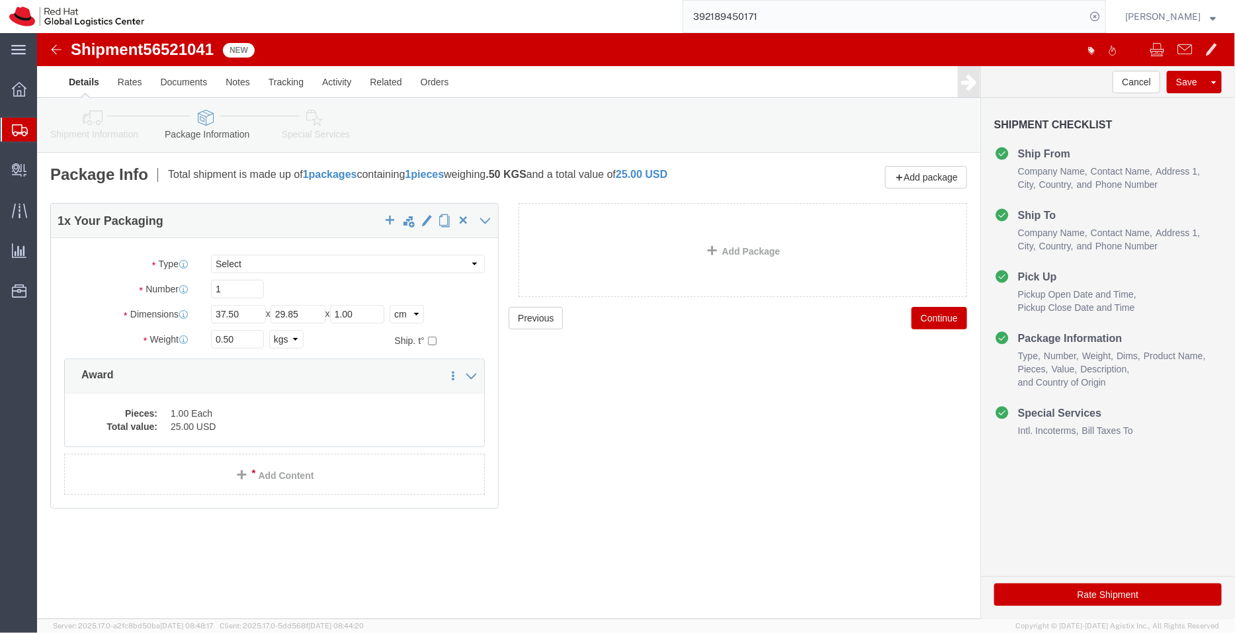
click link "Special Services"
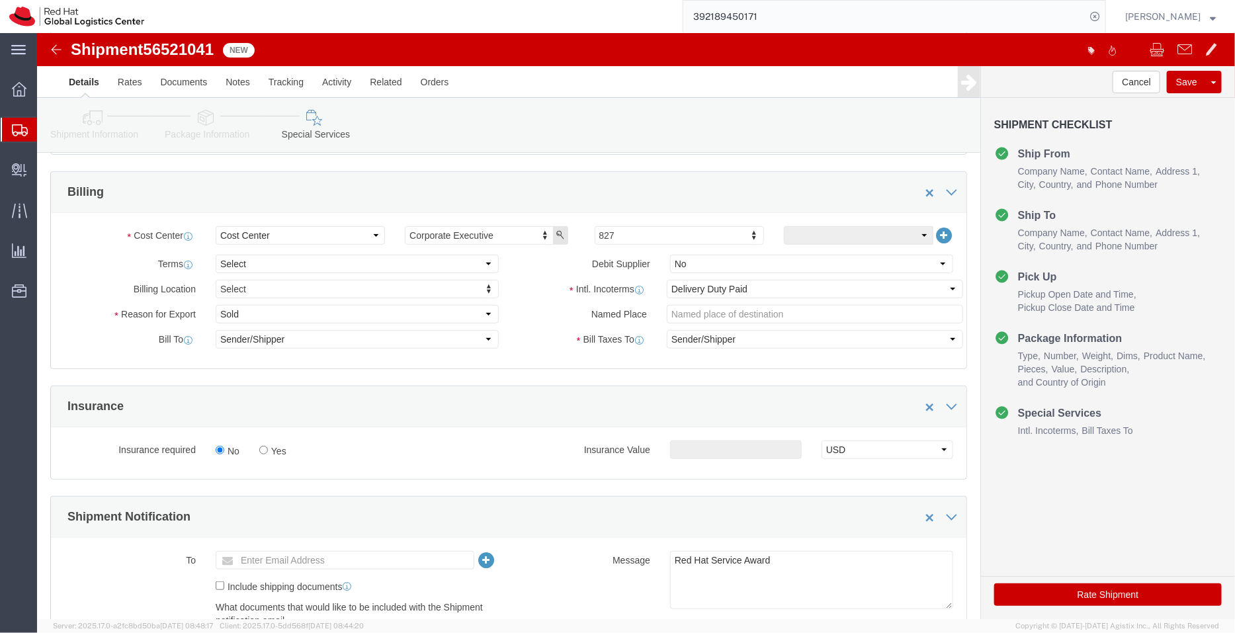
scroll to position [256, 0]
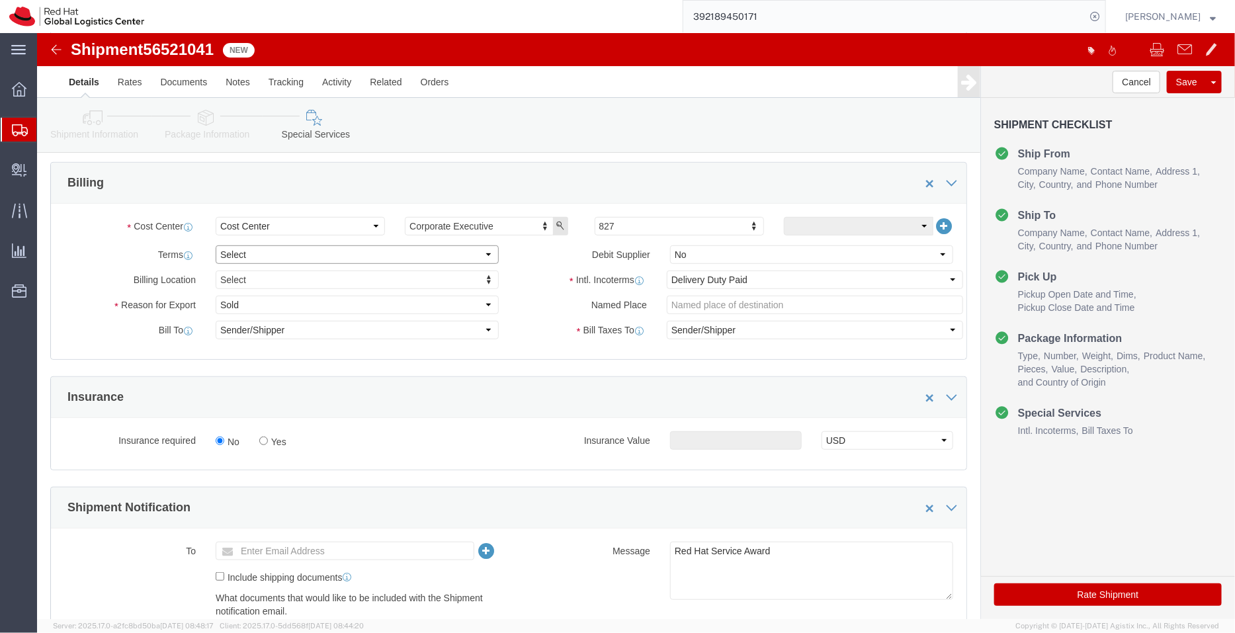
click select "Select Free of Charge Free of Cost NET 30 NET 45 NET 60 See Comment"
select select "FREE_OF_COST"
click select "Select Free of Charge Free of Cost NET 30 NET 45 NET 60 See Comment"
click select "Select Gift Personal Effects Repair/Warranty Return Sample Sold Temporary/Not S…"
select select "SAMPLE"
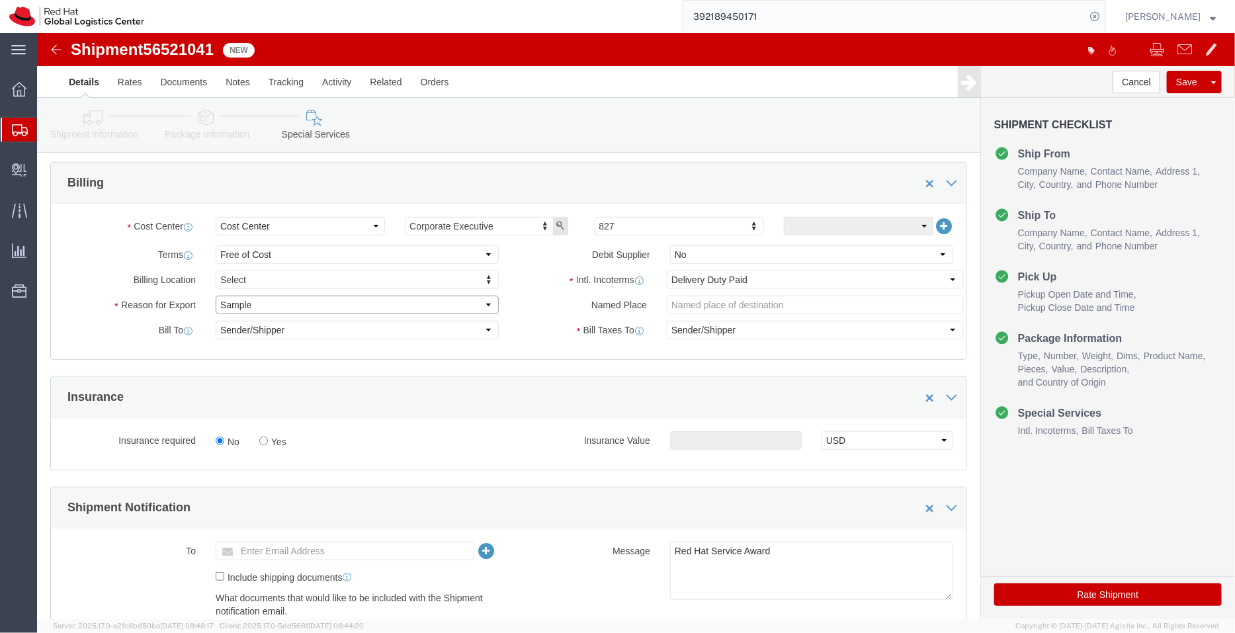
click select "Select Gift Personal Effects Repair/Warranty Return Sample Sold Temporary/Not S…"
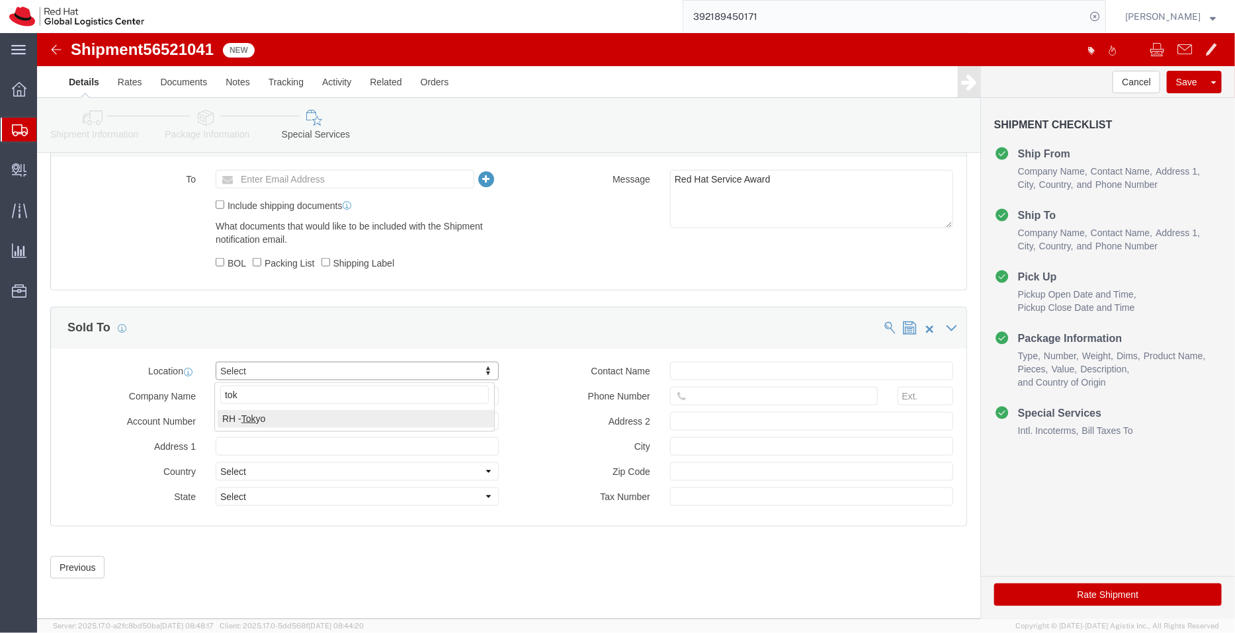
type input "tok"
click button "Rate Shipment"
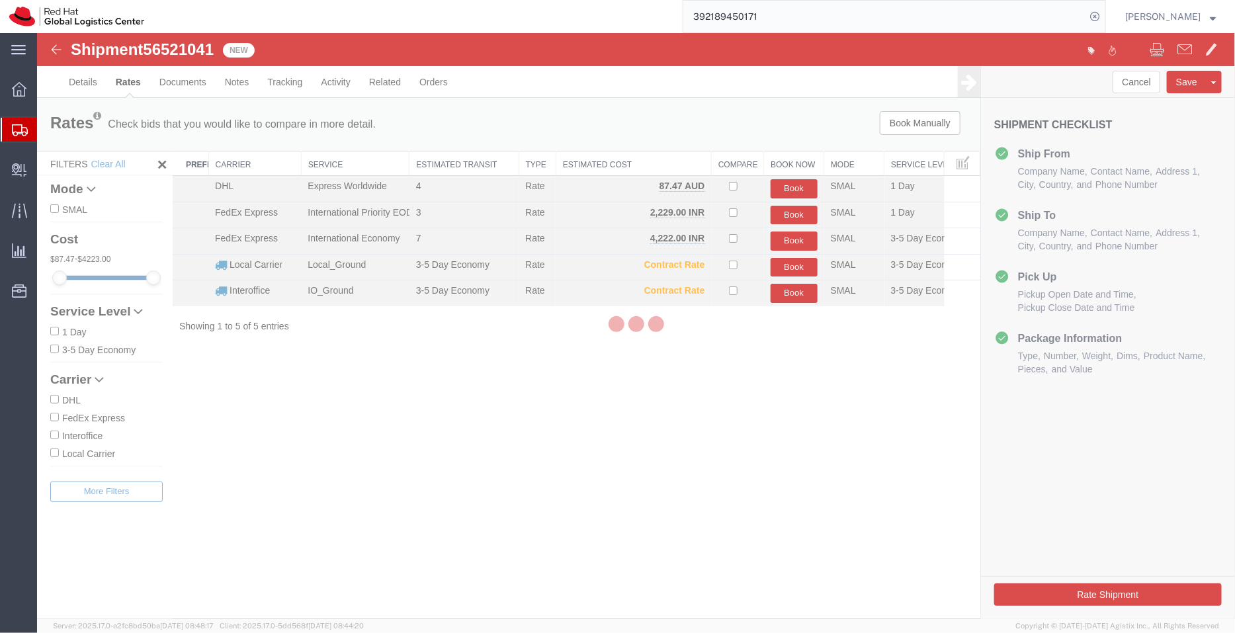
scroll to position [0, 0]
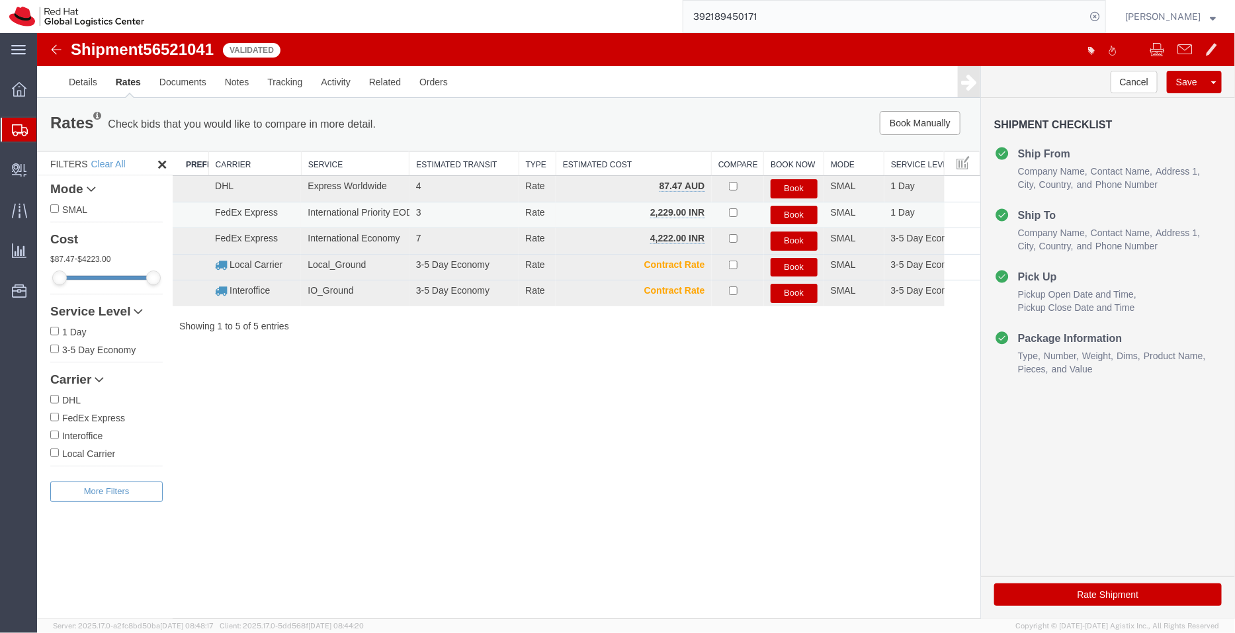
click at [790, 214] on button "Book" at bounding box center [793, 214] width 47 height 19
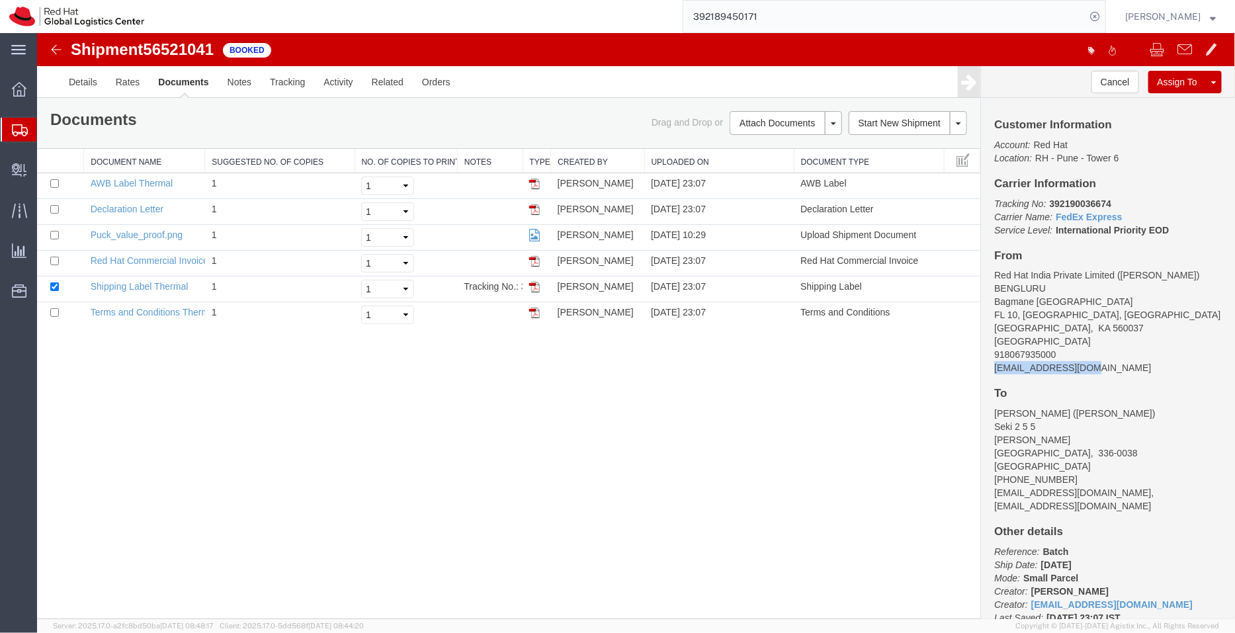
drag, startPoint x: 1091, startPoint y: 366, endPoint x: 992, endPoint y: 368, distance: 98.6
click at [992, 368] on div "Customer Information Account: Red Hat Location: [GEOGRAPHIC_DATA] 6 Carrier Inf…" at bounding box center [1107, 357] width 254 height 521
copy address "[EMAIL_ADDRESS][DOMAIN_NAME]"
click at [772, 163] on link "Email Documents" at bounding box center [783, 165] width 115 height 20
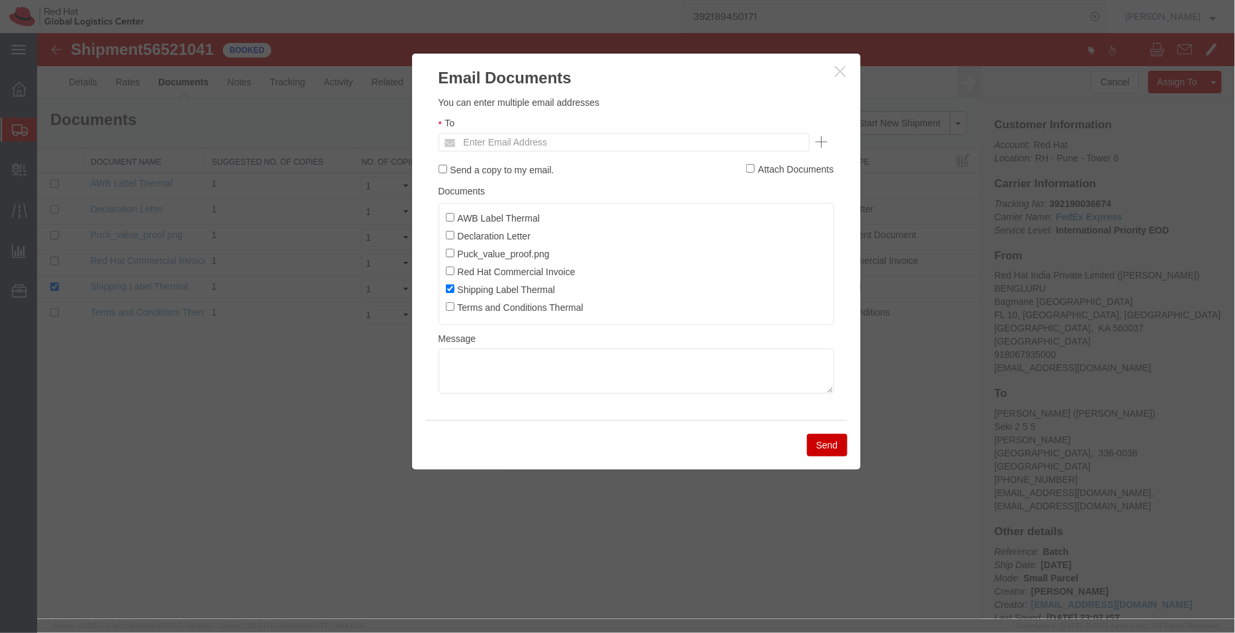
click at [611, 134] on ul "Enter Email Address" at bounding box center [623, 141] width 371 height 19
paste input "[EMAIL_ADDRESS][DOMAIN_NAME]"
type input "[EMAIL_ADDRESS][DOMAIN_NAME]"
click at [447, 216] on input "AWB Label Thermal" at bounding box center [449, 216] width 9 height 9
checkbox input "true"
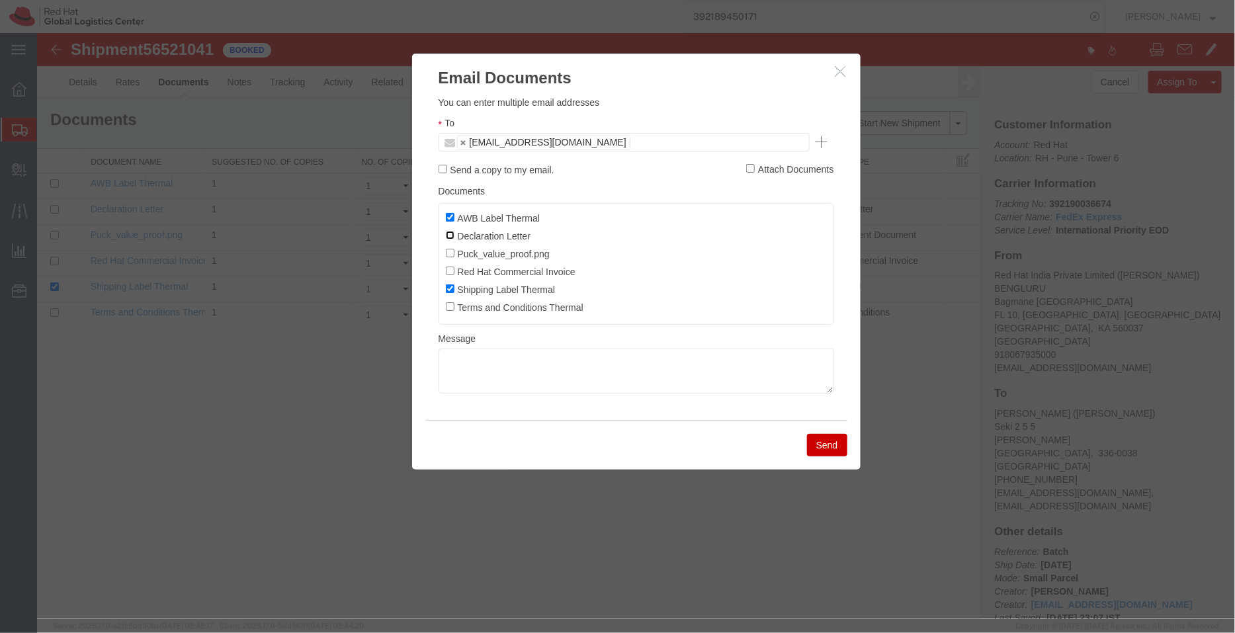
click at [448, 234] on input "Declaration Letter" at bounding box center [449, 234] width 9 height 9
checkbox input "true"
click at [449, 269] on input "Red Hat Commercial Invoice" at bounding box center [449, 270] width 9 height 9
checkbox input "true"
click at [829, 453] on button "Send" at bounding box center [826, 444] width 40 height 22
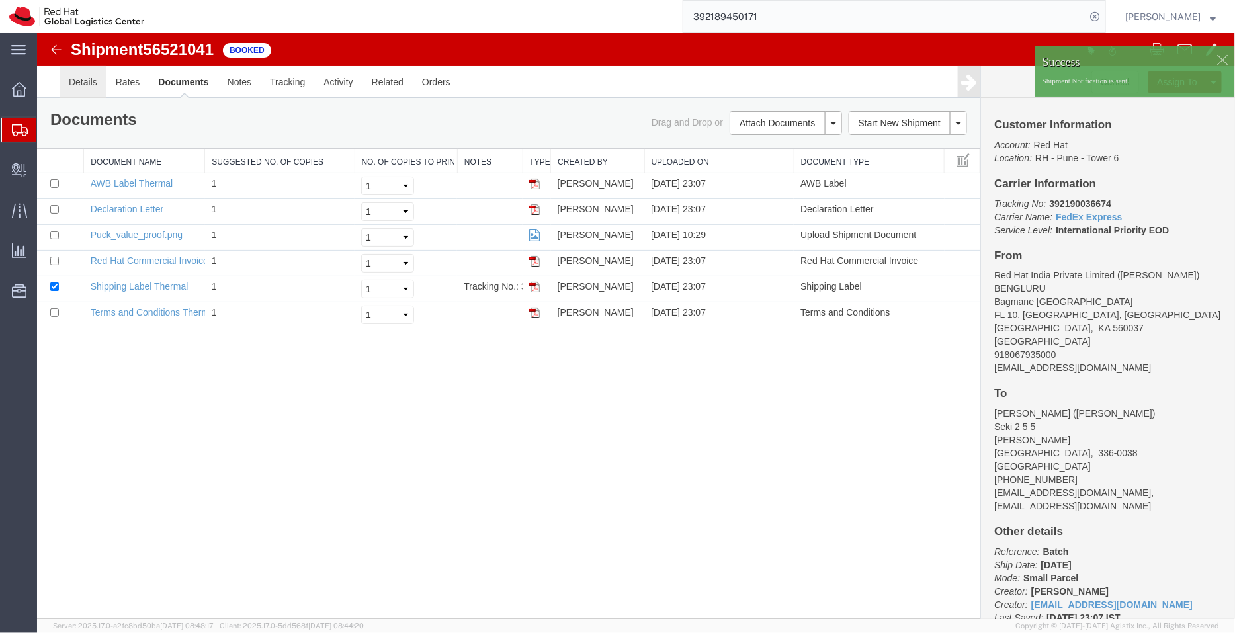
drag, startPoint x: 126, startPoint y: 119, endPoint x: 89, endPoint y: 86, distance: 49.7
click at [89, 86] on link "Details" at bounding box center [82, 81] width 47 height 32
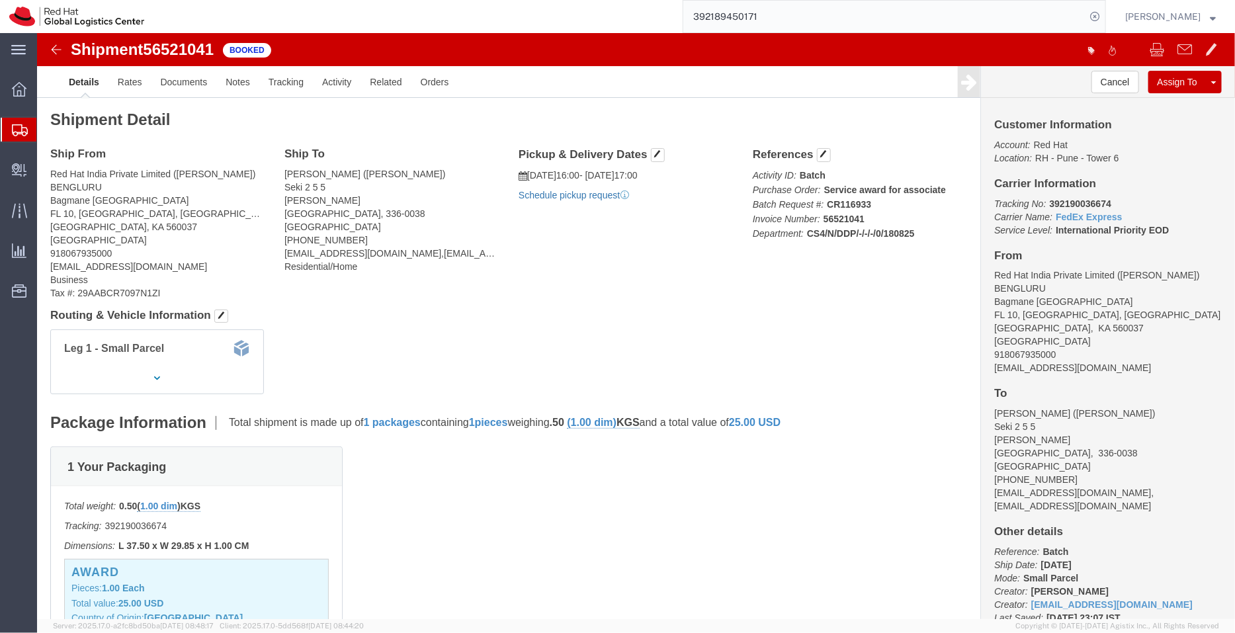
click link "Schedule pickup request"
drag, startPoint x: 1068, startPoint y: 164, endPoint x: 1005, endPoint y: 170, distance: 63.8
click p "Tracking No: 392190036674 Carrier Name: FedEx Express FedEx Express Service Lev…"
copy b "392190036674"
click link "Activity"
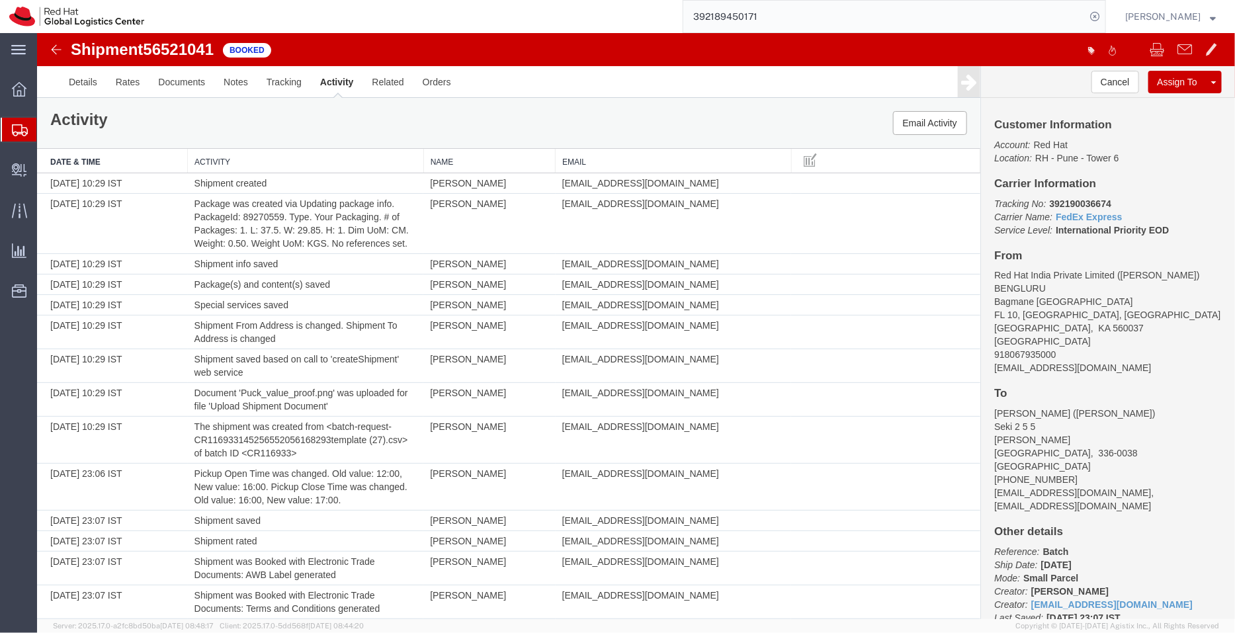
scroll to position [400, 0]
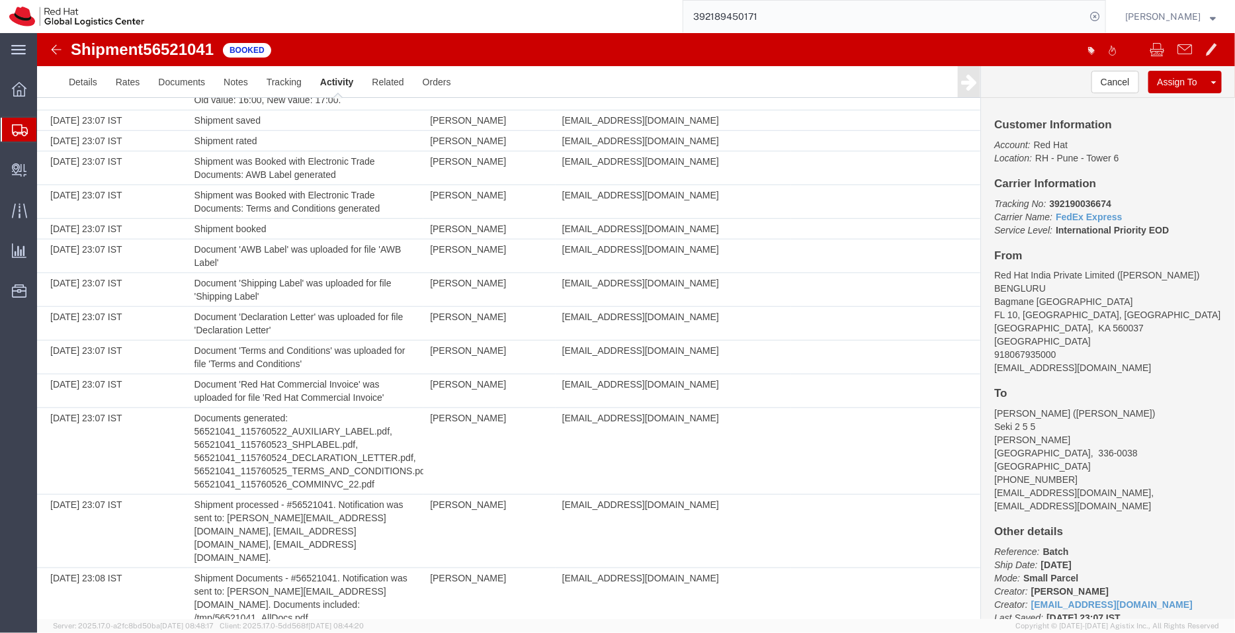
click at [0, 0] on span "Shipment Manager" at bounding box center [0, 0] width 0 height 0
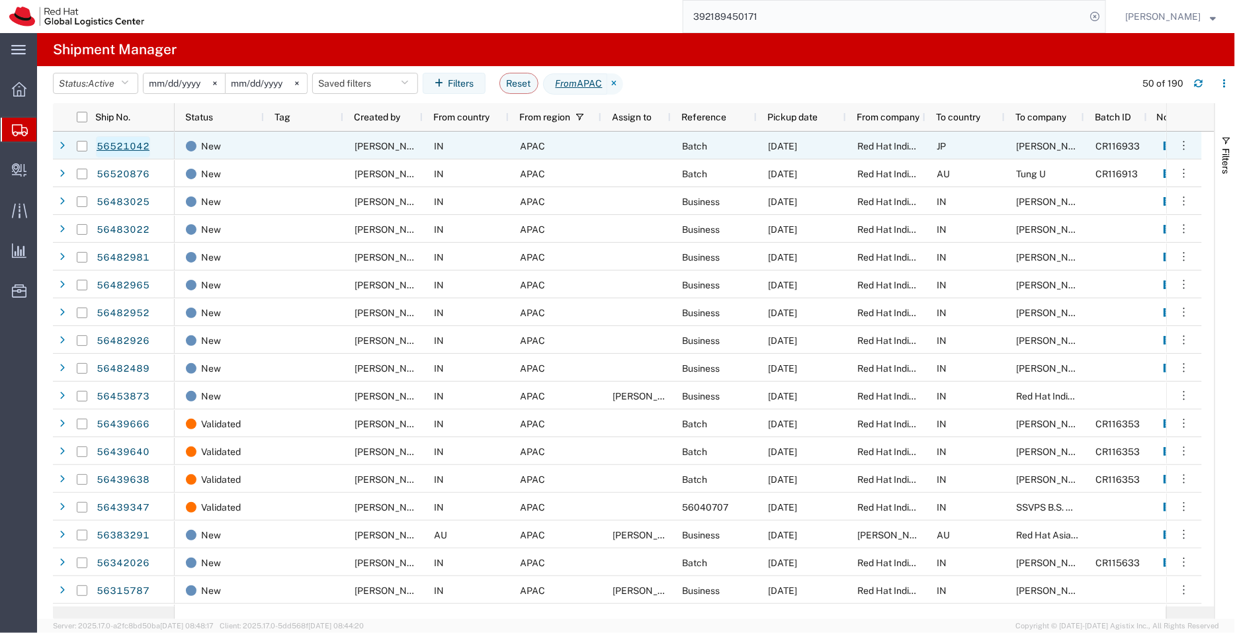
click at [124, 140] on link "56521042" at bounding box center [123, 146] width 54 height 21
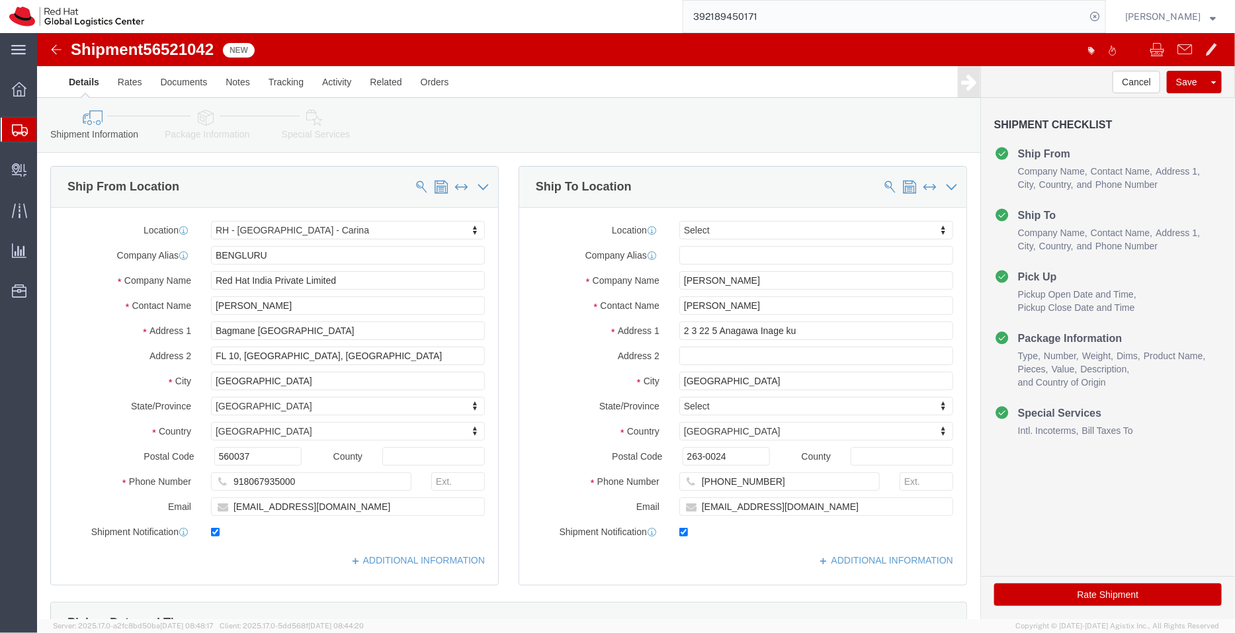
select select "37925"
select select
click input "[EMAIL_ADDRESS][DOMAIN_NAME]"
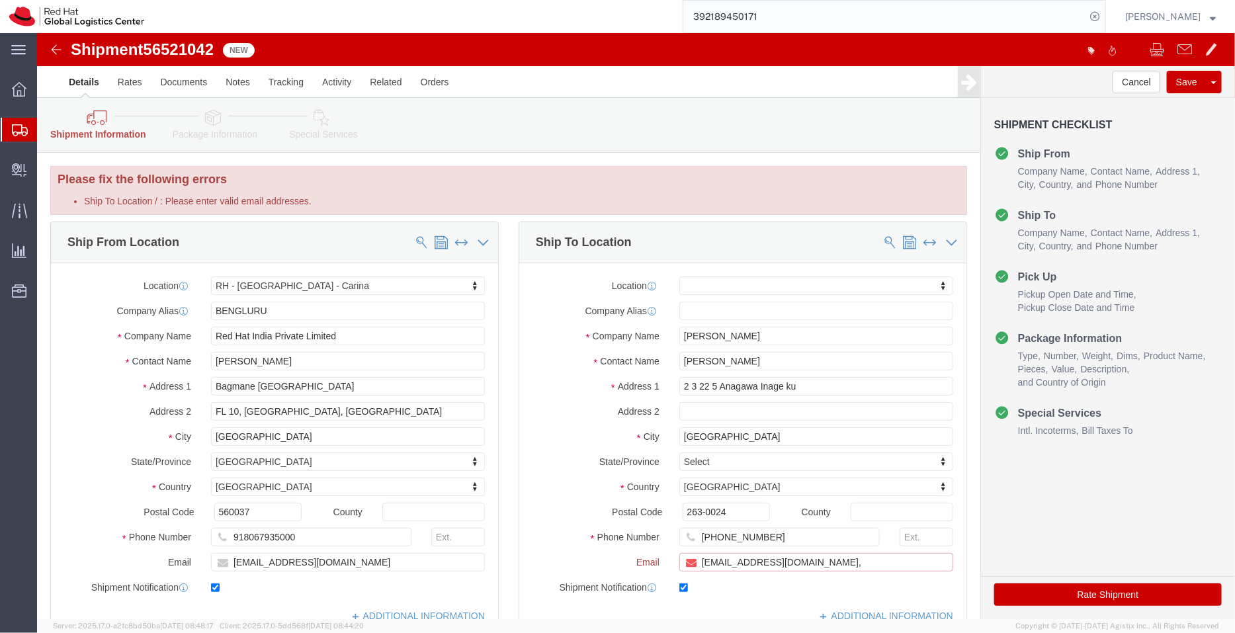
paste input "[EMAIL_ADDRESS][DOMAIN_NAME]"
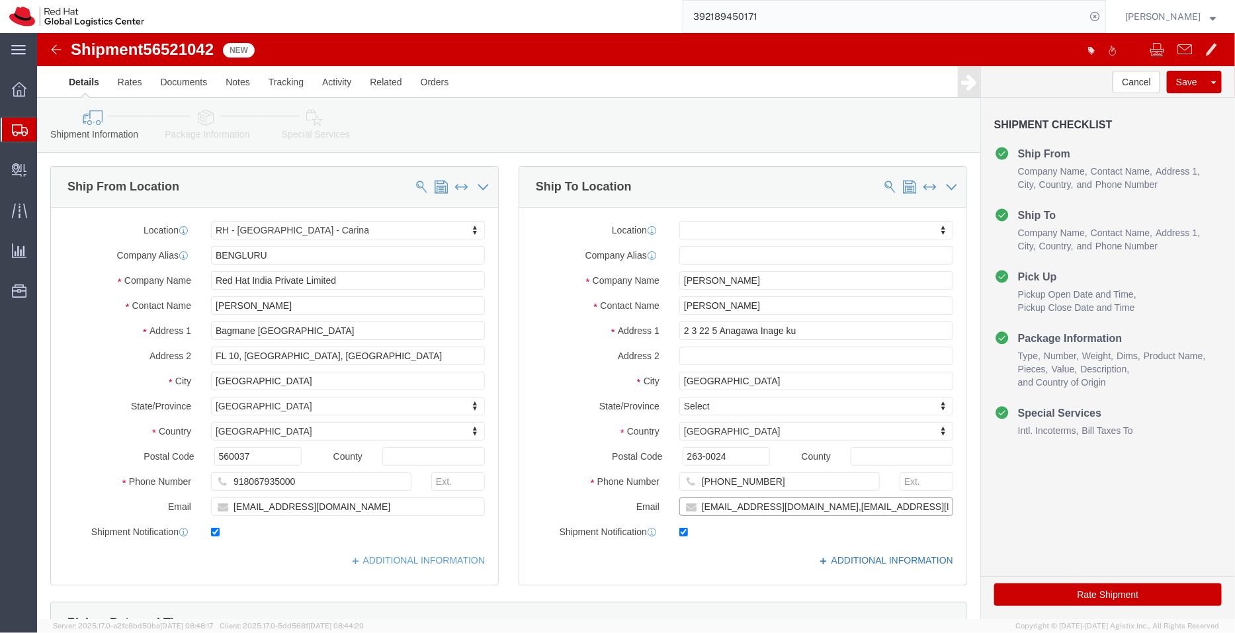
type input "[EMAIL_ADDRESS][DOMAIN_NAME],[EMAIL_ADDRESS][DOMAIN_NAME]"
click link "ADDITIONAL INFORMATION"
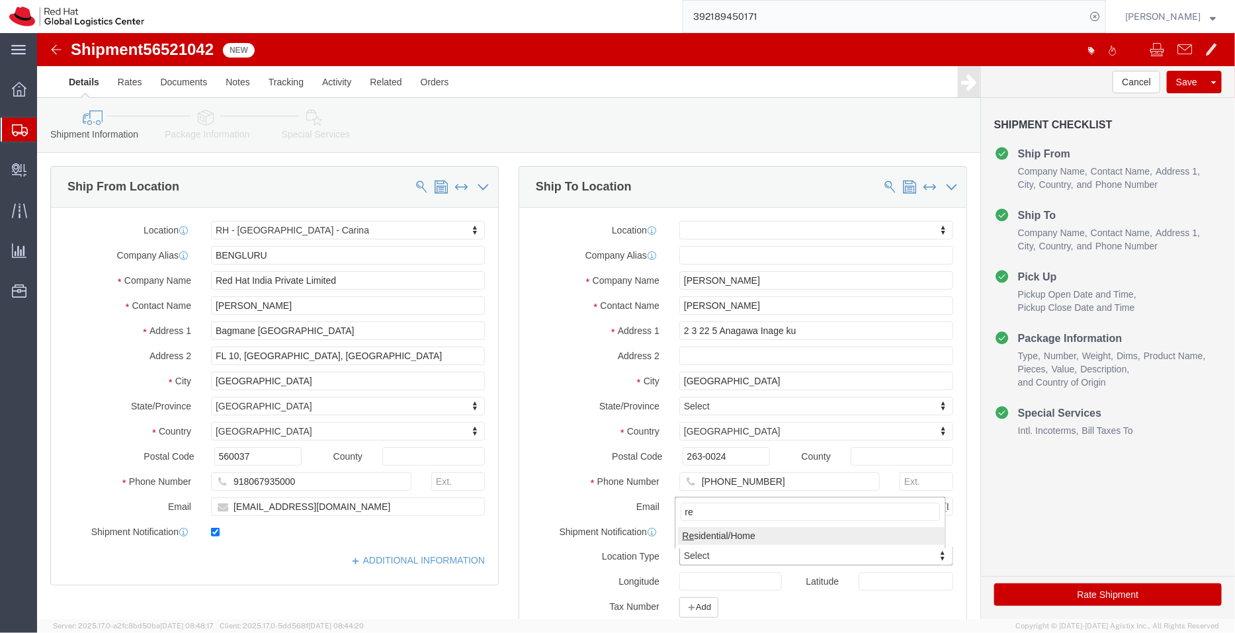
type input "re"
drag, startPoint x: 684, startPoint y: 493, endPoint x: 497, endPoint y: 511, distance: 187.4
click div "Location My Profile Location [GEOGRAPHIC_DATA] - [GEOGRAPHIC_DATA] - [GEOGRAPHI…"
click link "ADDITIONAL INFORMATION"
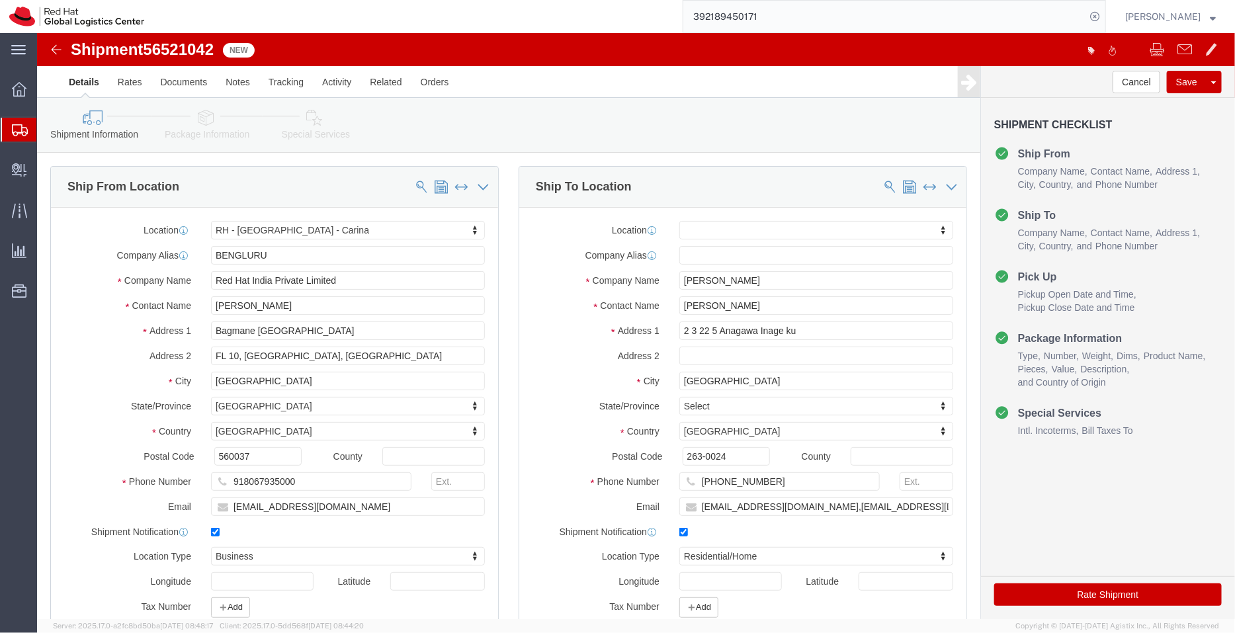
scroll to position [489, 0]
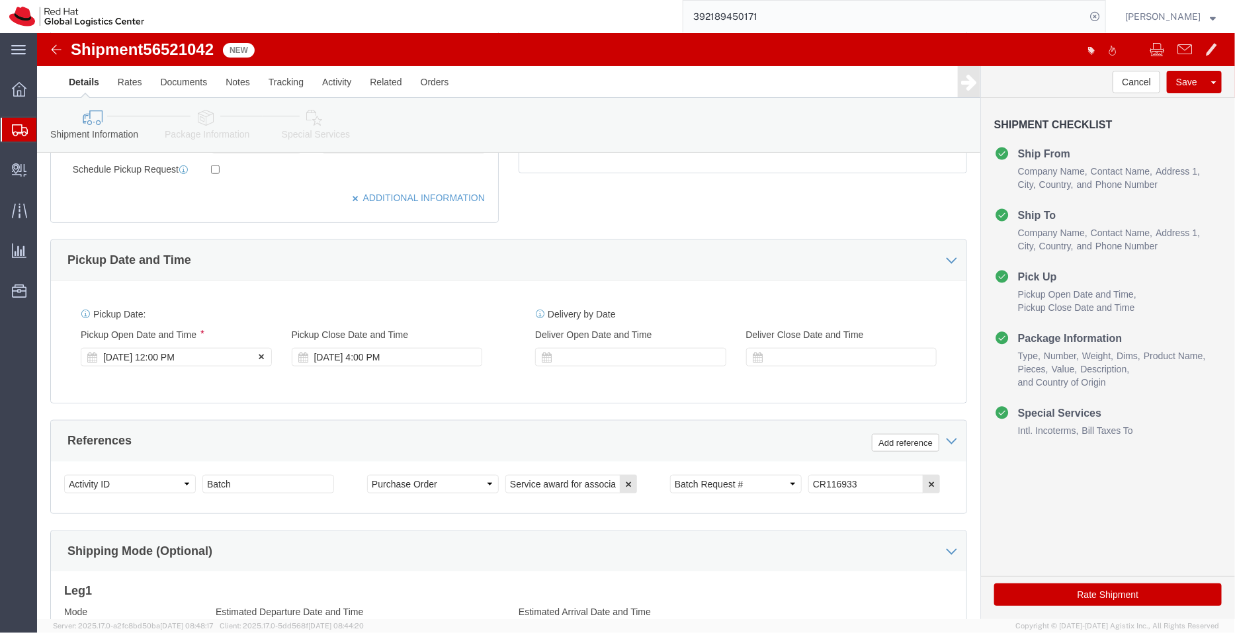
click div "[DATE] 12:00 PM"
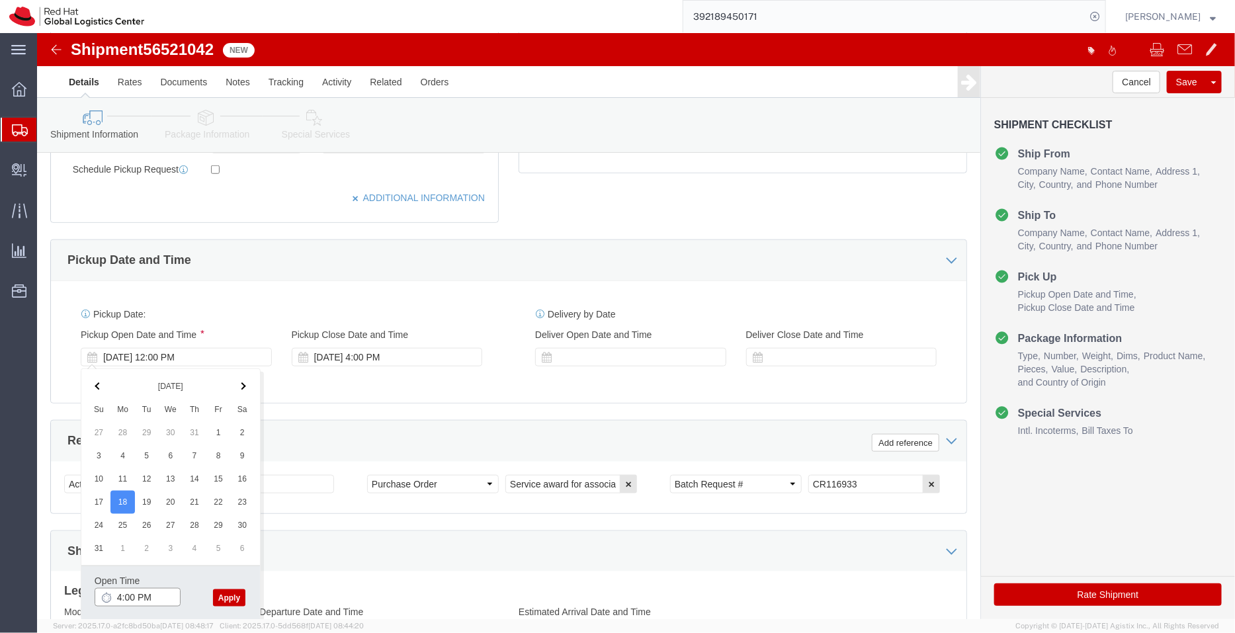
type input "4:00 PM"
click button "Apply"
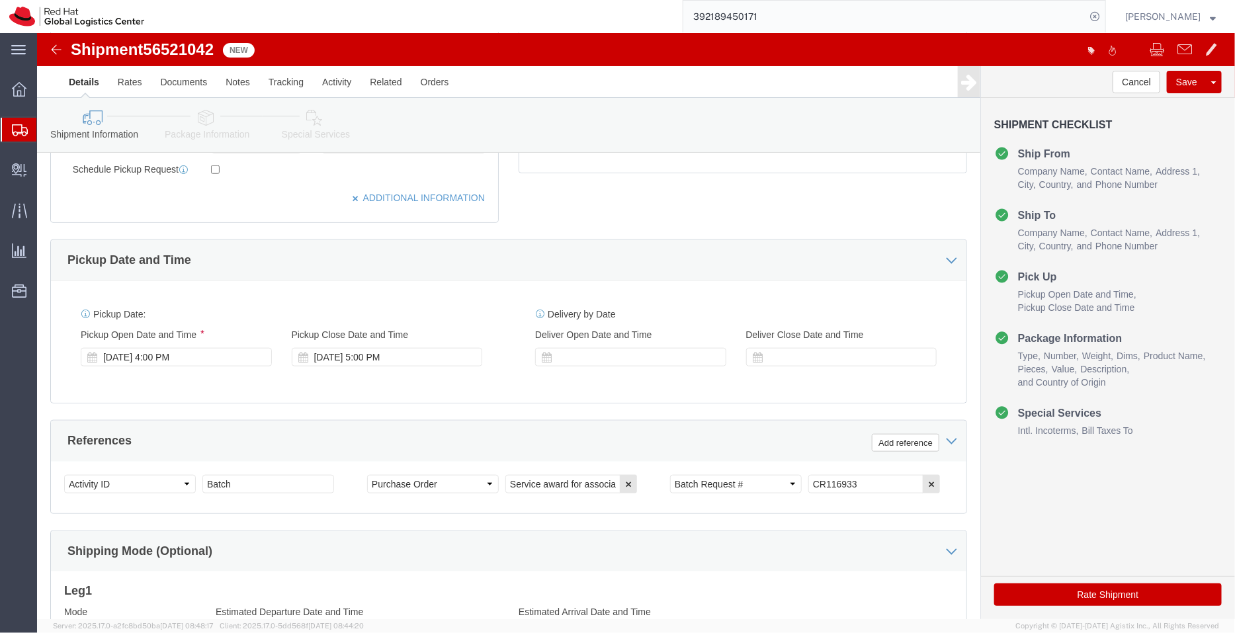
click link "Package Information"
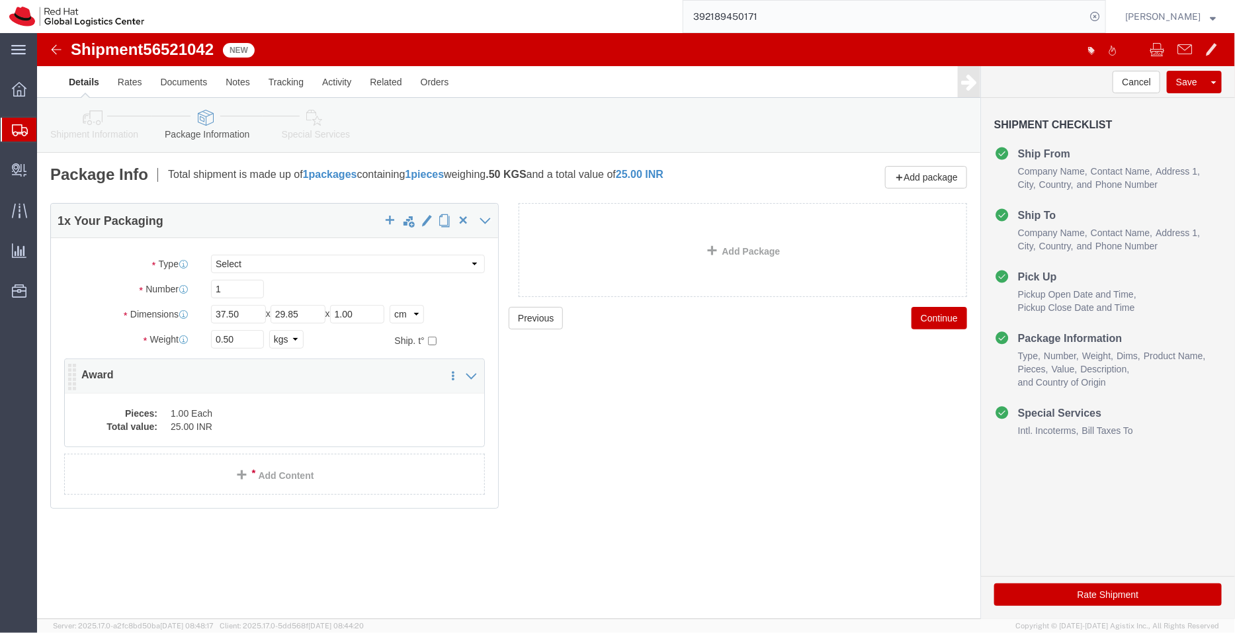
click dd "25.00 INR"
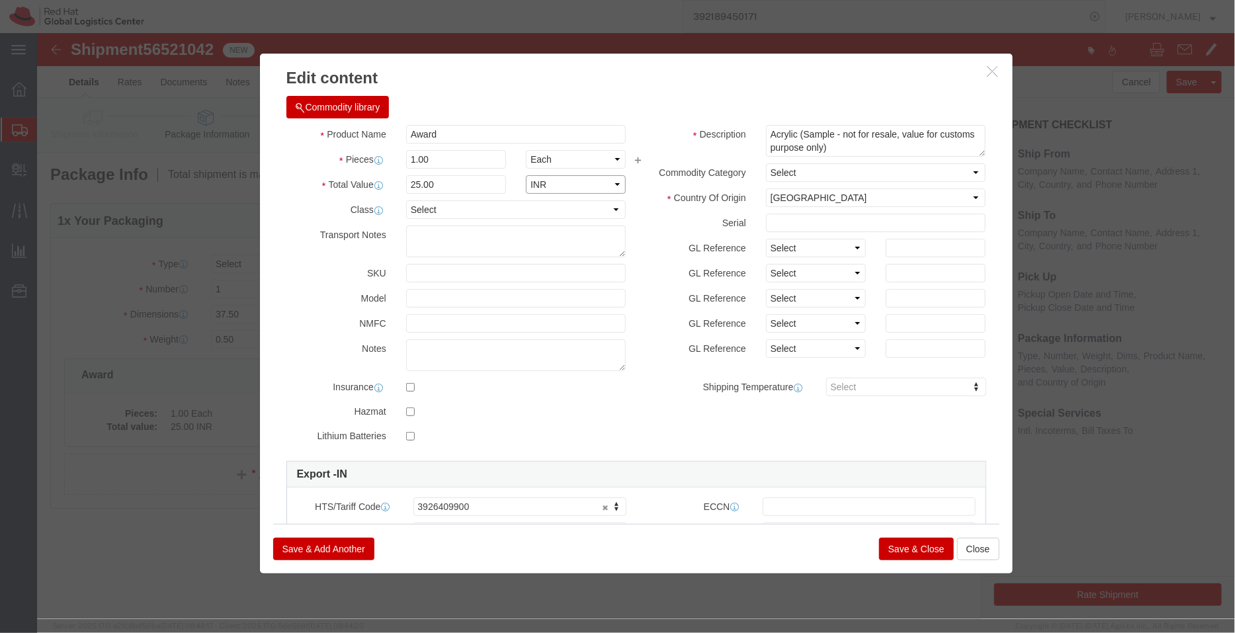
click select "Select ADP AED AFN ALL AMD AOA ARS ATS AUD AWG AZN BAM BBD BDT BGL BGN BHD BIF …"
select select "USD"
click select "Select ADP AED AFN ALL AMD AOA ARS ATS AUD AWG AZN BAM BBD BDT BGL BGN BHD BIF …"
click button "Save & Close"
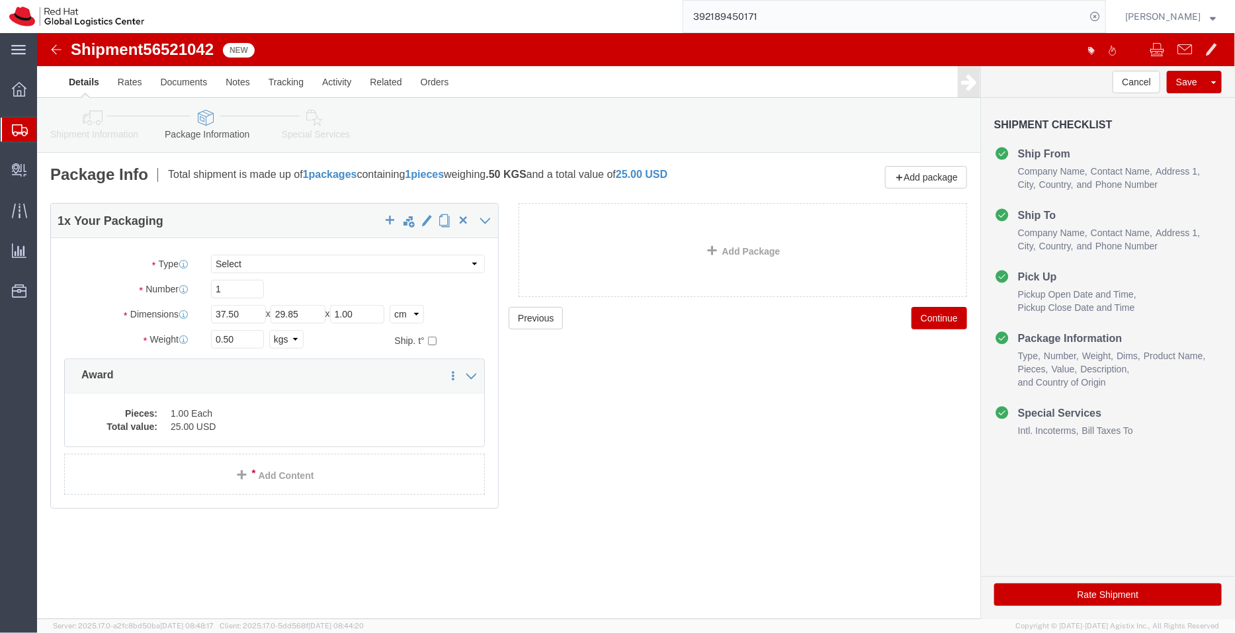
click icon
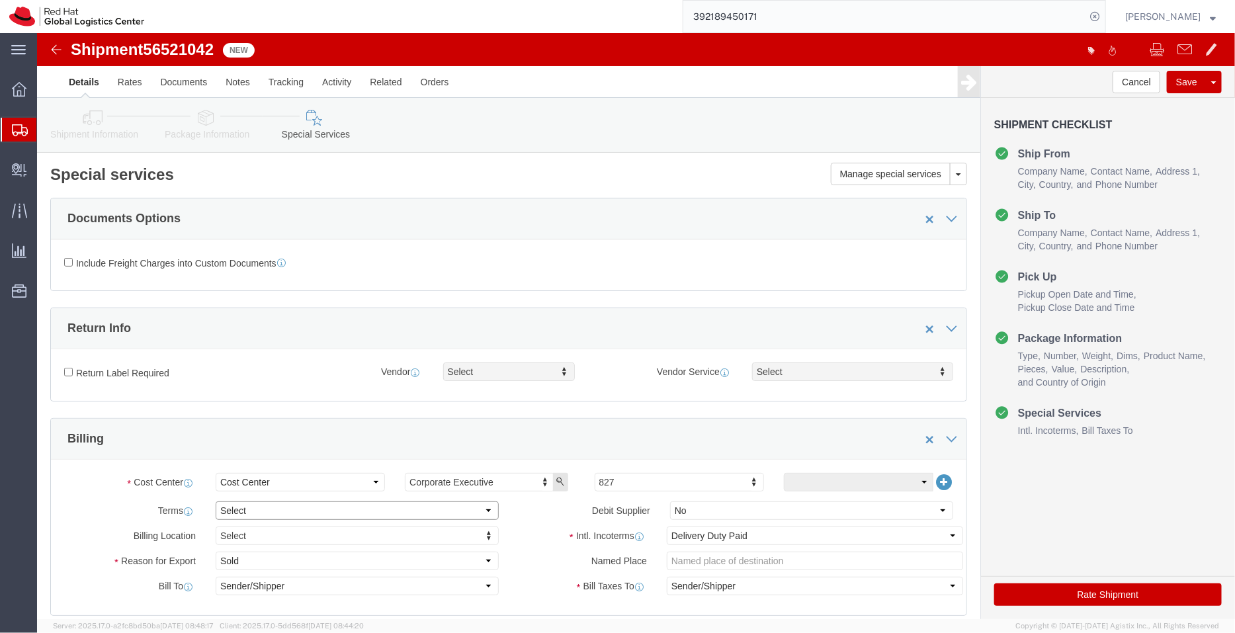
click select "Select Free of Charge Free of Cost NET 30 NET 45 NET 60 See Comment"
select select "FREE_OF_COST"
click select "Select Free of Charge Free of Cost NET 30 NET 45 NET 60 See Comment"
click select "Select Gift Personal Effects Repair/Warranty Return Sample Sold Temporary/Not S…"
select select "SAMPLE"
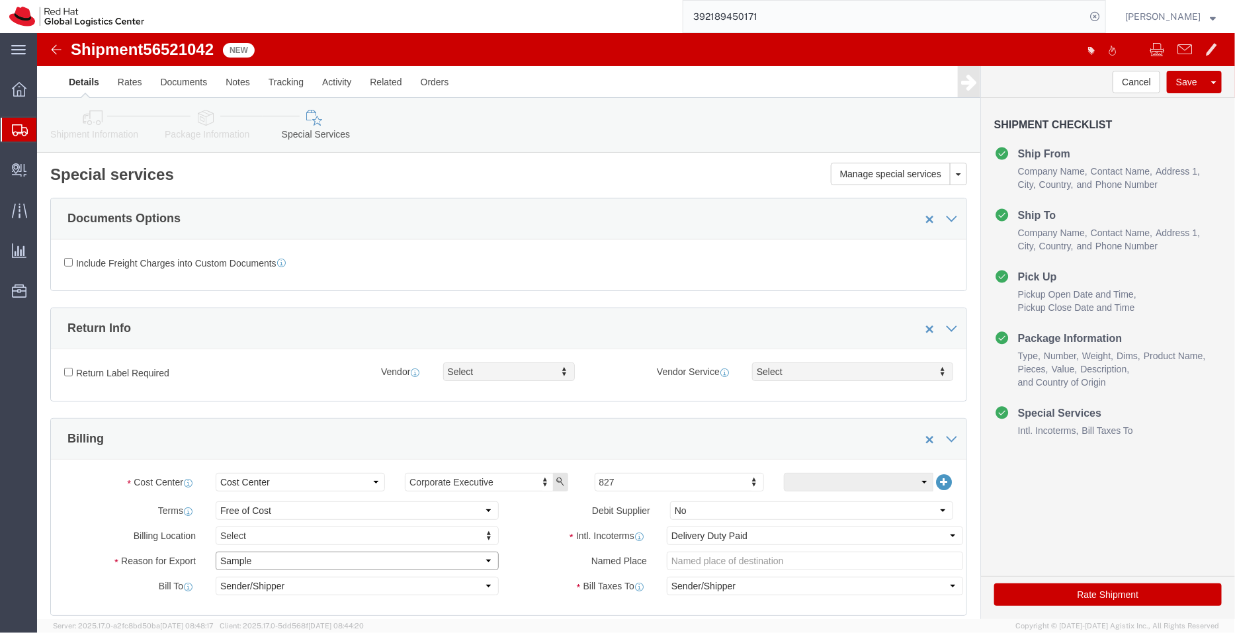
click select "Select Gift Personal Effects Repair/Warranty Return Sample Sold Temporary/Not S…"
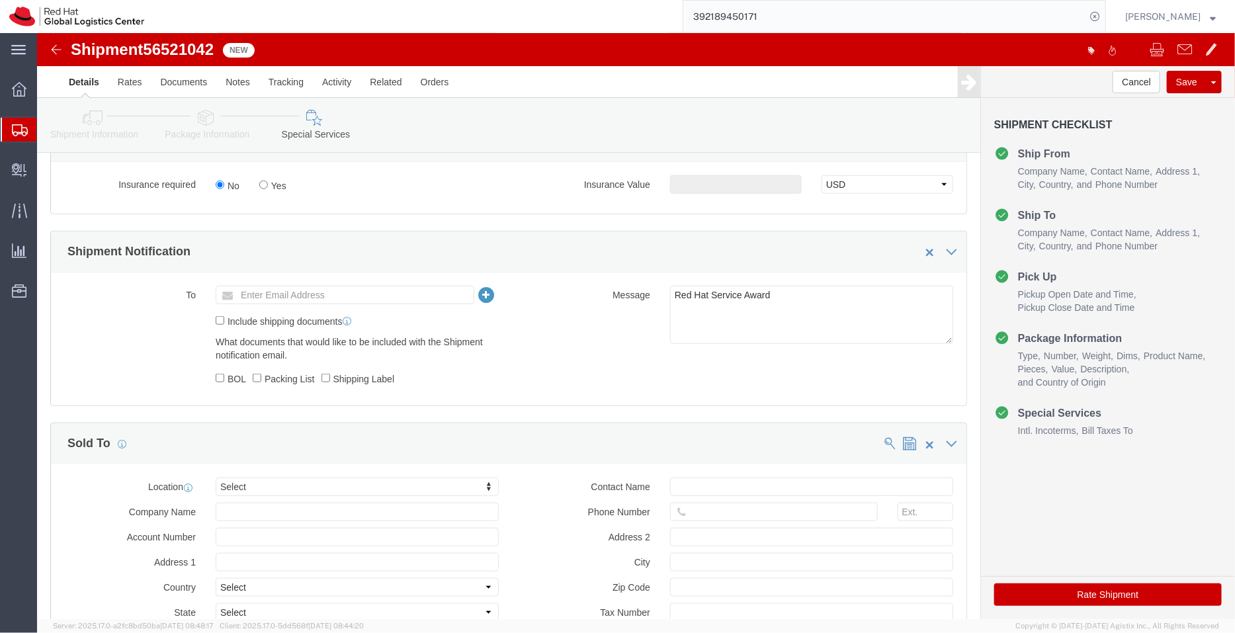
scroll to position [519, 0]
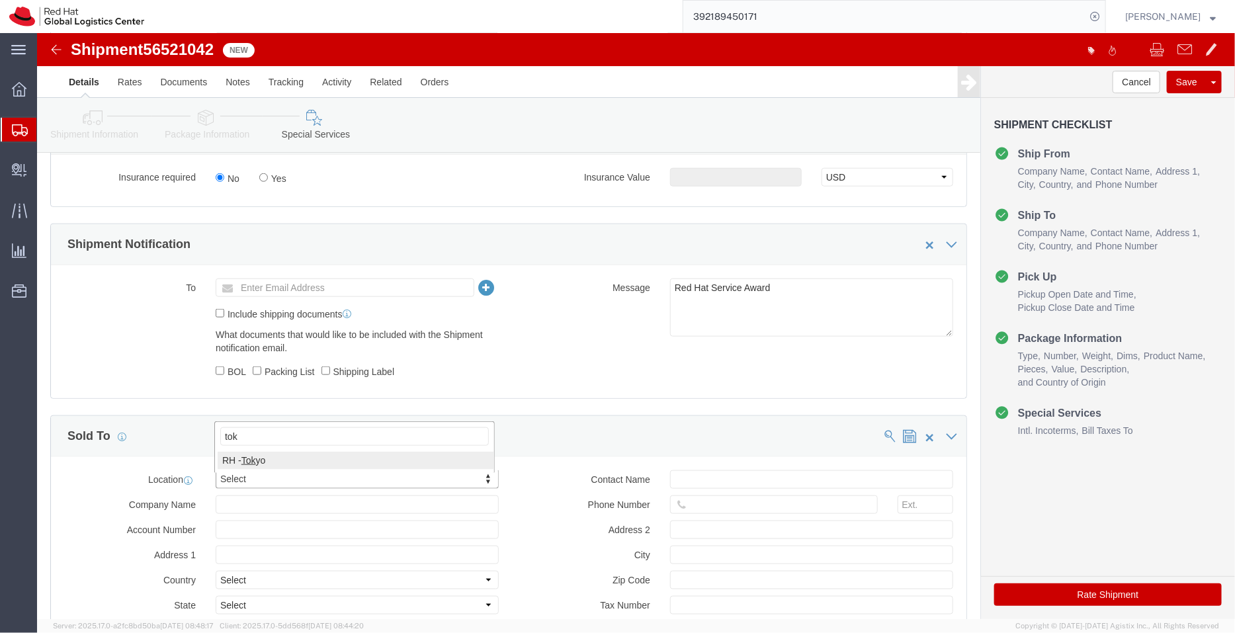
type input "tok"
click button "Rate Shipment"
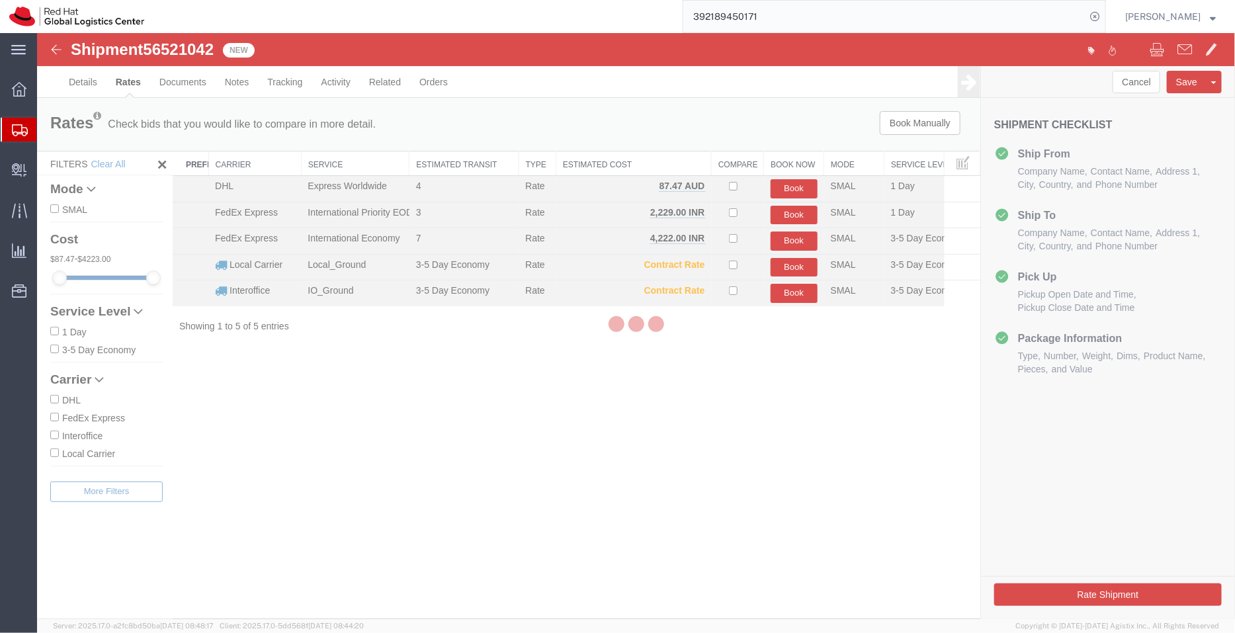
scroll to position [0, 0]
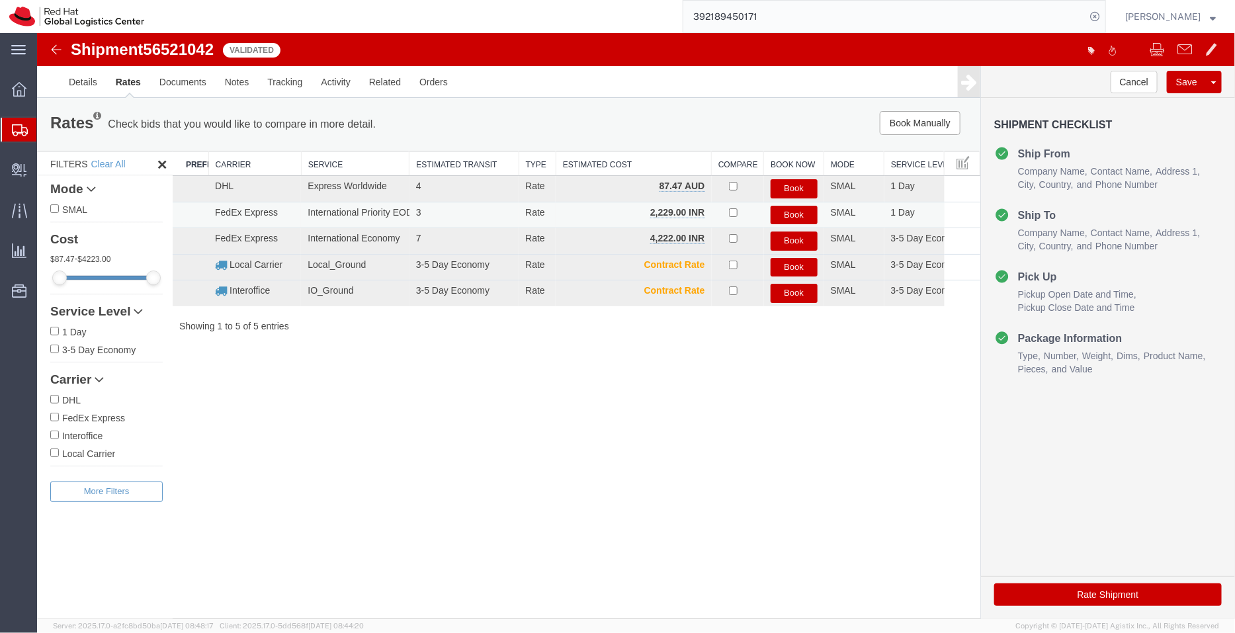
click at [786, 215] on button "Book" at bounding box center [793, 214] width 47 height 19
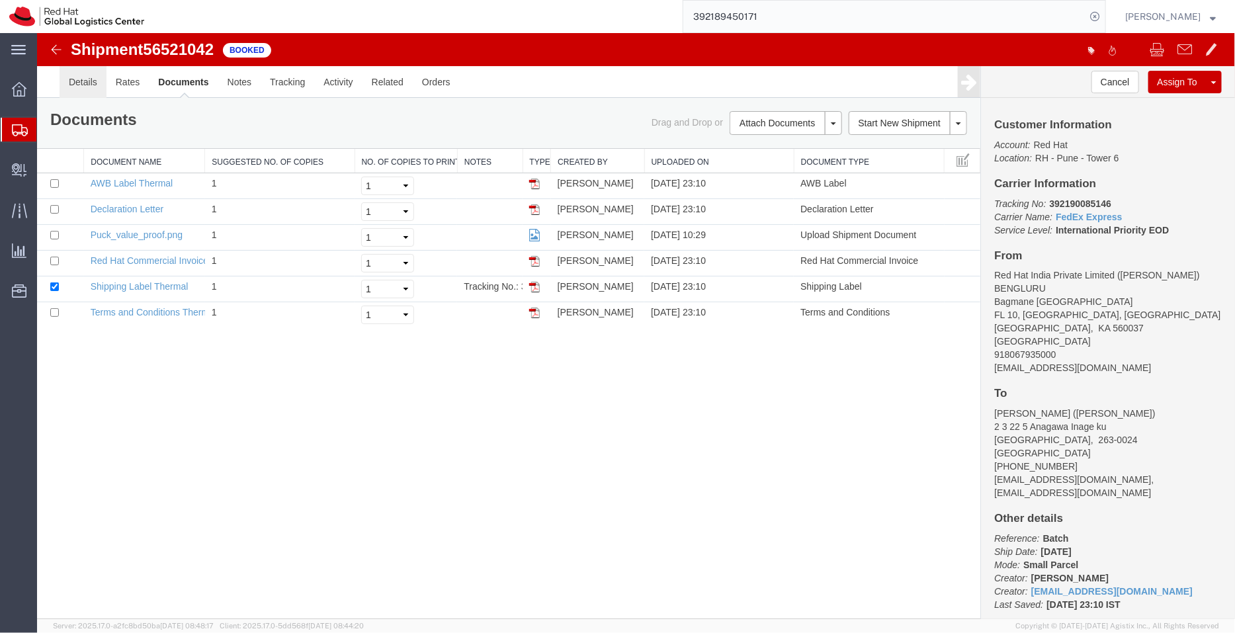
click at [91, 83] on link "Details" at bounding box center [82, 81] width 47 height 32
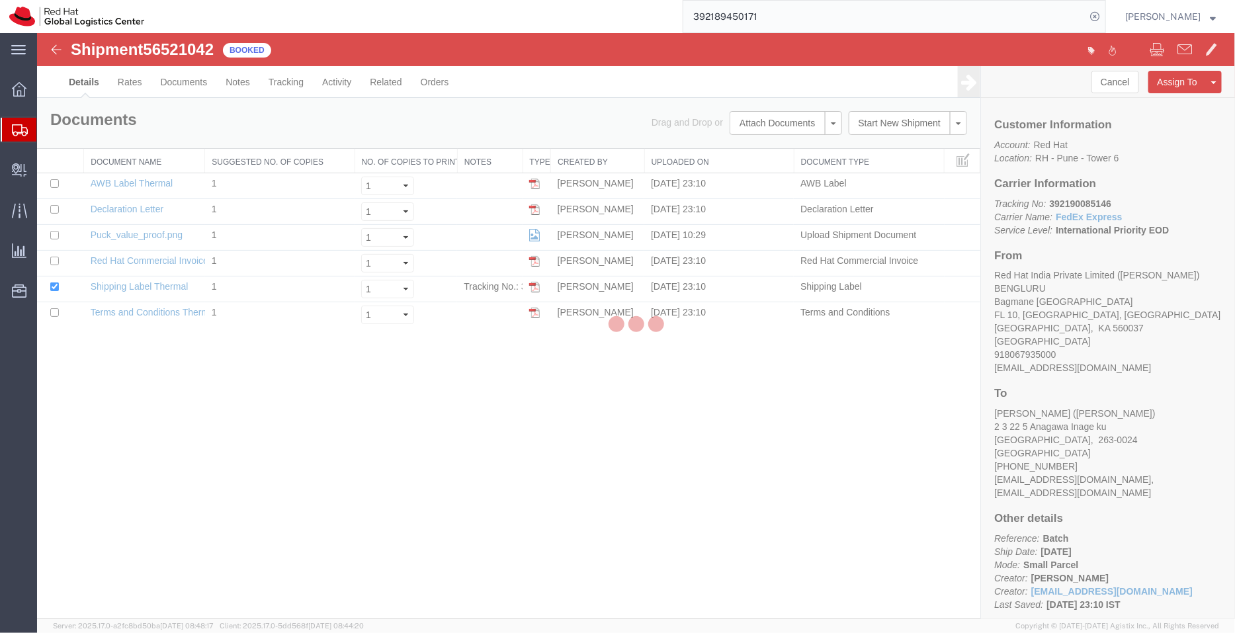
drag, startPoint x: 1077, startPoint y: 173, endPoint x: 1114, endPoint y: 206, distance: 49.7
click at [1114, 206] on div at bounding box center [636, 326] width 1198 height 586
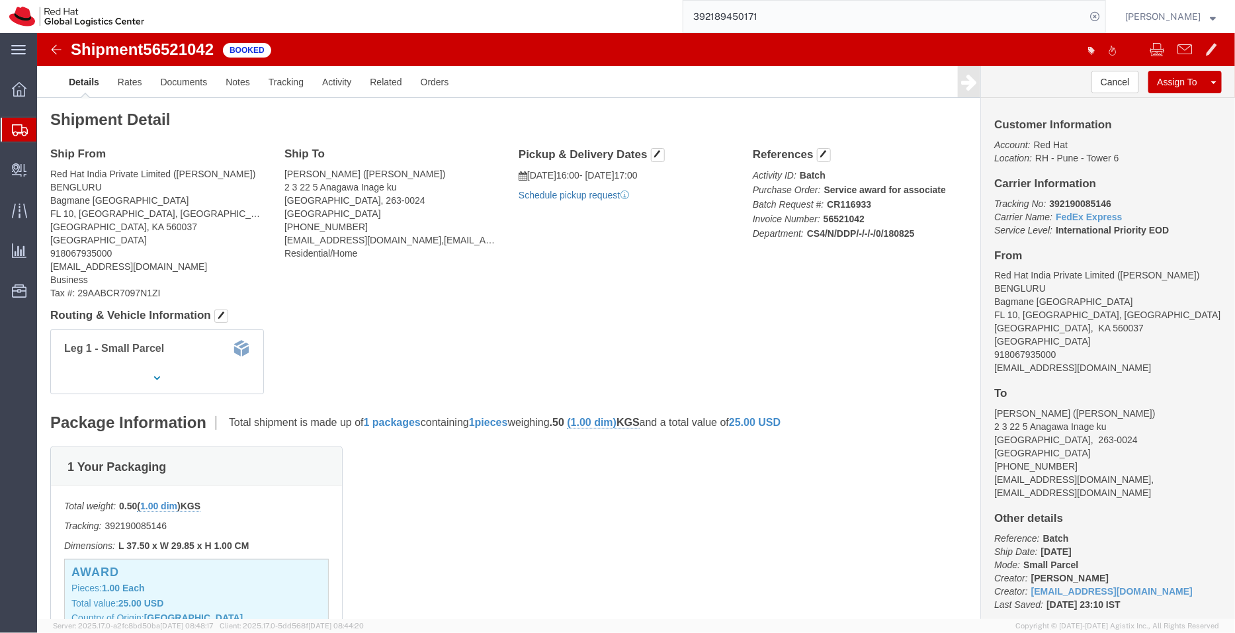
click link "Schedule pickup request"
drag, startPoint x: 1110, startPoint y: 203, endPoint x: 1007, endPoint y: 165, distance: 109.2
click p "Tracking No: 392190085146 Carrier Name: FedEx Express FedEx Express Service Lev…"
drag, startPoint x: 1073, startPoint y: 169, endPoint x: 1005, endPoint y: 167, distance: 68.8
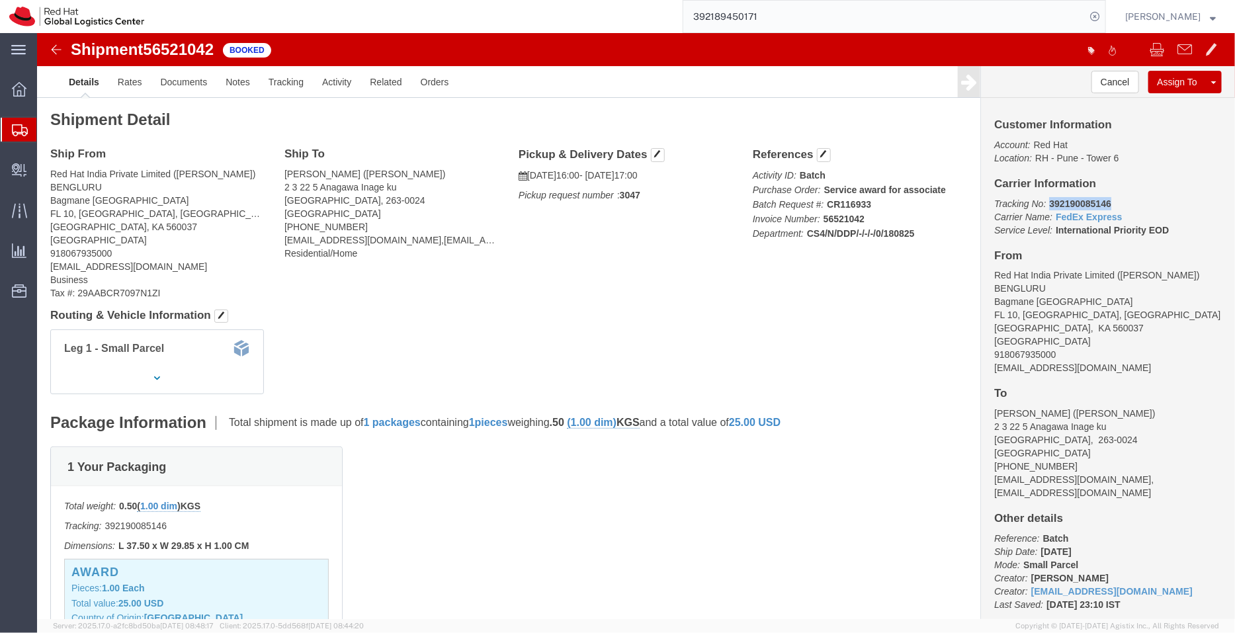
click p "Tracking No: 392190085146 Carrier Name: FedEx Express FedEx Express Service Lev…"
copy b "392190085146"
drag, startPoint x: 1051, startPoint y: 343, endPoint x: 951, endPoint y: 336, distance: 100.1
click div "Customer Information Account: Red Hat Location: [GEOGRAPHIC_DATA] 6 Carrier Inf…"
click address "Red Hat India Private Limited ([PERSON_NAME]) BENGLURU [STREET_ADDRESS] 9180679…"
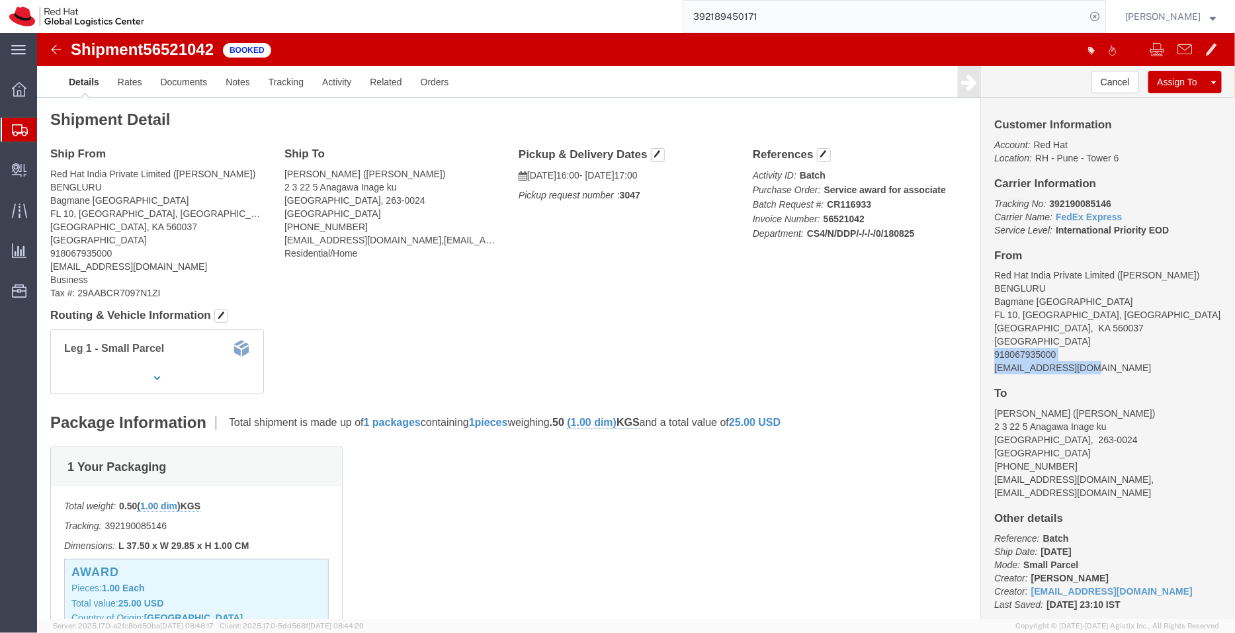
drag, startPoint x: 1064, startPoint y: 327, endPoint x: 1045, endPoint y: 335, distance: 20.8
click address "Red Hat India Private Limited ([PERSON_NAME]) BENGLURU [STREET_ADDRESS] 9180679…"
drag, startPoint x: 1037, startPoint y: 334, endPoint x: 948, endPoint y: 337, distance: 88.7
click div "Customer Information Account: Red Hat Location: [GEOGRAPHIC_DATA] 6 Carrier Inf…"
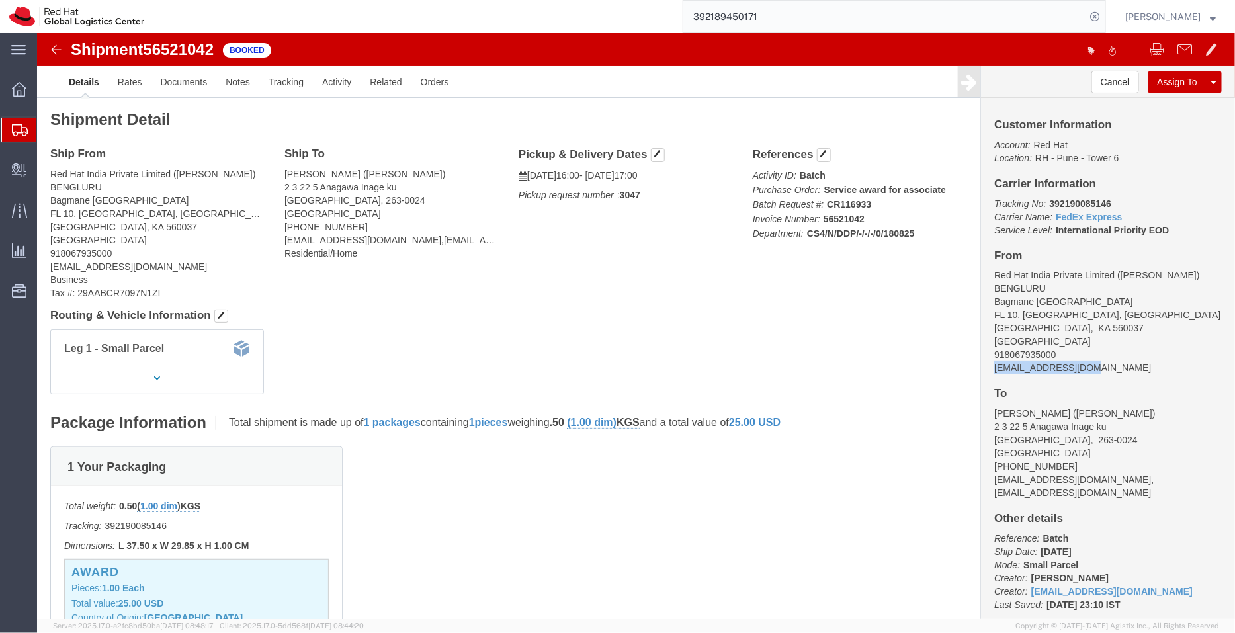
copy address "[EMAIL_ADDRESS][DOMAIN_NAME]"
click link "Documents"
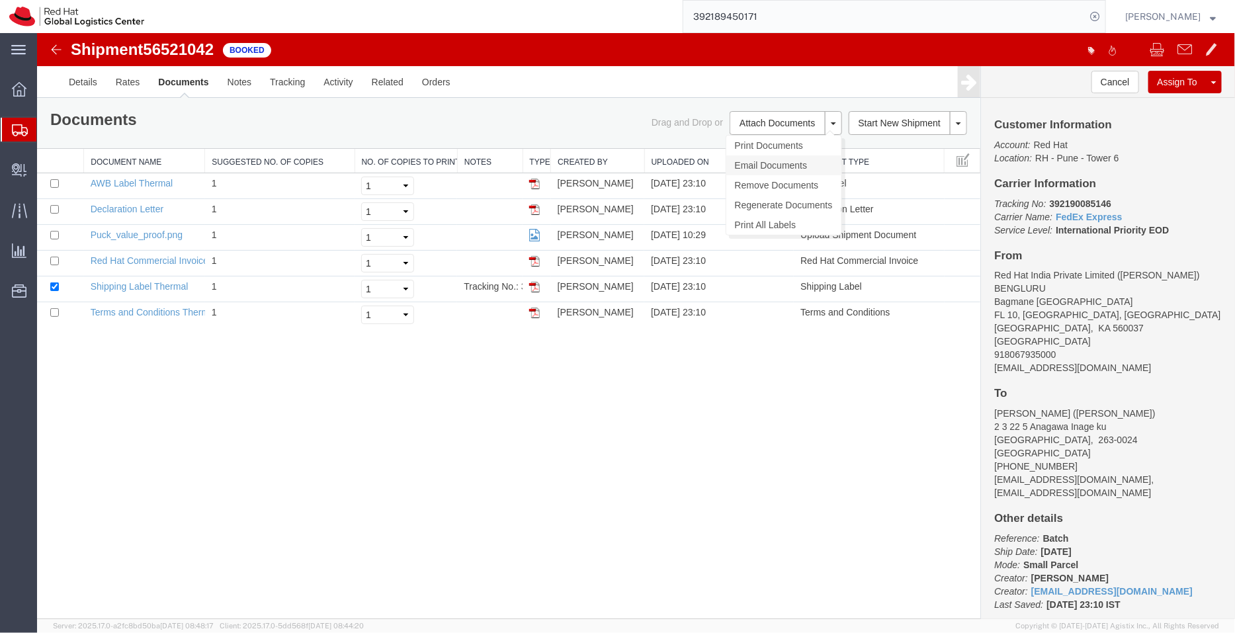
click at [770, 159] on link "Email Documents" at bounding box center [783, 165] width 115 height 20
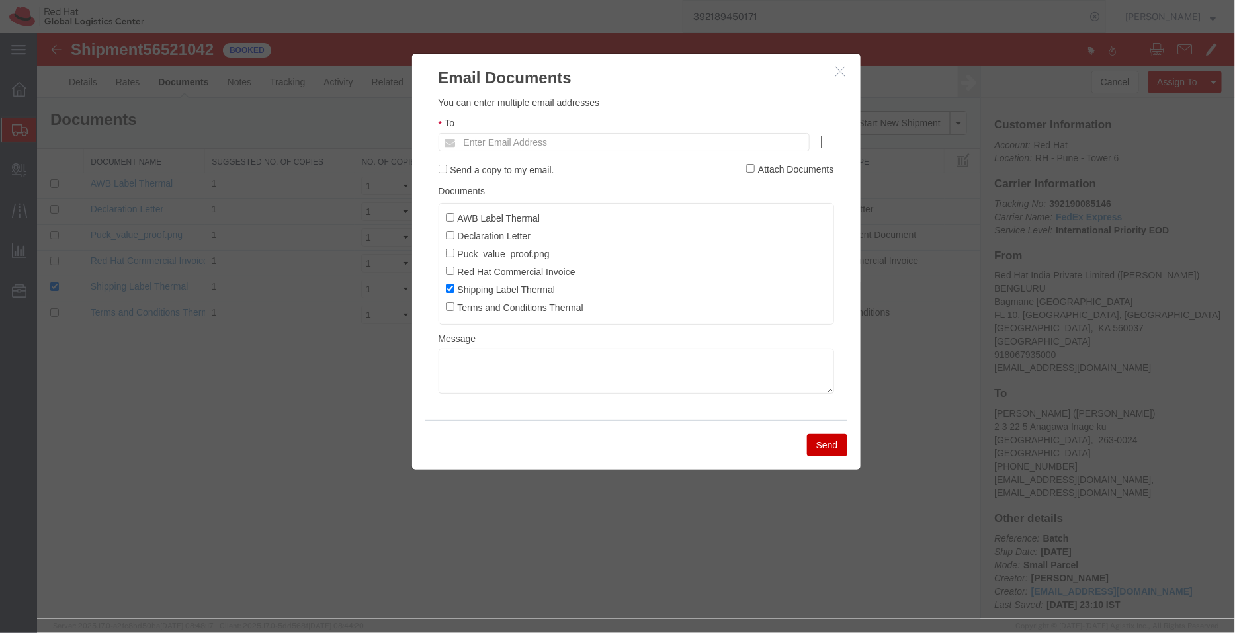
click at [690, 143] on ul "Enter Email Address" at bounding box center [623, 141] width 371 height 19
paste input "[EMAIL_ADDRESS][DOMAIN_NAME]"
type input "[EMAIL_ADDRESS][DOMAIN_NAME]"
click at [448, 209] on ul "AWB Label Thermal Declaration Letter Puck_value_proof.png Red Hat Commercial In…" at bounding box center [635, 263] width 395 height 122
click at [451, 218] on input "AWB Label Thermal" at bounding box center [449, 216] width 9 height 9
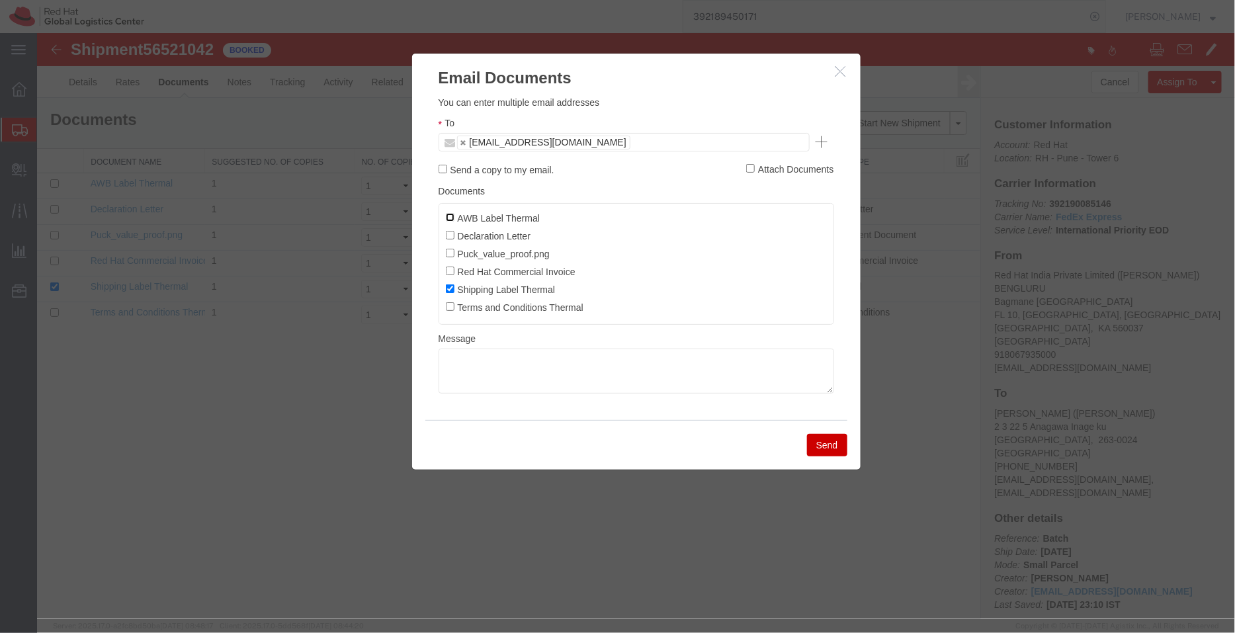
checkbox input "true"
click at [453, 239] on label "Declaration Letter" at bounding box center [487, 235] width 85 height 15
click at [453, 239] on input "Declaration Letter" at bounding box center [449, 234] width 9 height 9
checkbox input "true"
click at [448, 272] on input "Red Hat Commercial Invoice" at bounding box center [449, 270] width 9 height 9
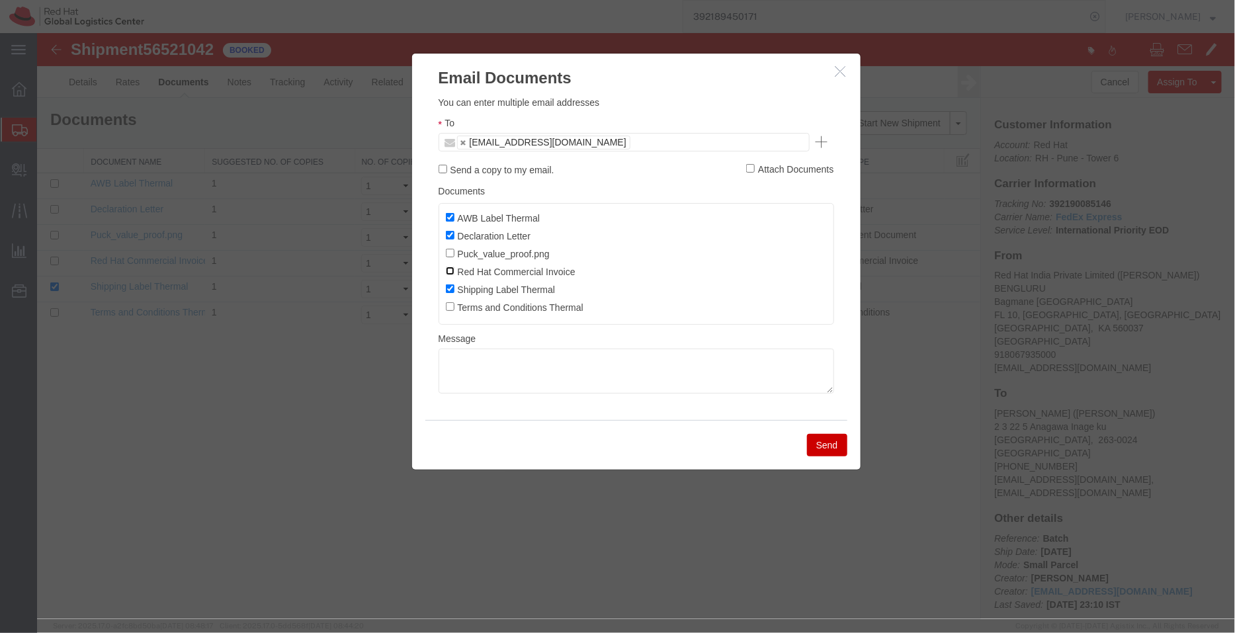
checkbox input "true"
click at [839, 447] on button "Send" at bounding box center [826, 444] width 40 height 22
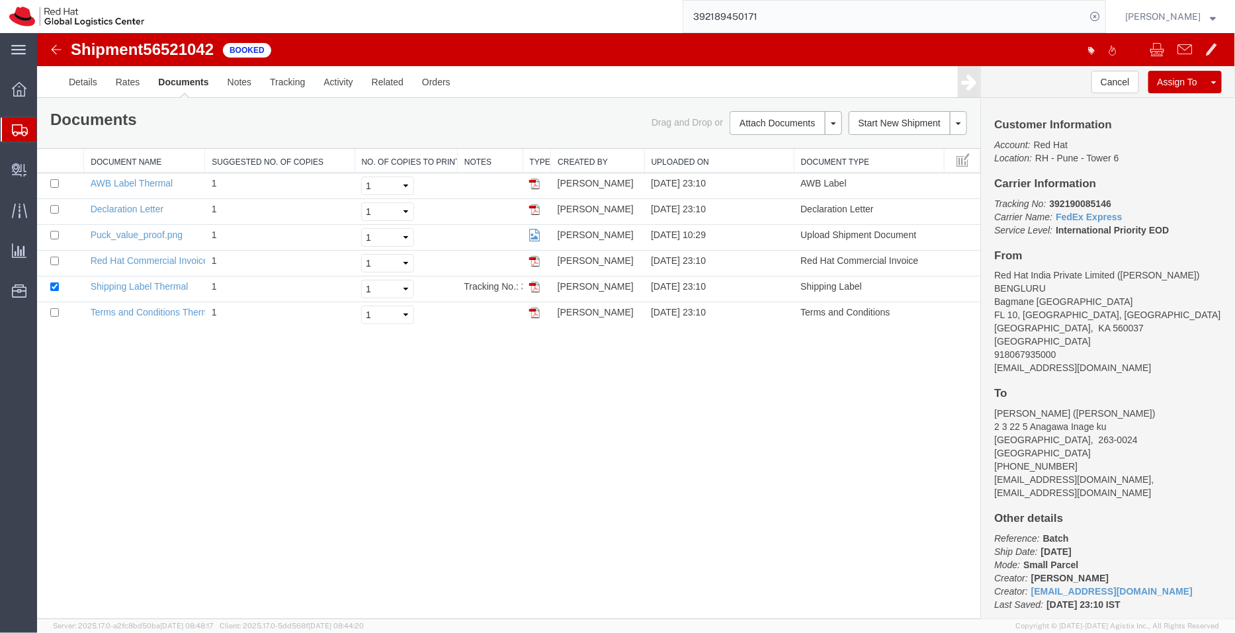
click at [0, 0] on span "Shipment Manager" at bounding box center [0, 0] width 0 height 0
